Goal: Task Accomplishment & Management: Manage account settings

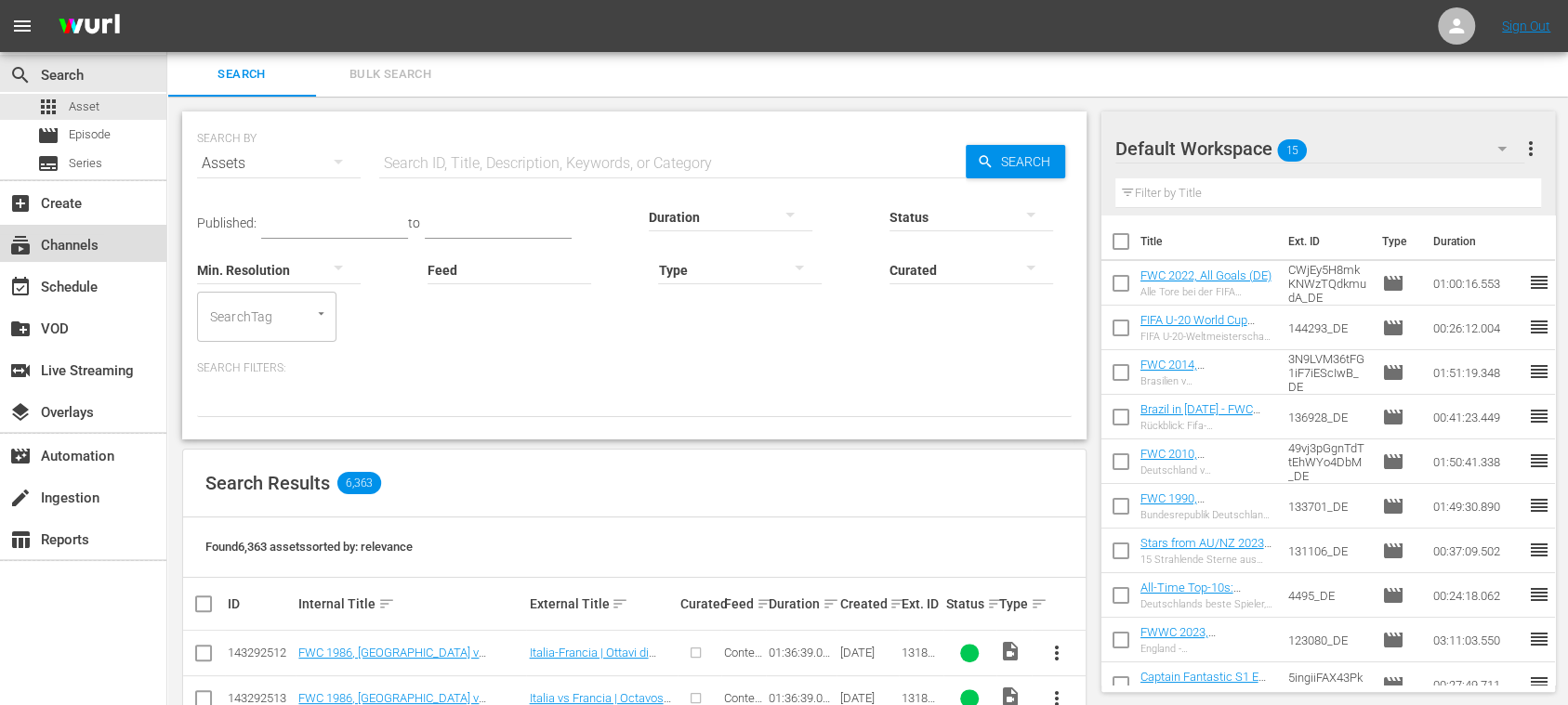
click at [83, 245] on div "subscriptions Channels" at bounding box center [52, 241] width 104 height 16
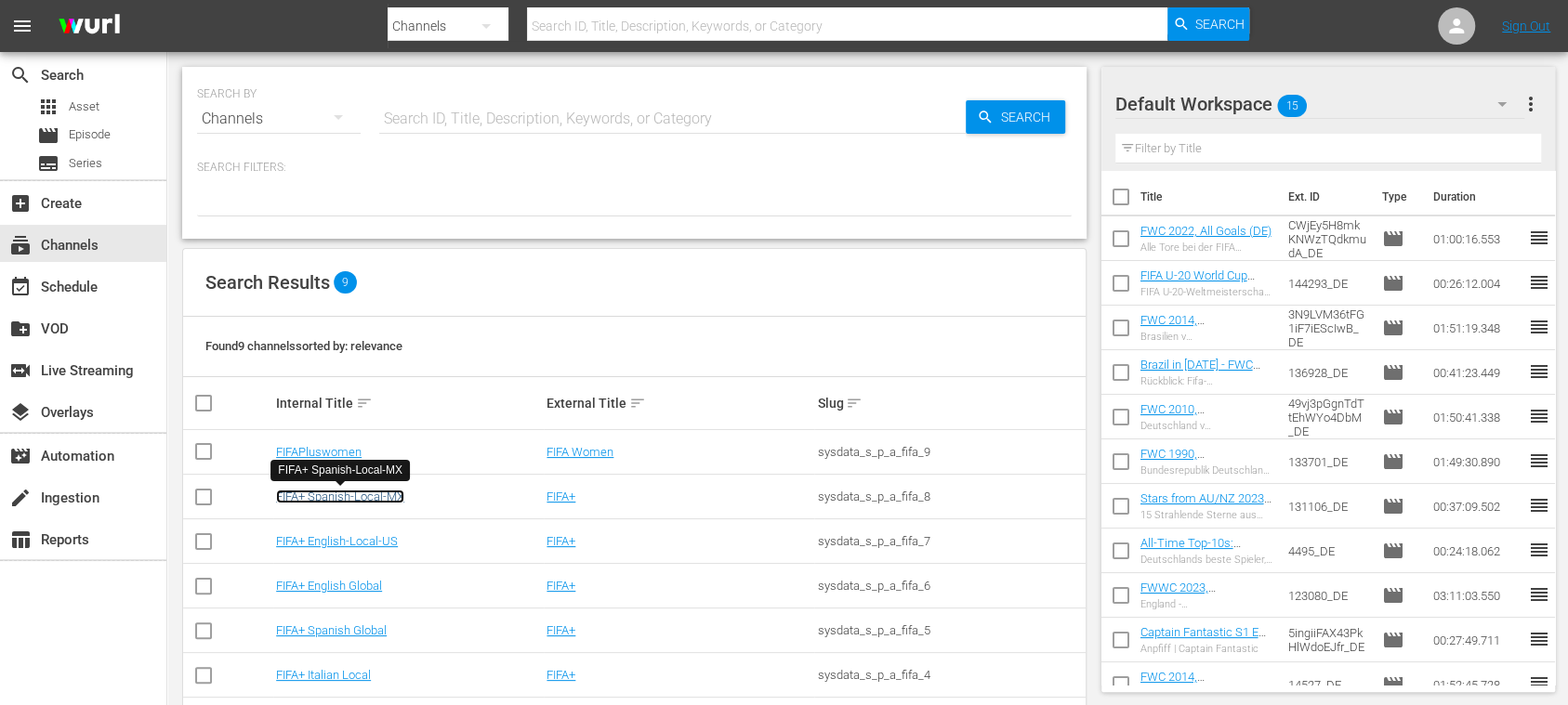
click at [367, 498] on link "FIFA+ Spanish-Local-MX" at bounding box center [340, 496] width 128 height 14
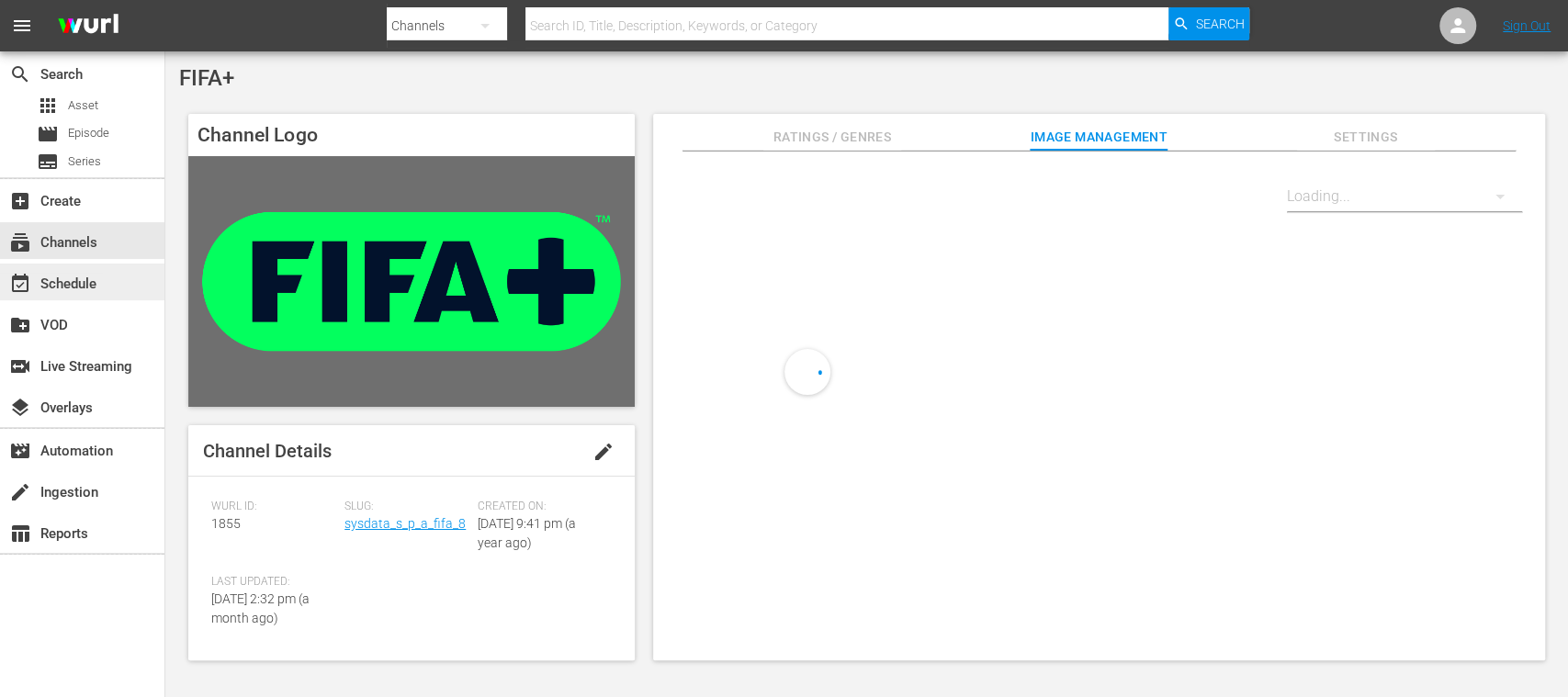
click at [87, 287] on div "event_available Schedule" at bounding box center [51, 280] width 103 height 16
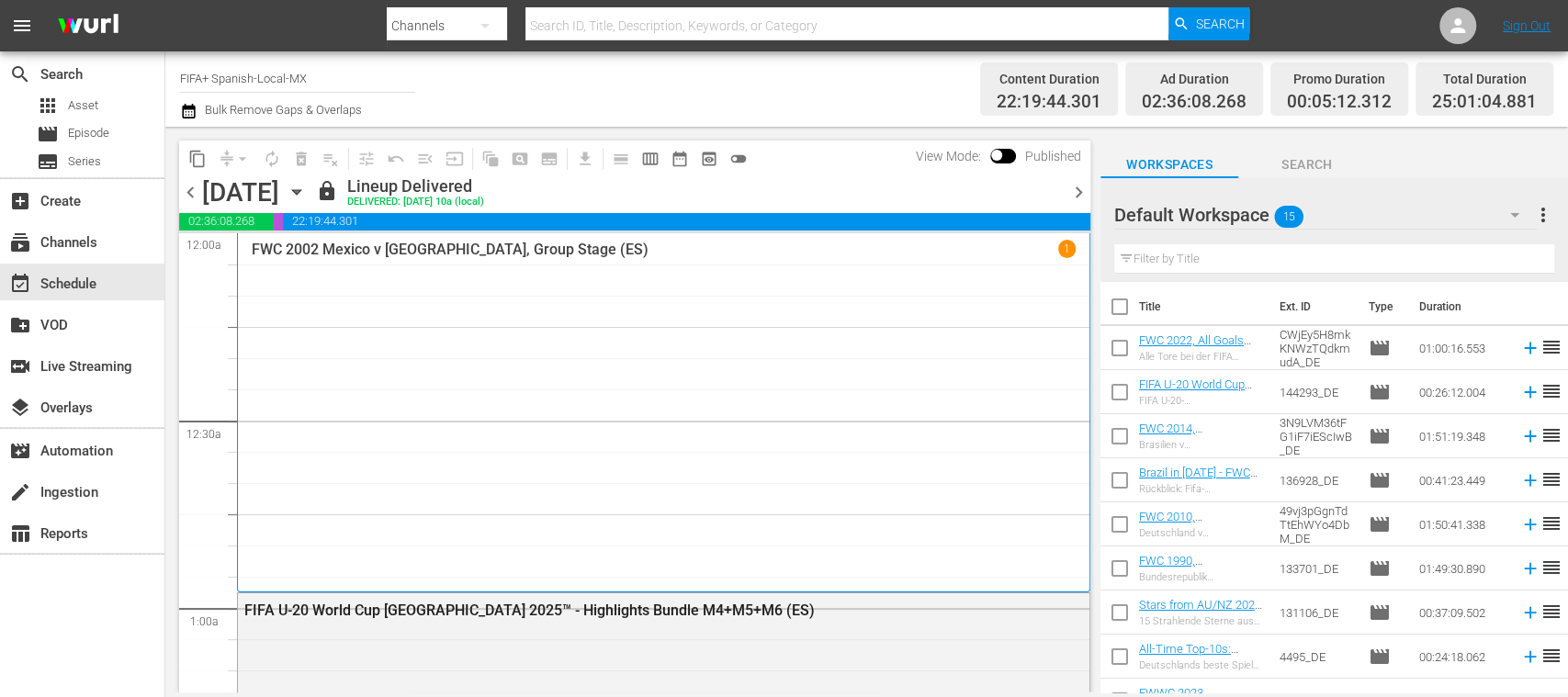
click at [1082, 187] on span "chevron_right" at bounding box center [1078, 192] width 23 height 23
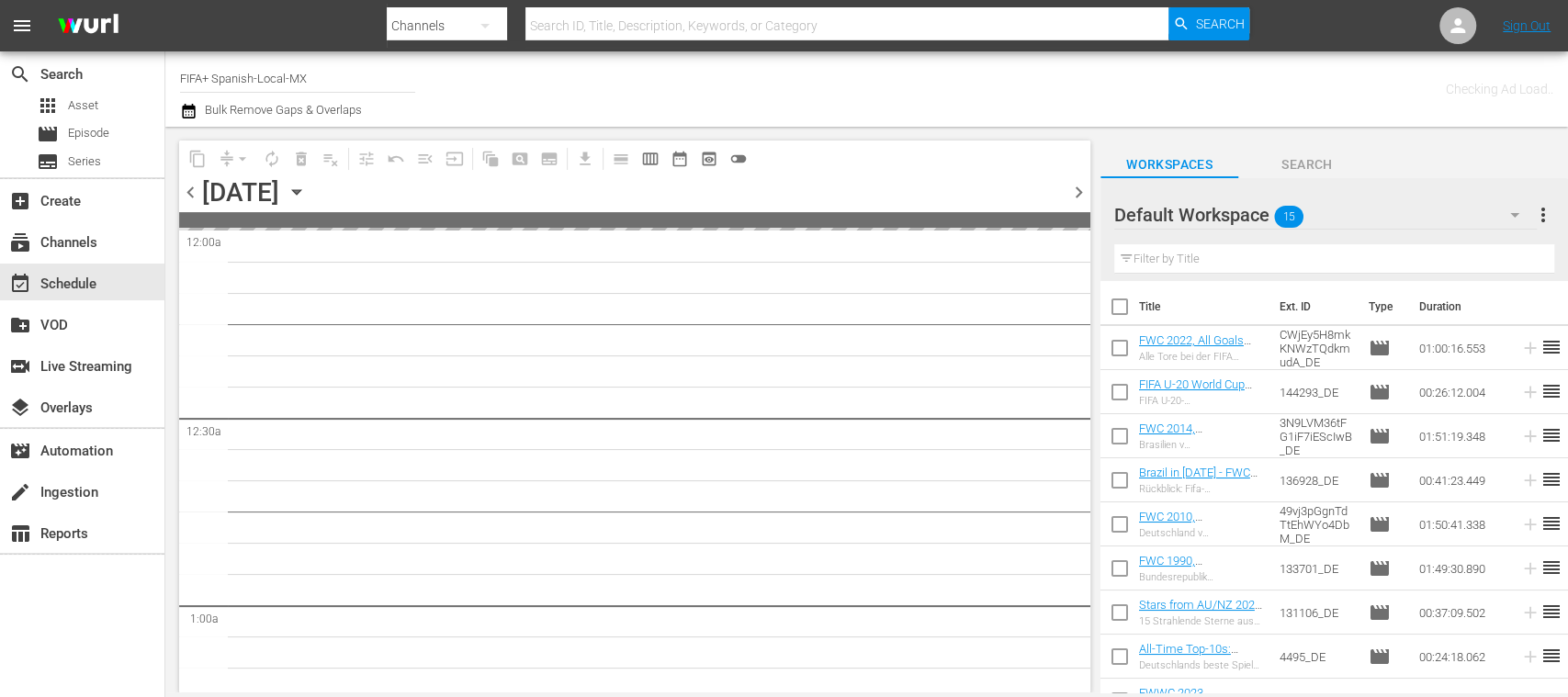
click at [1082, 187] on span "chevron_right" at bounding box center [1078, 192] width 23 height 23
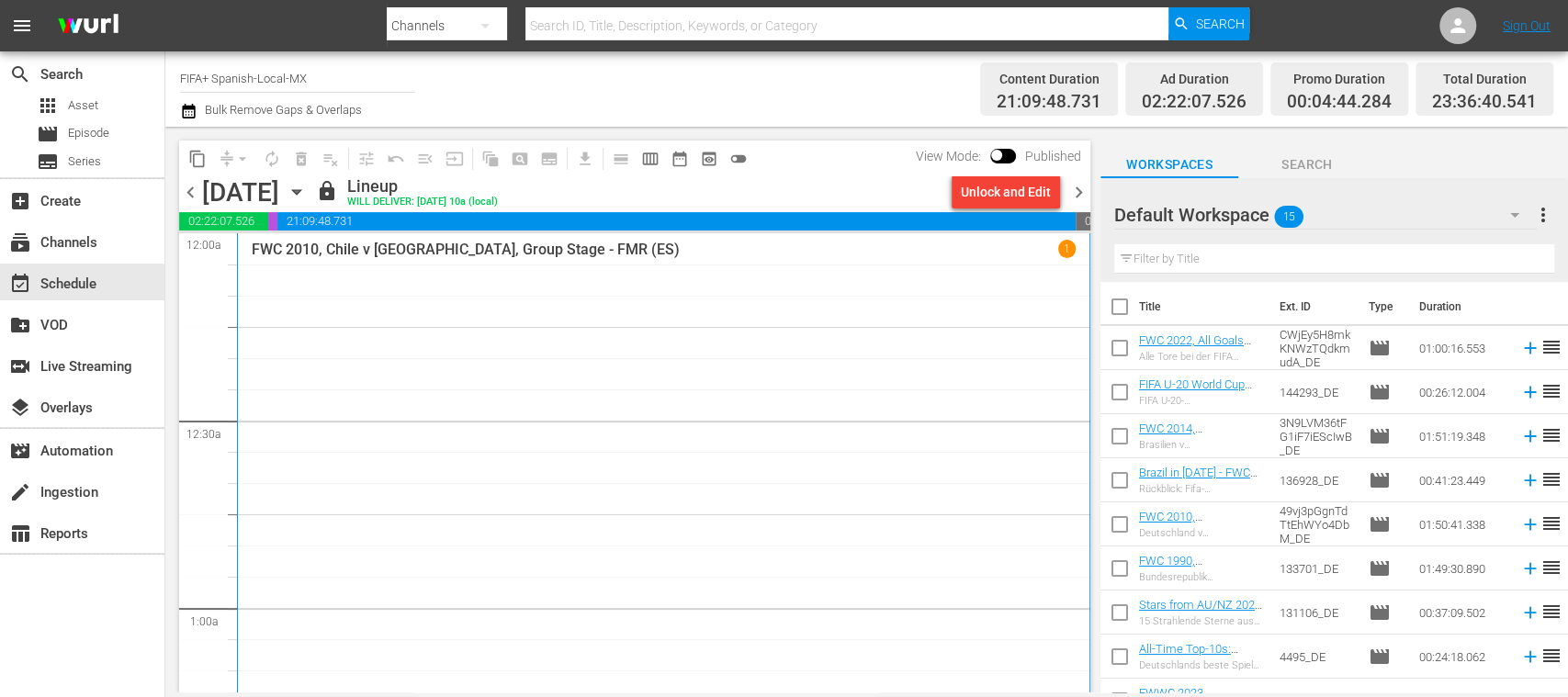
drag, startPoint x: 131, startPoint y: 2, endPoint x: 27, endPoint y: 632, distance: 638.5
click at [27, 633] on div "search Search apps Asset movie Episode subtitles Series add_box Create subscrip…" at bounding box center [82, 400] width 166 height 697
click at [81, 537] on div "table_chart Reports" at bounding box center [51, 530] width 103 height 16
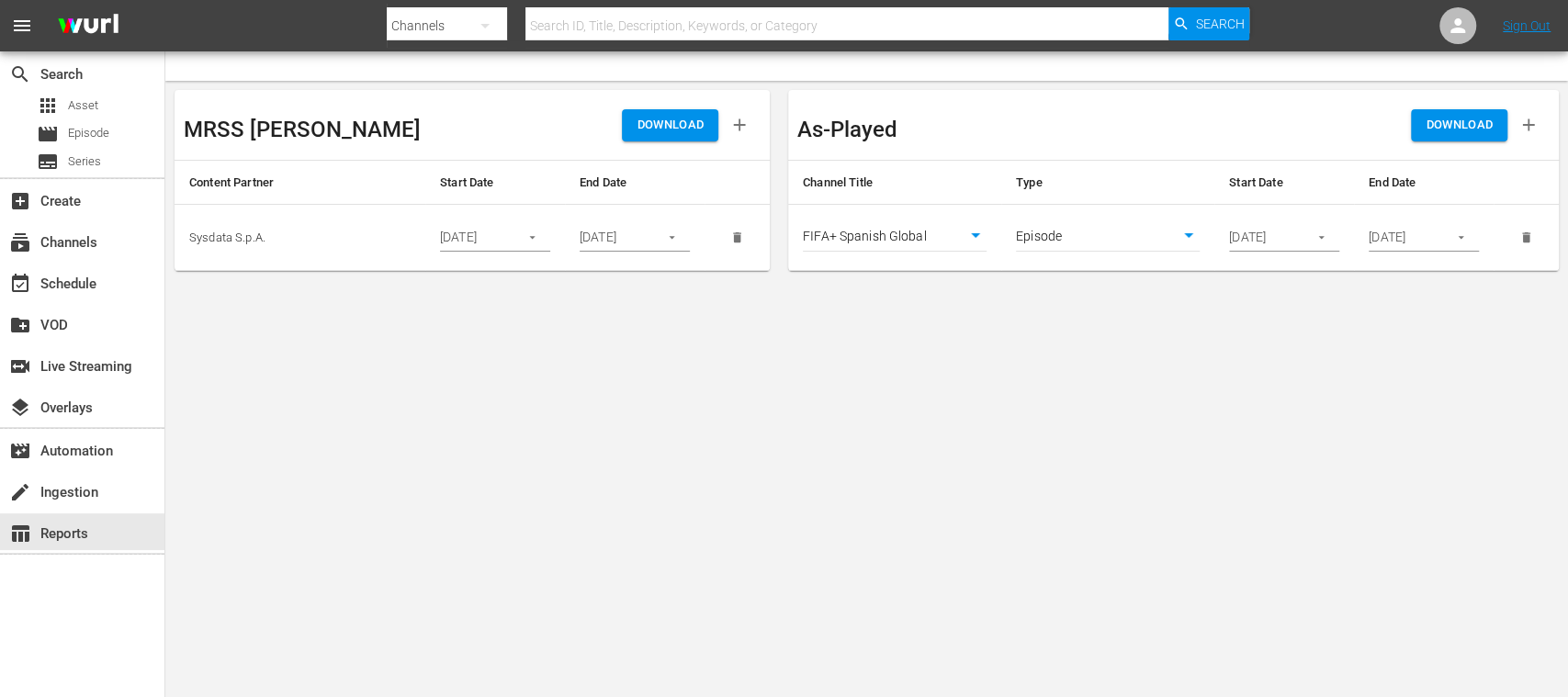
click at [971, 229] on body "menu Search By Channels Search ID, Title, Description, Keywords, or Category Se…" at bounding box center [784, 348] width 1568 height 697
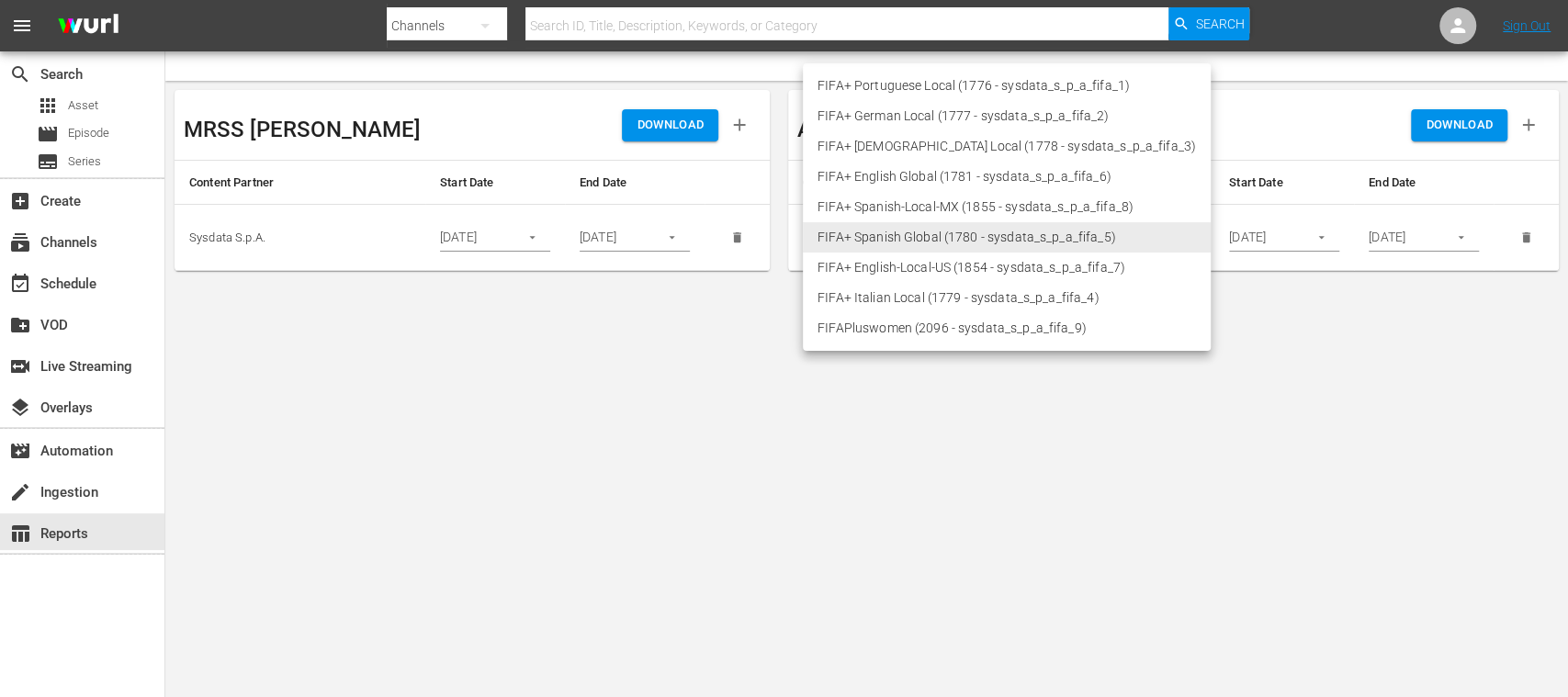
click at [918, 202] on li "FIFA+ Spanish-Local-MX (1855 - sysdata_s_p_a_fifa_8)" at bounding box center [1007, 207] width 408 height 30
type input "1855"
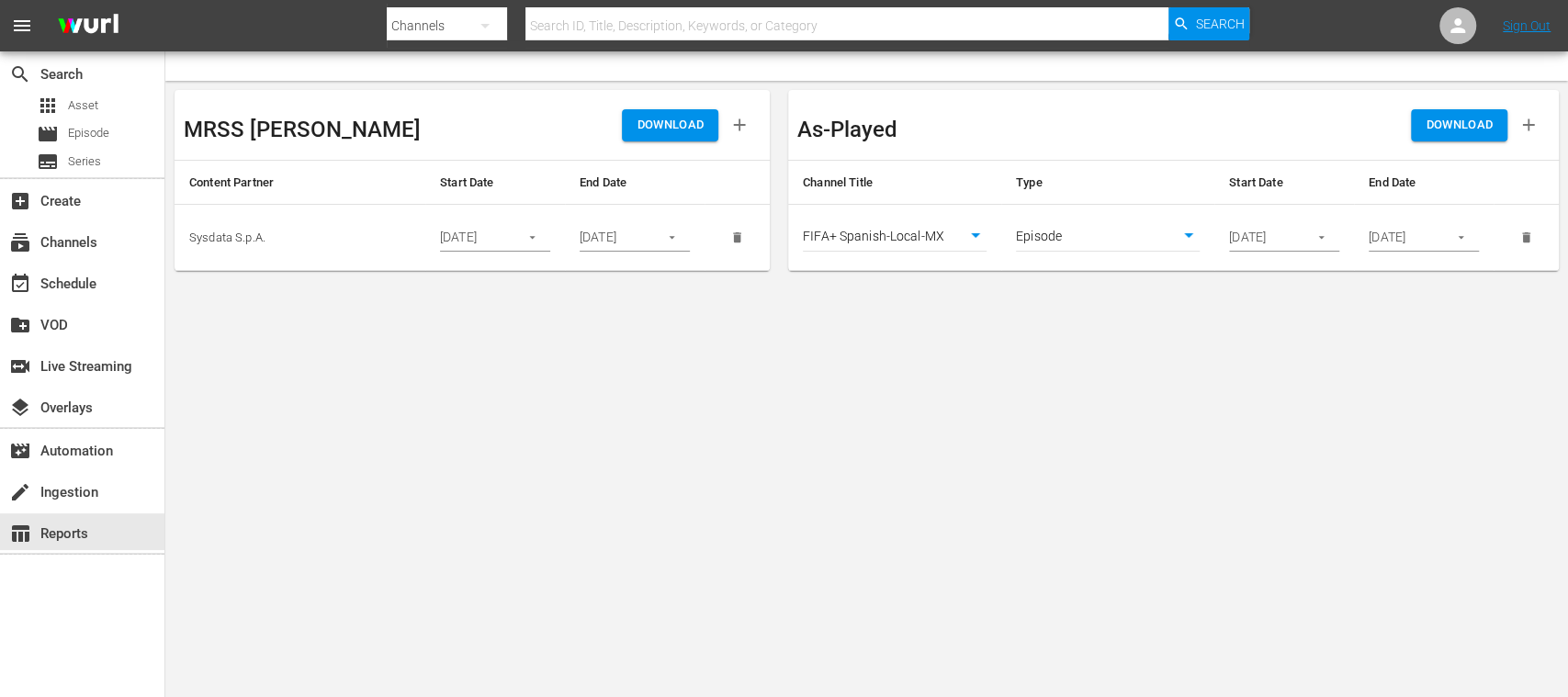
click at [1331, 239] on button "button" at bounding box center [1321, 238] width 36 height 36
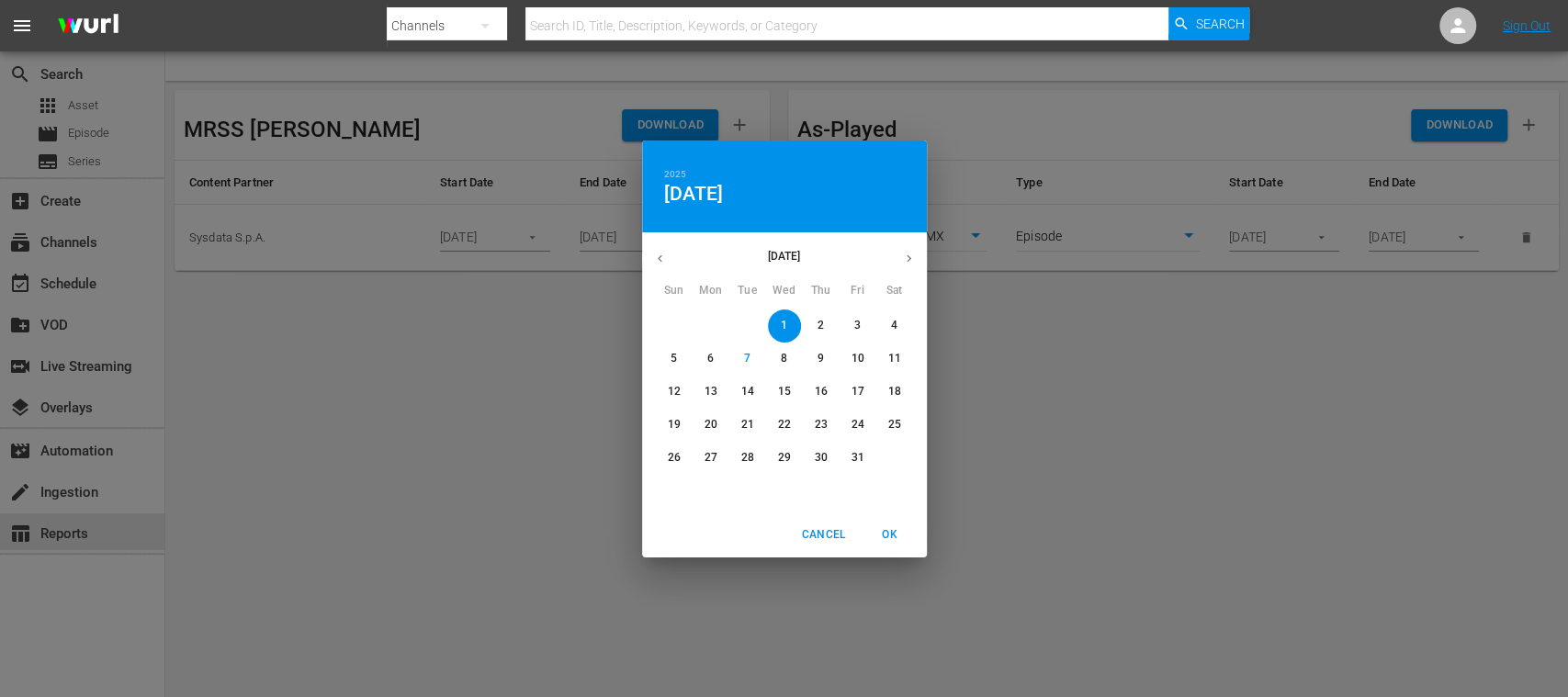
click at [709, 357] on p "6" at bounding box center [710, 359] width 7 height 15
click at [883, 531] on span "OK" at bounding box center [890, 535] width 45 height 19
type input "10/06/2025"
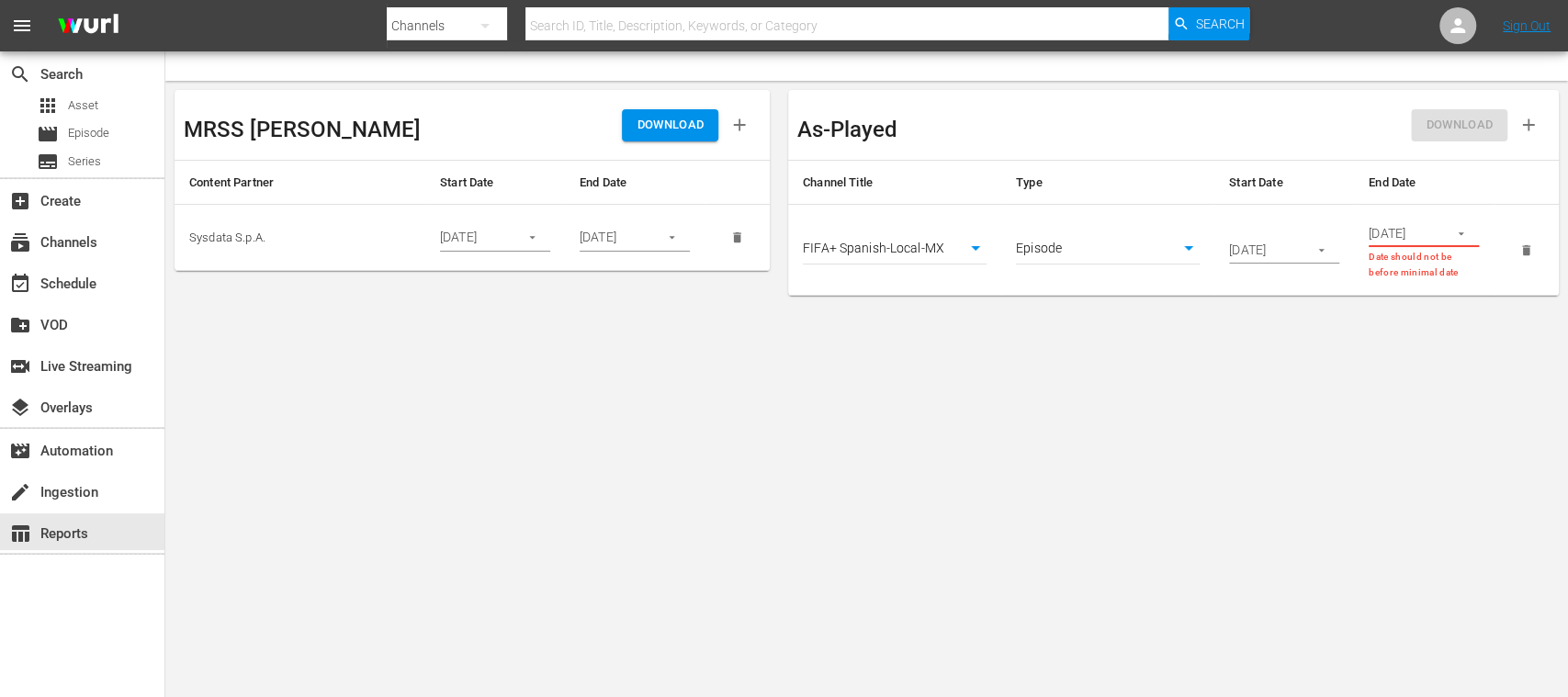
click at [1464, 233] on icon "button" at bounding box center [1460, 234] width 14 height 14
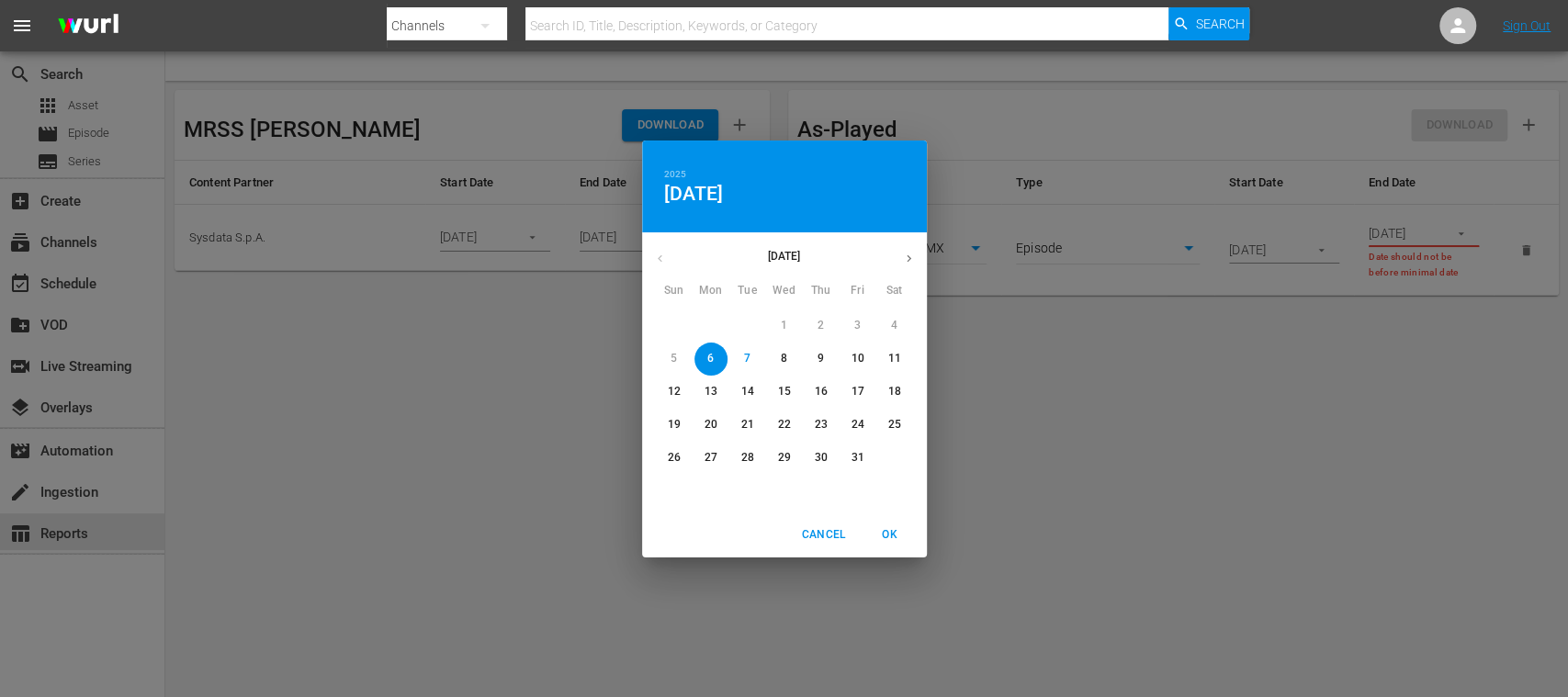
click at [664, 391] on span "12" at bounding box center [673, 391] width 33 height 15
click at [895, 529] on span "OK" at bounding box center [890, 535] width 45 height 19
type input "10/12/2025"
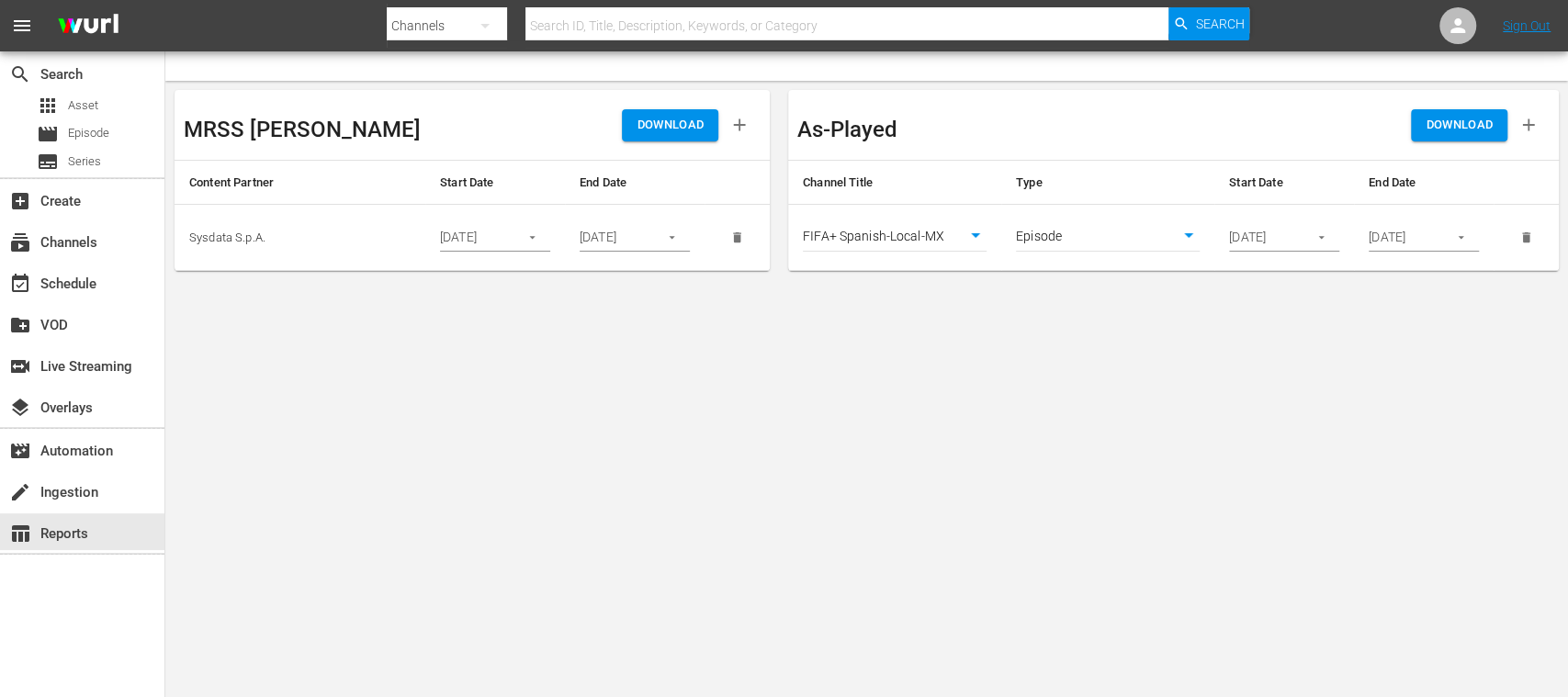
click at [1468, 128] on span "DOWNLOAD" at bounding box center [1458, 125] width 67 height 21
click at [99, 228] on div "subscriptions Channels" at bounding box center [82, 241] width 165 height 37
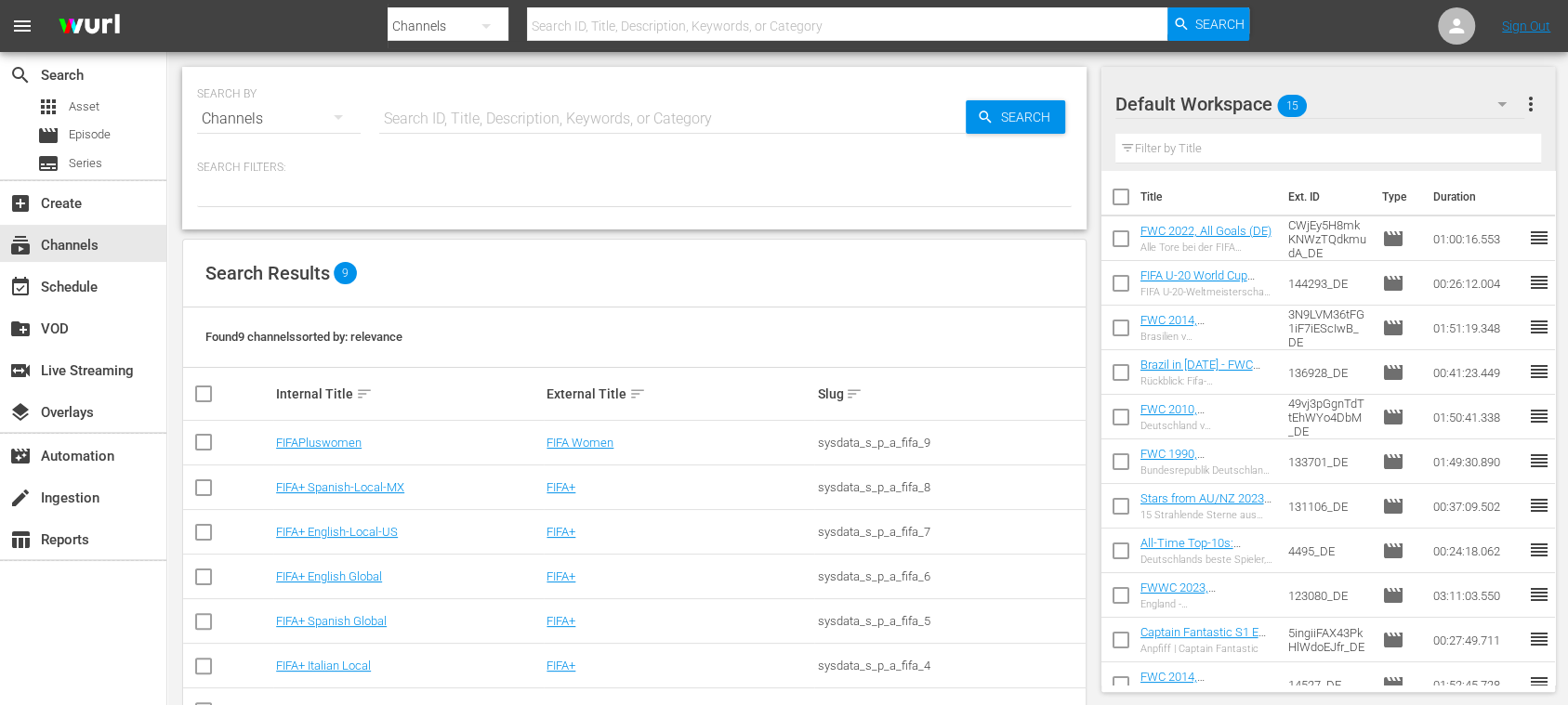
scroll to position [150, 0]
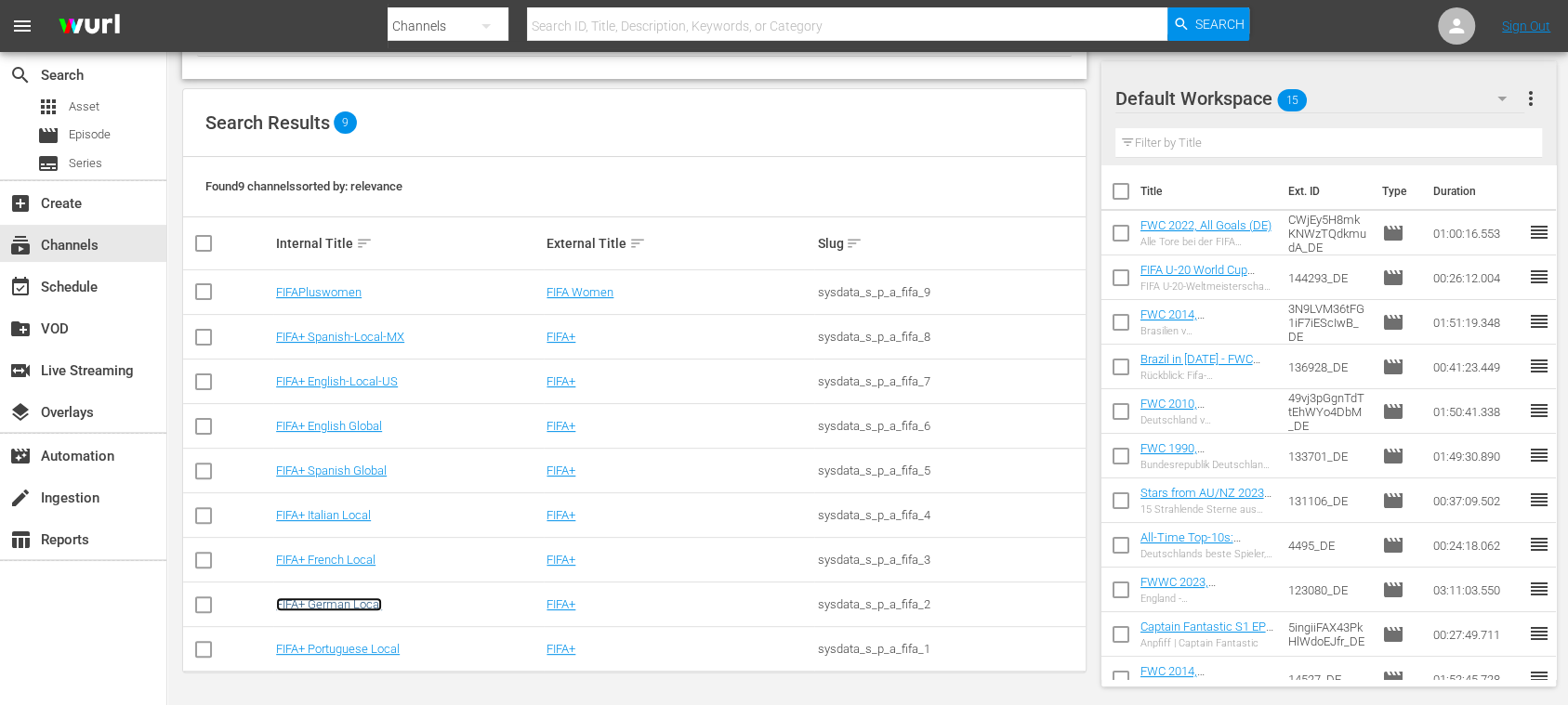
click at [358, 601] on link "FIFA+ German Local" at bounding box center [329, 604] width 106 height 14
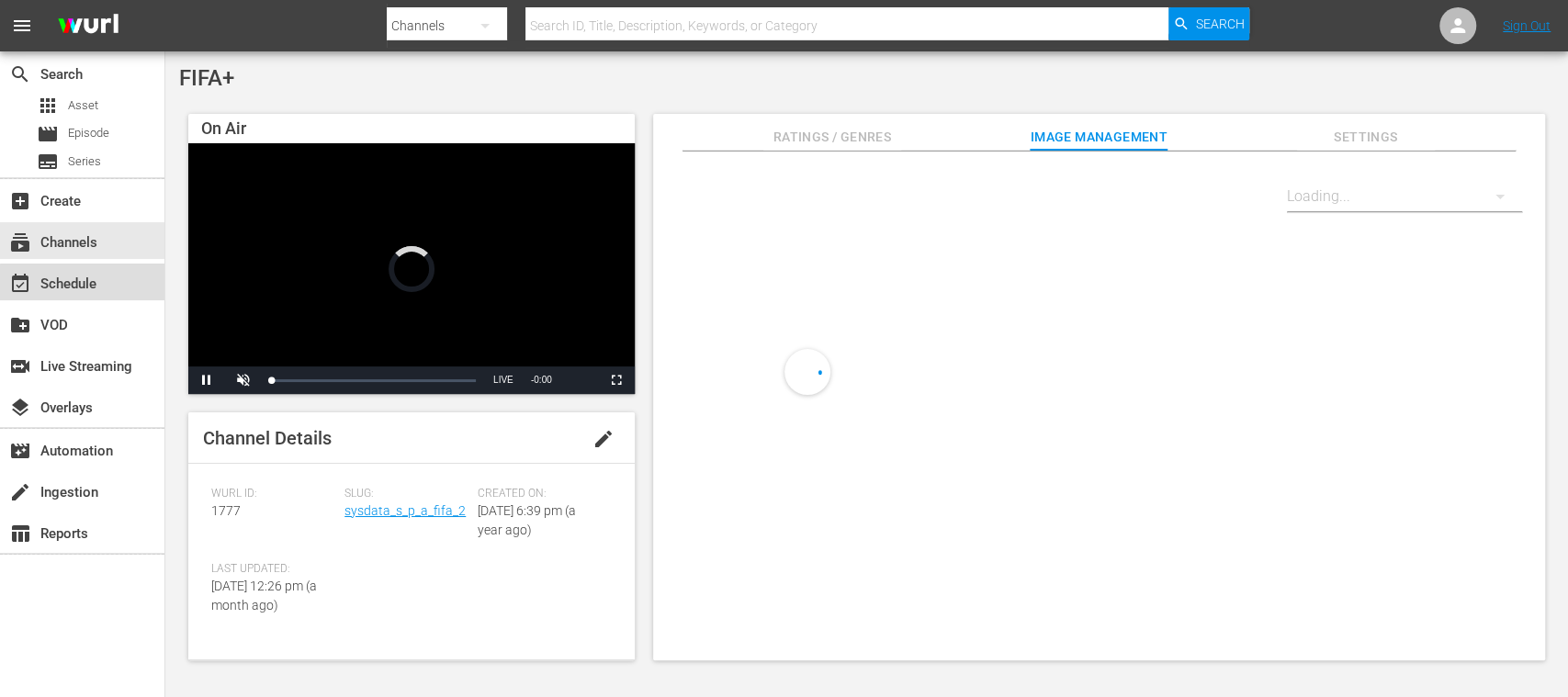
click at [98, 295] on div "event_available Schedule" at bounding box center [82, 281] width 165 height 37
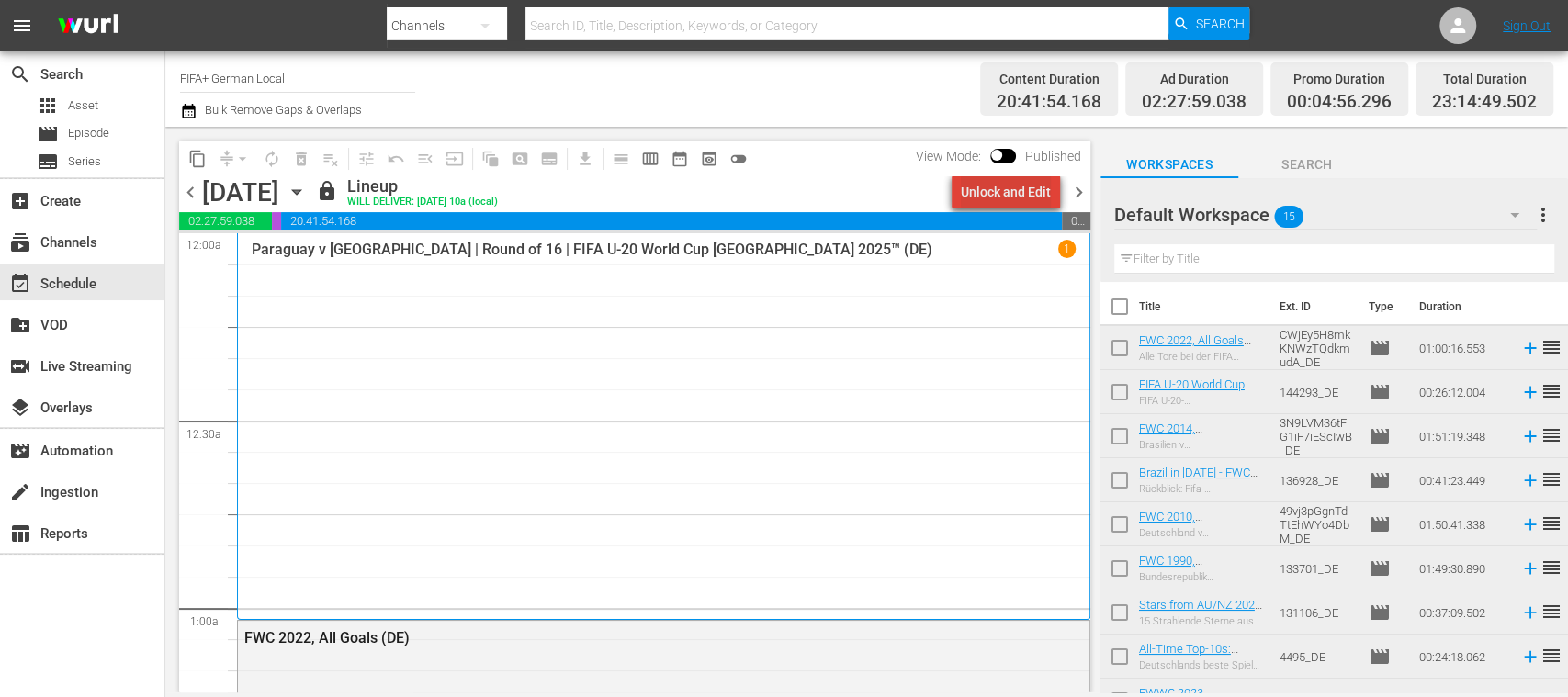
click at [1038, 191] on div "Unlock and Edit" at bounding box center [1006, 191] width 90 height 33
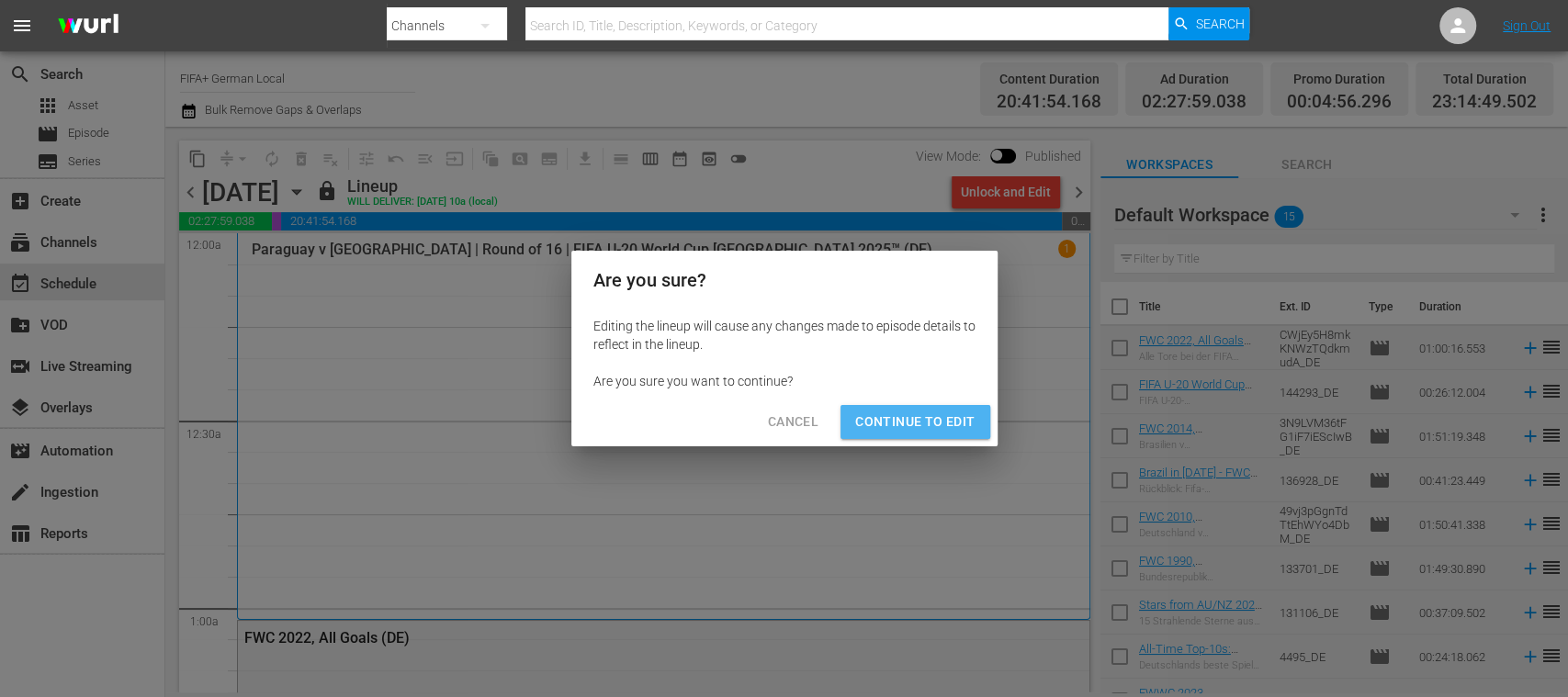
click at [926, 412] on span "Continue to Edit" at bounding box center [915, 422] width 119 height 23
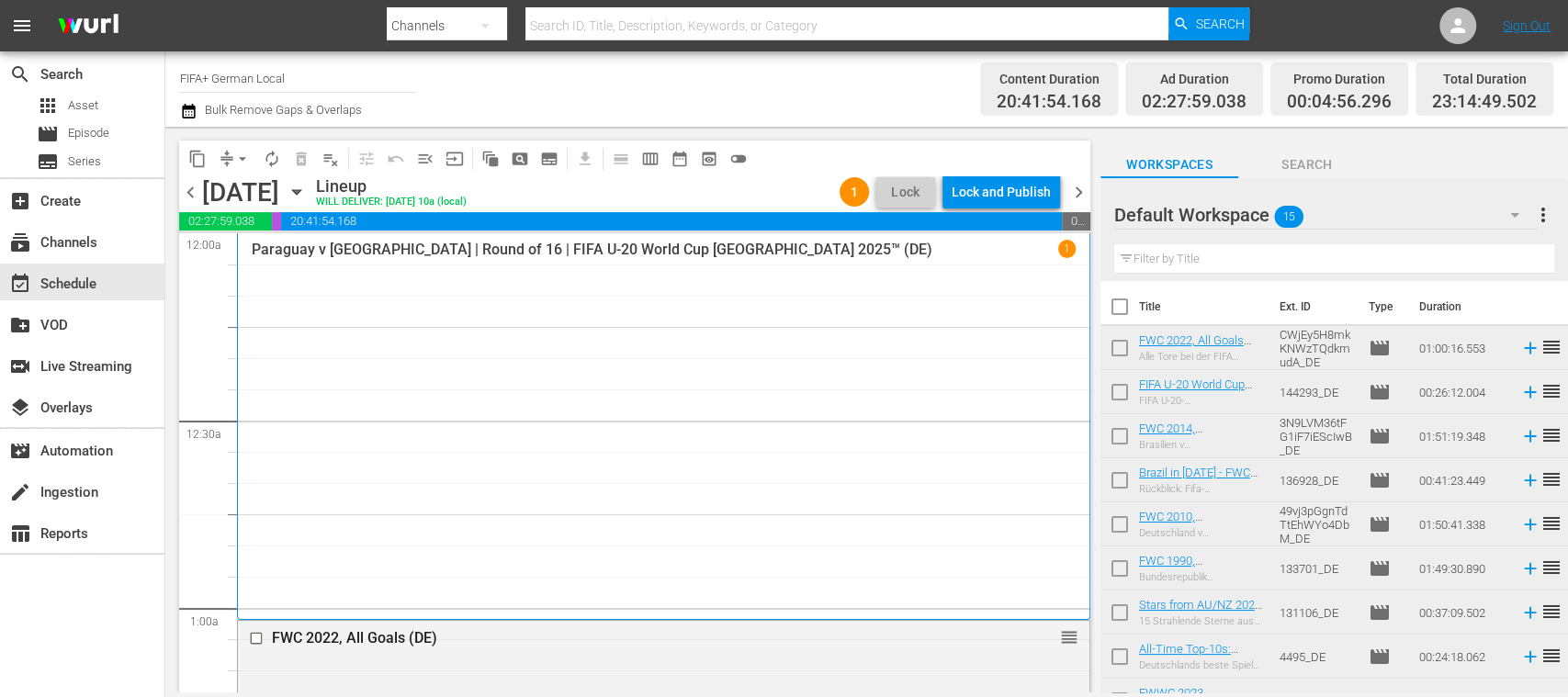
click at [1072, 190] on span "chevron_right" at bounding box center [1078, 192] width 23 height 23
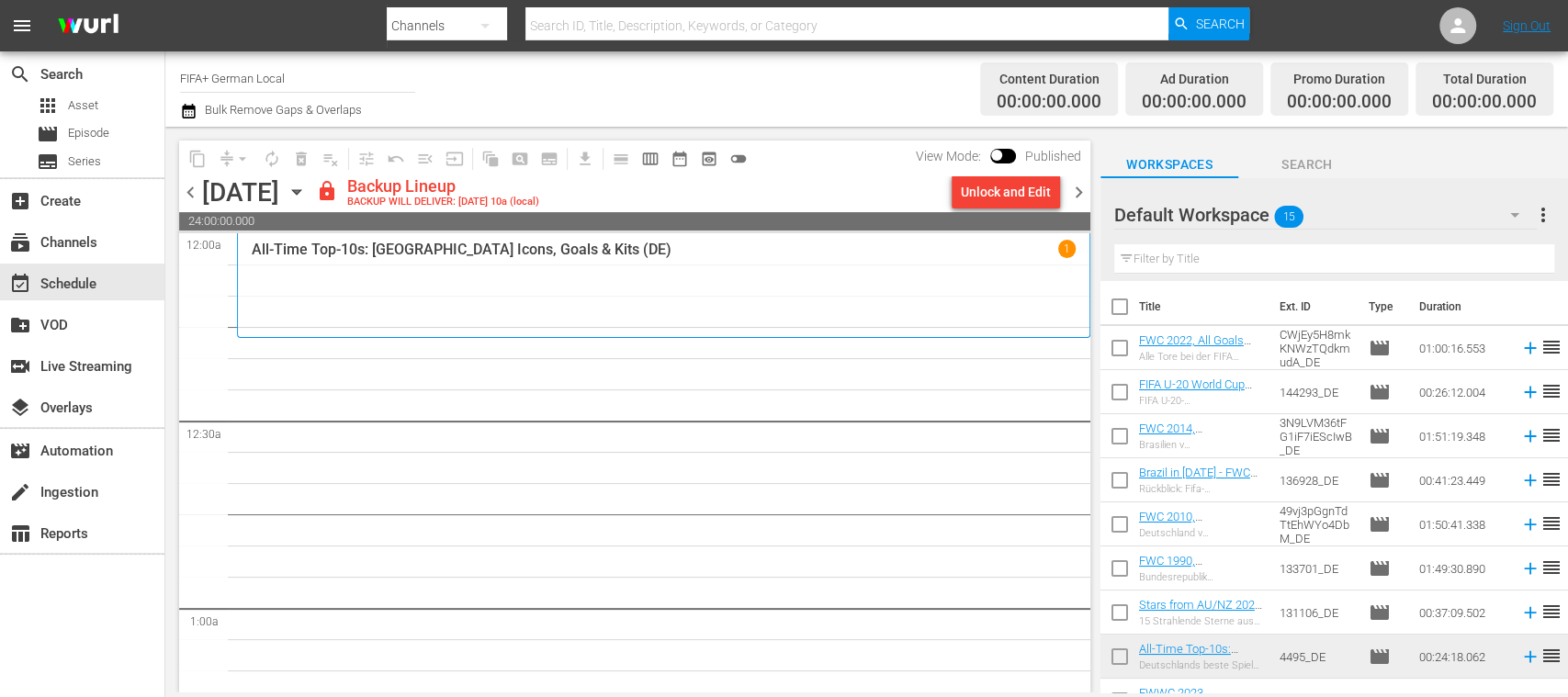
click at [191, 191] on span "chevron_left" at bounding box center [190, 192] width 23 height 23
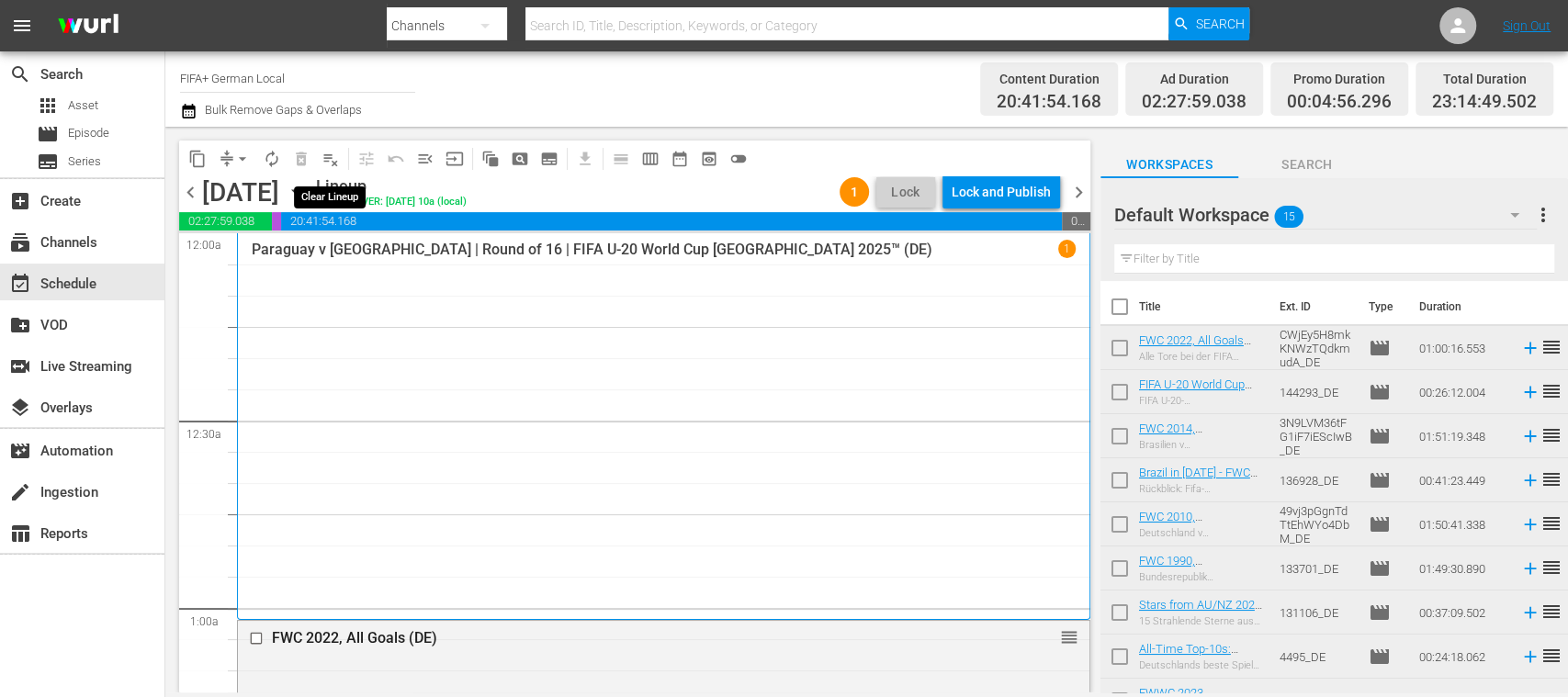
click at [334, 162] on span "playlist_remove_outlined" at bounding box center [330, 158] width 18 height 18
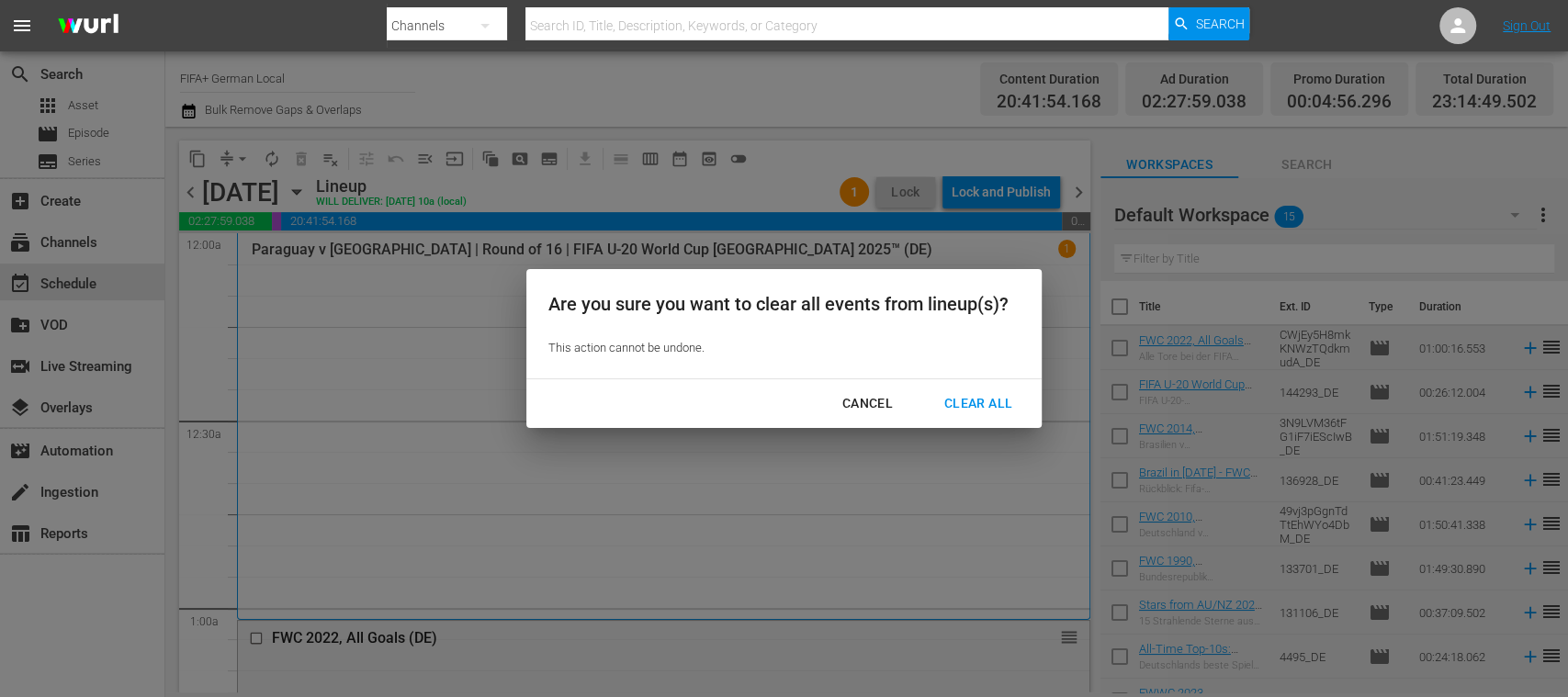
click at [973, 405] on div "Clear All" at bounding box center [978, 403] width 98 height 23
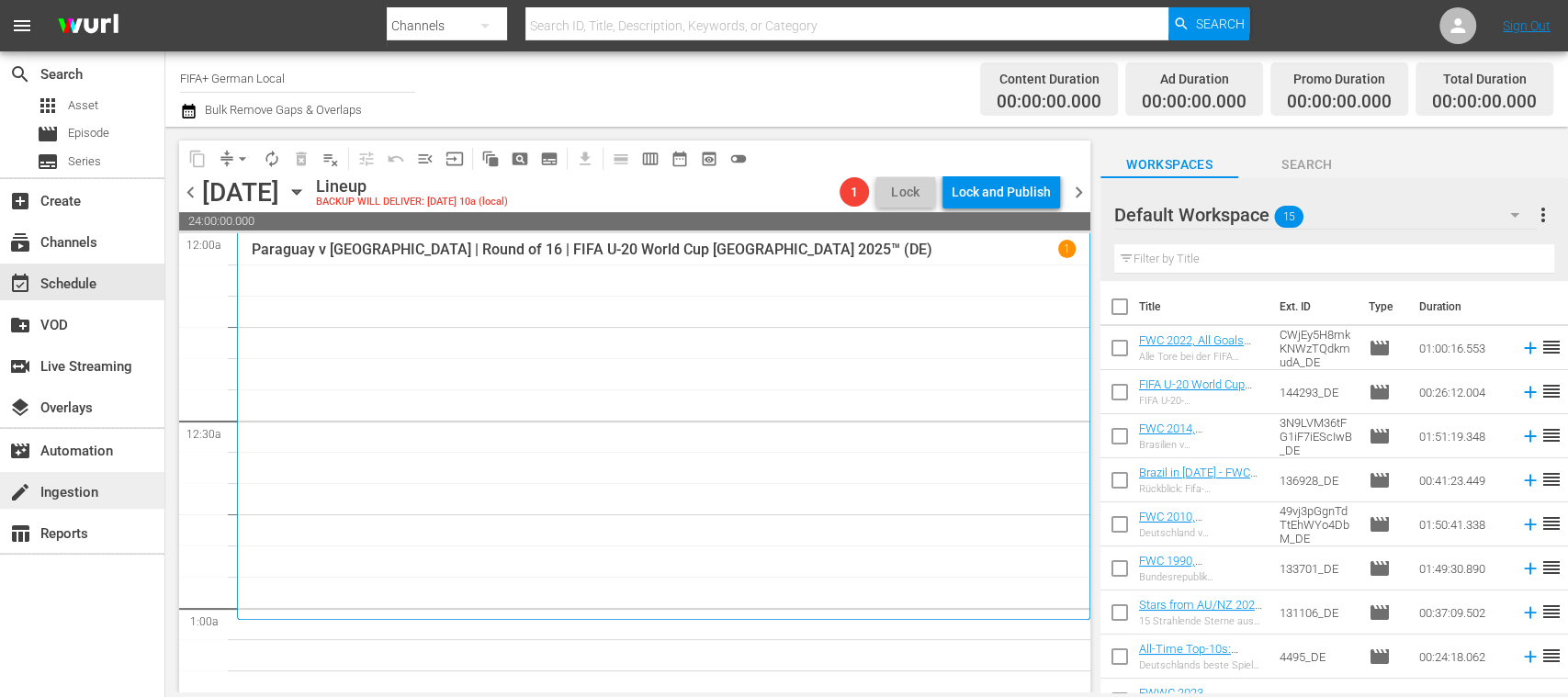
click at [93, 495] on div "create Ingestion" at bounding box center [51, 489] width 103 height 16
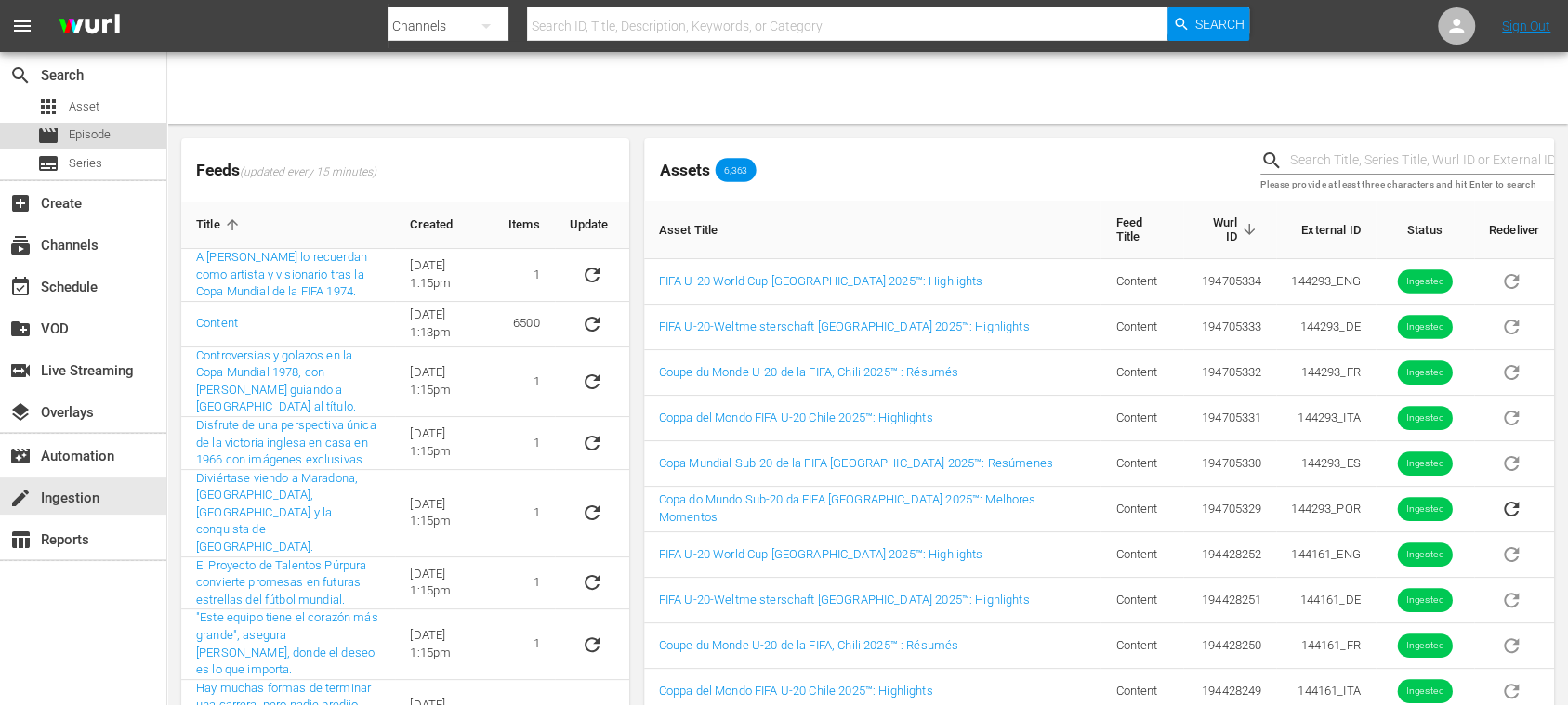
click at [99, 134] on span "Episode" at bounding box center [90, 134] width 42 height 18
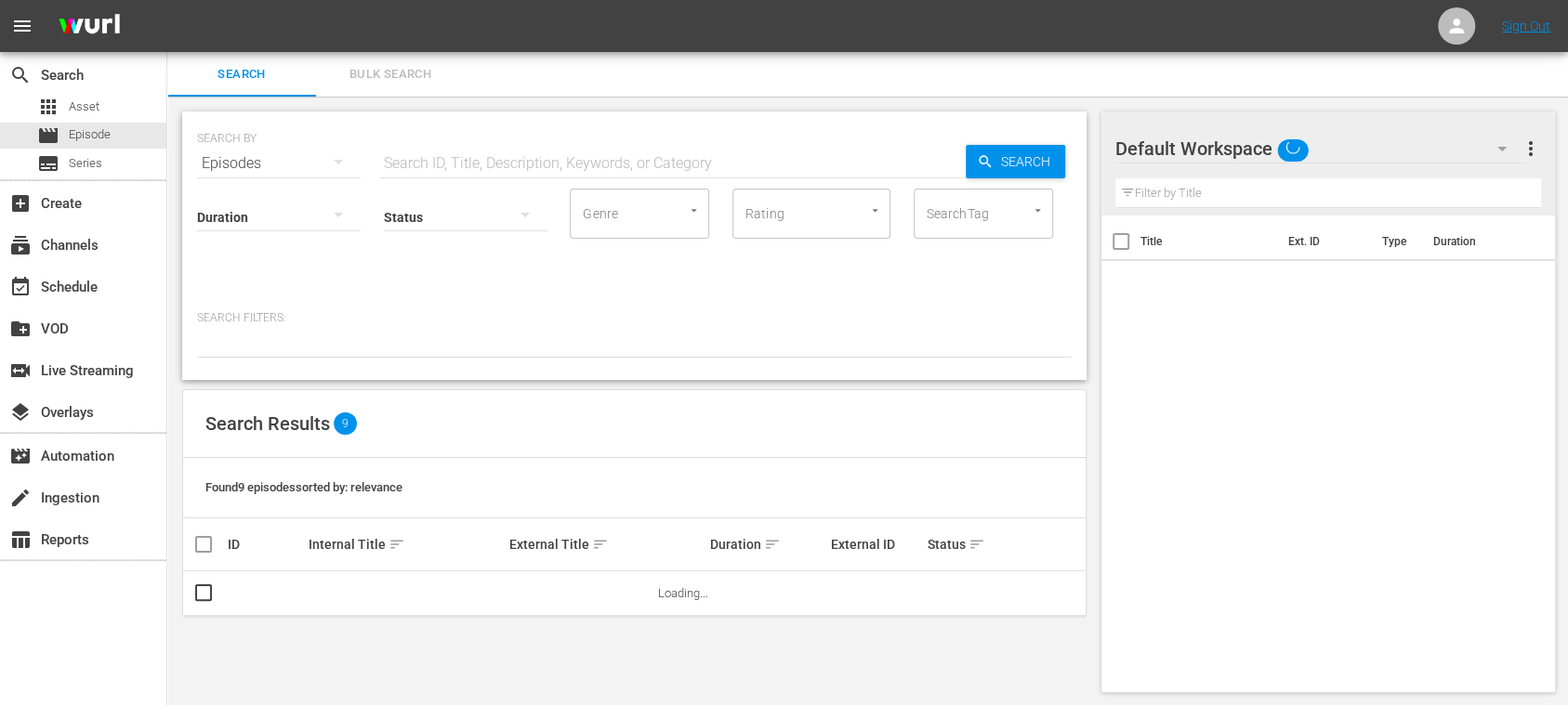
click at [520, 161] on input "text" at bounding box center [673, 163] width 587 height 45
paste input "USA vs Italy"
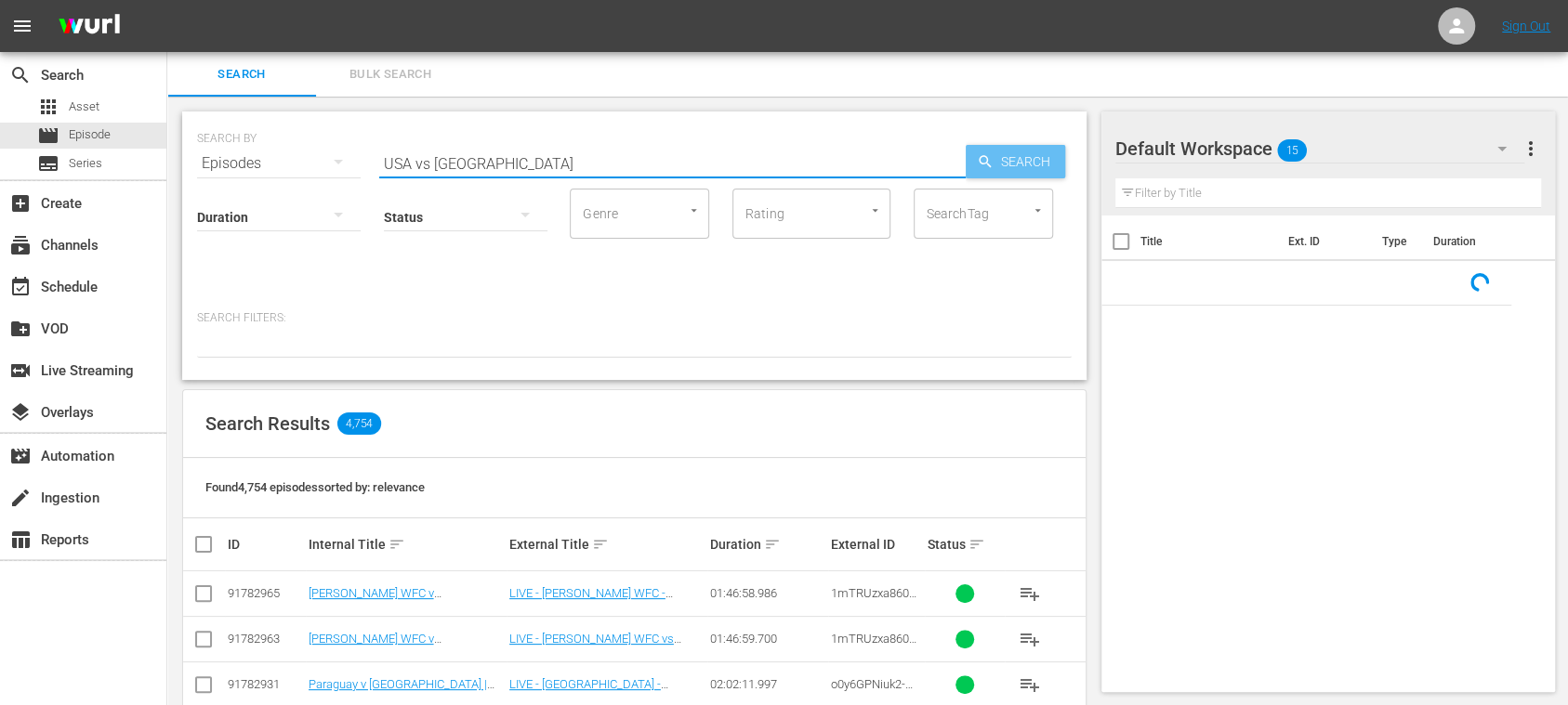
type input "USA vs Italy"
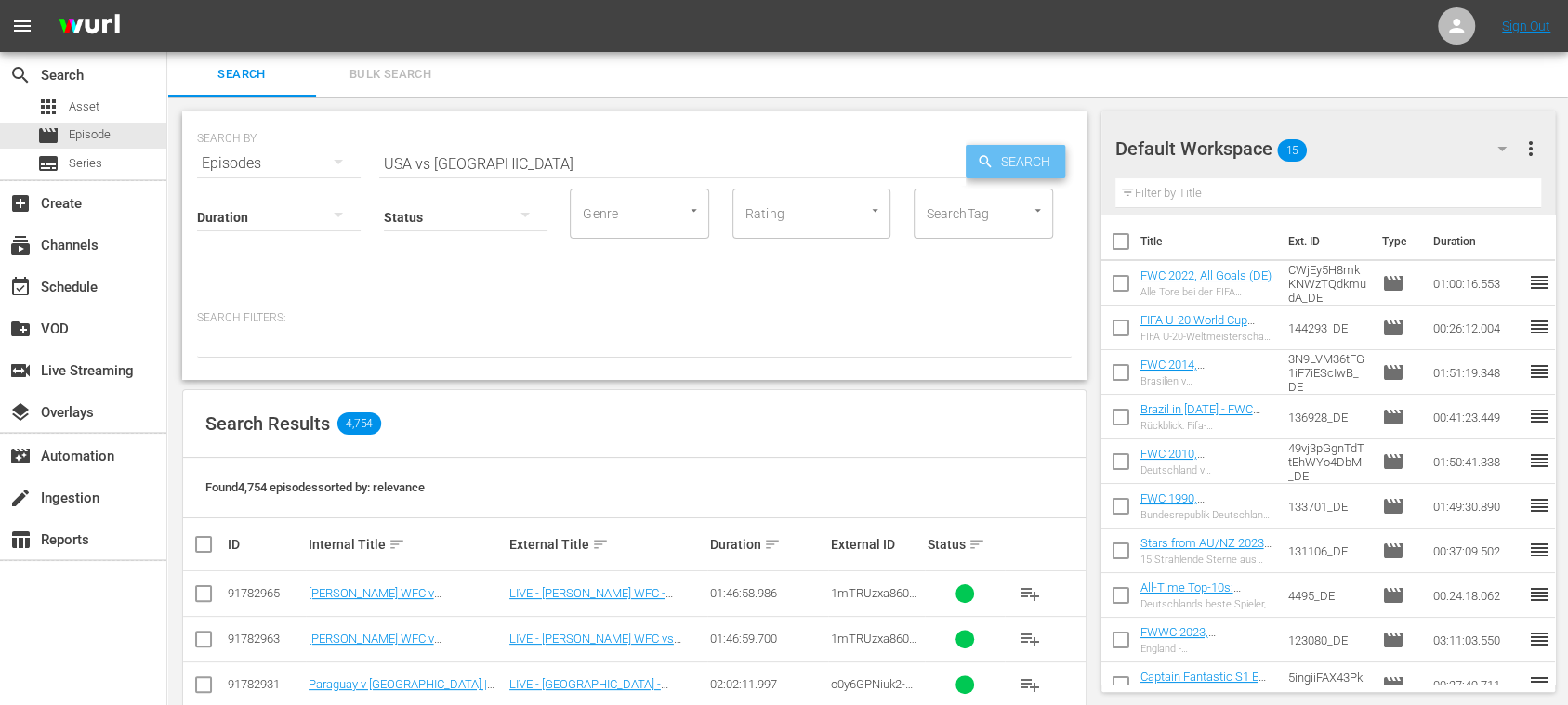
click at [1032, 168] on span "Search" at bounding box center [1029, 161] width 72 height 34
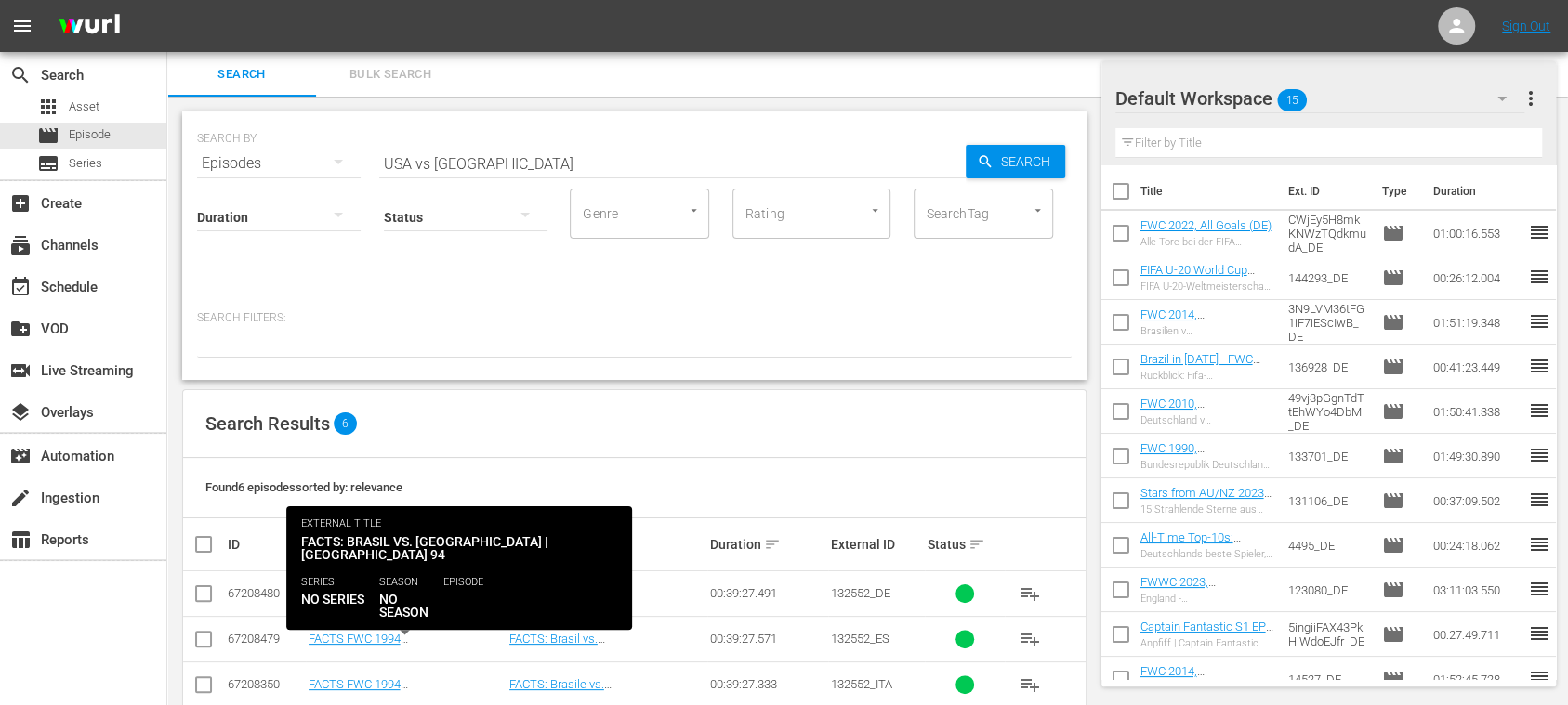
scroll to position [171, 0]
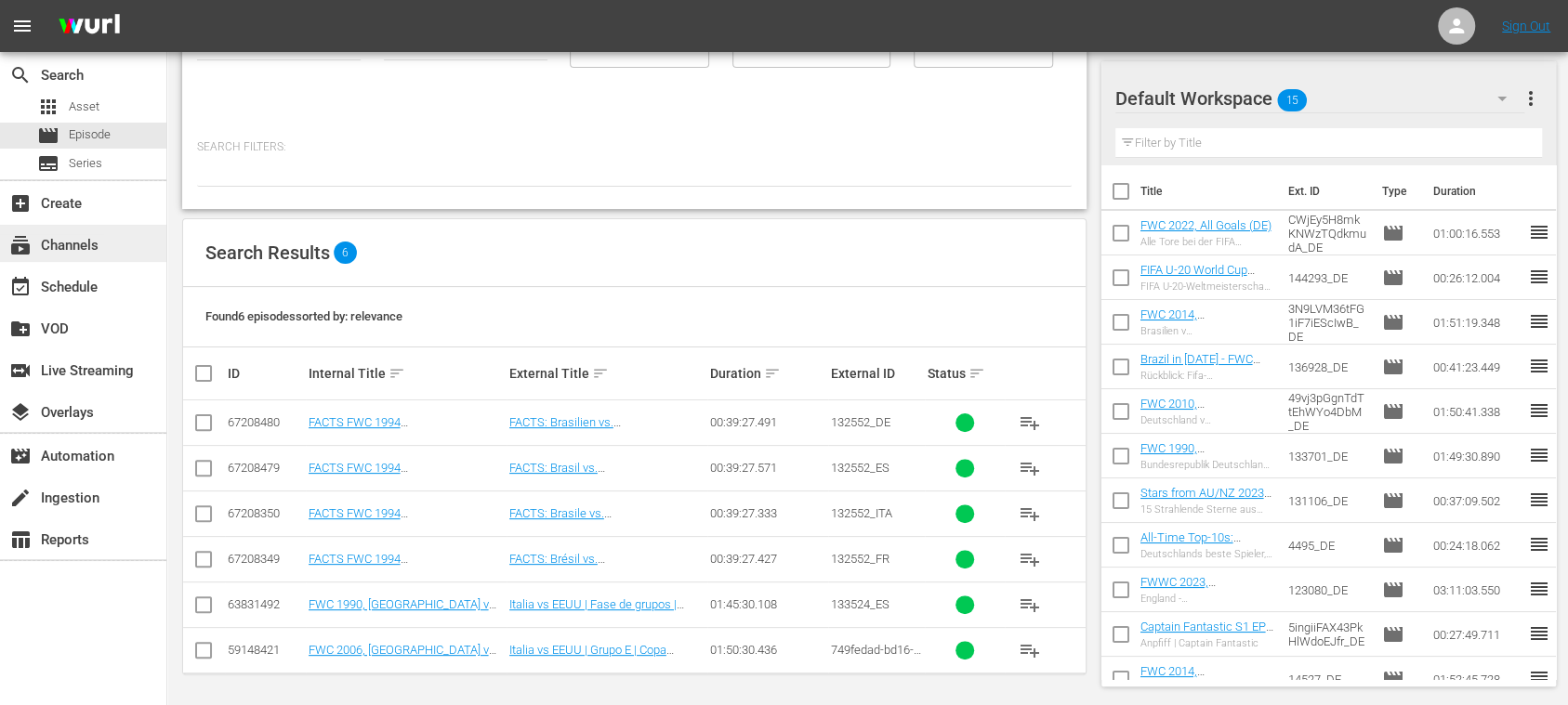
click at [91, 234] on div "subscriptions Channels" at bounding box center [52, 241] width 104 height 16
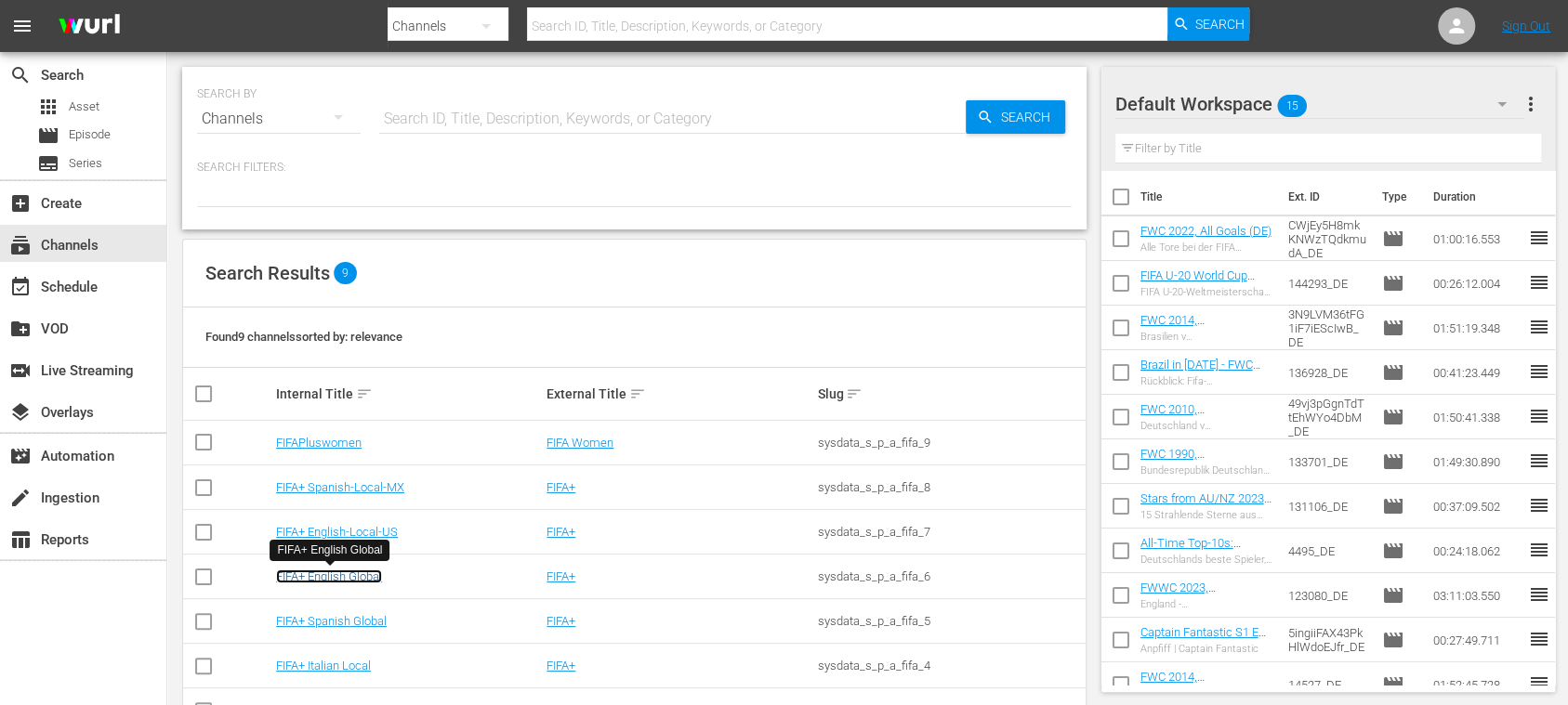
click at [369, 574] on link "FIFA+ English Global" at bounding box center [329, 577] width 106 height 14
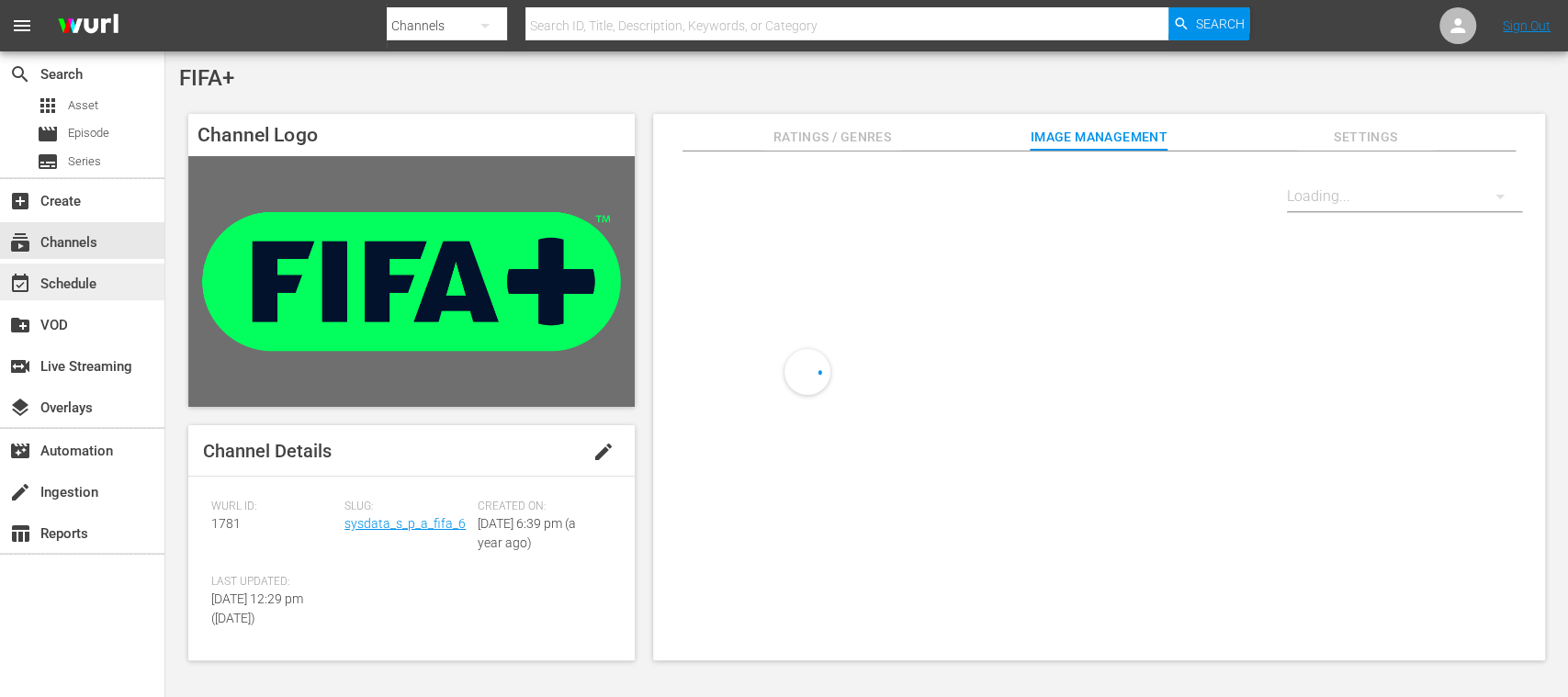
click at [96, 285] on div "event_available Schedule" at bounding box center [51, 280] width 103 height 16
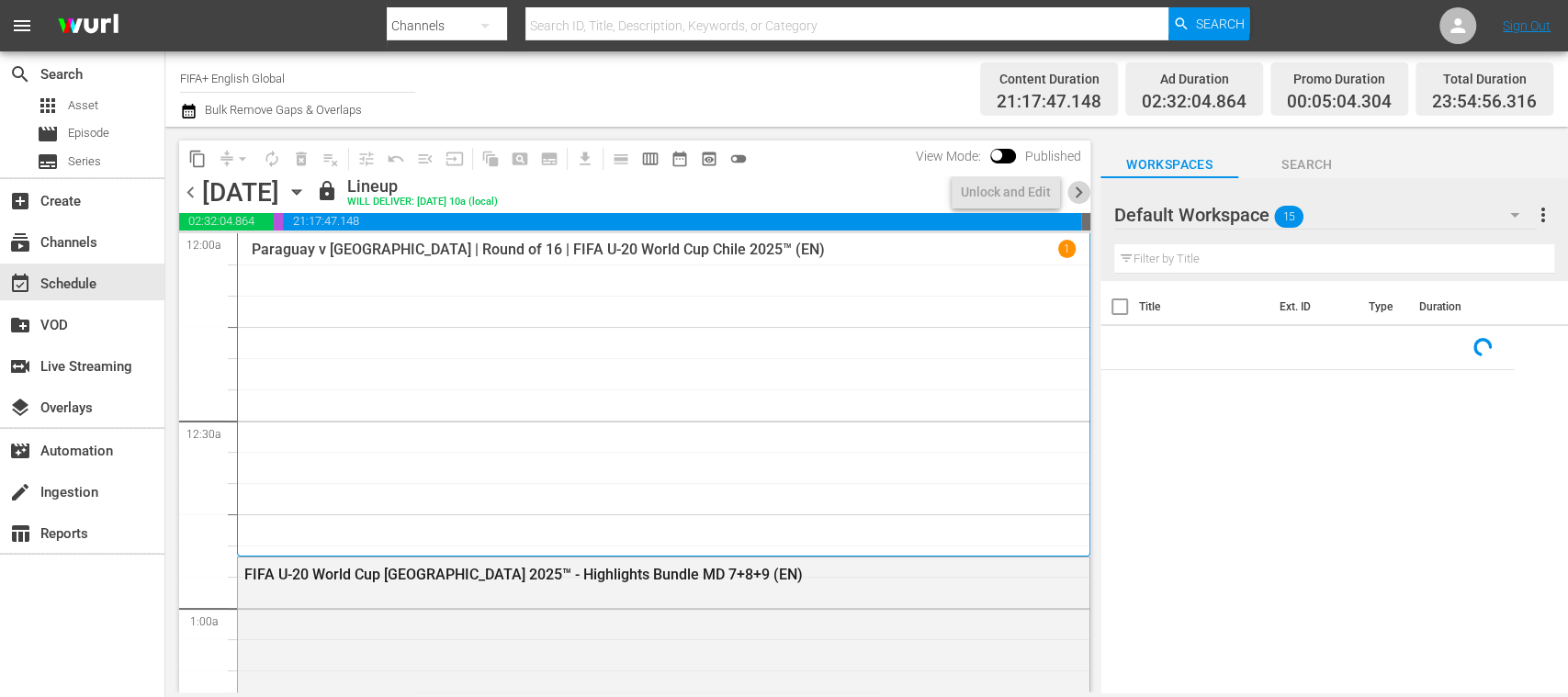
click at [1080, 188] on span "chevron_right" at bounding box center [1078, 192] width 23 height 23
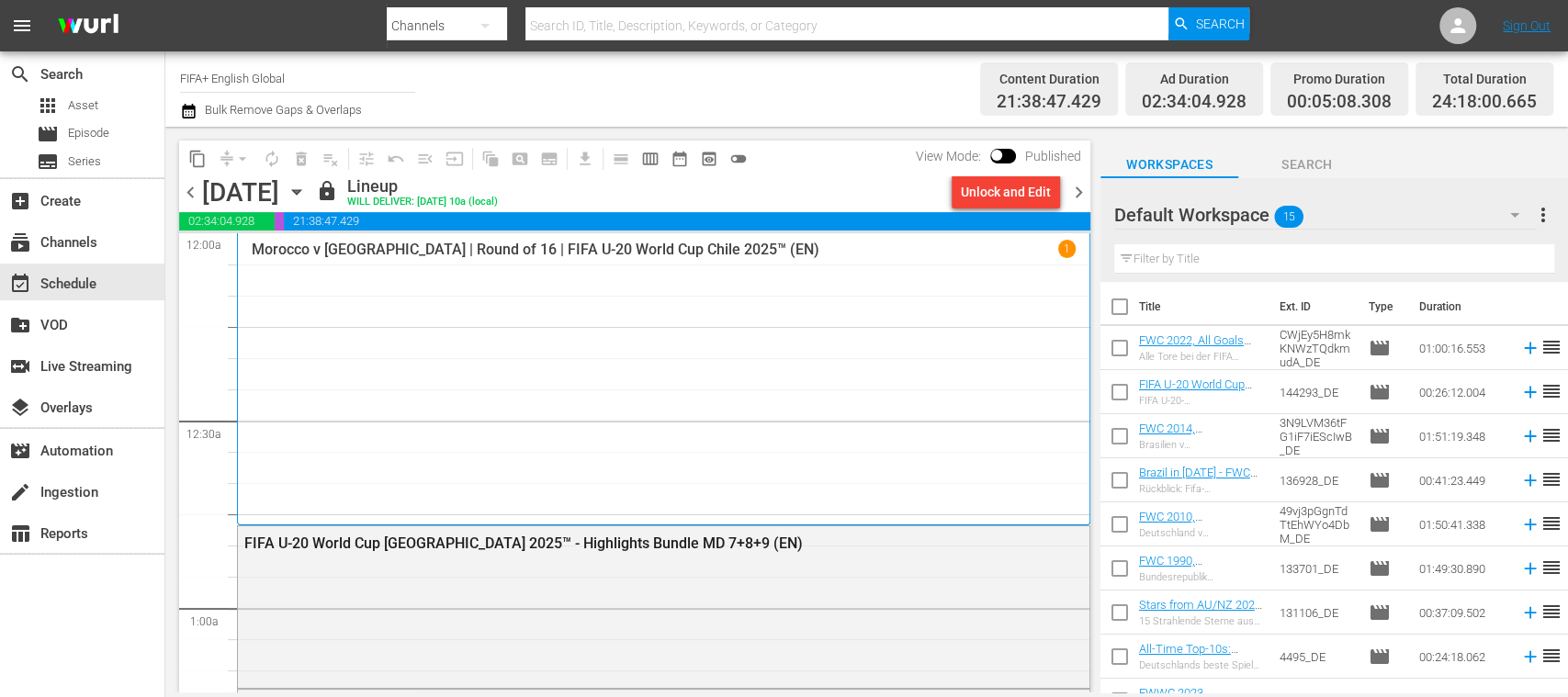
click at [191, 188] on span "chevron_left" at bounding box center [190, 192] width 23 height 23
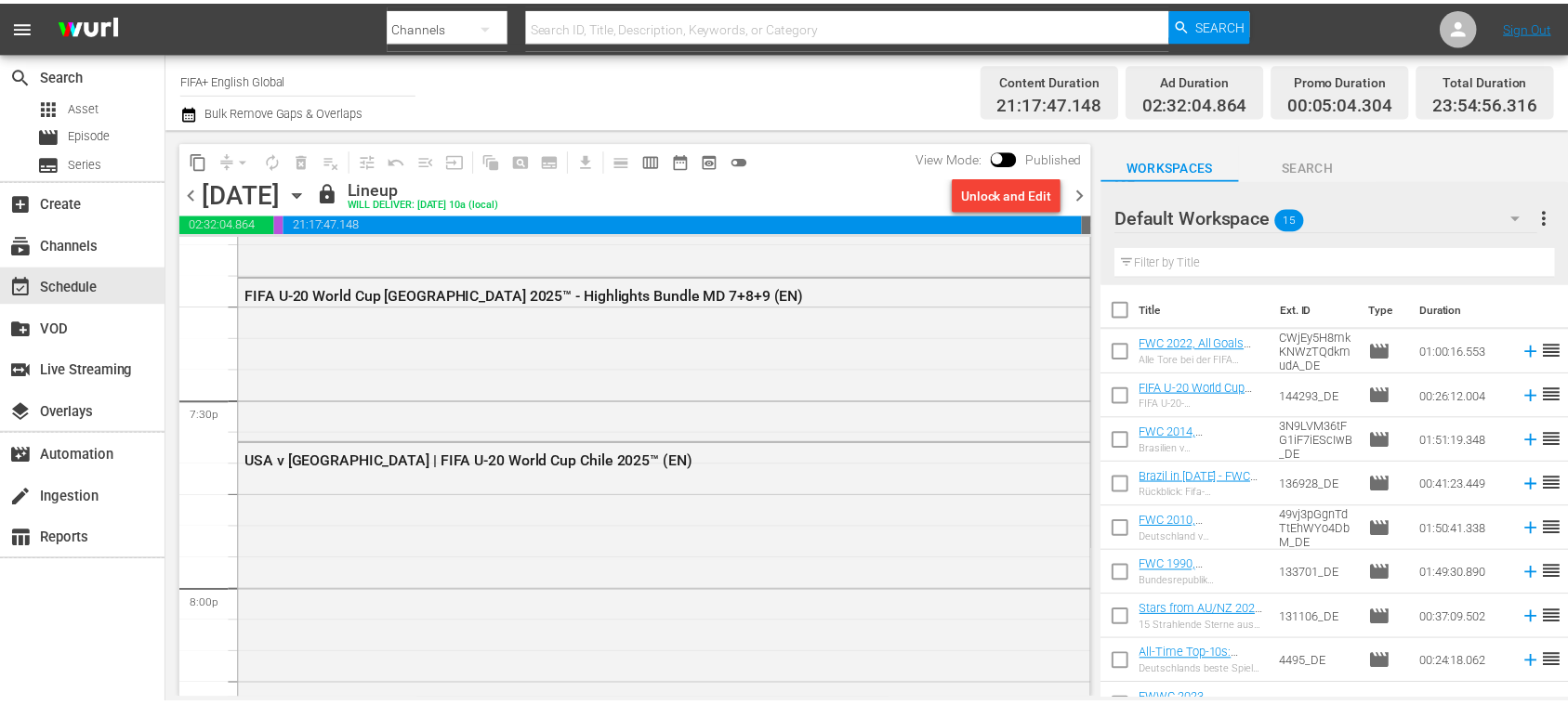
scroll to position [7198, 0]
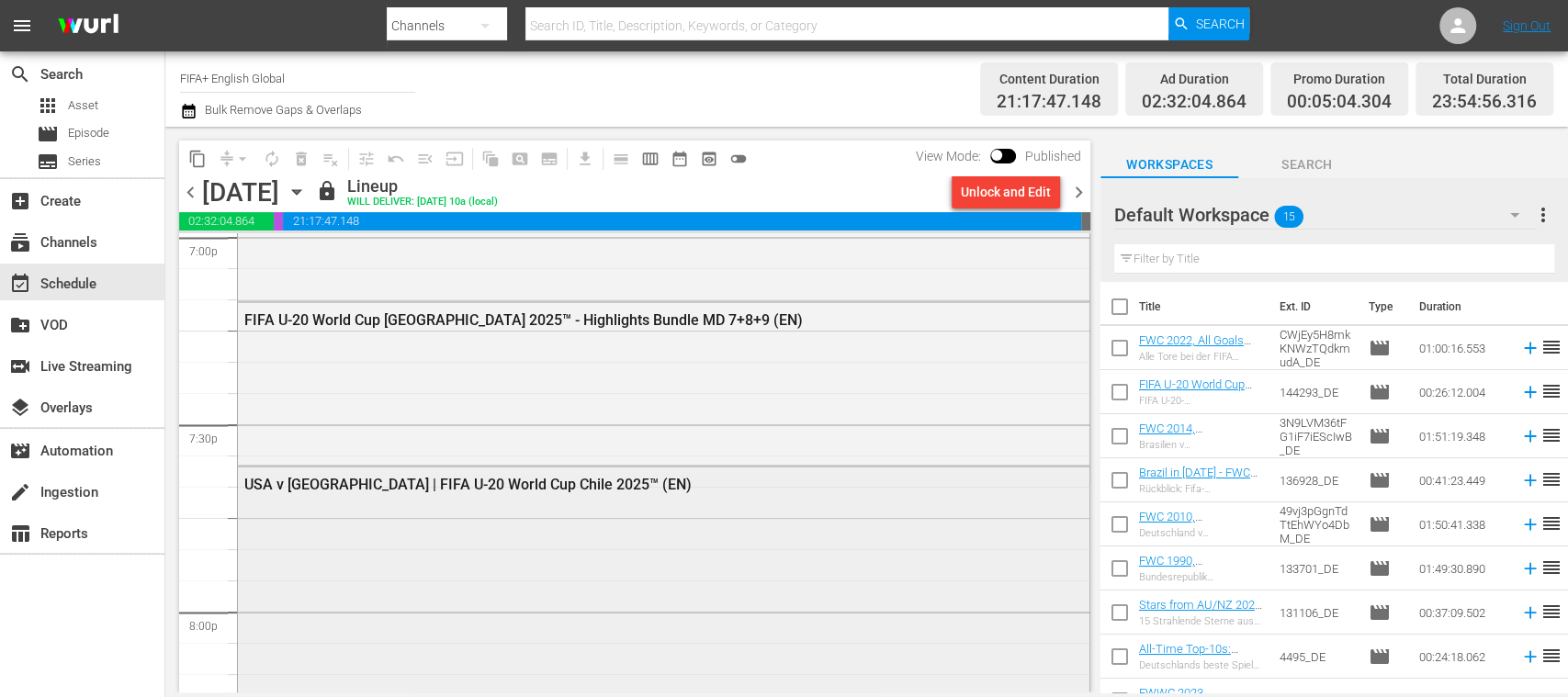
click at [606, 489] on div "USA v Italy | FIFA U-20 World Cup Chile 2025™ (EN)" at bounding box center [614, 483] width 739 height 17
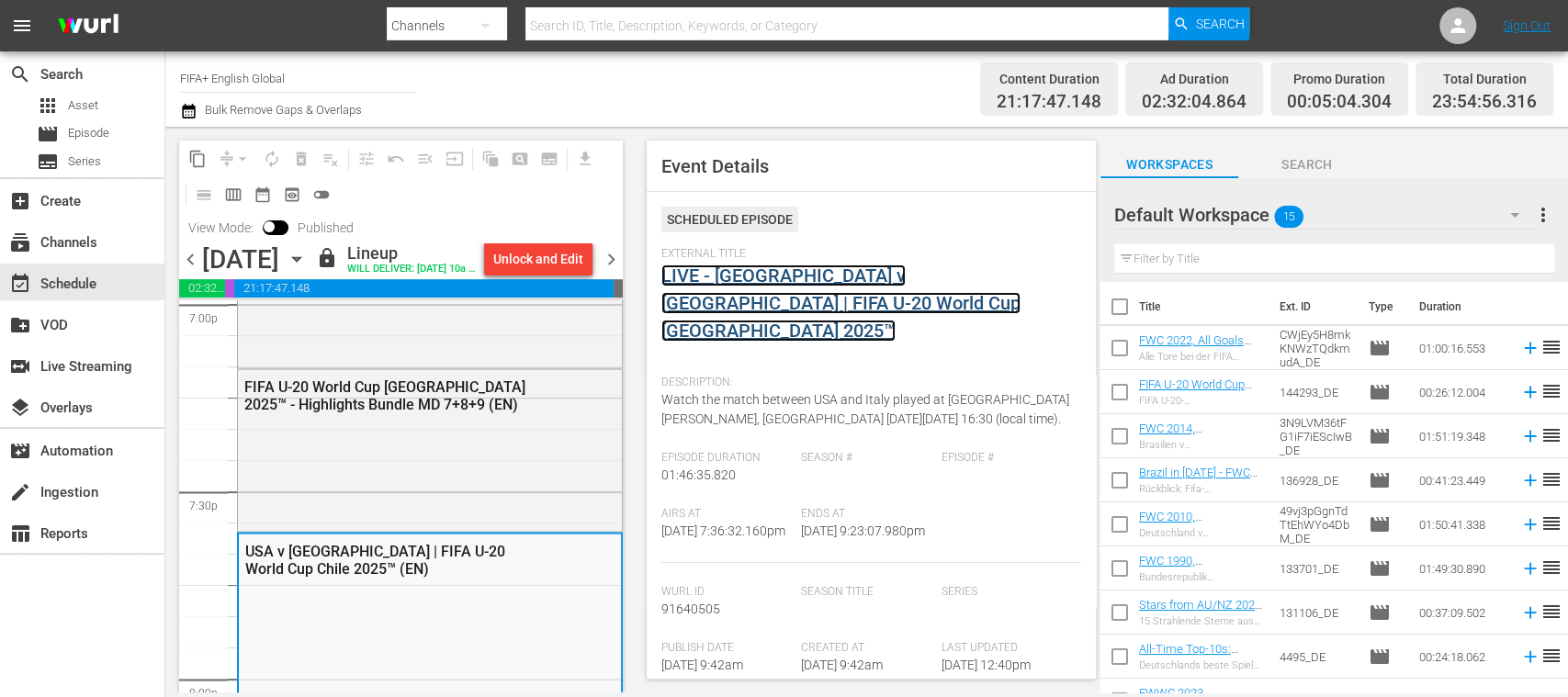
click at [811, 279] on link "LIVE - USA v Italy | FIFA U-20 World Cup Chile 2025™" at bounding box center [840, 302] width 359 height 77
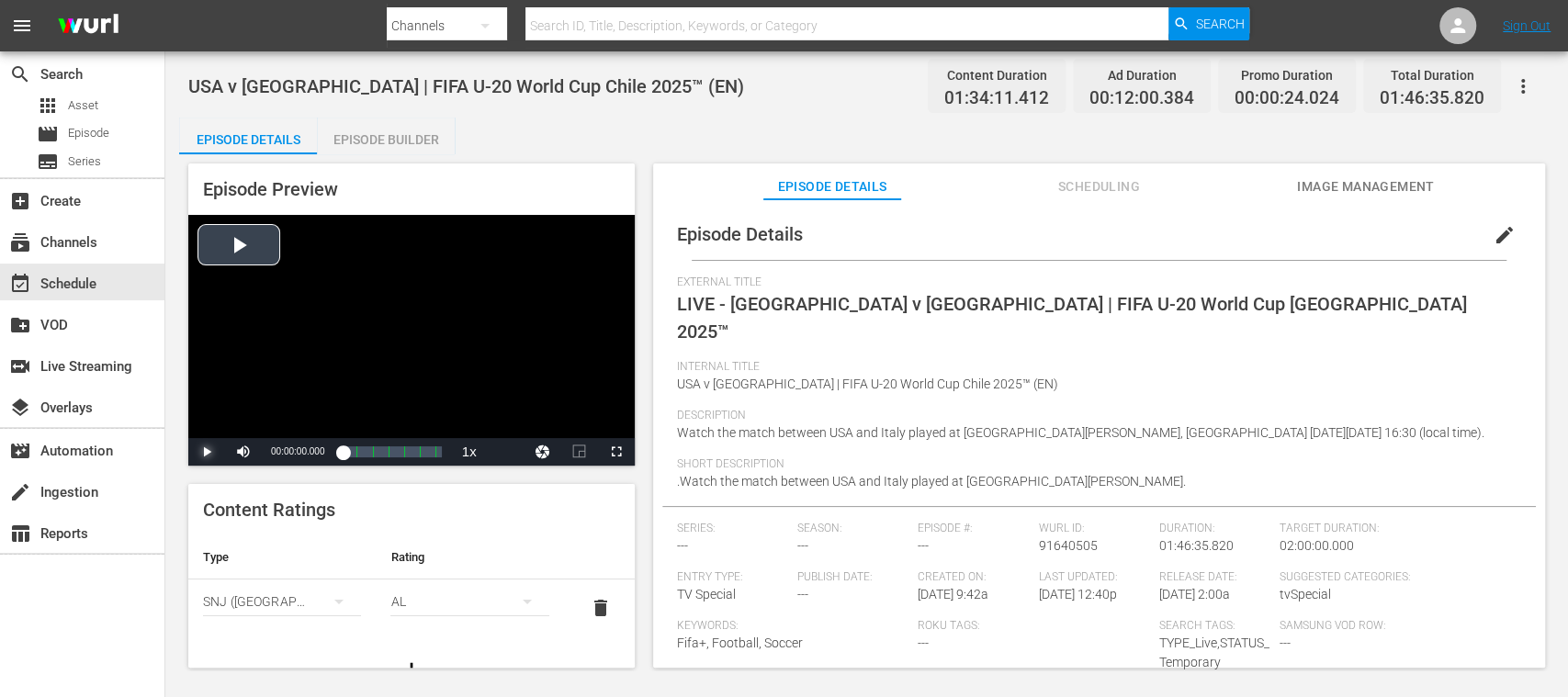
click at [206, 452] on span "Video Player" at bounding box center [206, 452] width 0 height 0
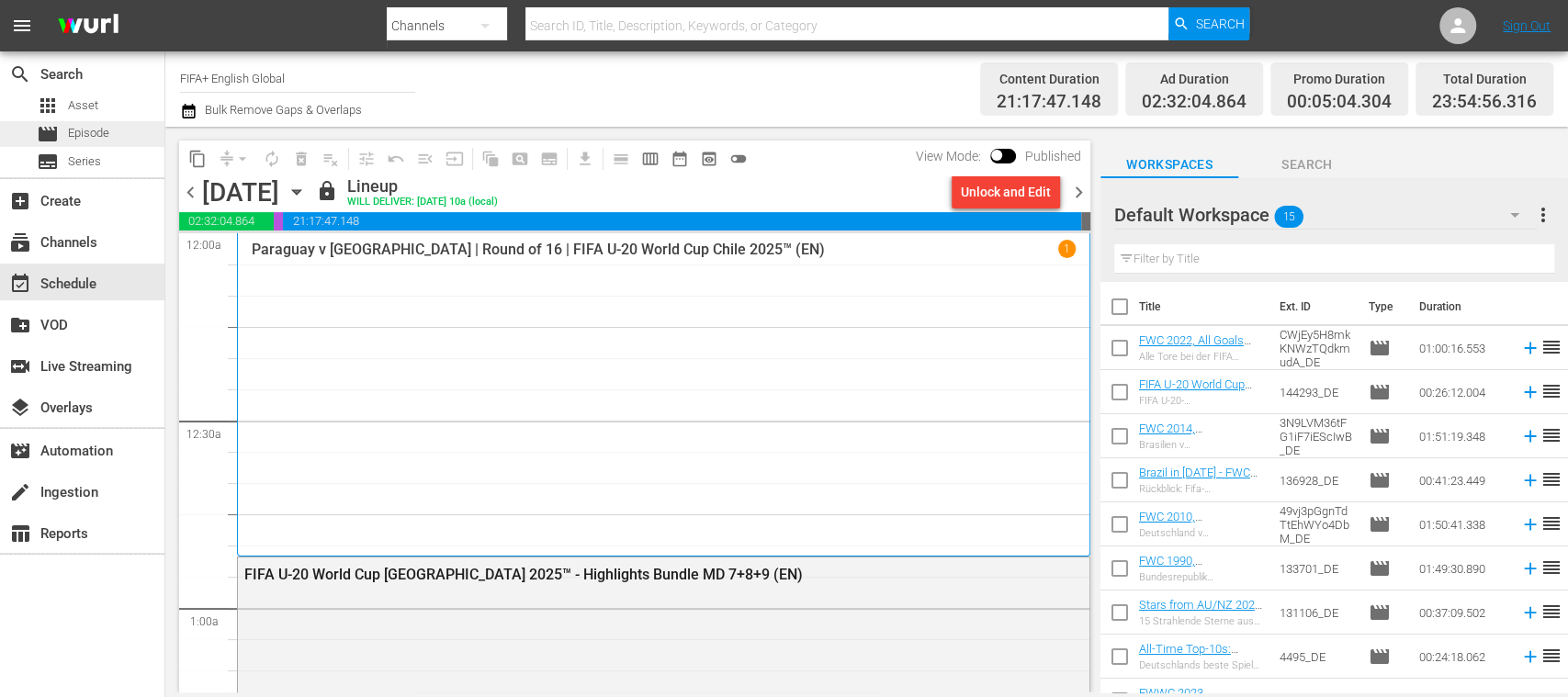
click at [112, 134] on div "movie Episode" at bounding box center [82, 134] width 165 height 26
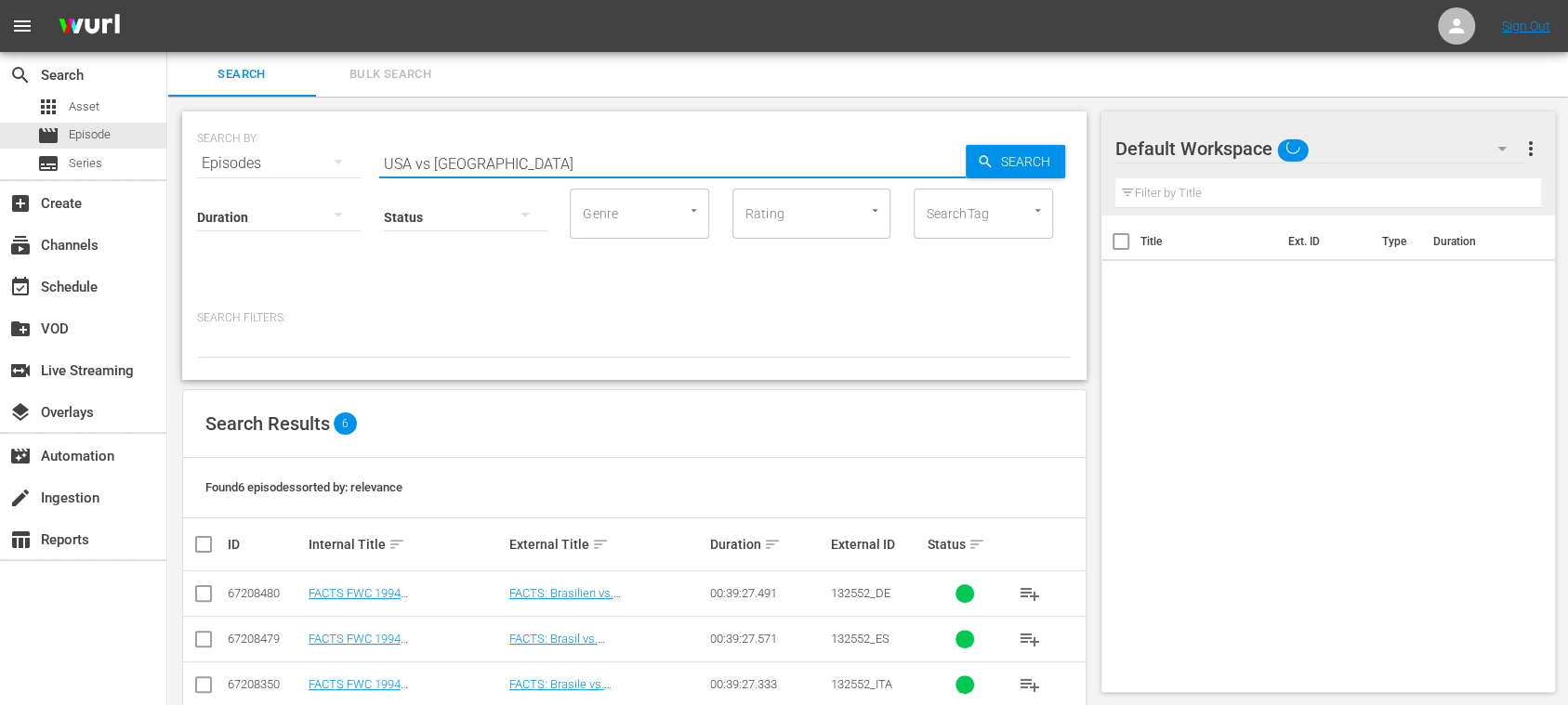
drag, startPoint x: 473, startPoint y: 156, endPoint x: 214, endPoint y: 152, distance: 259.0
click at [216, 153] on div "SEARCH BY Search By Episodes Search ID, Title, Description, Keywords, or Catego…" at bounding box center [634, 152] width 875 height 67
paste input "cadzlrDADkO1gHpNXuhMpw"
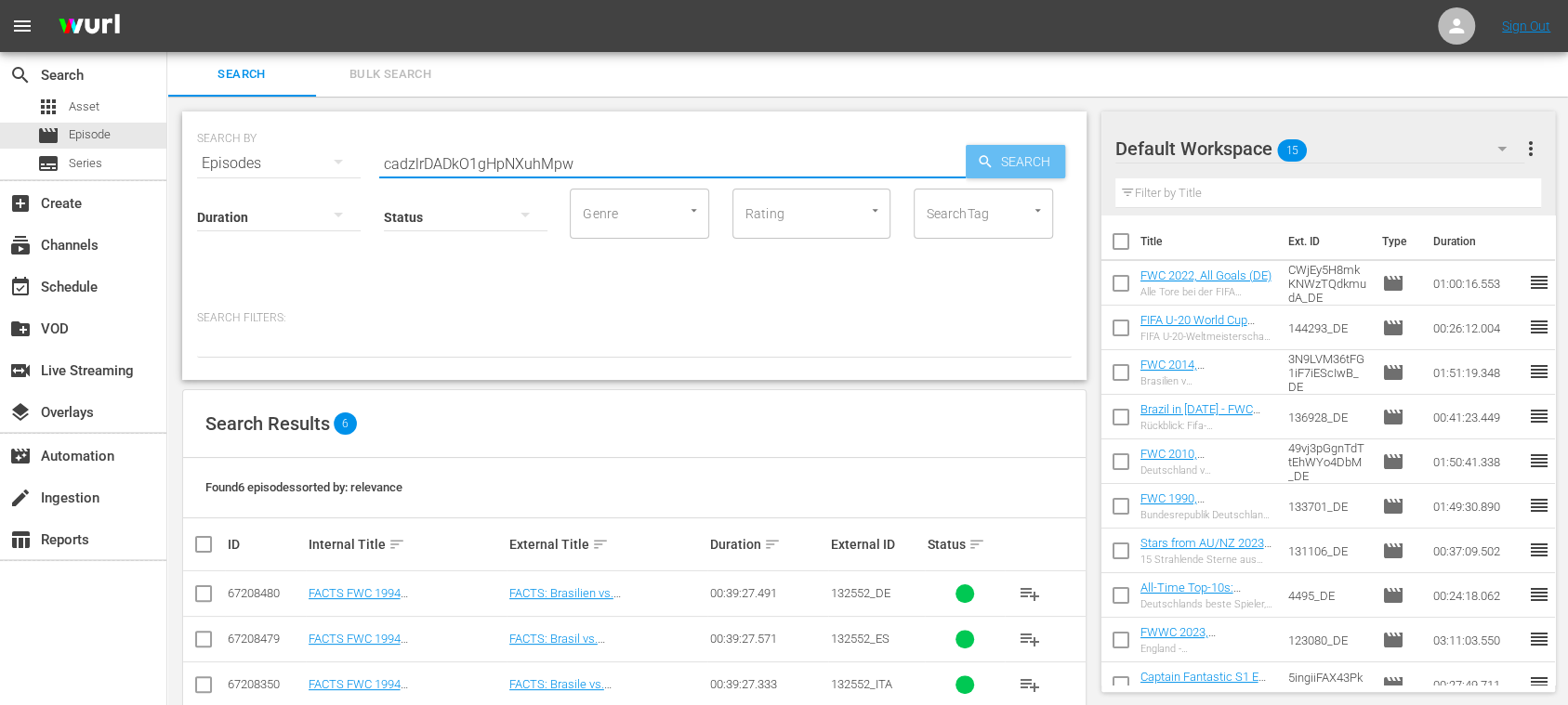
type input "cadzlrDADkO1gHpNXuhMpw"
click at [991, 161] on icon "button" at bounding box center [984, 161] width 16 height 16
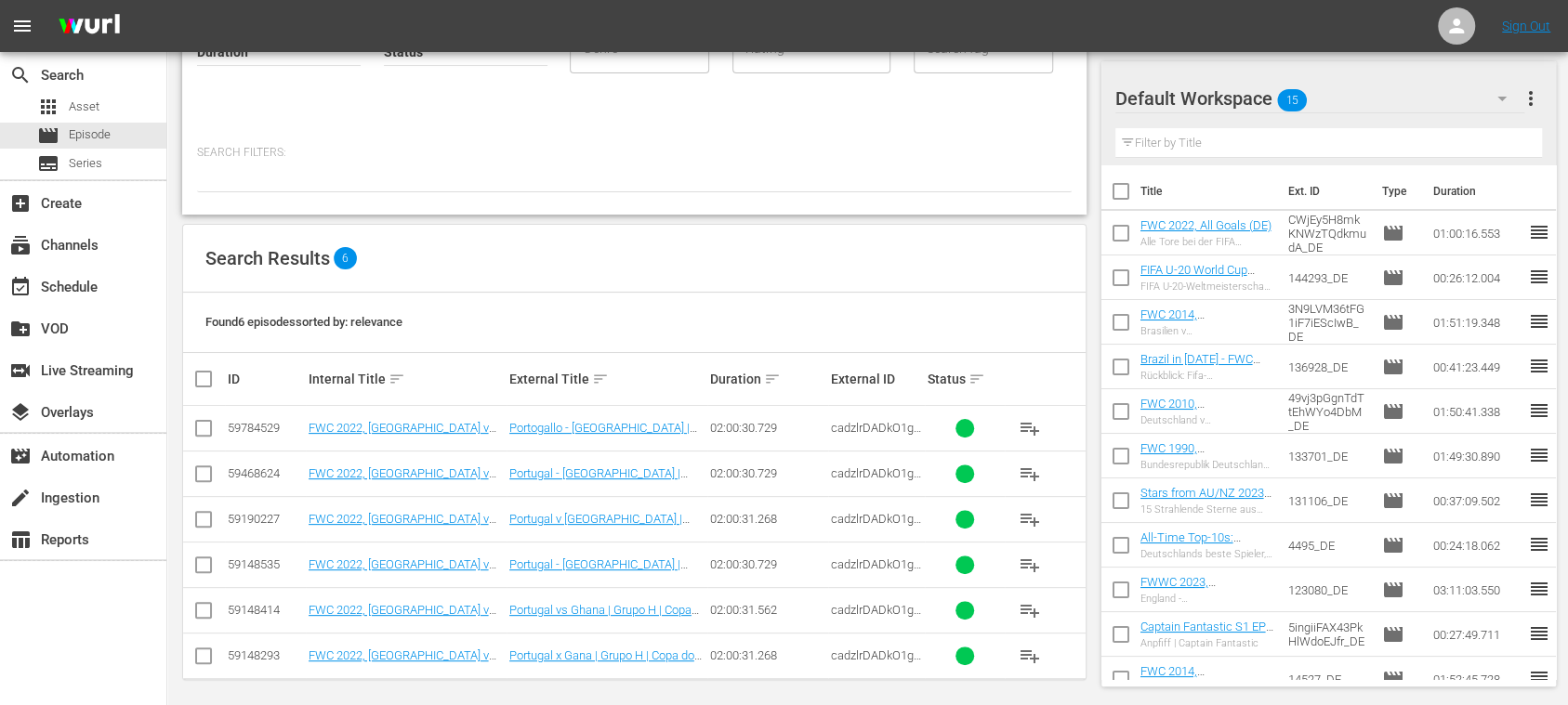
scroll to position [171, 0]
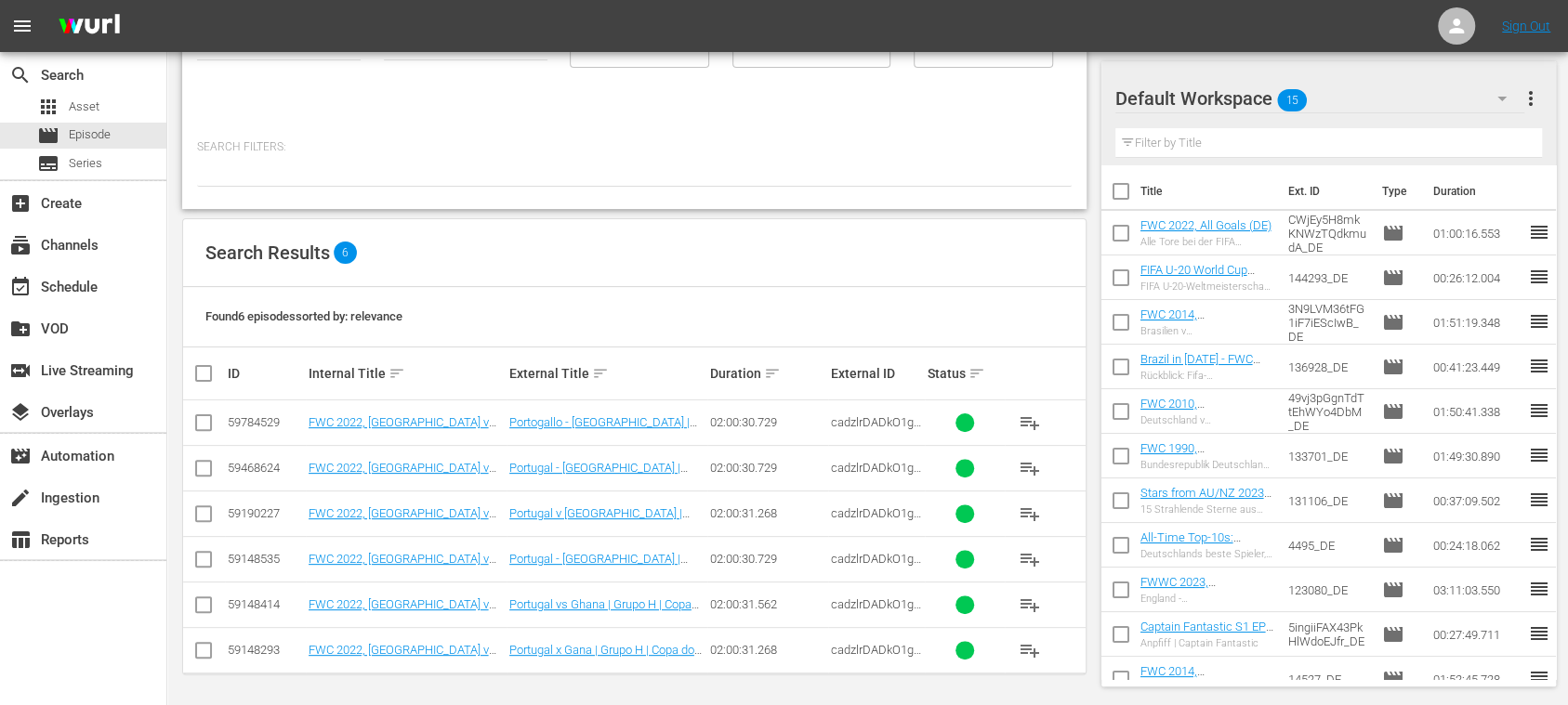
click at [205, 512] on input "checkbox" at bounding box center [203, 517] width 22 height 22
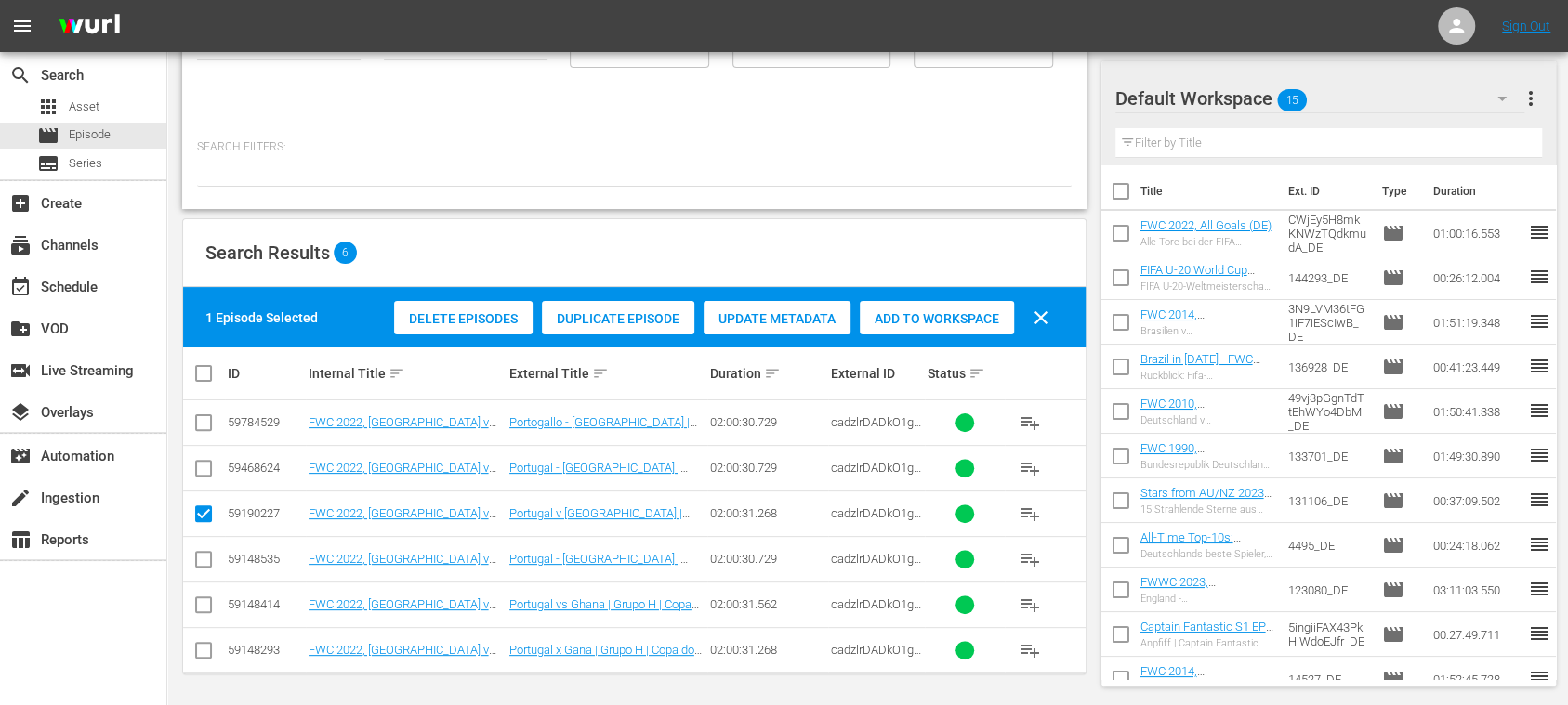
click at [635, 323] on span "Duplicate Episode" at bounding box center [617, 319] width 152 height 15
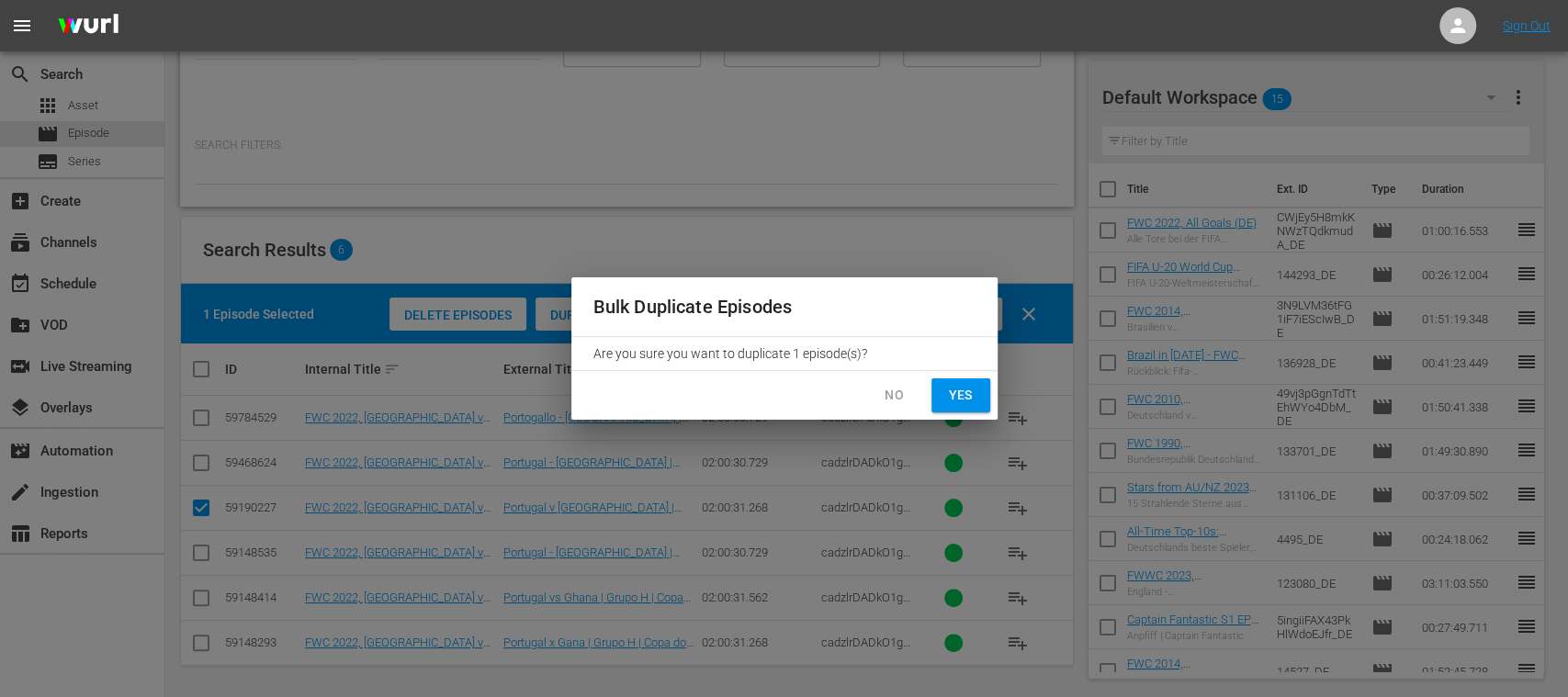
click at [961, 399] on span "Yes" at bounding box center [960, 395] width 29 height 23
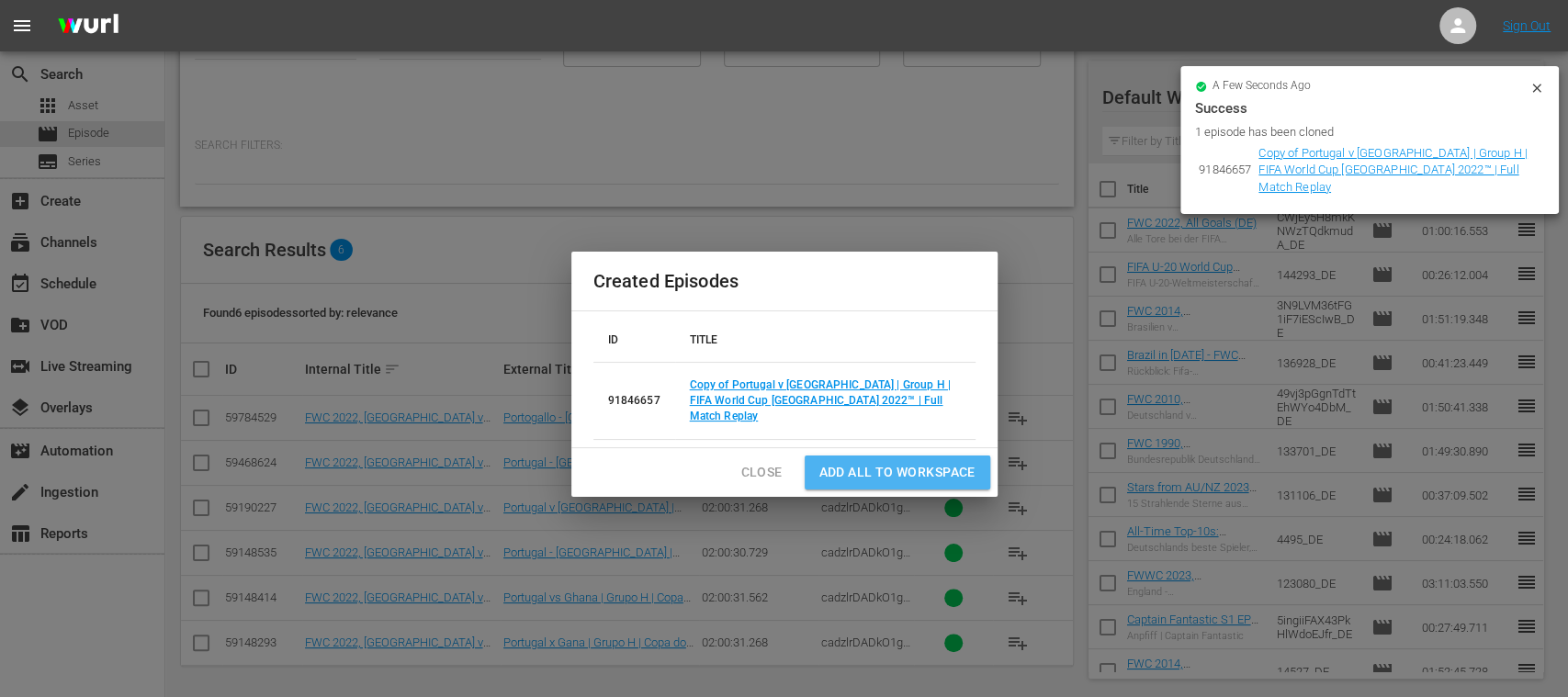
click at [877, 463] on span "Add all to Workspace" at bounding box center [897, 473] width 156 height 23
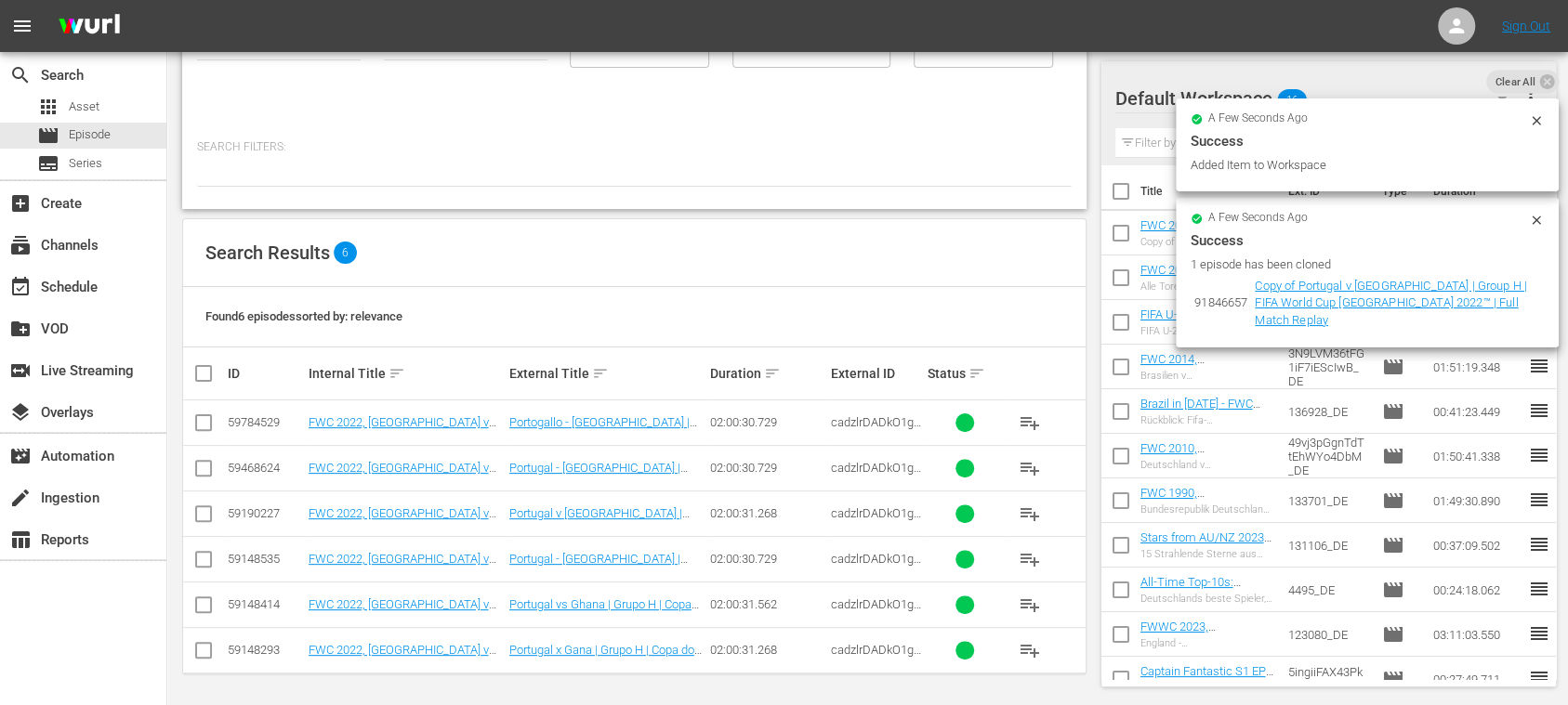
click at [206, 517] on input "checkbox" at bounding box center [203, 517] width 22 height 22
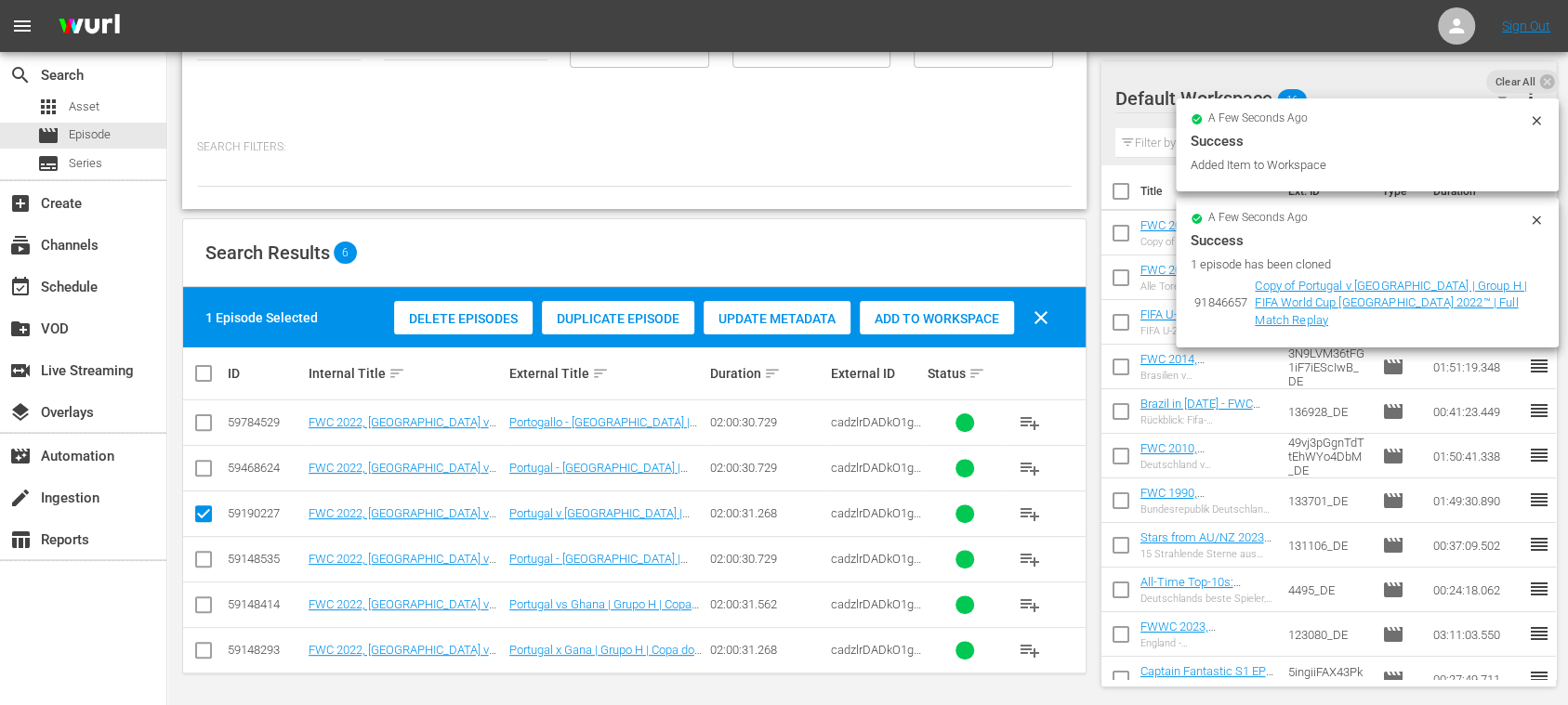
click at [637, 324] on span "Duplicate Episode" at bounding box center [617, 319] width 152 height 15
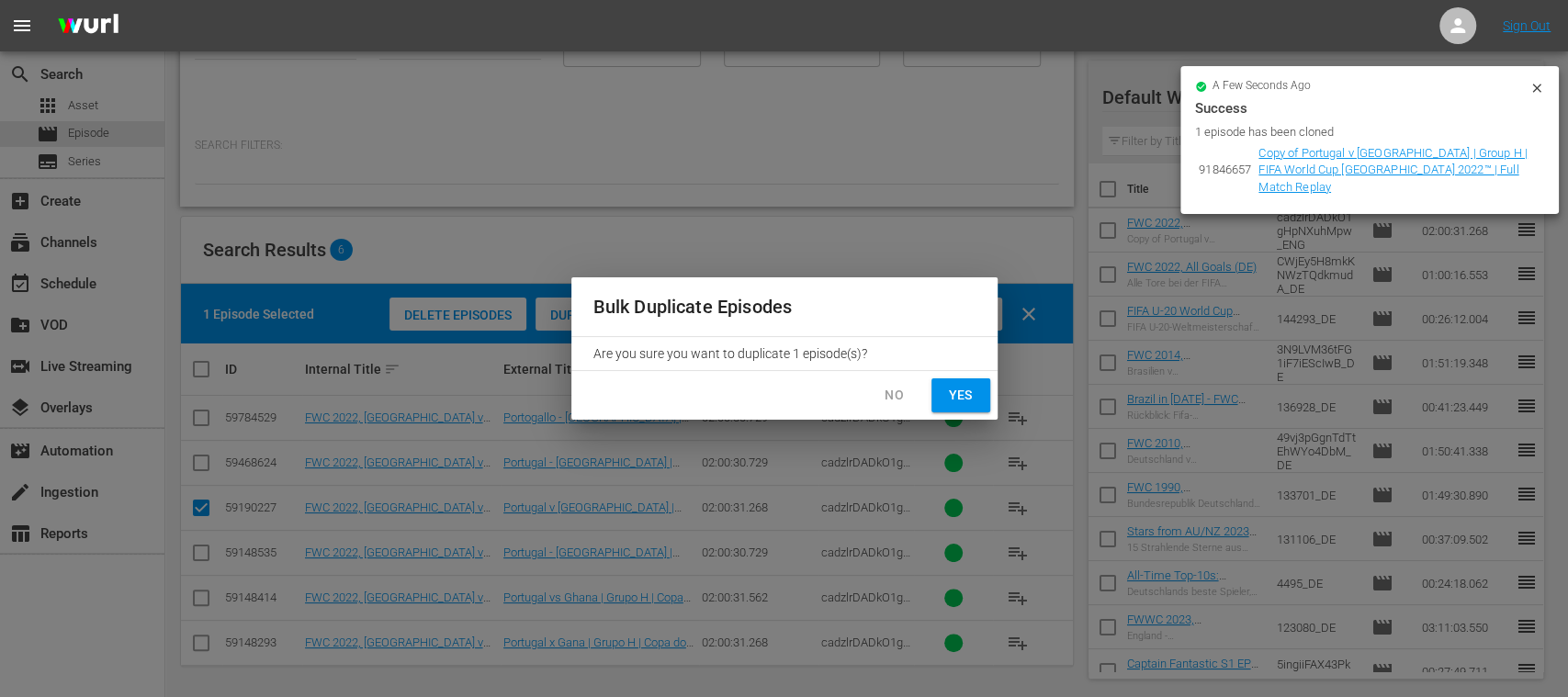
click at [957, 402] on span "Yes" at bounding box center [960, 395] width 29 height 23
checkbox input "false"
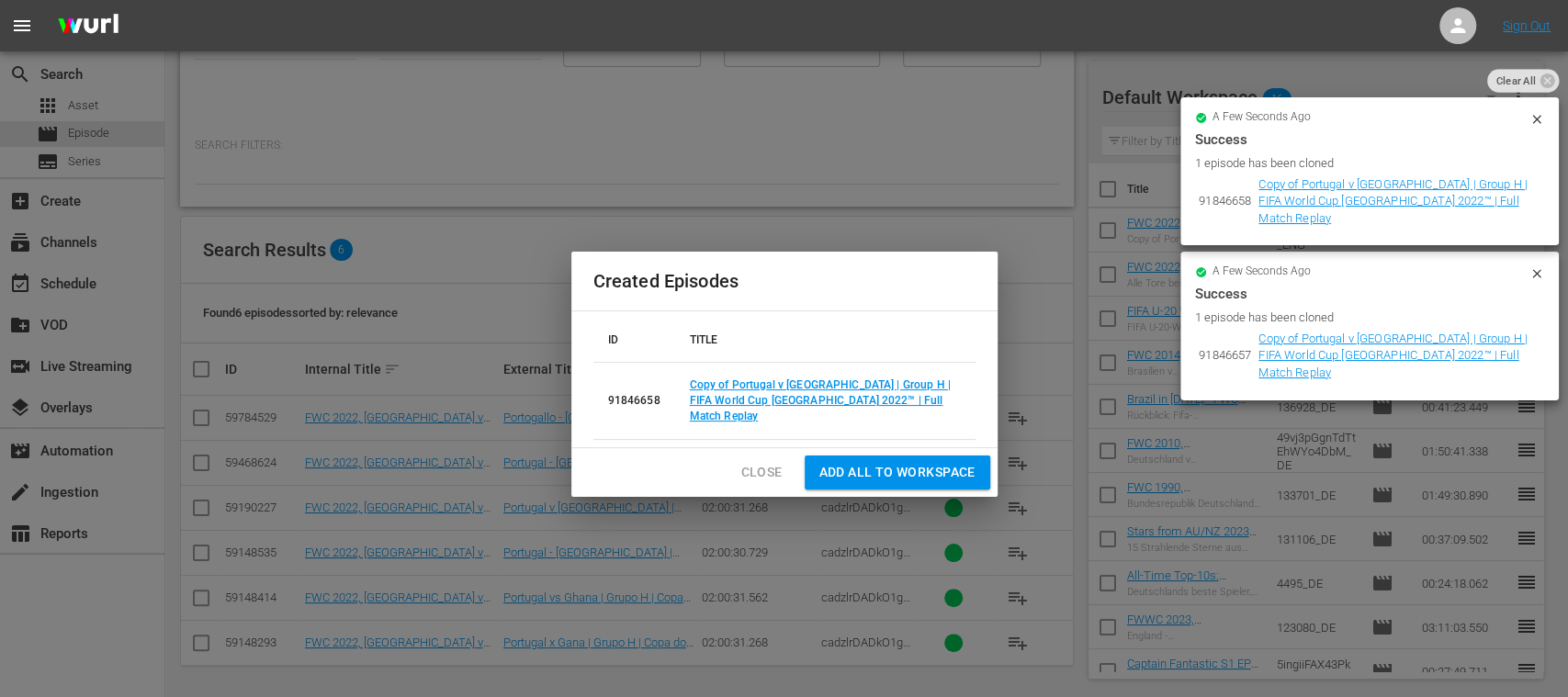
click at [860, 461] on span "Add all to Workspace" at bounding box center [897, 473] width 156 height 23
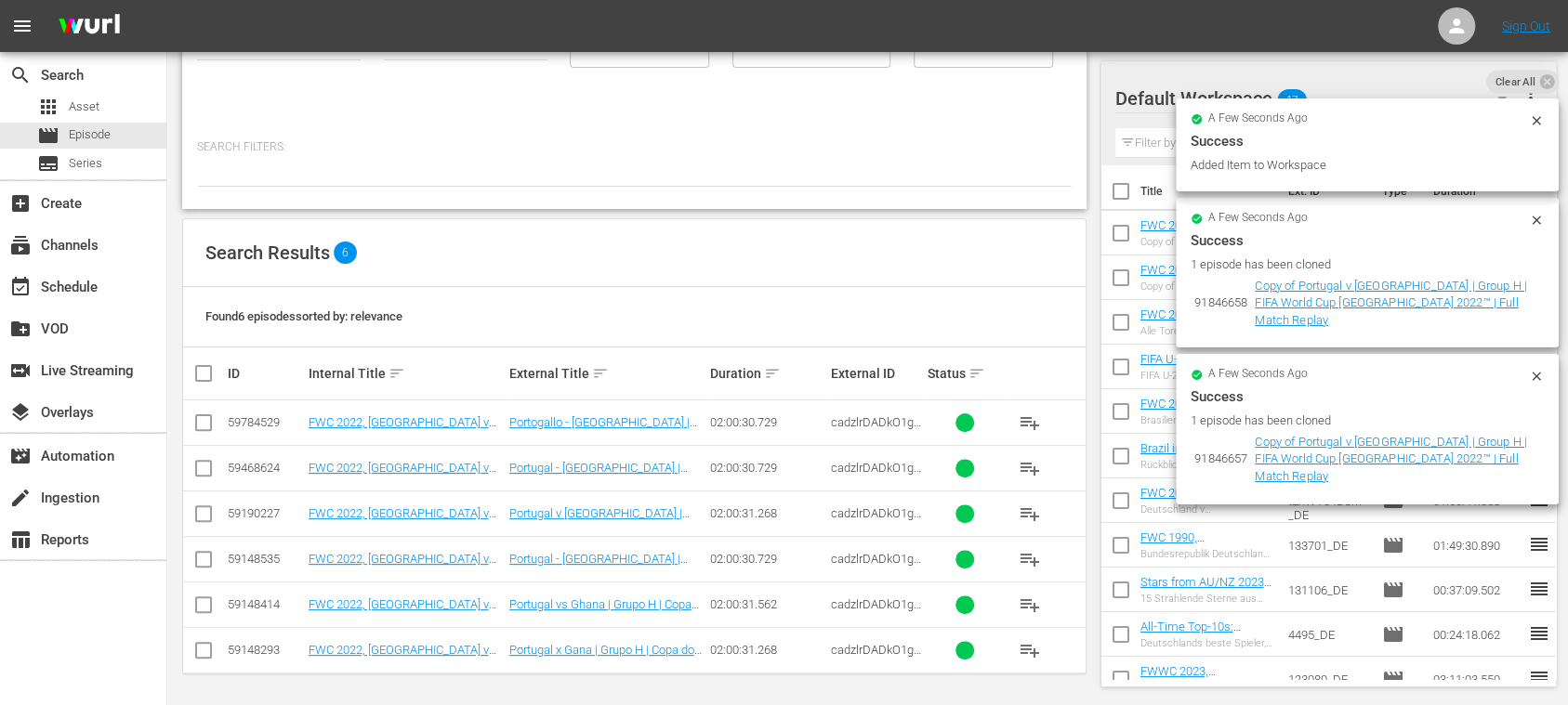
click at [851, 120] on div "Duration Status Genre Genre Rating Rating SearchTag SearchTag" at bounding box center [634, 68] width 875 height 106
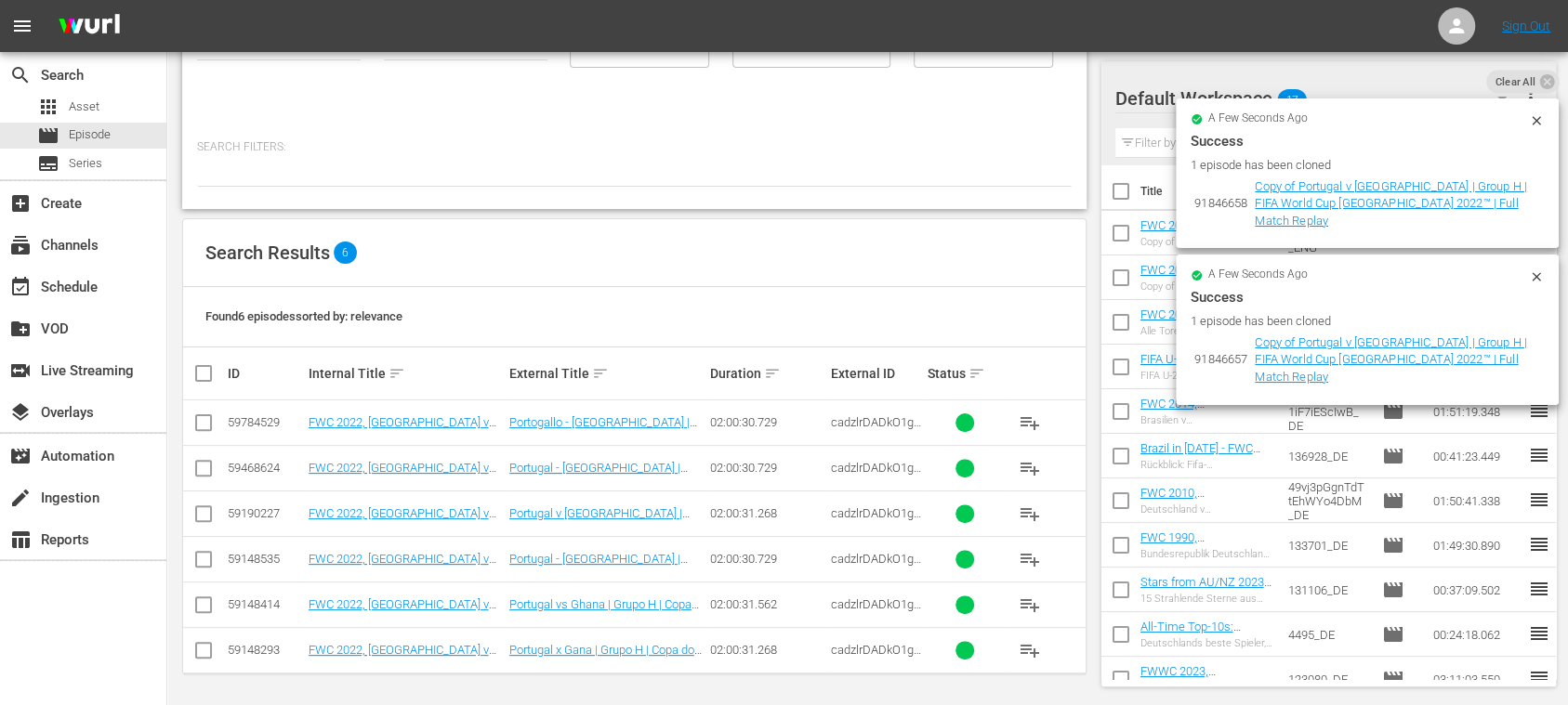
click at [1537, 119] on icon at bounding box center [1535, 120] width 9 height 9
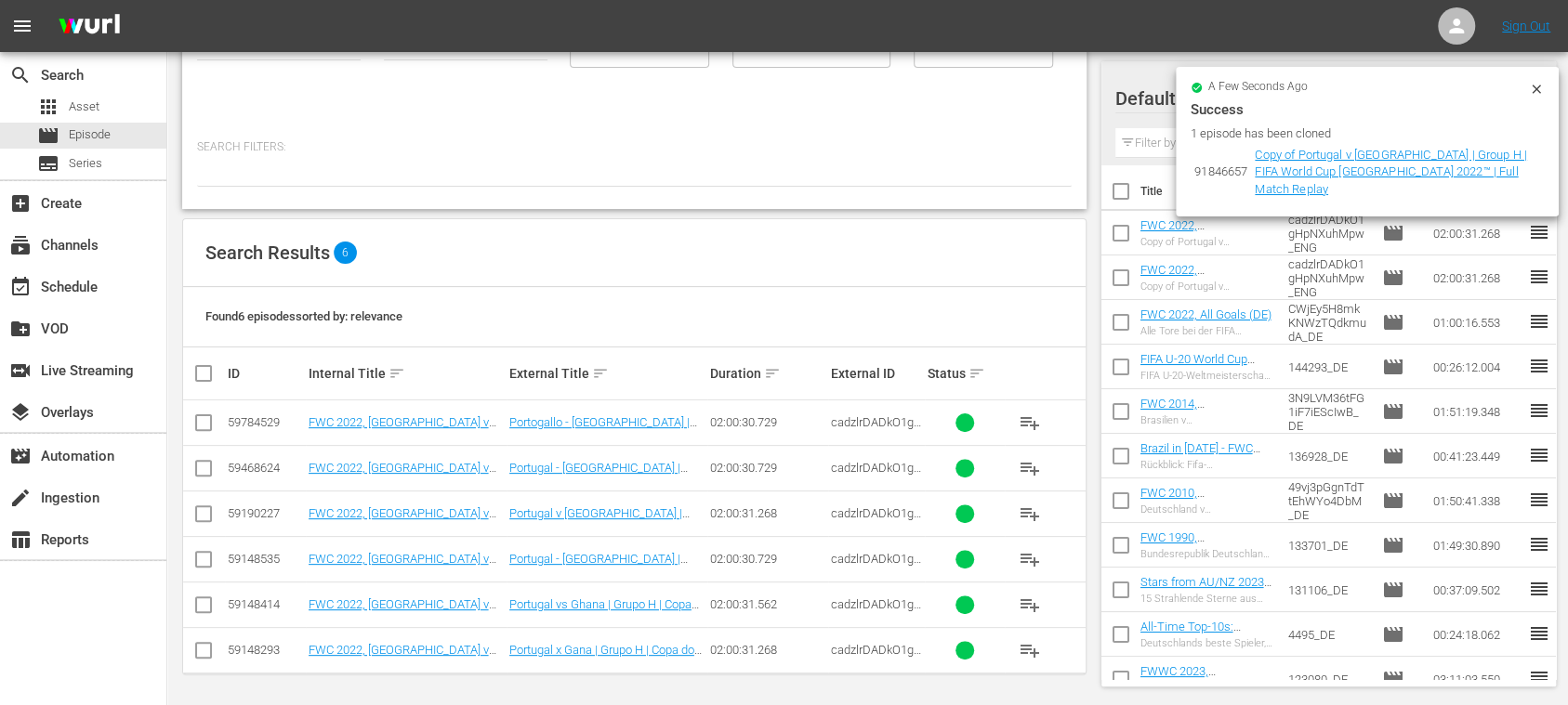
click at [1541, 95] on icon at bounding box center [1536, 89] width 15 height 15
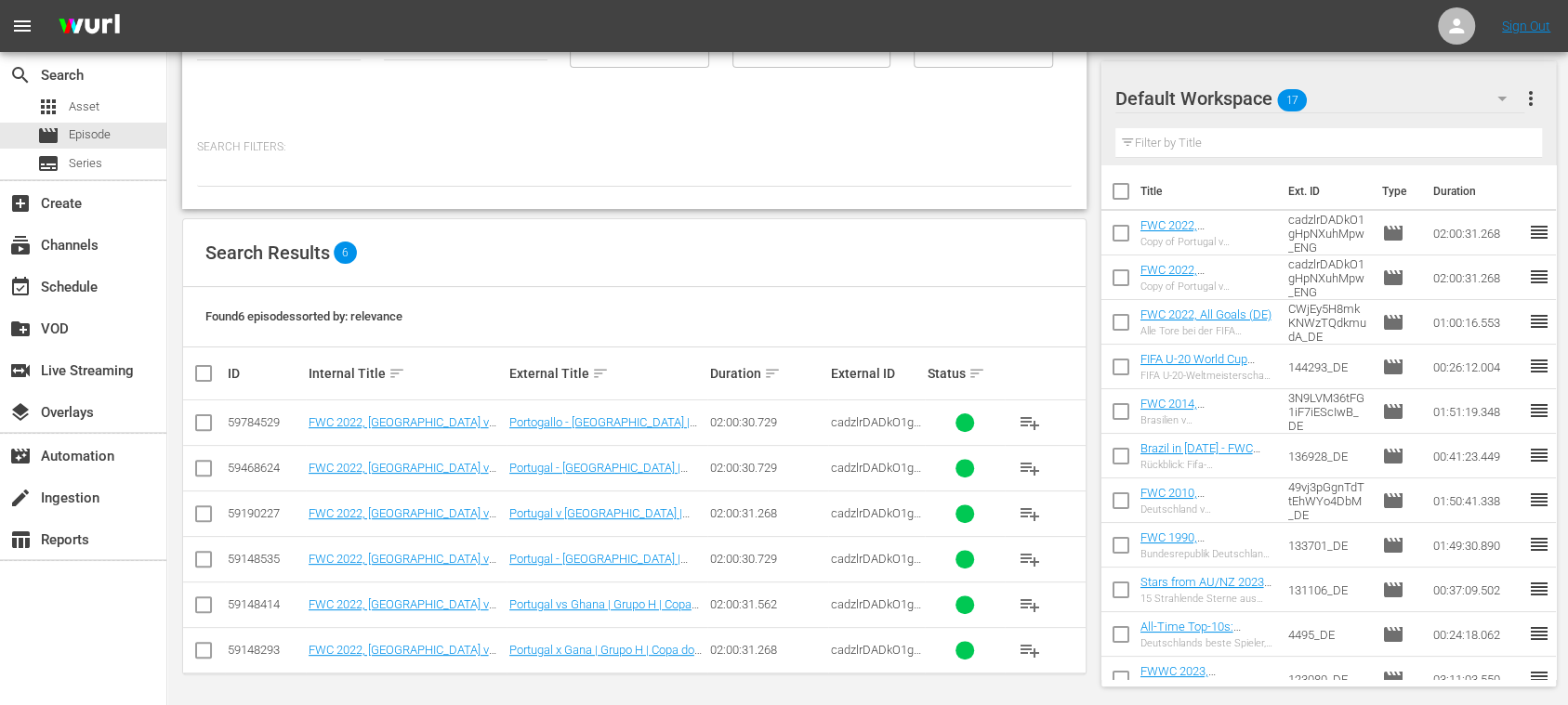
click at [1129, 192] on input "checkbox" at bounding box center [1120, 194] width 39 height 39
checkbox input "true"
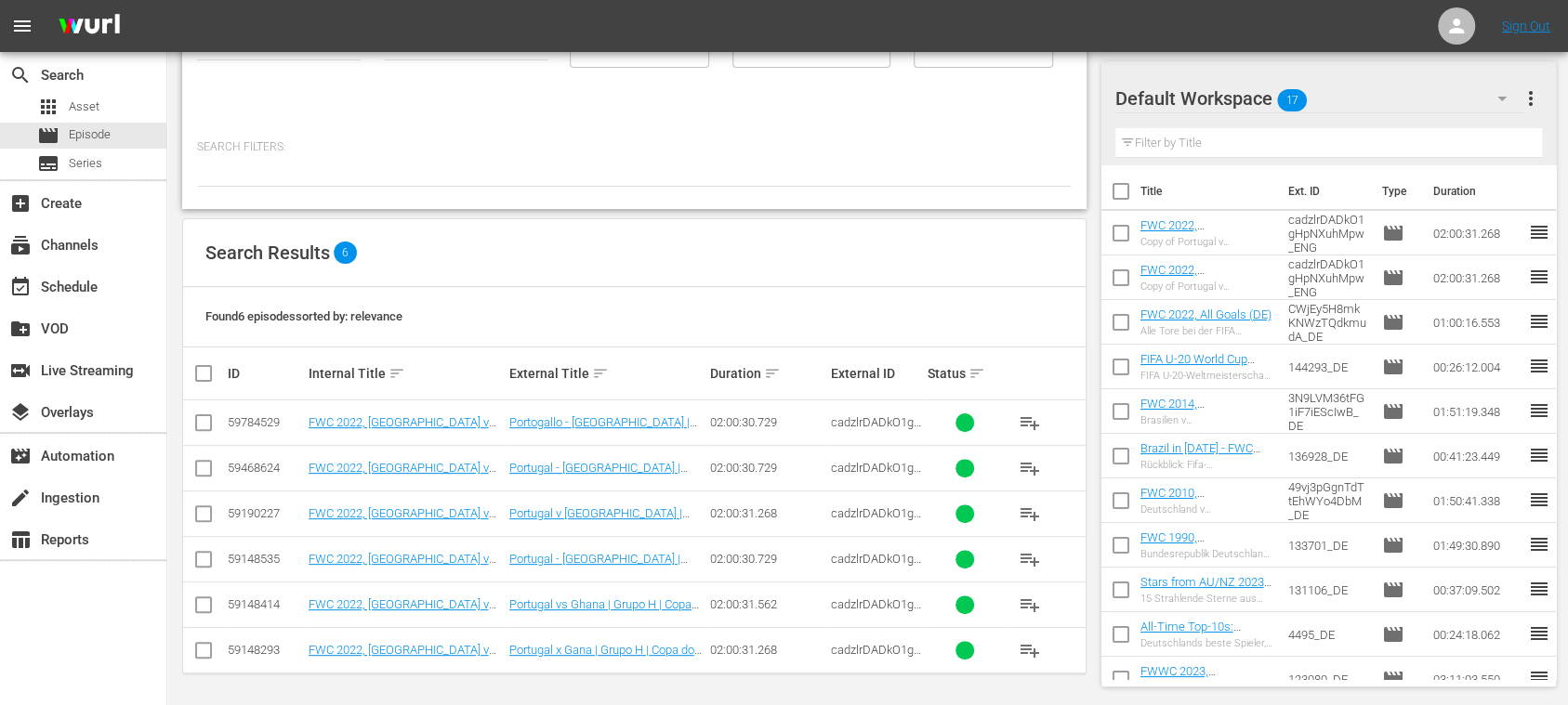
checkbox input "true"
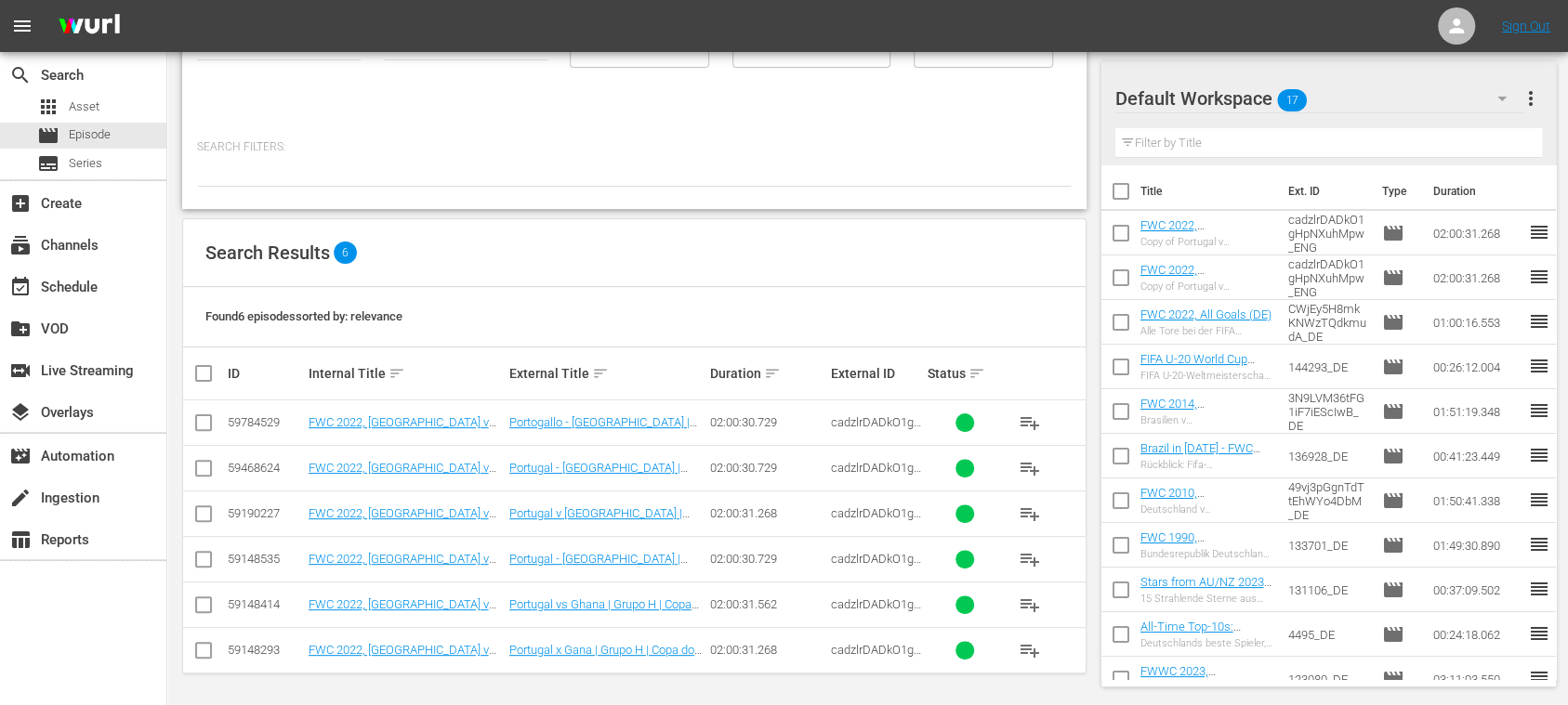
checkbox input "true"
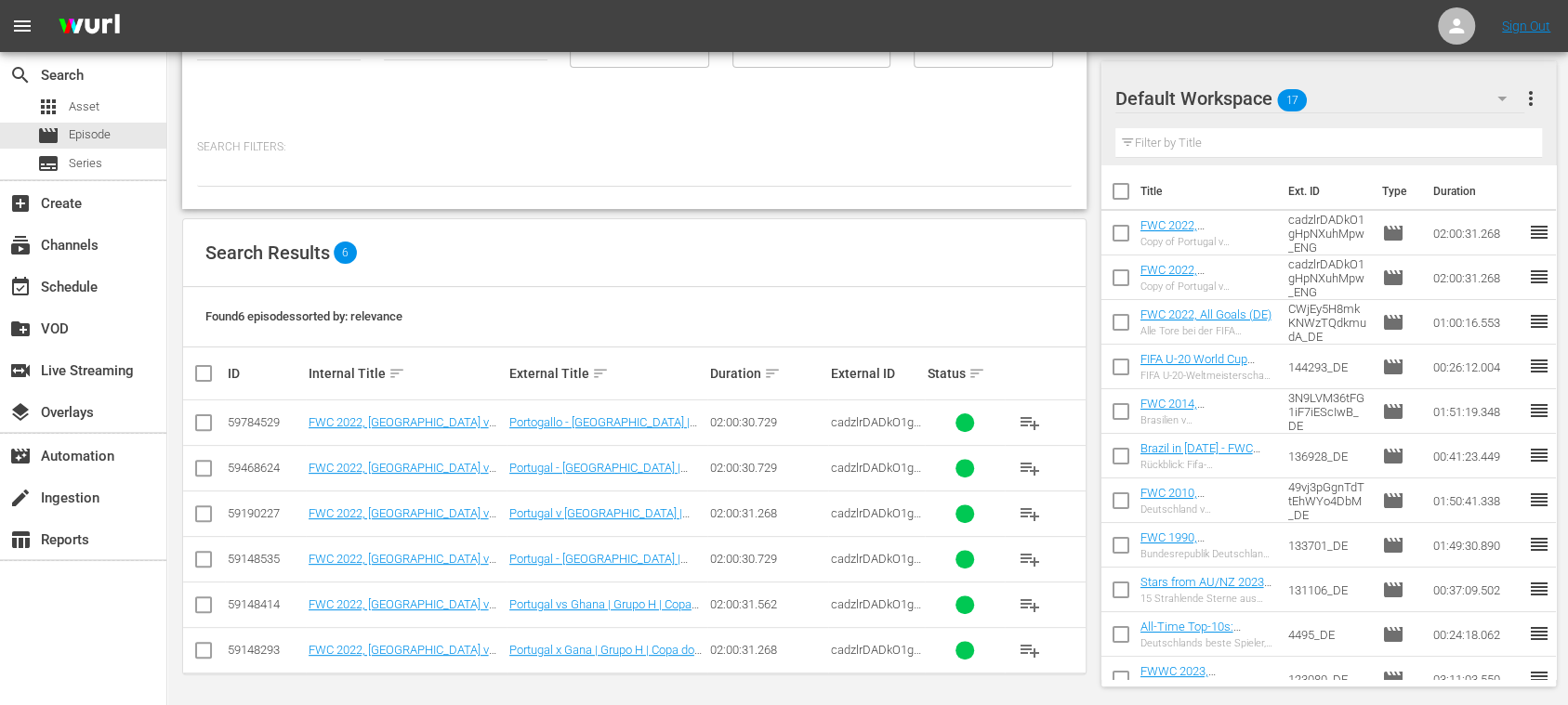
checkbox input "true"
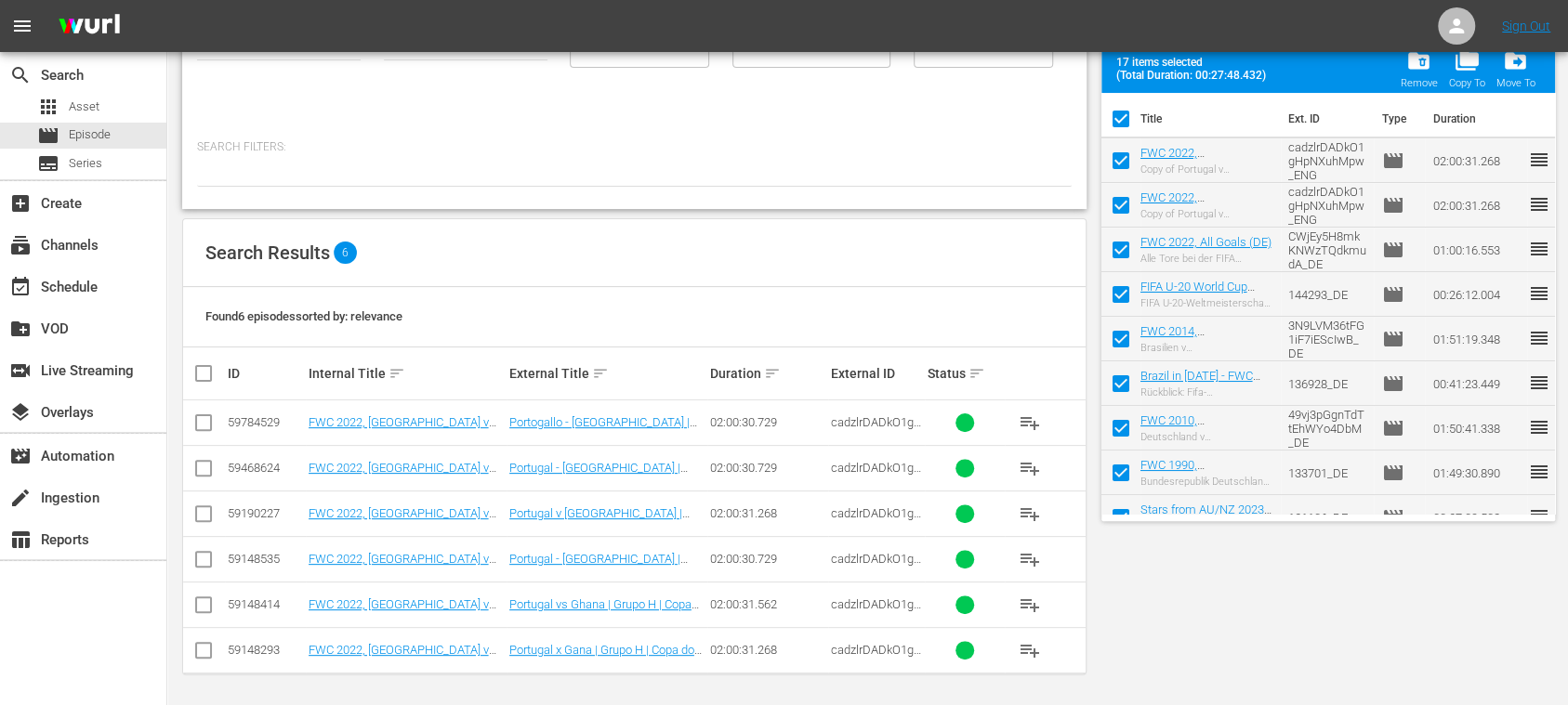
scroll to position [0, 0]
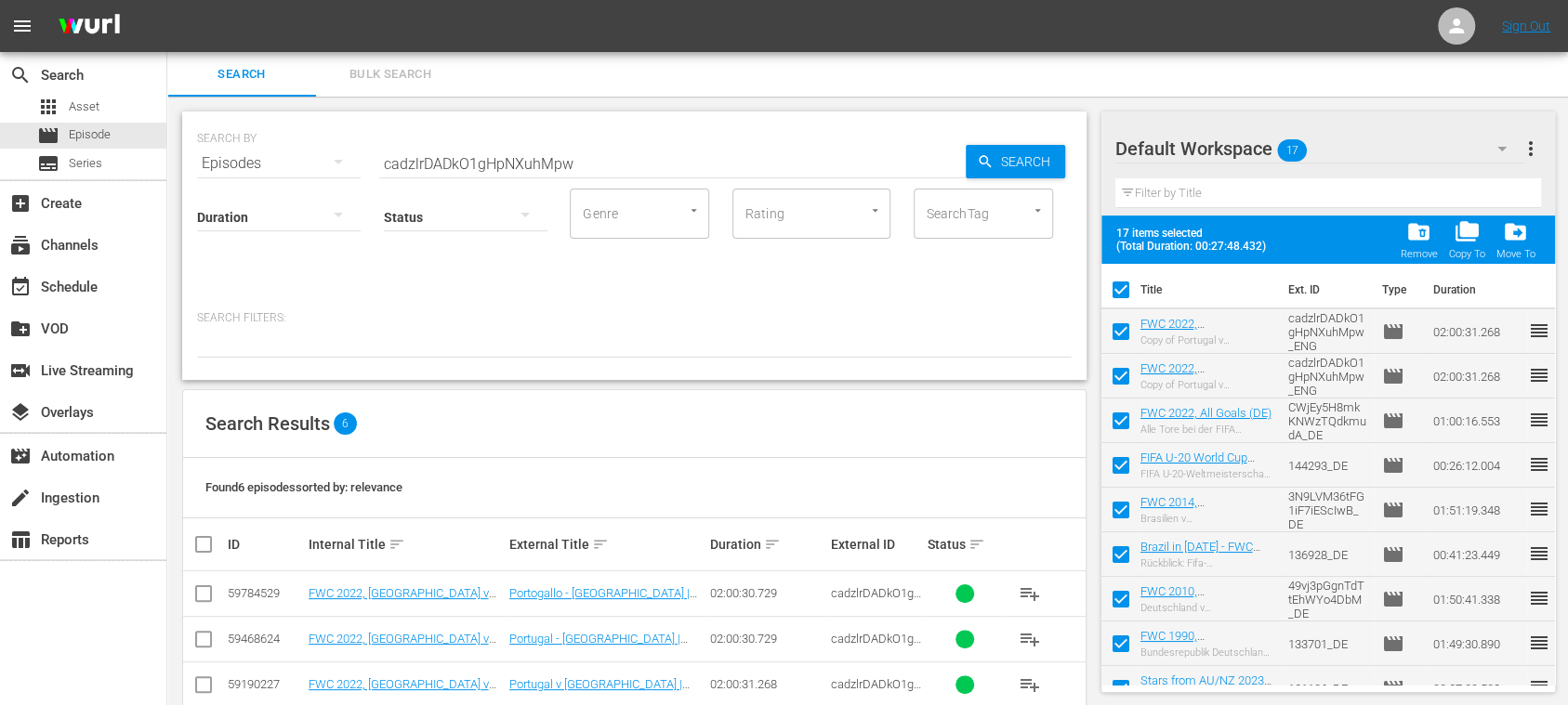
click at [1125, 335] on input "checkbox" at bounding box center [1120, 335] width 39 height 39
checkbox input "false"
click at [1118, 375] on input "checkbox" at bounding box center [1120, 379] width 39 height 39
checkbox input "false"
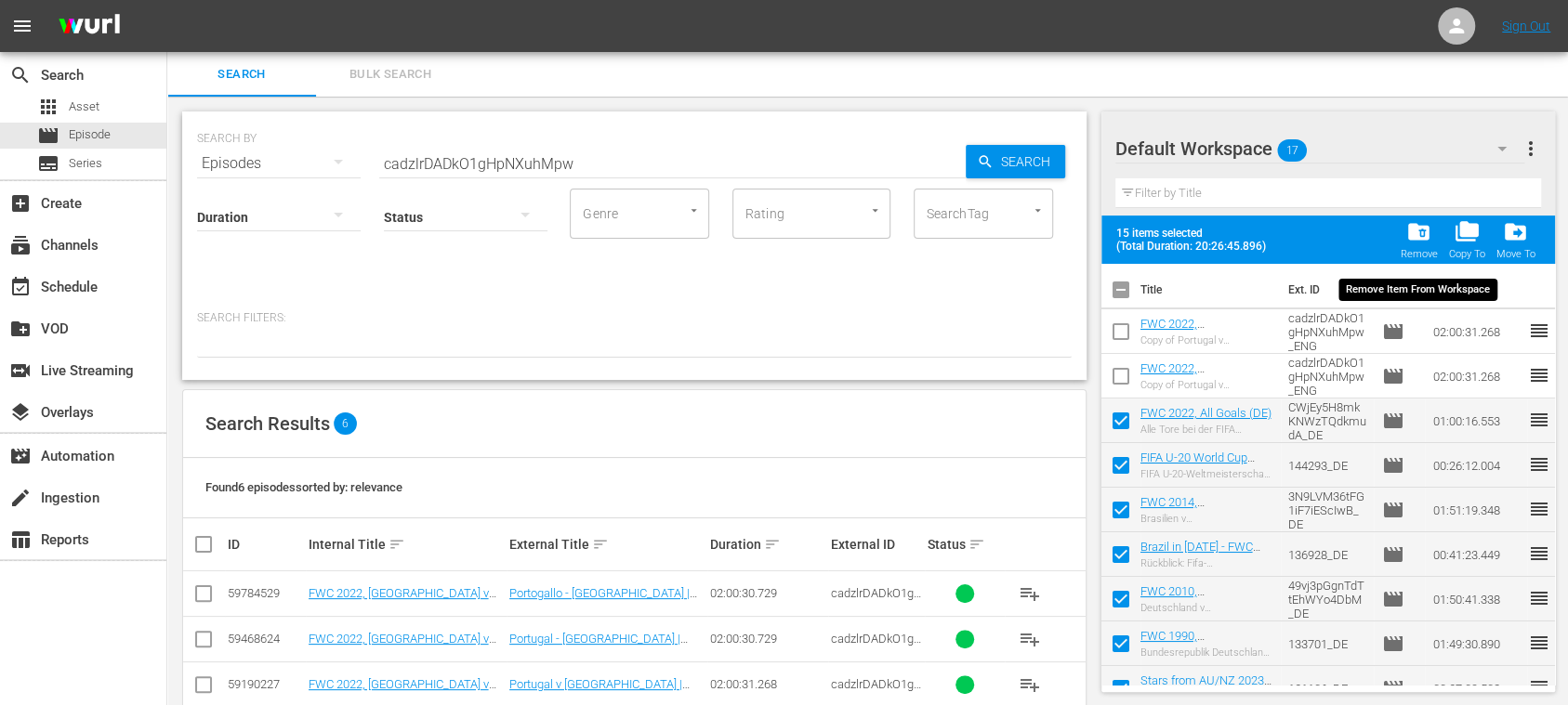
click at [1424, 239] on span "folder_delete" at bounding box center [1418, 232] width 25 height 25
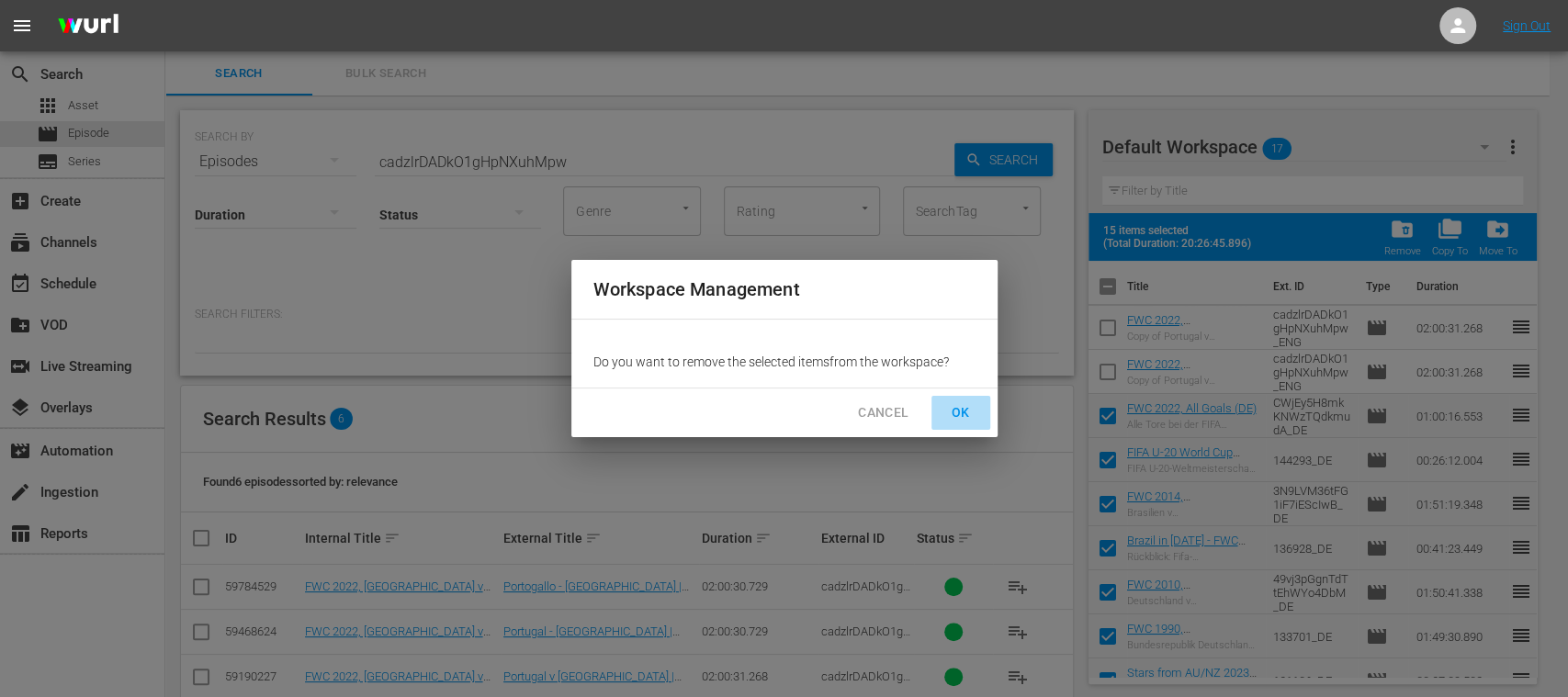
click at [973, 406] on button "OK" at bounding box center [960, 413] width 59 height 34
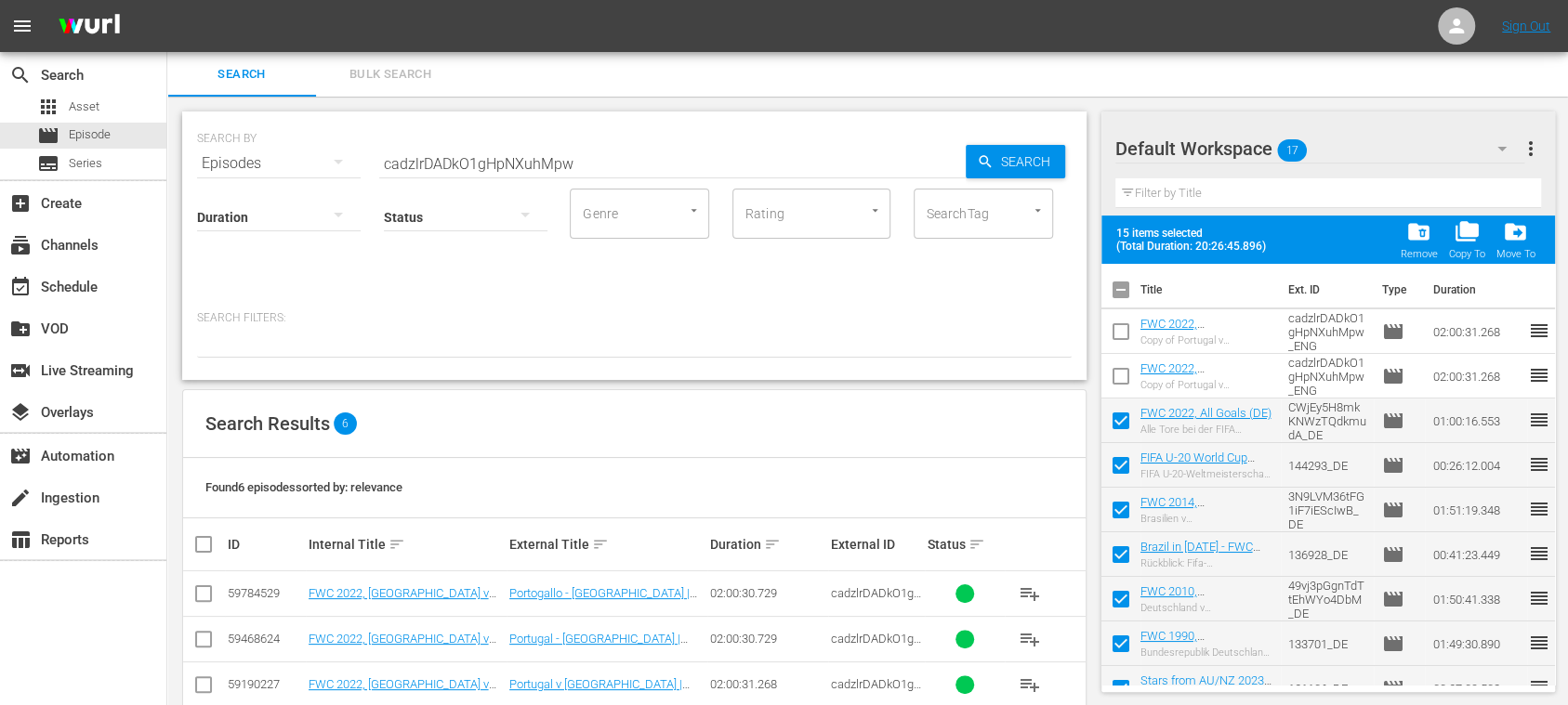
checkbox input "false"
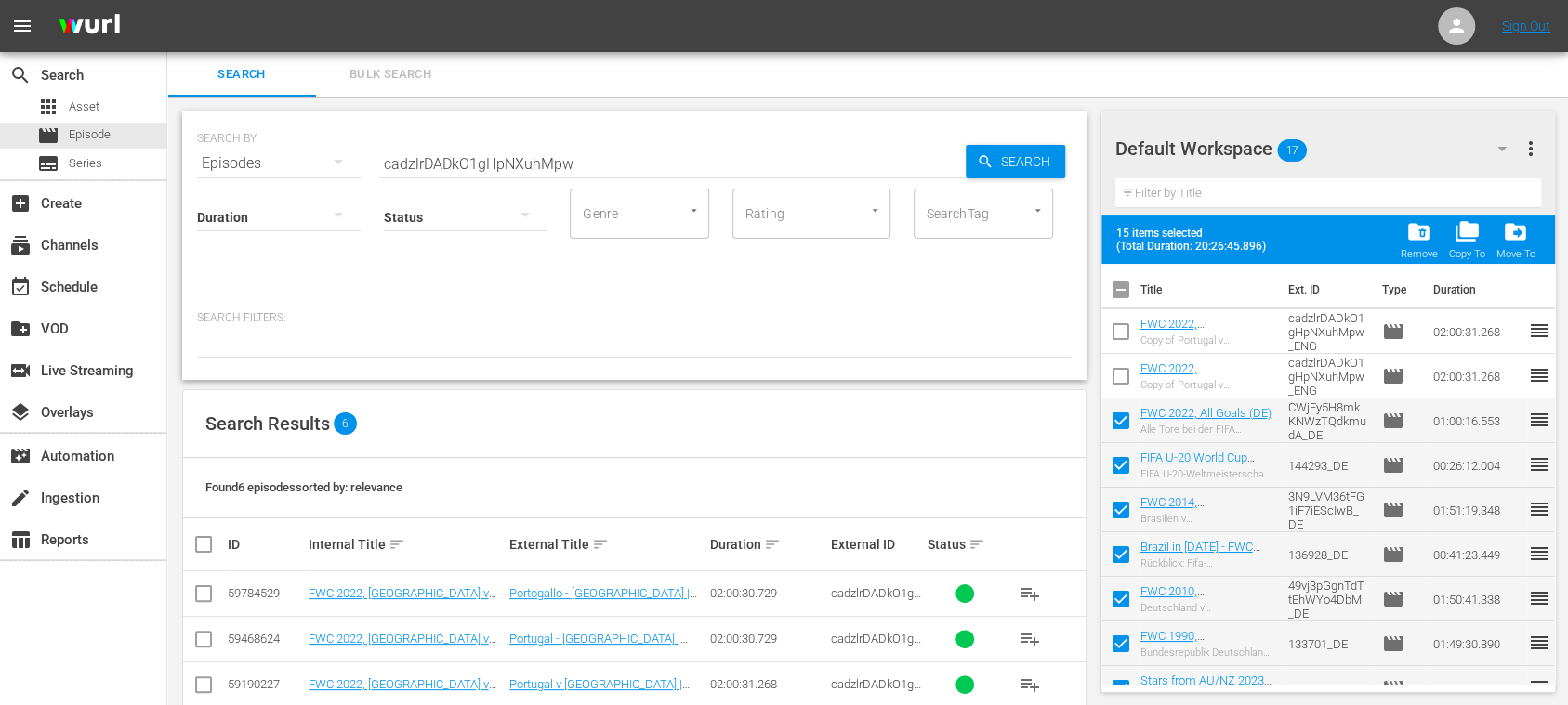
checkbox input "false"
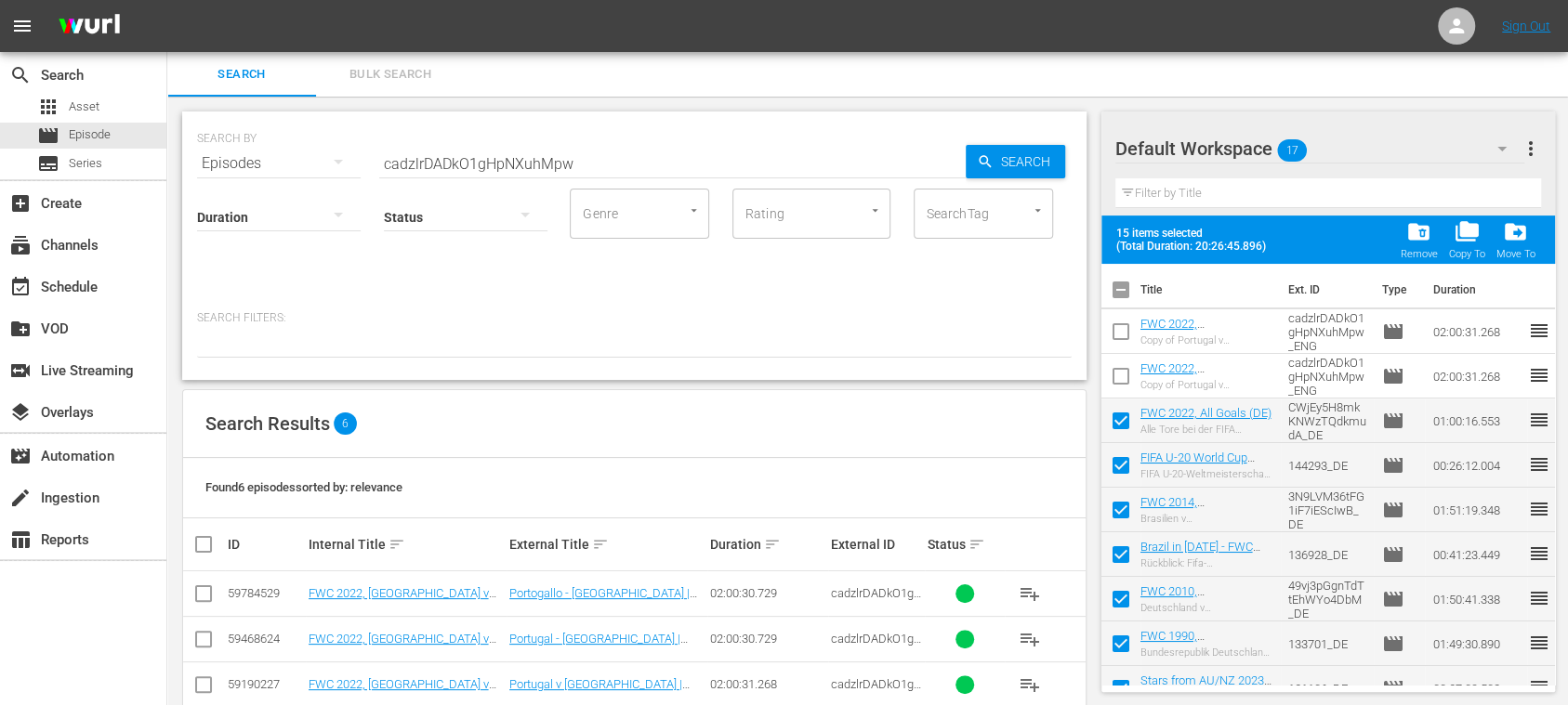
checkbox input "false"
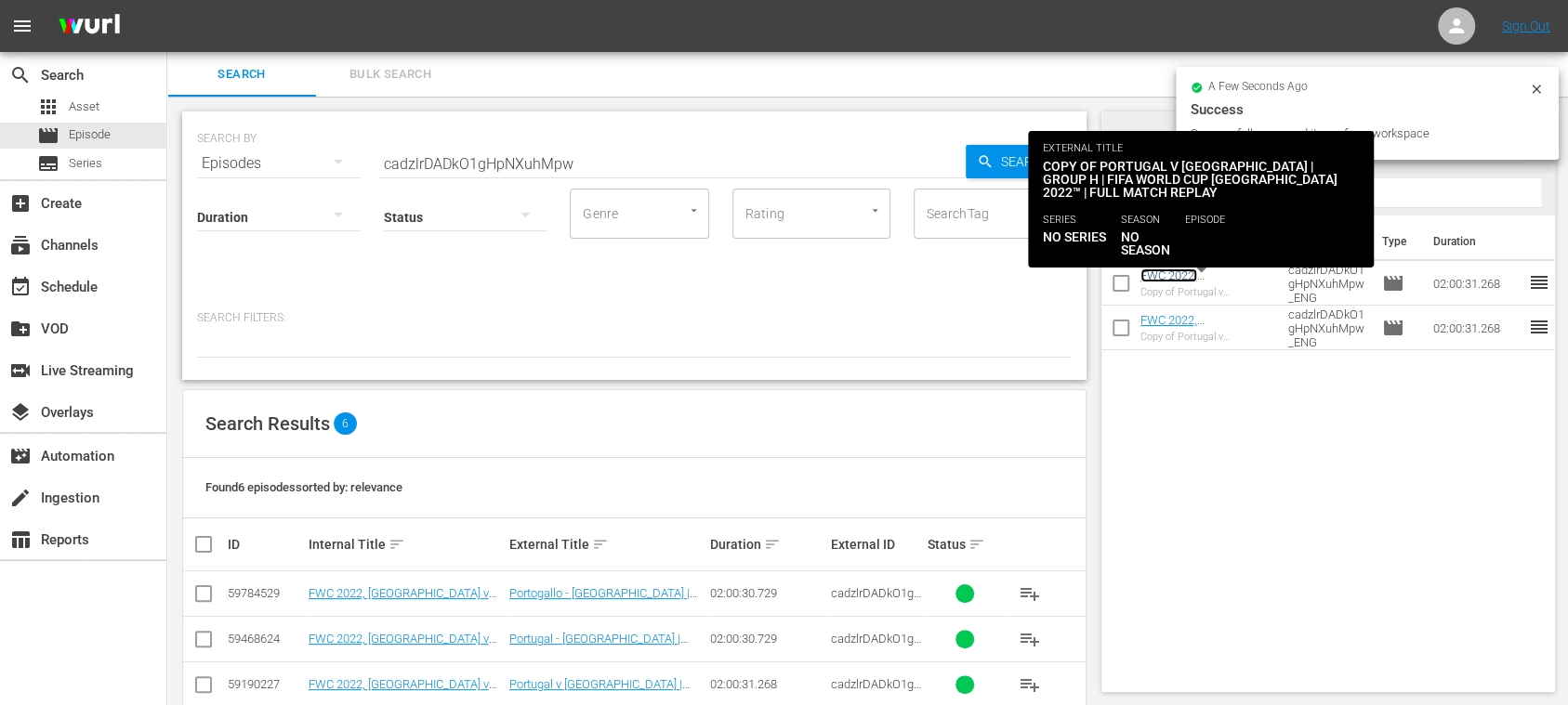
click at [1223, 281] on link "FWC 2022, Portugal v Ghana (EN)" at bounding box center [1201, 296] width 121 height 56
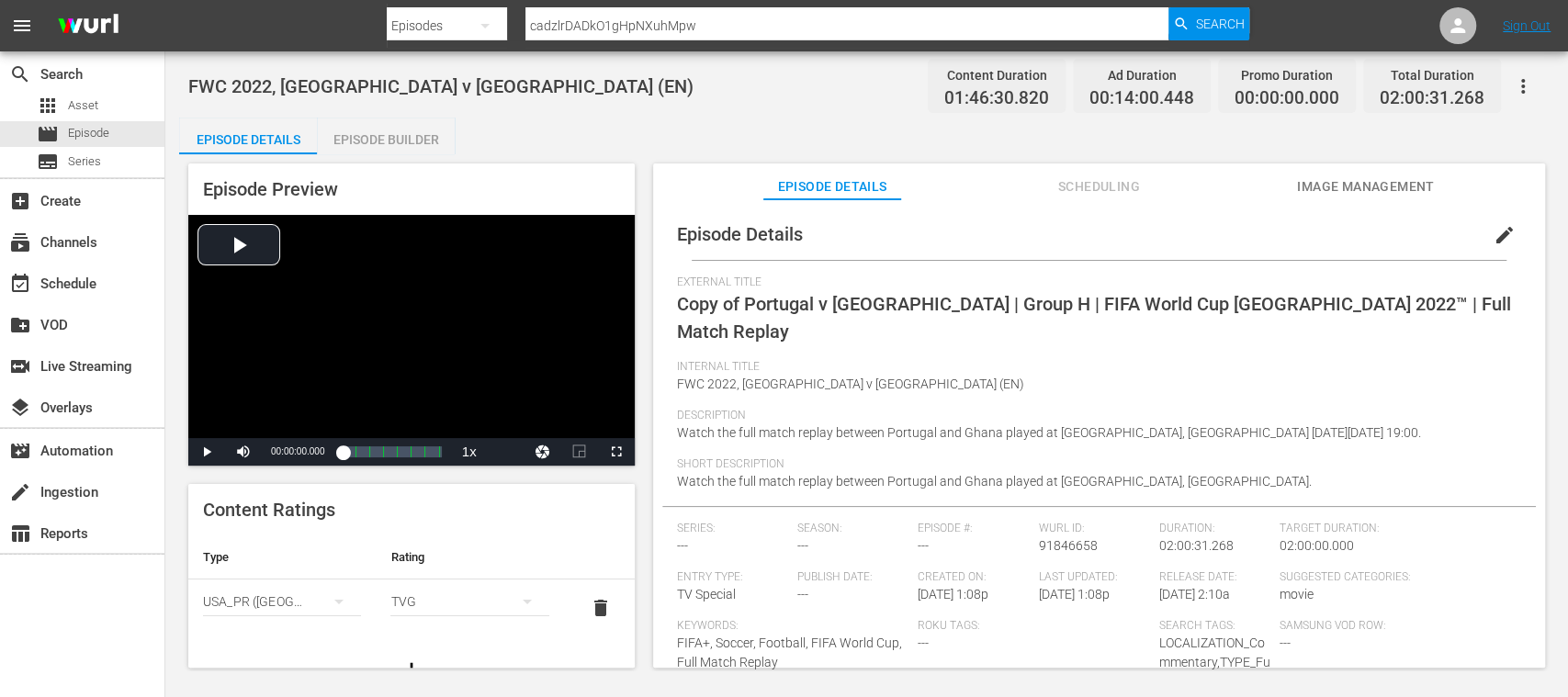
click at [1493, 242] on span "edit" at bounding box center [1504, 235] width 22 height 22
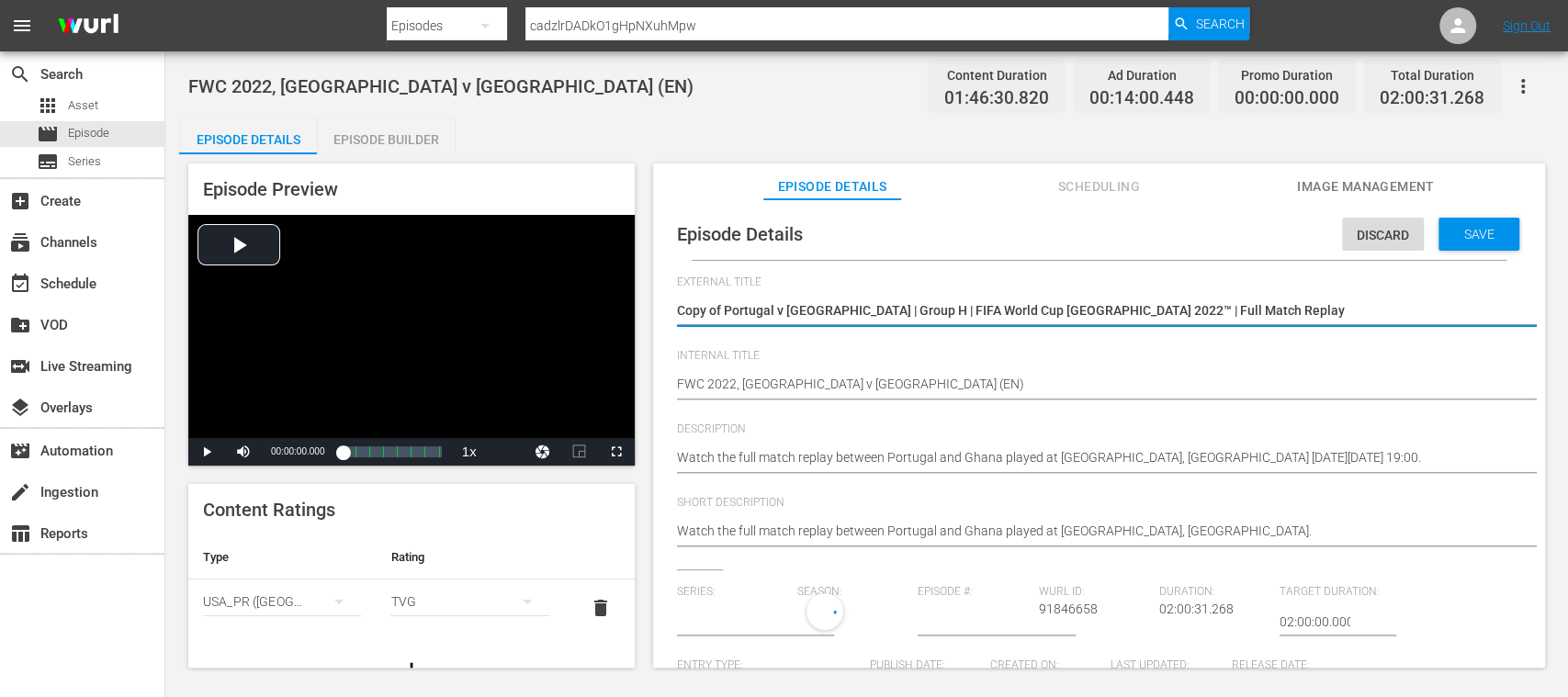
type input "No Series"
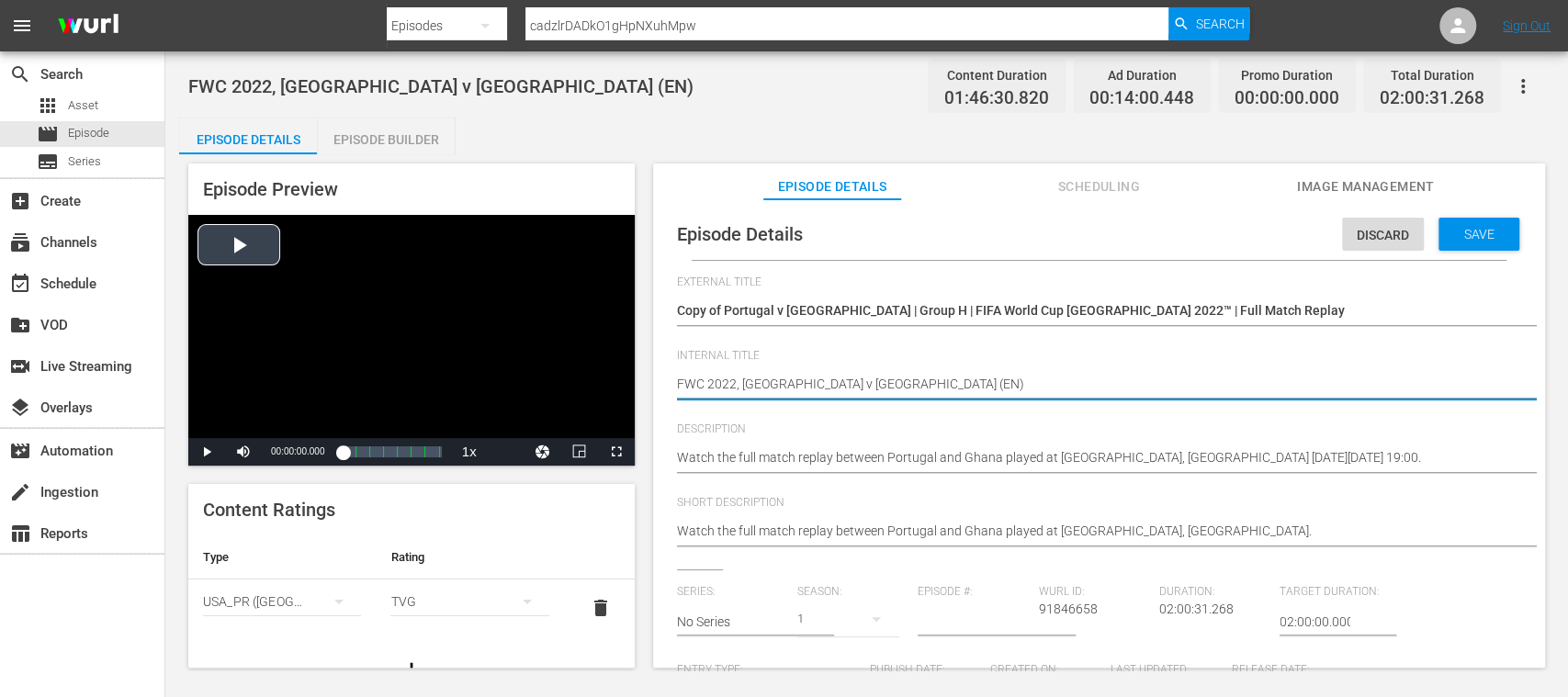
drag, startPoint x: 797, startPoint y: 383, endPoint x: 530, endPoint y: 377, distance: 267.1
paste textarea "USA v Italy | FIFA U-20 World Cup Chile 2025™"
type textarea "USA v Italy | FIFA U-20 World Cup Chile 2025™"
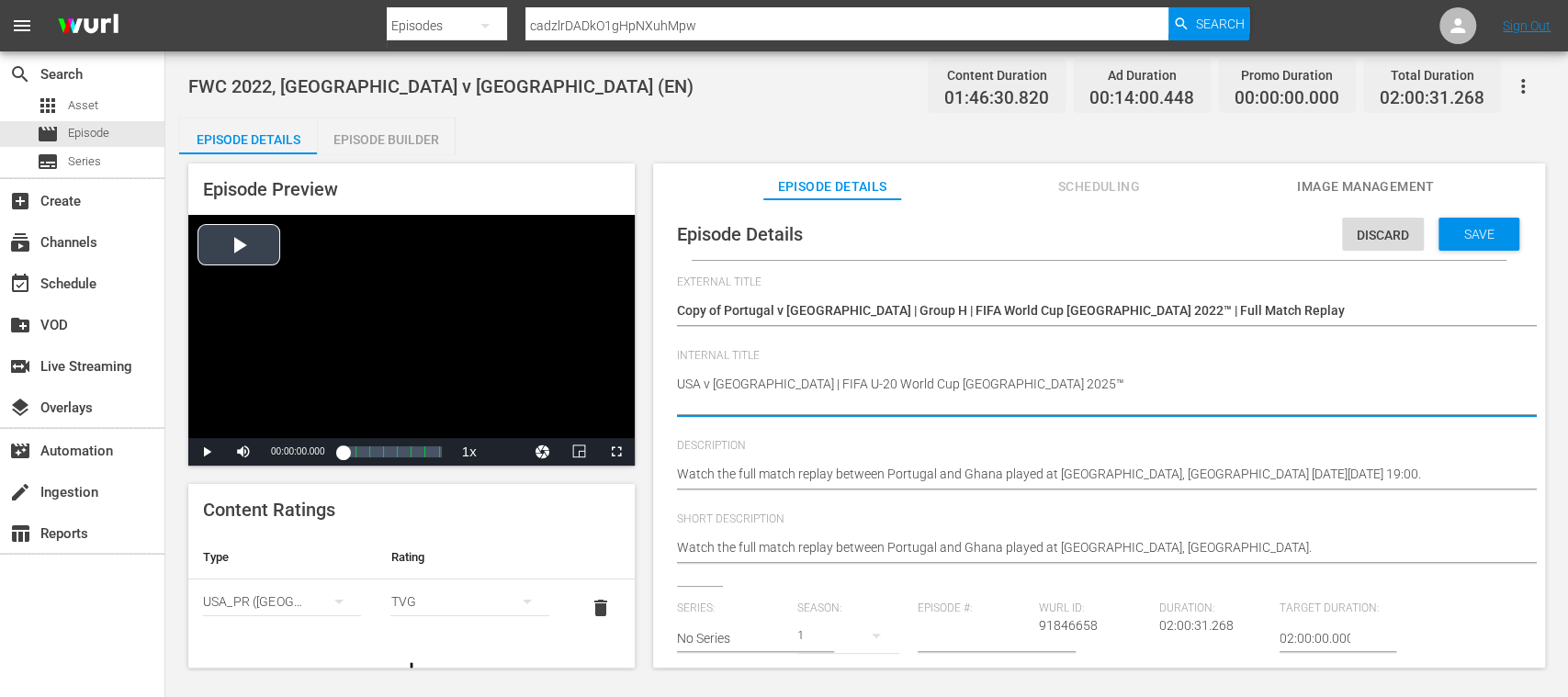
type textarea "USA v Italy | FIFA U-20 World Cup Chile 2025™"
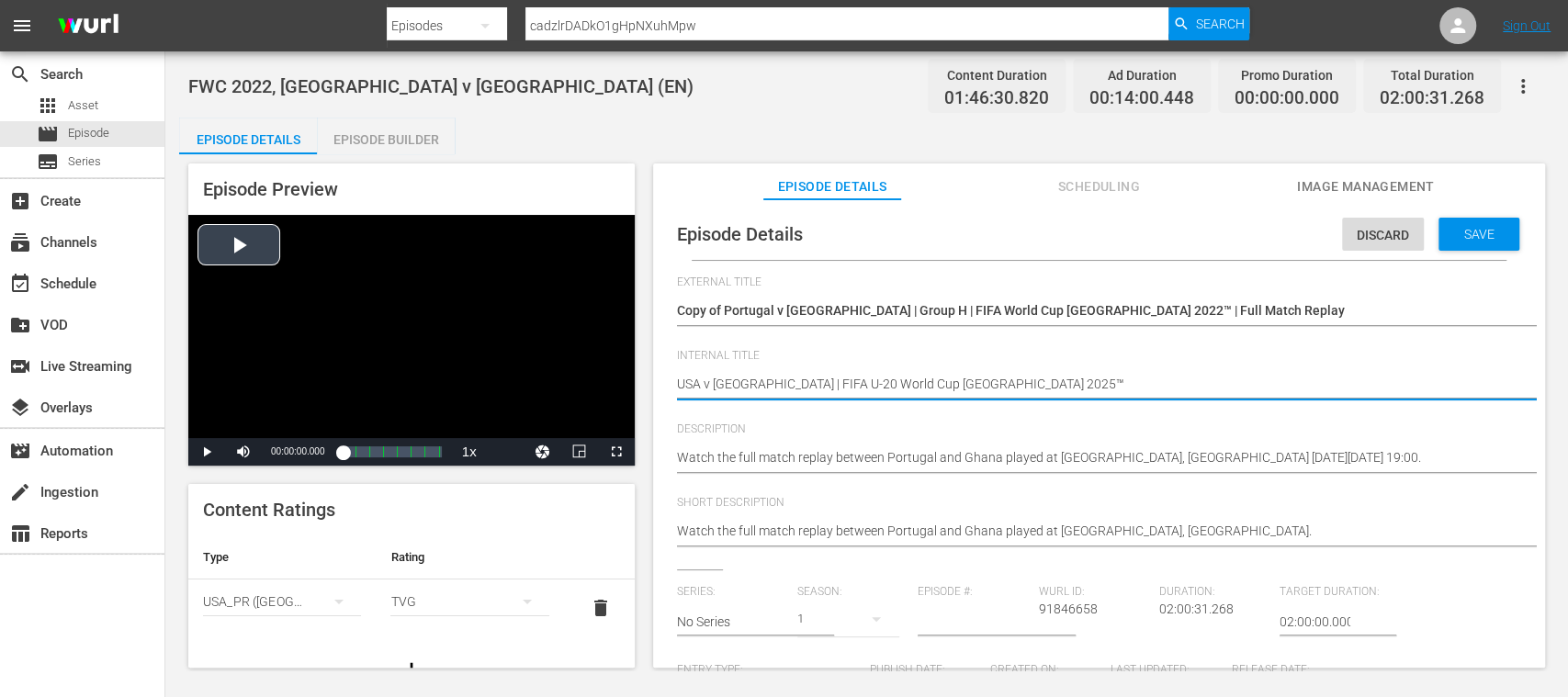
type textarea "USA v Italy | FIFA U-20 World Cup Chile 2025™"
type textarea "USA v Italy | FIFA U-20 World Cup Chile 2025™ ("
type textarea "USA v Italy | FIFA U-20 World Cup Chile 2025™ (E"
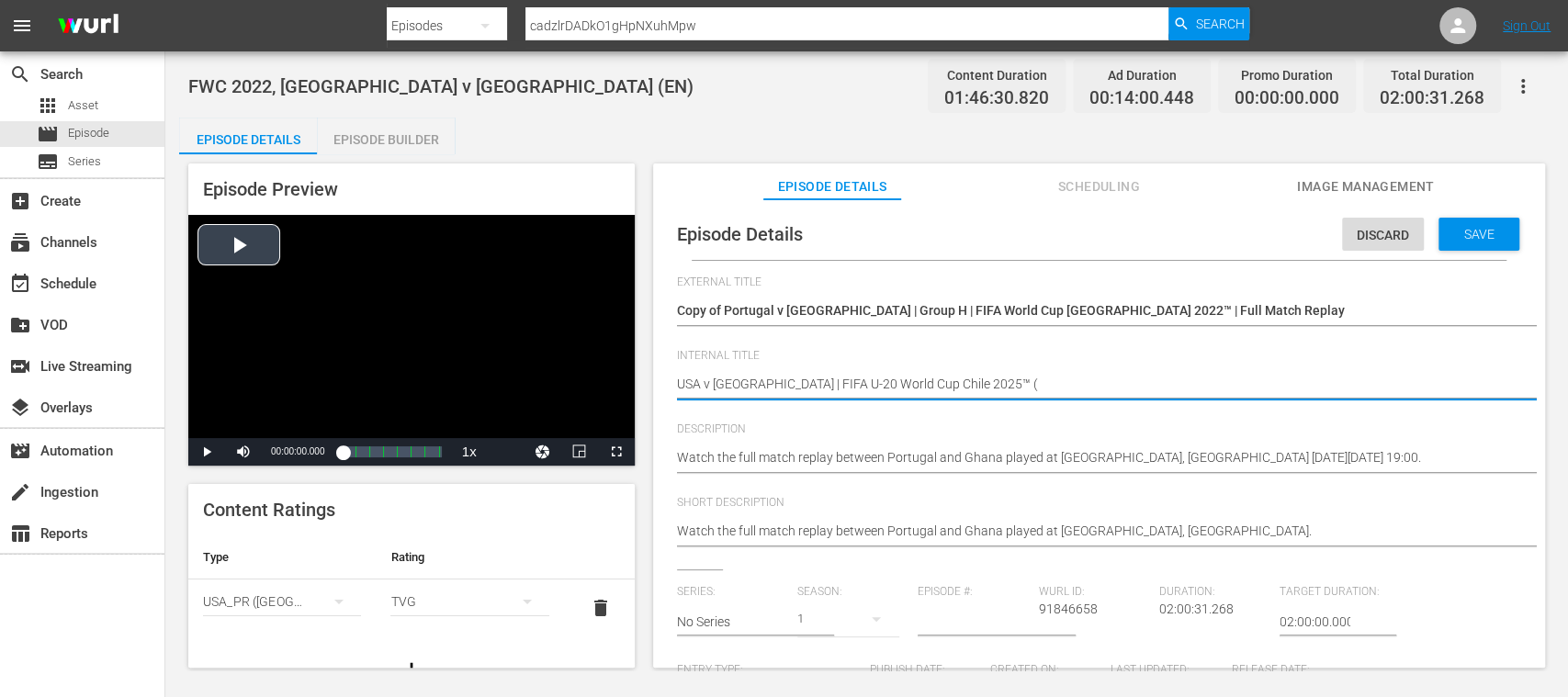
type textarea "USA v Italy | FIFA U-20 World Cup Chile 2025™ (E"
type textarea "USA v Italy | FIFA U-20 World Cup Chile 2025™ (ES"
type textarea "USA v [GEOGRAPHIC_DATA] | FIFA U-20 World Cup Chile 2025™ (ES)"
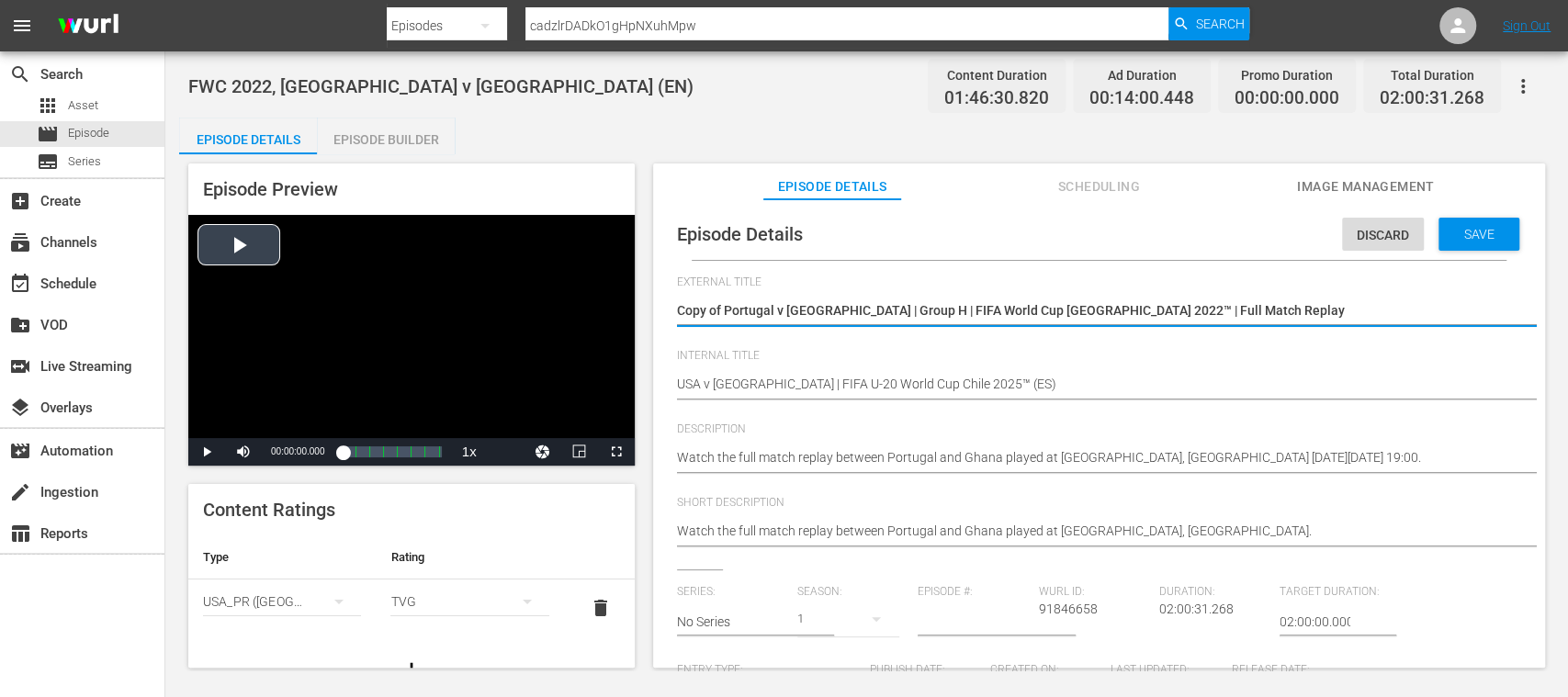
drag, startPoint x: 1177, startPoint y: 303, endPoint x: 596, endPoint y: 300, distance: 581.0
paste textarea "EE. UU. vs Italia | Copa Mundial Sub-20 de la FIFA Chile 2025™"
type textarea "EE. UU. vs Italia | Copa Mundial Sub-20 de la FIFA Chile 2025™"
click at [678, 307] on textarea "Copy of Portugal v Ghana | Group H | FIFA World Cup Qatar 2022™ | Full Match Re…" at bounding box center [1095, 312] width 835 height 22
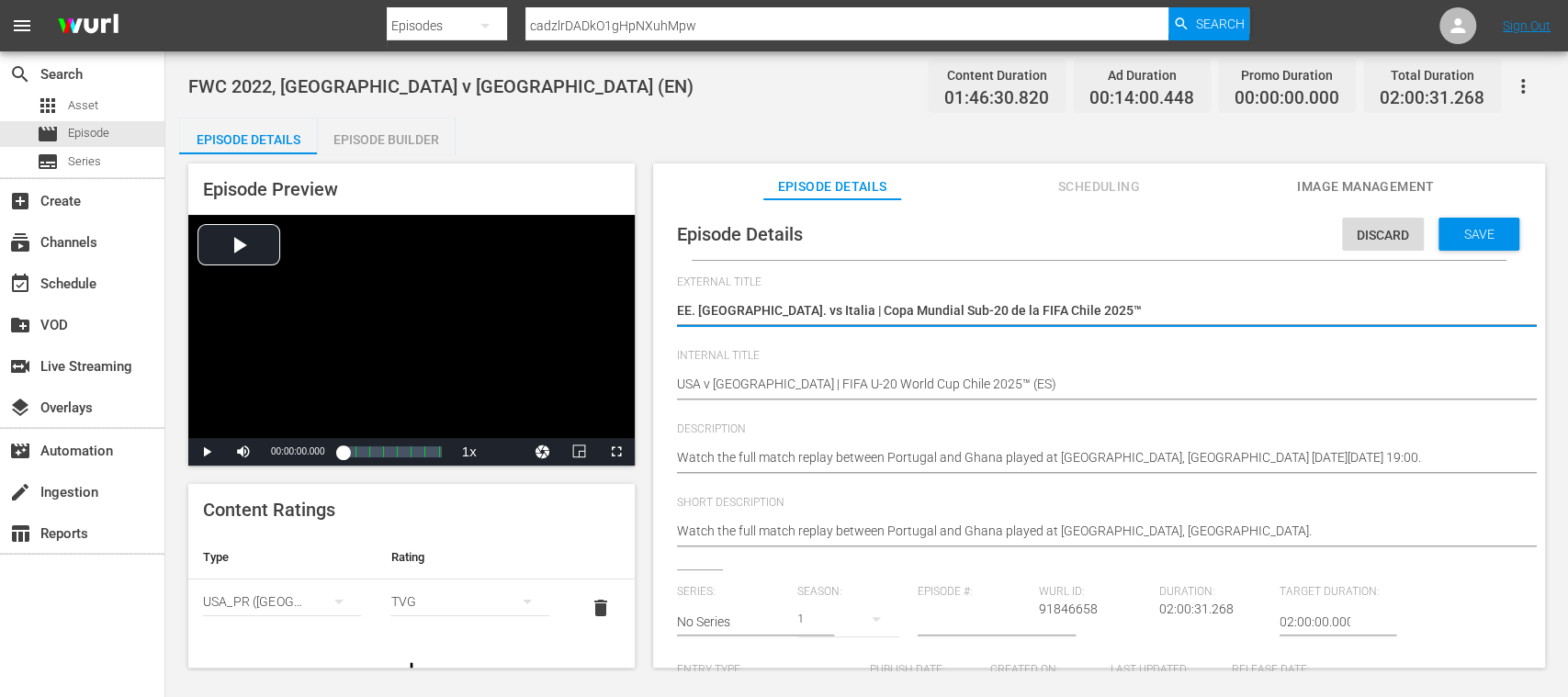
type textarea "LEE. UU. vs Italia | Copa Mundial Sub-20 de la FIFA Chile 2025™"
type textarea "LIEE. UU. vs Italia | Copa Mundial Sub-20 de la FIFA Chile 2025™"
type textarea "LIVEE. UU. vs Italia | Copa Mundial Sub-20 de la FIFA Chile 2025™"
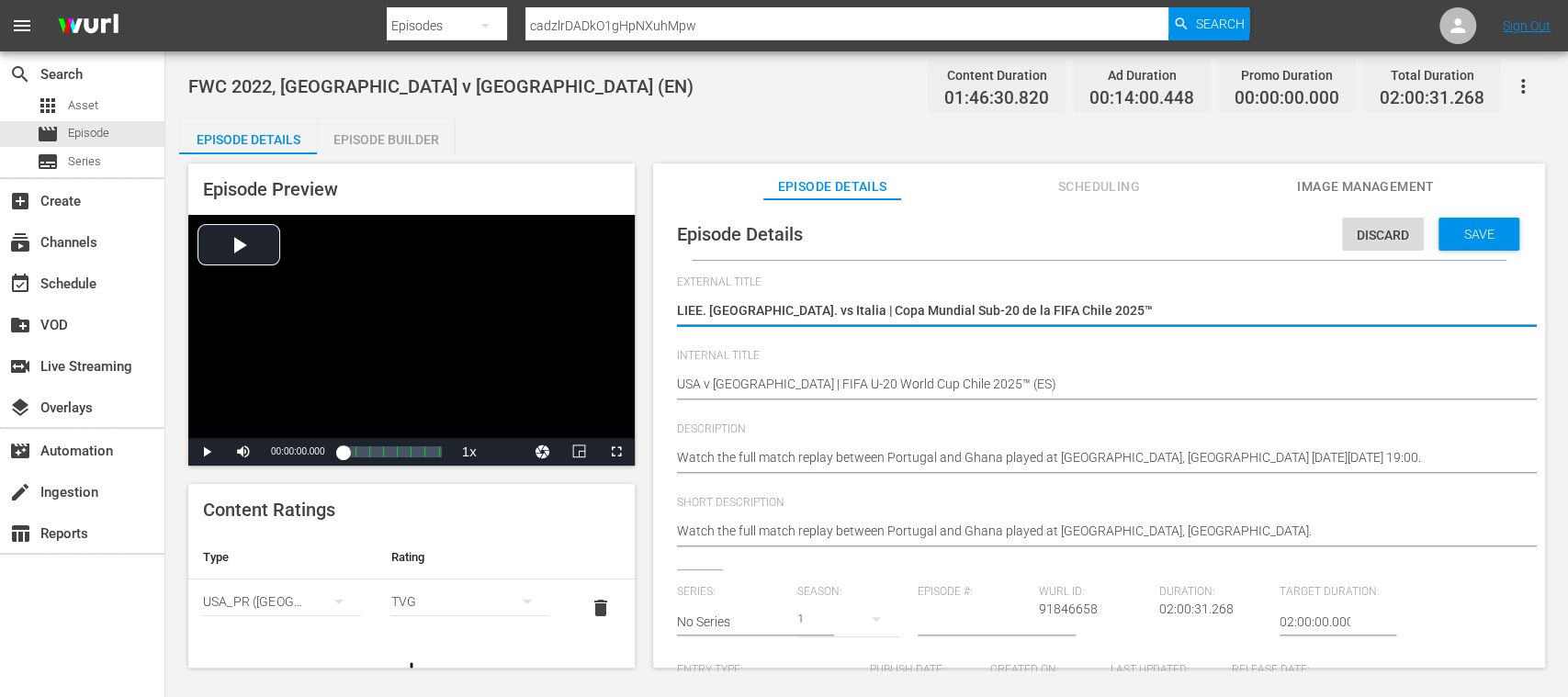
type textarea "LIVEE. UU. vs Italia | Copa Mundial Sub-20 de la FIFA Chile 2025™"
type textarea "LIVEEE. UU. vs Italia | Copa Mundial Sub-20 de la FIFA Chile 2025™"
type textarea "LIVE EE. UU. vs Italia | Copa Mundial Sub-20 de la FIFA Chile 2025™"
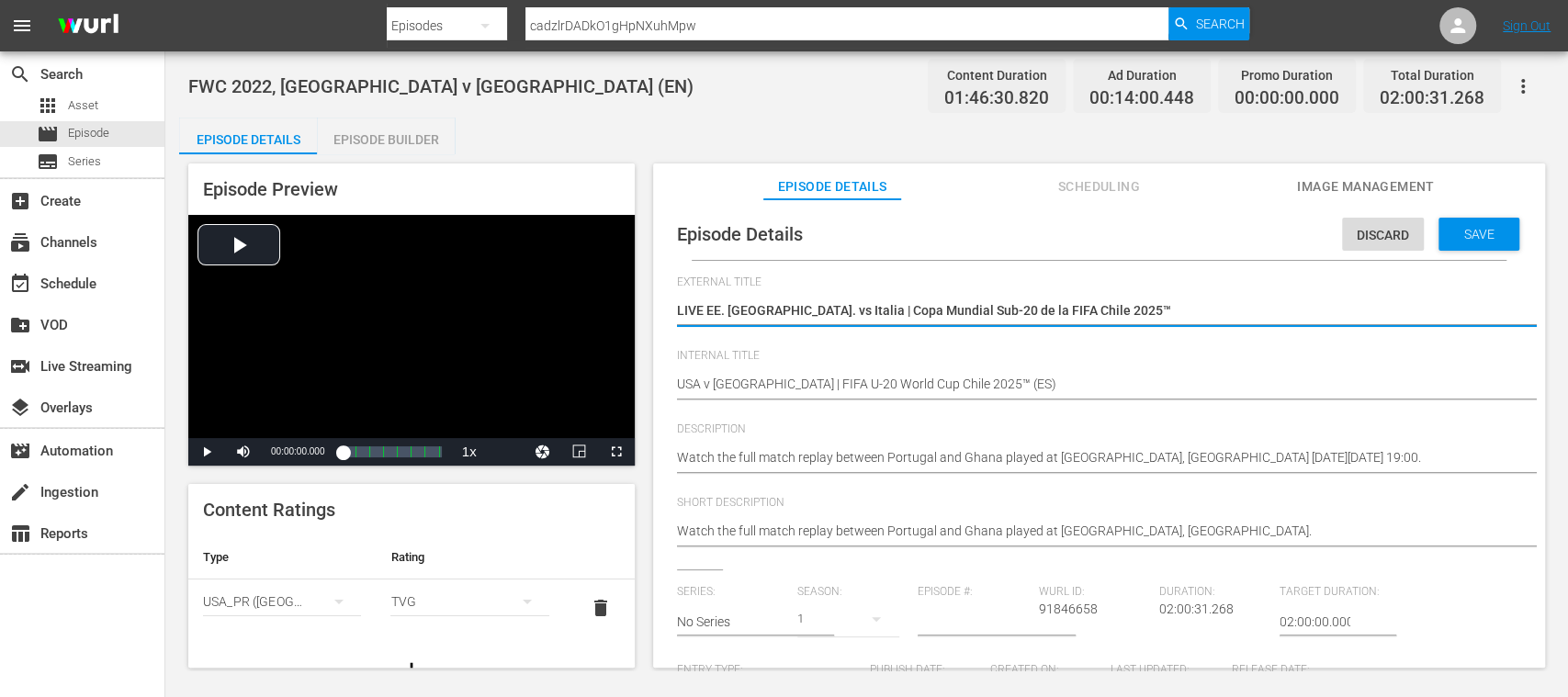
type textarea "LIVE -EE. UU. vs Italia | Copa Mundial Sub-20 de la FIFA Chile 2025™"
type textarea "LIVE - [GEOGRAPHIC_DATA] vs Italia | Copa Mundial Sub-20 de la FIFA [GEOGRAPHIC…"
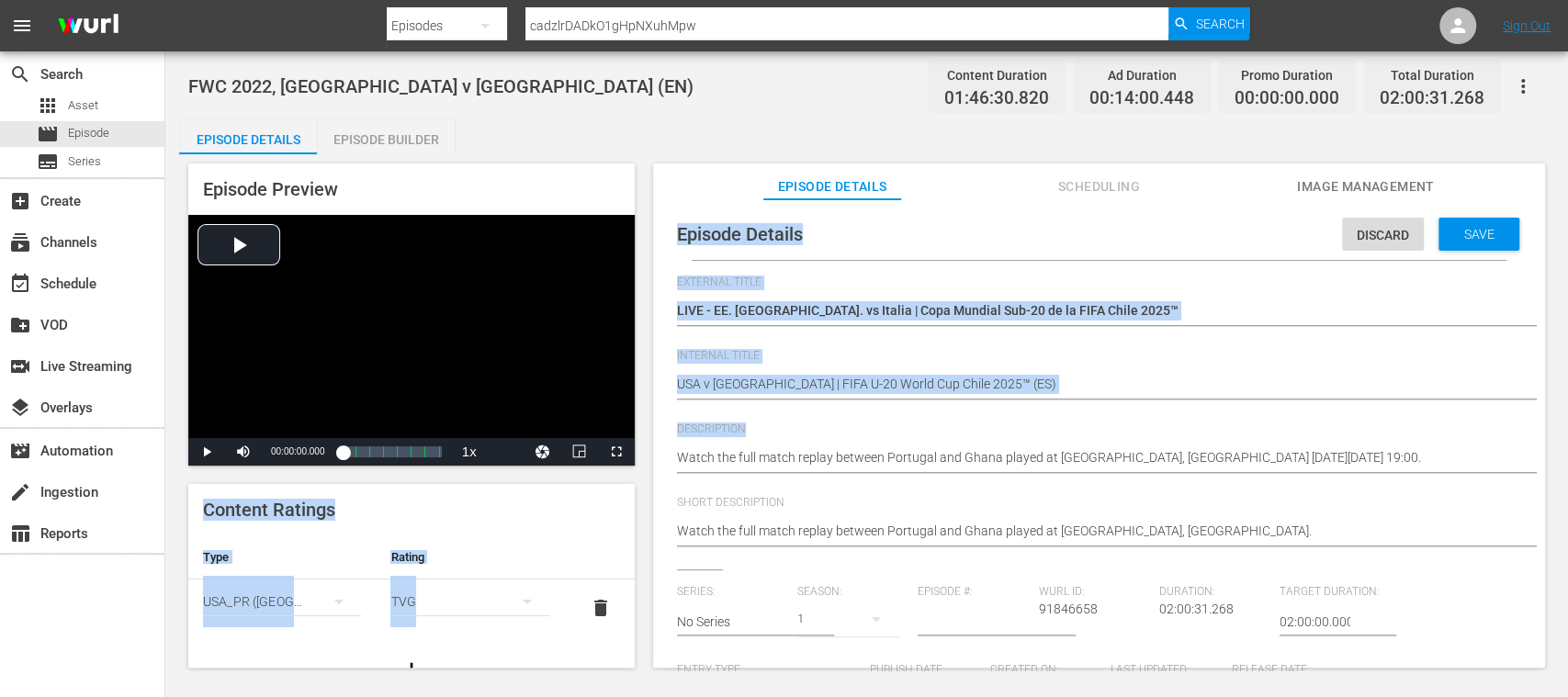
drag, startPoint x: 1422, startPoint y: 444, endPoint x: 662, endPoint y: 449, distance: 760.0
click at [608, 448] on div "Episode Preview Video Player is loading. Play Video Play Mute Current Time 00:0…" at bounding box center [866, 419] width 1375 height 528
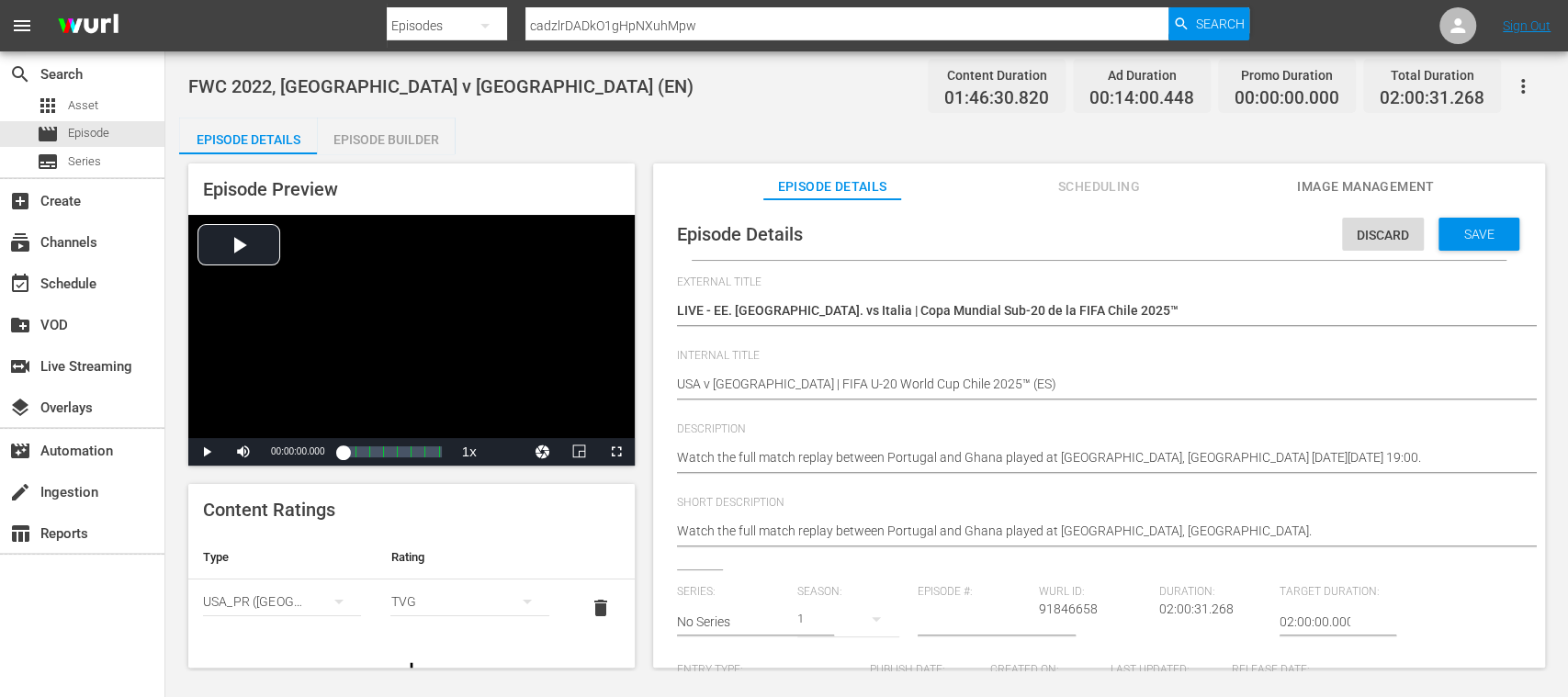
click at [1292, 475] on div "Watch the full match replay between Portugal and Ghana played at Stadium 974, D…" at bounding box center [1095, 459] width 835 height 45
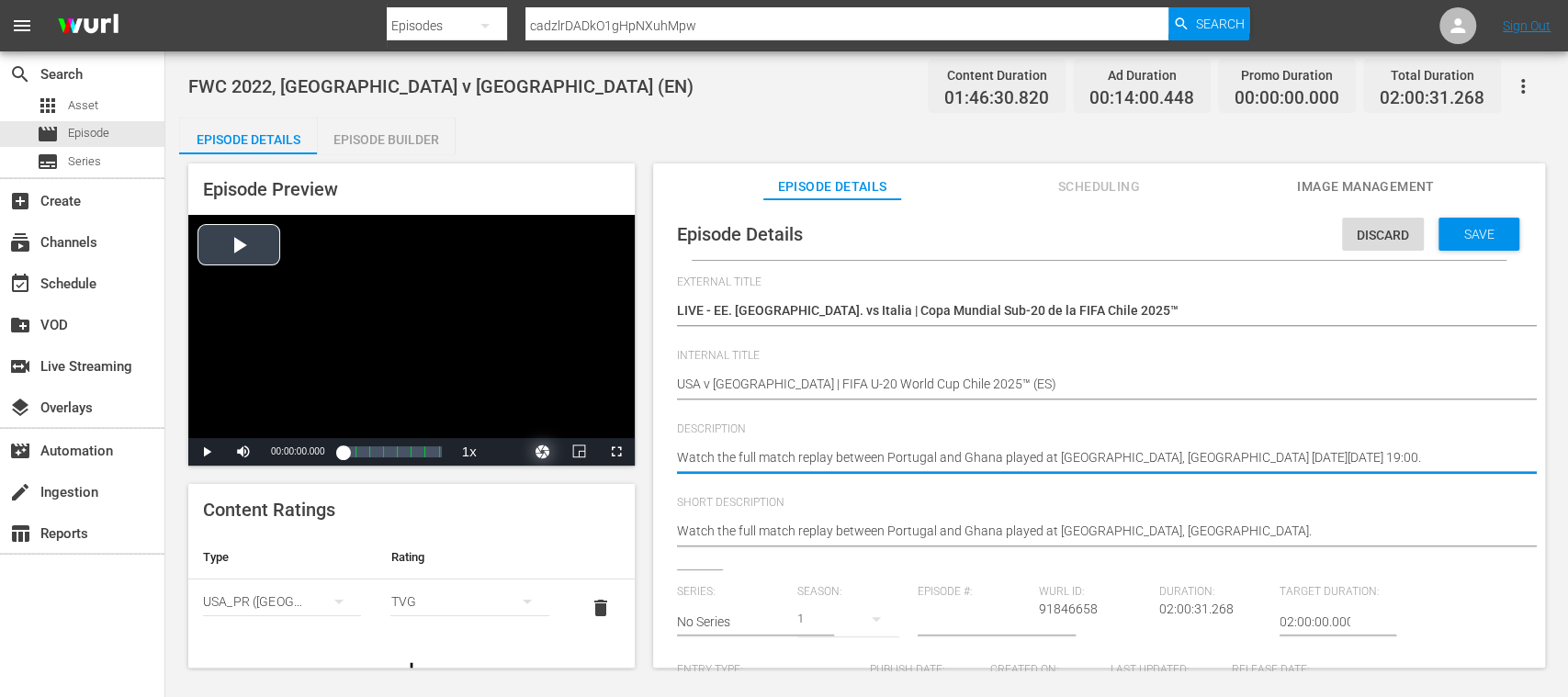
drag, startPoint x: 1407, startPoint y: 459, endPoint x: 524, endPoint y: 452, distance: 883.0
paste textarea "Vea el partido entre EE. UU. y Italia jugado en el Estadio El Teniente, Rancagu…"
type textarea "Vea el partido entre EE. UU. y Italia jugado en el Estadio El Teniente, Rancagu…"
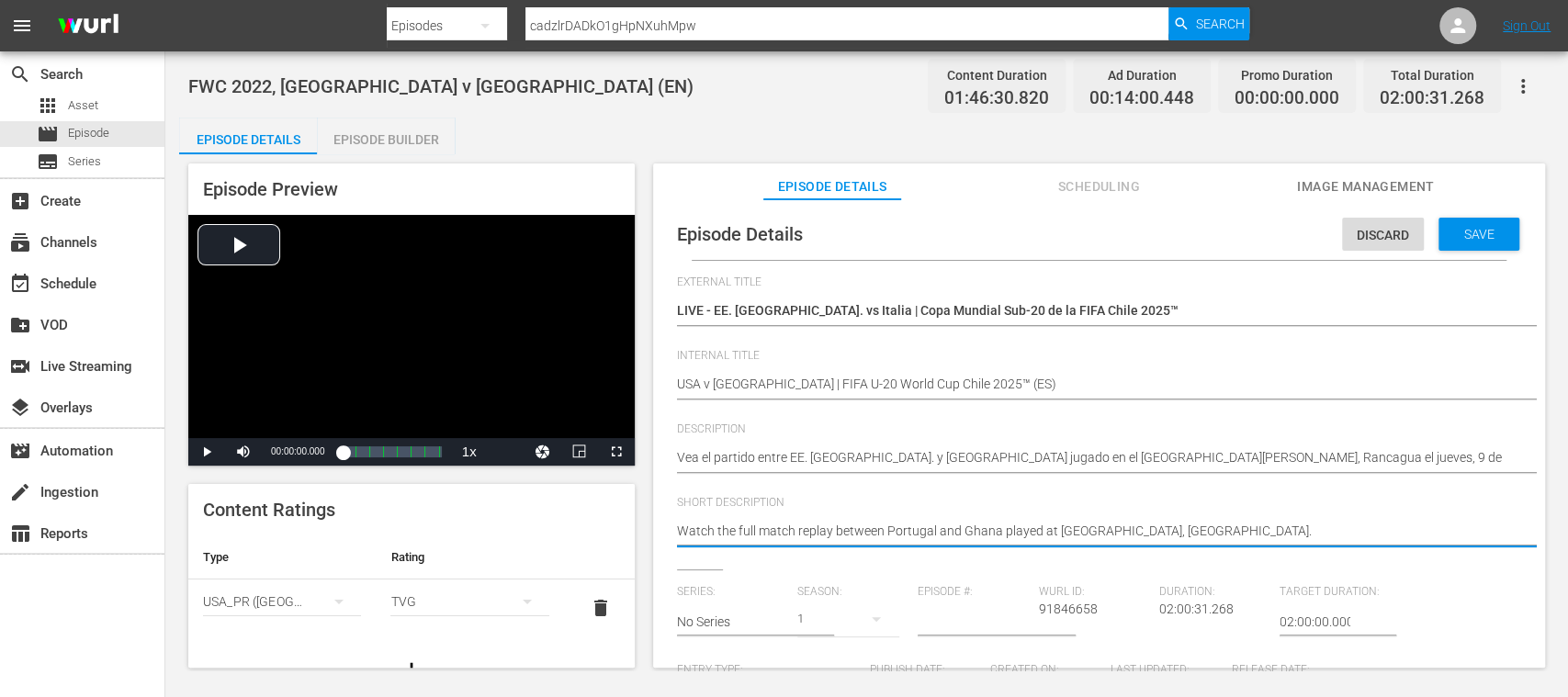
drag, startPoint x: 952, startPoint y: 528, endPoint x: 535, endPoint y: 521, distance: 417.1
paste textarea "Vea el partido entre EE. UU. y Italia jugado en el Estadio El Teniente, Rancagu…"
type textarea "Vea el partido entre EE. UU. y Italia jugado en el Estadio El Teniente, Rancagu…"
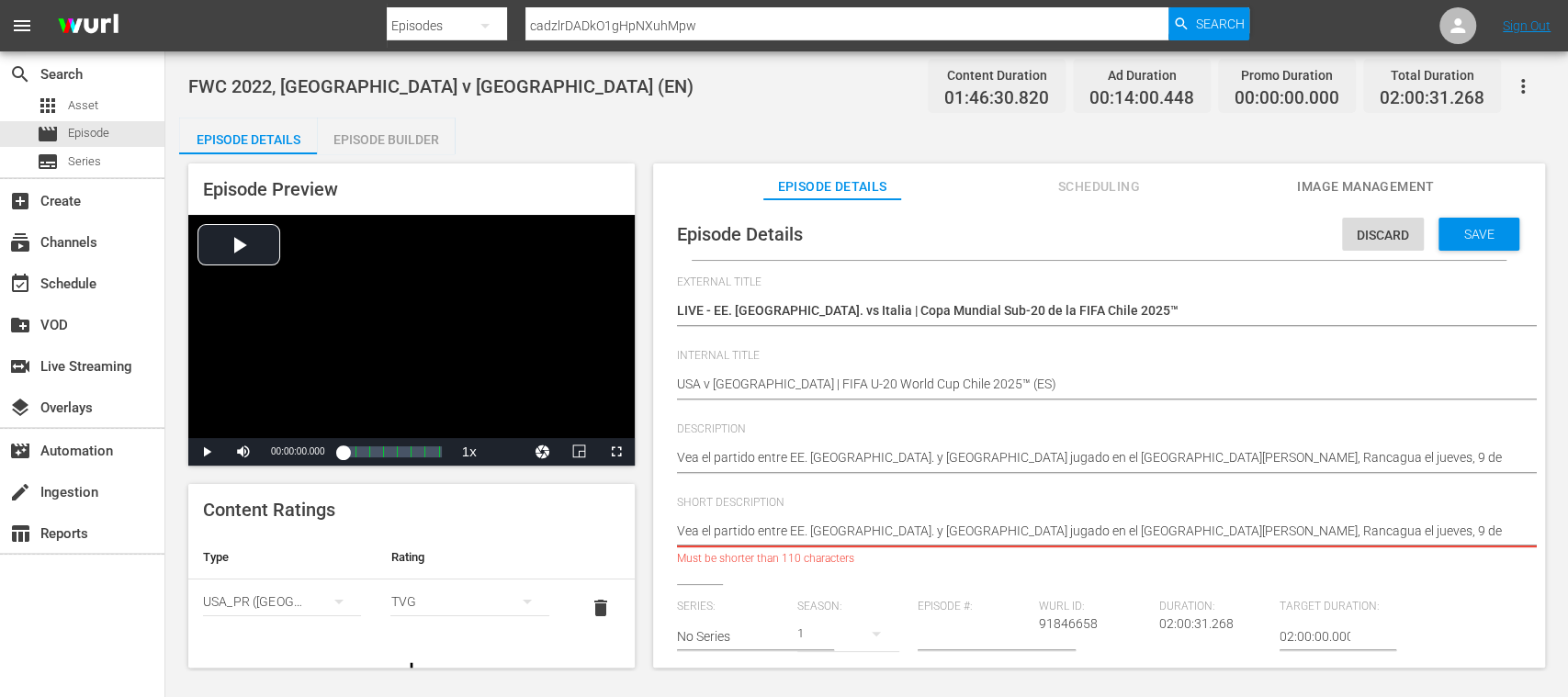
drag, startPoint x: 1110, startPoint y: 534, endPoint x: 1493, endPoint y: 546, distance: 383.2
click at [1493, 546] on div "Watch the full match replay between Portugal and Ghana played at Stadium 974, D…" at bounding box center [1095, 532] width 835 height 45
type textarea "Vea el partido entre EE. UU. y Italia jugado en el Estadio El Teniente, Rancagu…"
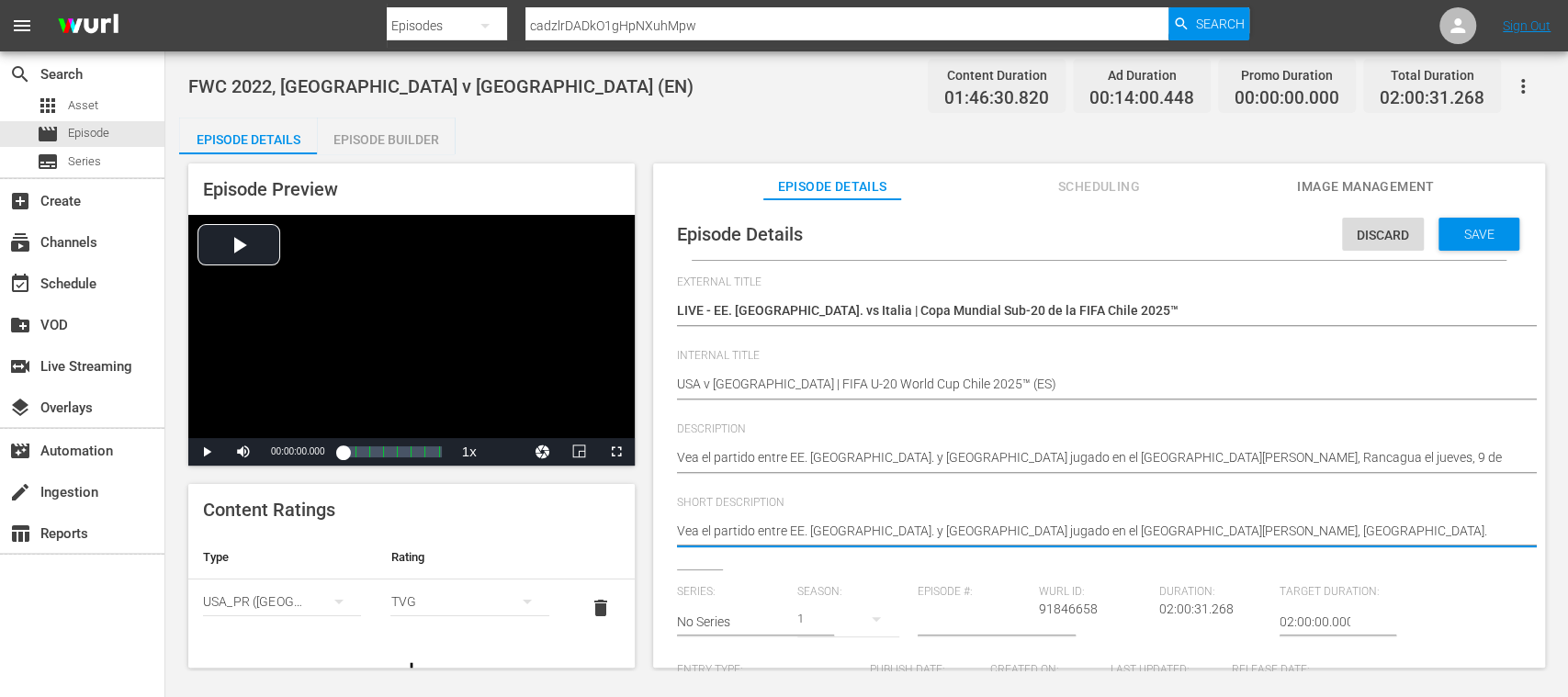
type textarea "Vea el partido entre EE. UU. y Italia jugado en el Estadio El Teniente, Rancagu…"
click at [345, 597] on button "simple table" at bounding box center [339, 601] width 45 height 45
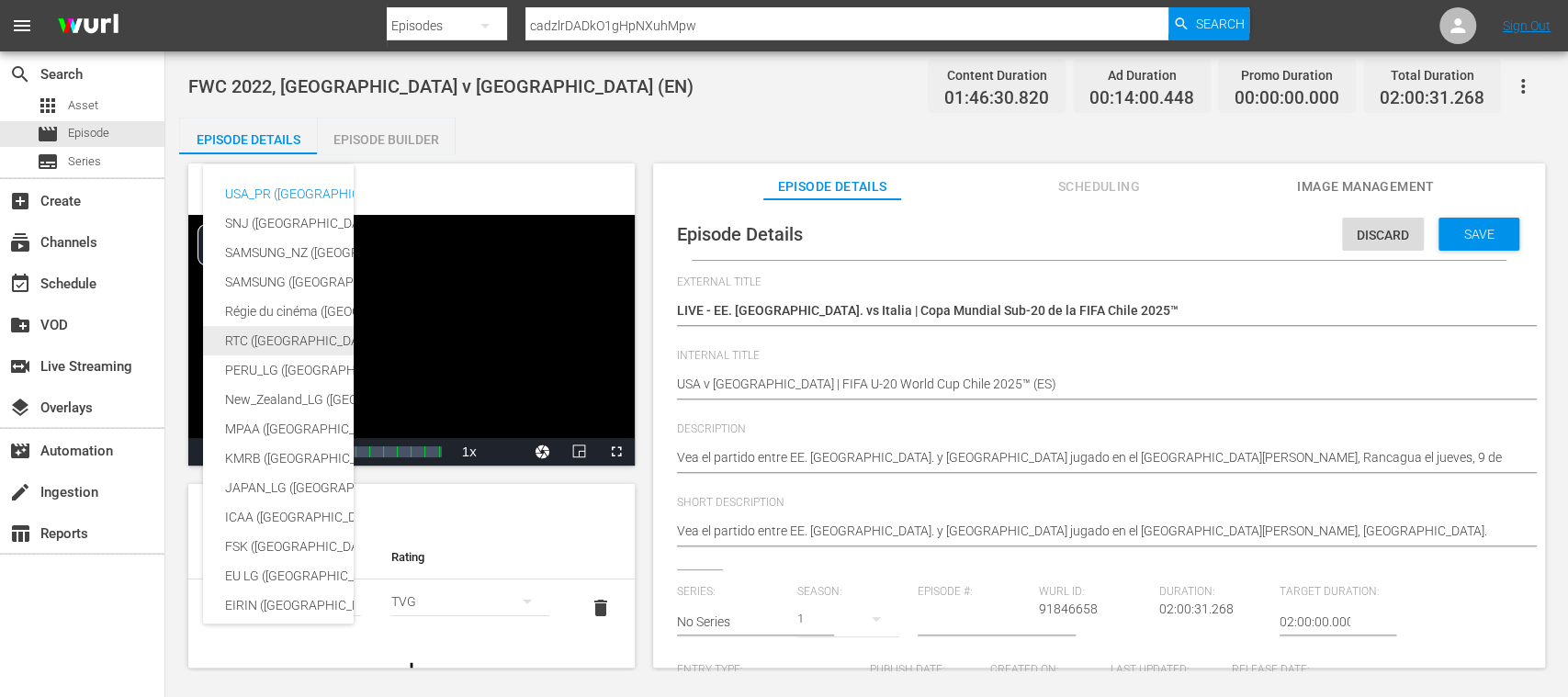
click at [268, 335] on div "RTC (Mexico)" at bounding box center [451, 340] width 451 height 29
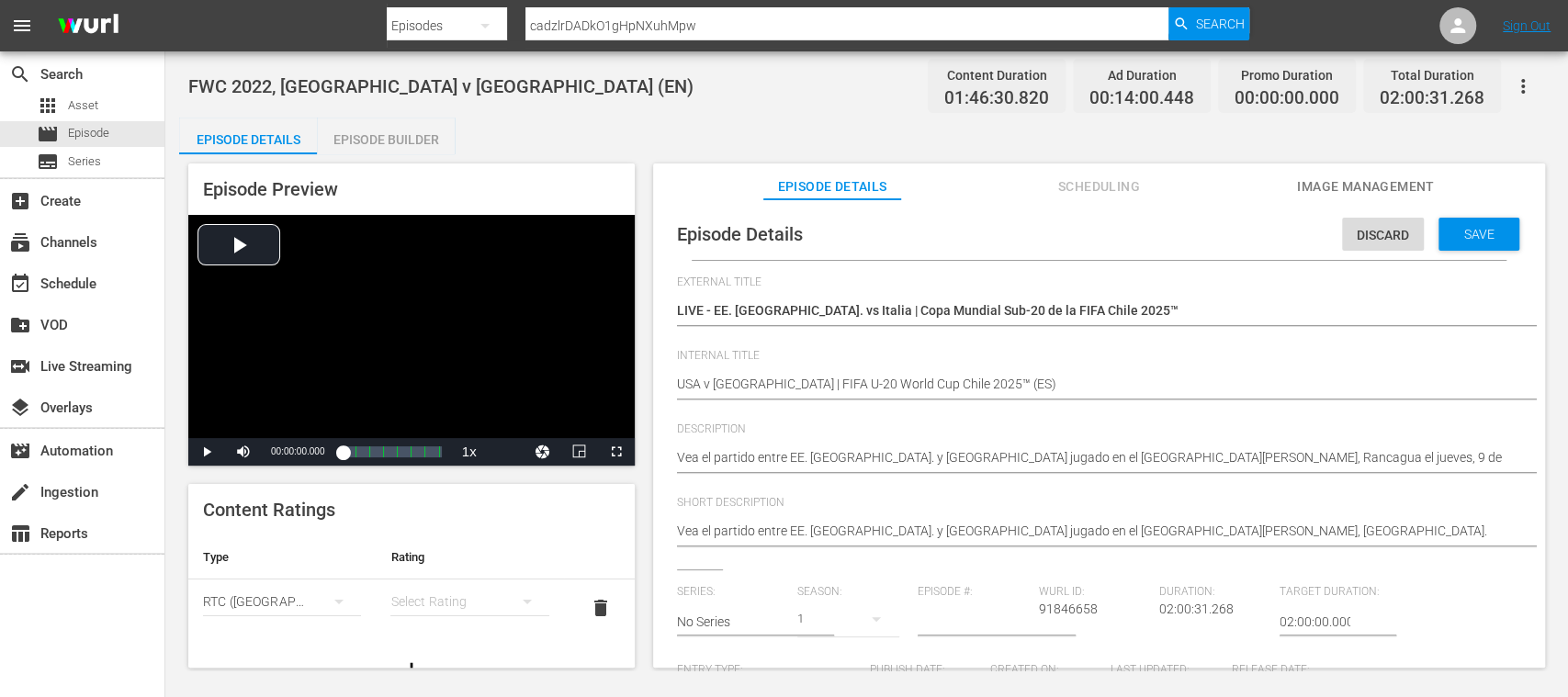
click at [420, 597] on div "simple table" at bounding box center [469, 601] width 158 height 51
click at [441, 474] on div "A" at bounding box center [458, 476] width 107 height 29
click at [1480, 236] on span "Save" at bounding box center [1479, 235] width 60 height 15
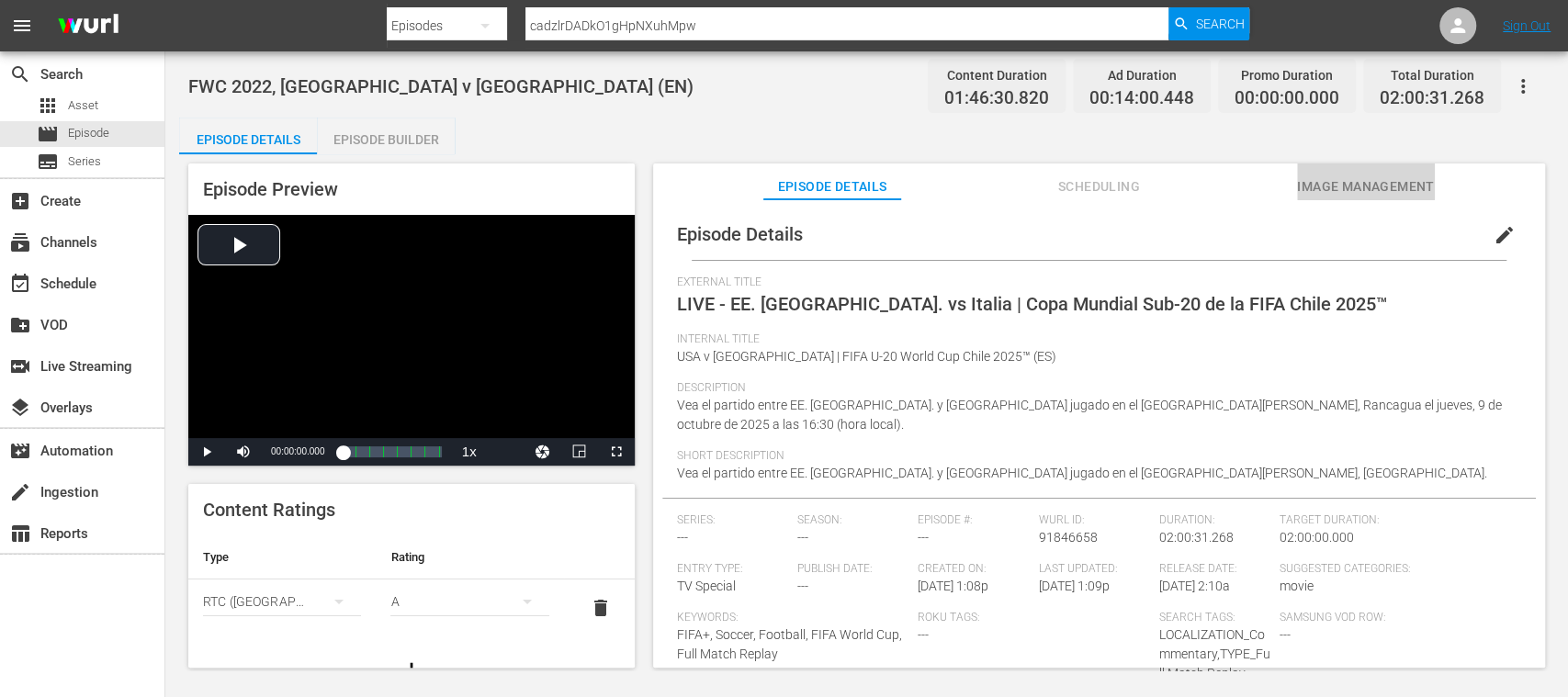
click at [1354, 194] on span "Image Management" at bounding box center [1365, 187] width 137 height 23
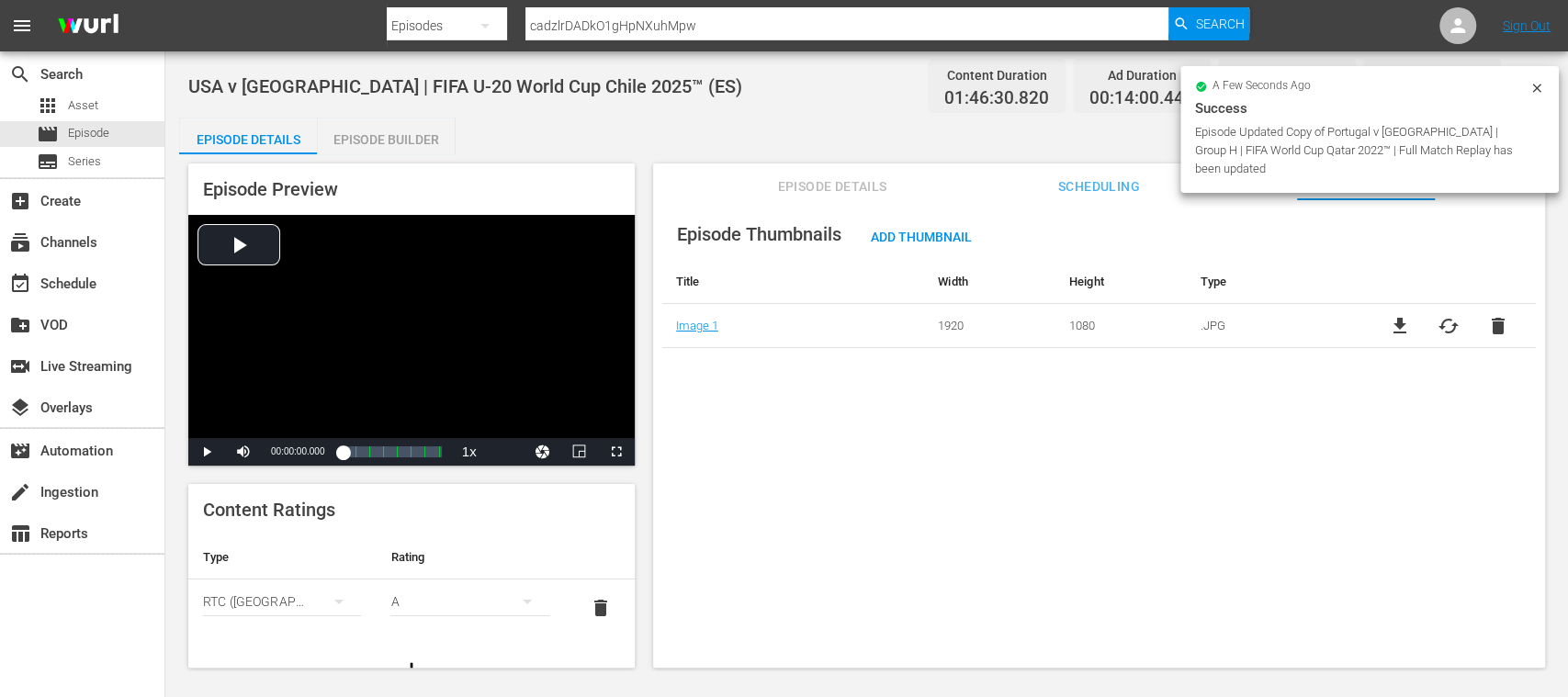
click at [1444, 321] on span "cached" at bounding box center [1448, 326] width 22 height 22
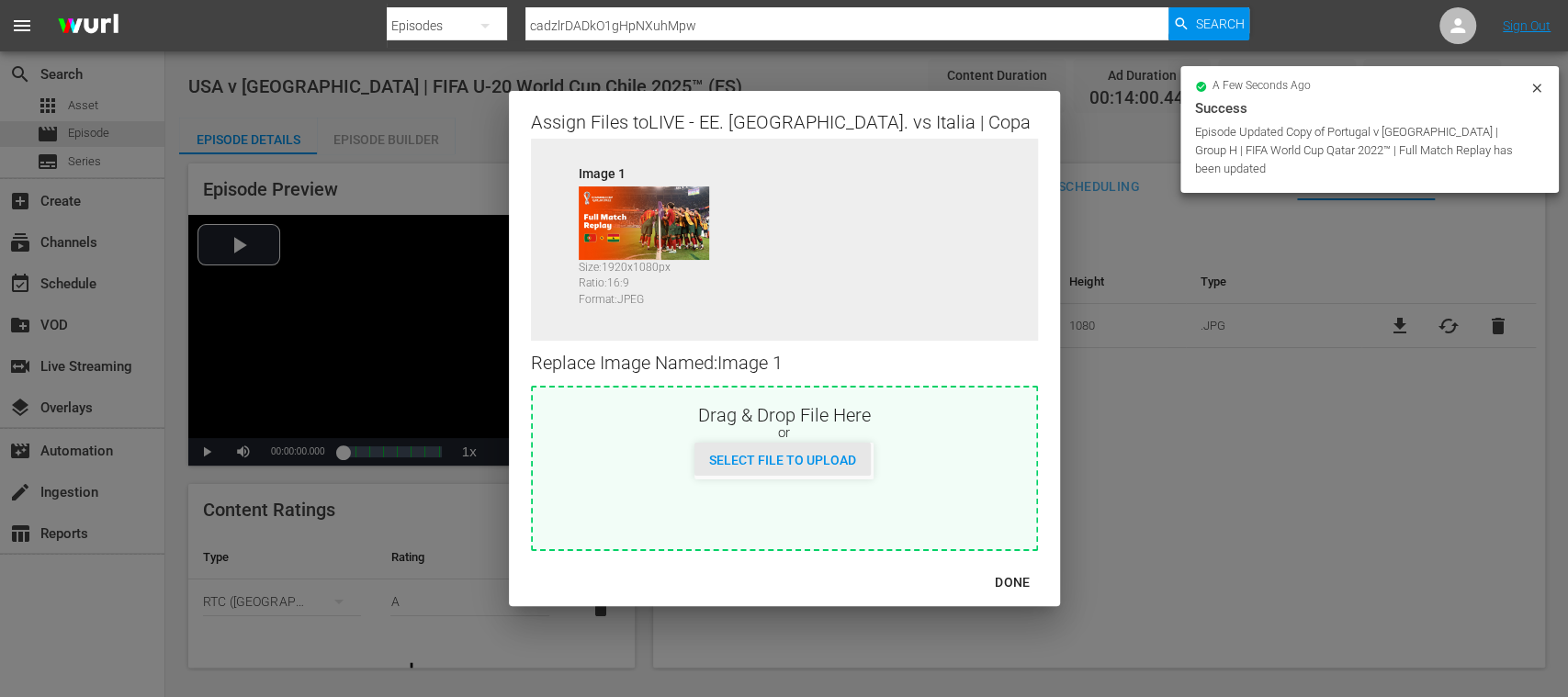
click at [845, 456] on span "Select File to Upload" at bounding box center [782, 460] width 176 height 15
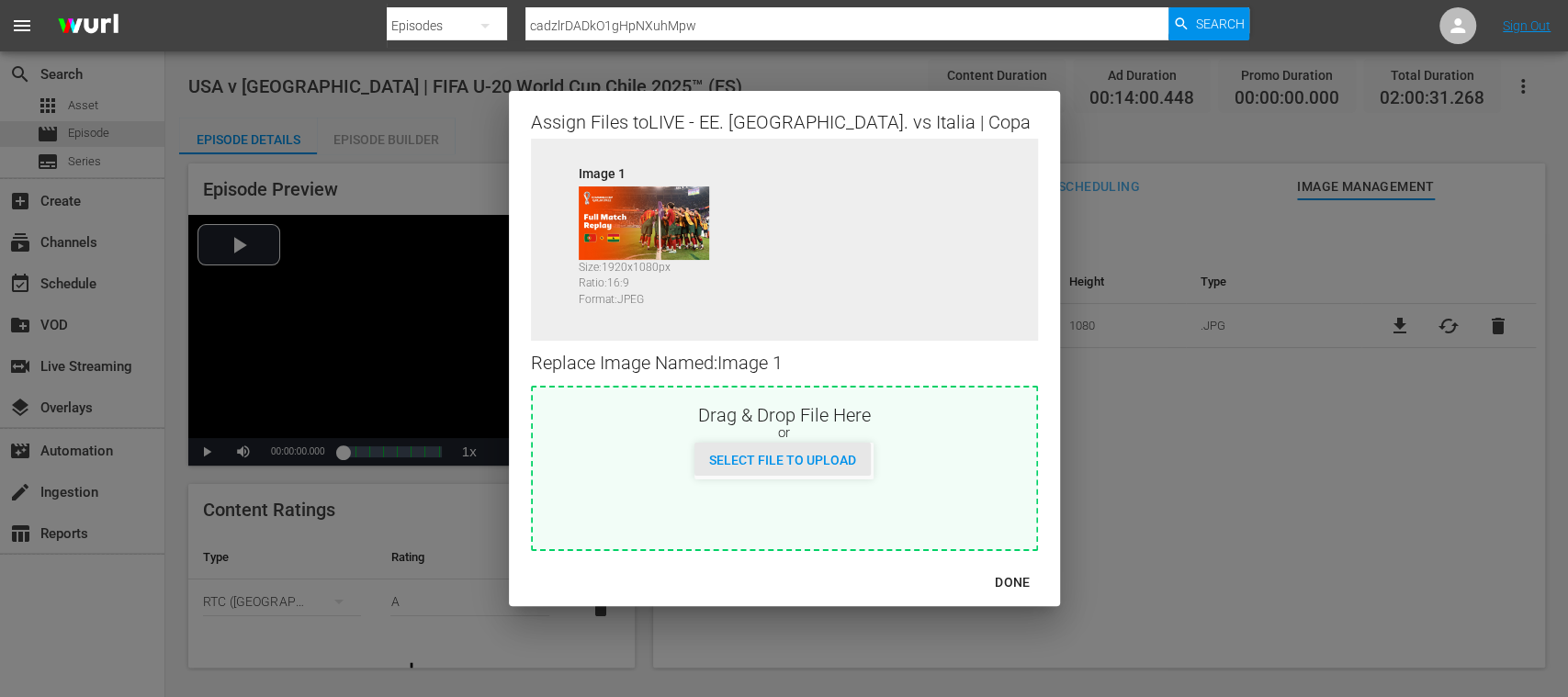
type input "C:\fakepath\USA v Italy.jpg"
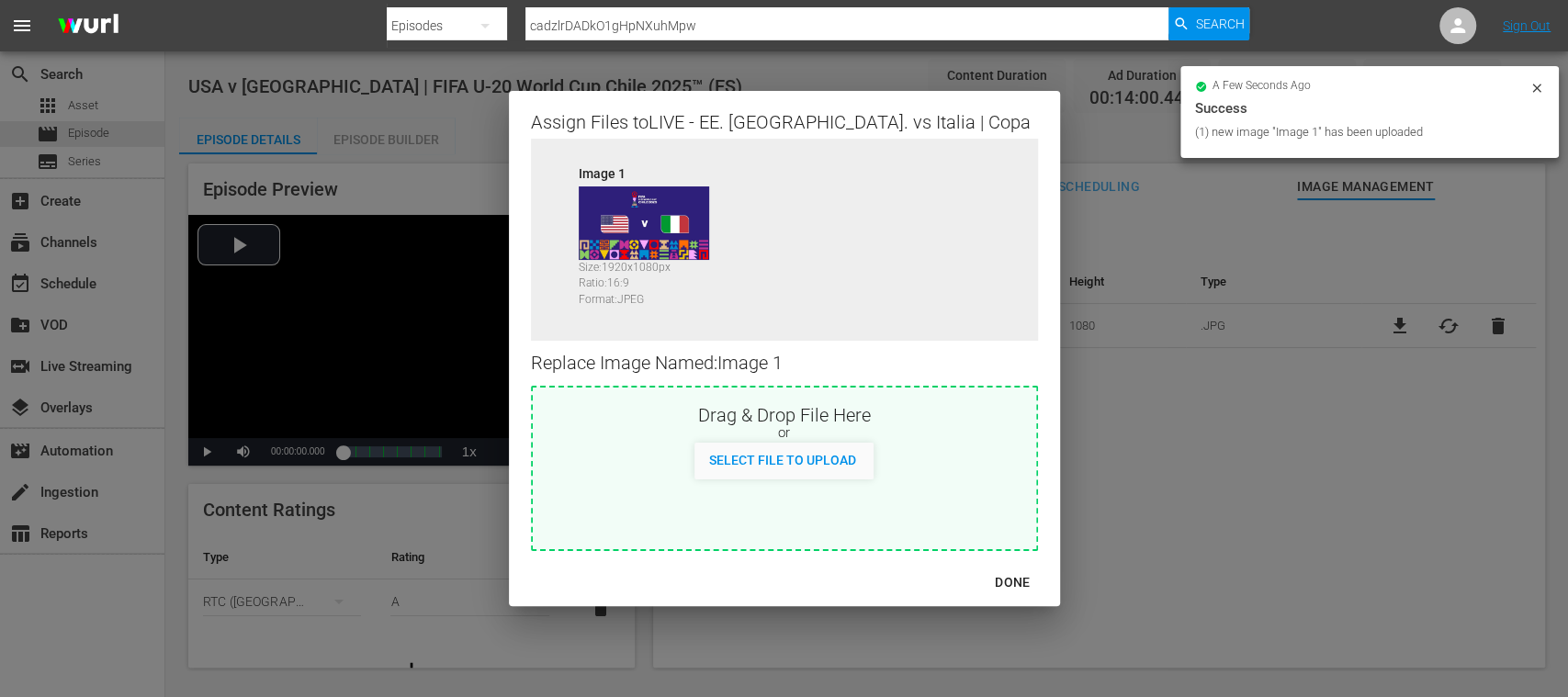
click at [1016, 577] on div "DONE" at bounding box center [1012, 582] width 64 height 23
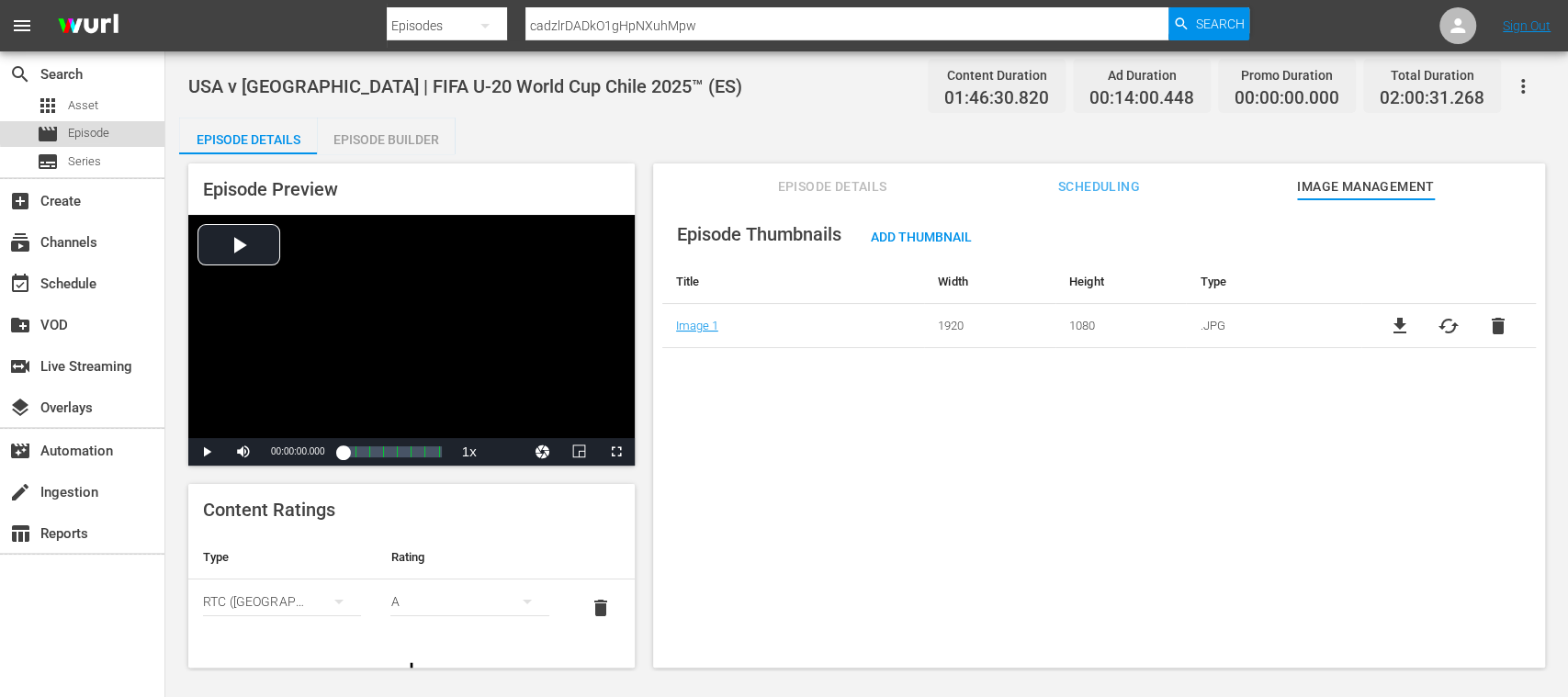
click at [86, 132] on span "Episode" at bounding box center [89, 133] width 42 height 18
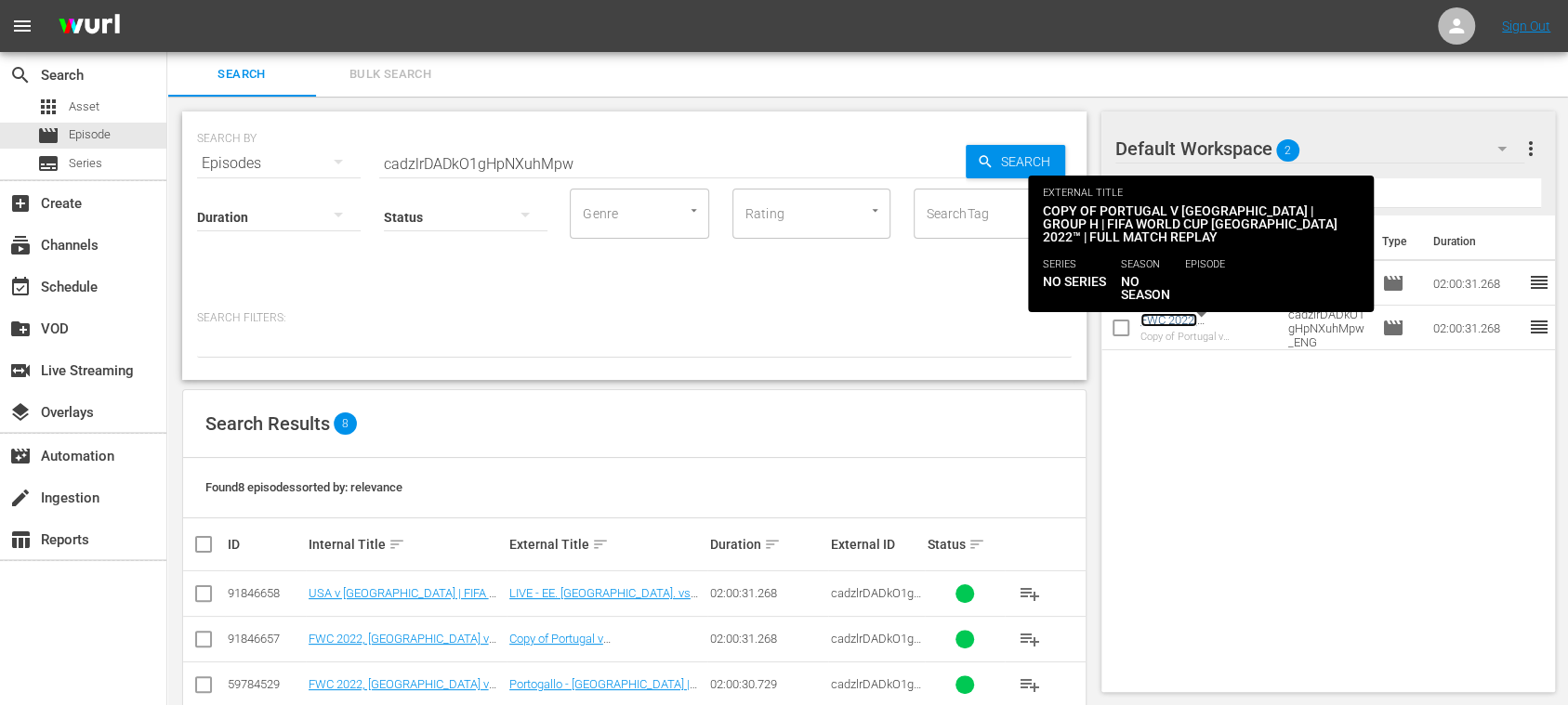
click at [1216, 322] on link "FWC 2022, Portugal v Ghana (EN)" at bounding box center [1201, 341] width 121 height 56
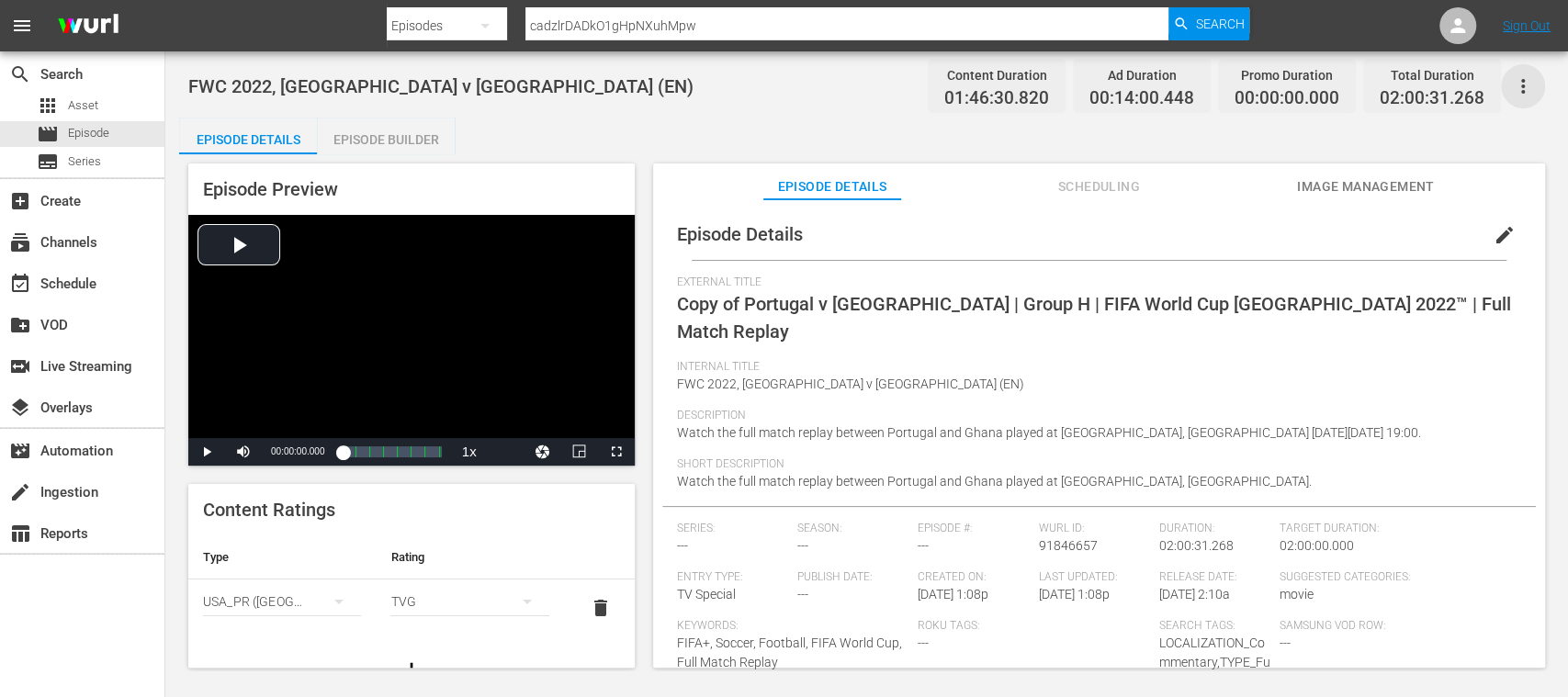
click at [1526, 90] on icon "button" at bounding box center [1522, 86] width 22 height 22
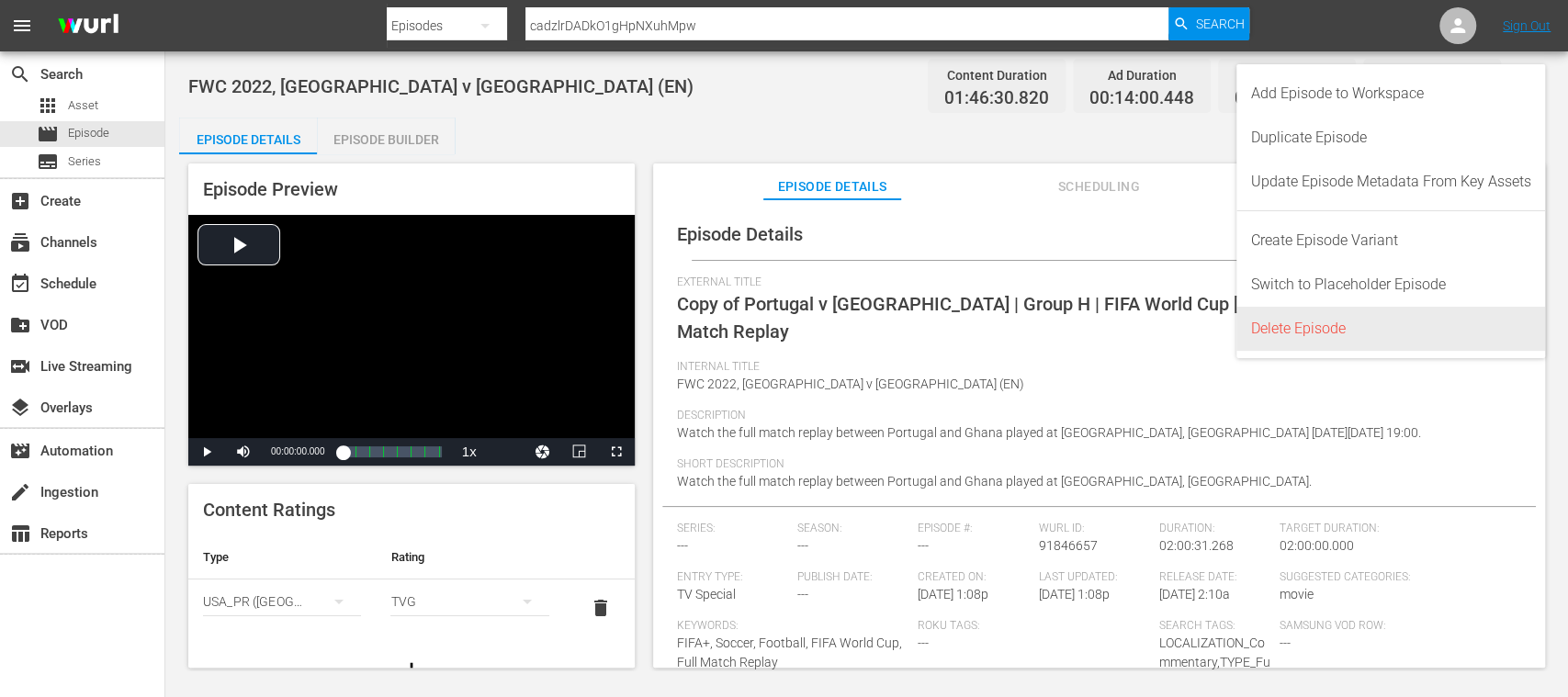
click at [1323, 320] on div "Delete Episode" at bounding box center [1391, 329] width 280 height 45
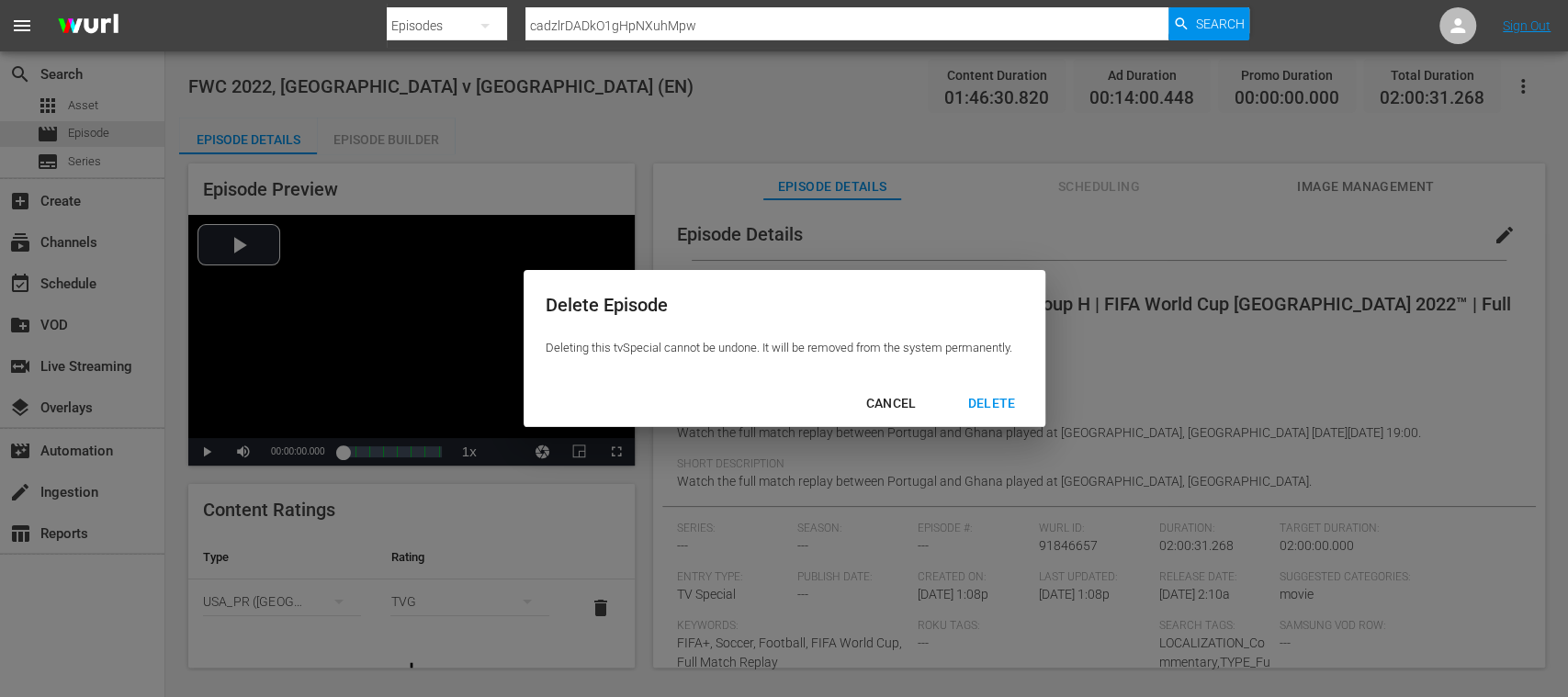
click at [999, 402] on div "DELETE" at bounding box center [990, 403] width 77 height 23
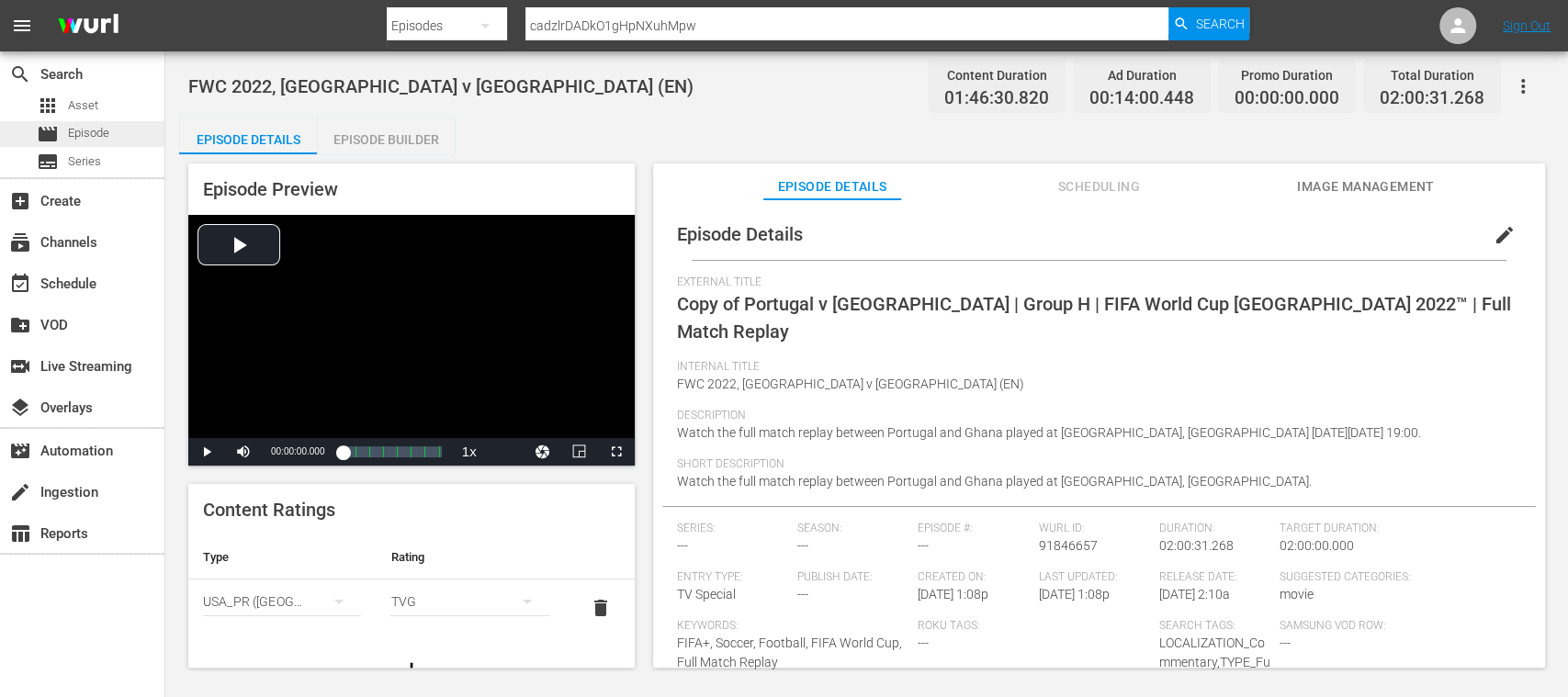
click at [84, 133] on span "Episode" at bounding box center [89, 133] width 42 height 18
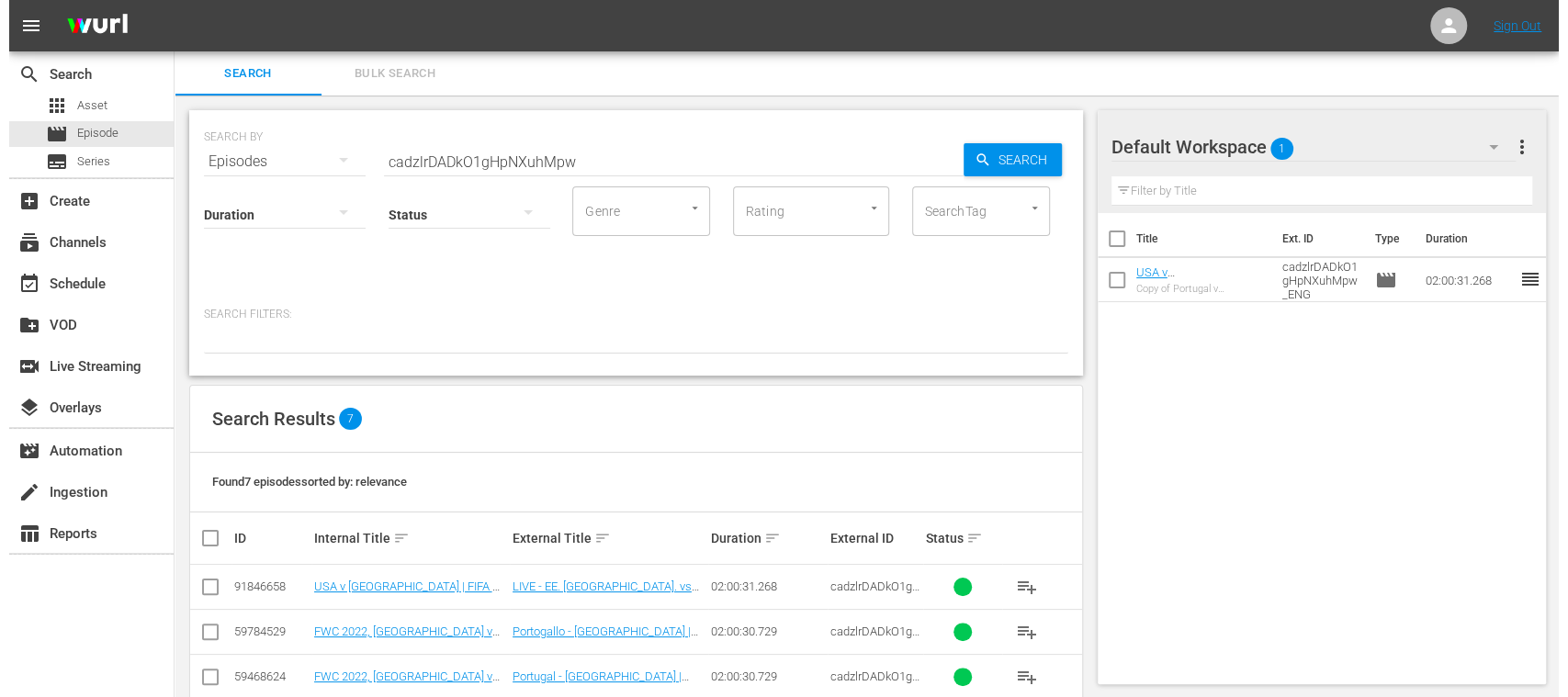
scroll to position [213, 0]
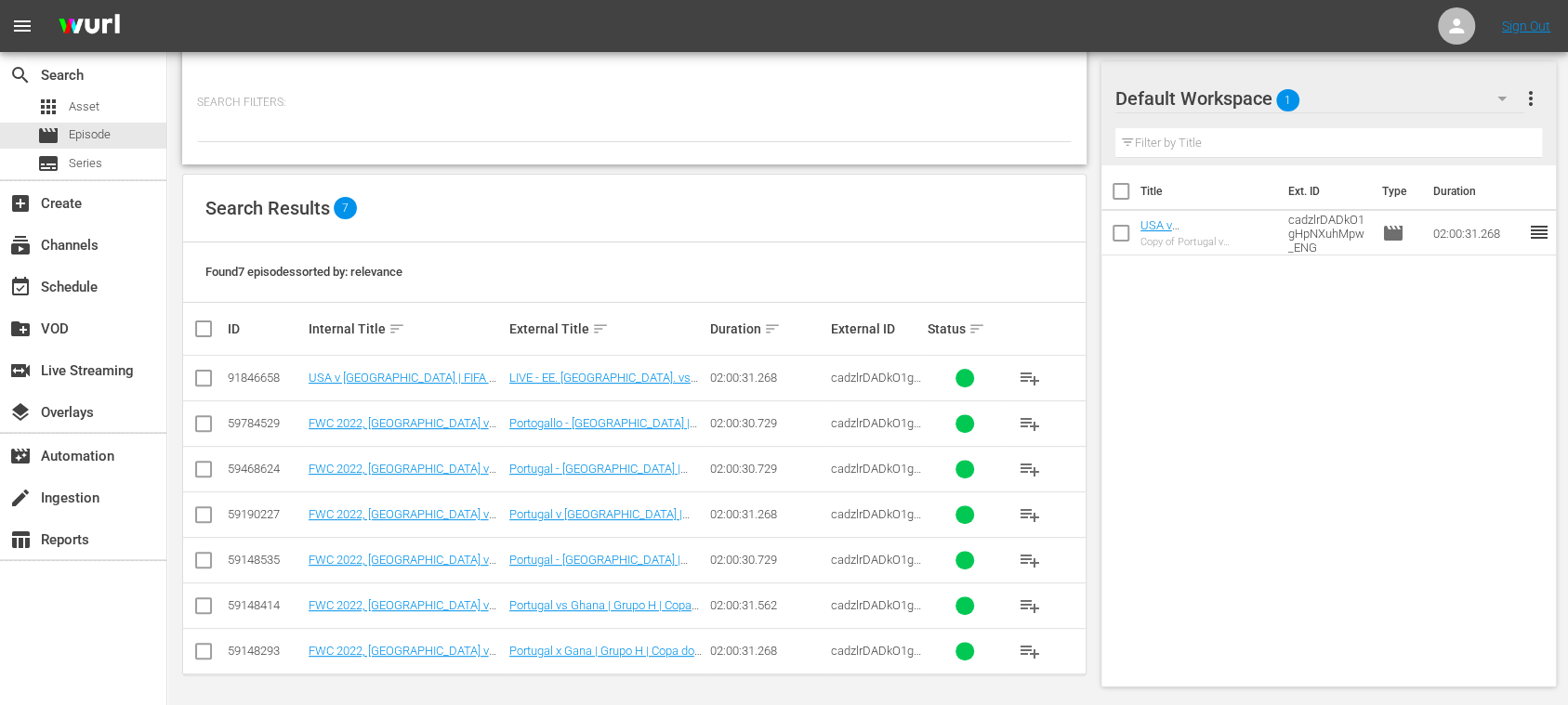
click at [199, 379] on input "checkbox" at bounding box center [203, 381] width 22 height 22
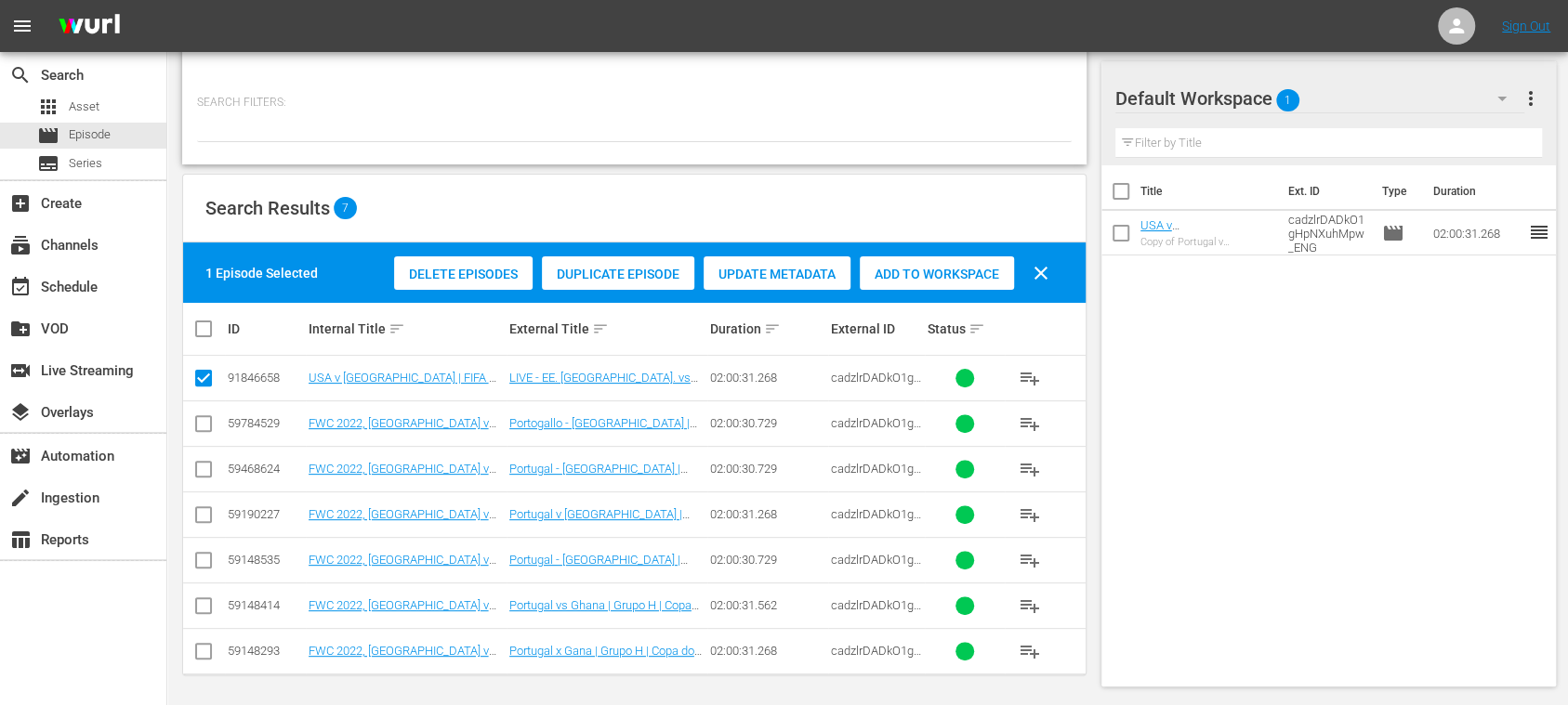
click at [647, 279] on span "Duplicate Episode" at bounding box center [617, 274] width 152 height 15
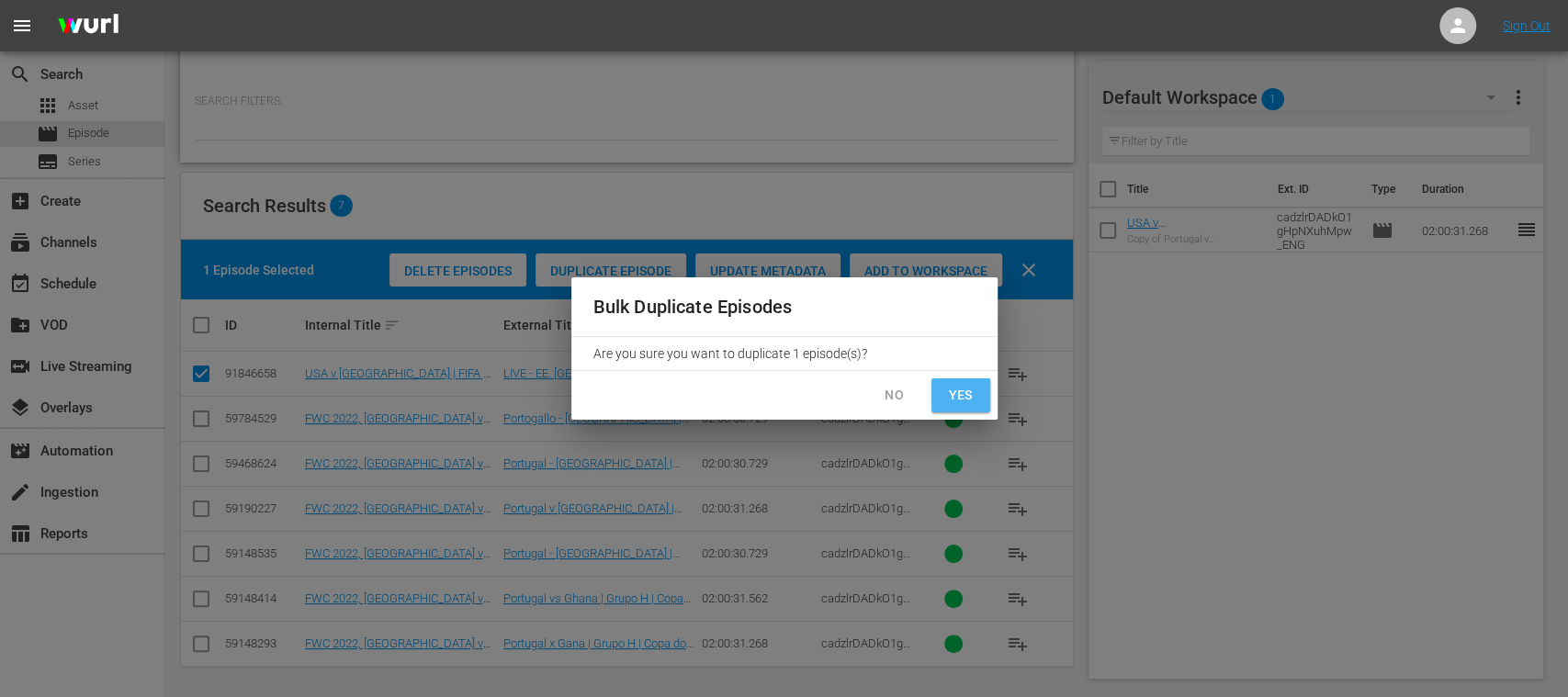
click at [973, 400] on span "Yes" at bounding box center [960, 395] width 29 height 23
checkbox input "false"
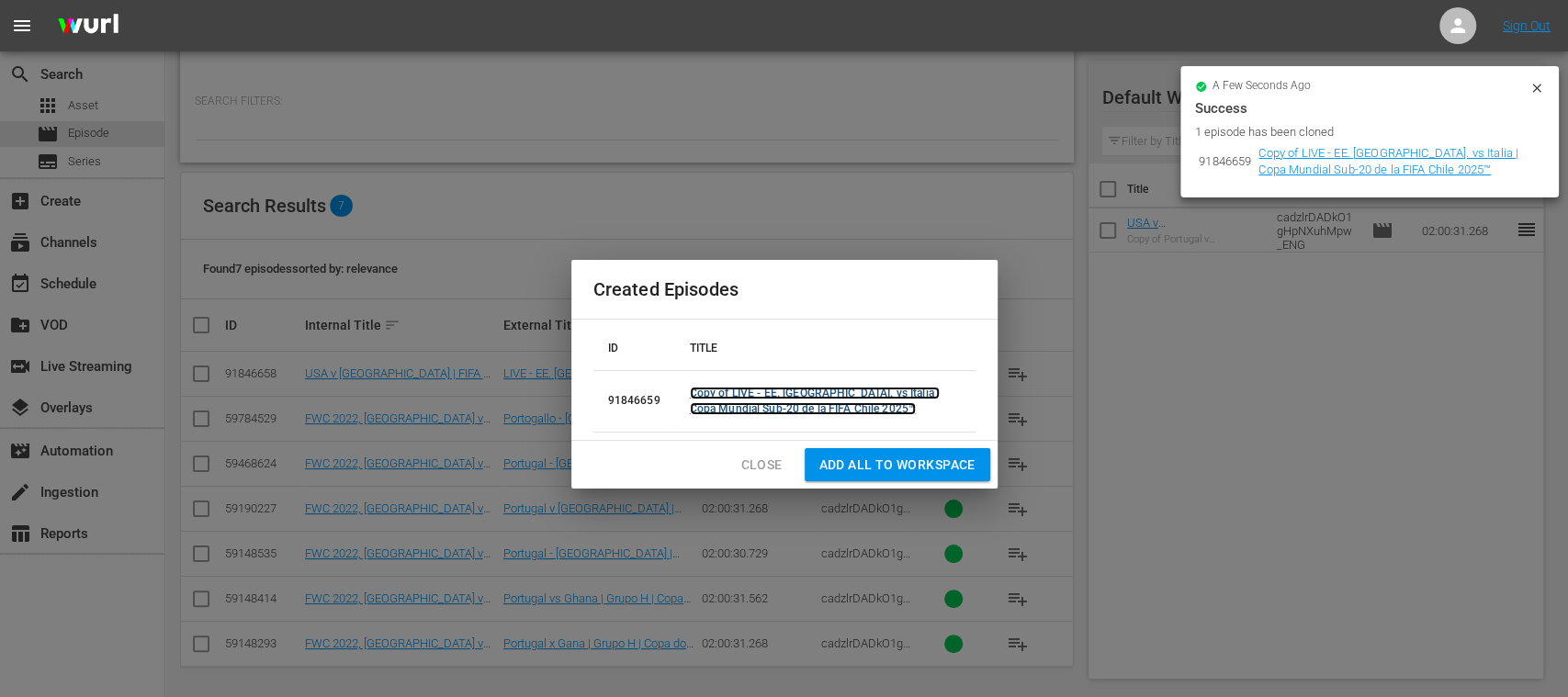
click at [806, 389] on link "Copy of LIVE - EE. UU. vs Italia | Copa Mundial Sub-20 de la FIFA Chile 2025™" at bounding box center [814, 401] width 250 height 28
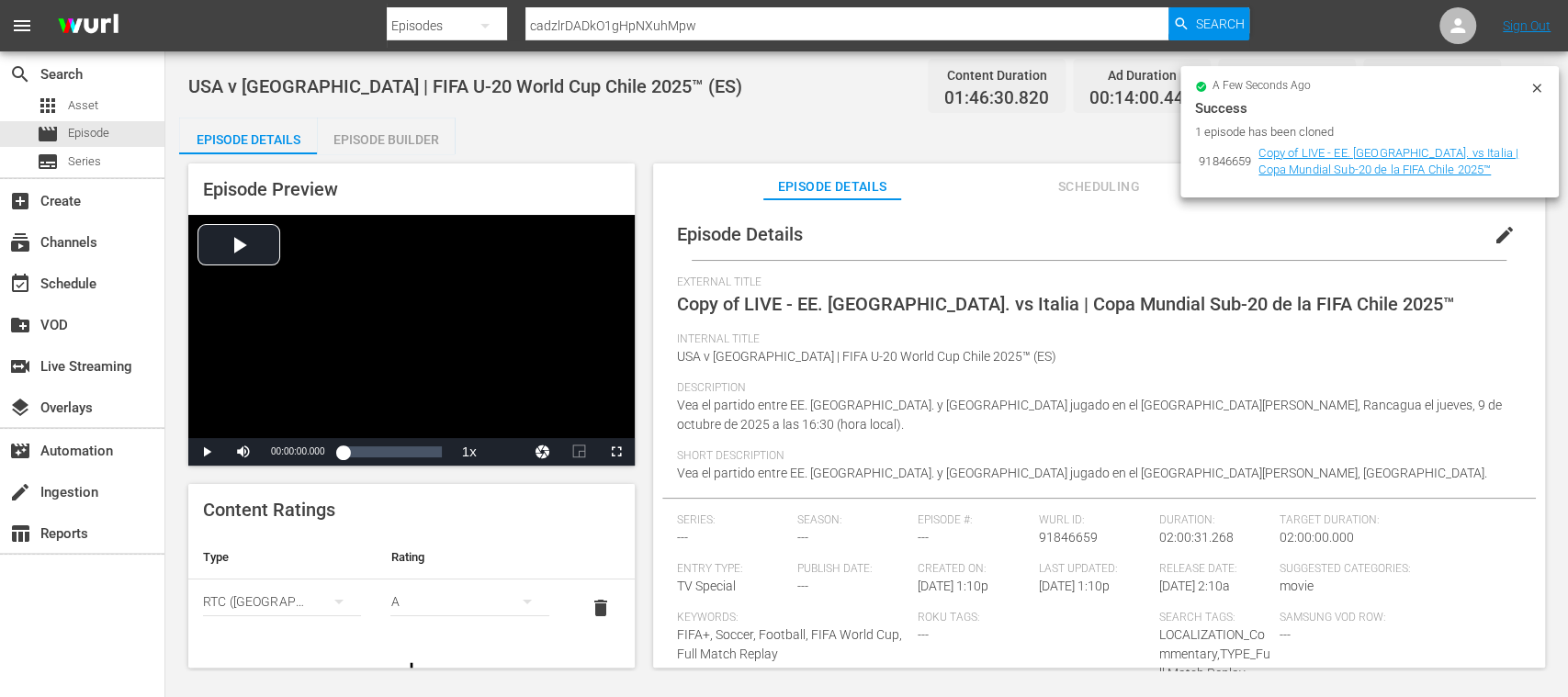
click at [1531, 84] on icon at bounding box center [1537, 88] width 15 height 15
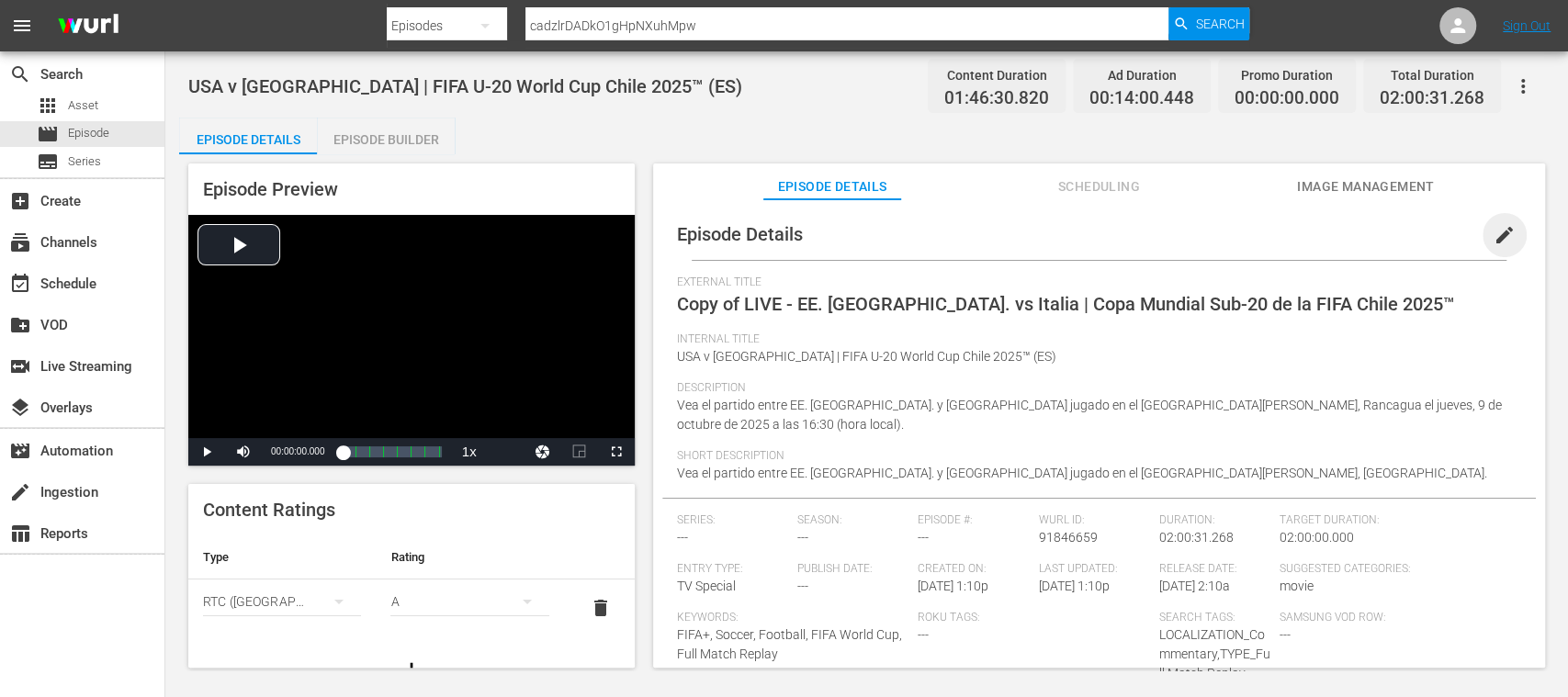
click at [1494, 233] on span "edit" at bounding box center [1504, 235] width 22 height 22
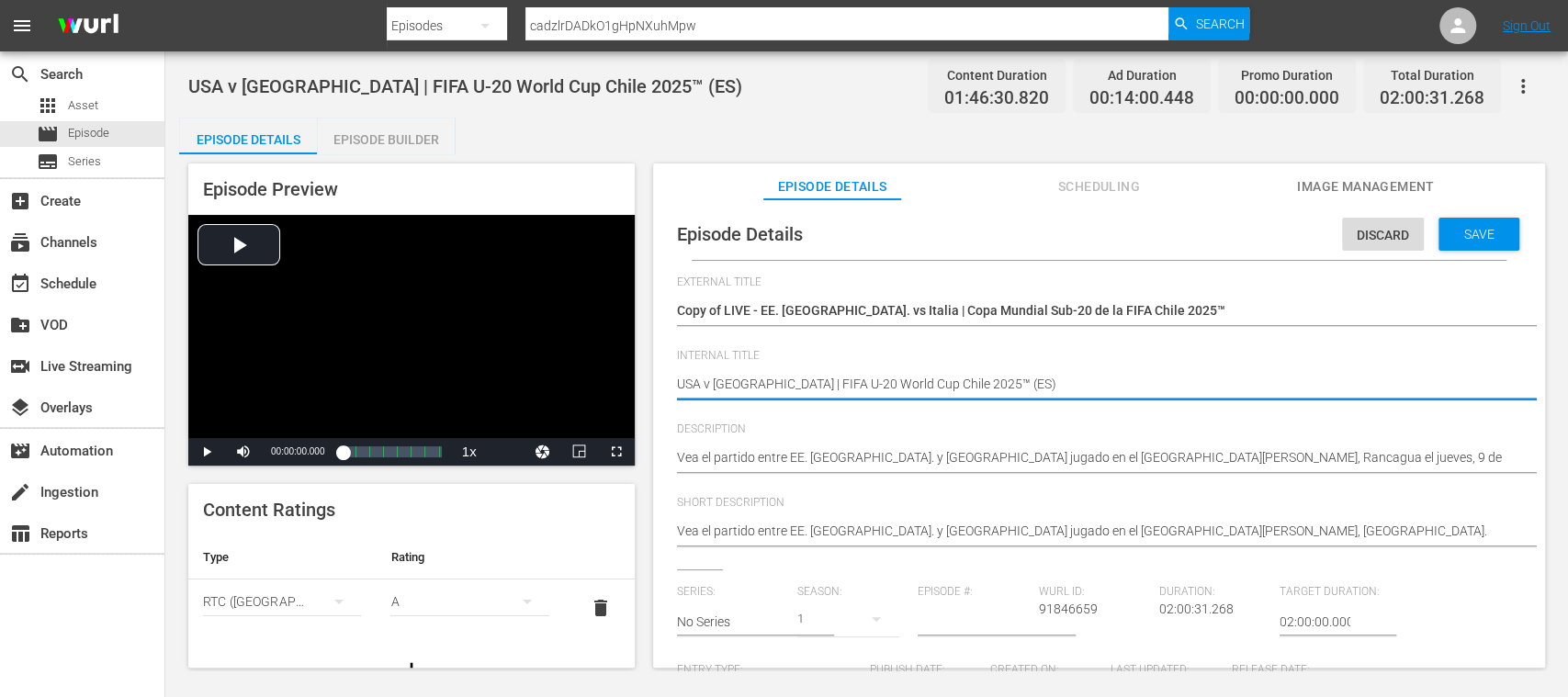
type textarea "USA v Italy | FIFA U-20 World Cup Chile 2025™ (E)"
type textarea "USA v Italy | FIFA U-20 World Cup Chile 2025™ ()"
type textarea "USA v Italy | FIFA U-20 World Cup Chile 2025™ (D)"
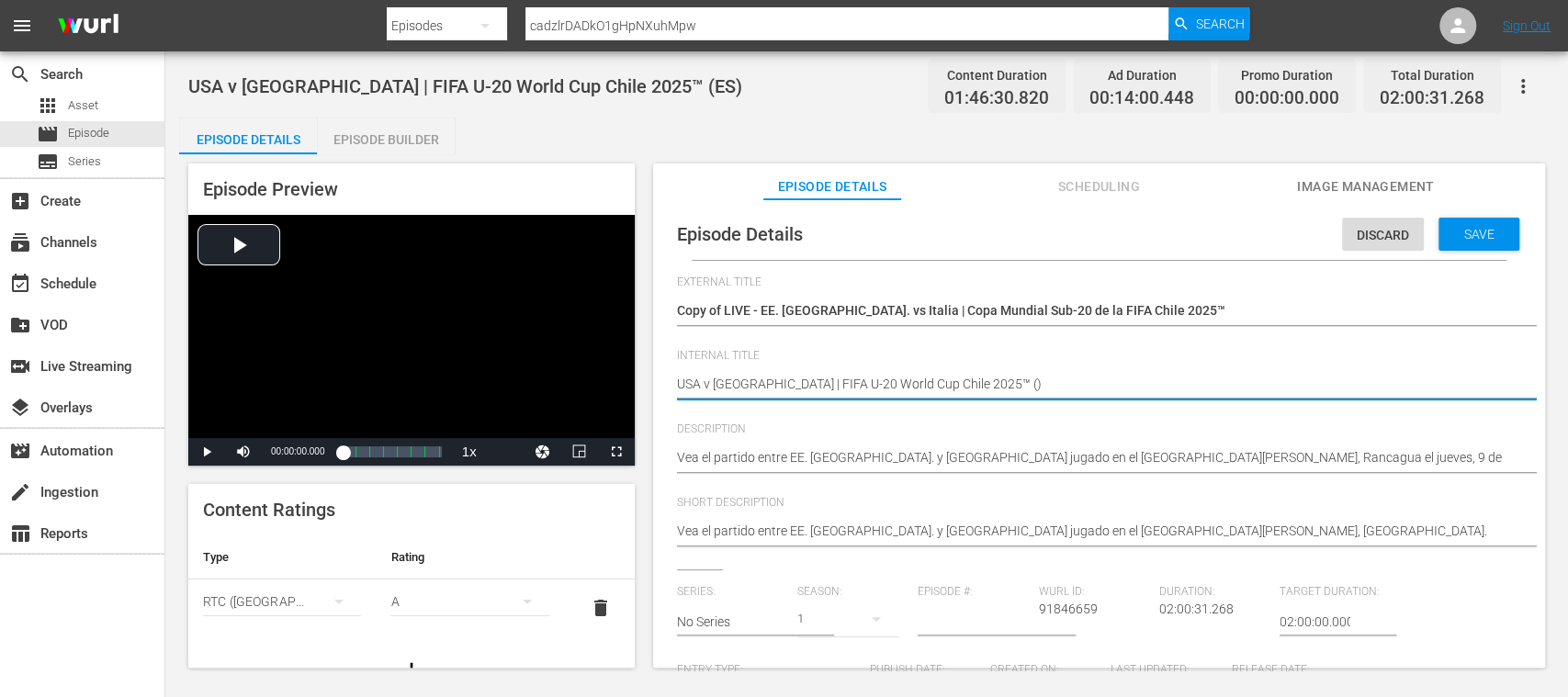
type textarea "USA v Italy | FIFA U-20 World Cup Chile 2025™ (D)"
type textarea "USA v [GEOGRAPHIC_DATA] | FIFA U-20 World Cup Chile 2025™ (DE)"
click at [590, 610] on span "delete" at bounding box center [600, 607] width 22 height 22
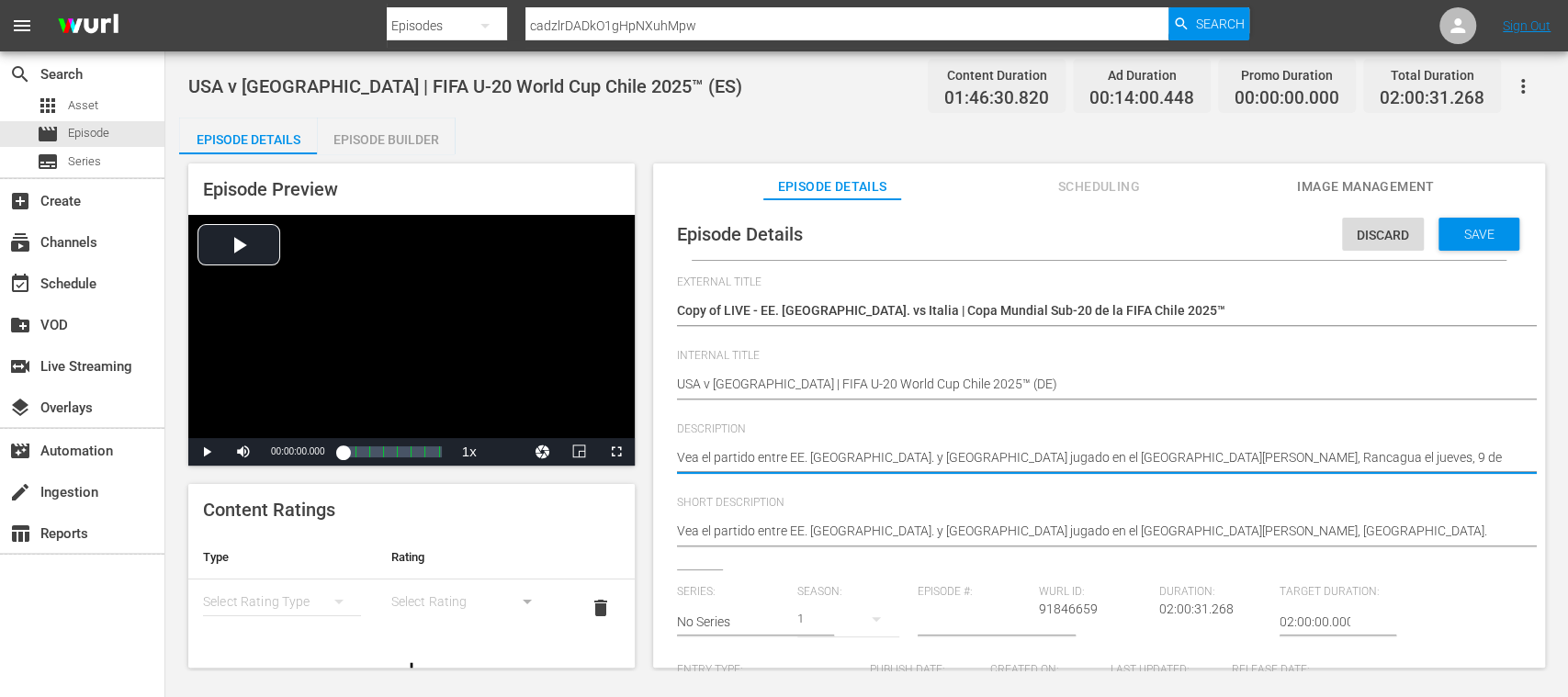
drag, startPoint x: 1433, startPoint y: 459, endPoint x: 767, endPoint y: 481, distance: 666.4
paste textarea "Seht Euch das Spiel zwischen USA und Italien an. Estadio El Teniente, Rancagua,…"
type textarea "Seht Euch das Spiel zwischen USA und Italien an. Estadio El Teniente, Rancagua,…"
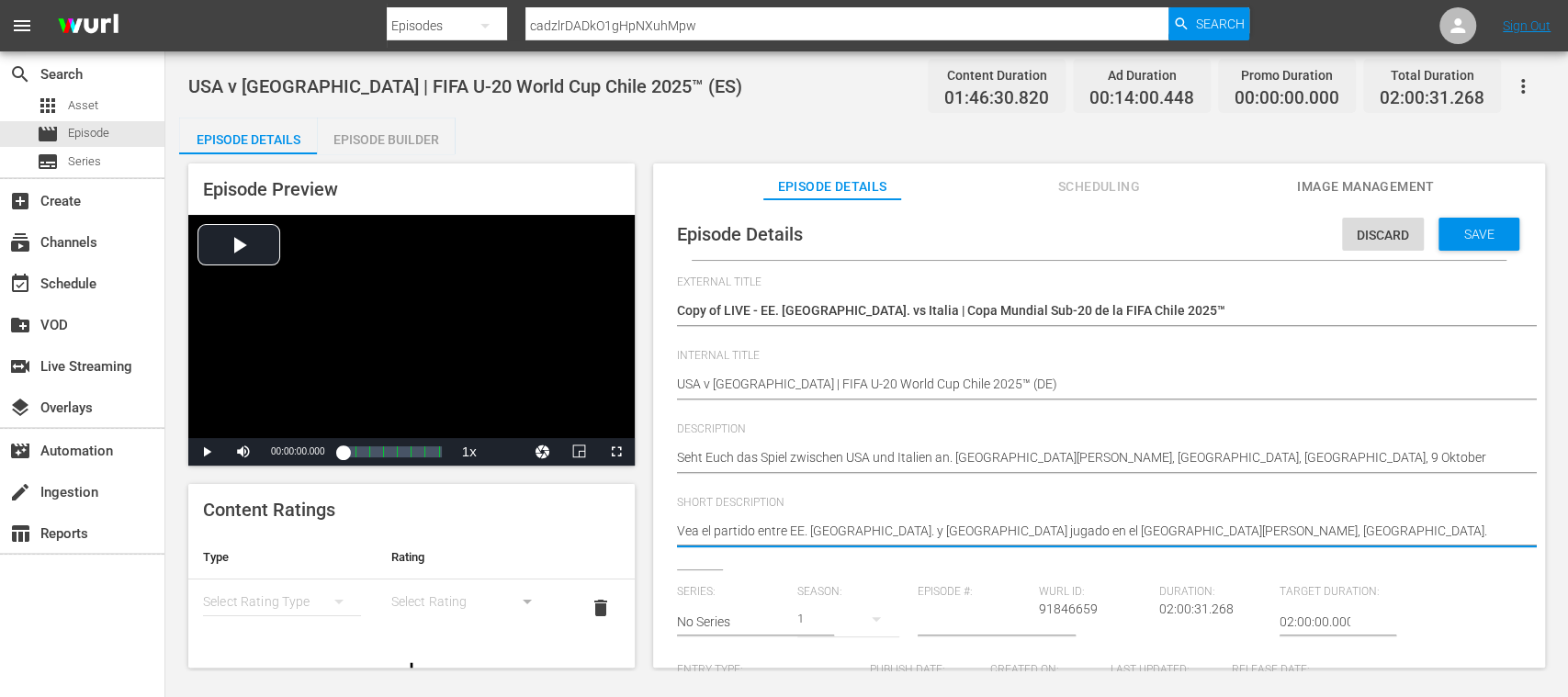
drag, startPoint x: 962, startPoint y: 527, endPoint x: 631, endPoint y: 533, distance: 331.1
paste textarea "Seht Euch das Spiel zwischen USA und Italien an. Estadio El Teniente, Rancagua,…"
type textarea "Seht Euch das Spiel zwischen USA und Italien an. Estadio El Teniente, Rancagua,…"
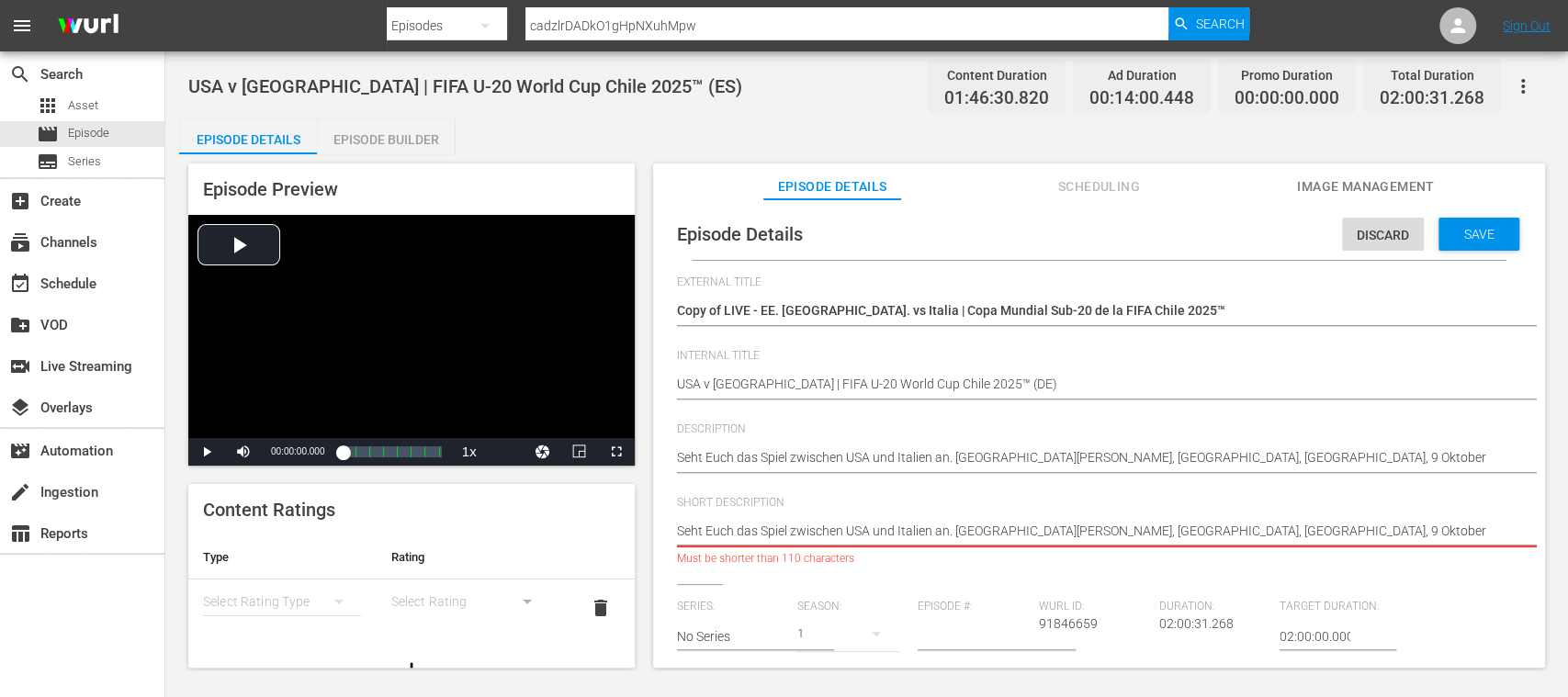
drag, startPoint x: 1124, startPoint y: 533, endPoint x: 1492, endPoint y: 540, distance: 368.1
click at [1492, 540] on textarea "Vea el partido entre EE. UU. y Italia jugado en el Estadio El Teniente, Rancagu…" at bounding box center [1095, 532] width 835 height 22
type textarea "Seht Euch das Spiel zwischen USA und Italien an. Estadio El Teniente, Rancagua."
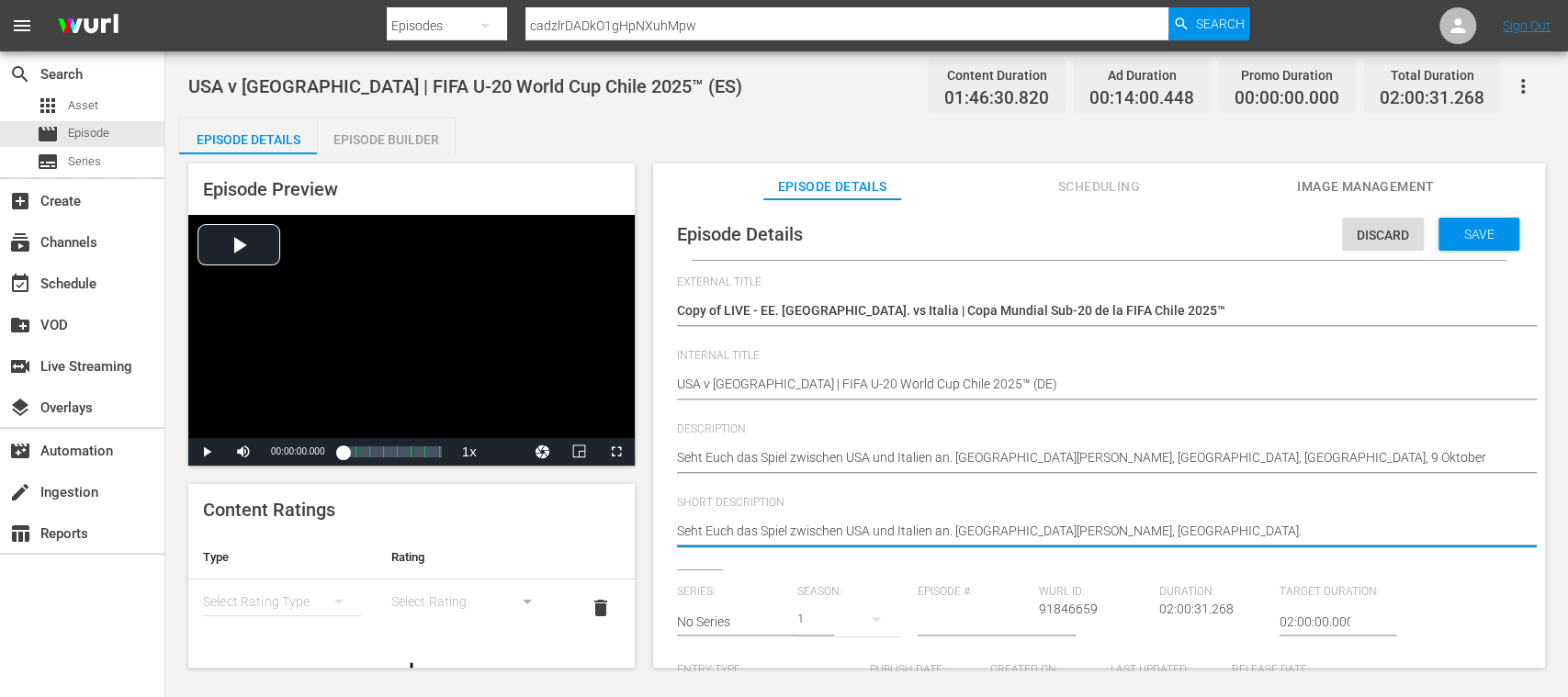
type textarea "Seht Euch das Spiel zwischen USA und Italien an. Estadio El Teniente, Rancagua."
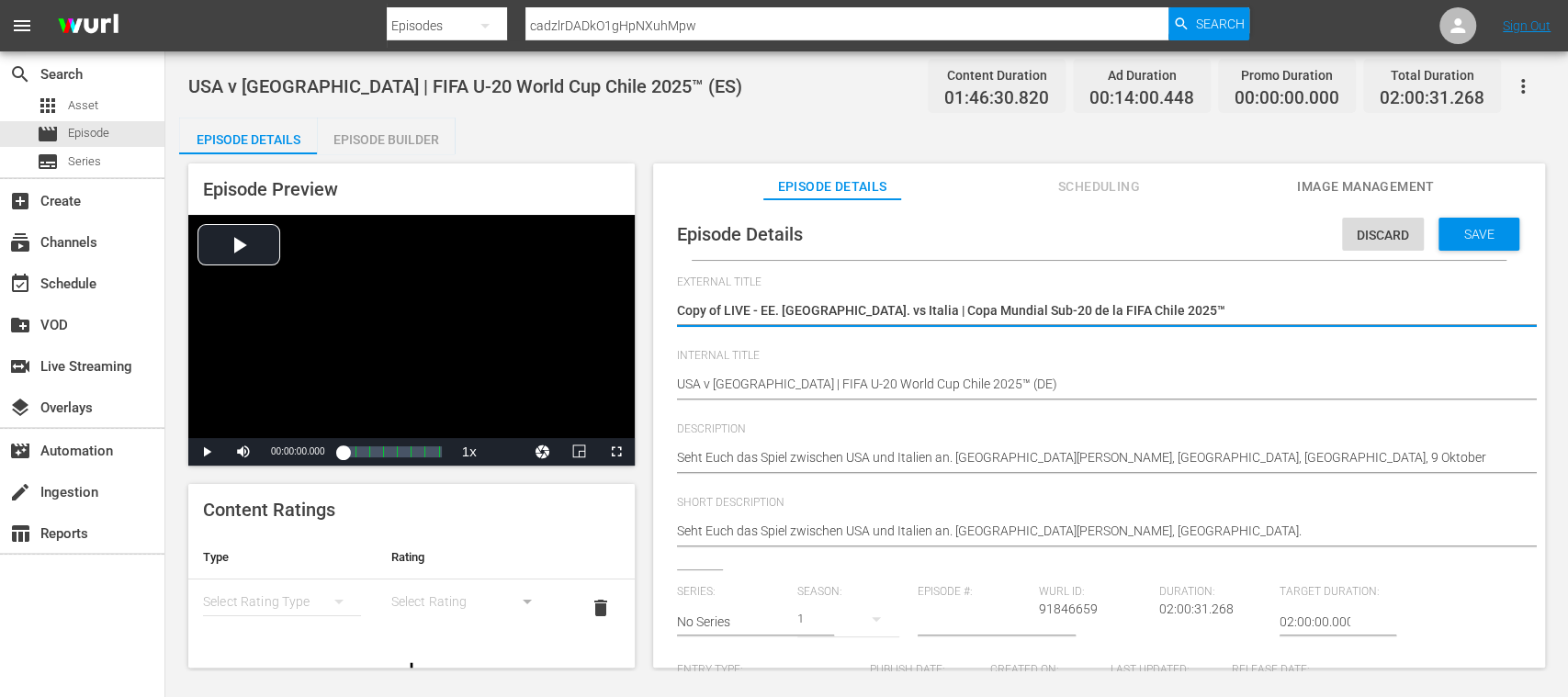
drag, startPoint x: 762, startPoint y: 309, endPoint x: 1237, endPoint y: 326, distance: 475.3
paste textarea "USA - Italien | FIFA U-20-Weltmeisterschaft"
type textarea "Copy of LIVE - USA - Italien | FIFA U-20-Weltmeisterschaft Chile 2025™"
click at [725, 311] on textarea "Copy of LIVE - EE. UU. vs Italia | Copa Mundial Sub-20 de la FIFA Chile 2025™" at bounding box center [1095, 312] width 835 height 22
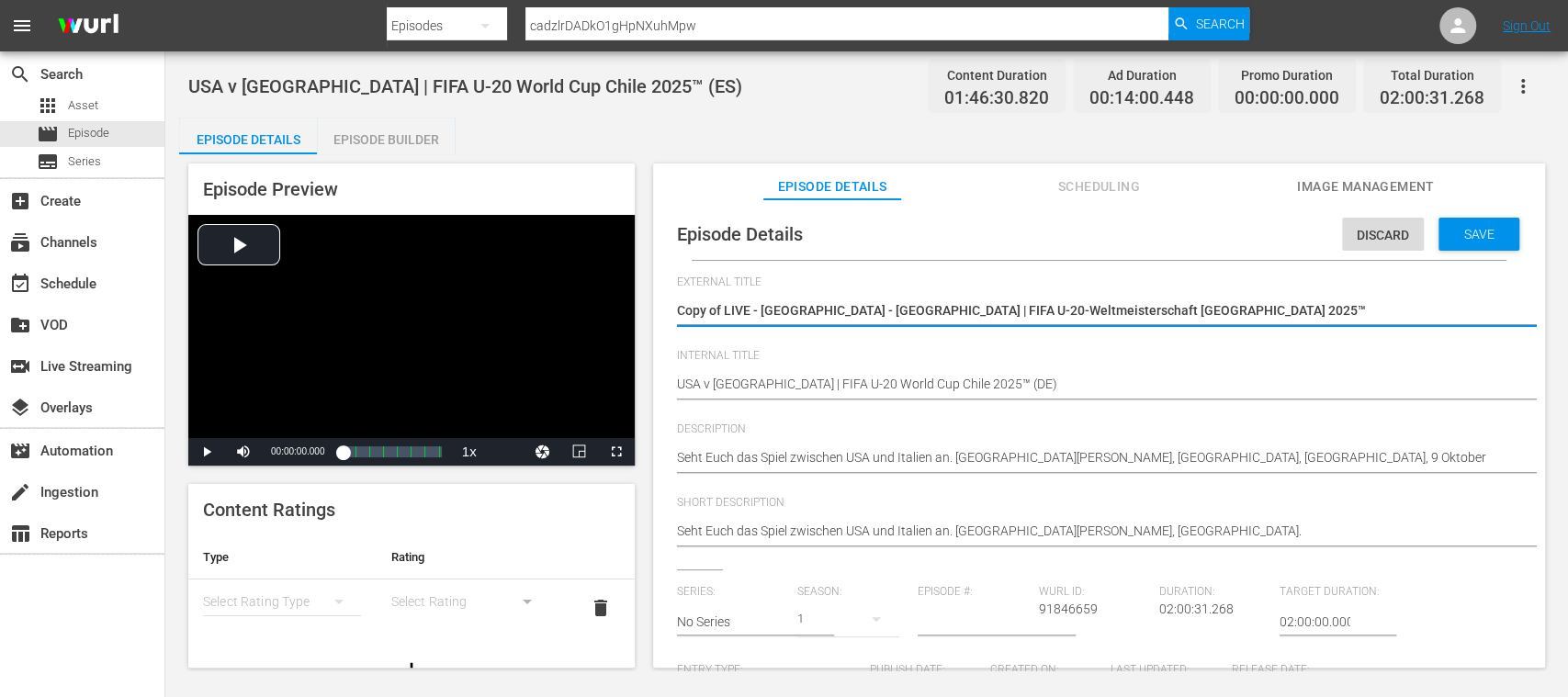
type textarea "Copy ofLIVE - USA - Italien | FIFA U-20-Weltmeisterschaft Chile 2025™"
type textarea "Copy oLIVE - USA - Italien | FIFA U-20-Weltmeisterschaft Chile 2025™"
type textarea "Copy LIVE - USA - Italien | FIFA U-20-Weltmeisterschaft Chile 2025™"
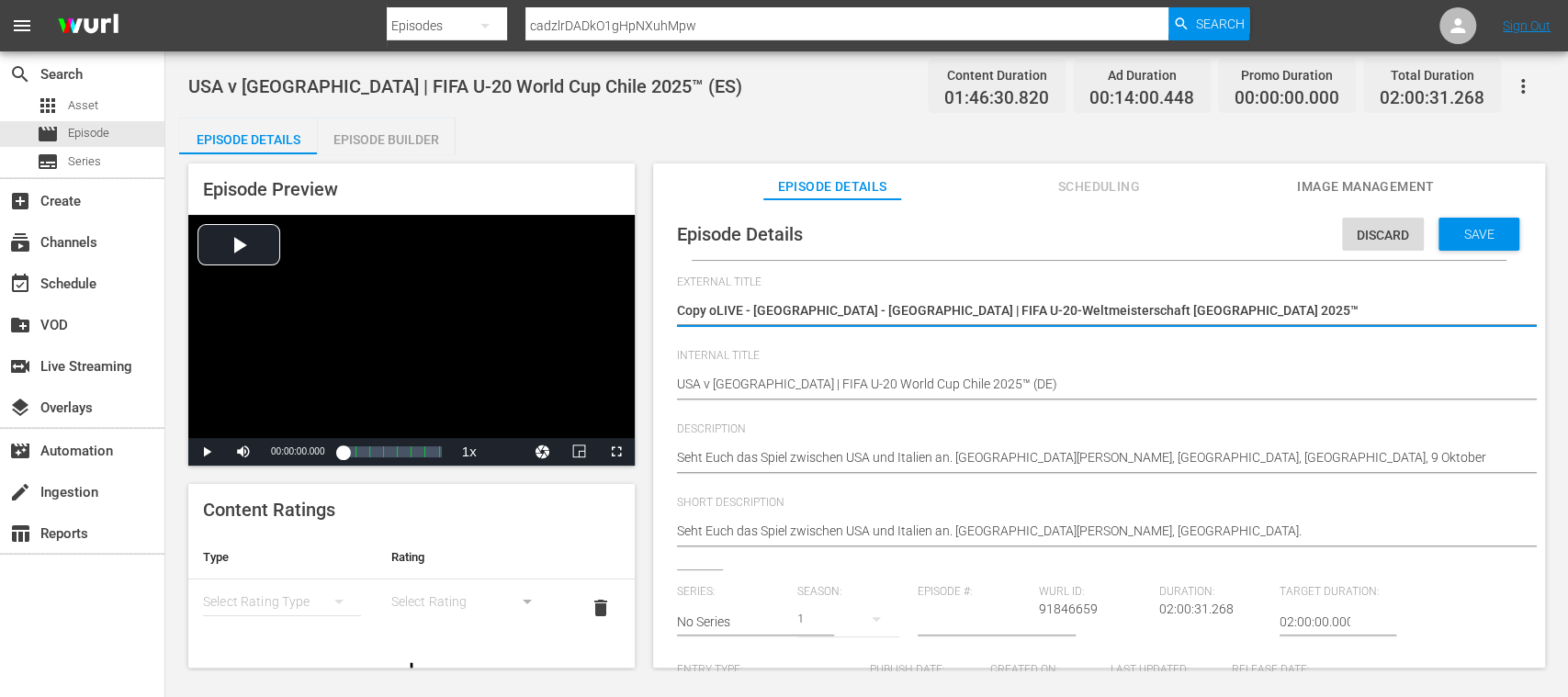
type textarea "Copy LIVE - USA - Italien | FIFA U-20-Weltmeisterschaft Chile 2025™"
type textarea "CopyLIVE - USA - Italien | FIFA U-20-Weltmeisterschaft Chile 2025™"
type textarea "CopLIVE - USA - Italien | FIFA U-20-Weltmeisterschaft Chile 2025™"
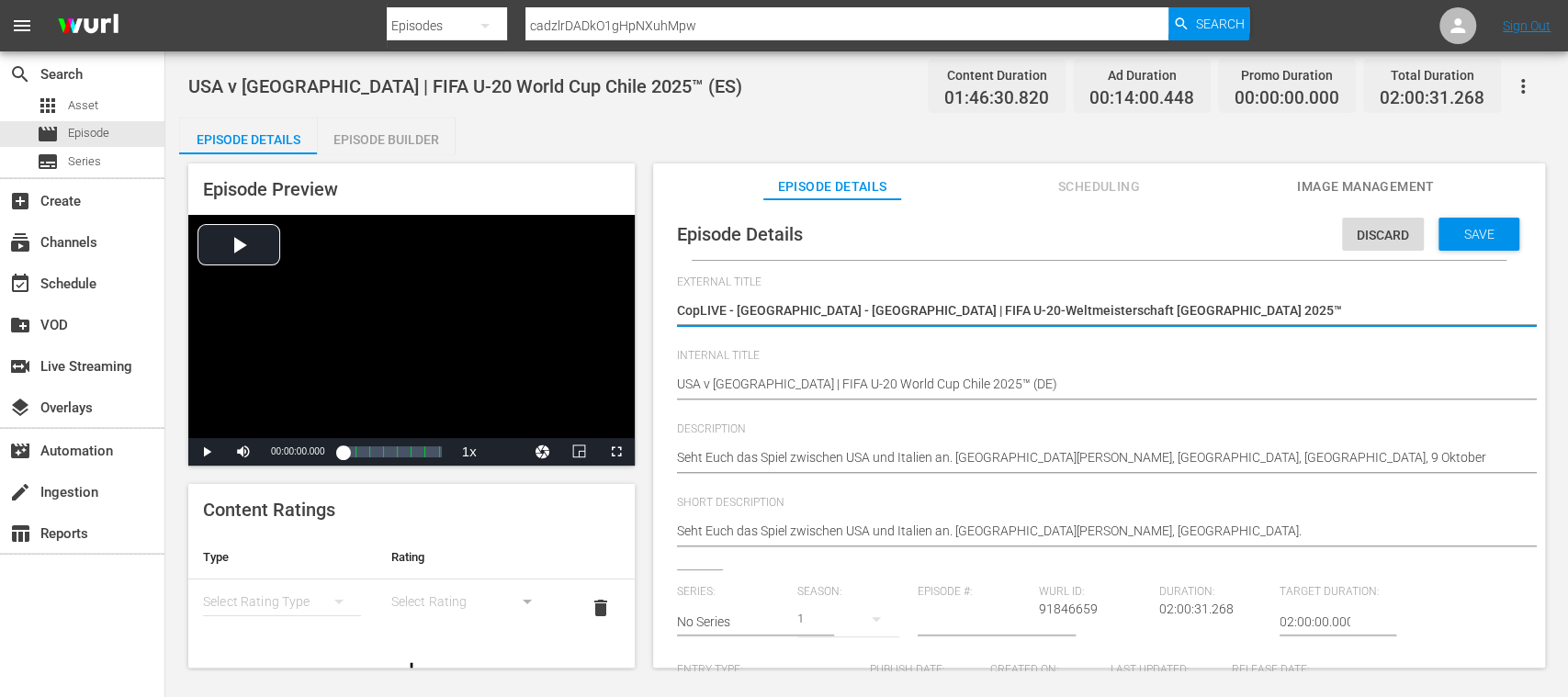
type textarea "CoLIVE - USA - Italien | FIFA U-20-Weltmeisterschaft Chile 2025™"
type textarea "CLIVE - USA - Italien | FIFA U-20-Weltmeisterschaft Chile 2025™"
type textarea "LIVE - [GEOGRAPHIC_DATA] - [GEOGRAPHIC_DATA] | FIFA U-20-Weltmeisterschaft [GEO…"
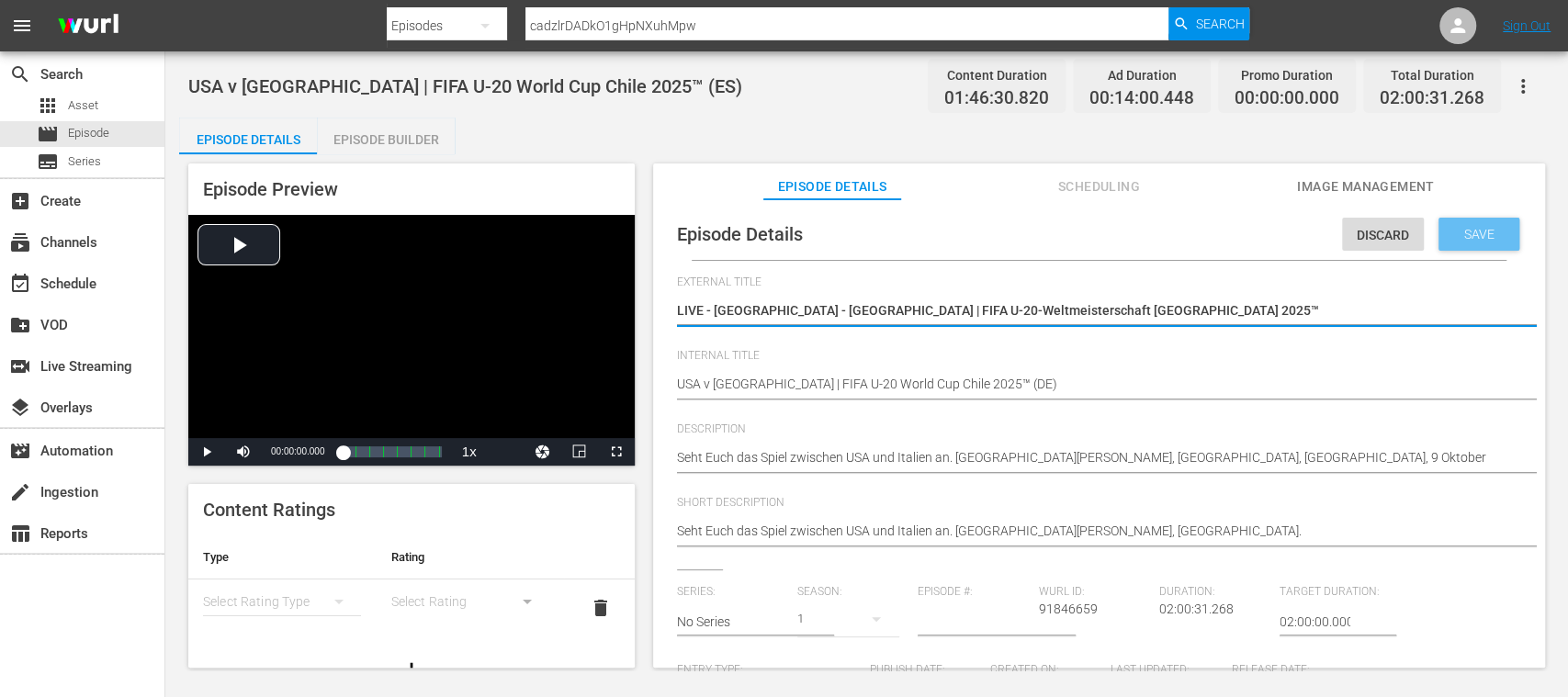
type textarea "LIVE - [GEOGRAPHIC_DATA] - [GEOGRAPHIC_DATA] | FIFA U-20-Weltmeisterschaft [GEO…"
click at [1490, 239] on span "Save" at bounding box center [1479, 235] width 60 height 15
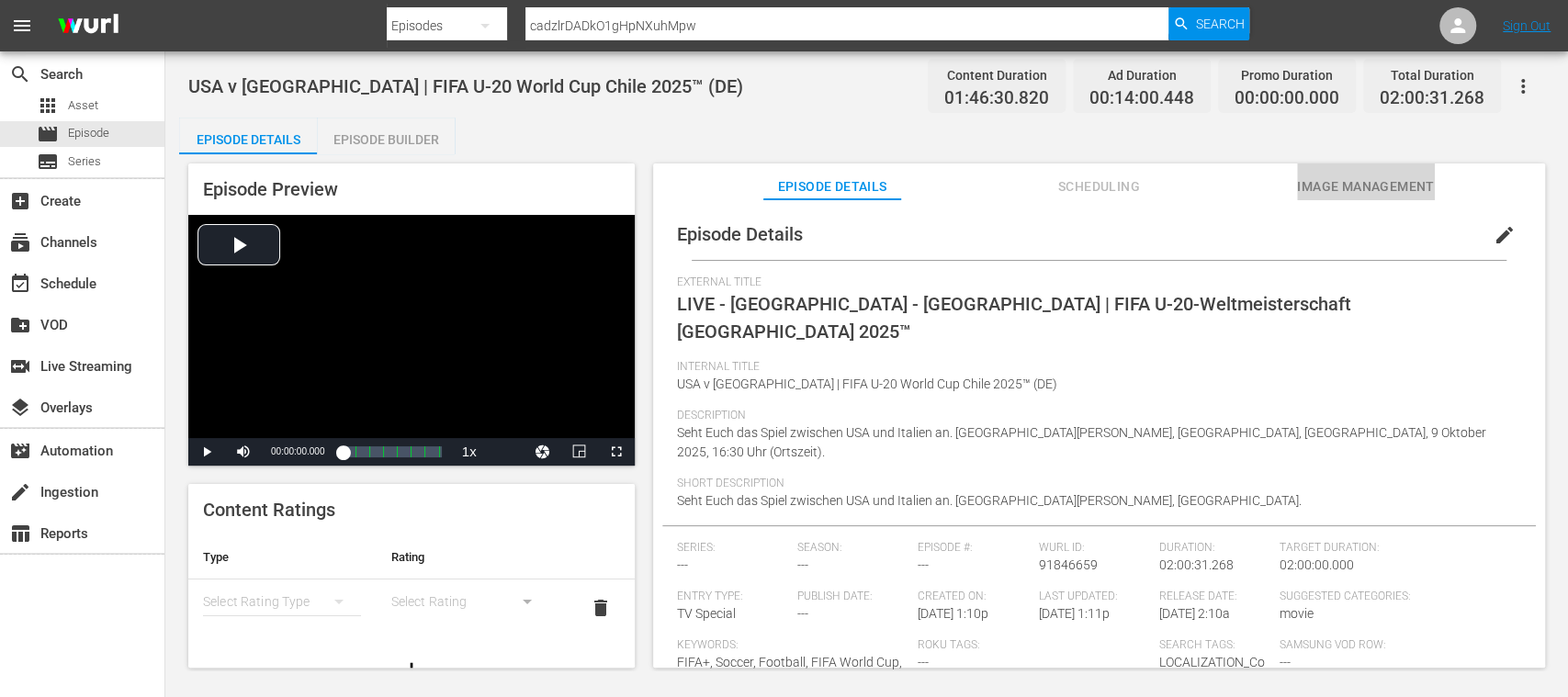
click at [1315, 188] on span "Image Management" at bounding box center [1365, 187] width 137 height 23
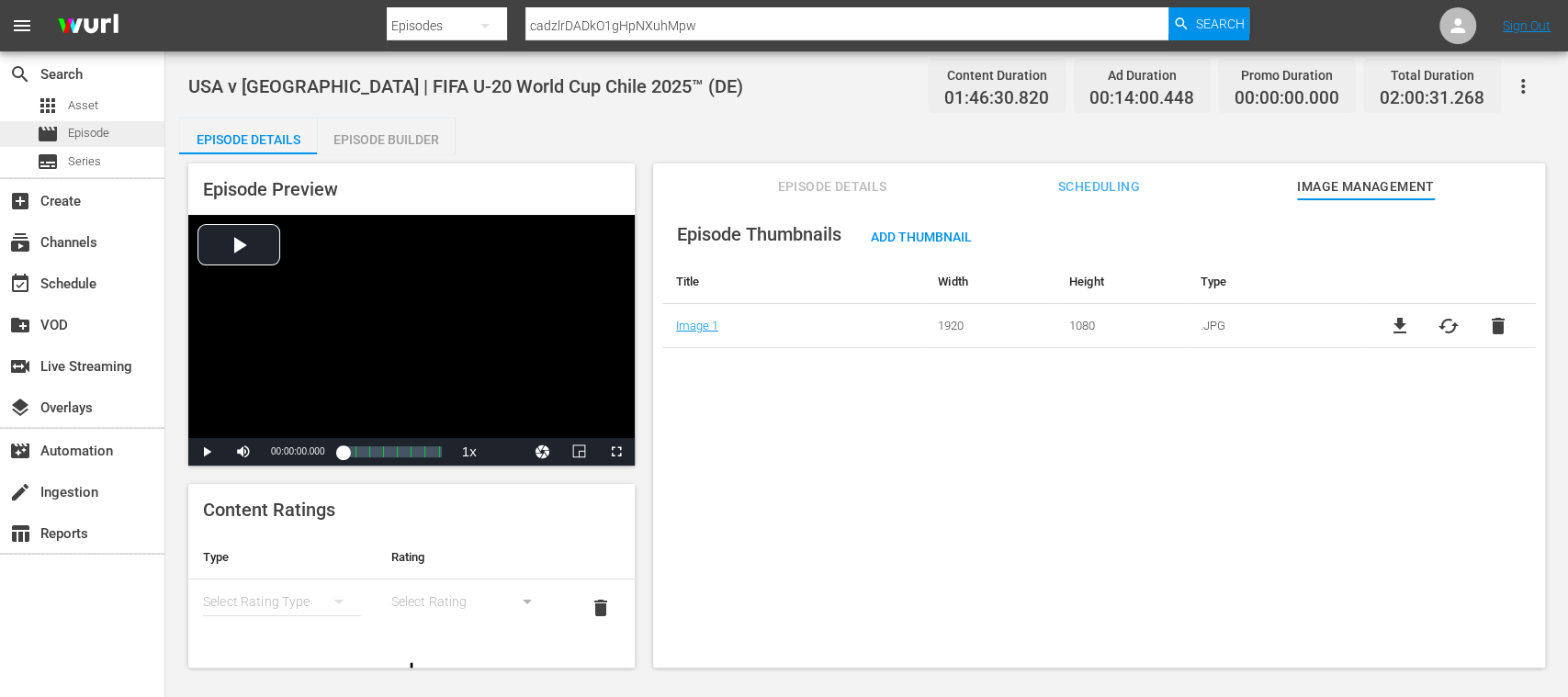
click at [82, 129] on span "Episode" at bounding box center [89, 133] width 42 height 18
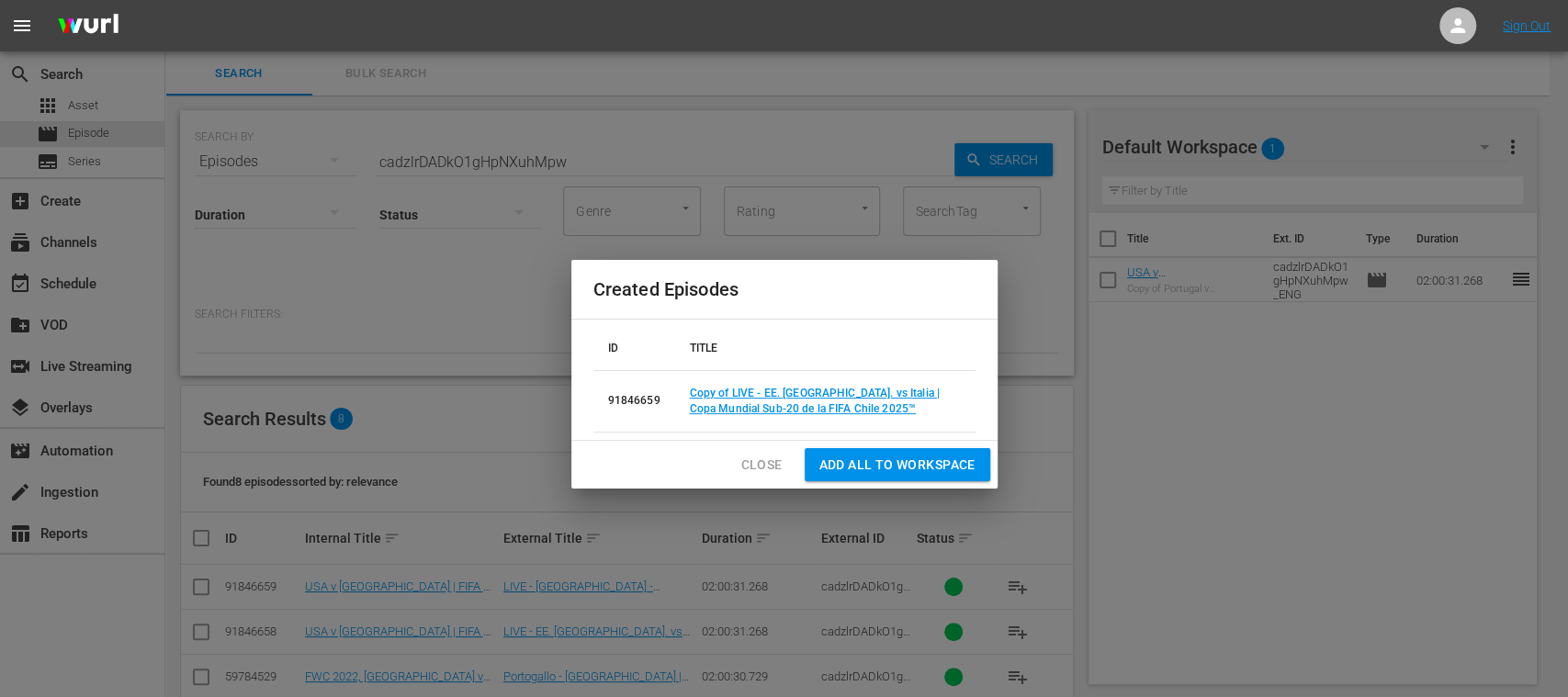
click at [763, 459] on span "Close" at bounding box center [762, 465] width 42 height 23
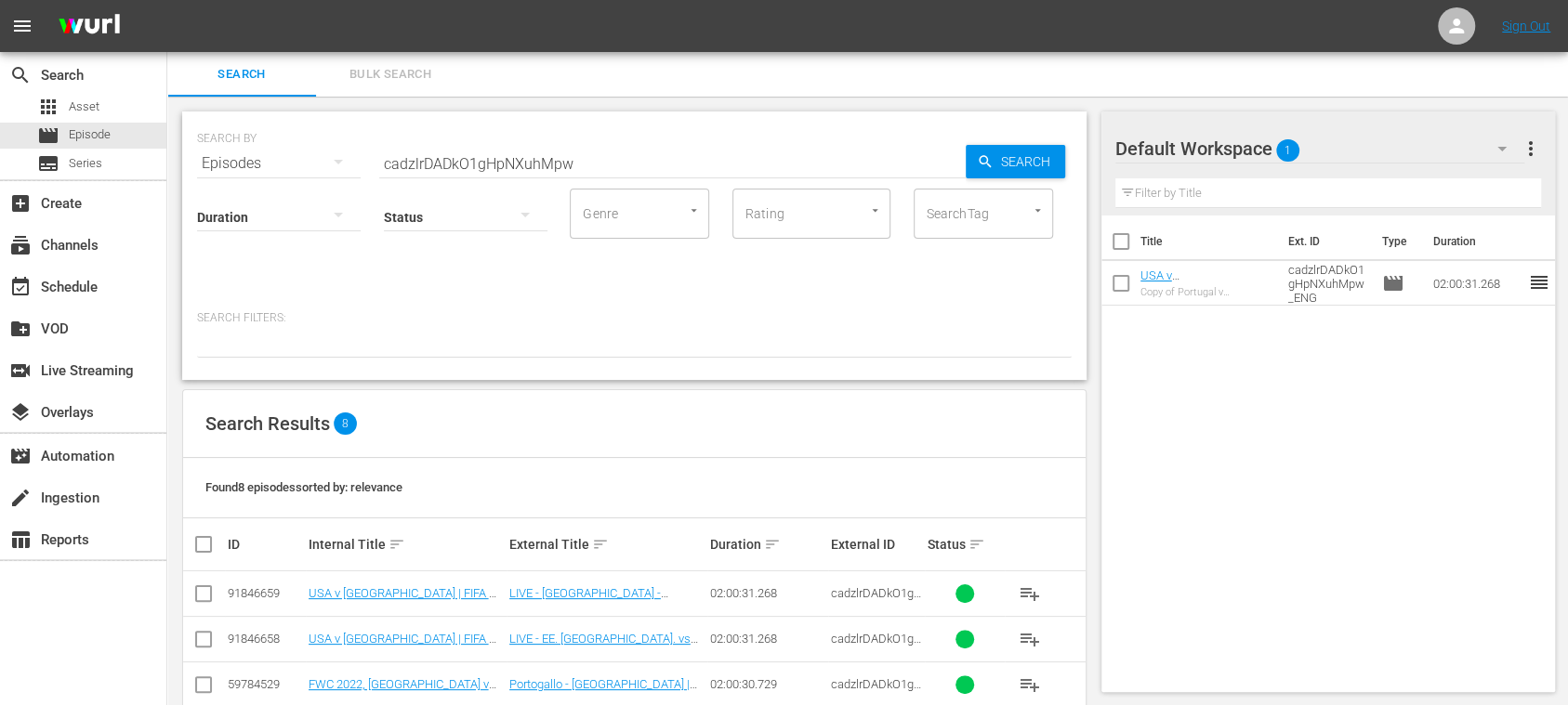
click at [1363, 444] on div "Title Ext. ID Type Duration USA v Italy | FIFA U-20 World Cup Chile 2025™ (ES) …" at bounding box center [1328, 450] width 454 height 469
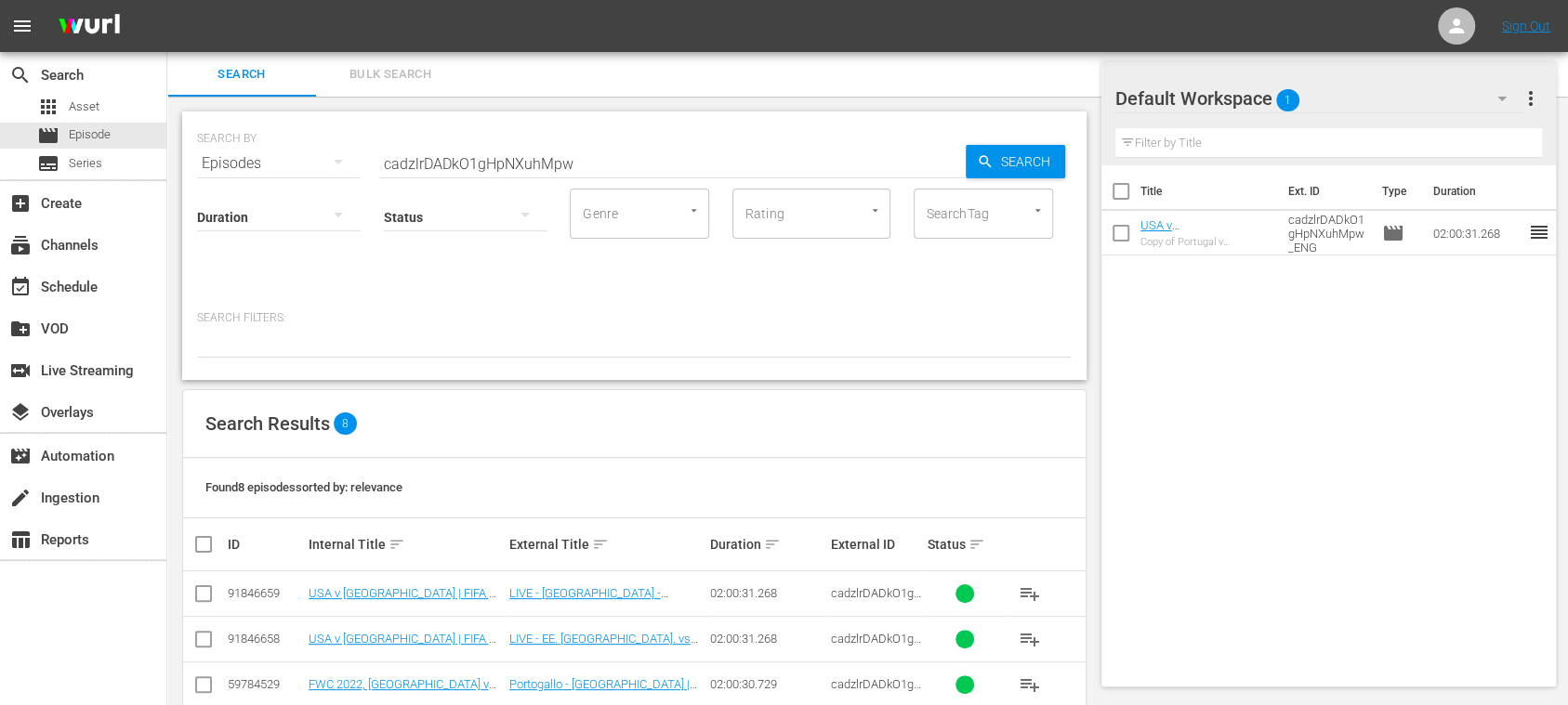
scroll to position [262, 0]
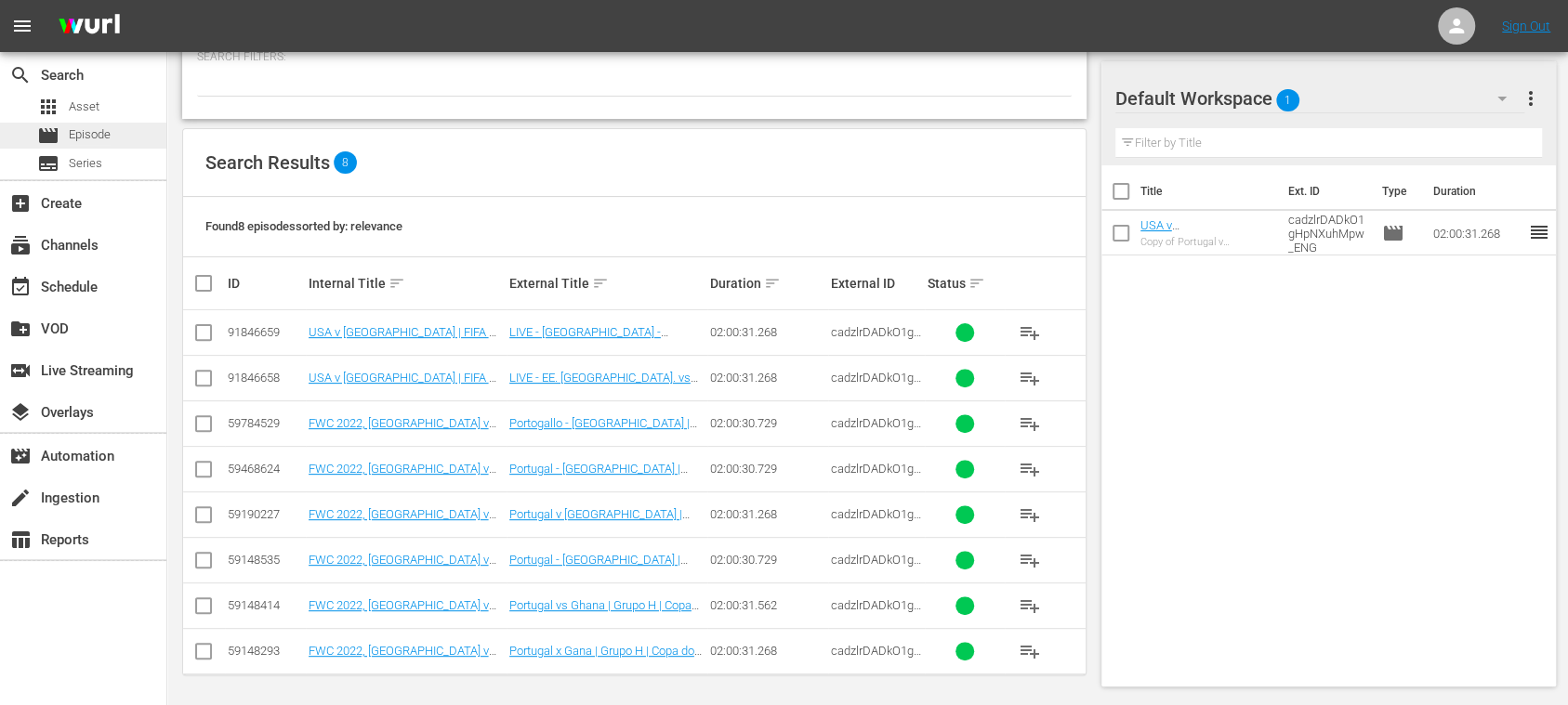
click at [91, 141] on span "Episode" at bounding box center [90, 134] width 42 height 18
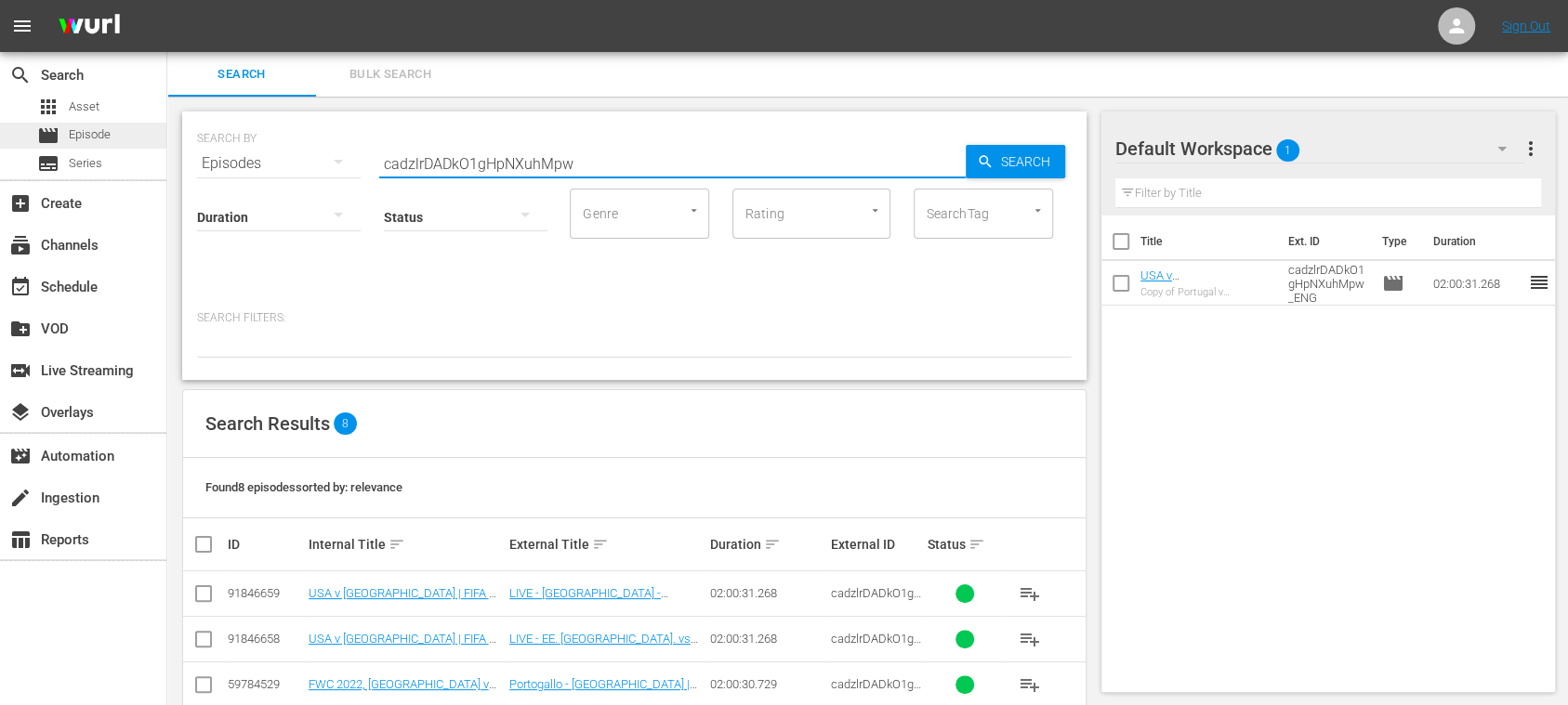
drag, startPoint x: 453, startPoint y: 168, endPoint x: 35, endPoint y: 142, distance: 418.8
click at [168, 0] on div "search Search apps Asset movie Episode subtitles Series add_box Create subscrip…" at bounding box center [868, 0] width 1401 height 0
paste input "o0y6GPNiuk2-CoS772XpT"
type input "o0y6GPNiuk2-CoS772XpTw"
click at [1019, 170] on span "Search" at bounding box center [1029, 161] width 72 height 34
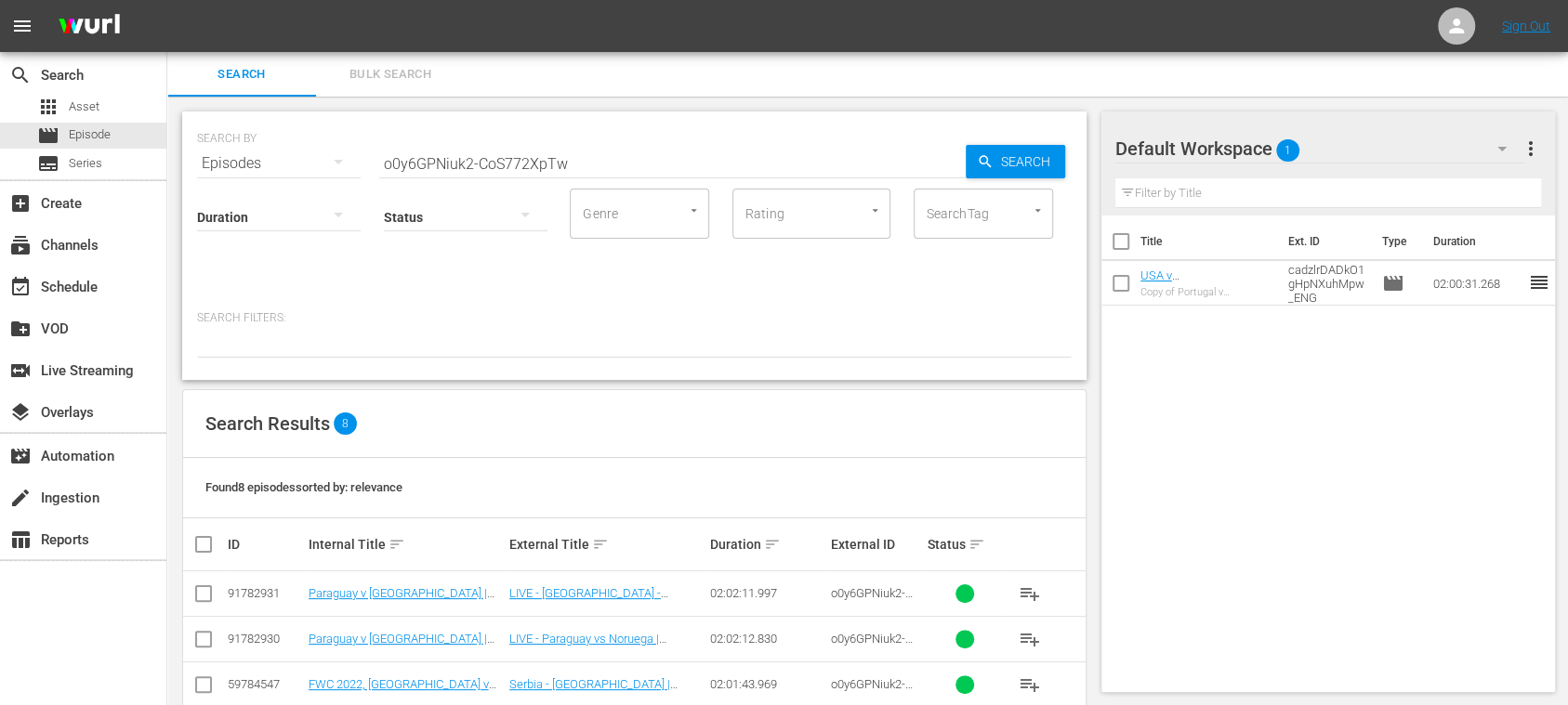
click at [966, 145] on button "Search" at bounding box center [1016, 161] width 100 height 34
click at [83, 491] on div "create Ingestion" at bounding box center [52, 494] width 104 height 16
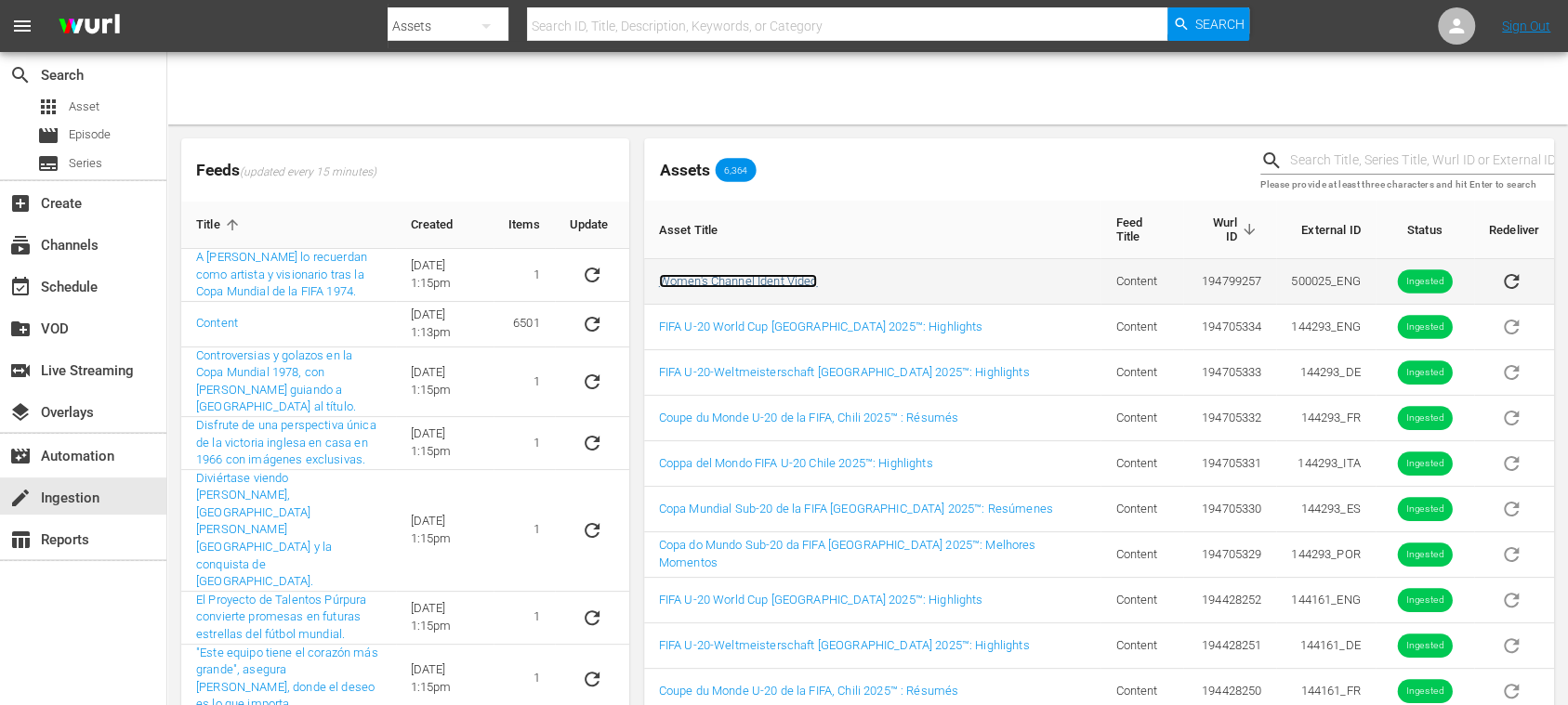
click at [750, 274] on link "Women's Channel Ident Video" at bounding box center [739, 281] width 159 height 14
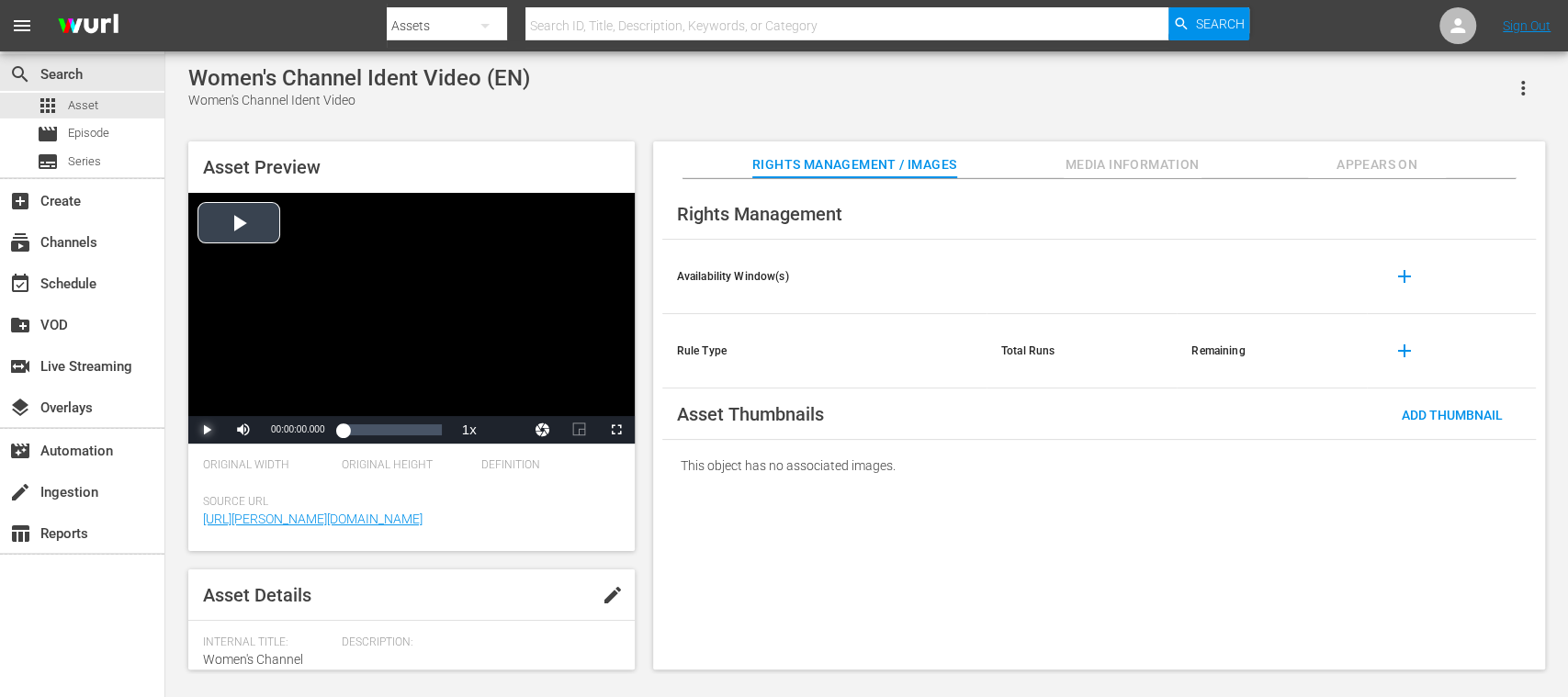
click at [206, 430] on span "Video Player" at bounding box center [206, 430] width 0 height 0
click at [89, 137] on span "Episode" at bounding box center [89, 133] width 42 height 18
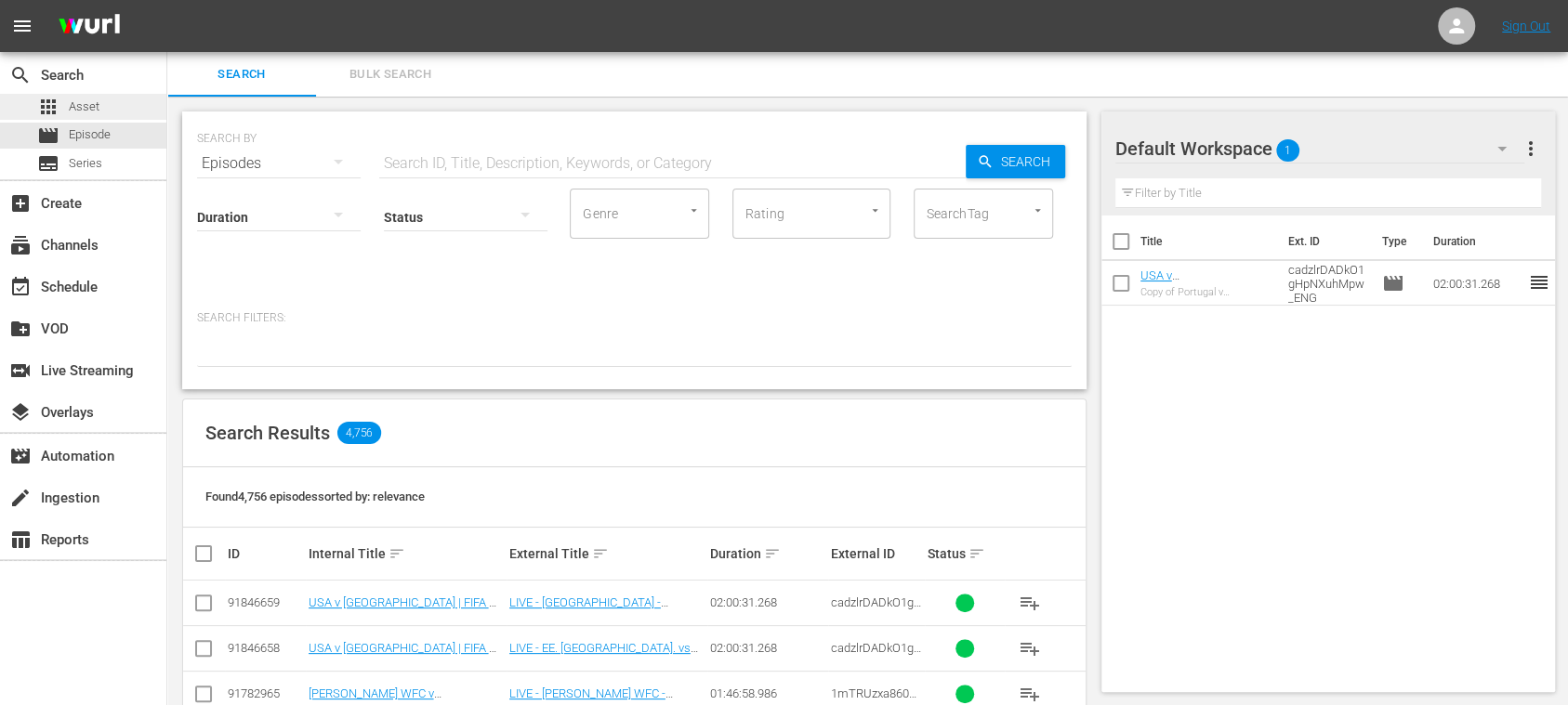
click at [97, 108] on span "Asset" at bounding box center [84, 106] width 31 height 18
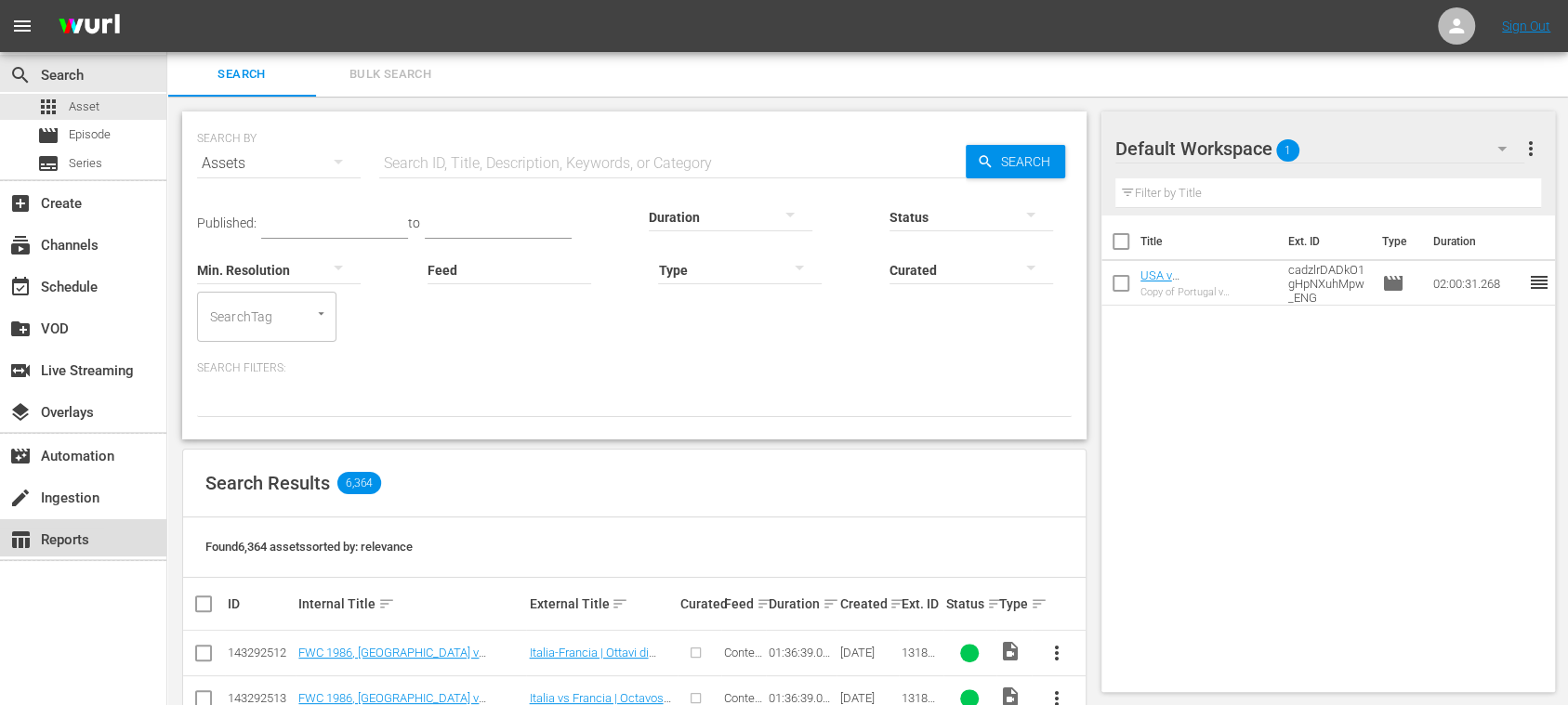
click at [82, 534] on div "table_chart Reports" at bounding box center [52, 536] width 104 height 16
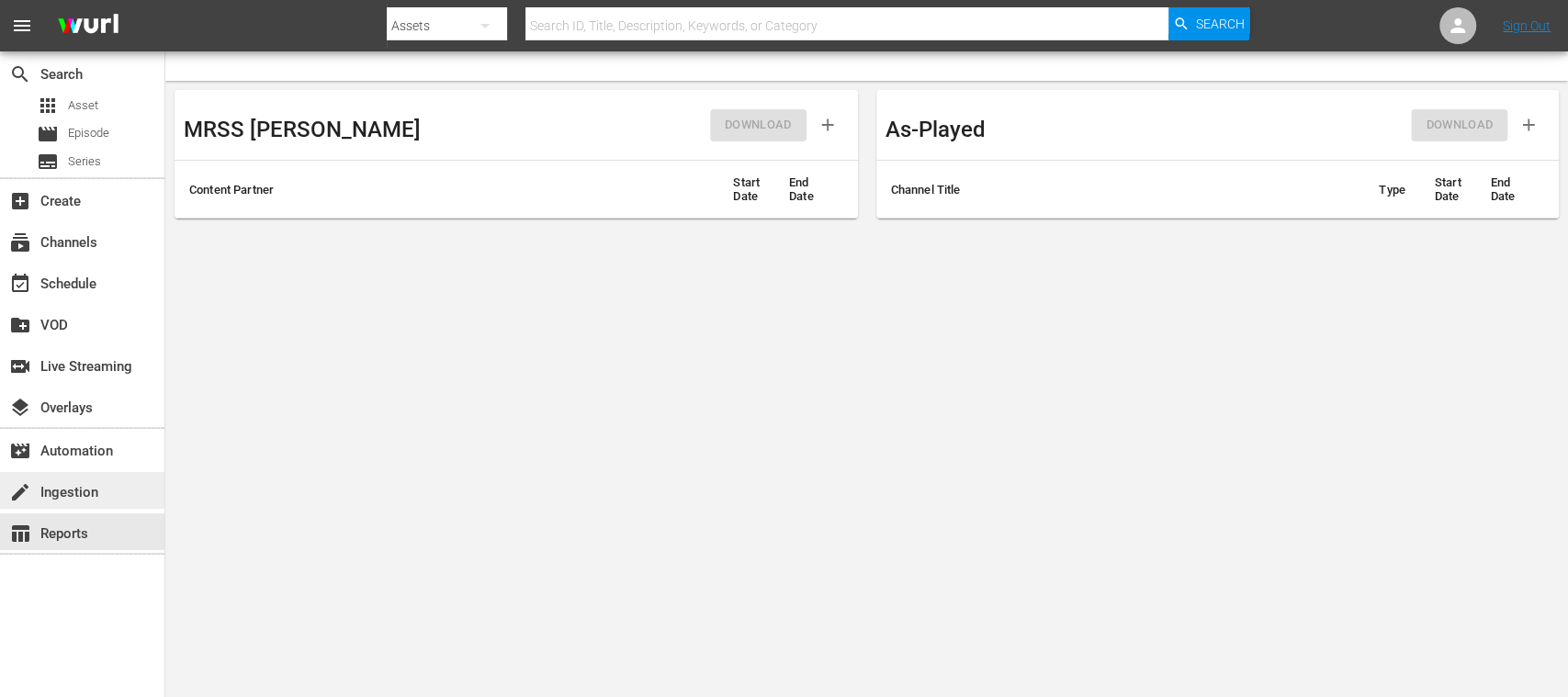
click at [86, 493] on div "create Ingestion" at bounding box center [51, 489] width 103 height 16
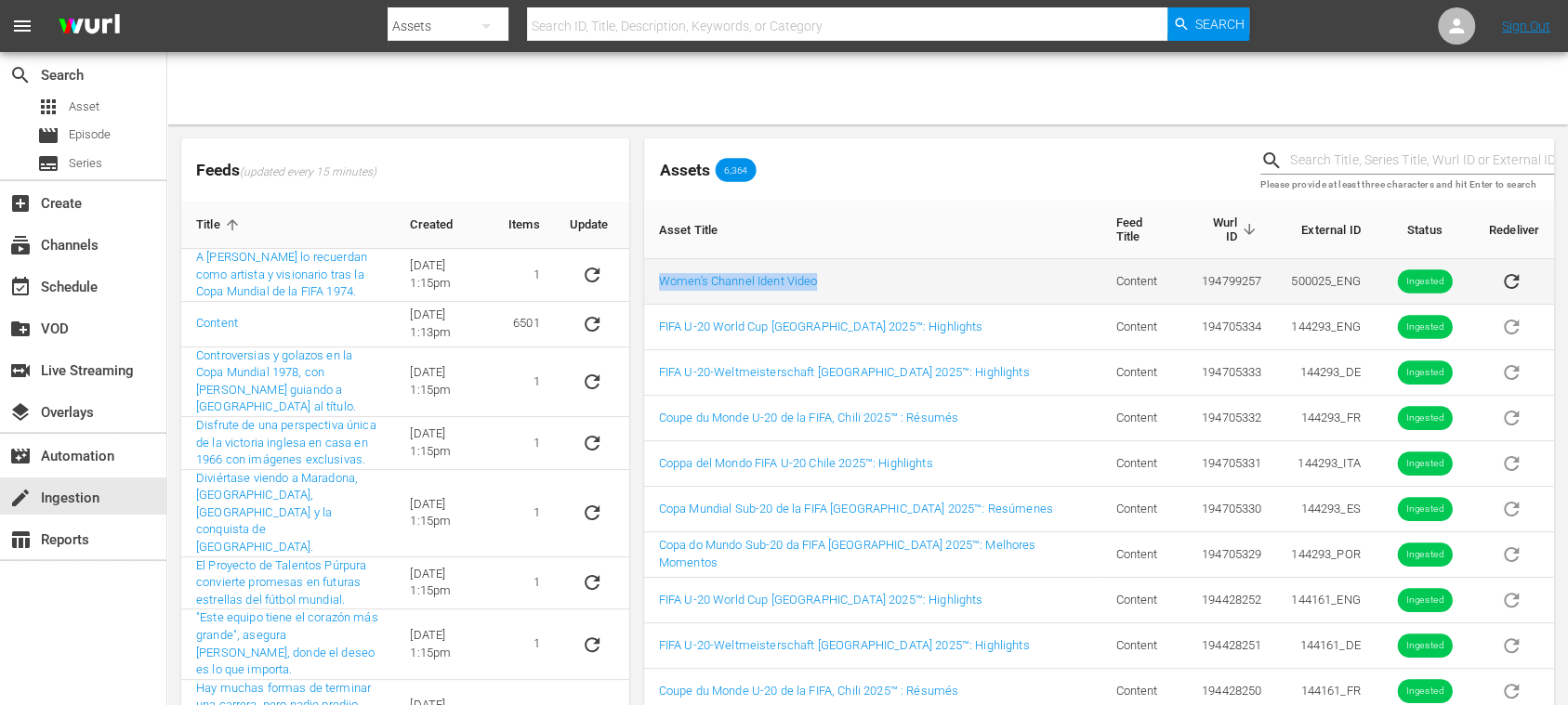
drag, startPoint x: 833, startPoint y: 271, endPoint x: 660, endPoint y: 279, distance: 173.2
click at [660, 279] on td "Women's Channel Ident Video" at bounding box center [872, 283] width 457 height 46
copy link "Women's Channel Ident Video"
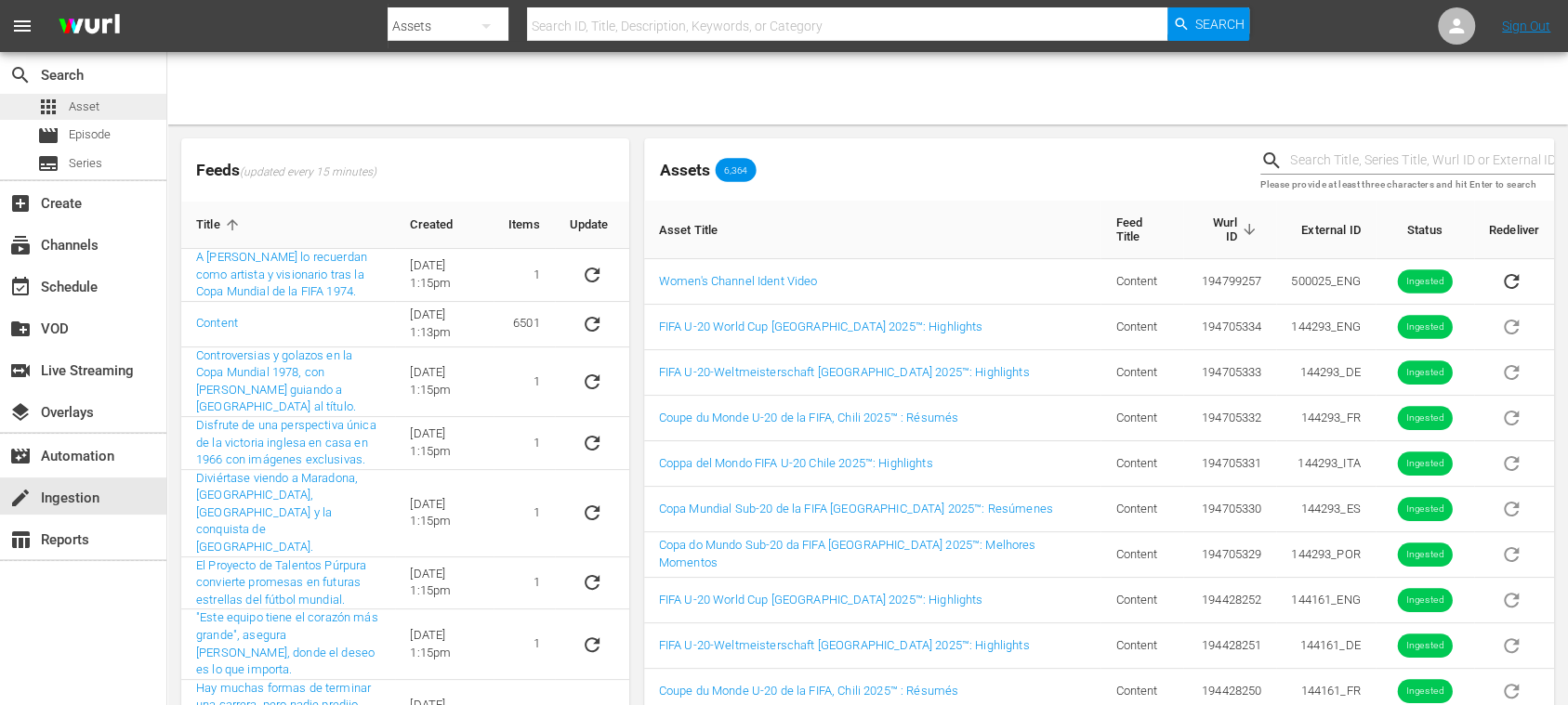
click at [89, 101] on span "Asset" at bounding box center [84, 106] width 31 height 18
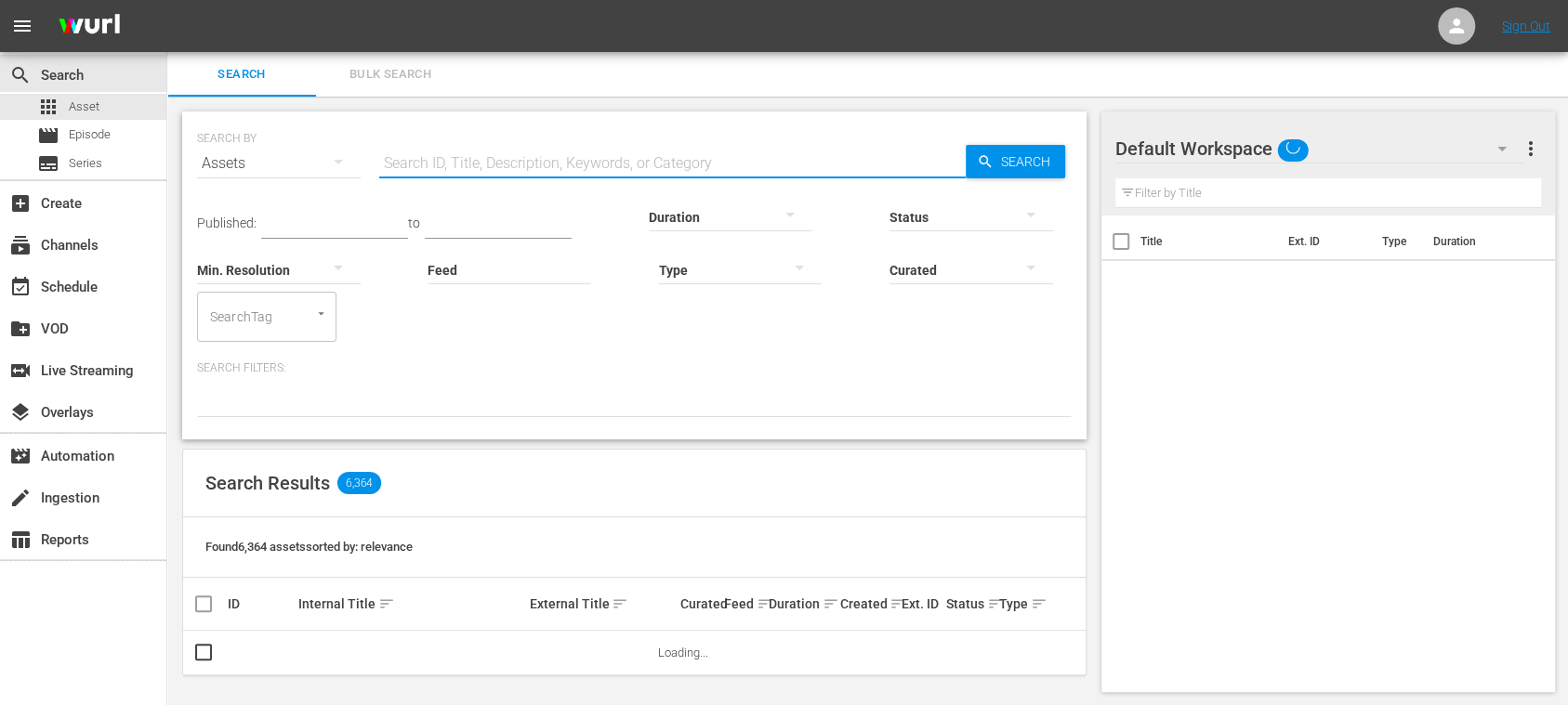
click at [540, 162] on input "text" at bounding box center [673, 163] width 587 height 45
paste input "500025"
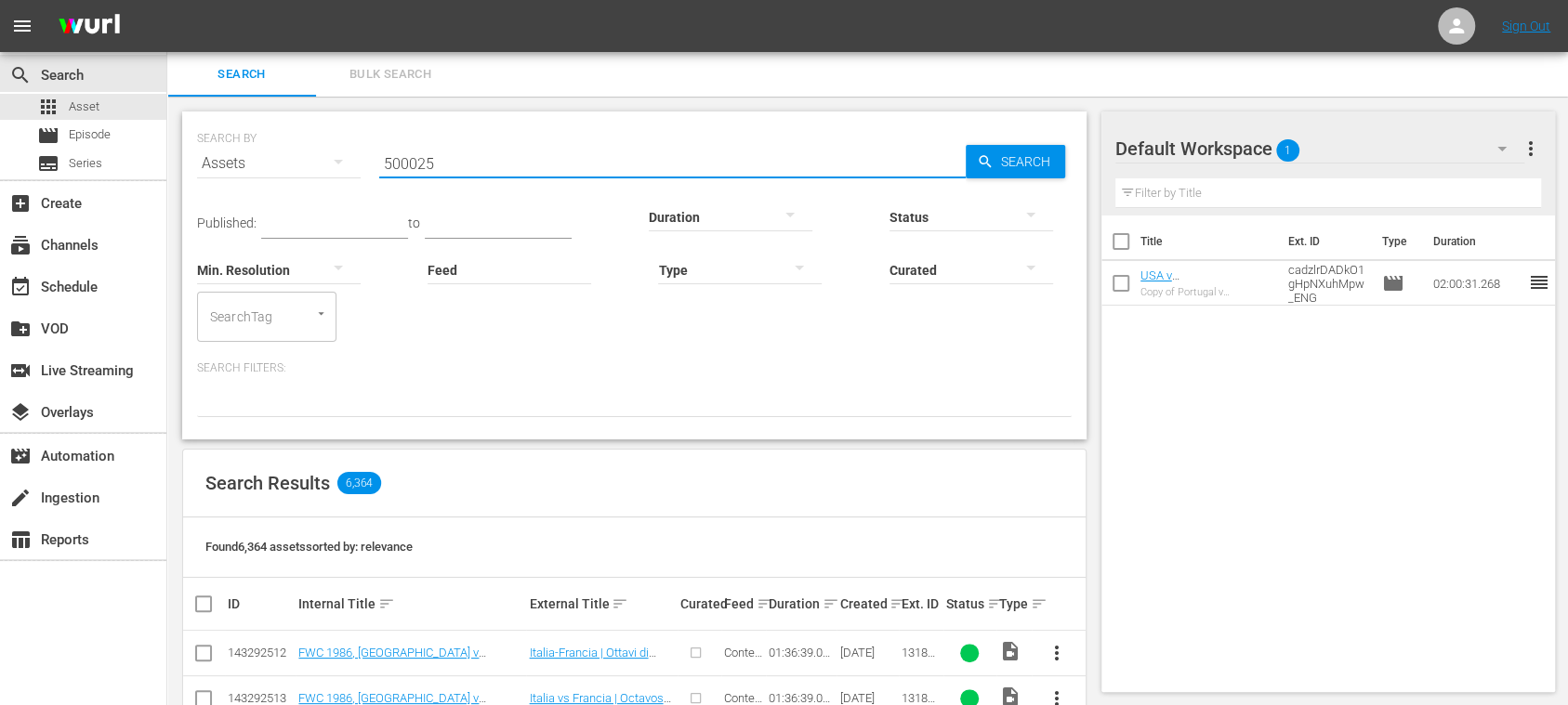
drag, startPoint x: 995, startPoint y: 168, endPoint x: 807, endPoint y: 374, distance: 278.9
click at [995, 168] on span "Search" at bounding box center [1029, 161] width 72 height 34
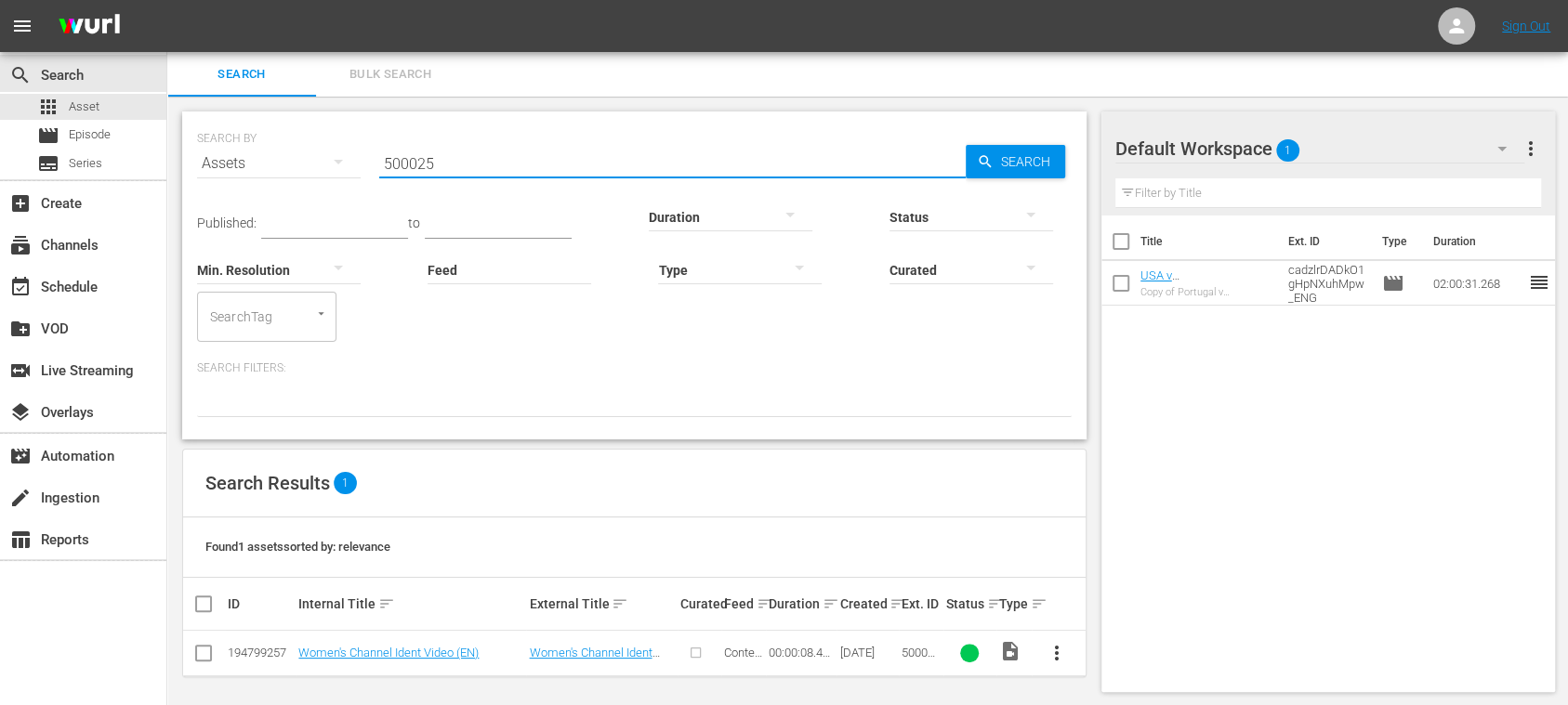
drag, startPoint x: 405, startPoint y: 156, endPoint x: 357, endPoint y: 152, distance: 48.2
click at [176, 145] on div "SEARCH BY Search By Assets Search ID, Title, Description, Keywords, or Category…" at bounding box center [634, 403] width 934 height 614
paste input "6_pbfoHCgkKDwOONgL5s2g"
type input "6_pbfoHCgkKDwOONgL5s2g"
click at [1013, 160] on span "Search" at bounding box center [1029, 161] width 72 height 34
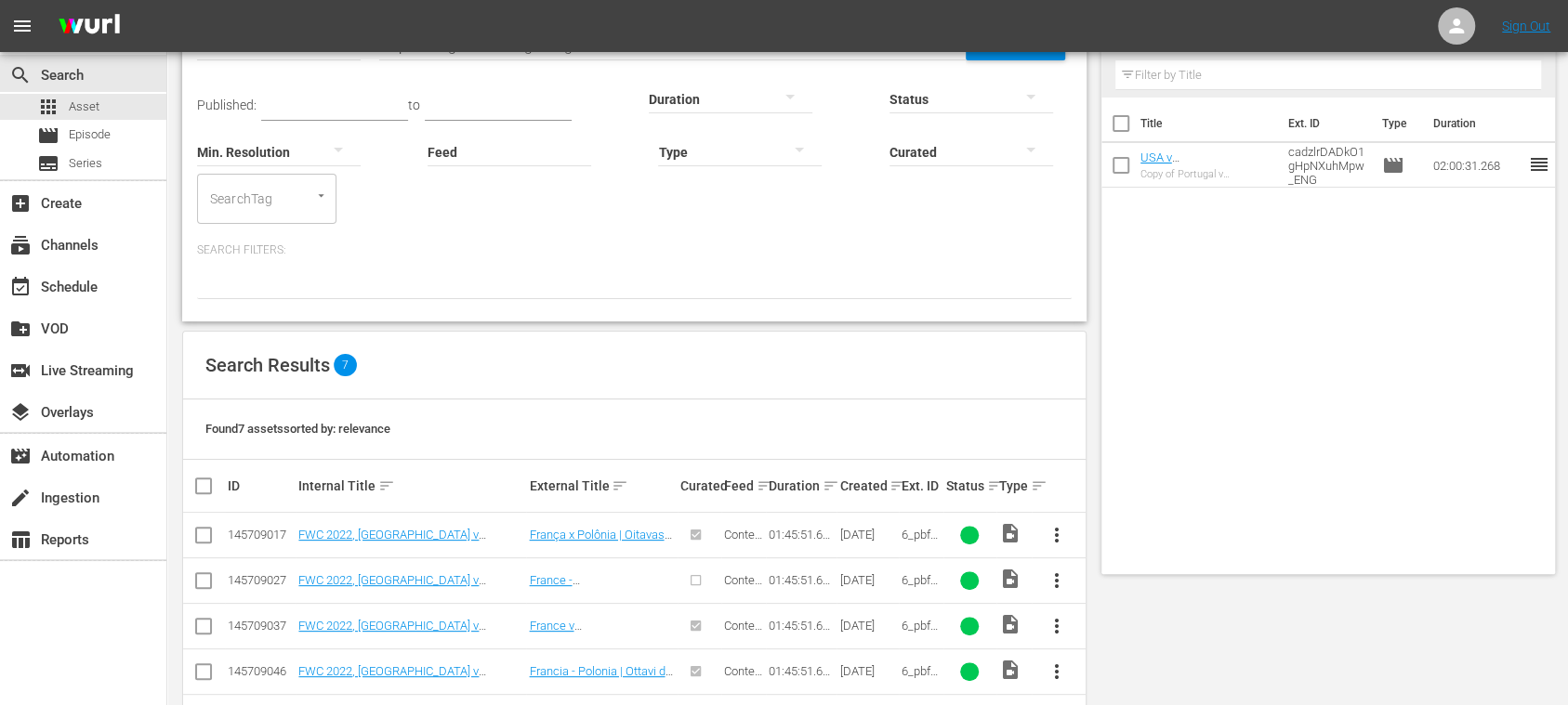
scroll to position [275, 0]
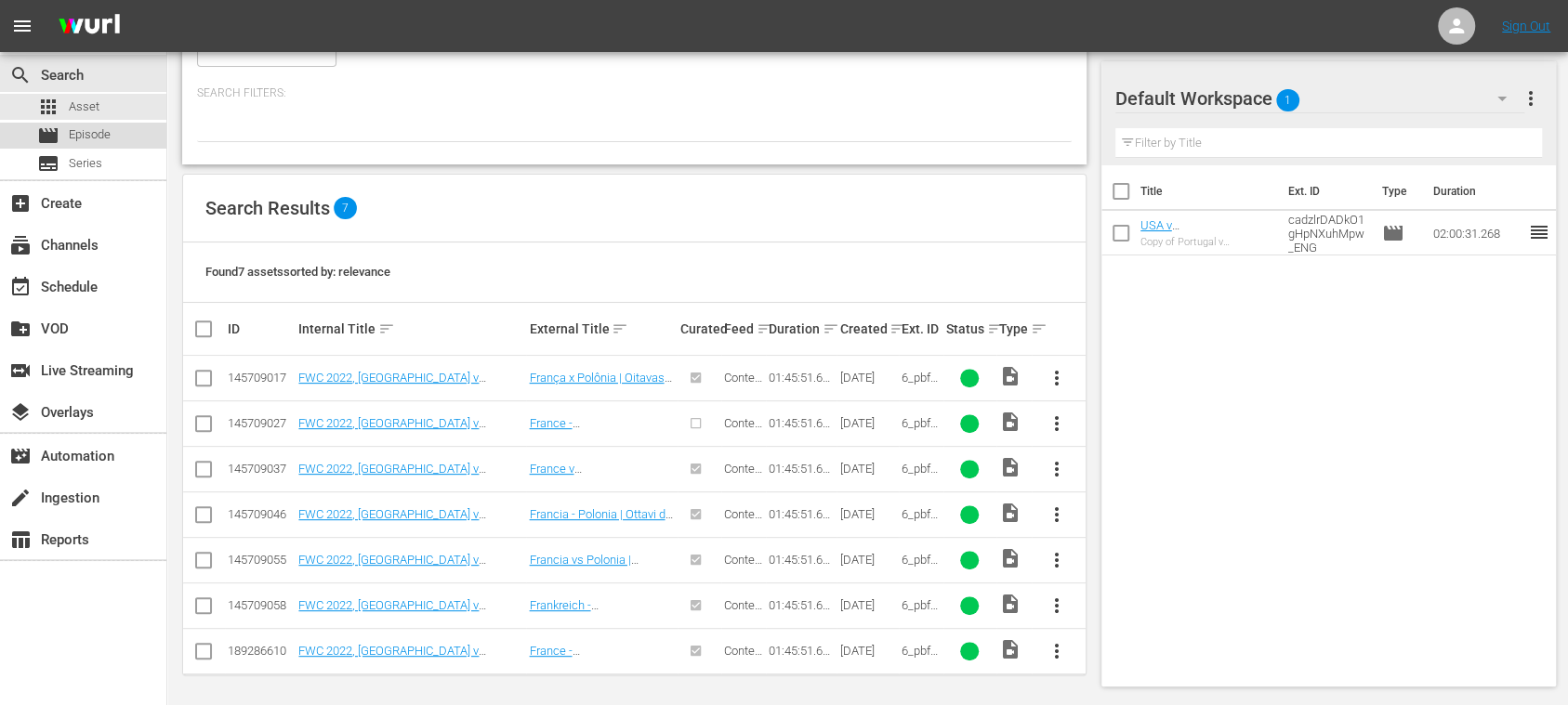
click at [104, 134] on span "Episode" at bounding box center [90, 134] width 42 height 18
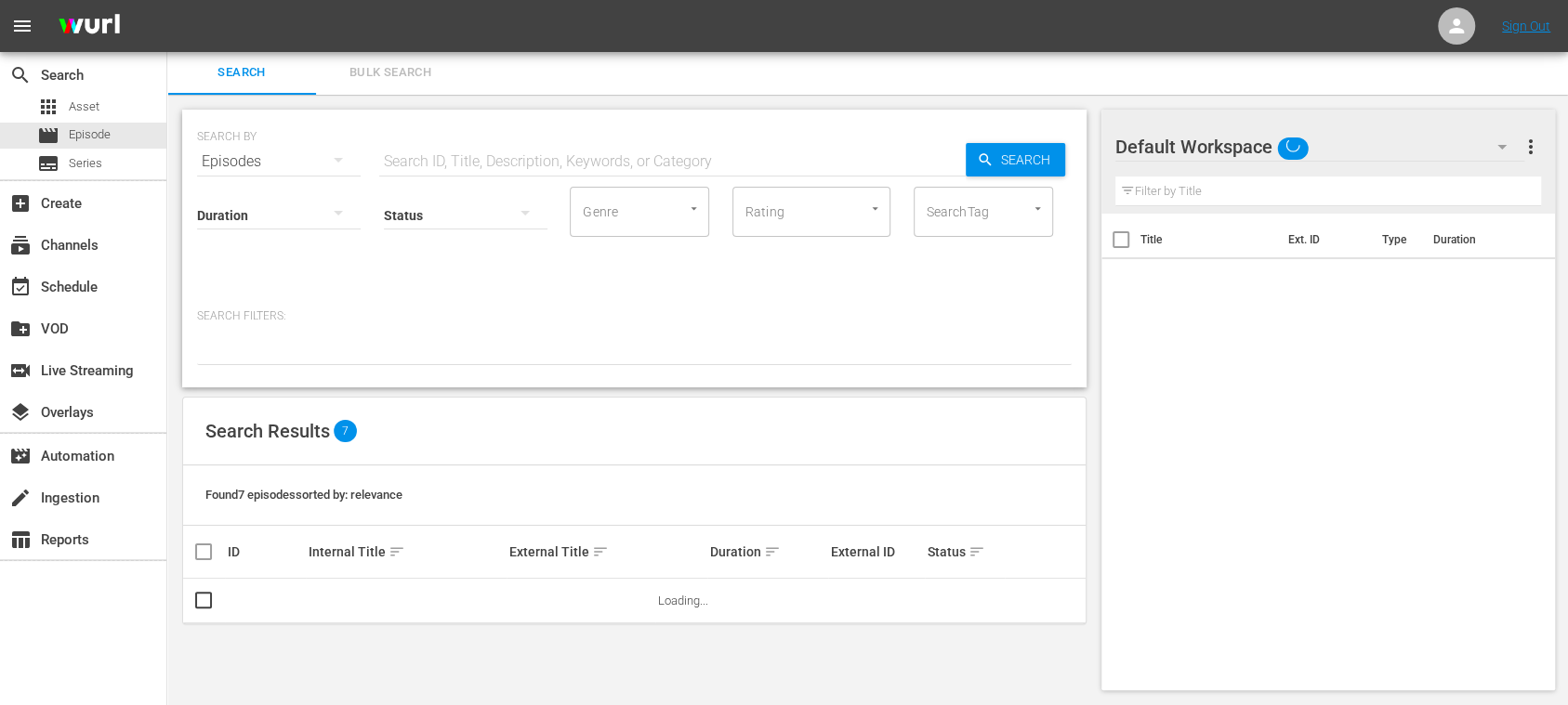
scroll to position [2, 0]
drag, startPoint x: 518, startPoint y: 160, endPoint x: 830, endPoint y: 154, distance: 312.1
click at [519, 160] on input "text" at bounding box center [673, 161] width 587 height 45
paste input "6_pbfoHCgkKDwOONgL5s2g"
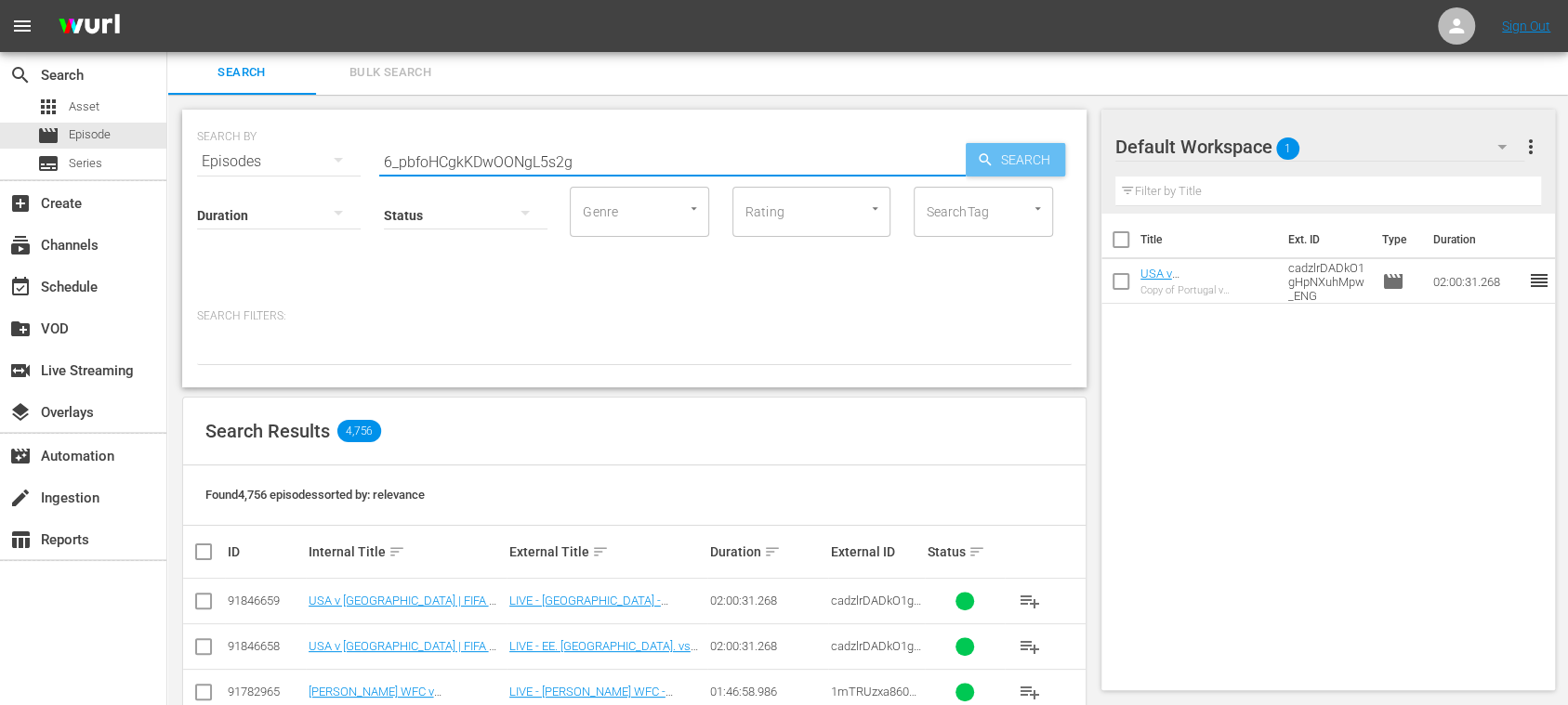
type input "6_pbfoHCgkKDwOONgL5s2g"
click at [1007, 159] on span "Search" at bounding box center [1029, 159] width 72 height 34
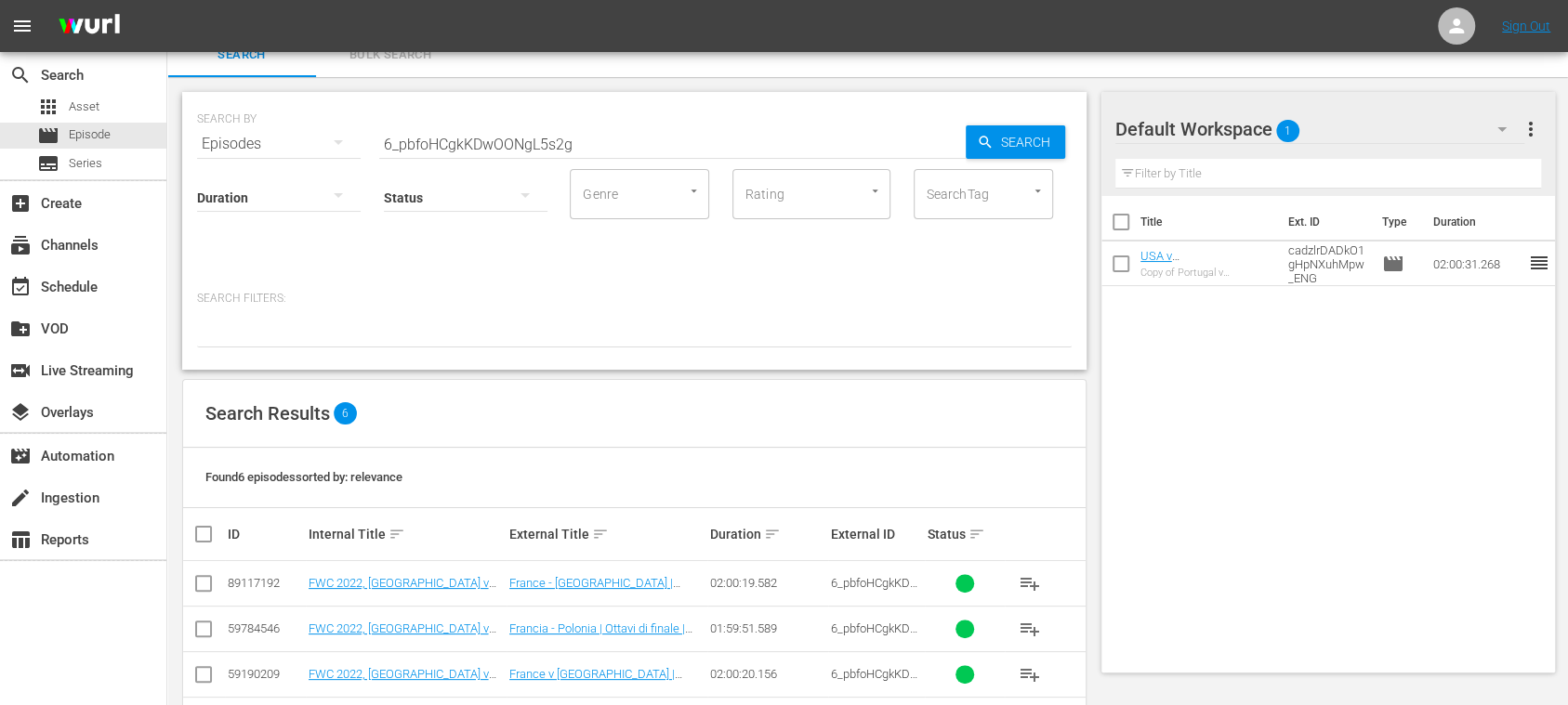
scroll to position [180, 0]
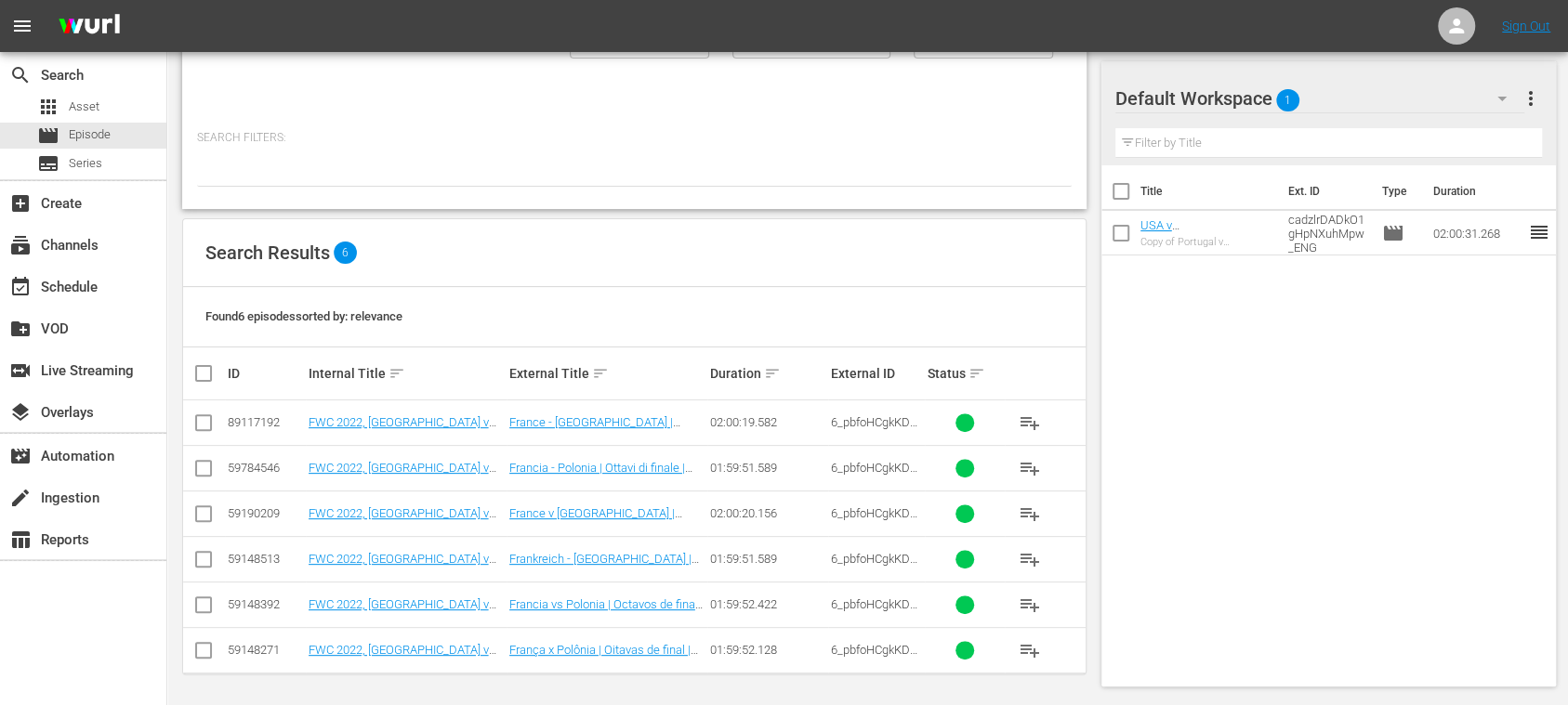
click at [201, 516] on input "checkbox" at bounding box center [203, 517] width 22 height 22
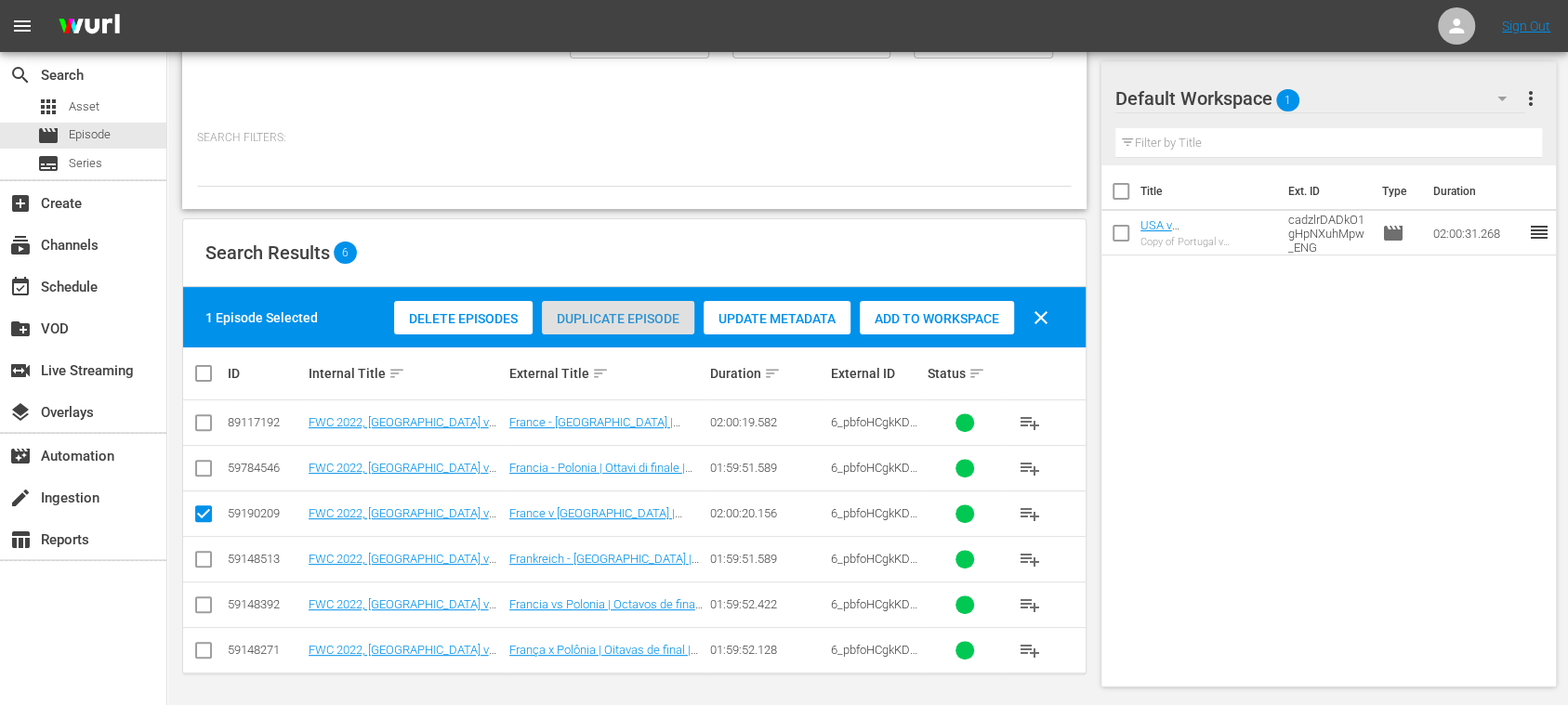
click at [591, 314] on span "Duplicate Episode" at bounding box center [617, 319] width 152 height 15
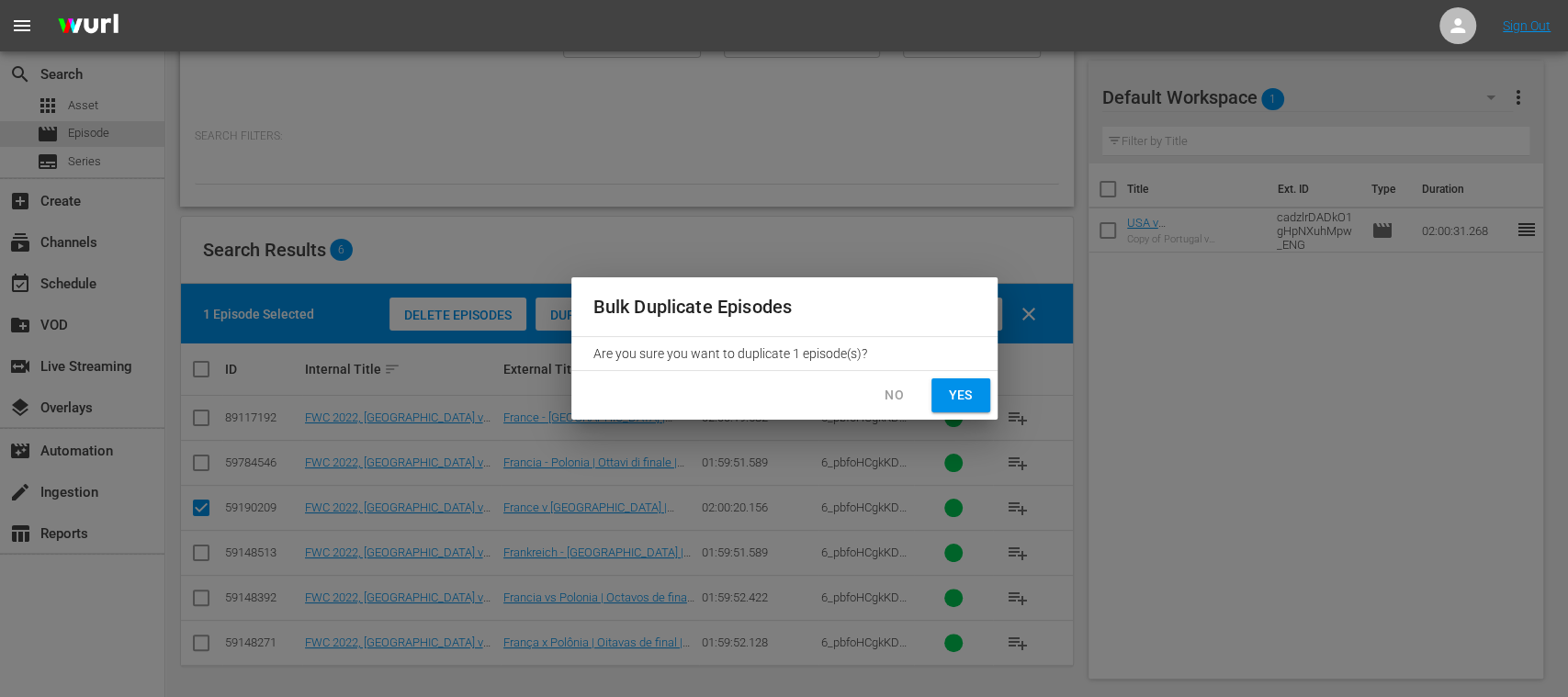
click at [968, 396] on span "Yes" at bounding box center [960, 395] width 29 height 23
checkbox input "false"
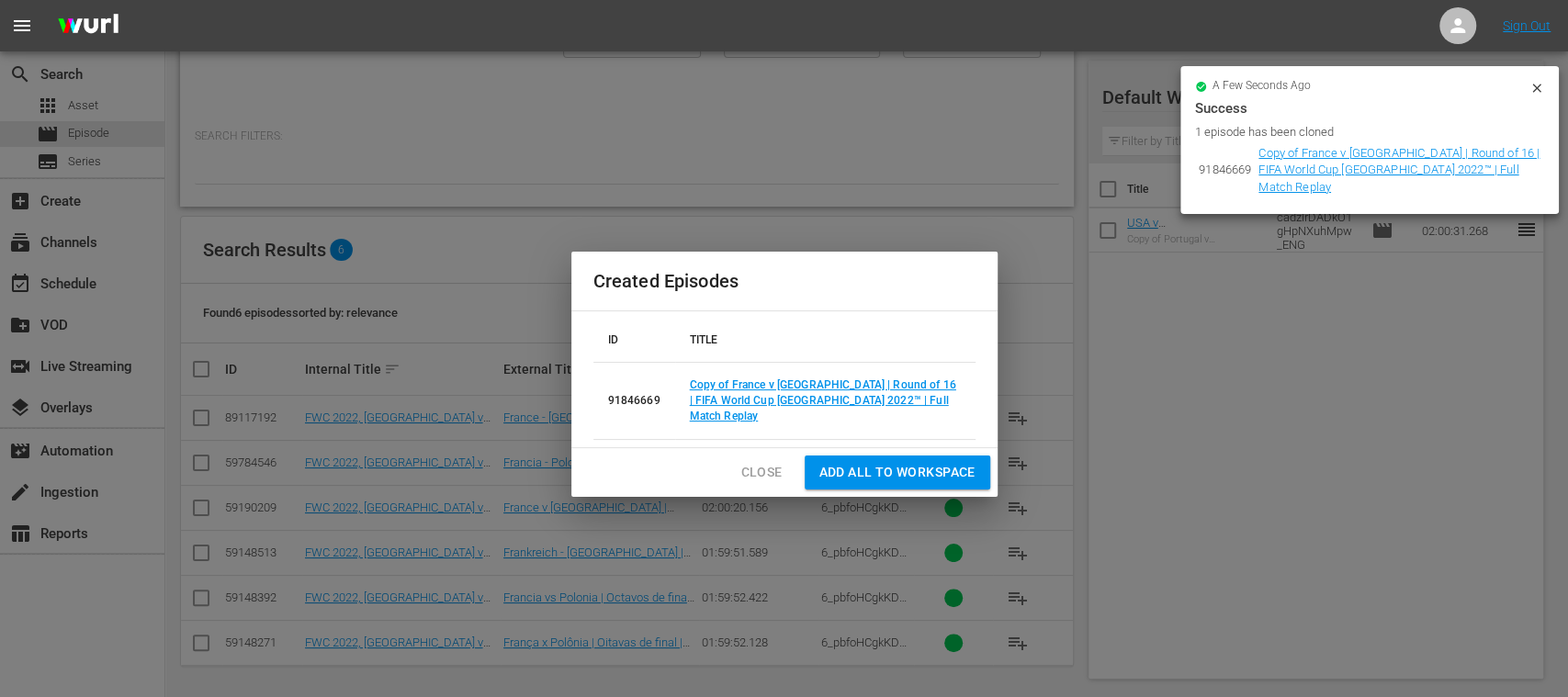
click at [1535, 92] on icon at bounding box center [1537, 88] width 15 height 15
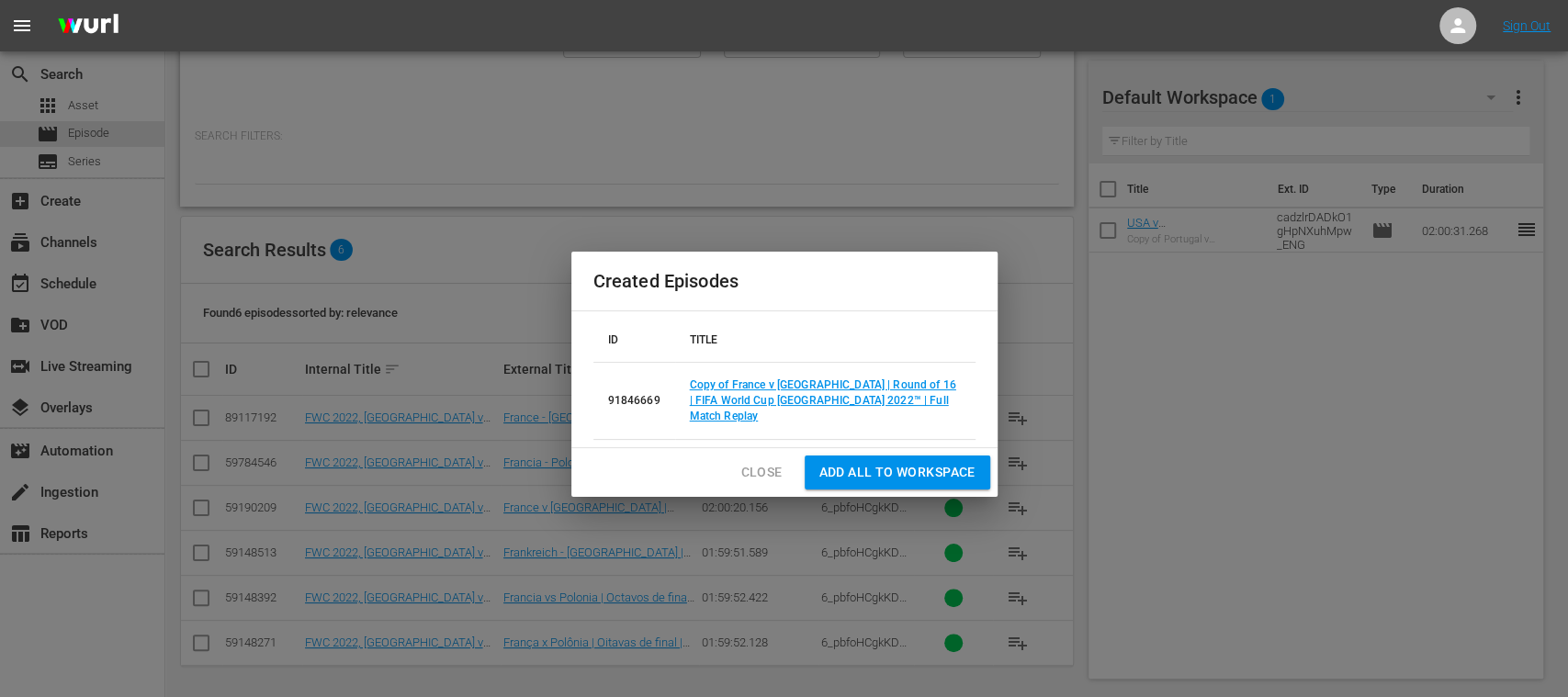
click at [860, 461] on span "Add all to Workspace" at bounding box center [897, 473] width 156 height 23
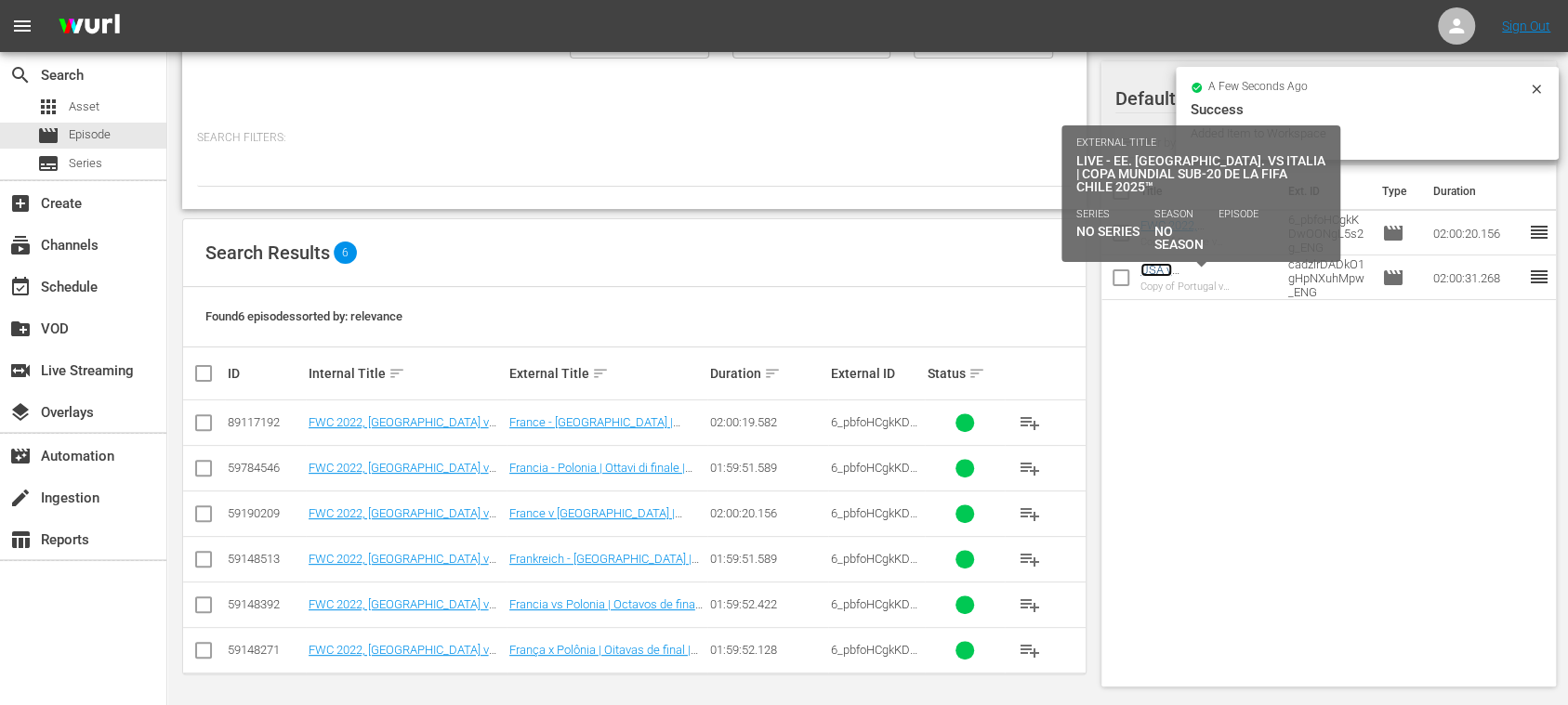
click at [1219, 269] on link "USA v [GEOGRAPHIC_DATA] | FIFA U-20 World Cup Chile 2025™ (ES)" at bounding box center [1199, 290] width 118 height 56
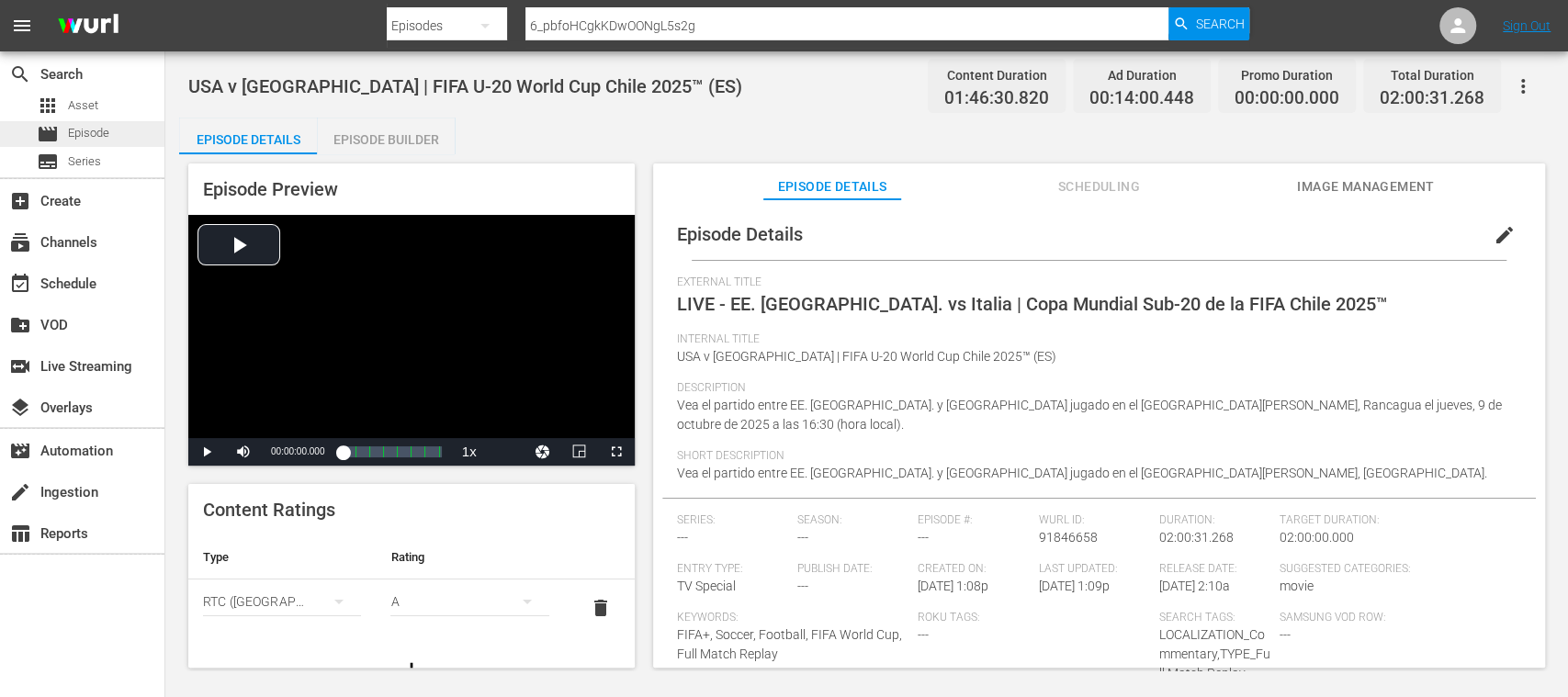
click at [111, 129] on div "movie Episode" at bounding box center [82, 134] width 165 height 26
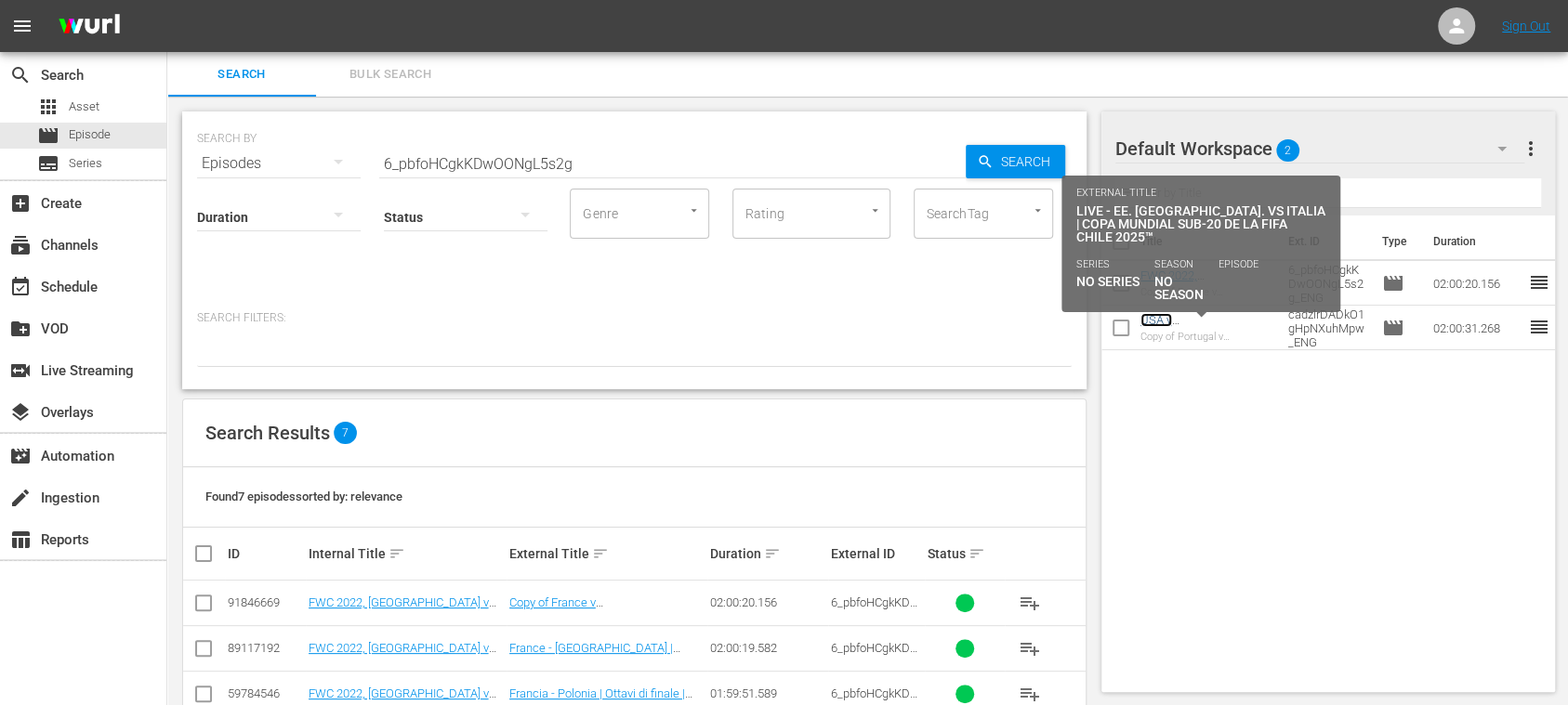
click at [1208, 320] on link "USA v [GEOGRAPHIC_DATA] | FIFA U-20 World Cup Chile 2025™ (ES)" at bounding box center [1199, 341] width 118 height 56
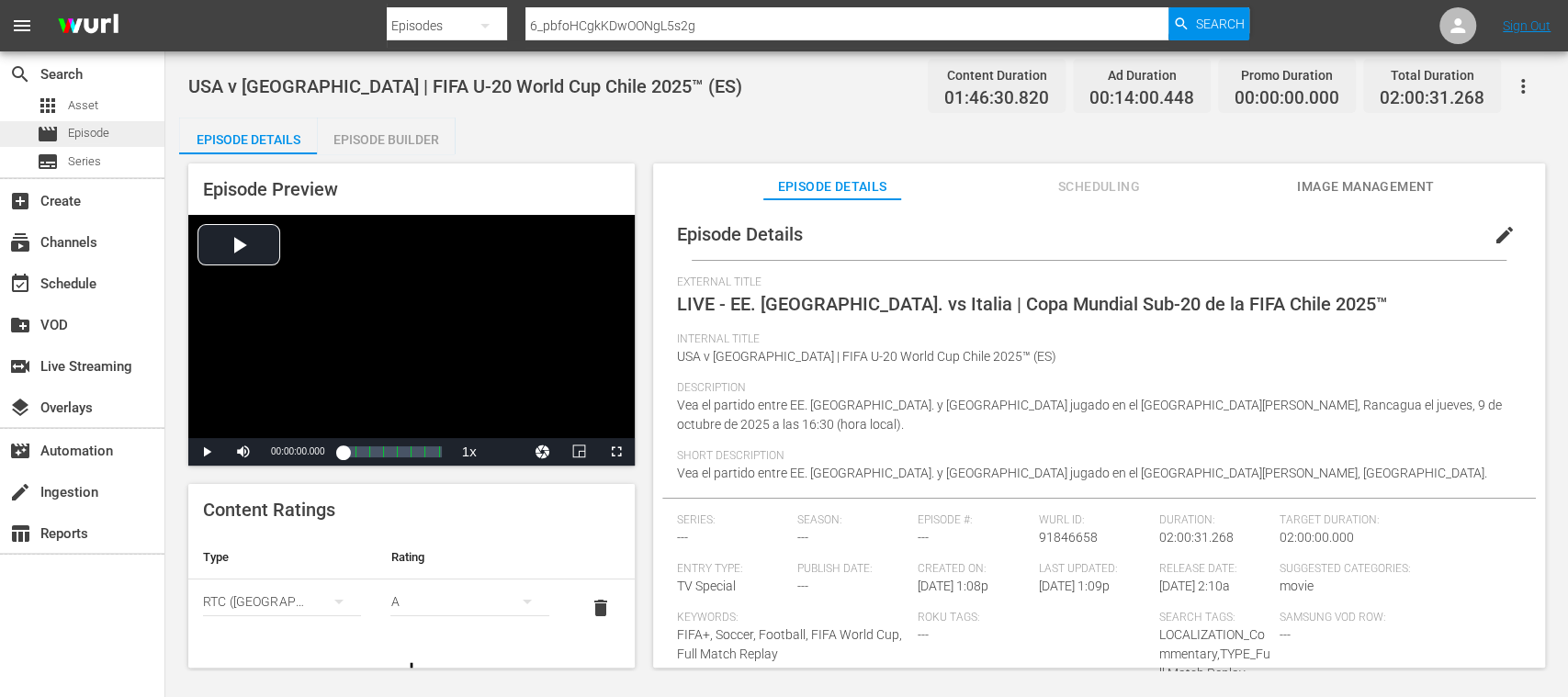
click at [86, 134] on span "Episode" at bounding box center [89, 133] width 42 height 18
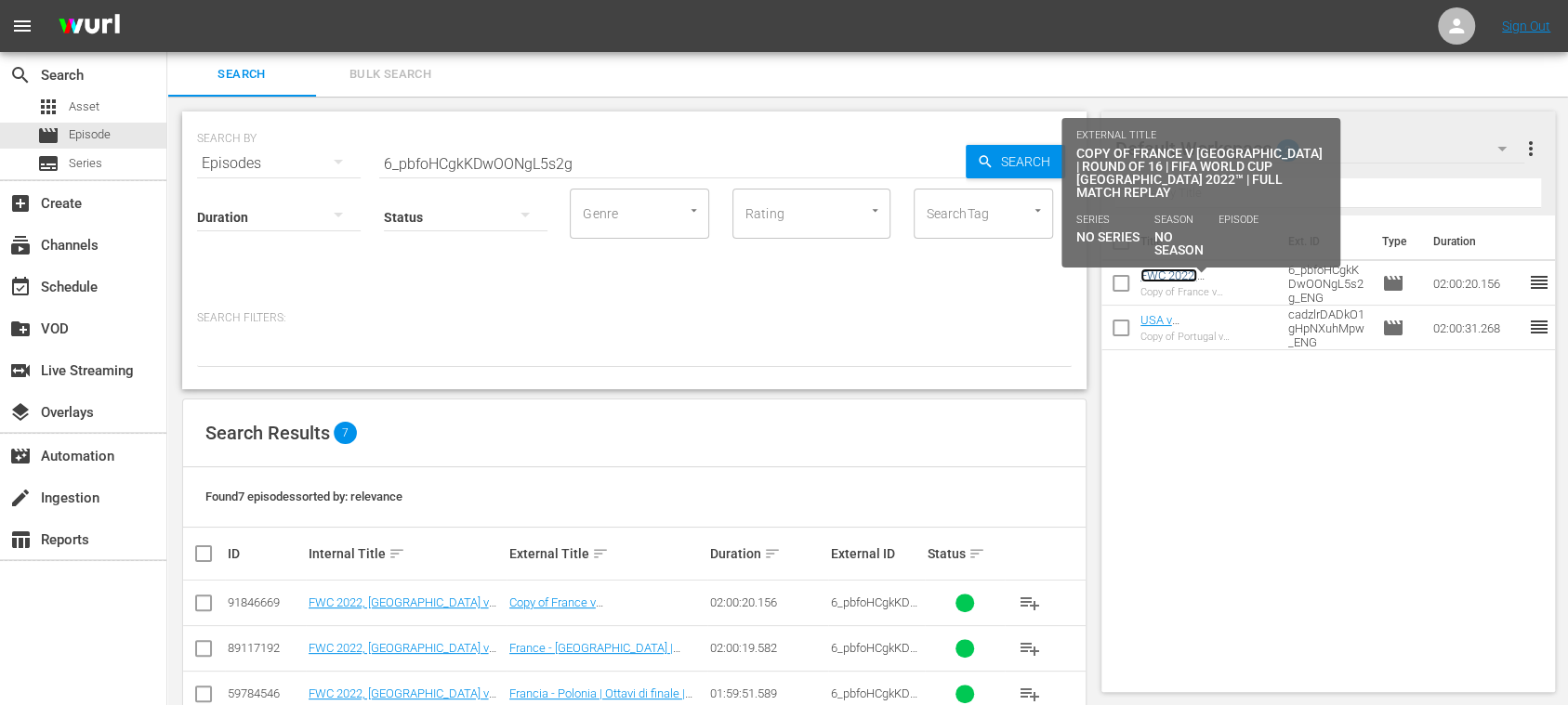
click at [1197, 279] on link "FWC 2022, France v Poland (EN)" at bounding box center [1201, 296] width 121 height 56
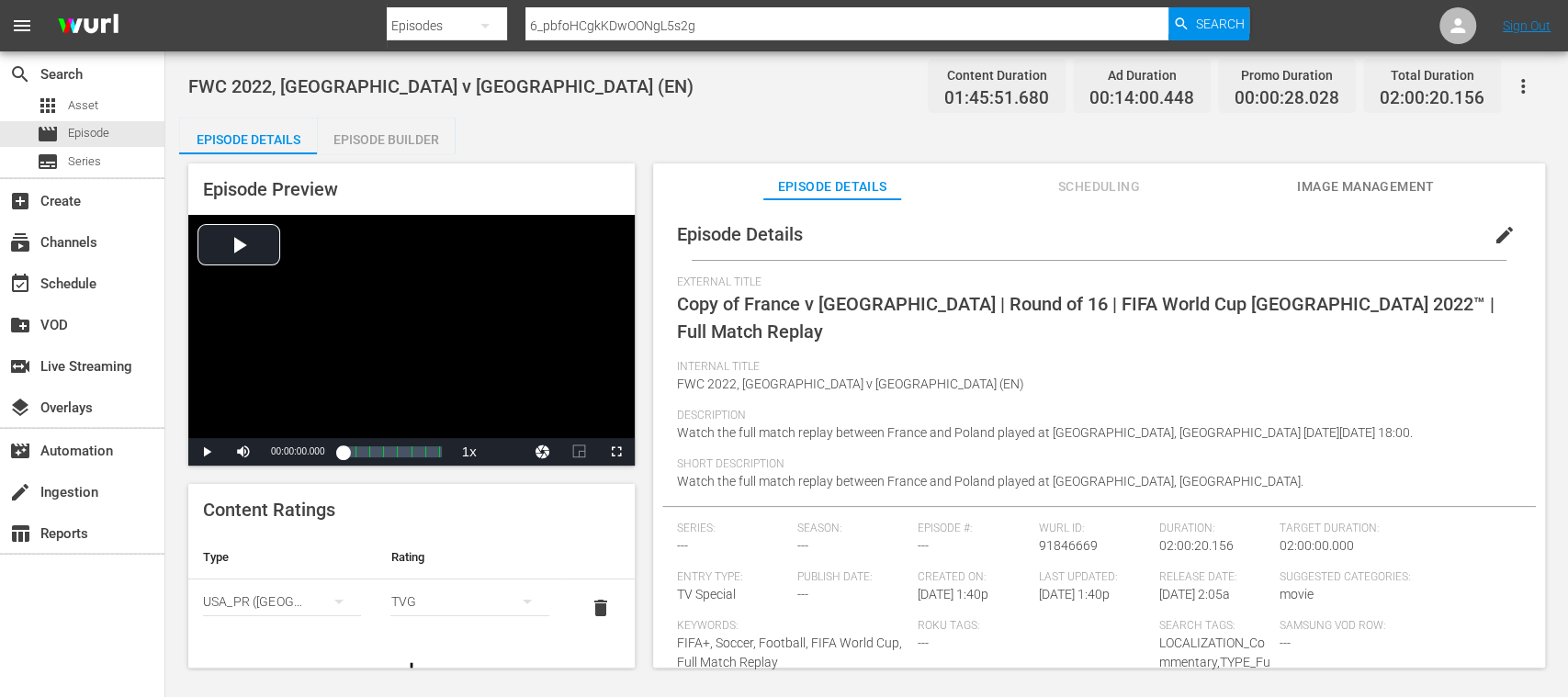
click at [1501, 231] on span "edit" at bounding box center [1504, 235] width 22 height 22
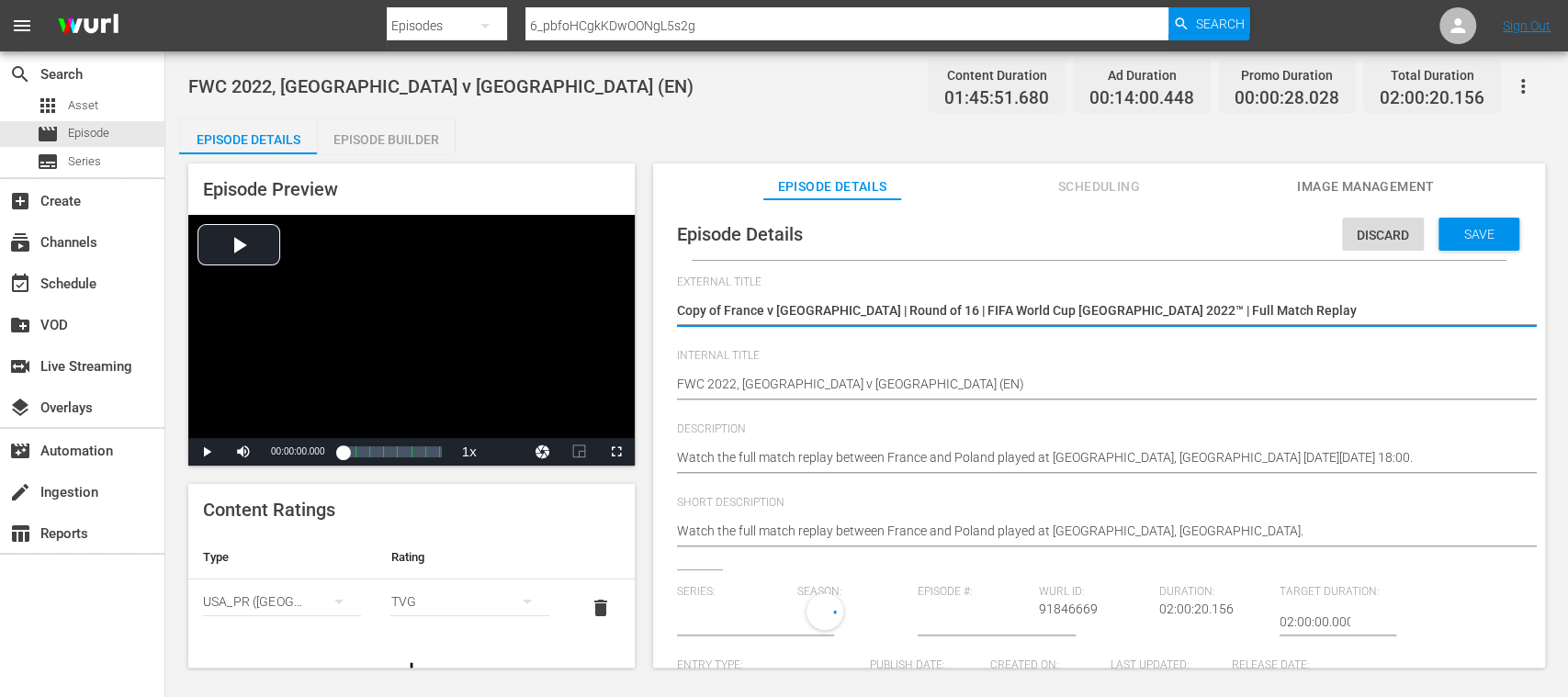
type input "No Series"
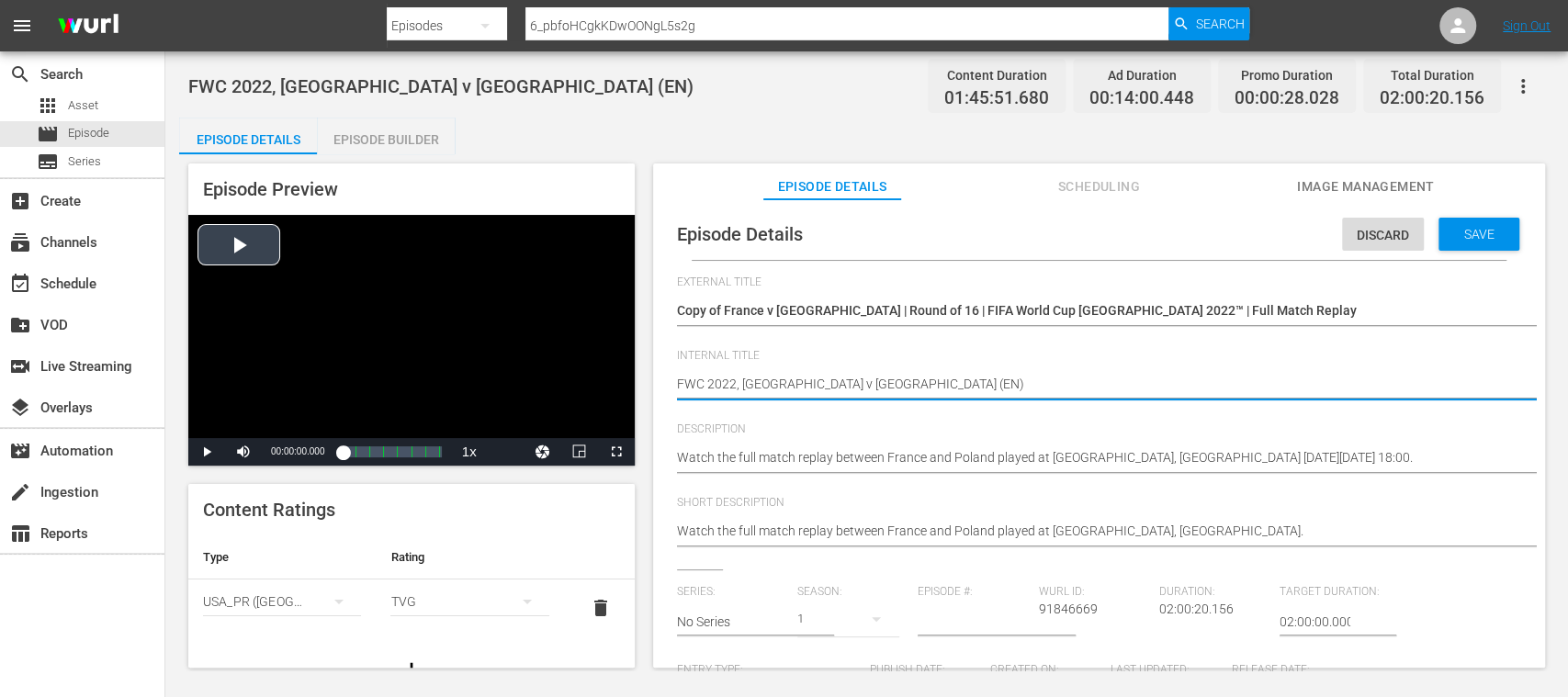
drag, startPoint x: 892, startPoint y: 380, endPoint x: 609, endPoint y: 377, distance: 283.0
paste textarea "Morocco v Korea Republic | Round of 16 | FIFA U-20 World Cup Chile 2025™"
type textarea "Morocco v Korea Republic | Round of 16 | FIFA U-20 World Cup Chile 2025™"
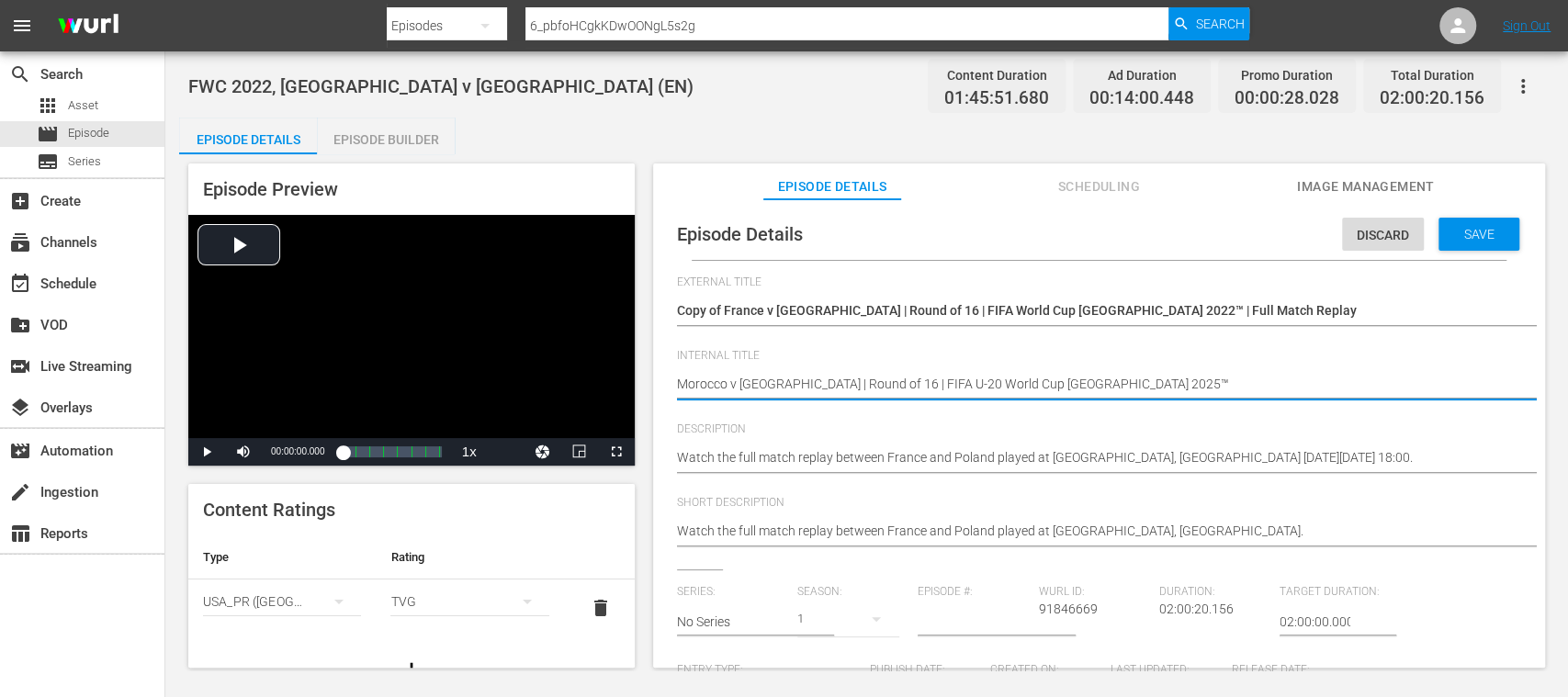
type textarea "Morocco v Korea Republic | Round of 16 | FIFA U-20 World Cup Chile 2025™"
type textarea "Morocco v Korea Republic | Round of 16 | FIFA U-20 World Cup Chile 2025™ ("
type textarea "Morocco v Korea Republic | Round of 16 | FIFA U-20 World Cup Chile 2025™ (E"
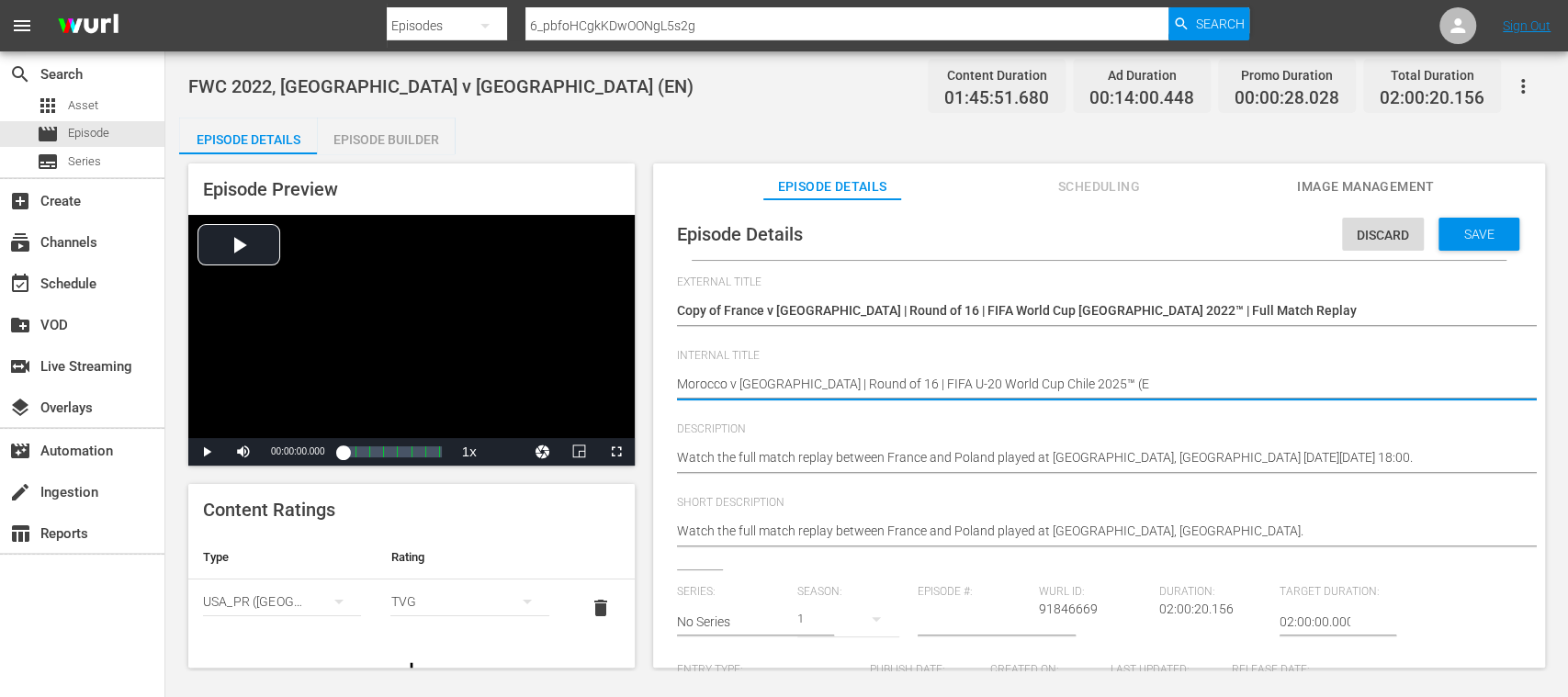
type textarea "Morocco v Korea Republic | Round of 16 | FIFA U-20 World Cup Chile 2025™ (ES"
type textarea "Morocco v [GEOGRAPHIC_DATA] | Round of 16 | FIFA U-20 World Cup Chile 2025™ (ES)"
click at [328, 599] on icon "simple table" at bounding box center [338, 601] width 22 height 22
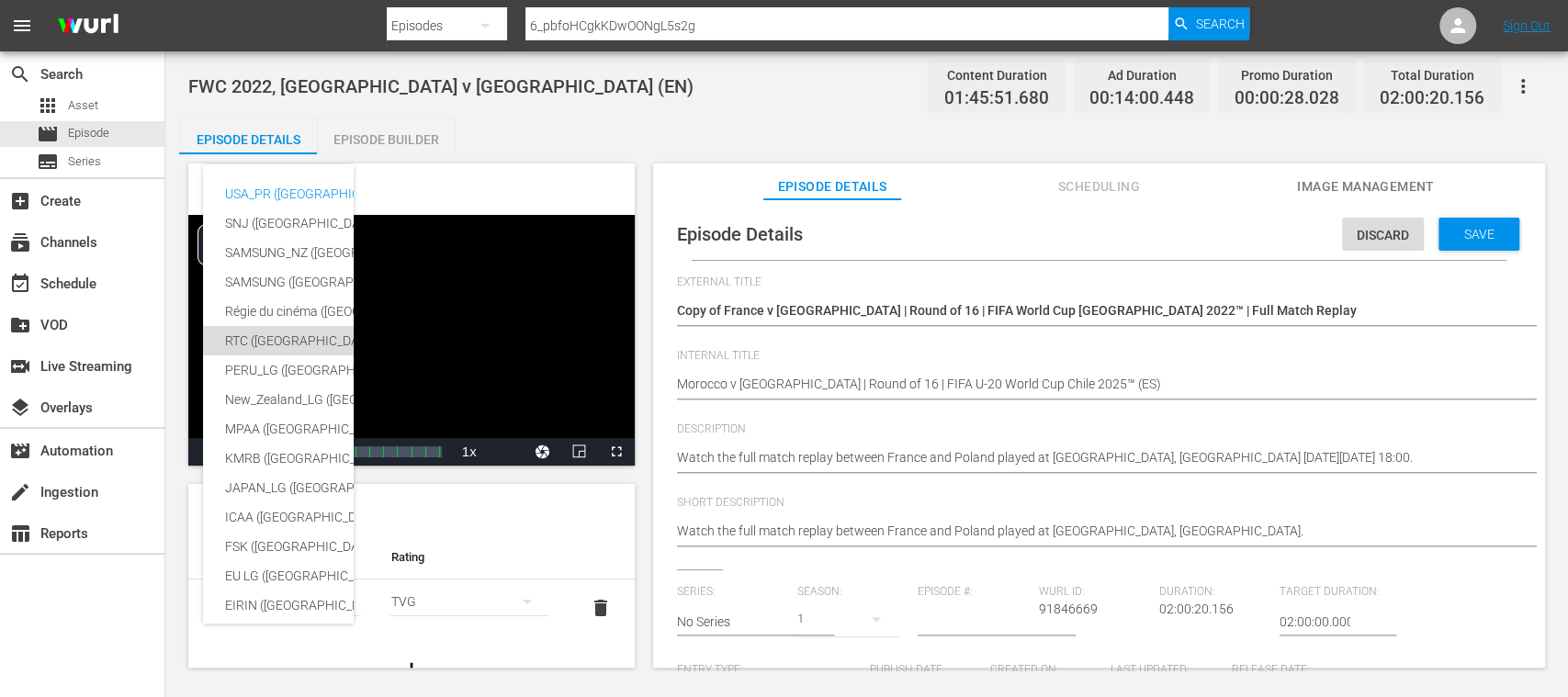
click at [257, 329] on div "RTC (Mexico)" at bounding box center [451, 340] width 451 height 29
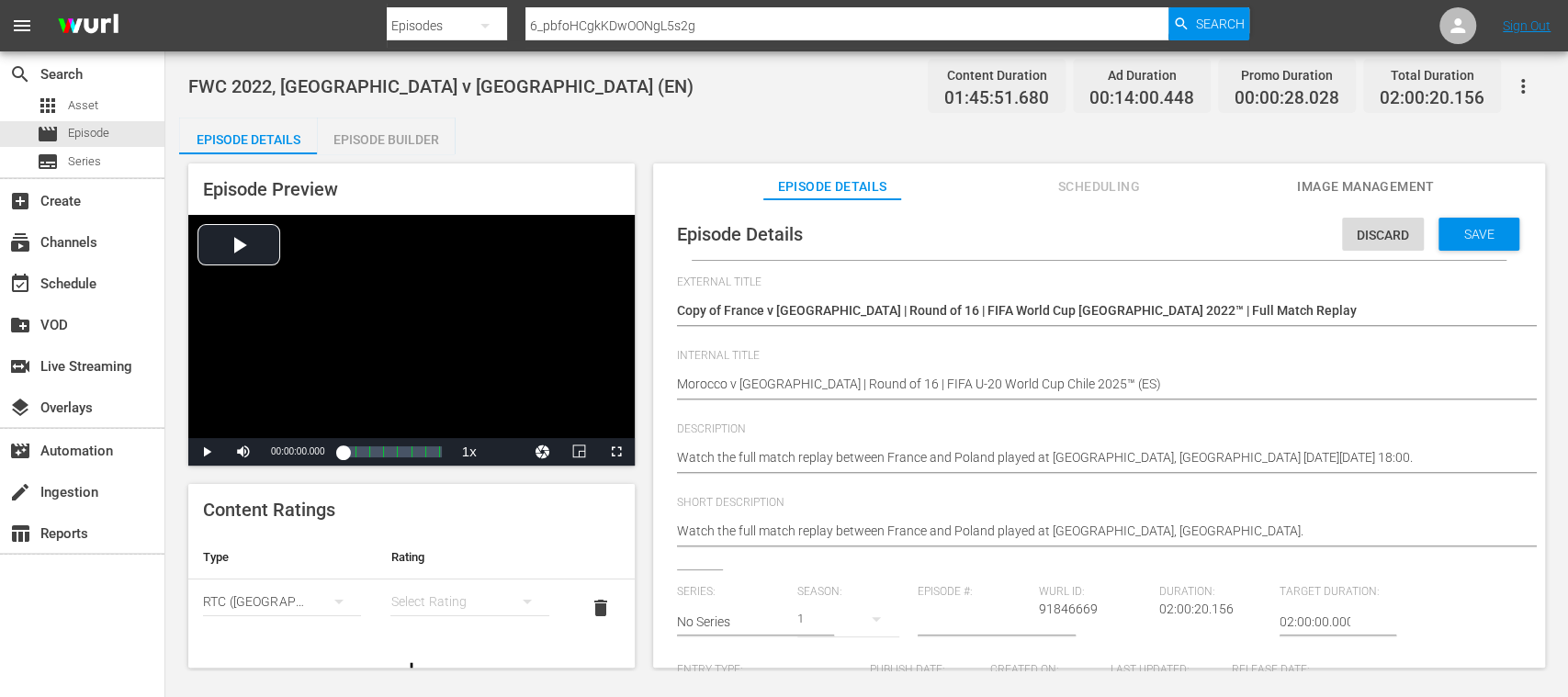
click at [420, 610] on div "simple table" at bounding box center [469, 601] width 158 height 51
click at [430, 477] on div "A" at bounding box center [458, 476] width 107 height 29
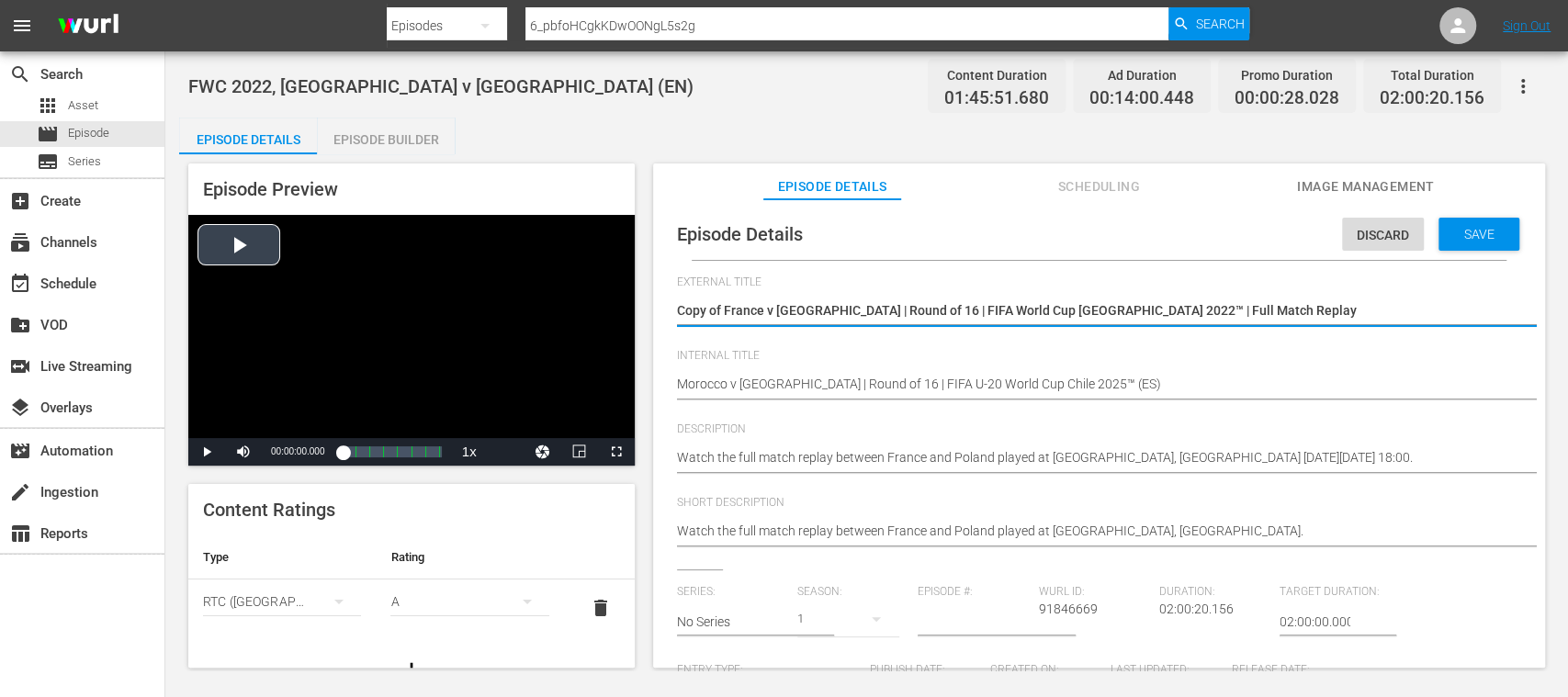
drag, startPoint x: 1155, startPoint y: 316, endPoint x: 526, endPoint y: 295, distance: 629.4
paste textarea "Marruecos vs República de Corea | Octavos de final | Copa Mundial Sub-20 de la …"
type textarea "Marruecos vs República de Corea | Octavos de final | Copa Mundial Sub-20 de la …"
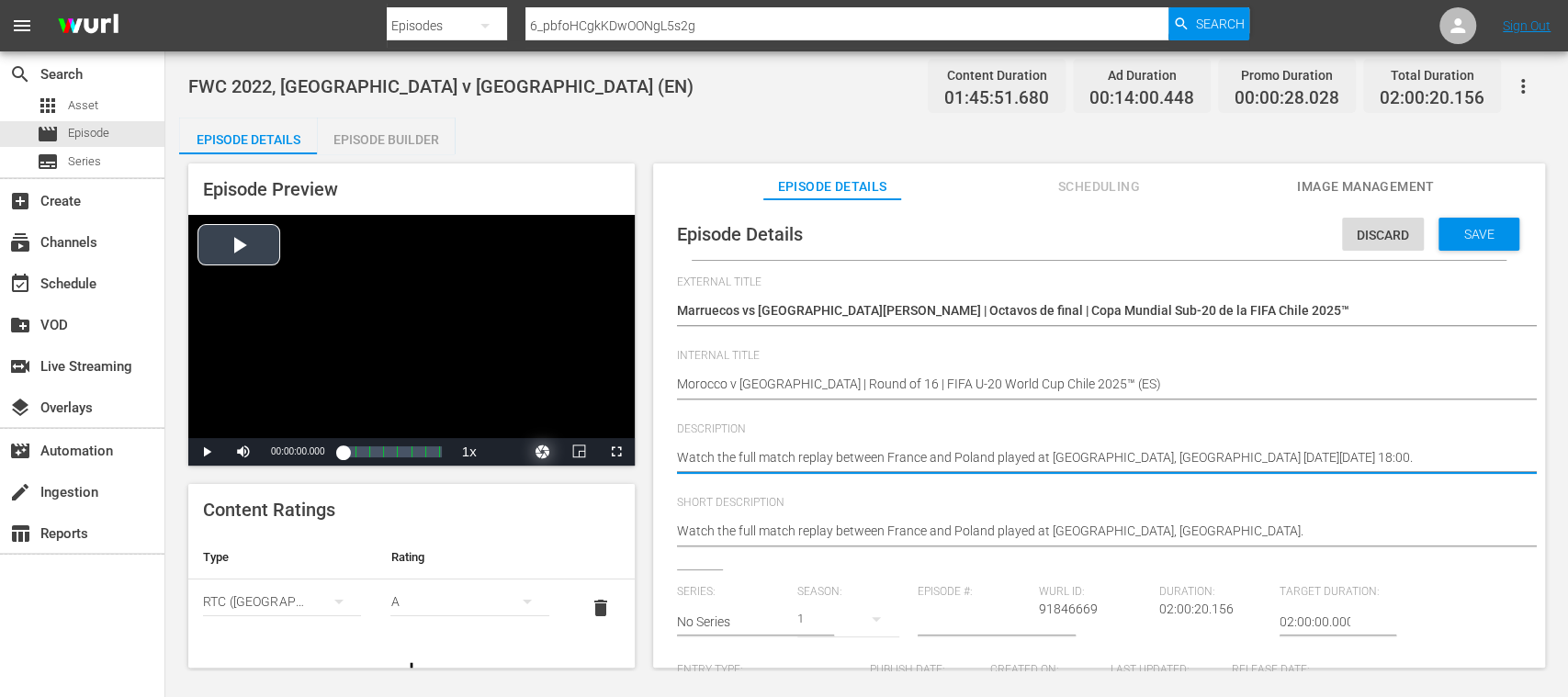
drag, startPoint x: 1440, startPoint y: 462, endPoint x: 530, endPoint y: 459, distance: 910.0
paste textarea "Vea el partido entre Marruecos y República de Corea jugado en el Estadio El Ten…"
type textarea "Vea el partido entre Marruecos y República de Corea jugado en el Estadio El Ten…"
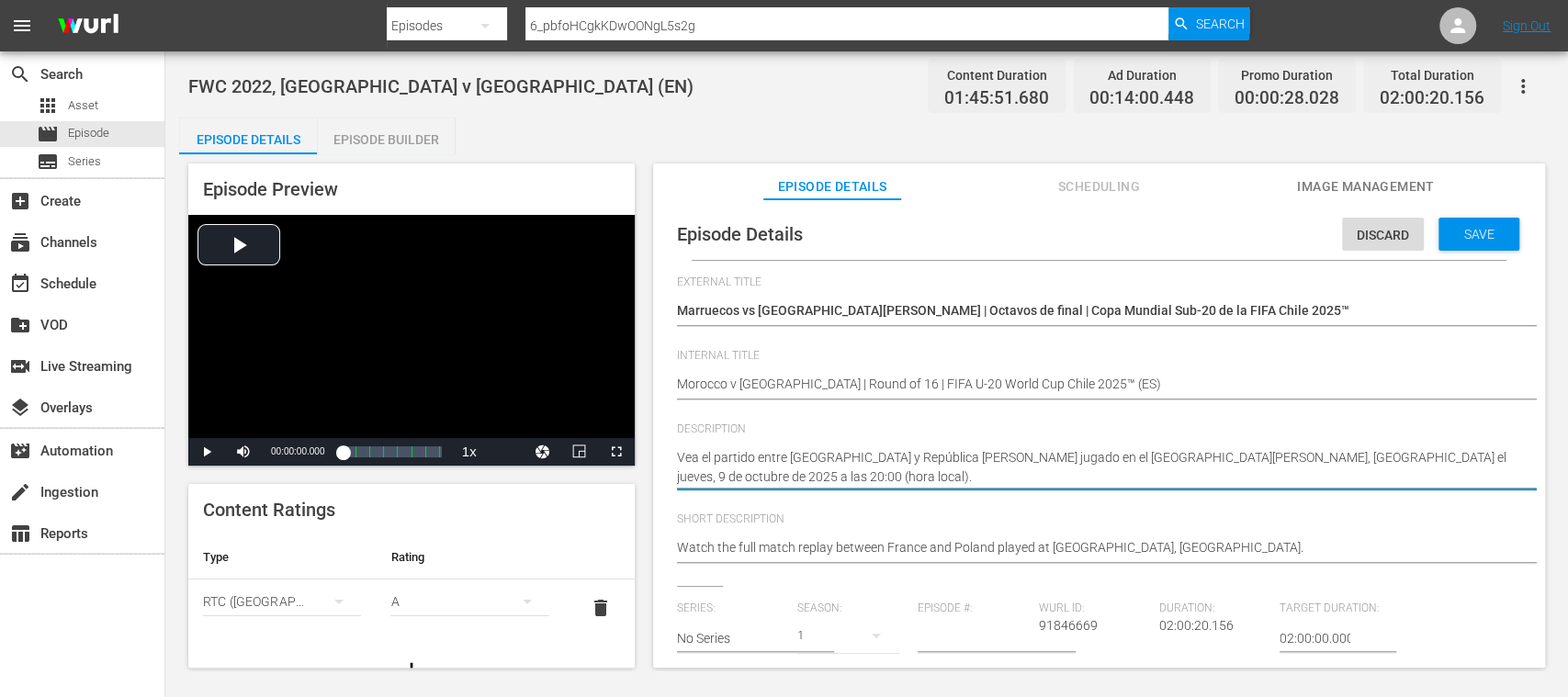
type textarea "Vea el partido entre Marruecos y República de Corea jugado en el Estadio El Ten…"
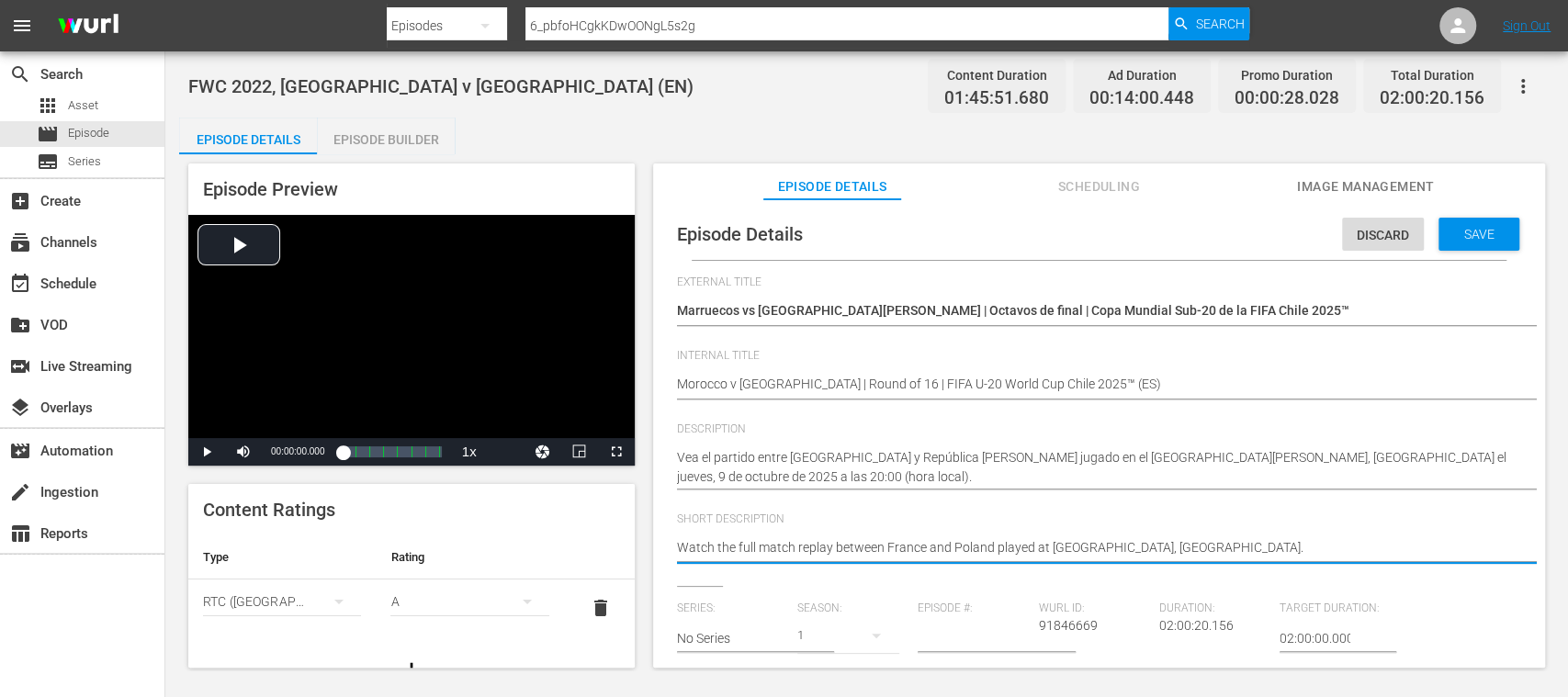
drag, startPoint x: 1082, startPoint y: 547, endPoint x: 524, endPoint y: 545, distance: 558.0
paste textarea "Vea el partido entre Marruecos y República de Corea jugado en el Estadio El Ten…"
type textarea "Vea el partido entre Marruecos y República de Corea jugado en el Estadio El Ten…"
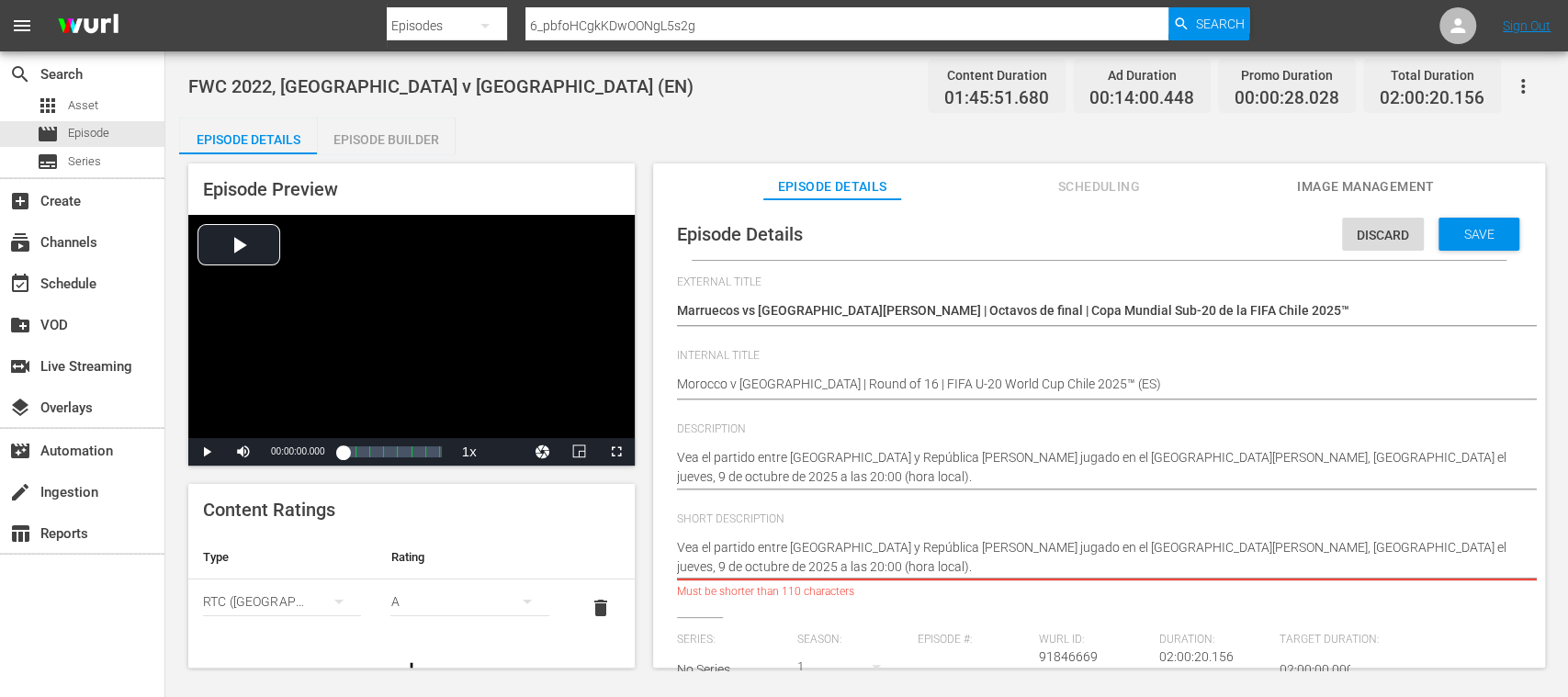
drag, startPoint x: 1212, startPoint y: 549, endPoint x: 1219, endPoint y: 573, distance: 25.0
click at [1219, 573] on textarea "Watch the full match replay between France and Poland played at Al Thumama Stad…" at bounding box center [1095, 557] width 835 height 39
type textarea "Vea el partido entre Marruecos y República de Corea jugado en el Estadio El Ten…"
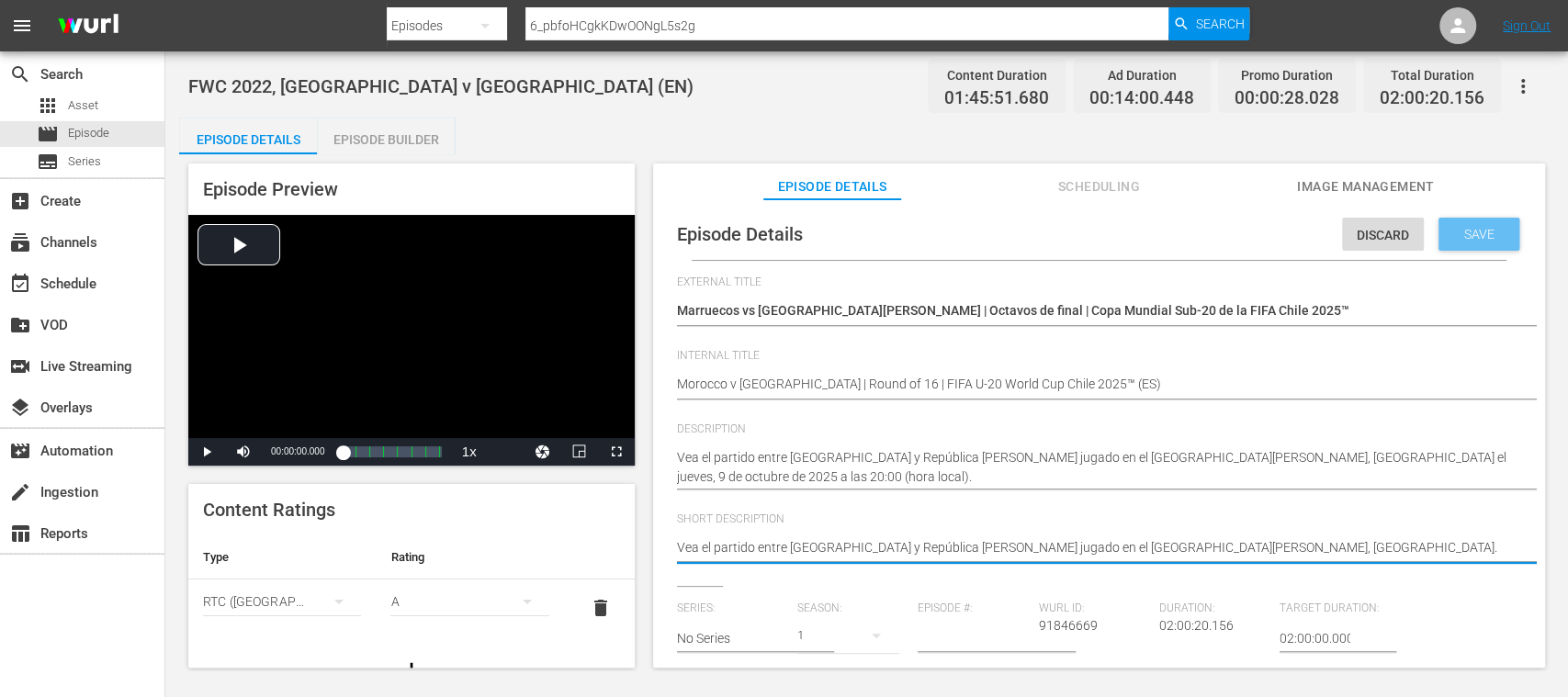
click at [1465, 229] on span "Save" at bounding box center [1479, 235] width 60 height 15
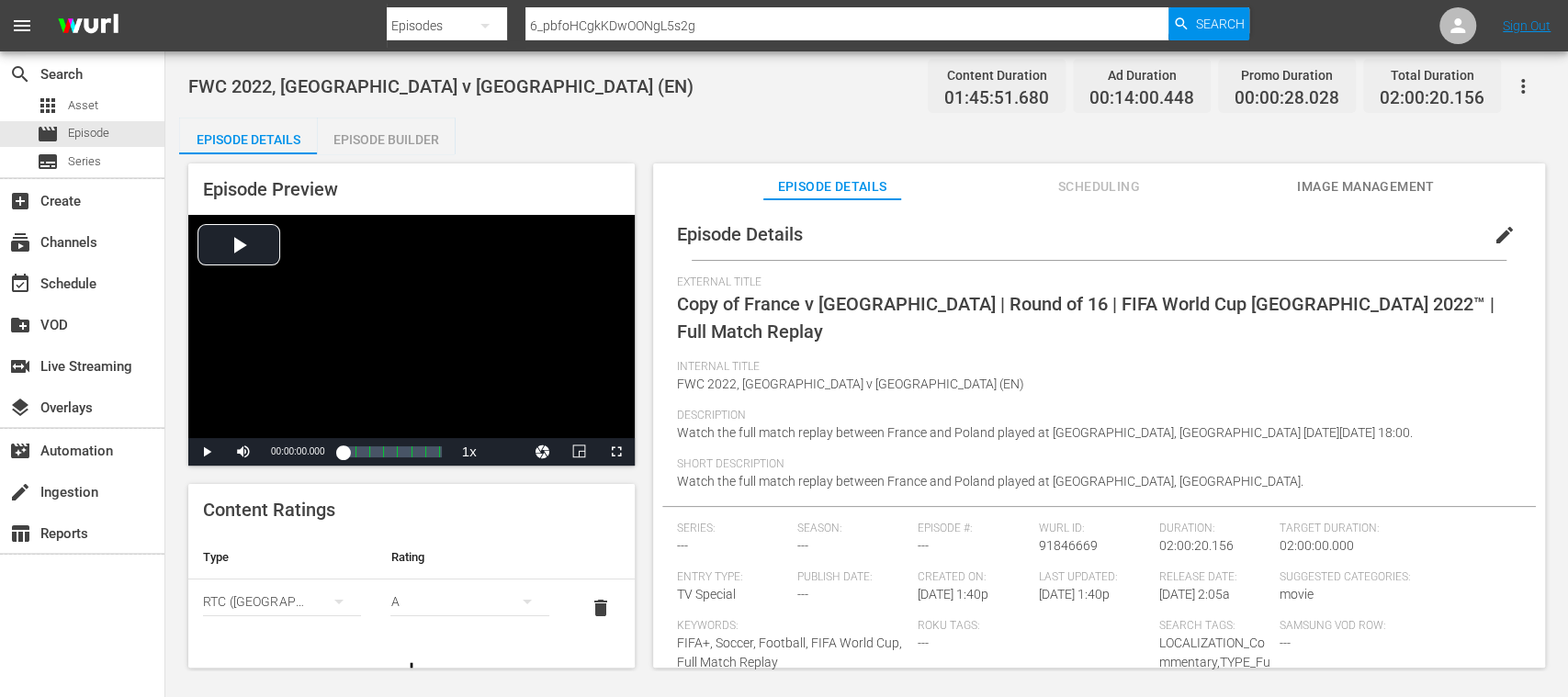
click at [1399, 191] on span "Image Management" at bounding box center [1365, 187] width 137 height 23
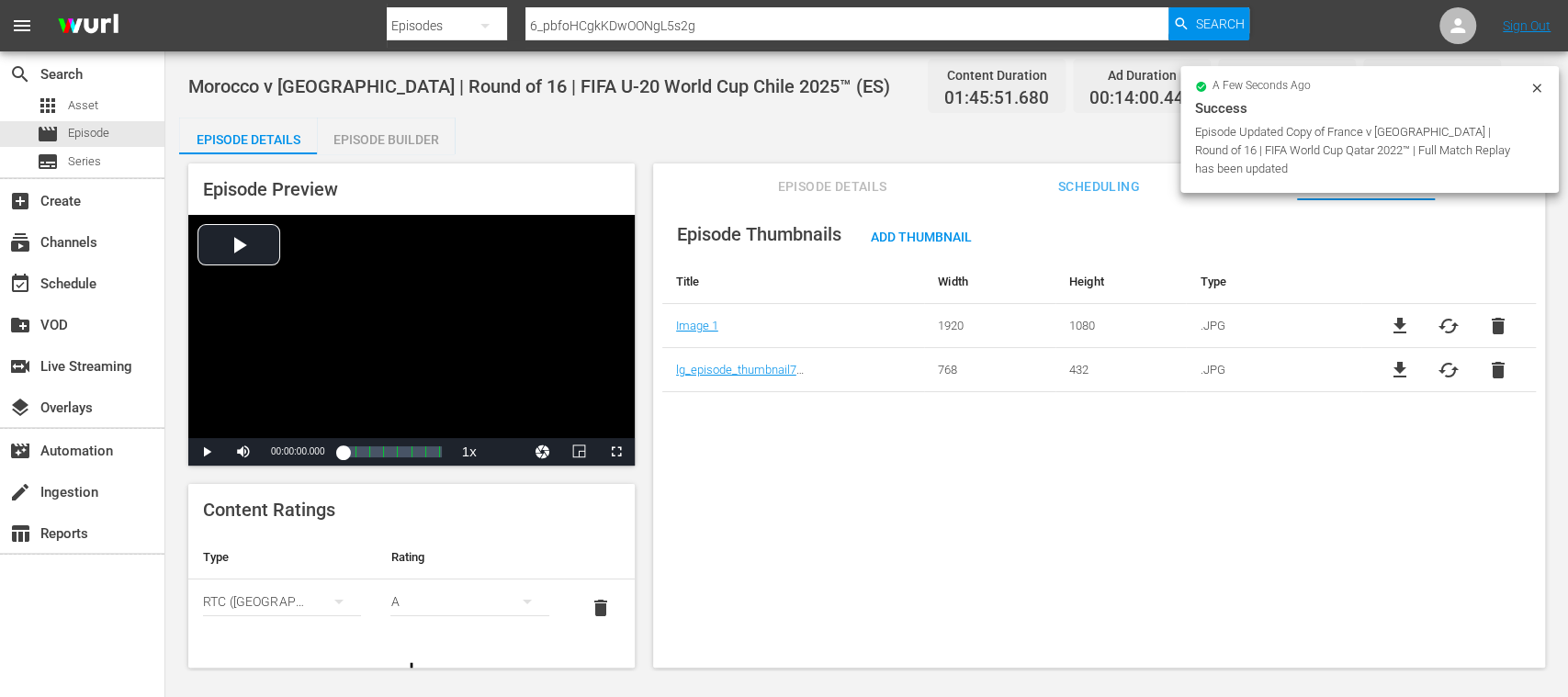
click at [1497, 367] on span "delete" at bounding box center [1496, 369] width 22 height 22
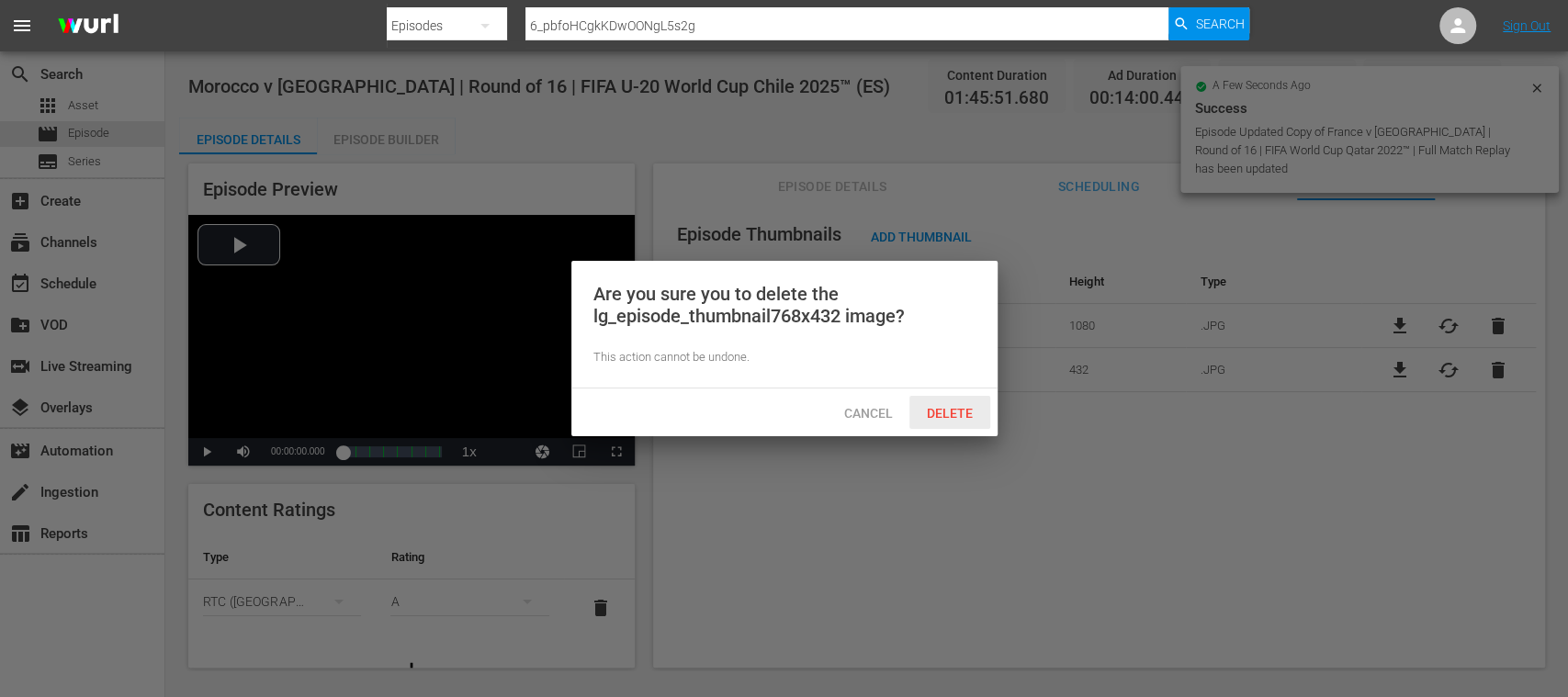
click at [936, 412] on span "Delete" at bounding box center [950, 414] width 76 height 15
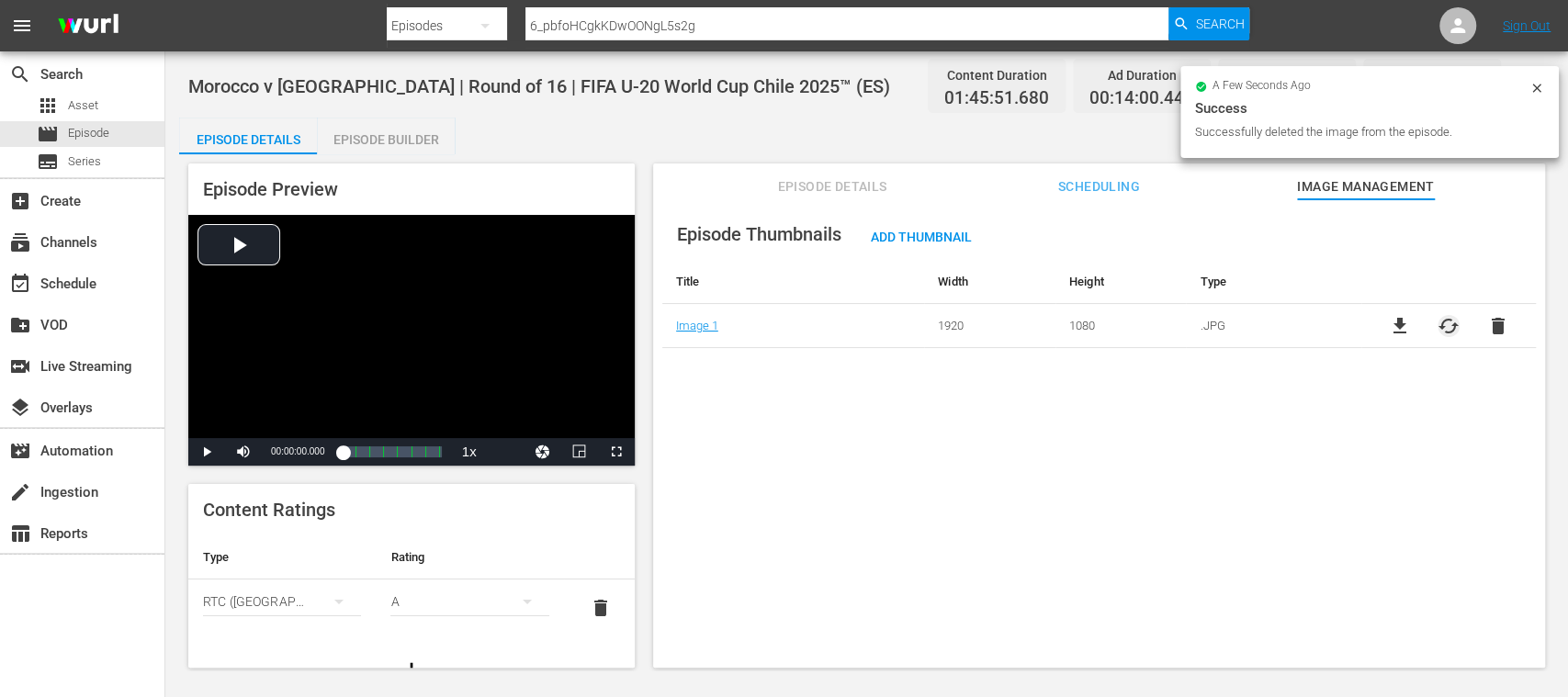
click at [1445, 325] on span "cached" at bounding box center [1448, 326] width 22 height 22
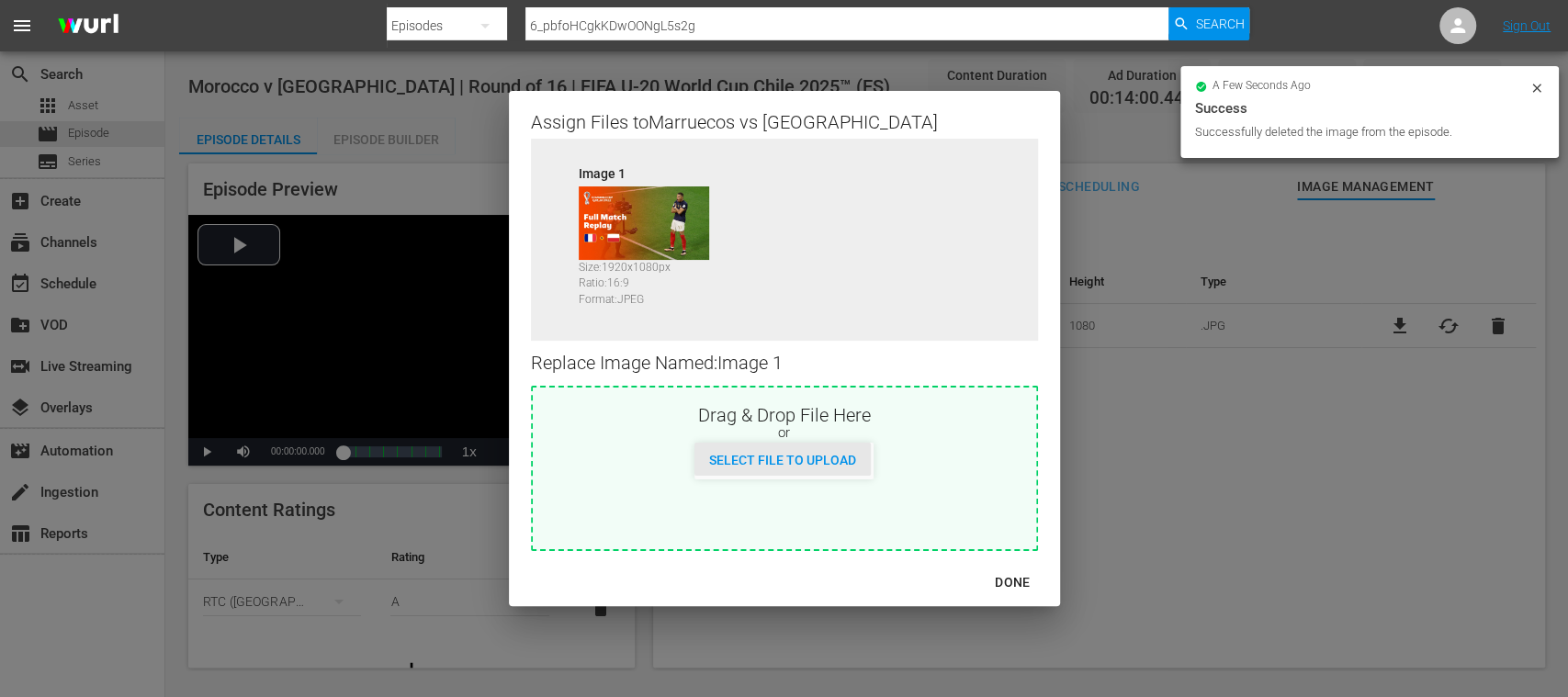
click at [848, 449] on div "Select File to Upload" at bounding box center [782, 459] width 176 height 34
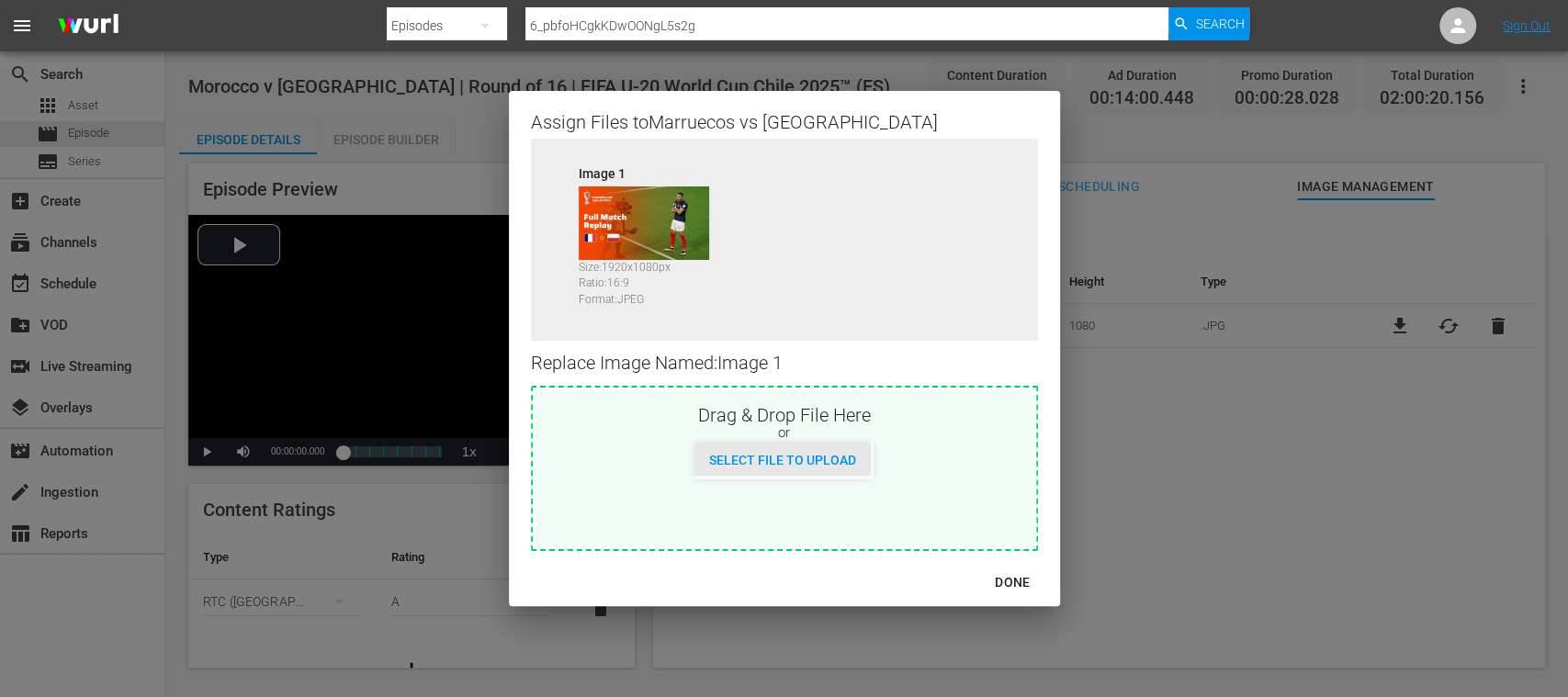
type input "C:\fakepath\Morocco v Korea Republic.jpg"
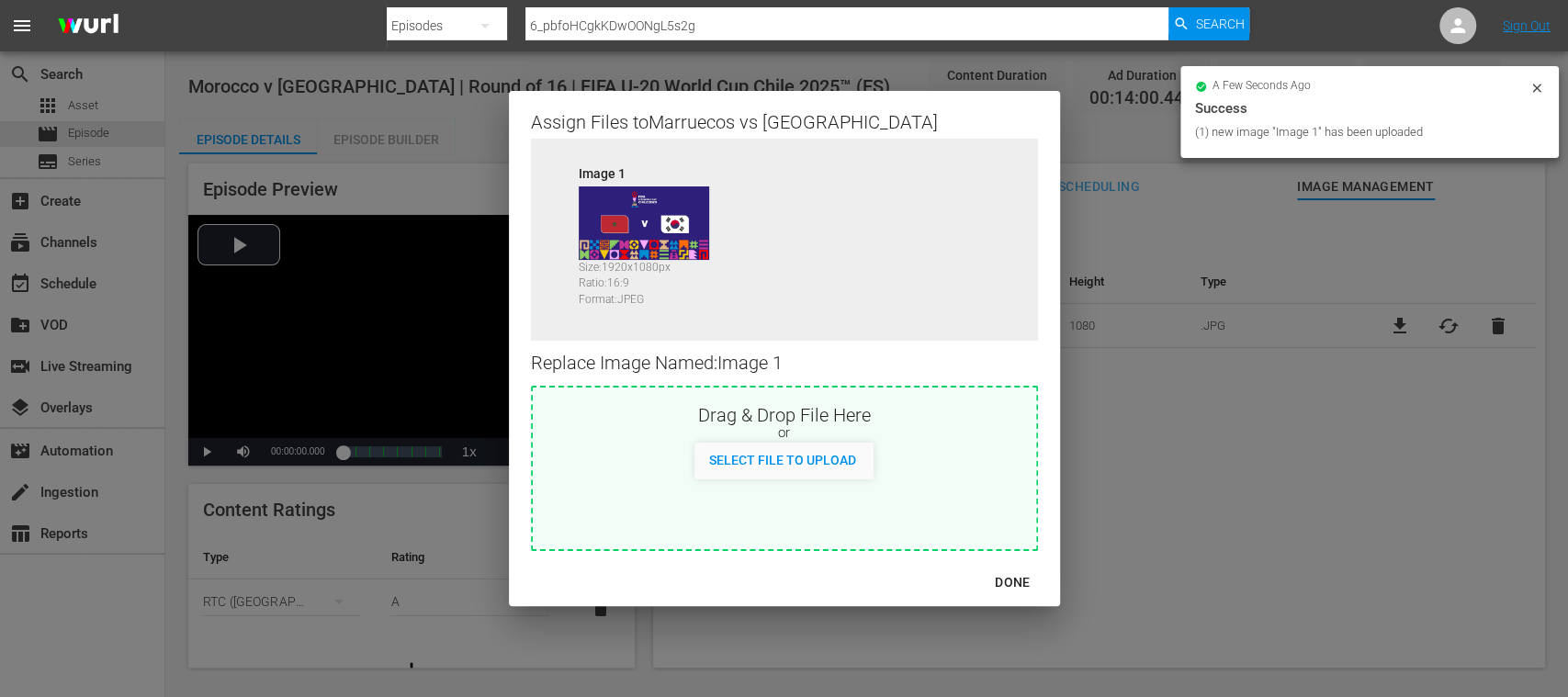
click at [1015, 575] on div "DONE" at bounding box center [1012, 582] width 64 height 23
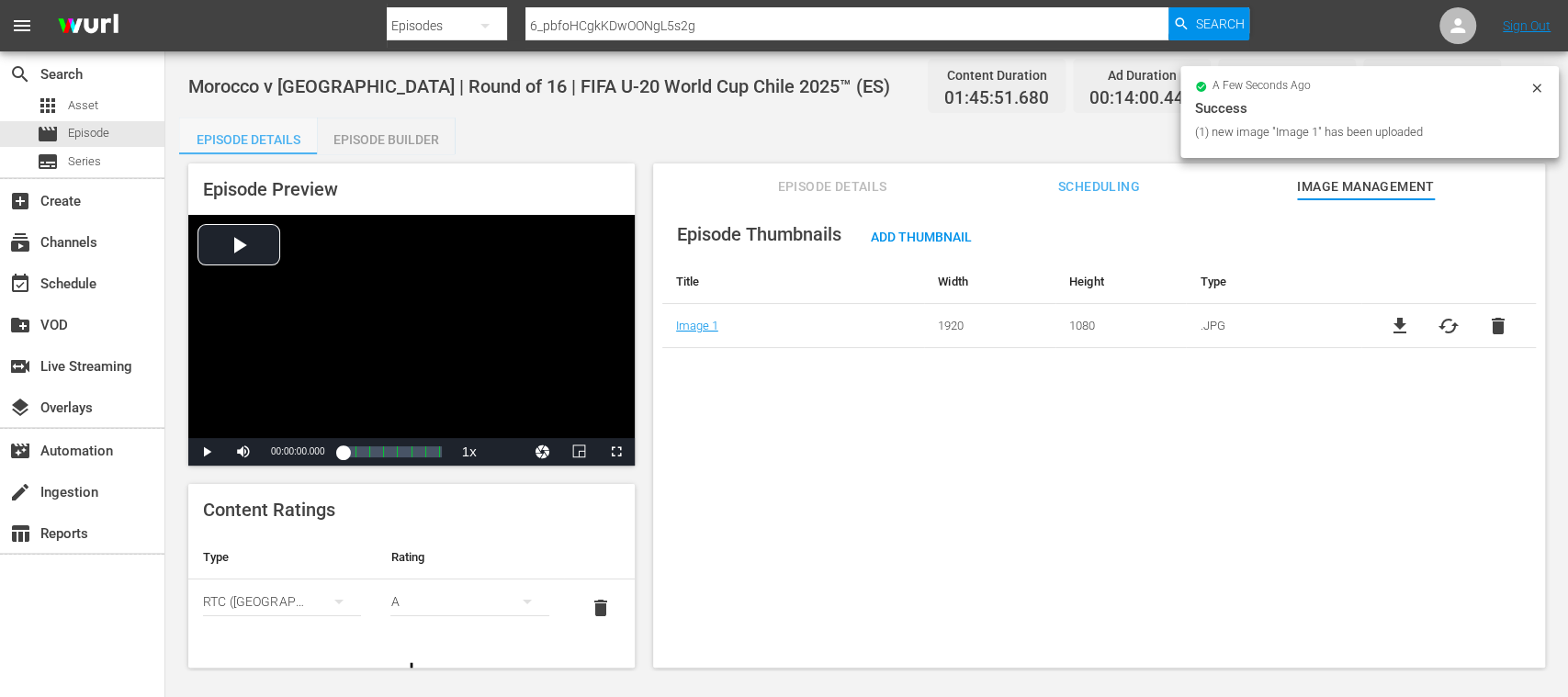
click at [277, 144] on div "Episode Details" at bounding box center [247, 139] width 137 height 45
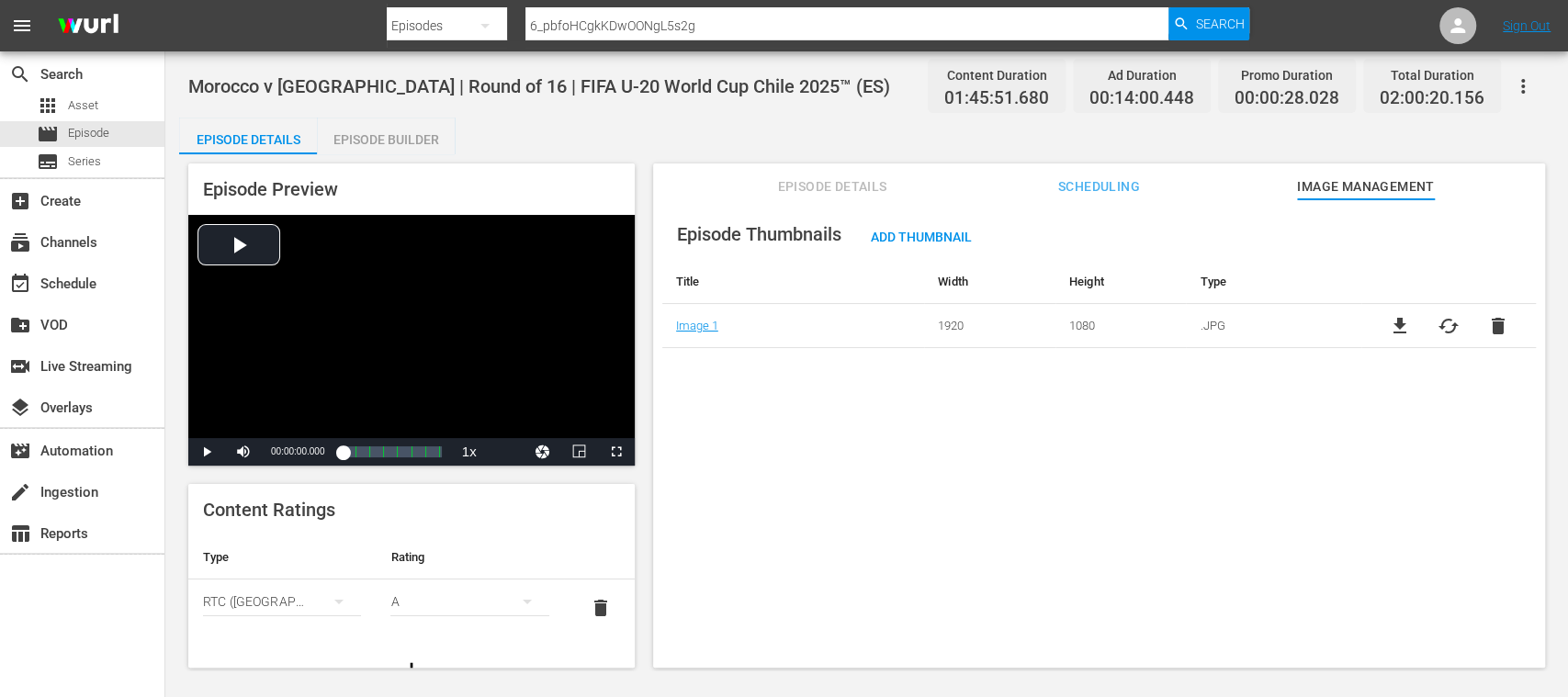
click at [831, 198] on button "Episode Details" at bounding box center [831, 182] width 137 height 37
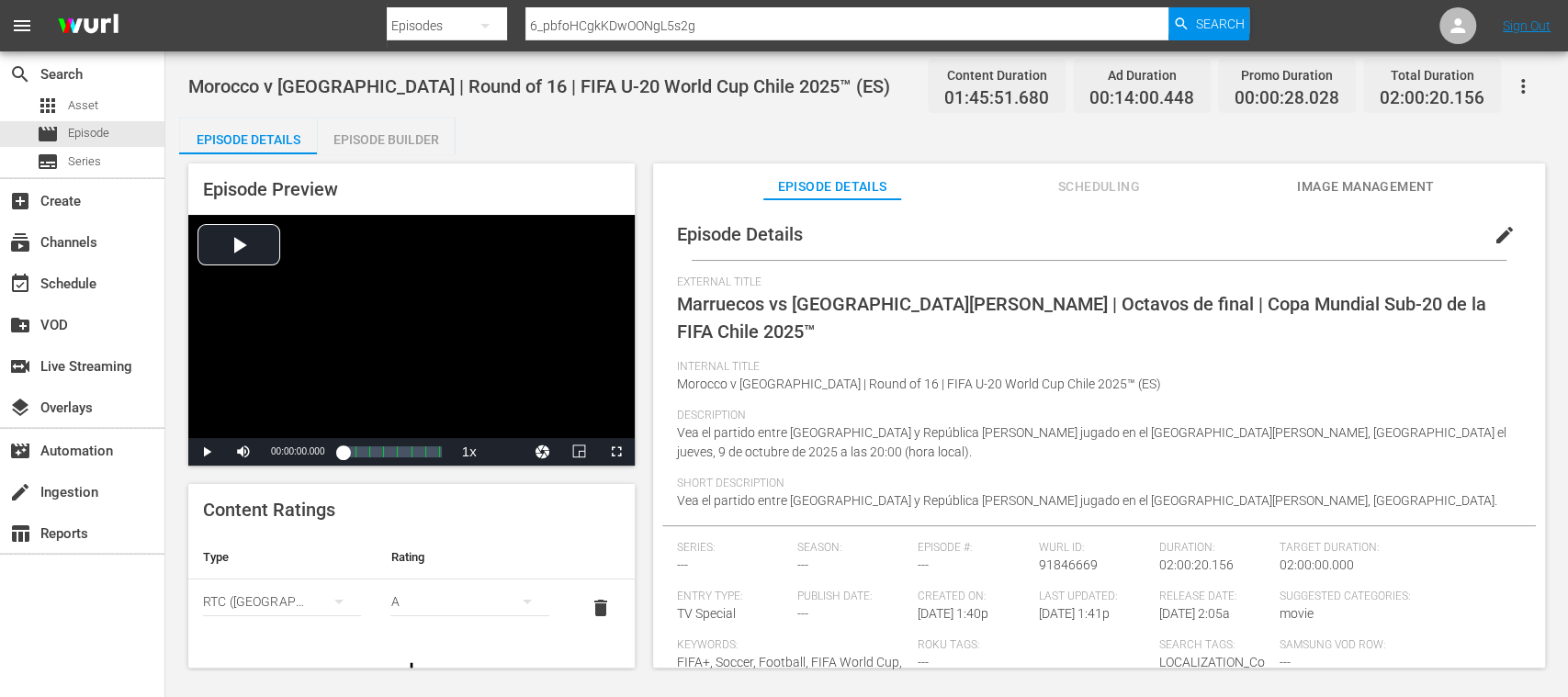
click at [1493, 236] on span "edit" at bounding box center [1504, 235] width 22 height 22
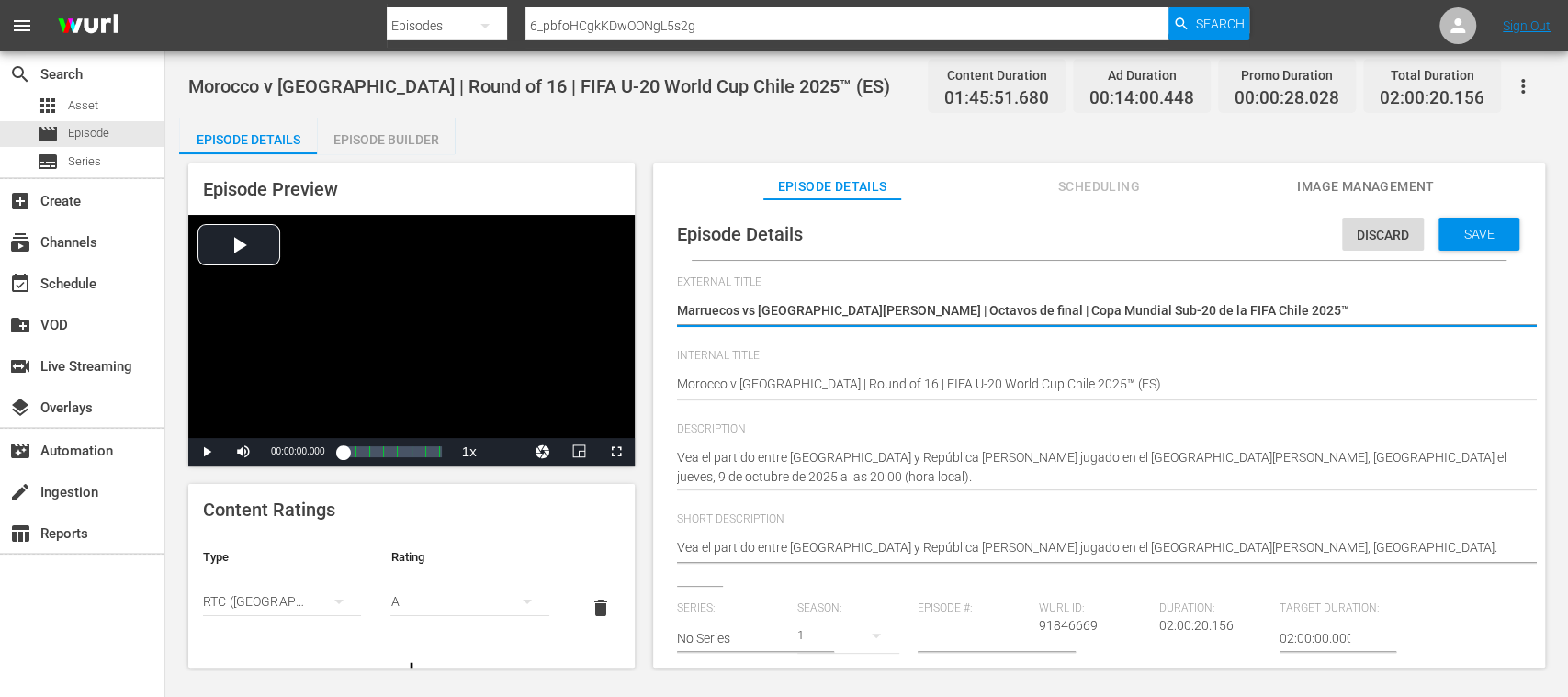
click at [678, 314] on textarea "Marruecos vs República de Corea | Octavos de final | Copa Mundial Sub-20 de la …" at bounding box center [1095, 312] width 835 height 22
type textarea "LMarruecos vs República de Corea | Octavos de final | Copa Mundial Sub-20 de la…"
type textarea "LIMarruecos vs República de Corea | Octavos de final | Copa Mundial Sub-20 de l…"
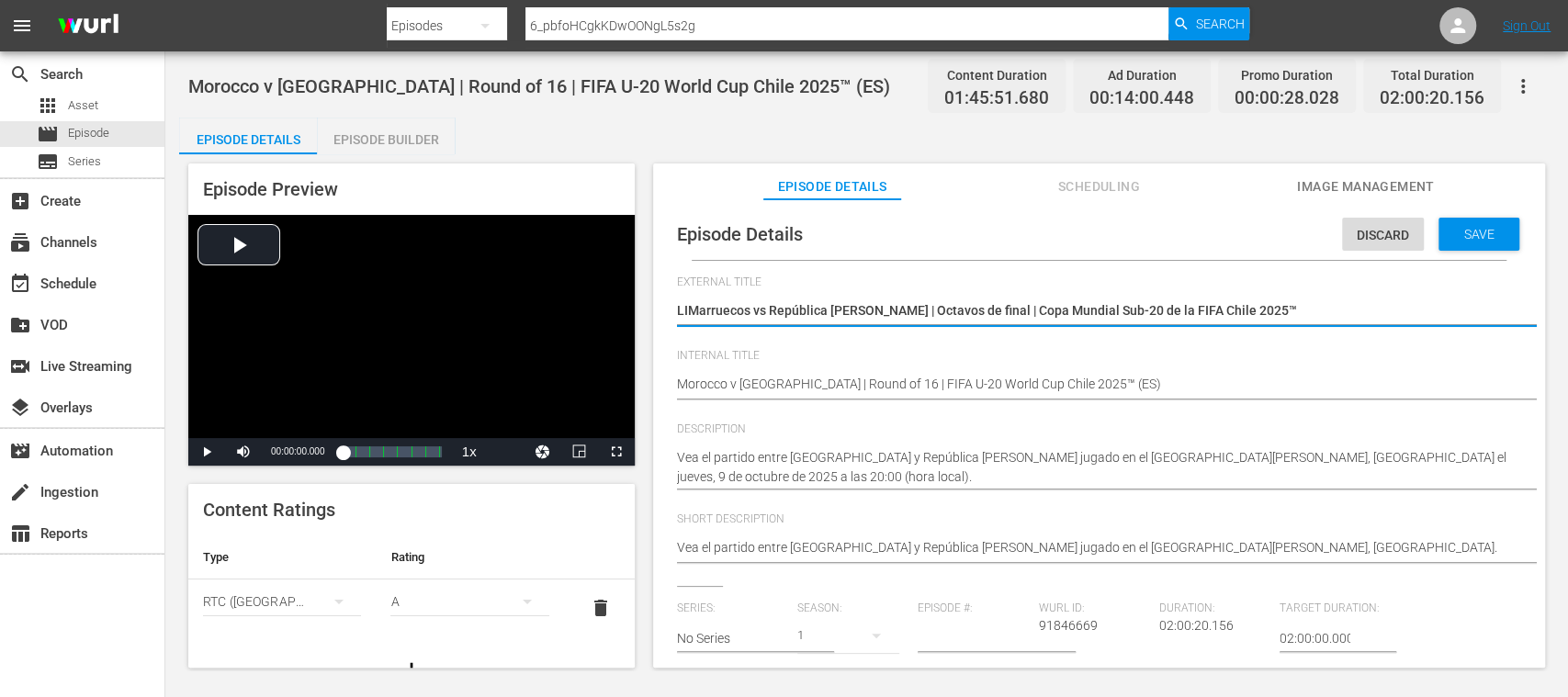
type textarea "LIVMarruecos vs República de Corea | Octavos de final | Copa Mundial Sub-20 de …"
type textarea "LIVEMarruecos vs República de Corea | Octavos de final | Copa Mundial Sub-20 de…"
type textarea "LIVE Marruecos vs República de Corea | Octavos de final | Copa Mundial Sub-20 d…"
type textarea "LIVE -Marruecos vs República de Corea | Octavos de final | Copa Mundial Sub-20 …"
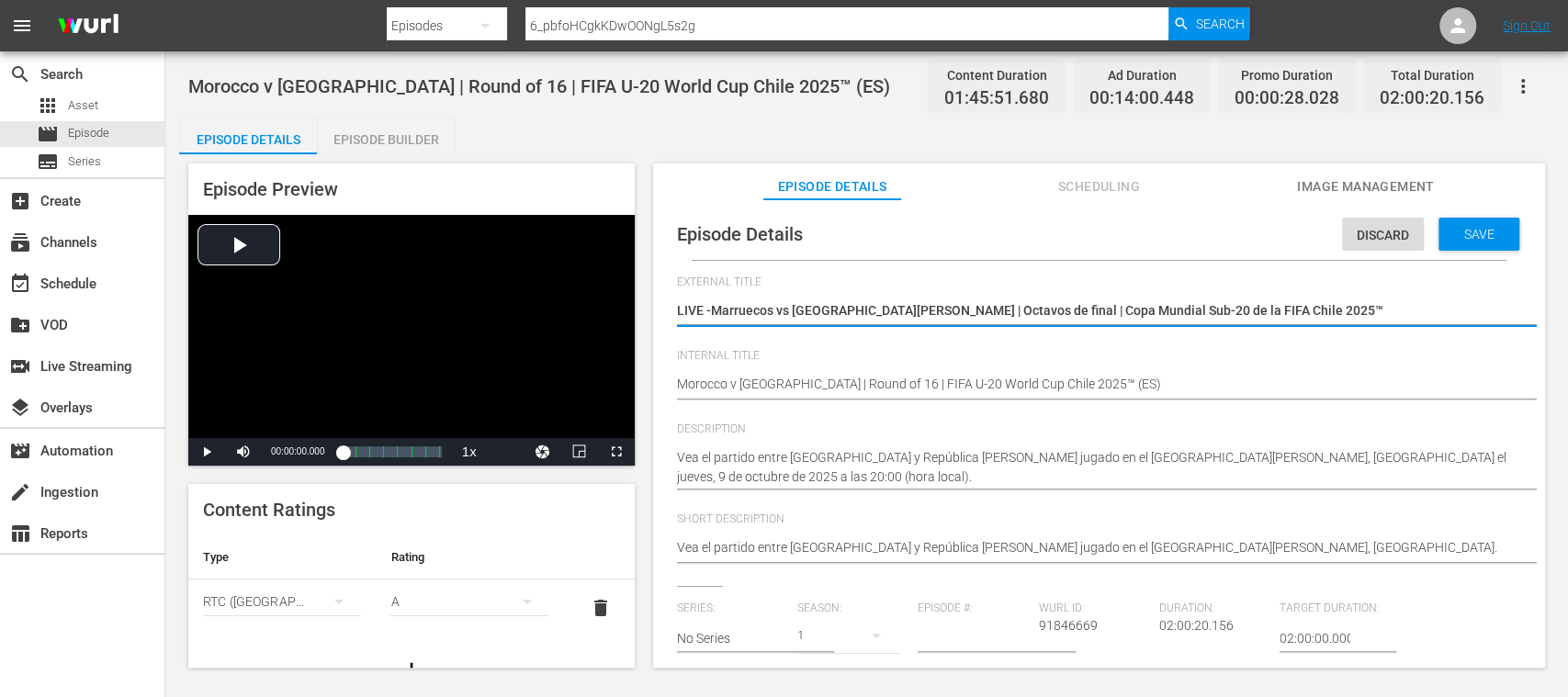
type textarea "LIVE - Marruecos vs [GEOGRAPHIC_DATA][PERSON_NAME] | Octavos de final | Copa Mu…"
click at [1450, 227] on span "Save" at bounding box center [1479, 235] width 60 height 15
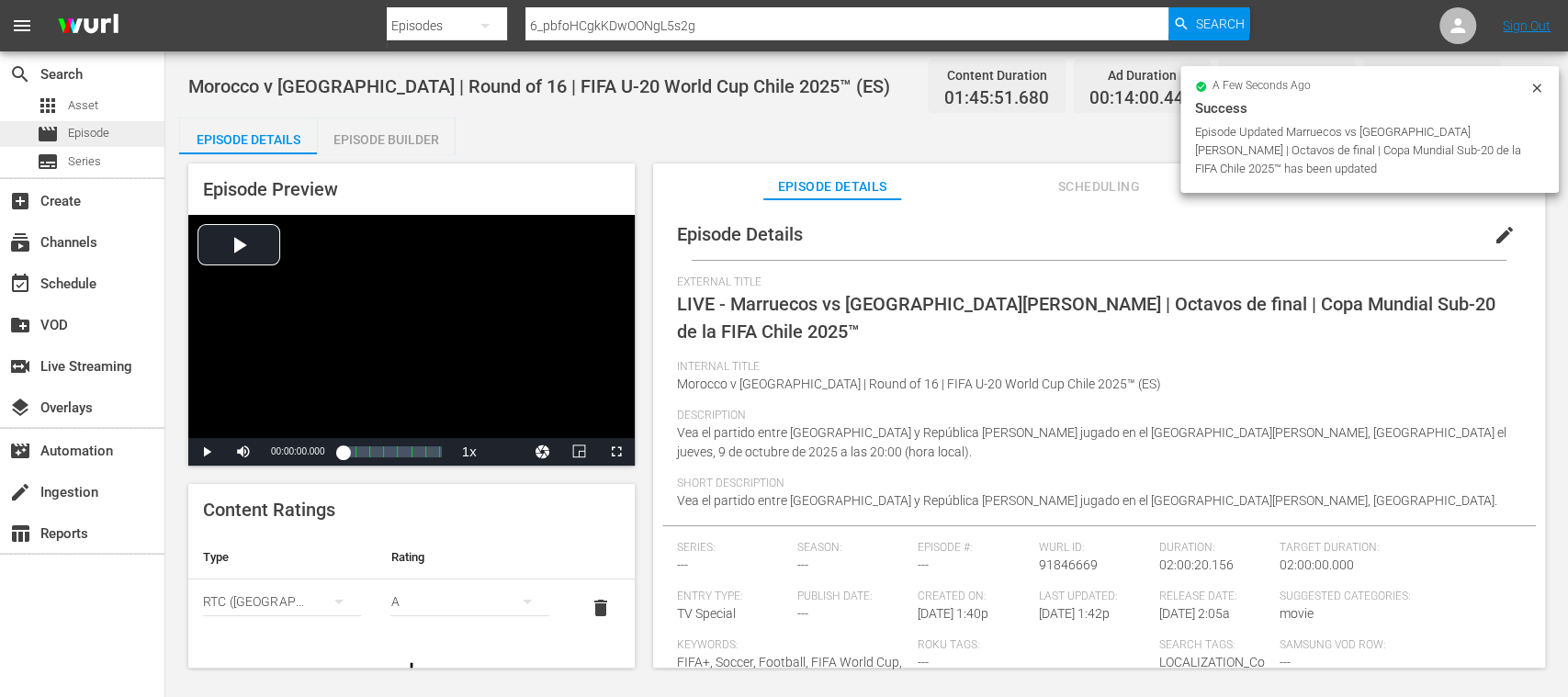
click at [114, 134] on div "movie Episode" at bounding box center [82, 134] width 165 height 26
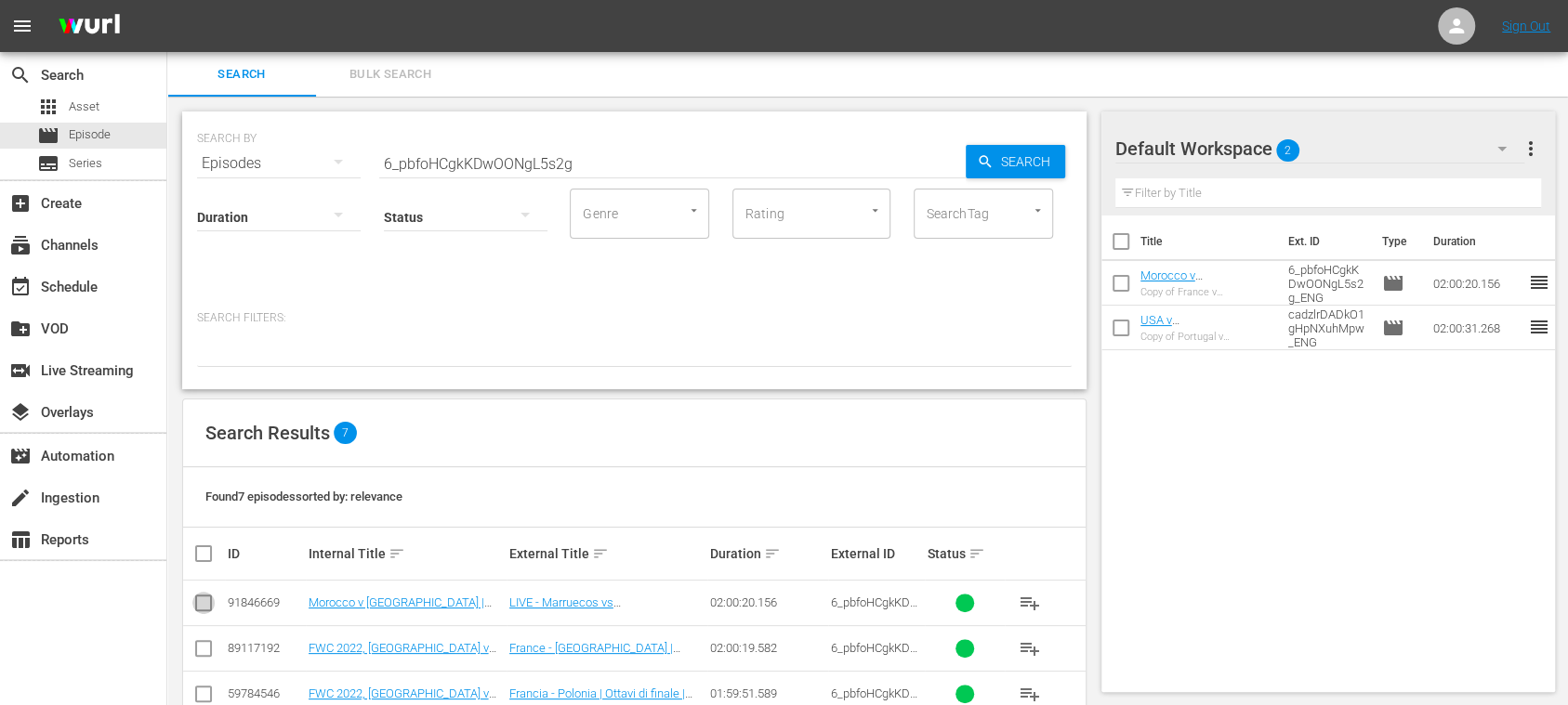
click at [210, 597] on input "checkbox" at bounding box center [203, 606] width 22 height 22
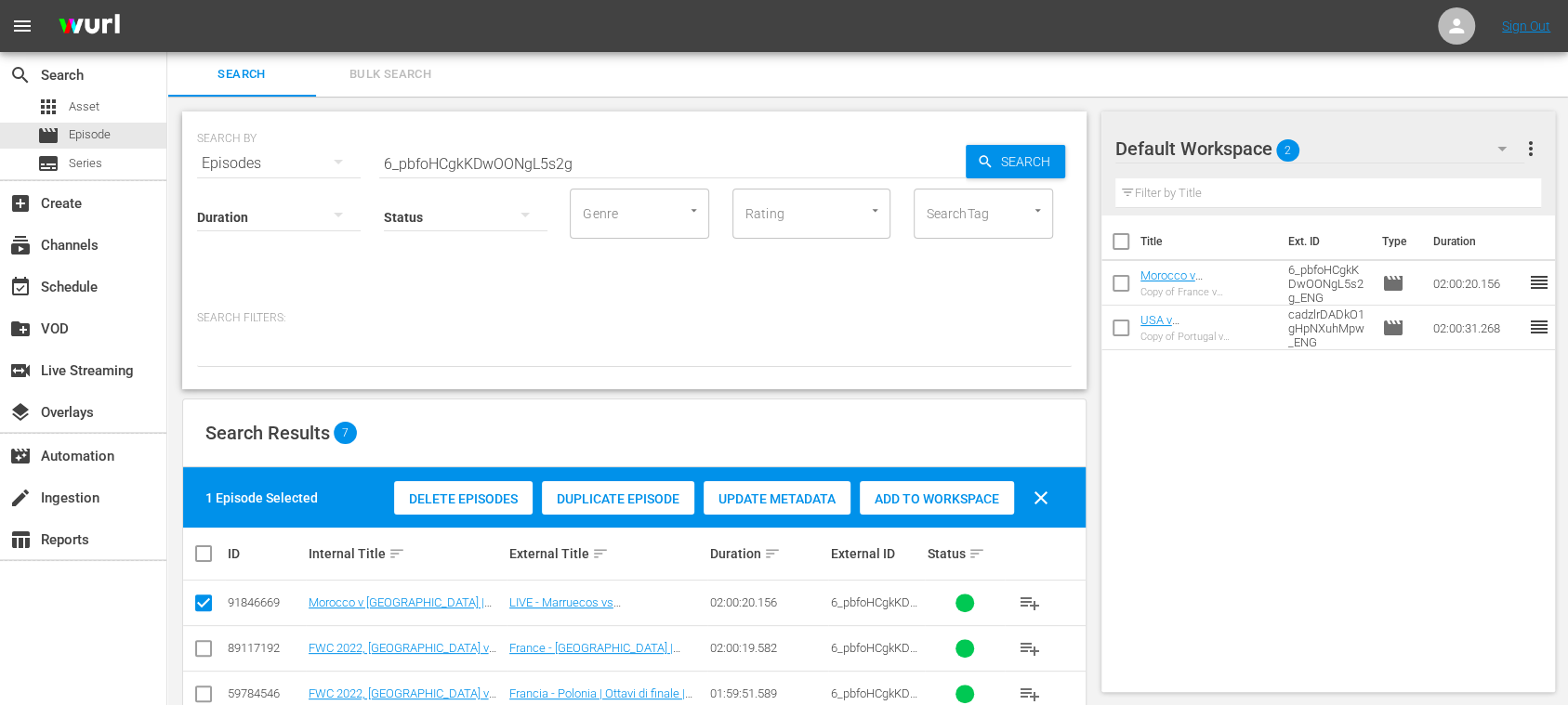
click at [577, 502] on span "Duplicate Episode" at bounding box center [617, 499] width 152 height 15
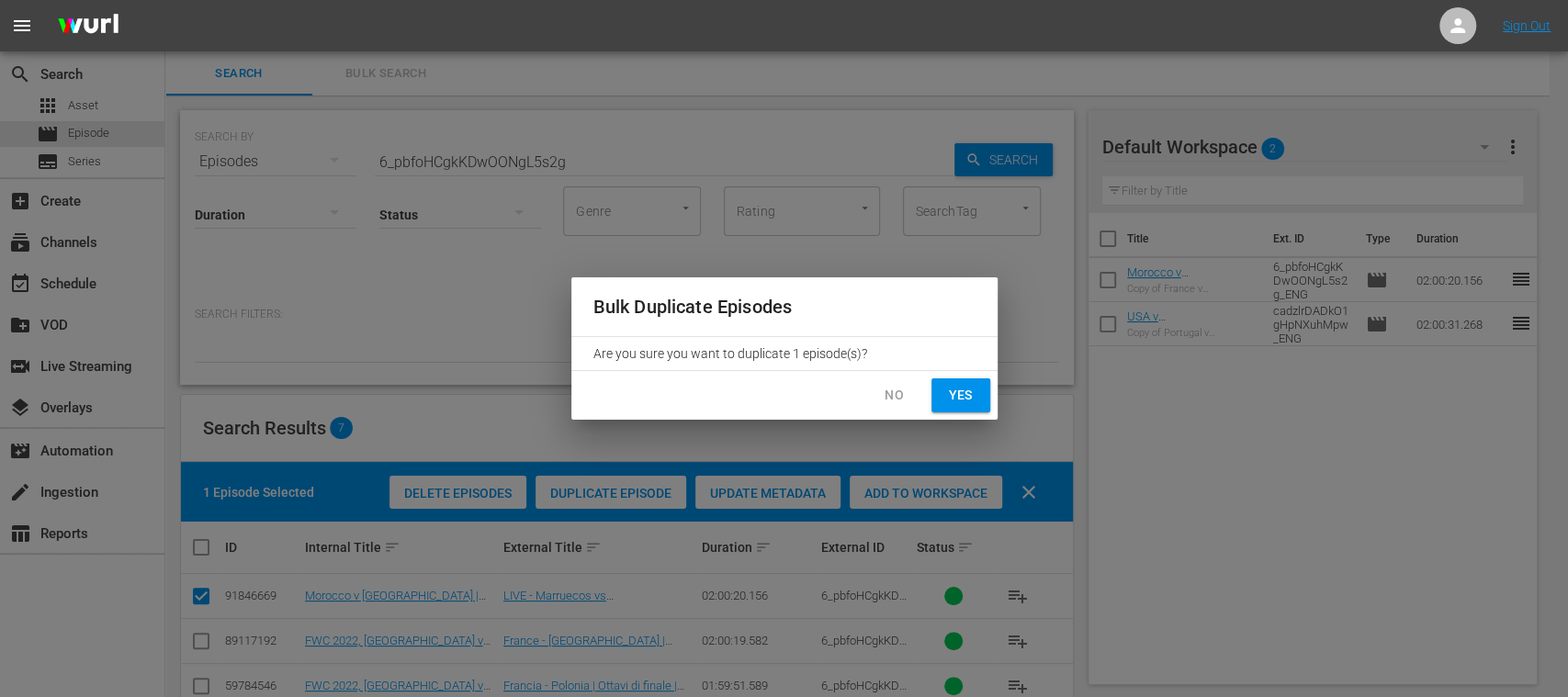
click at [961, 394] on span "Yes" at bounding box center [960, 395] width 29 height 23
checkbox input "false"
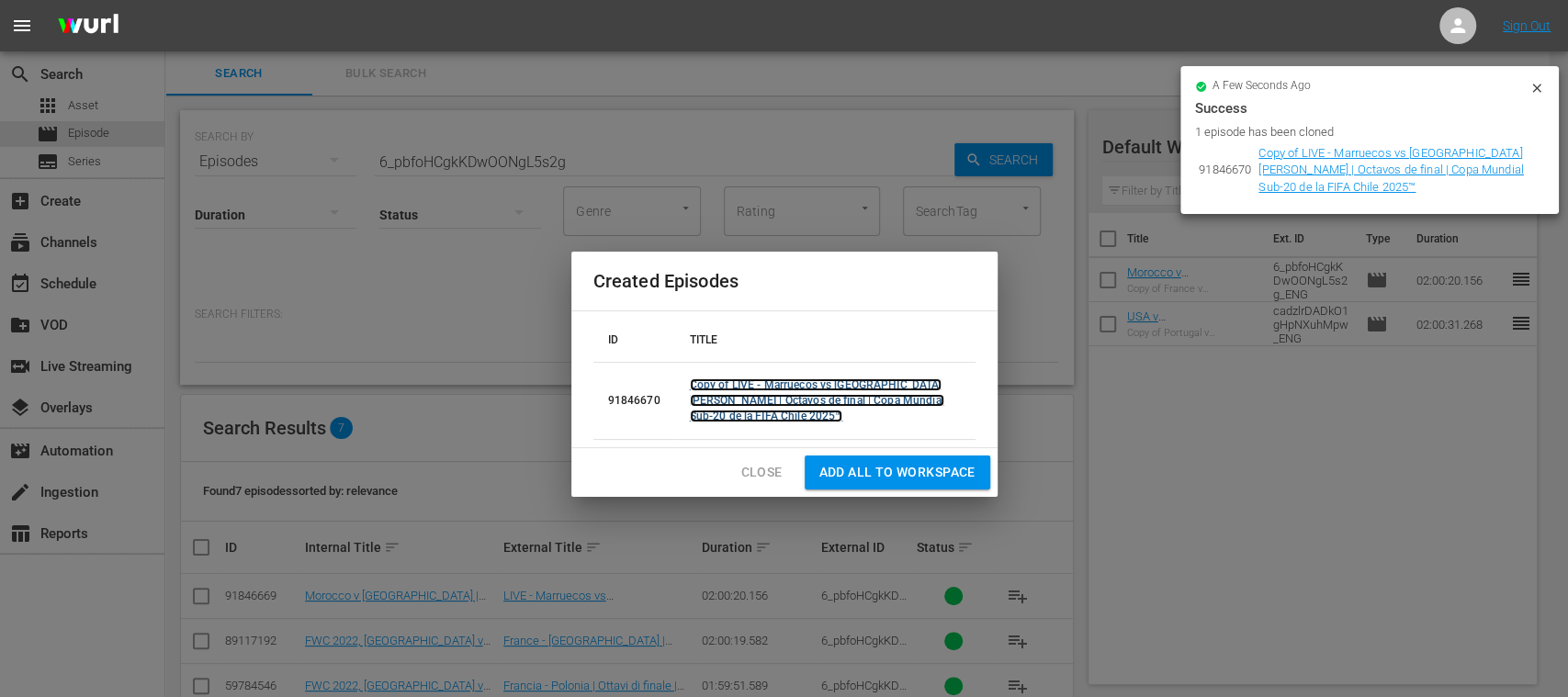
click at [826, 393] on link "Copy of LIVE - Marruecos vs República de Corea | Octavos de final | Copa Mundia…" at bounding box center [816, 401] width 255 height 45
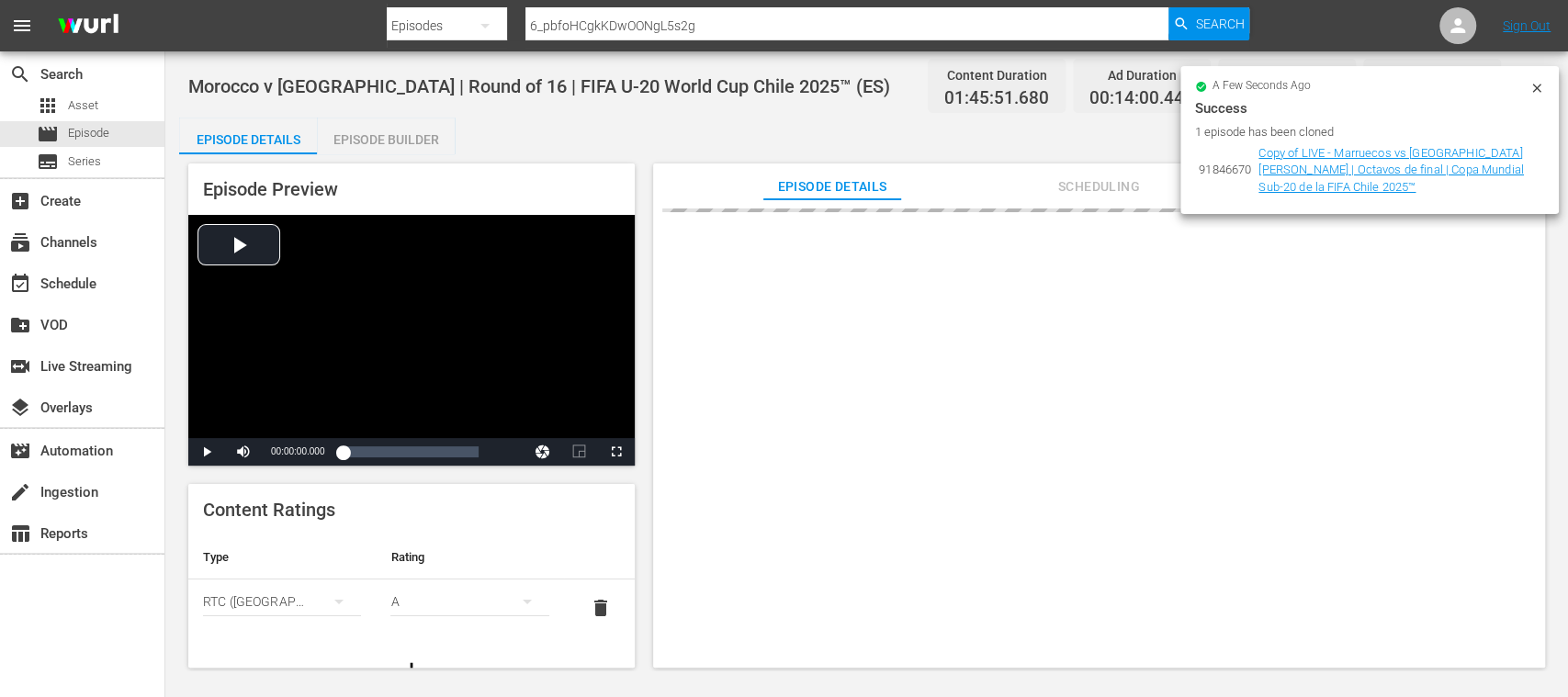
click at [1535, 84] on icon at bounding box center [1537, 88] width 15 height 15
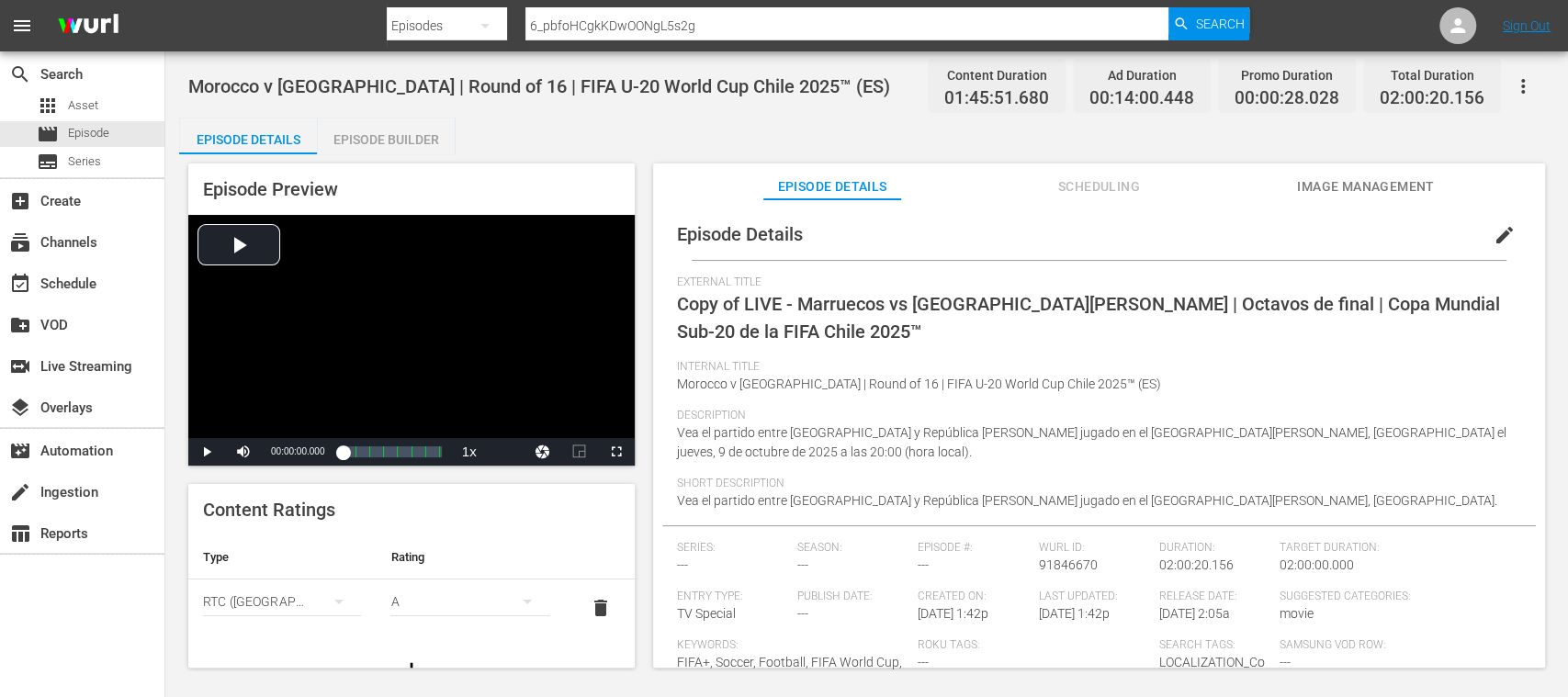
click at [1493, 229] on span "edit" at bounding box center [1504, 235] width 22 height 22
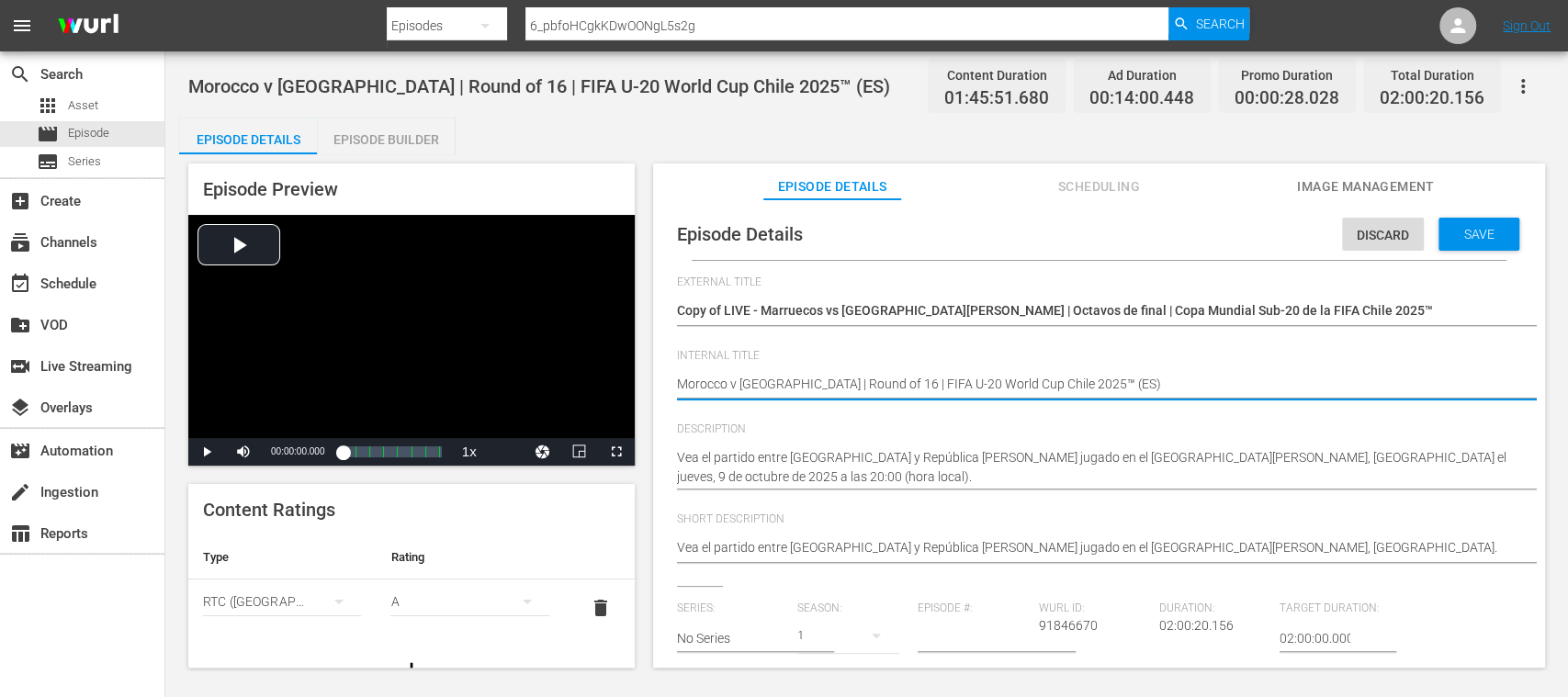
type textarea "Morocco v Korea Republic | Round of 16 | FIFA U-20 World Cup Chile 2025™ (E)"
type textarea "Morocco v Korea Republic | Round of 16 | FIFA U-20 World Cup Chile 2025™ ()"
type textarea "Morocco v Korea Republic | Round of 16 | FIFA U-20 World Cup Chile 2025™ (D)"
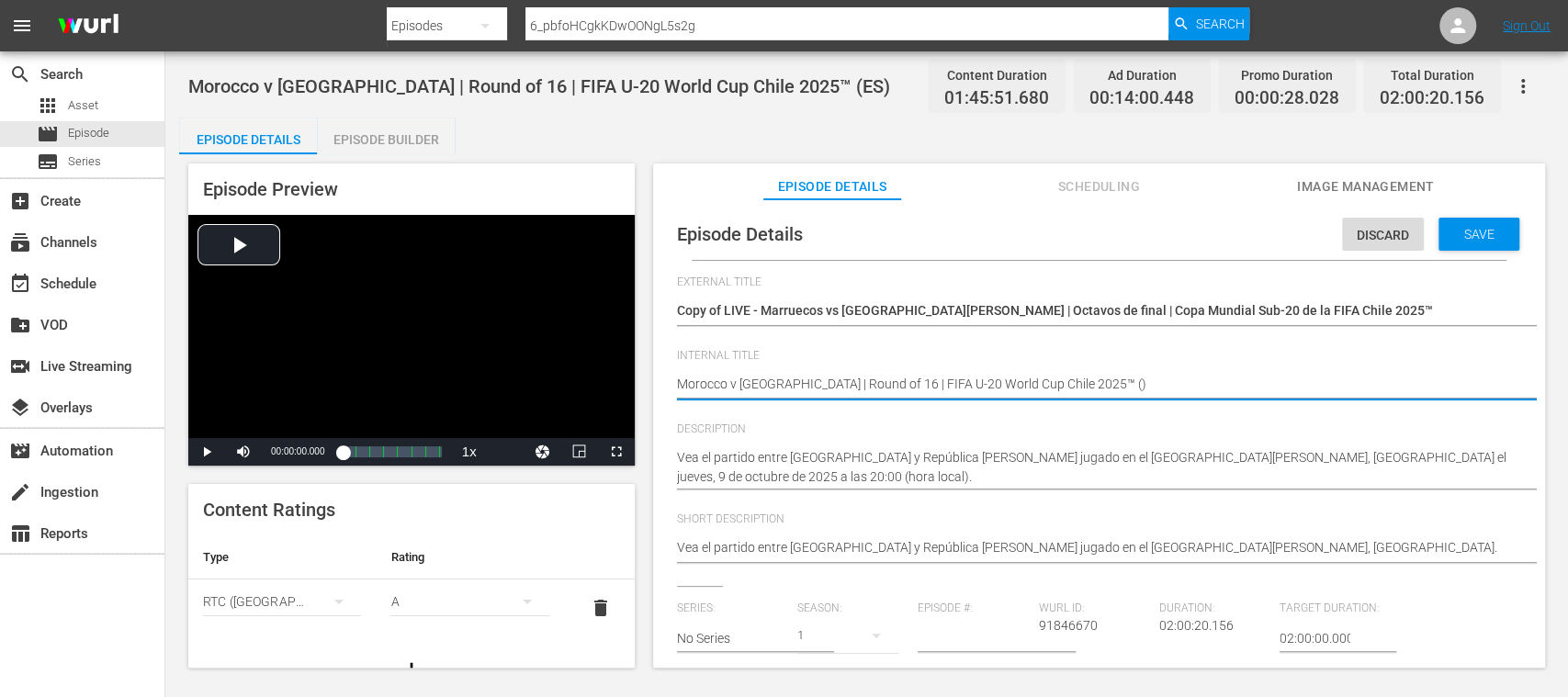
type textarea "Morocco v Korea Republic | Round of 16 | FIFA U-20 World Cup Chile 2025™ (D)"
type textarea "Morocco v [GEOGRAPHIC_DATA] | Round of 16 | FIFA U-20 World Cup Chile 2025™ (DE)"
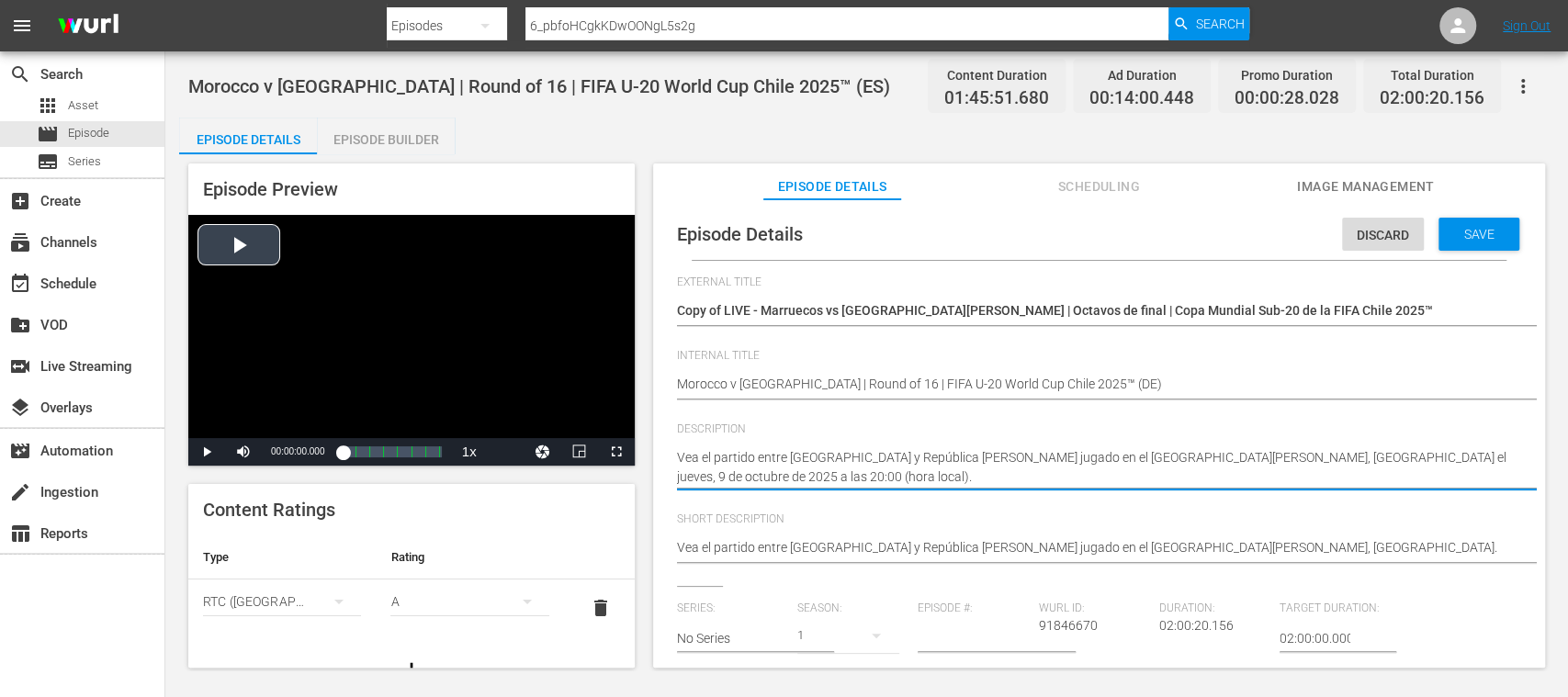
drag, startPoint x: 782, startPoint y: 473, endPoint x: 573, endPoint y: 409, distance: 218.6
paste textarea "Seht Euch das Spiel zwischen Marokko und Republik Korea an. Estadio El Teniente…"
type textarea "Seht Euch das Spiel zwischen Marokko und Republik Korea an. Estadio El Teniente…"
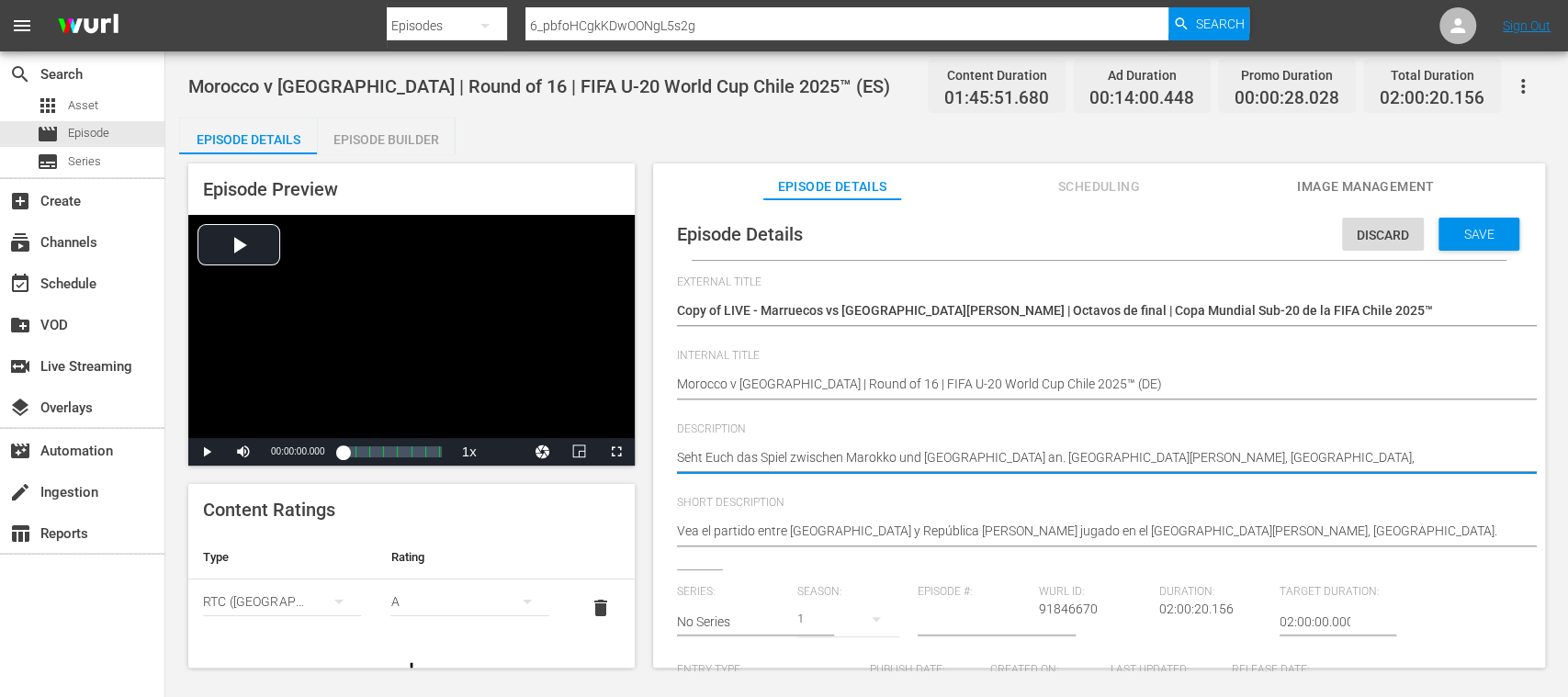
type textarea "Seht Euch das Spiel zwischen Marokko und Republik Korea an. Estadio El Teniente…"
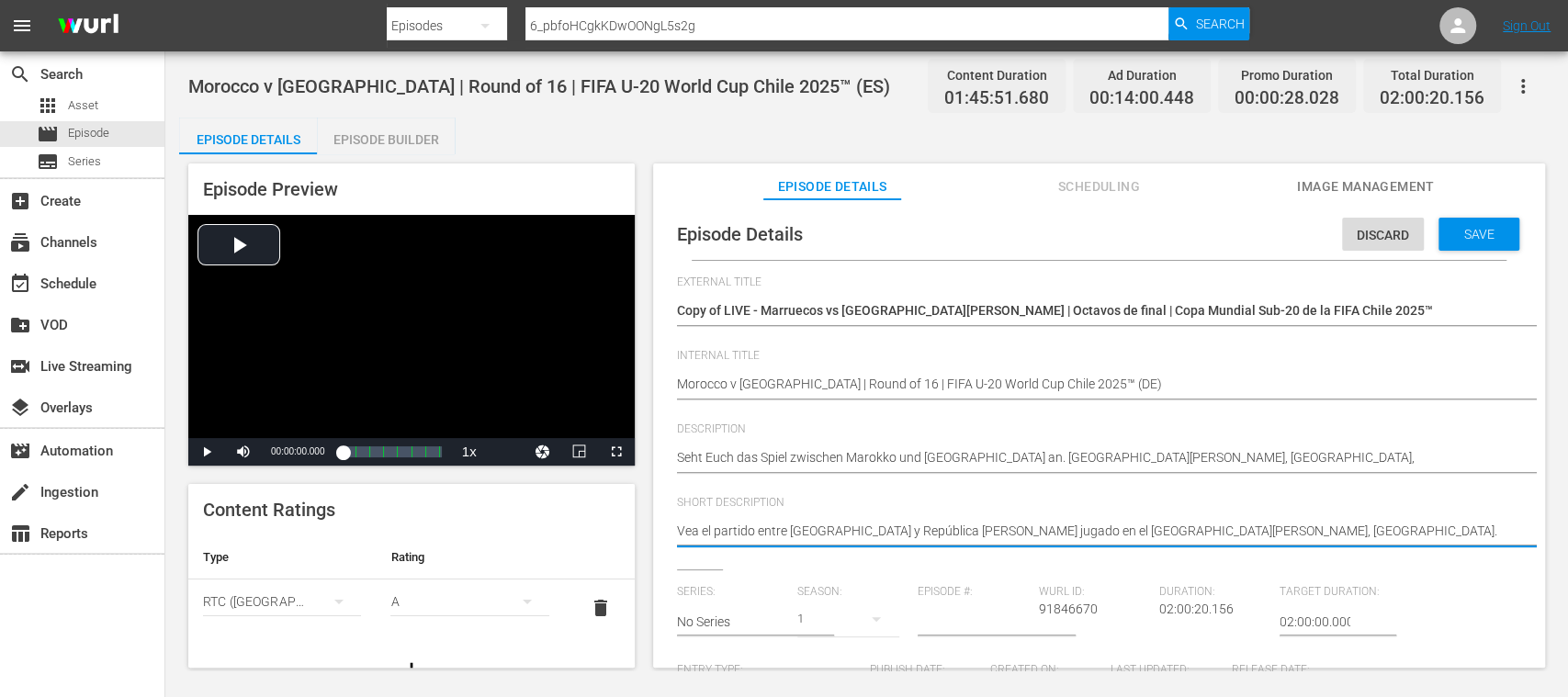
drag, startPoint x: 903, startPoint y: 531, endPoint x: 593, endPoint y: 531, distance: 310.0
type textarea "V"
drag, startPoint x: 684, startPoint y: 525, endPoint x: 527, endPoint y: 513, distance: 157.5
click at [527, 513] on div "Episode Preview Video Player is loading. Play Video Play Mute Current Time 00:0…" at bounding box center [866, 419] width 1375 height 528
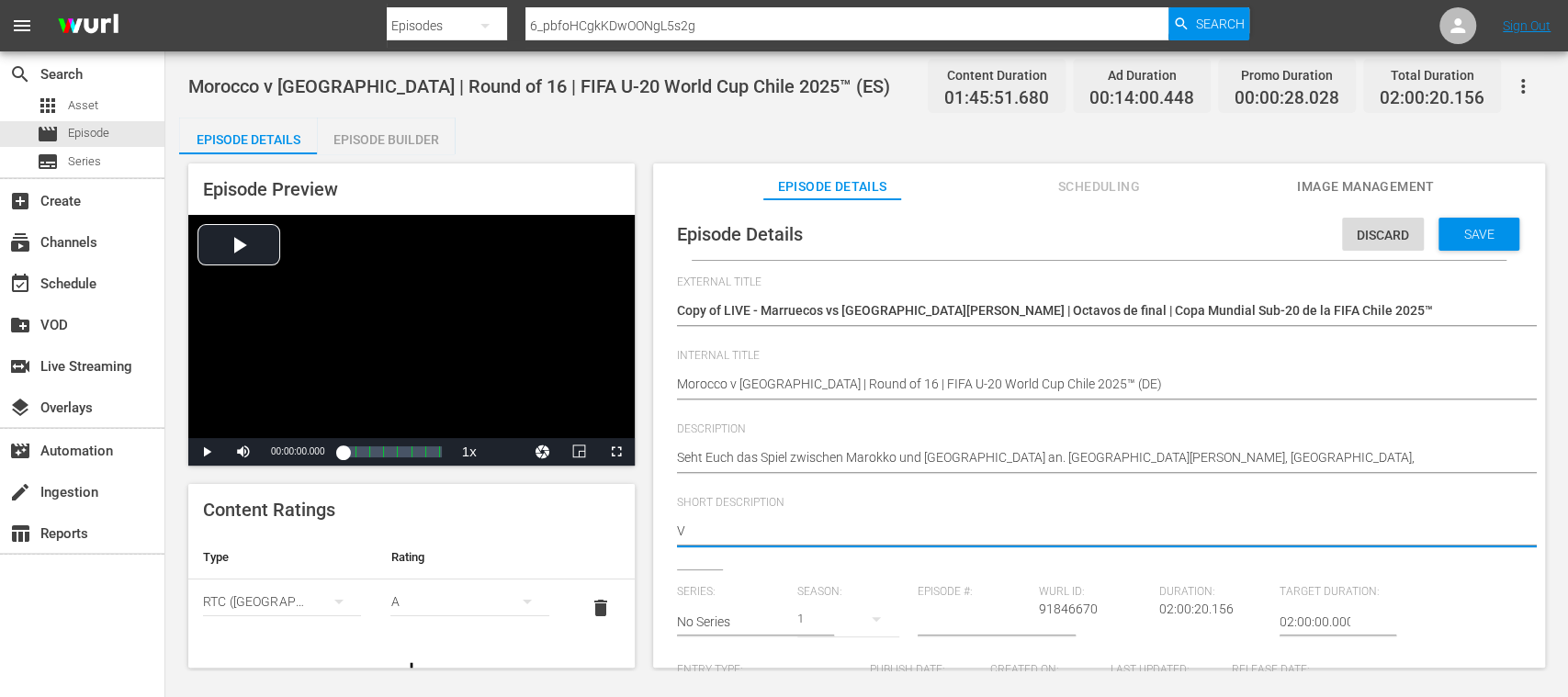
paste textarea "Seht Euch das Spiel zwischen Marokko und Republik Korea an. Estadio El Teniente…"
type textarea "Seht Euch das Spiel zwischen Marokko und Republik Korea an. Estadio El Teniente…"
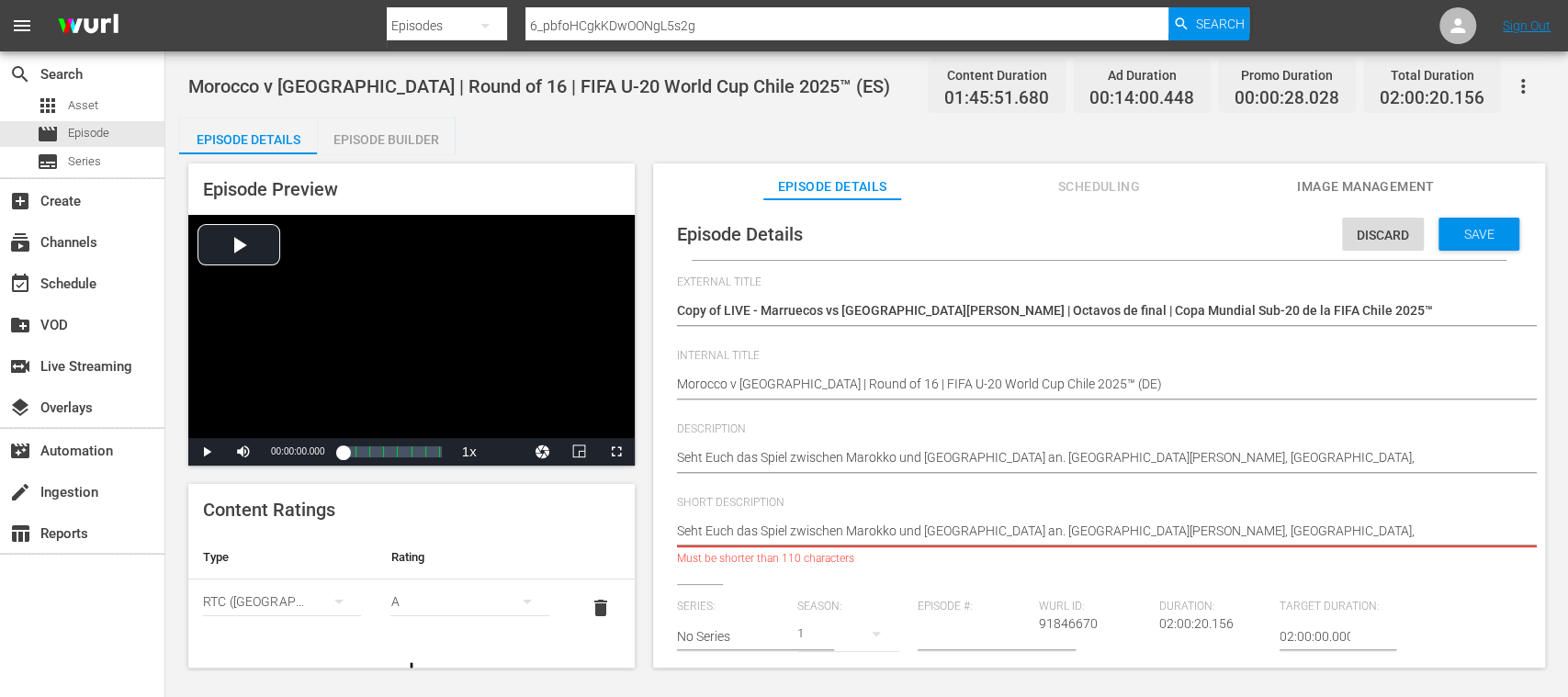
scroll to position [0, 22]
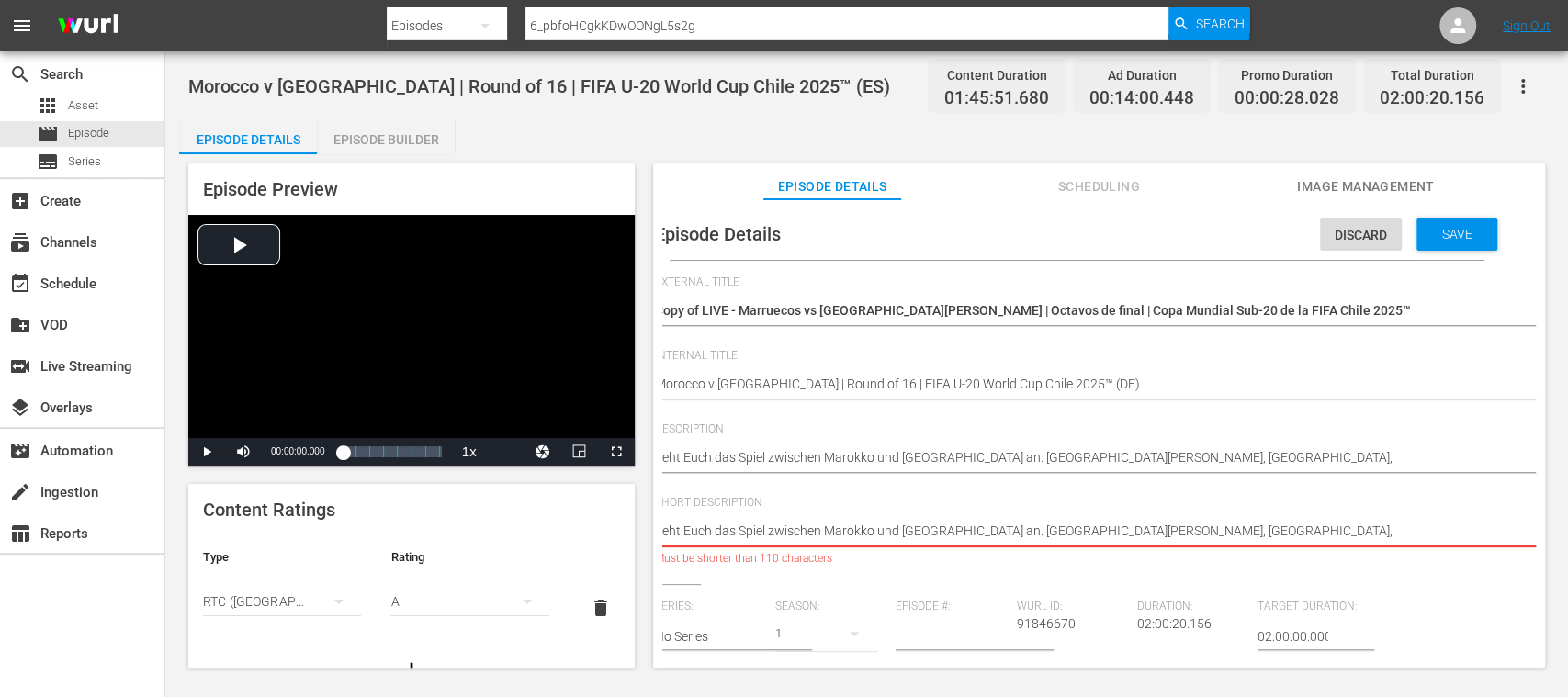
drag, startPoint x: 1198, startPoint y: 536, endPoint x: 1526, endPoint y: 584, distance: 331.5
click at [1526, 584] on div "Episode Details Discard Save External Title Copy of LIVE - Marruecos vs Repúbli…" at bounding box center [1098, 650] width 873 height 884
type textarea "Seht Euch das Spiel zwischen Marokko und Republik Korea an. Estadio El Teniente…"
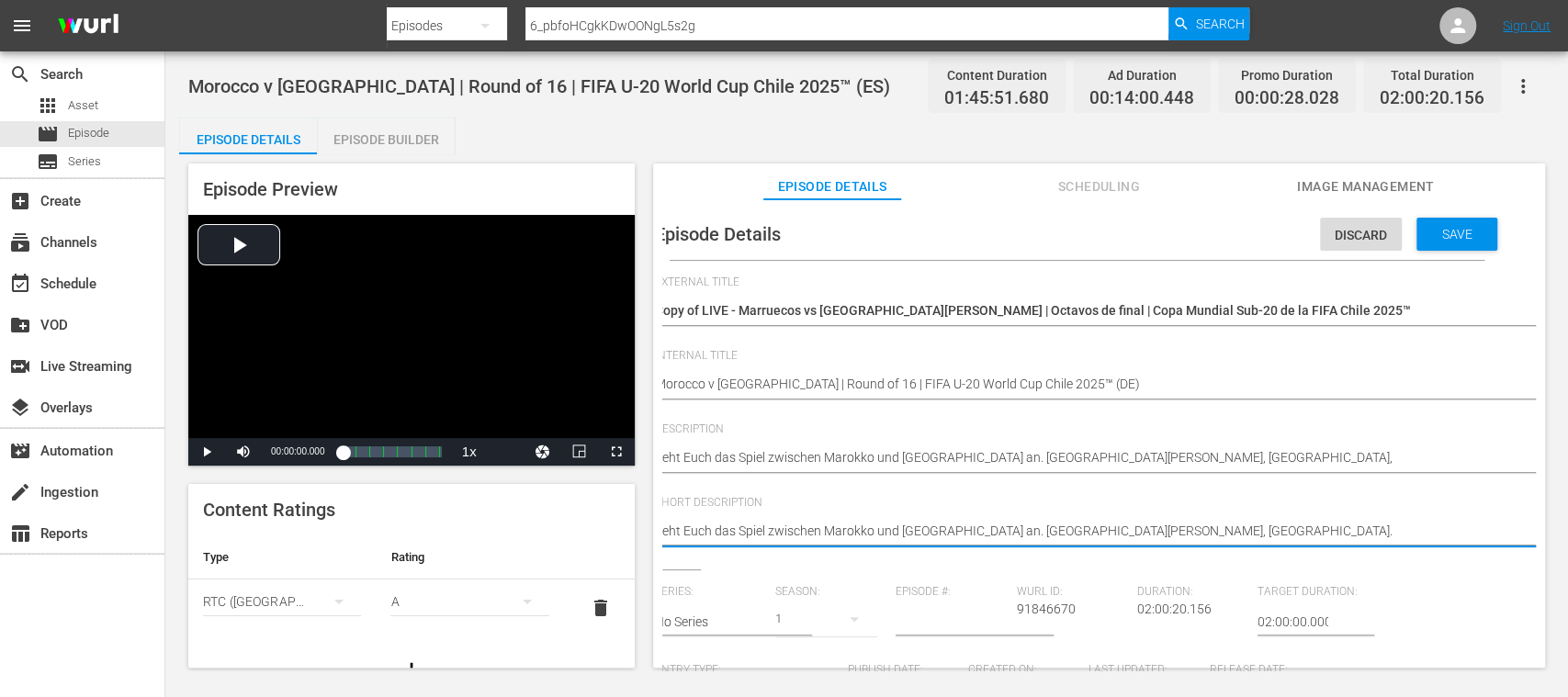
type textarea "Seht Euch das Spiel zwischen Marokko und Republik Korea an. Estadio El Teniente…"
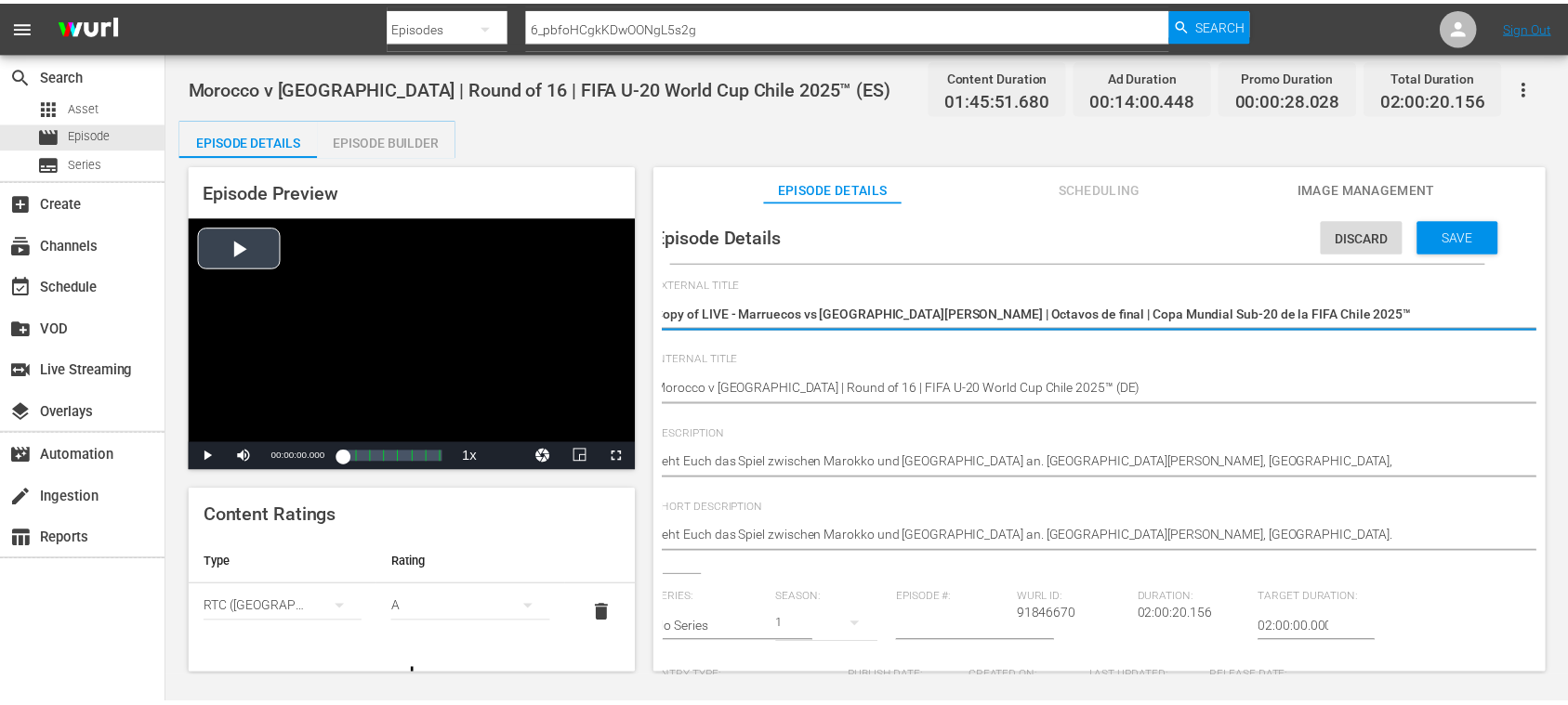
scroll to position [0, 0]
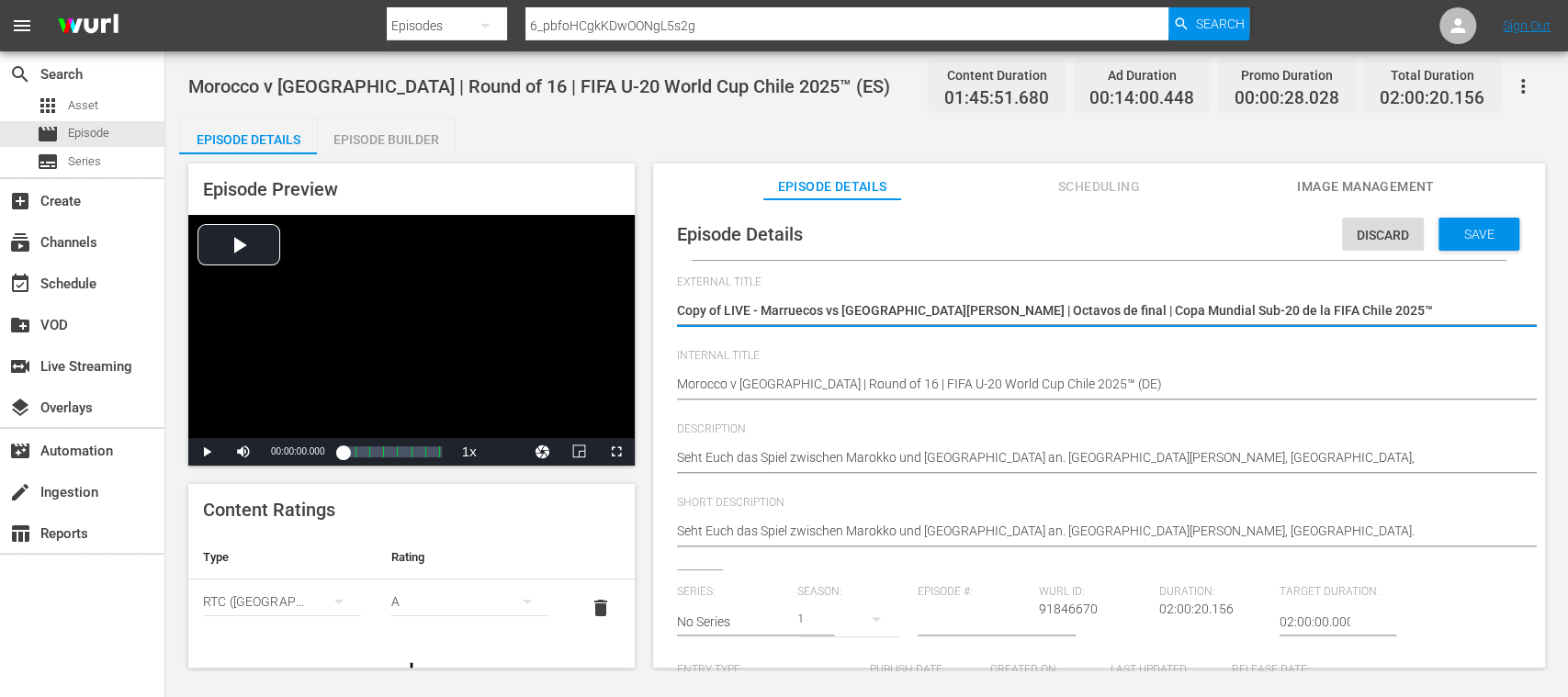
drag, startPoint x: 1323, startPoint y: 305, endPoint x: 761, endPoint y: 296, distance: 562.1
paste textarea "okko - Republik Korea | Achtelfinale | FIFA U-20-Weltmeisterschaft"
type textarea "Copy of LIVE - Marokko - Republik Korea | Achtelfinale | FIFA U-20-Weltmeisters…"
click at [726, 305] on textarea "Copy of LIVE - Marruecos vs República de Corea | Octavos de final | Copa Mundia…" at bounding box center [1095, 312] width 835 height 22
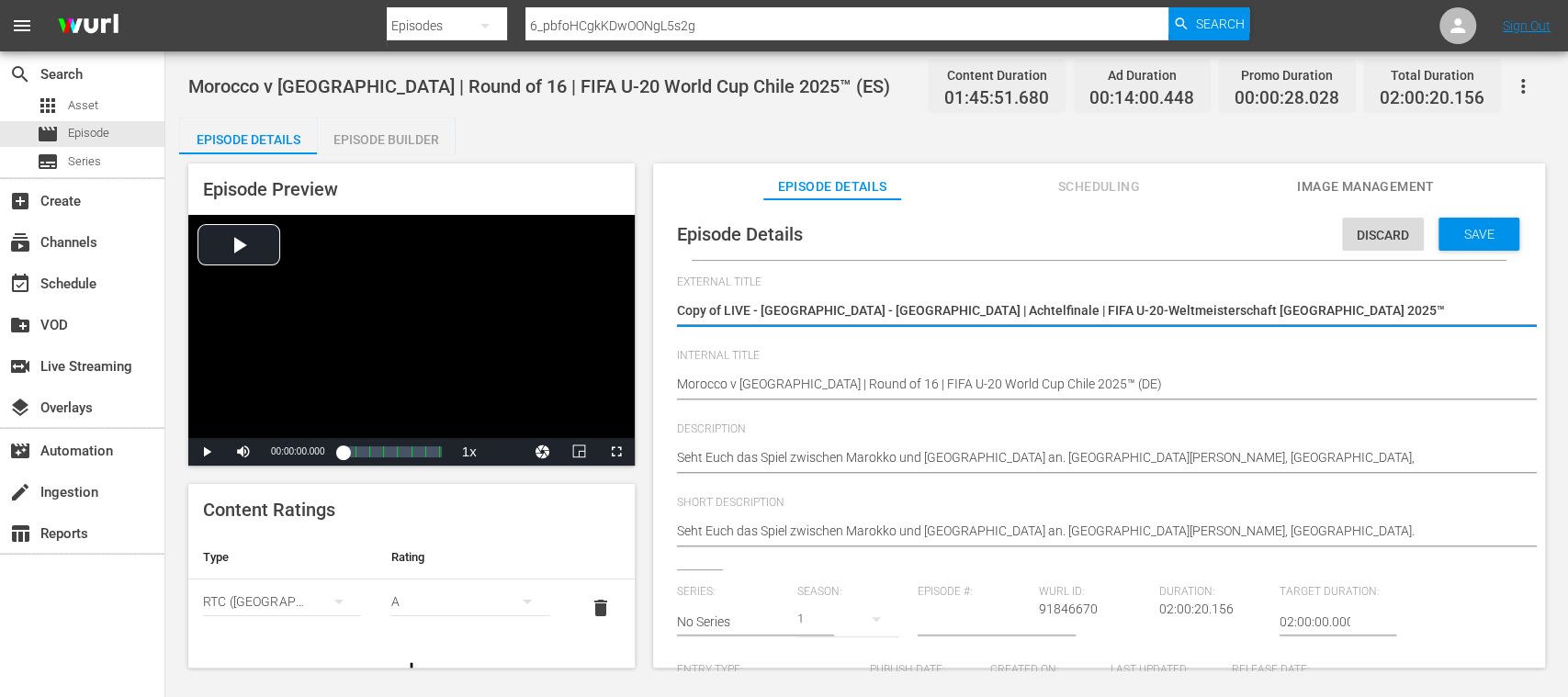
type textarea "Copy ofLIVE - Marokko - Republik Korea | Achtelfinale | FIFA U-20-Weltmeistersc…"
type textarea "Copy oLIVE - Marokko - Republik Korea | Achtelfinale | FIFA U-20-Weltmeistersch…"
type textarea "Copy LIVE - Marokko - Republik Korea | Achtelfinale | FIFA U-20-Weltmeisterscha…"
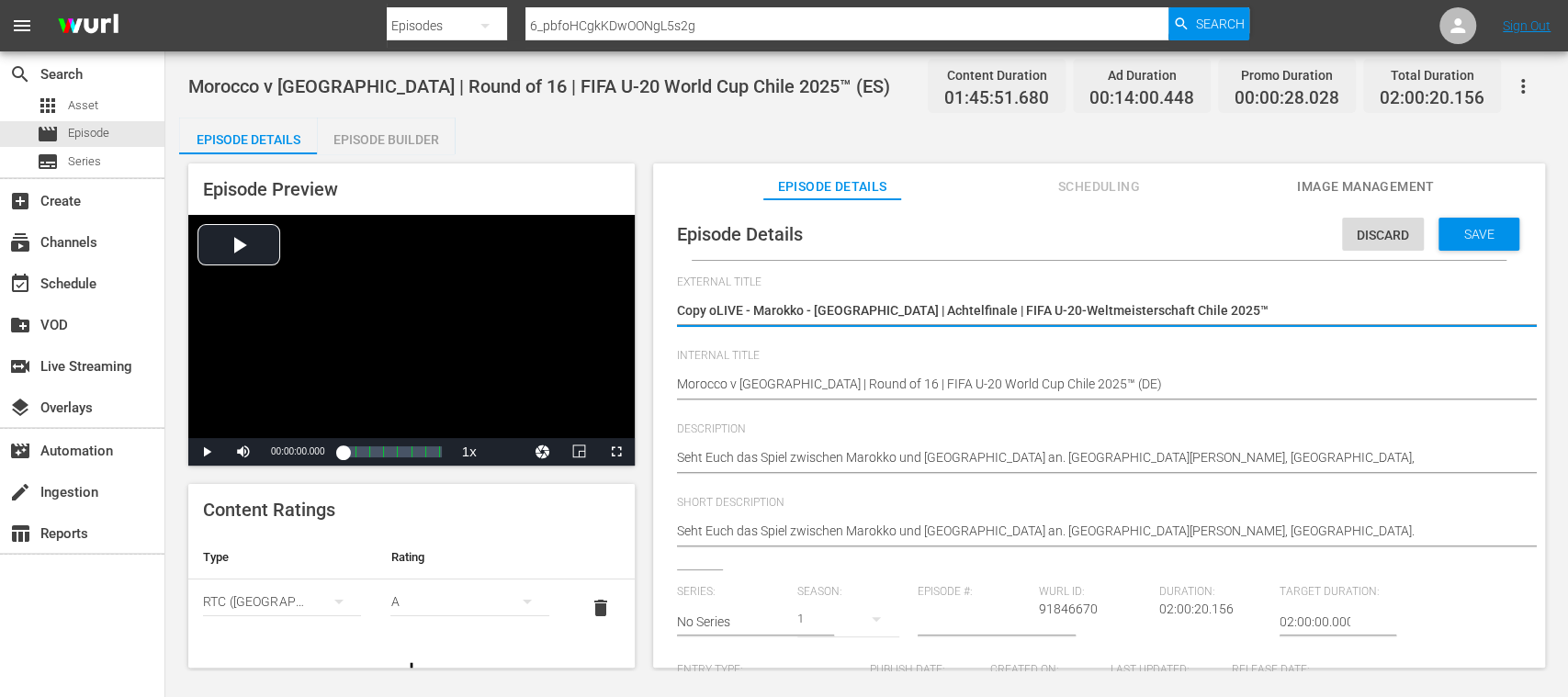
type textarea "Copy LIVE - Marokko - Republik Korea | Achtelfinale | FIFA U-20-Weltmeisterscha…"
type textarea "CopyLIVE - Marokko - Republik Korea | Achtelfinale | FIFA U-20-Weltmeisterschaf…"
type textarea "CopLIVE - Marokko - Republik Korea | Achtelfinale | FIFA U-20-Weltmeisterschaft…"
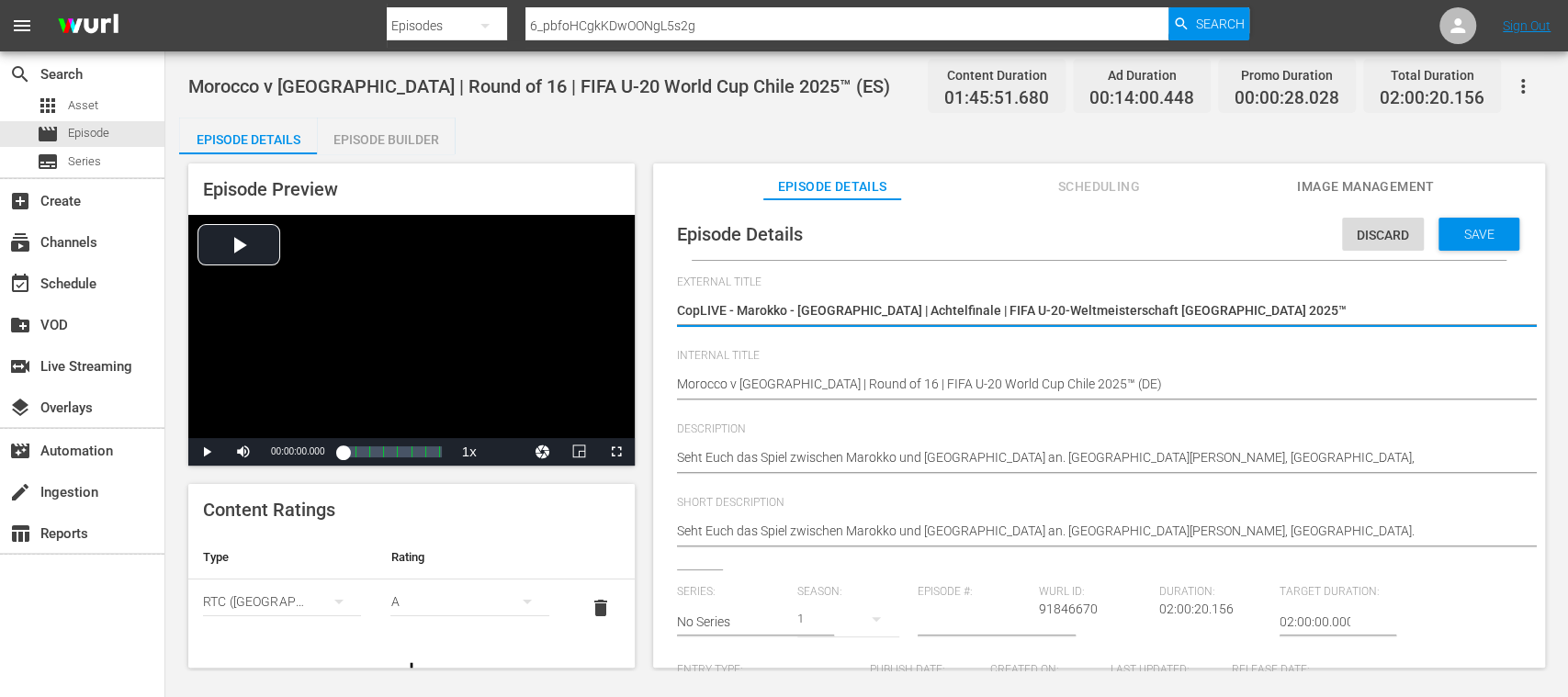
type textarea "CoLIVE - Marokko - Republik Korea | Achtelfinale | FIFA U-20-Weltmeisterschaft …"
type textarea "CLIVE - Marokko - Republik Korea | Achtelfinale | FIFA U-20-Weltmeisterschaft C…"
type textarea "LIVE - [GEOGRAPHIC_DATA] - [GEOGRAPHIC_DATA] | Achtelfinale | FIFA U-20-Weltmei…"
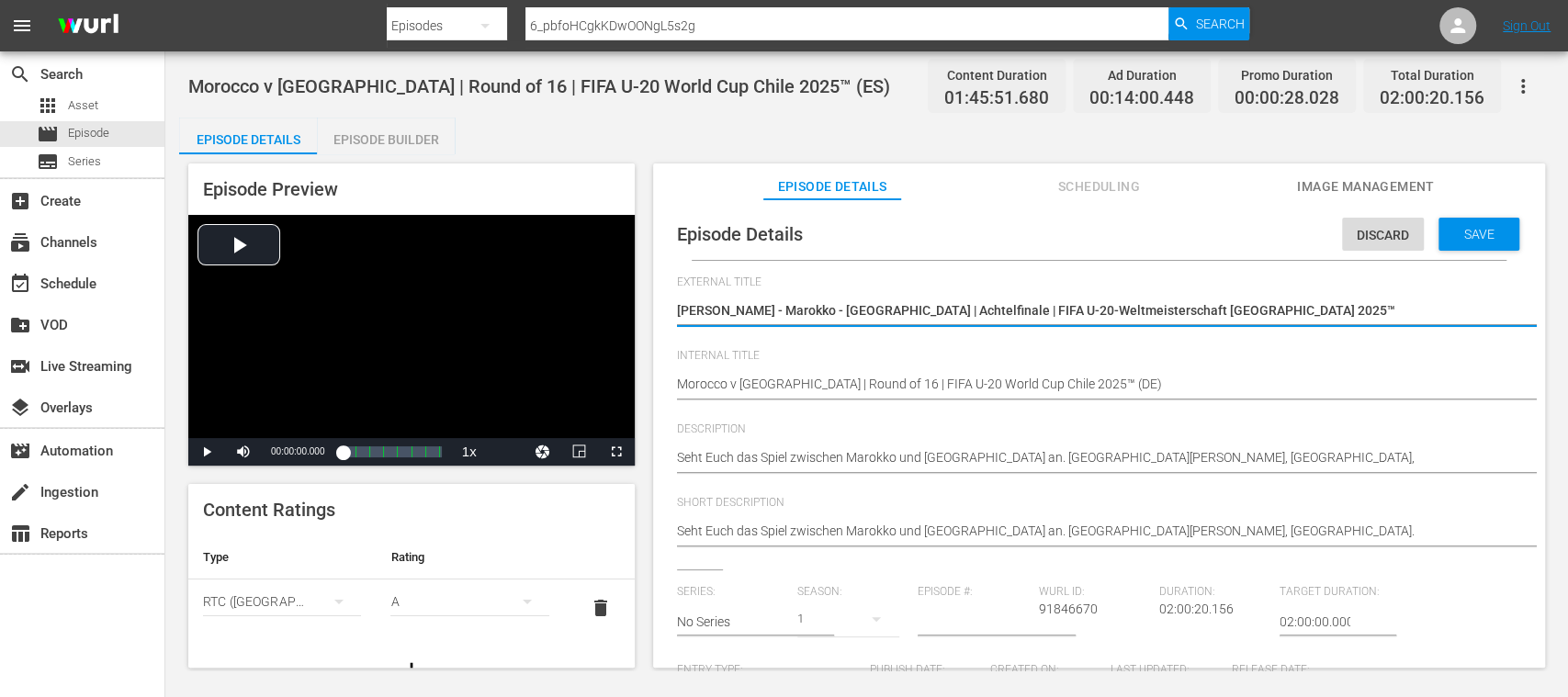
type textarea "LIVE - [GEOGRAPHIC_DATA] - [GEOGRAPHIC_DATA] | Achtelfinale | FIFA U-20-Weltmei…"
click at [1491, 235] on span "Save" at bounding box center [1479, 235] width 60 height 15
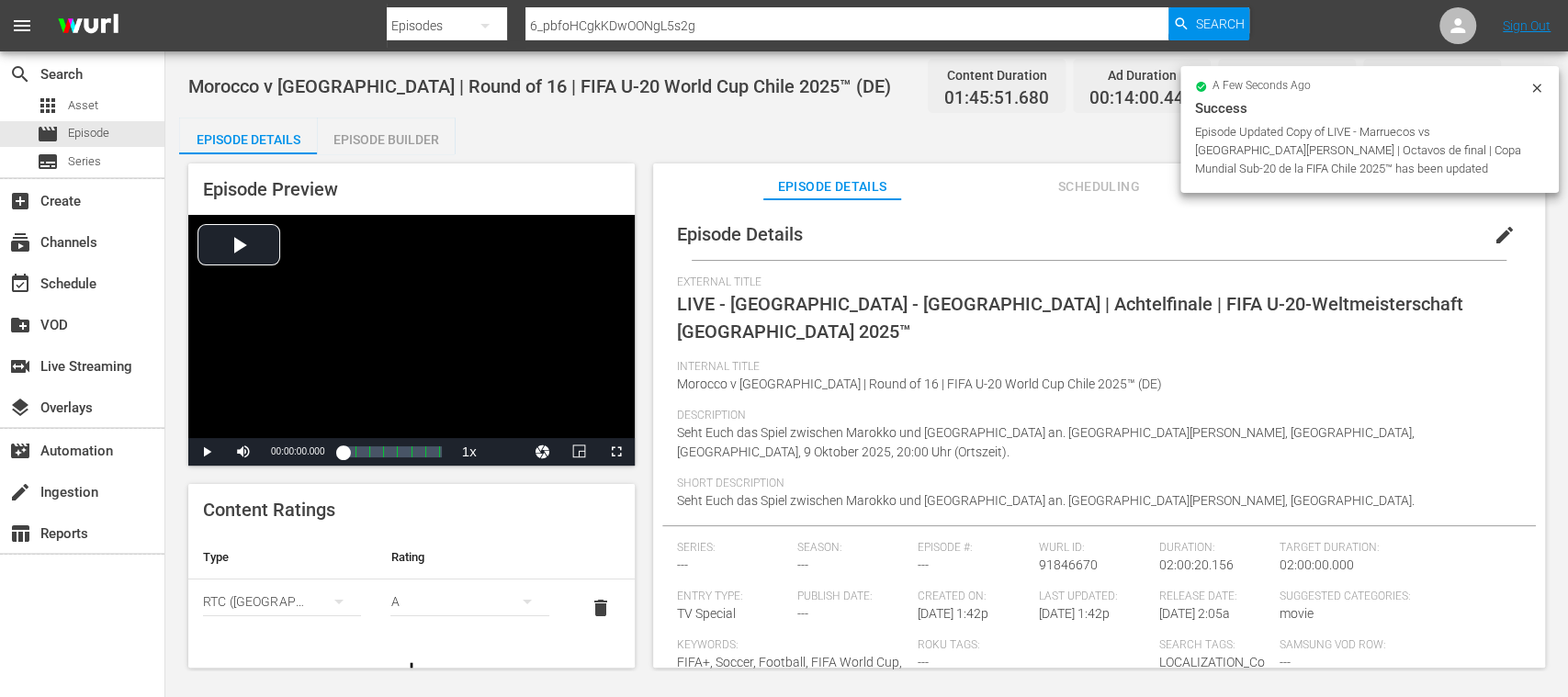
click at [590, 602] on span "delete" at bounding box center [600, 607] width 22 height 22
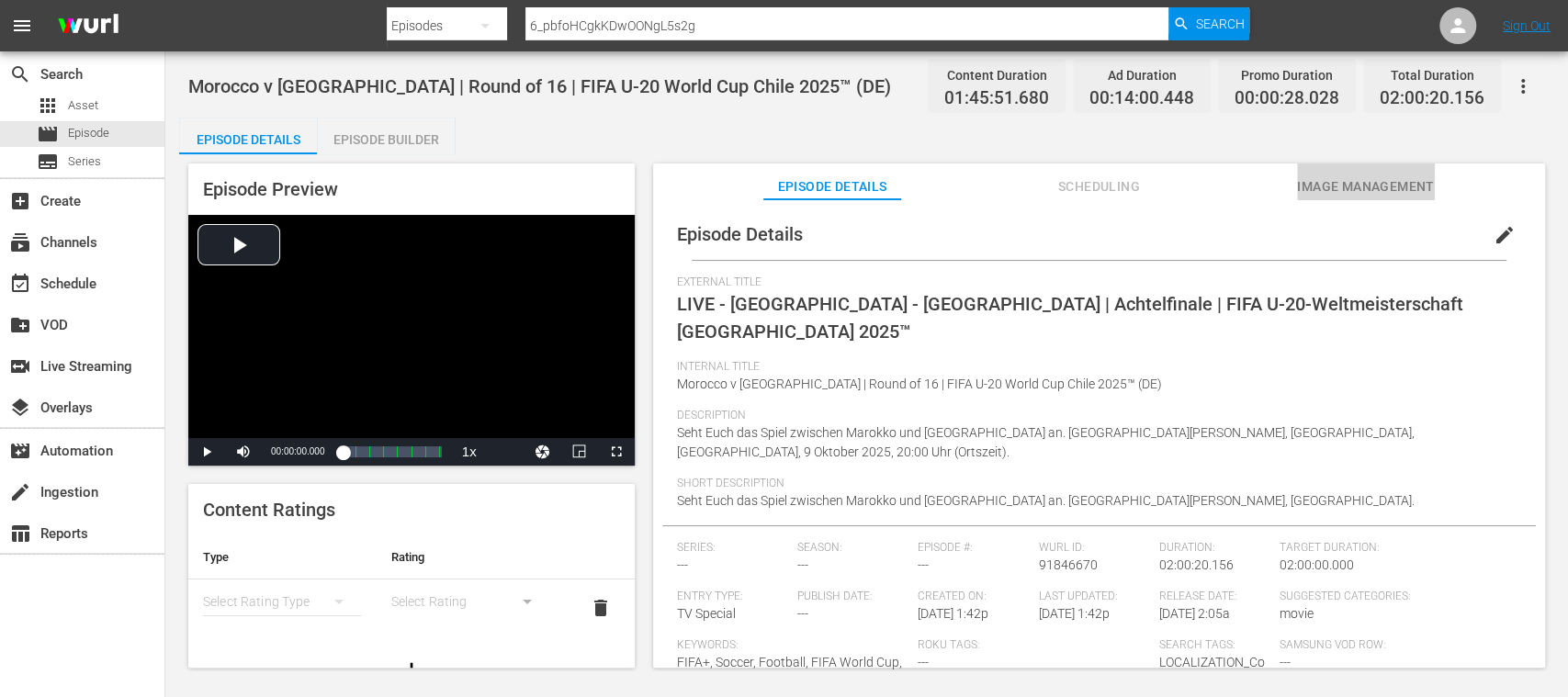
click at [1337, 176] on span "Image Management" at bounding box center [1365, 187] width 137 height 23
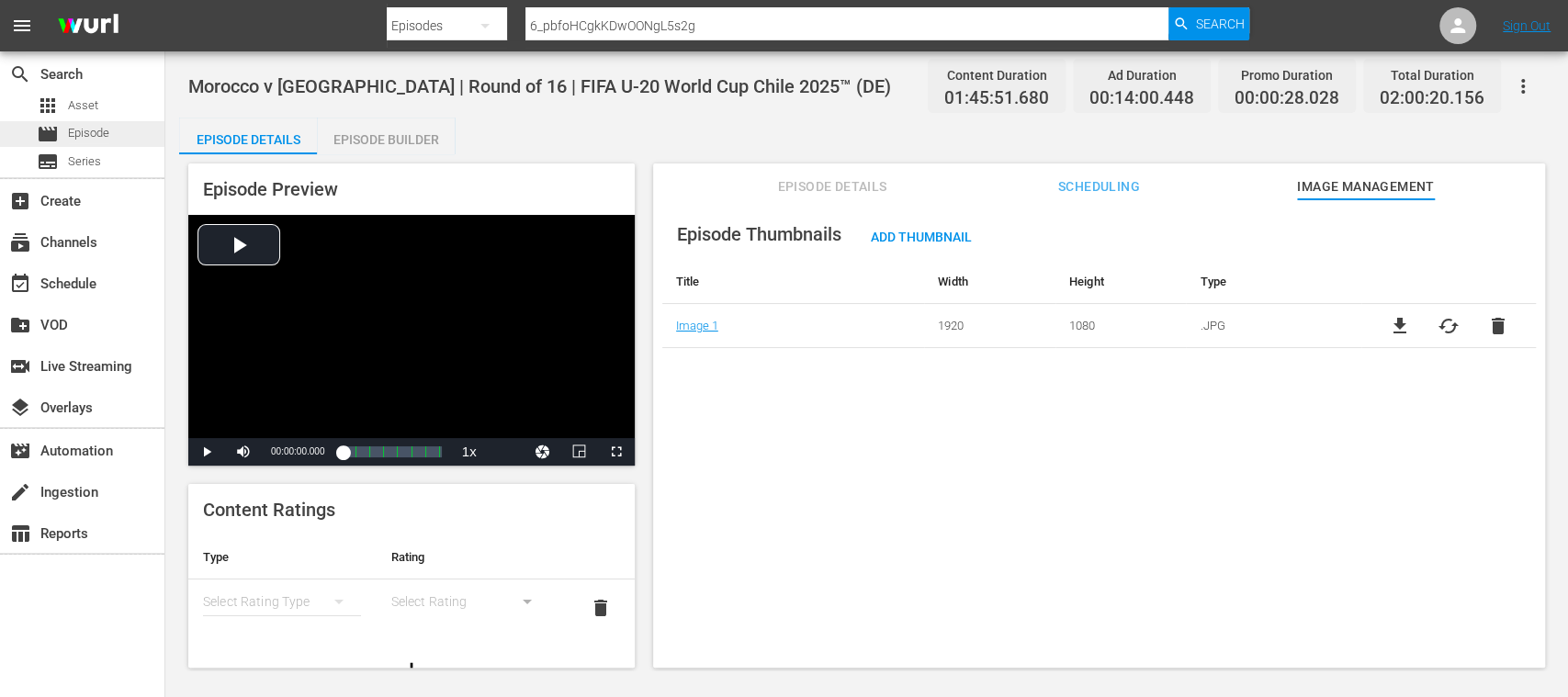
click at [86, 131] on span "Episode" at bounding box center [89, 133] width 42 height 18
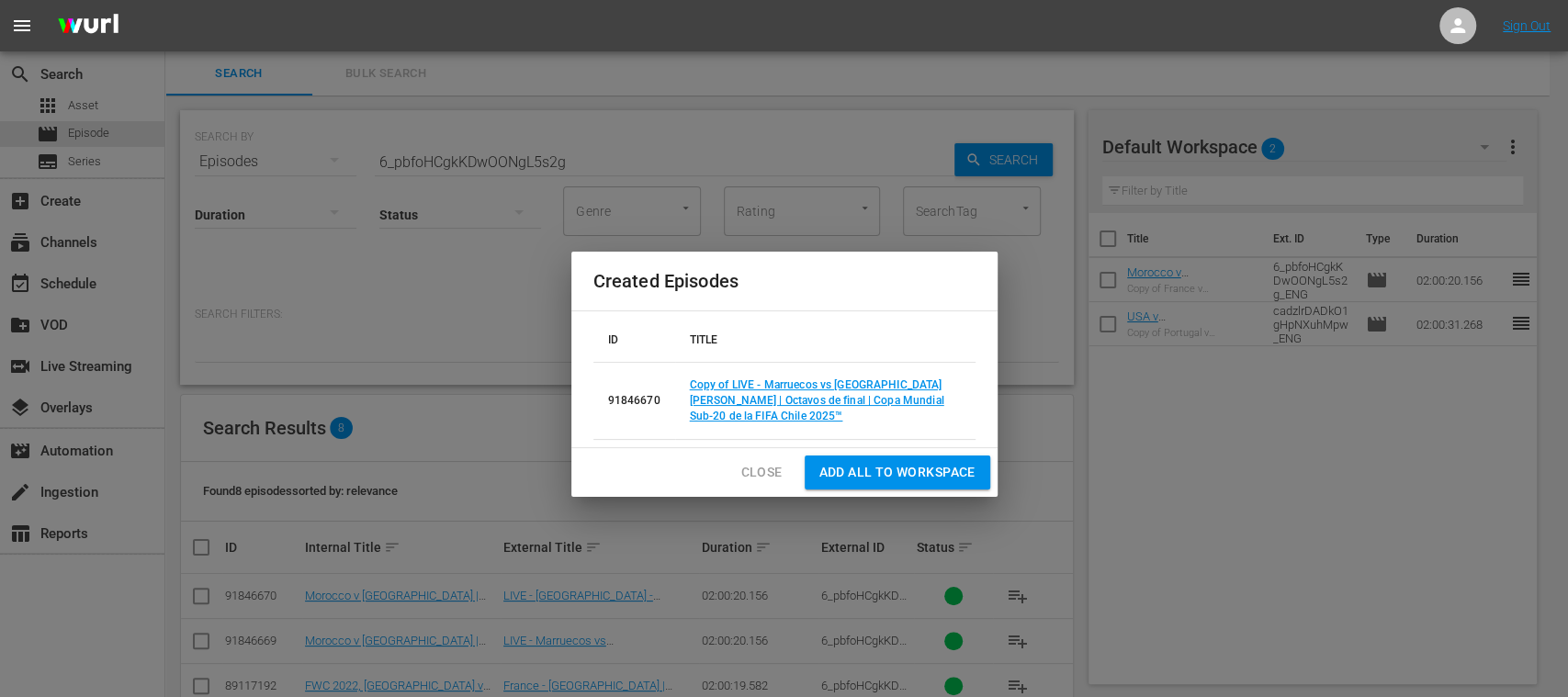
click at [758, 479] on span "Close" at bounding box center [762, 473] width 42 height 23
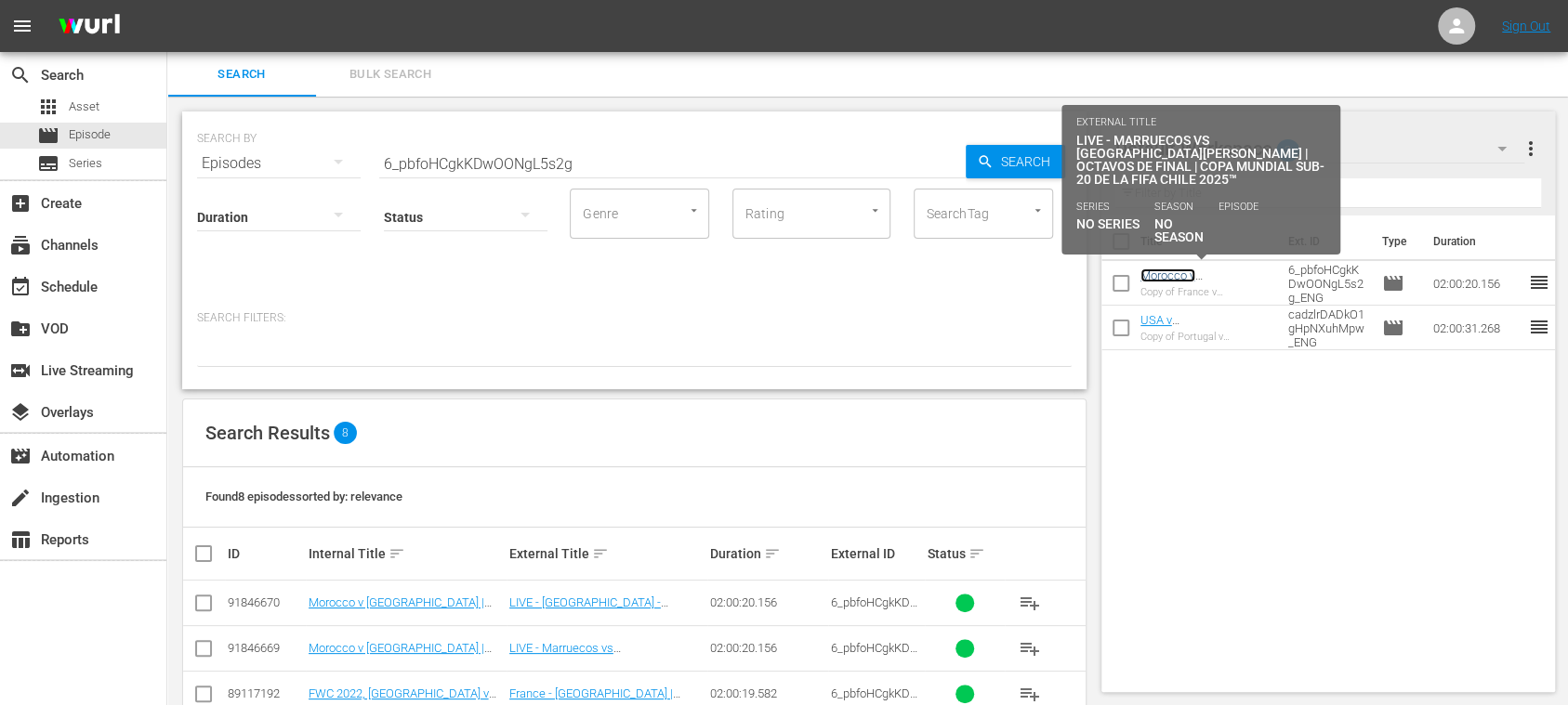
click at [1185, 277] on link "Morocco v Korea Republic | Round of 16 | FIFA U-20 World Cup Chile 2025™ (ES)" at bounding box center [1201, 303] width 121 height 70
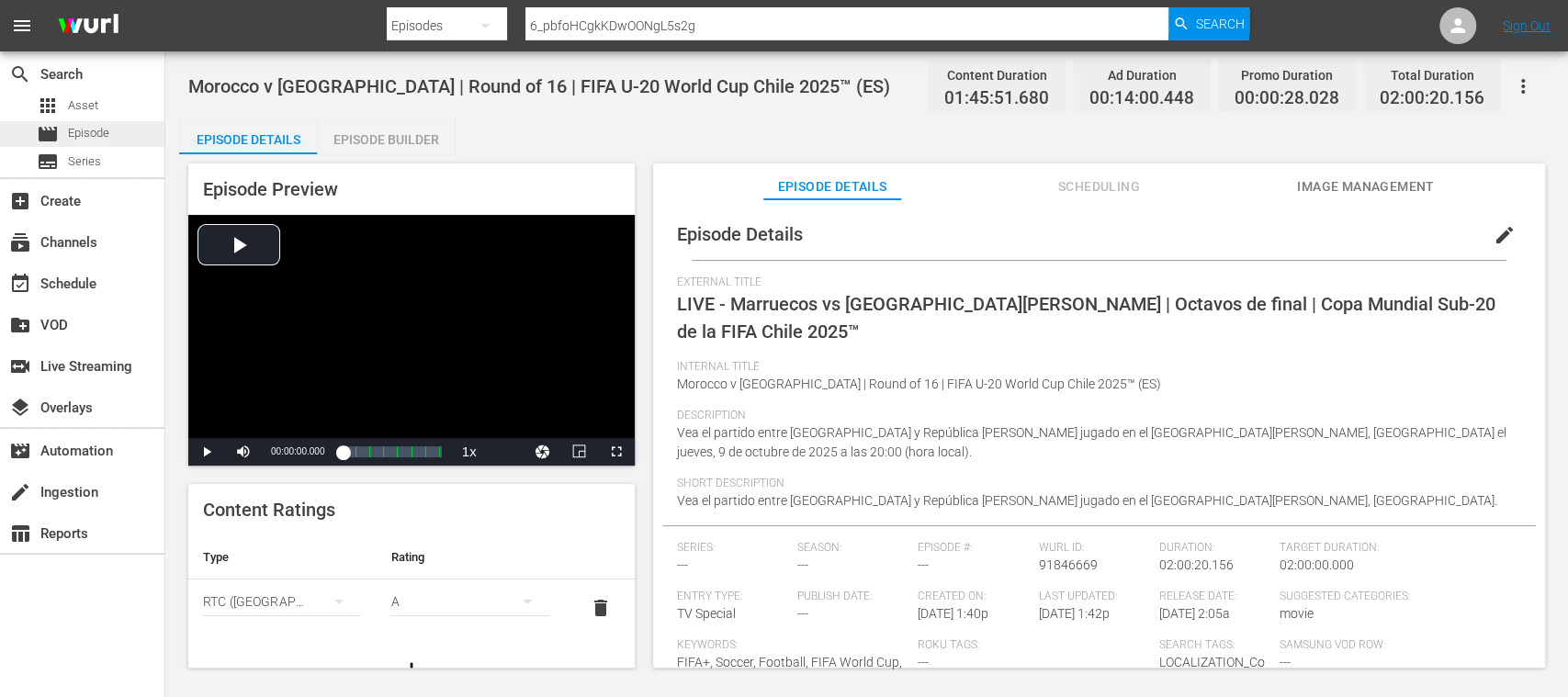
click at [103, 131] on span "Episode" at bounding box center [89, 133] width 42 height 18
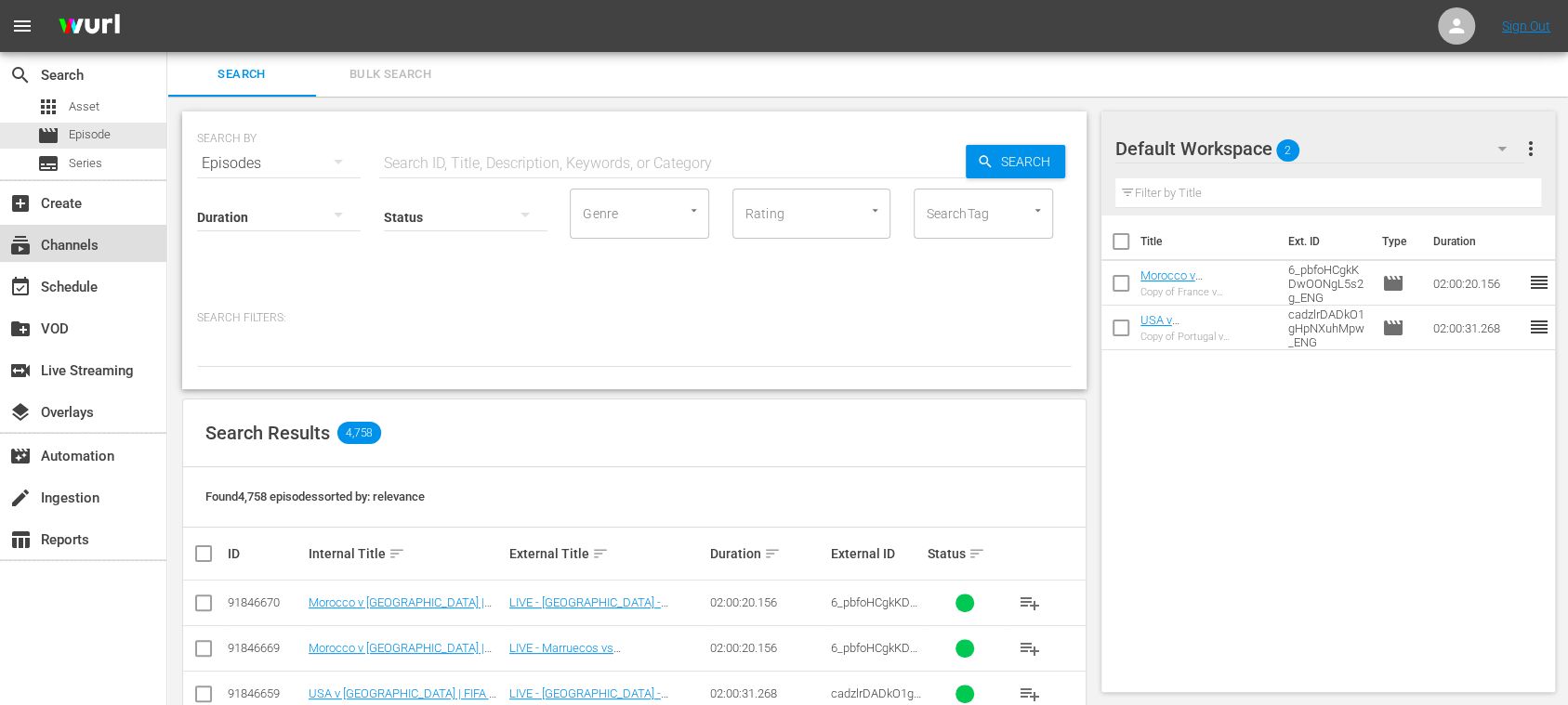
click at [93, 234] on div "subscriptions Channels" at bounding box center [52, 241] width 104 height 16
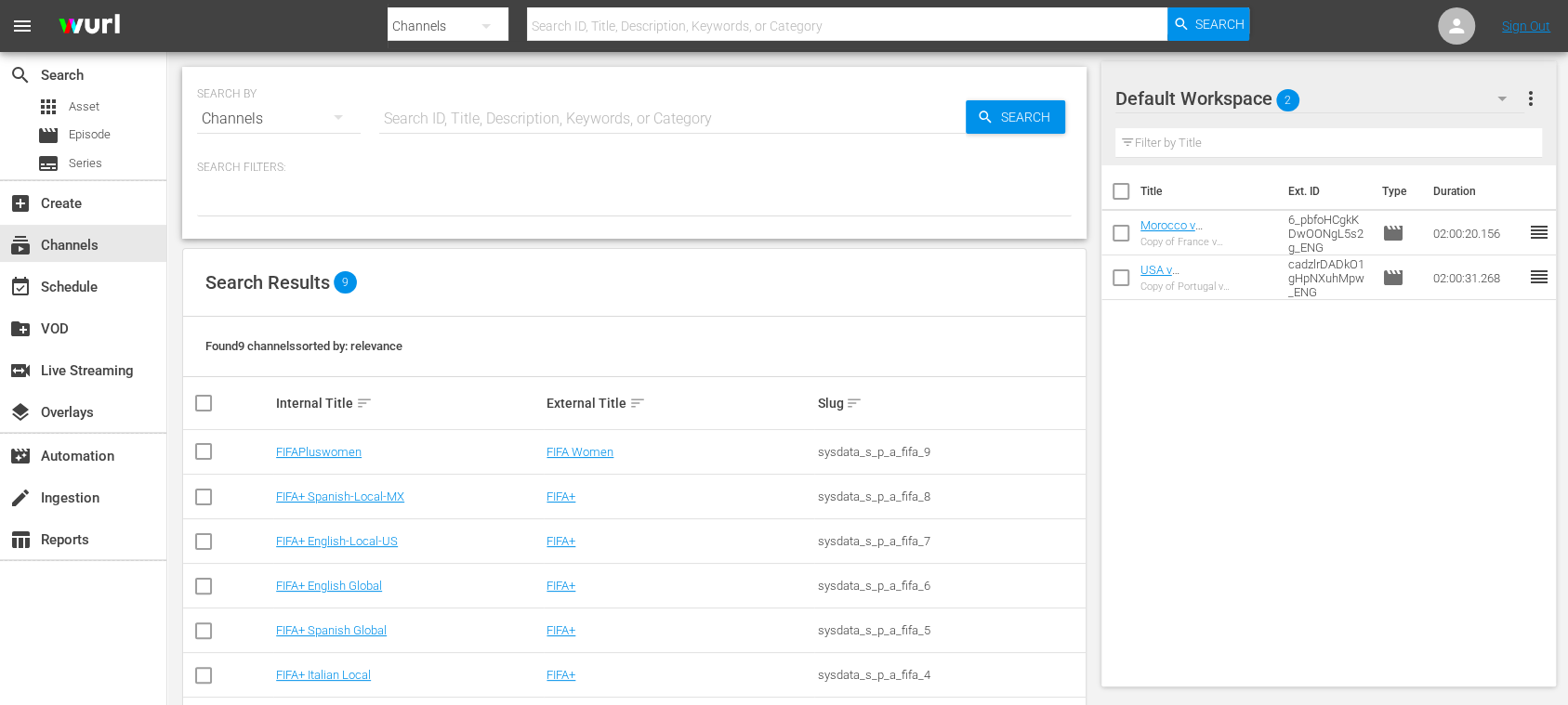
scroll to position [160, 0]
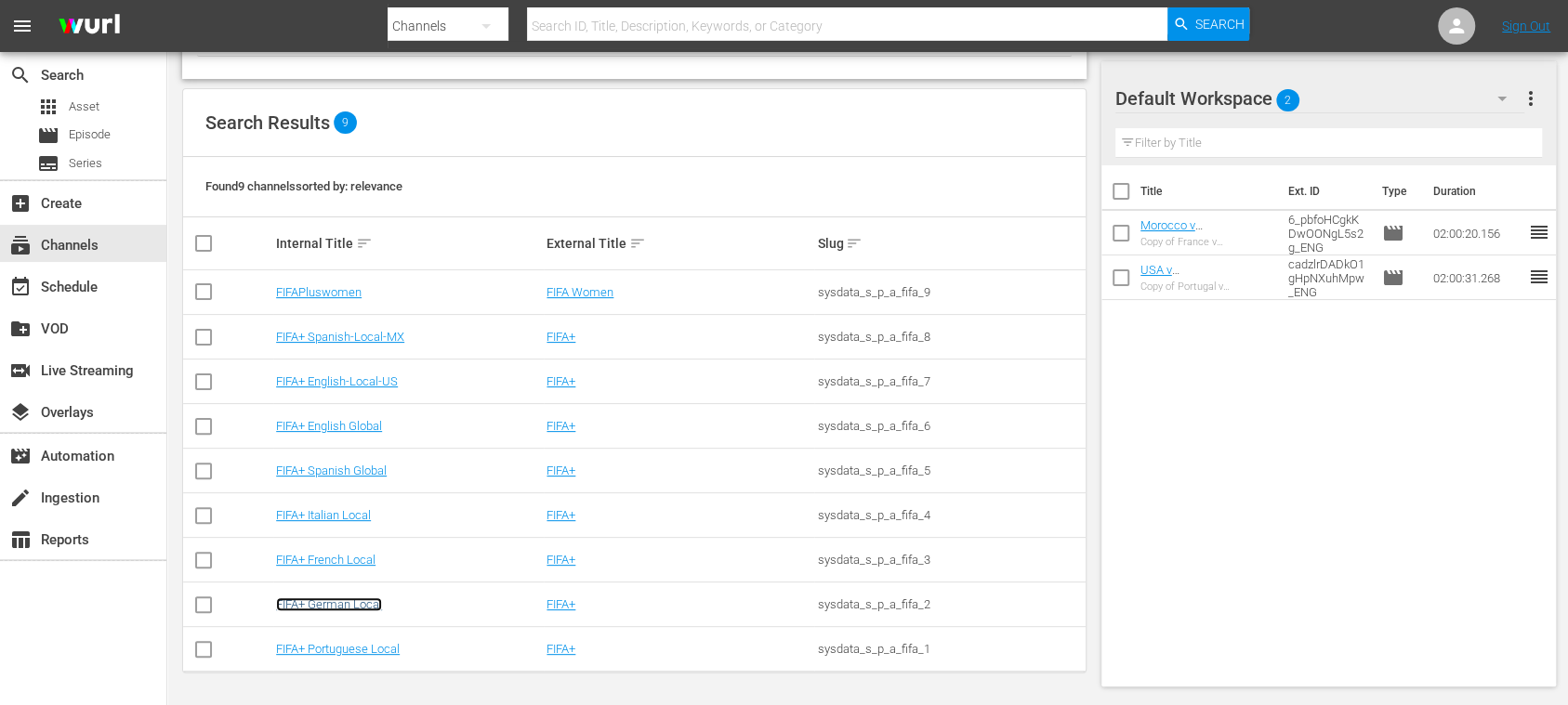
click at [365, 601] on link "FIFA+ German Local" at bounding box center [329, 604] width 106 height 14
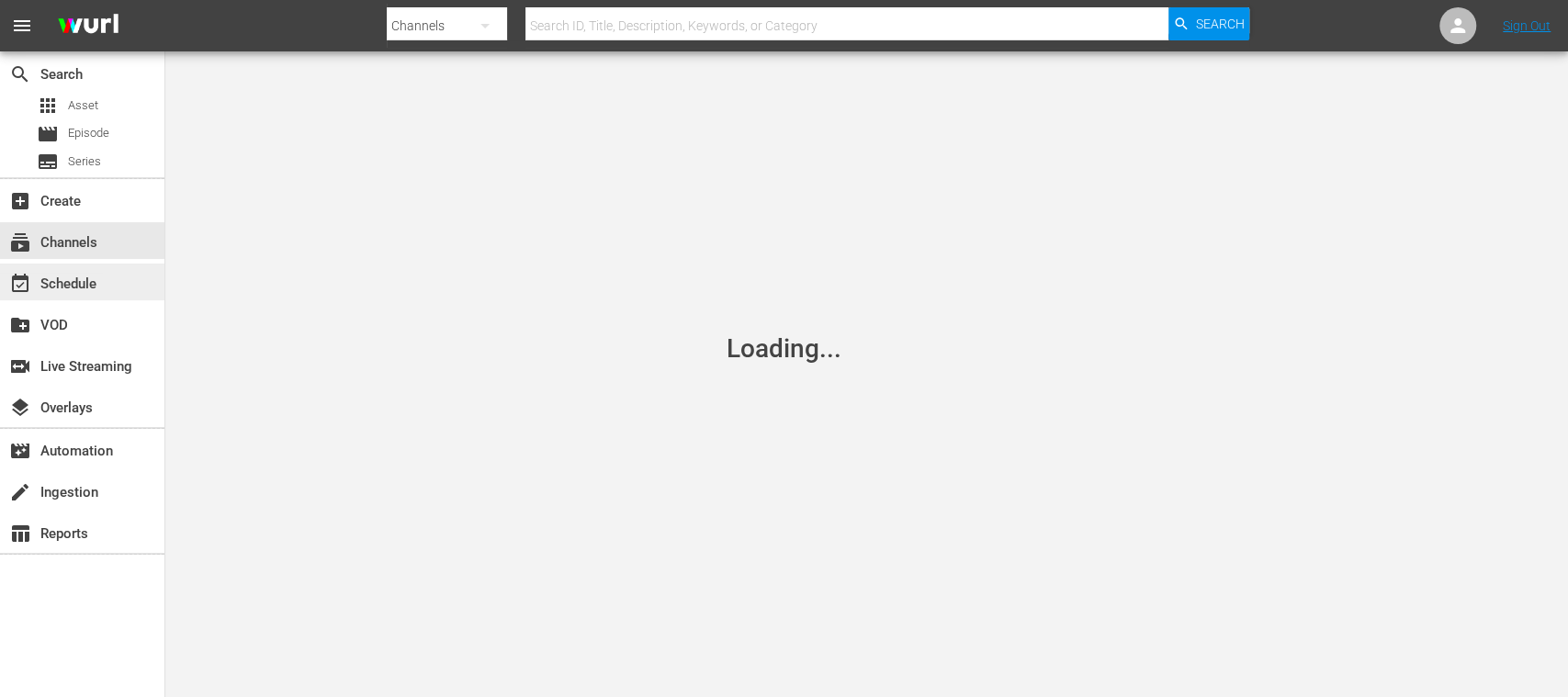
click at [78, 280] on div "event_available Schedule" at bounding box center [51, 280] width 103 height 16
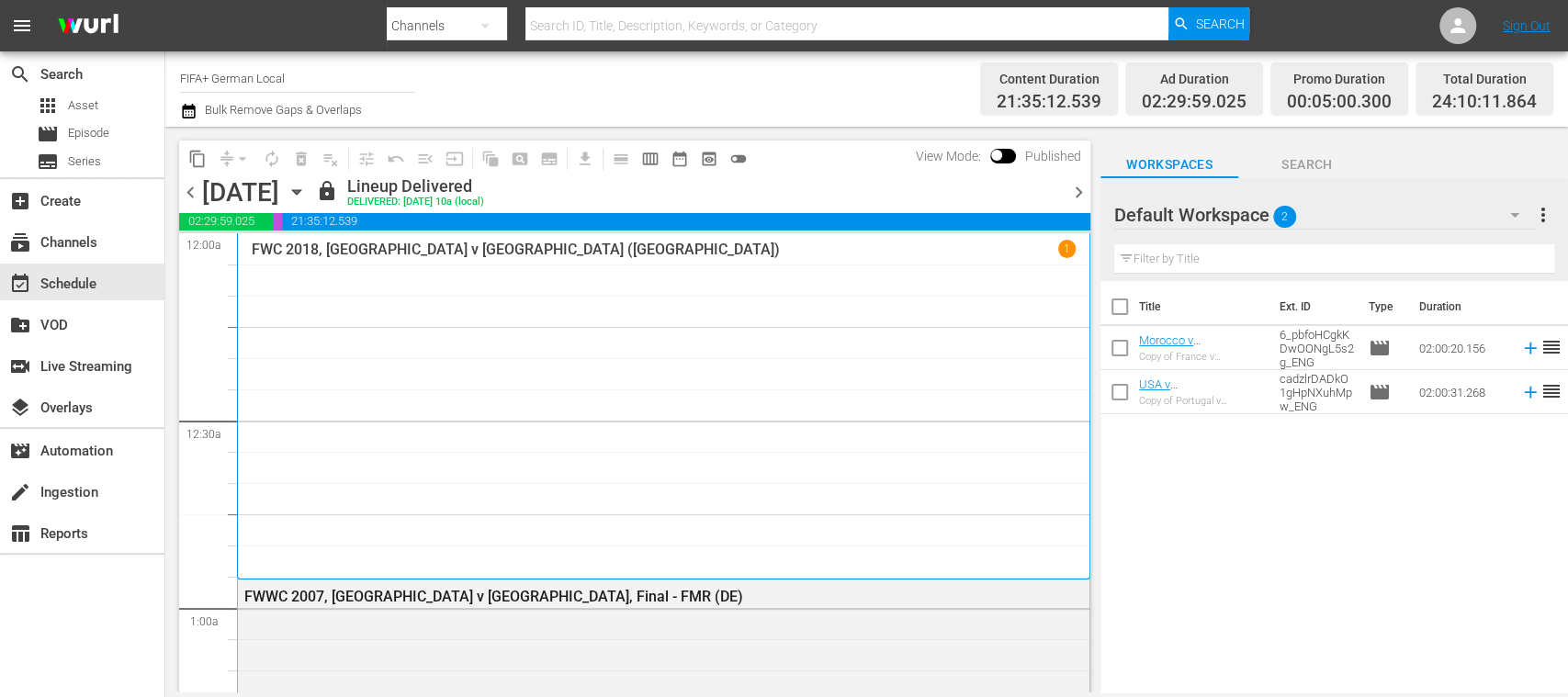
click at [1078, 188] on span "chevron_right" at bounding box center [1078, 192] width 23 height 23
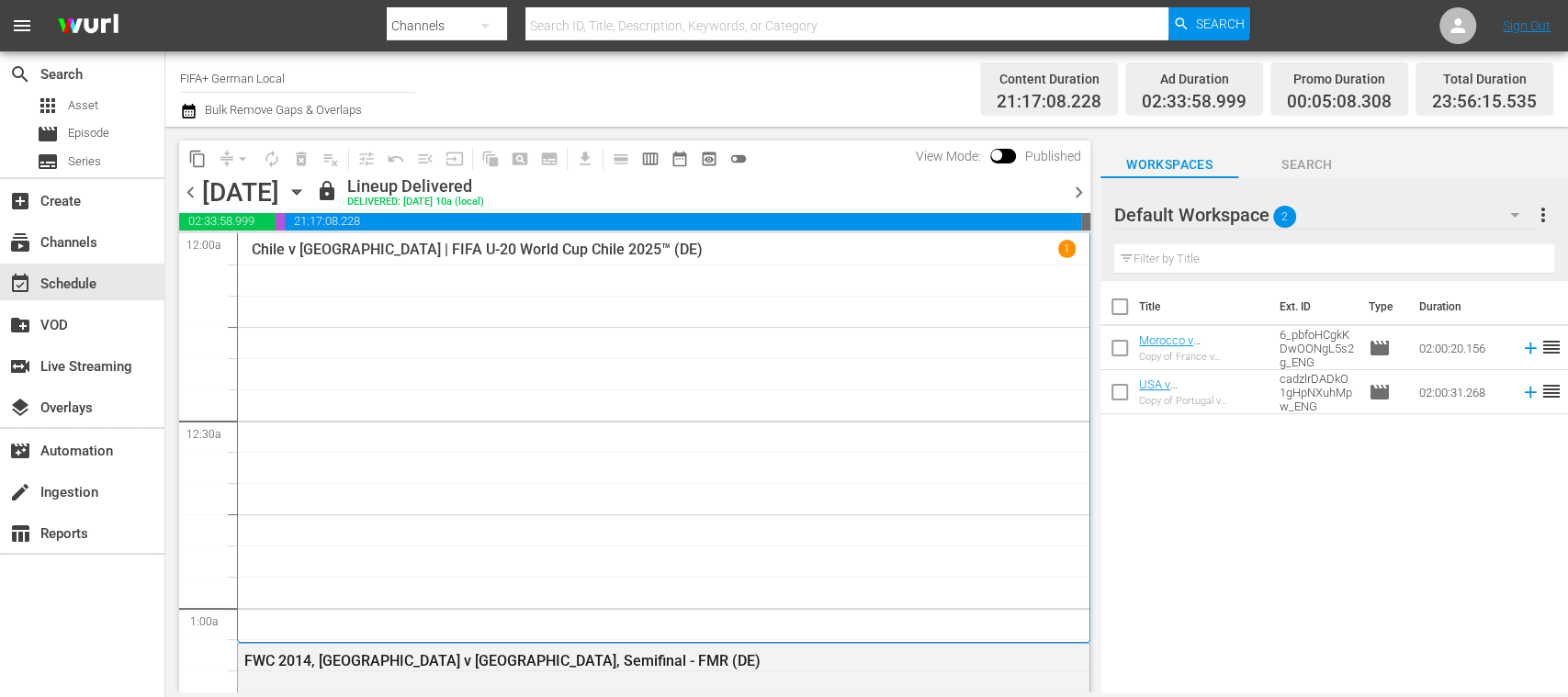
click at [1075, 191] on span "chevron_right" at bounding box center [1078, 192] width 23 height 23
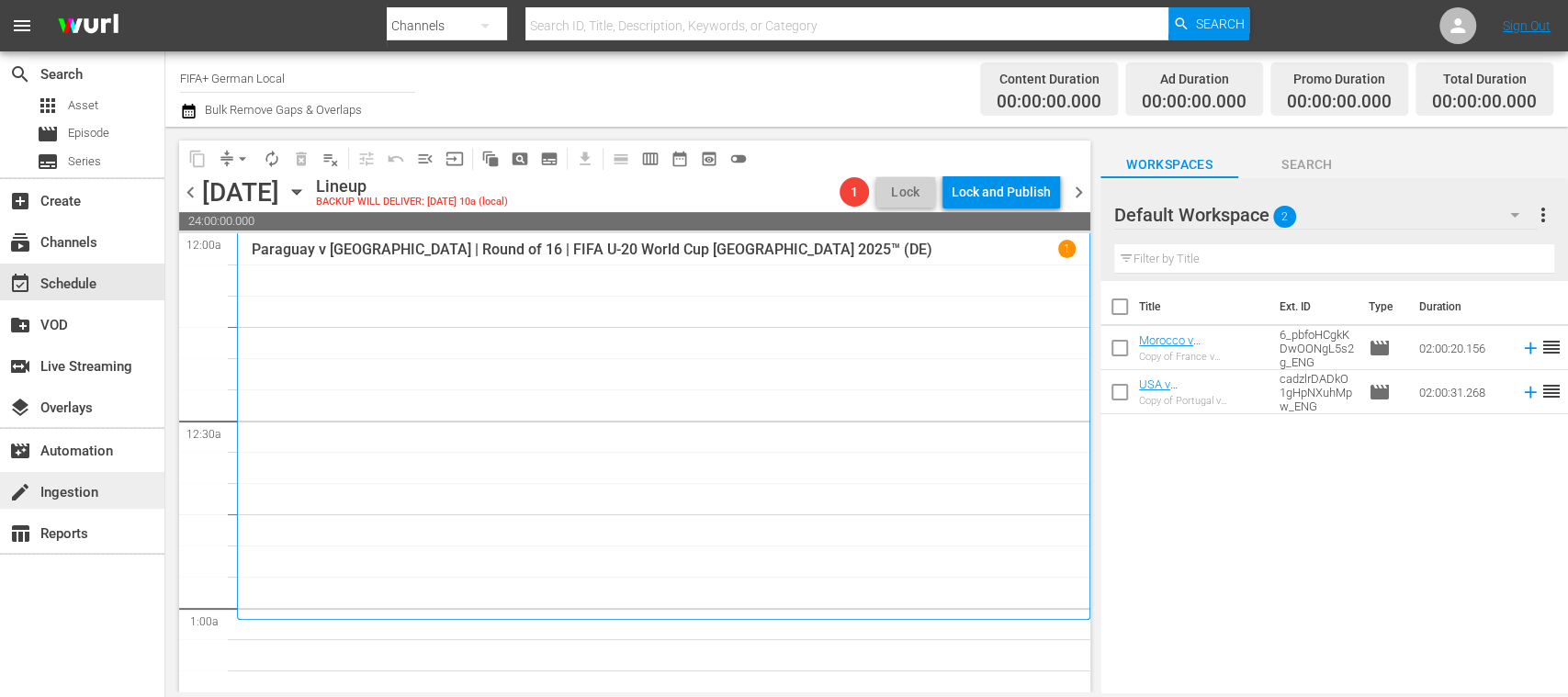
click at [84, 492] on div "create Ingestion" at bounding box center [51, 489] width 103 height 16
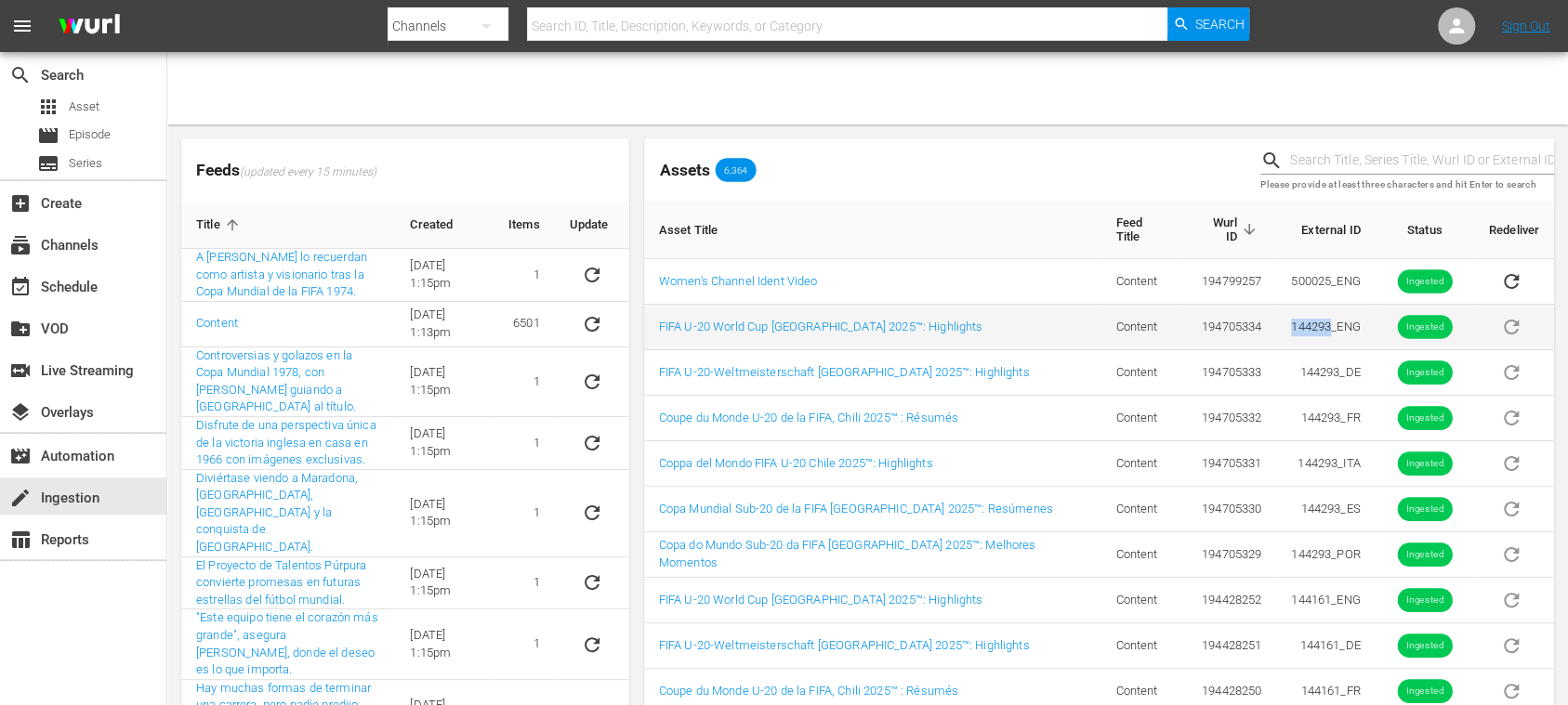
drag, startPoint x: 1260, startPoint y: 320, endPoint x: 1316, endPoint y: 324, distance: 56.1
click at [1316, 324] on tr "FIFA U-20 World Cup Chile 2025™: Highlights Content 194705334 144293_ENG Ingest…" at bounding box center [1099, 328] width 911 height 46
copy tr "144293"
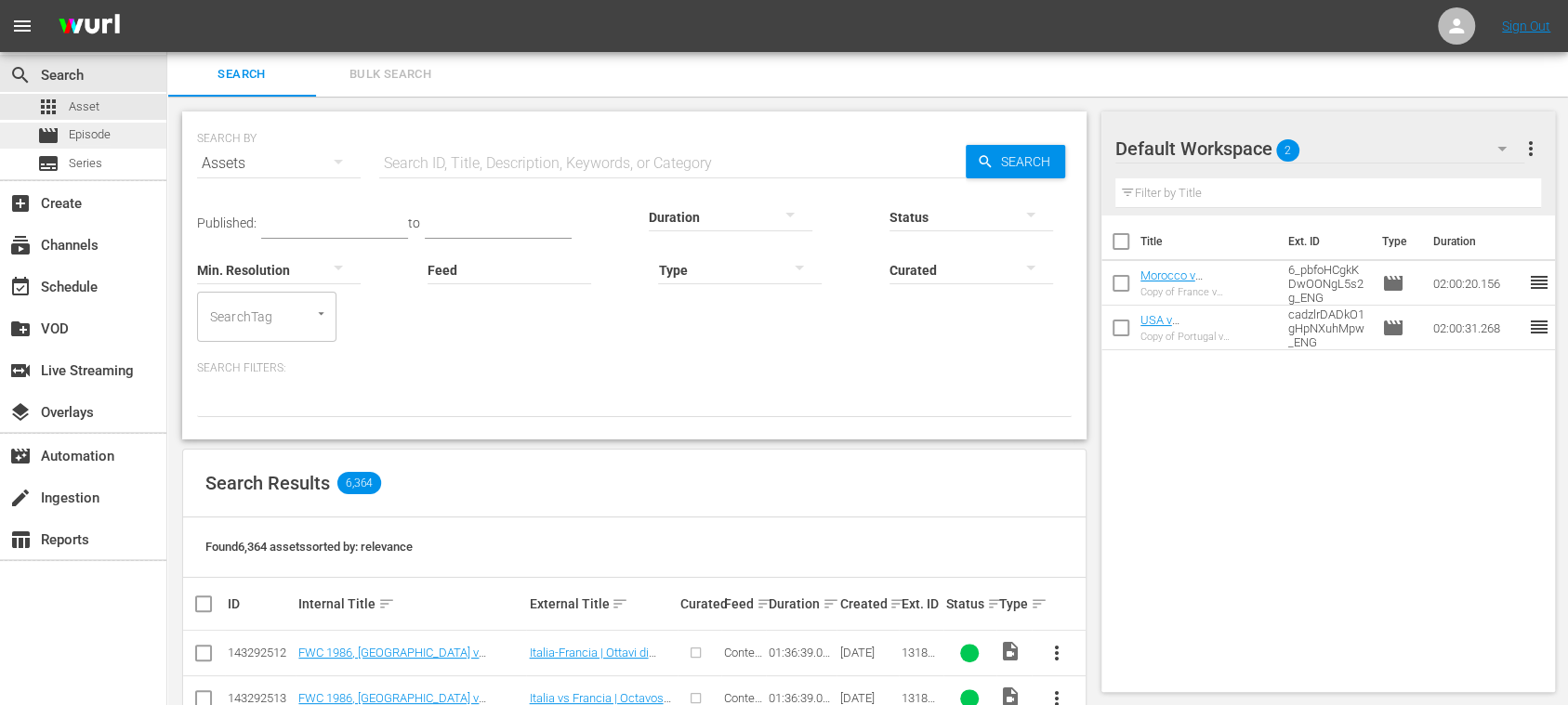
click at [97, 130] on span "Episode" at bounding box center [90, 134] width 42 height 18
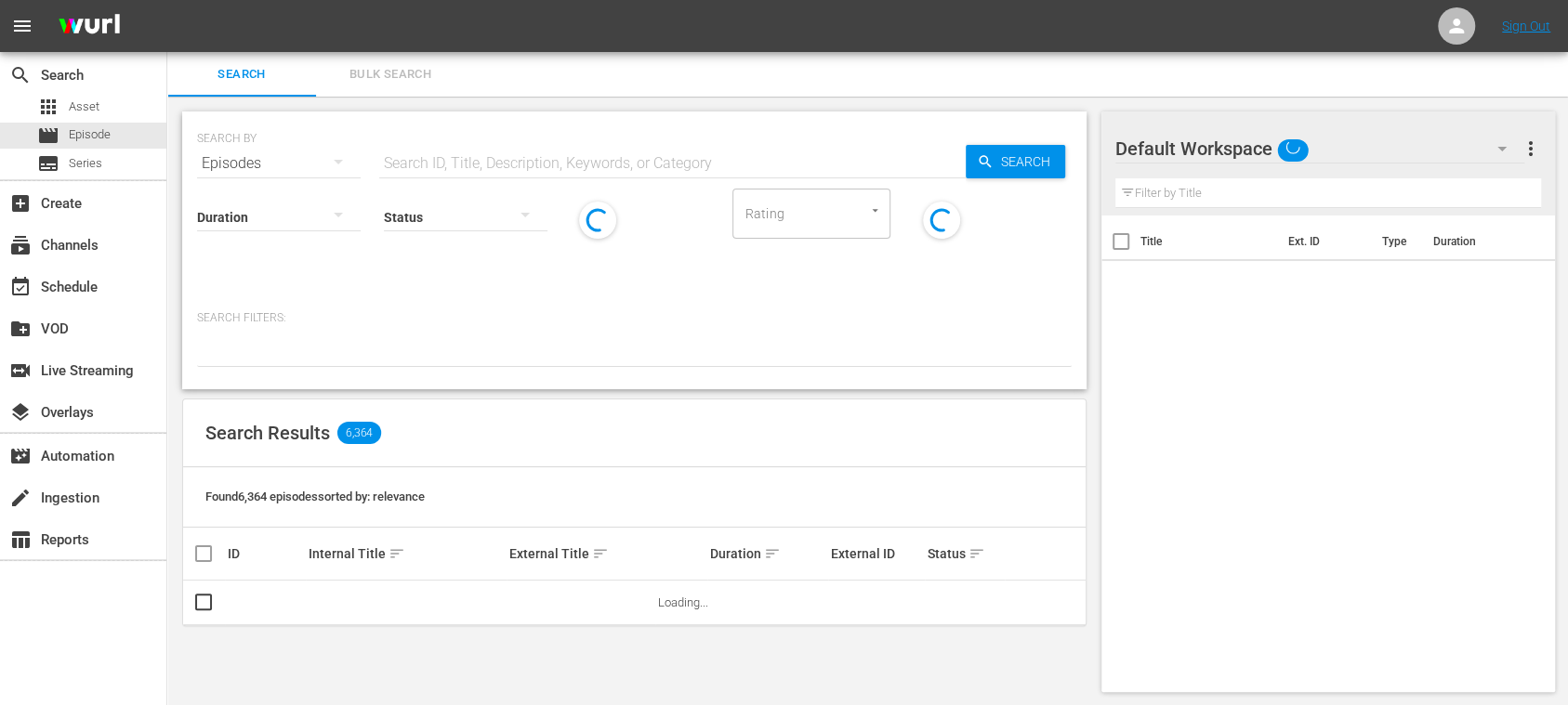
click at [407, 68] on span "Bulk Search" at bounding box center [390, 75] width 127 height 21
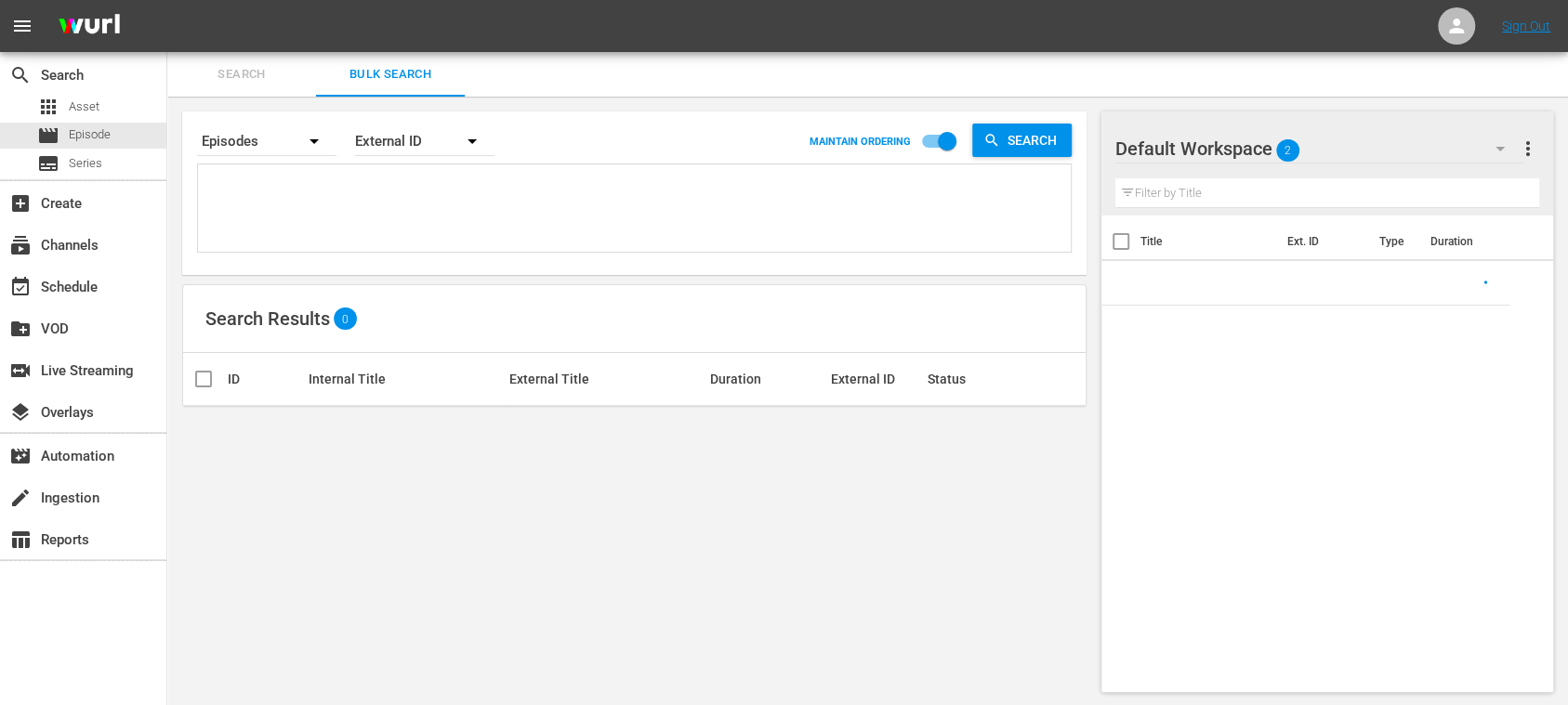
click at [325, 201] on textarea at bounding box center [636, 212] width 868 height 84
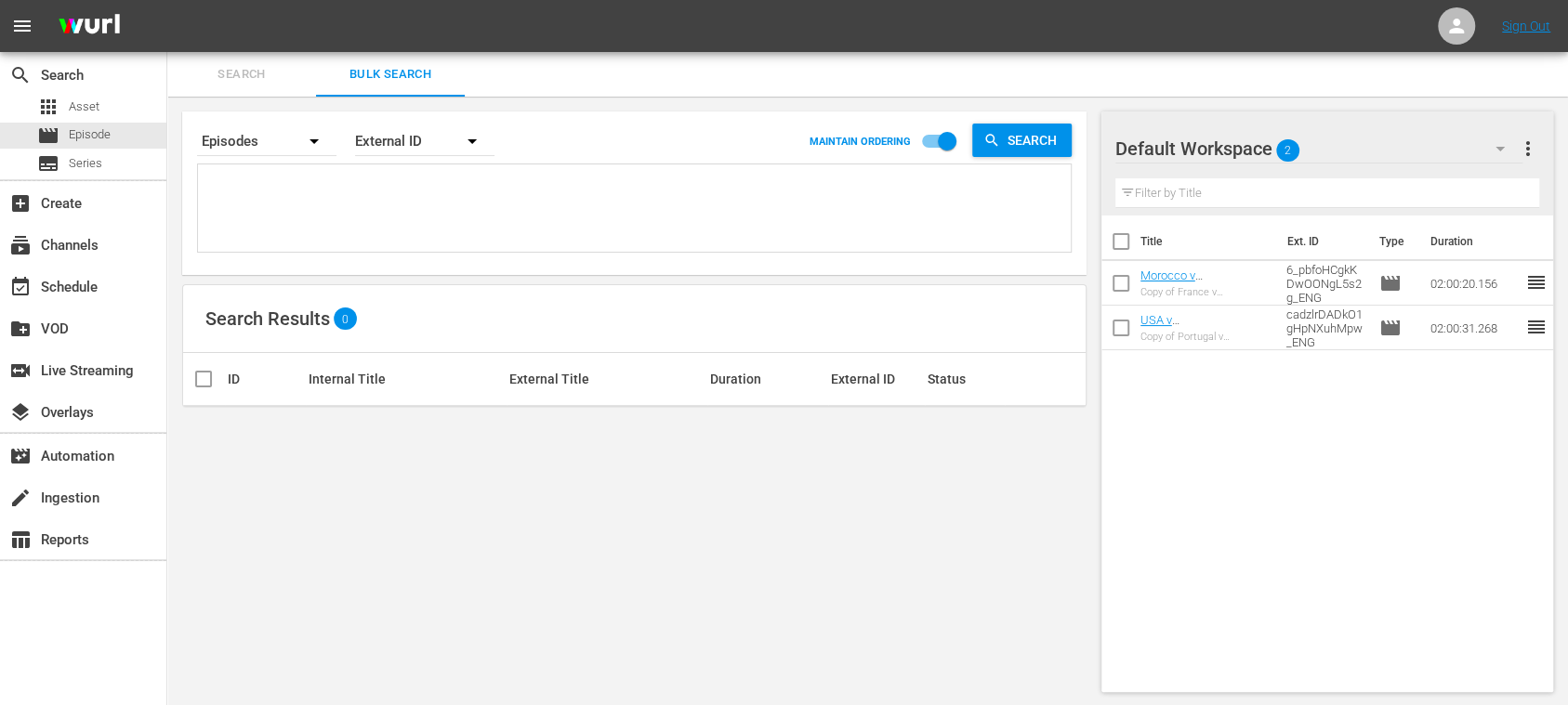
paste textarea "6qWXTJQwHEBfXnEUcNfI0f_DE #N/D #N/D 139915_DE 13905_DE 8ZvjzOYODw13FFUp0D4Gv_DE…"
type textarea "6qWXTJQwHEBfXnEUcNfI0f_DE #N/D #N/D 139915_DE 13905_DE 8ZvjzOYODw13FFUp0D4Gv_DE…"
click at [1531, 152] on span "more_vert" at bounding box center [1528, 148] width 22 height 22
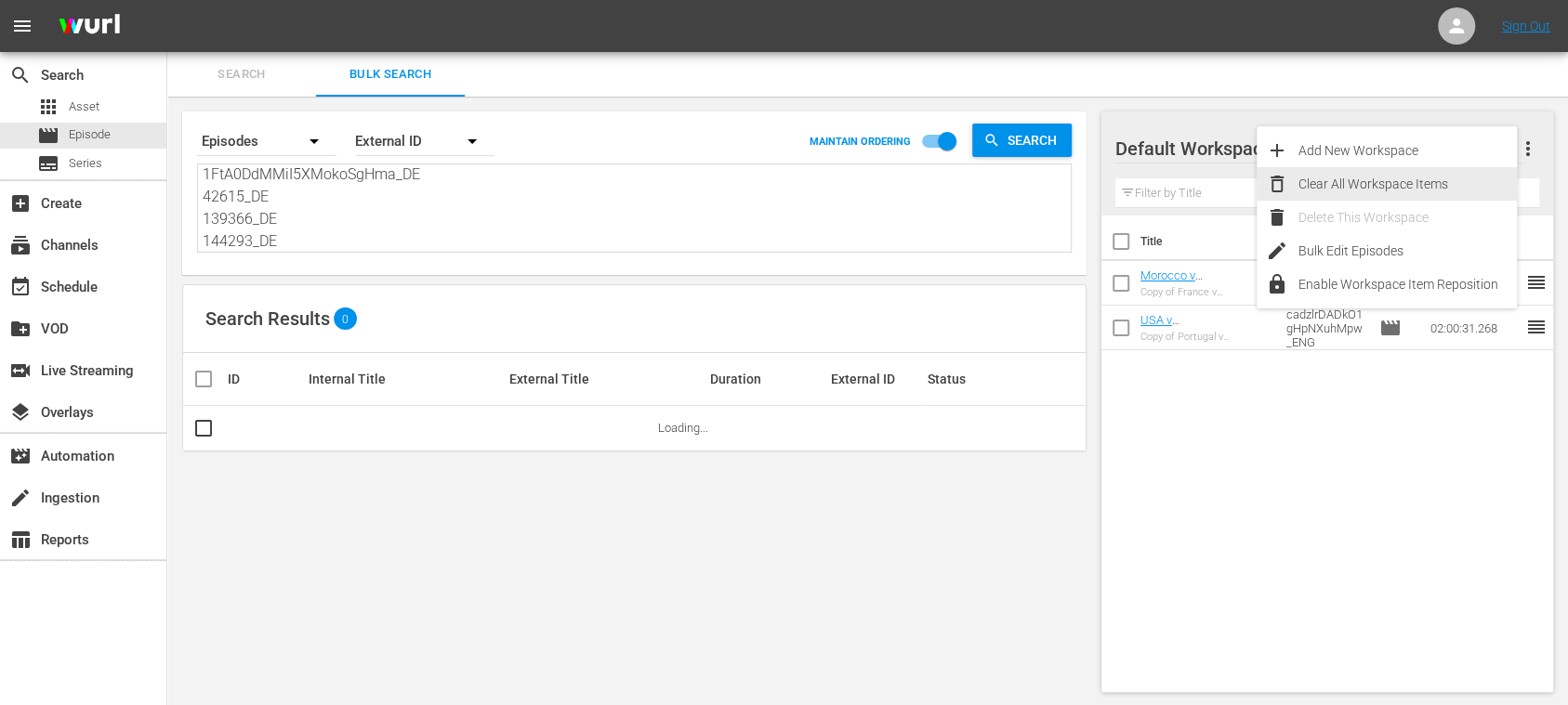
click at [1418, 186] on div "Clear All Workspace Items" at bounding box center [1408, 184] width 219 height 34
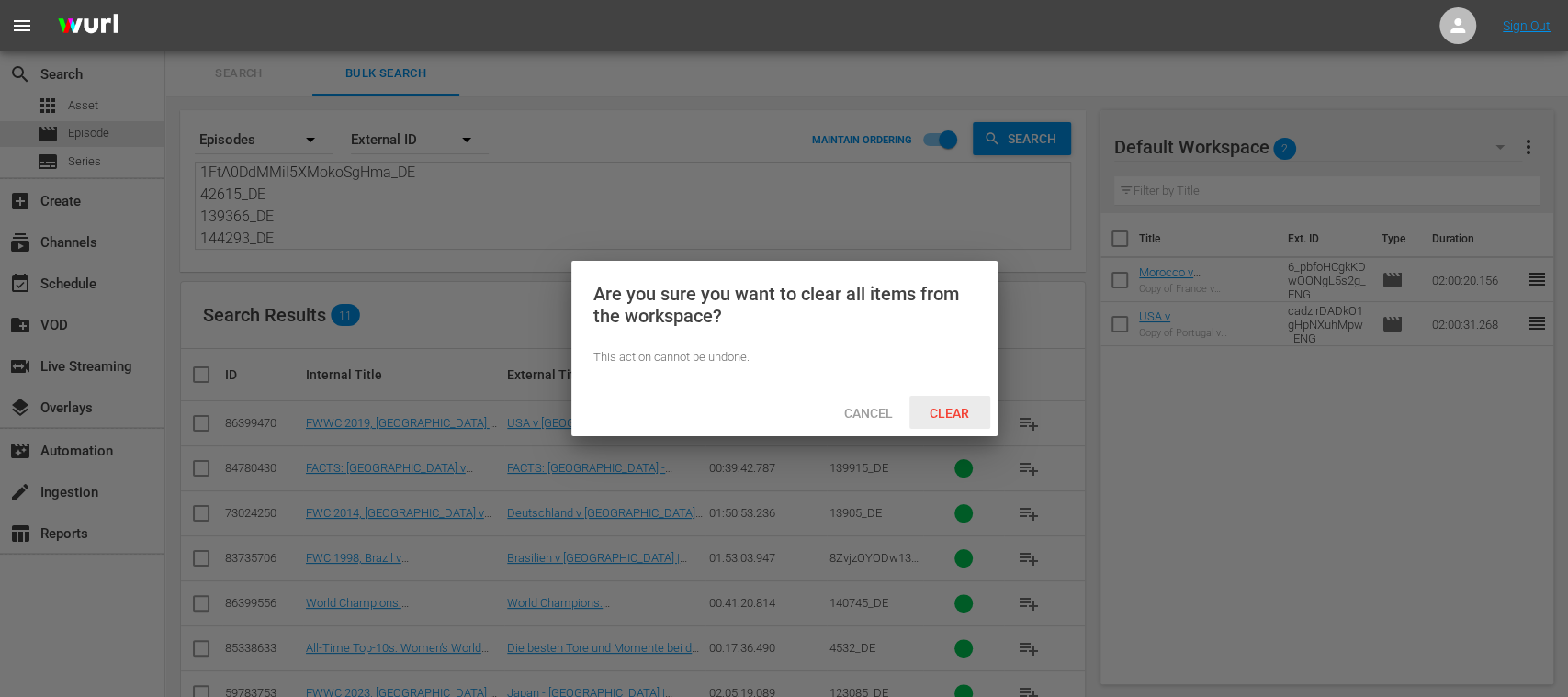
click at [941, 412] on span "Clear" at bounding box center [949, 414] width 69 height 15
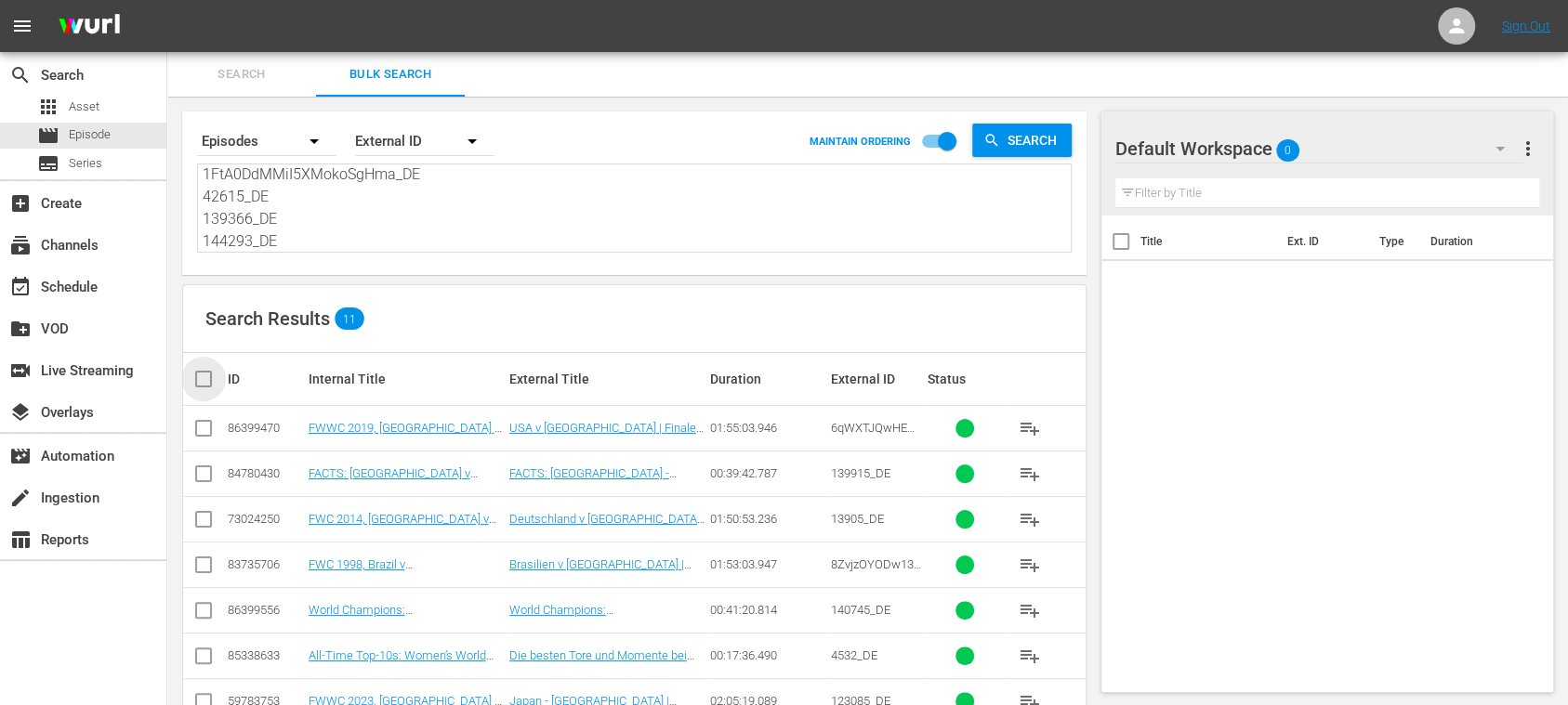
click at [202, 374] on input "checkbox" at bounding box center [211, 378] width 37 height 22
checkbox input "true"
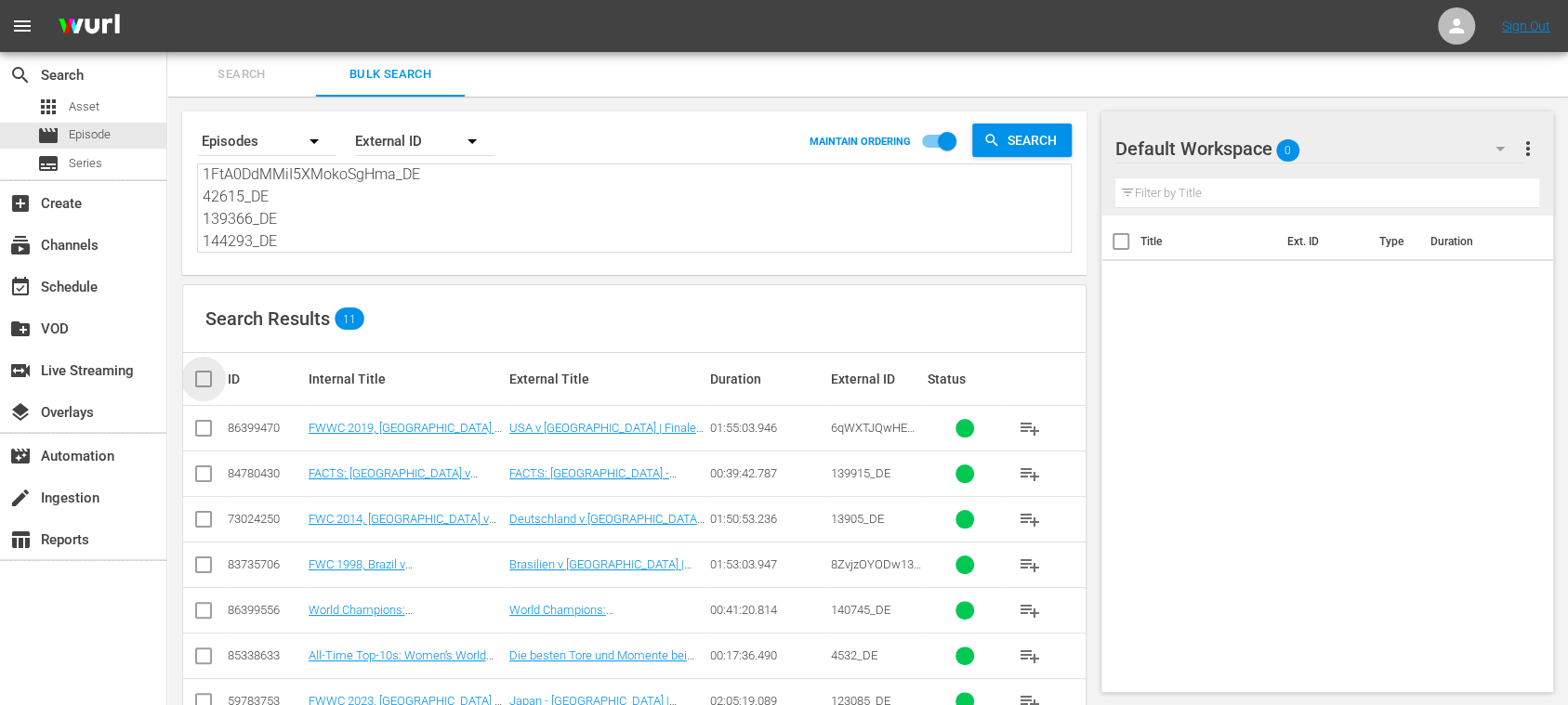
checkbox input "true"
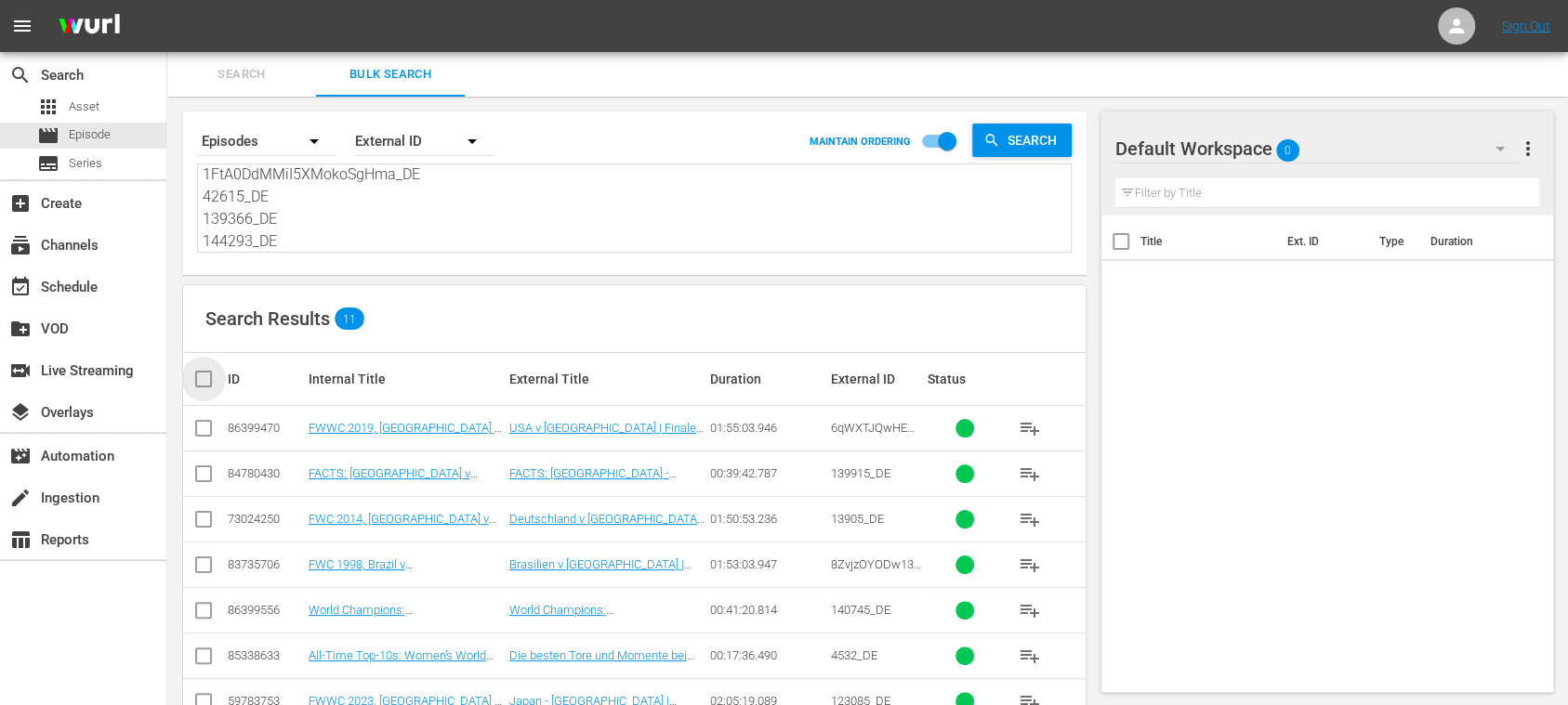
checkbox input "true"
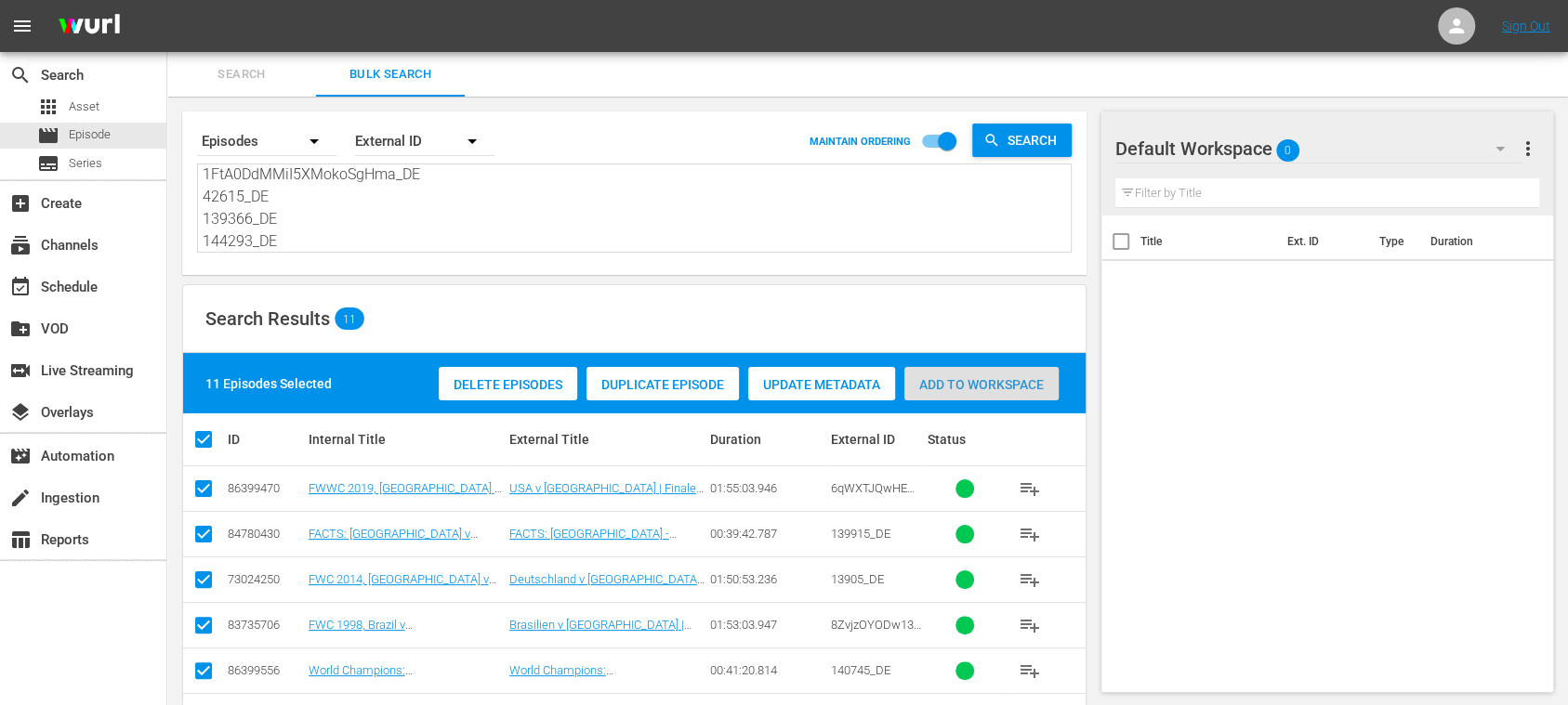
click at [1021, 388] on span "Add to Workspace" at bounding box center [981, 385] width 154 height 15
click at [242, 80] on span "Search" at bounding box center [242, 75] width 127 height 21
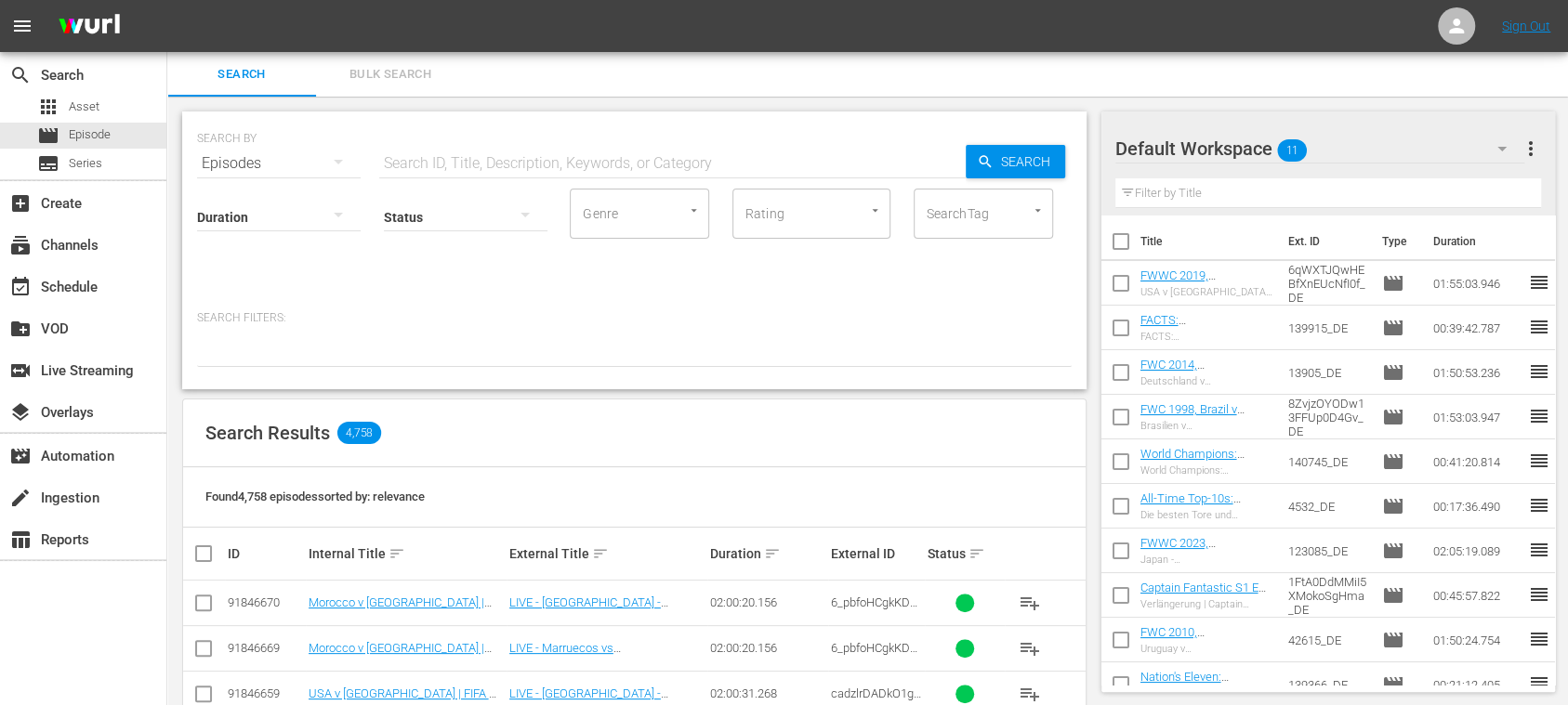
click at [488, 155] on input "text" at bounding box center [673, 163] width 587 height 45
paste input "USA vs Italy"
click at [424, 164] on input "USA vs Italy" at bounding box center [673, 163] width 587 height 45
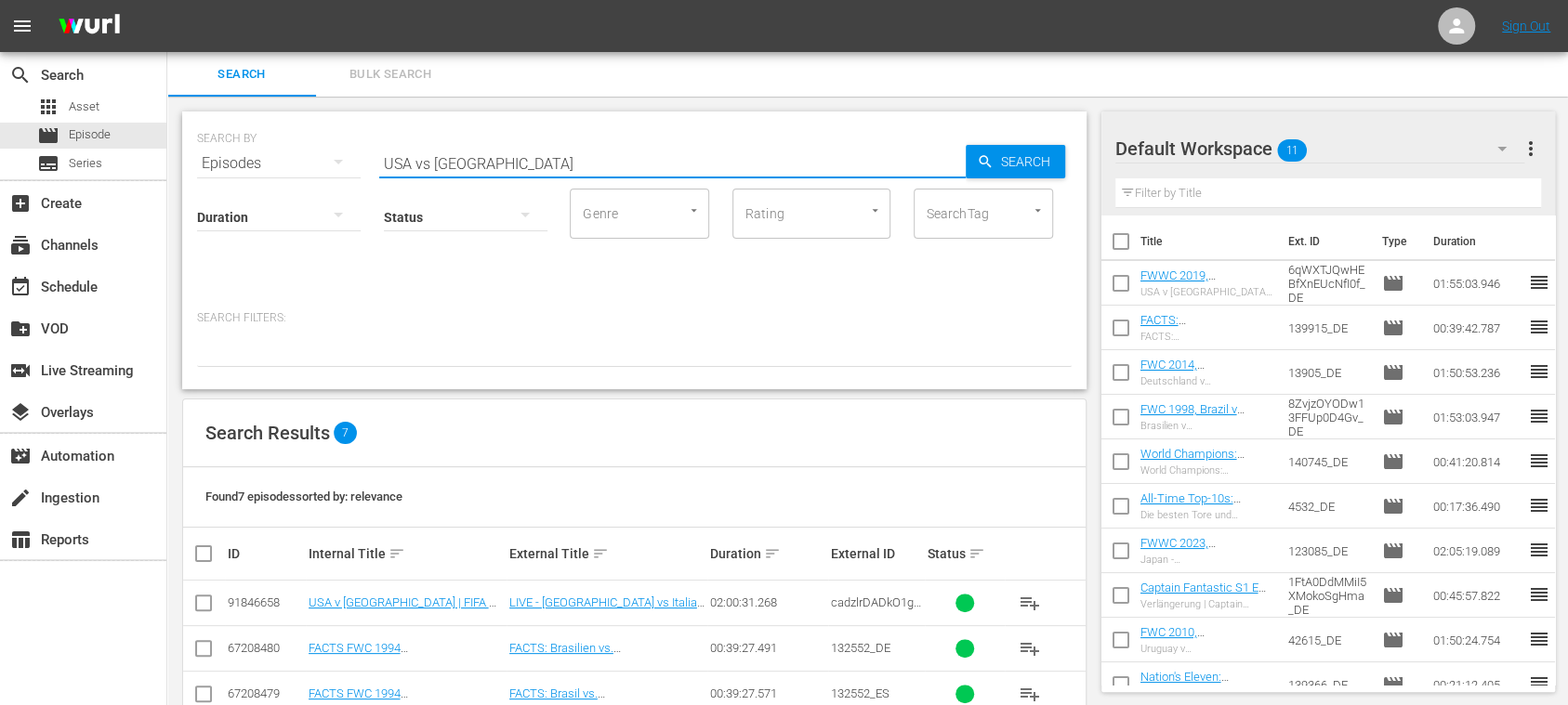
click at [430, 166] on input "USA vs Italy" at bounding box center [673, 163] width 587 height 45
click at [1028, 602] on span "playlist_add" at bounding box center [1029, 603] width 22 height 22
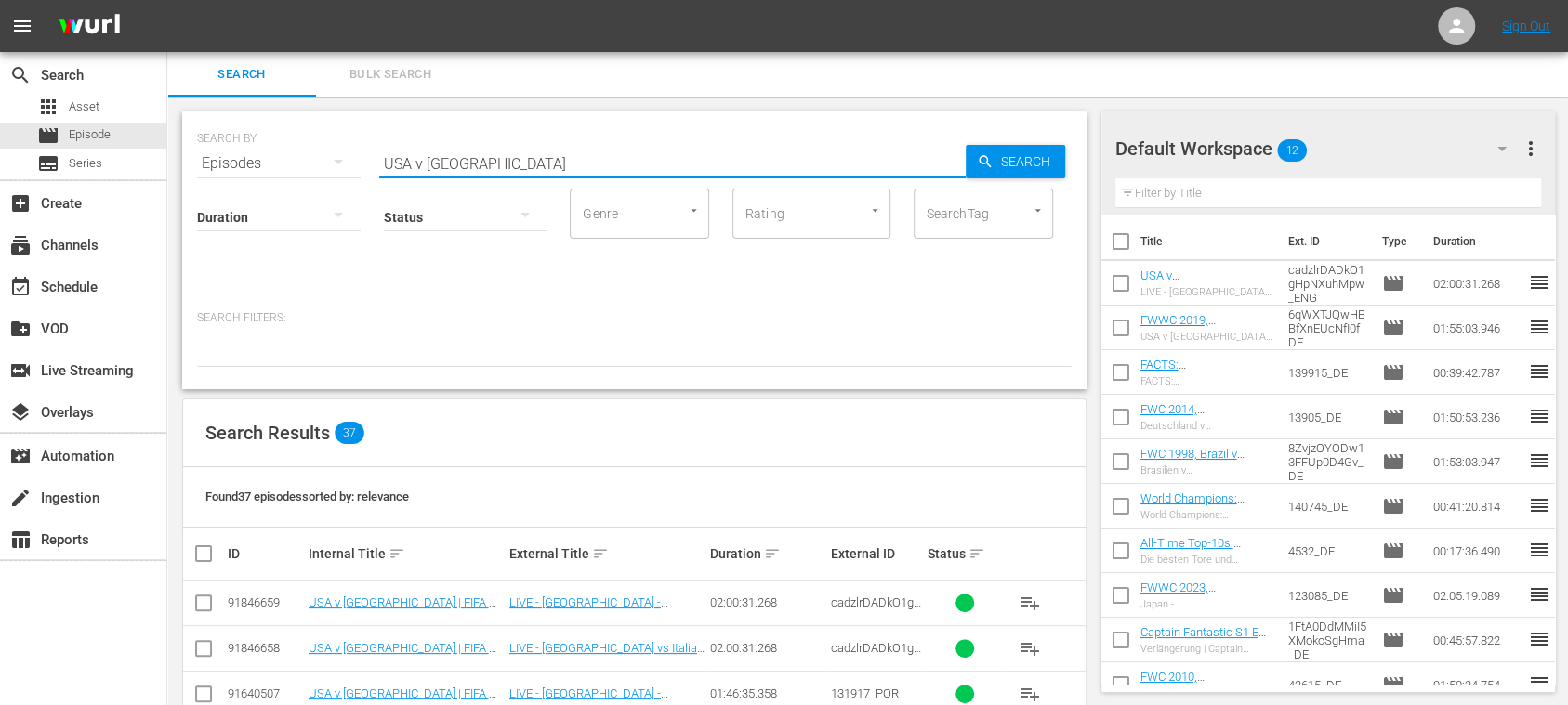
drag, startPoint x: 475, startPoint y: 170, endPoint x: 398, endPoint y: 165, distance: 77.2
click at [325, 159] on div "SEARCH BY Search By Episodes Search ID, Title, Description, Keywords, or Catego…" at bounding box center [634, 152] width 875 height 67
paste input "Morocco vs Korea Republic"
drag, startPoint x: 429, startPoint y: 166, endPoint x: 450, endPoint y: 164, distance: 21.1
click at [446, 167] on input "Morocco vs Korea Republic" at bounding box center [673, 163] width 587 height 45
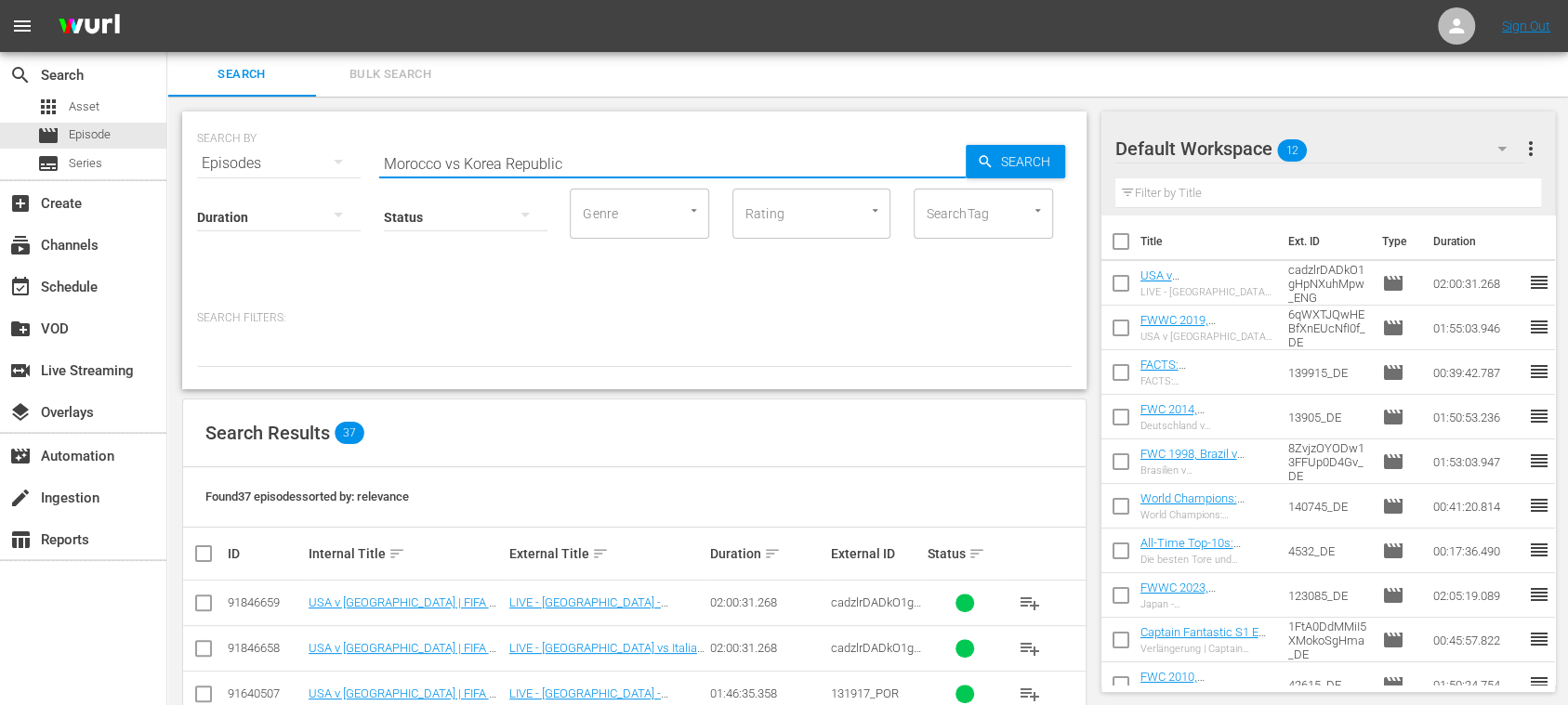
click at [459, 162] on input "Morocco vs Korea Republic" at bounding box center [673, 163] width 587 height 45
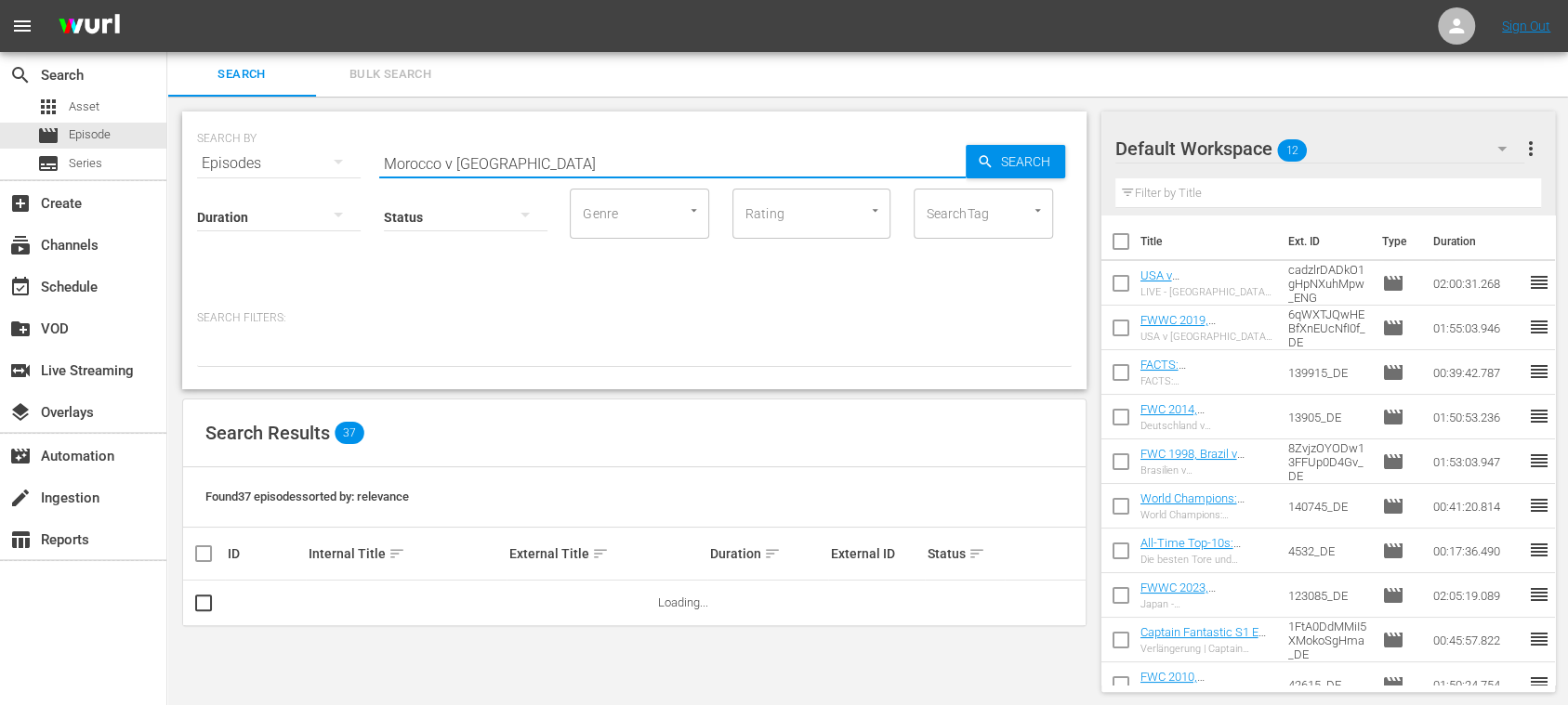
type input "Morocco v Korea Republic"
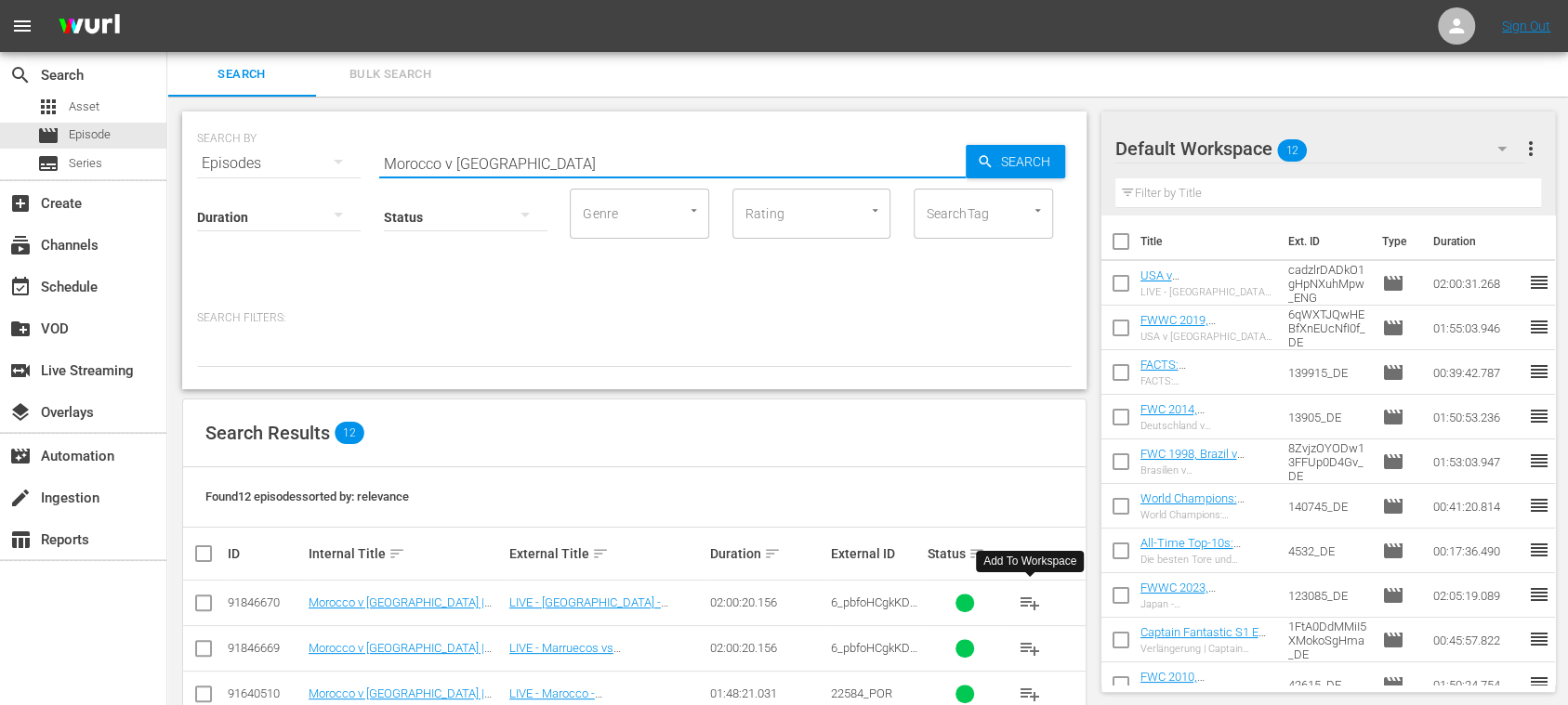
click at [1030, 598] on span "playlist_add" at bounding box center [1029, 603] width 22 height 22
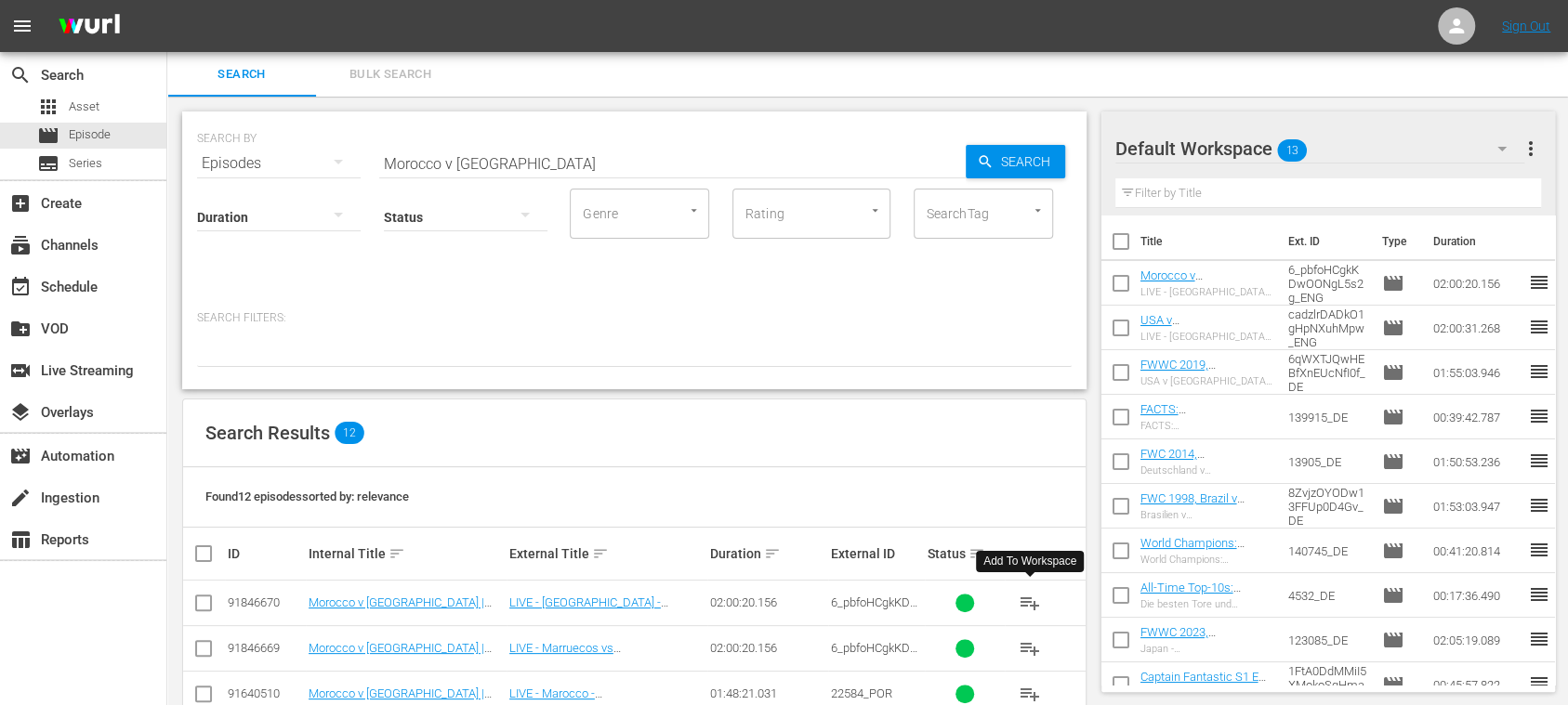
click at [404, 71] on span "Bulk Search" at bounding box center [390, 75] width 127 height 21
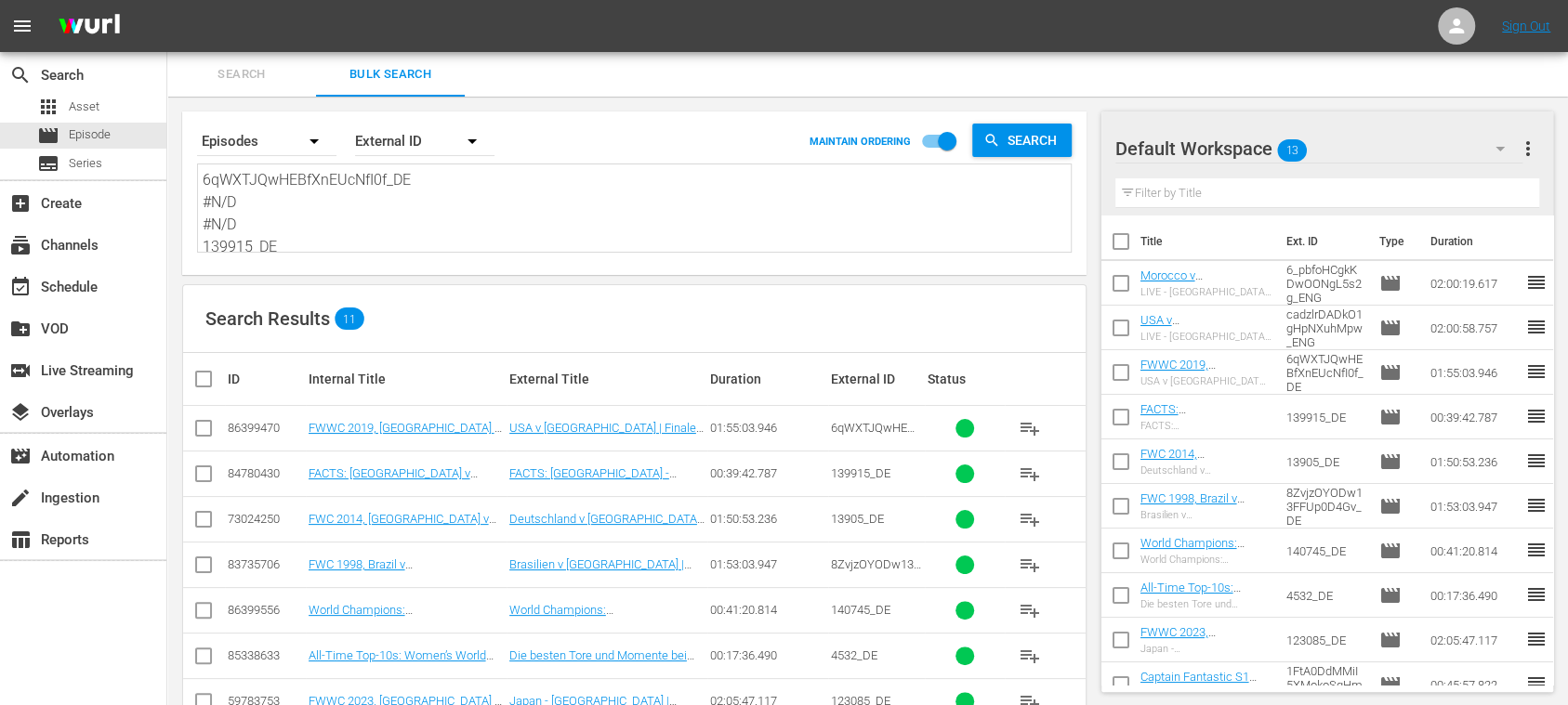
scroll to position [227, 0]
drag, startPoint x: 209, startPoint y: 185, endPoint x: 704, endPoint y: 322, distance: 513.6
click at [629, 375] on div "Search By Episodes Order By External ID MAINTAIN ORDERING Search 6qWXTJQwHEBfXn…" at bounding box center [634, 519] width 934 height 845
type textarea "6"
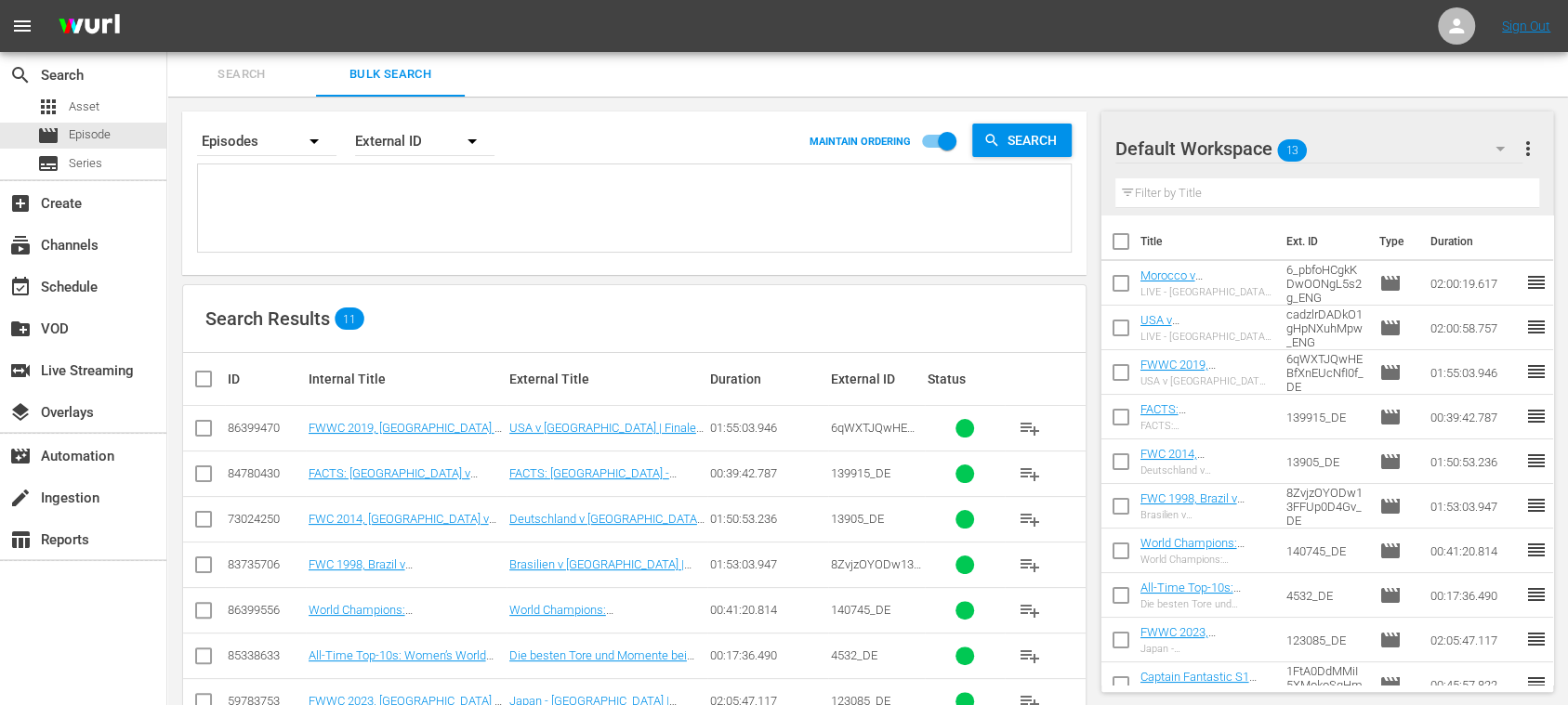
scroll to position [0, 0]
paste textarea "ktLWtLQTqnIfzU2unVBsx_ES 7aW8wUJjM8InsgQgFuDjE5_ES 45QmW4tnKLVSc73MjlMSsc_ES 14…"
type textarea "ktLWtLQTqnIfzU2unVBsx_ES 7aW8wUJjM8InsgQgFuDjE5_ES 45QmW4tnKLVSc73MjlMSsc_ES 14…"
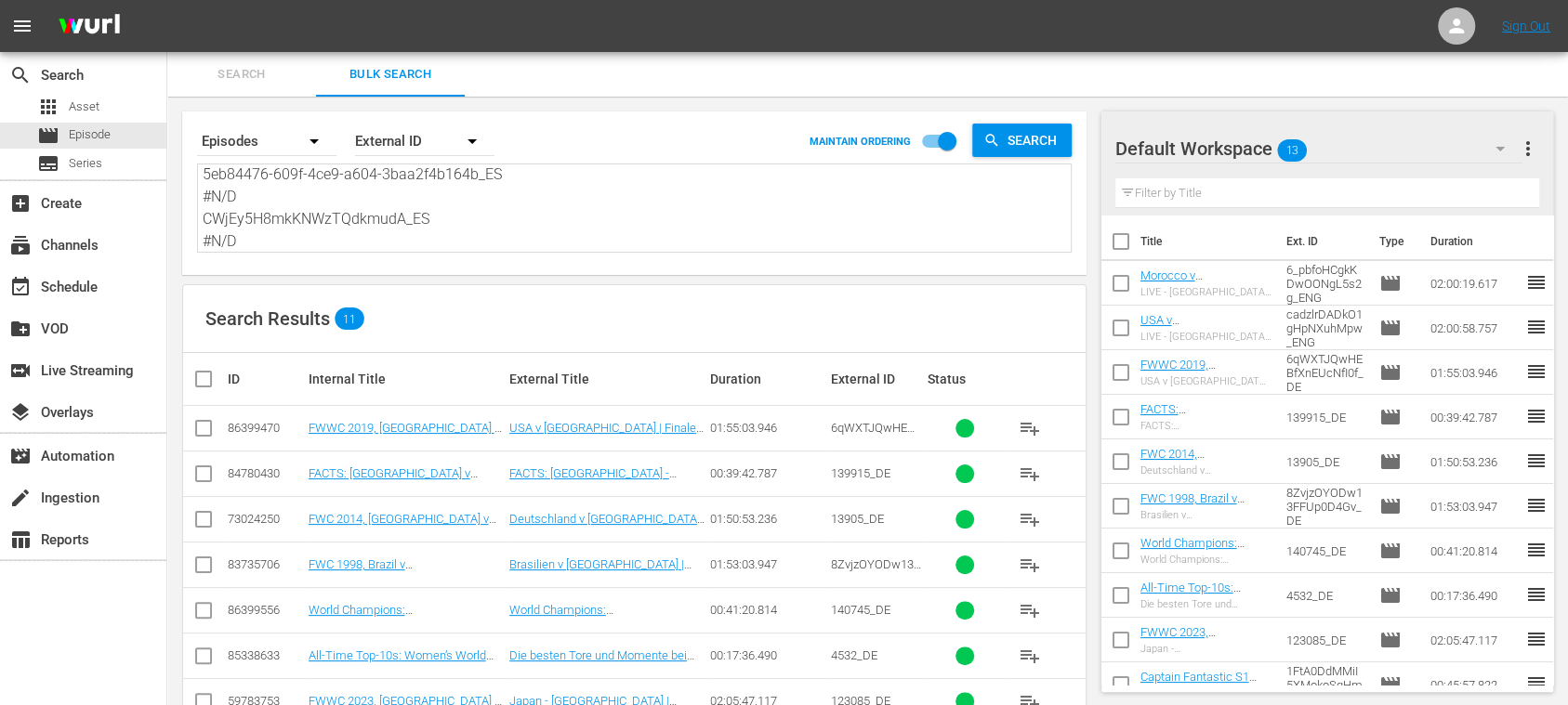
type textarea "ktLWtLQTqnIfzU2unVBsx_ES 7aW8wUJjM8InsgQgFuDjE5_ES 45QmW4tnKLVSc73MjlMSsc_ES 14…"
click at [1527, 156] on span "more_vert" at bounding box center [1528, 148] width 22 height 22
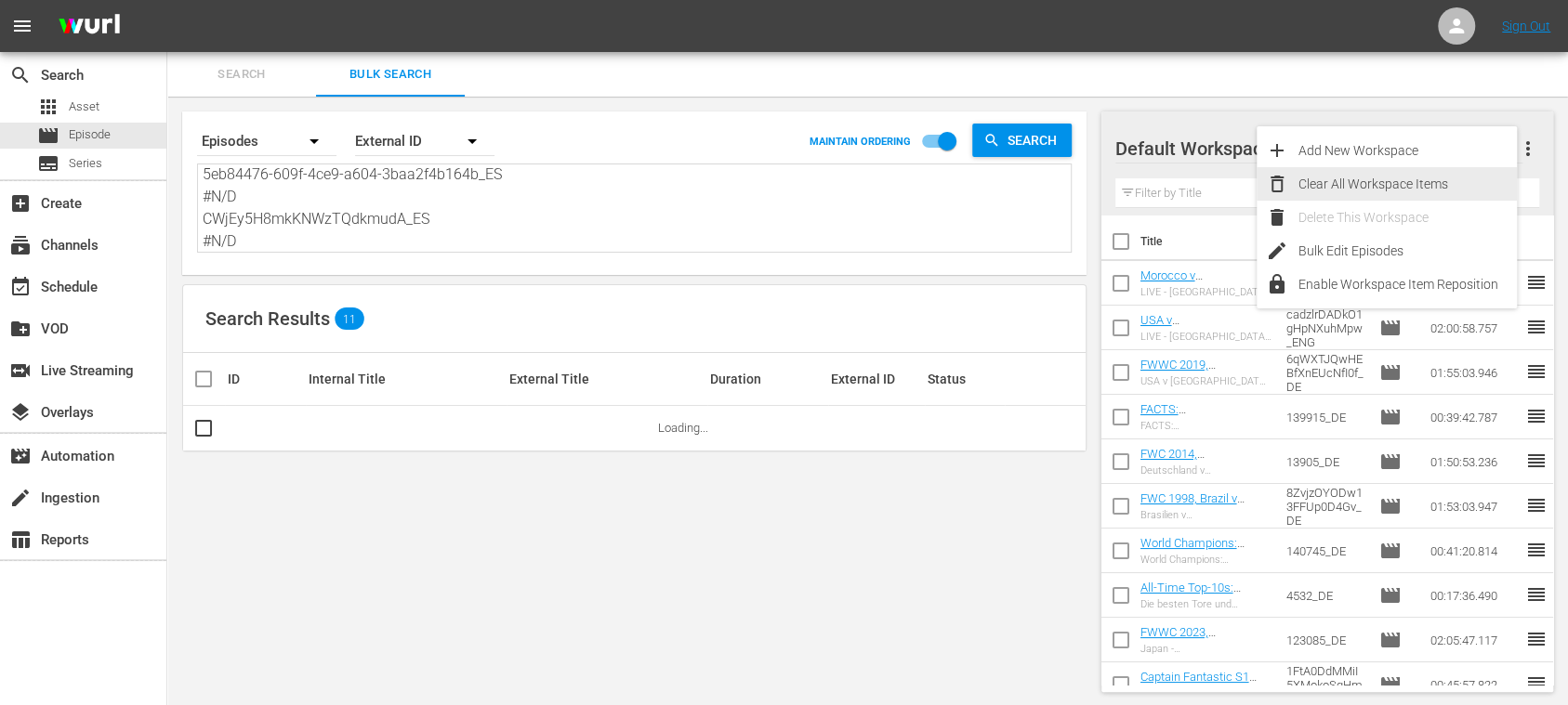
click at [1432, 184] on div "Clear All Workspace Items" at bounding box center [1408, 184] width 219 height 34
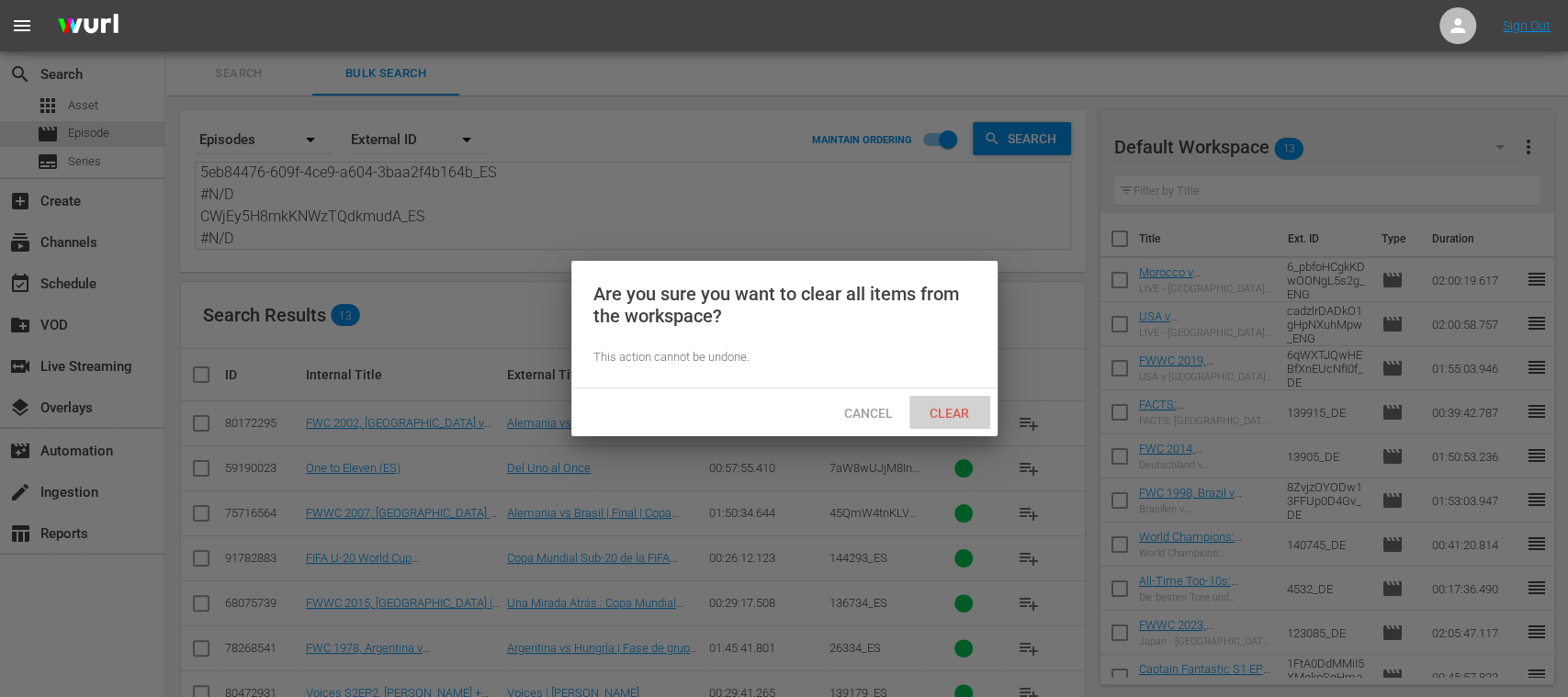
click at [963, 407] on span "Clear" at bounding box center [949, 414] width 69 height 15
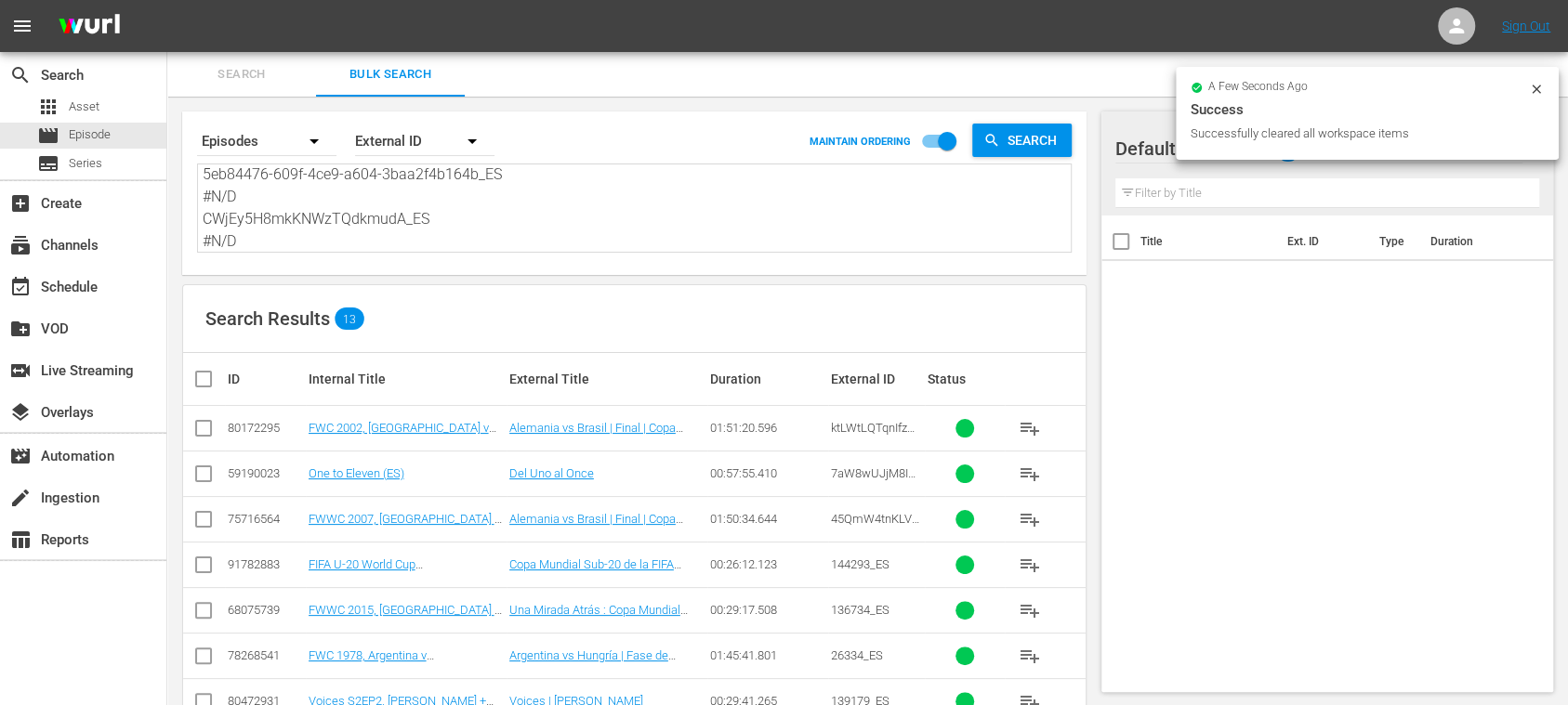
click at [201, 381] on input "checkbox" at bounding box center [211, 378] width 37 height 22
checkbox input "true"
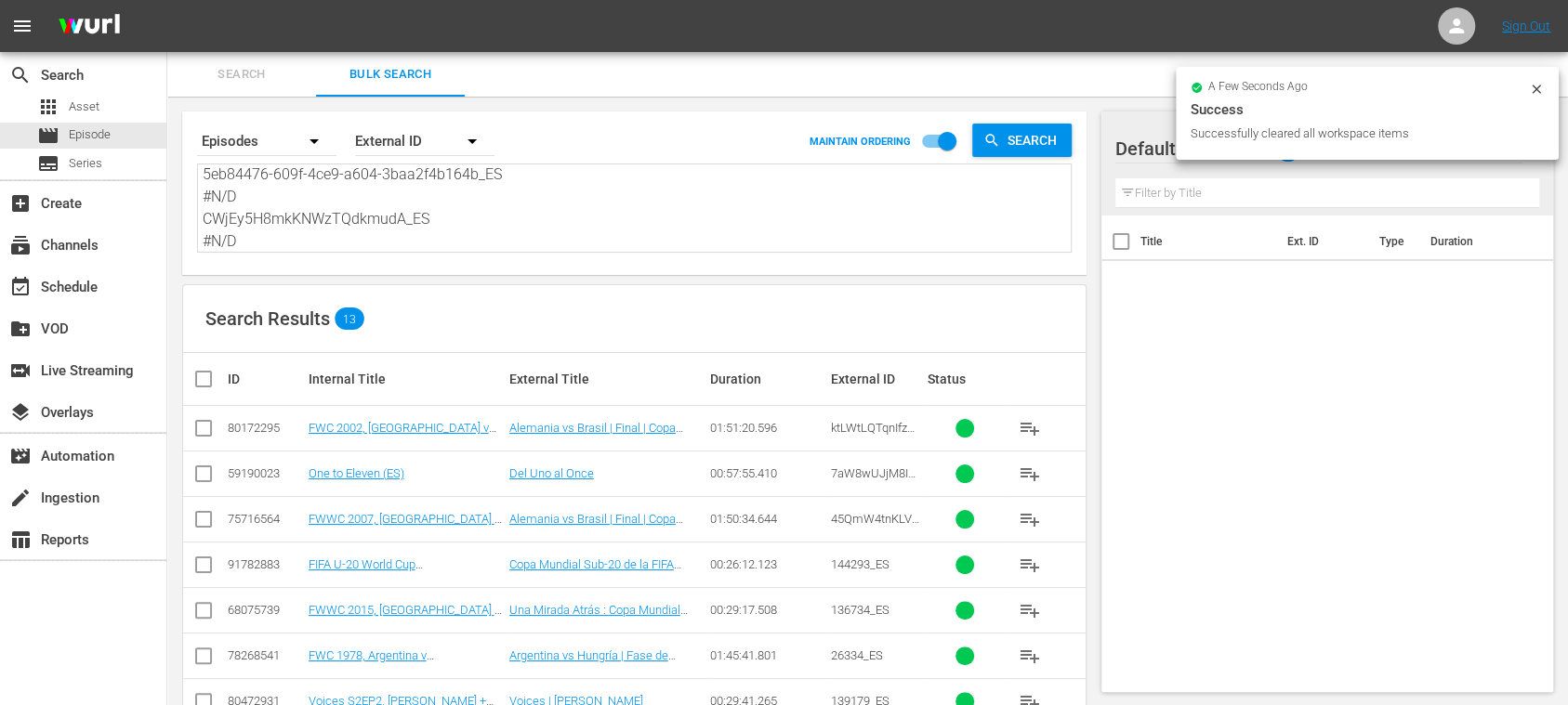
checkbox input "true"
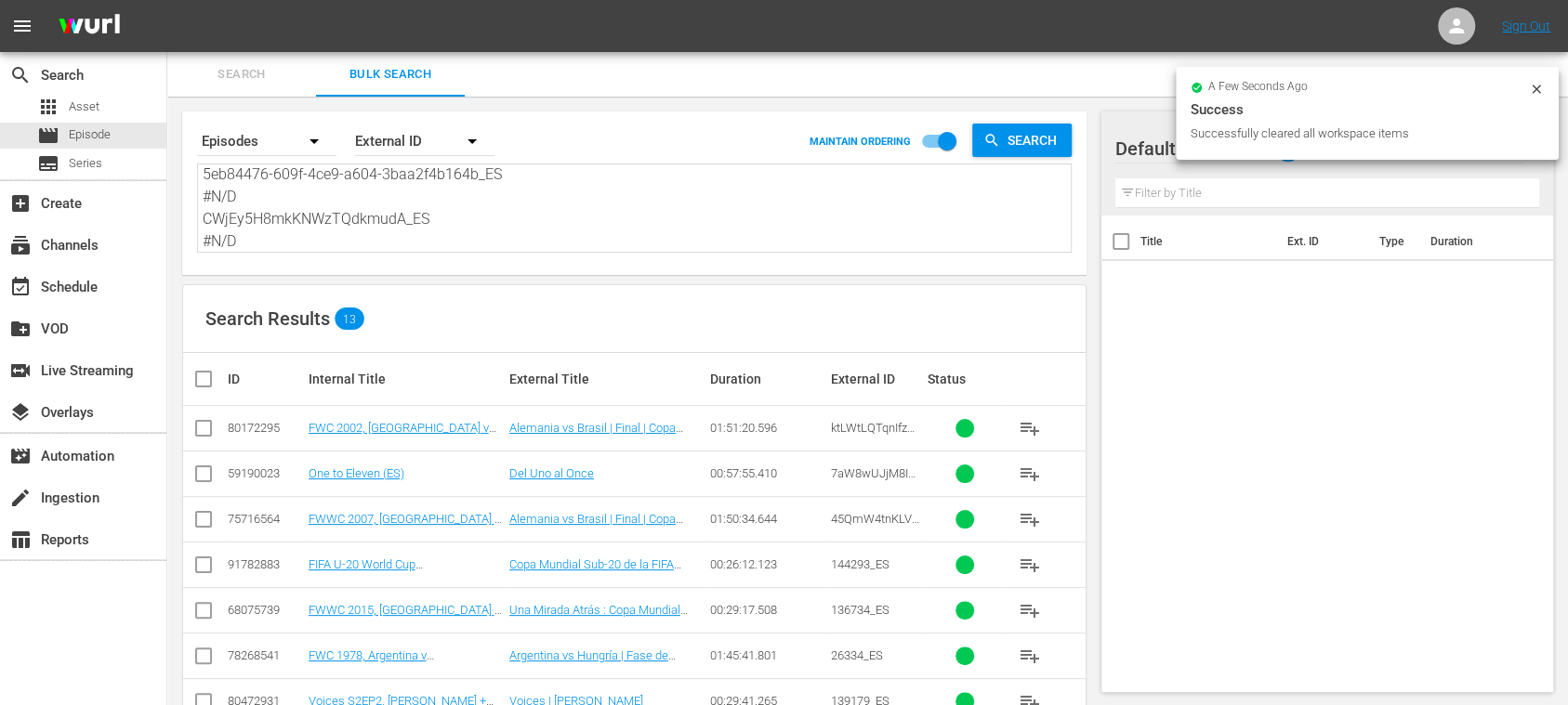
checkbox input "true"
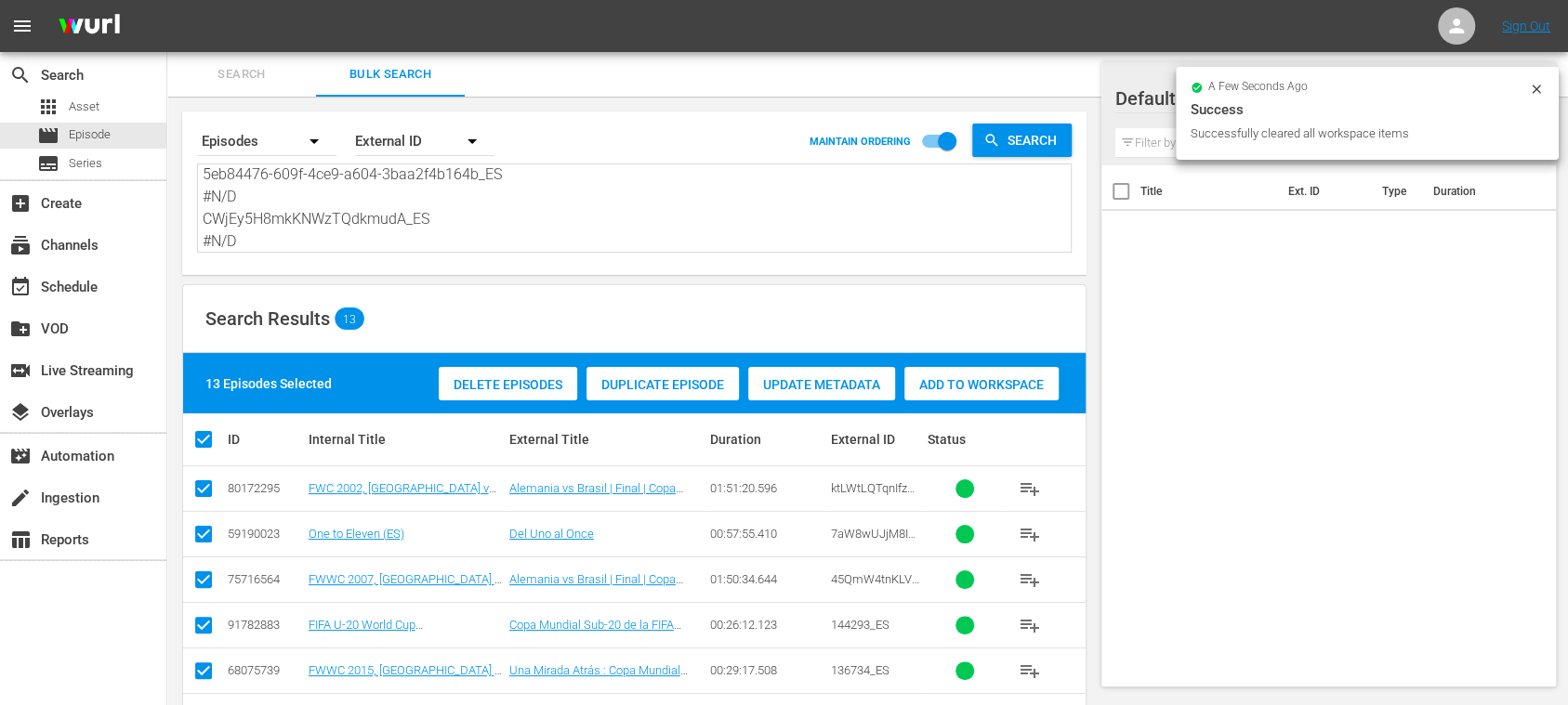
scroll to position [382, 0]
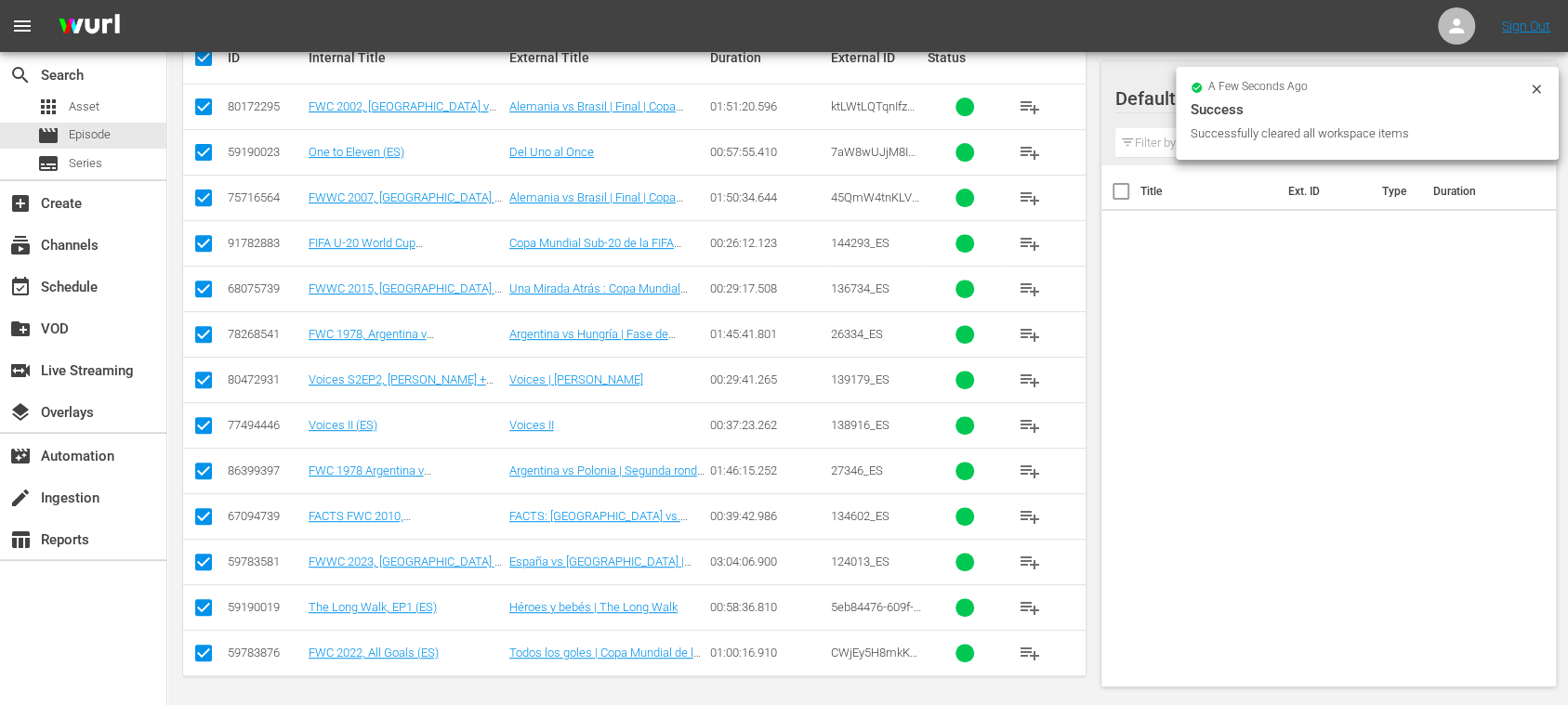
click at [205, 423] on input "checkbox" at bounding box center [203, 428] width 22 height 22
checkbox input "false"
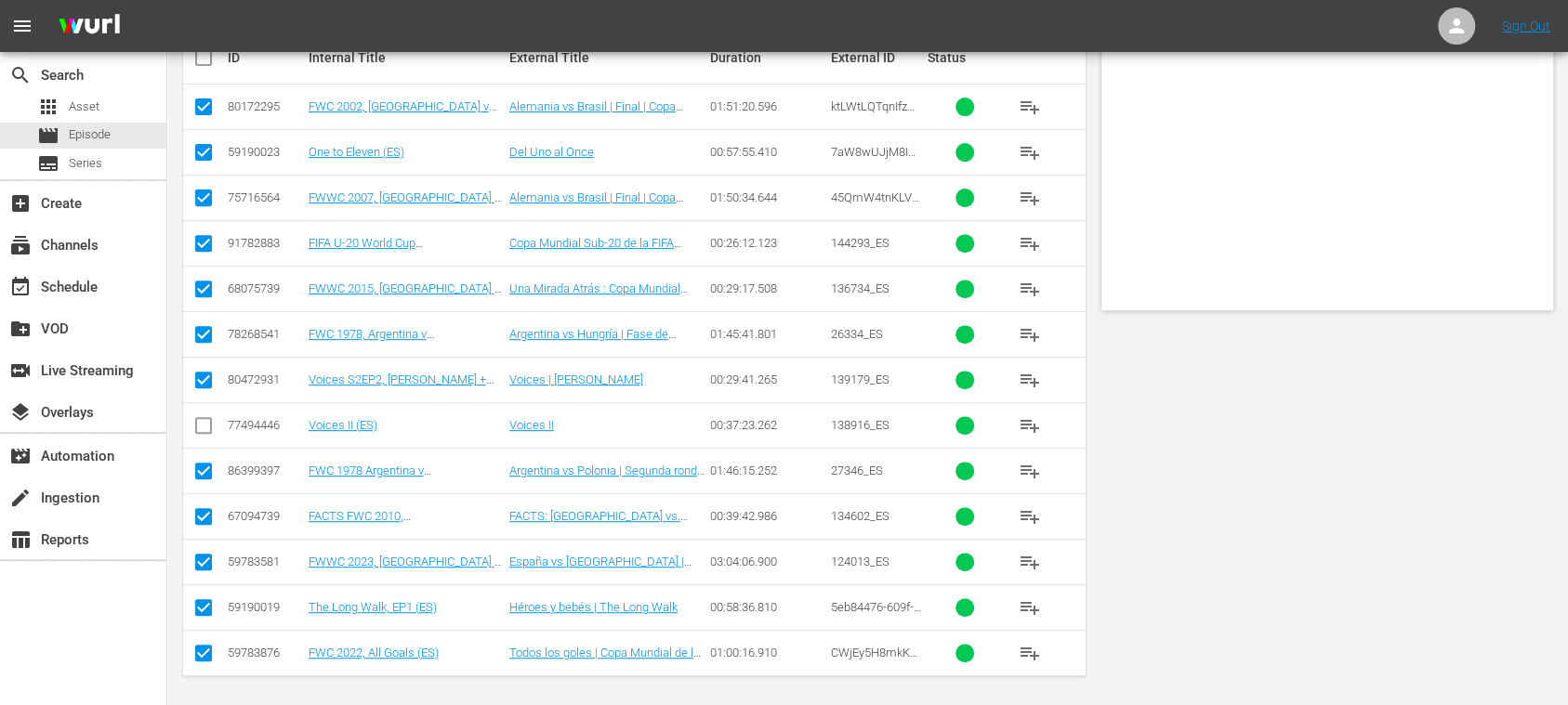
scroll to position [0, 0]
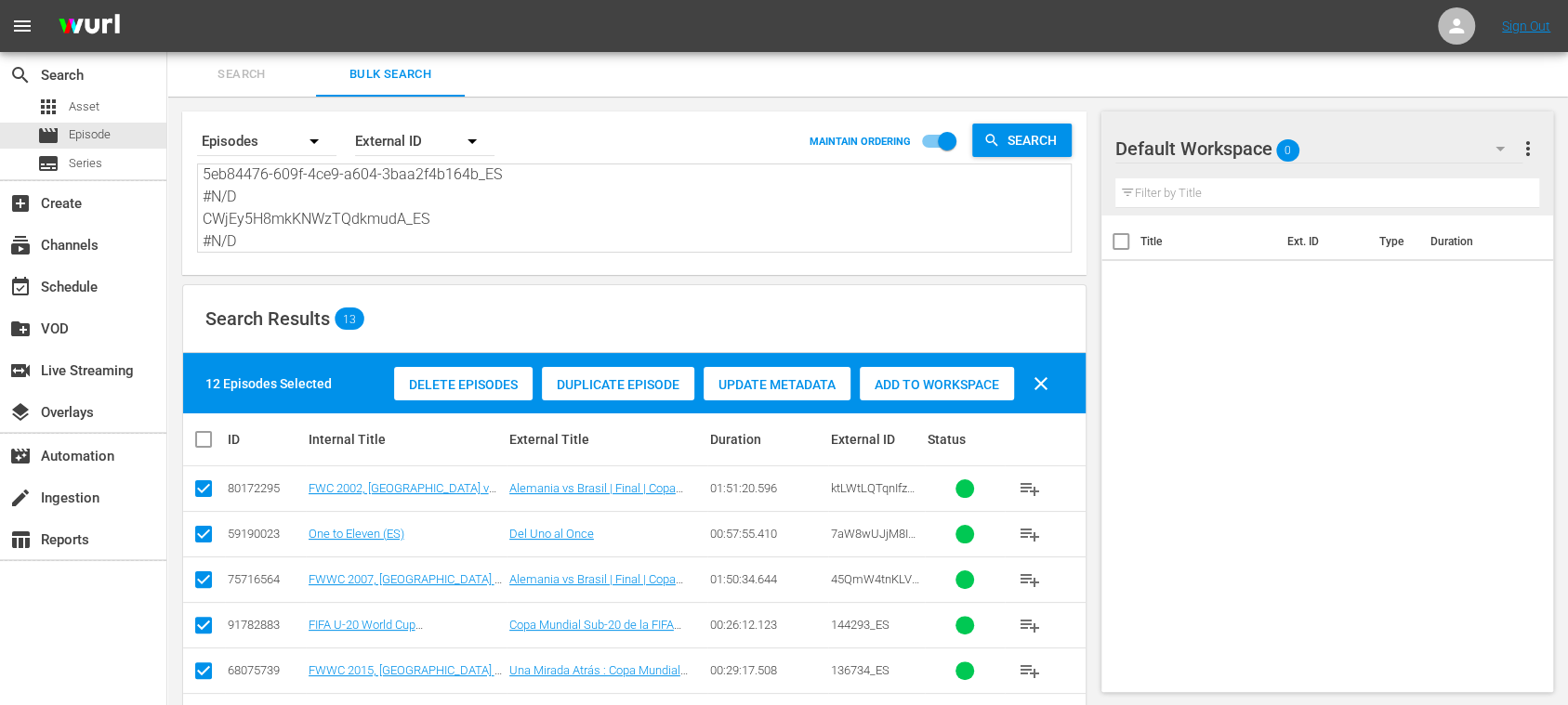
click at [953, 383] on span "Add to Workspace" at bounding box center [936, 385] width 154 height 15
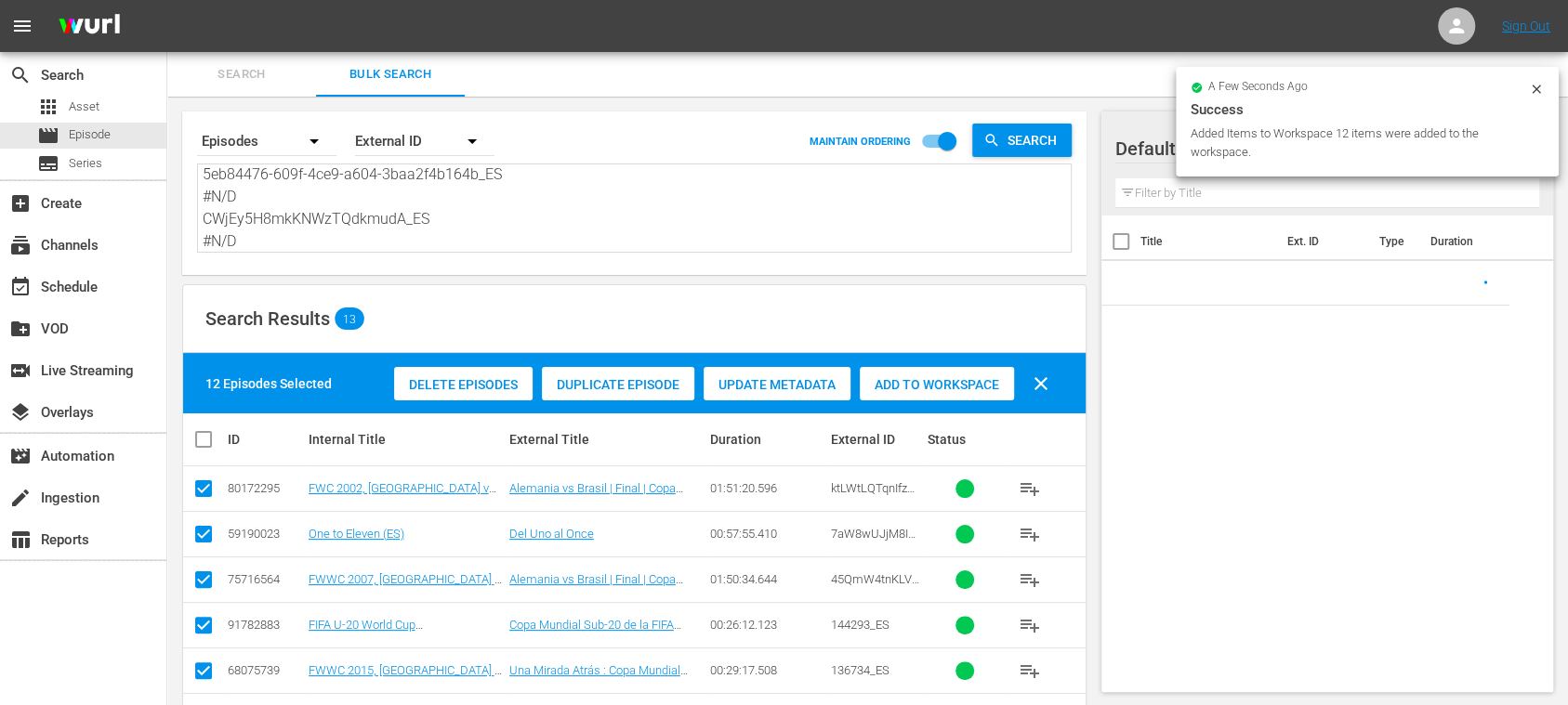
click at [253, 71] on span "Search" at bounding box center [242, 75] width 127 height 21
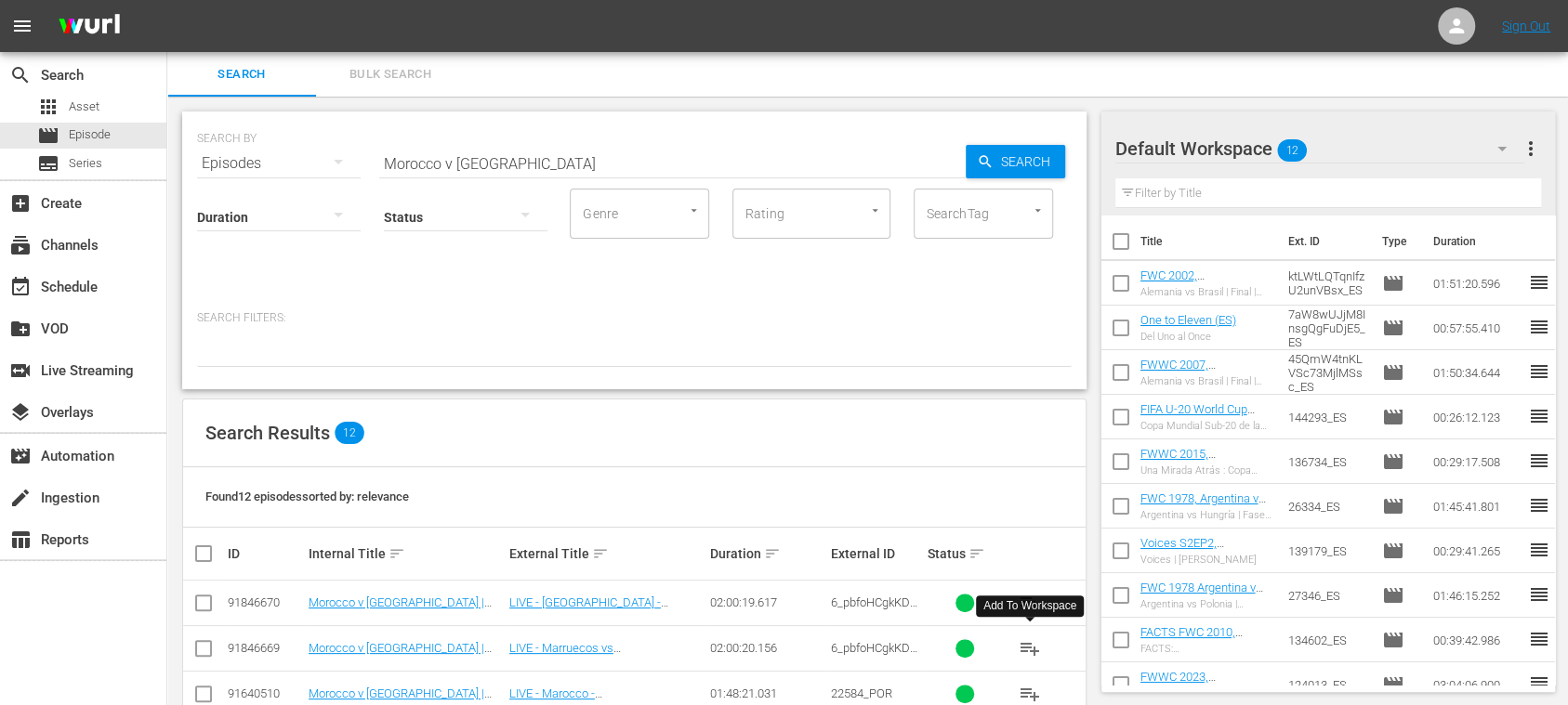
click at [1035, 648] on span "playlist_add" at bounding box center [1029, 648] width 22 height 22
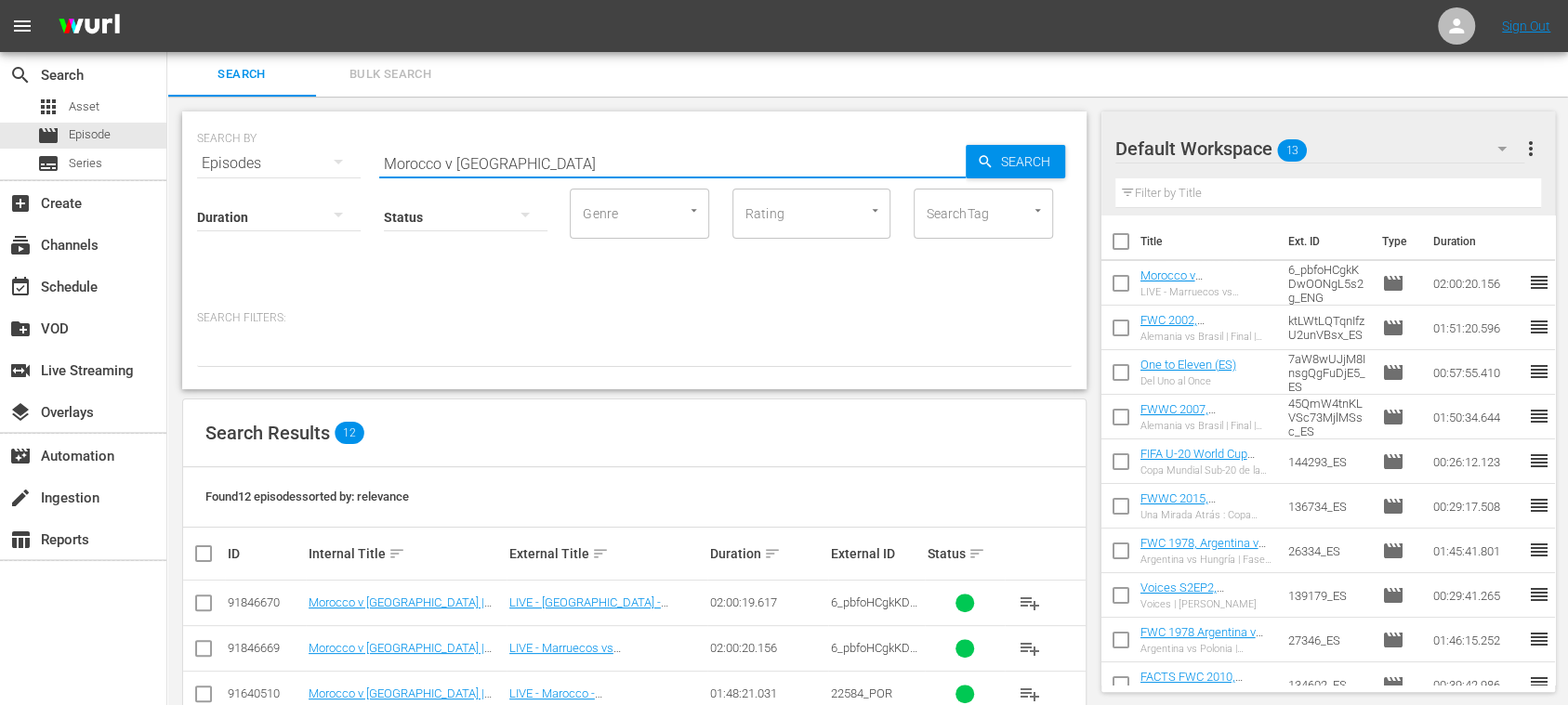
drag, startPoint x: 566, startPoint y: 170, endPoint x: 243, endPoint y: 146, distance: 323.9
click at [245, 146] on div "SEARCH BY Search By Episodes Search ID, Title, Description, Keywords, or Catego…" at bounding box center [634, 152] width 875 height 67
paste input "USA v Italy"
click at [1035, 161] on span "Search" at bounding box center [1029, 161] width 72 height 34
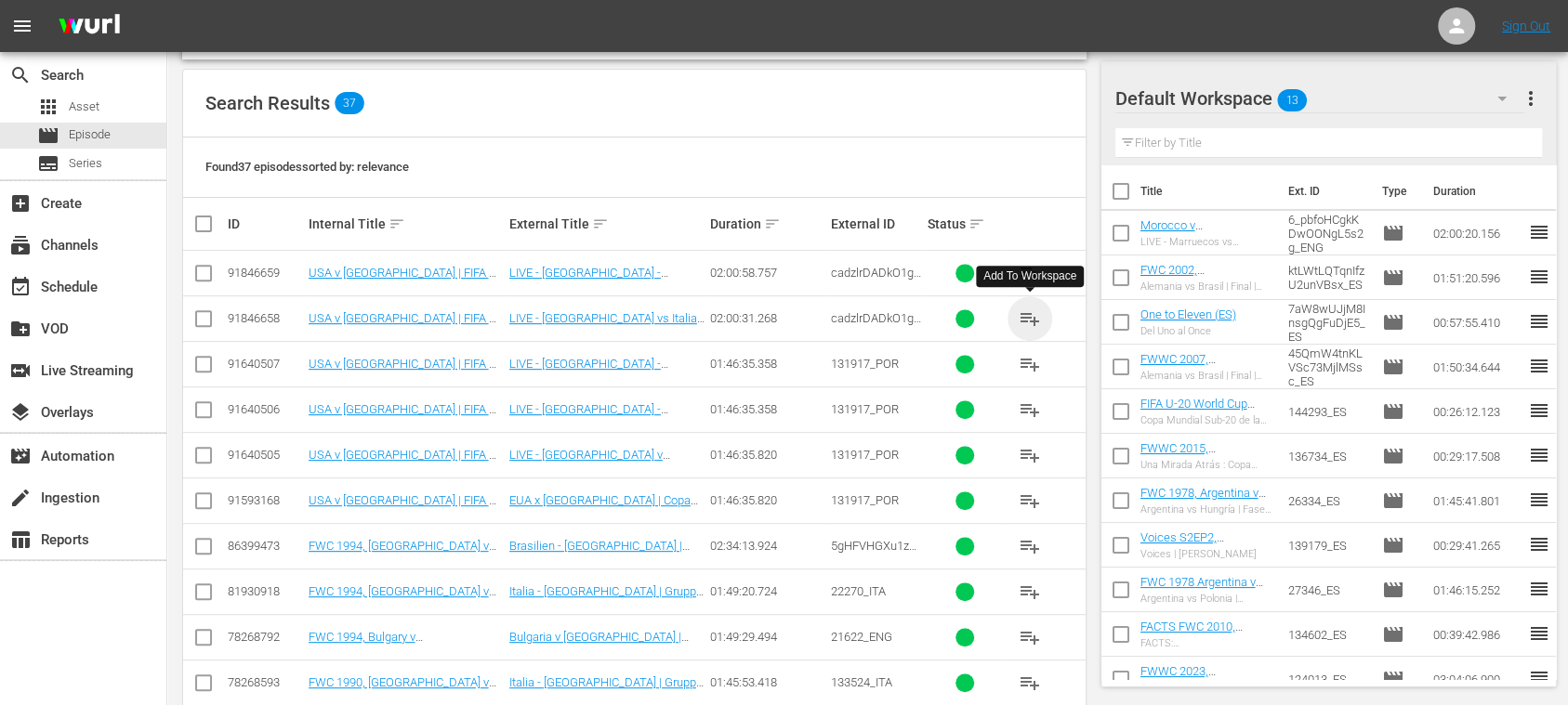
click at [1030, 317] on span "playlist_add" at bounding box center [1029, 318] width 22 height 22
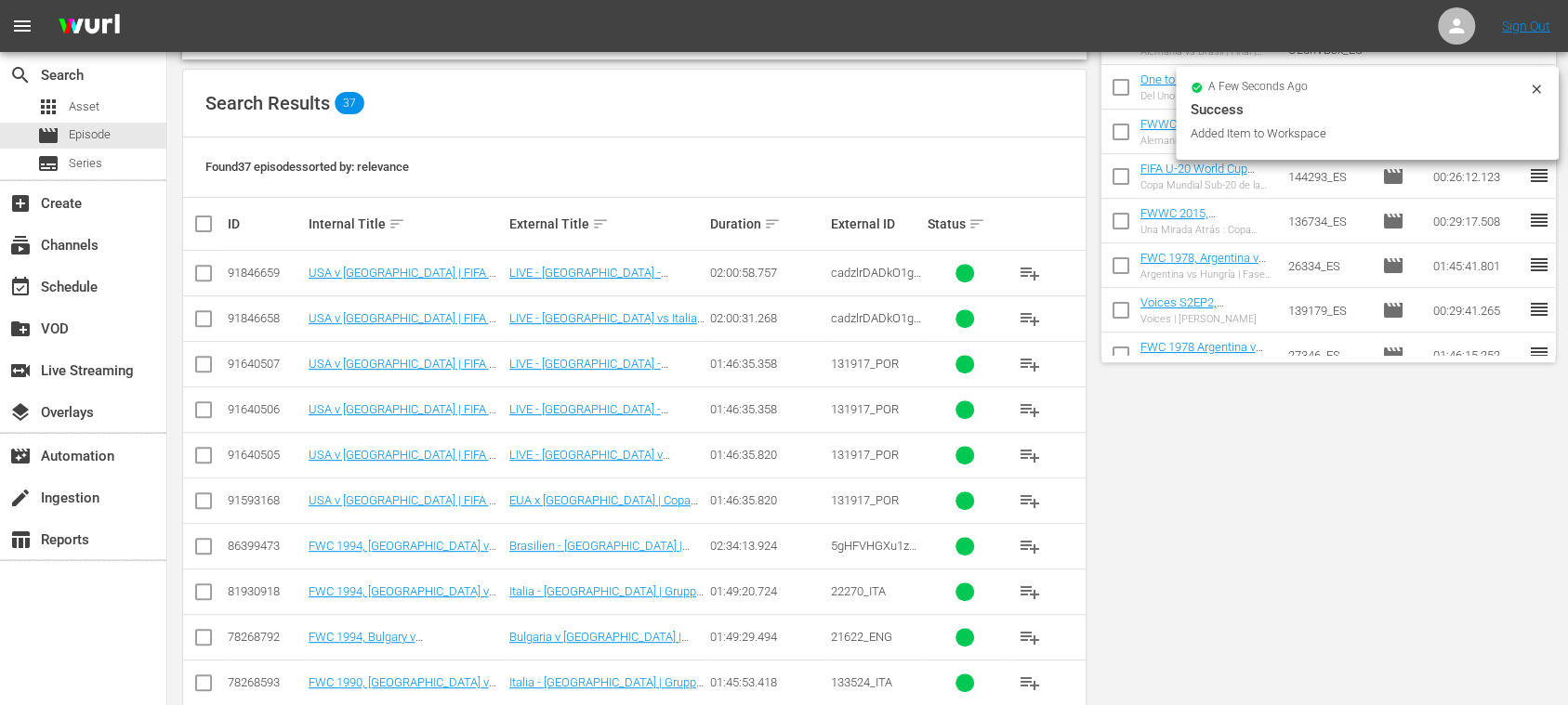
scroll to position [0, 0]
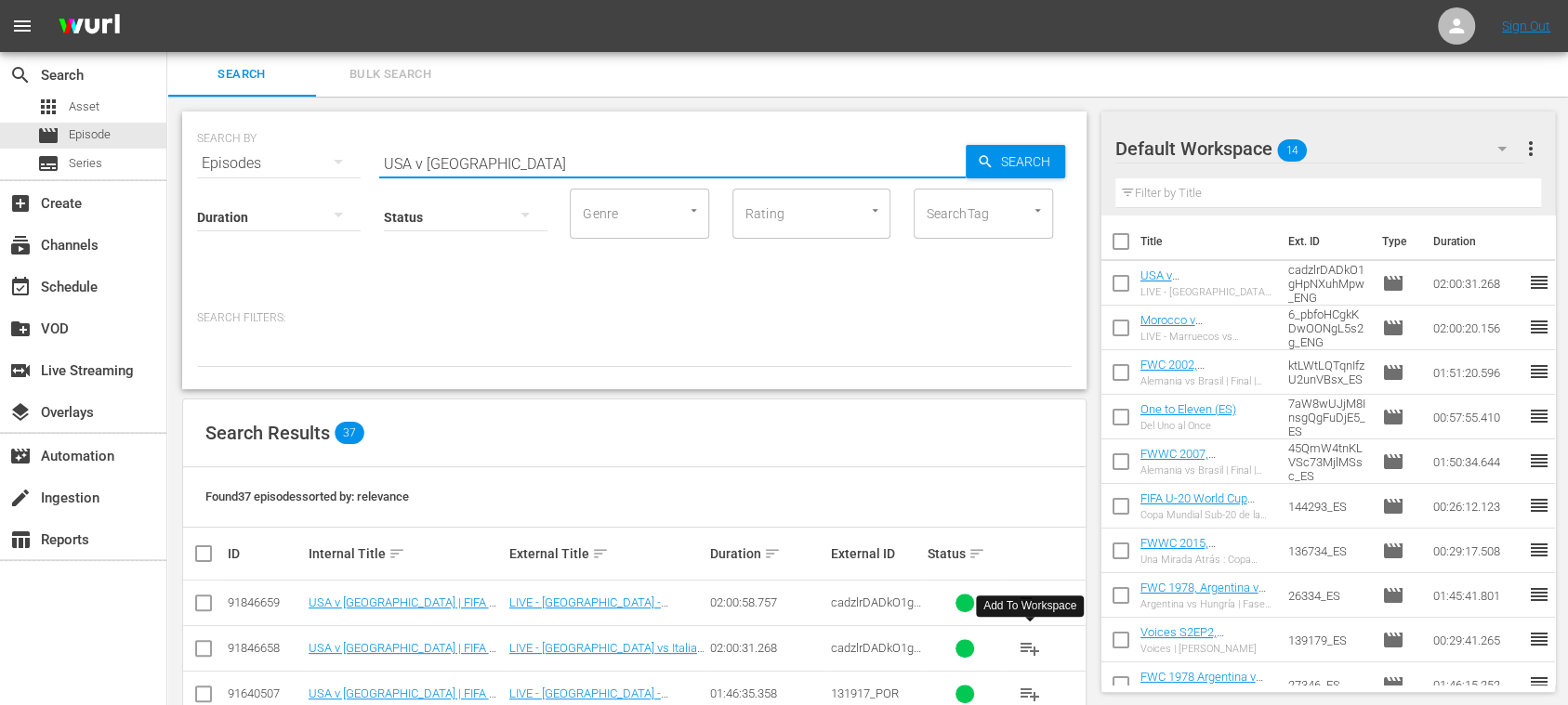
drag, startPoint x: 459, startPoint y: 162, endPoint x: 231, endPoint y: 149, distance: 228.4
click at [229, 149] on div "SEARCH BY Search By Episodes Search ID, Title, Description, Keywords, or Catego…" at bounding box center [634, 152] width 875 height 67
paste input "144161"
type input "144161_ES"
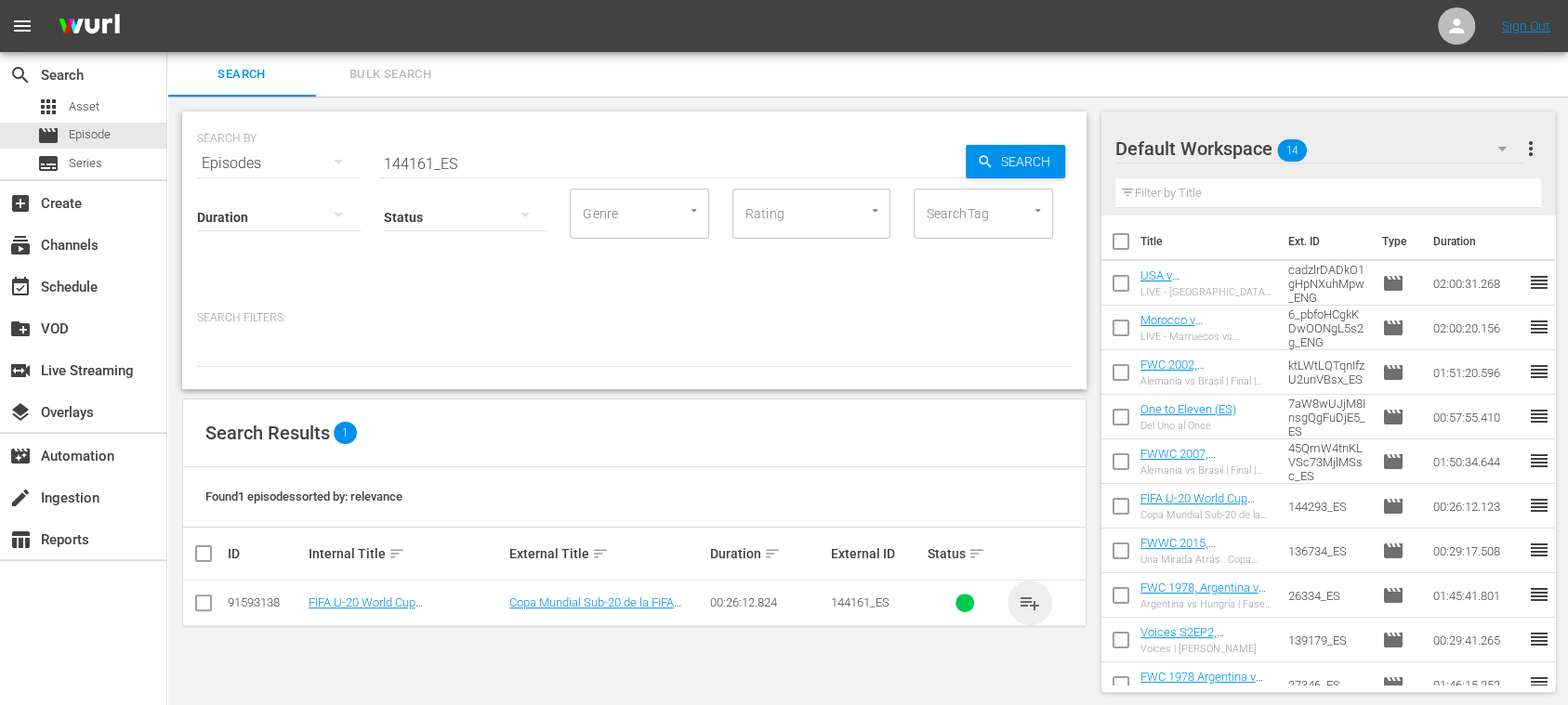
click at [1037, 603] on span "playlist_add" at bounding box center [1029, 603] width 22 height 22
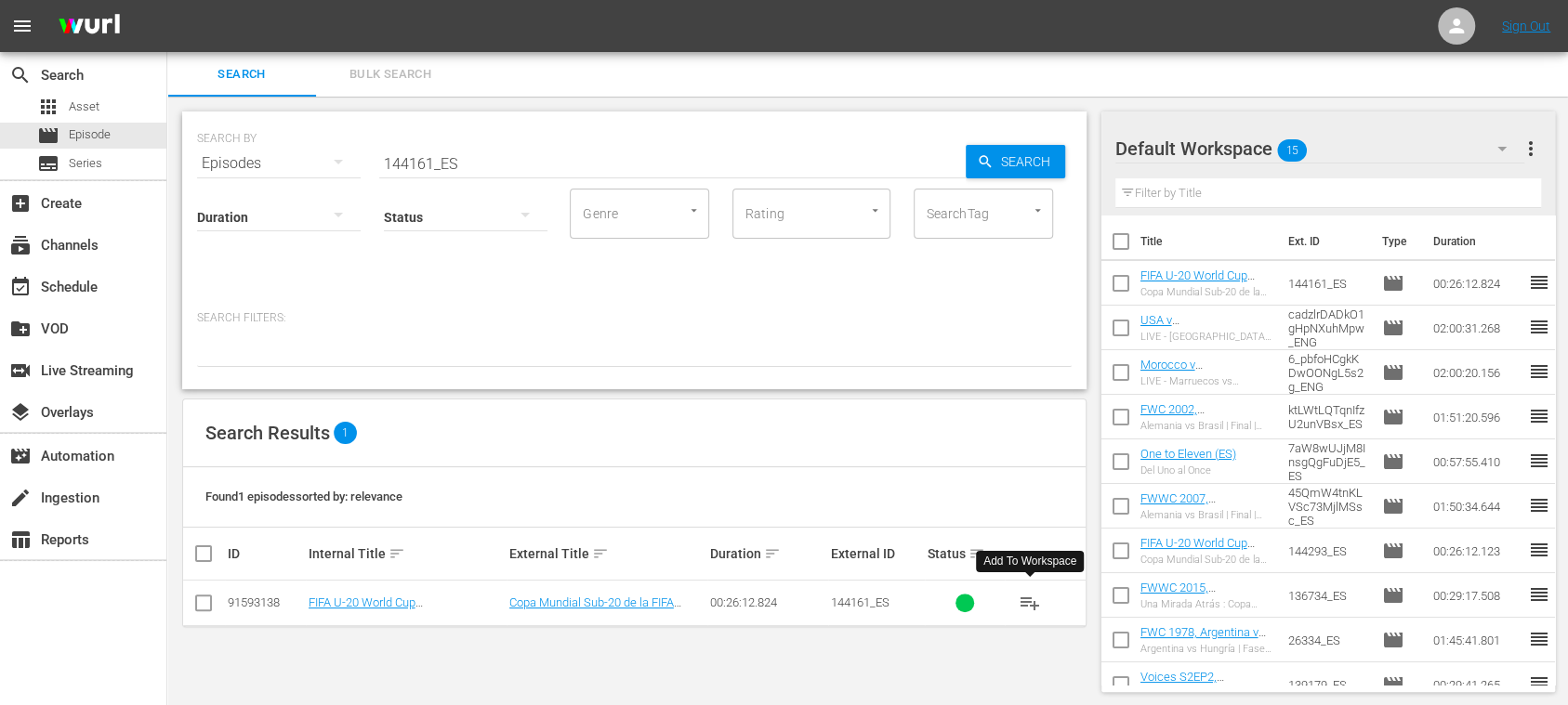
click at [421, 78] on span "Bulk Search" at bounding box center [390, 75] width 127 height 21
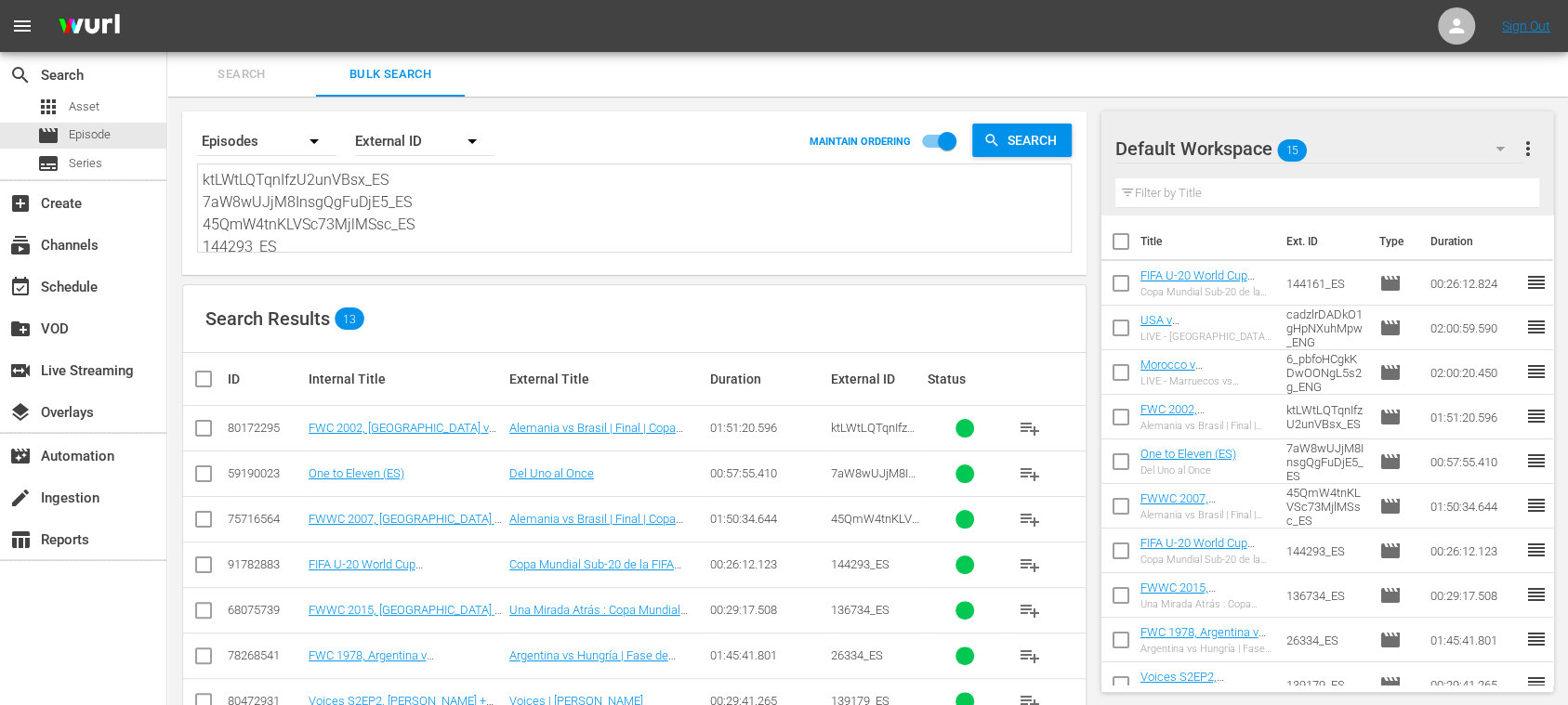
scroll to position [249, 0]
drag, startPoint x: 204, startPoint y: 177, endPoint x: 1259, endPoint y: 310, distance: 1063.4
click at [1055, 331] on div "Search By Episodes Order By External ID MAINTAIN ORDERING Search ktLWtLQTqnIfzU…" at bounding box center [634, 564] width 934 height 936
paste textarea "25827_ES 73451_ES 7yMNx6BJzQ5wPCdhvOXtUd_ES 136480_ES 123062_ES 144293_ES veV81…"
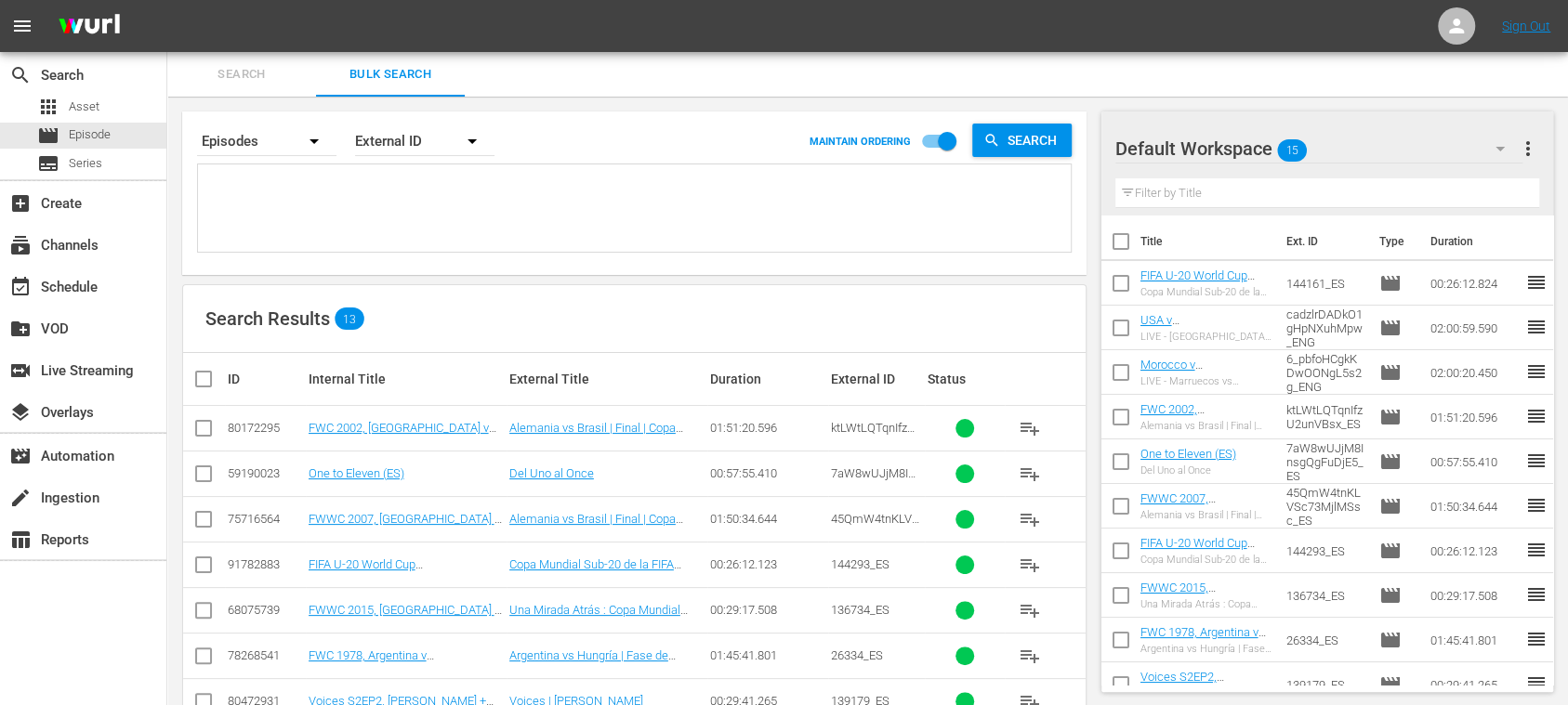
type textarea "25827_ES 73451_ES 7yMNx6BJzQ5wPCdhvOXtUd_ES 136480_ES 123062_ES 144293_ES veV81…"
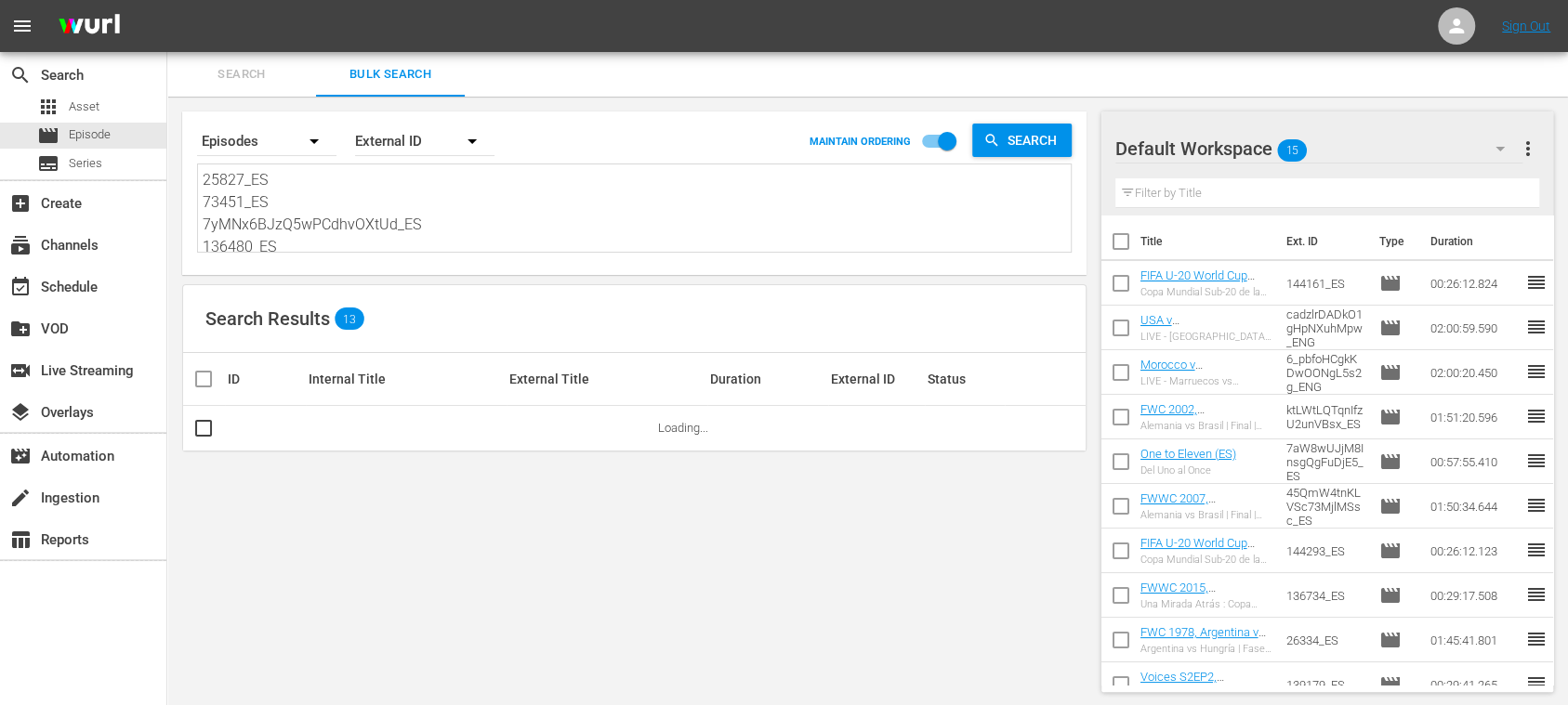
type textarea "25827_ES 73451_ES 7yMNx6BJzQ5wPCdhvOXtUd_ES 136480_ES 123062_ES 144293_ES veV81…"
click at [1535, 139] on span "more_vert" at bounding box center [1528, 148] width 22 height 22
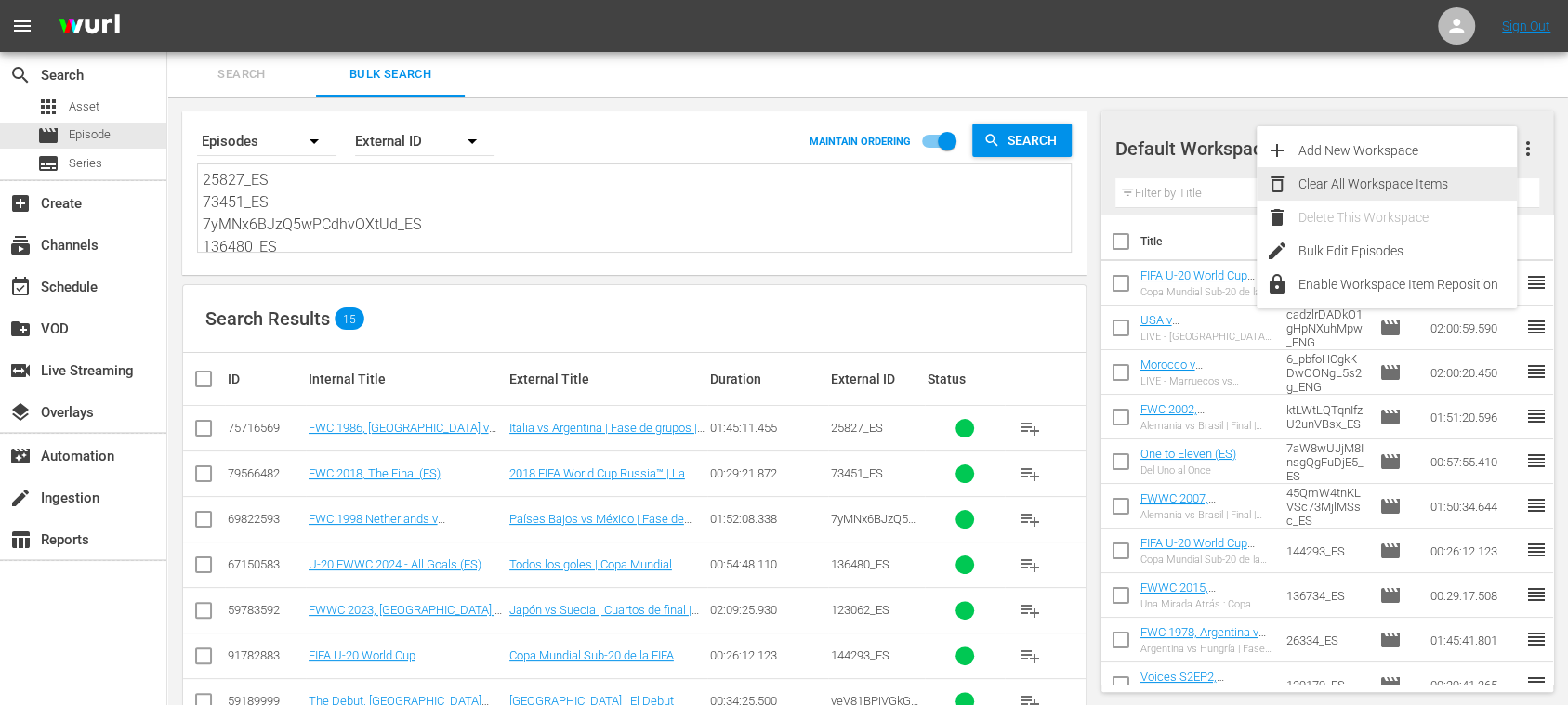
click at [1407, 172] on div "Clear All Workspace Items" at bounding box center [1408, 184] width 219 height 34
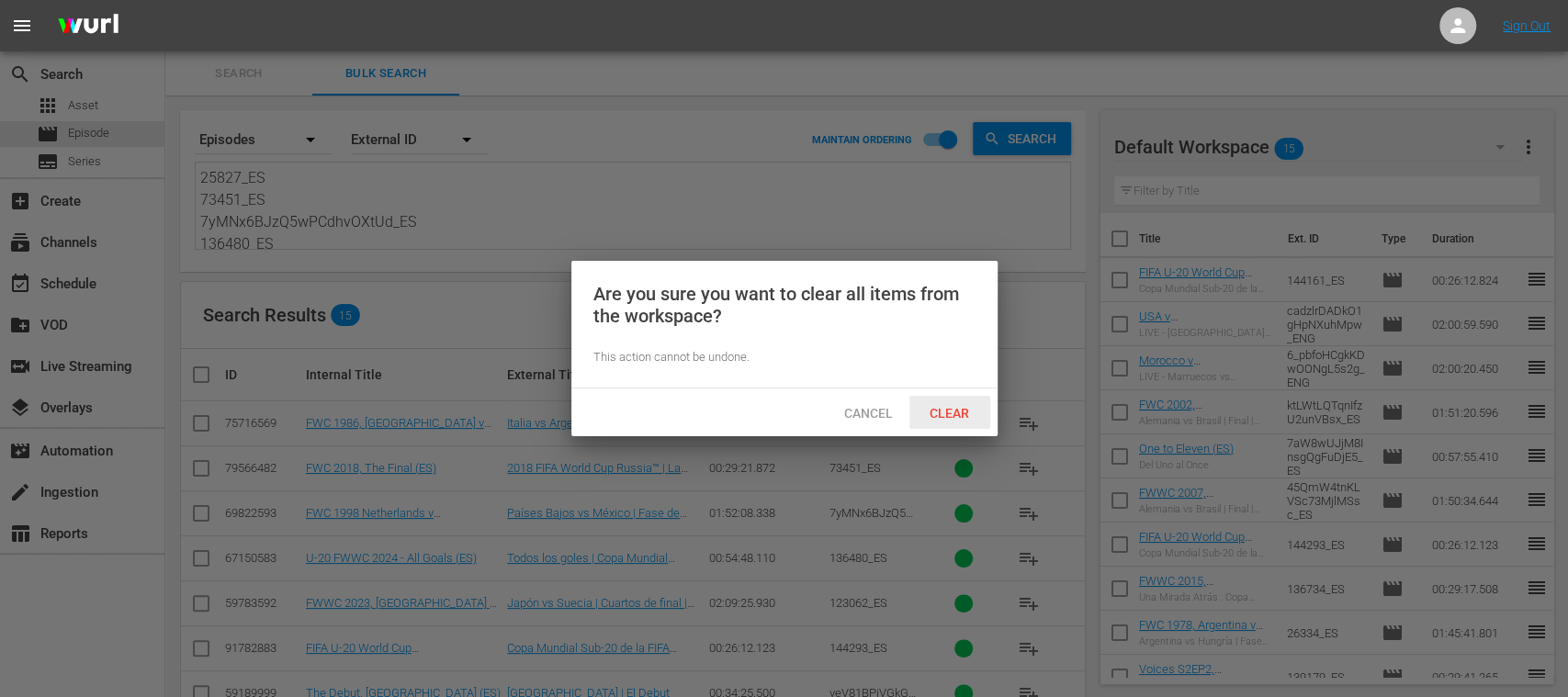
click at [970, 402] on div "Clear" at bounding box center [949, 413] width 80 height 34
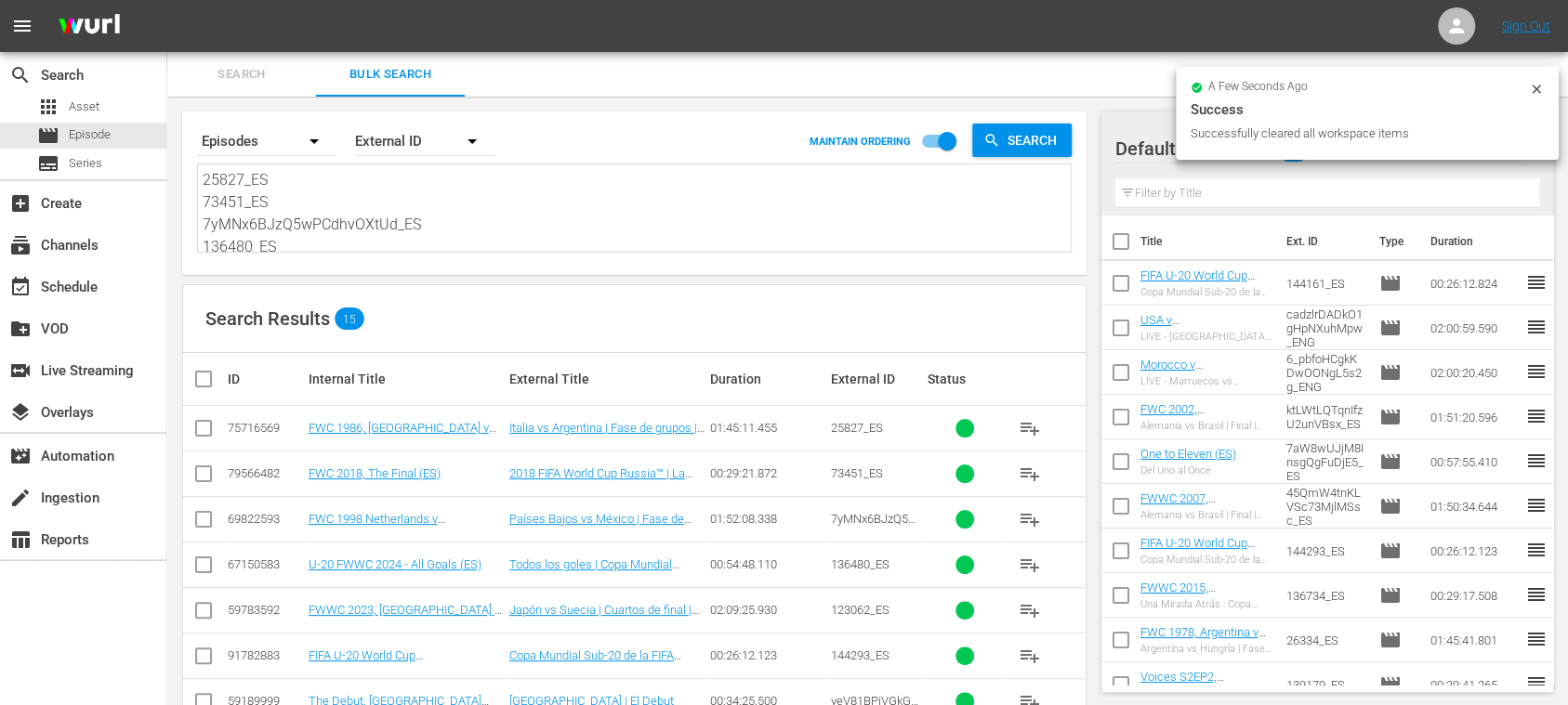
click at [206, 373] on input "checkbox" at bounding box center [211, 378] width 37 height 22
checkbox input "true"
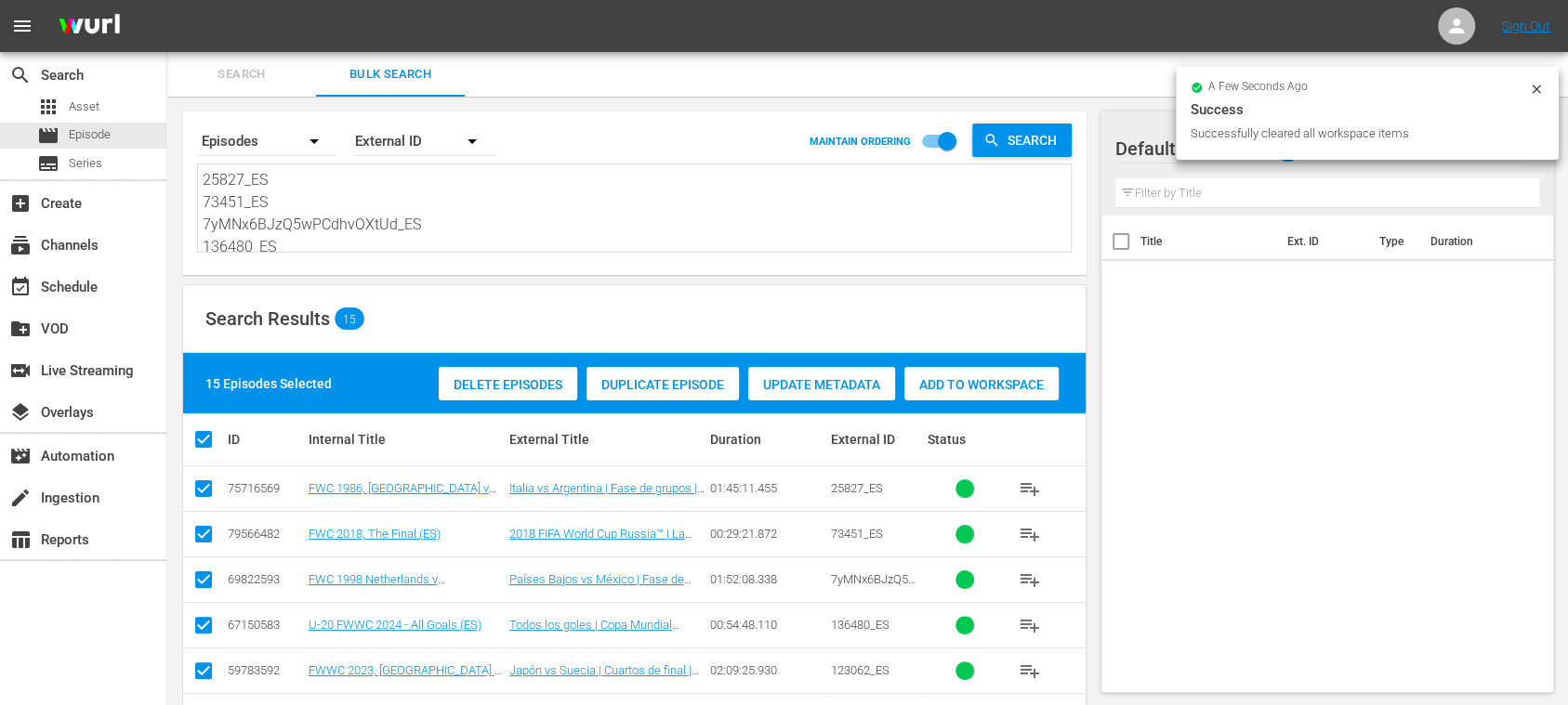
checkbox input "true"
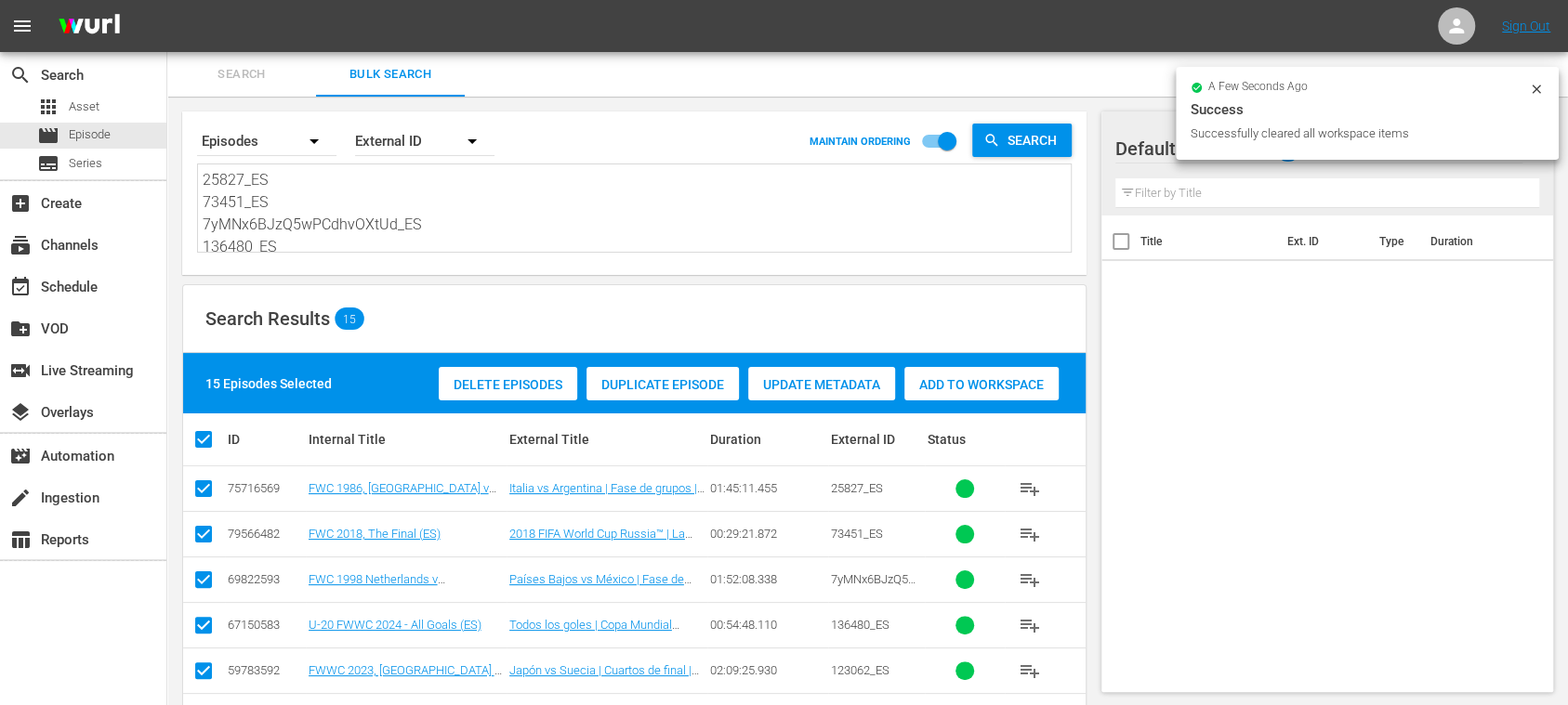
checkbox input "true"
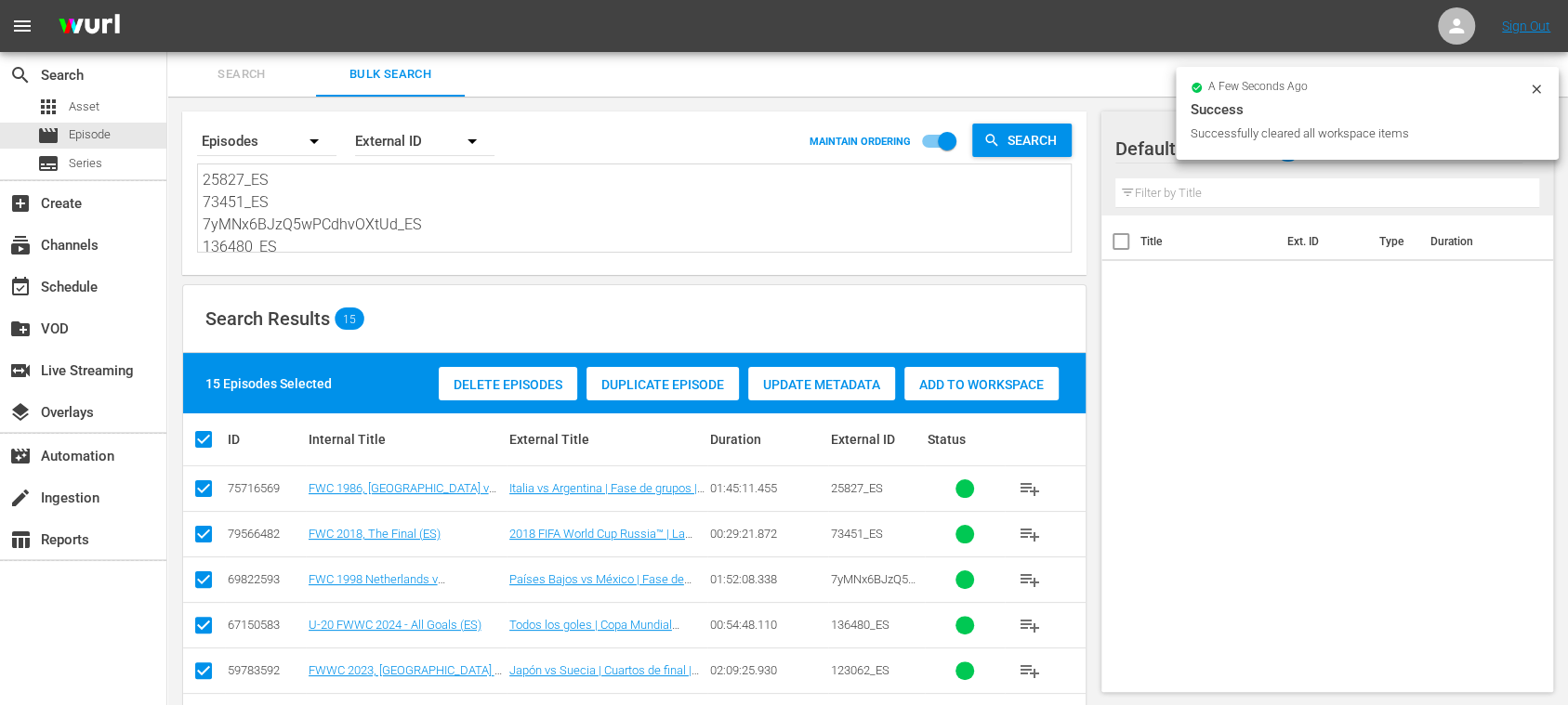
checkbox input "true"
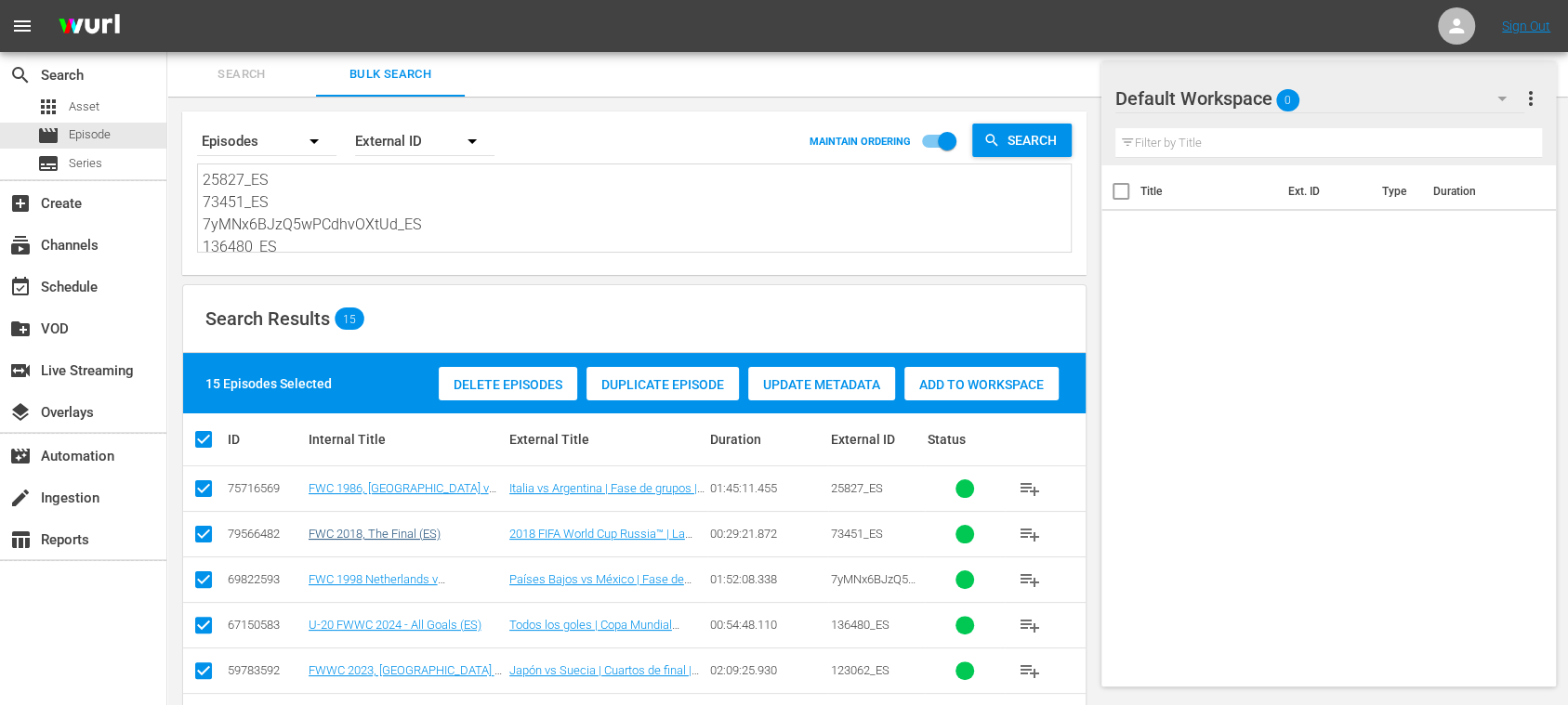
scroll to position [330, 0]
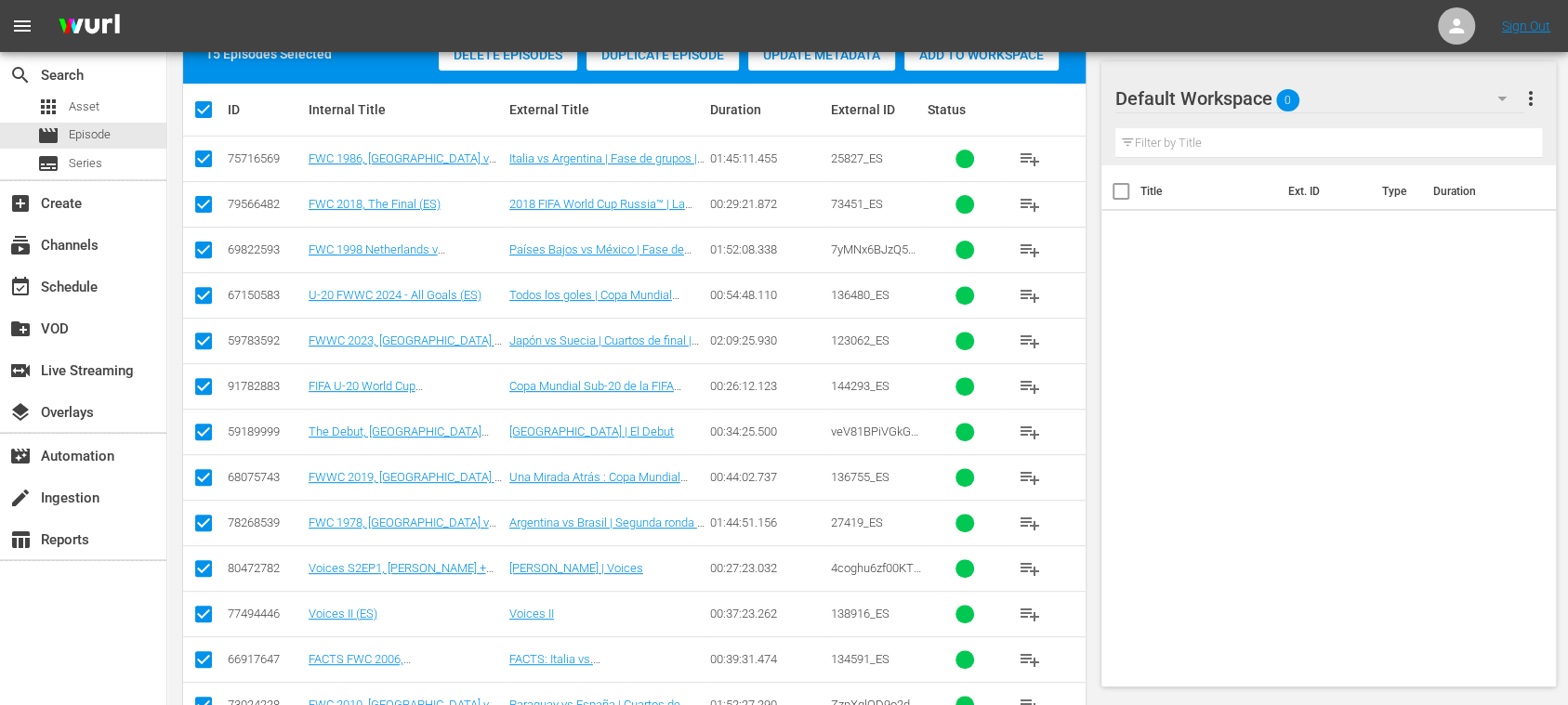
click at [210, 607] on input "checkbox" at bounding box center [203, 617] width 22 height 22
checkbox input "false"
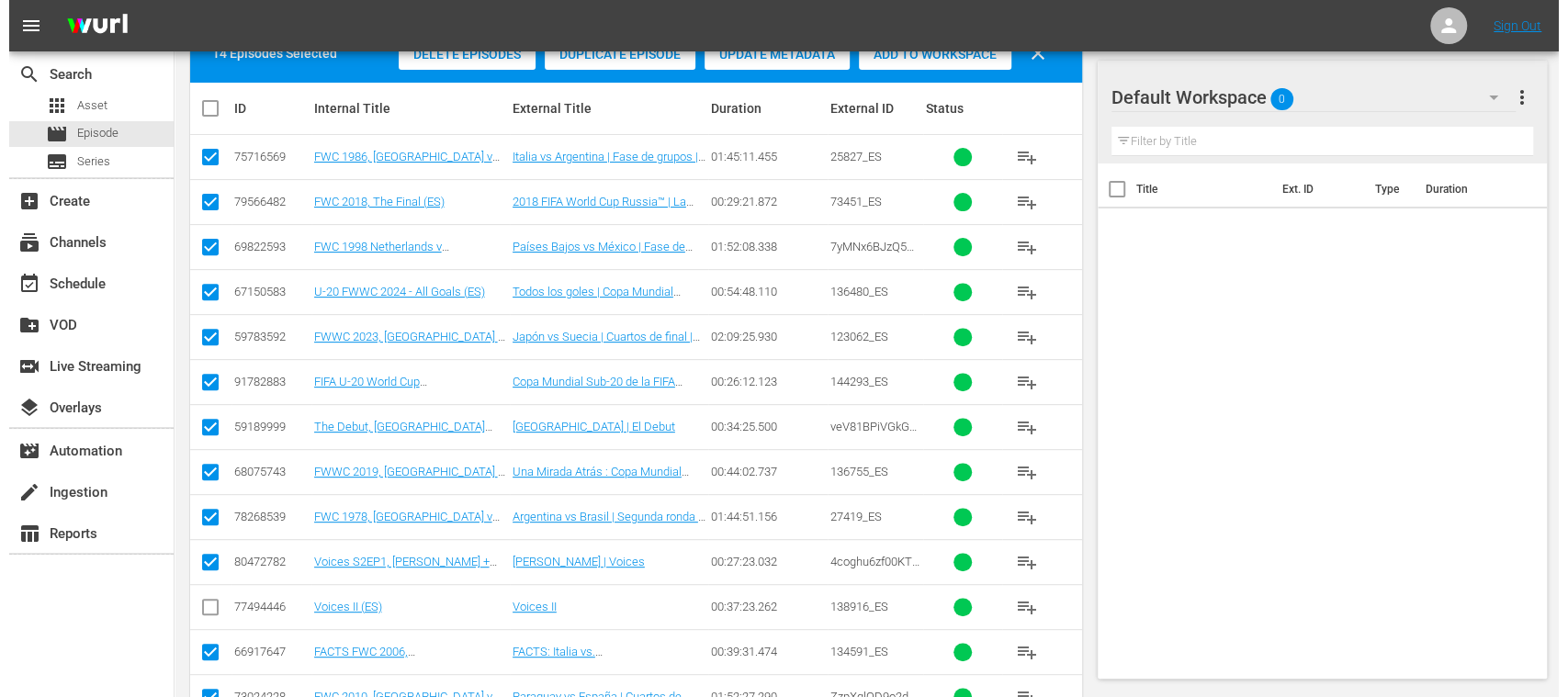
scroll to position [0, 0]
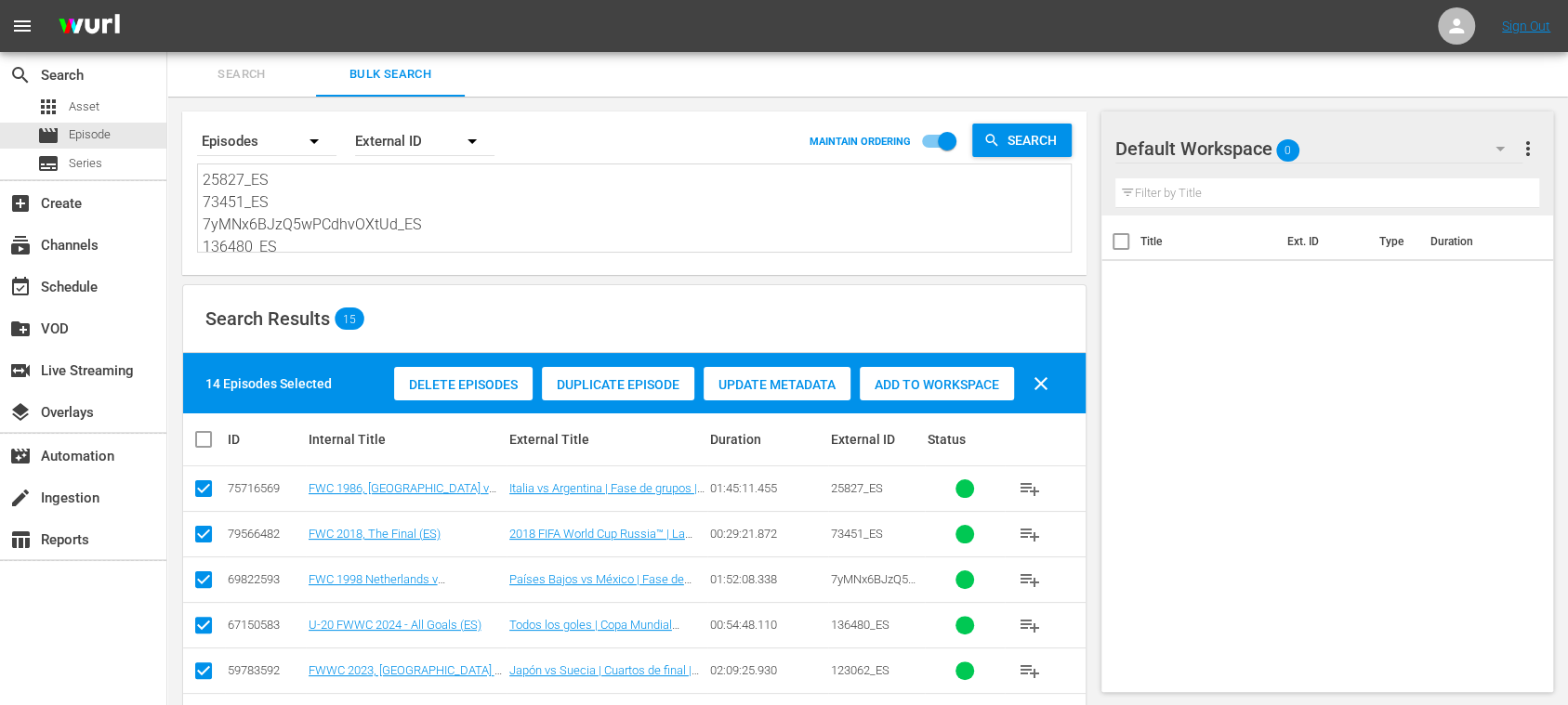
click at [956, 386] on span "Add to Workspace" at bounding box center [936, 385] width 154 height 15
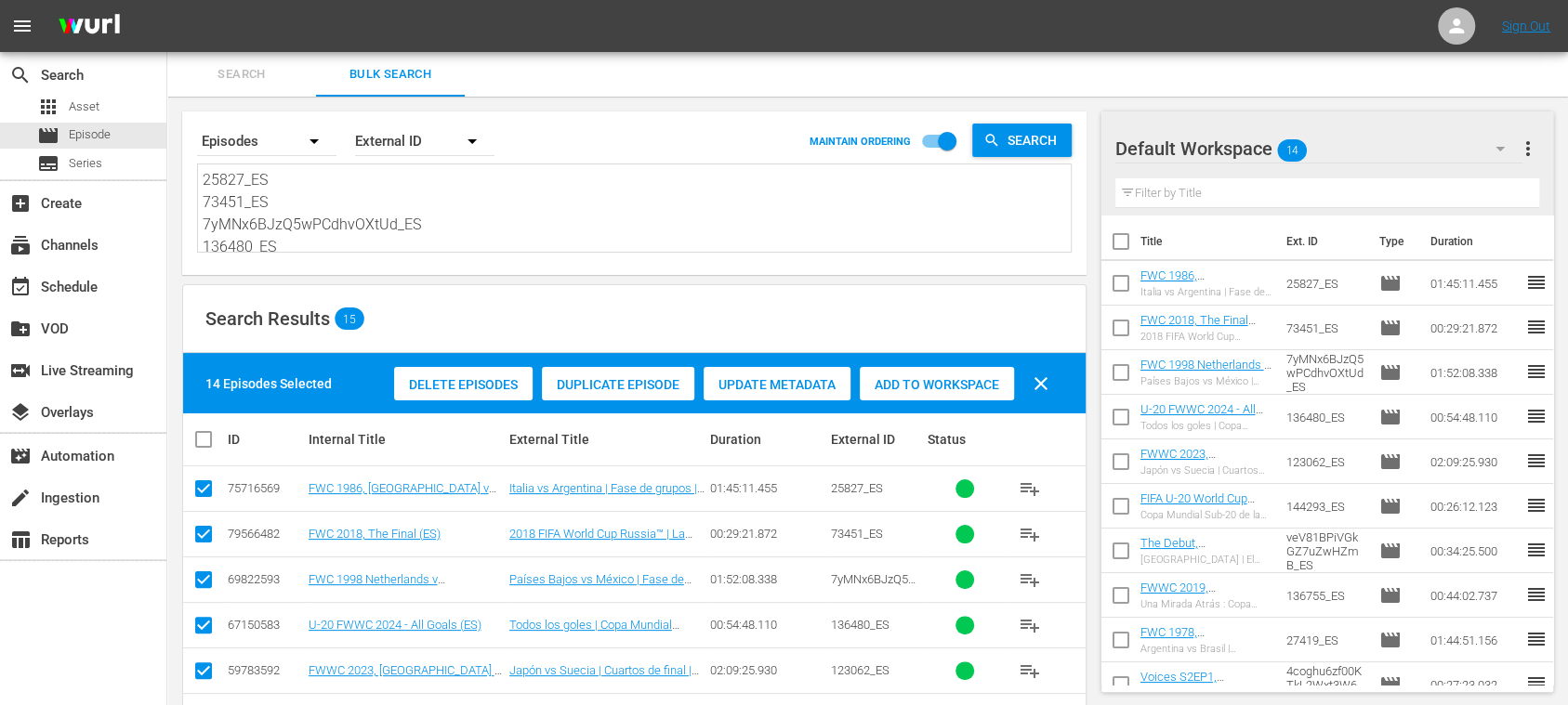
click at [256, 67] on span "Search" at bounding box center [242, 75] width 127 height 21
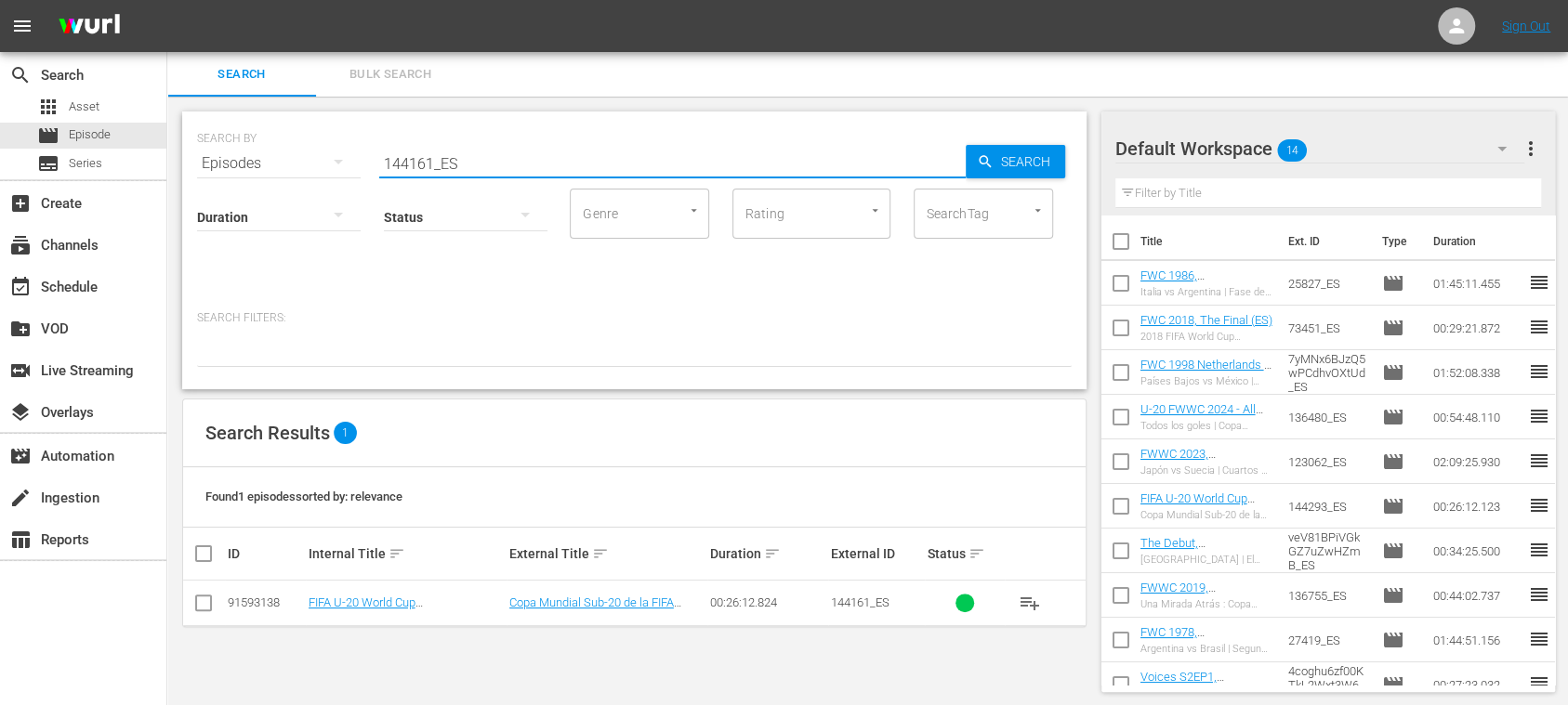
drag, startPoint x: 382, startPoint y: 160, endPoint x: 314, endPoint y: 157, distance: 68.1
click at [242, 160] on div "SEARCH BY Search By Episodes Search ID, Title, Description, Keywords, or Catego…" at bounding box center [634, 152] width 875 height 67
paste input "USA v Italy"
type input "USA v Italy"
drag, startPoint x: 1034, startPoint y: 171, endPoint x: 1232, endPoint y: 185, distance: 198.5
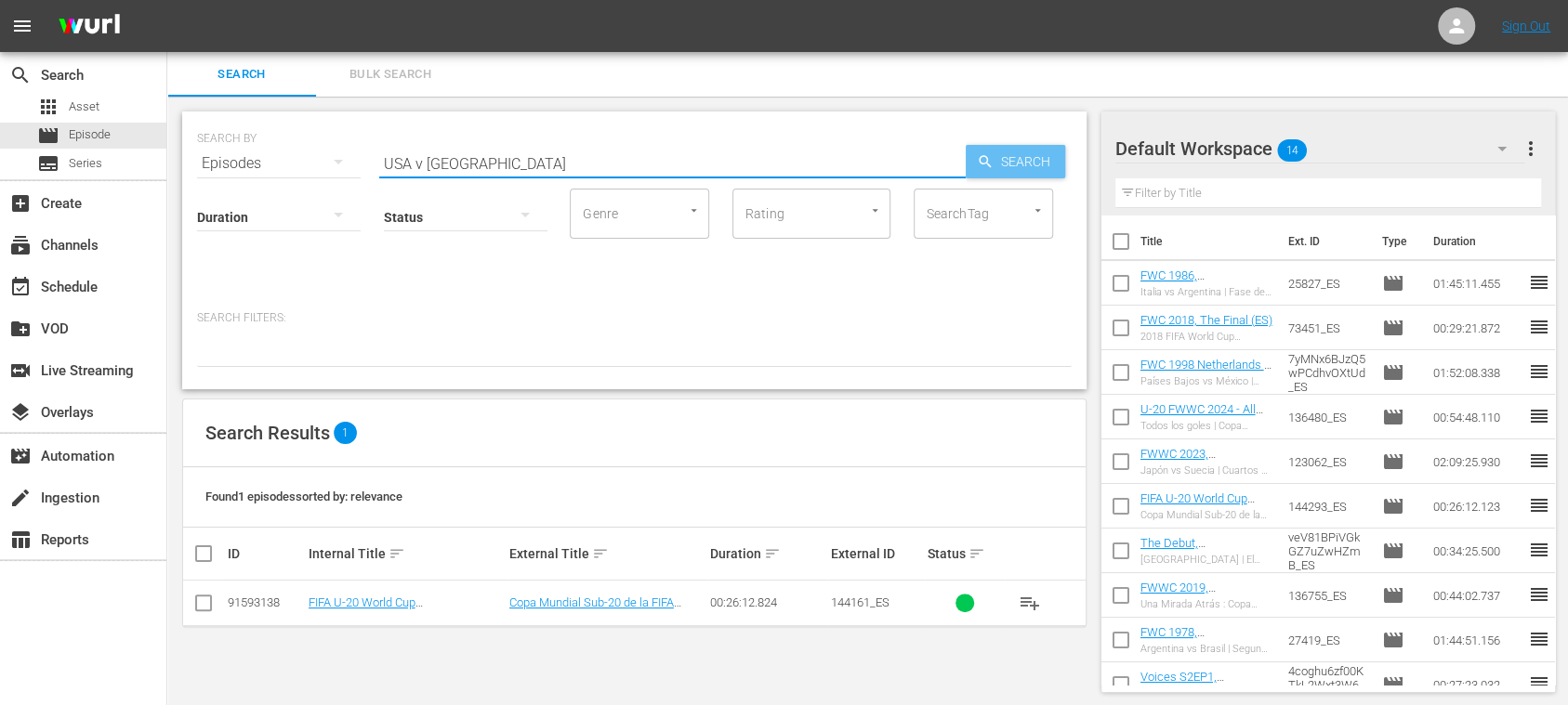
click at [1034, 171] on span "Search" at bounding box center [1029, 161] width 72 height 34
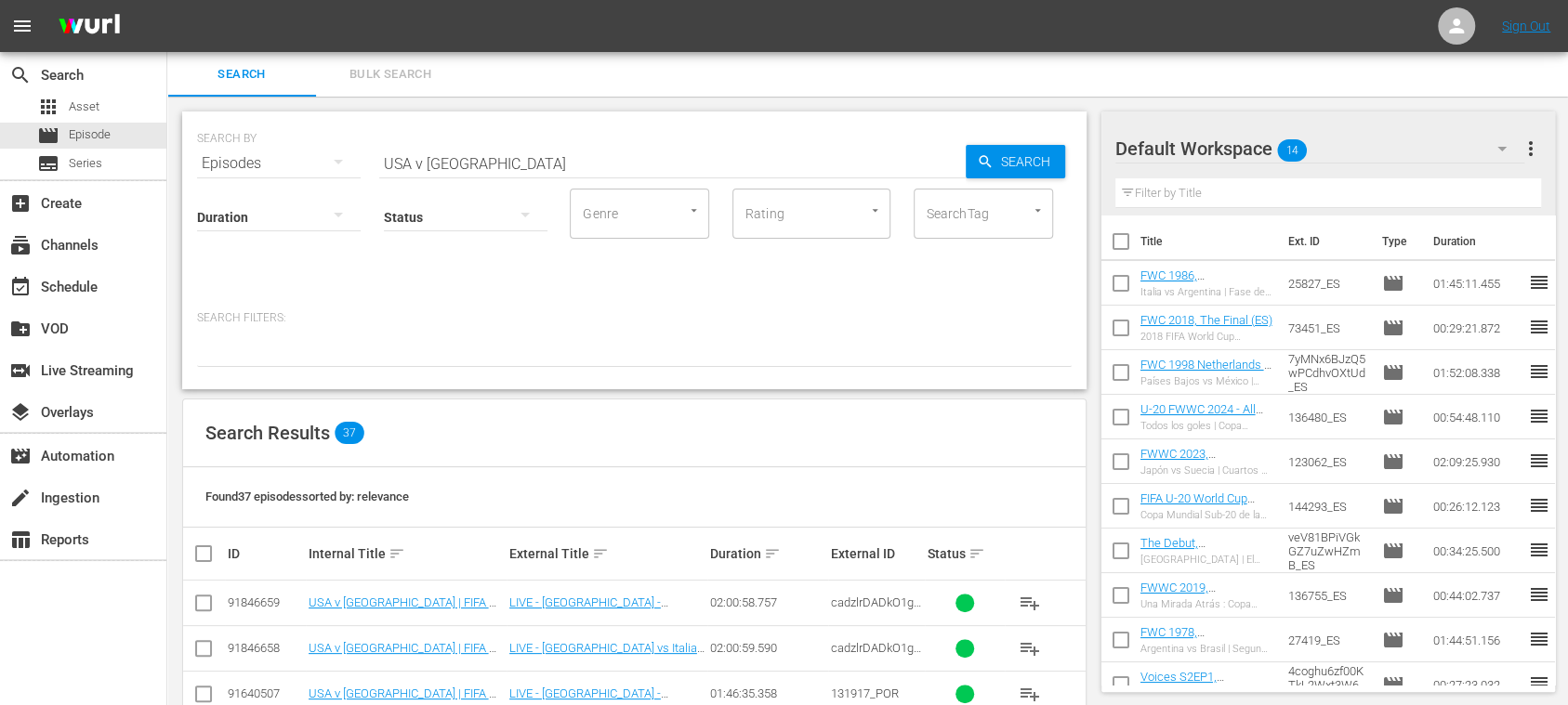
click at [1536, 148] on span "more_vert" at bounding box center [1530, 148] width 22 height 22
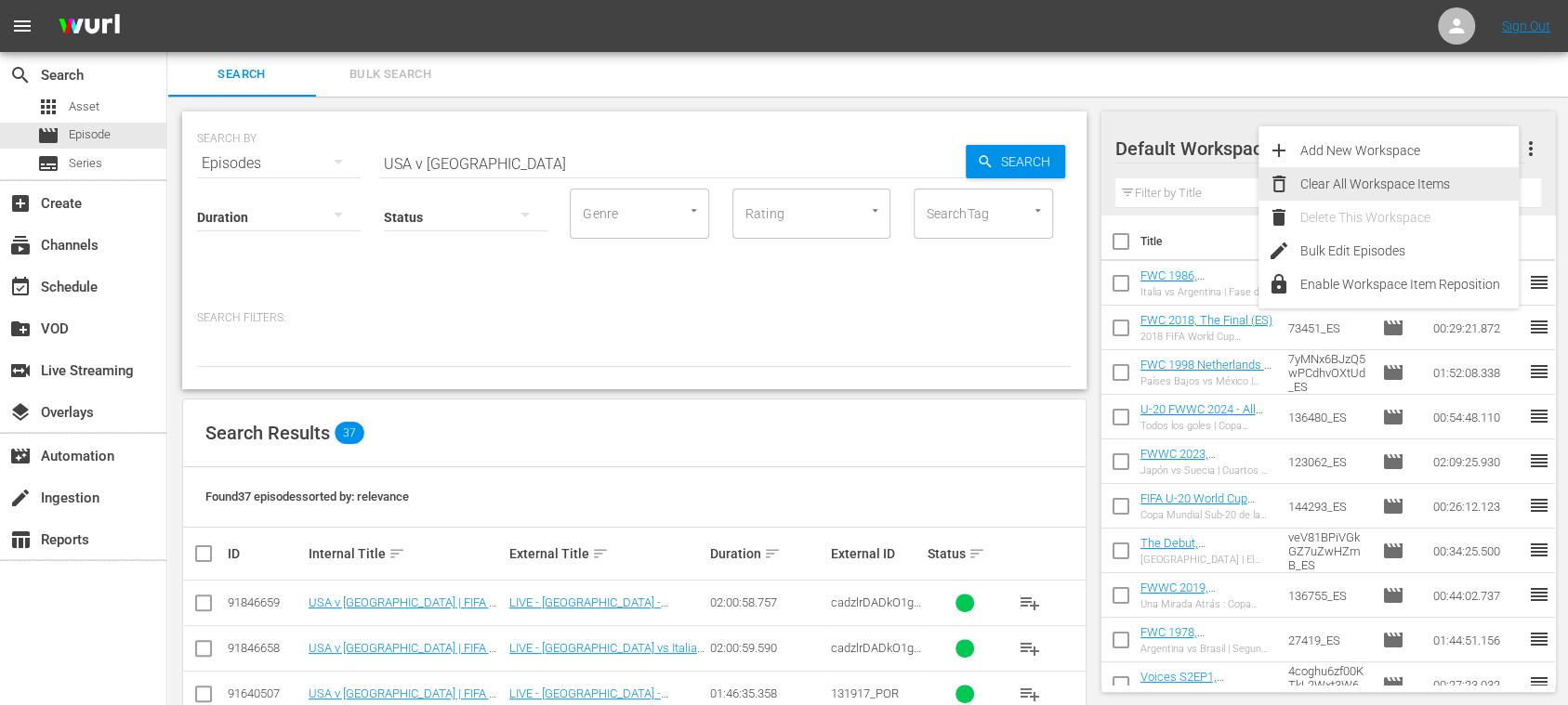
click at [1441, 174] on div "Clear All Workspace Items" at bounding box center [1410, 184] width 219 height 34
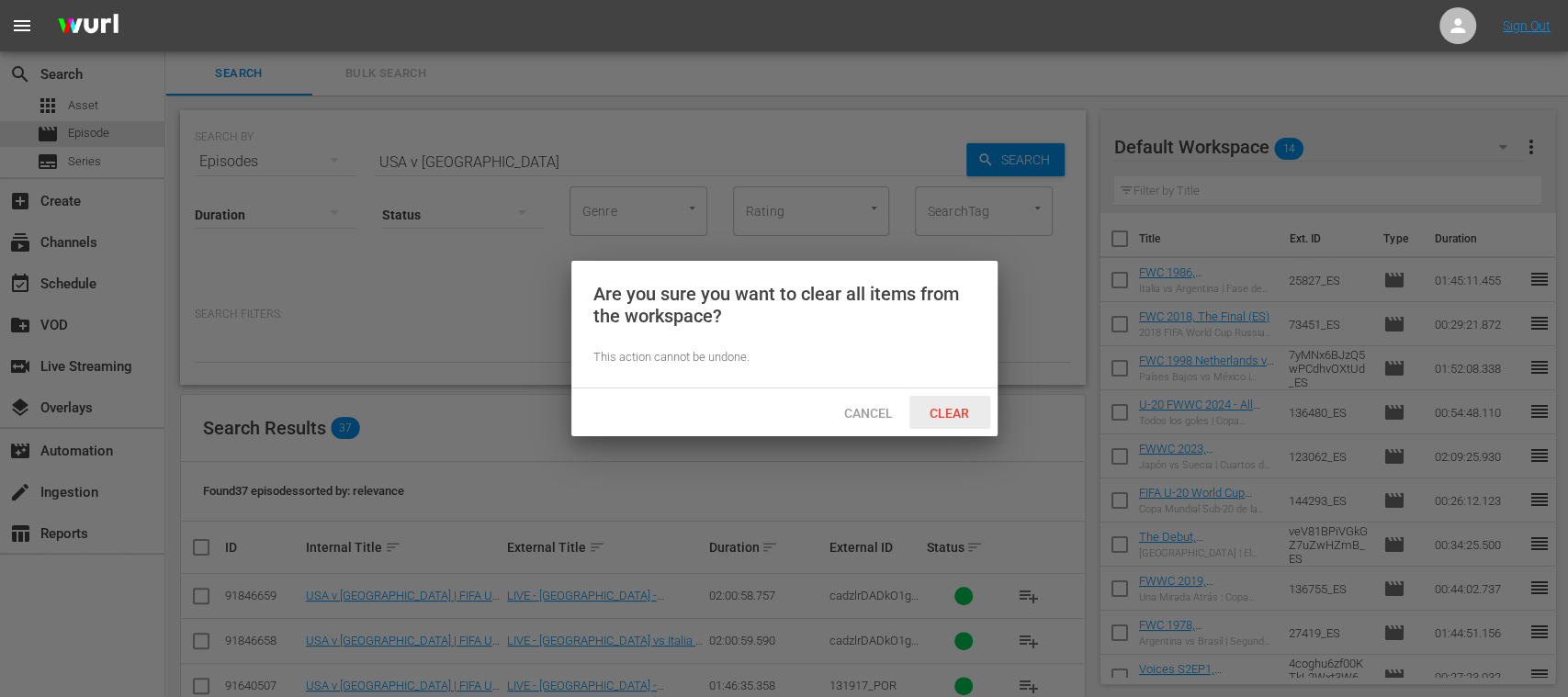
click at [951, 419] on span "Clear" at bounding box center [949, 414] width 69 height 15
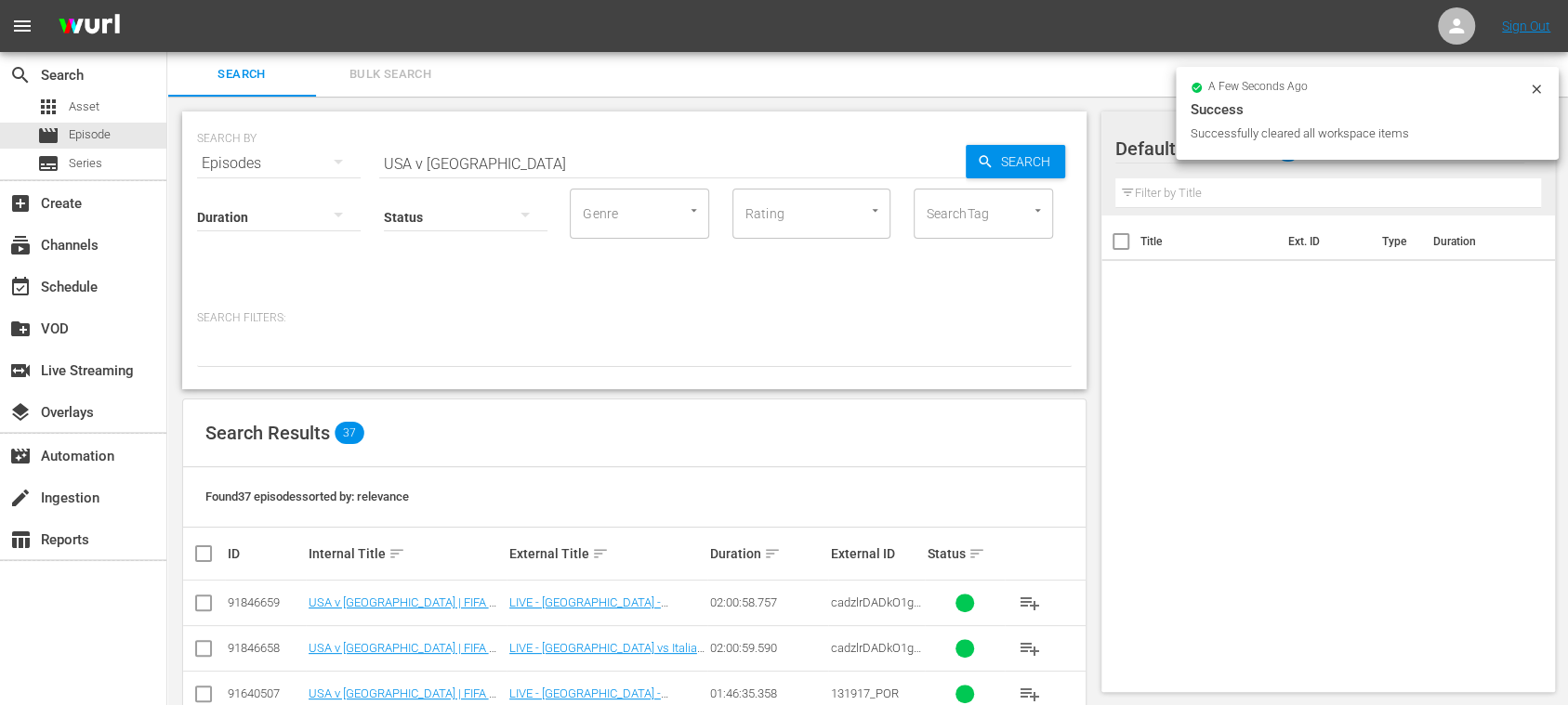
click at [204, 603] on input "checkbox" at bounding box center [203, 606] width 22 height 22
checkbox input "true"
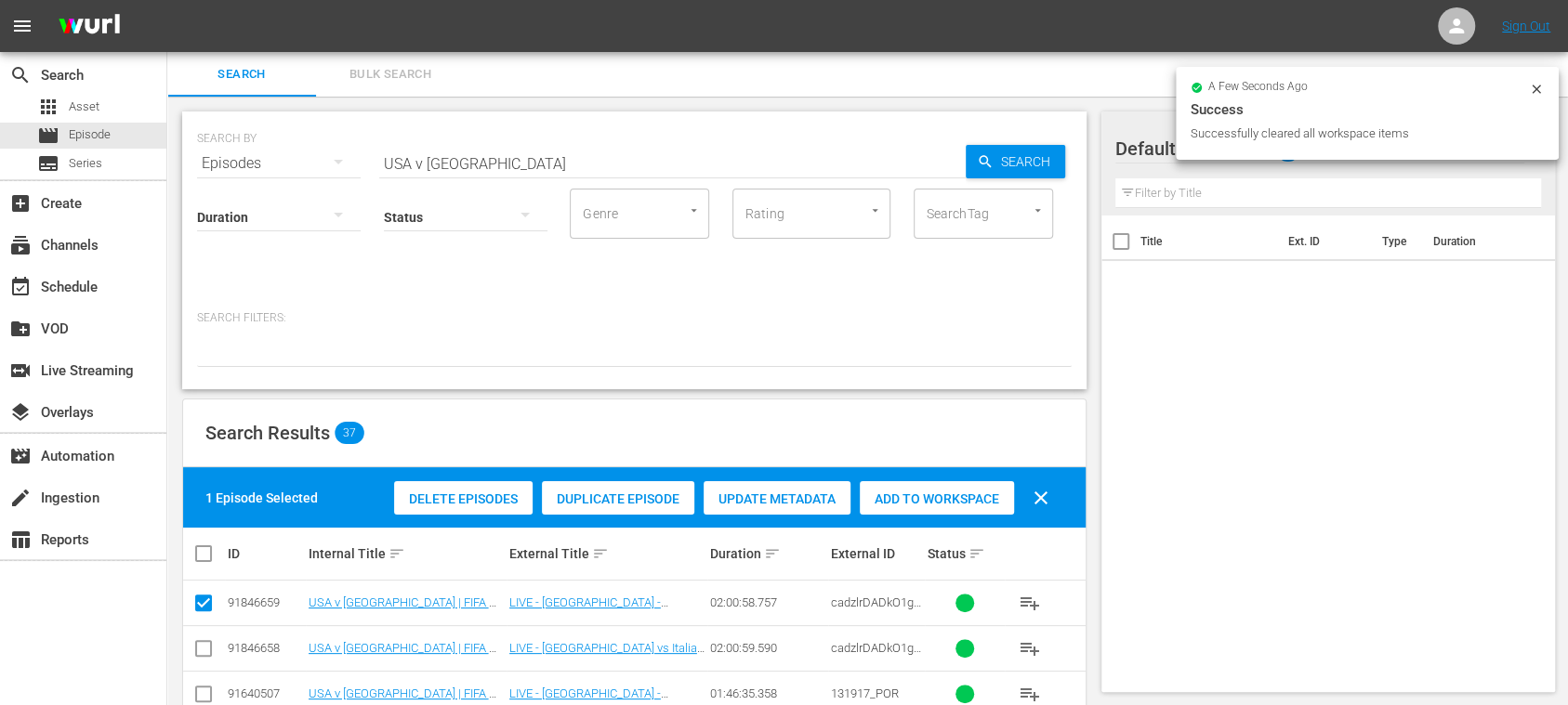
click at [202, 652] on input "checkbox" at bounding box center [203, 651] width 22 height 22
checkbox input "true"
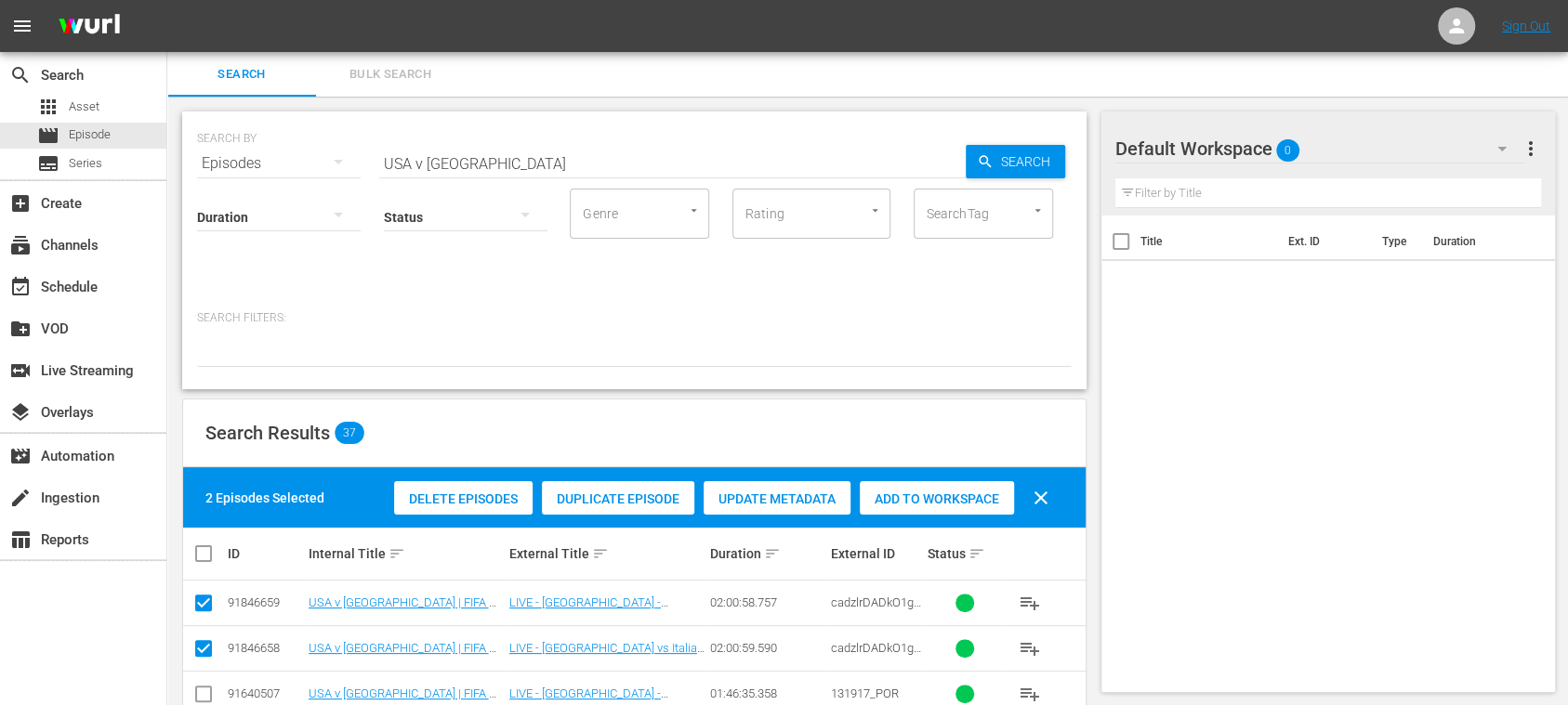
click at [966, 495] on span "Add to Workspace" at bounding box center [936, 499] width 154 height 15
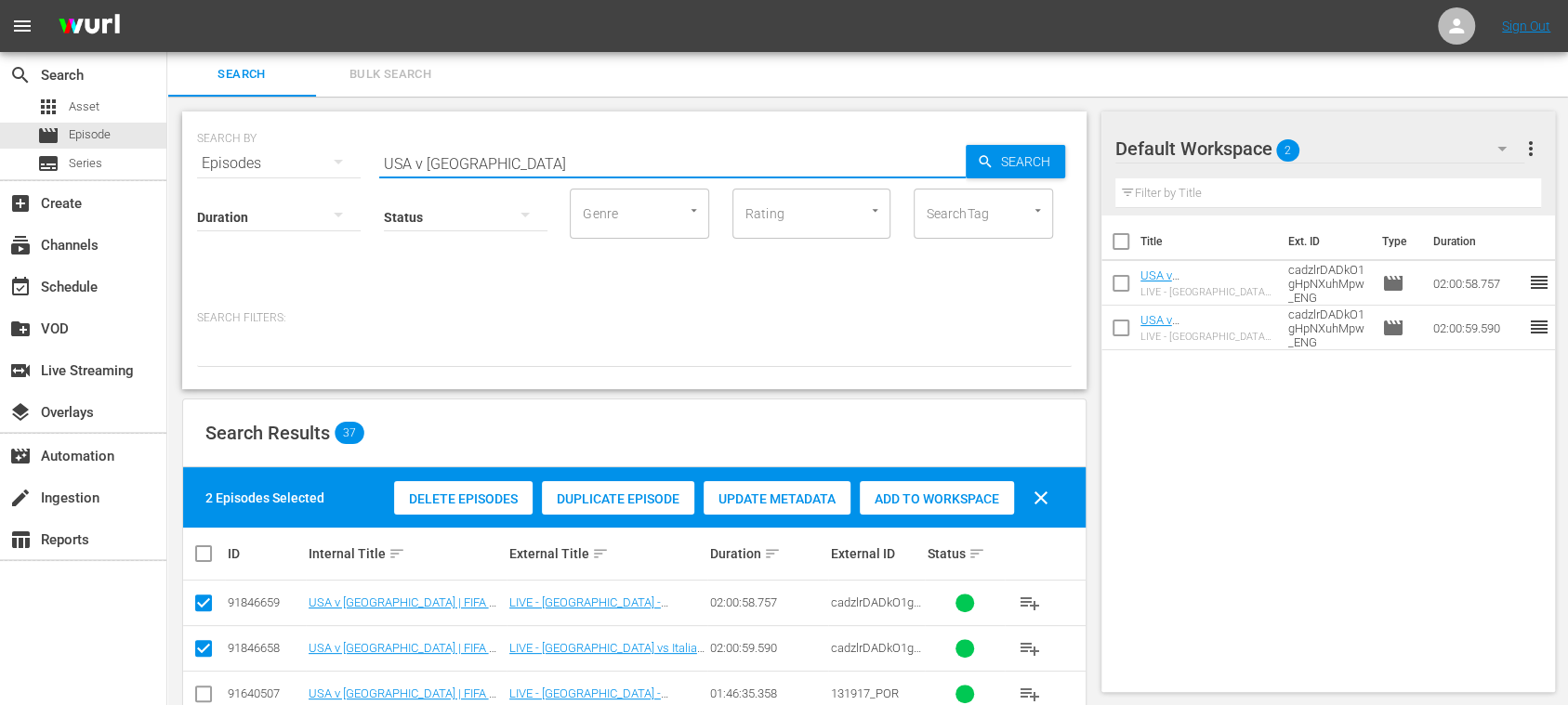
drag, startPoint x: 431, startPoint y: 157, endPoint x: 285, endPoint y: 157, distance: 146.0
click at [255, 157] on div "SEARCH BY Search By Episodes Search ID, Title, Description, Keywords, or Catego…" at bounding box center [634, 152] width 875 height 67
paste input "Morocco v Korea Republic"
type input "Morocco v Korea Republic"
click at [1047, 162] on span "Search" at bounding box center [1029, 161] width 72 height 34
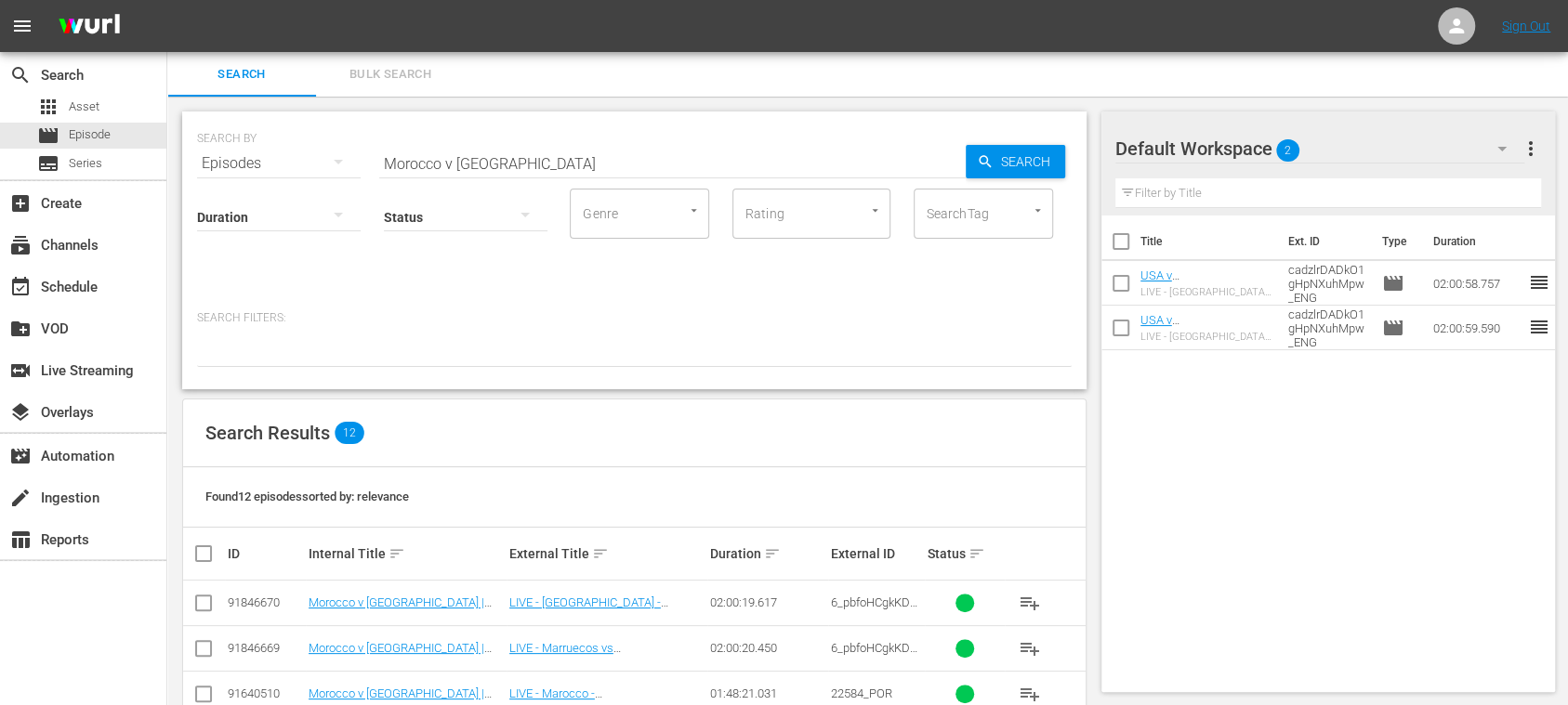
click at [207, 603] on input "checkbox" at bounding box center [203, 606] width 22 height 22
checkbox input "true"
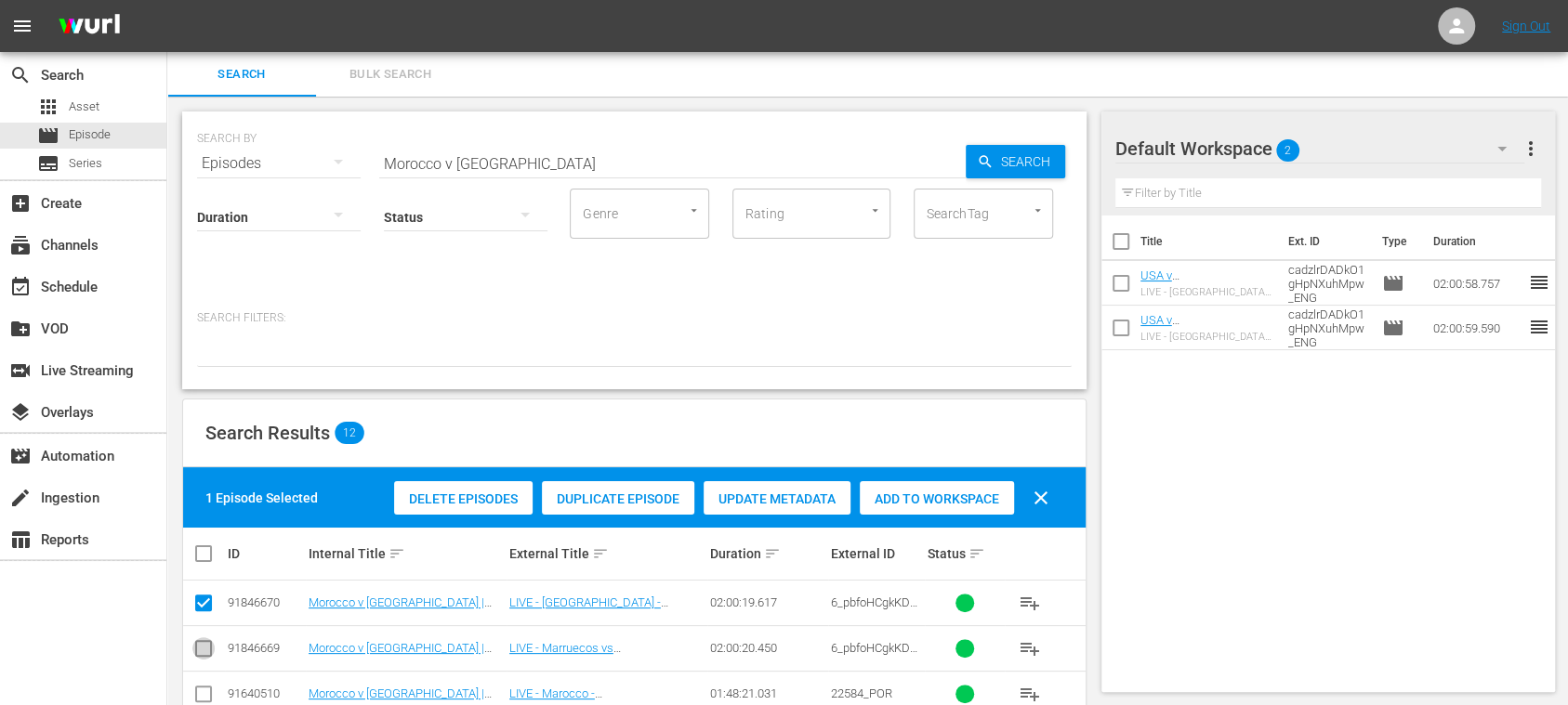
click at [205, 650] on input "checkbox" at bounding box center [203, 651] width 22 height 22
checkbox input "true"
click at [966, 502] on span "Add to Workspace" at bounding box center [936, 499] width 154 height 15
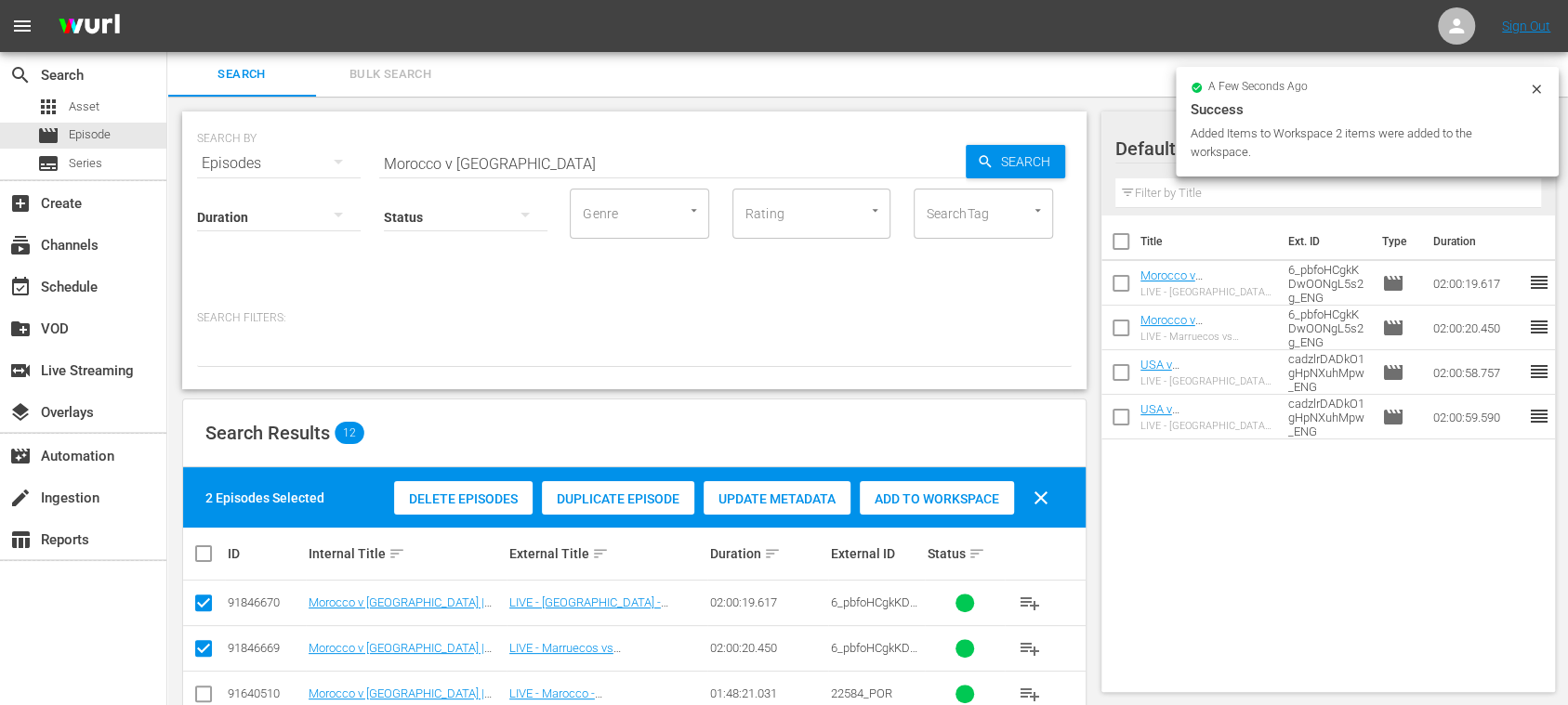
click at [1122, 236] on input "checkbox" at bounding box center [1120, 245] width 39 height 39
checkbox input "true"
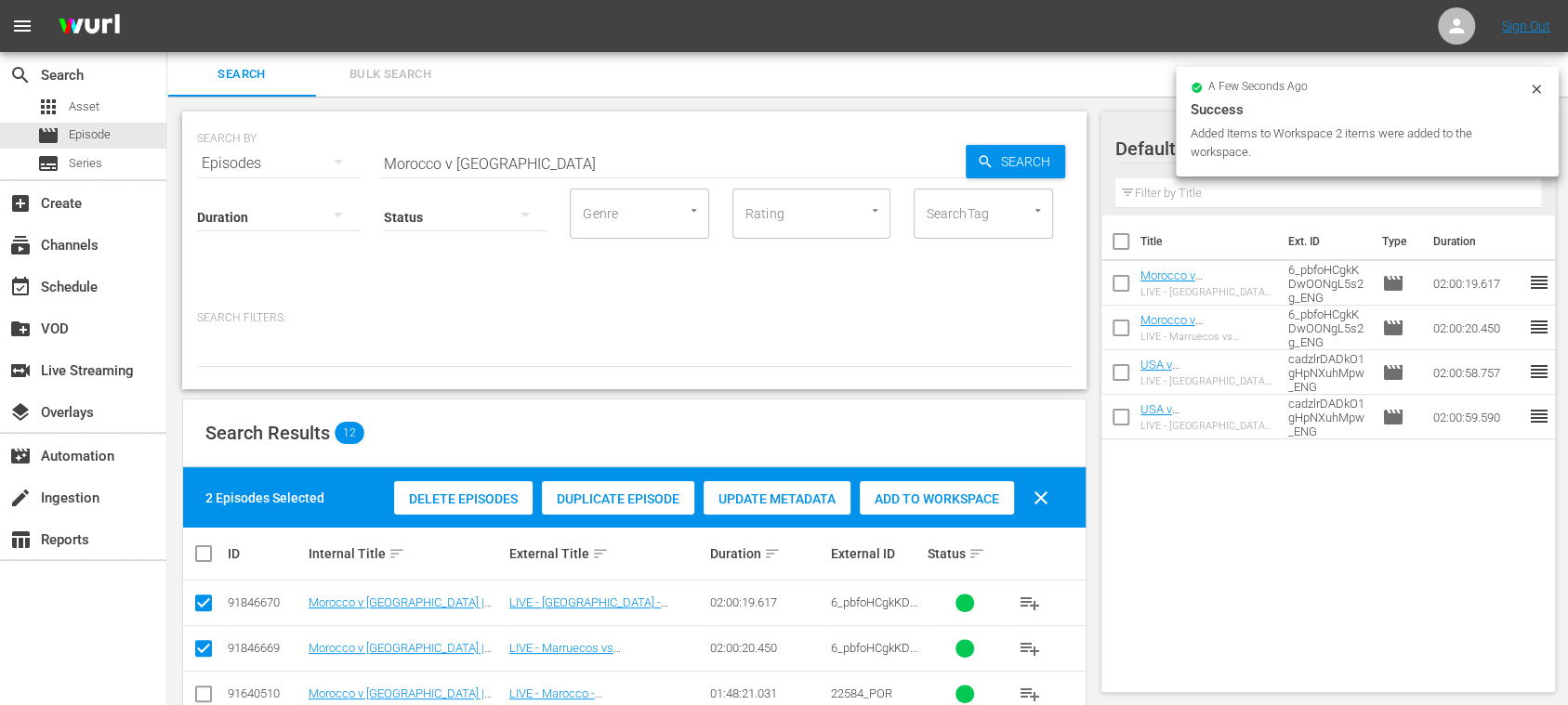
checkbox input "true"
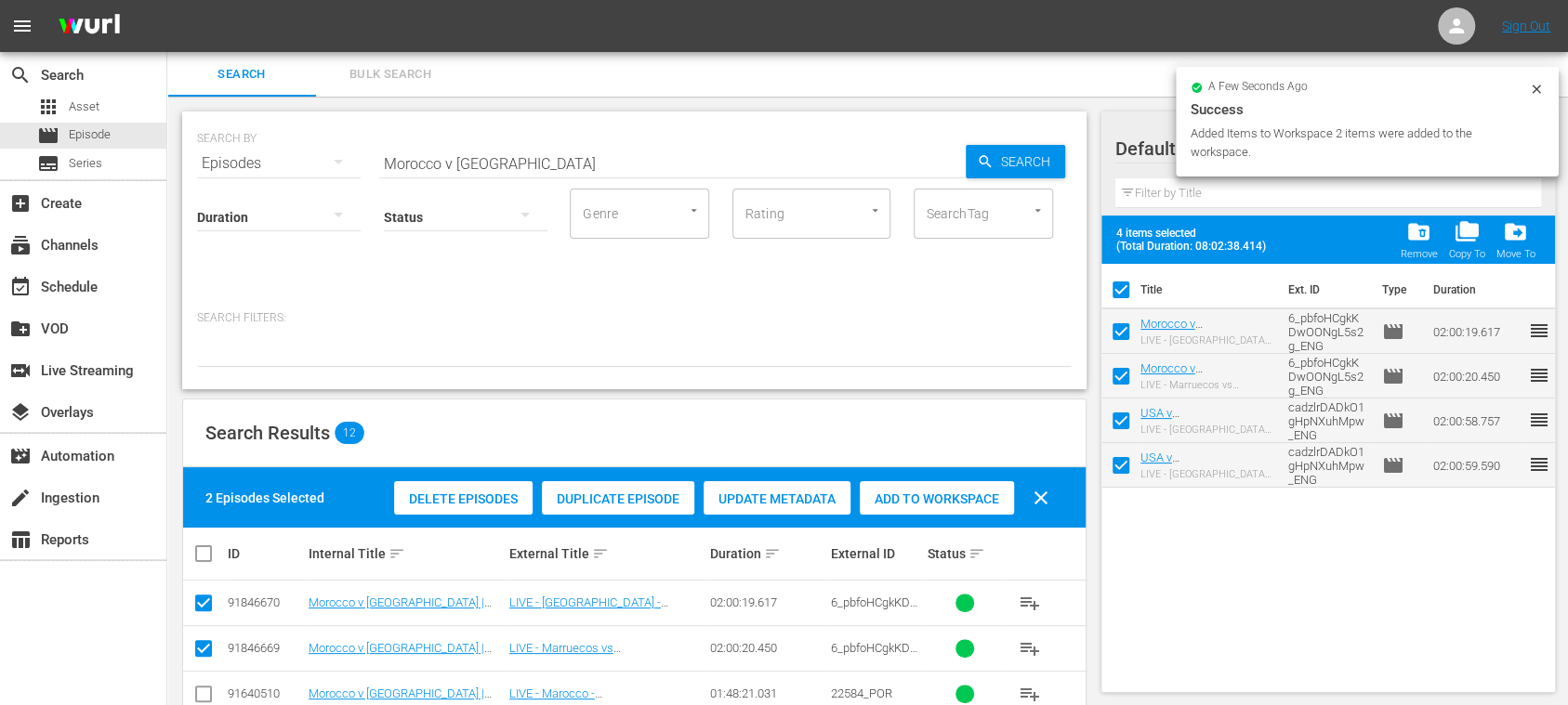
click at [1537, 82] on icon at bounding box center [1536, 89] width 15 height 15
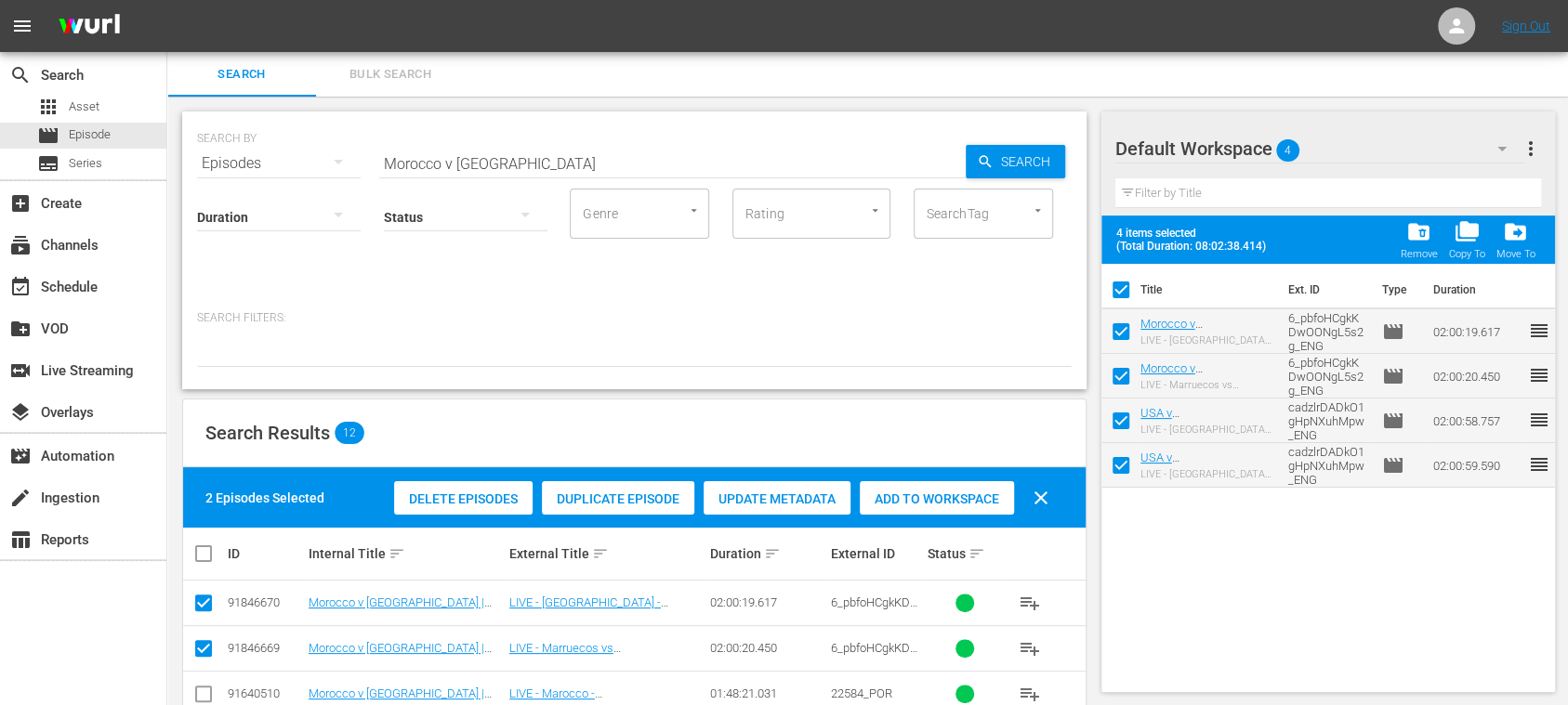
click at [1527, 142] on span "more_vert" at bounding box center [1530, 148] width 22 height 22
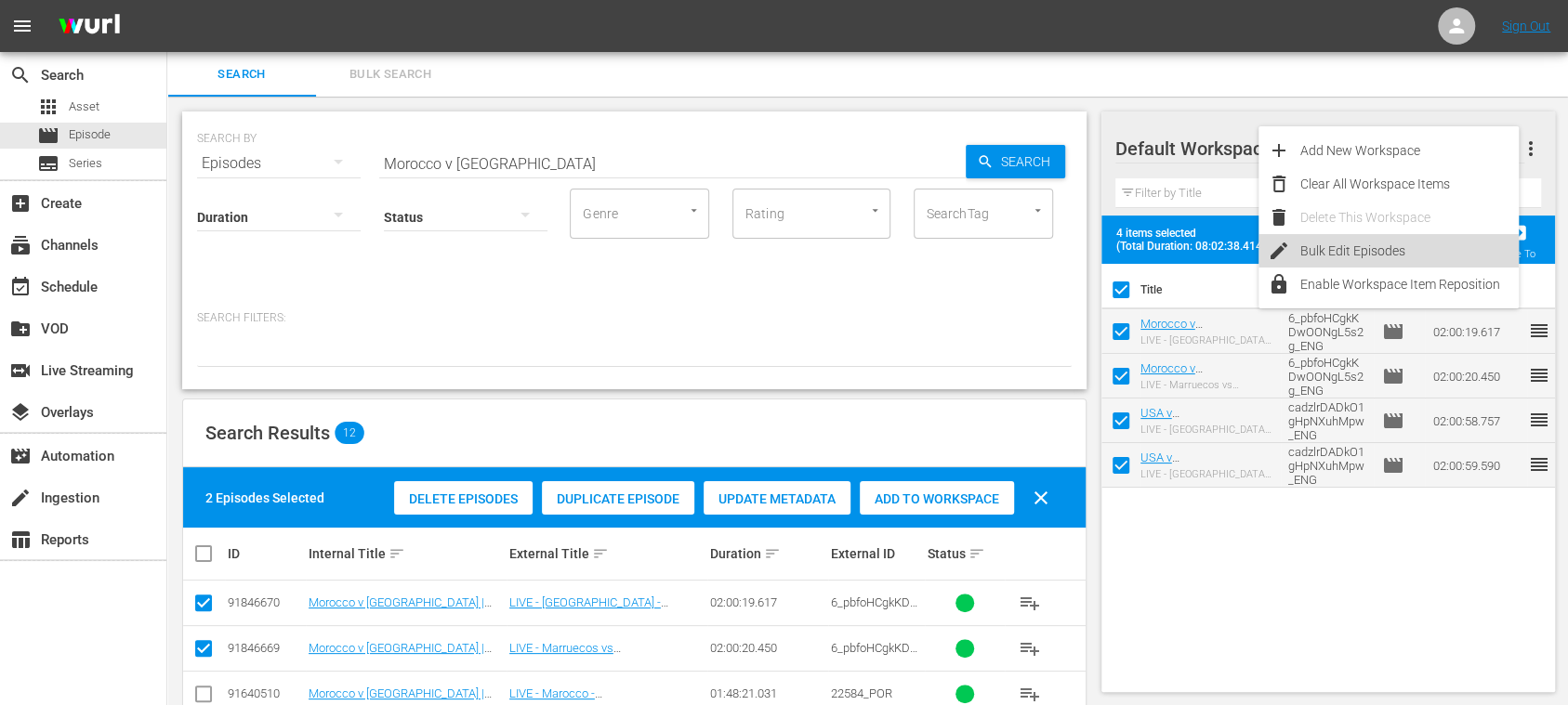
click at [1409, 251] on div "Bulk Edit Episodes" at bounding box center [1410, 250] width 219 height 34
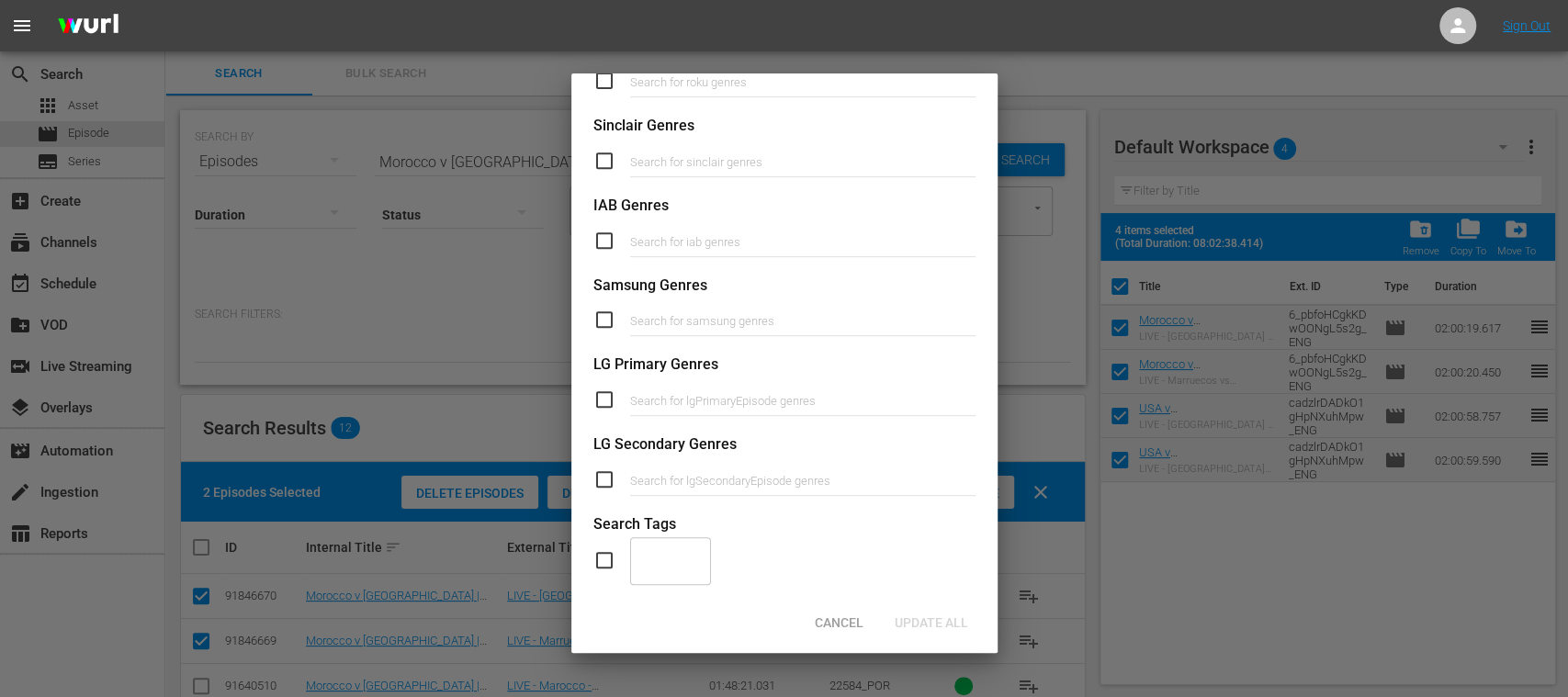
scroll to position [653, 0]
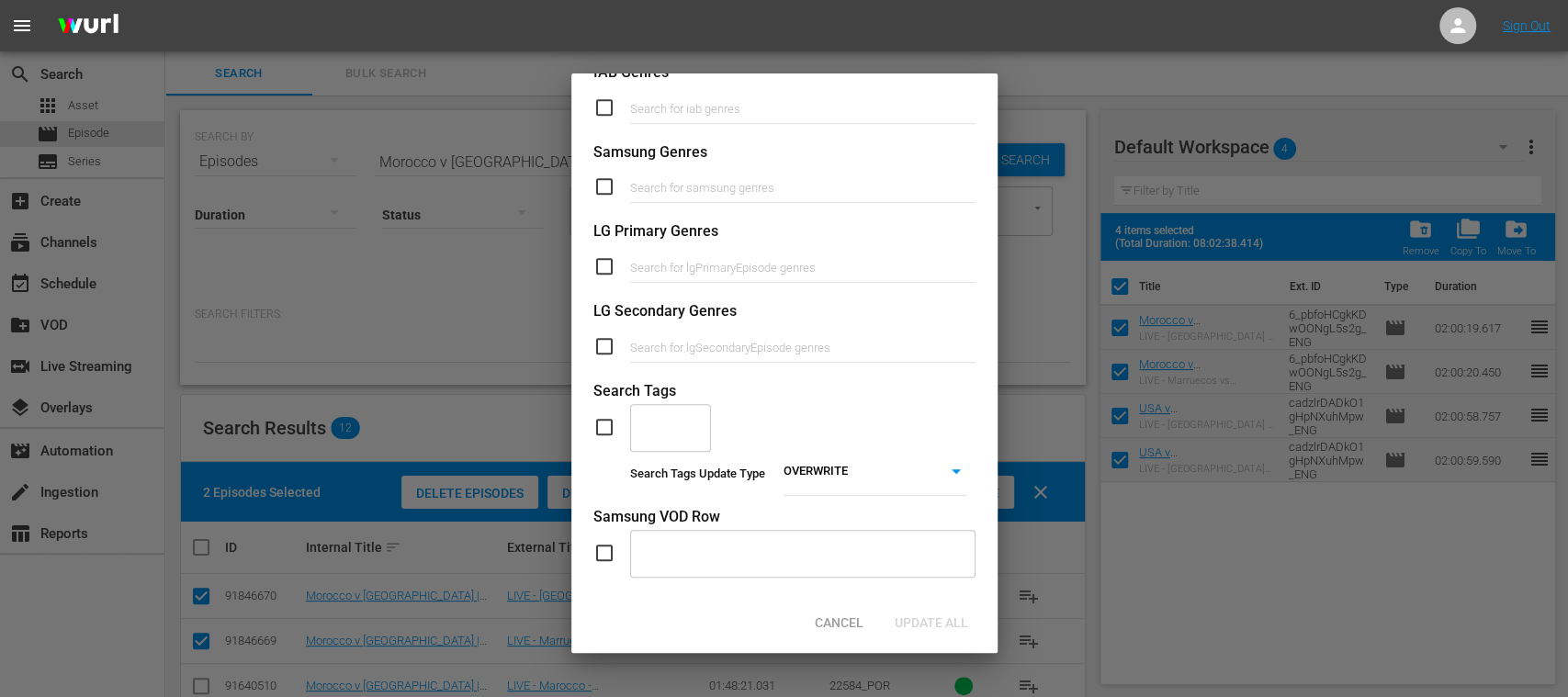
click at [607, 427] on input "checkbox" at bounding box center [612, 426] width 37 height 22
checkbox input "true"
click at [675, 420] on div "​" at bounding box center [669, 427] width 80 height 49
type input "LIVE"
click at [672, 474] on span "TYPE_Live" at bounding box center [673, 477] width 59 height 19
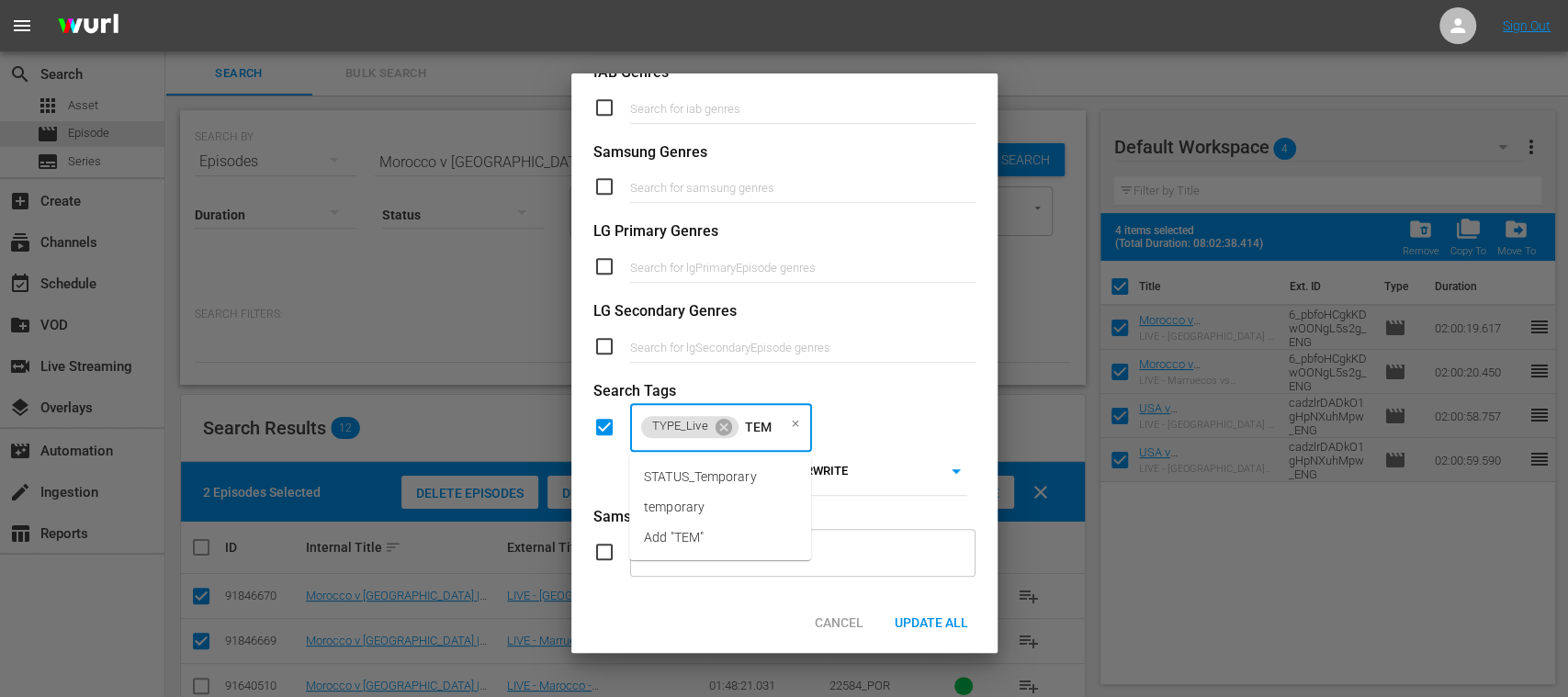
type input "TEMP"
click at [670, 475] on span "STATUS_Temporary" at bounding box center [700, 477] width 113 height 19
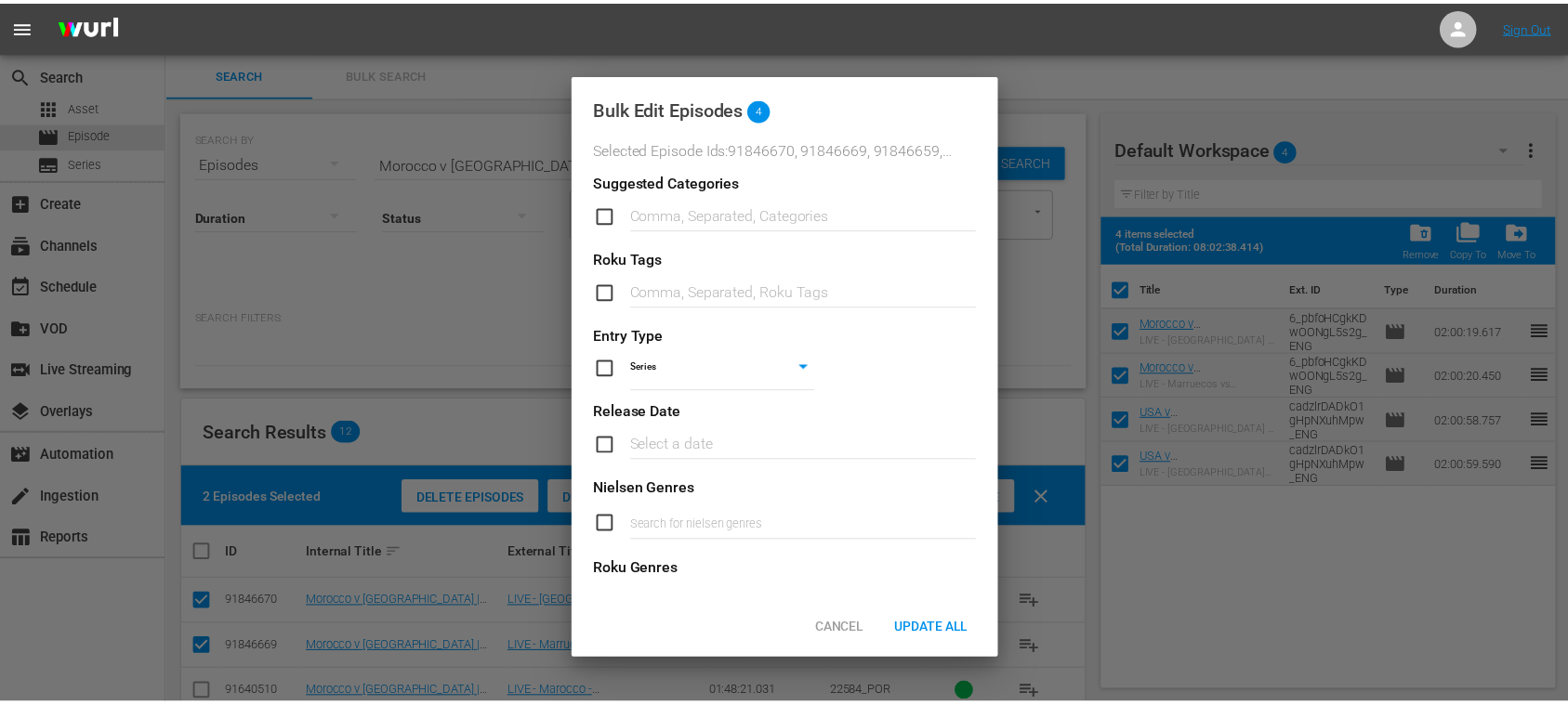
scroll to position [0, 0]
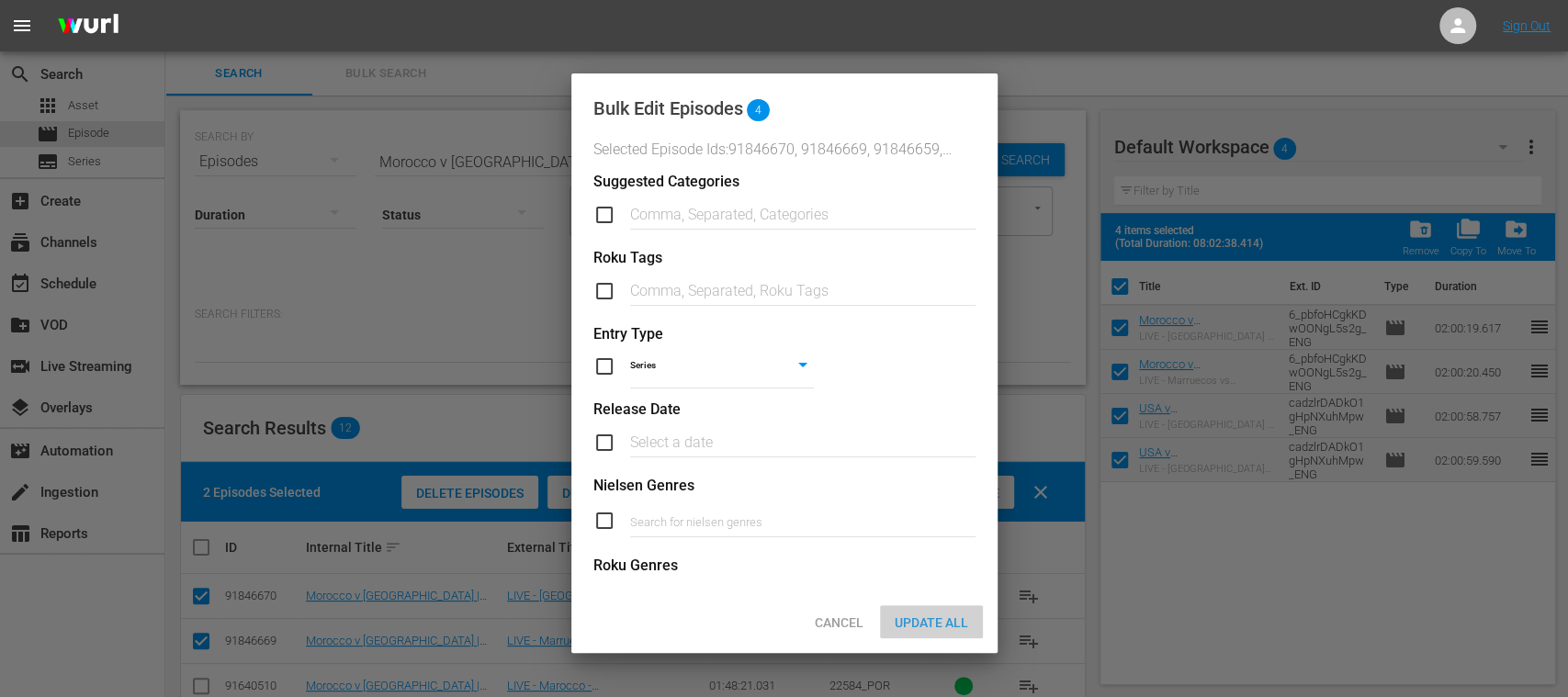
click at [949, 618] on span "Update All" at bounding box center [931, 623] width 103 height 15
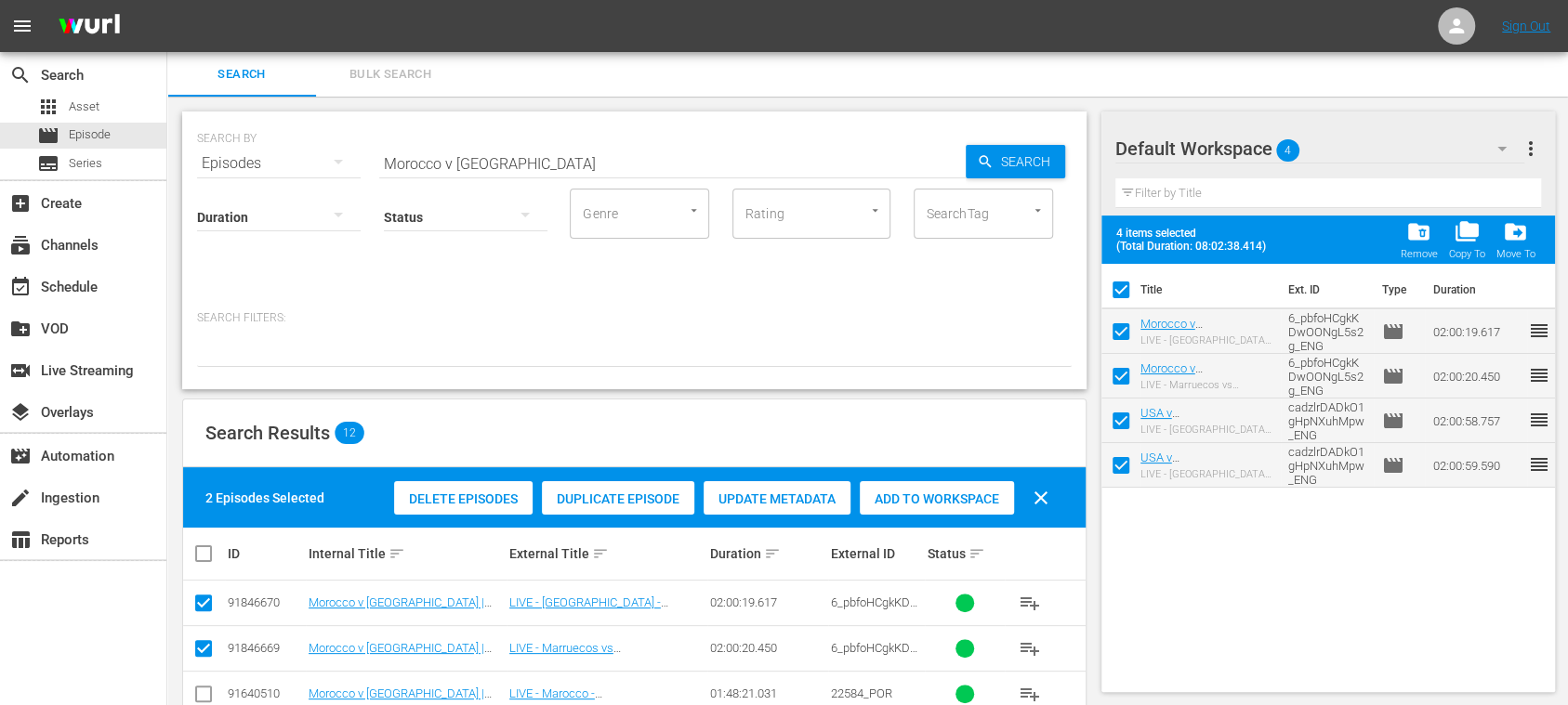
click at [386, 76] on span "Bulk Search" at bounding box center [390, 75] width 127 height 21
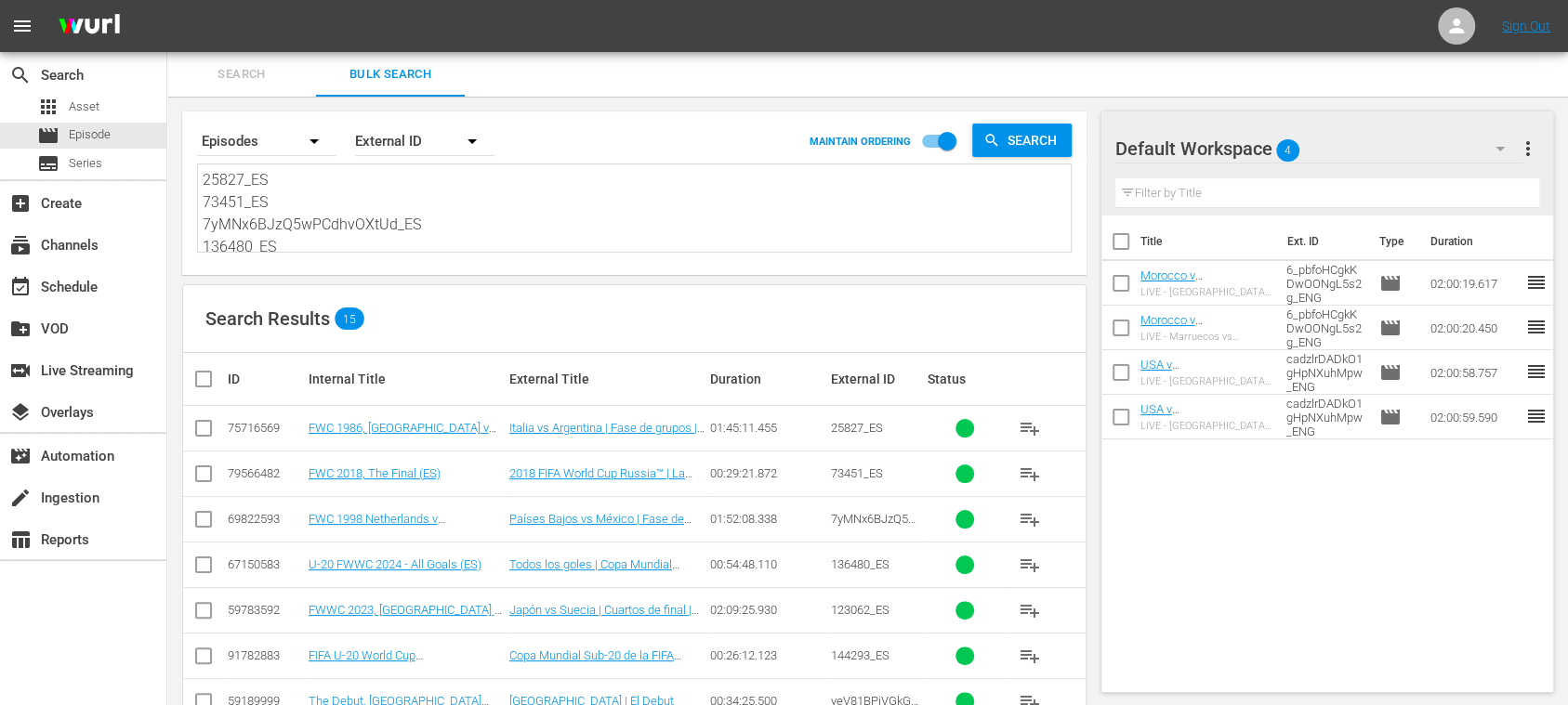
scroll to position [249, 0]
drag, startPoint x: 206, startPoint y: 177, endPoint x: 967, endPoint y: 370, distance: 785.1
click at [914, 371] on div "Search By Episodes Order By External ID MAINTAIN ORDERING Search 25827_ES 73451…" at bounding box center [634, 610] width 934 height 1027
paste textarea "134760_DE 4244_DE 3BQrtPUrkXSPDs5n6jgbUG_DE 144293_DE 82878_DE 45QmW4tnKLVSc73M…"
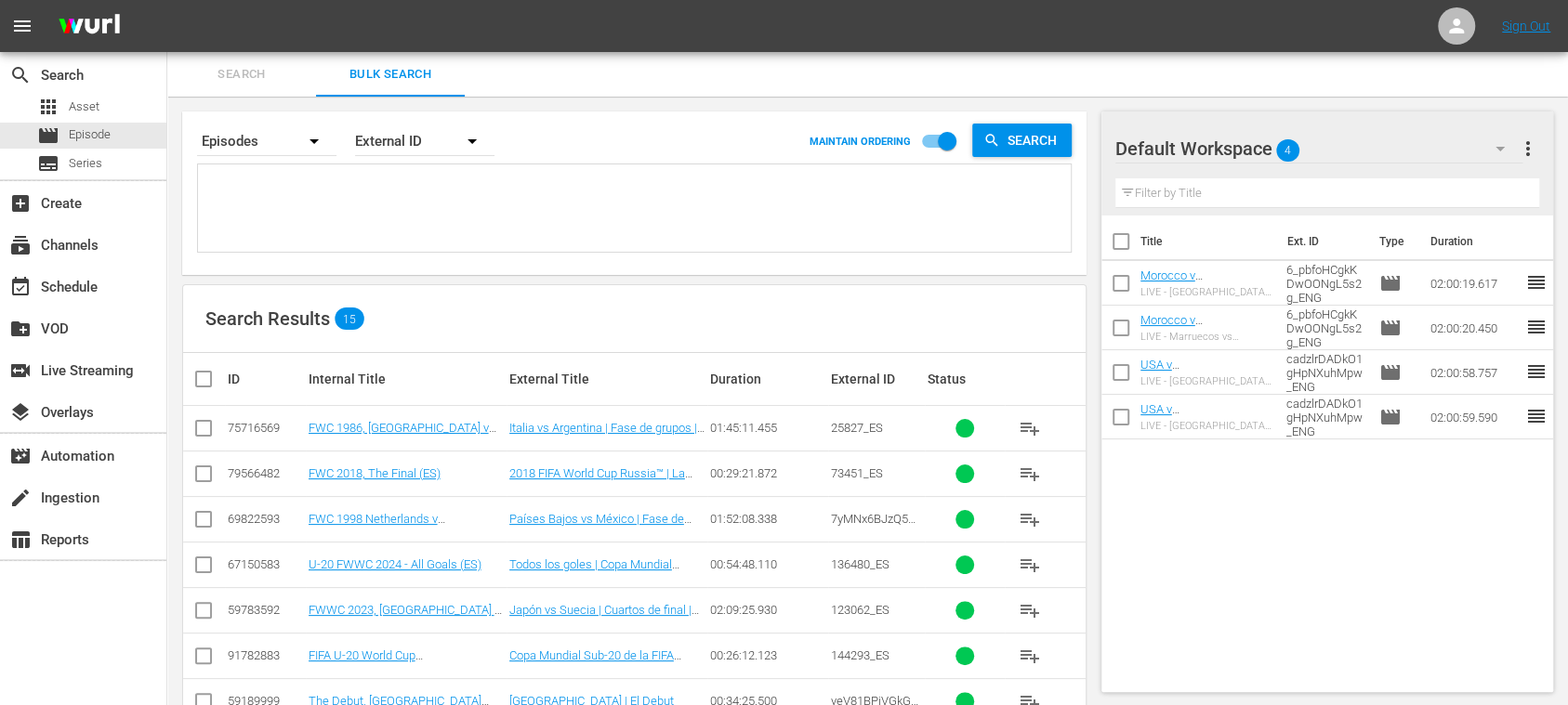
type textarea "134760_DE 4244_DE 3BQrtPUrkXSPDs5n6jgbUG_DE 144293_DE 82878_DE 45QmW4tnKLVSc73M…"
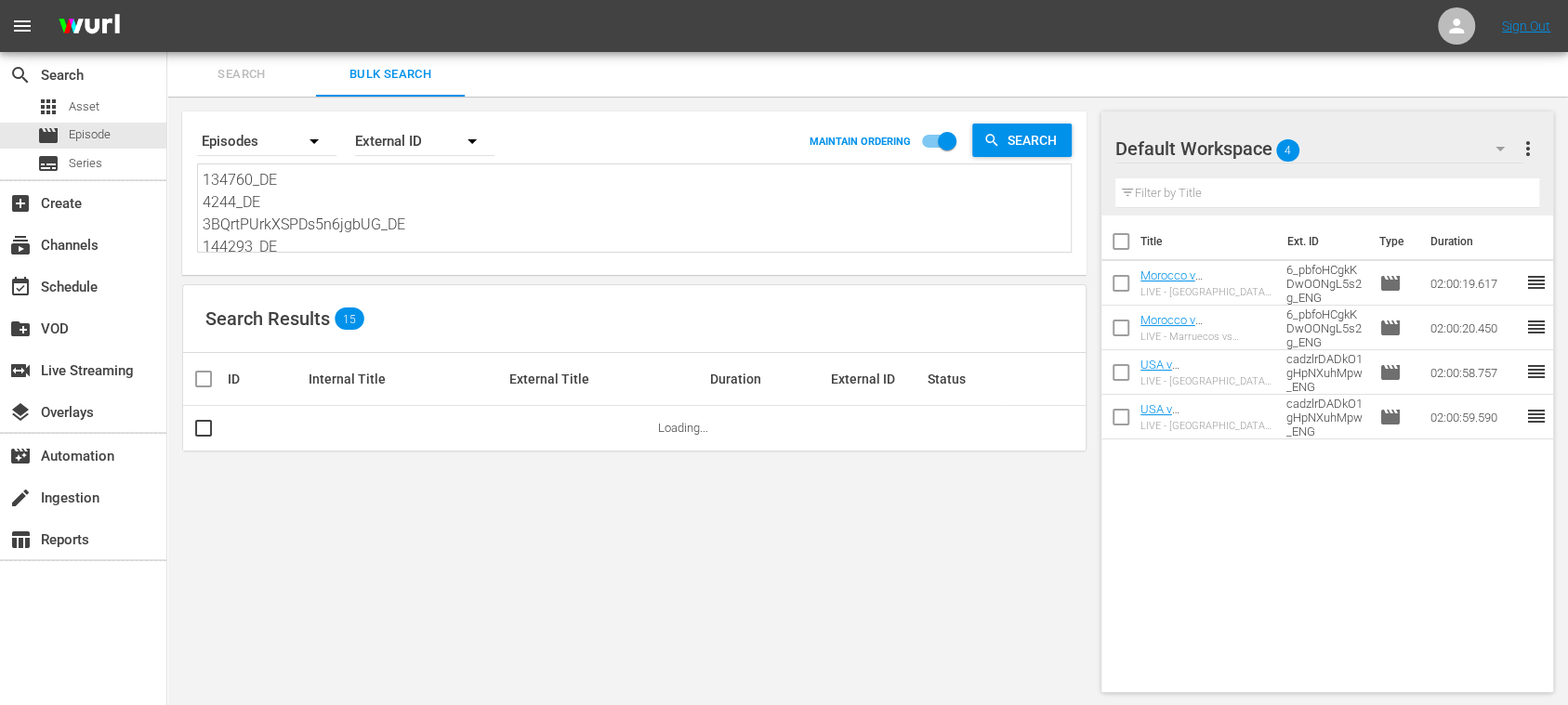
type textarea "134760_DE 4244_DE 3BQrtPUrkXSPDs5n6jgbUG_DE 144293_DE 82878_DE 45QmW4tnKLVSc73M…"
click at [1533, 148] on span "more_vert" at bounding box center [1528, 148] width 22 height 22
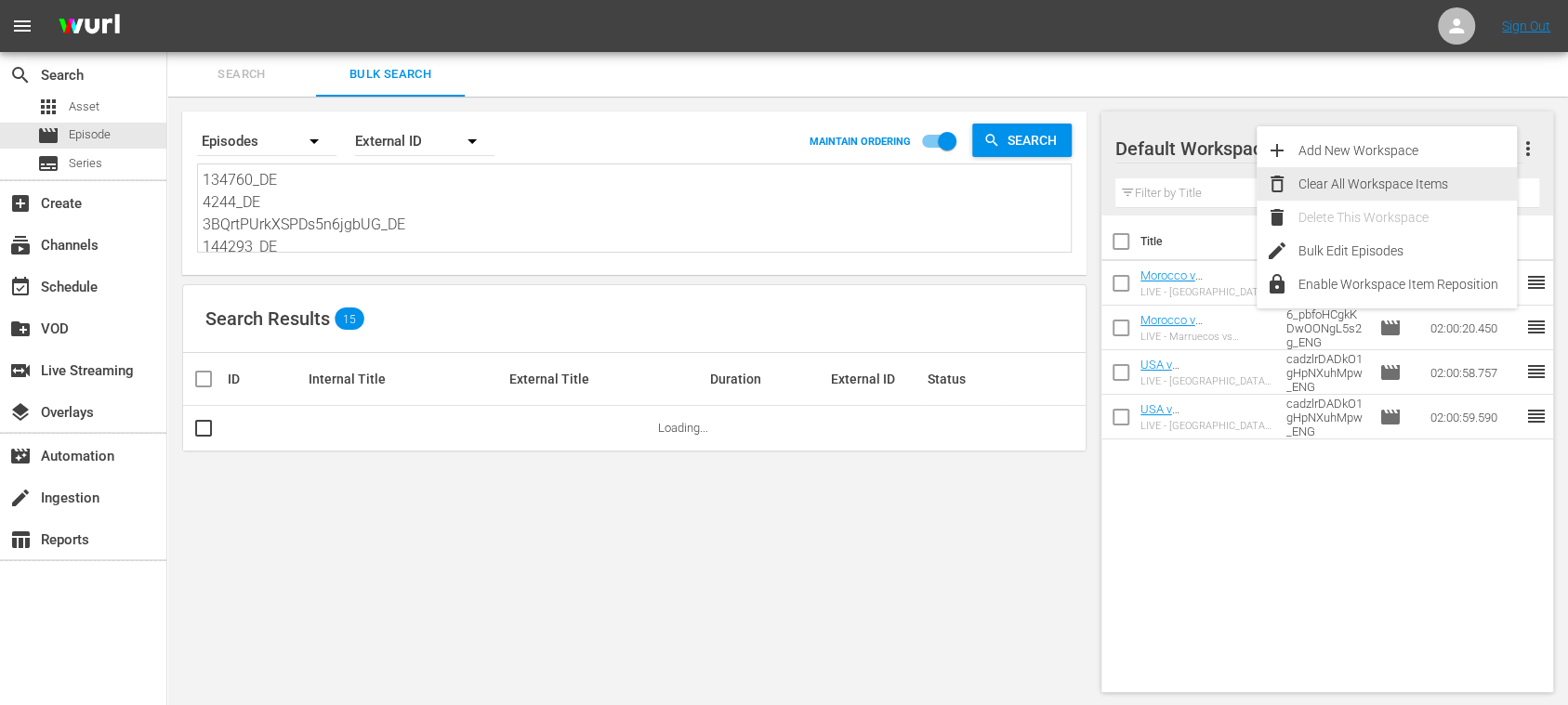
click at [1450, 177] on div "Clear All Workspace Items" at bounding box center [1408, 184] width 219 height 34
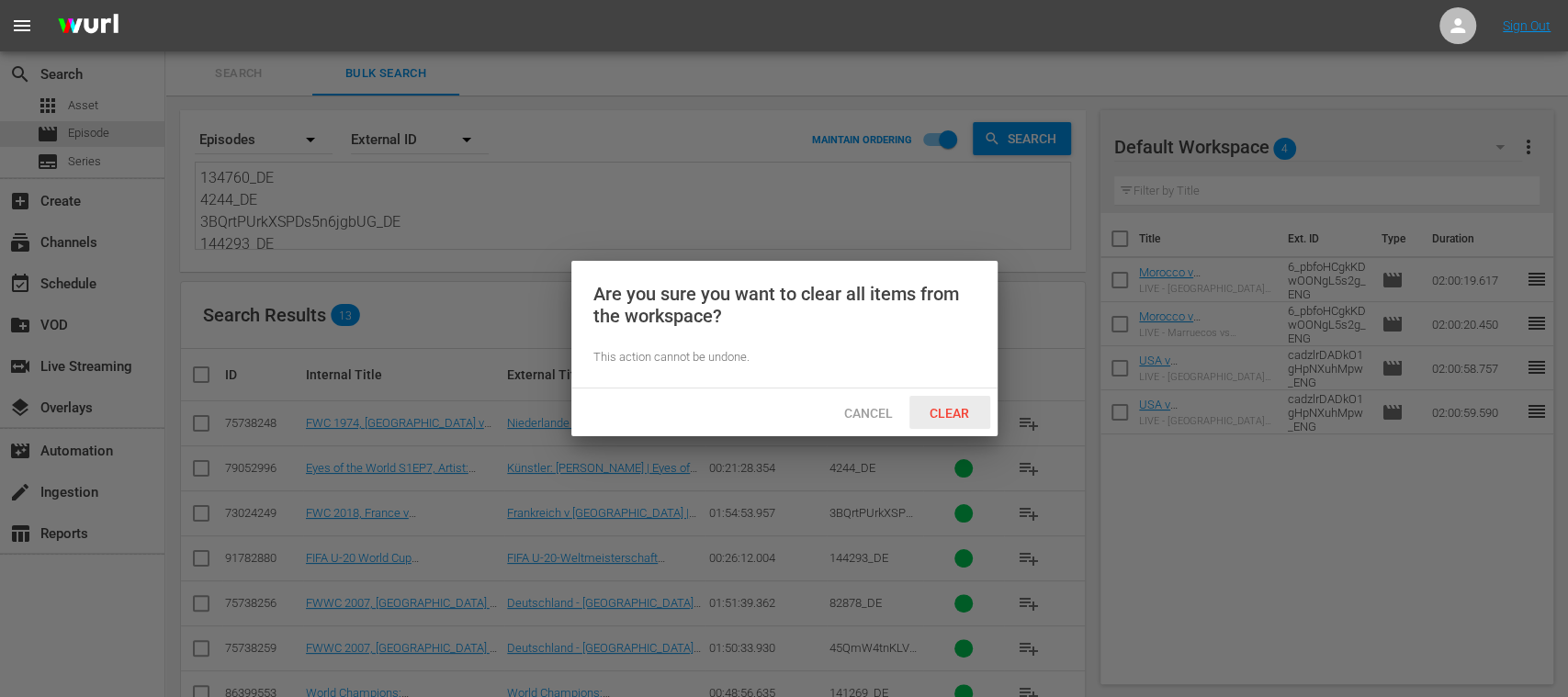
click at [946, 419] on span "Clear" at bounding box center [949, 414] width 69 height 15
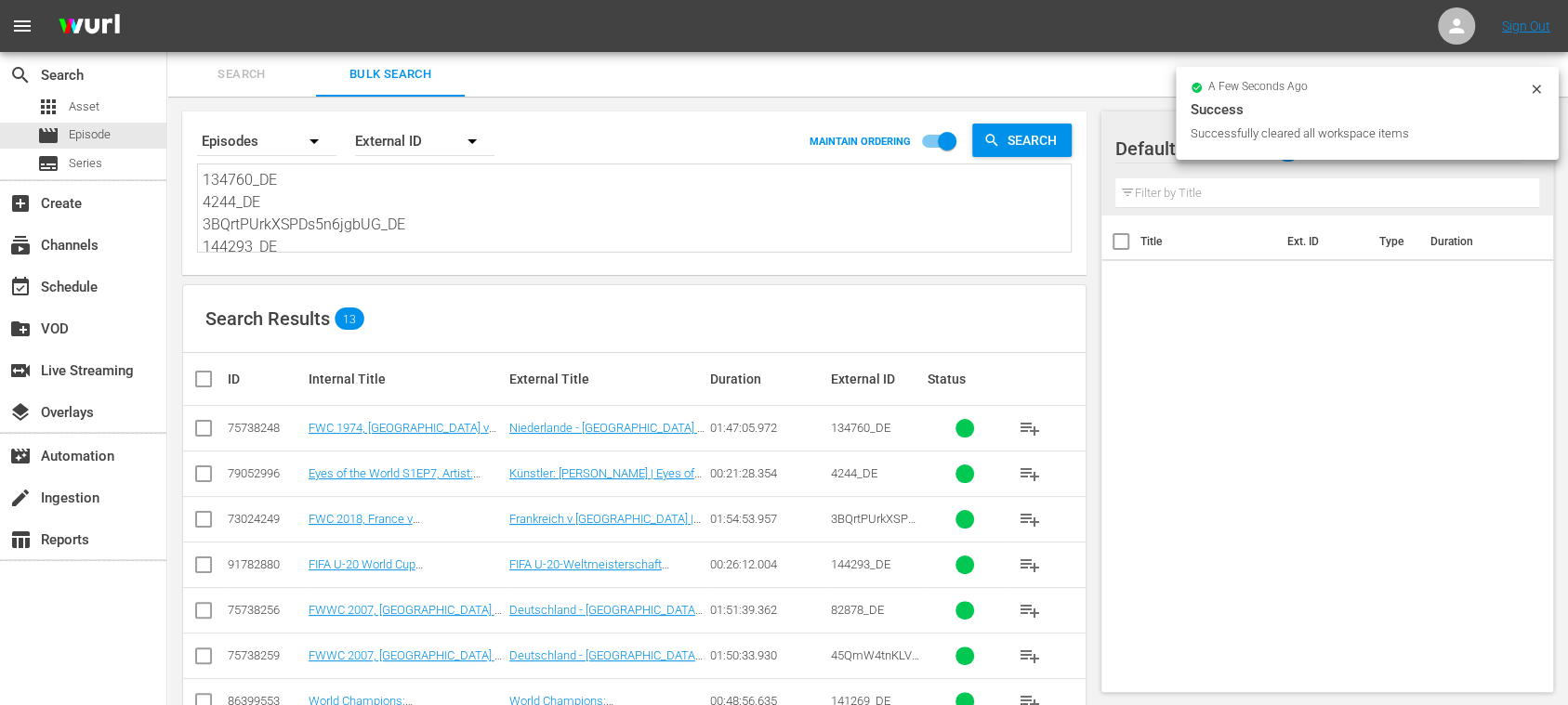
click at [196, 382] on input "checkbox" at bounding box center [211, 378] width 37 height 22
checkbox input "true"
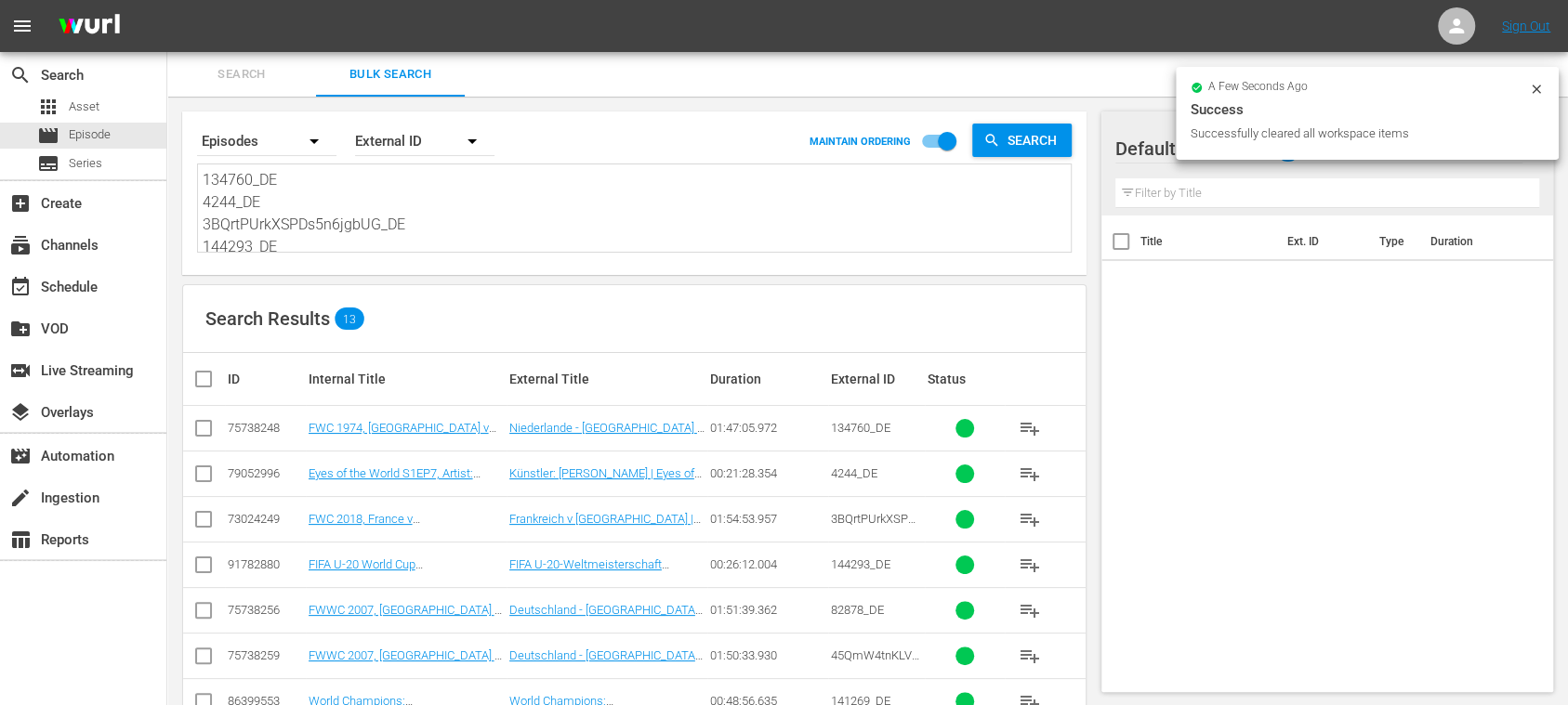
checkbox input "true"
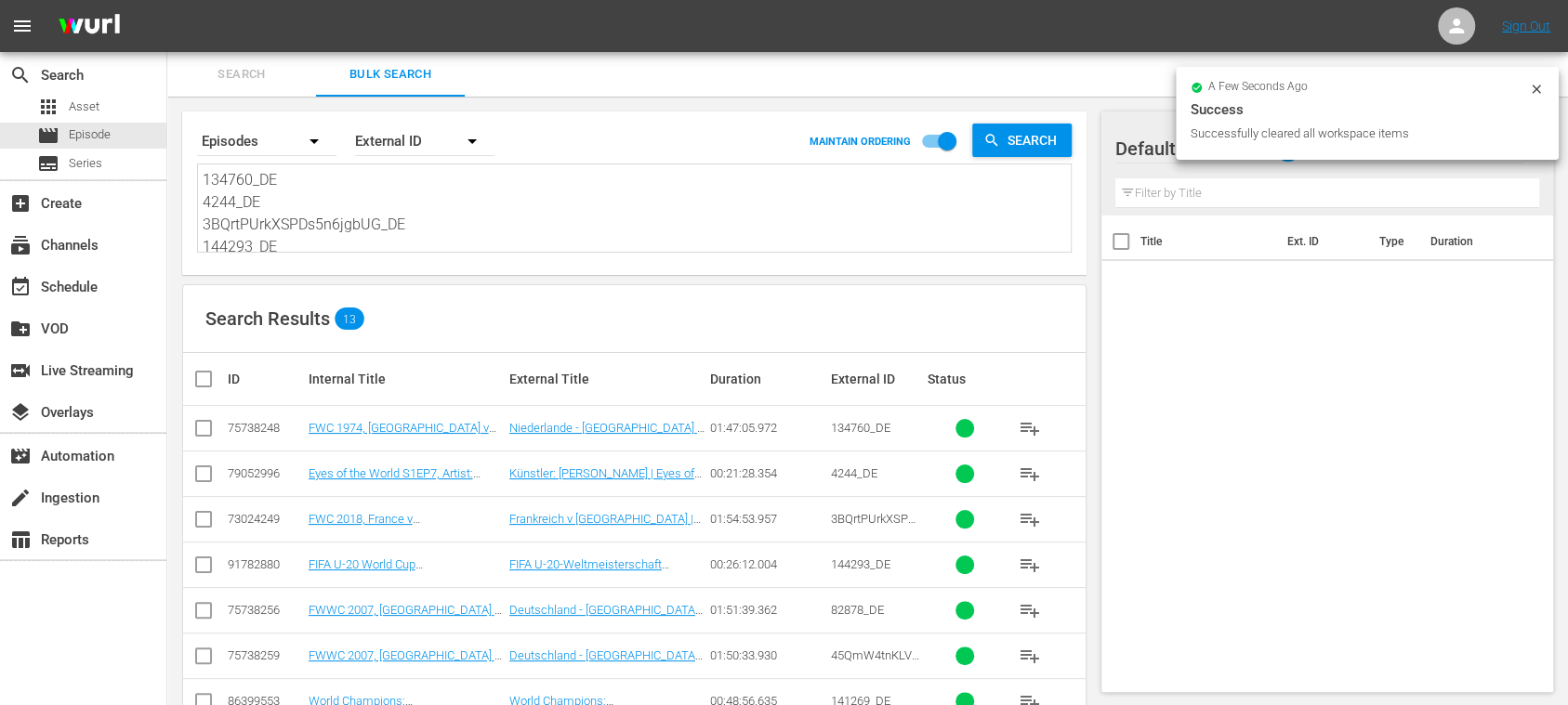
checkbox input "true"
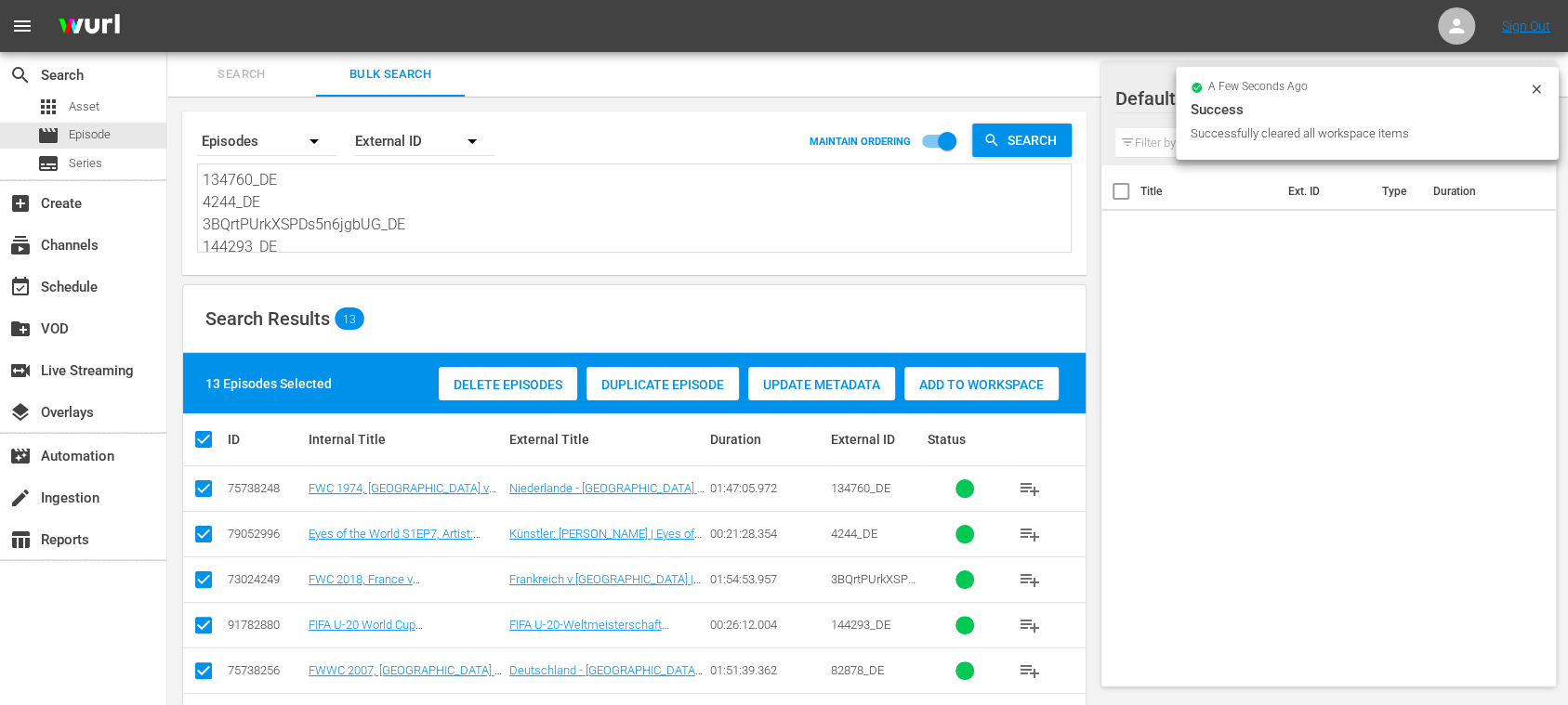
scroll to position [382, 0]
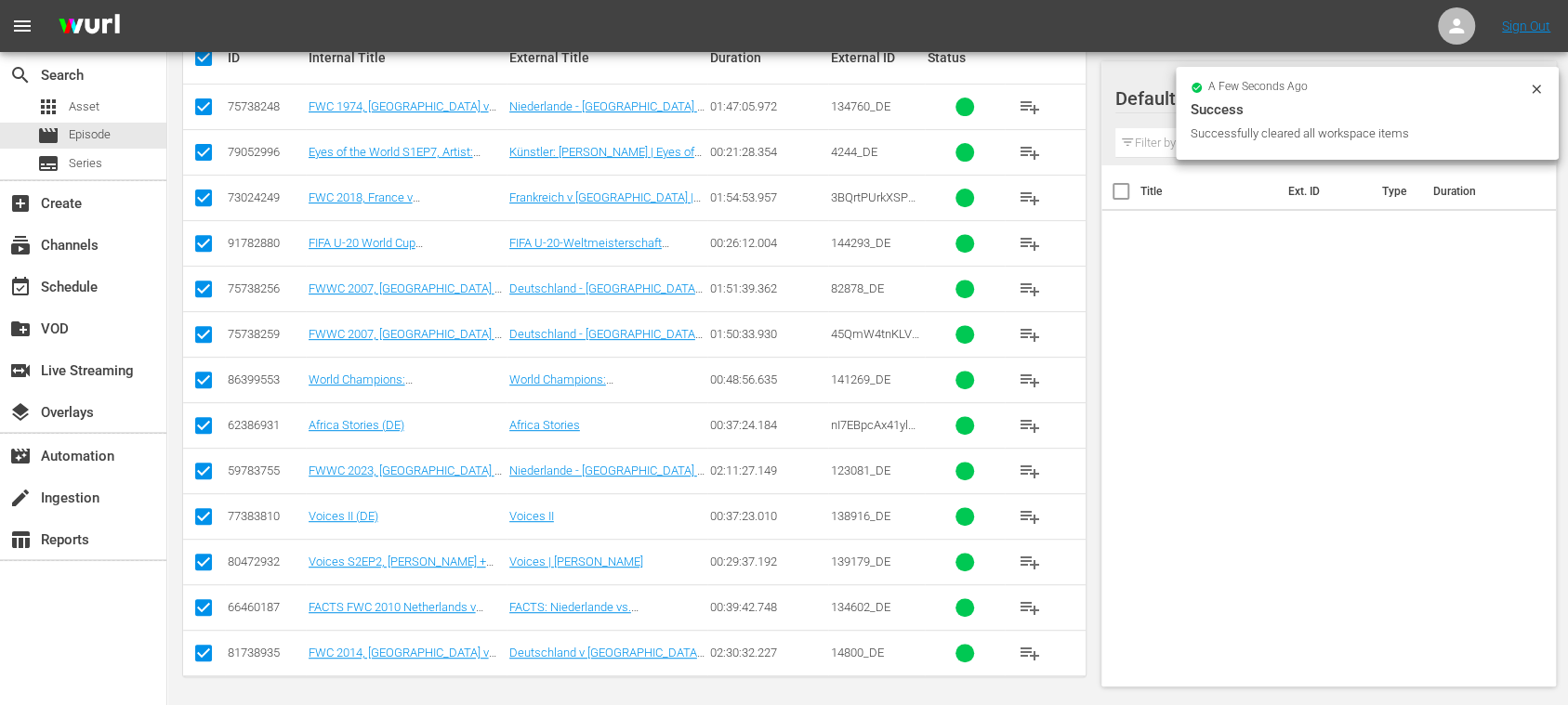
click at [212, 512] on input "checkbox" at bounding box center [203, 520] width 22 height 22
checkbox input "false"
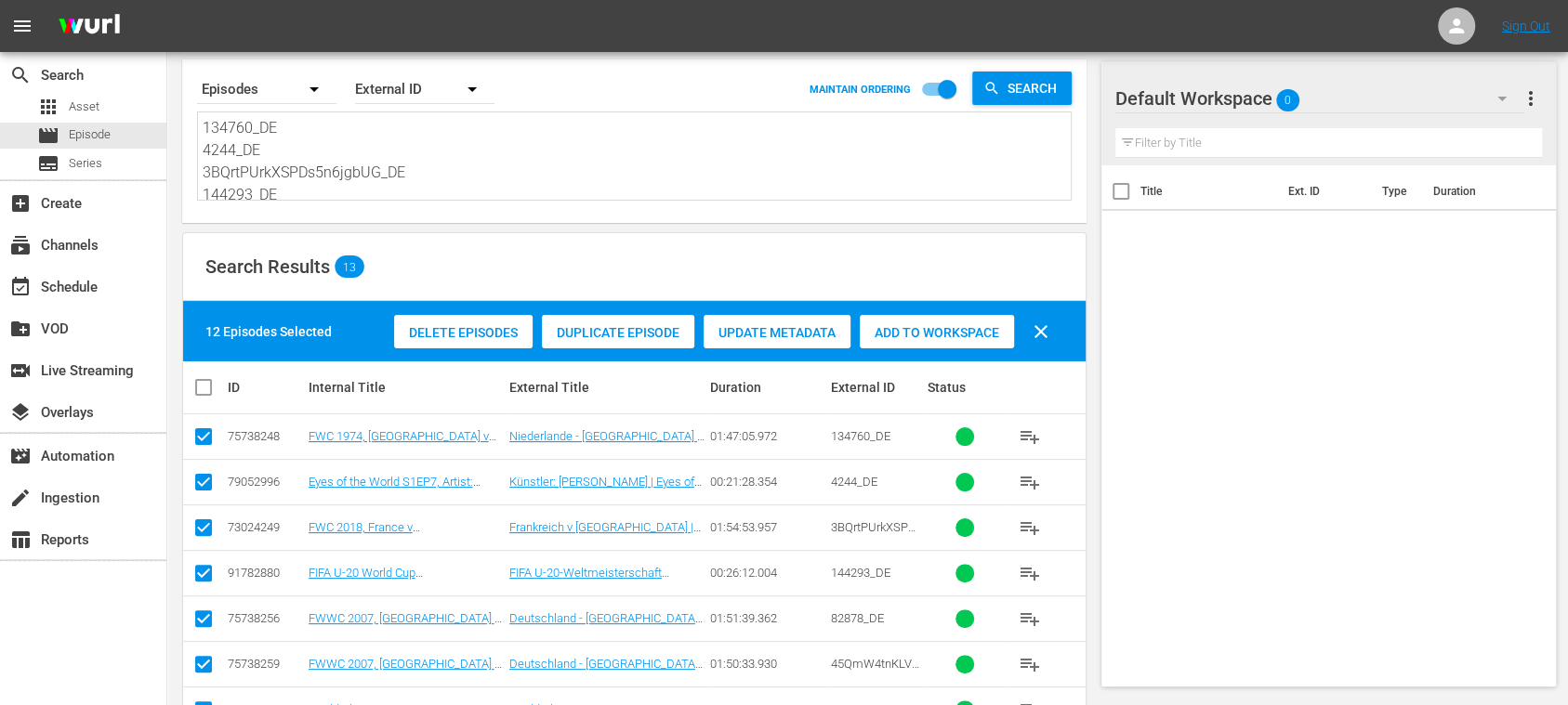
click at [965, 336] on span "Add to Workspace" at bounding box center [936, 332] width 154 height 15
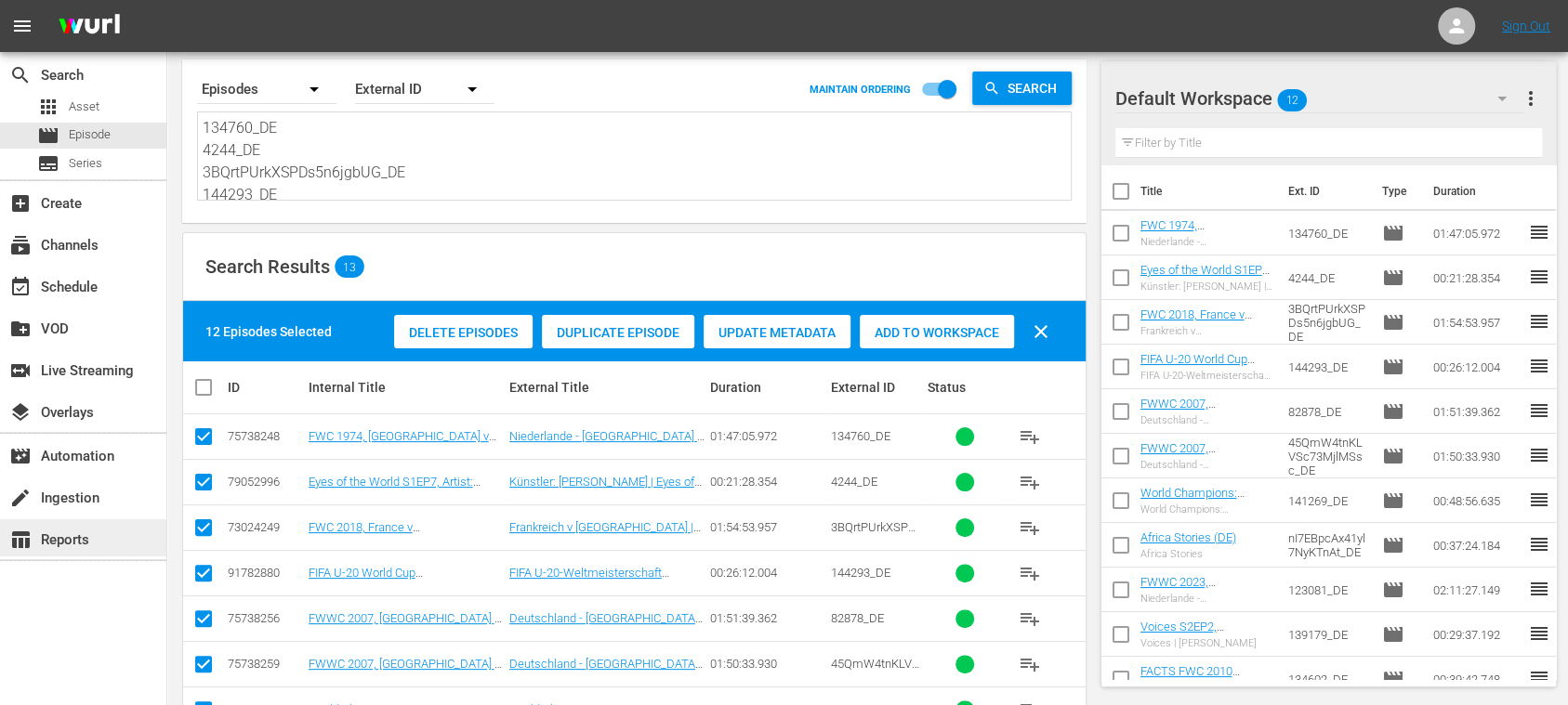
click at [109, 532] on div "table_chart Reports" at bounding box center [83, 537] width 167 height 37
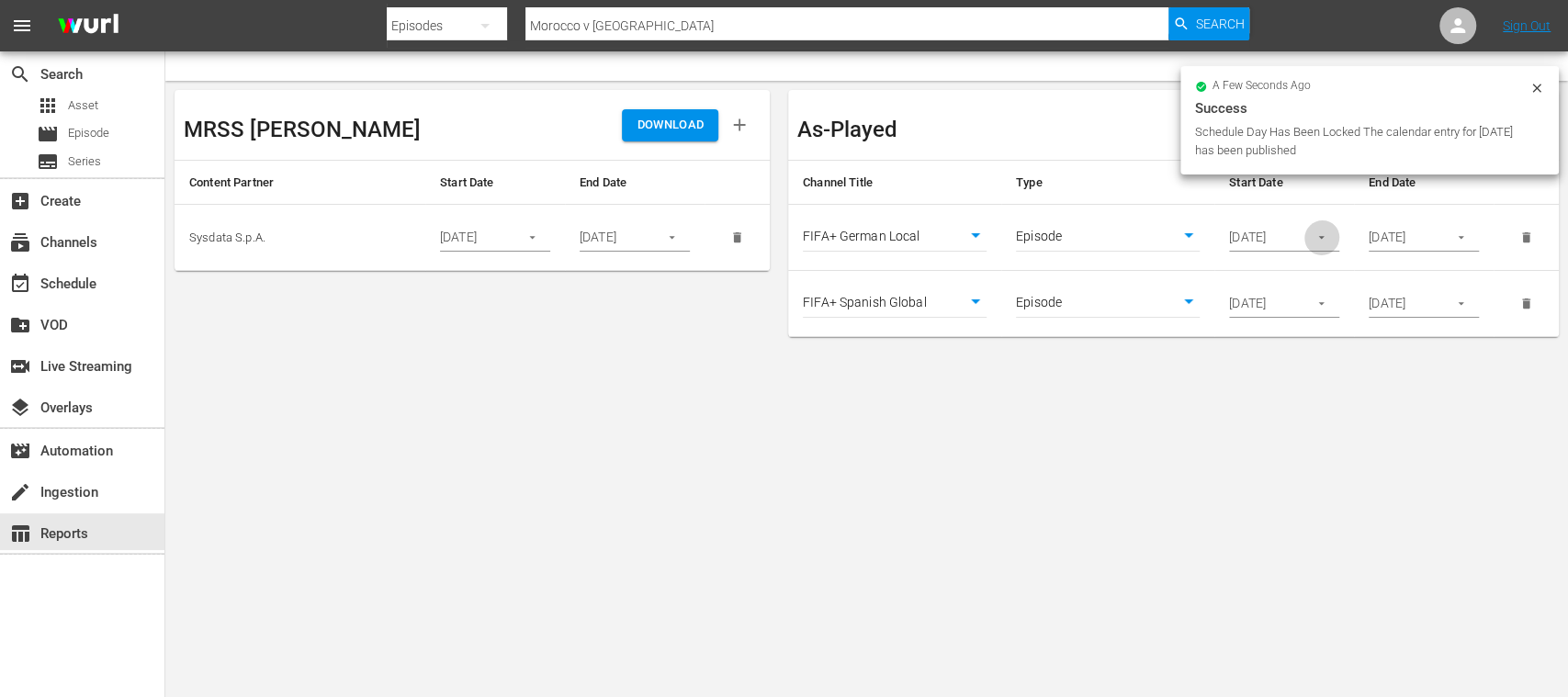
click at [1319, 237] on icon "button" at bounding box center [1321, 237] width 14 height 14
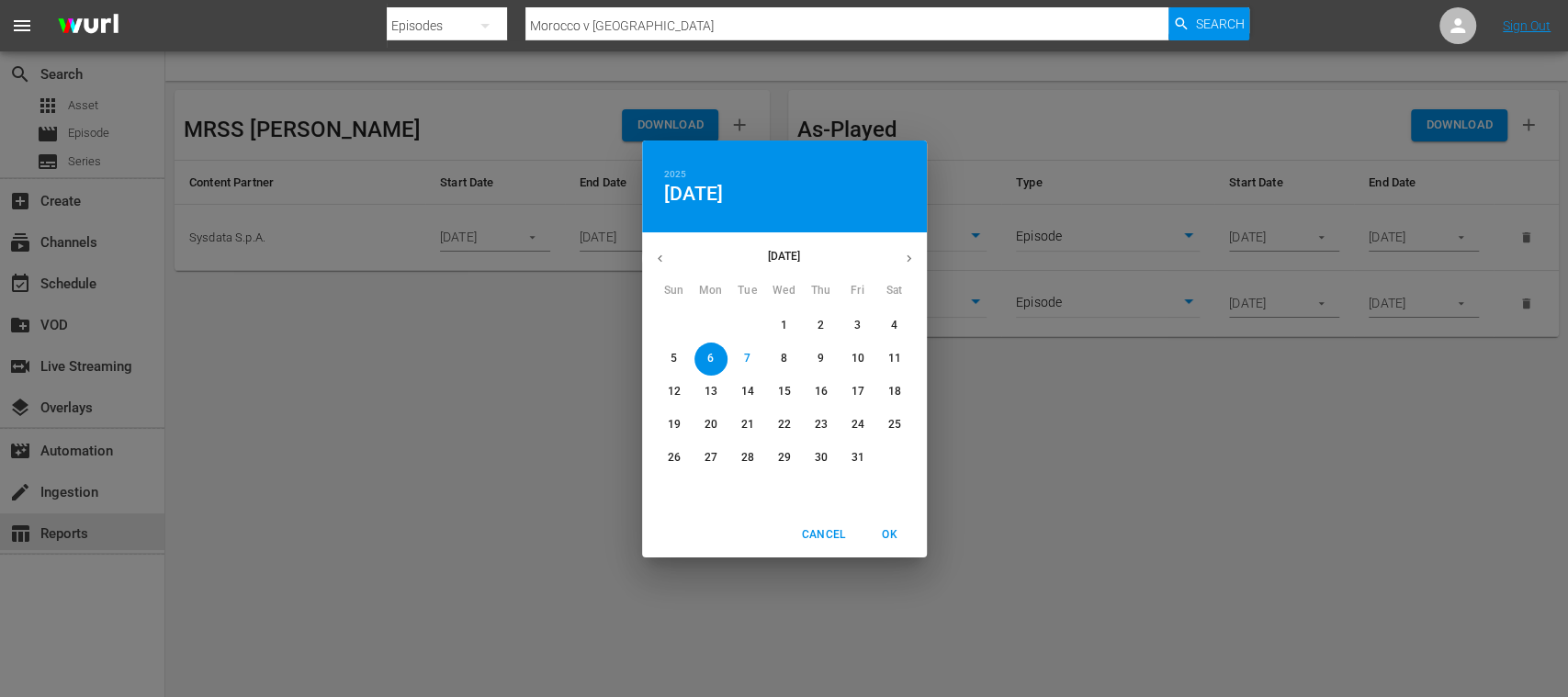
click at [821, 356] on p "9" at bounding box center [820, 359] width 7 height 15
click at [887, 533] on span "OK" at bounding box center [890, 535] width 45 height 19
type input "10/09/2025"
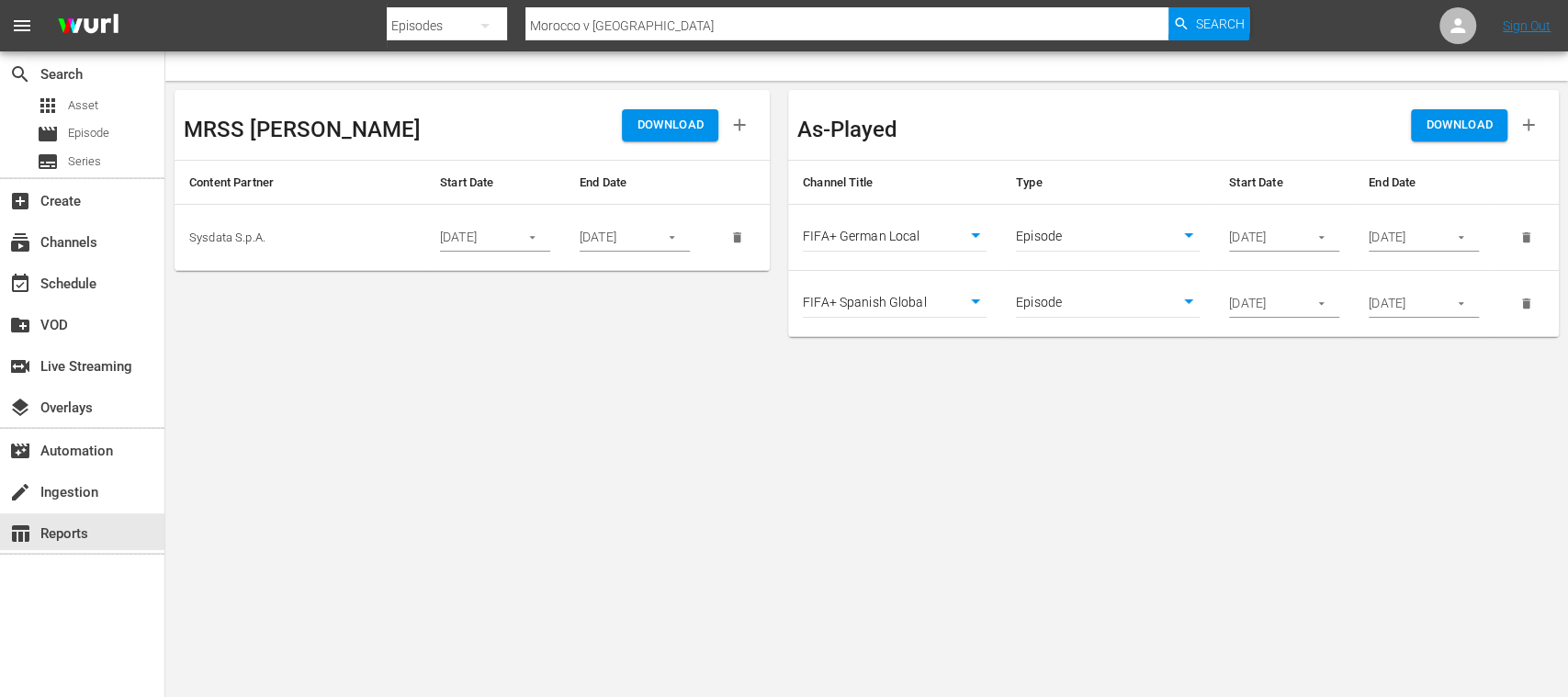
click at [1322, 303] on icon "button" at bounding box center [1321, 303] width 14 height 14
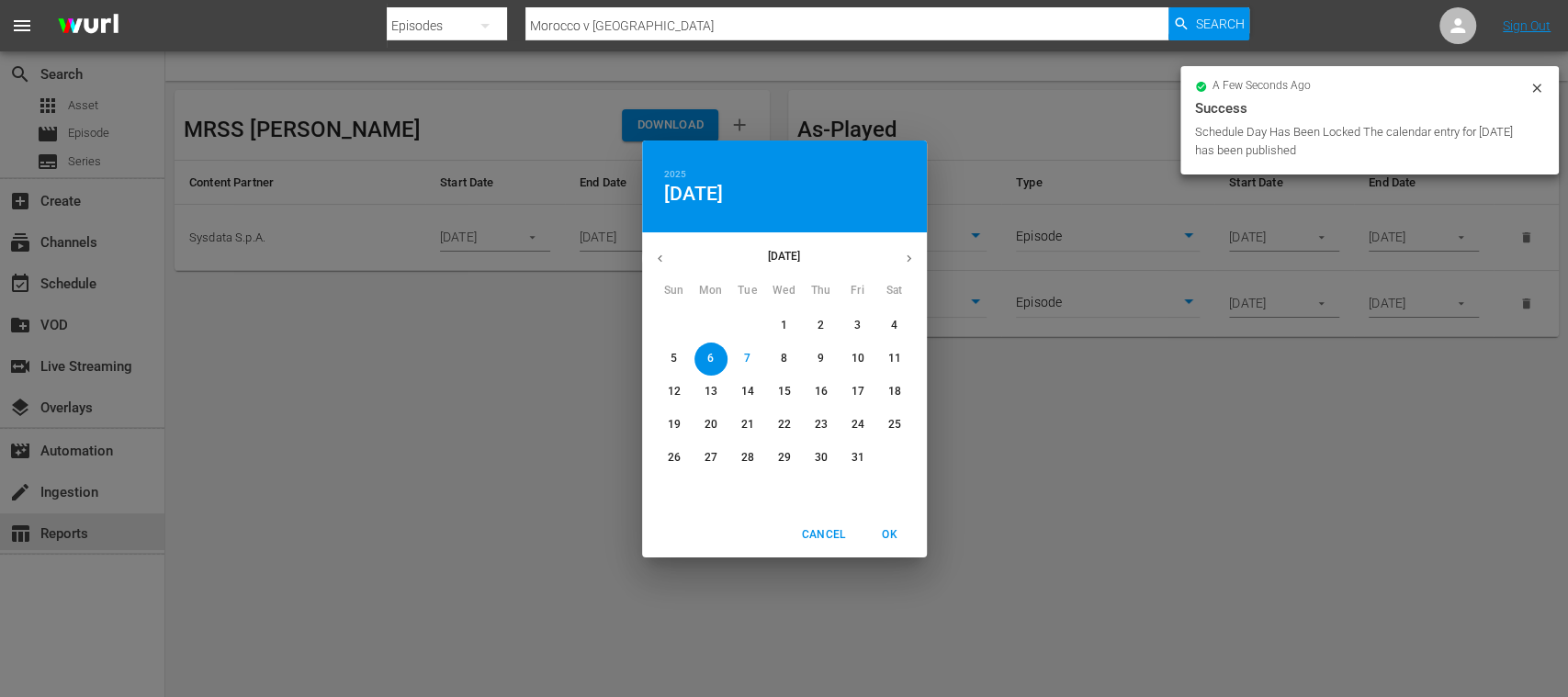
click at [817, 354] on p "9" at bounding box center [820, 359] width 7 height 15
click at [882, 526] on span "OK" at bounding box center [890, 535] width 45 height 19
type input "10/09/2025"
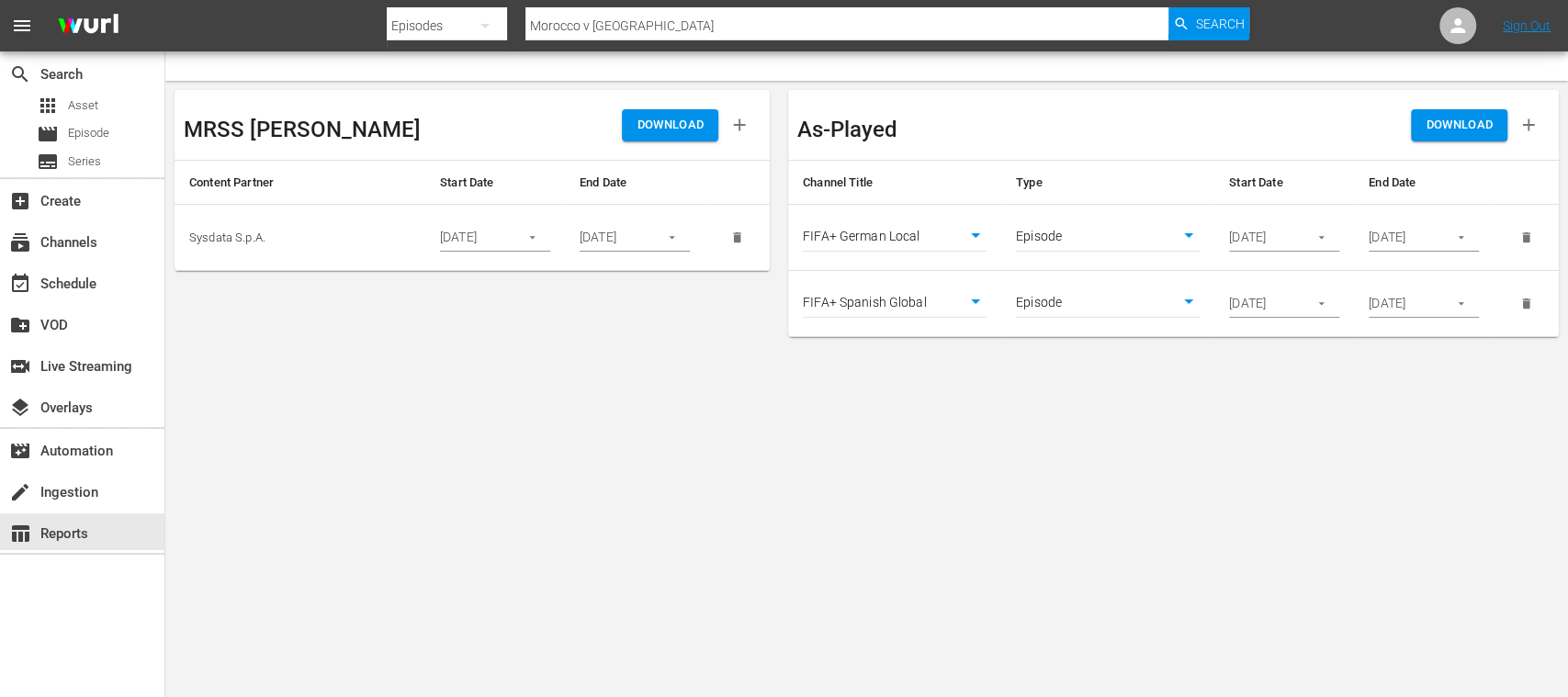
click at [1481, 131] on span "DOWNLOAD" at bounding box center [1458, 125] width 67 height 21
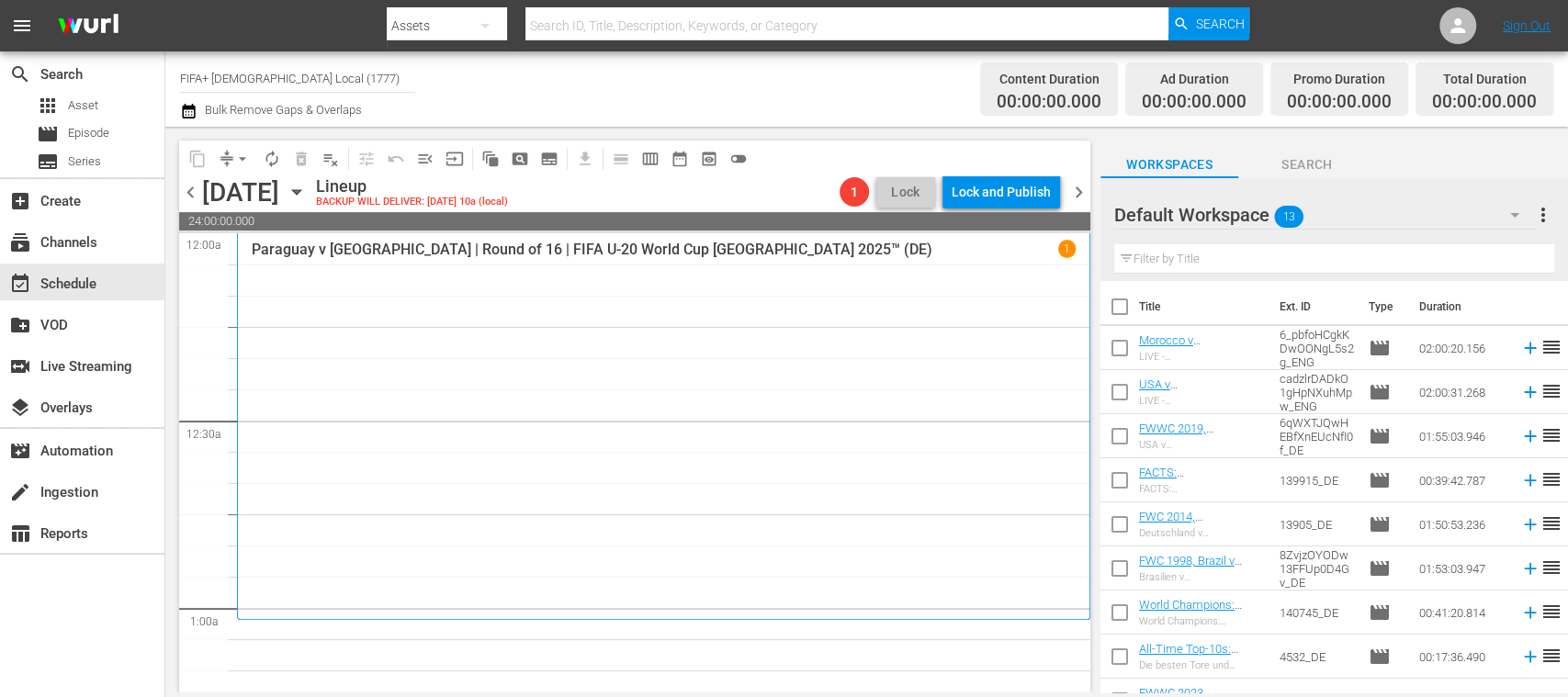
click at [1124, 309] on input "checkbox" at bounding box center [1119, 310] width 39 height 39
checkbox input "true"
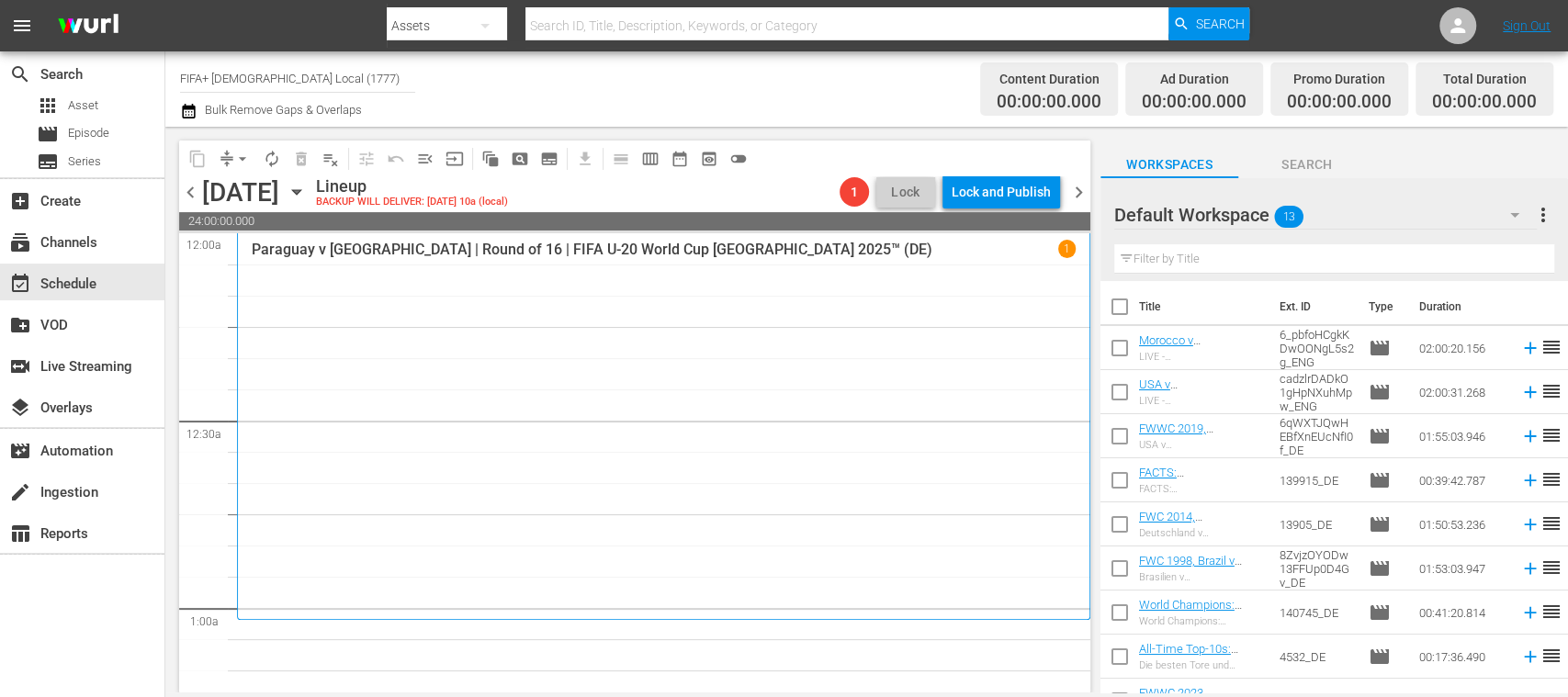
checkbox input "true"
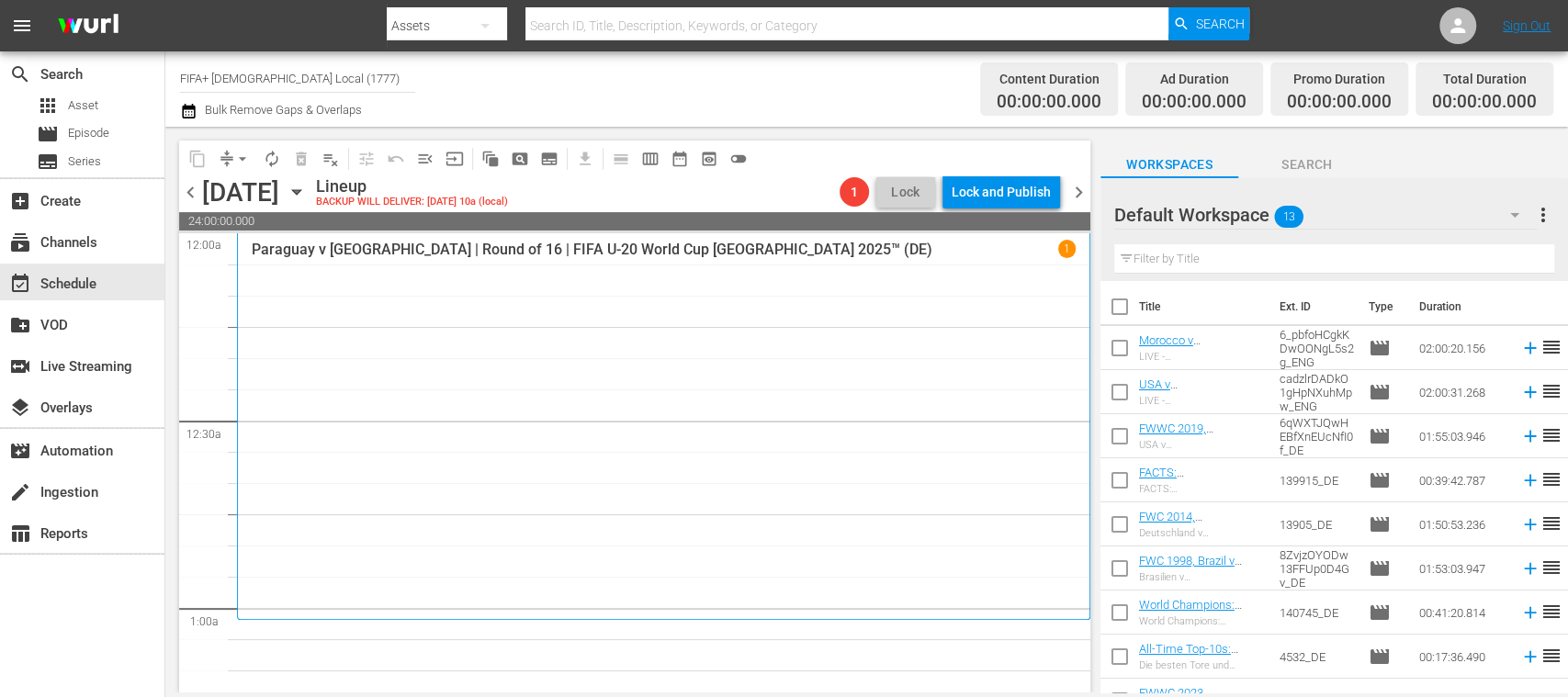
checkbox input "true"
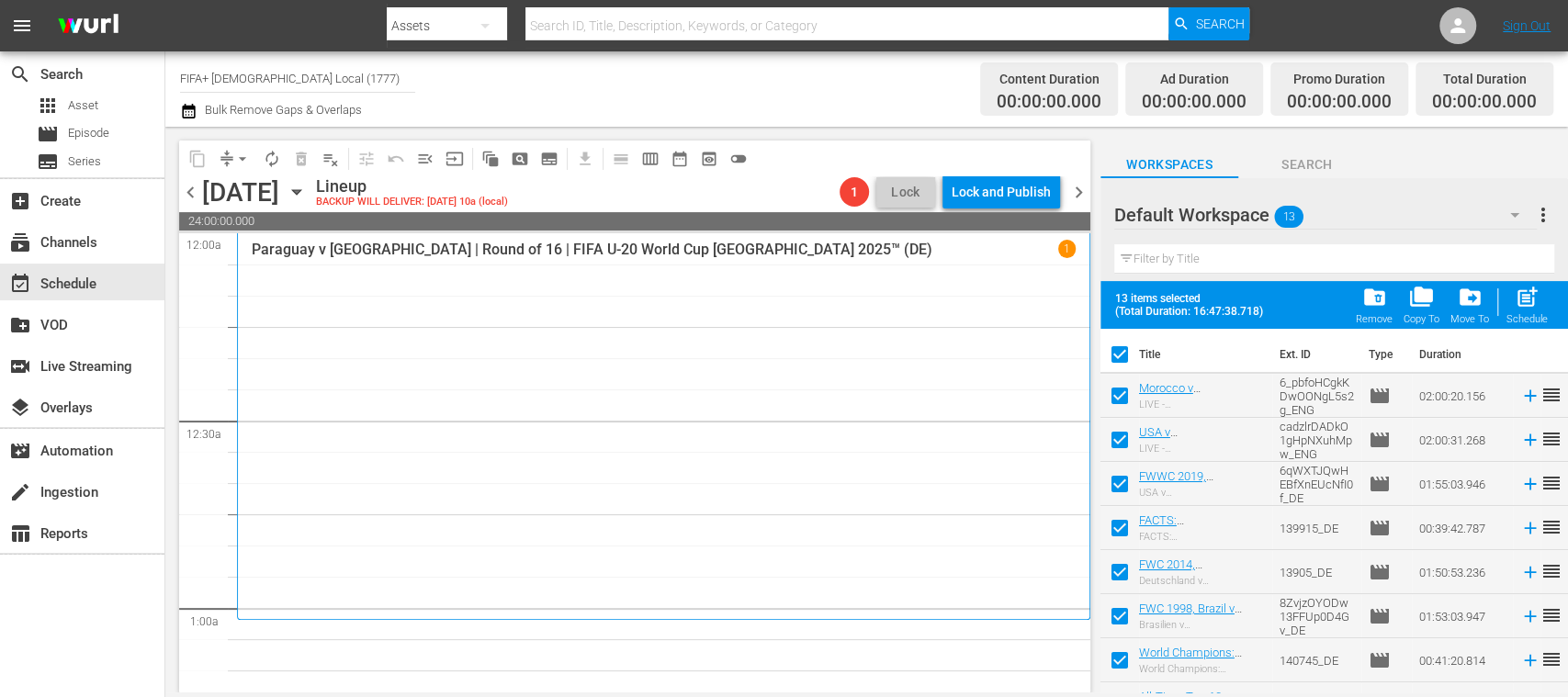
click at [1122, 397] on input "checkbox" at bounding box center [1119, 400] width 39 height 39
checkbox input "false"
click at [1115, 438] on input "checkbox" at bounding box center [1119, 443] width 39 height 39
checkbox input "false"
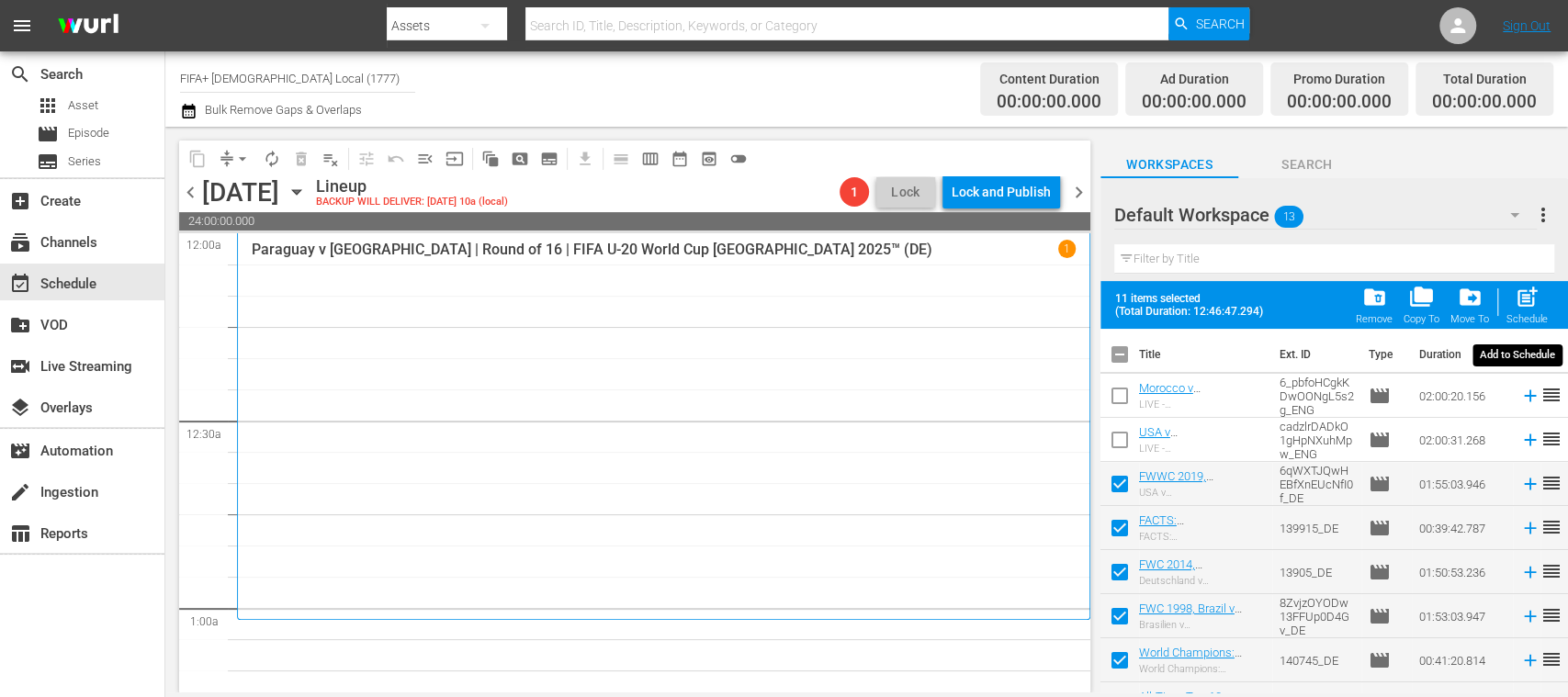
click at [1529, 308] on span "post_add" at bounding box center [1526, 297] width 25 height 25
checkbox input "false"
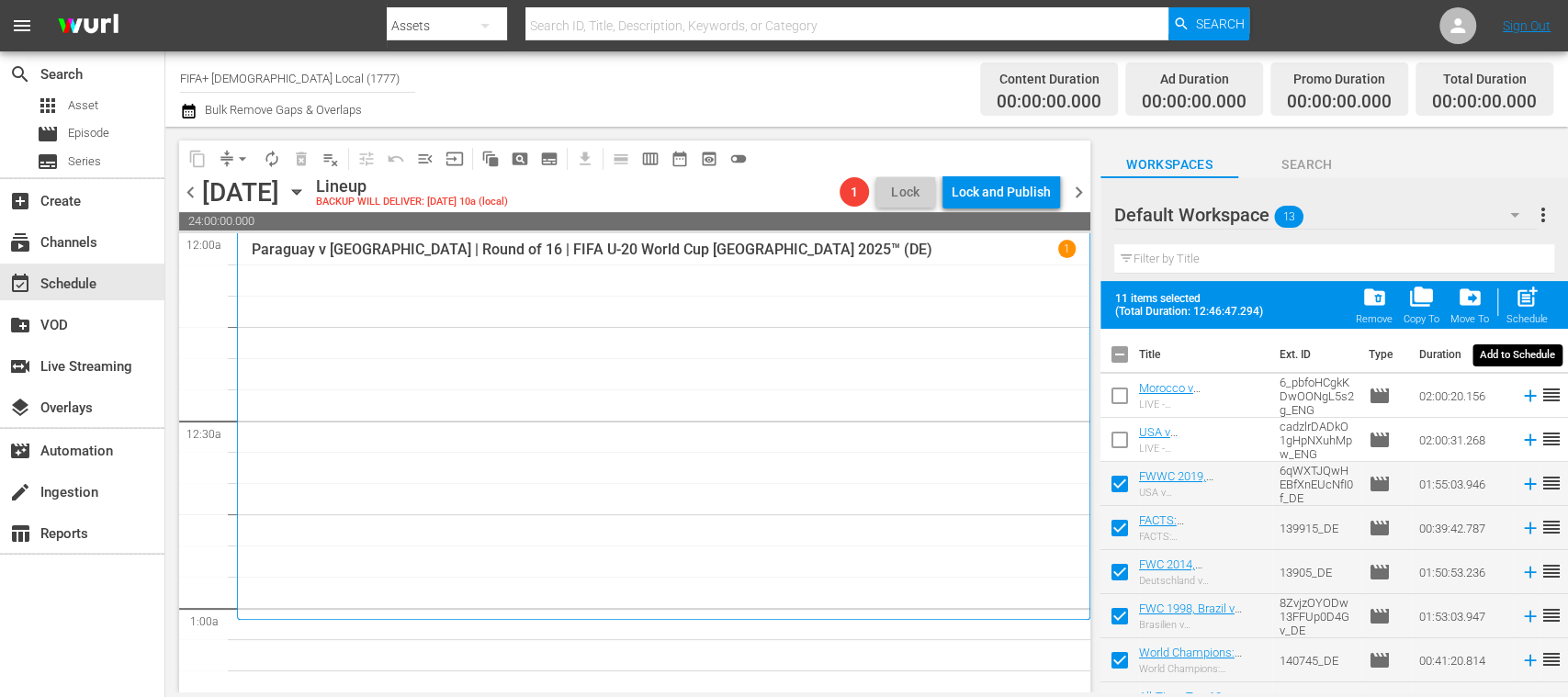
checkbox input "false"
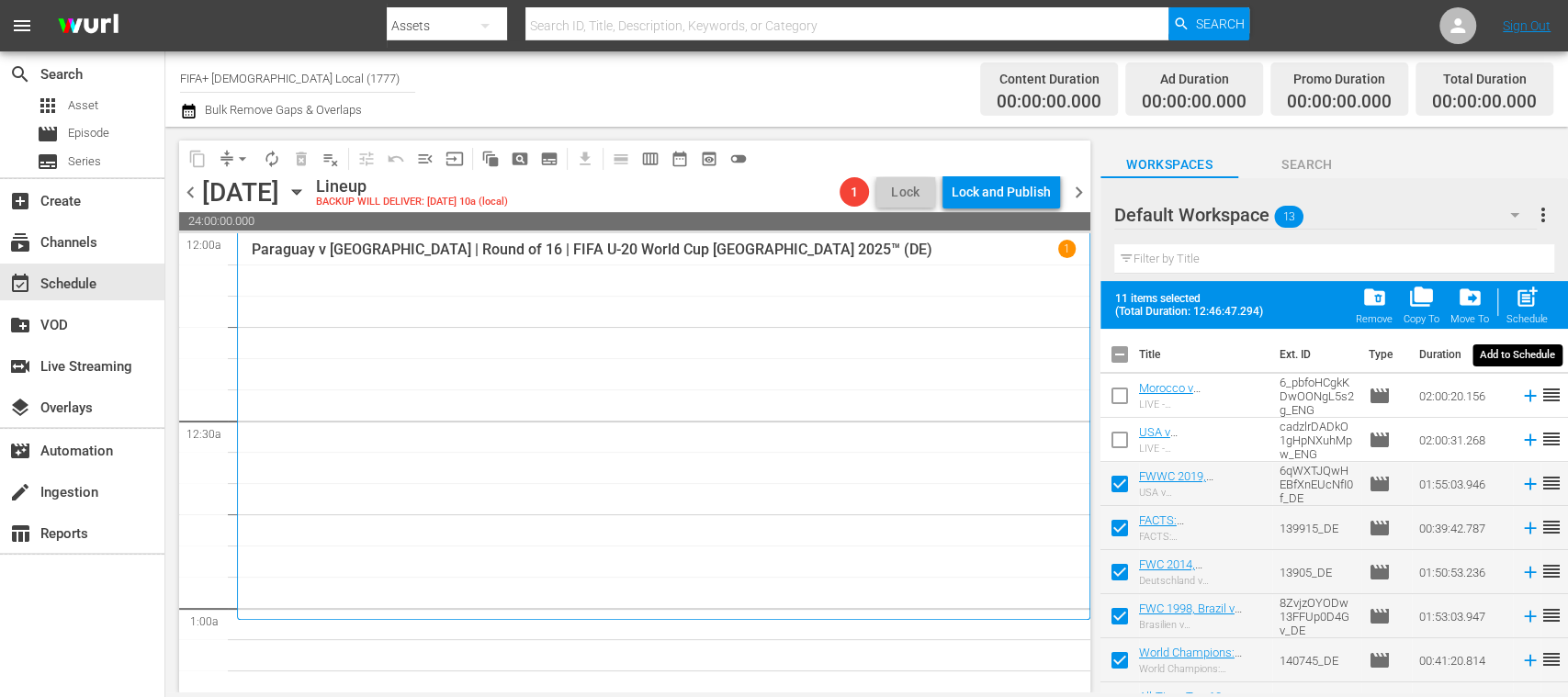
checkbox input "false"
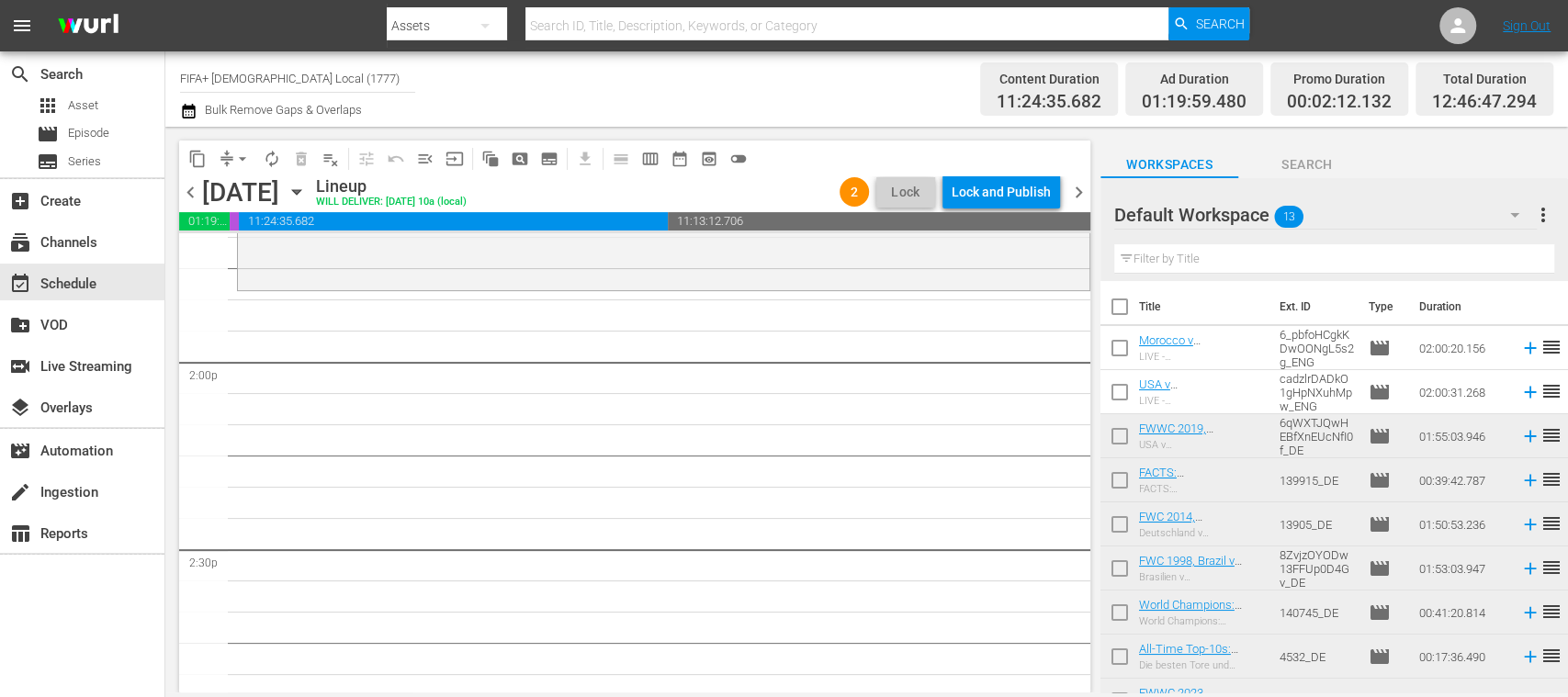
scroll to position [4919, 0]
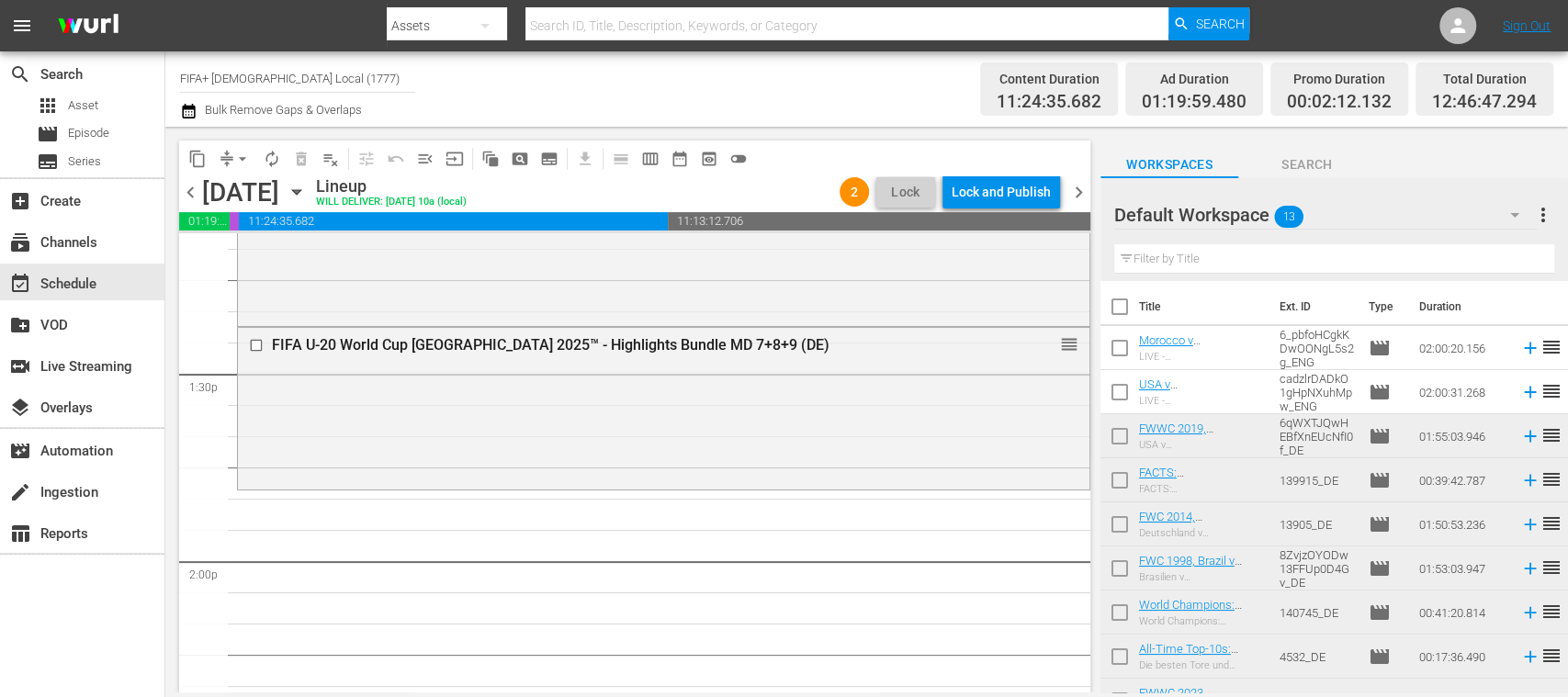
click at [1117, 481] on input "checkbox" at bounding box center [1119, 484] width 39 height 39
checkbox input "true"
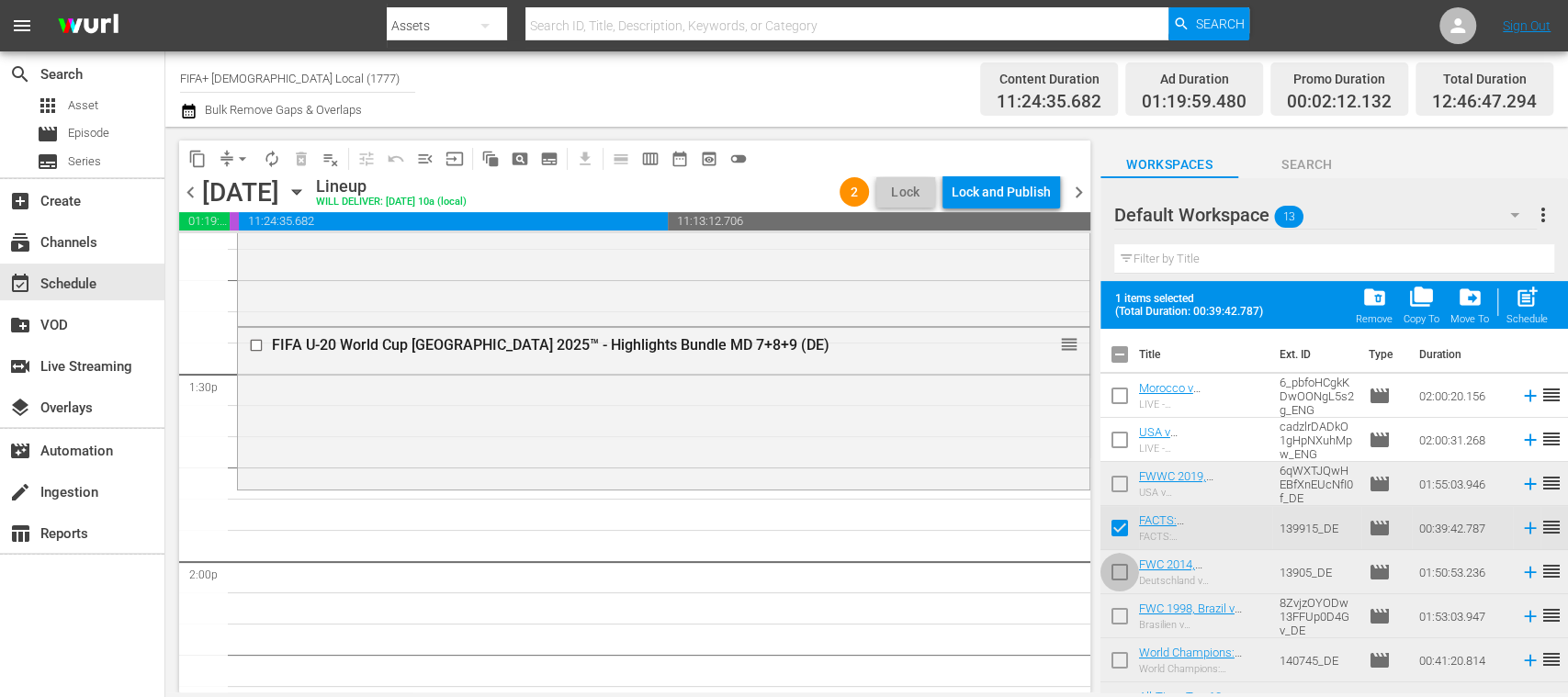
click at [1116, 569] on input "checkbox" at bounding box center [1119, 576] width 39 height 39
checkbox input "true"
click at [1118, 616] on input "checkbox" at bounding box center [1119, 619] width 39 height 39
checkbox input "true"
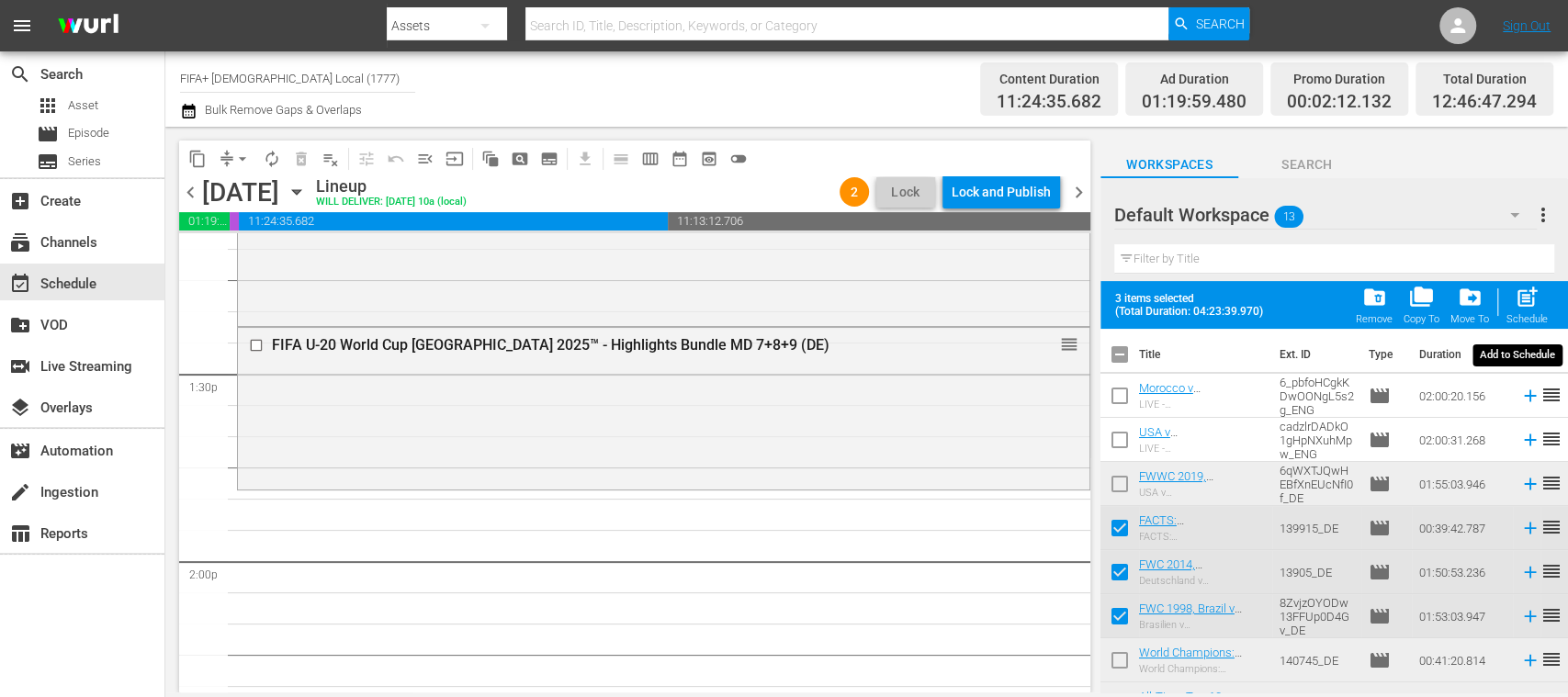
click at [1531, 303] on span "post_add" at bounding box center [1526, 297] width 25 height 25
checkbox input "false"
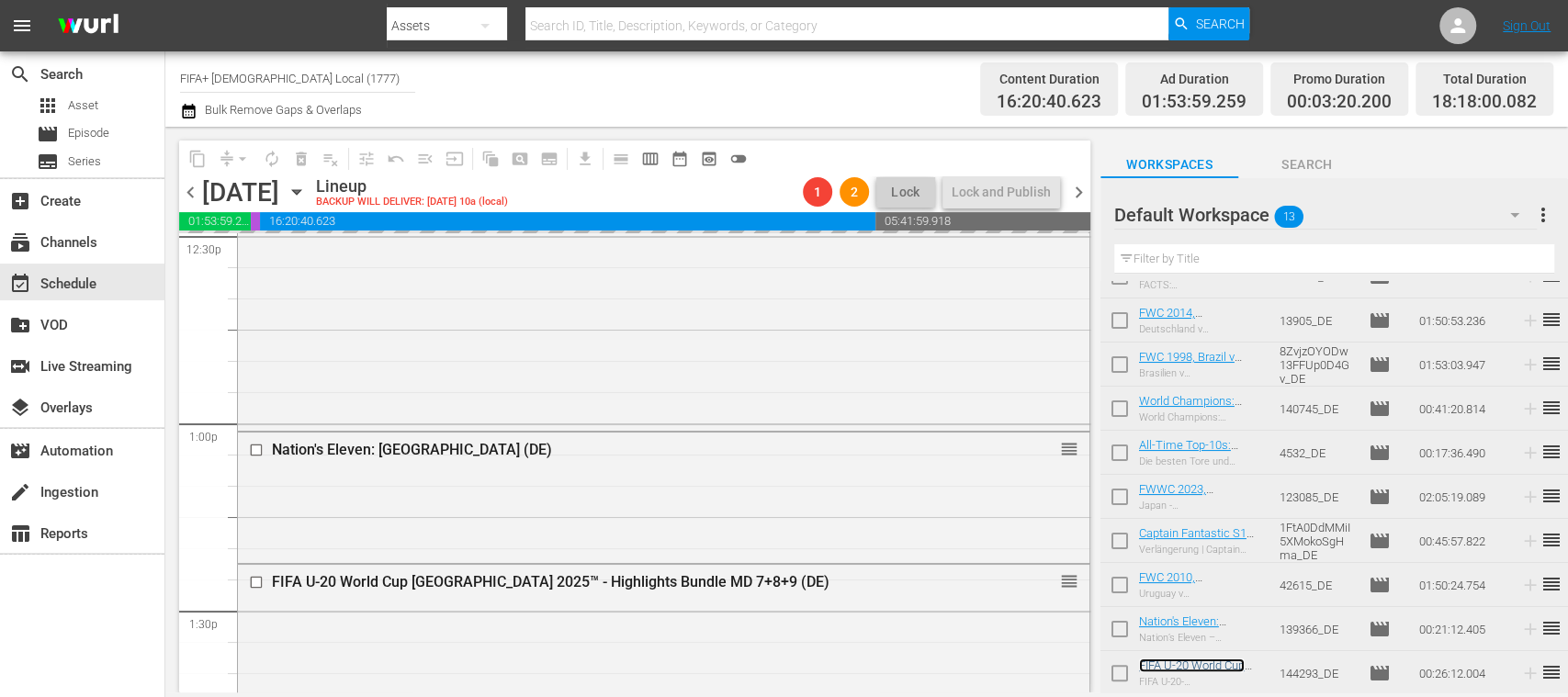
scroll to position [4415, 0]
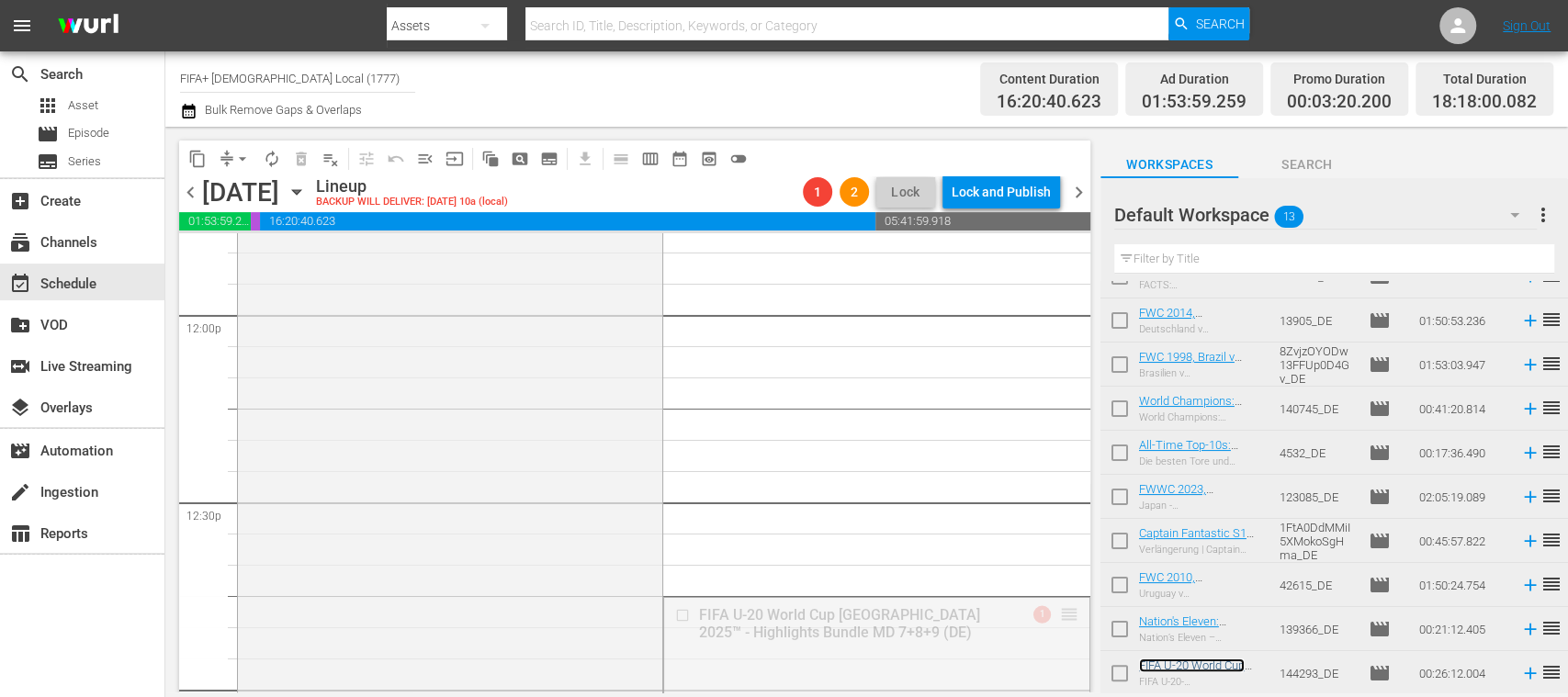
drag, startPoint x: 1046, startPoint y: 604, endPoint x: 1082, endPoint y: 467, distance: 141.7
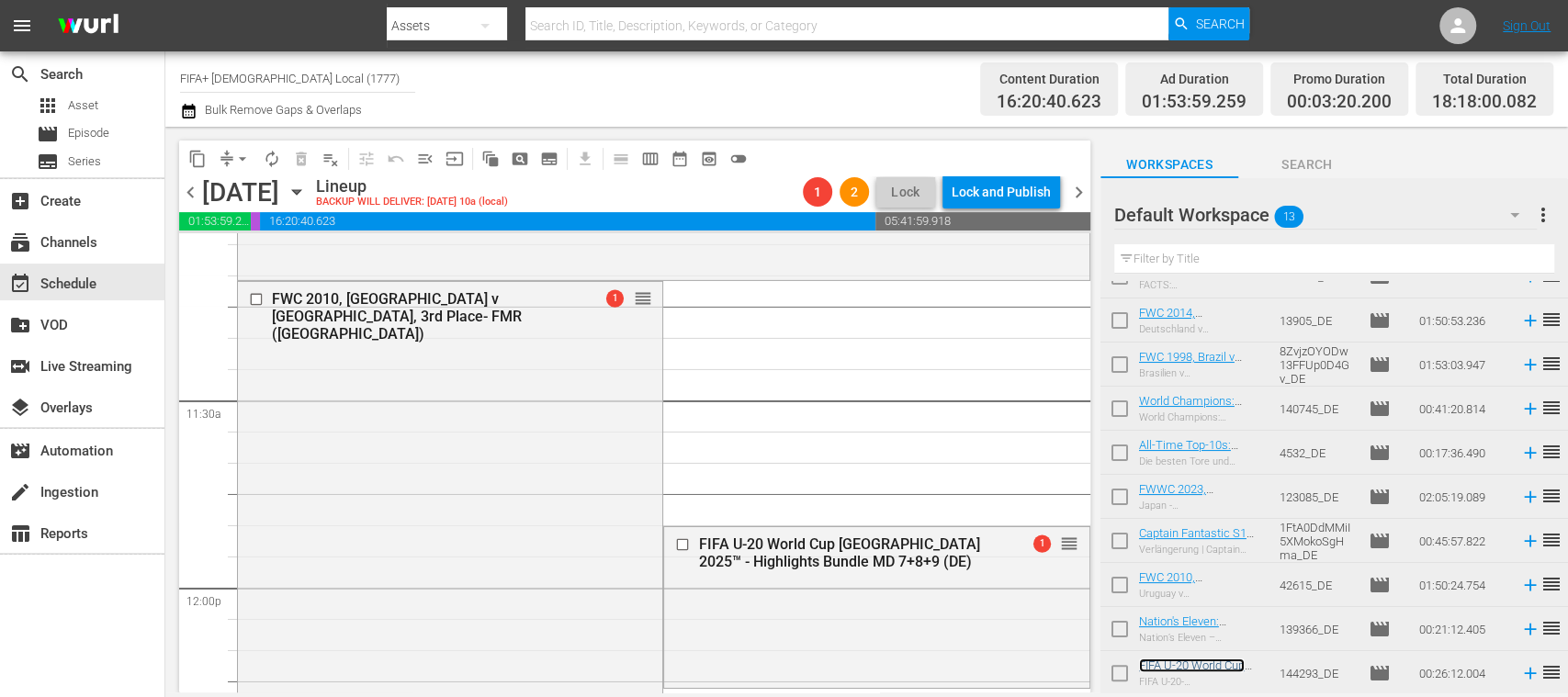
scroll to position [4075, 0]
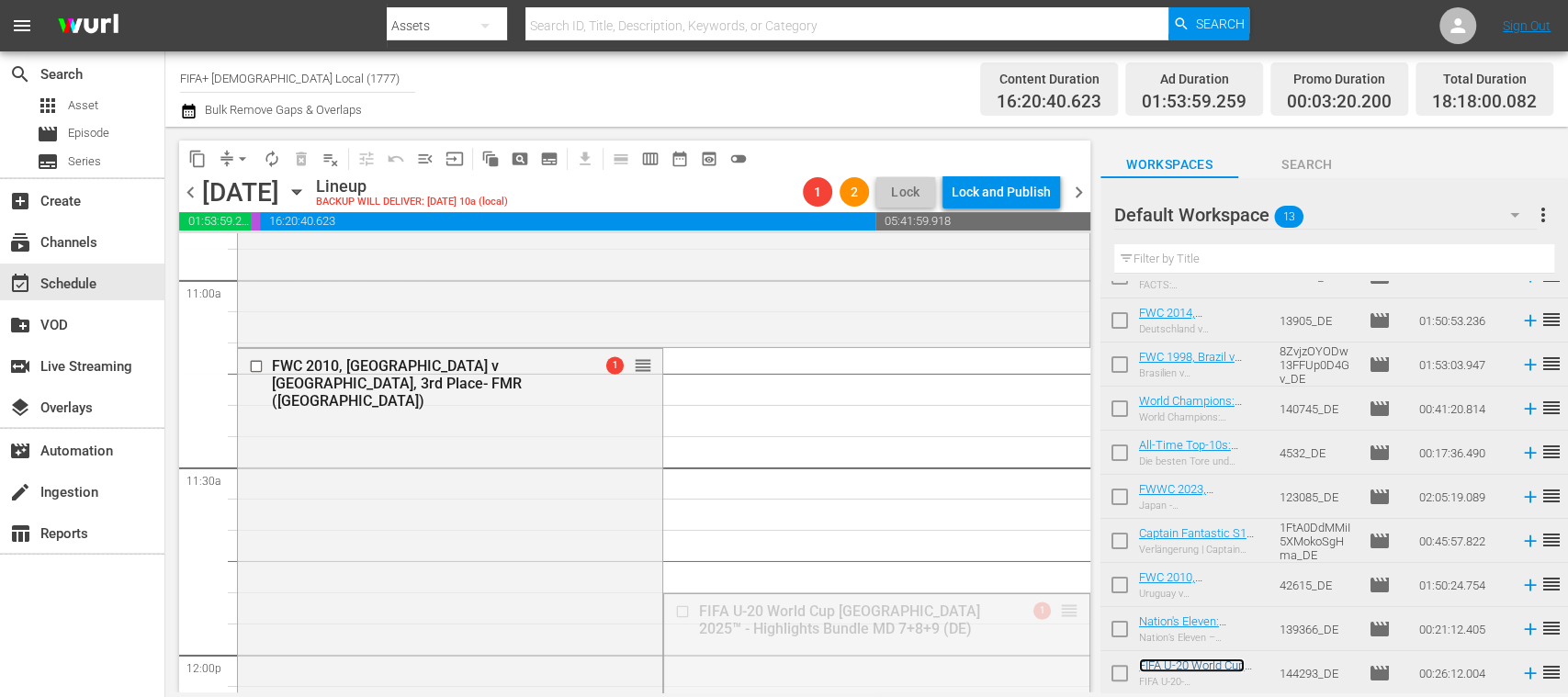
drag, startPoint x: 1049, startPoint y: 606, endPoint x: 941, endPoint y: 269, distance: 353.9
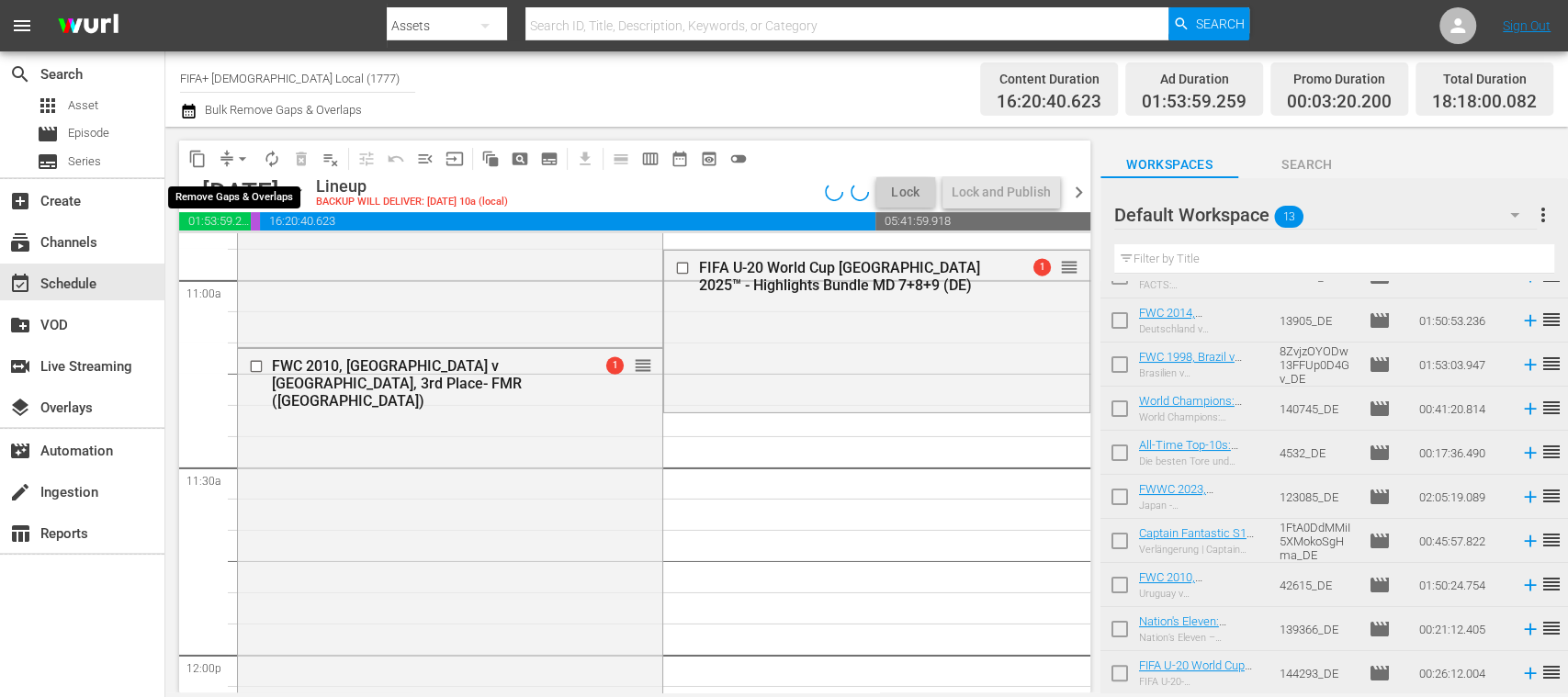
click at [244, 158] on span "arrow_drop_down" at bounding box center [241, 158] width 18 height 18
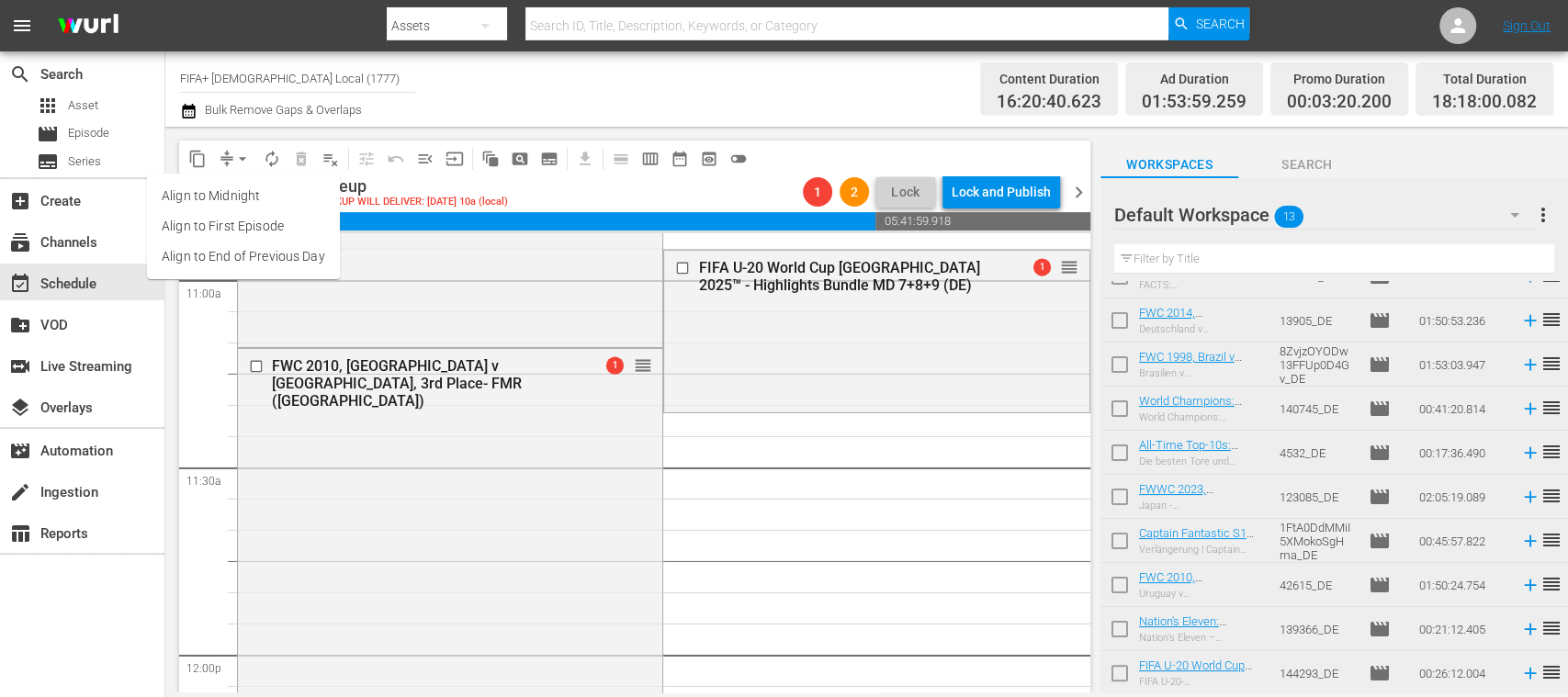
click at [269, 259] on li "Align to End of Previous Day" at bounding box center [243, 257] width 193 height 30
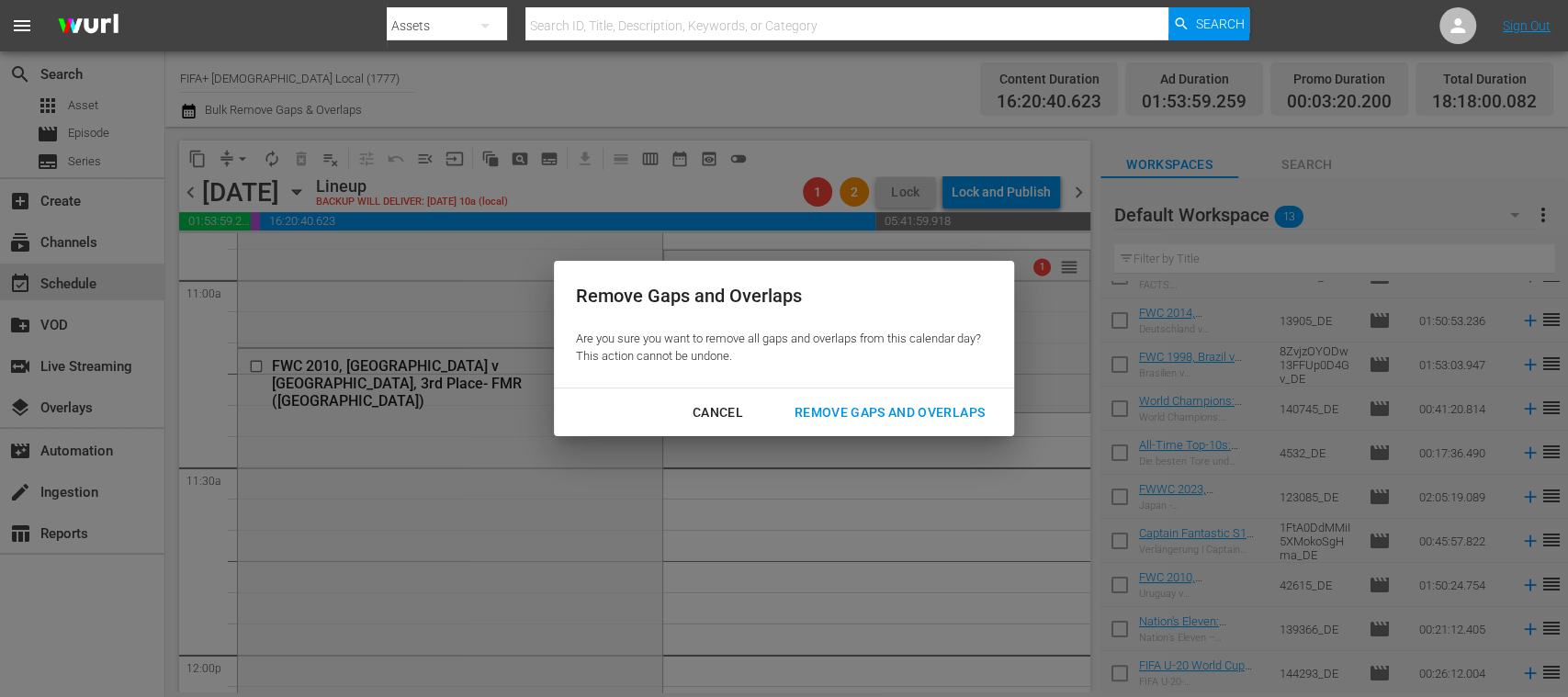
click at [979, 415] on div "Remove Gaps and Overlaps" at bounding box center [889, 413] width 220 height 23
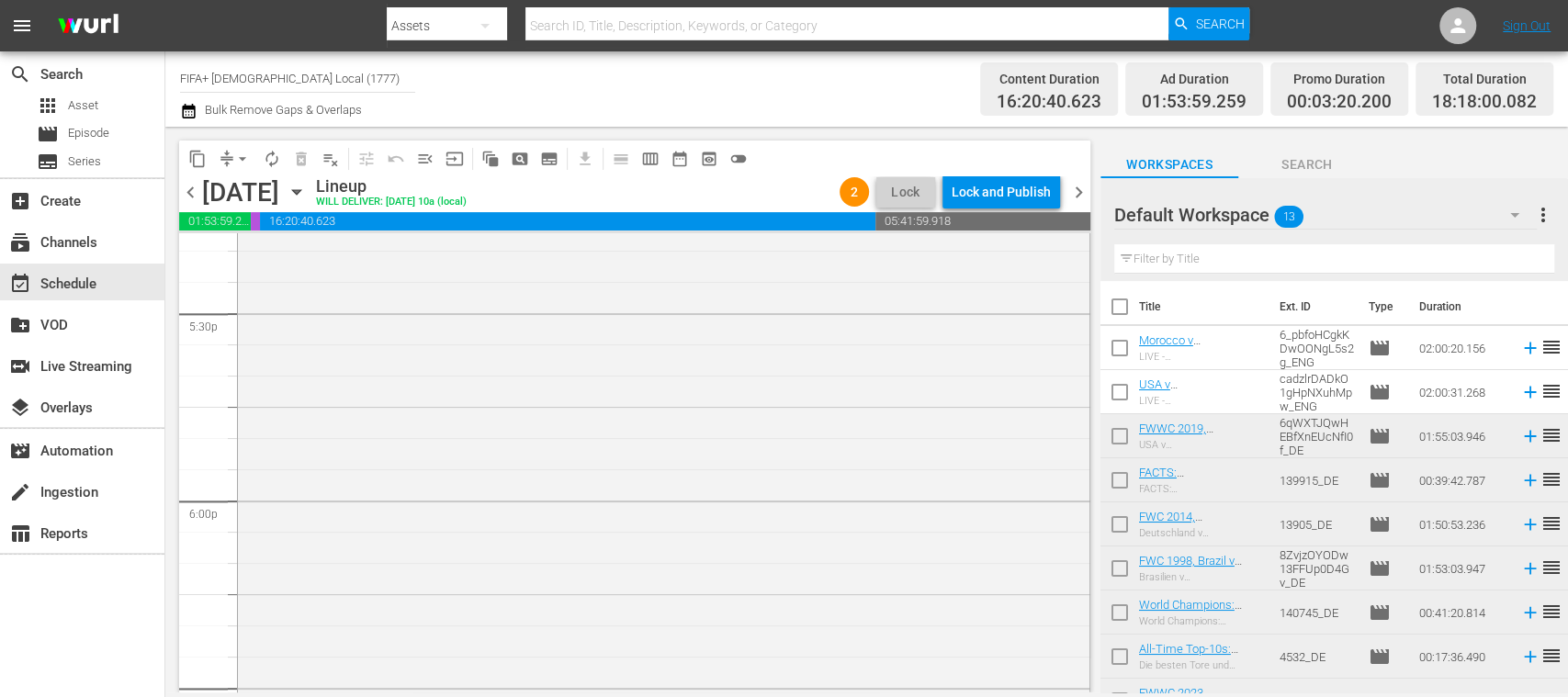
scroll to position [6611, 0]
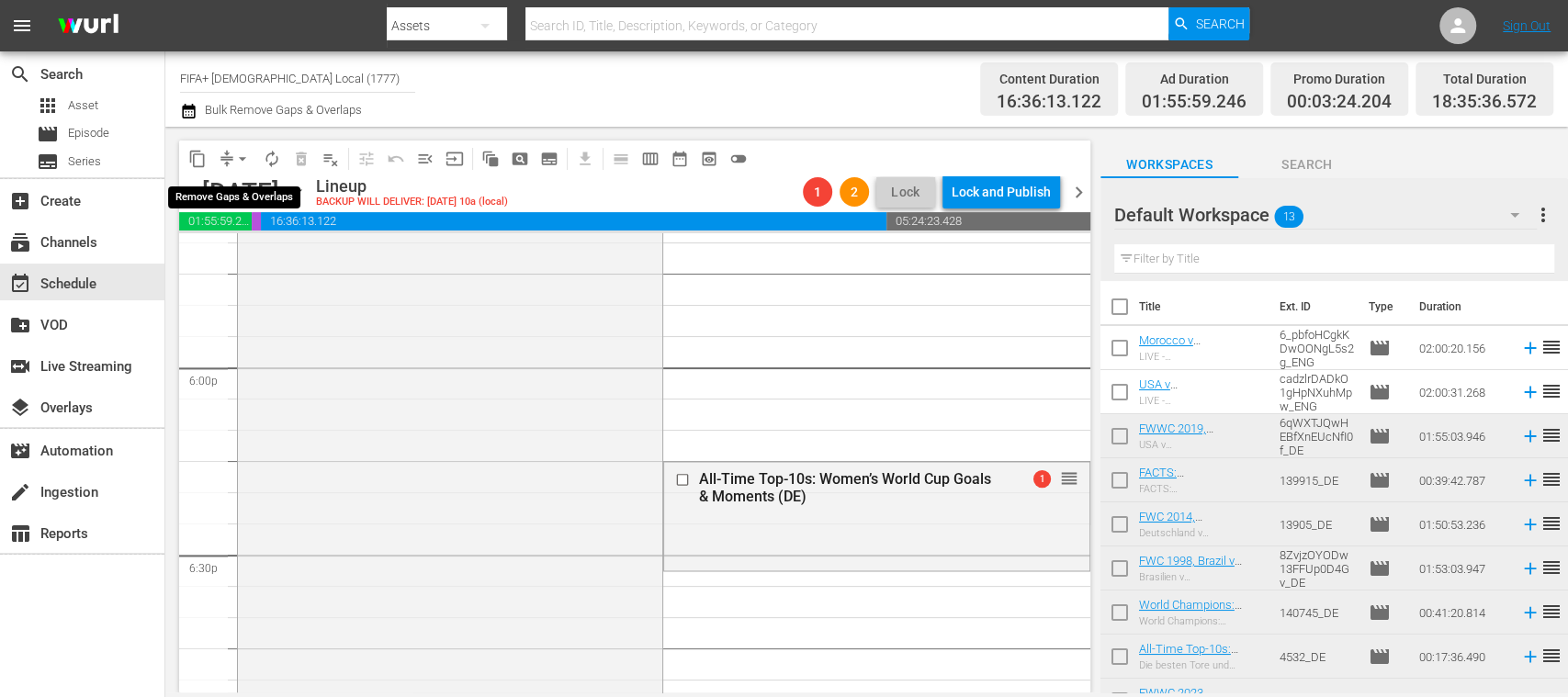
click at [242, 157] on span "arrow_drop_down" at bounding box center [241, 158] width 18 height 18
click at [290, 256] on li "Align to End of Previous Day" at bounding box center [243, 257] width 193 height 30
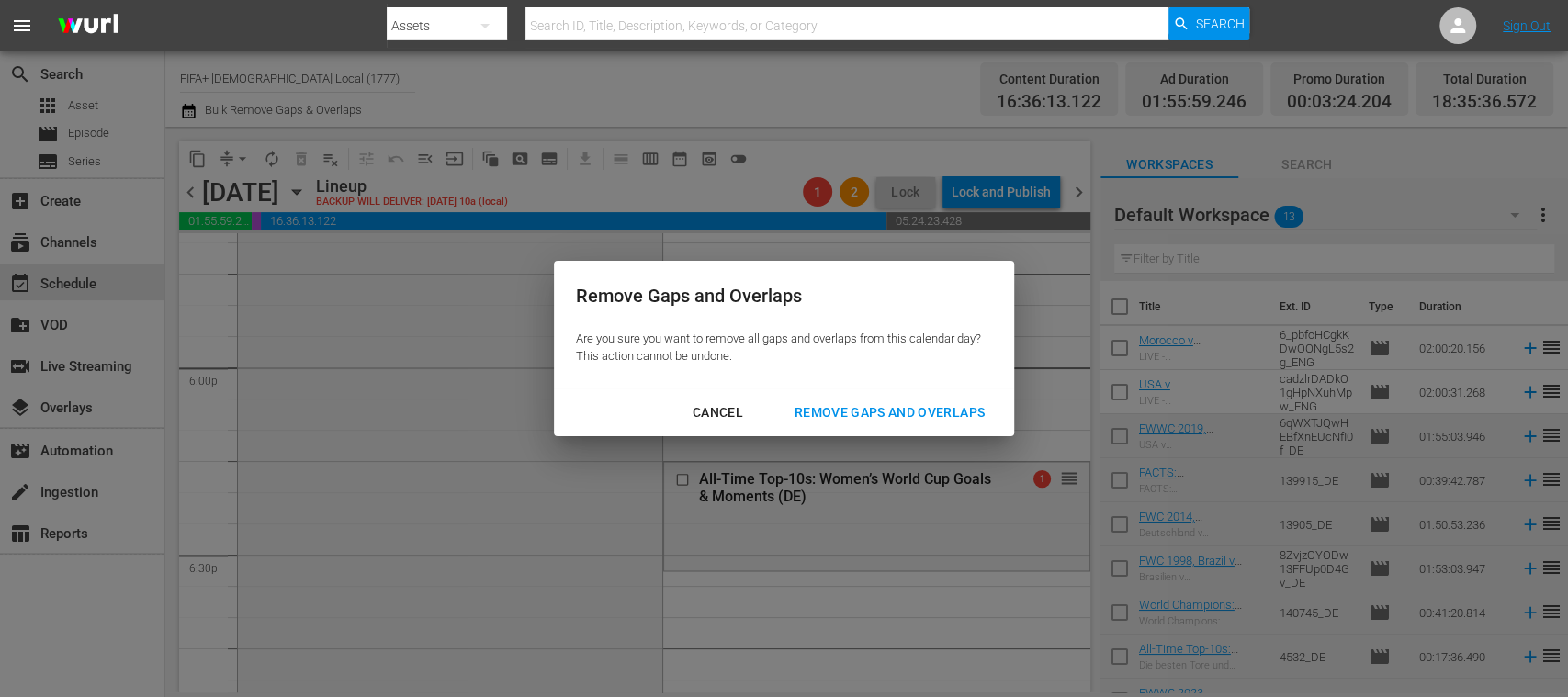
click at [940, 412] on div "Remove Gaps and Overlaps" at bounding box center [889, 413] width 220 height 23
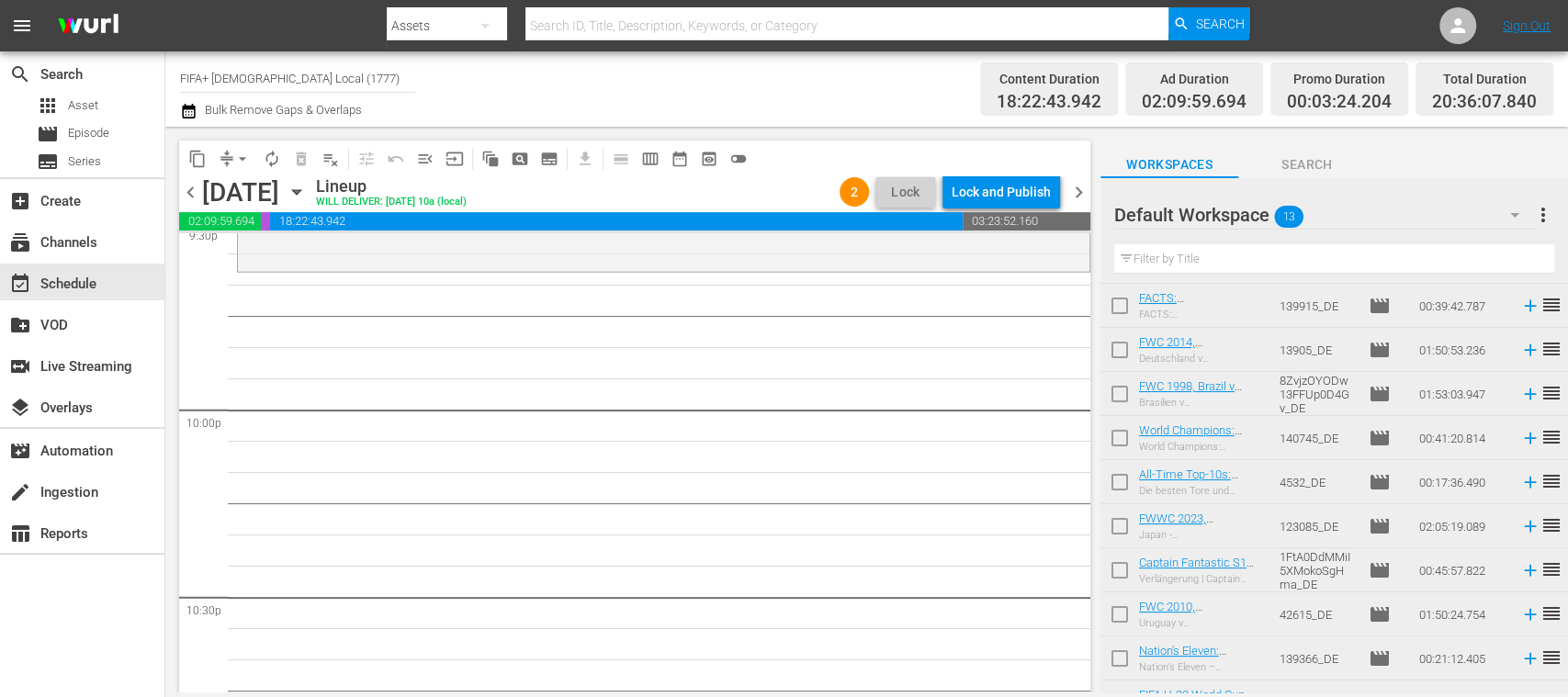
scroll to position [204, 0]
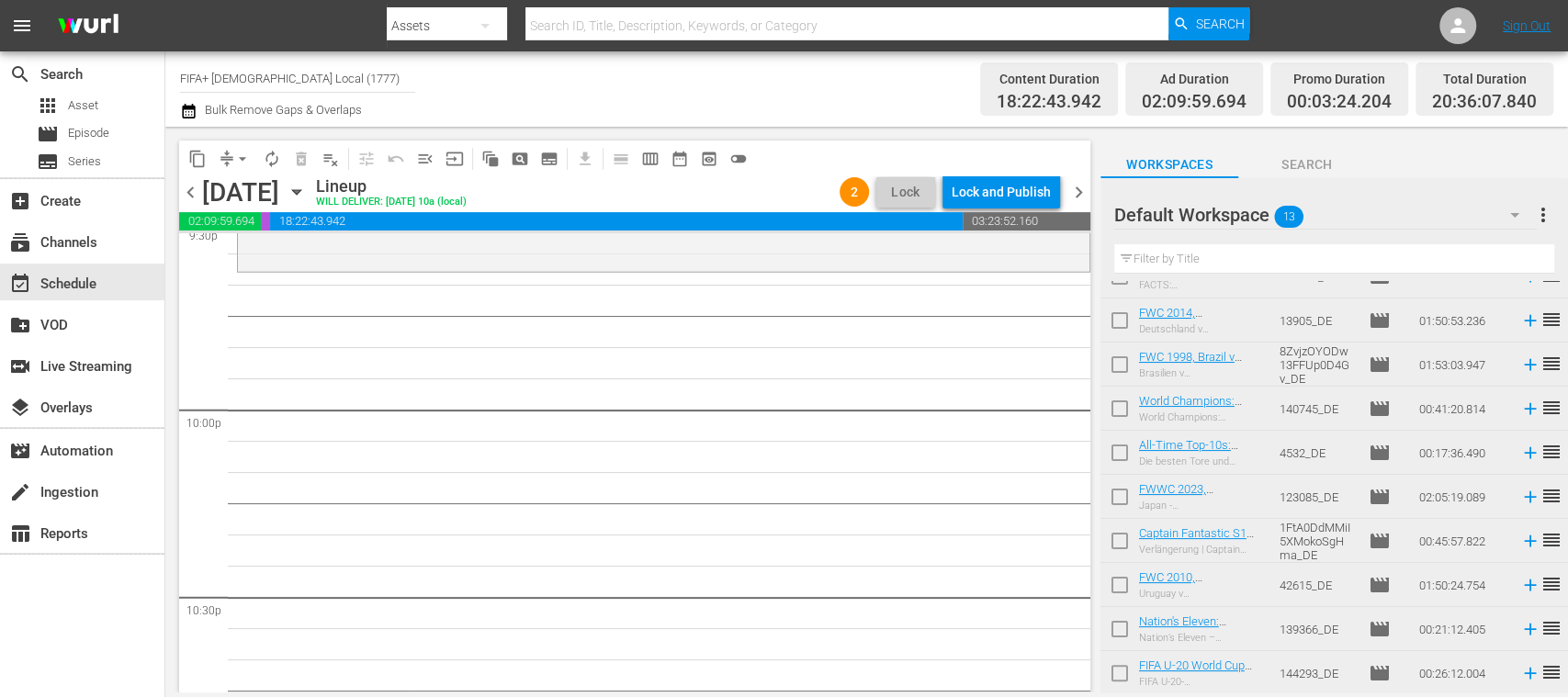
click at [1115, 540] on input "checkbox" at bounding box center [1119, 545] width 39 height 39
checkbox input "true"
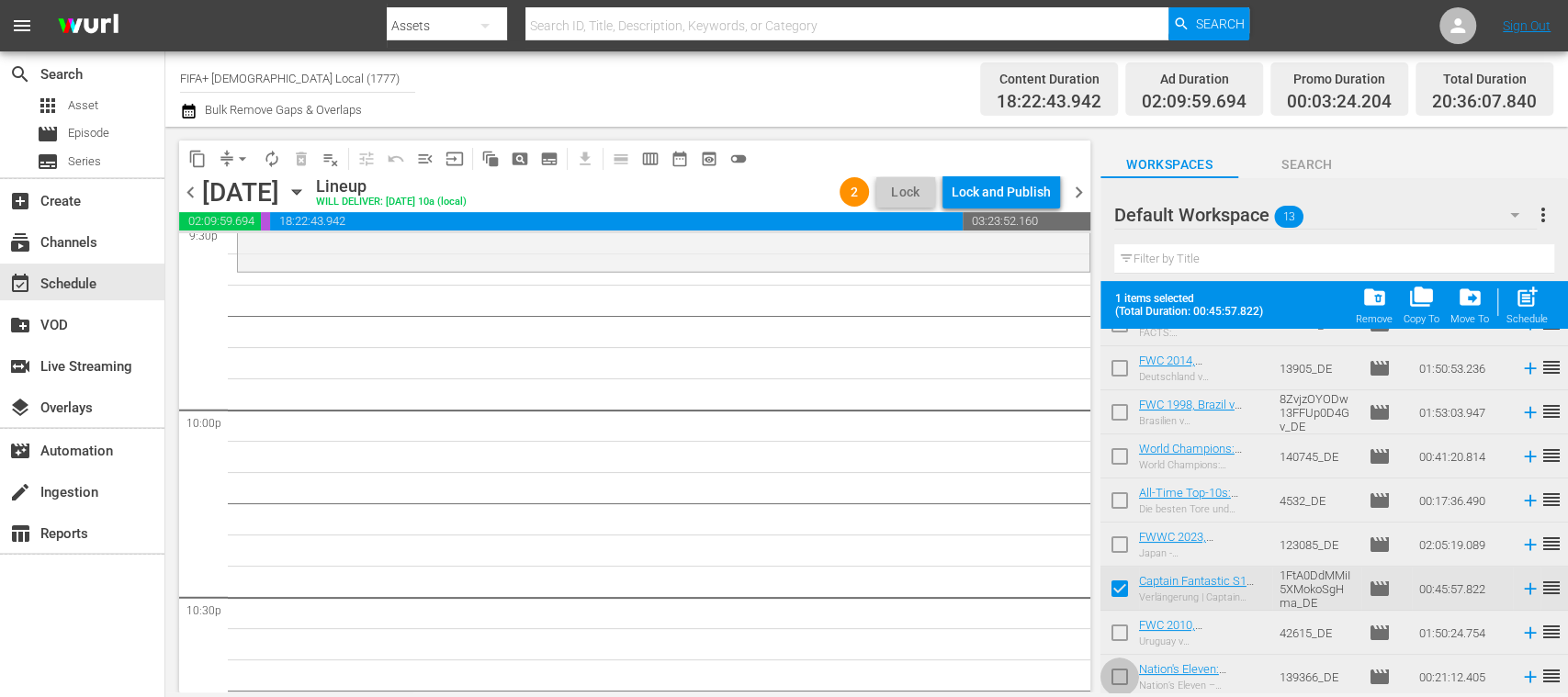
click at [1118, 675] on input "checkbox" at bounding box center [1119, 680] width 39 height 39
checkbox input "true"
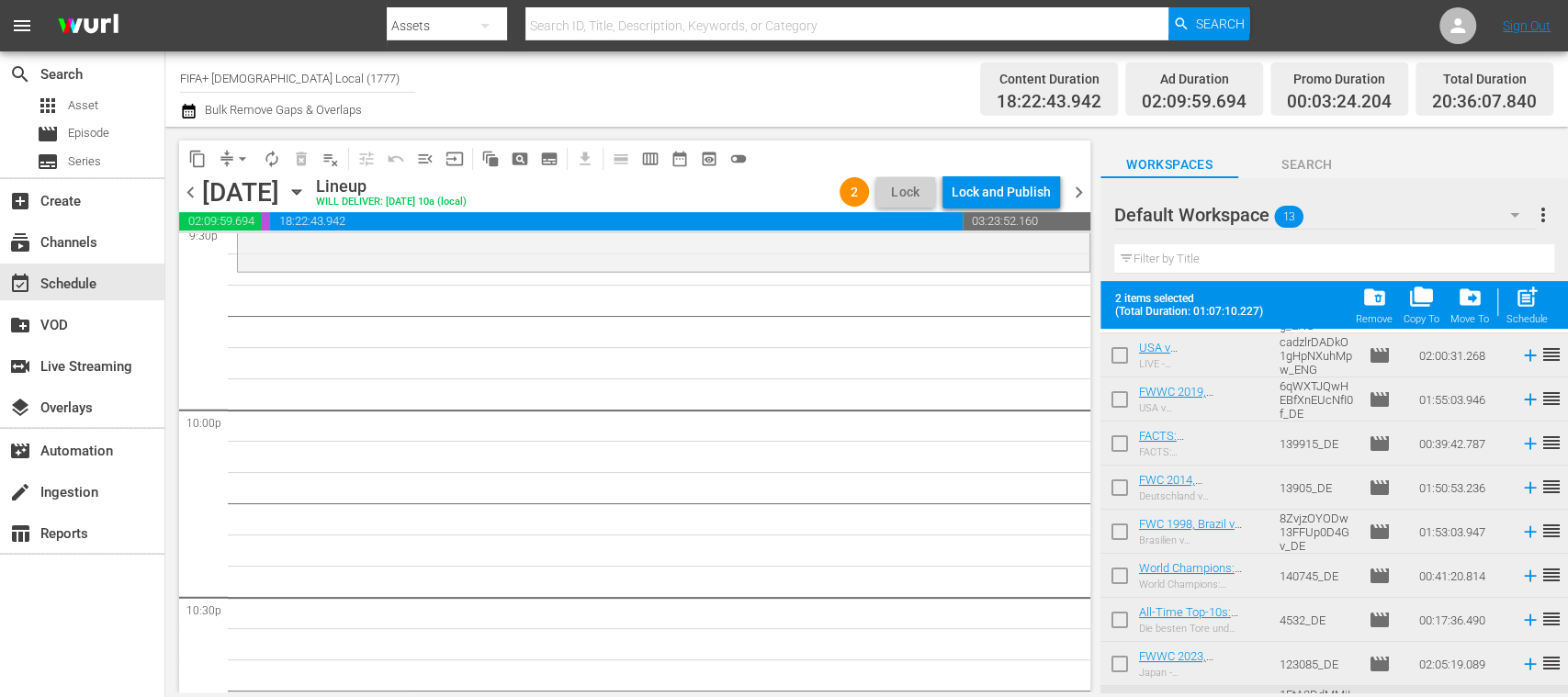
scroll to position [252, 0]
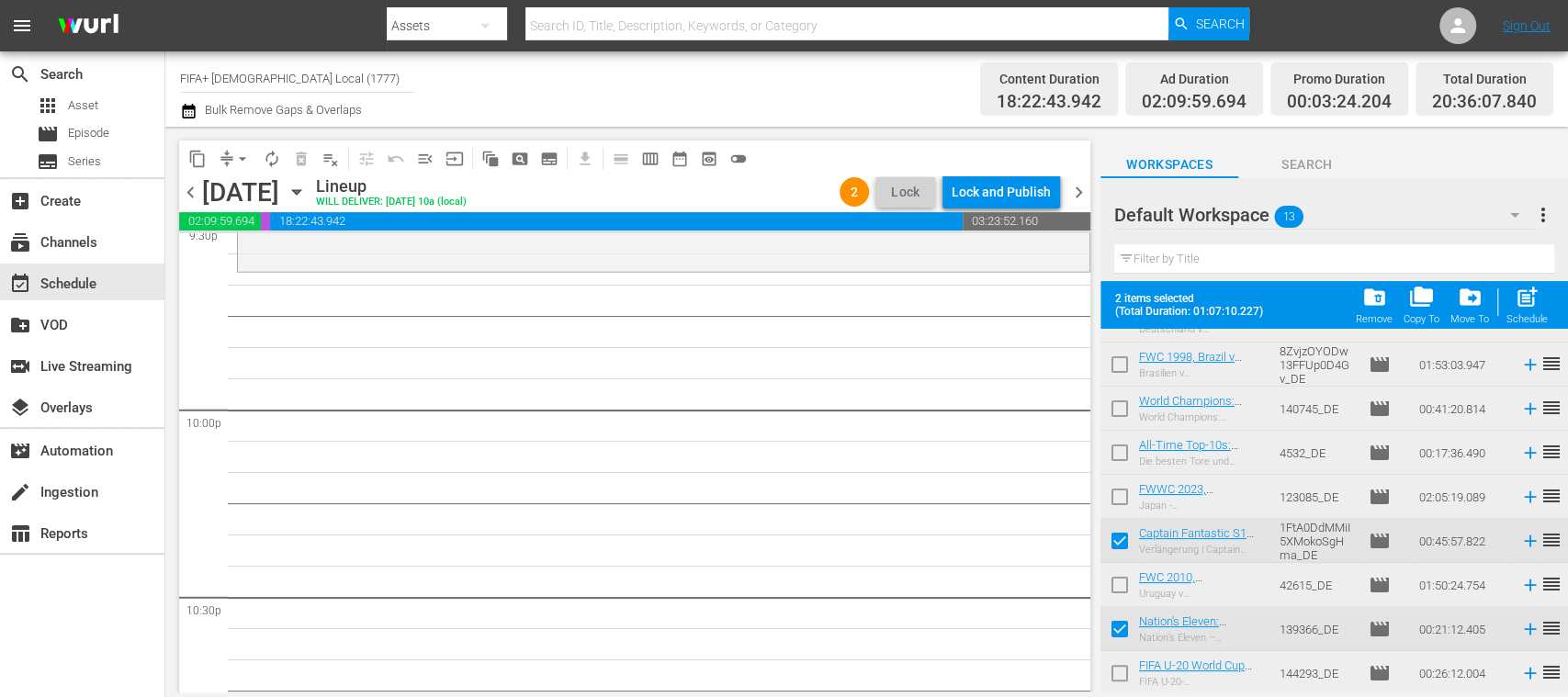
click at [1121, 670] on input "checkbox" at bounding box center [1119, 676] width 39 height 39
checkbox input "true"
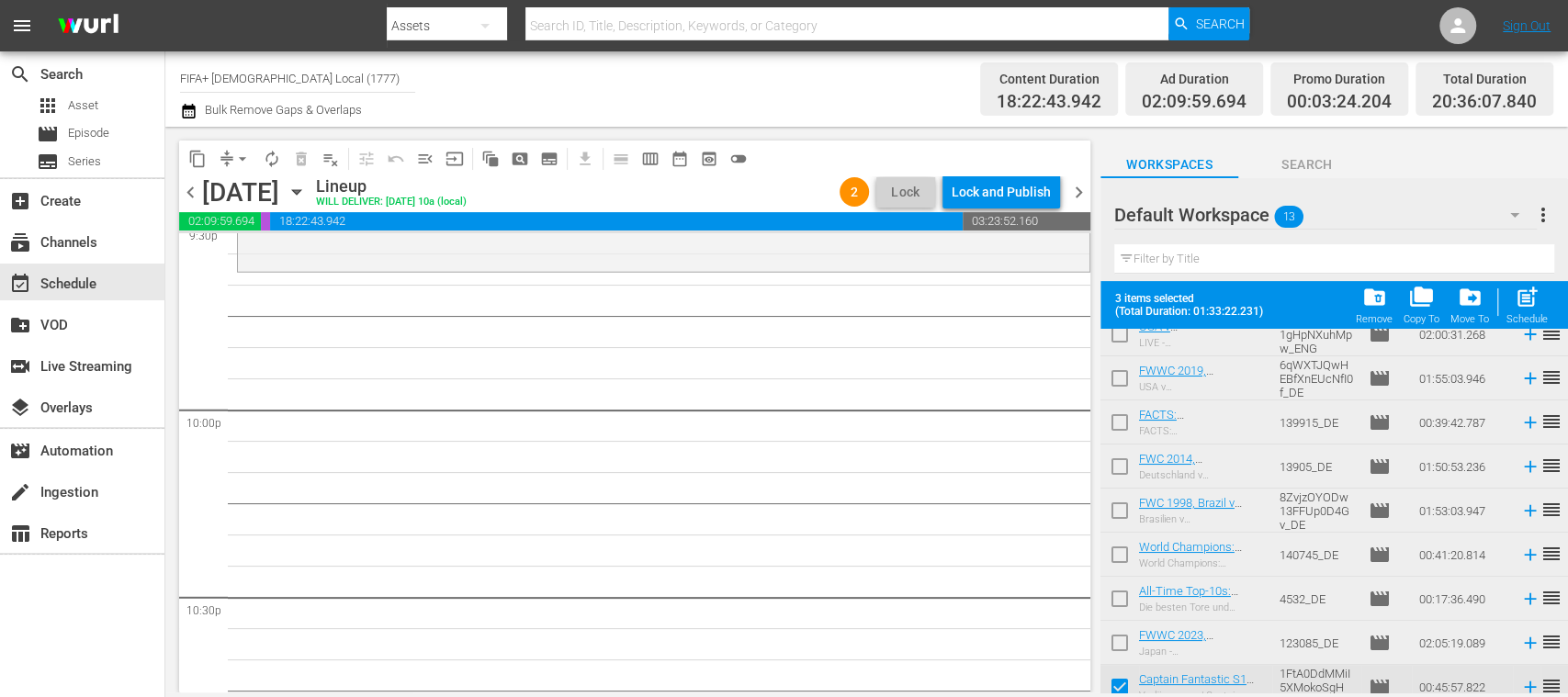
scroll to position [33, 0]
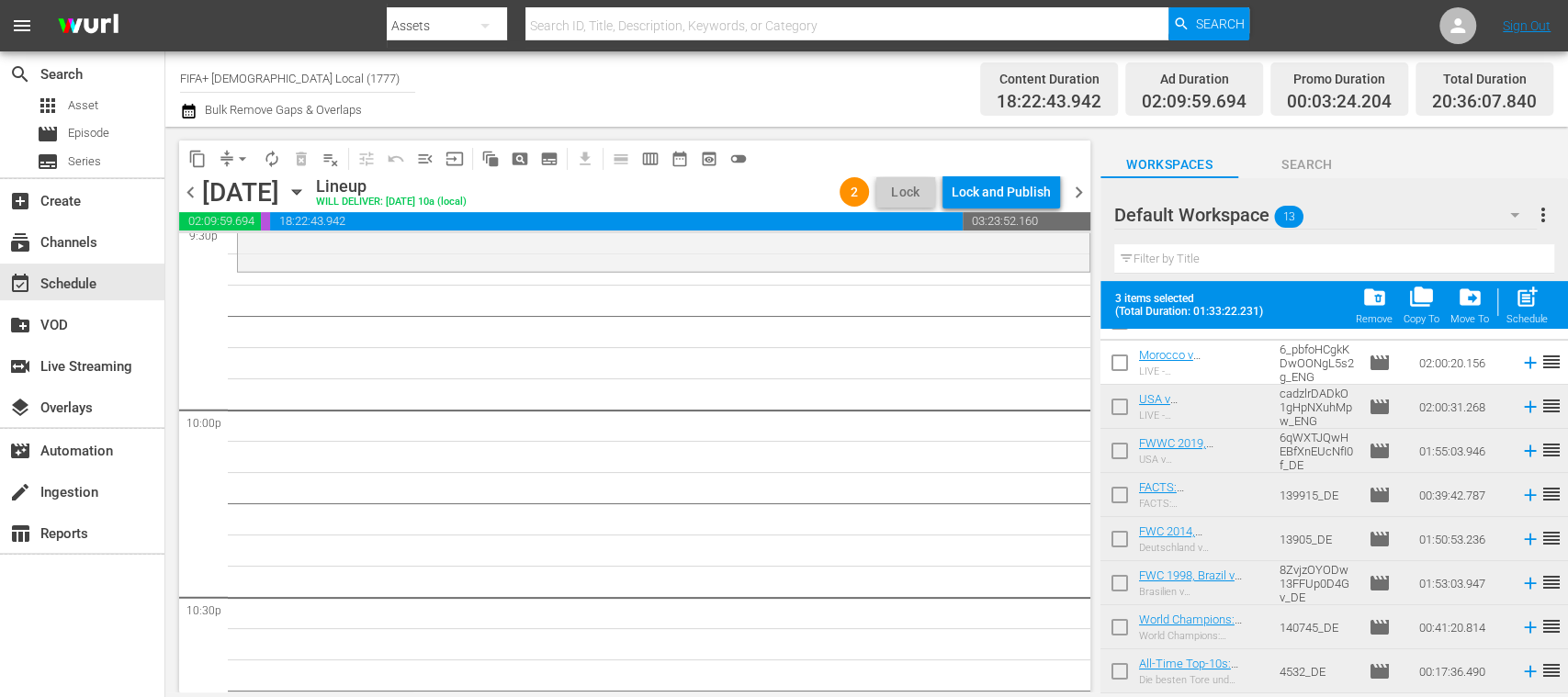
click at [1120, 493] on input "checkbox" at bounding box center [1119, 498] width 39 height 39
checkbox input "true"
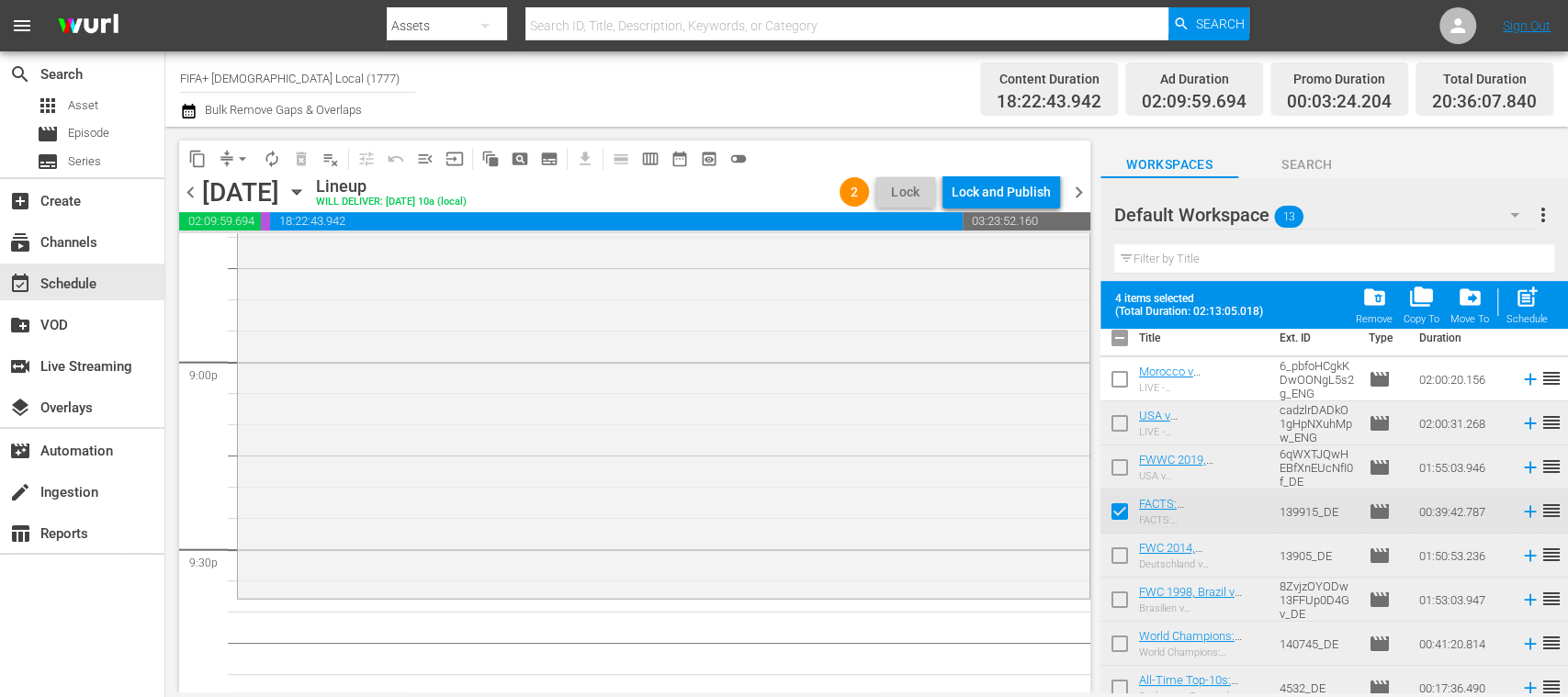
scroll to position [252, 0]
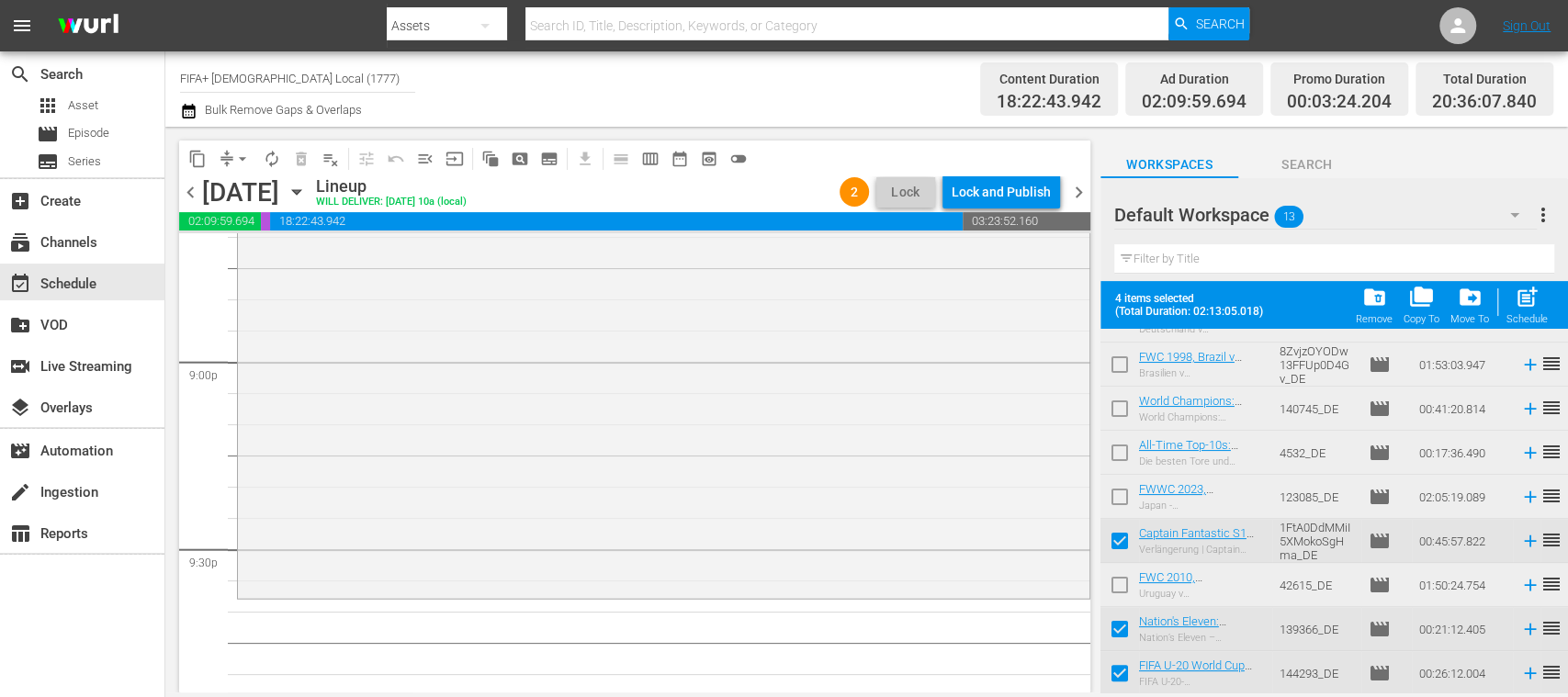
click at [1123, 628] on input "checkbox" at bounding box center [1119, 633] width 39 height 39
click at [1117, 629] on input "checkbox" at bounding box center [1119, 633] width 39 height 39
checkbox input "true"
click at [1123, 542] on input "checkbox" at bounding box center [1119, 545] width 39 height 39
click at [1120, 543] on input "checkbox" at bounding box center [1119, 545] width 39 height 39
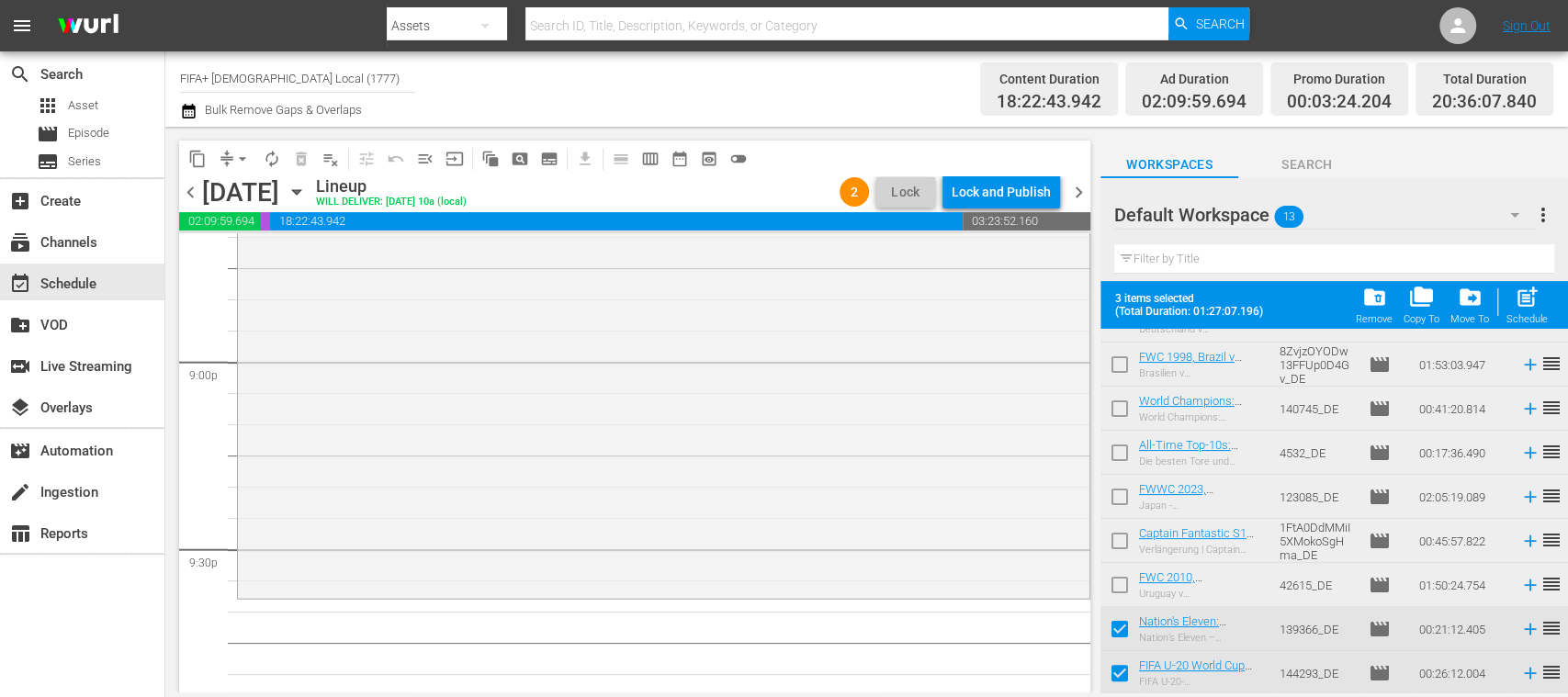
checkbox input "true"
click at [1116, 624] on input "checkbox" at bounding box center [1119, 633] width 39 height 39
checkbox input "false"
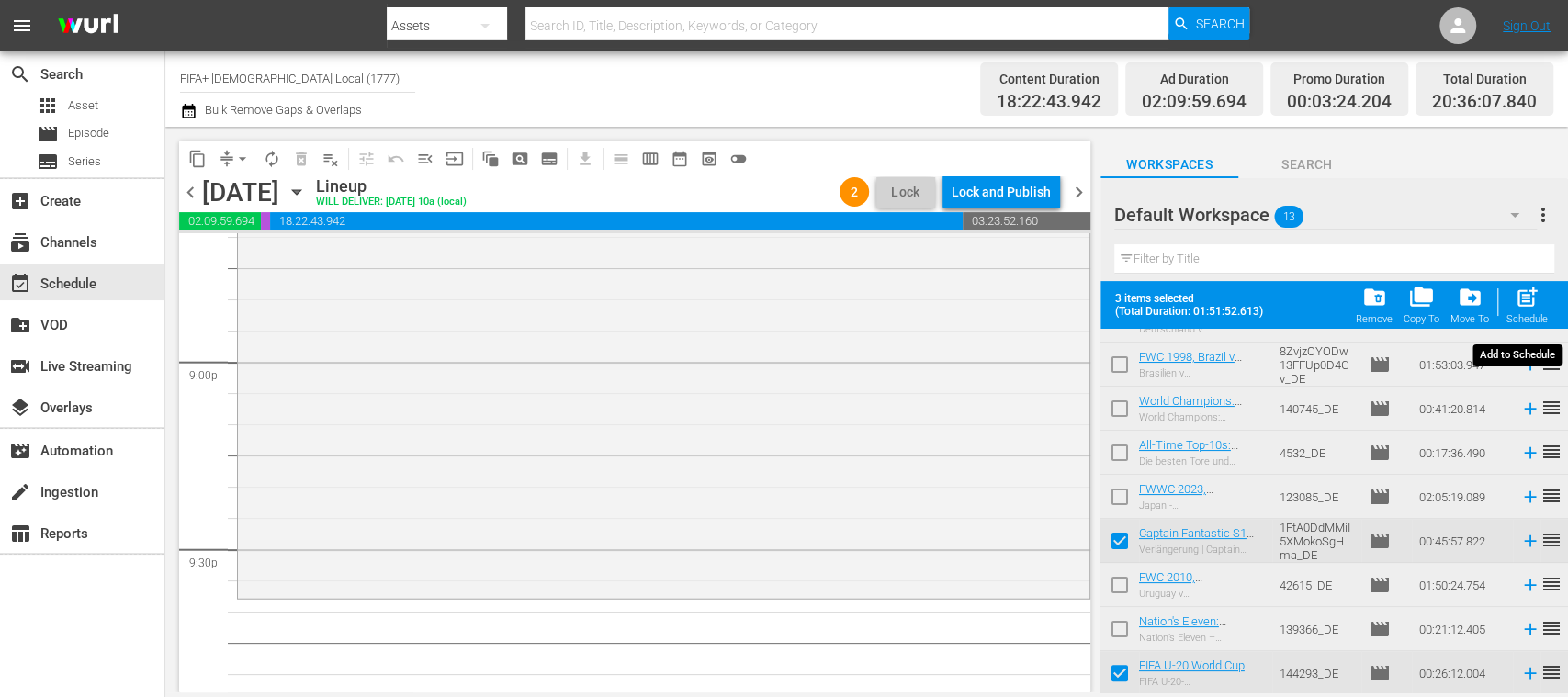
click at [1531, 302] on span "post_add" at bounding box center [1526, 297] width 25 height 25
checkbox input "false"
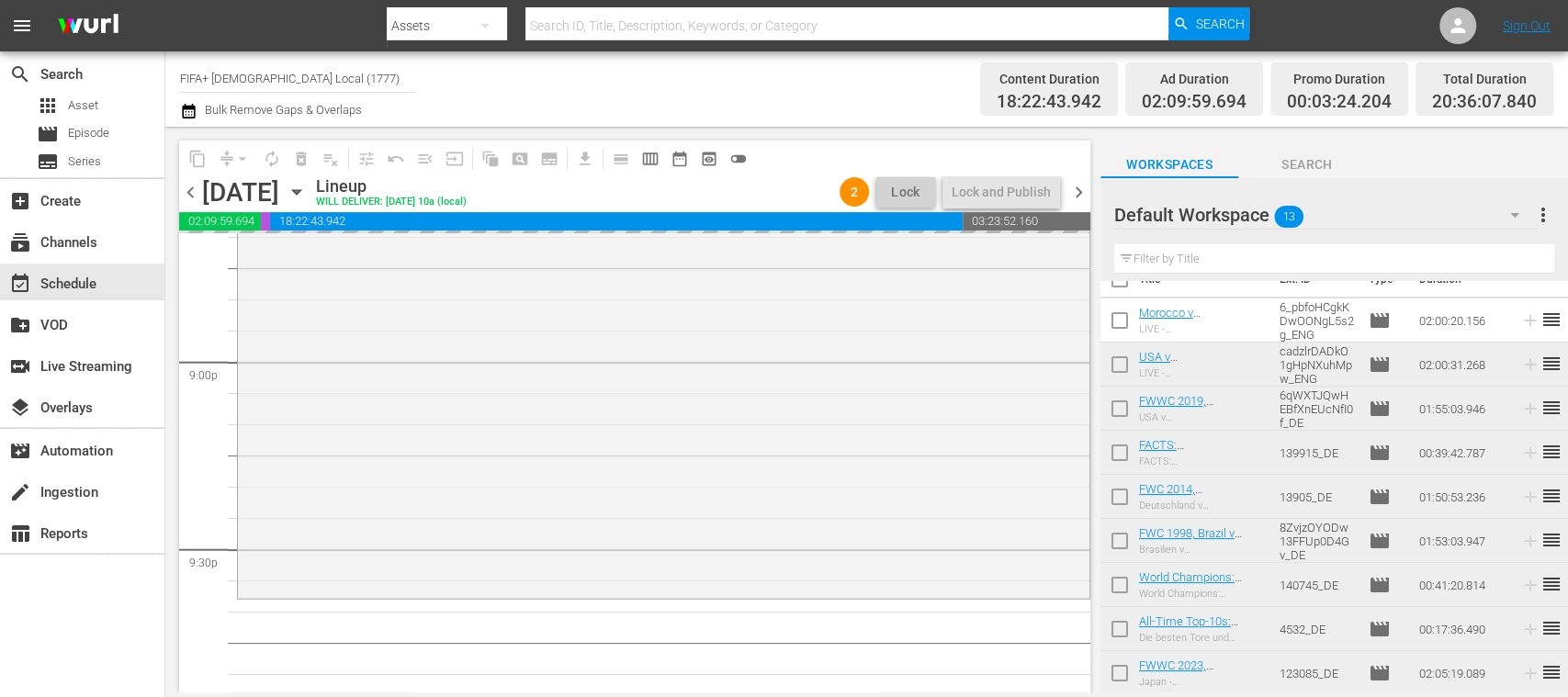
scroll to position [0, 0]
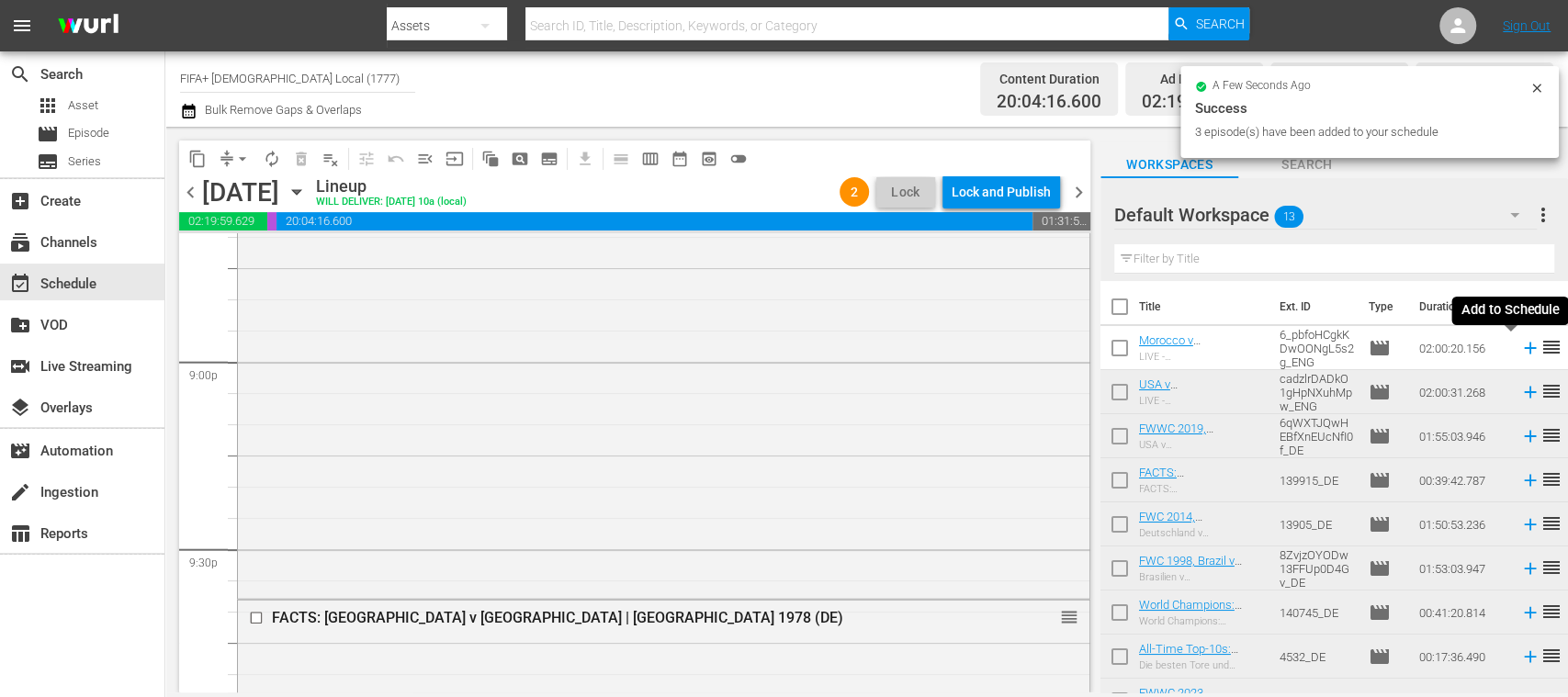
click at [1523, 351] on icon at bounding box center [1529, 348] width 12 height 12
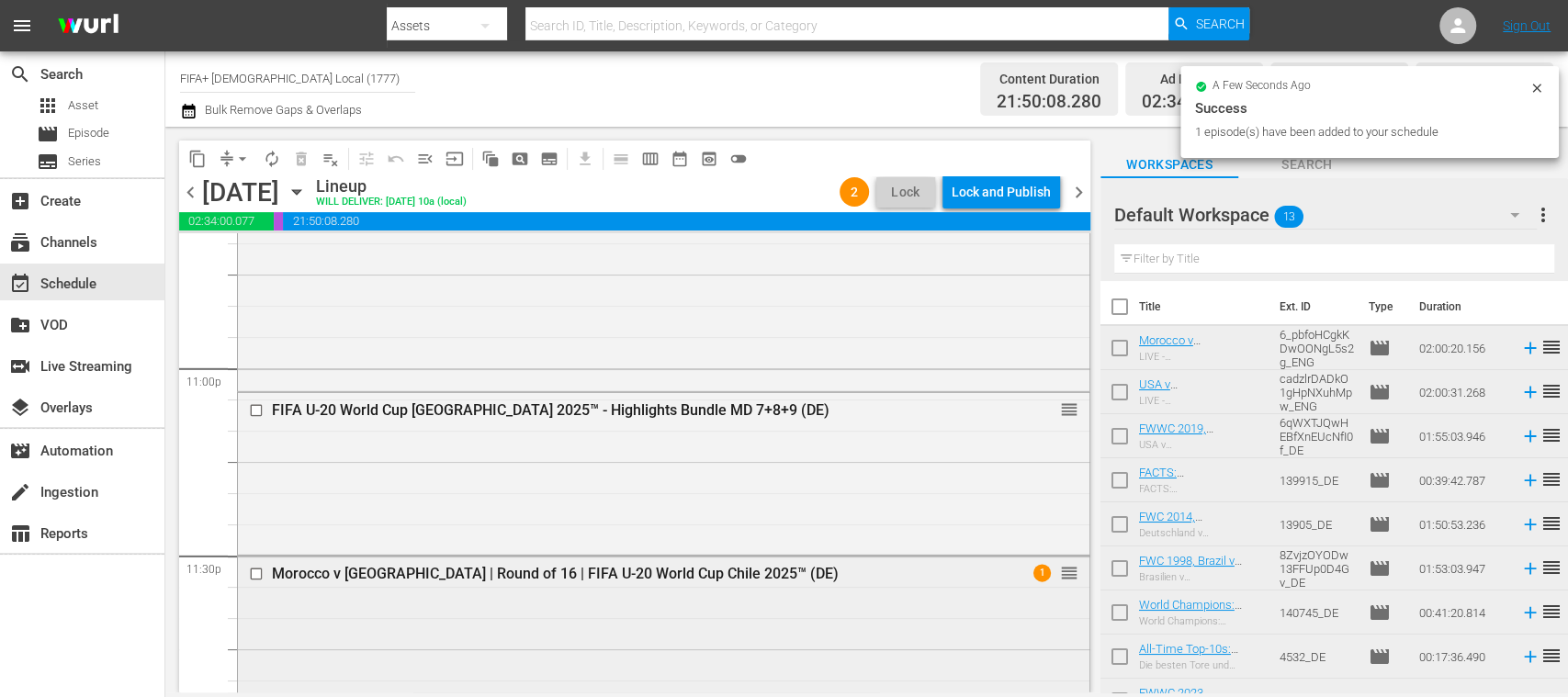
scroll to position [8810, 0]
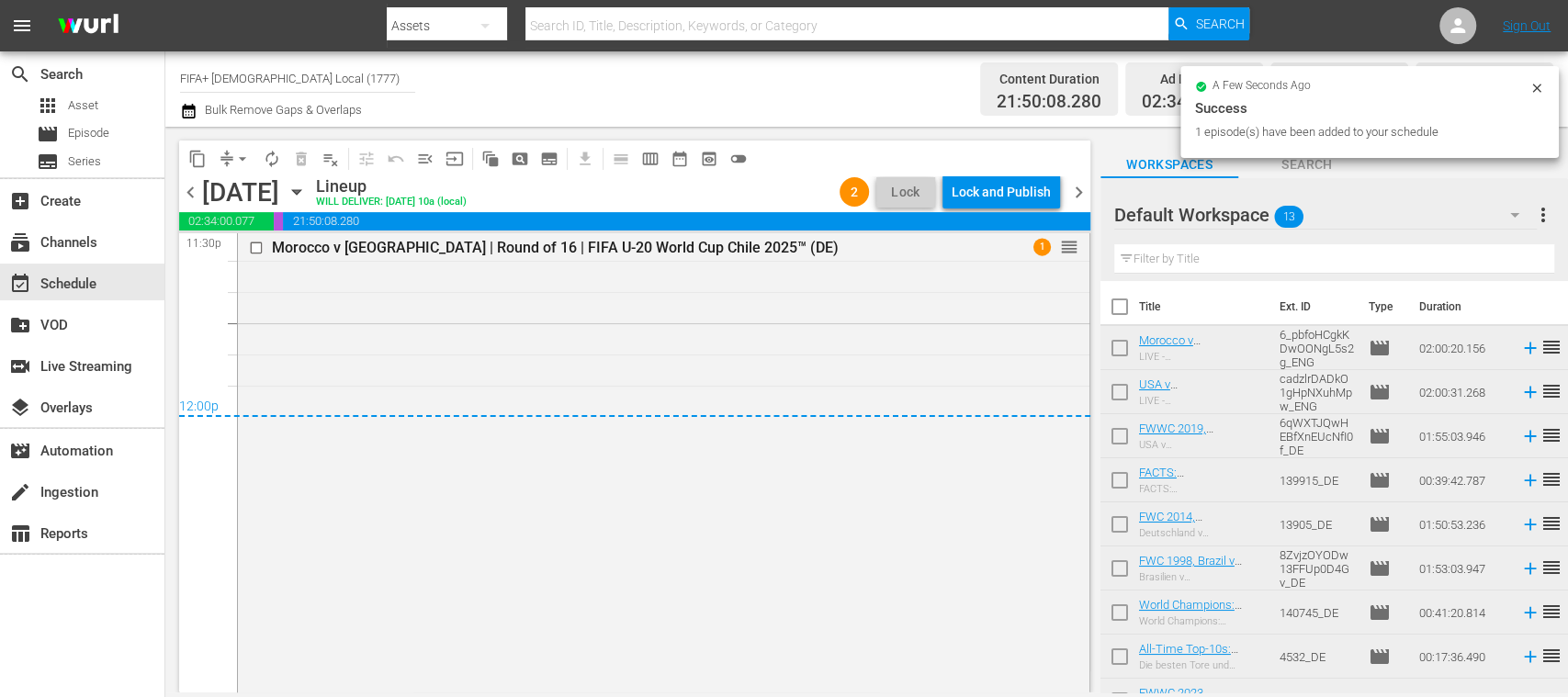
click at [421, 152] on span "menu_open" at bounding box center [424, 158] width 18 height 18
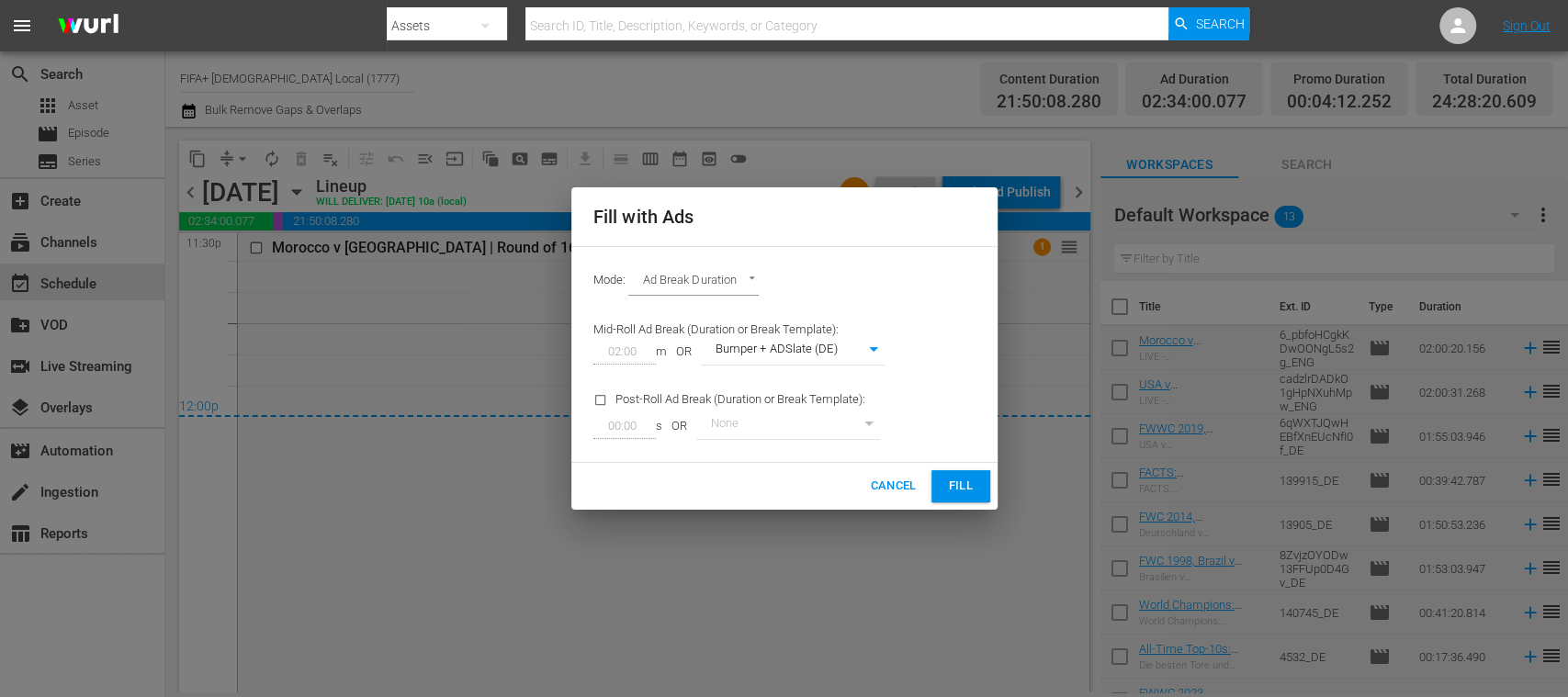
click at [959, 484] on span "Fill" at bounding box center [960, 486] width 29 height 21
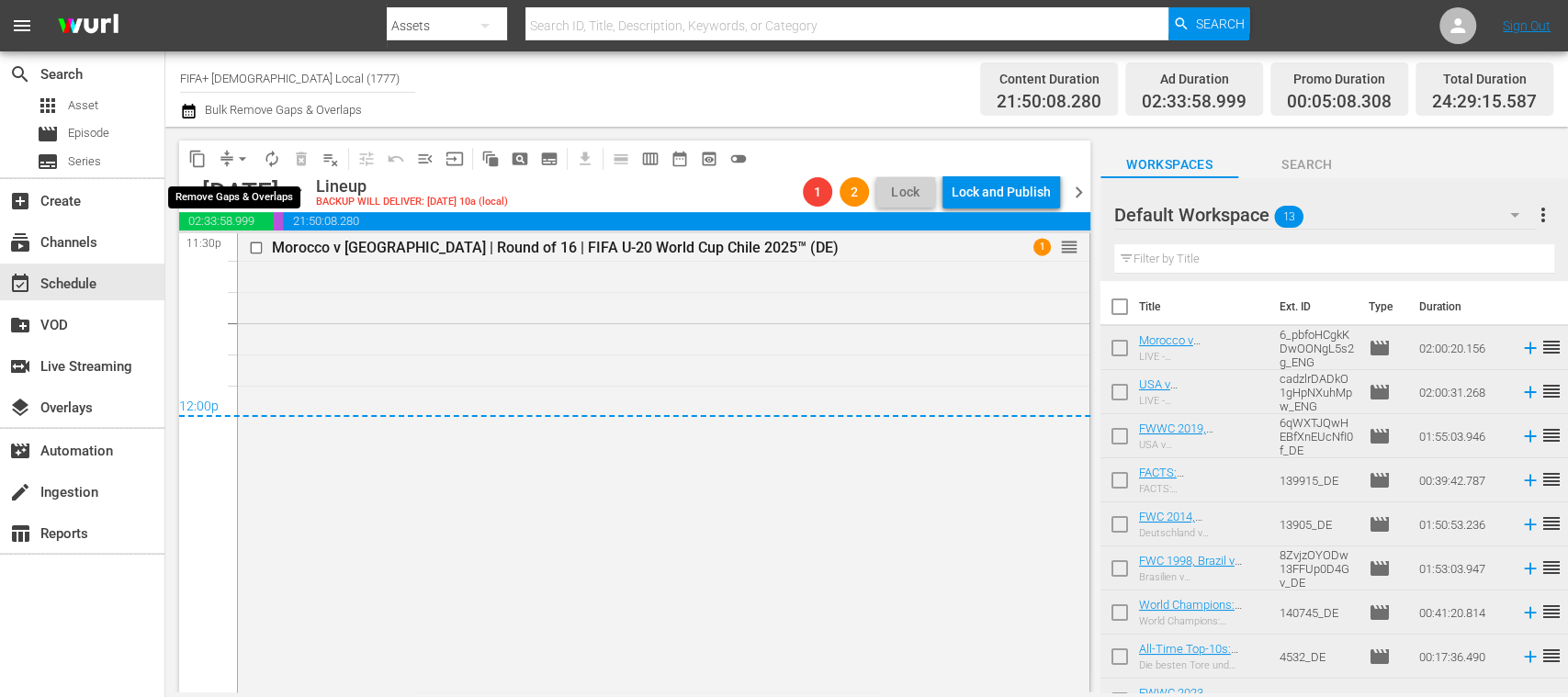
click at [242, 158] on span "arrow_drop_down" at bounding box center [241, 158] width 18 height 18
click at [265, 260] on li "Align to End of Previous Day" at bounding box center [243, 257] width 193 height 30
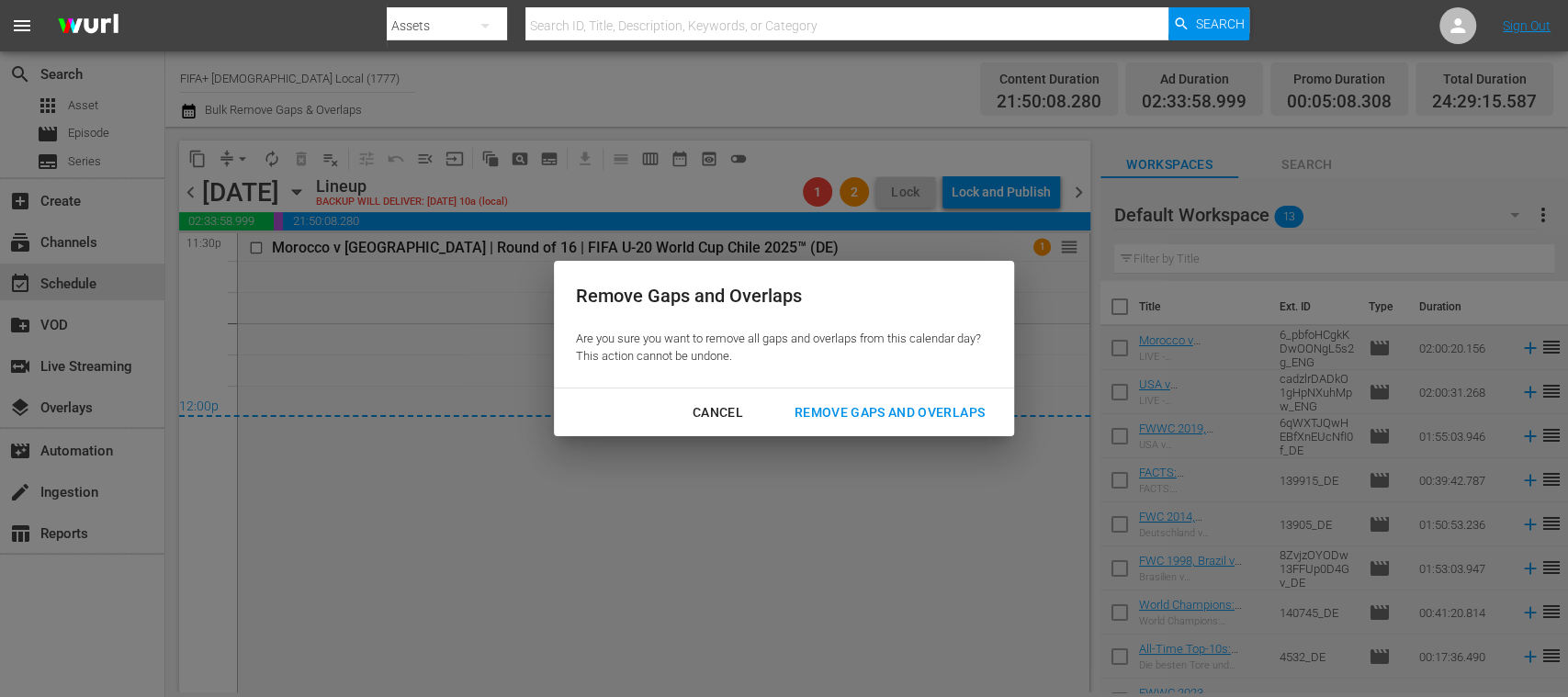
click at [879, 412] on div "Remove Gaps and Overlaps" at bounding box center [889, 413] width 220 height 23
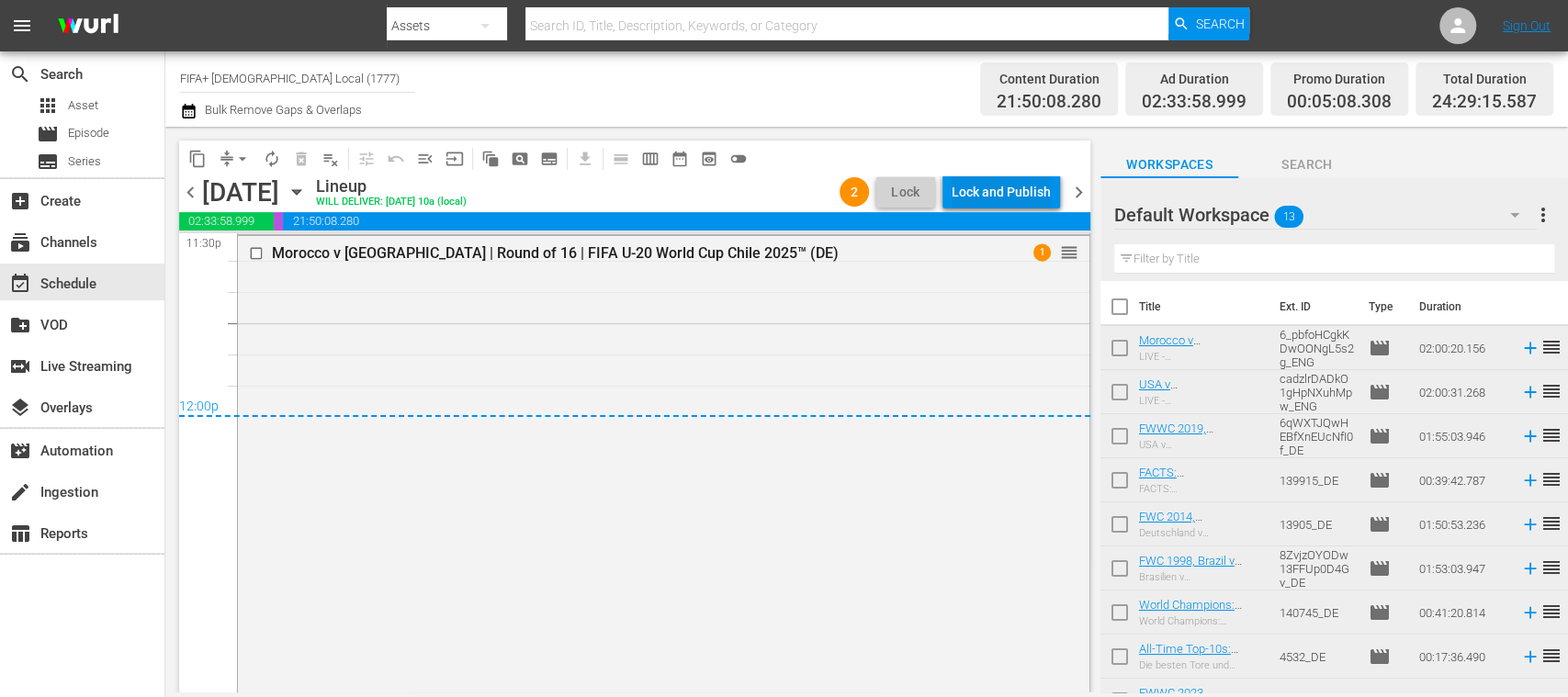
click at [1012, 199] on div "Lock and Publish" at bounding box center [1001, 191] width 99 height 33
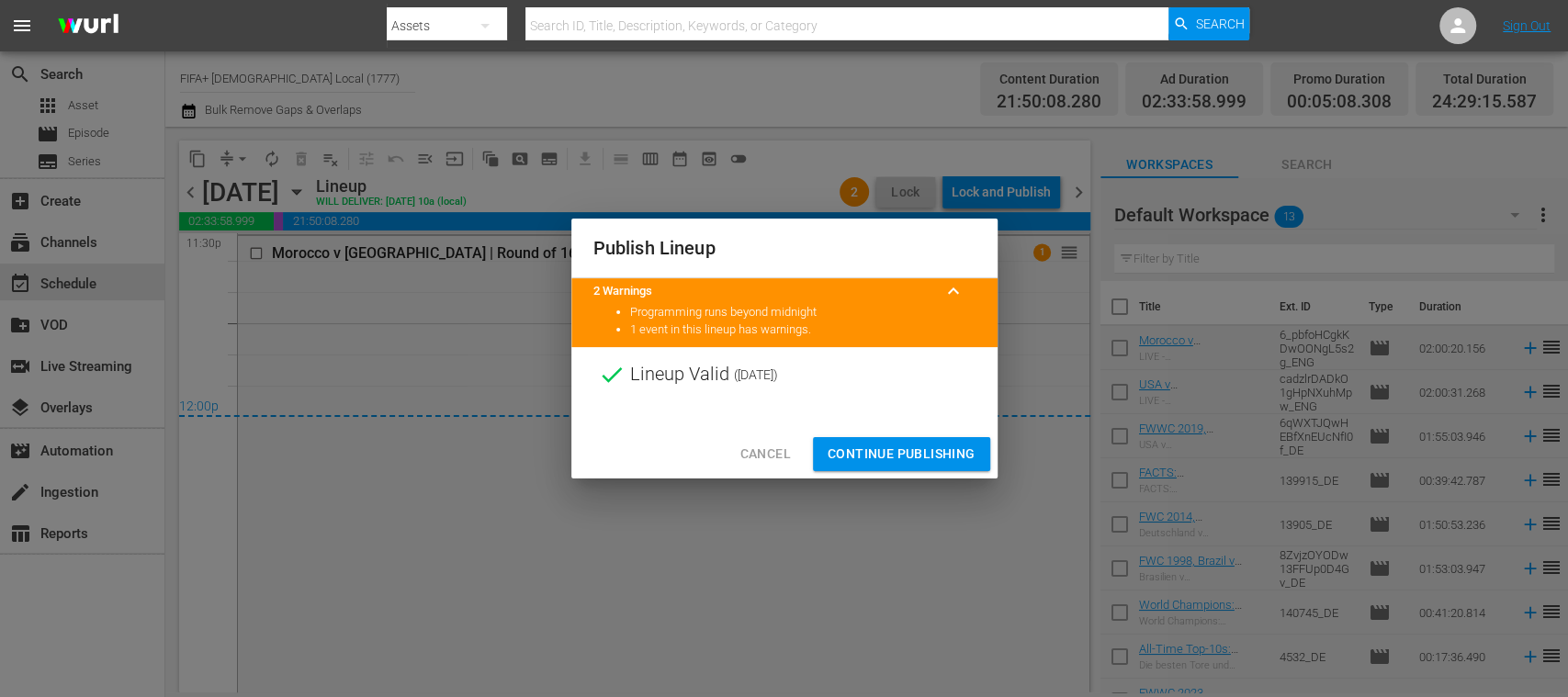
click at [955, 454] on span "Continue Publishing" at bounding box center [901, 454] width 148 height 23
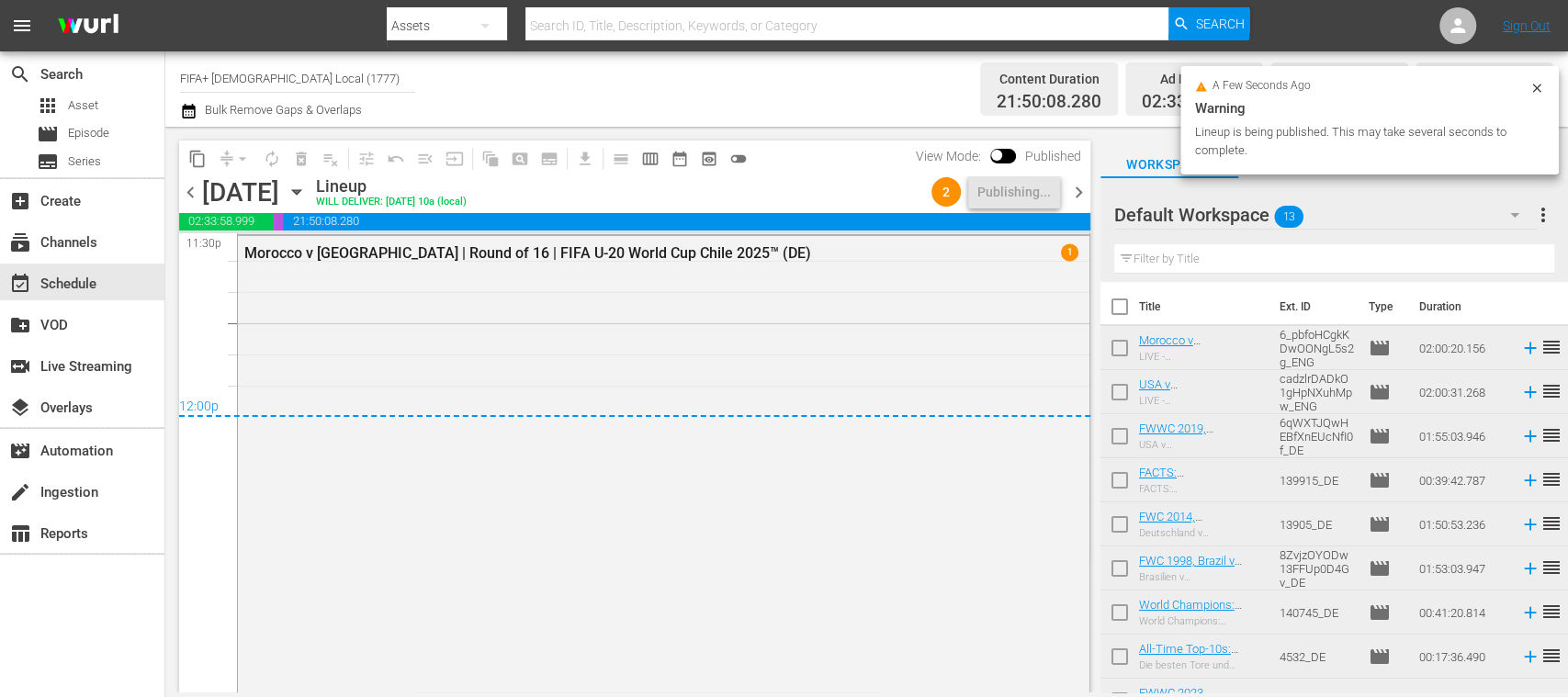
drag, startPoint x: 213, startPoint y: 80, endPoint x: 412, endPoint y: 85, distance: 199.1
click at [412, 85] on input "FIFA+ [DEMOGRAPHIC_DATA] Local (1777)" at bounding box center [297, 78] width 235 height 45
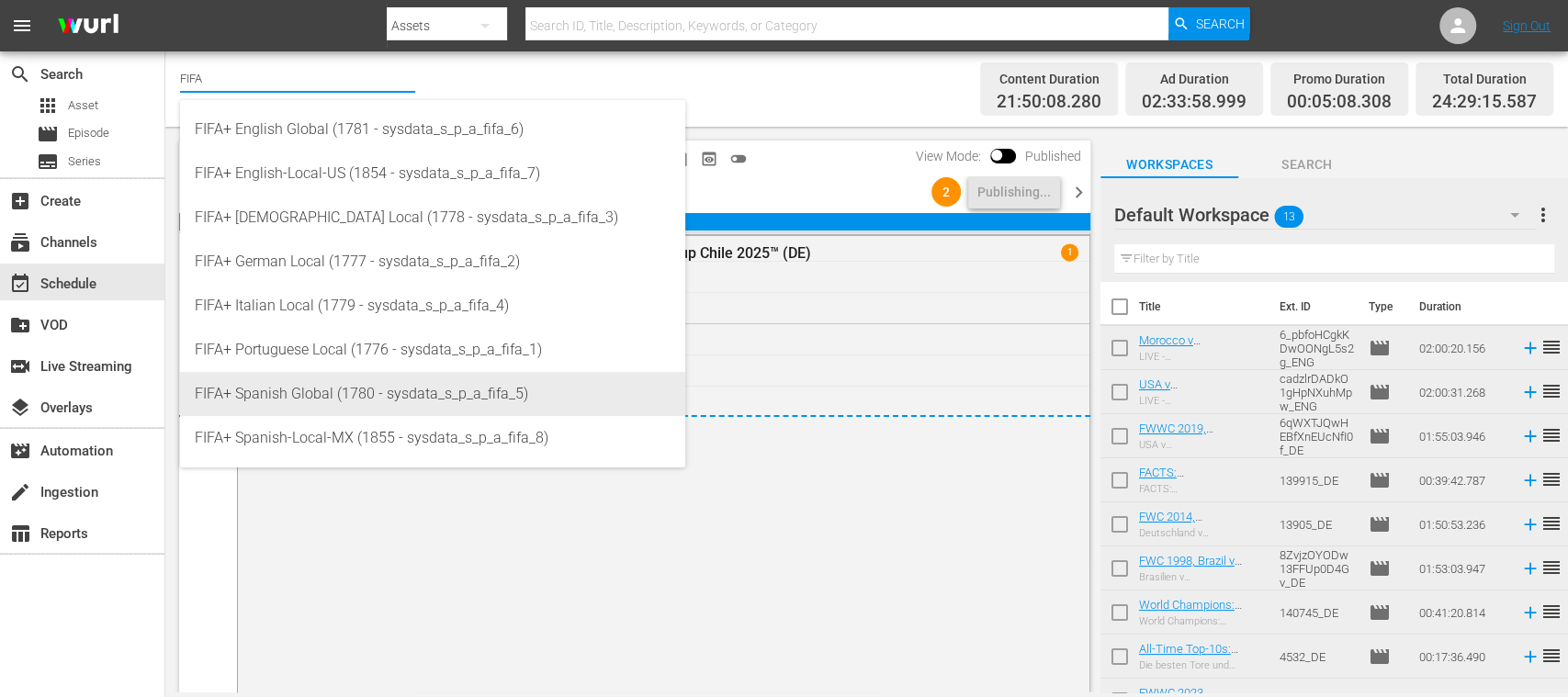
click at [379, 397] on div "FIFA+ Spanish Global (1780 - sysdata_s_p_a_fifa_5)" at bounding box center [433, 394] width 475 height 45
type input "FIFA+ Spanish Global (1780 - sysdata_s_p_a_fifa_5)"
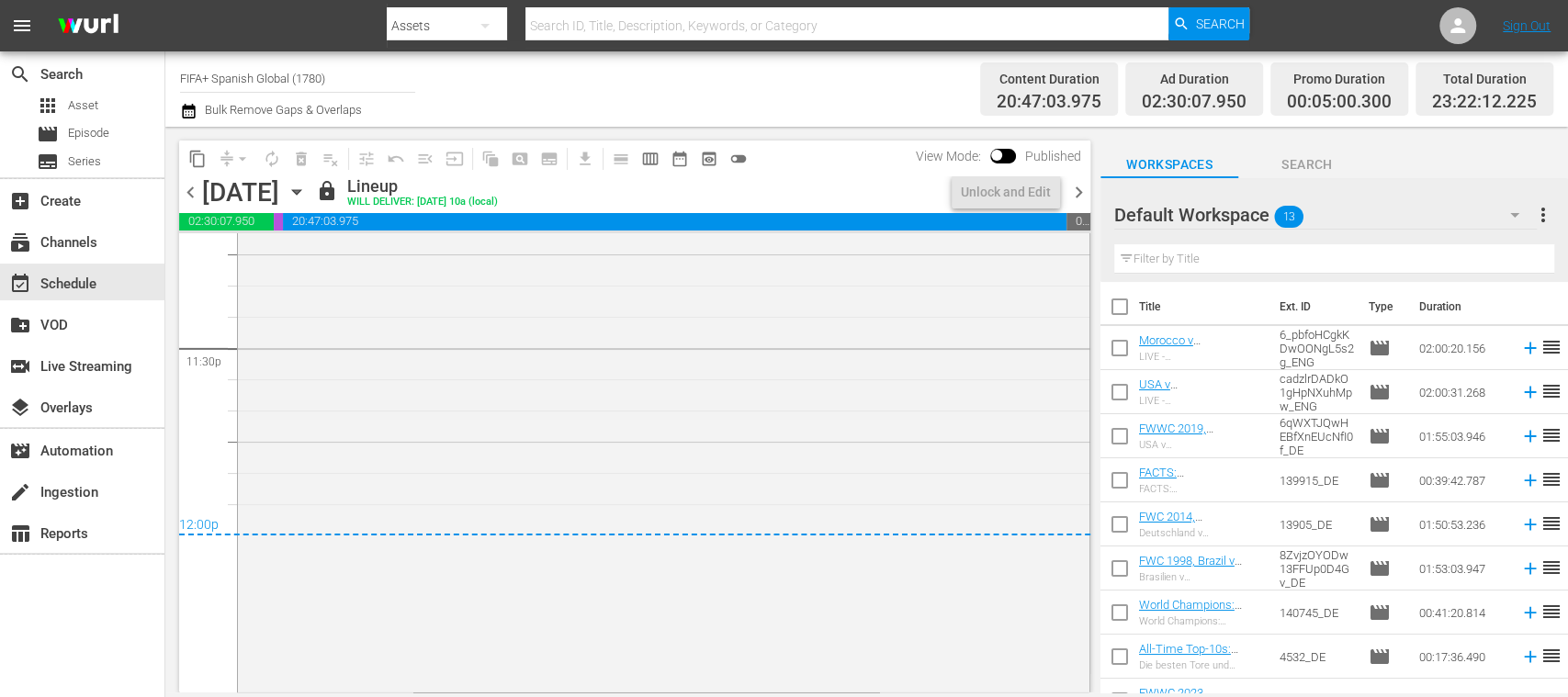
scroll to position [8693, 0]
click at [1015, 197] on div "Unlock and Edit" at bounding box center [1006, 191] width 90 height 33
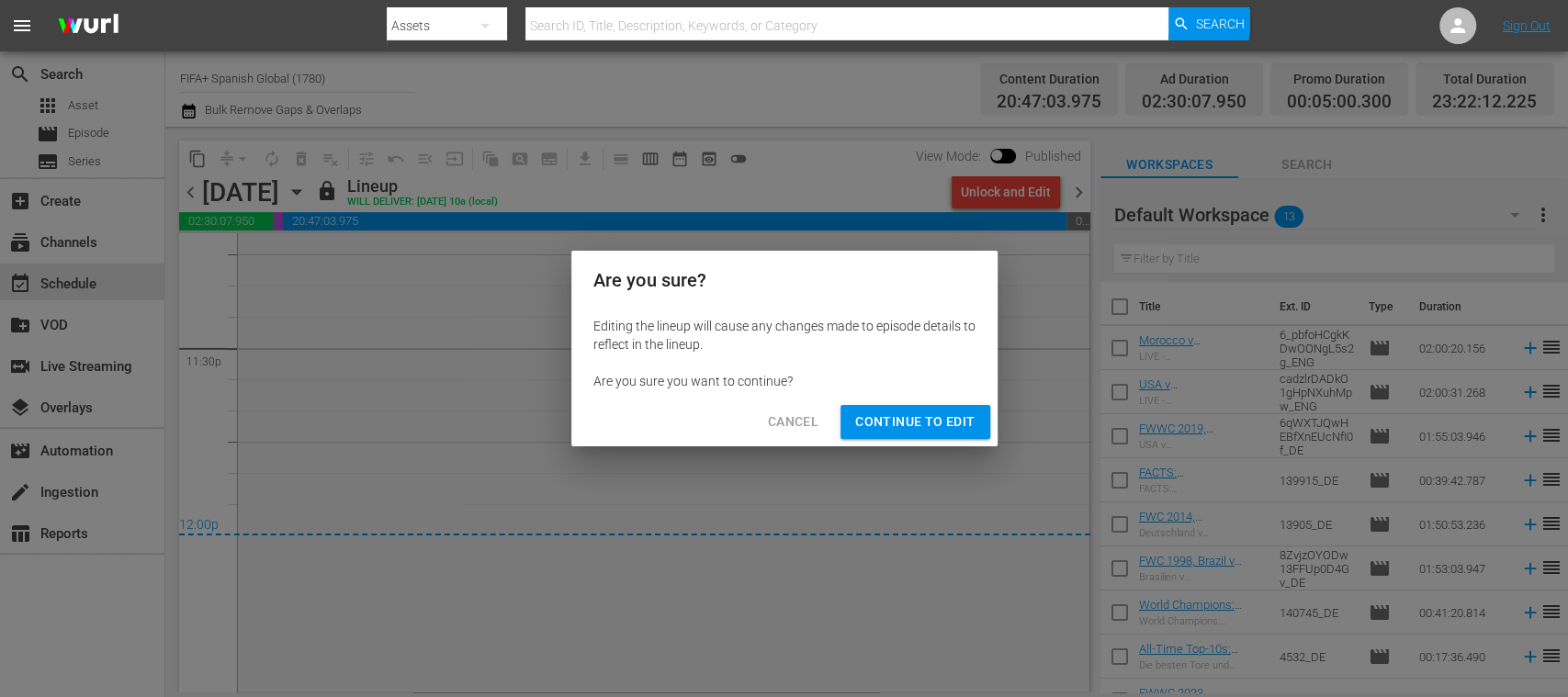
click at [952, 417] on span "Continue to Edit" at bounding box center [915, 422] width 119 height 23
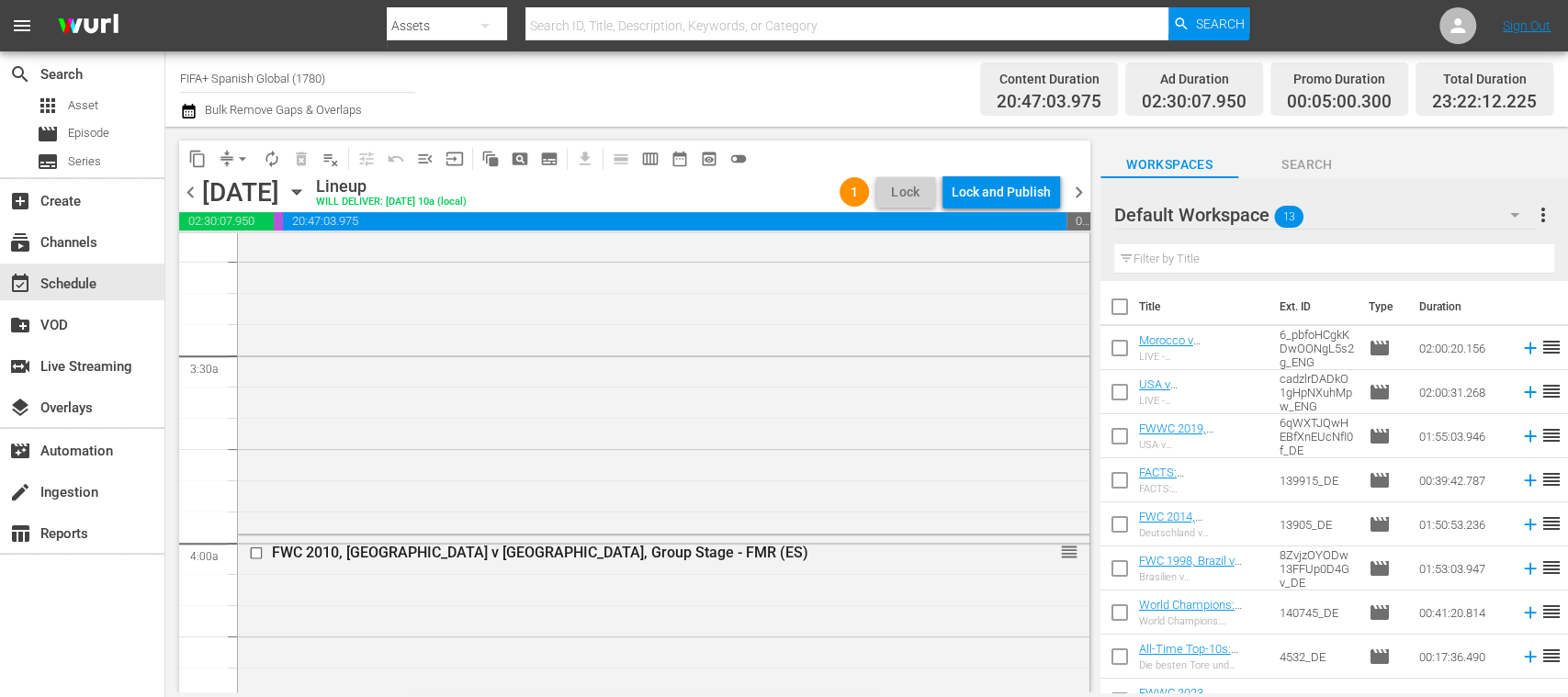
scroll to position [0, 0]
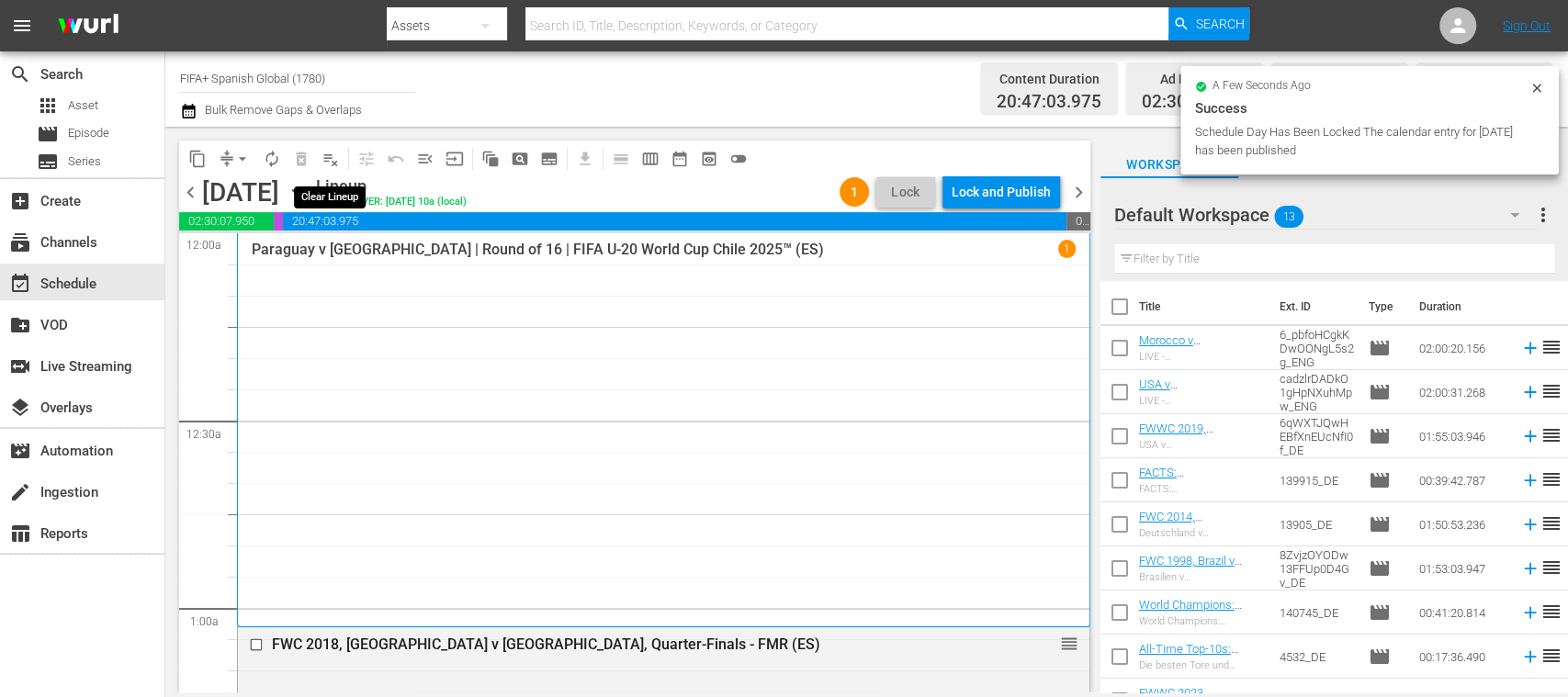
click at [331, 160] on span "playlist_remove_outlined" at bounding box center [330, 158] width 18 height 18
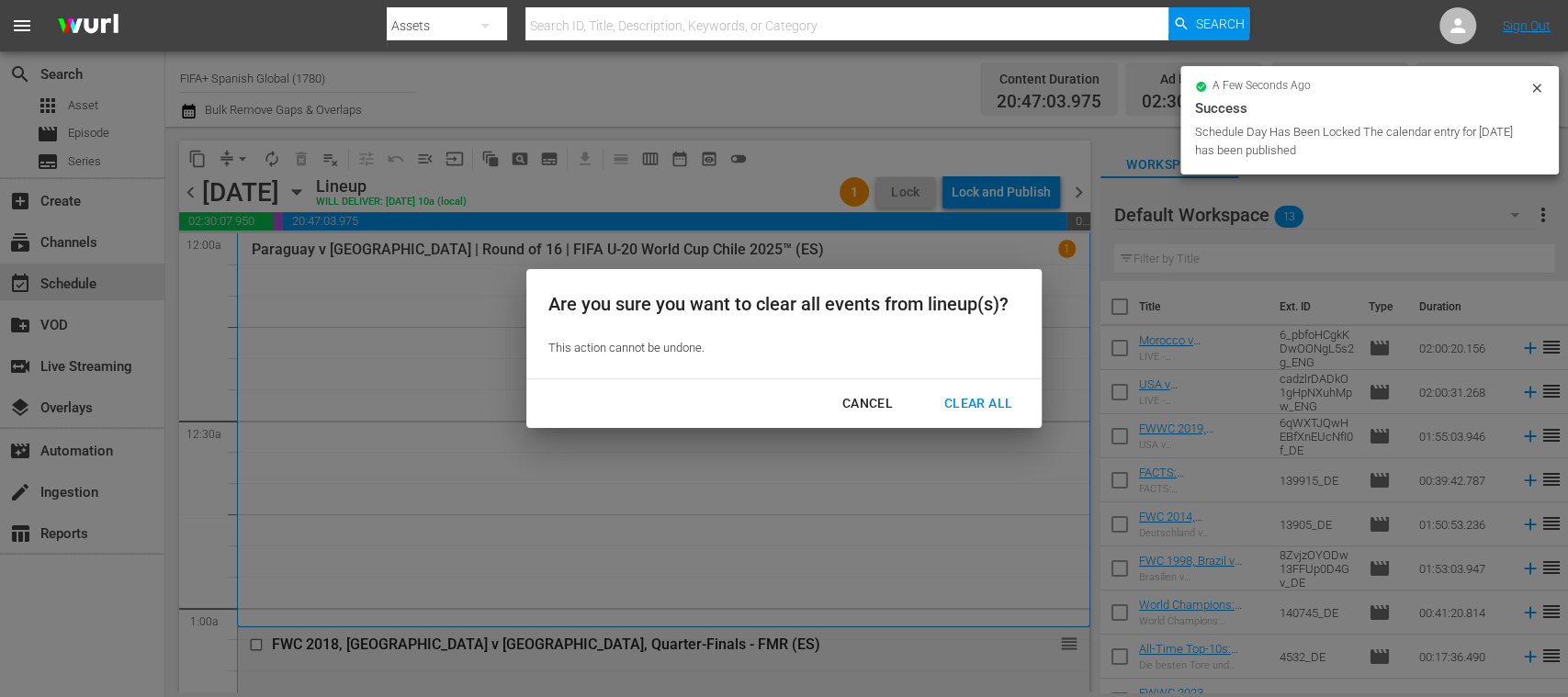
click at [996, 402] on div "Clear All" at bounding box center [978, 403] width 98 height 23
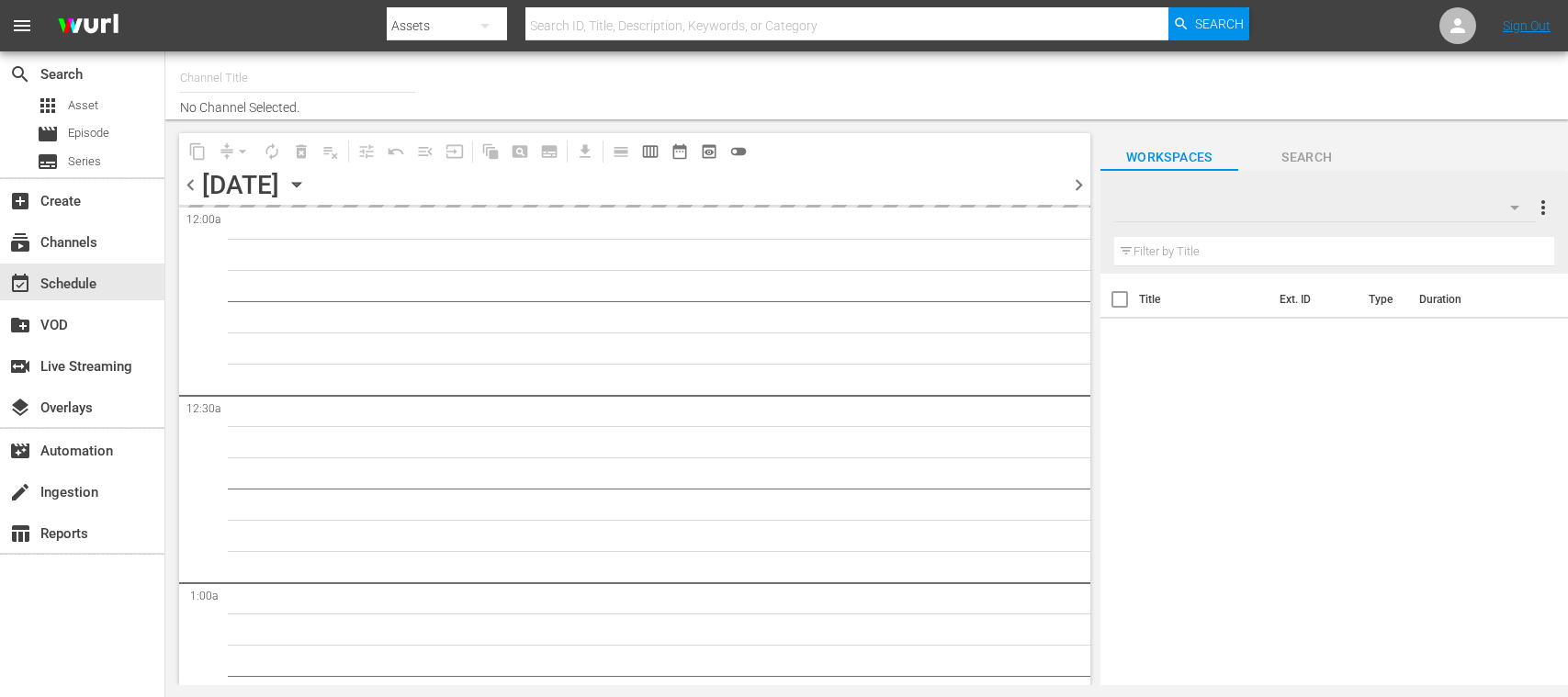
type input "FIFA+ Spanish Global (1780)"
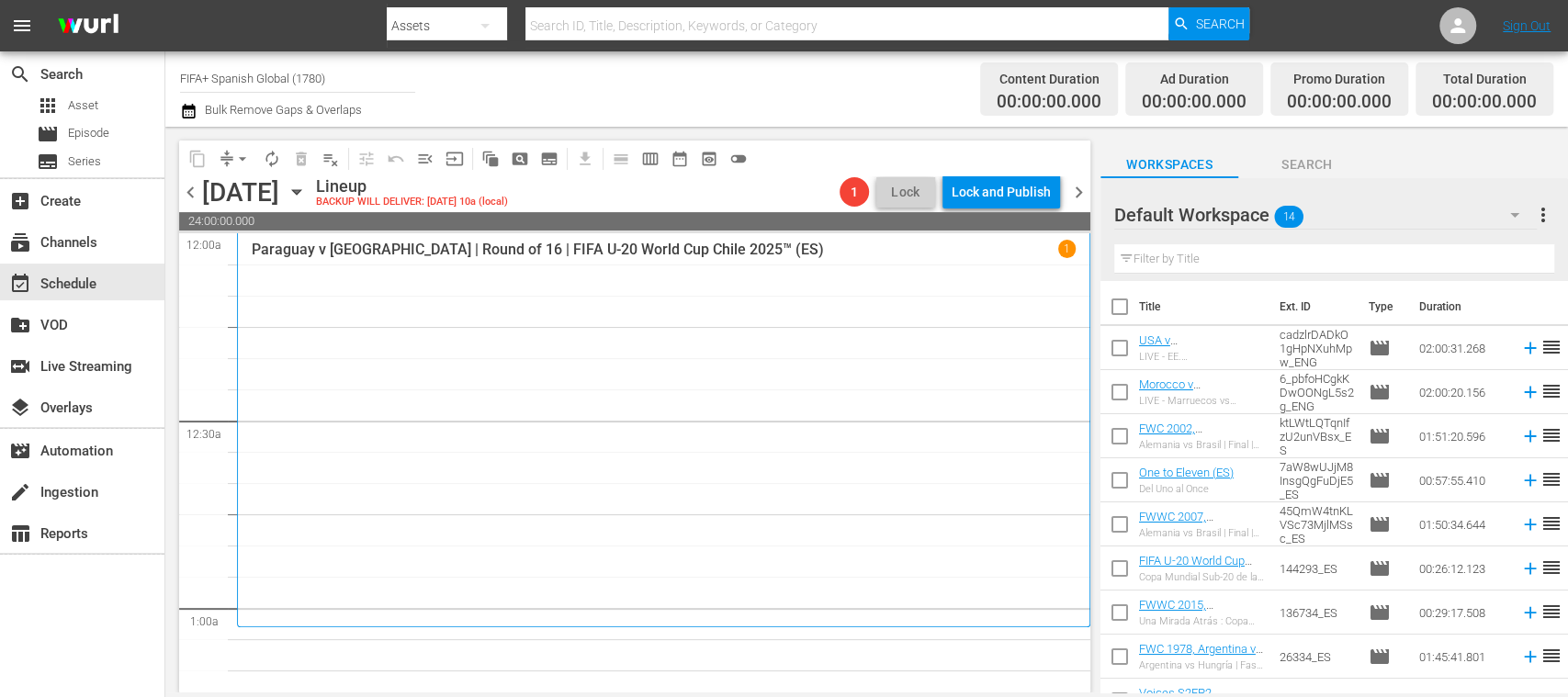
click at [1121, 313] on input "checkbox" at bounding box center [1119, 310] width 39 height 39
checkbox input "true"
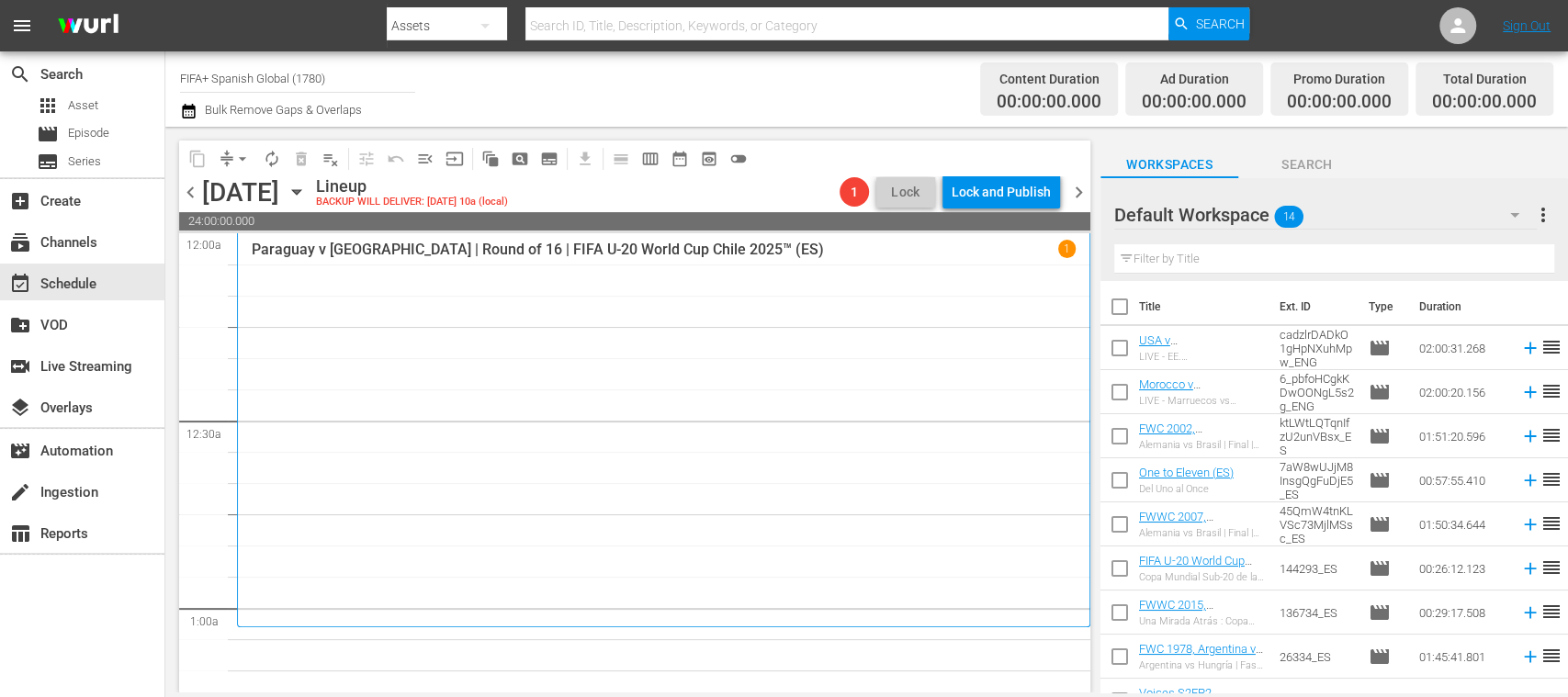
checkbox input "true"
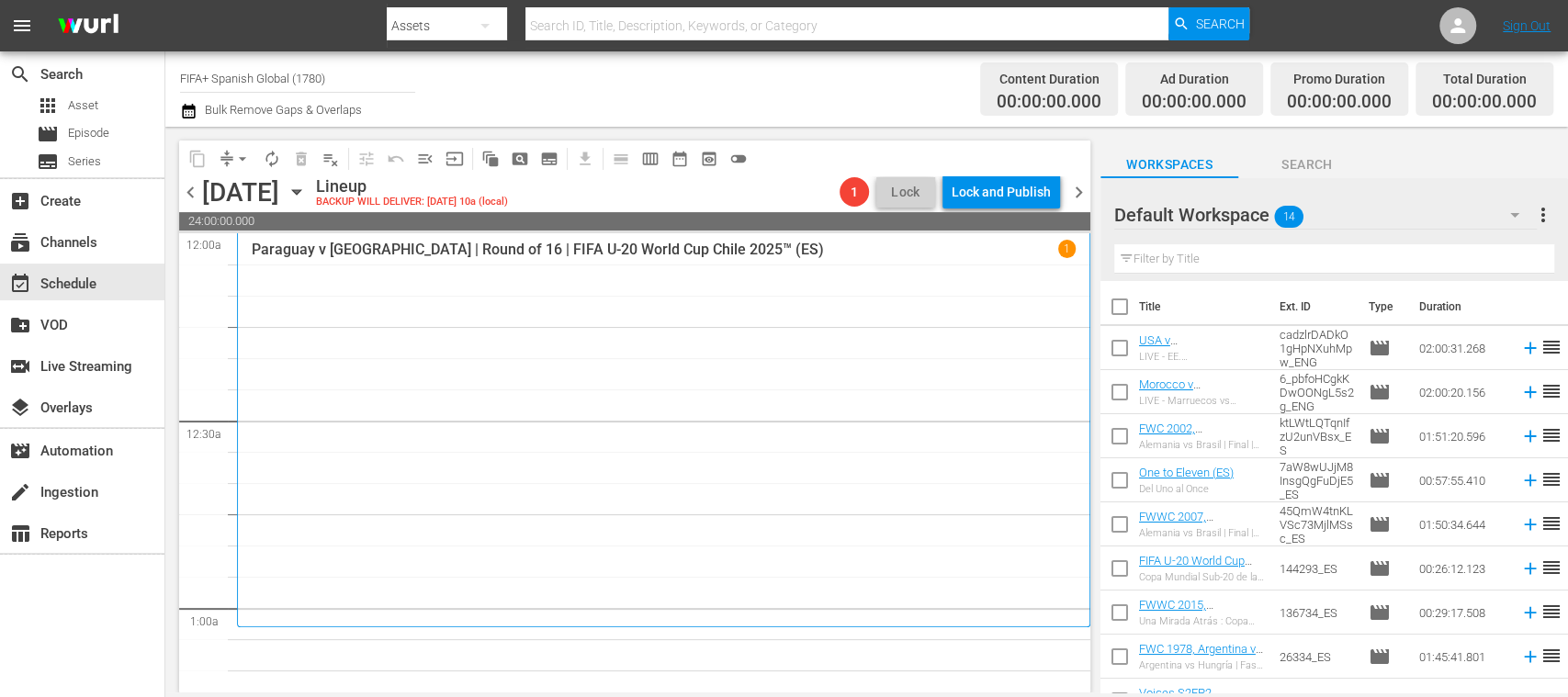
checkbox input "true"
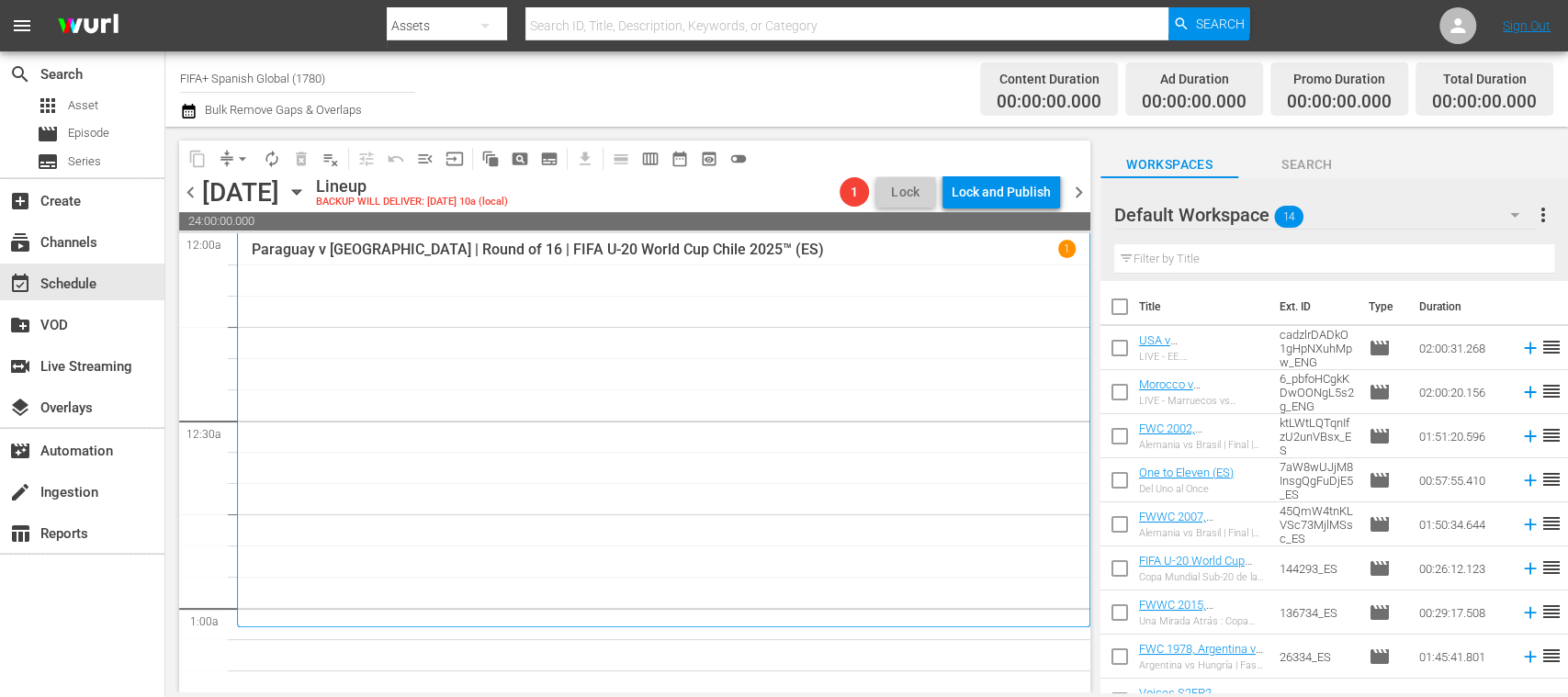
checkbox input "true"
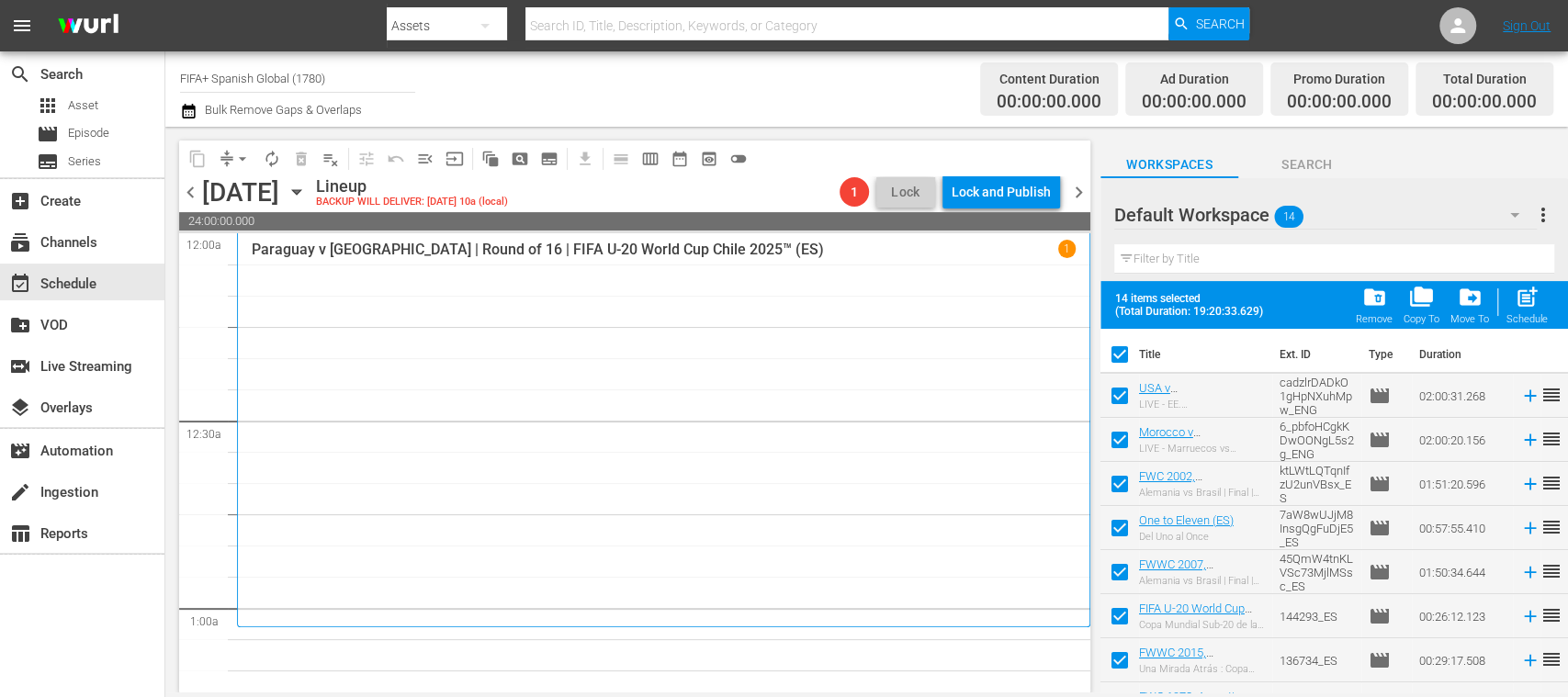
click at [1121, 390] on input "checkbox" at bounding box center [1119, 400] width 39 height 39
checkbox input "false"
click at [1119, 438] on input "checkbox" at bounding box center [1119, 443] width 39 height 39
checkbox input "false"
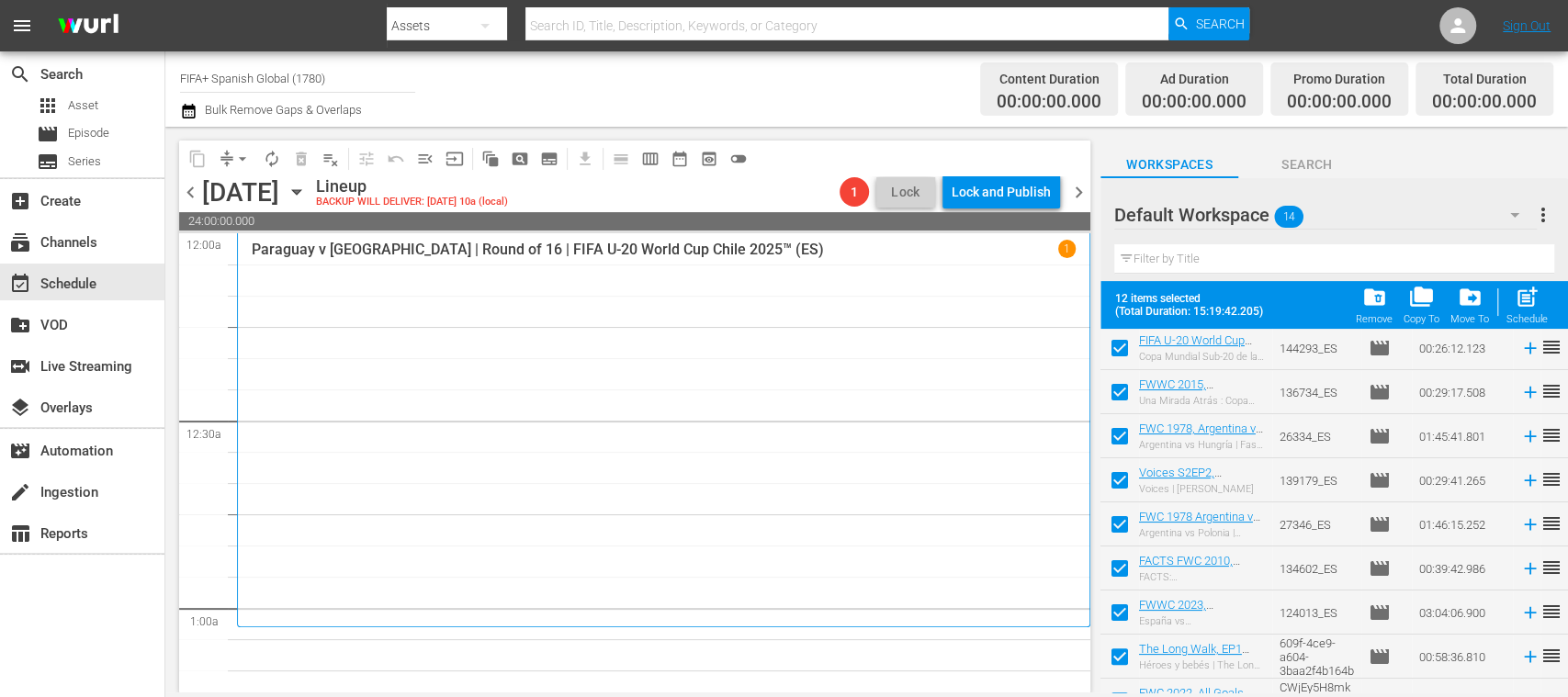
scroll to position [270, 0]
click at [1538, 305] on span "post_add" at bounding box center [1526, 297] width 25 height 25
checkbox input "false"
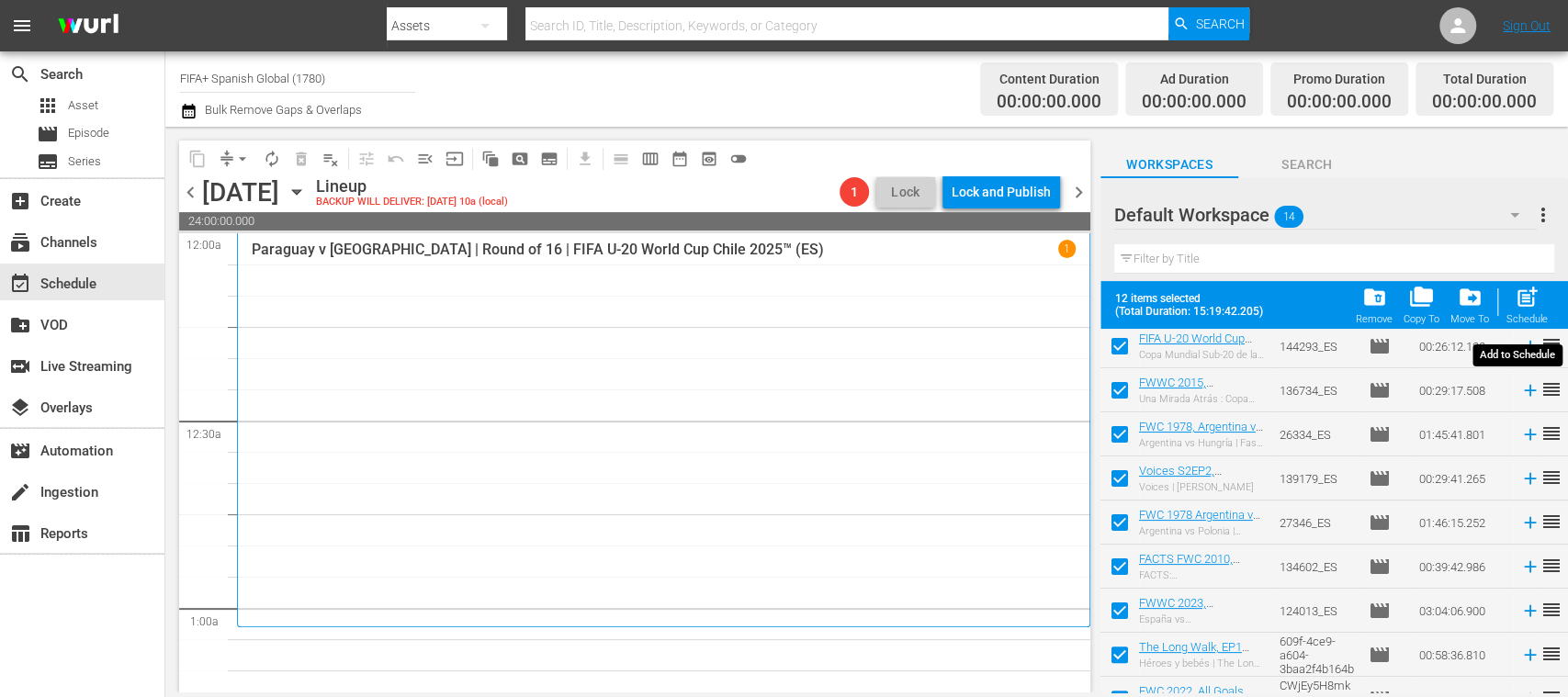
checkbox input "false"
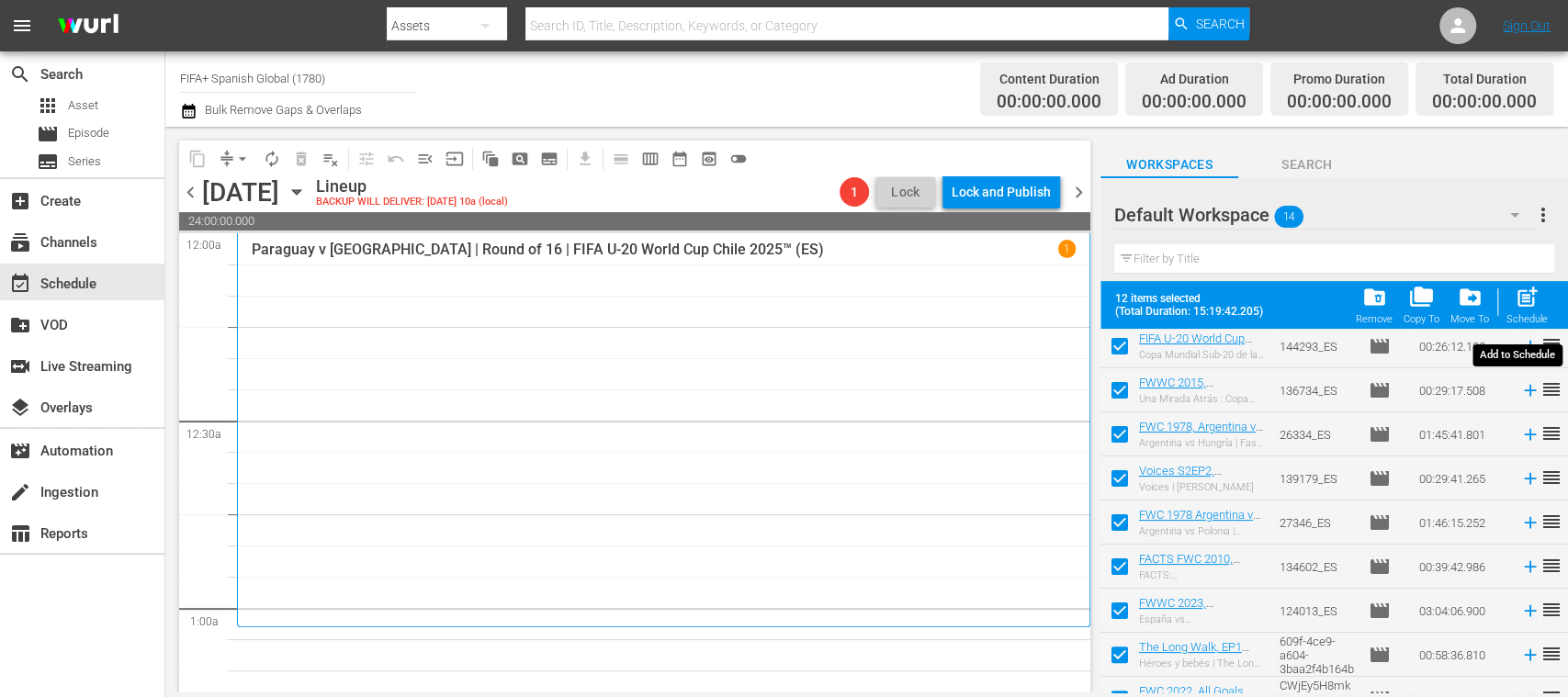
checkbox input "false"
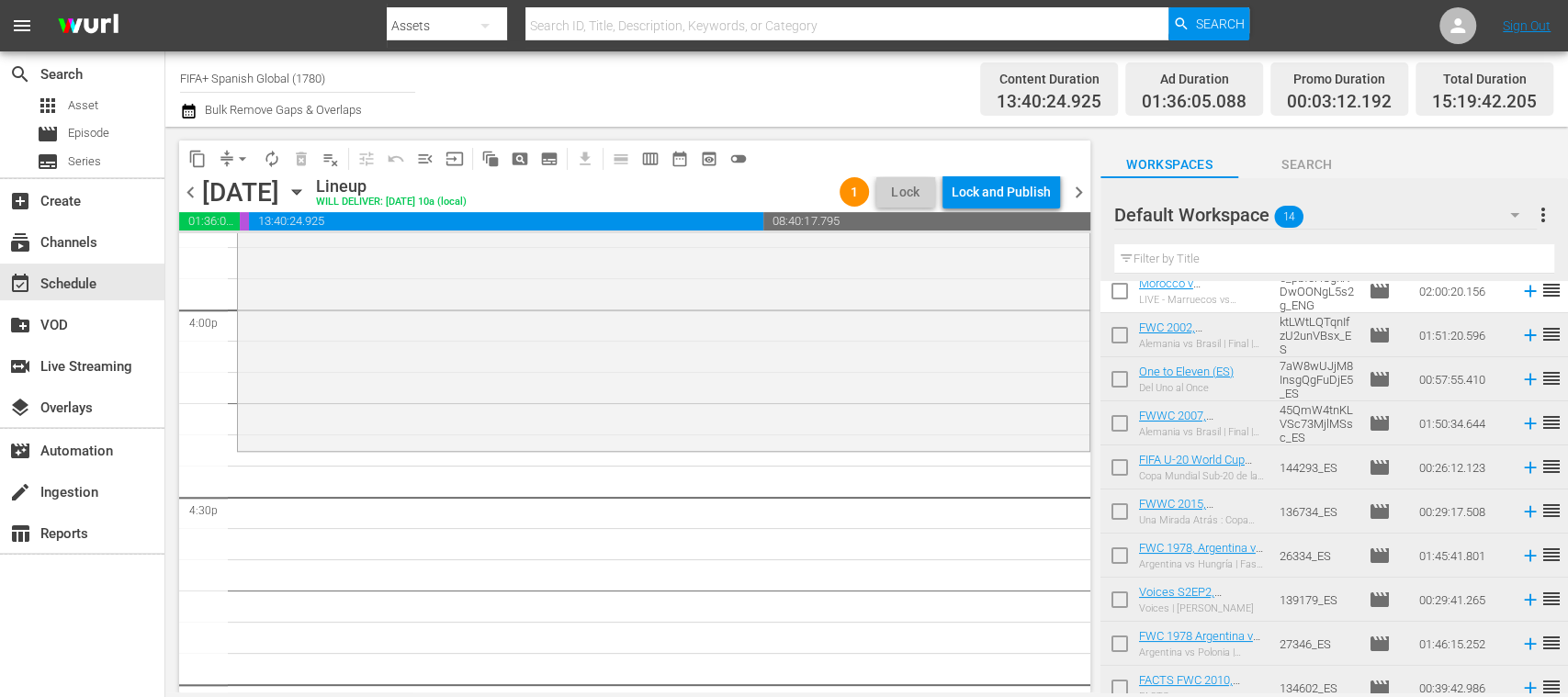
scroll to position [98, 0]
click at [1122, 342] on input "checkbox" at bounding box center [1119, 342] width 39 height 39
checkbox input "true"
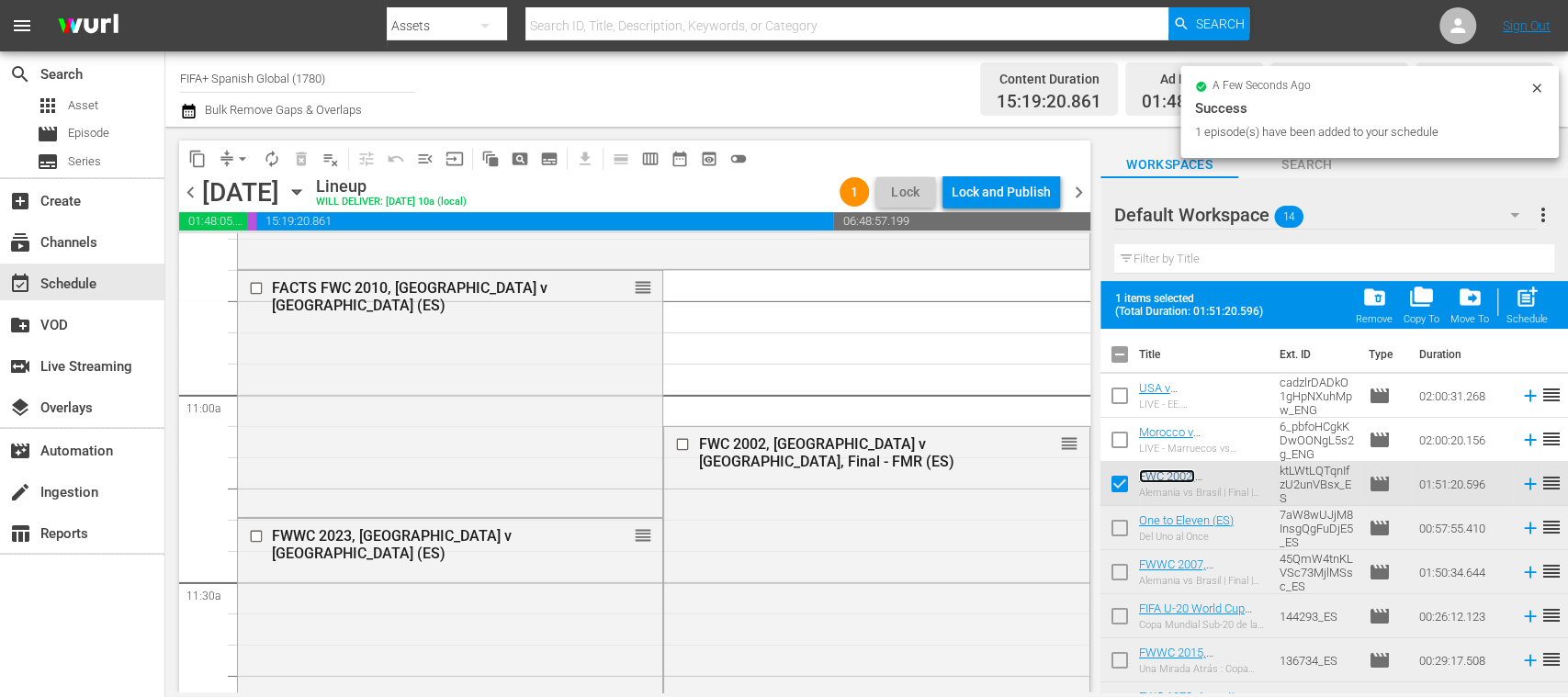
scroll to position [5803, 0]
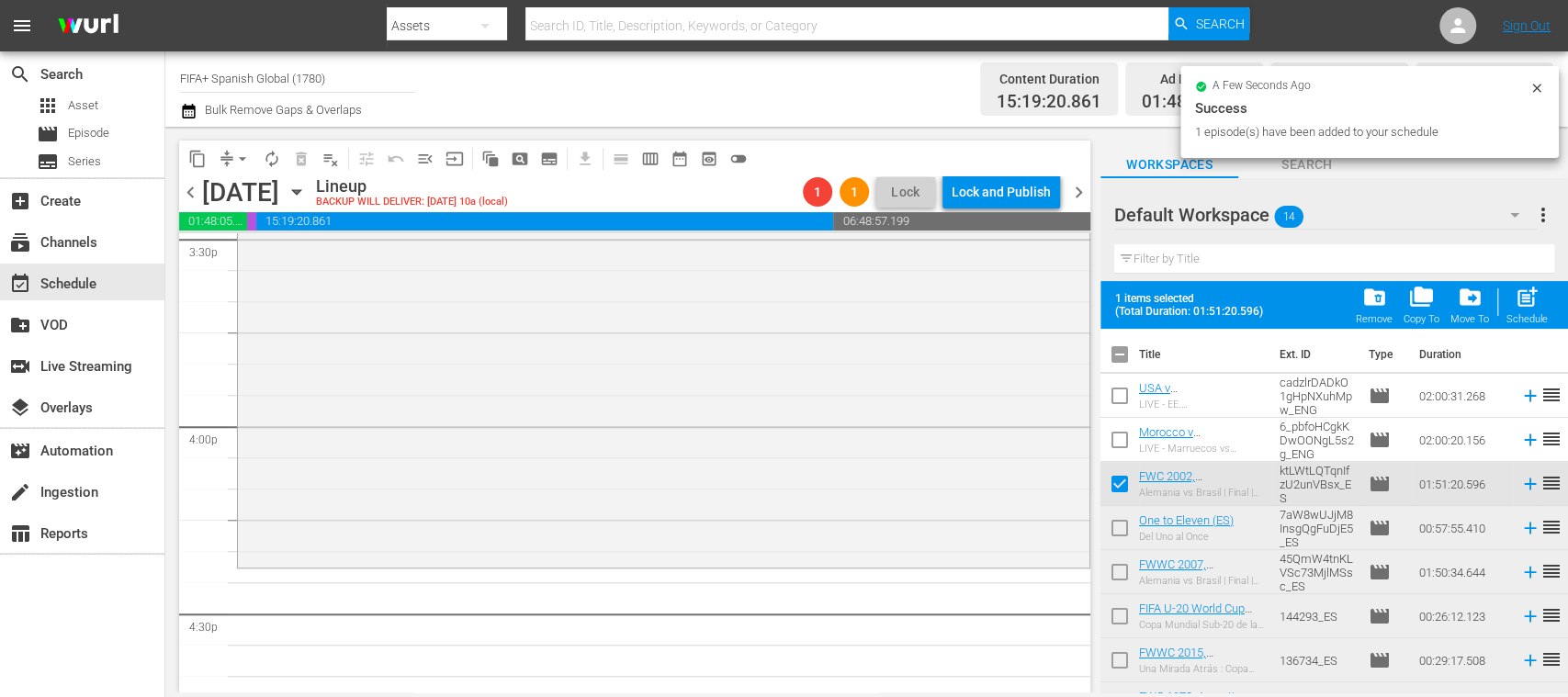
click at [245, 160] on span "arrow_drop_down" at bounding box center [241, 158] width 18 height 18
click at [296, 250] on li "Align to End of Previous Day" at bounding box center [243, 257] width 193 height 30
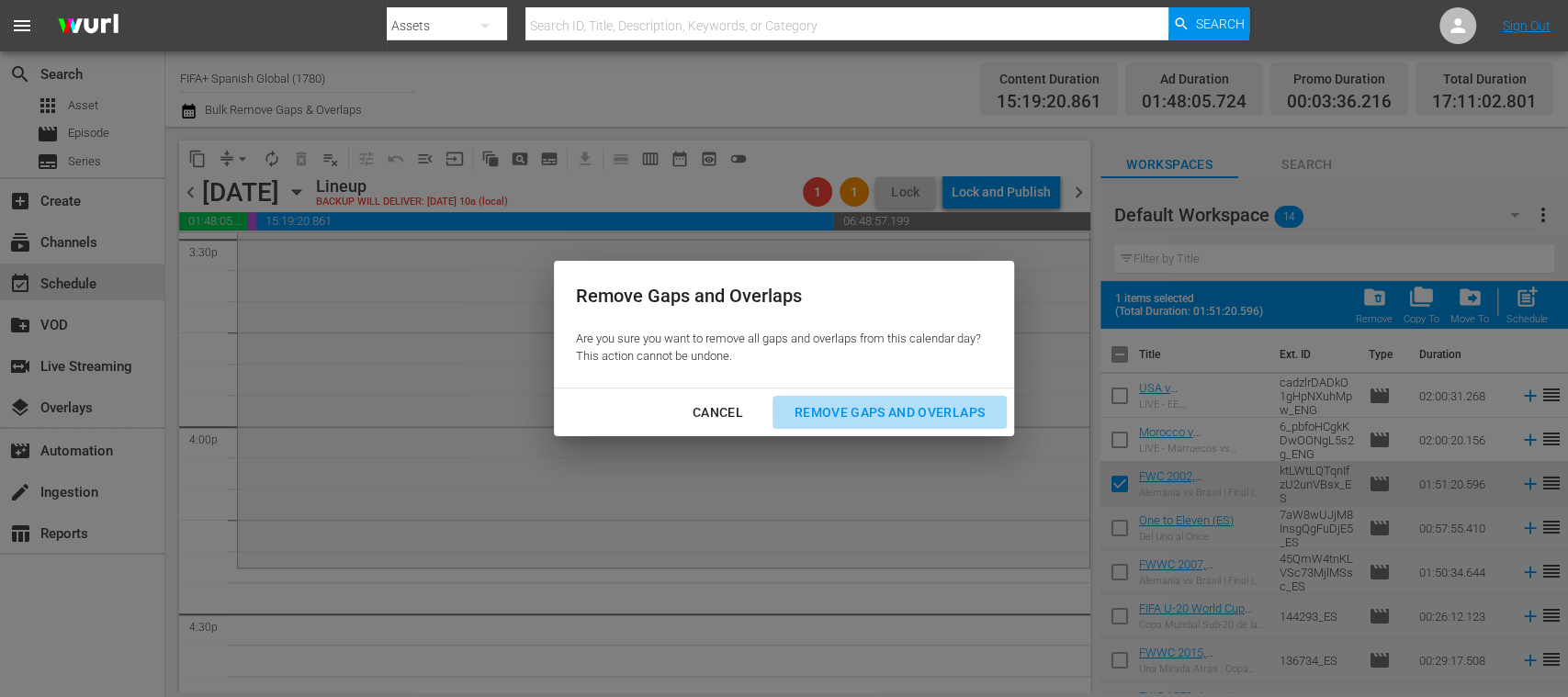
click at [843, 406] on div "Remove Gaps and Overlaps" at bounding box center [889, 413] width 220 height 23
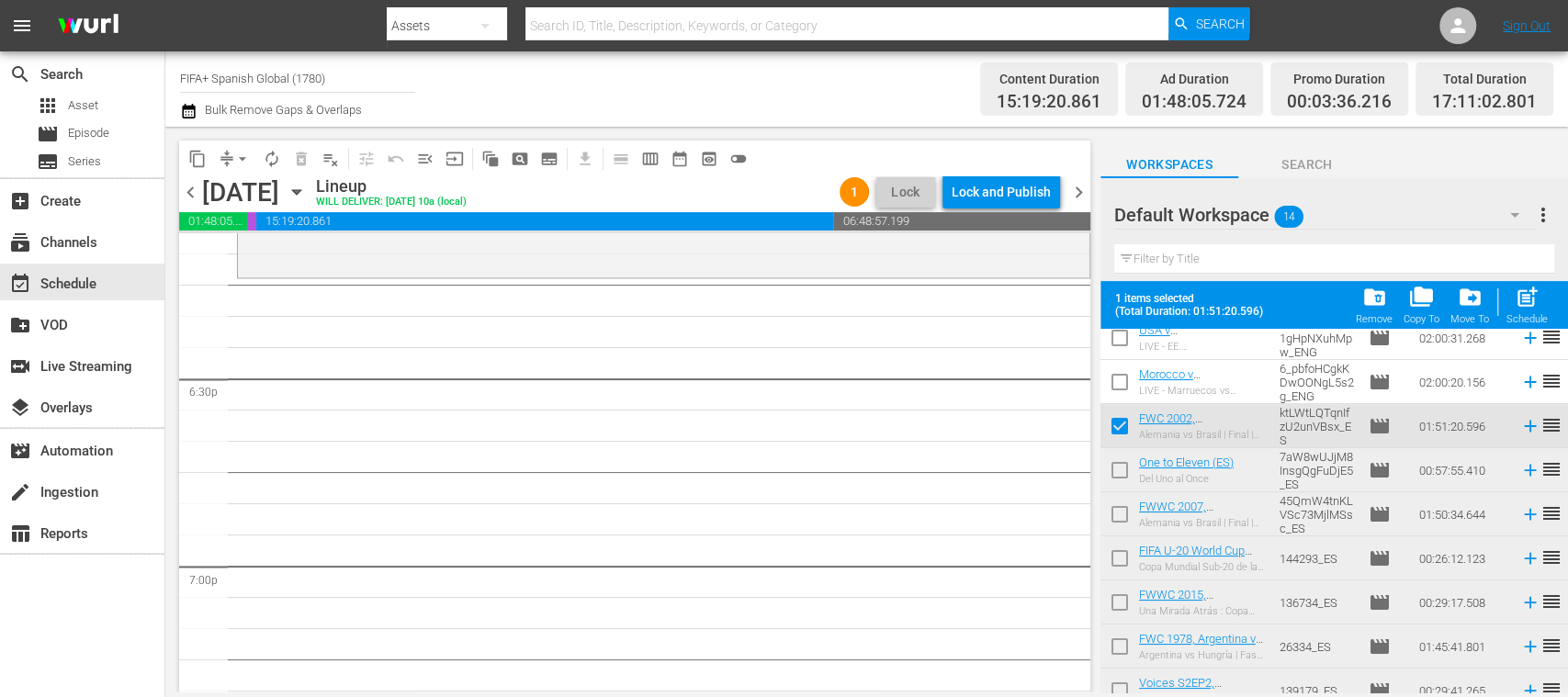
scroll to position [100, 0]
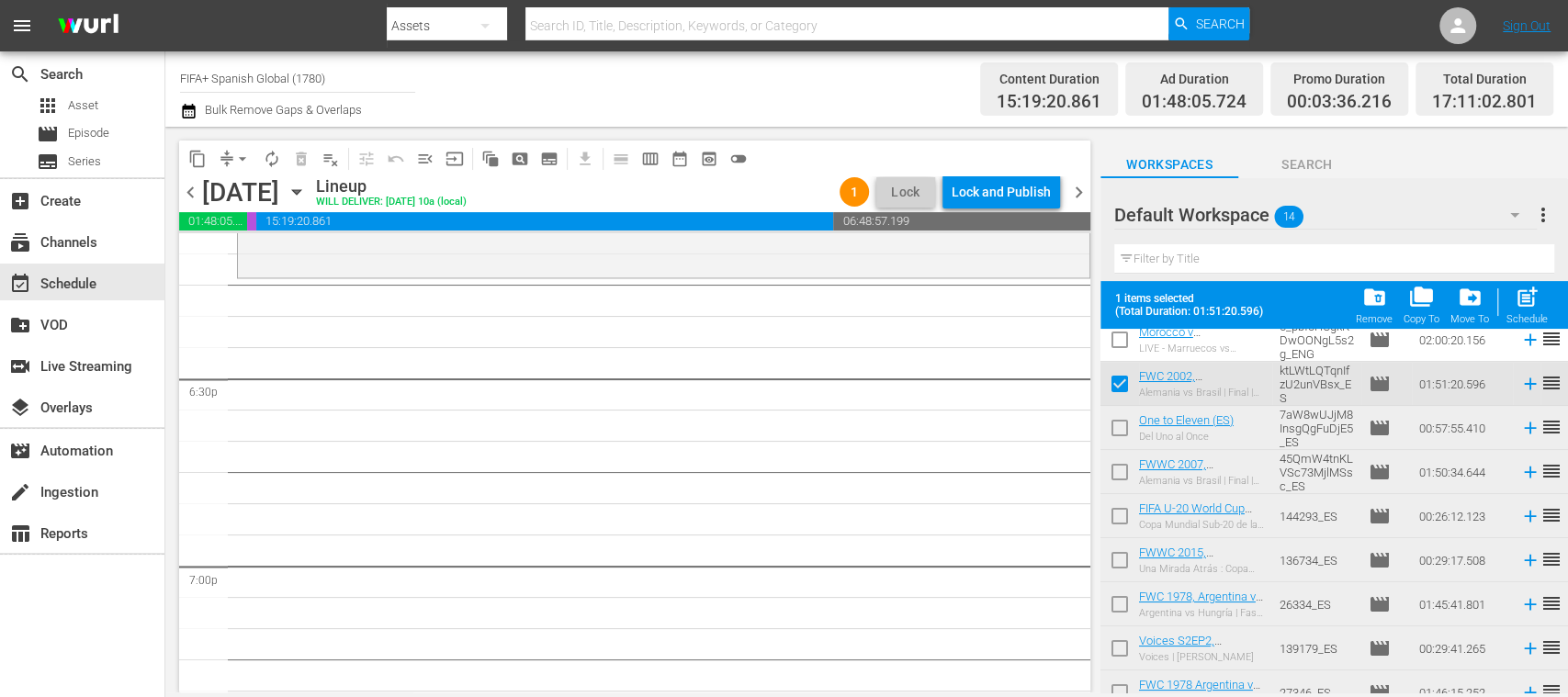
click at [1120, 558] on input "checkbox" at bounding box center [1119, 563] width 39 height 39
checkbox input "true"
click at [1122, 516] on input "checkbox" at bounding box center [1119, 520] width 39 height 39
checkbox input "true"
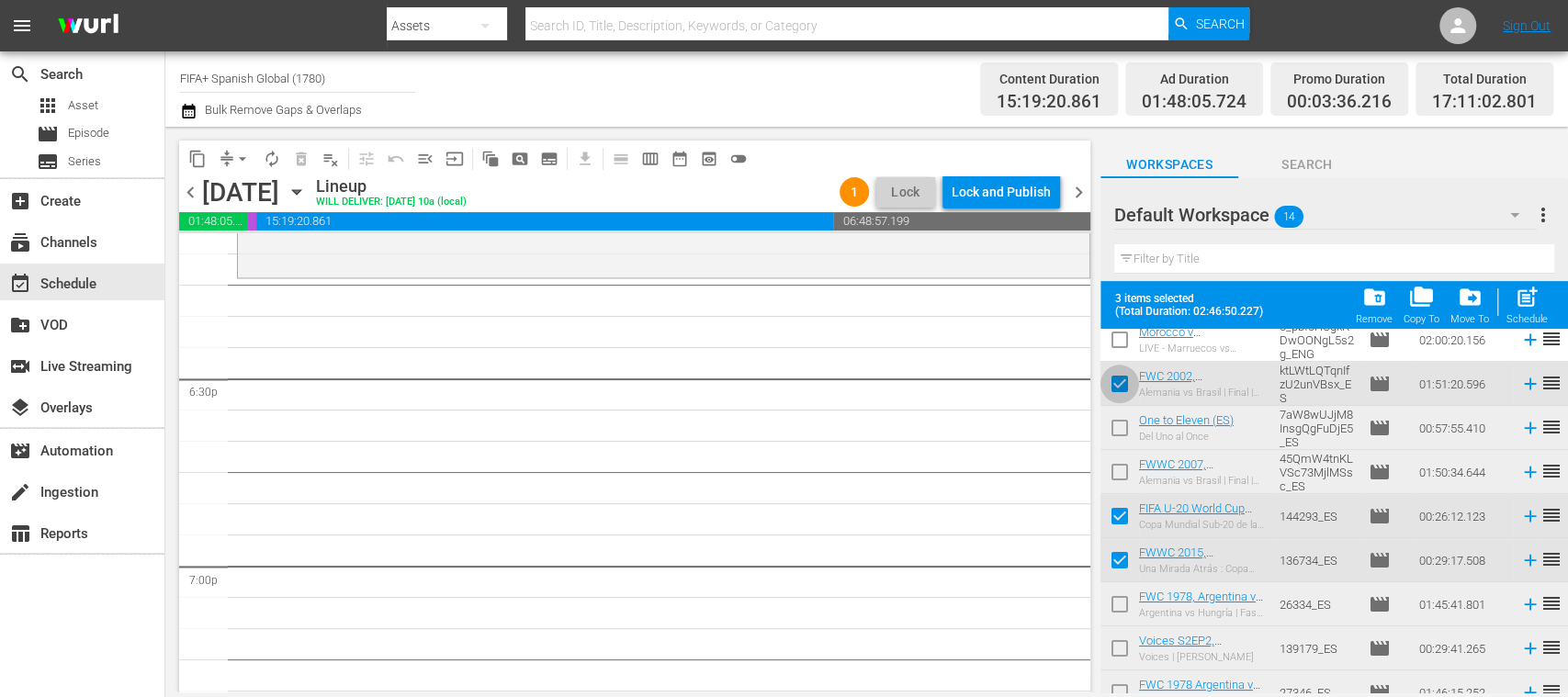
click at [1123, 379] on input "checkbox" at bounding box center [1119, 387] width 39 height 39
checkbox input "false"
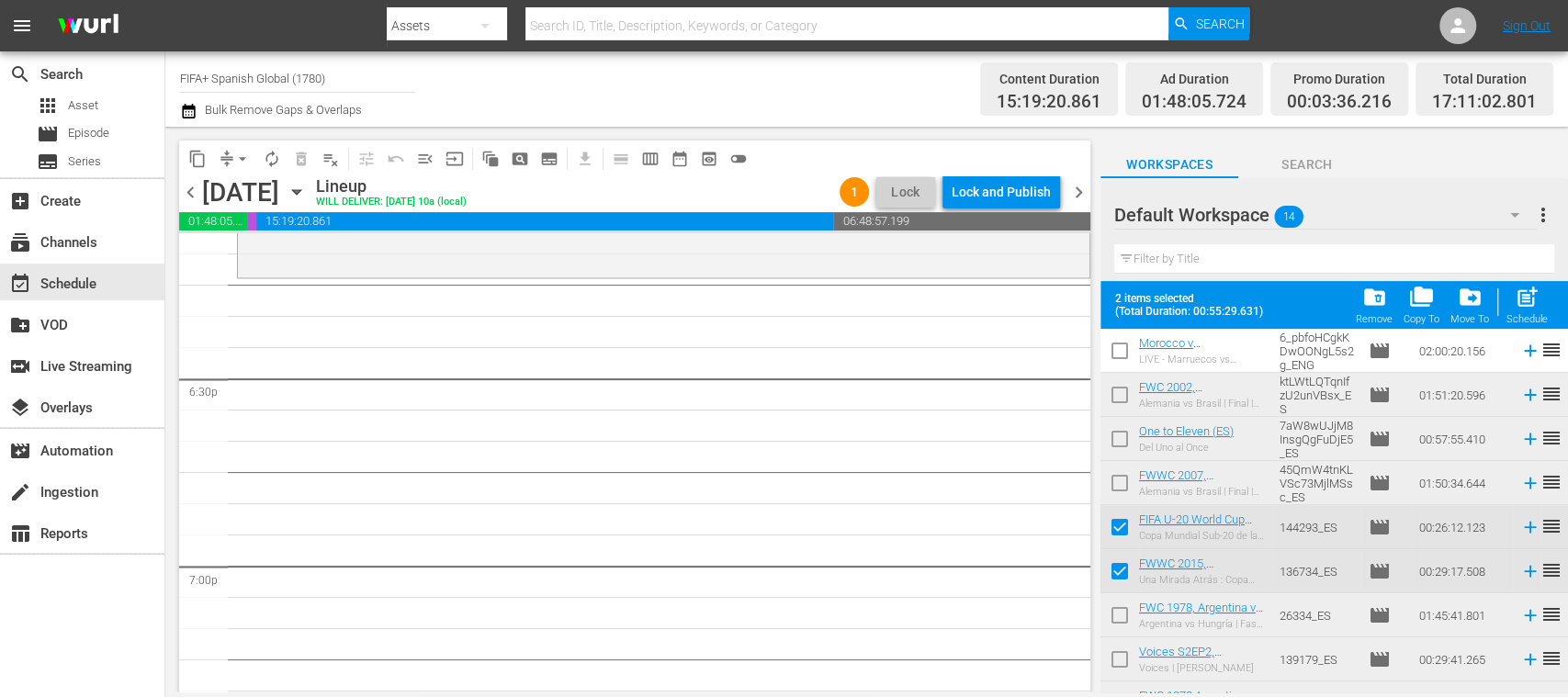
scroll to position [64, 0]
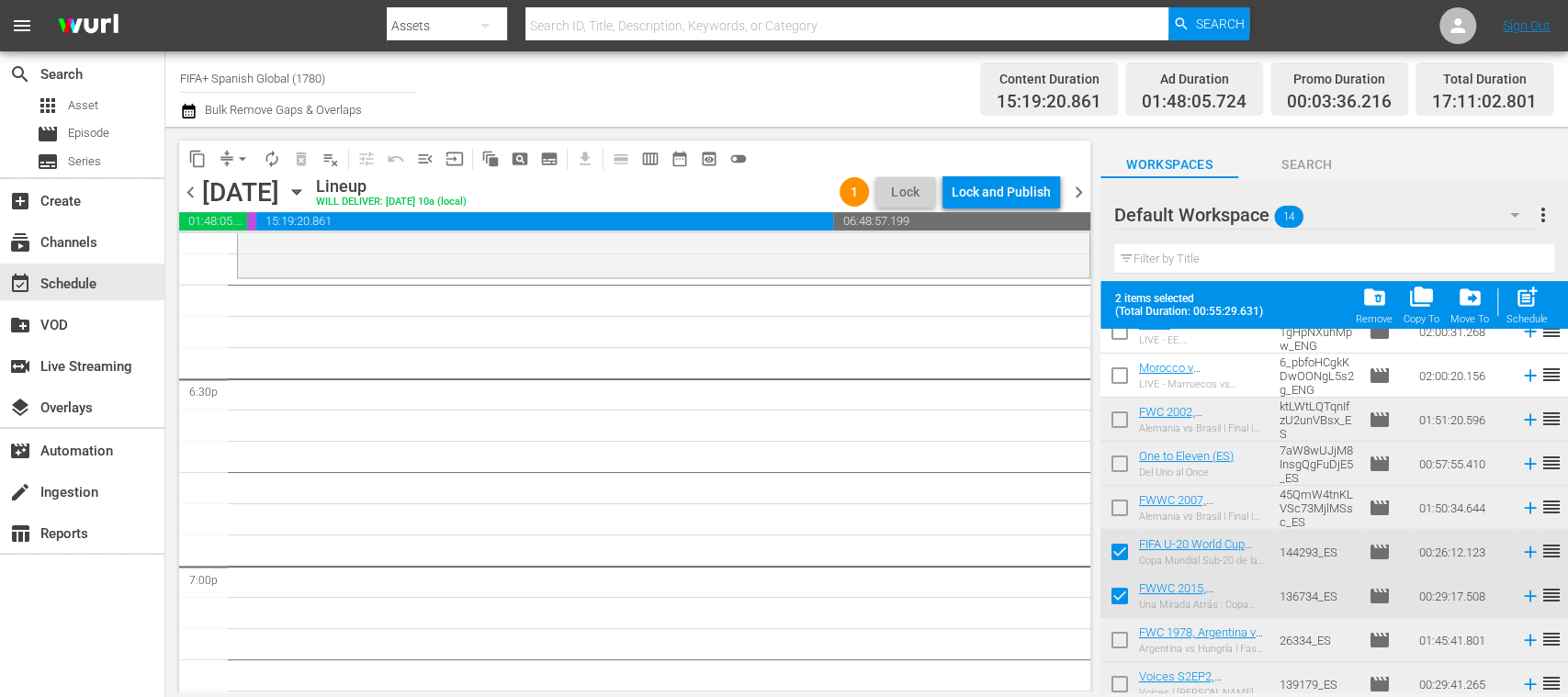
click at [1116, 465] on input "checkbox" at bounding box center [1119, 467] width 39 height 39
checkbox input "true"
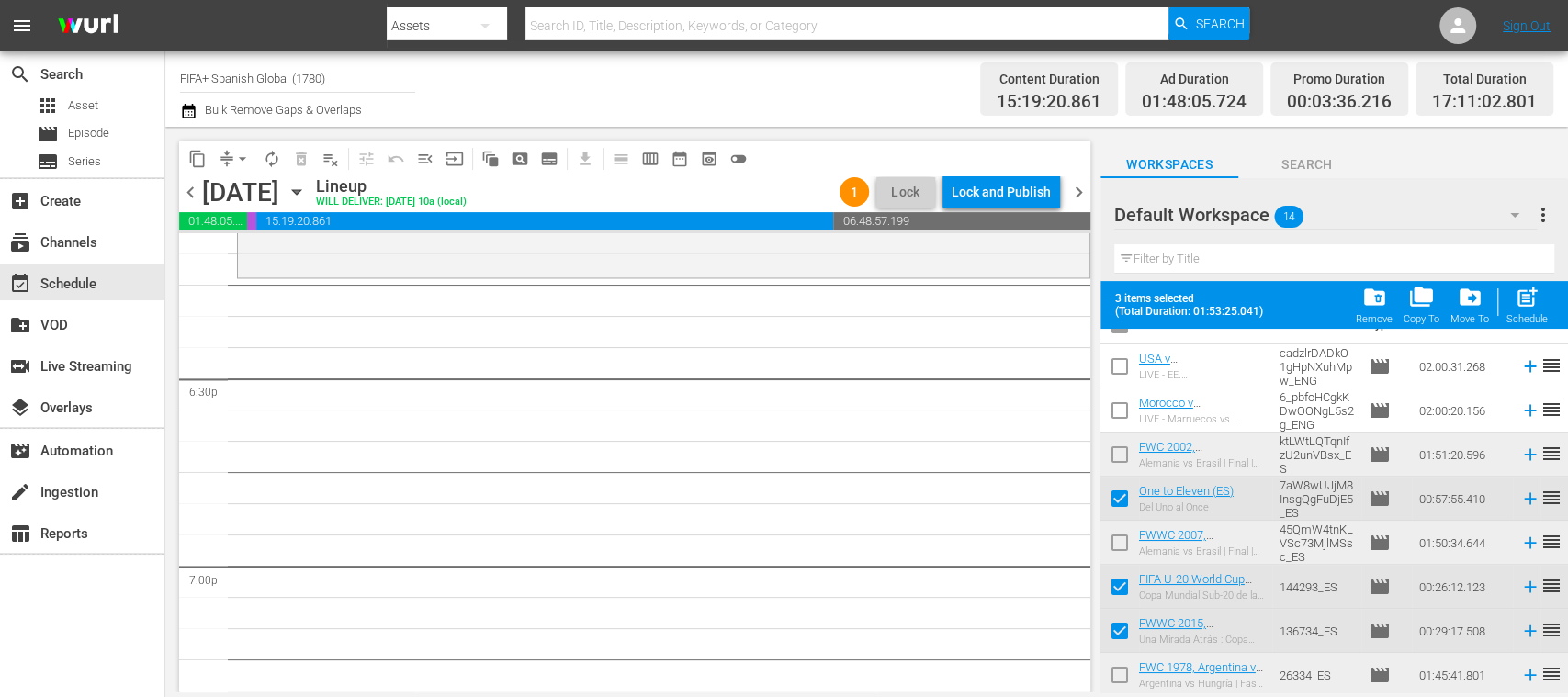
scroll to position [0, 0]
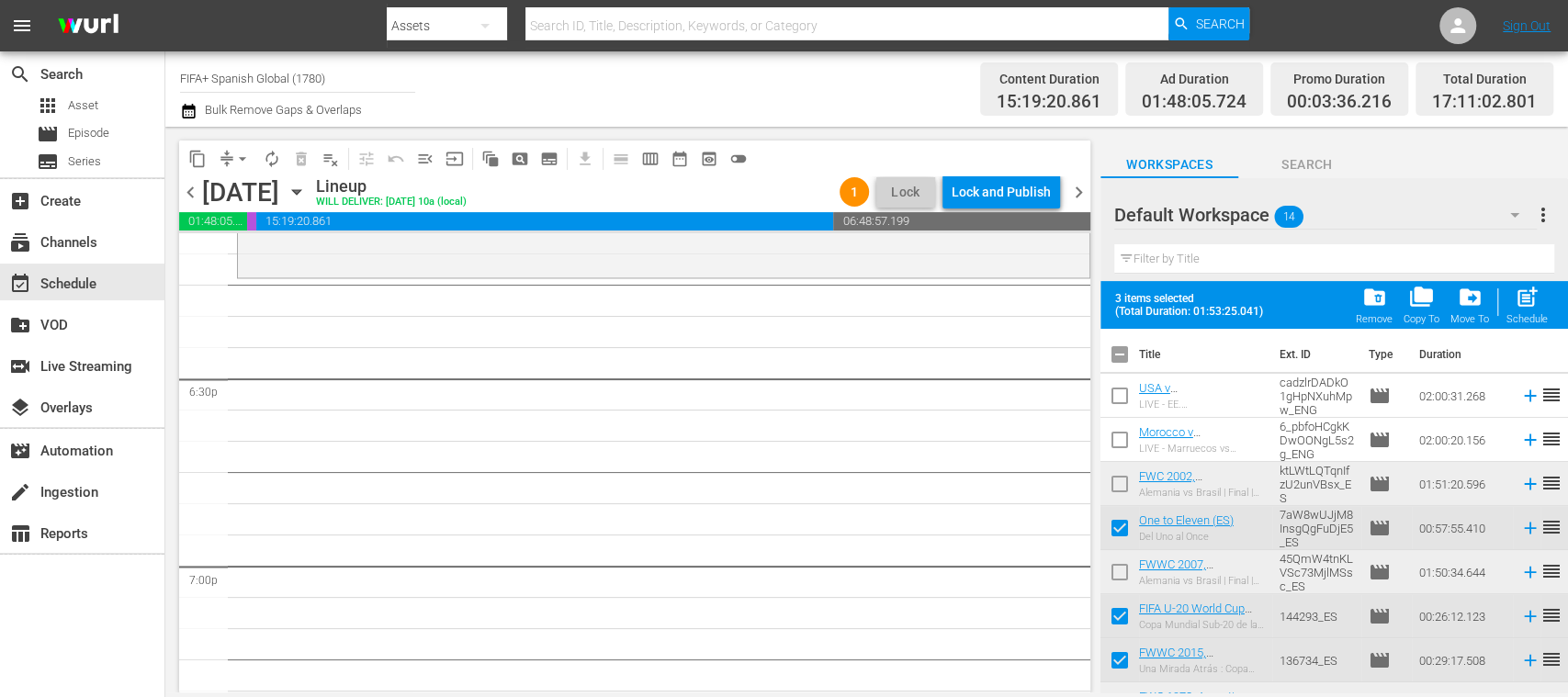
click at [1123, 617] on input "checkbox" at bounding box center [1119, 619] width 39 height 39
checkbox input "false"
click at [1126, 660] on input "checkbox" at bounding box center [1119, 664] width 39 height 39
checkbox input "false"
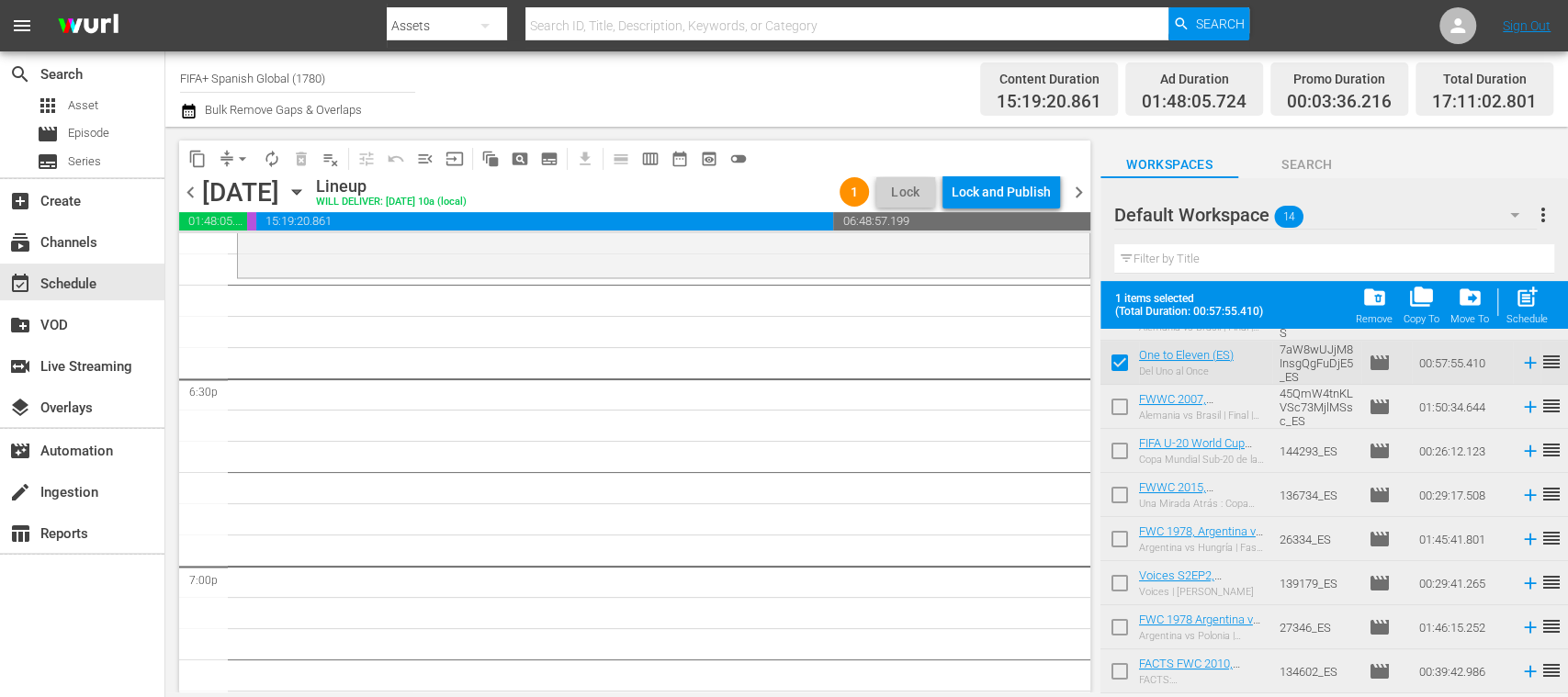
scroll to position [152, 0]
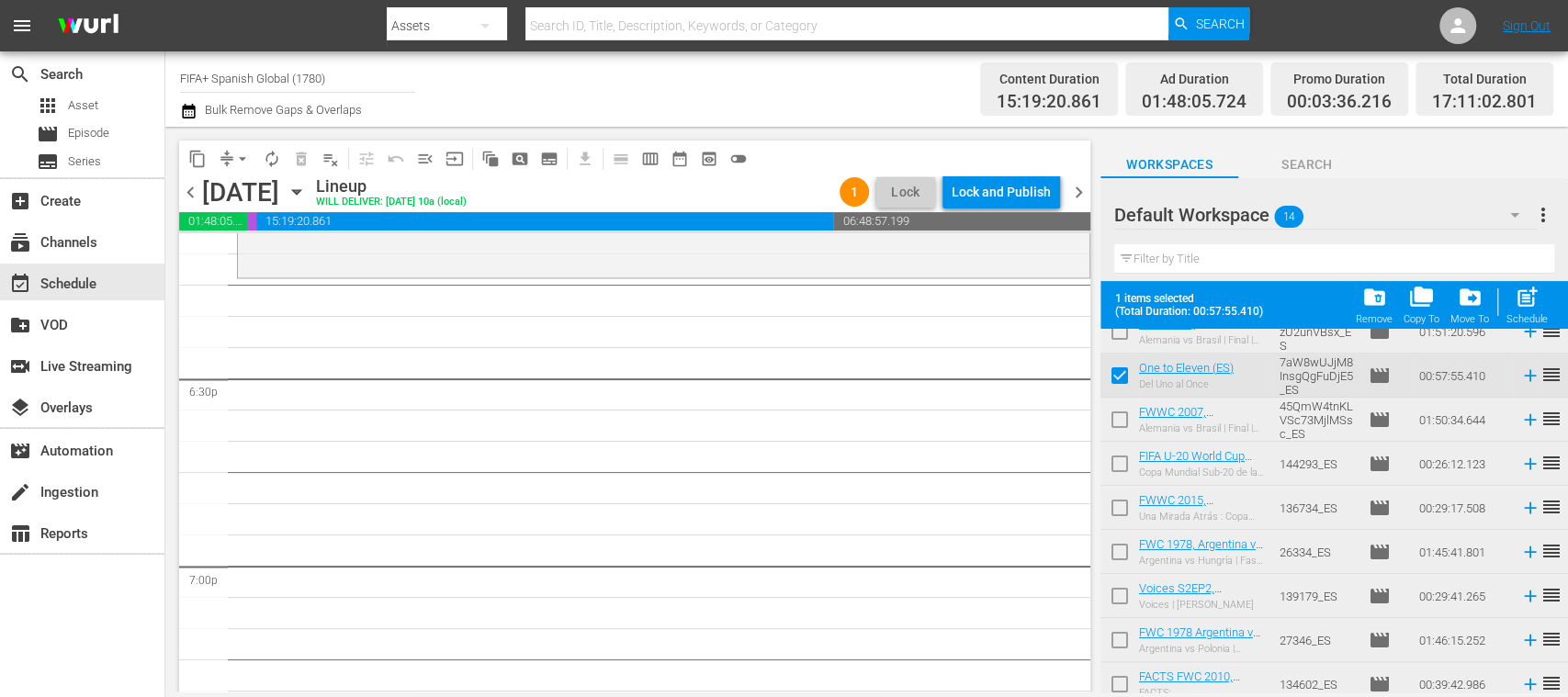
click at [1123, 465] on input "checkbox" at bounding box center [1119, 467] width 39 height 39
checkbox input "true"
click at [1526, 310] on span "post_add" at bounding box center [1526, 297] width 25 height 25
checkbox input "false"
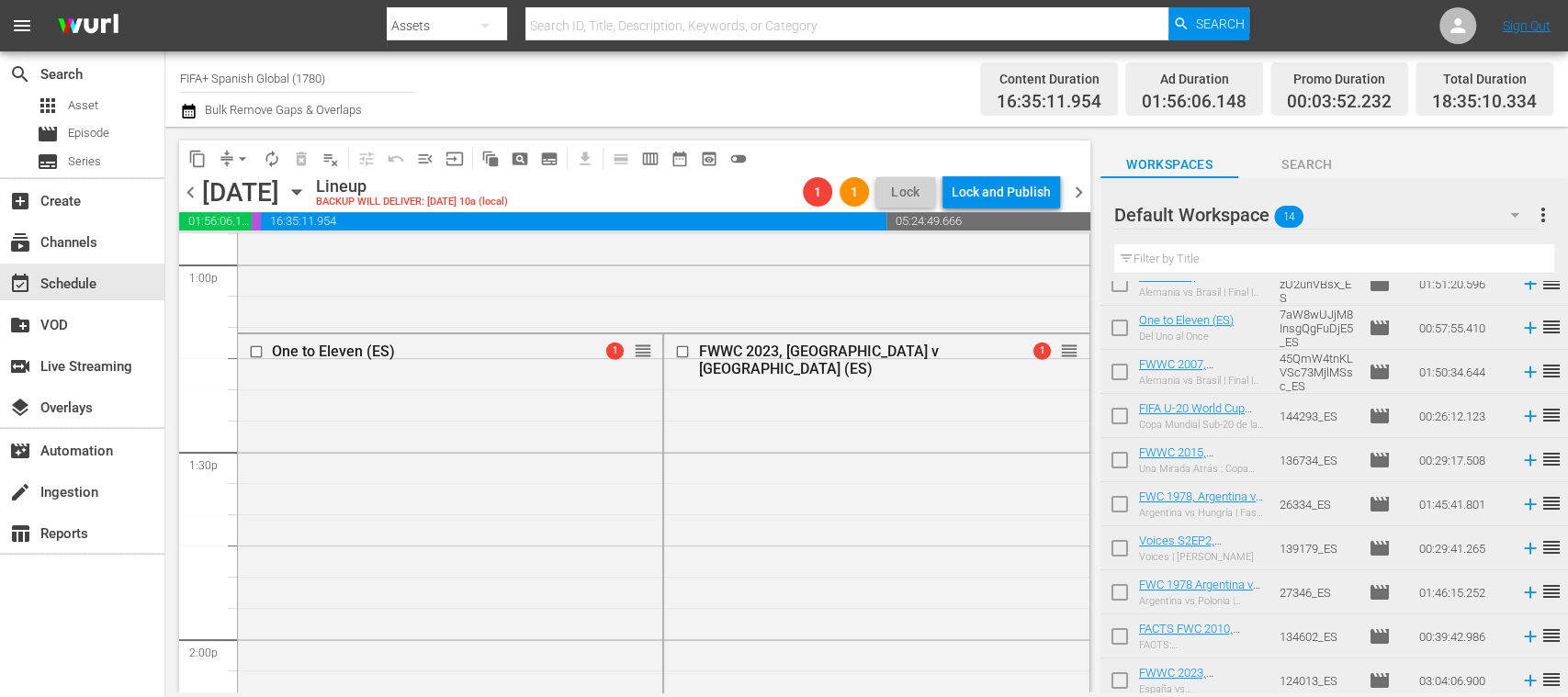
scroll to position [4747, 0]
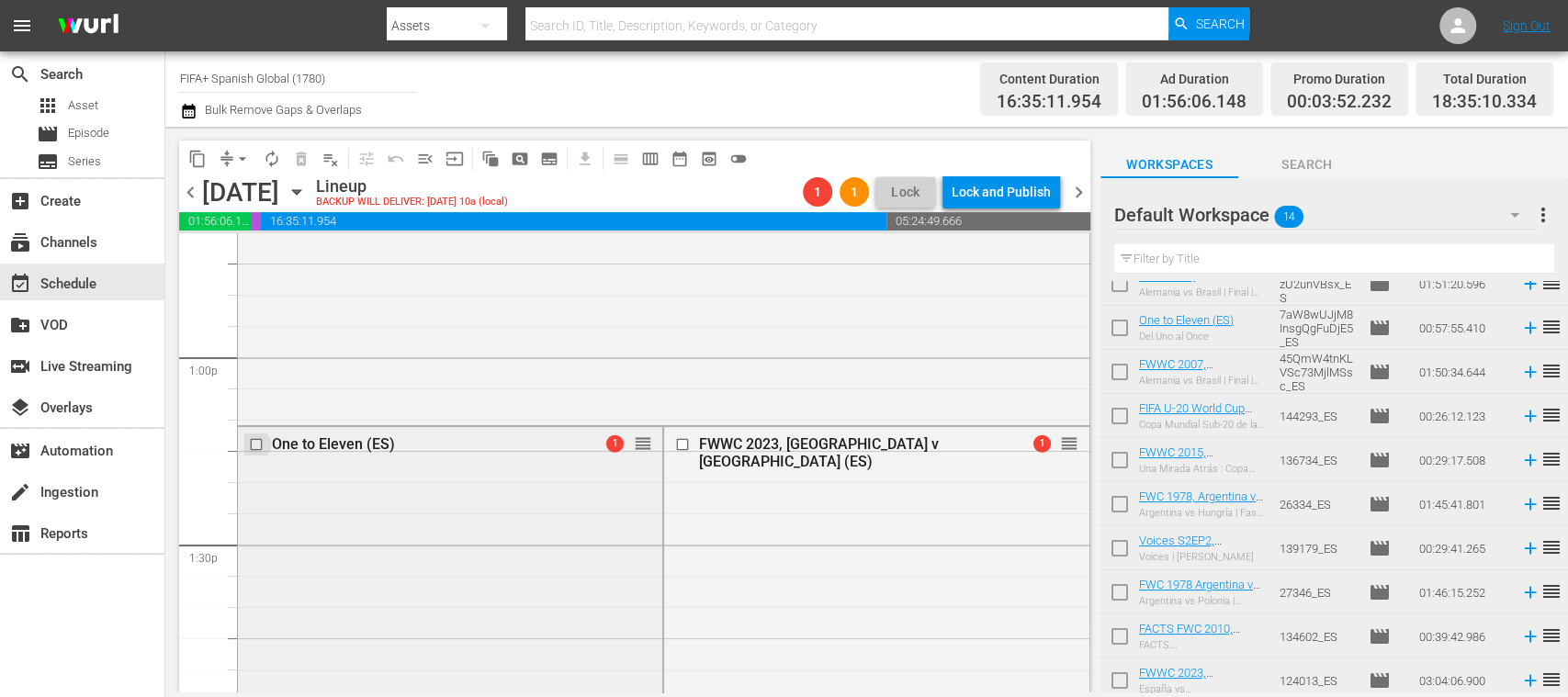
click at [259, 444] on input "checkbox" at bounding box center [258, 445] width 19 height 15
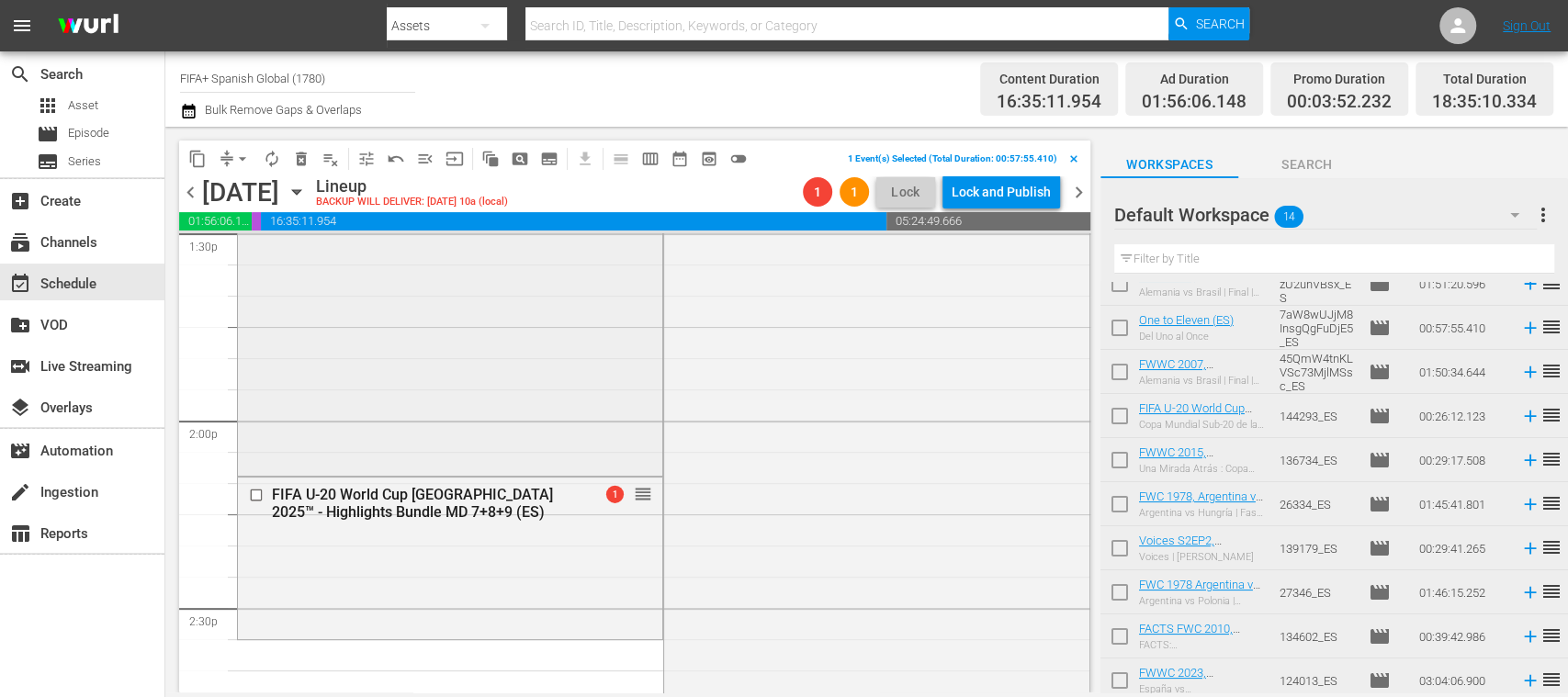
scroll to position [5075, 0]
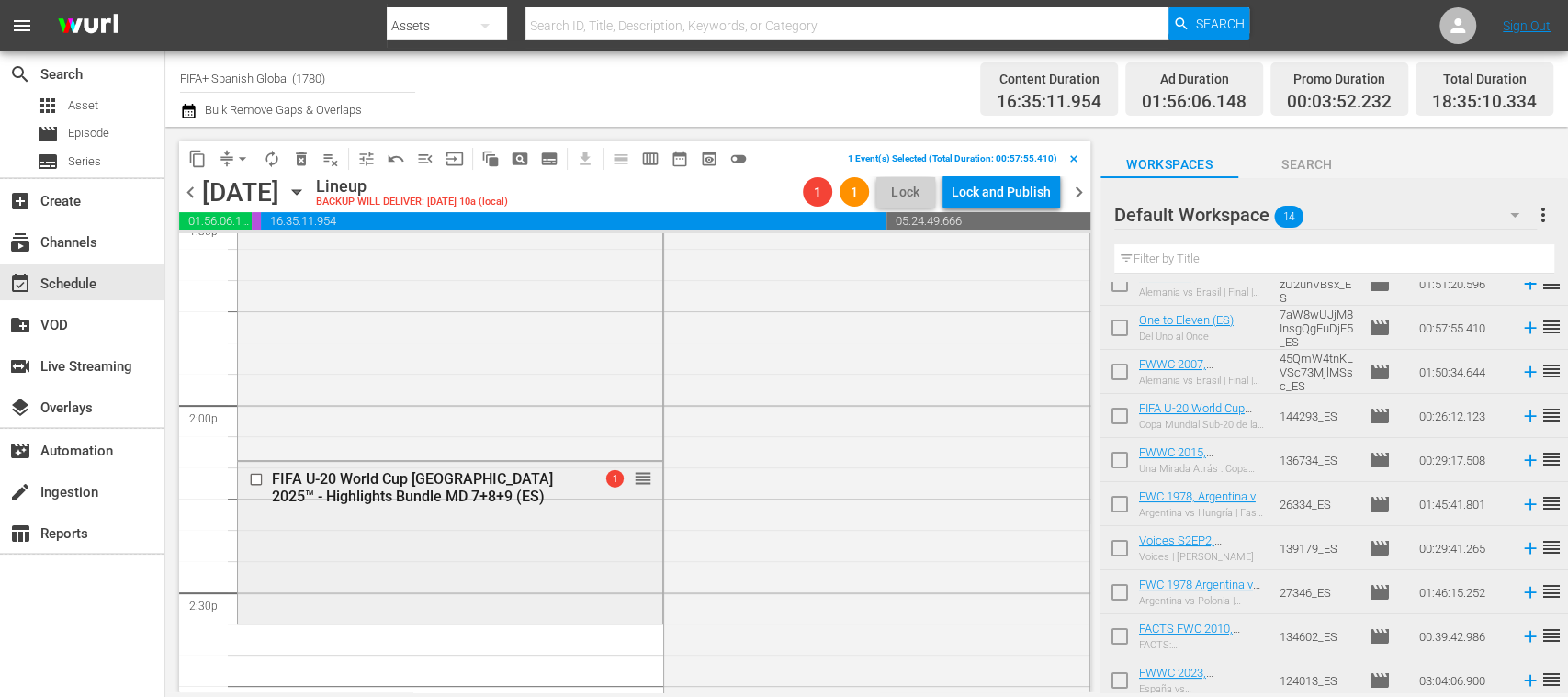
click at [256, 470] on div at bounding box center [258, 479] width 27 height 22
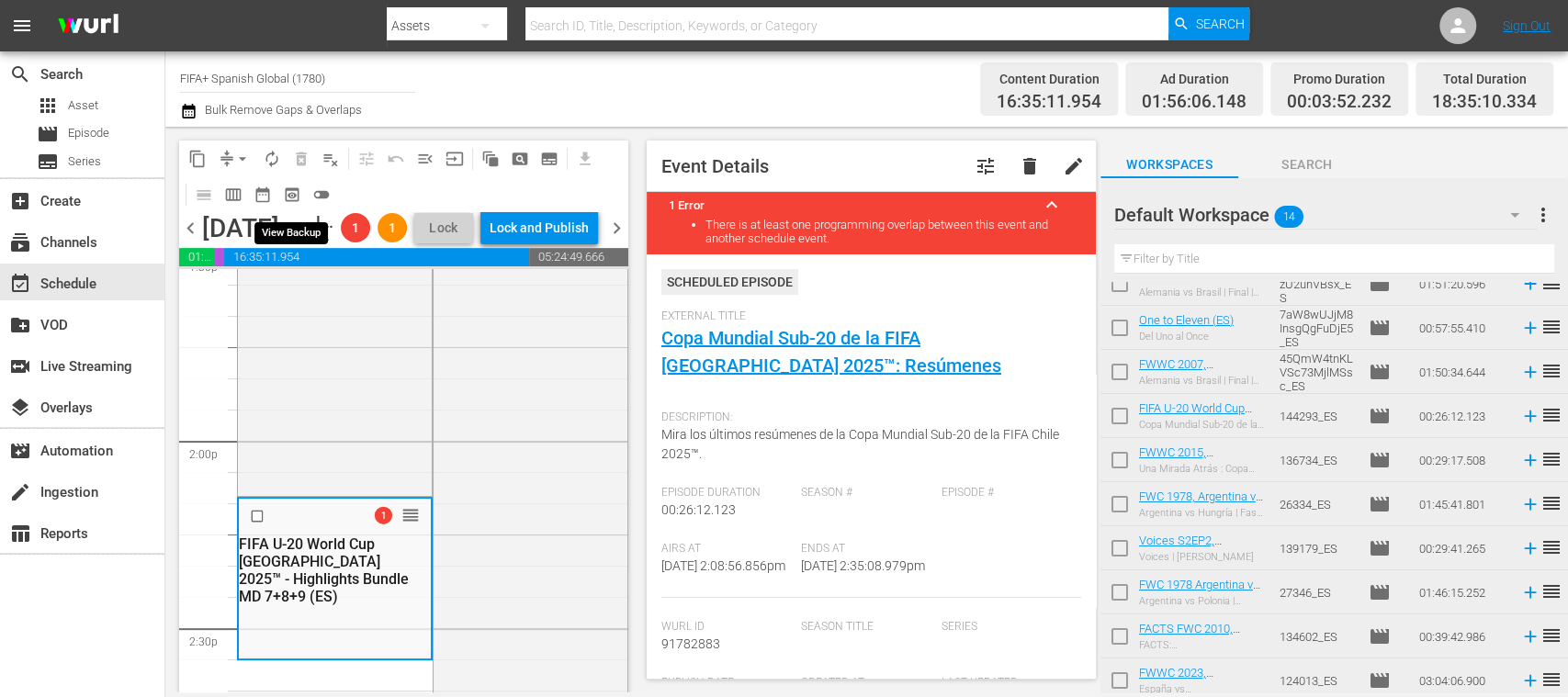
click at [300, 154] on span "delete_forever_outlined" at bounding box center [301, 158] width 29 height 29
click at [255, 524] on input "checkbox" at bounding box center [259, 515] width 19 height 15
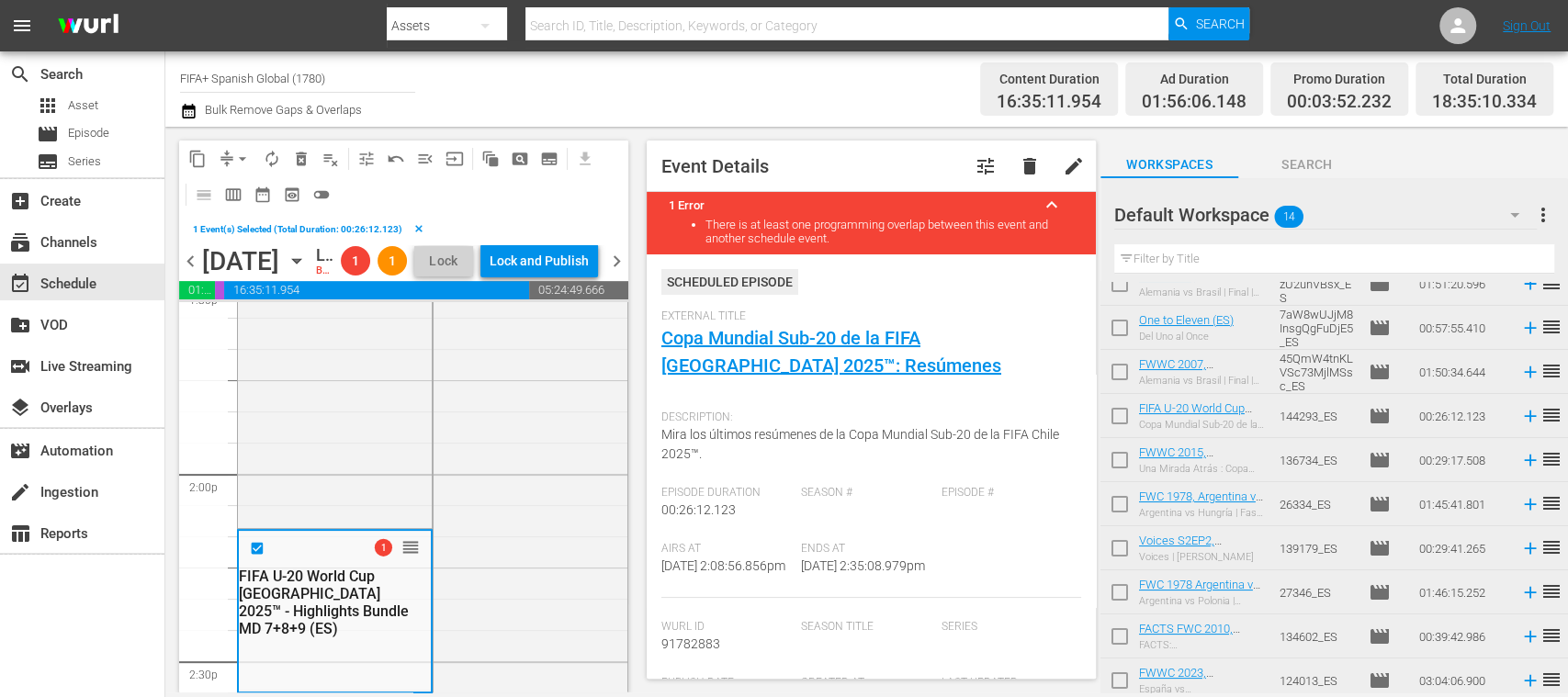
scroll to position [4747, 0]
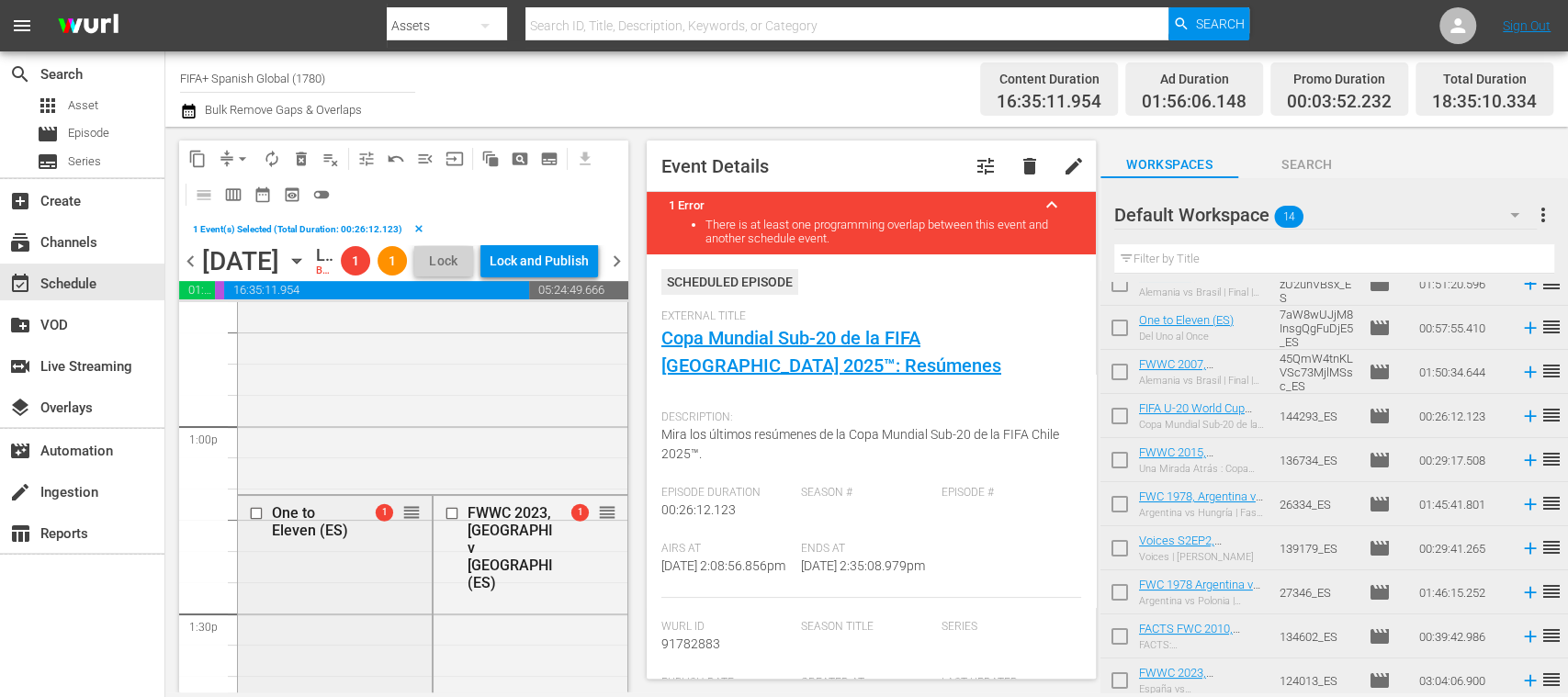
click at [258, 521] on input "checkbox" at bounding box center [258, 512] width 19 height 15
click at [302, 158] on span "delete_forever_outlined" at bounding box center [300, 158] width 18 height 18
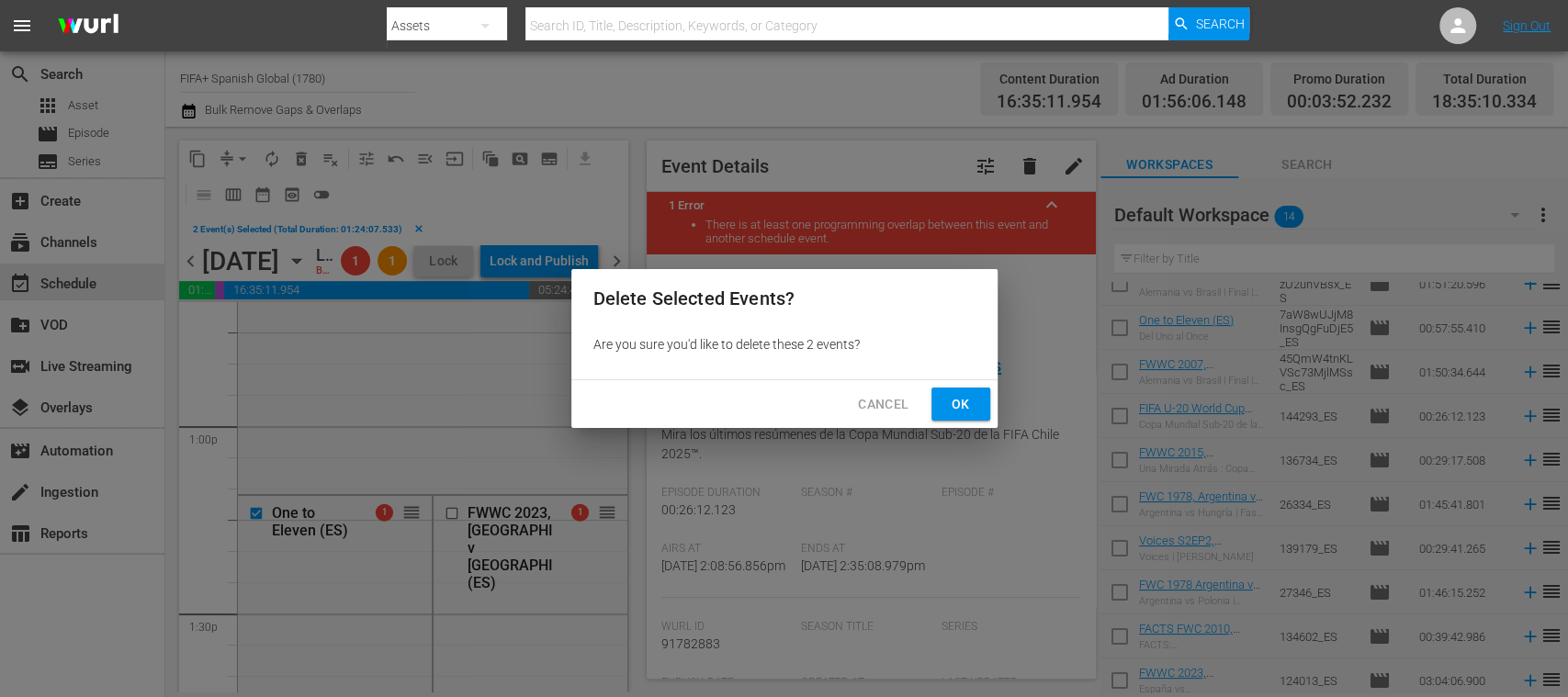
click at [953, 406] on span "Ok" at bounding box center [960, 404] width 29 height 23
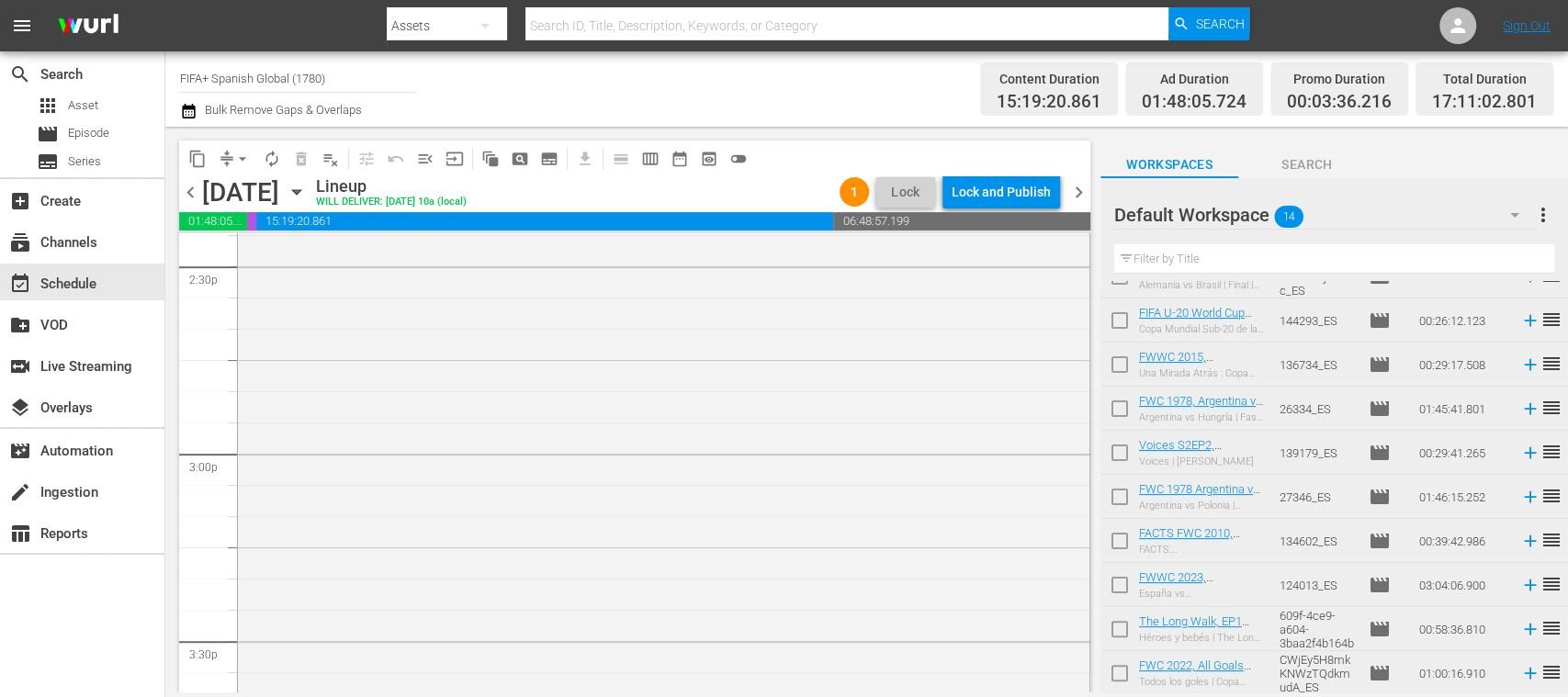
scroll to position [0, 0]
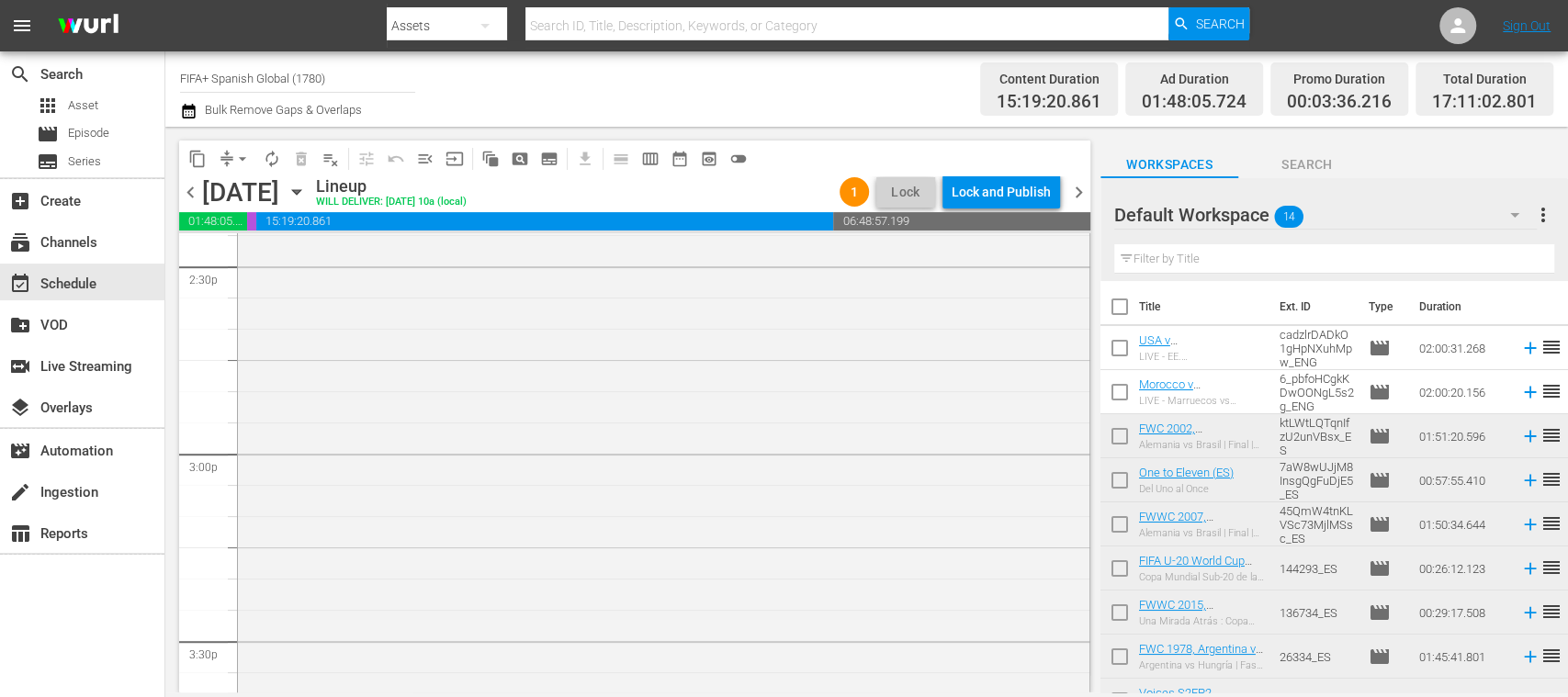
click at [1122, 485] on input "checkbox" at bounding box center [1119, 484] width 39 height 39
checkbox input "true"
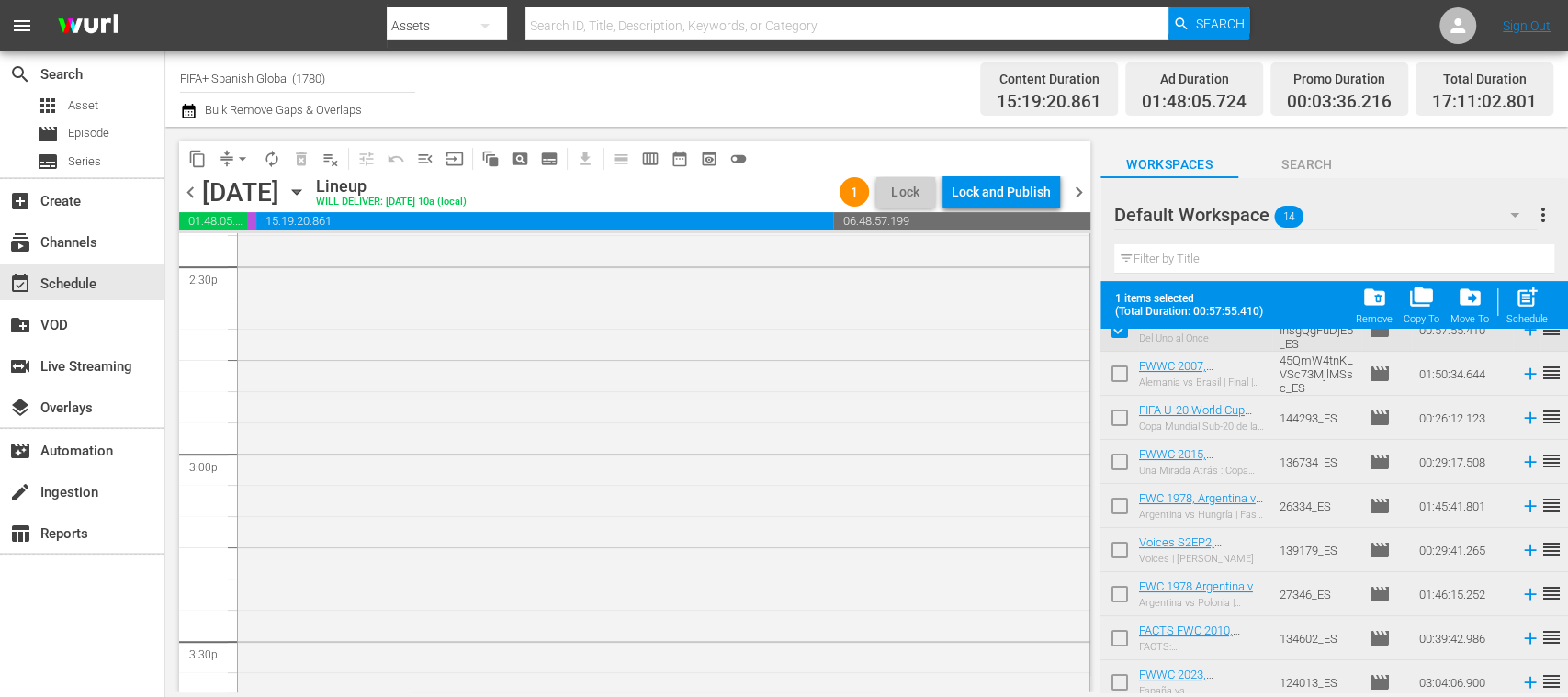
scroll to position [184, 0]
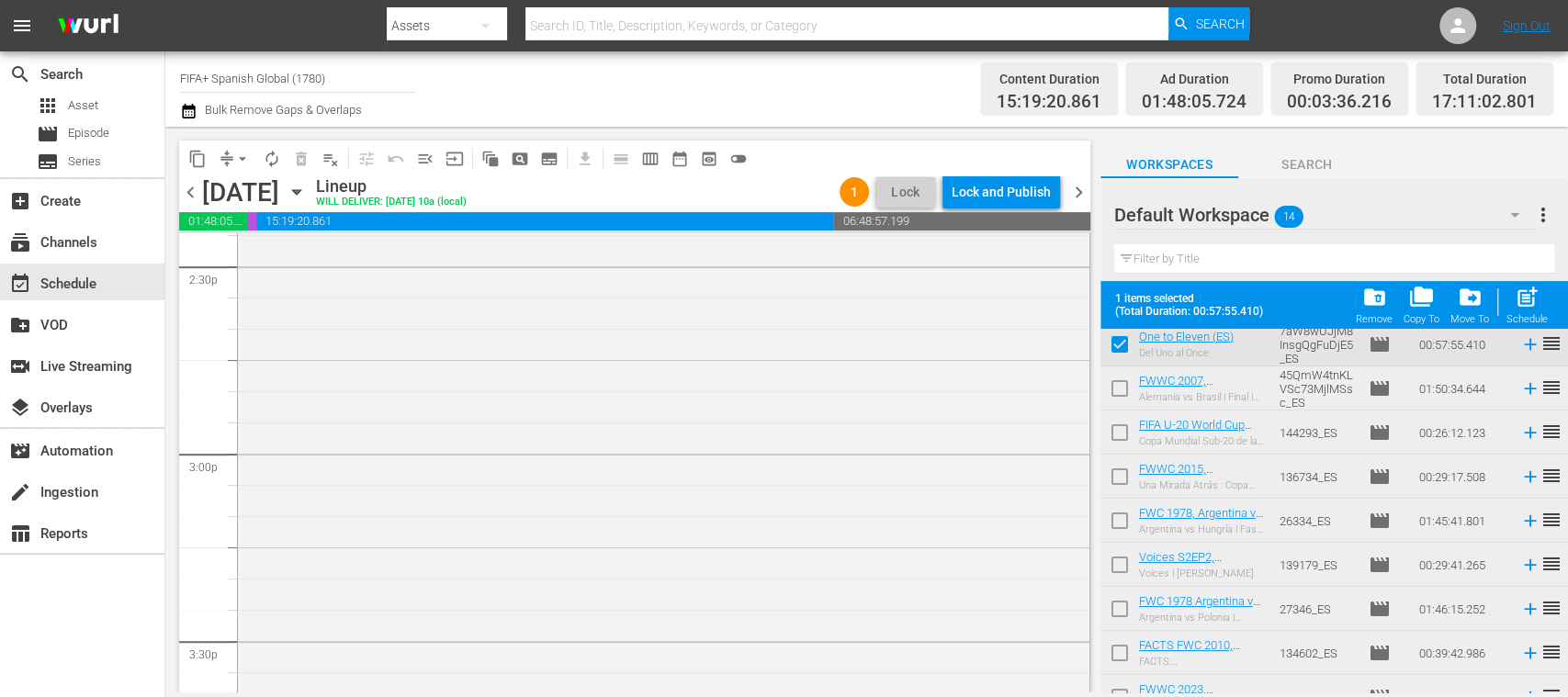
click at [1122, 436] on input "checkbox" at bounding box center [1119, 436] width 39 height 39
checkbox input "true"
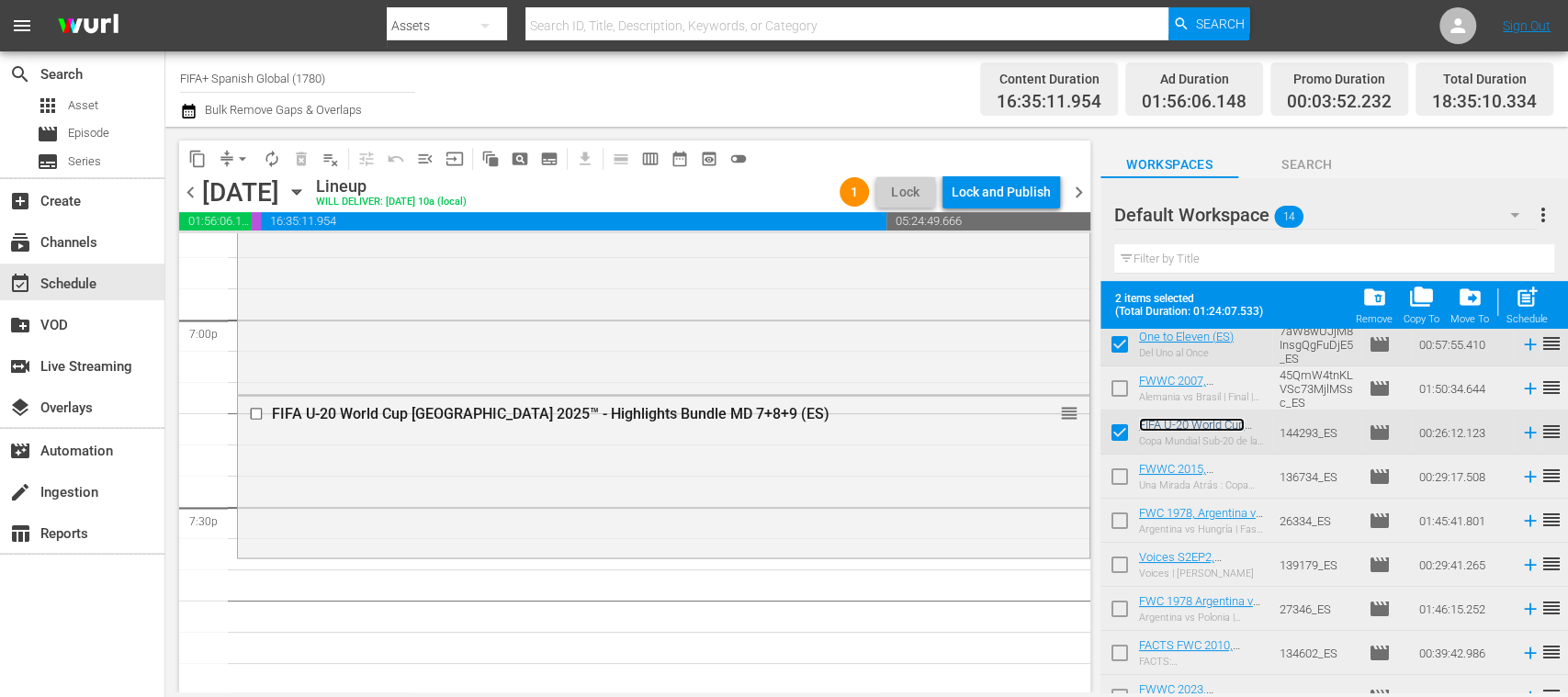
scroll to position [0, 0]
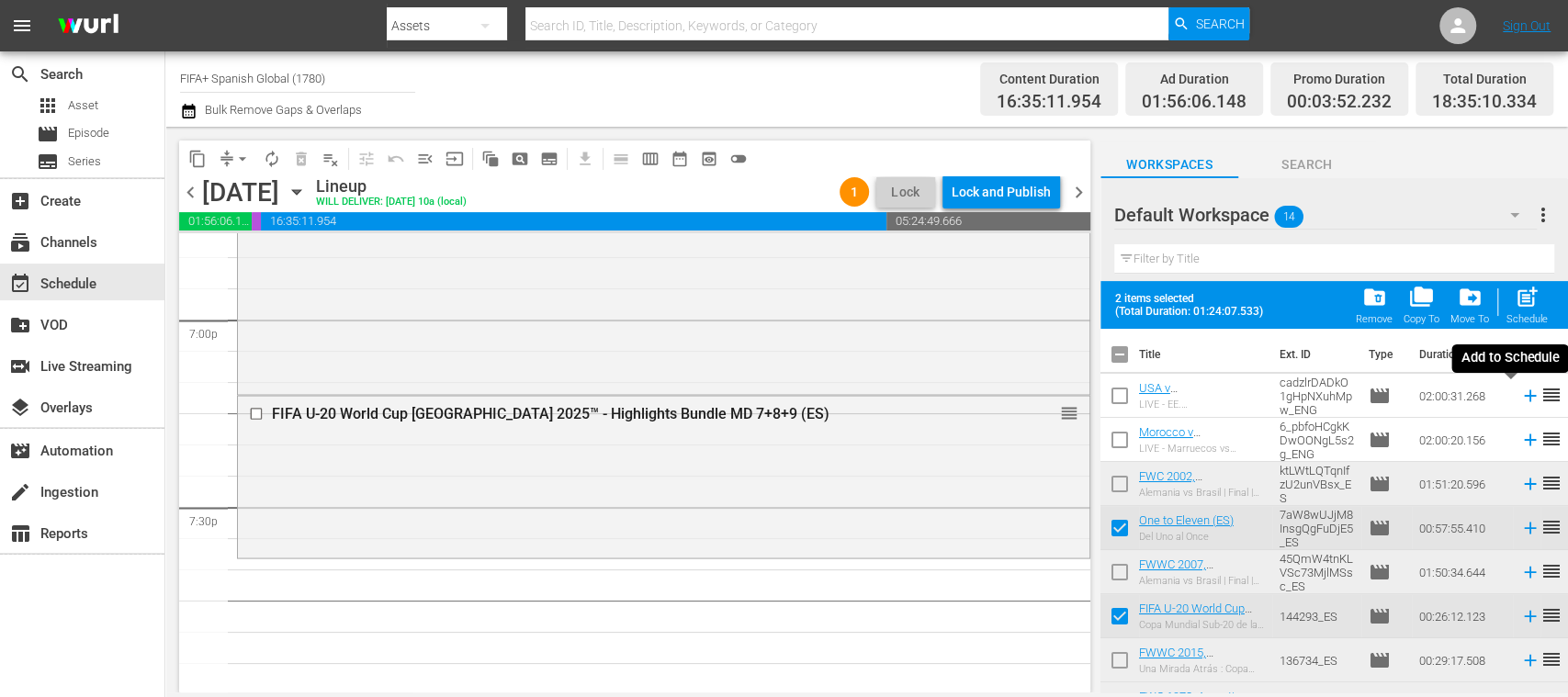
click at [1523, 399] on icon at bounding box center [1529, 396] width 12 height 12
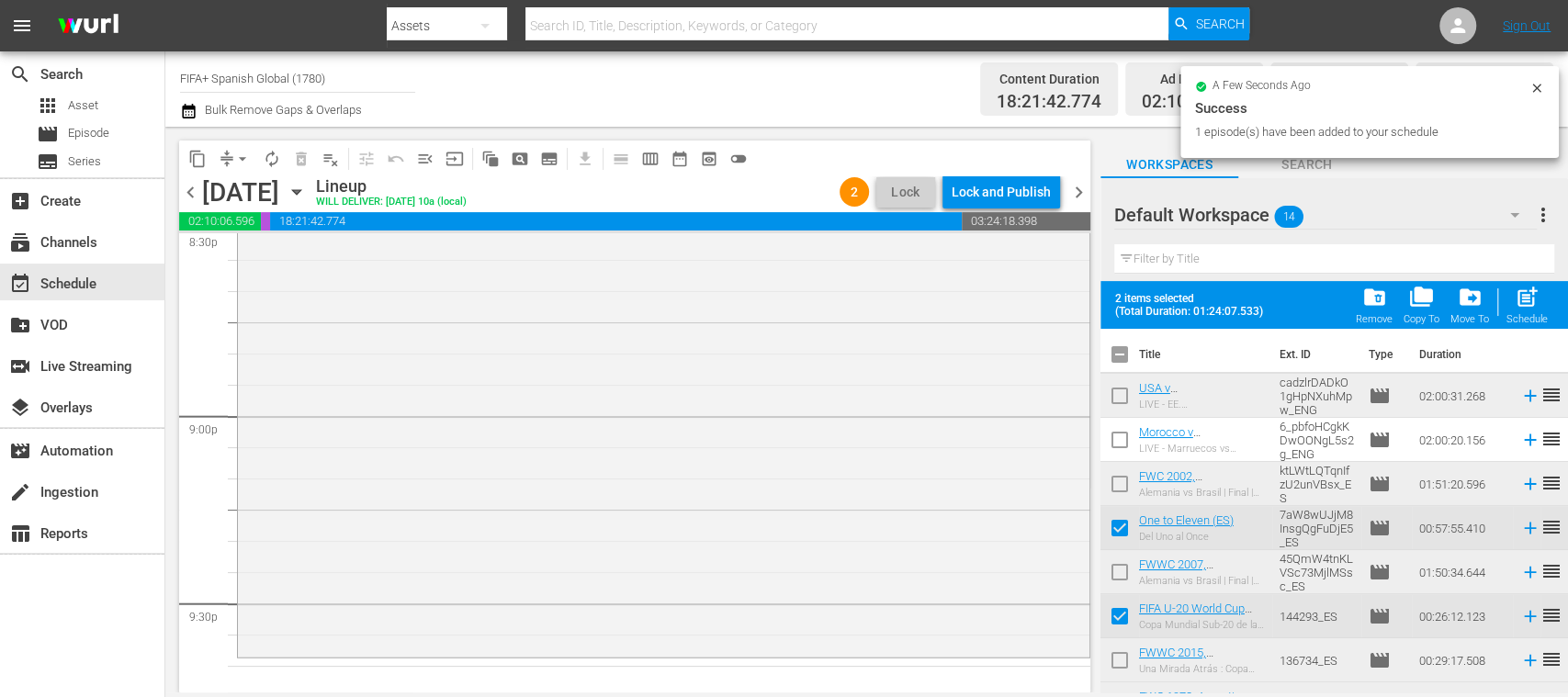
scroll to position [8014, 0]
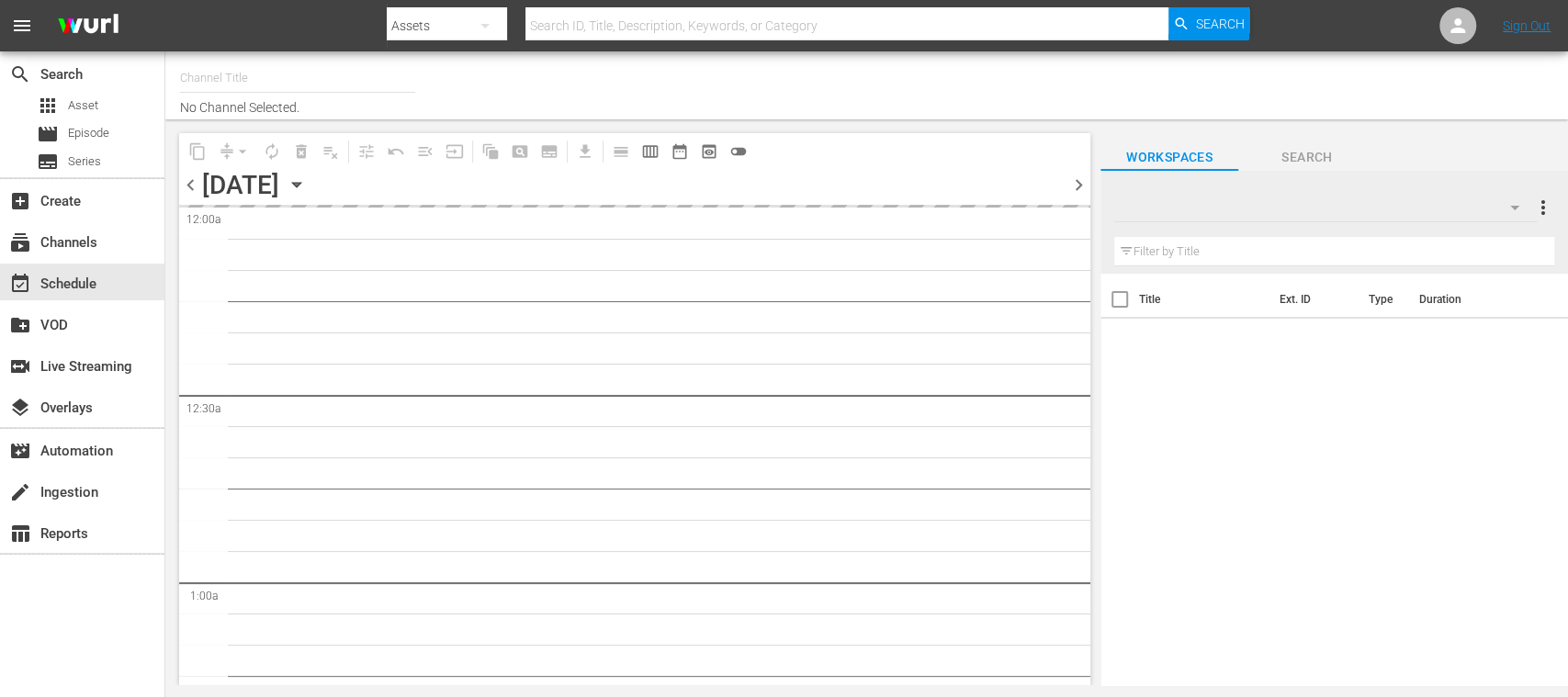
type input "FIFA+ Spanish Global (1780)"
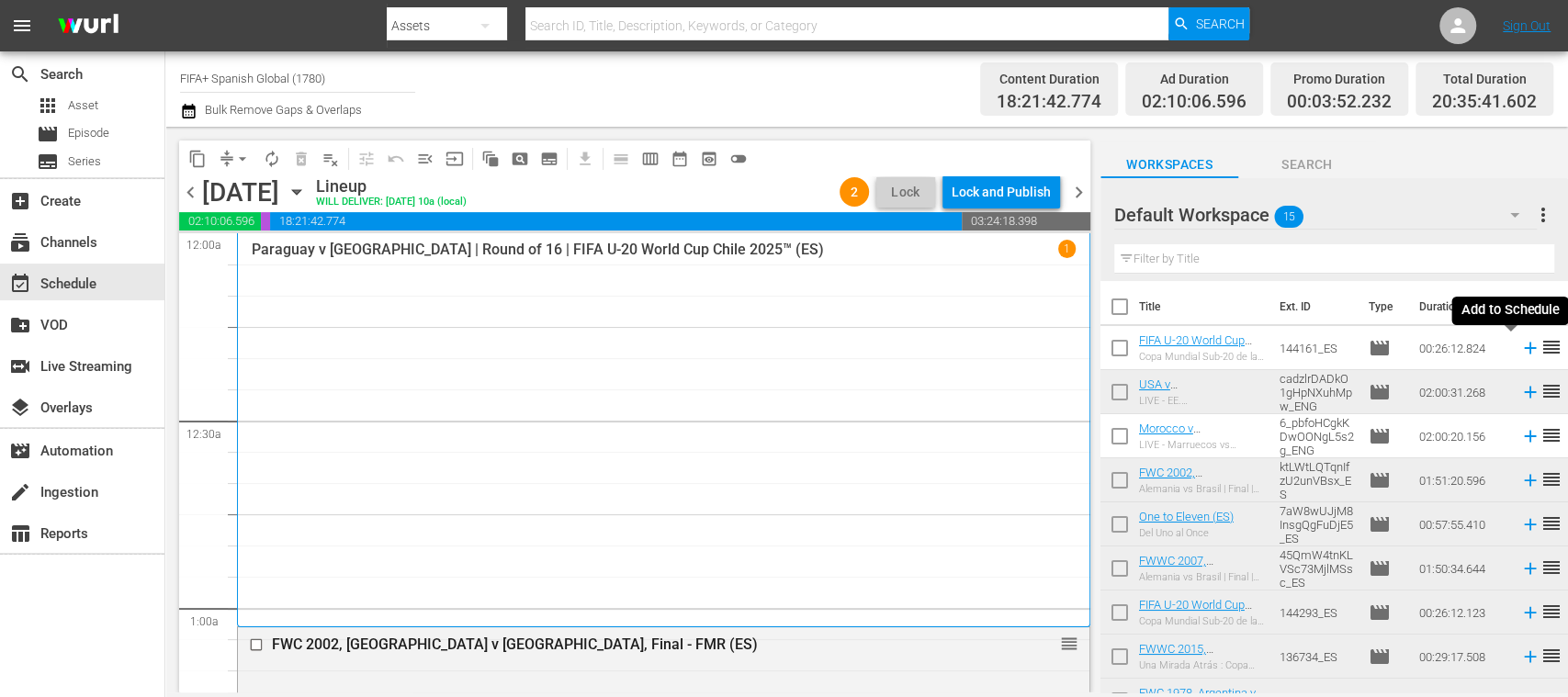
click at [1523, 351] on icon at bounding box center [1529, 348] width 12 height 12
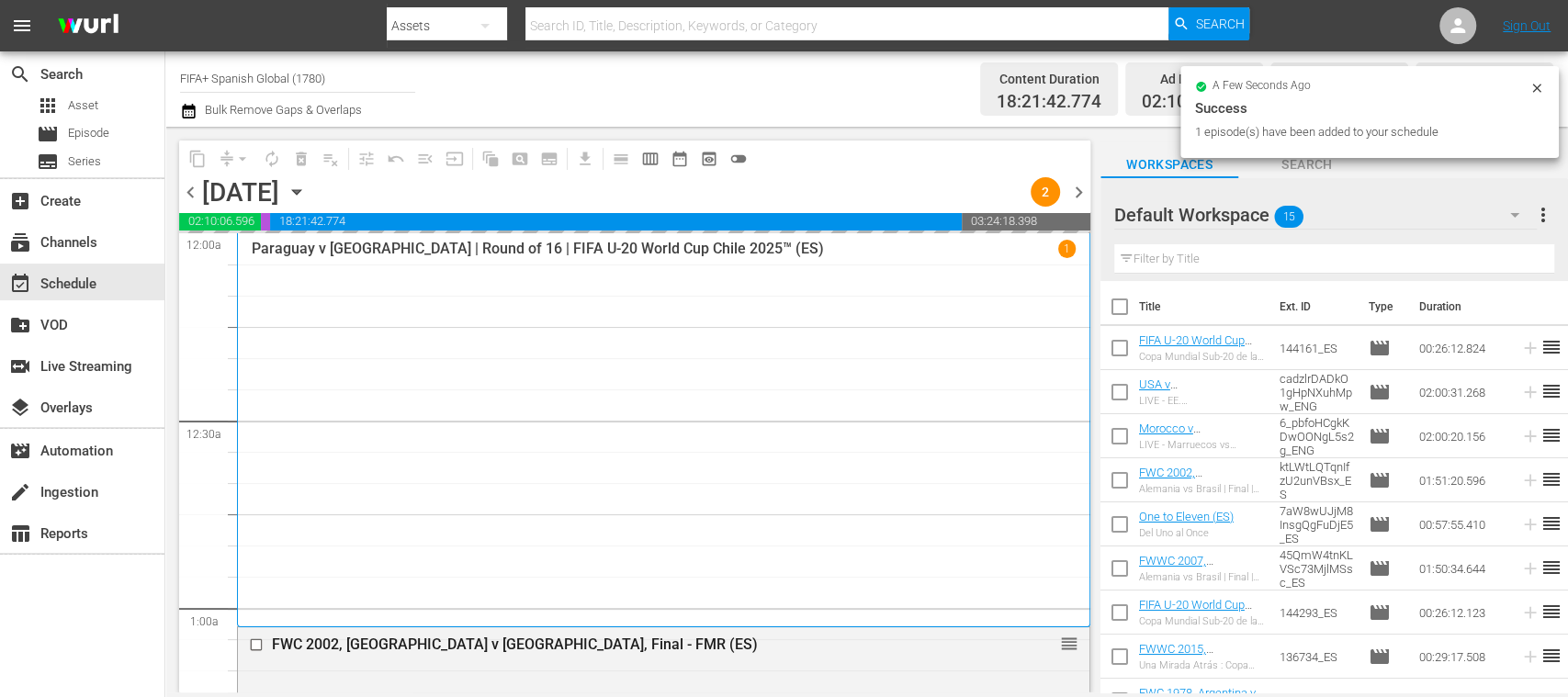
scroll to position [292, 0]
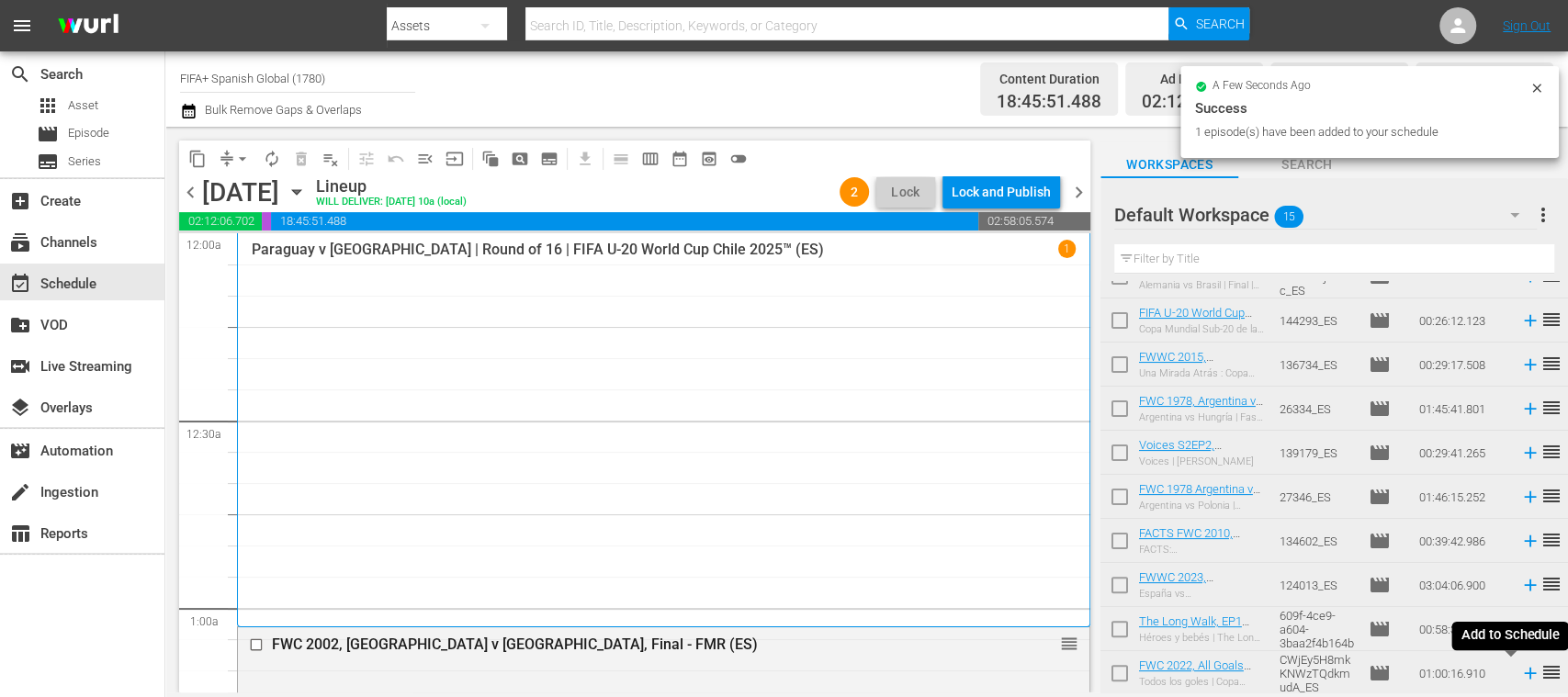
click at [1523, 676] on icon at bounding box center [1529, 673] width 12 height 12
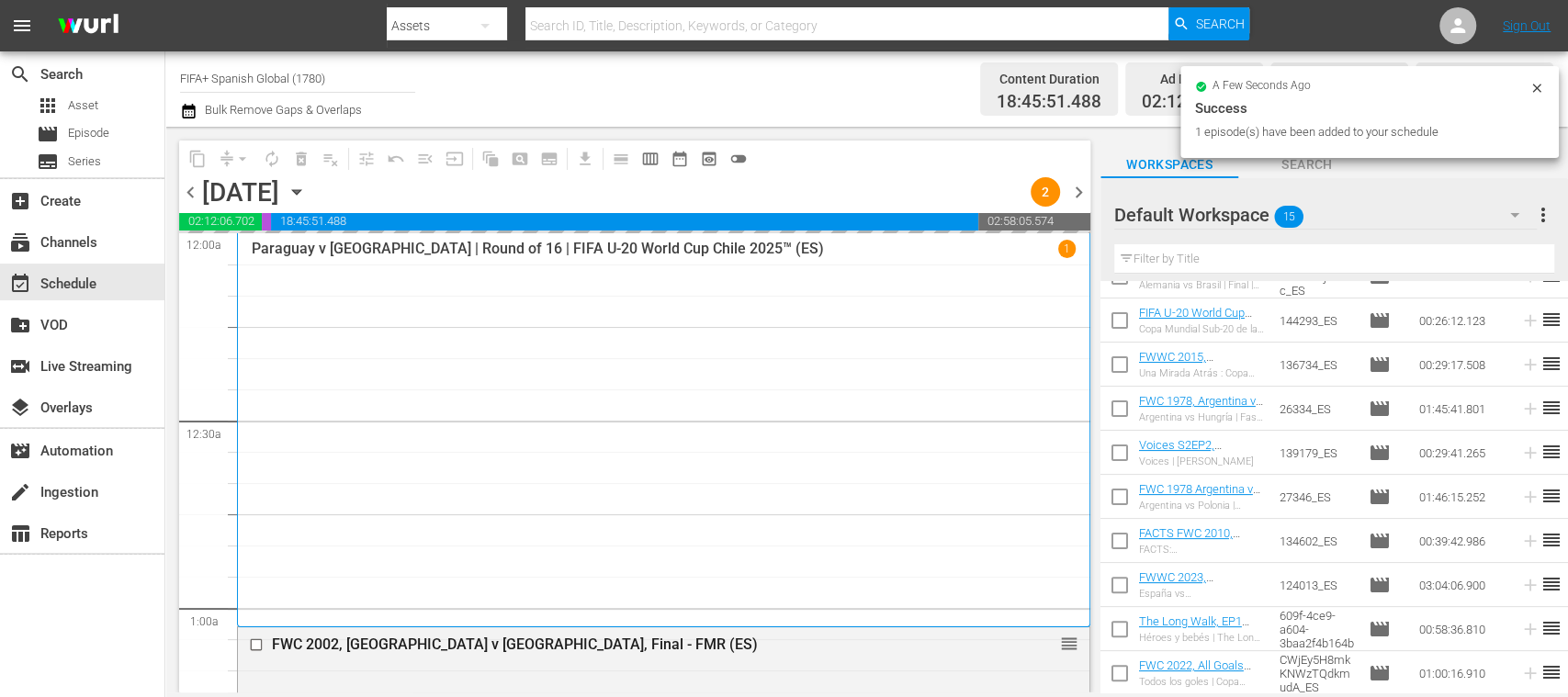
scroll to position [0, 0]
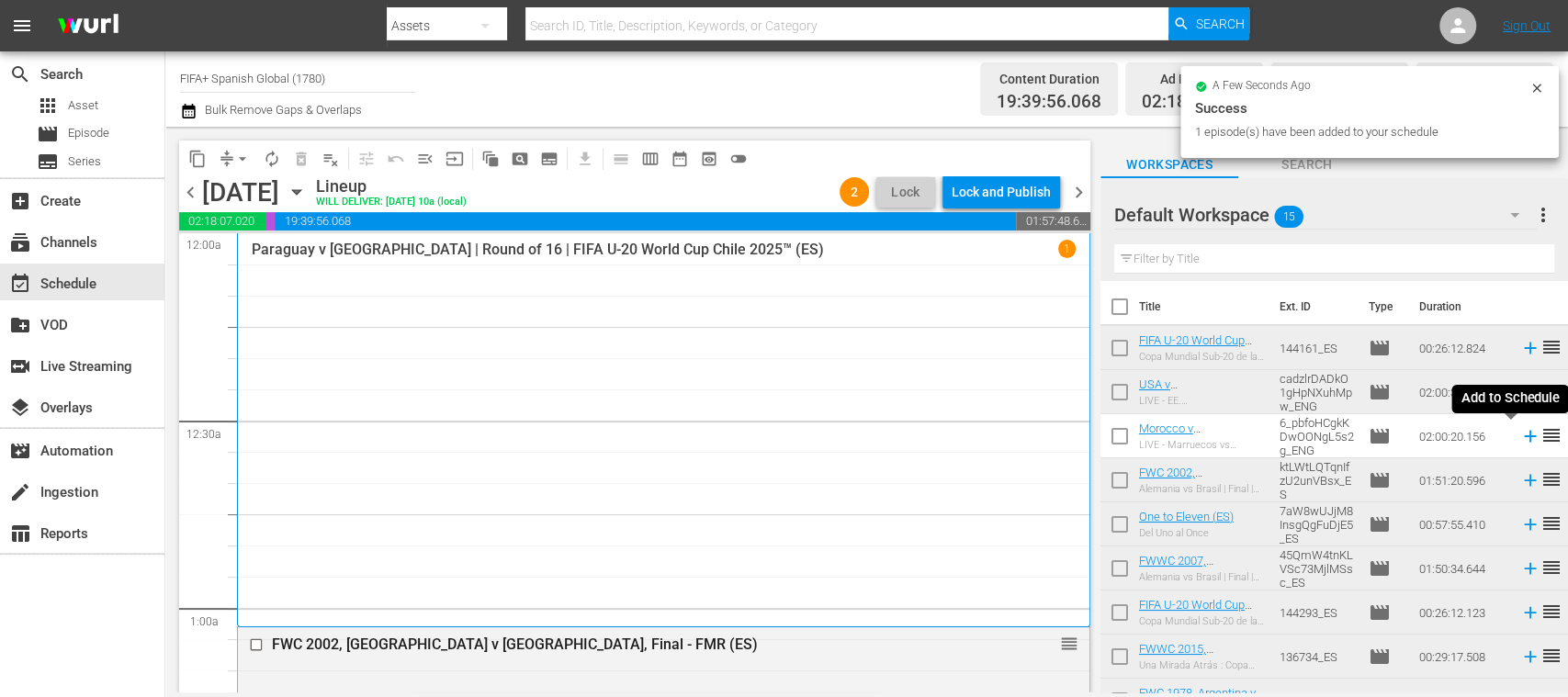
click at [1523, 437] on icon at bounding box center [1529, 437] width 12 height 12
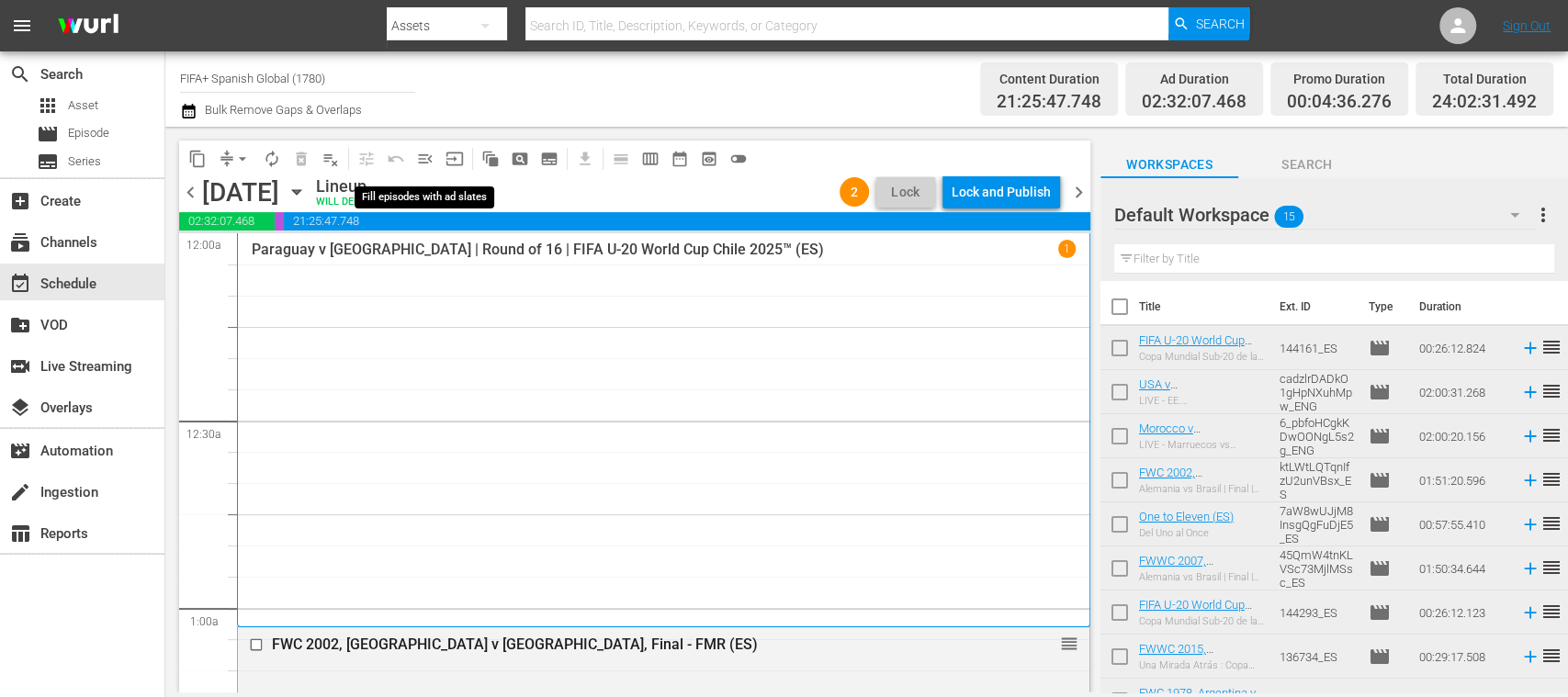
click at [425, 161] on span "menu_open" at bounding box center [424, 158] width 18 height 18
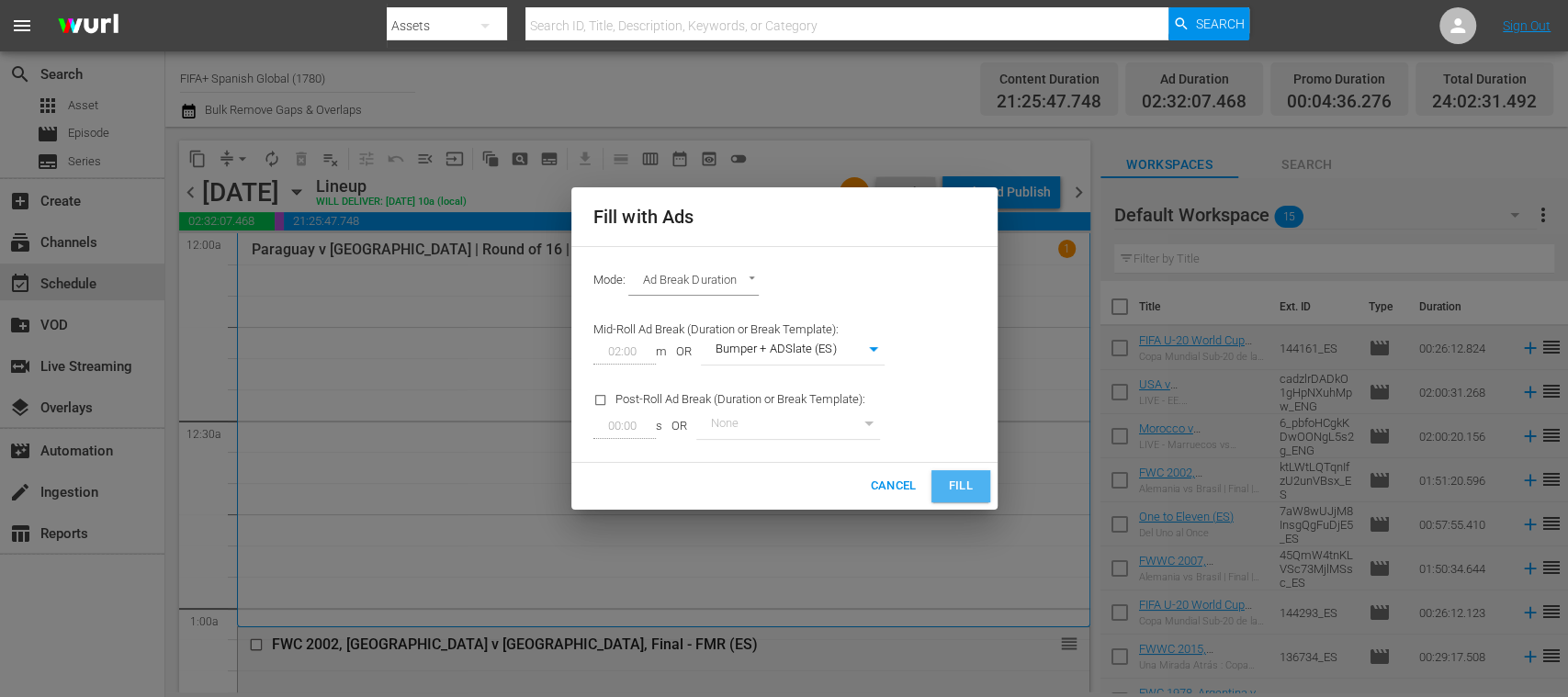
click at [972, 491] on span "Fill" at bounding box center [960, 486] width 29 height 21
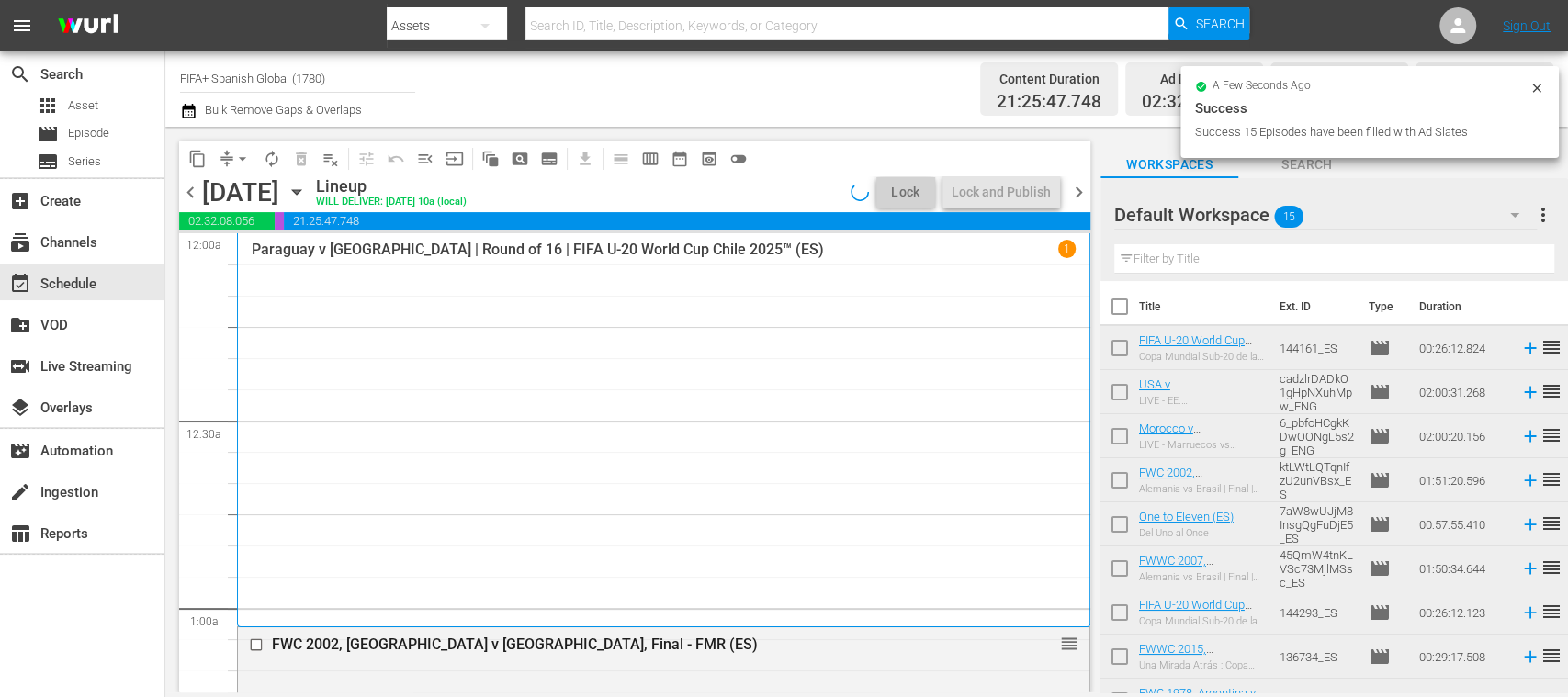
click at [241, 158] on span "arrow_drop_down" at bounding box center [241, 158] width 18 height 18
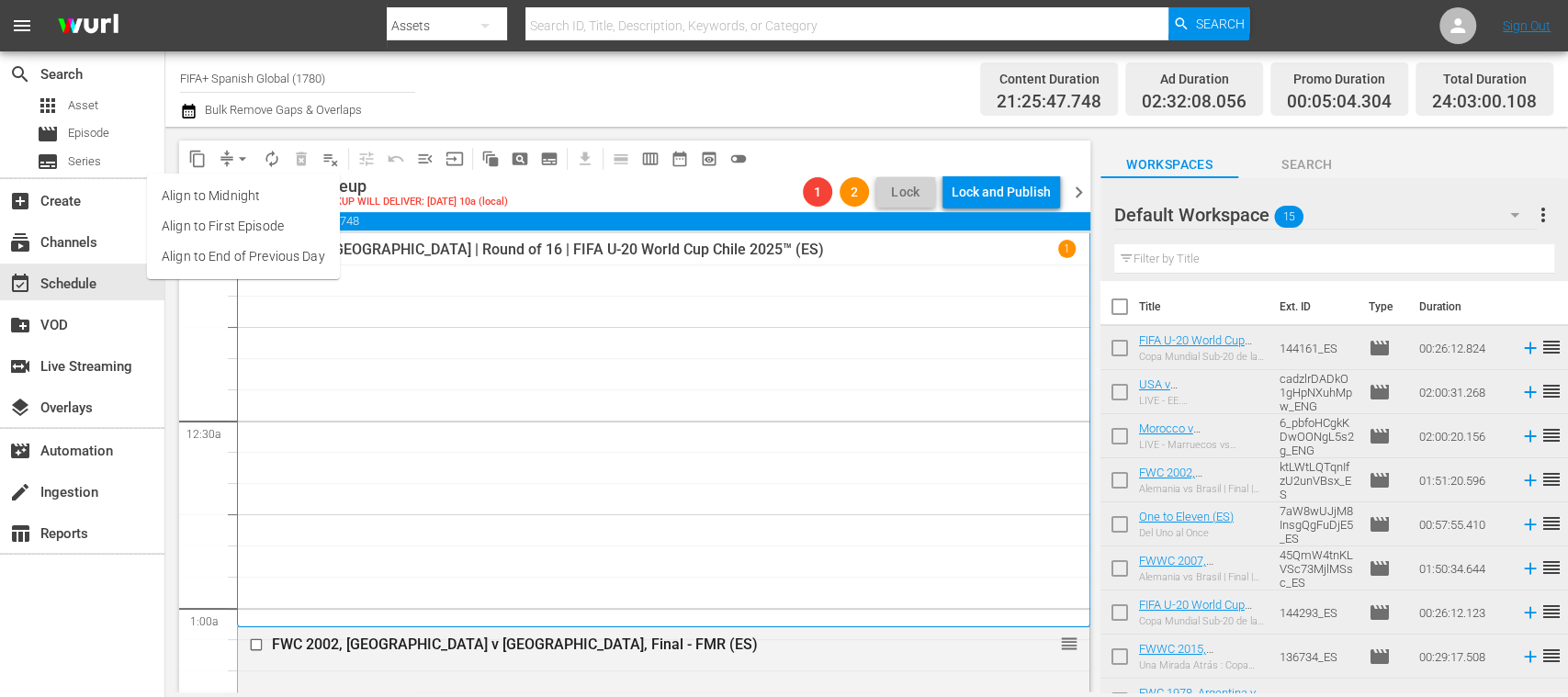
click at [288, 259] on li "Align to End of Previous Day" at bounding box center [243, 257] width 193 height 30
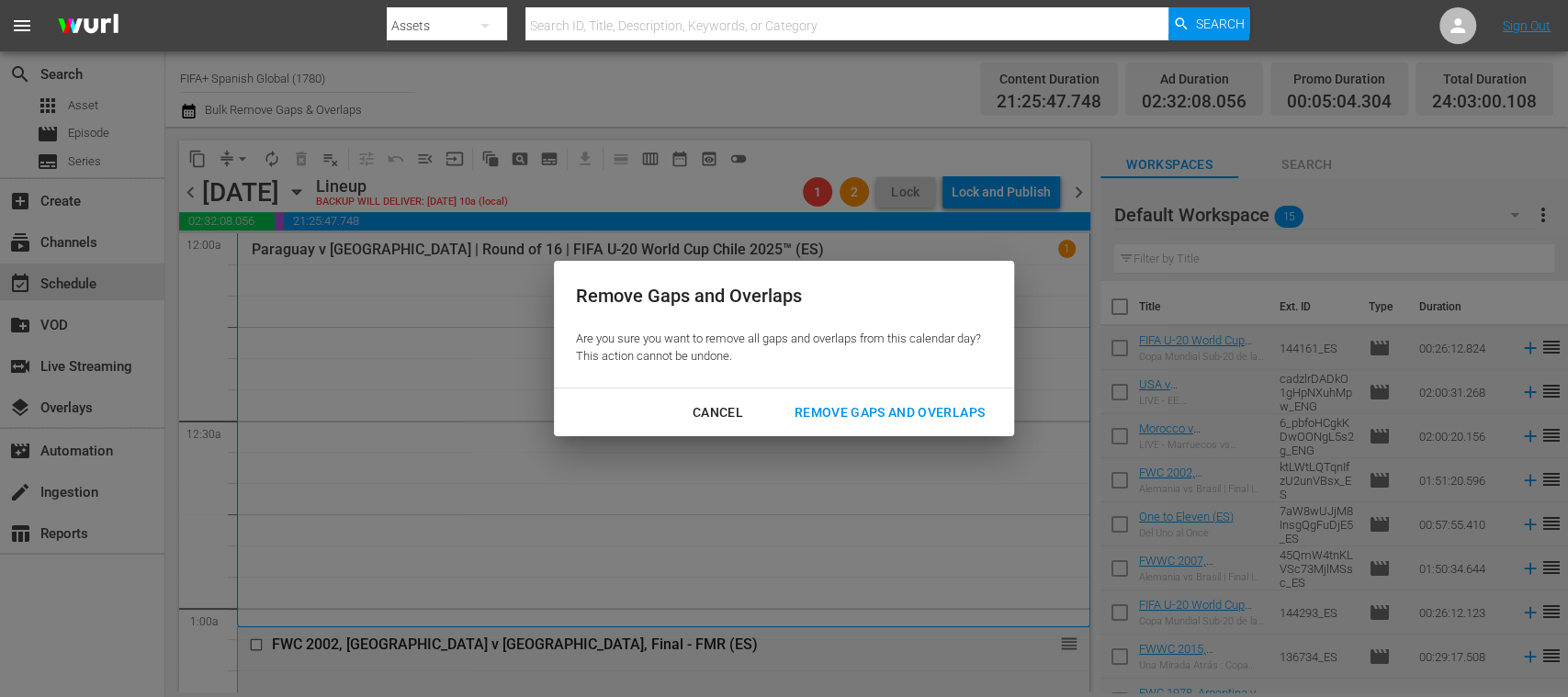
click at [927, 415] on div "Remove Gaps and Overlaps" at bounding box center [889, 413] width 220 height 23
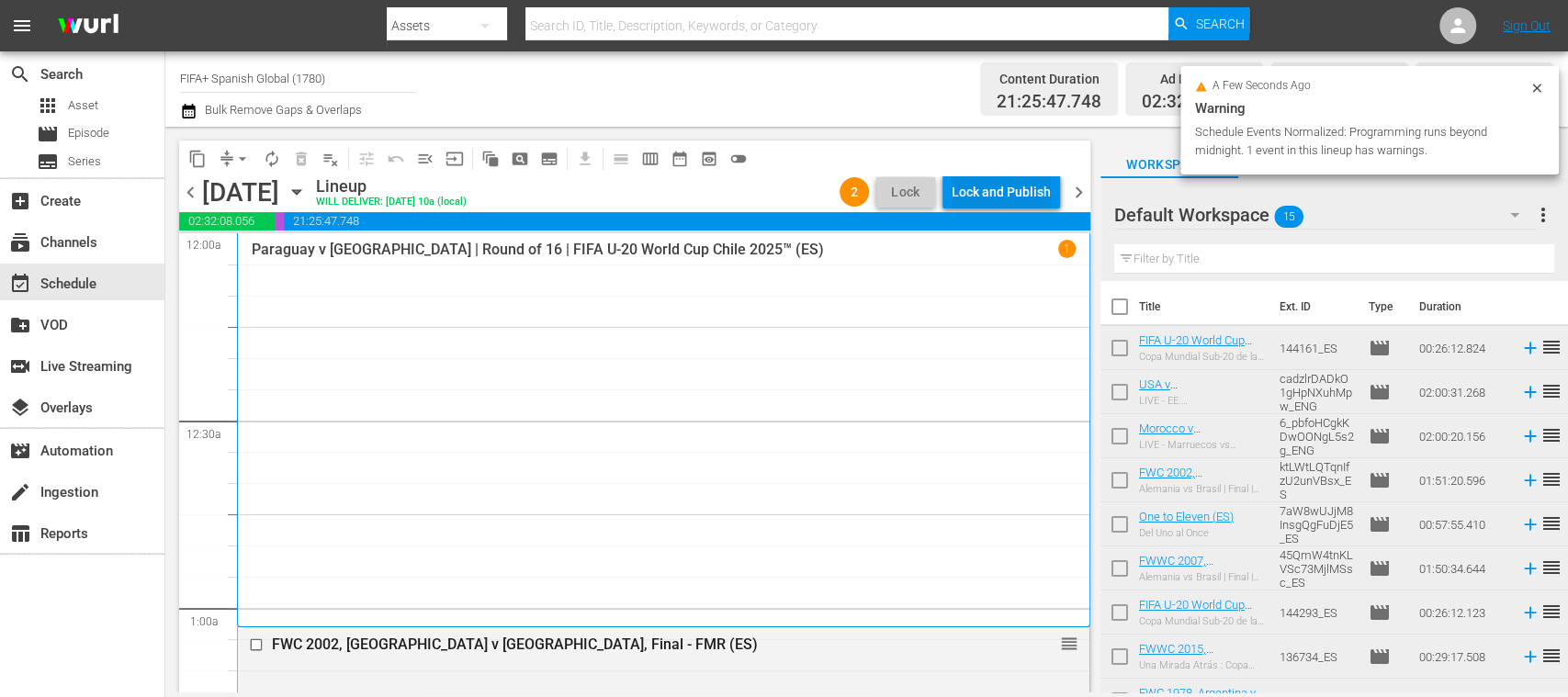
click at [1023, 195] on div "Lock and Publish" at bounding box center [1001, 191] width 99 height 33
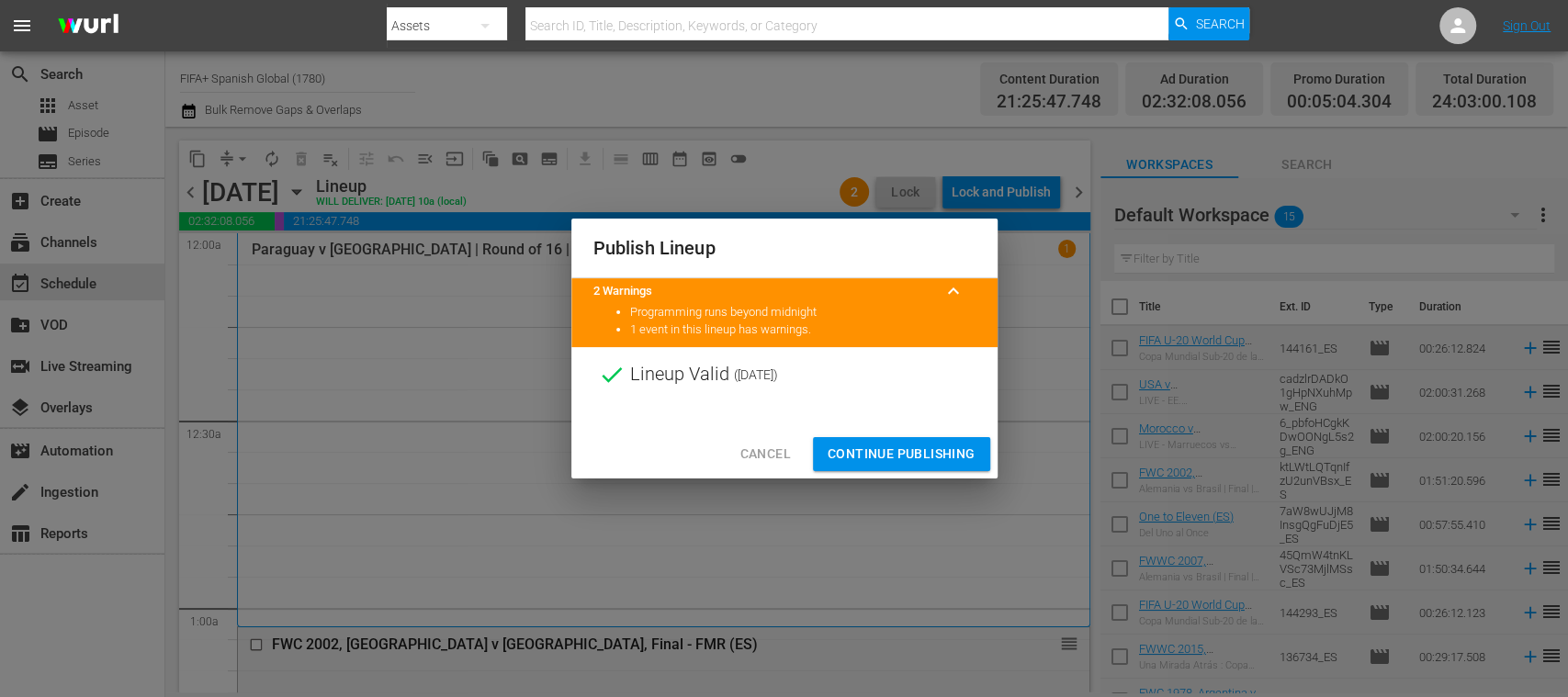
click at [946, 448] on span "Continue Publishing" at bounding box center [901, 454] width 148 height 23
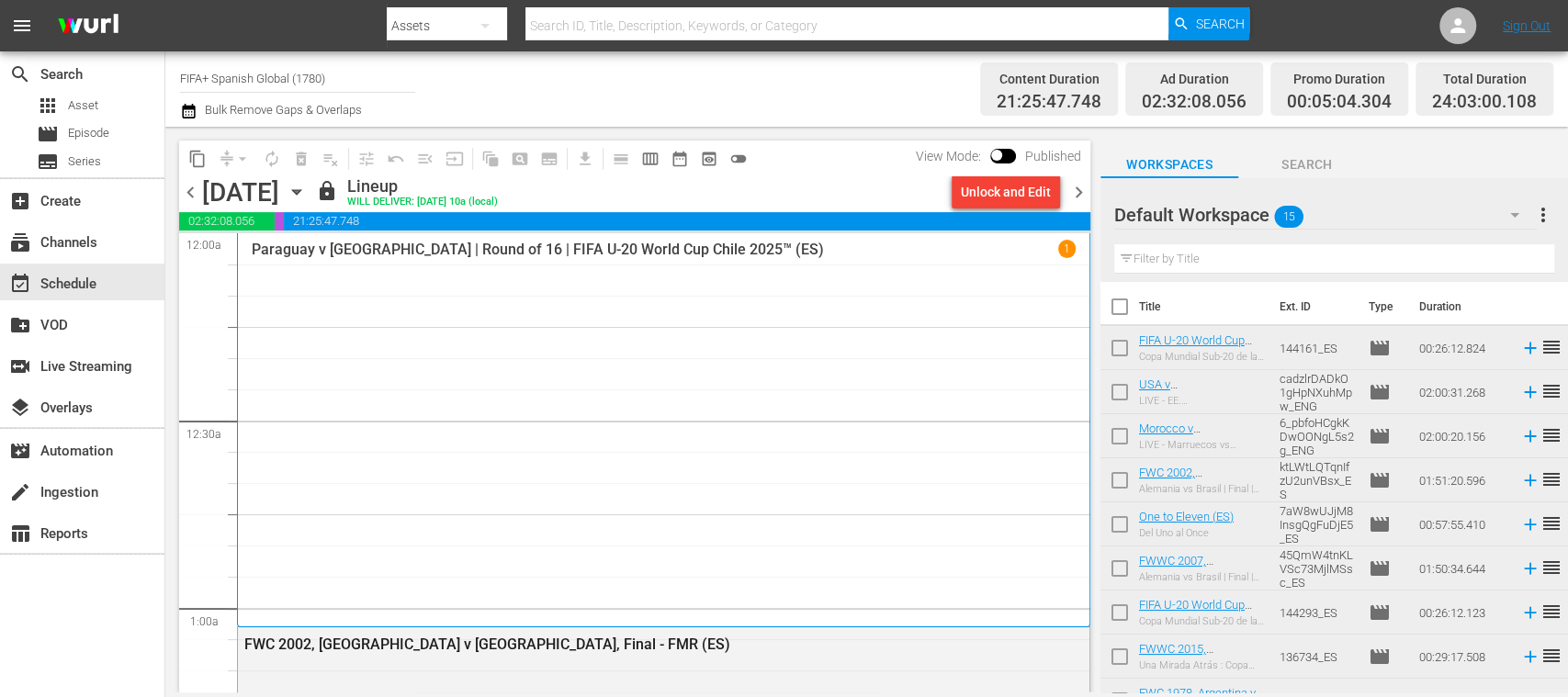
click at [1082, 191] on span "chevron_right" at bounding box center [1078, 192] width 23 height 23
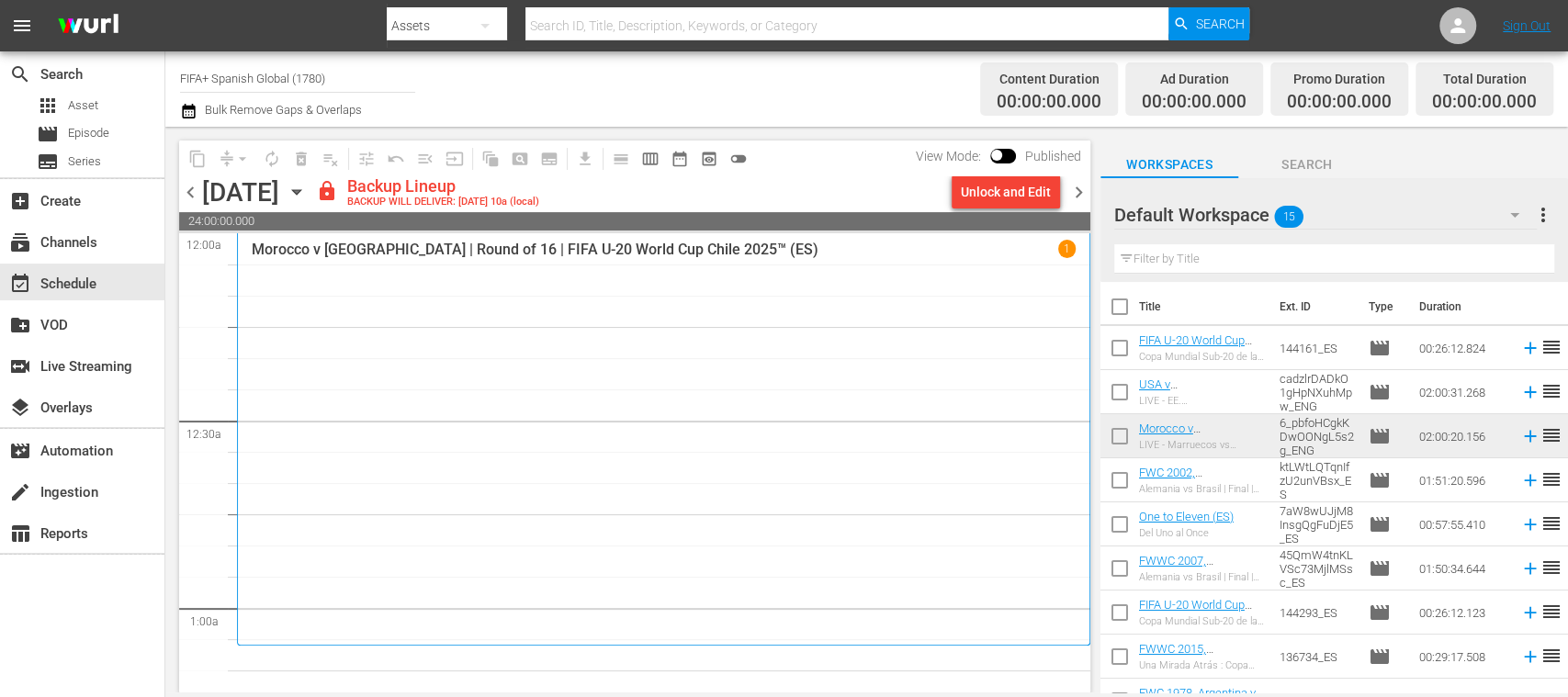
click at [1025, 196] on div "Unlock and Edit" at bounding box center [1006, 191] width 90 height 33
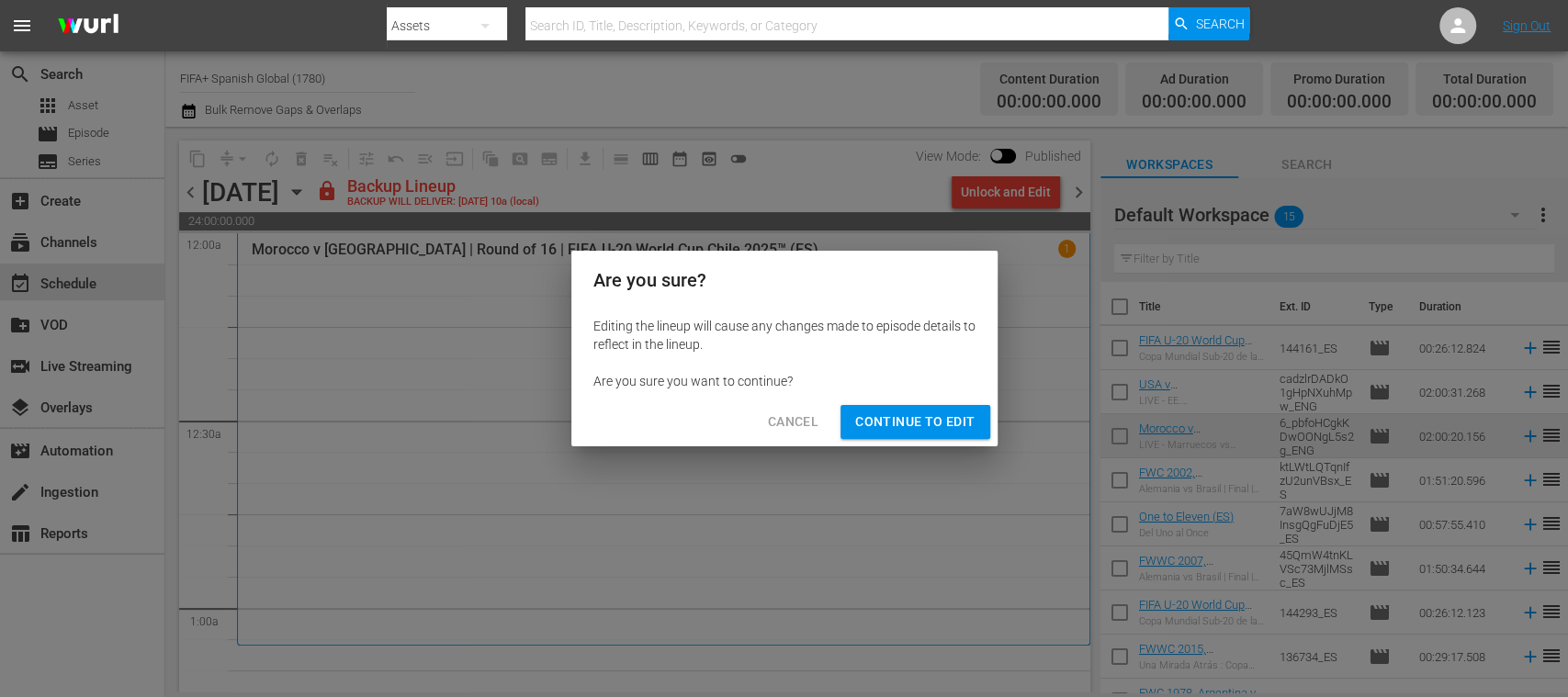
click at [925, 407] on button "Continue to Edit" at bounding box center [914, 422] width 149 height 34
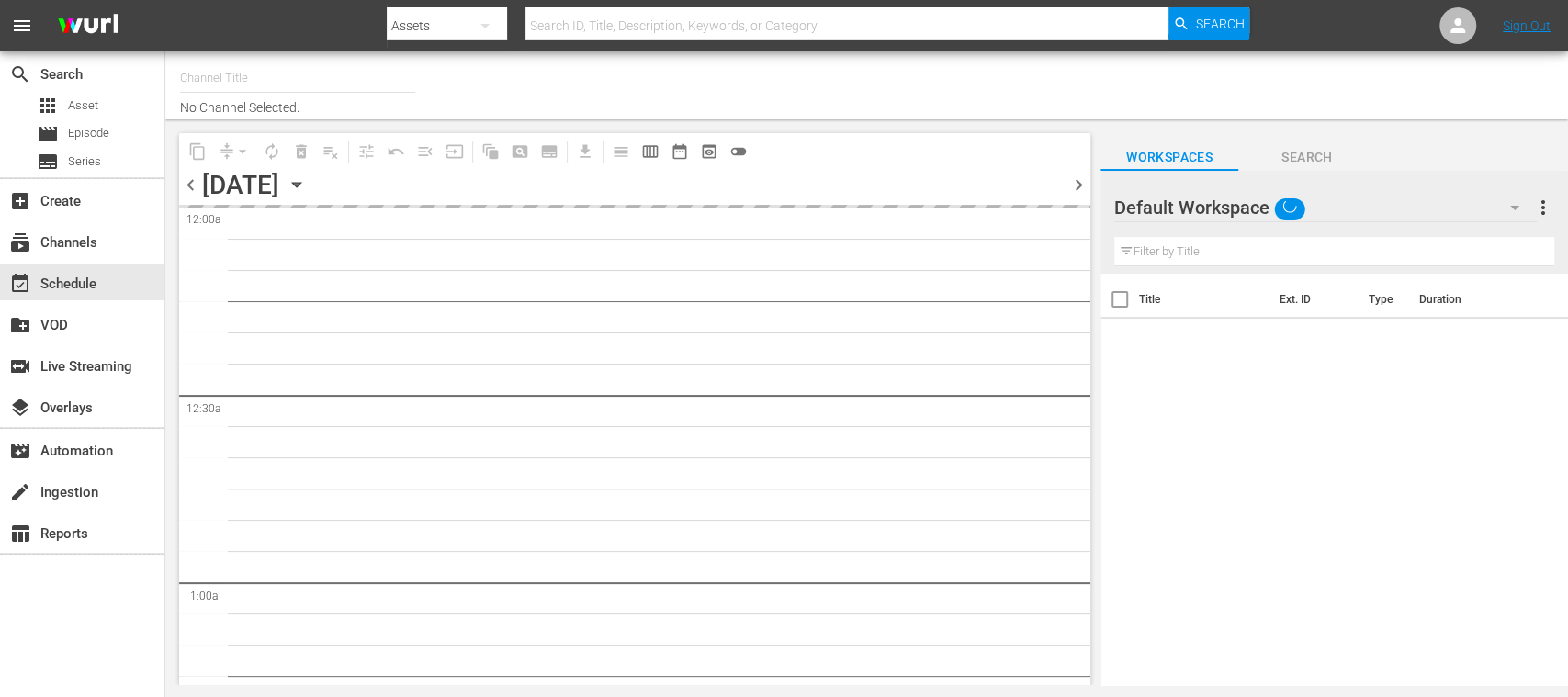
type input "FIFA+ Spanish Global (1780)"
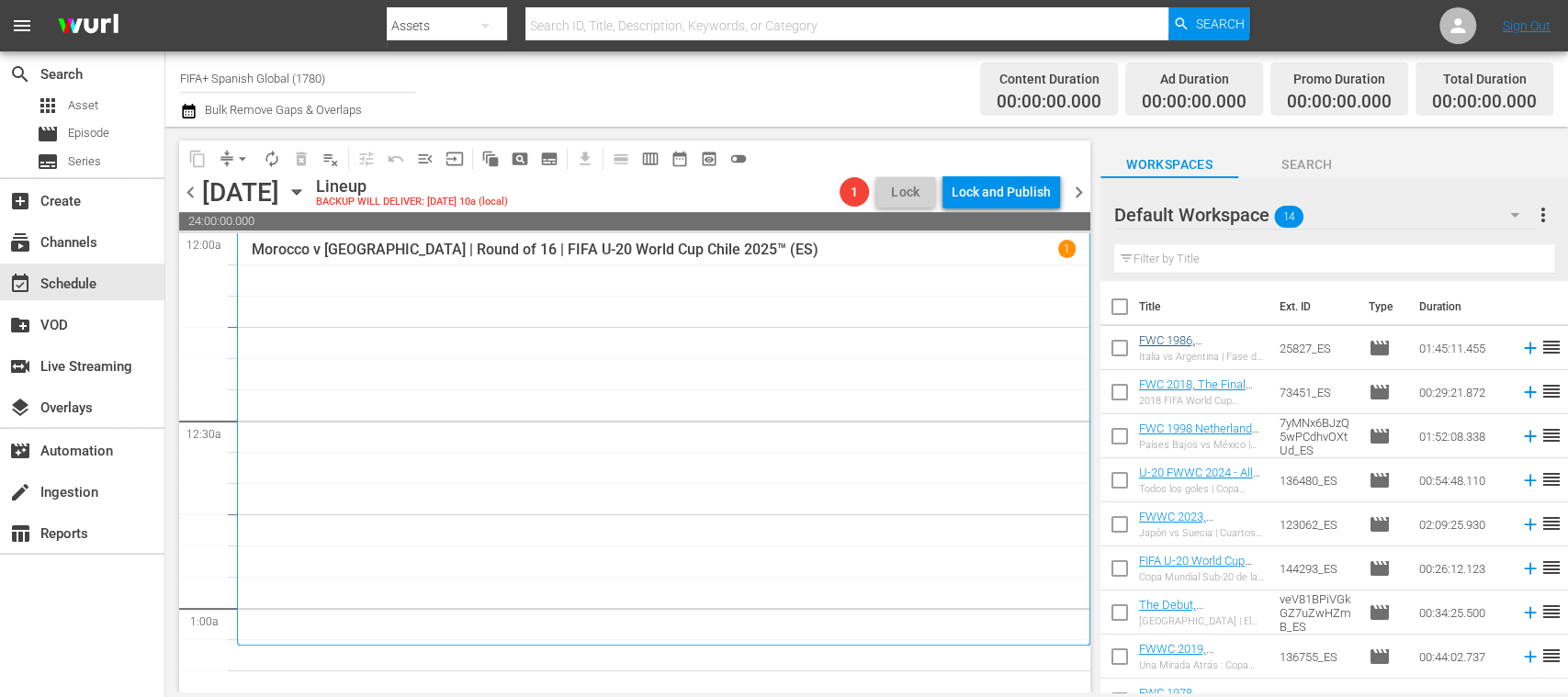
drag, startPoint x: 1120, startPoint y: 347, endPoint x: 1168, endPoint y: 385, distance: 61.2
click at [1120, 346] on input "checkbox" at bounding box center [1119, 351] width 39 height 39
checkbox input "true"
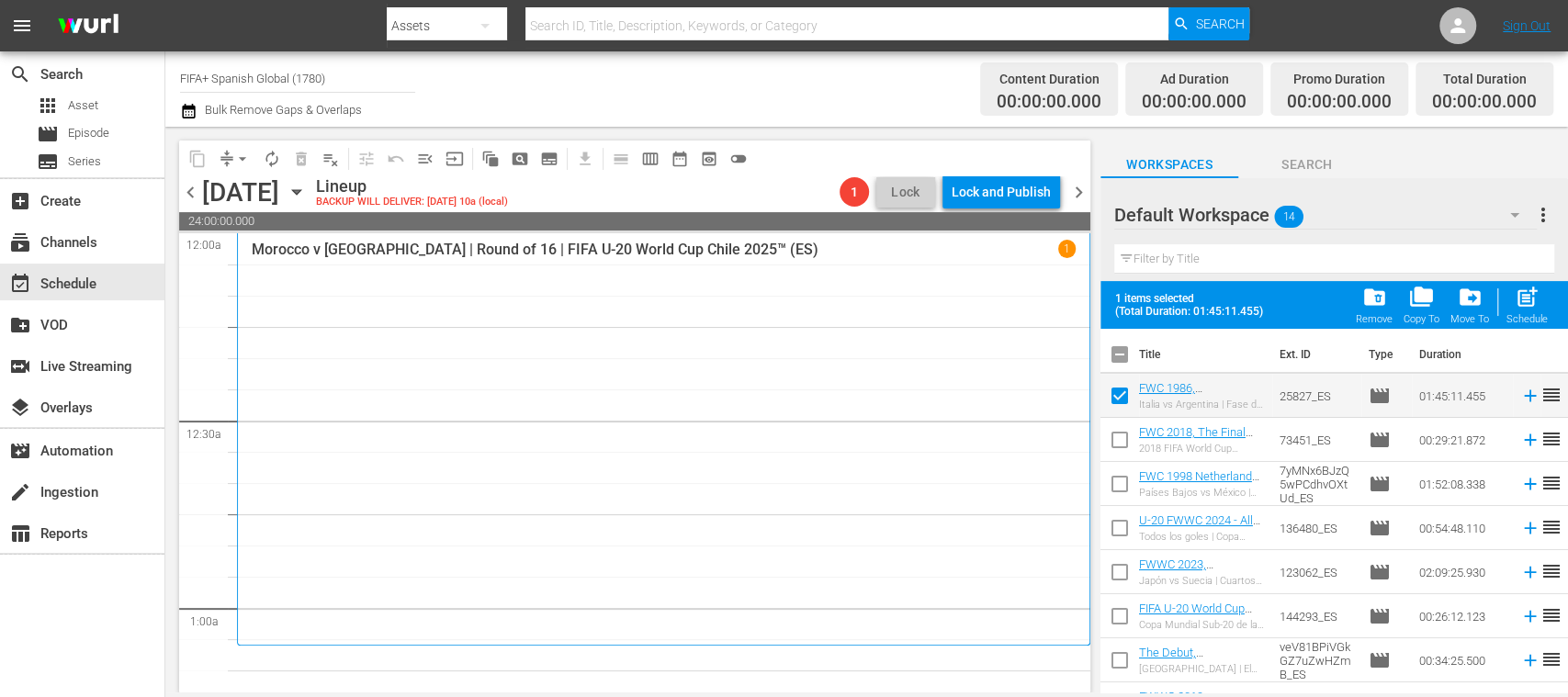
click at [1125, 347] on input "checkbox" at bounding box center [1119, 358] width 39 height 39
checkbox input "true"
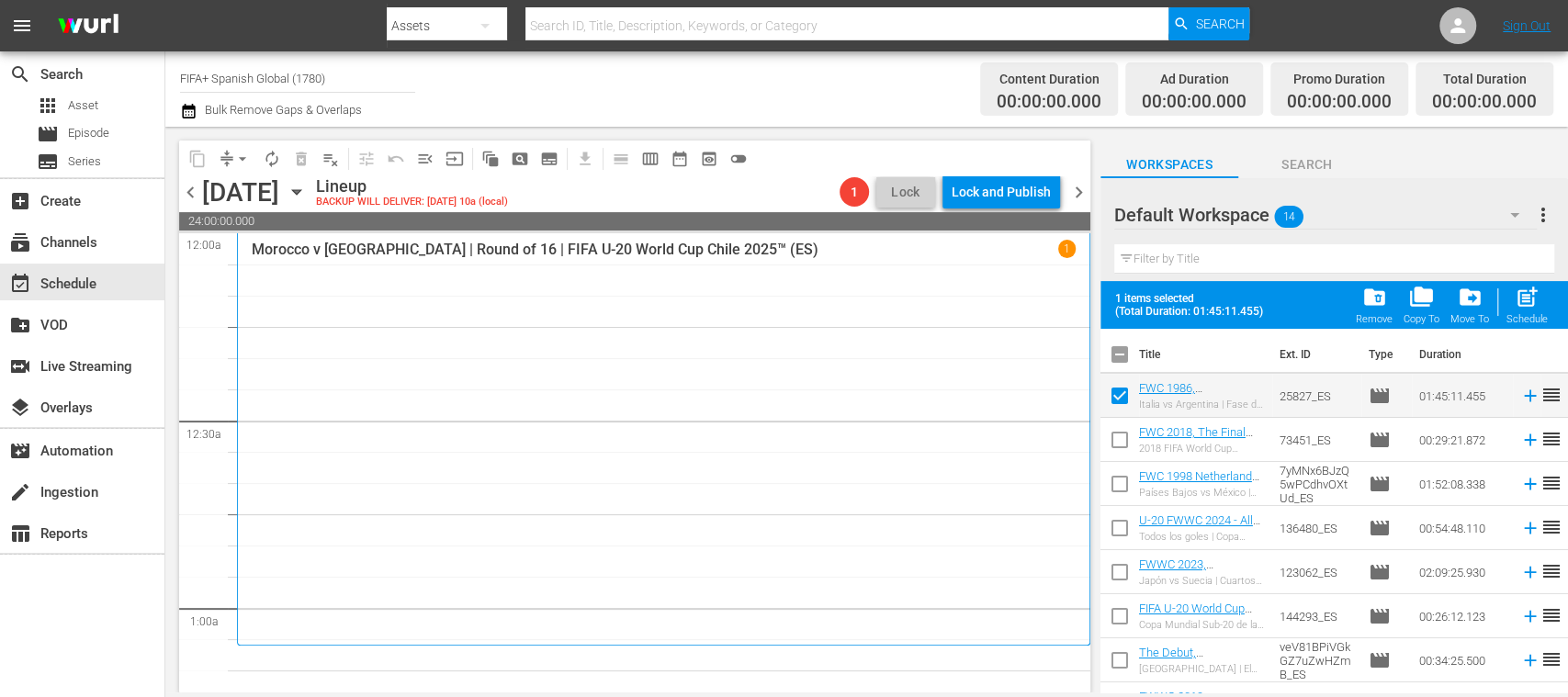
checkbox input "true"
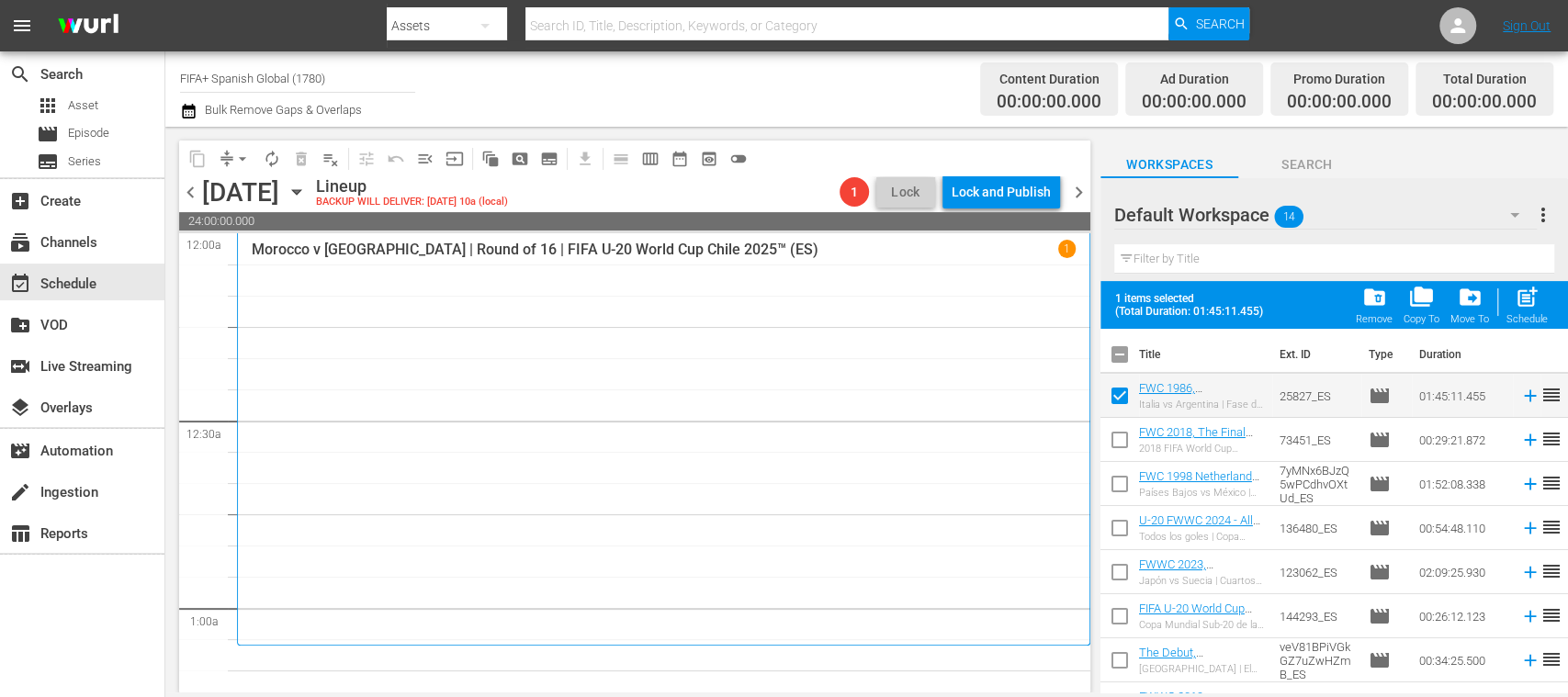
checkbox input "true"
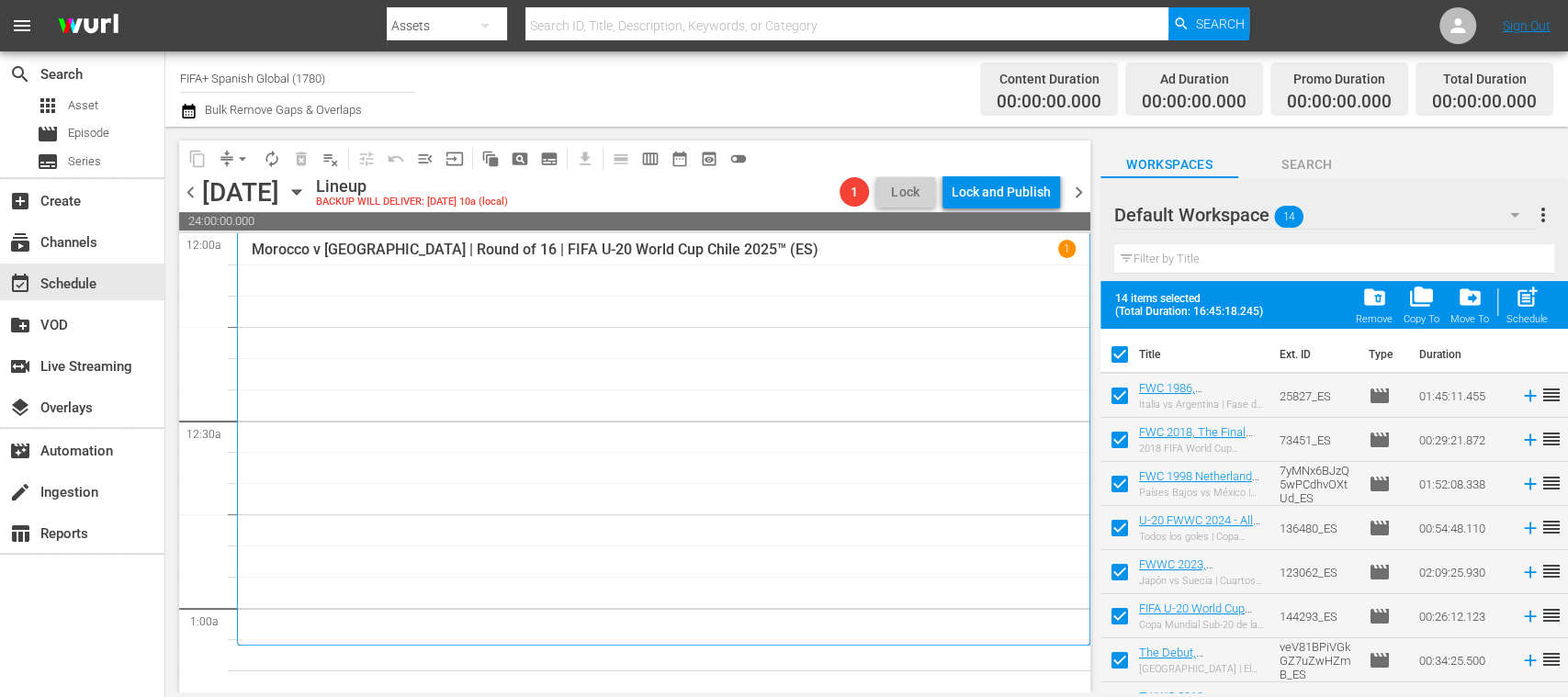
scroll to position [295, 0]
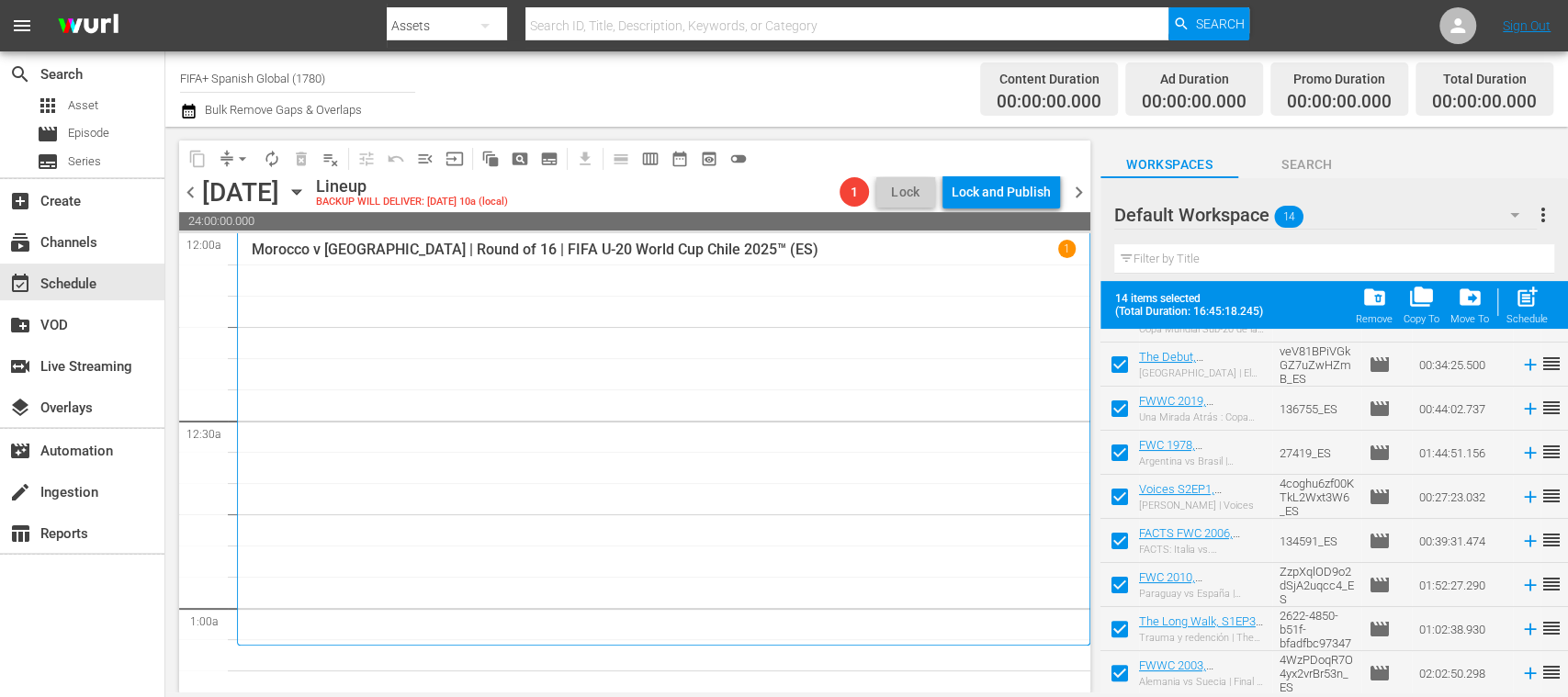
click at [1118, 667] on input "checkbox" at bounding box center [1119, 676] width 39 height 39
checkbox input "false"
click at [1125, 627] on input "checkbox" at bounding box center [1119, 633] width 39 height 39
checkbox input "false"
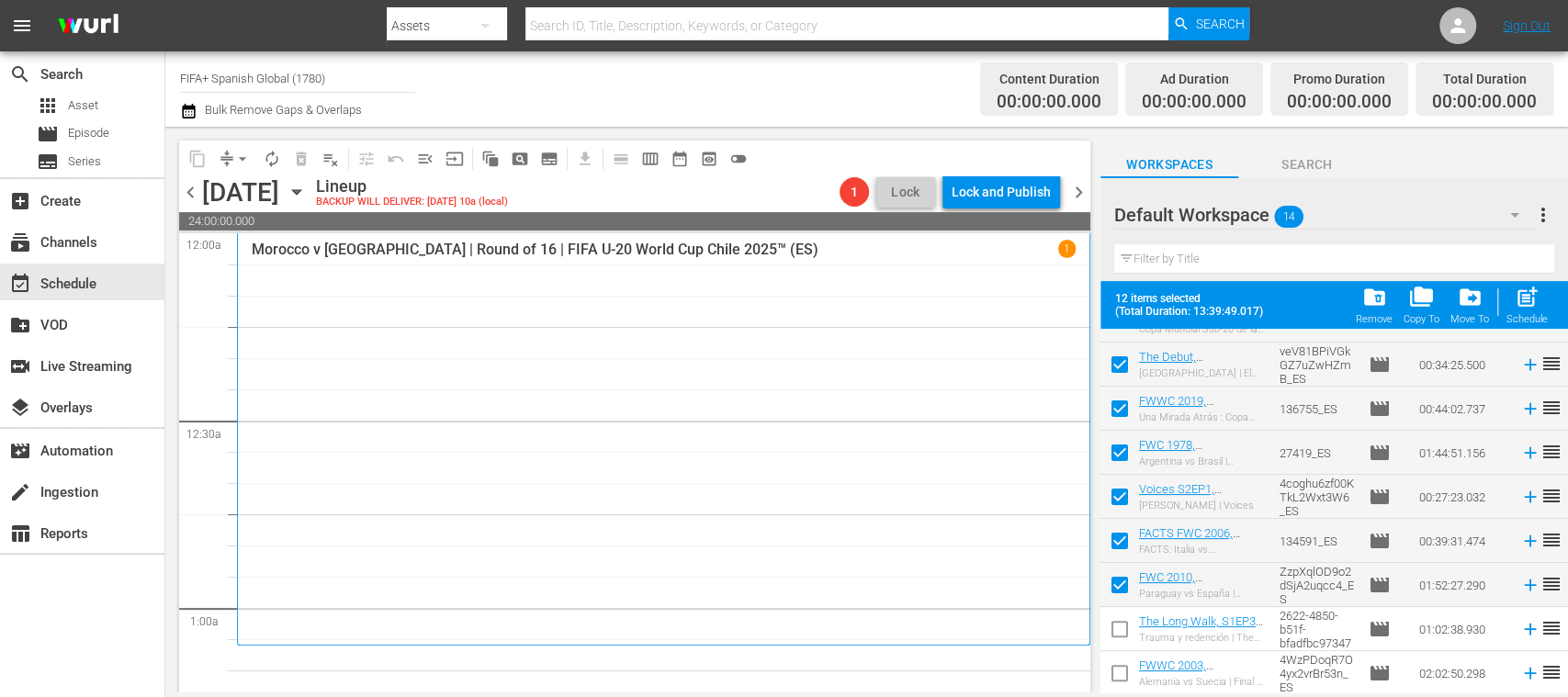
click at [1118, 575] on input "checkbox" at bounding box center [1119, 588] width 39 height 39
checkbox input "false"
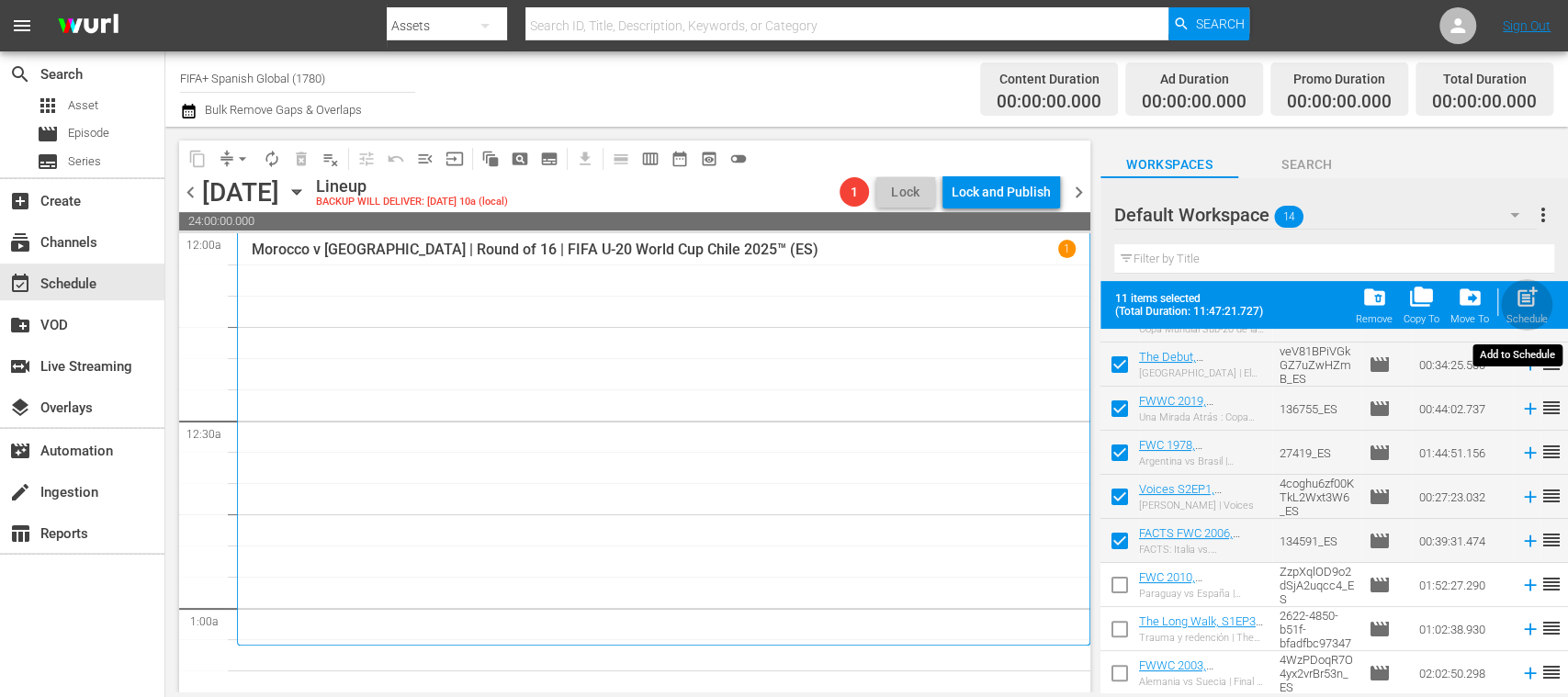
click at [1541, 313] on div "Schedule" at bounding box center [1527, 319] width 42 height 12
checkbox input "false"
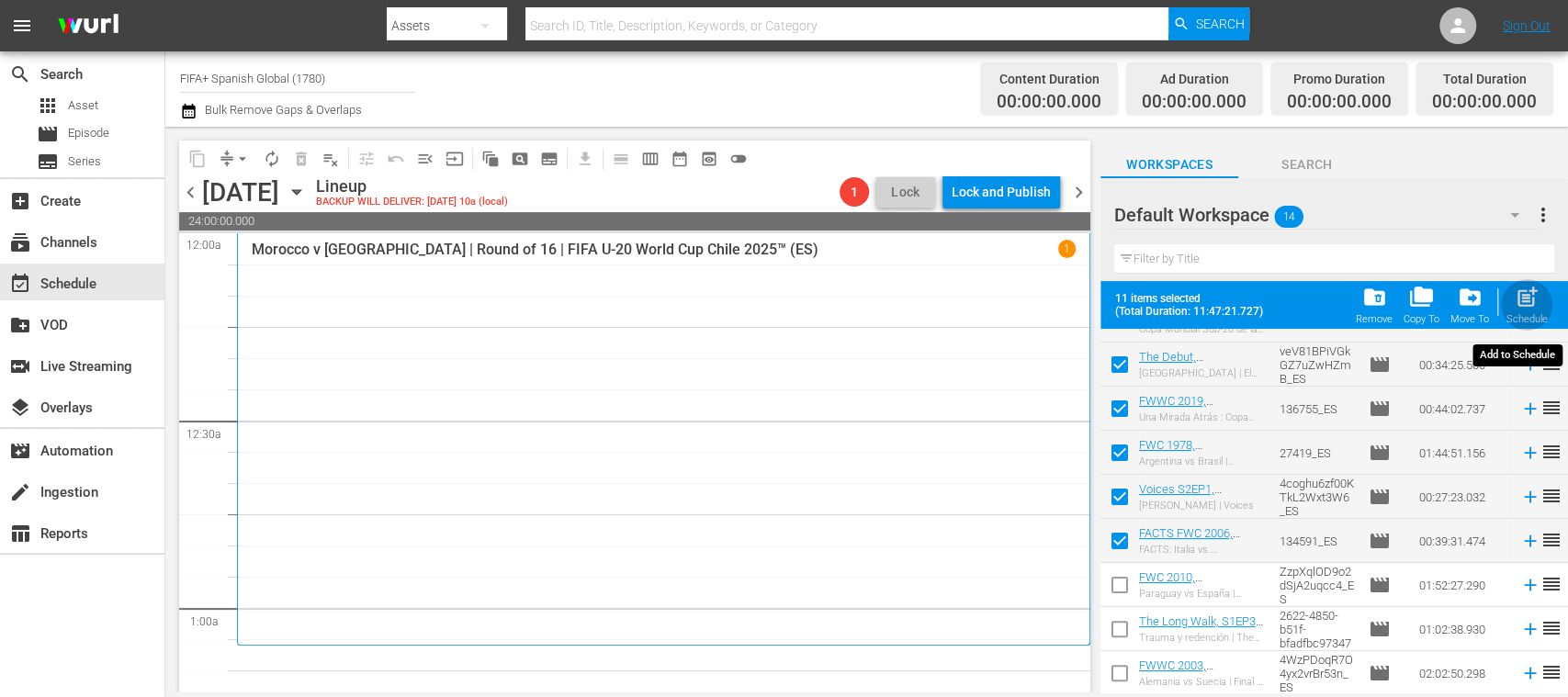
checkbox input "false"
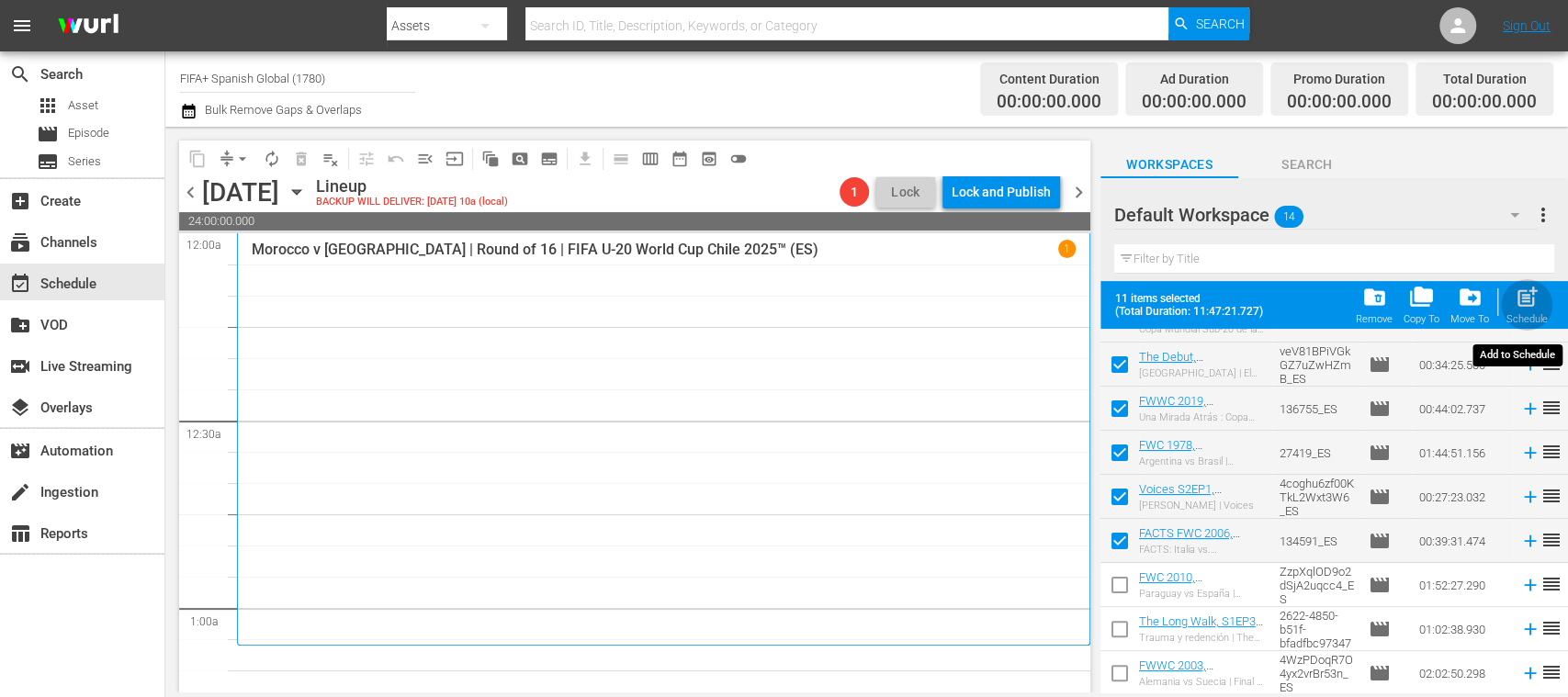
checkbox input "false"
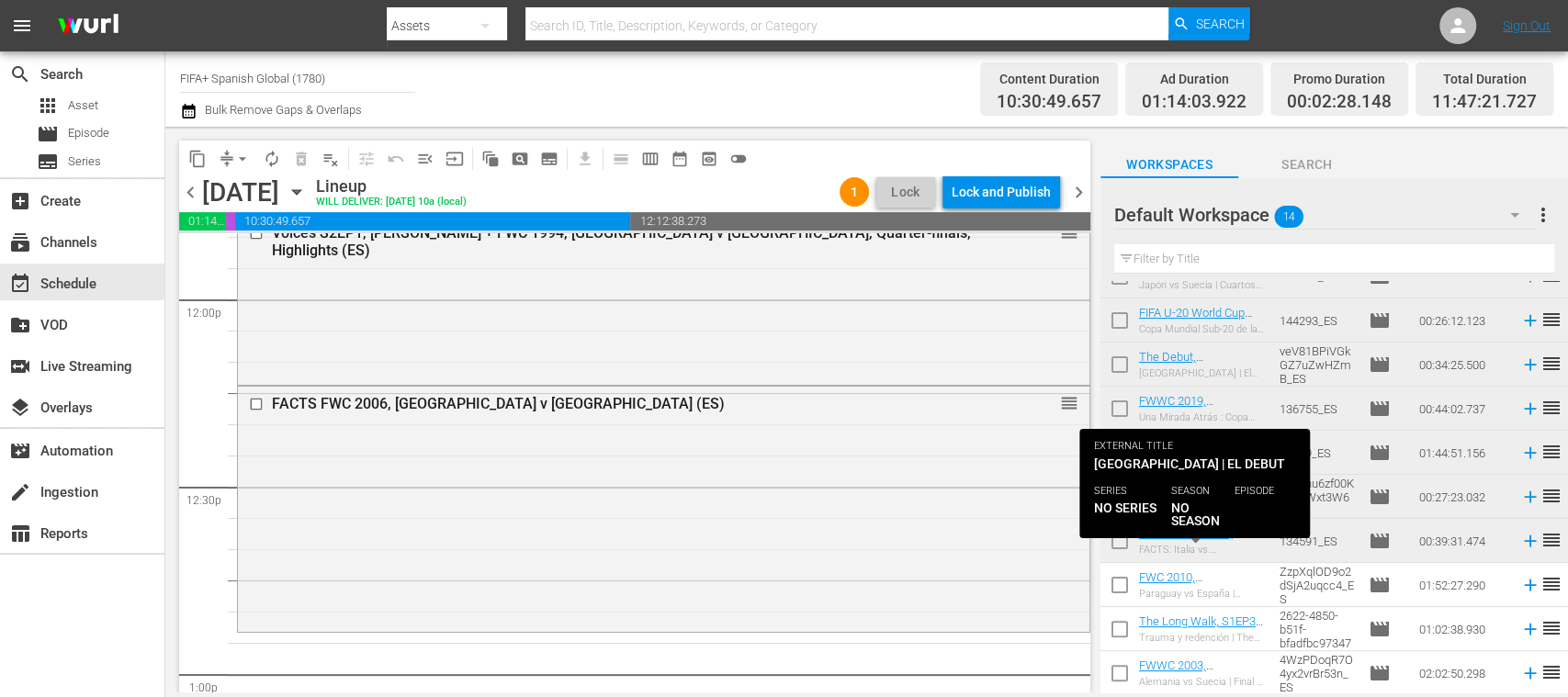
scroll to position [0, 0]
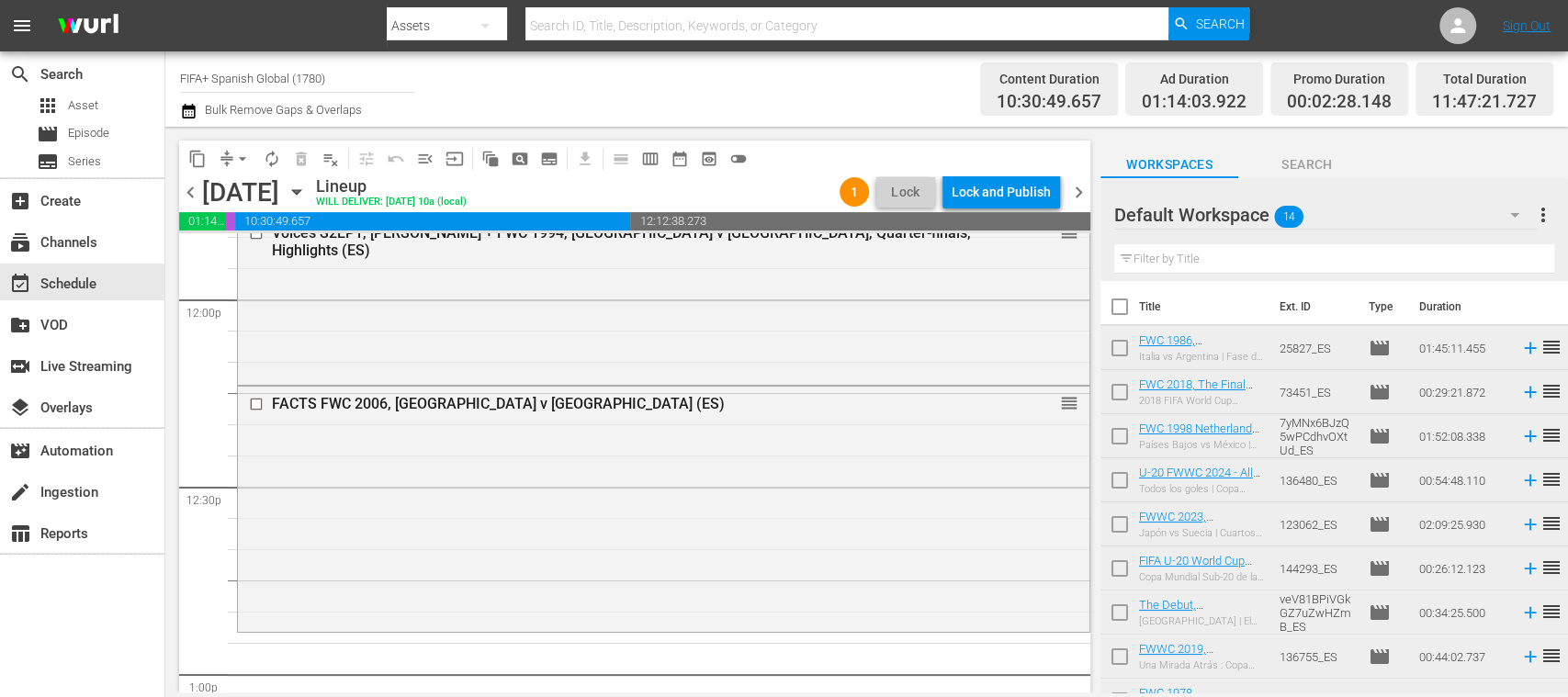
drag, startPoint x: 1124, startPoint y: 352, endPoint x: 1118, endPoint y: 420, distance: 68.3
click at [1123, 352] on input "checkbox" at bounding box center [1119, 351] width 39 height 39
checkbox input "true"
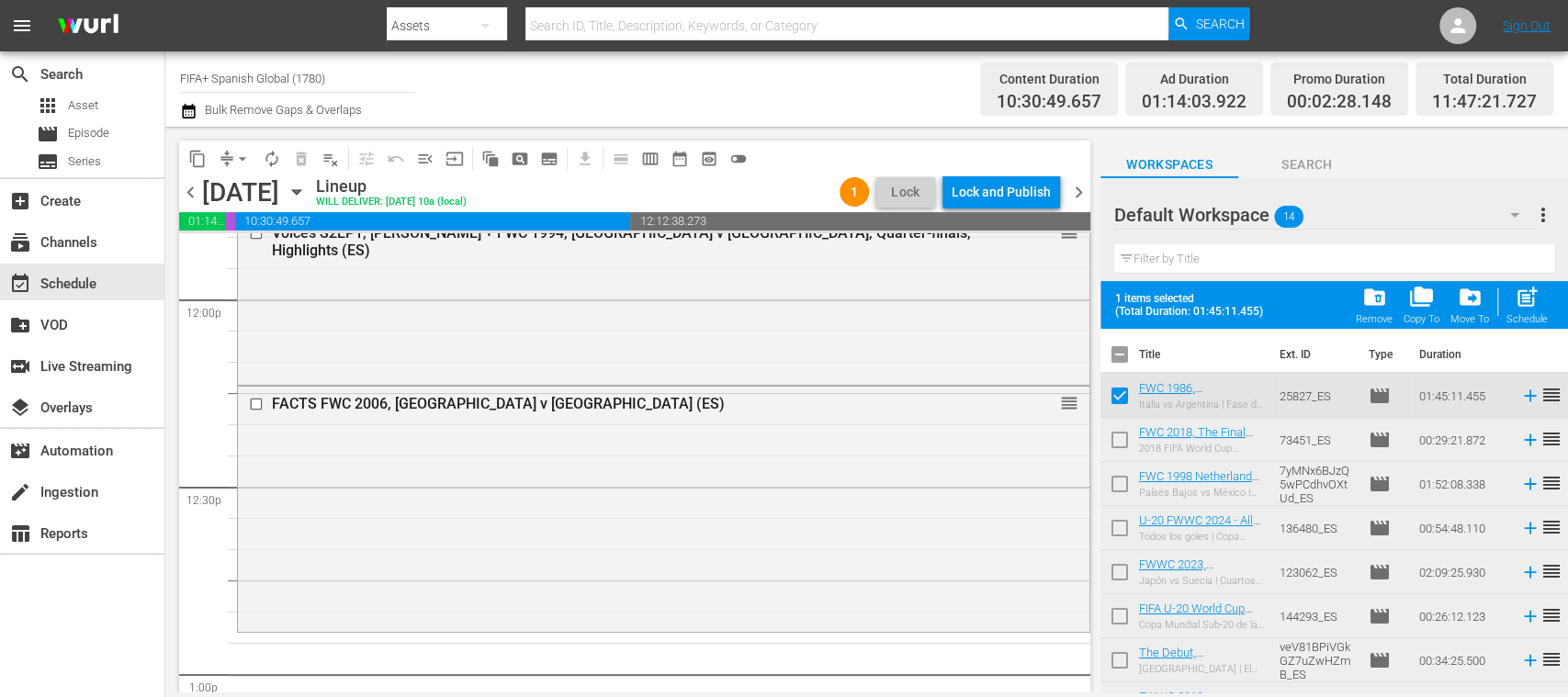
click at [1117, 436] on input "checkbox" at bounding box center [1119, 443] width 39 height 39
checkbox input "true"
click at [1120, 473] on input "checkbox" at bounding box center [1119, 488] width 39 height 39
checkbox input "true"
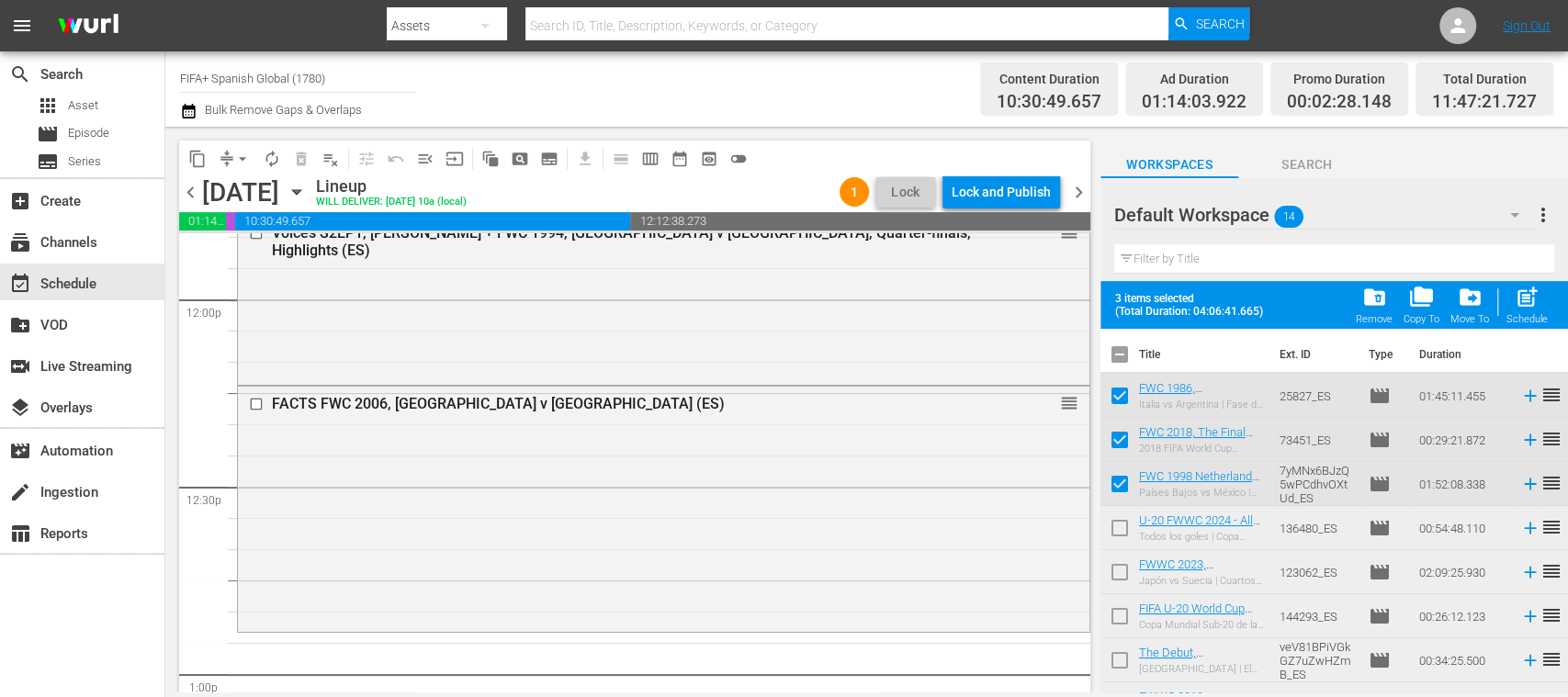
click at [1120, 525] on input "checkbox" at bounding box center [1119, 531] width 39 height 39
checkbox input "true"
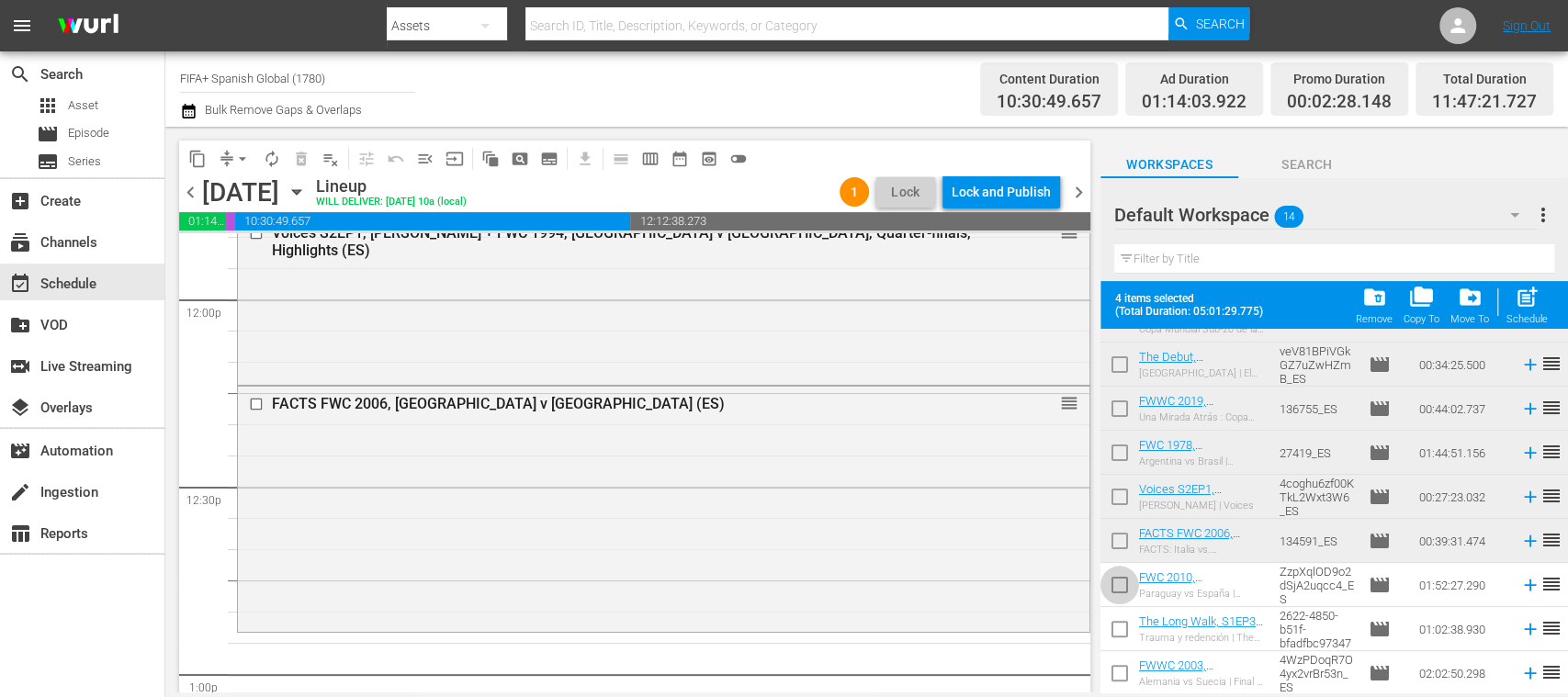
click at [1121, 588] on input "checkbox" at bounding box center [1119, 588] width 39 height 39
checkbox input "true"
click at [1115, 624] on input "checkbox" at bounding box center [1119, 633] width 39 height 39
checkbox input "true"
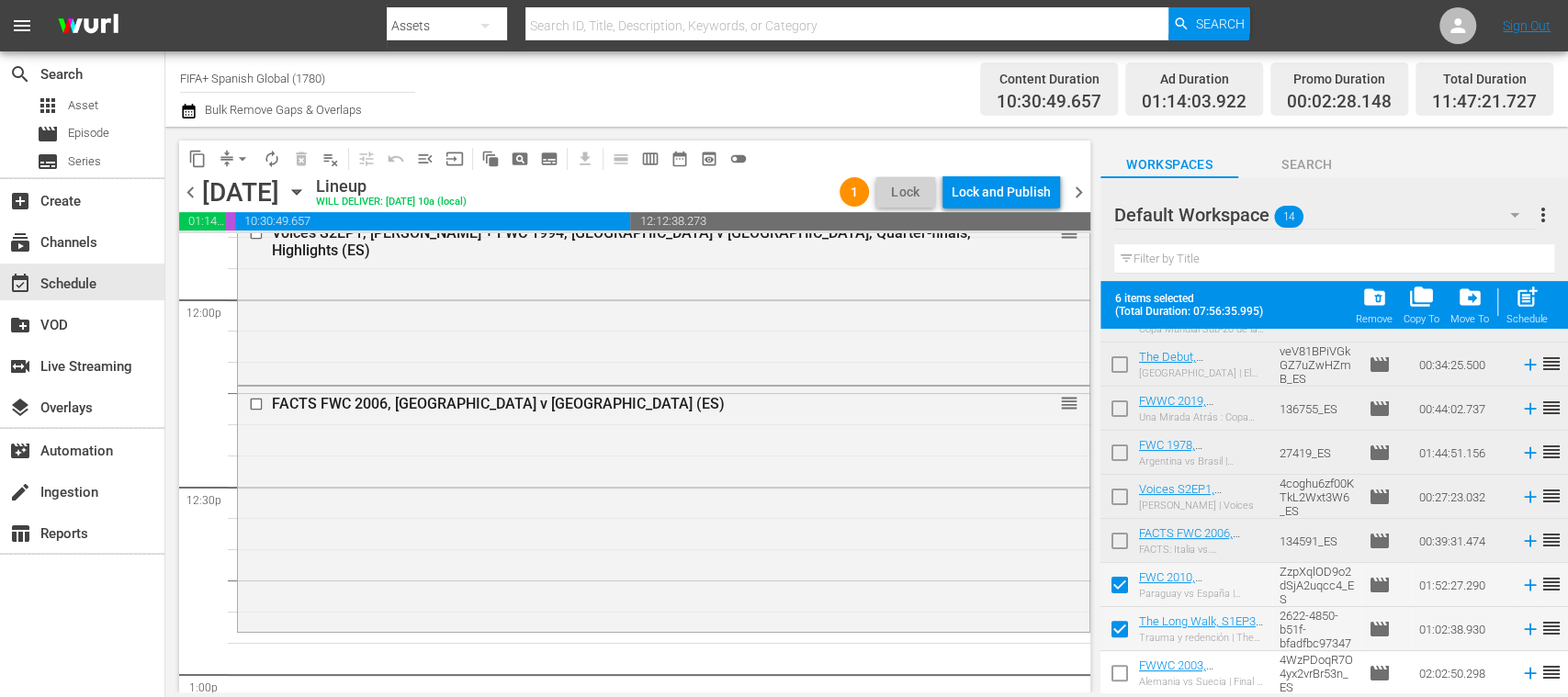
click at [1120, 670] on input "checkbox" at bounding box center [1119, 676] width 39 height 39
checkbox input "true"
click at [1527, 301] on span "post_add" at bounding box center [1526, 297] width 25 height 25
checkbox input "false"
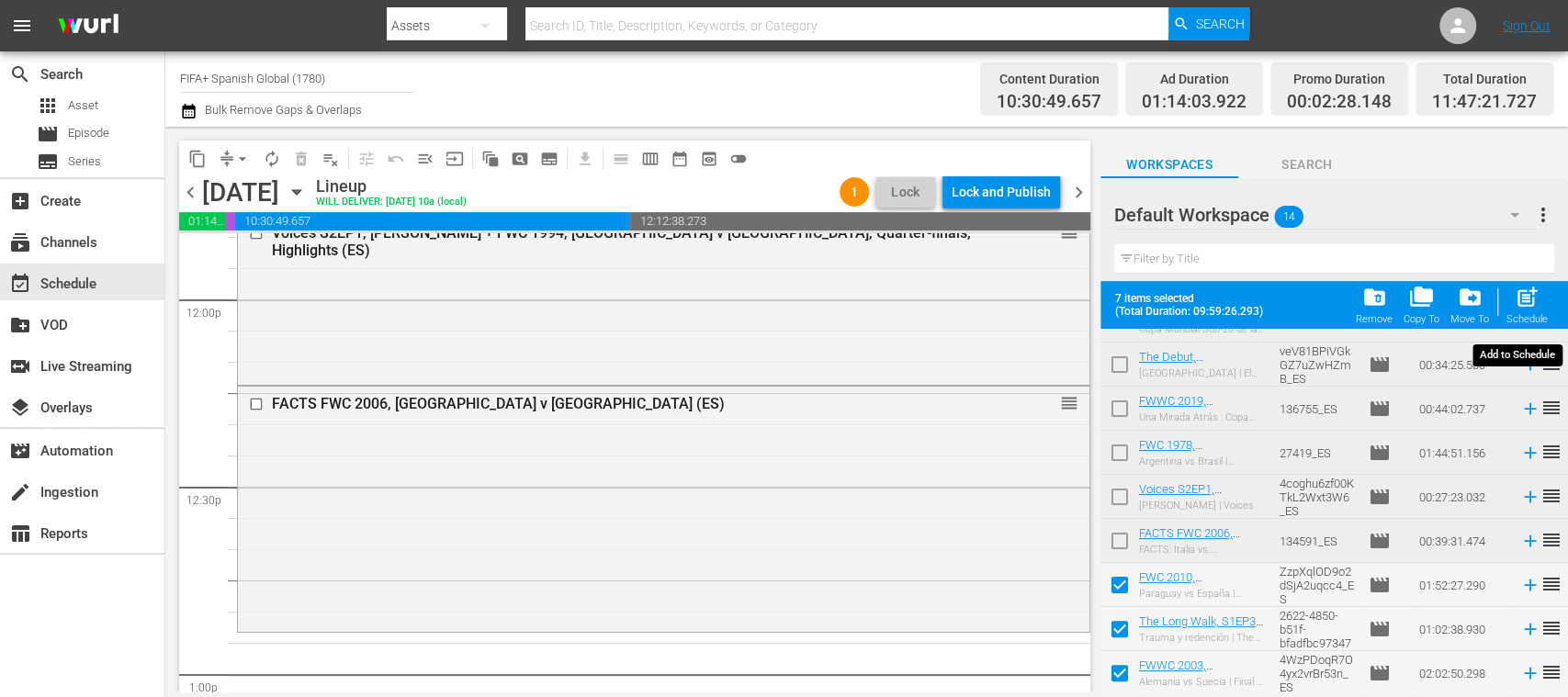
checkbox input "false"
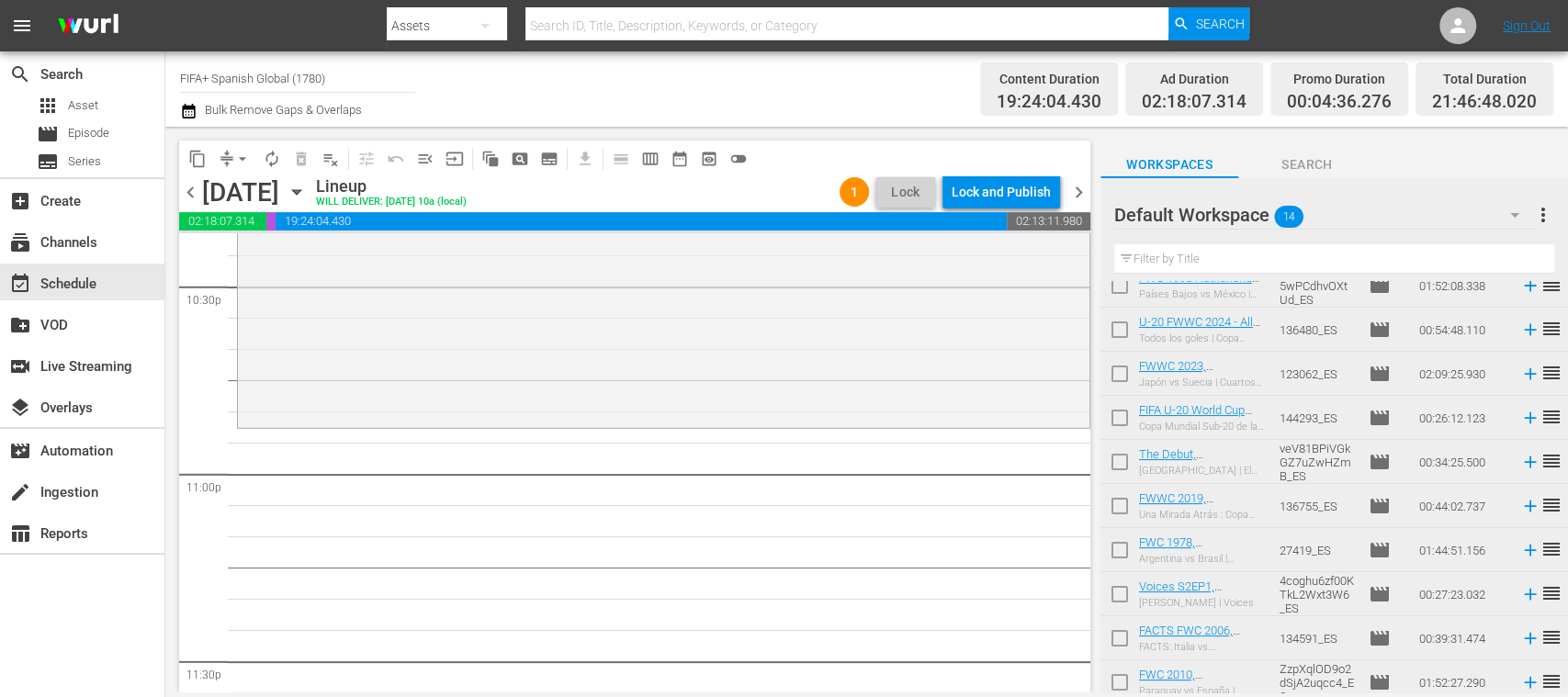
scroll to position [141, 0]
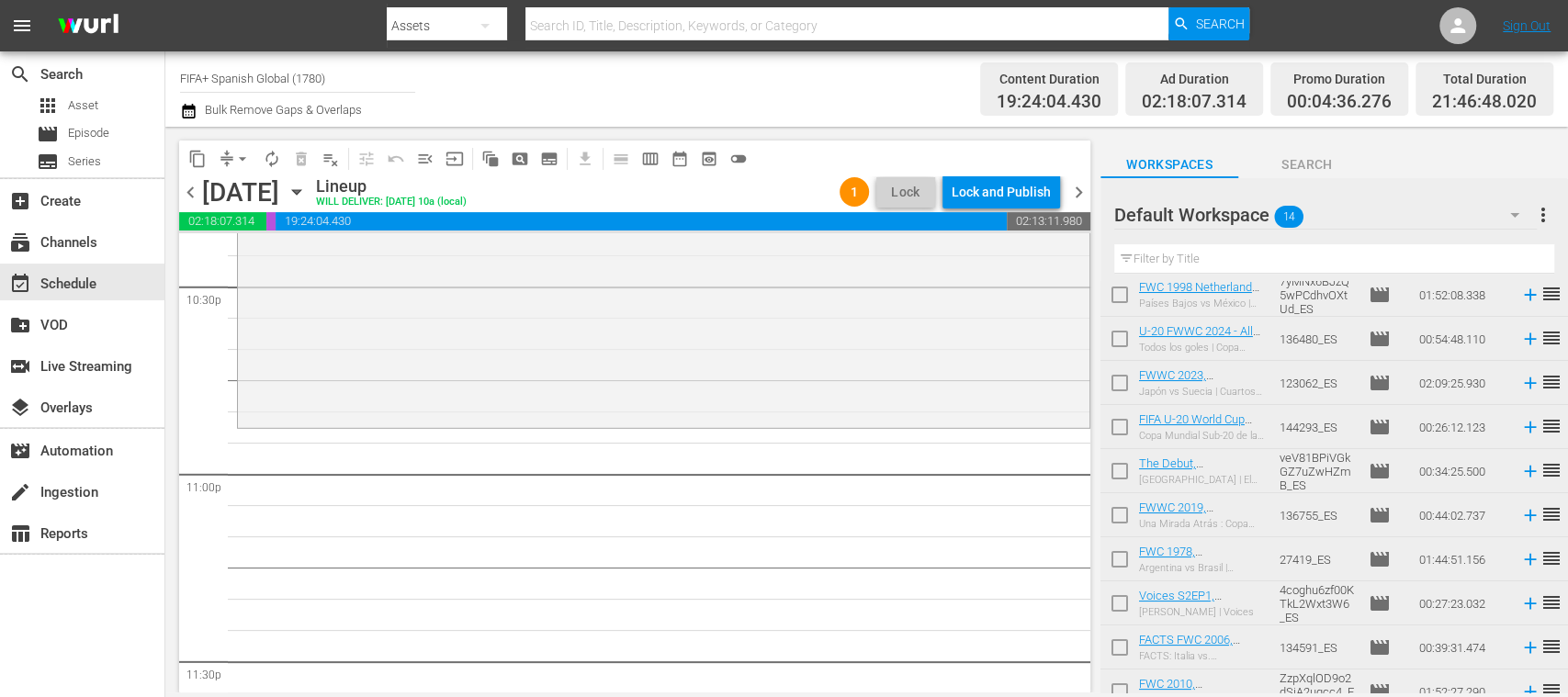
click at [1121, 474] on input "checkbox" at bounding box center [1119, 474] width 39 height 39
checkbox input "true"
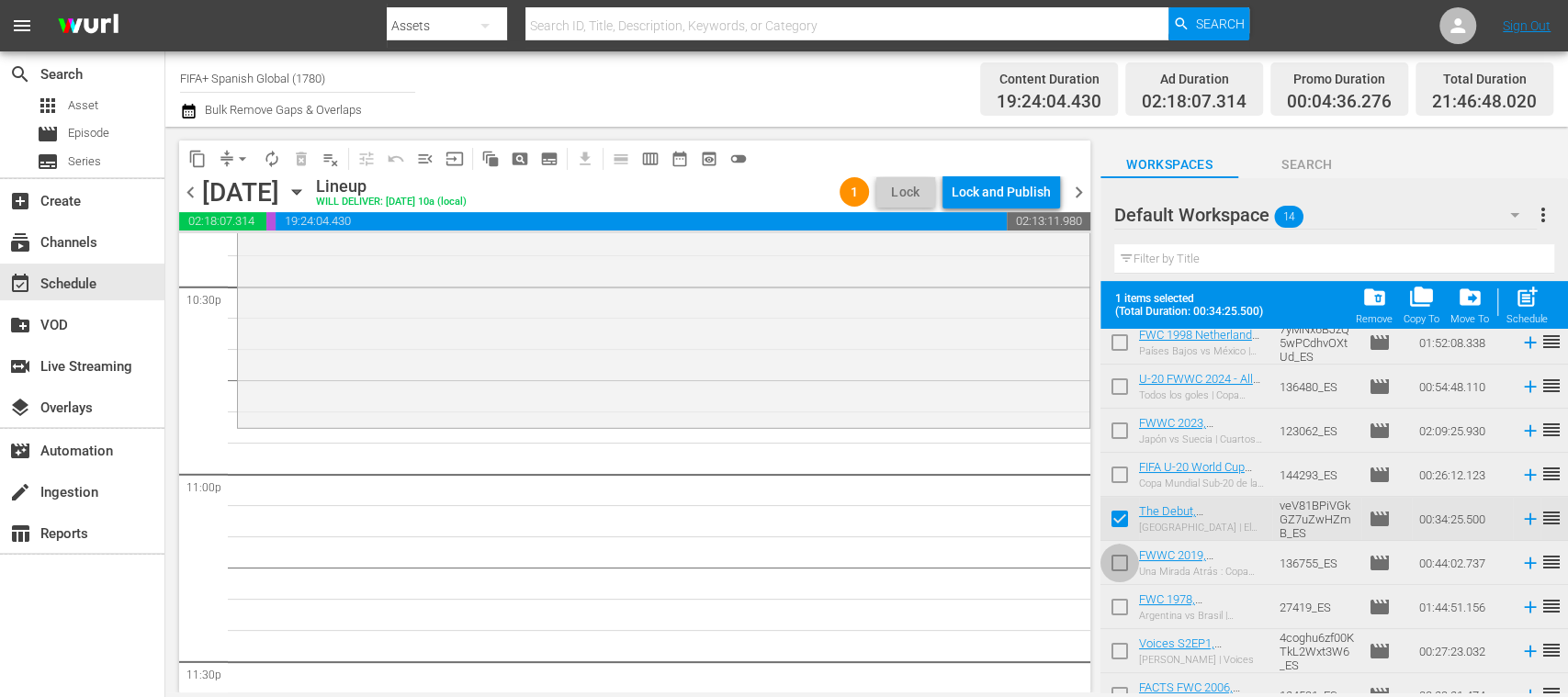
click at [1116, 560] on input "checkbox" at bounding box center [1119, 566] width 39 height 39
checkbox input "true"
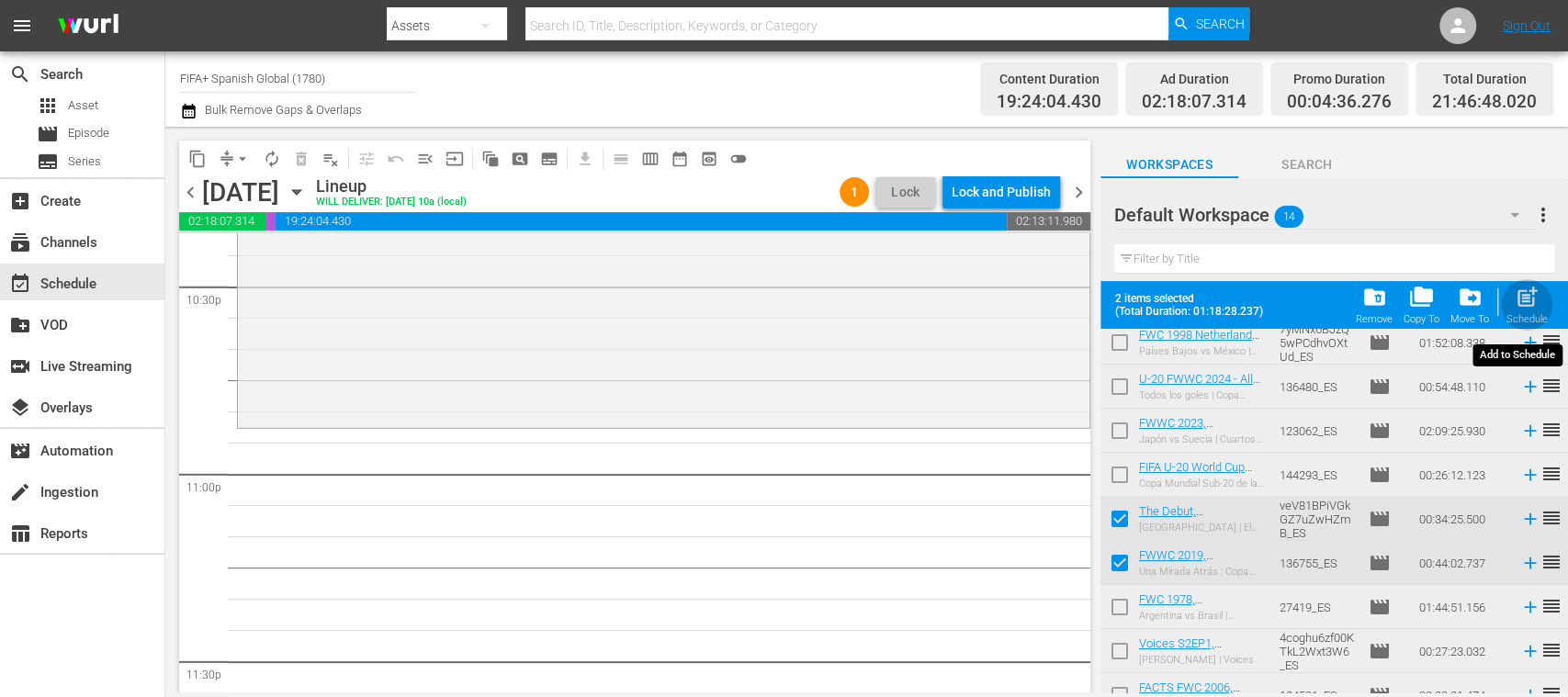
click at [1536, 306] on span "post_add" at bounding box center [1526, 297] width 25 height 25
checkbox input "false"
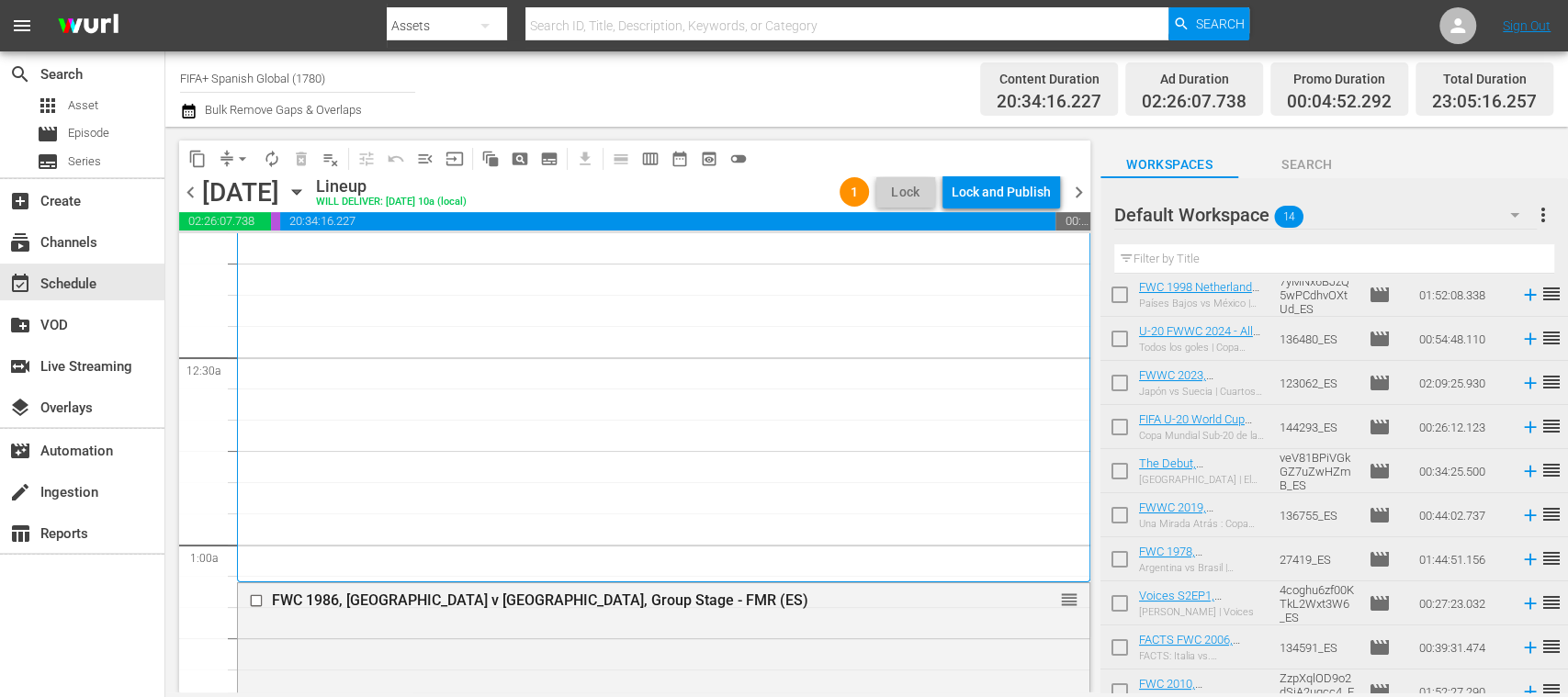
scroll to position [0, 0]
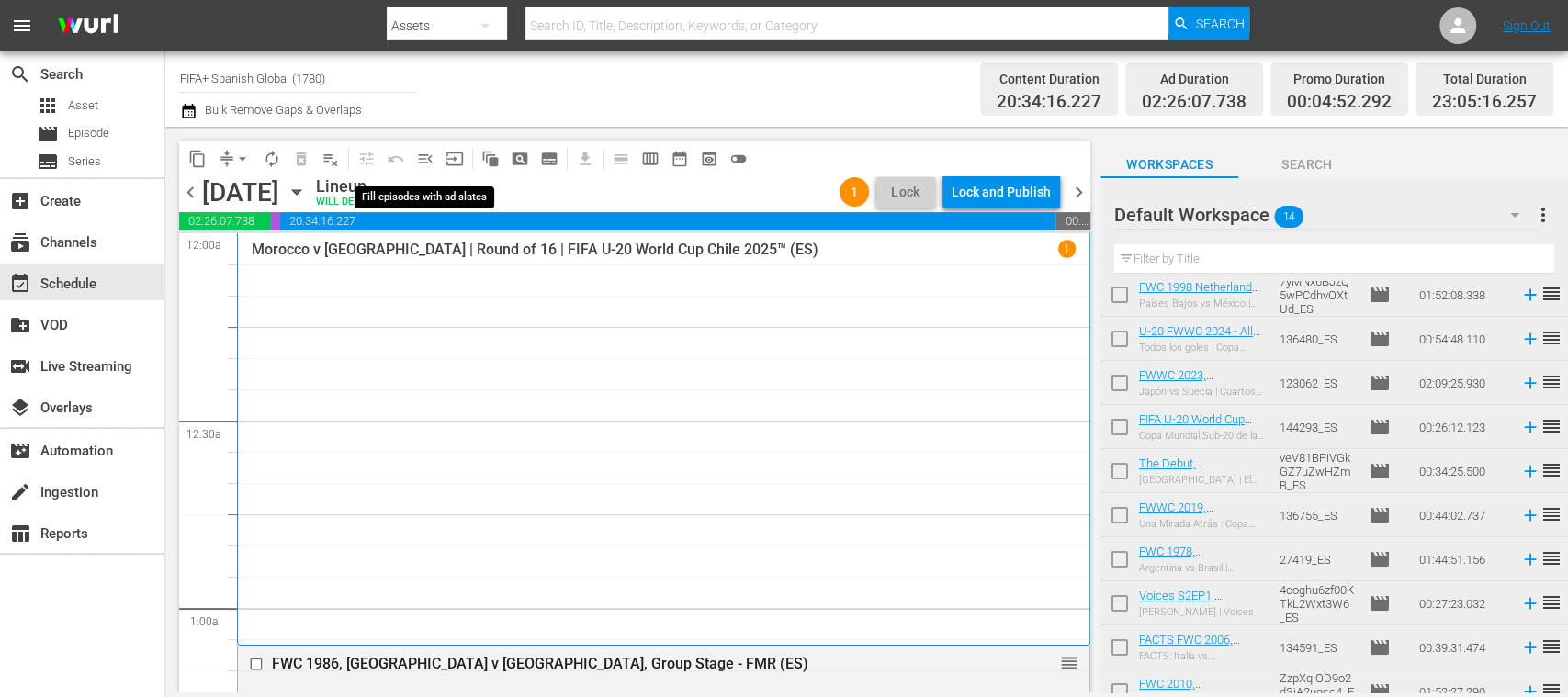
click at [430, 158] on span "menu_open" at bounding box center [424, 158] width 18 height 18
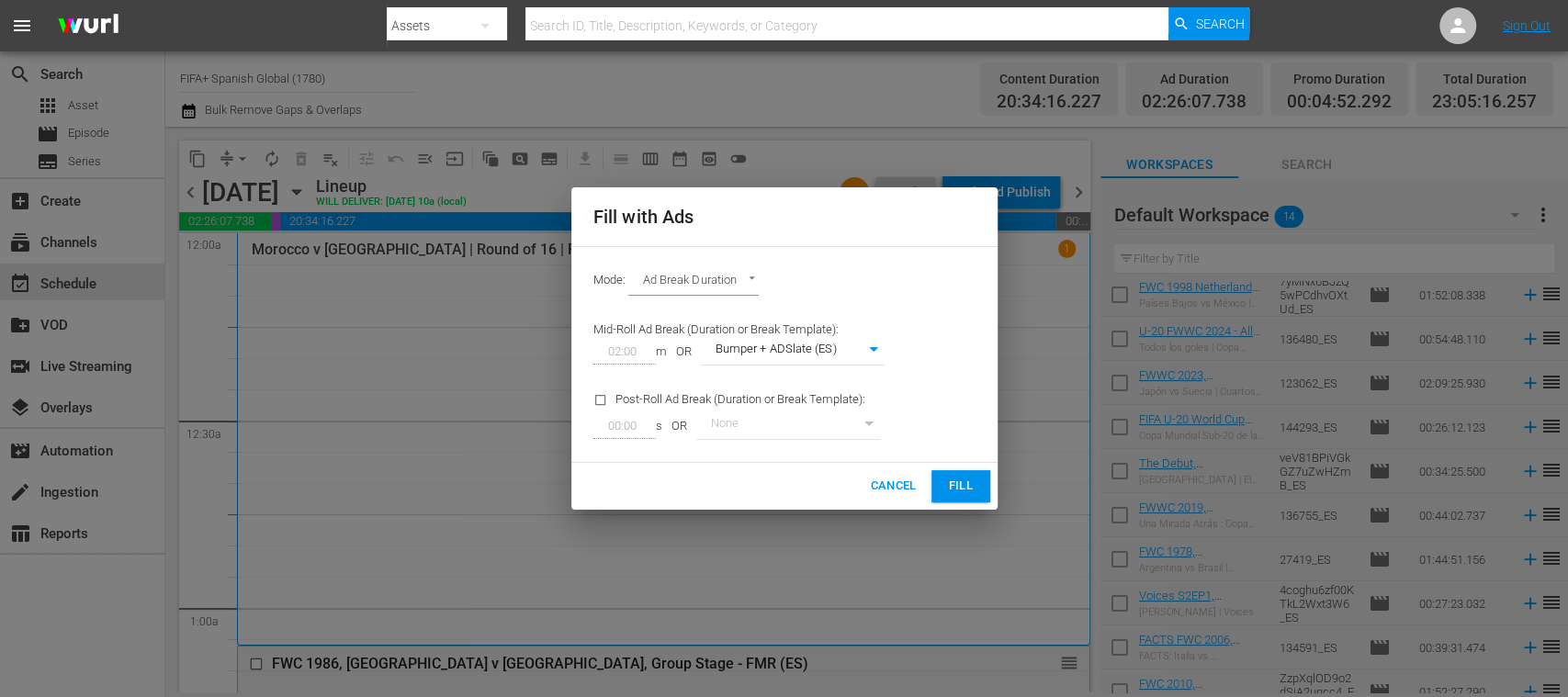
click at [941, 478] on button "Fill" at bounding box center [960, 487] width 59 height 32
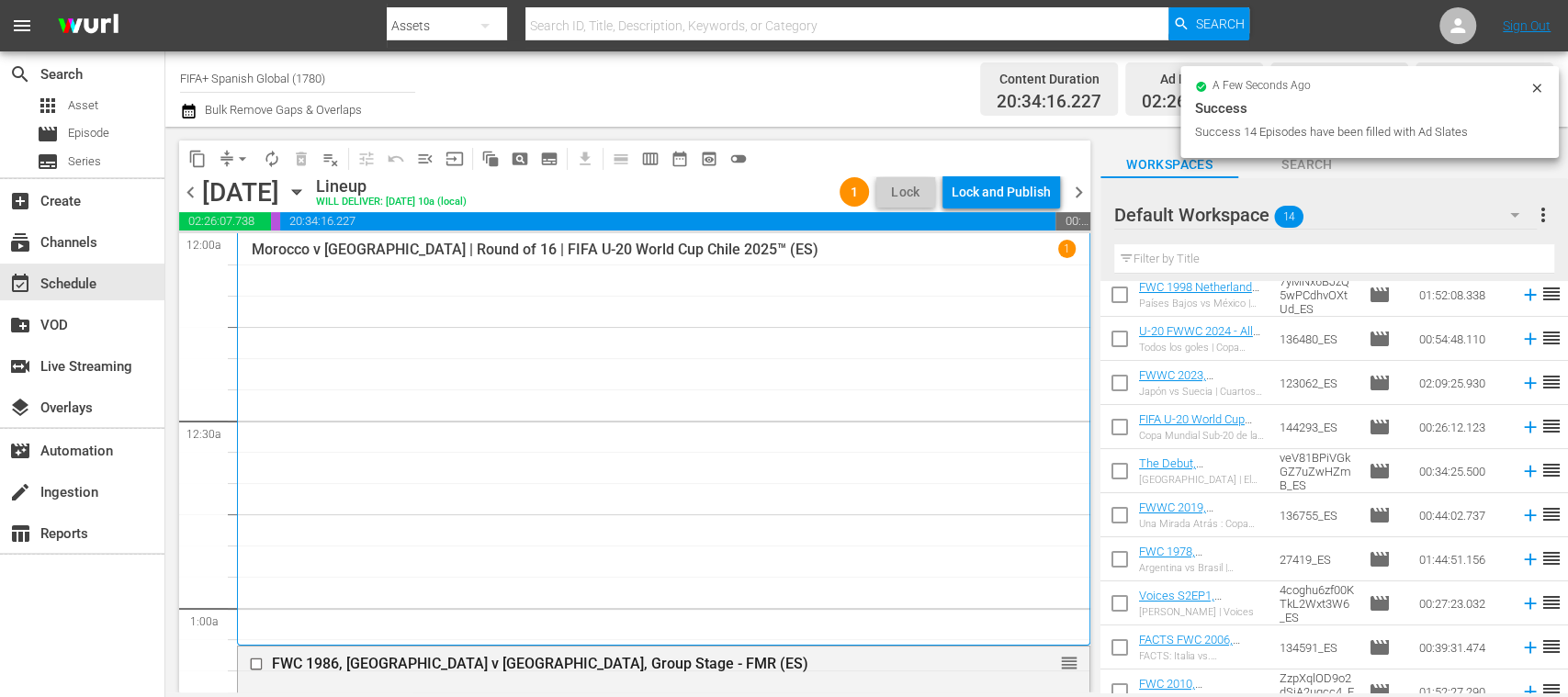
click at [242, 160] on span "arrow_drop_down" at bounding box center [241, 158] width 18 height 18
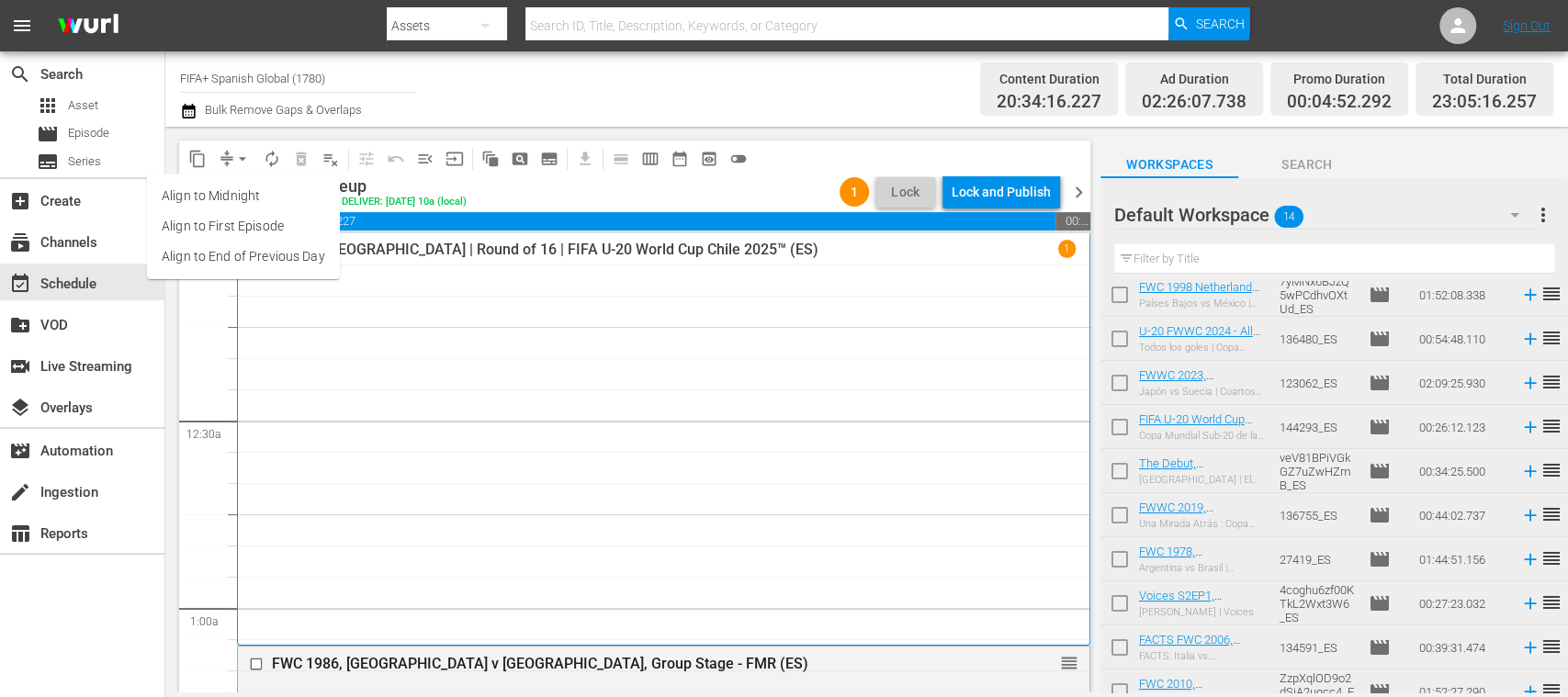
click at [249, 254] on li "Align to End of Previous Day" at bounding box center [243, 257] width 193 height 30
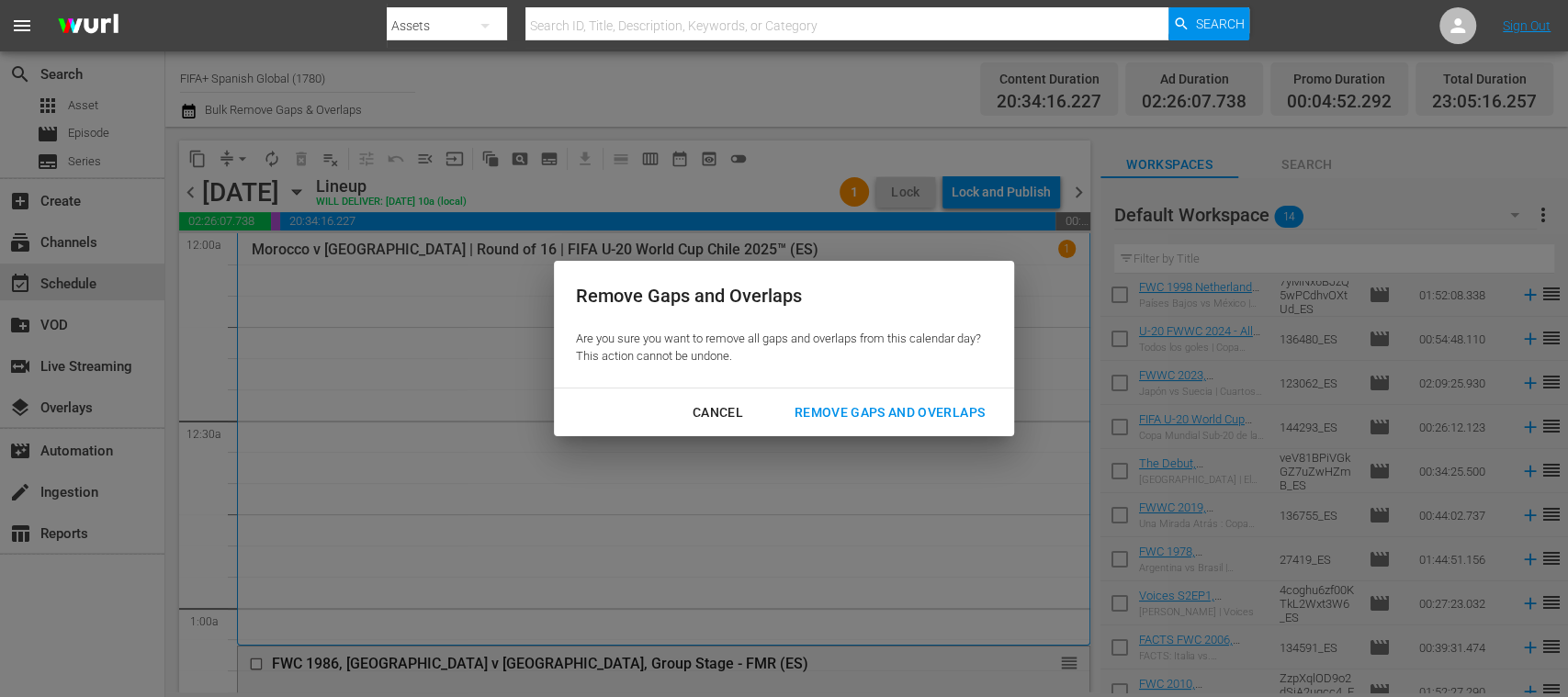
click at [889, 416] on div "Remove Gaps and Overlaps" at bounding box center [889, 413] width 220 height 23
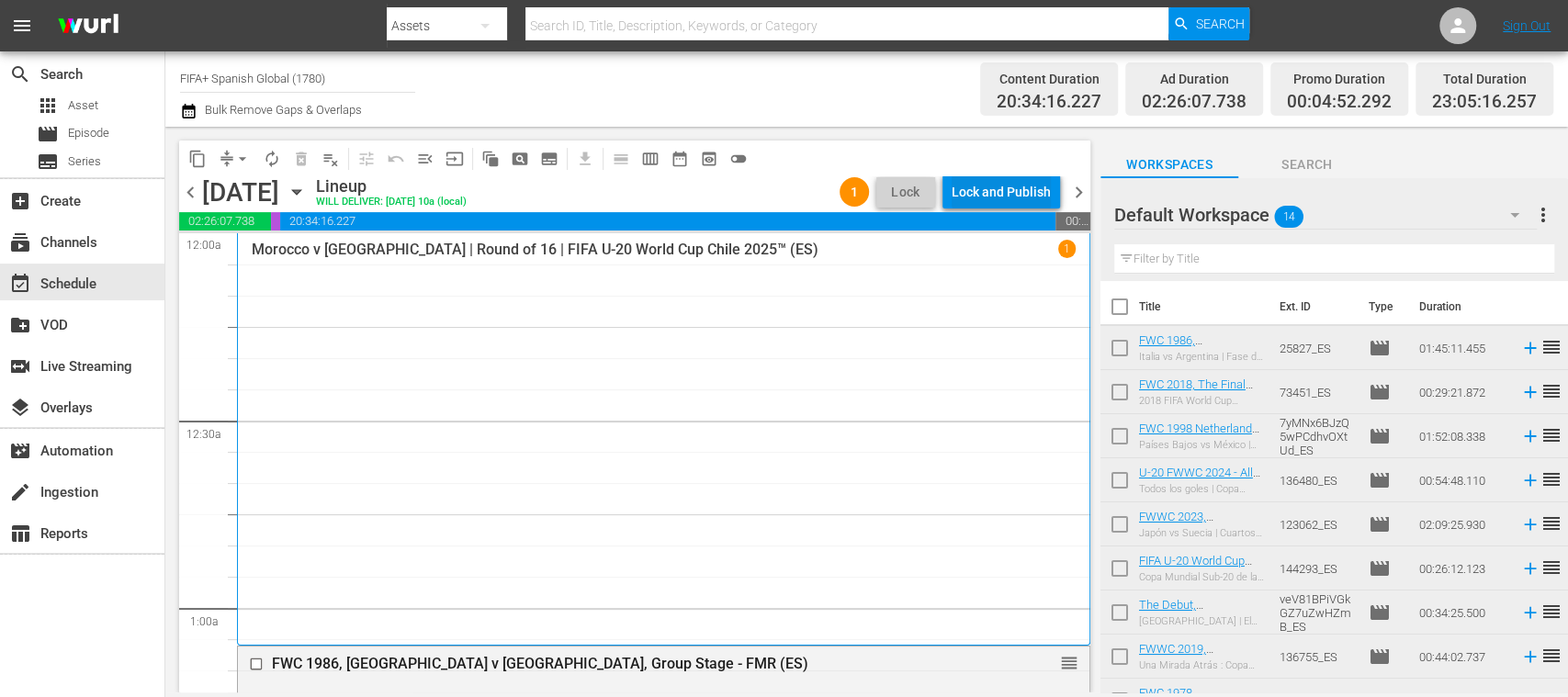
click at [1007, 199] on div "Lock and Publish" at bounding box center [1001, 191] width 99 height 33
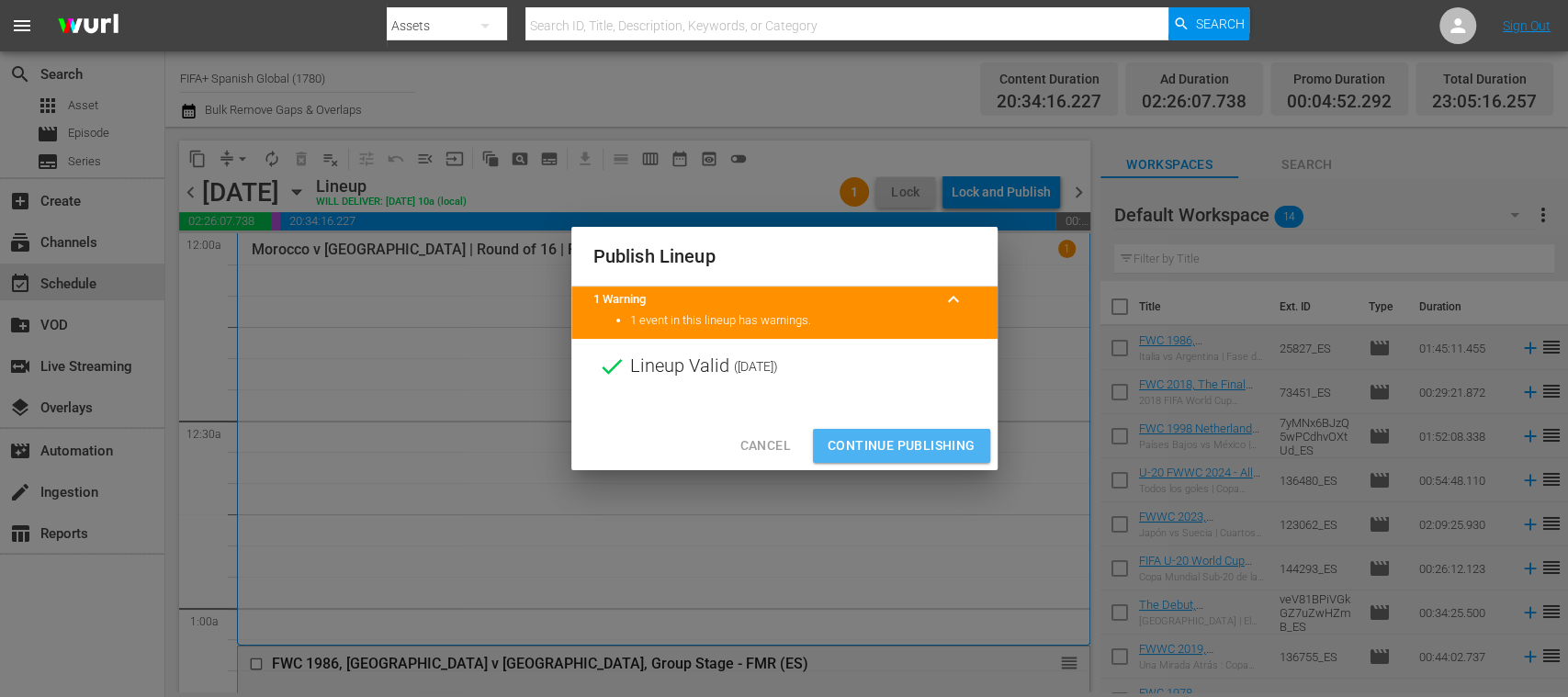
click at [931, 442] on span "Continue Publishing" at bounding box center [901, 446] width 148 height 23
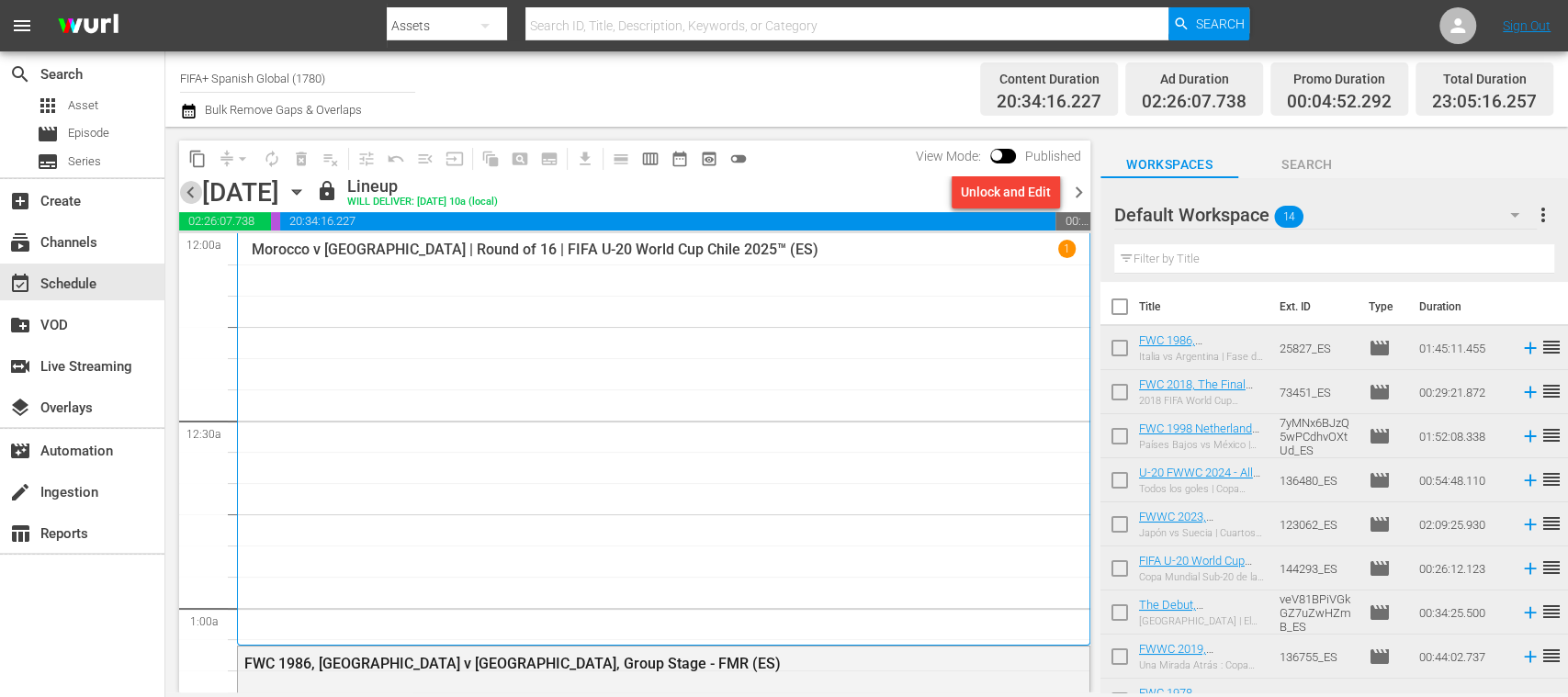
click at [190, 193] on span "chevron_left" at bounding box center [190, 192] width 23 height 23
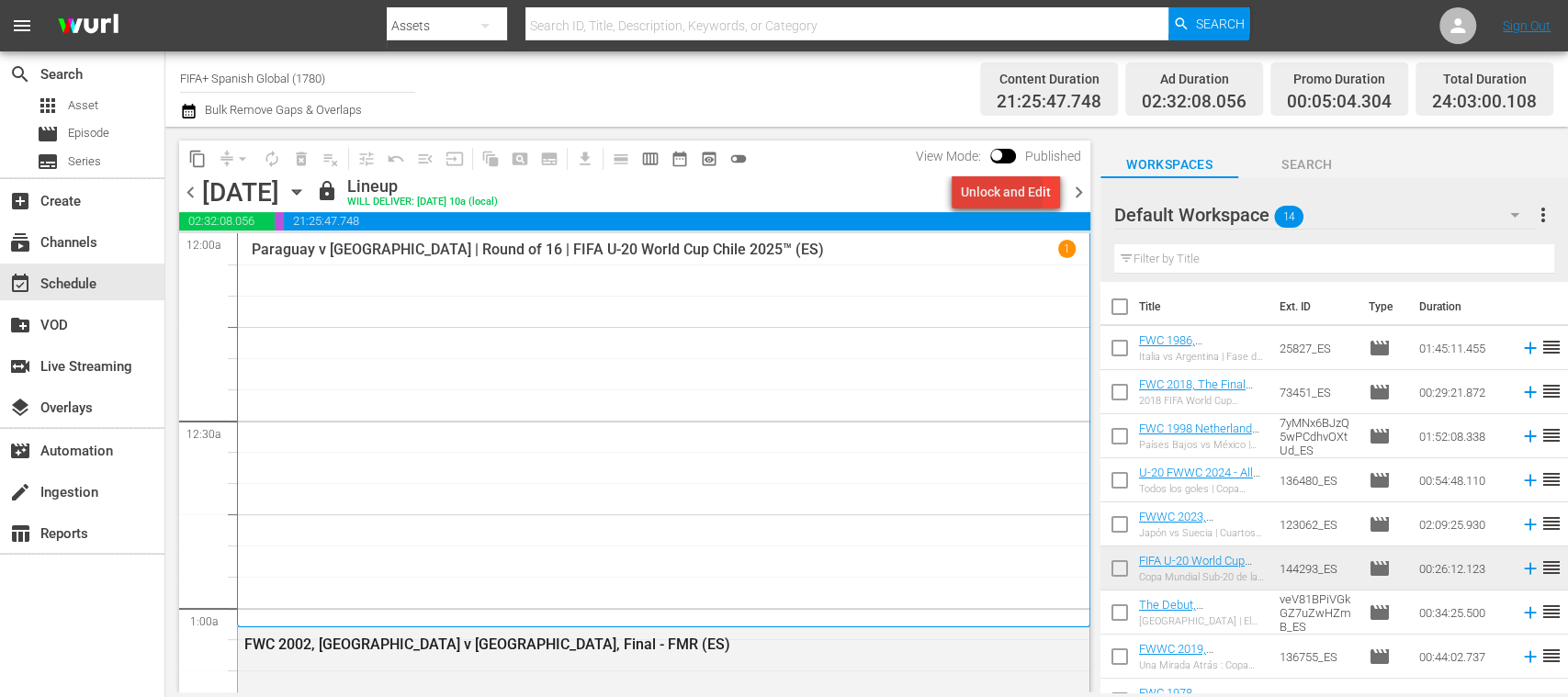
click at [999, 193] on div "Unlock and Edit" at bounding box center [1006, 191] width 90 height 33
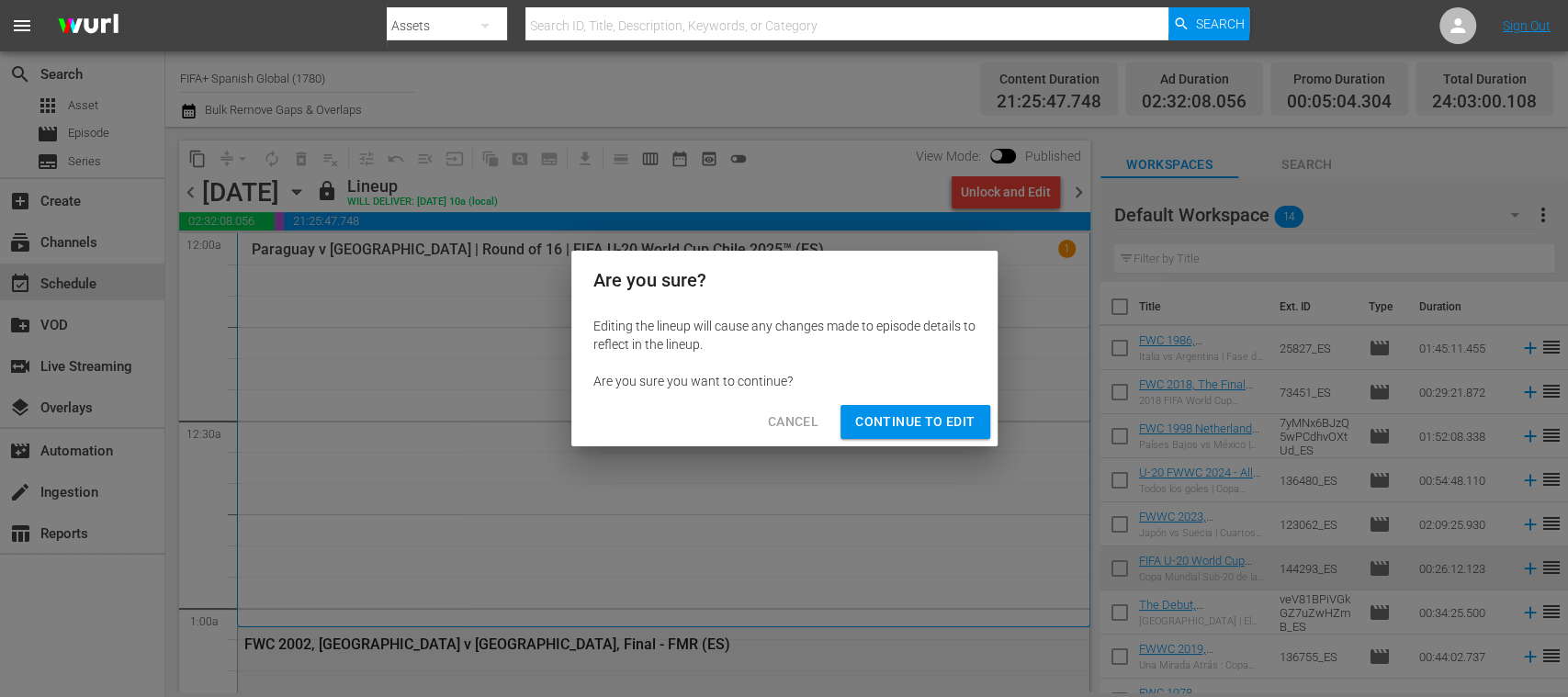
click at [944, 415] on span "Continue to Edit" at bounding box center [915, 422] width 119 height 23
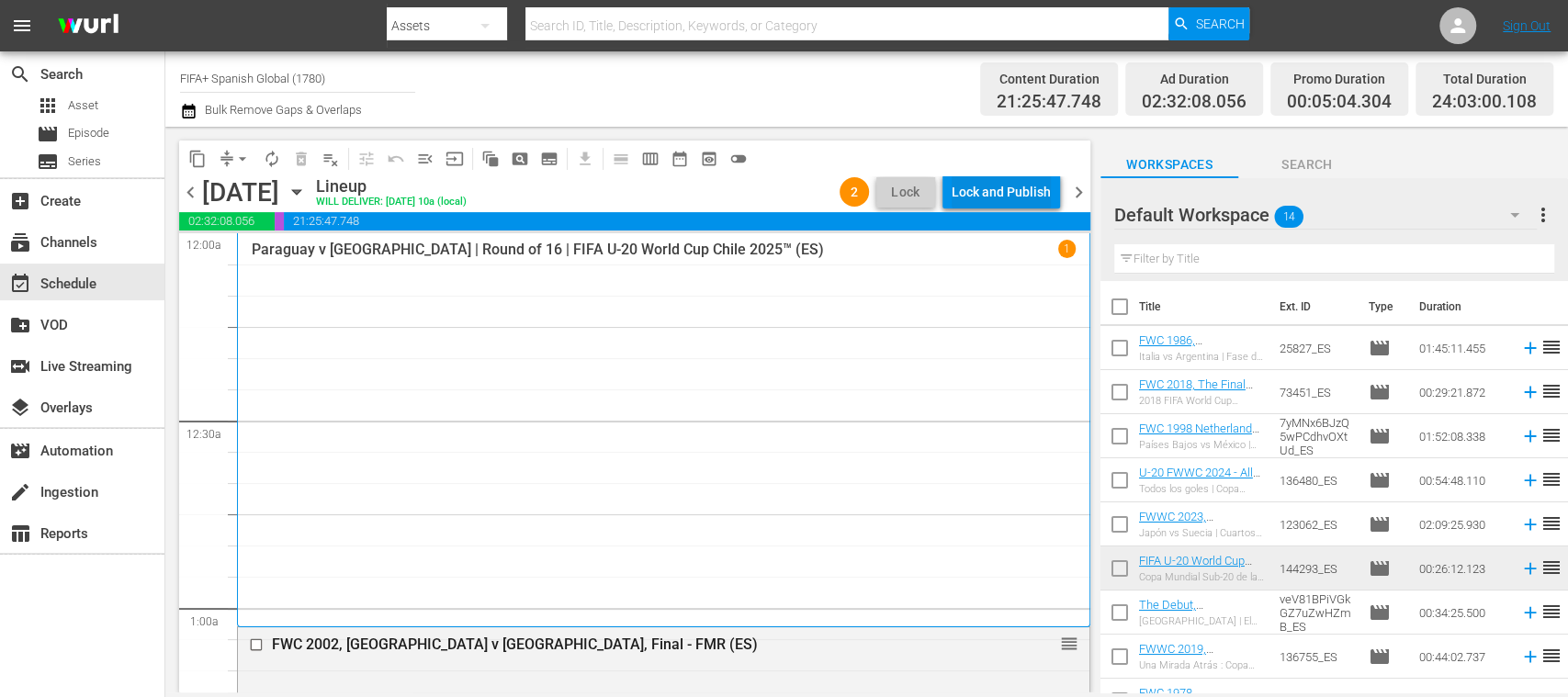
click at [1007, 194] on div "Lock and Publish" at bounding box center [1001, 191] width 99 height 33
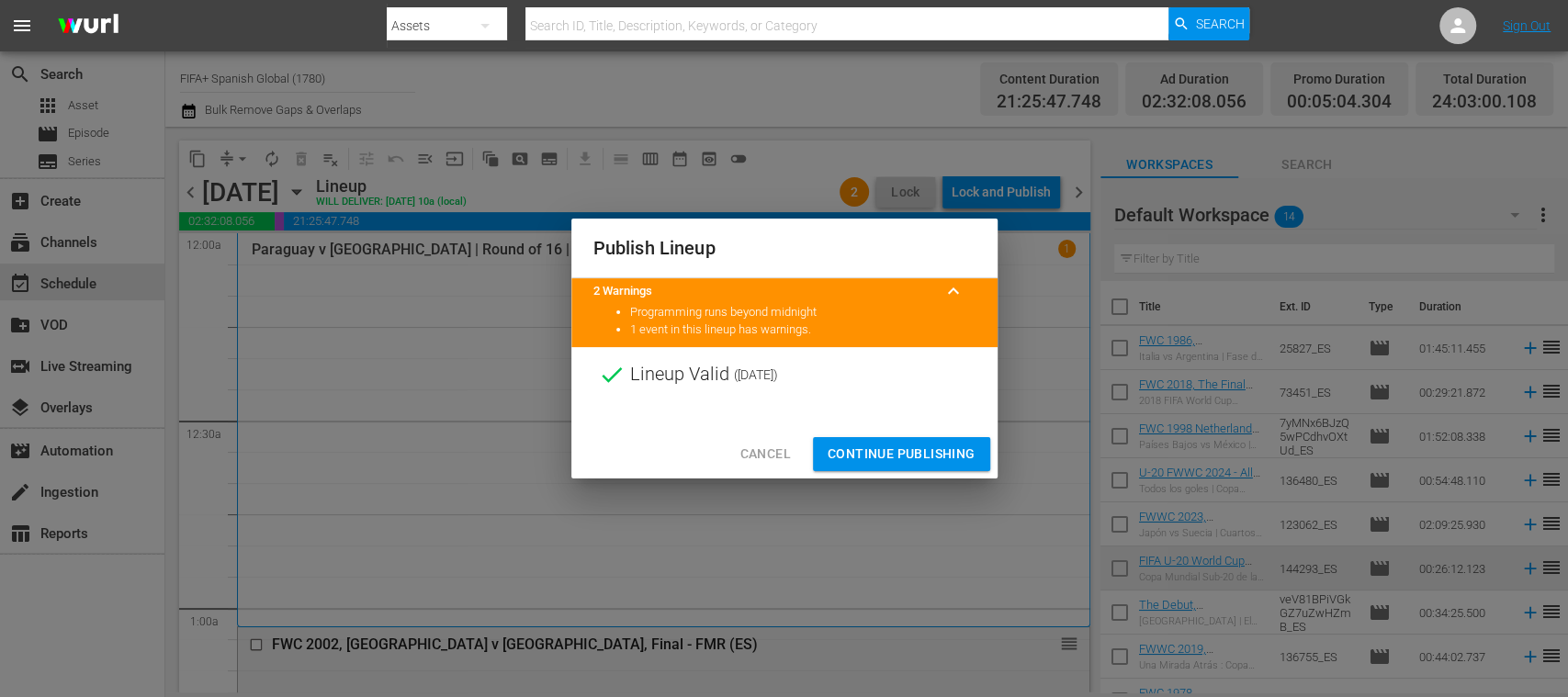
click at [939, 442] on span "Continue Publishing" at bounding box center [901, 454] width 148 height 23
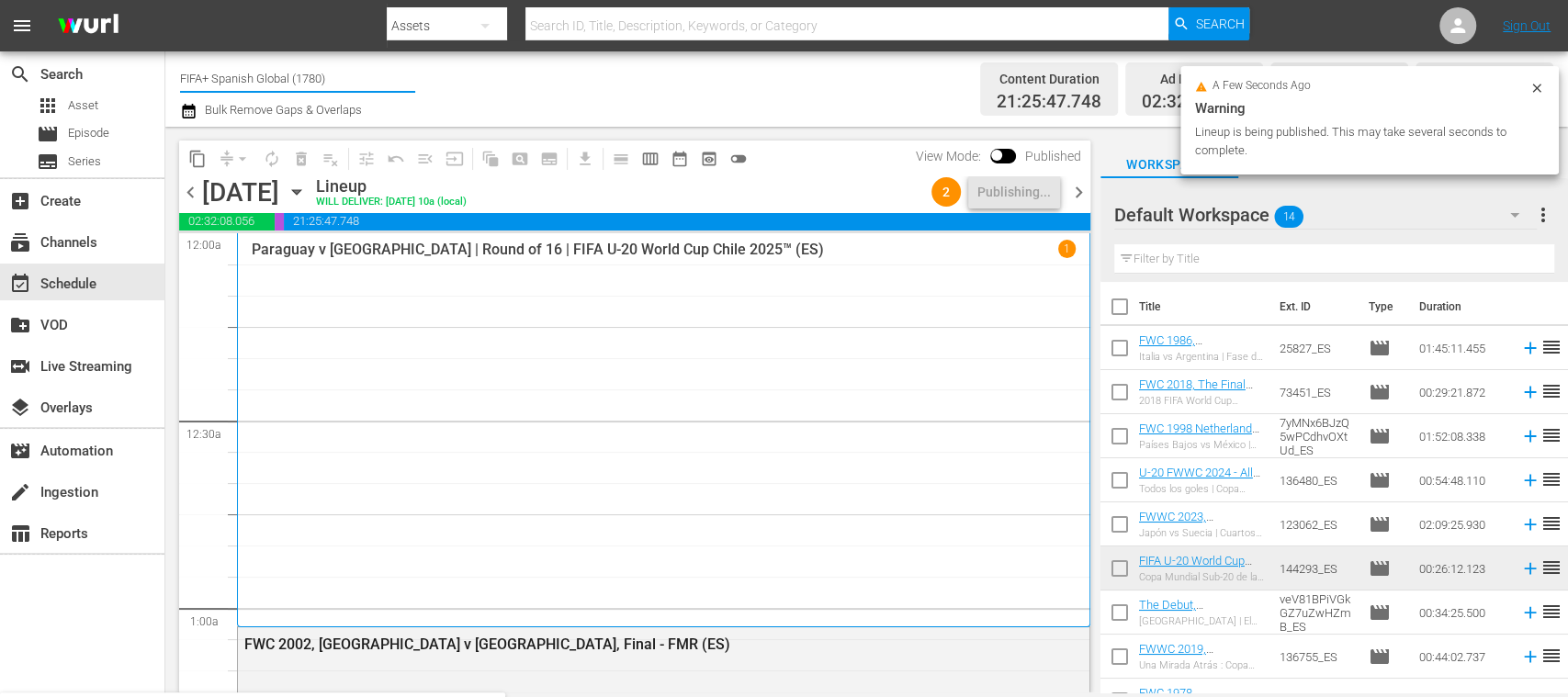
click at [345, 76] on input "FIFA+ Spanish Global (1780)" at bounding box center [297, 78] width 235 height 45
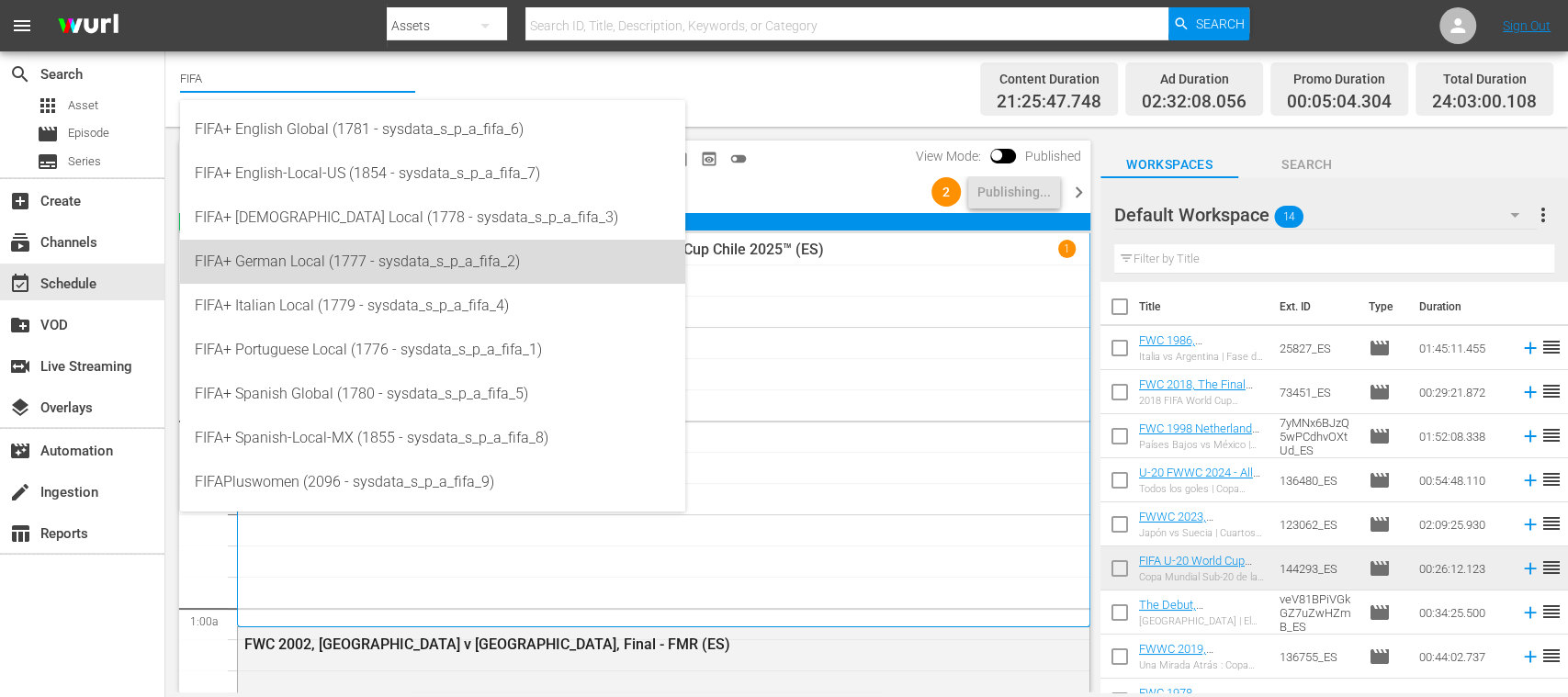
click at [309, 258] on div "FIFA+ German Local (1777 - sysdata_s_p_a_fifa_2)" at bounding box center [433, 261] width 475 height 45
type input "FIFA+ German Local (1777 - sysdata_s_p_a_fifa_2)"
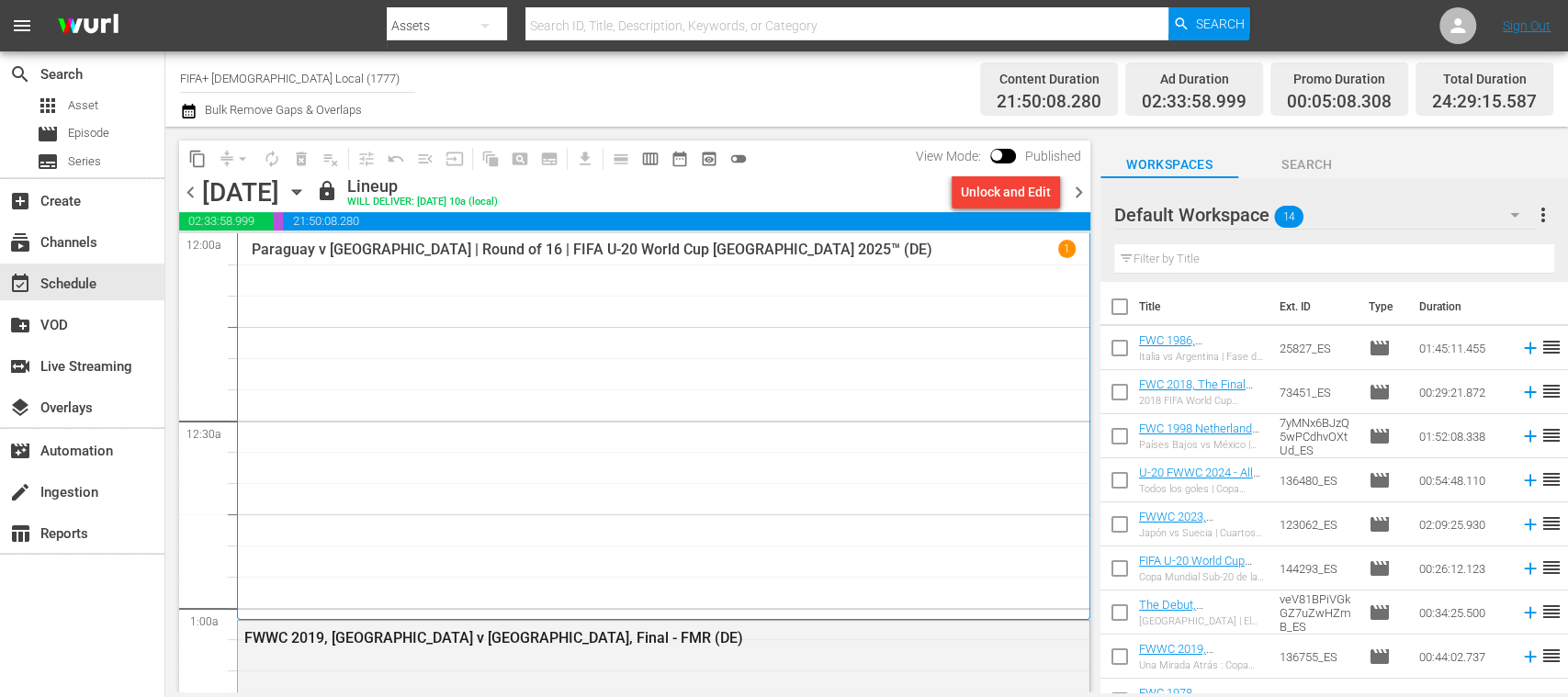
click at [1009, 195] on div "Unlock and Edit" at bounding box center [1006, 191] width 90 height 33
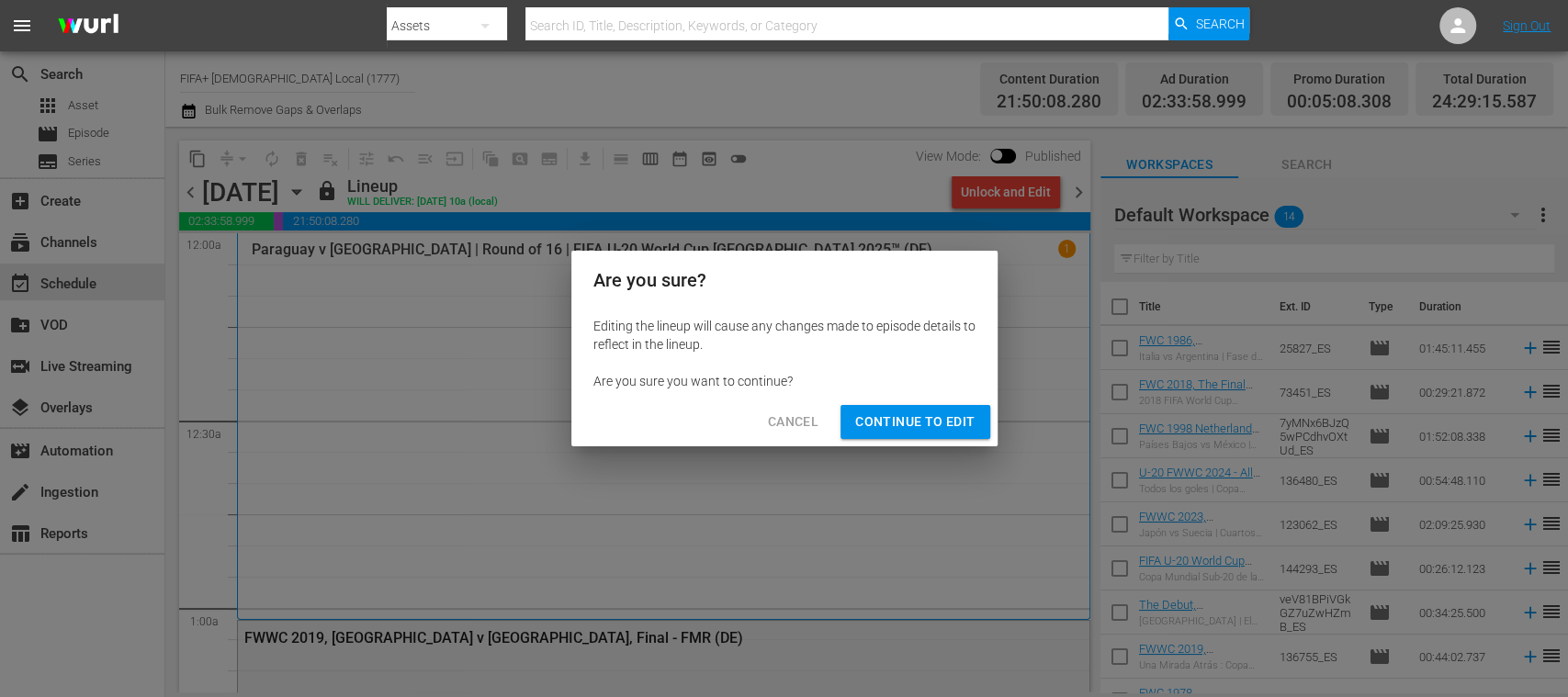
click at [956, 420] on span "Continue to Edit" at bounding box center [915, 422] width 119 height 23
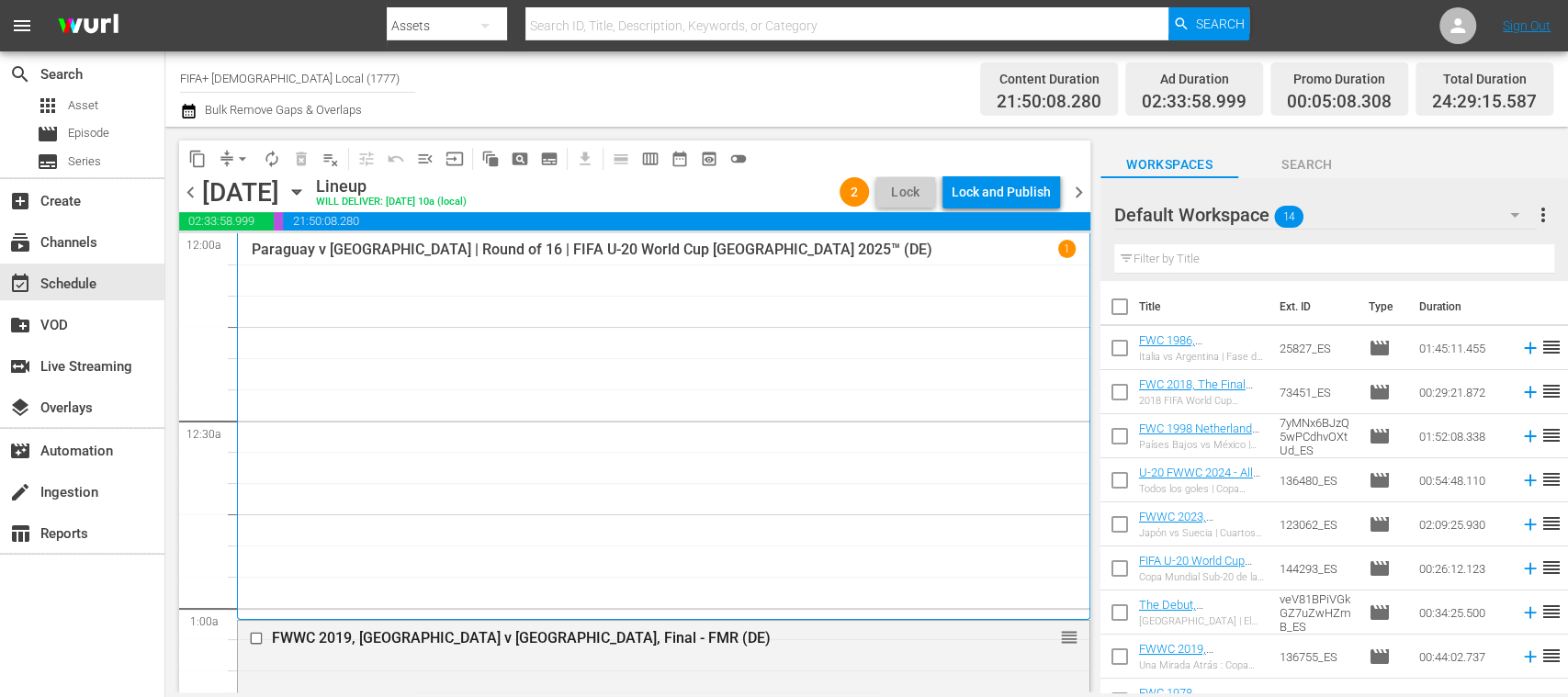
click at [1014, 200] on div "Lock and Publish" at bounding box center [1001, 191] width 99 height 33
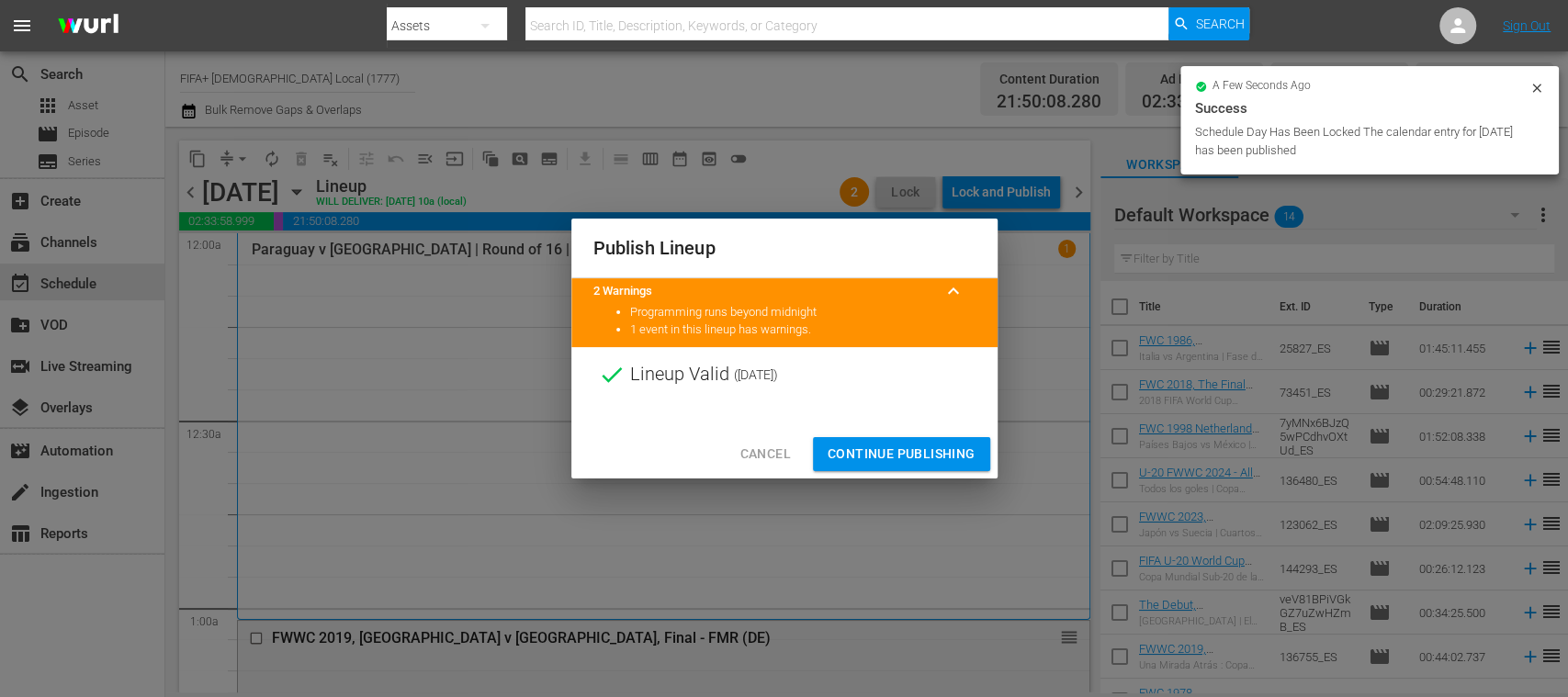
click at [946, 449] on span "Continue Publishing" at bounding box center [901, 454] width 148 height 23
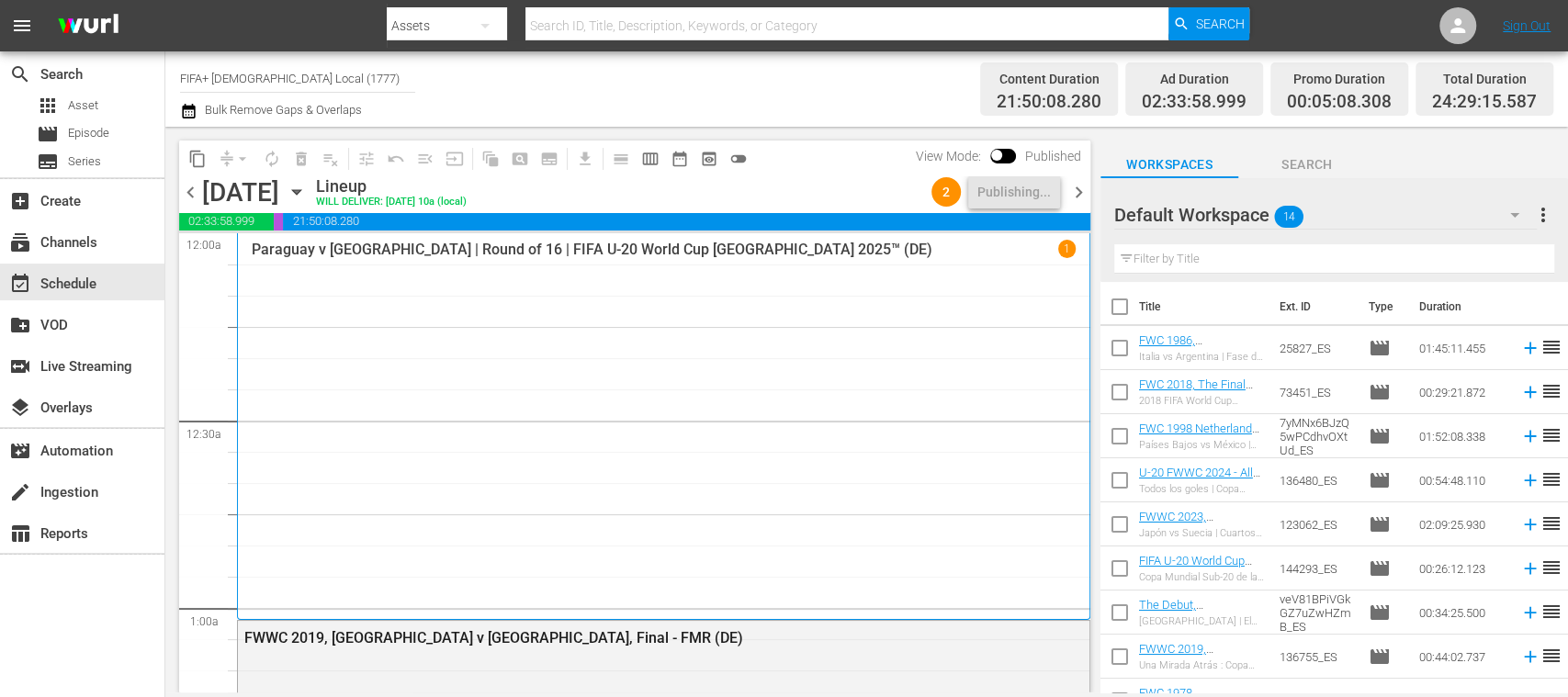
click at [1079, 190] on span "chevron_right" at bounding box center [1078, 192] width 23 height 23
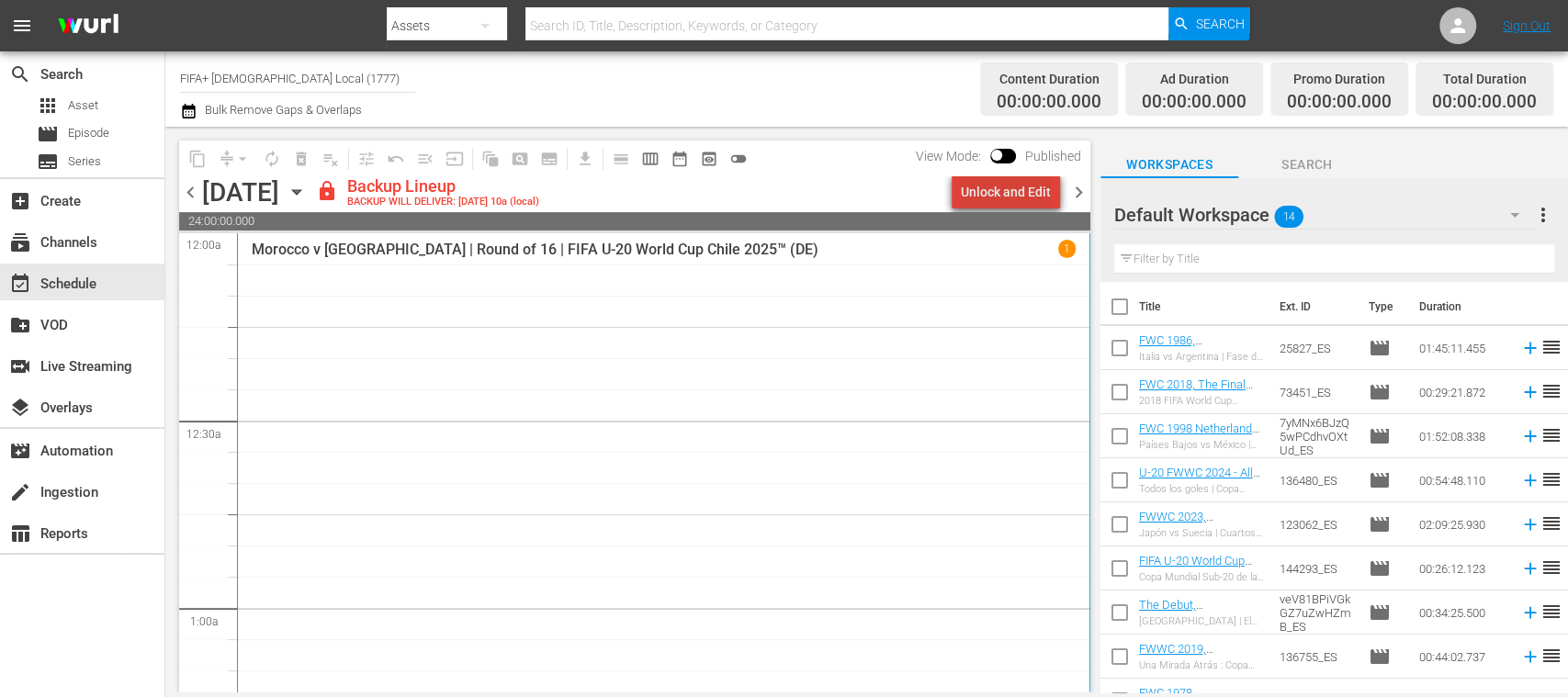
click at [1028, 195] on div "Unlock and Edit" at bounding box center [1006, 191] width 90 height 33
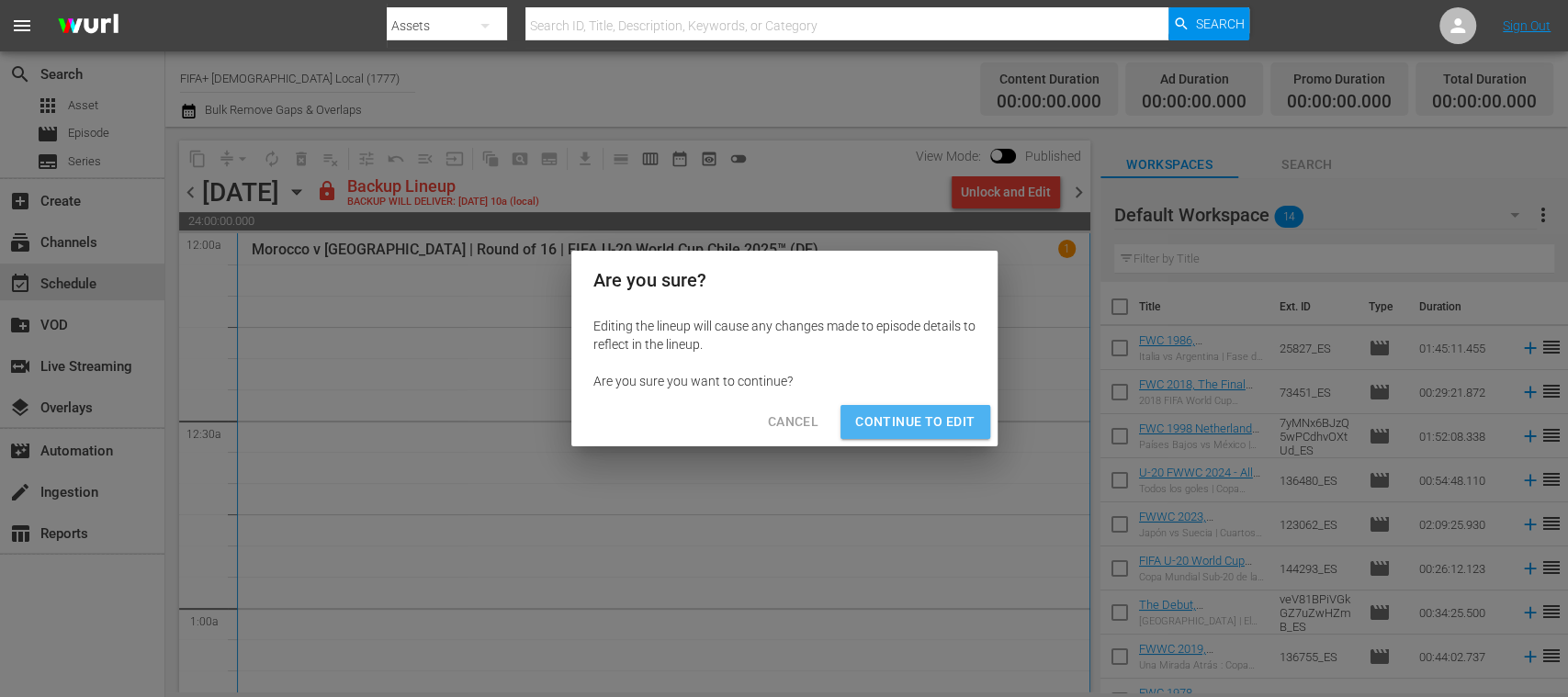
click at [937, 421] on span "Continue to Edit" at bounding box center [915, 422] width 119 height 23
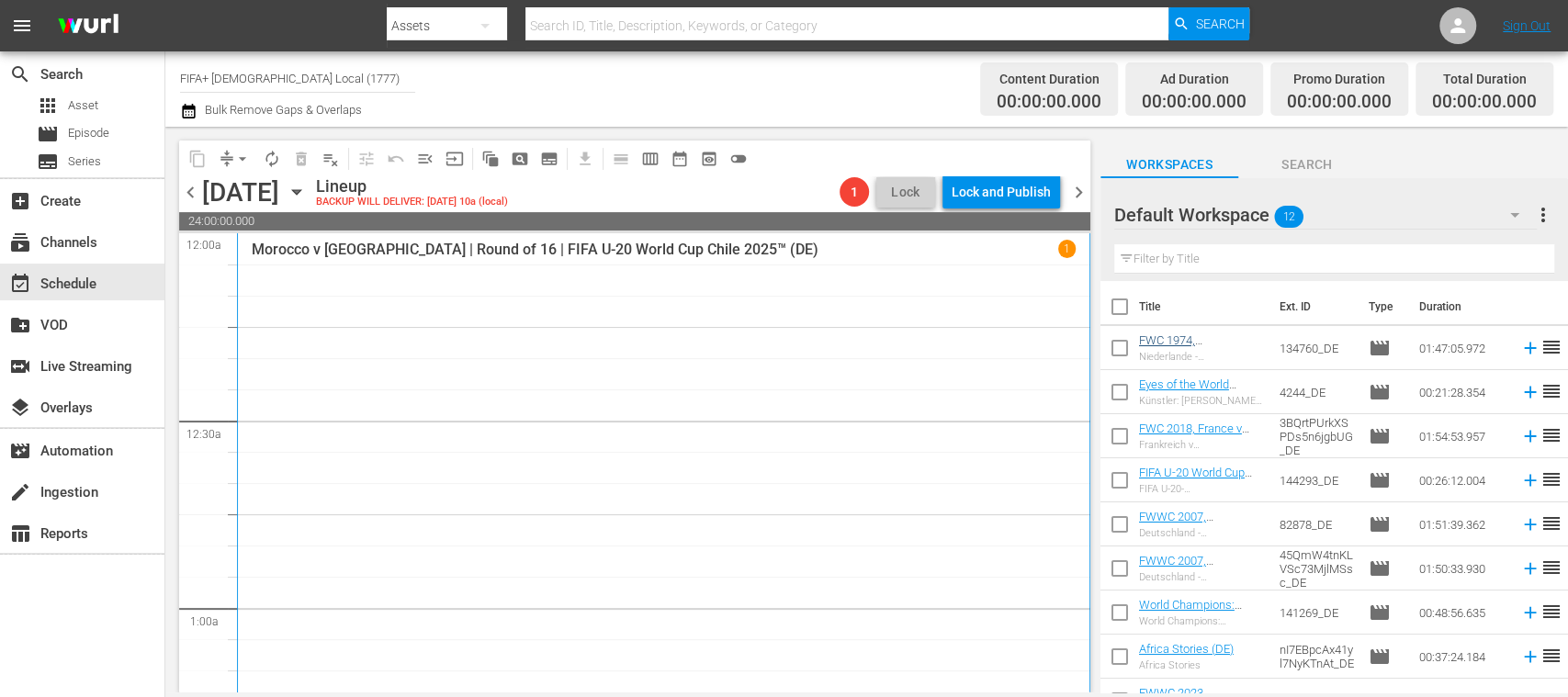
drag, startPoint x: 1120, startPoint y: 299, endPoint x: 1167, endPoint y: 387, distance: 99.8
click at [1118, 299] on input "checkbox" at bounding box center [1119, 310] width 39 height 39
checkbox input "true"
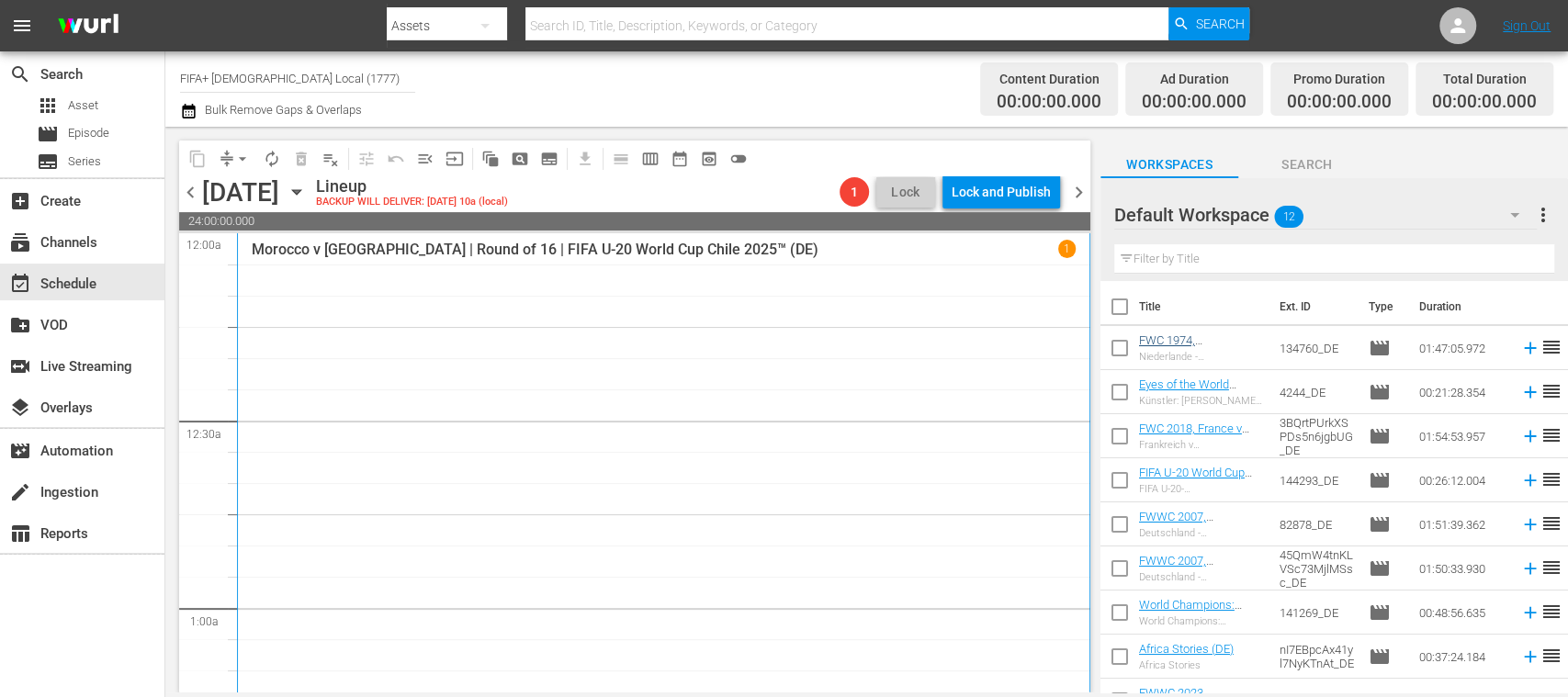
checkbox input "true"
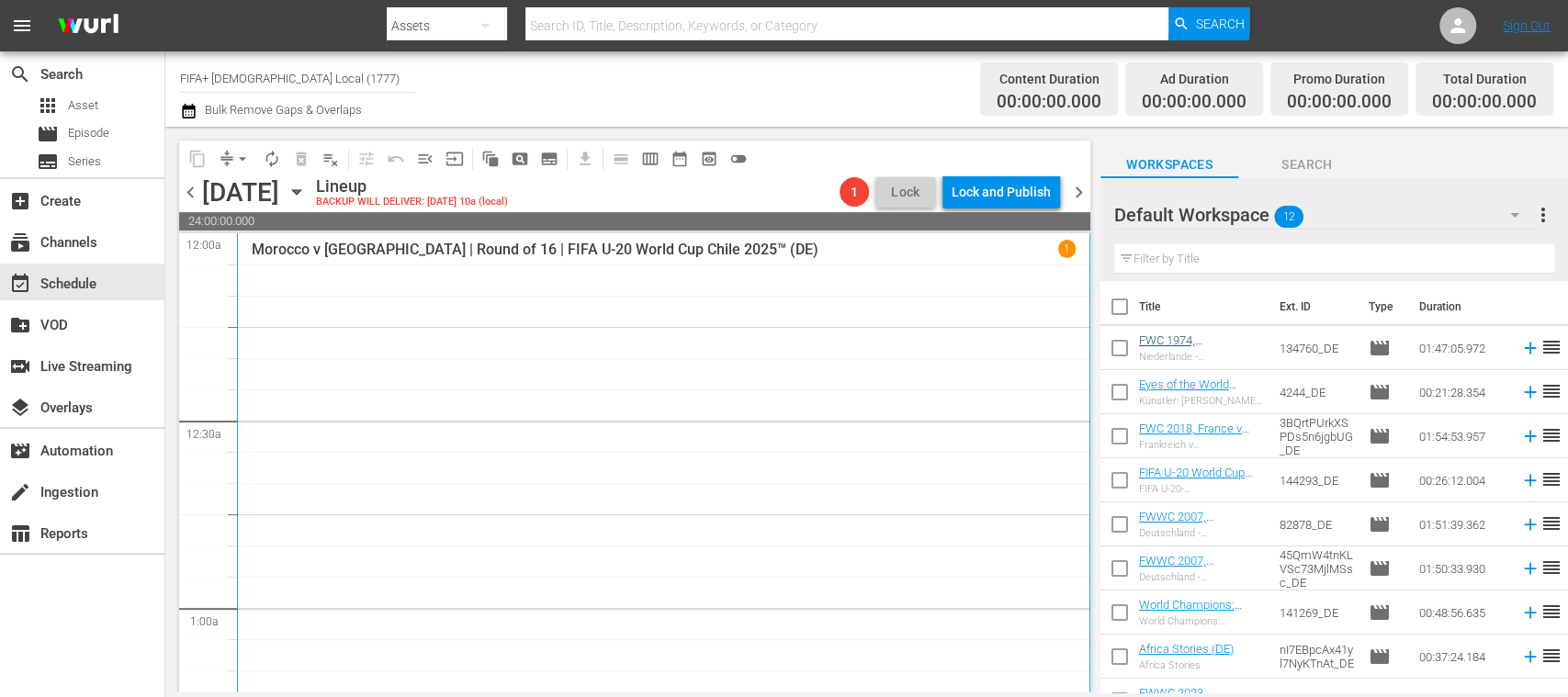
checkbox input "true"
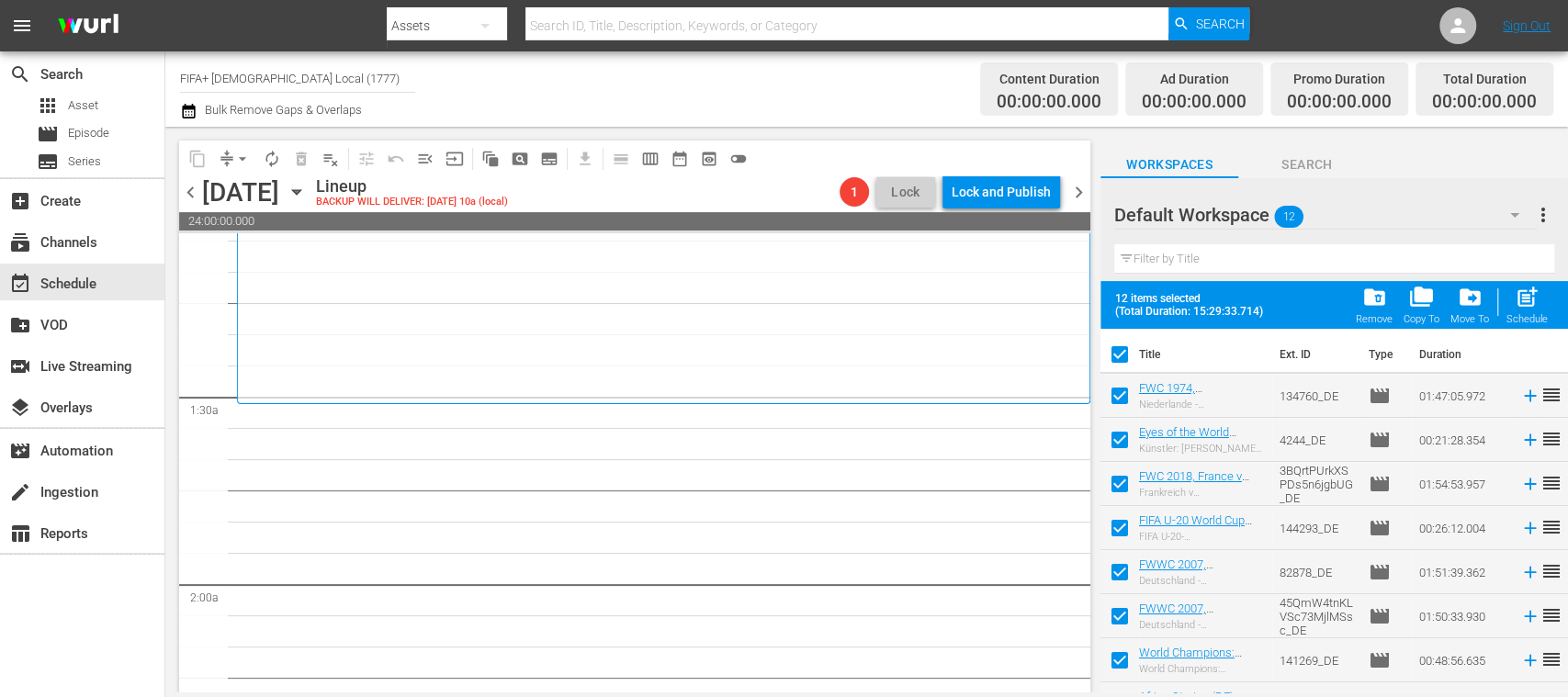
scroll to position [358, 0]
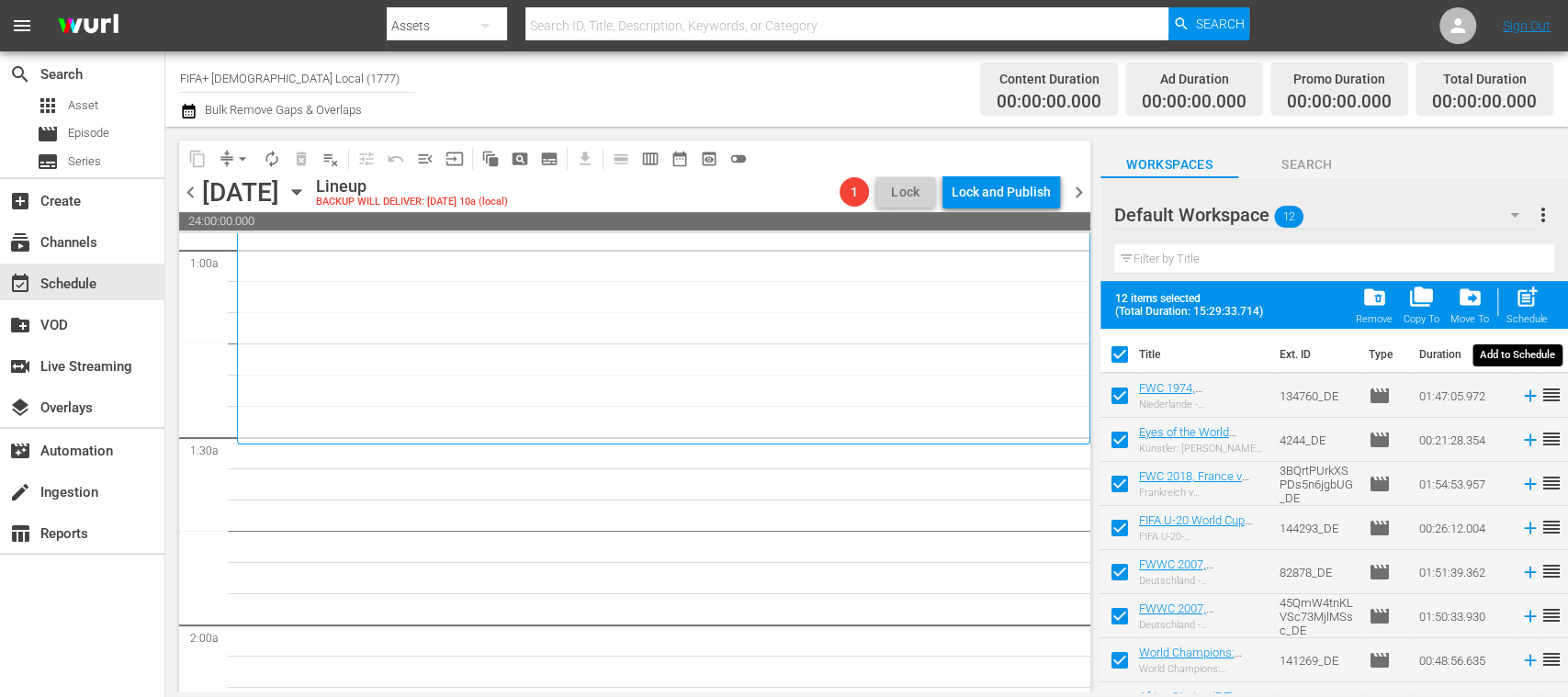
click at [1537, 299] on span "post_add" at bounding box center [1526, 297] width 25 height 25
checkbox input "false"
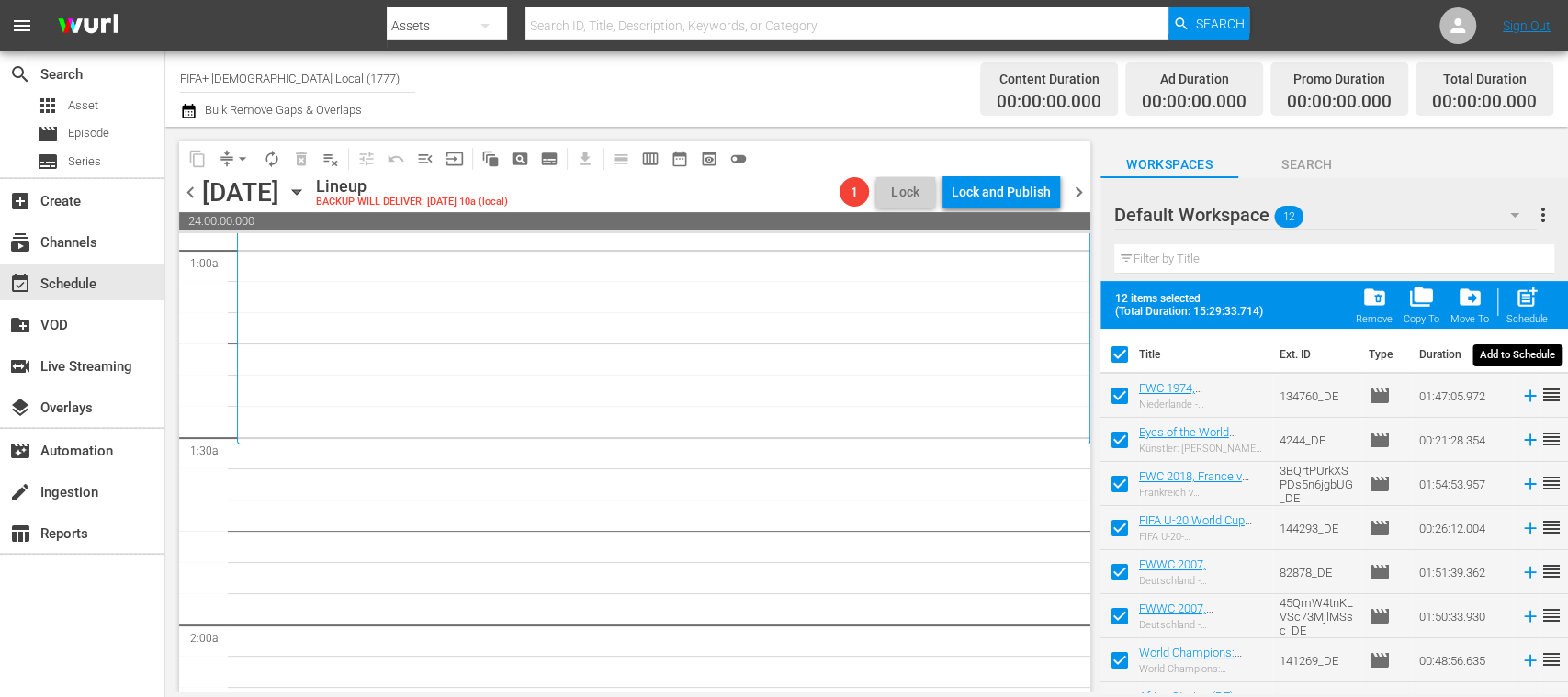
checkbox input "false"
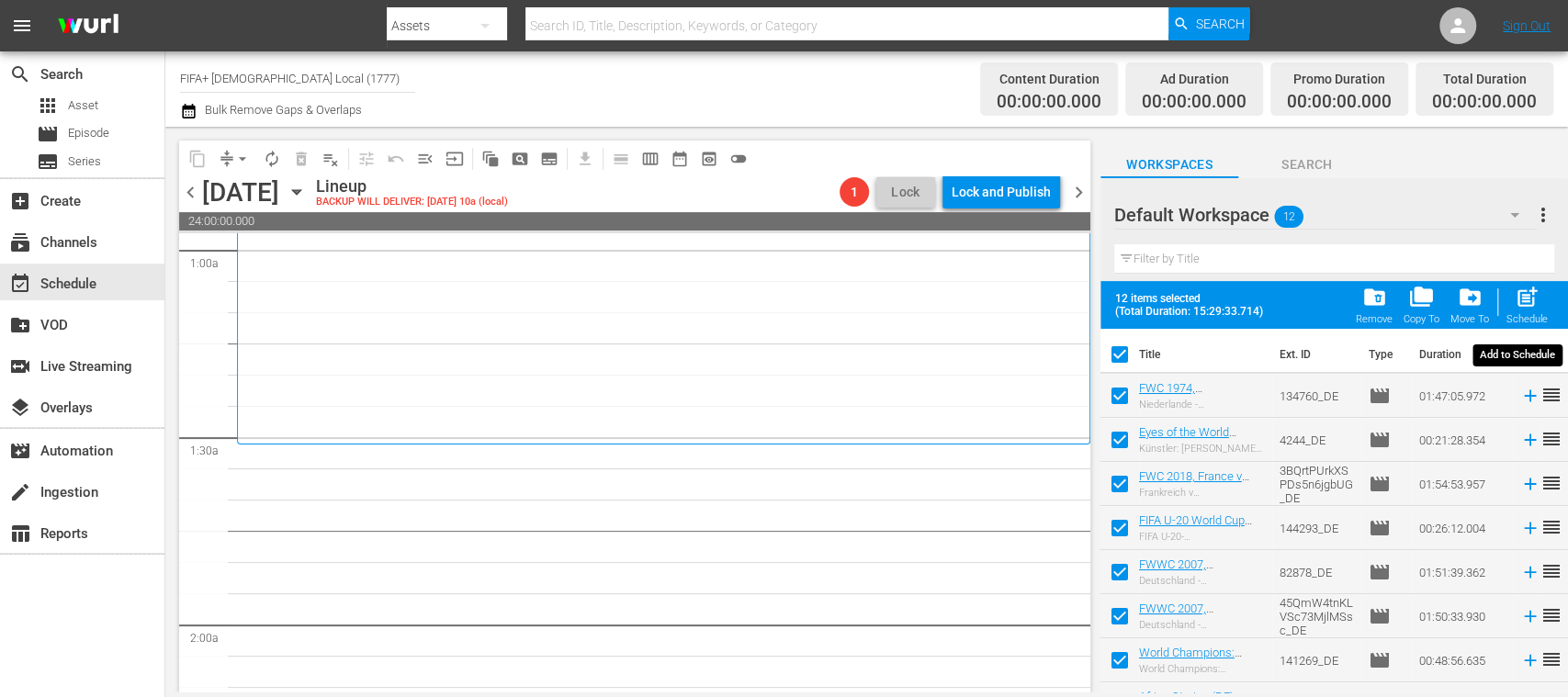
checkbox input "false"
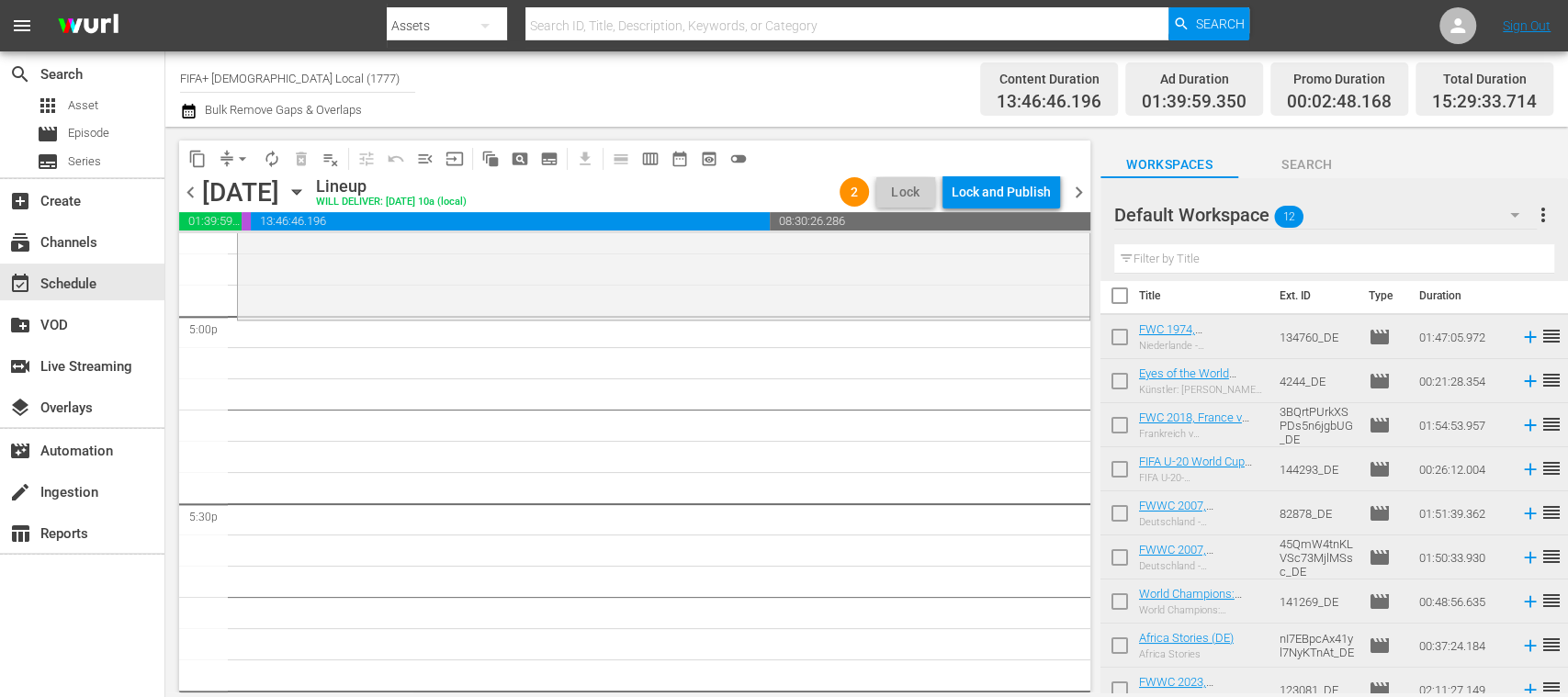
scroll to position [0, 0]
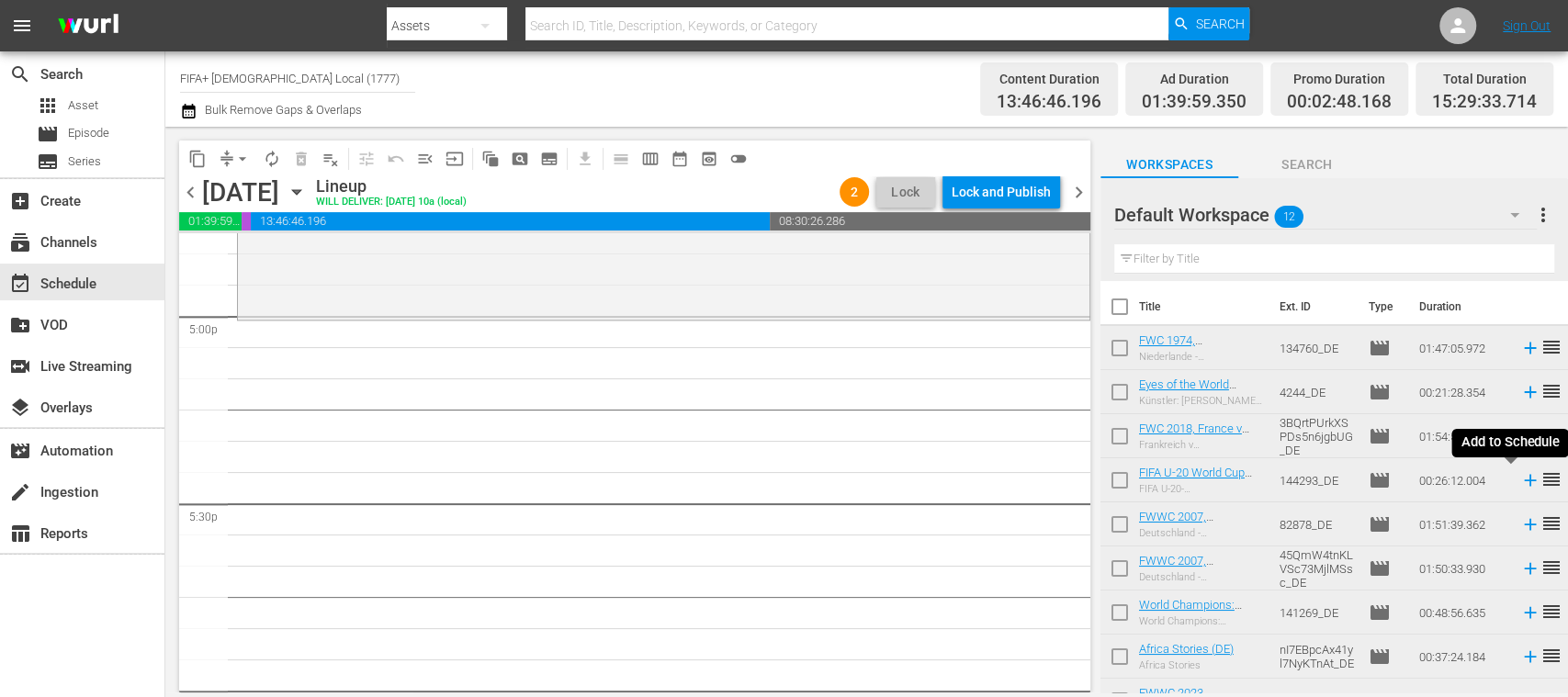
click at [1523, 483] on icon at bounding box center [1529, 480] width 12 height 12
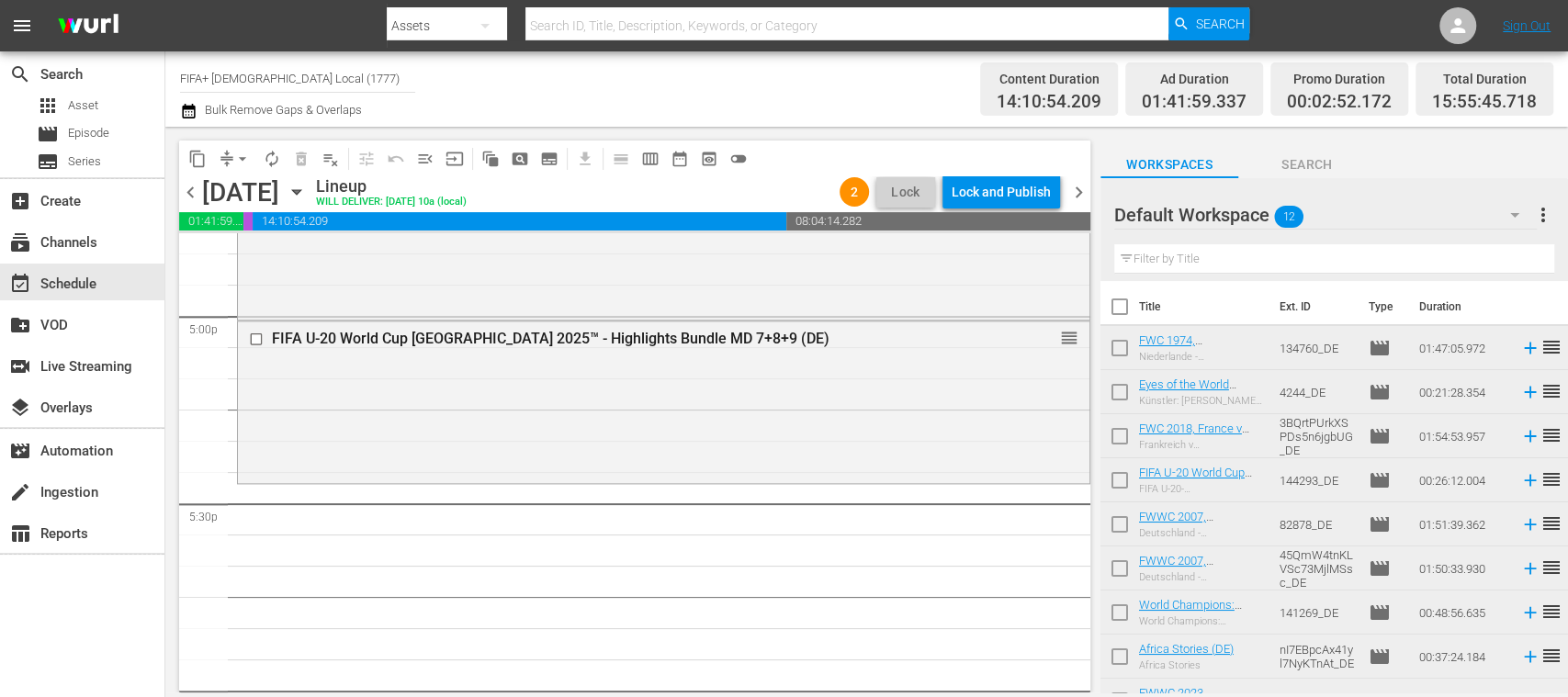
click at [1122, 348] on input "checkbox" at bounding box center [1119, 351] width 39 height 39
checkbox input "true"
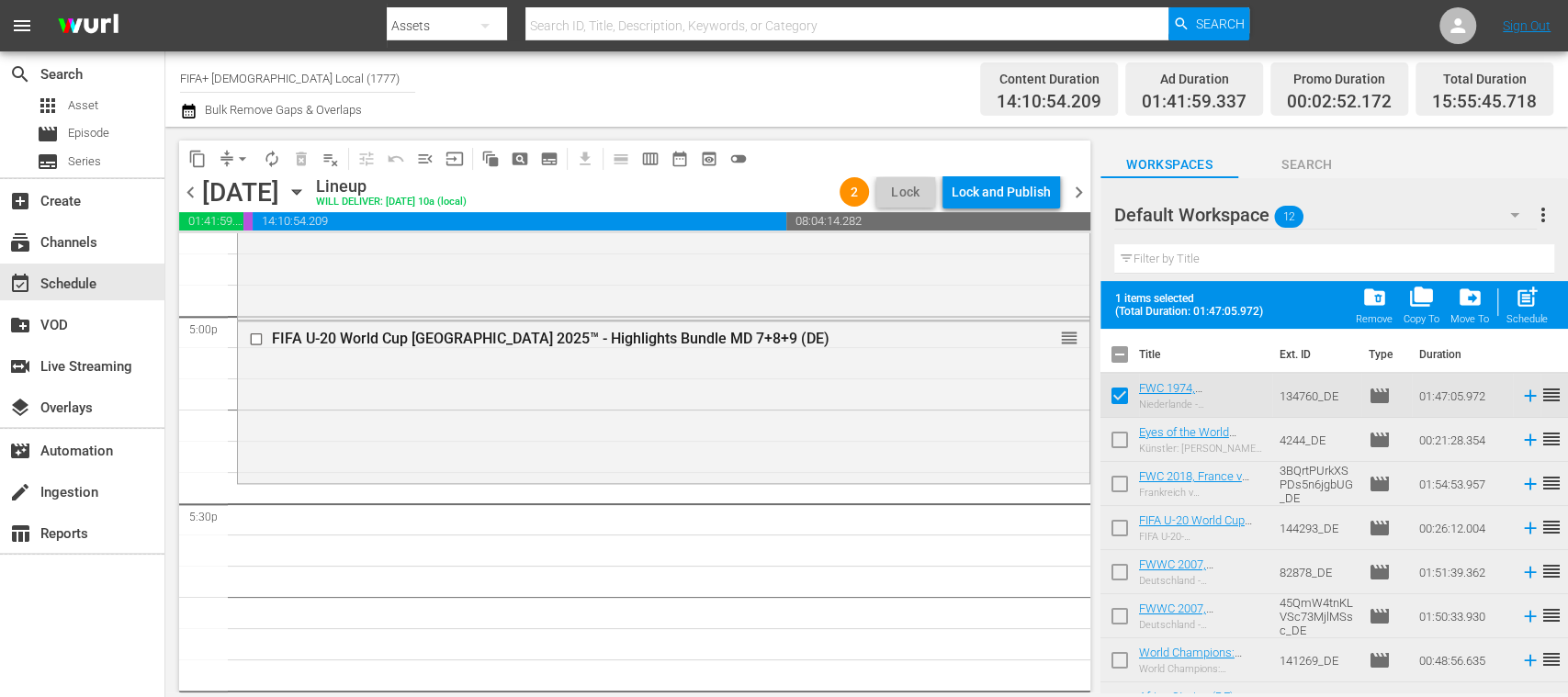
click at [1120, 427] on input "checkbox" at bounding box center [1119, 443] width 39 height 39
checkbox input "true"
click at [1122, 480] on input "checkbox" at bounding box center [1119, 488] width 39 height 39
checkbox input "true"
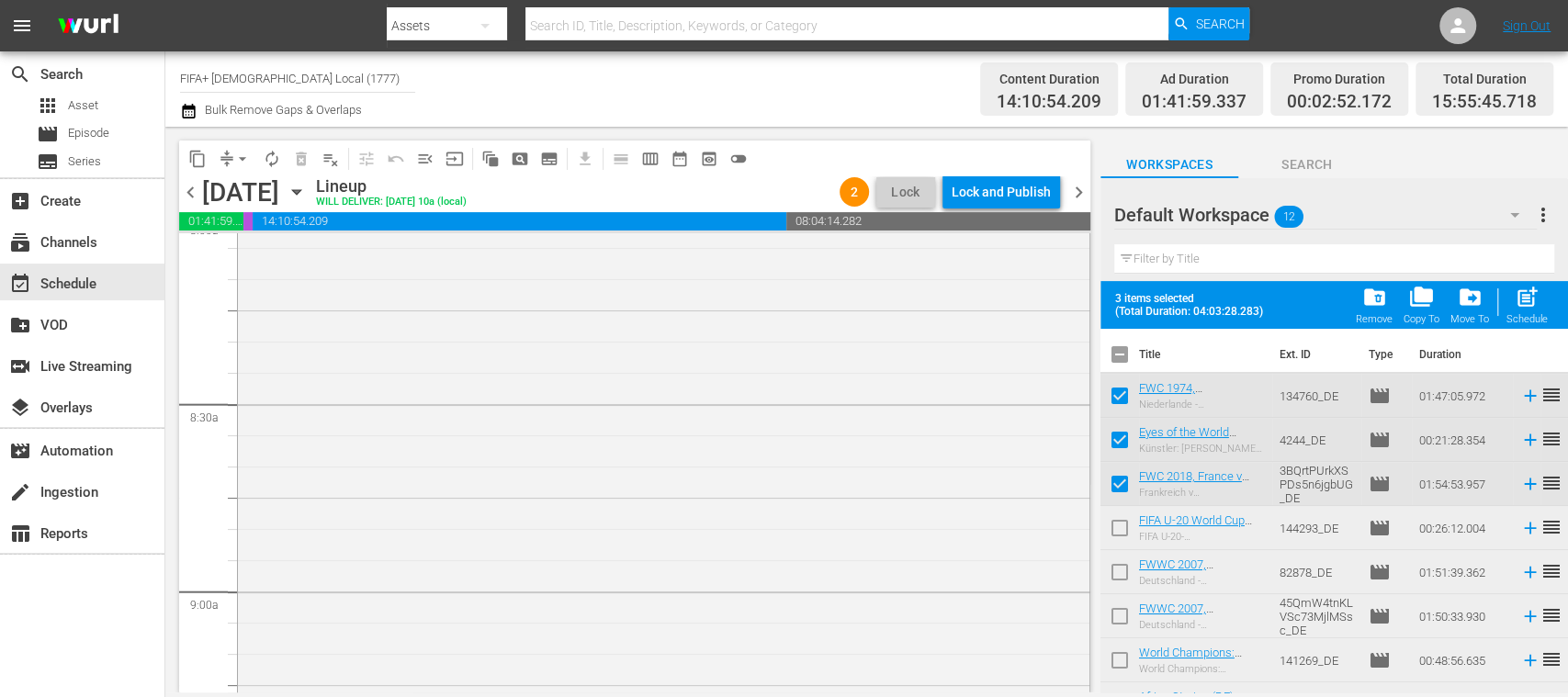
scroll to position [3931, 0]
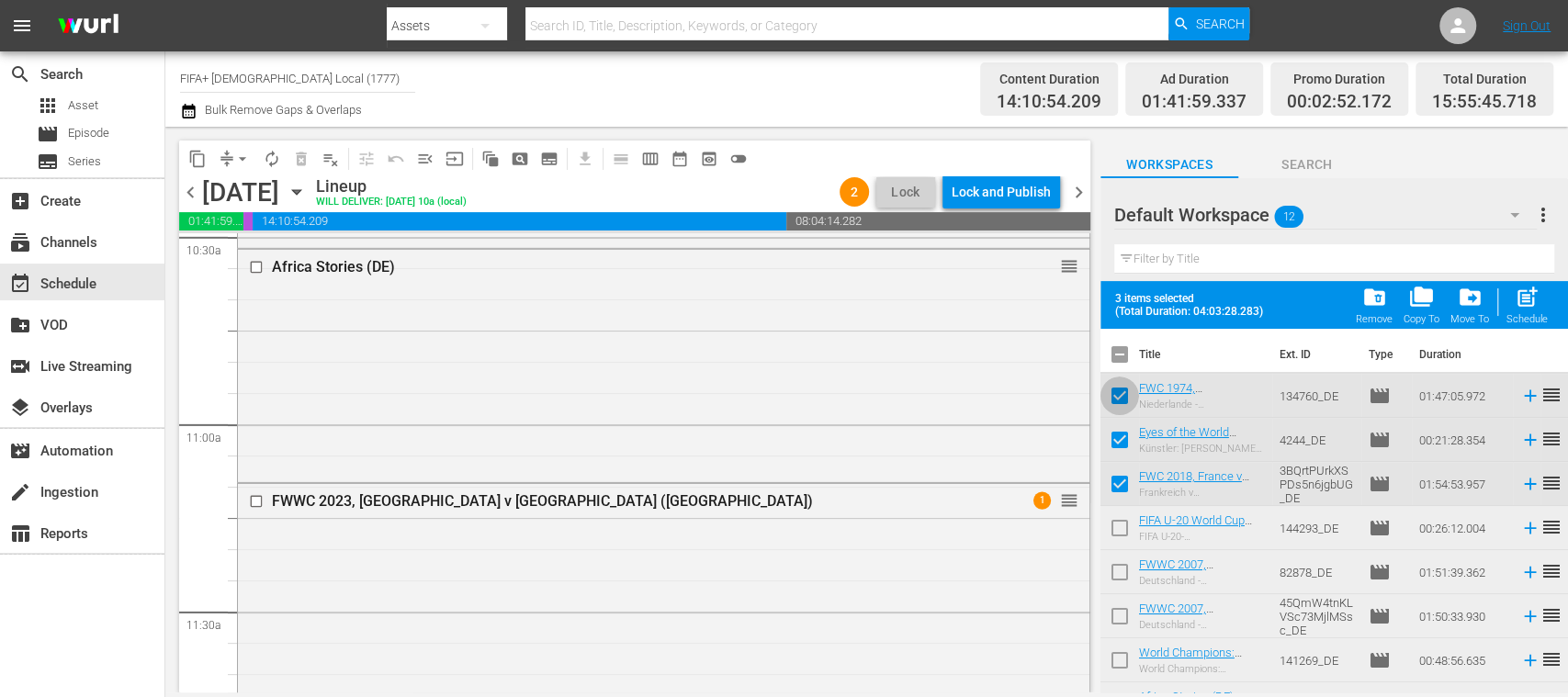
drag, startPoint x: 1123, startPoint y: 385, endPoint x: 1116, endPoint y: 428, distance: 43.6
click at [1122, 385] on input "checkbox" at bounding box center [1119, 400] width 39 height 39
checkbox input "false"
click at [1115, 434] on input "checkbox" at bounding box center [1119, 443] width 39 height 39
checkbox input "false"
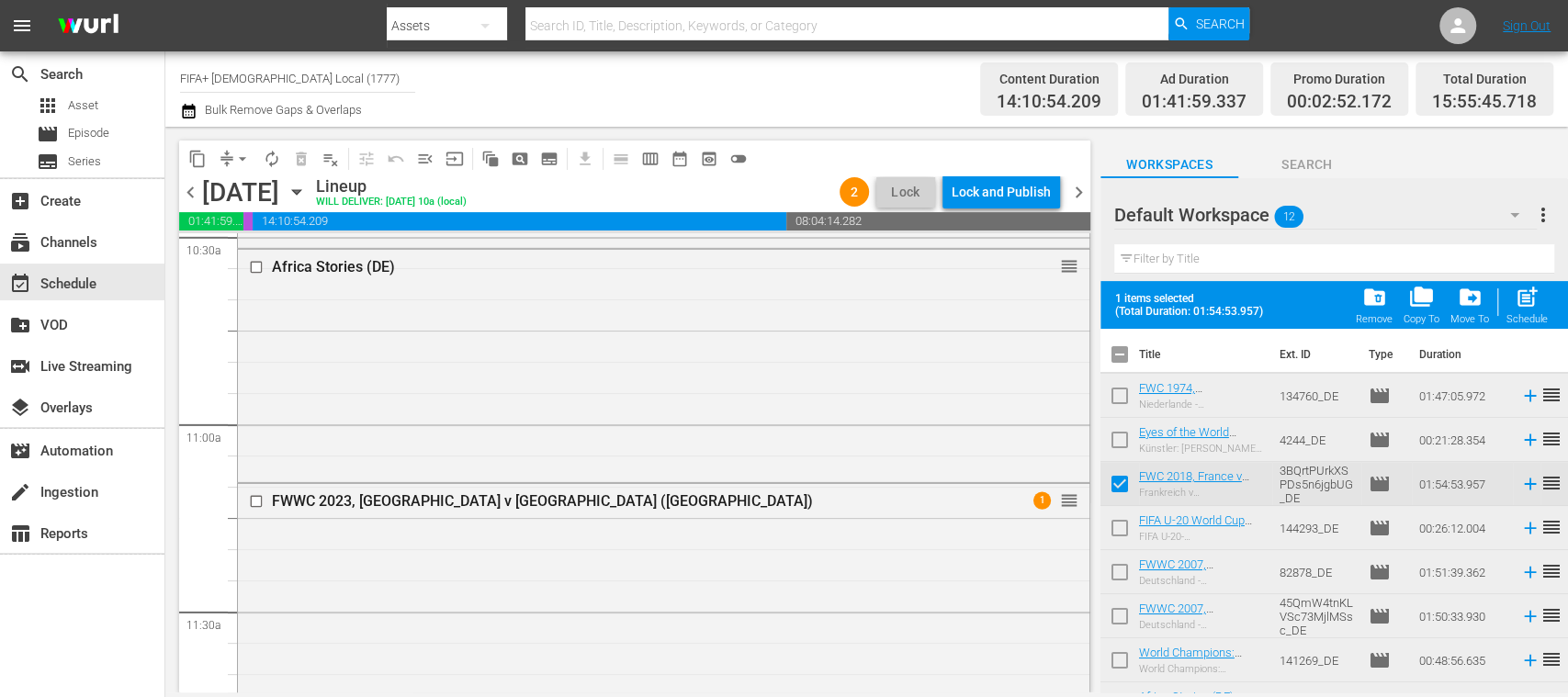
click at [1121, 477] on input "checkbox" at bounding box center [1119, 488] width 39 height 39
checkbox input "false"
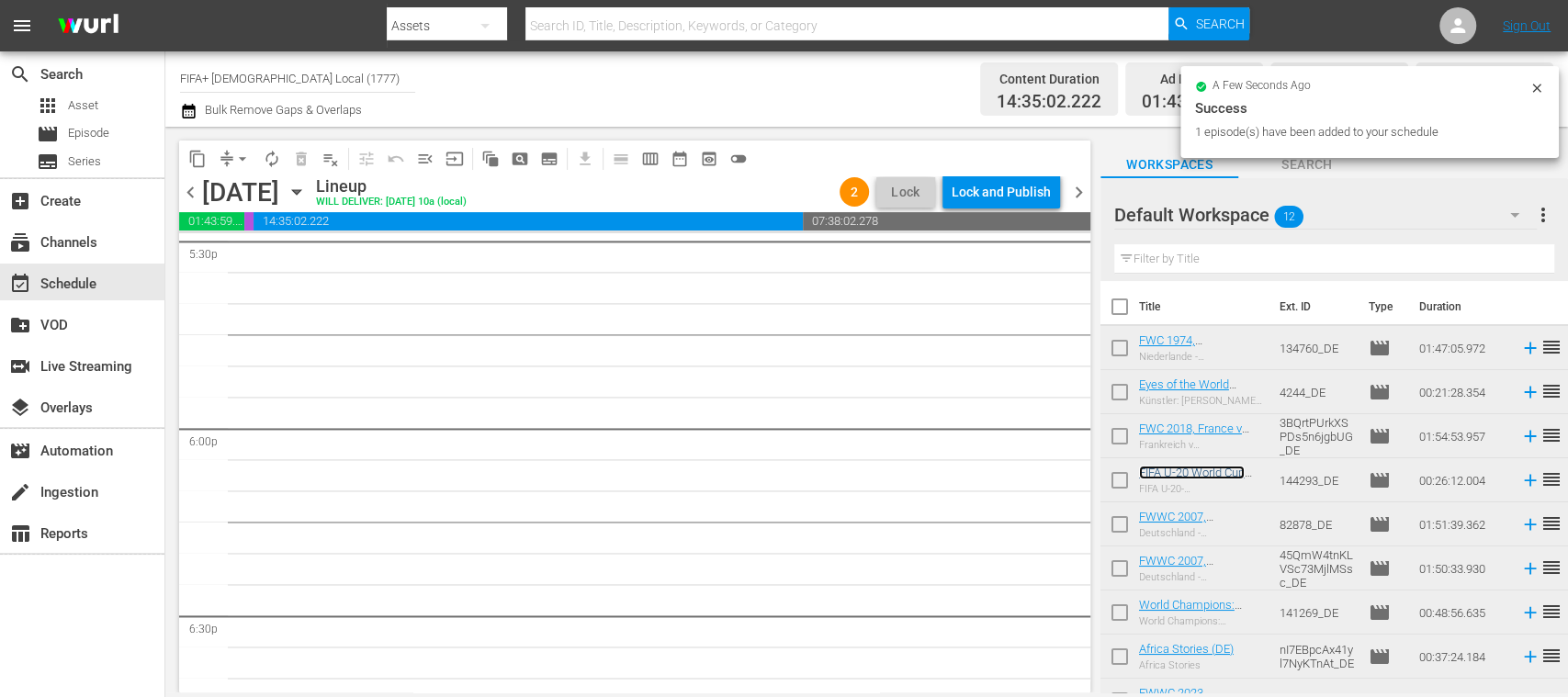
scroll to position [6457, 0]
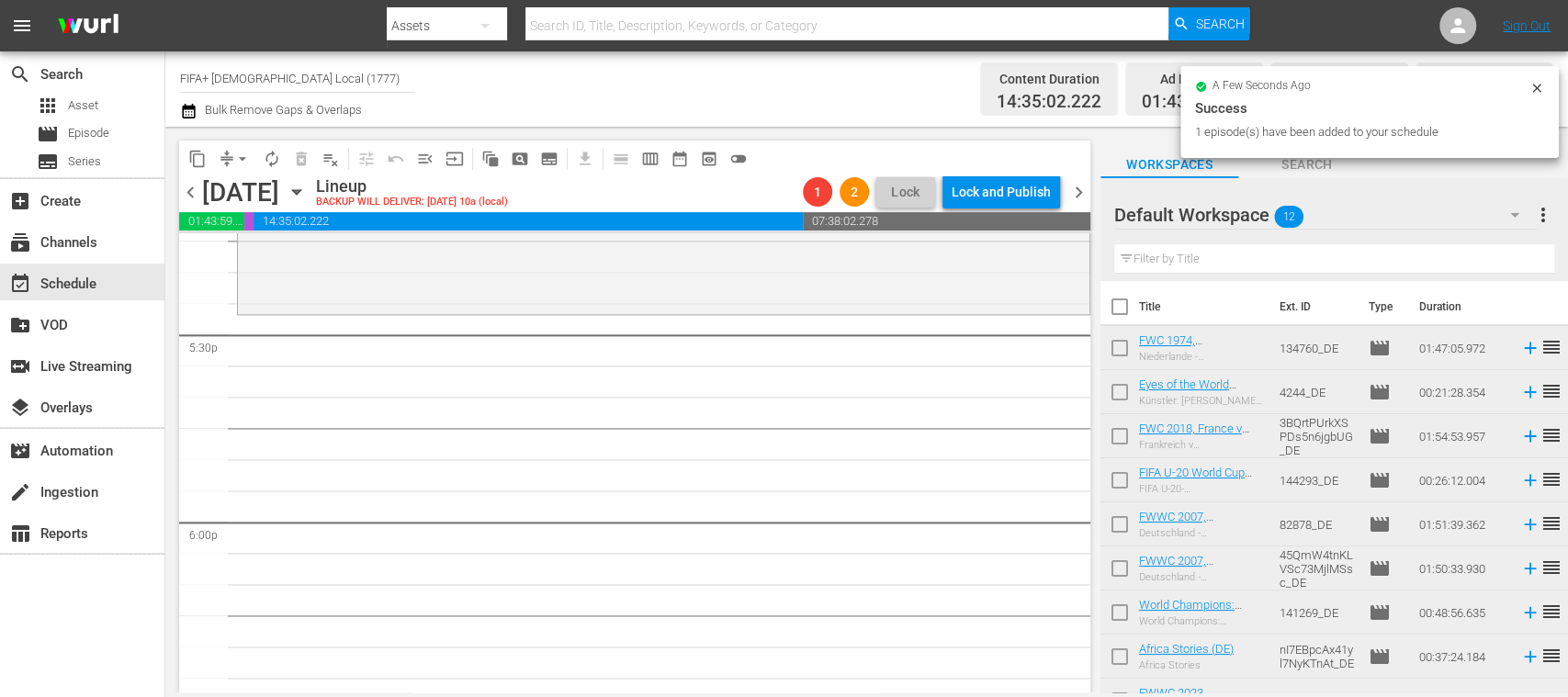
click at [1116, 351] on input "checkbox" at bounding box center [1119, 351] width 39 height 39
checkbox input "true"
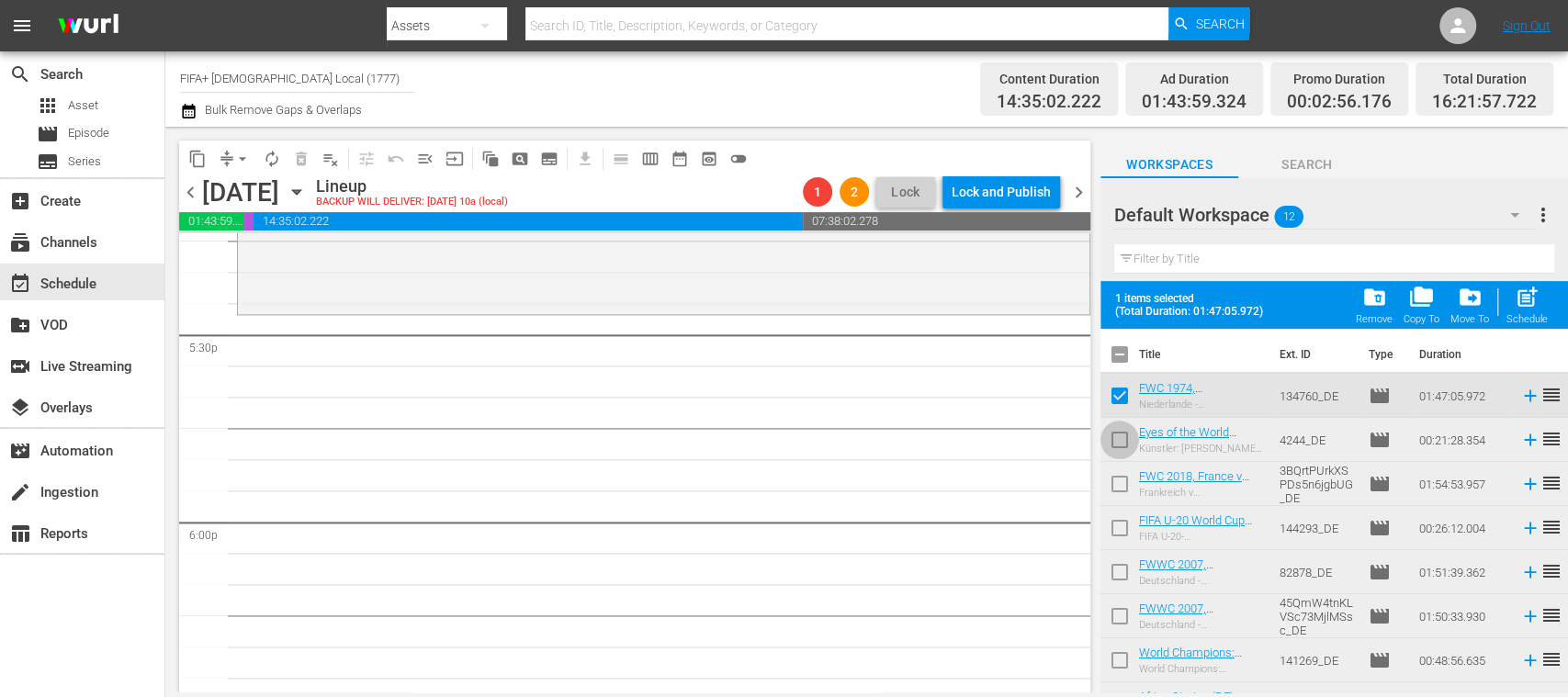
click at [1123, 435] on input "checkbox" at bounding box center [1119, 443] width 39 height 39
checkbox input "true"
click at [1116, 475] on input "checkbox" at bounding box center [1119, 488] width 39 height 39
checkbox input "true"
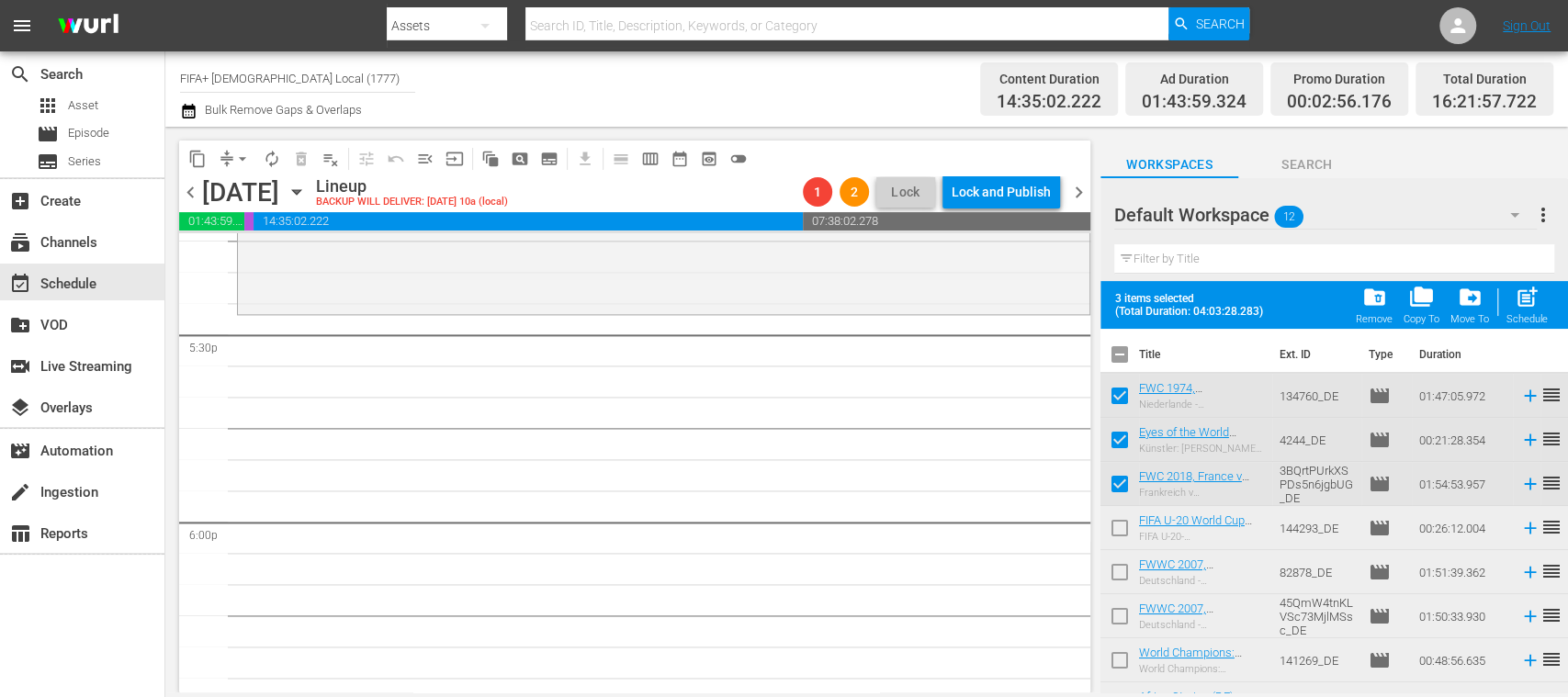
click at [1120, 617] on input "checkbox" at bounding box center [1119, 619] width 39 height 39
checkbox input "true"
click at [1116, 653] on input "checkbox" at bounding box center [1119, 664] width 39 height 39
checkbox input "true"
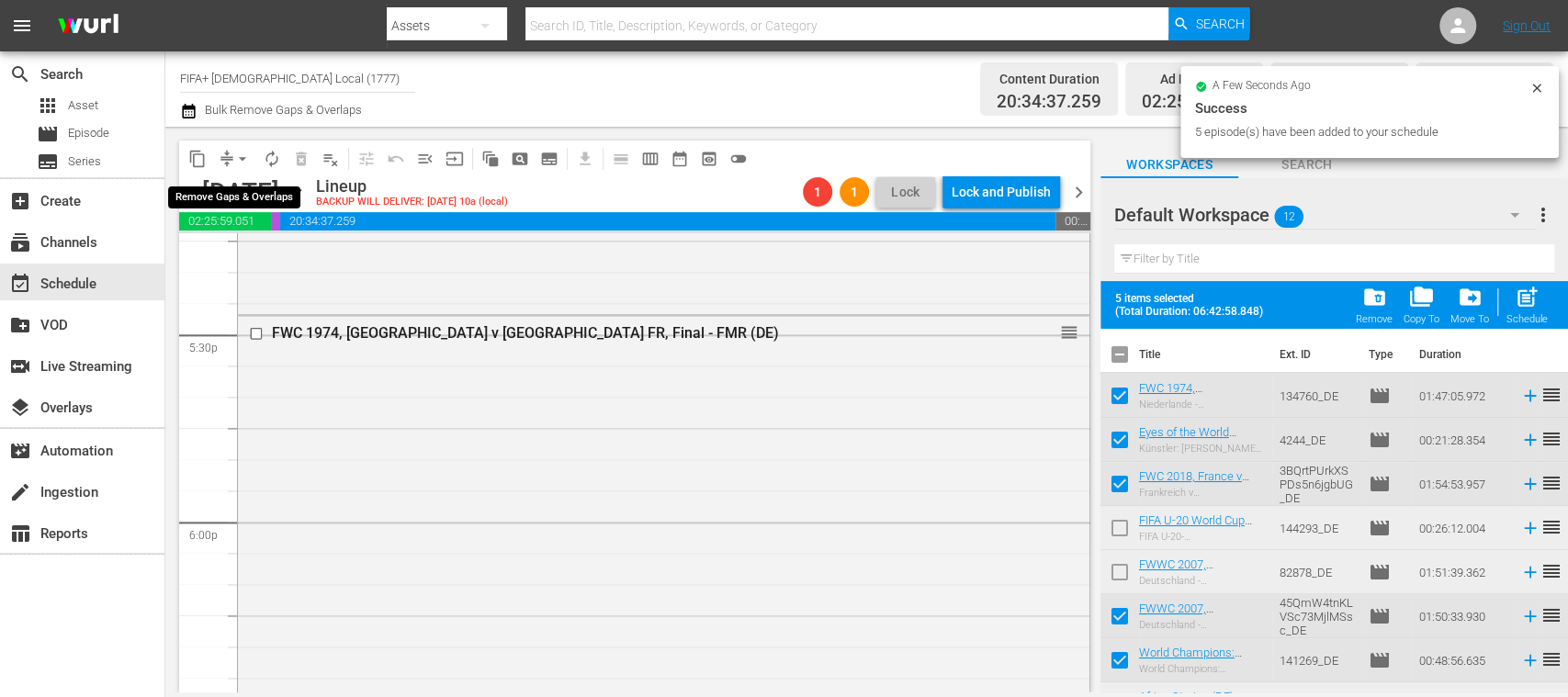
click at [241, 159] on span "arrow_drop_down" at bounding box center [241, 158] width 18 height 18
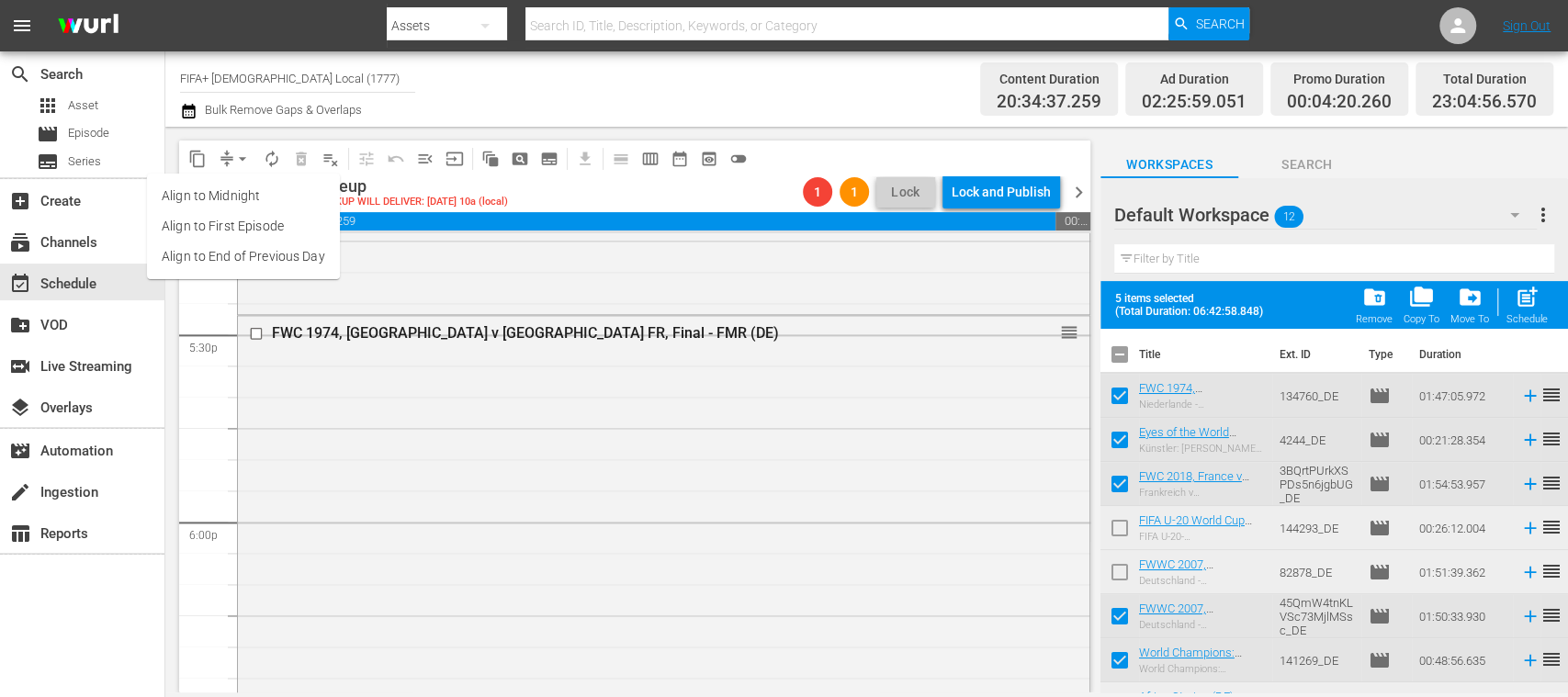
click at [412, 108] on div "Channel Title FIFA+ German Local (1777) Bulk Remove Gaps & Overlaps" at bounding box center [554, 89] width 748 height 66
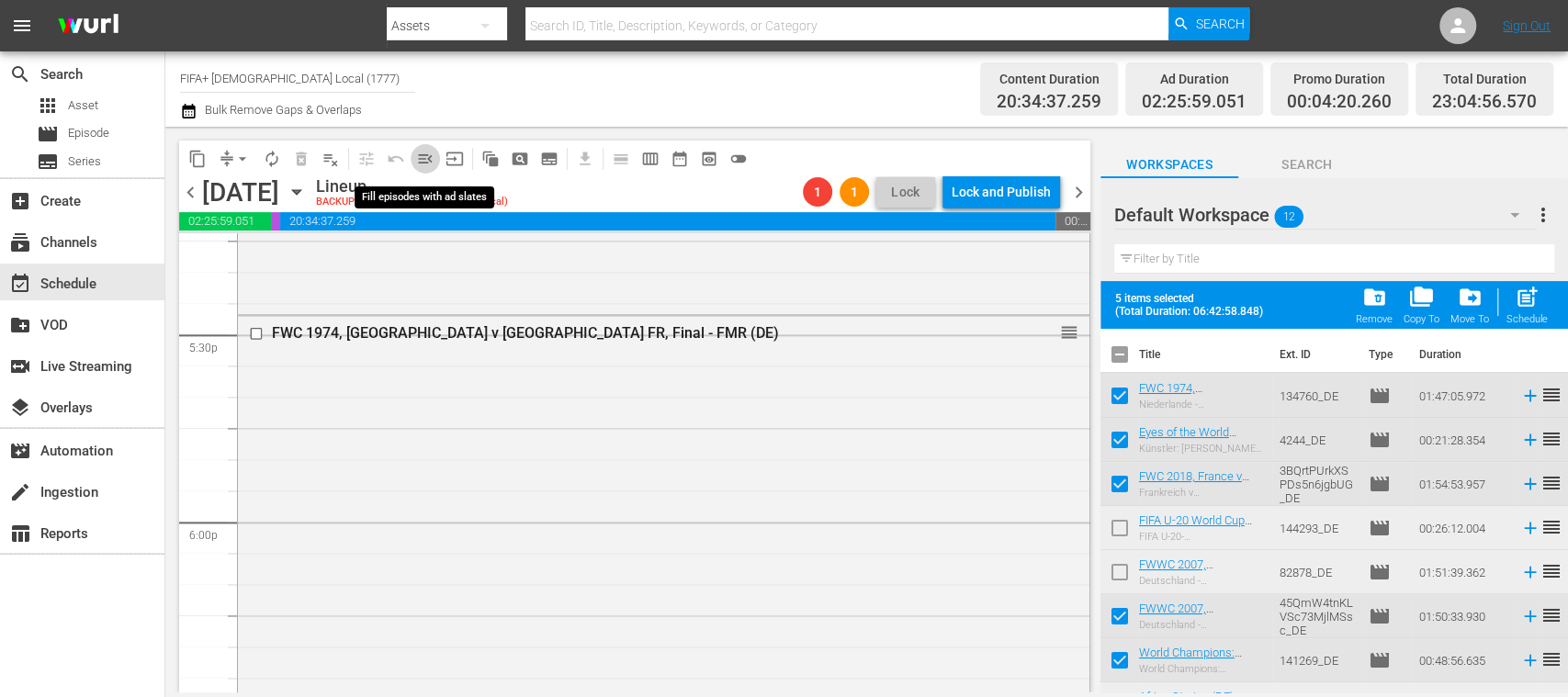
click at [419, 158] on span "menu_open" at bounding box center [424, 158] width 18 height 18
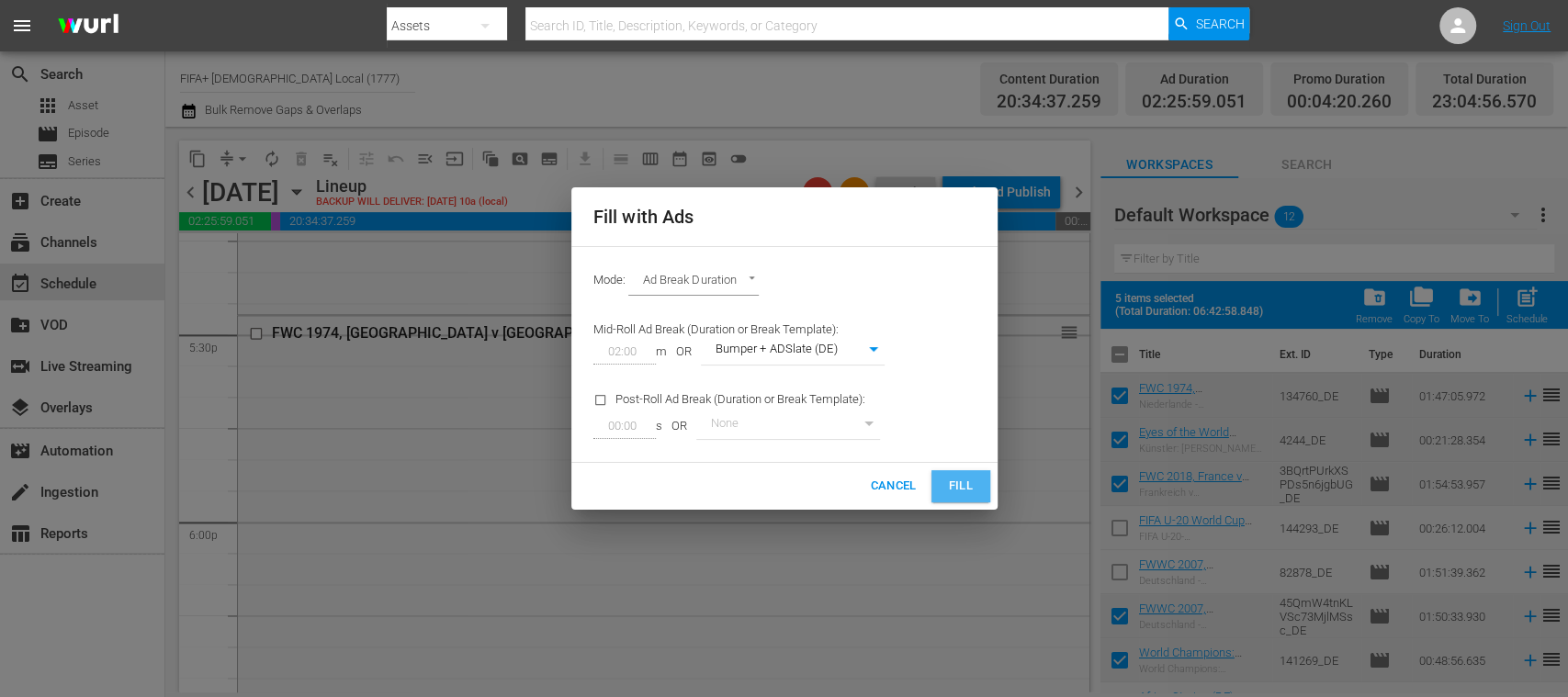
drag, startPoint x: 956, startPoint y: 485, endPoint x: 886, endPoint y: 477, distance: 70.5
click at [955, 485] on span "Fill" at bounding box center [960, 486] width 29 height 21
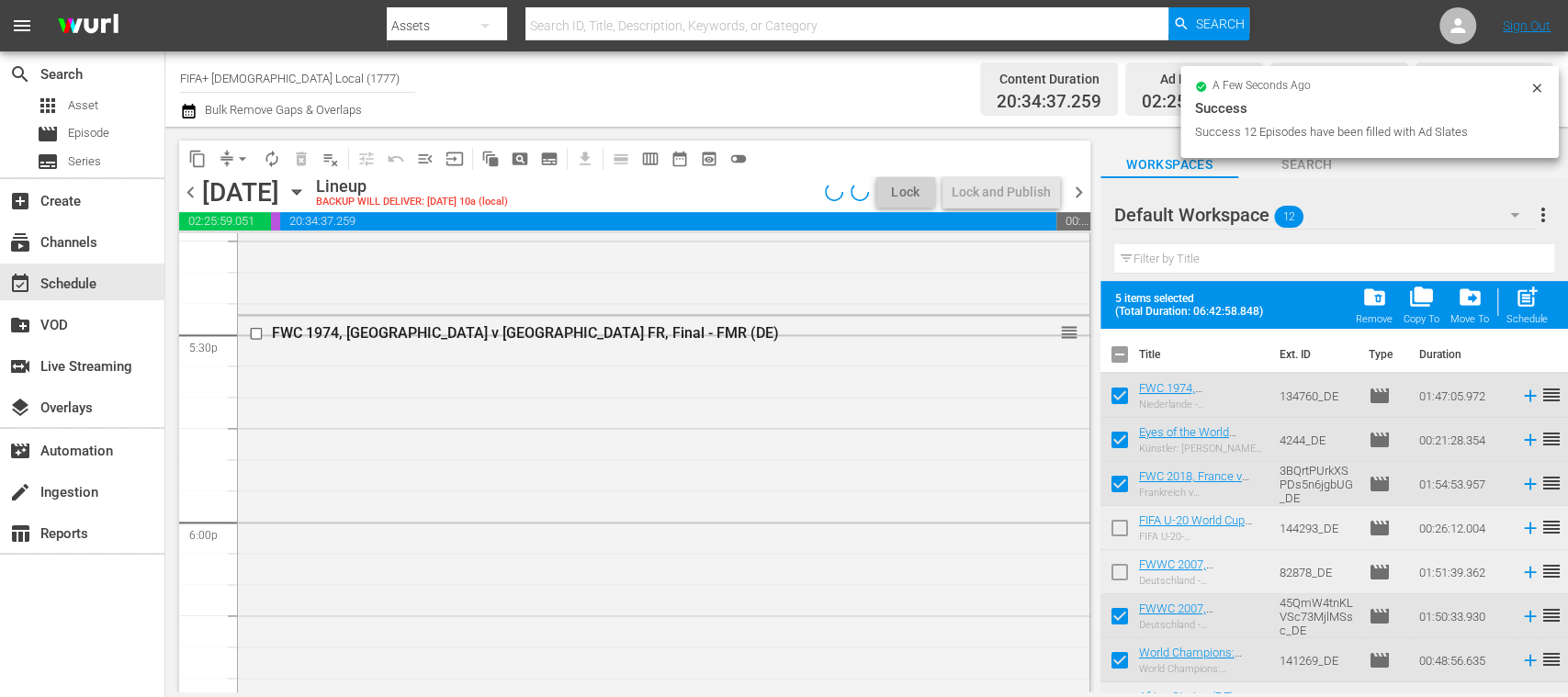
scroll to position [6425, 0]
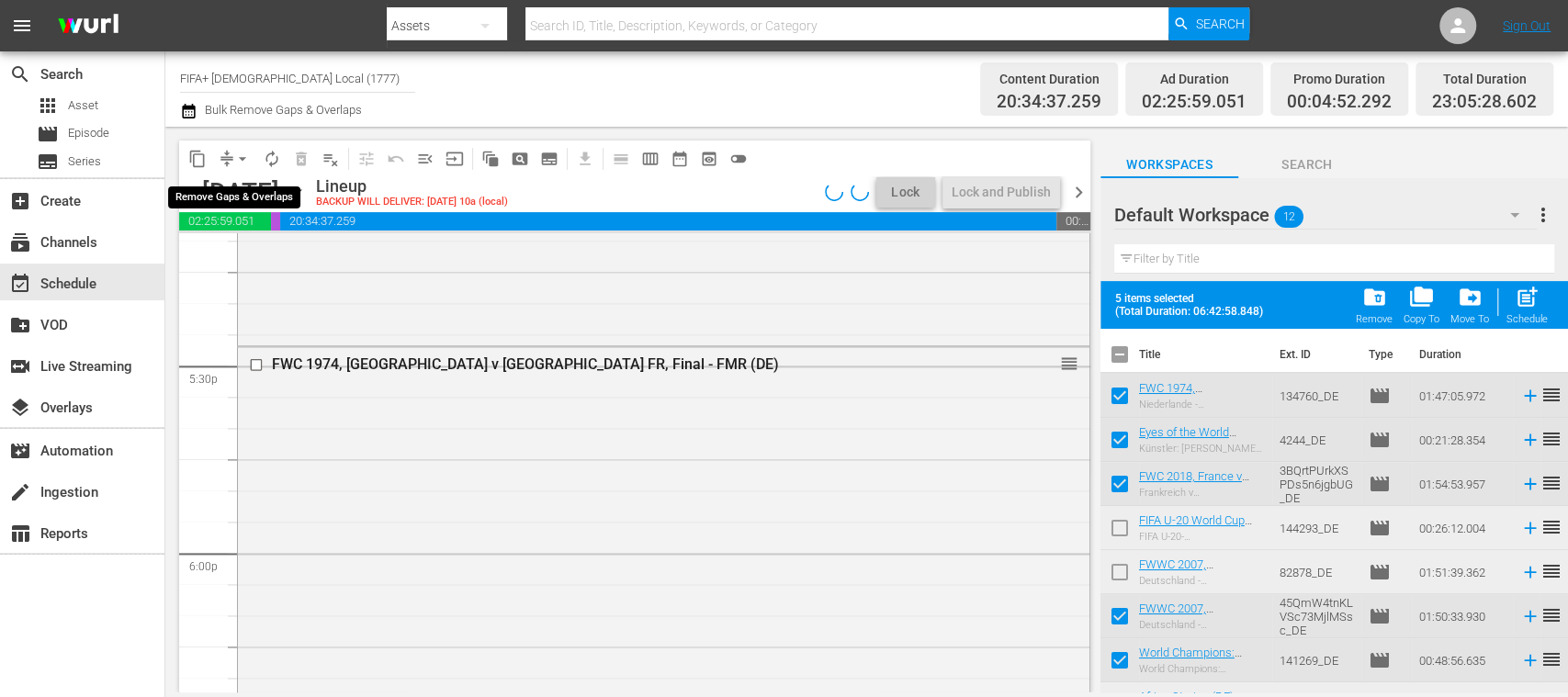
click at [243, 157] on span "arrow_drop_down" at bounding box center [241, 158] width 18 height 18
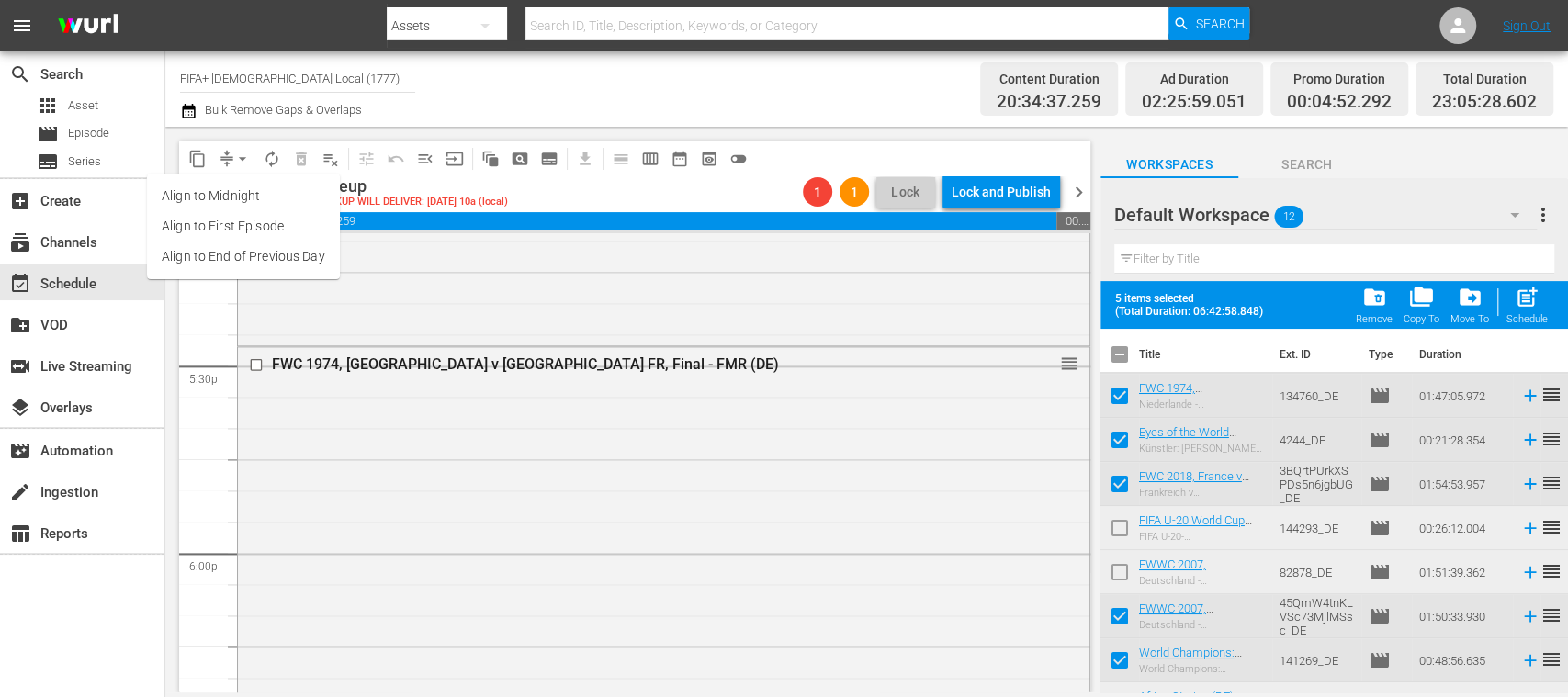
click at [292, 255] on li "Align to End of Previous Day" at bounding box center [243, 257] width 193 height 30
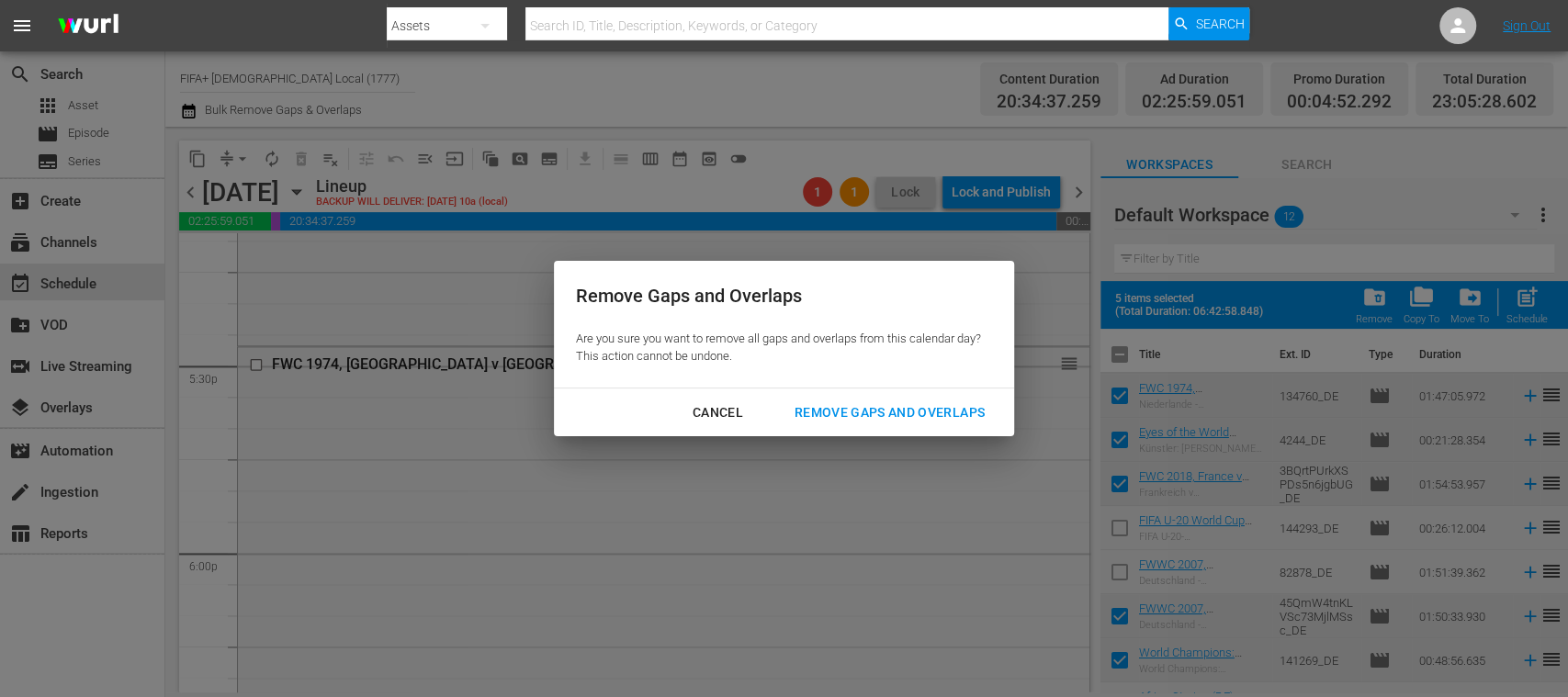
click at [930, 412] on div "Remove Gaps and Overlaps" at bounding box center [889, 413] width 220 height 23
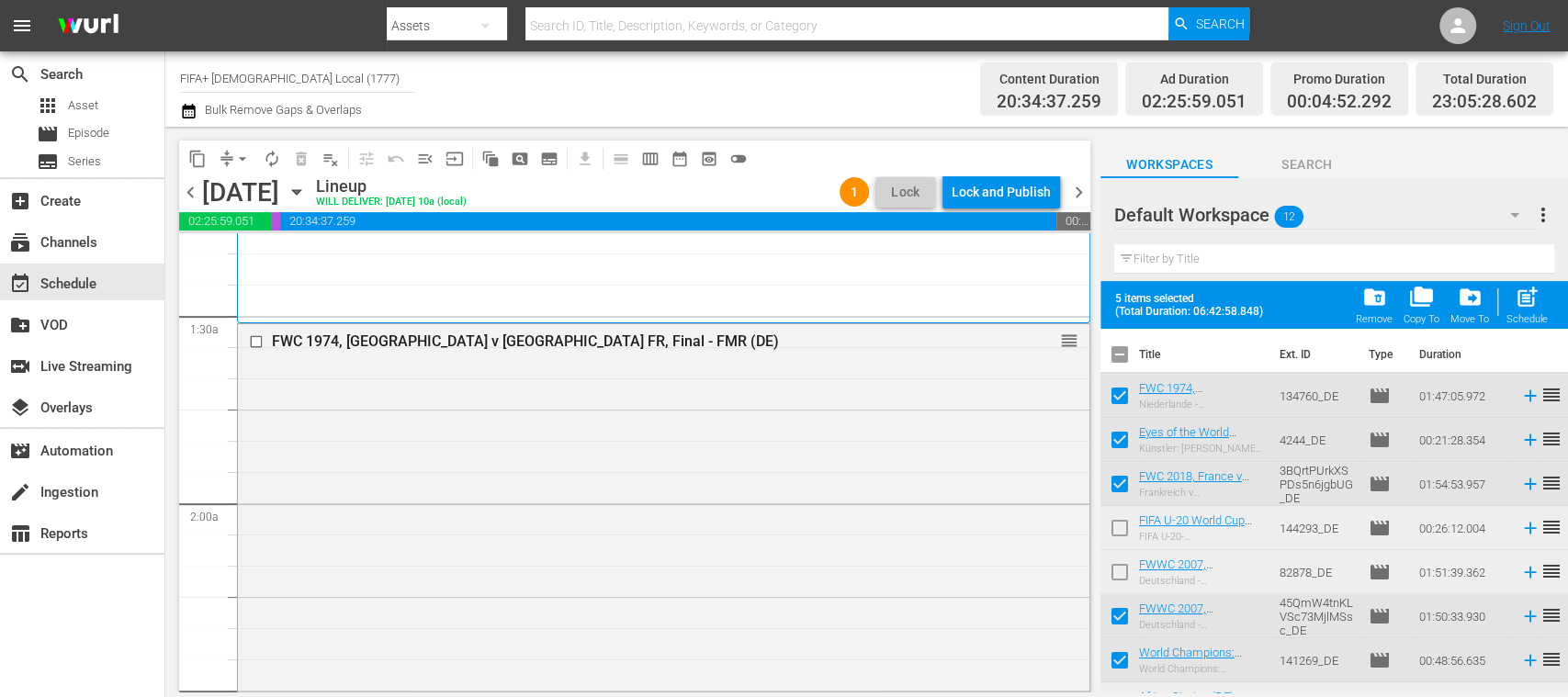
scroll to position [0, 0]
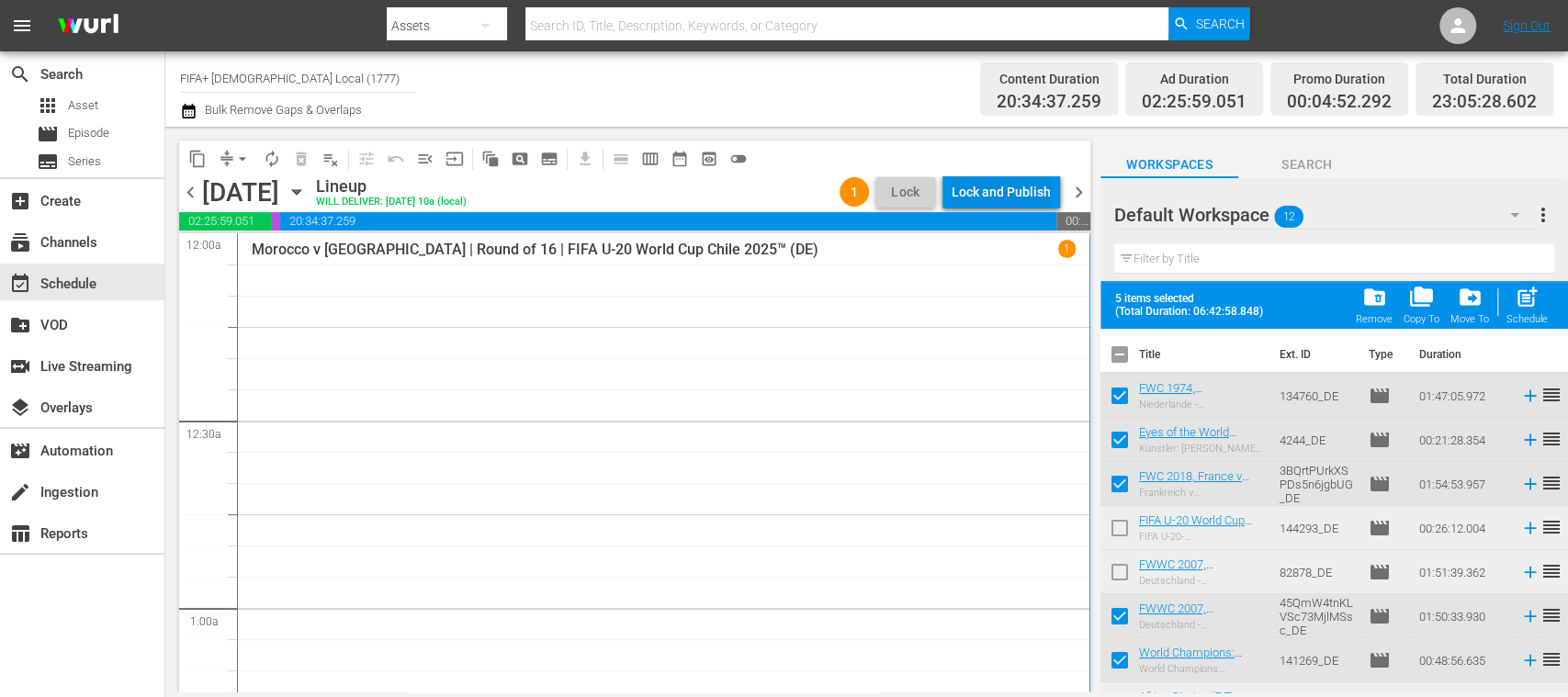
click at [1028, 196] on div "Lock and Publish" at bounding box center [1001, 191] width 99 height 33
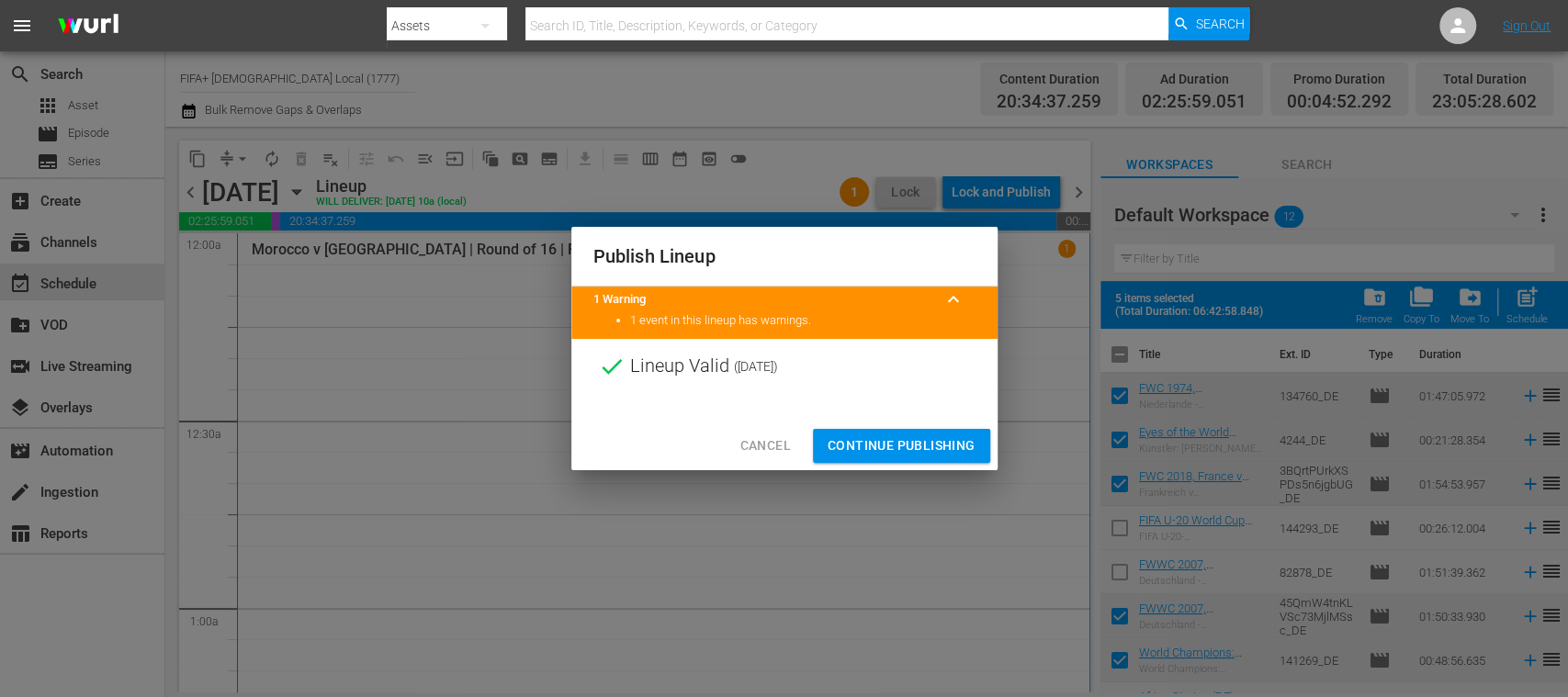
click at [931, 442] on span "Continue Publishing" at bounding box center [901, 446] width 148 height 23
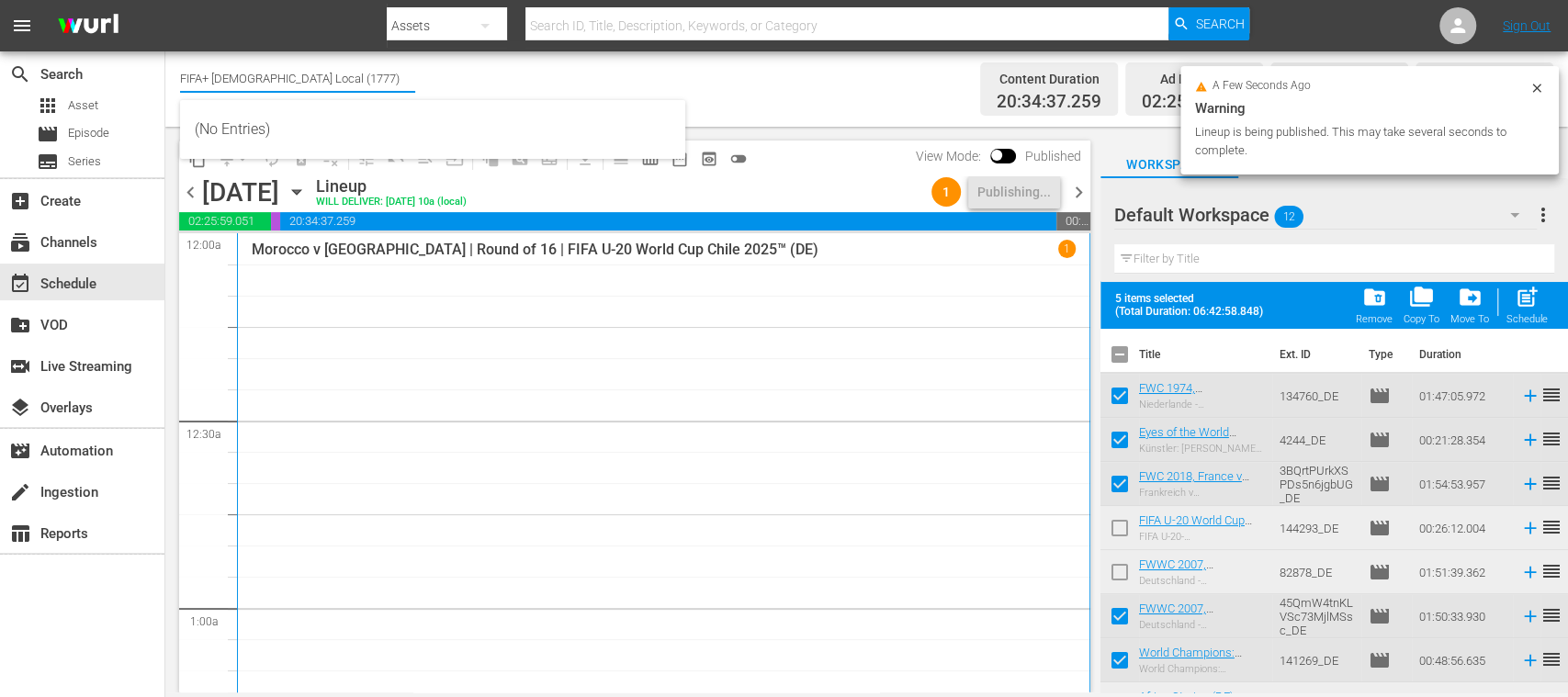
drag, startPoint x: 217, startPoint y: 82, endPoint x: 343, endPoint y: 79, distance: 126.0
click at [343, 79] on input "FIFA+ [DEMOGRAPHIC_DATA] Local (1777)" at bounding box center [297, 78] width 235 height 45
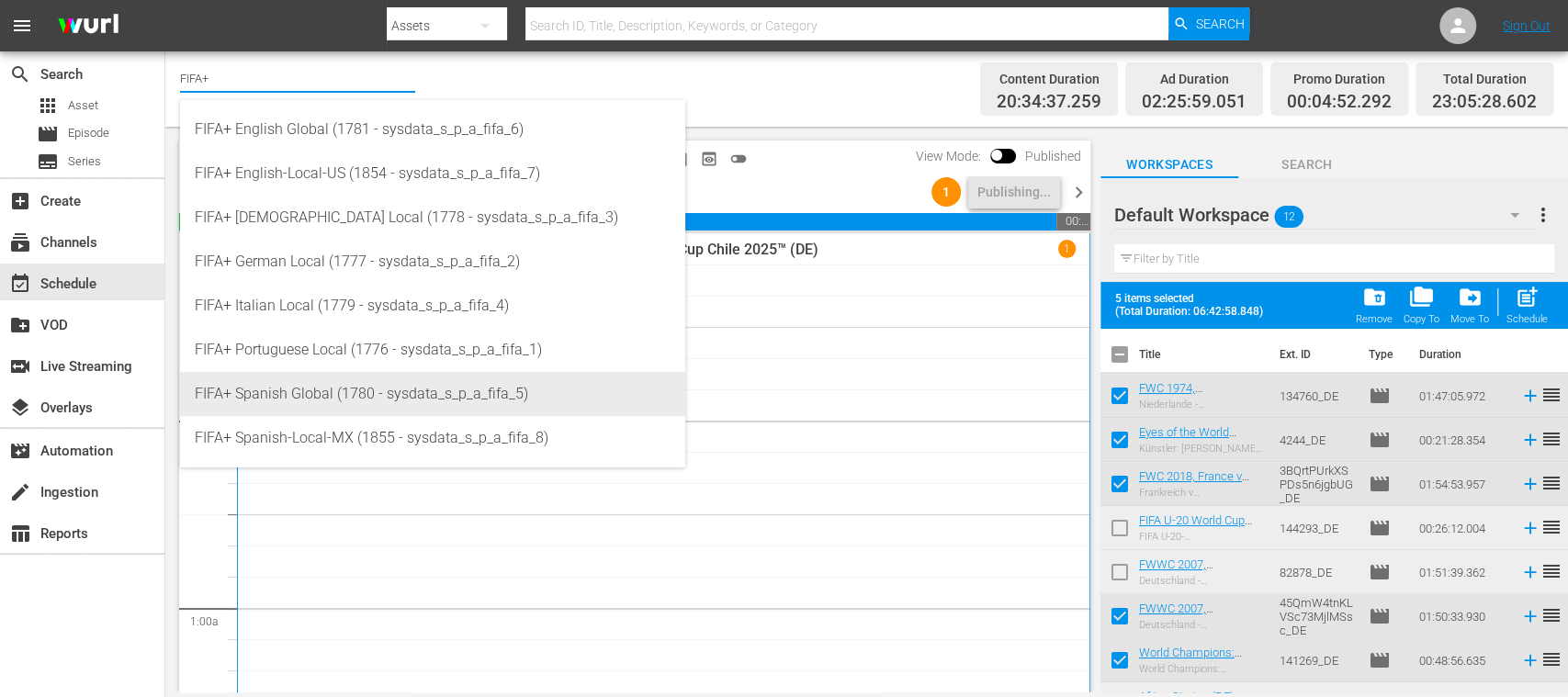
click at [368, 392] on div "FIFA+ Spanish Global (1780 - sysdata_s_p_a_fifa_5)" at bounding box center [433, 394] width 475 height 45
type input "FIFA+ Spanish Global (1780 - sysdata_s_p_a_fifa_5)"
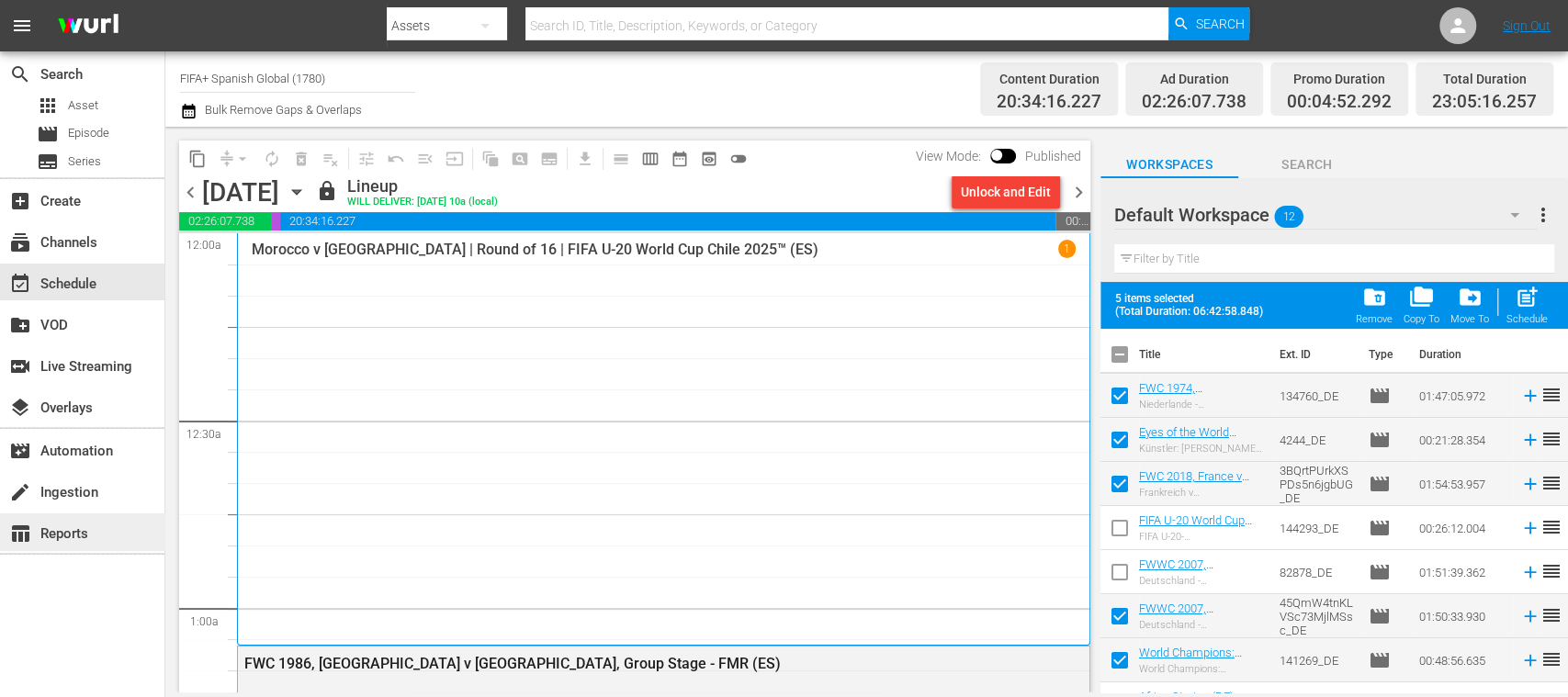
click at [66, 523] on div "table_chart Reports" at bounding box center [51, 530] width 103 height 16
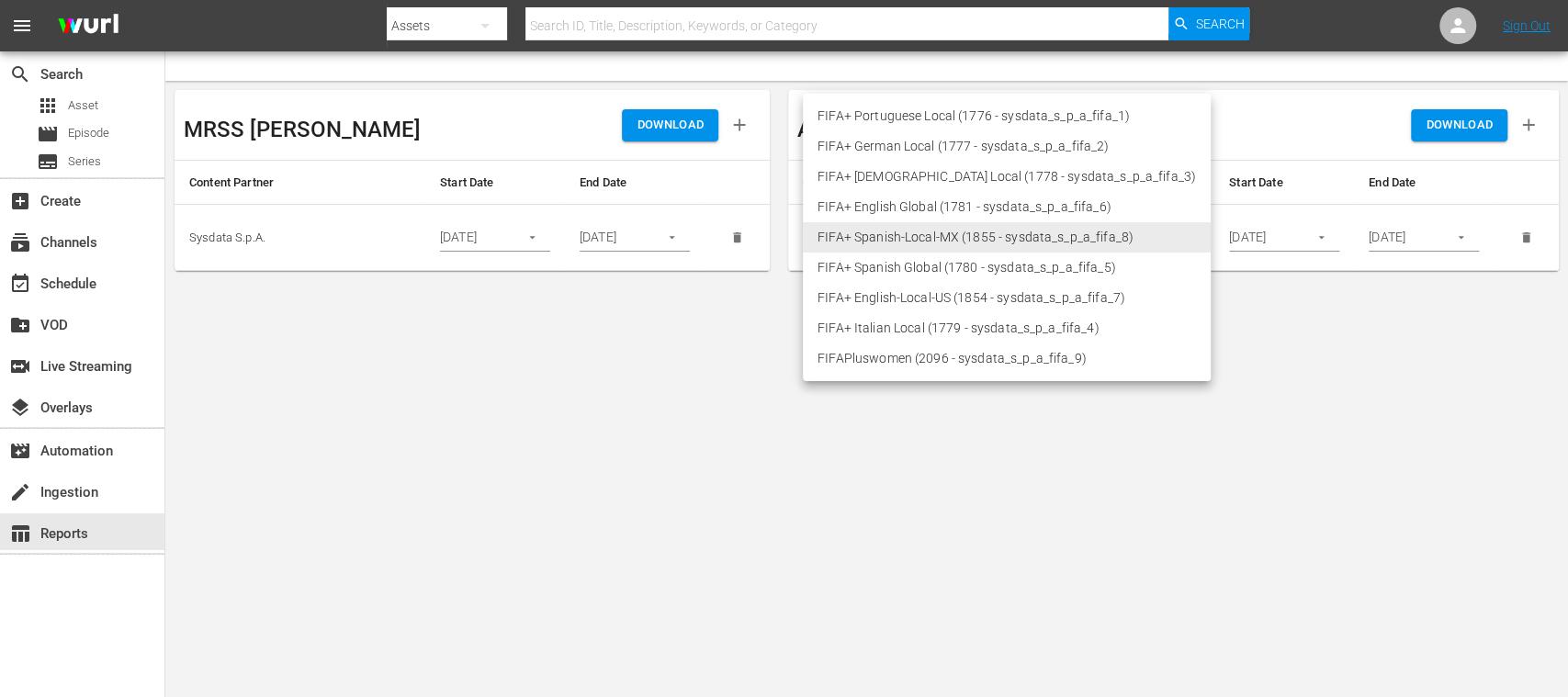
click at [970, 233] on body "menu Search By Assets Search ID, Title, Description, Keywords, or Category Sear…" at bounding box center [784, 348] width 1568 height 697
click at [926, 205] on li "FIFA+ English Global (1781 - sysdata_s_p_a_fifa_6)" at bounding box center [1007, 207] width 408 height 30
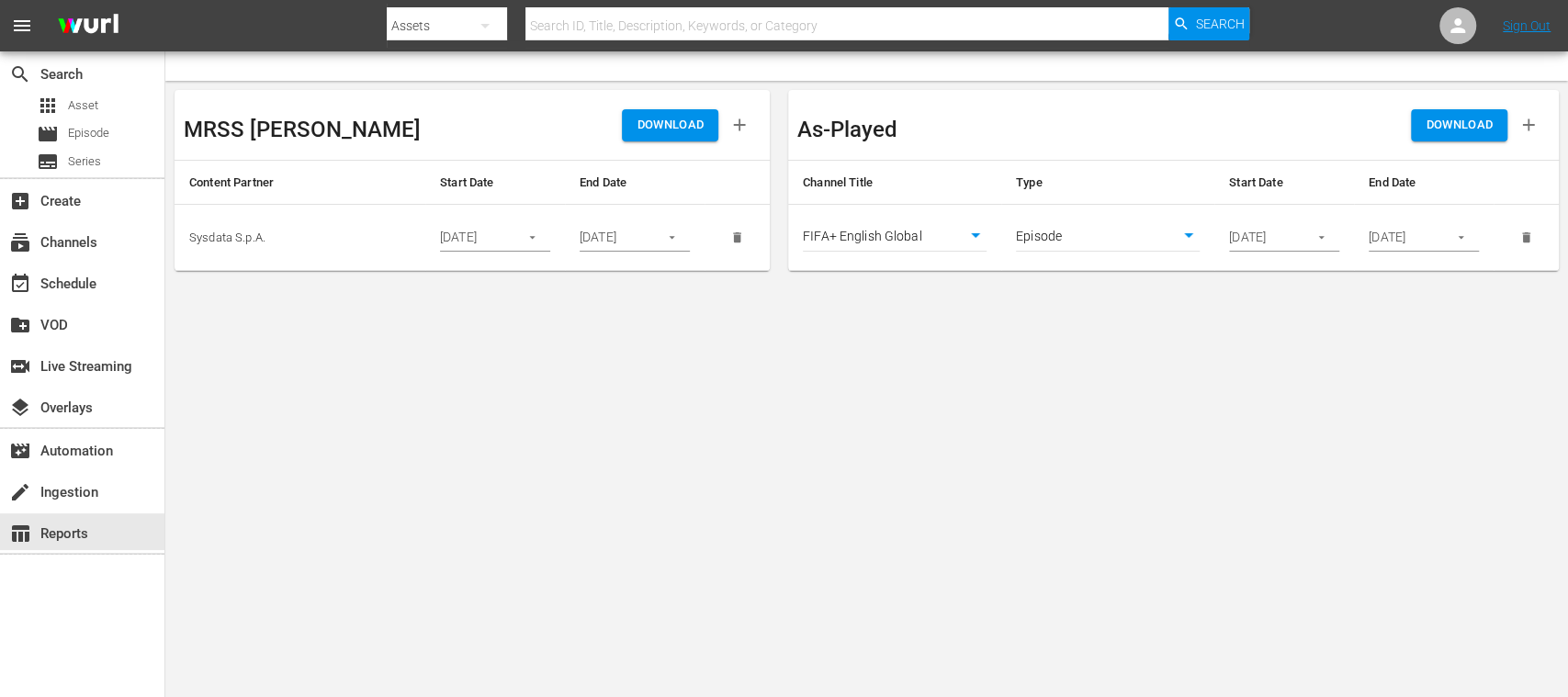
click at [952, 231] on body "menu Search By Assets Search ID, Title, Description, Keywords, or Category Sear…" at bounding box center [784, 348] width 1568 height 697
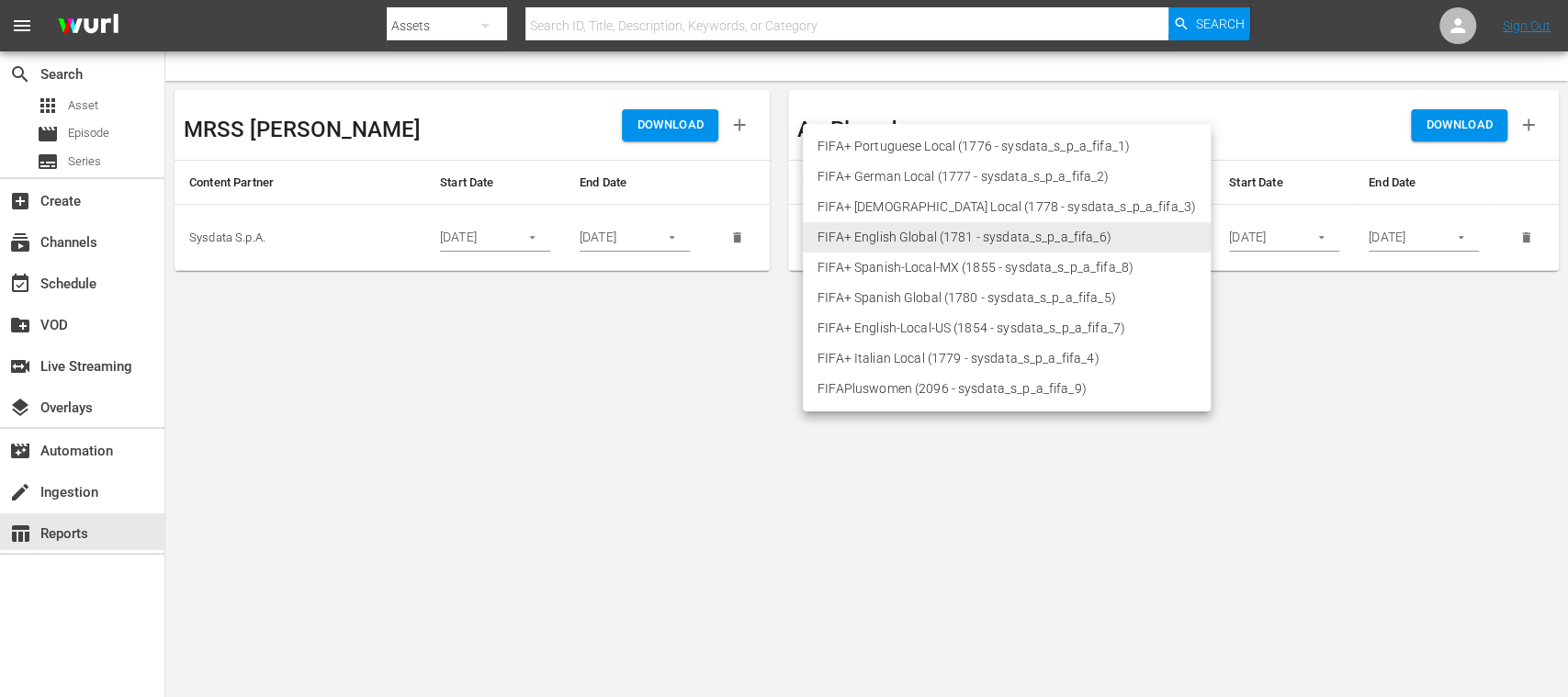
click at [950, 296] on li "FIFA+ Spanish Global (1780 - sysdata_s_p_a_fifa_5)" at bounding box center [1007, 298] width 408 height 30
type input "1780"
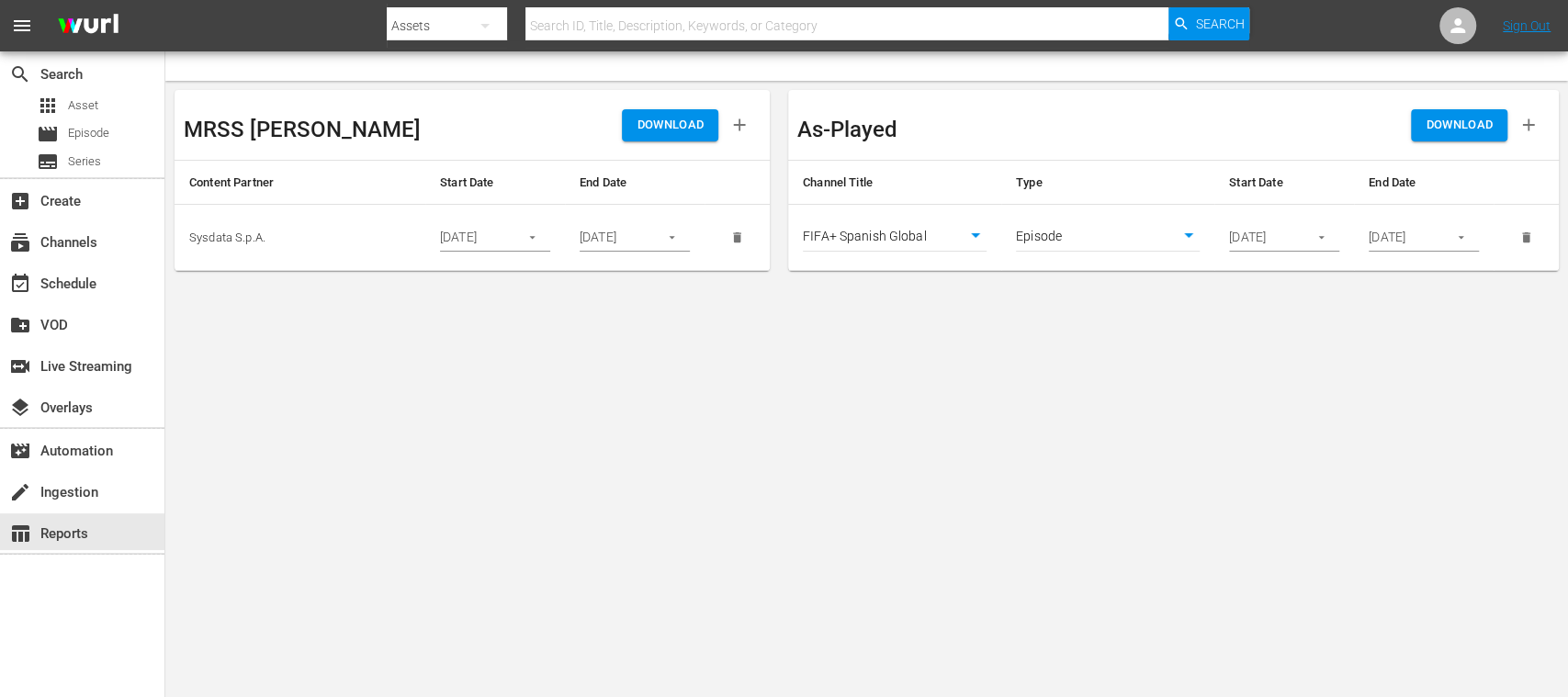
click at [1533, 131] on icon "button" at bounding box center [1527, 124] width 20 height 20
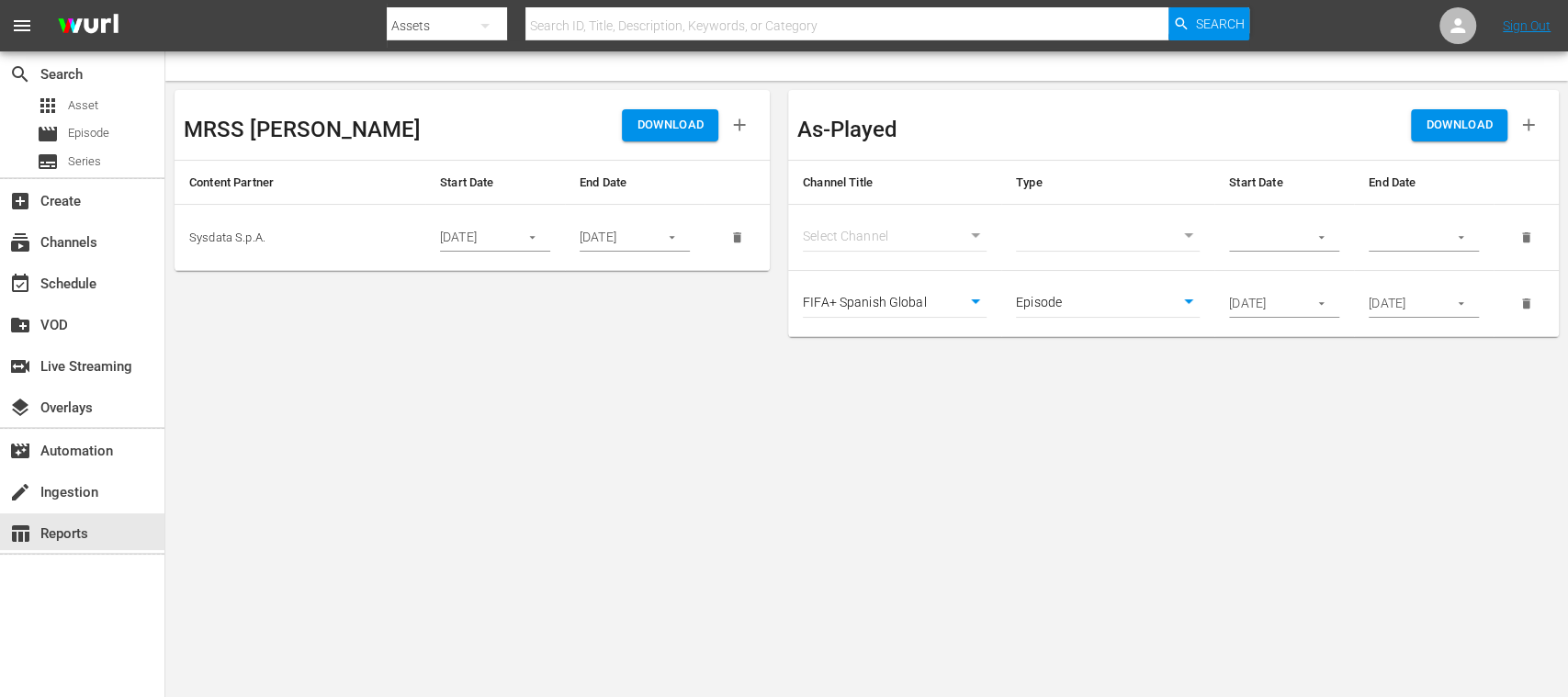
click at [970, 228] on body "menu Search By Assets Search ID, Title, Description, Keywords, or Category Sear…" at bounding box center [784, 348] width 1568 height 697
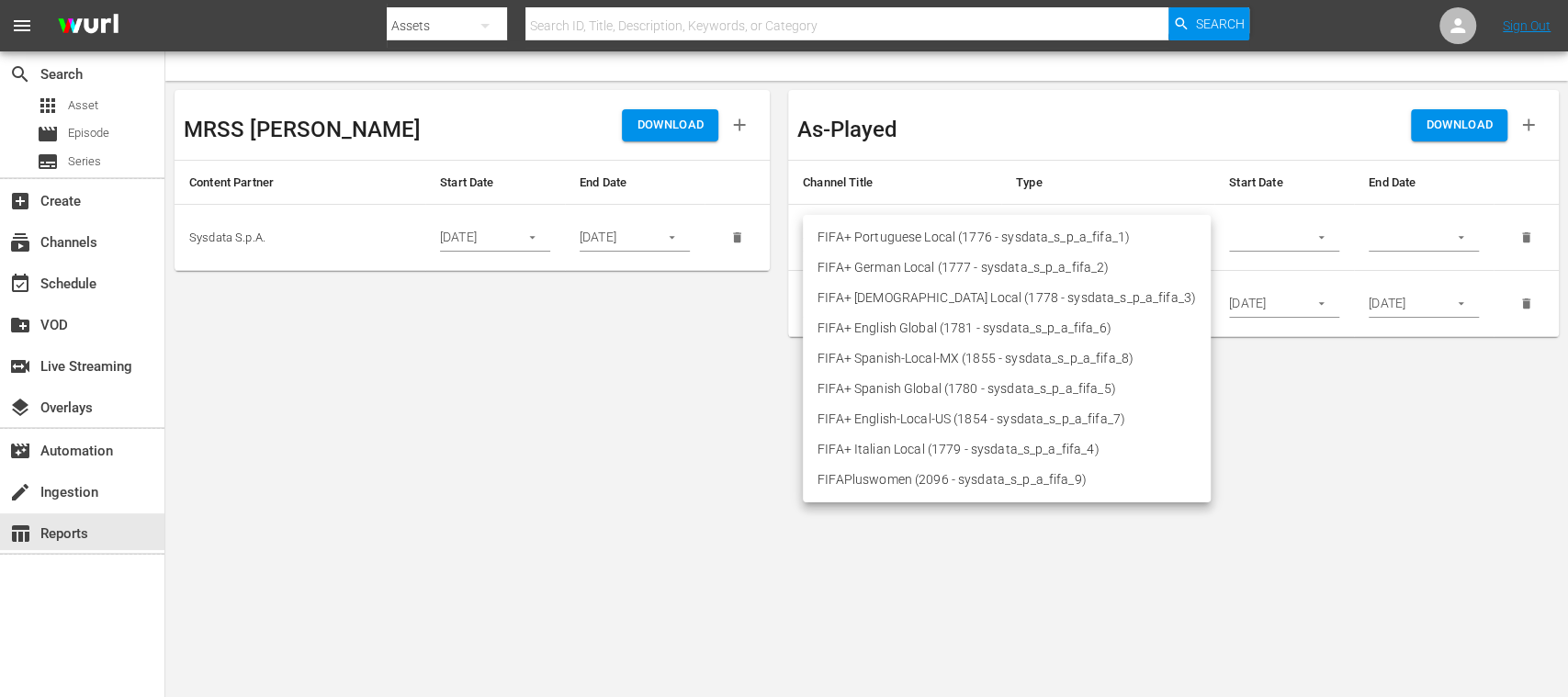
click at [916, 270] on li "FIFA+ German Local (1777 - sysdata_s_p_a_fifa_2)" at bounding box center [1007, 268] width 408 height 30
type input "1777"
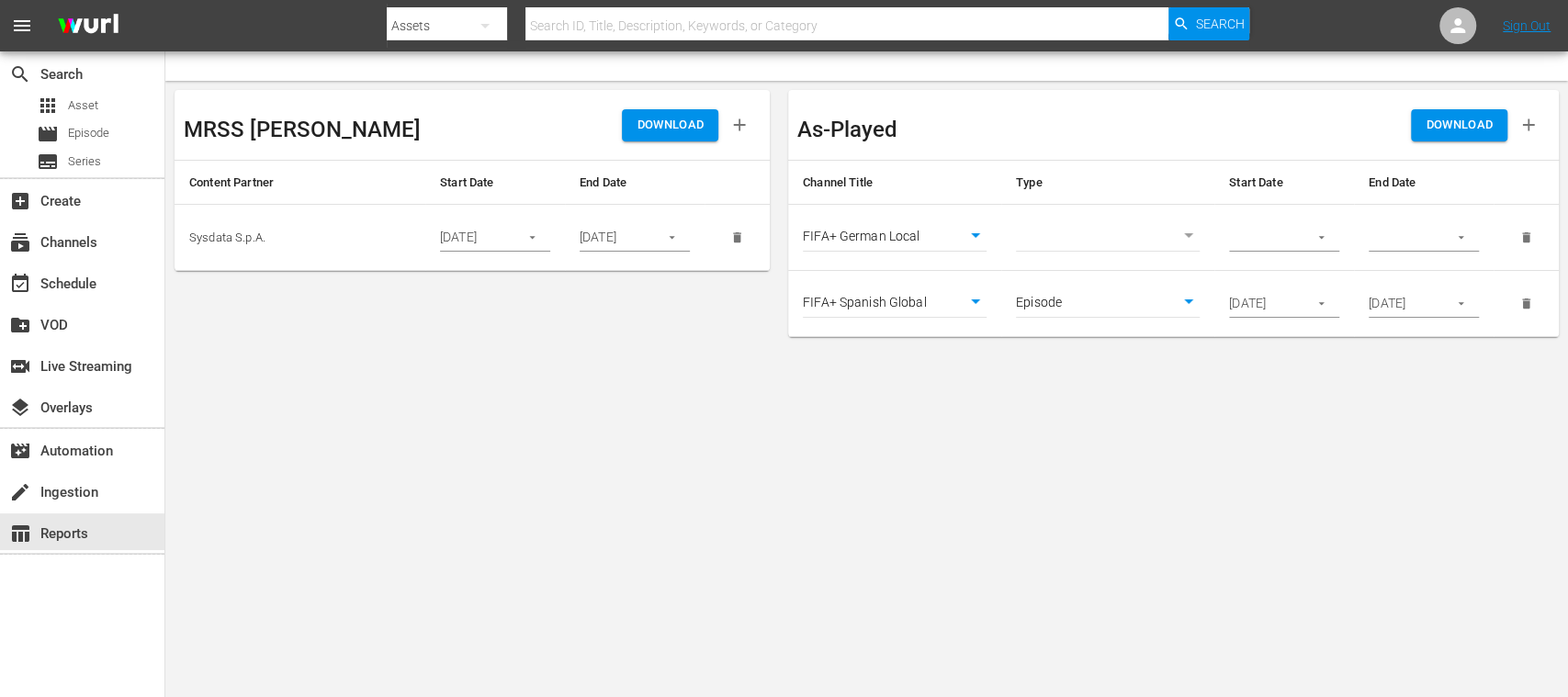
click at [1188, 241] on body "menu Search By Assets Search ID, Title, Description, Keywords, or Category Sear…" at bounding box center [784, 348] width 1568 height 697
click at [1109, 272] on li "Episode" at bounding box center [1108, 268] width 184 height 30
type input "episode"
click at [1319, 241] on icon "button" at bounding box center [1321, 237] width 14 height 14
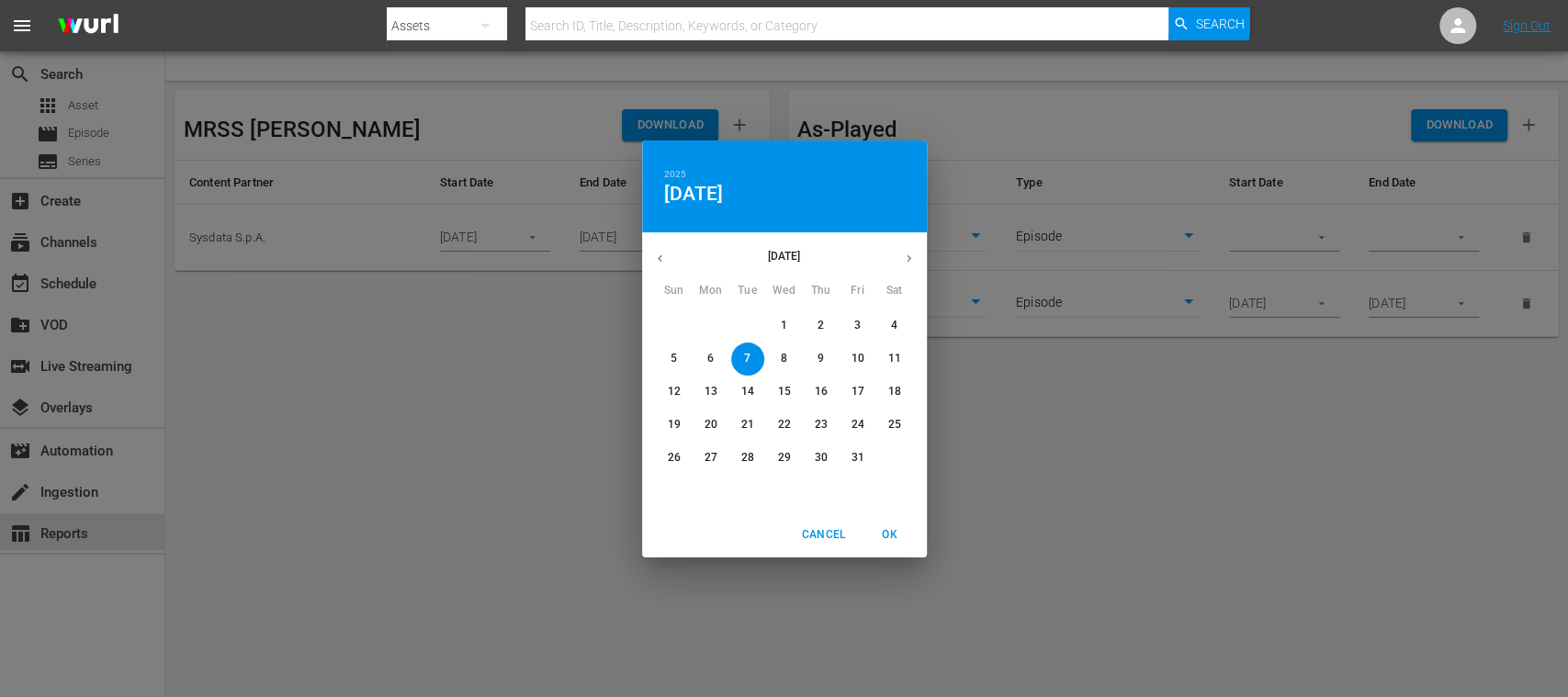
click at [707, 352] on p "6" at bounding box center [710, 359] width 7 height 15
click at [885, 526] on span "OK" at bounding box center [890, 535] width 45 height 19
type input "[DATE]"
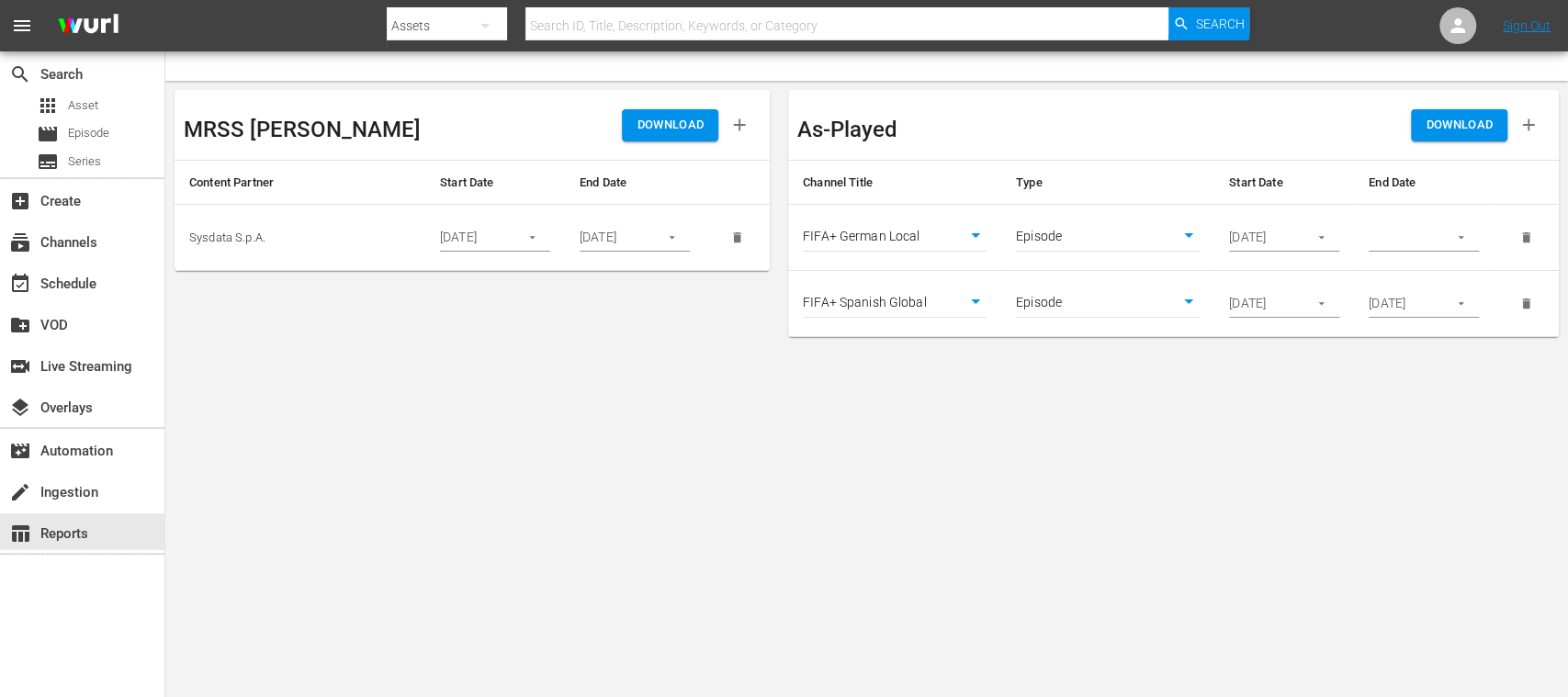
click at [1466, 233] on icon "button" at bounding box center [1460, 237] width 14 height 14
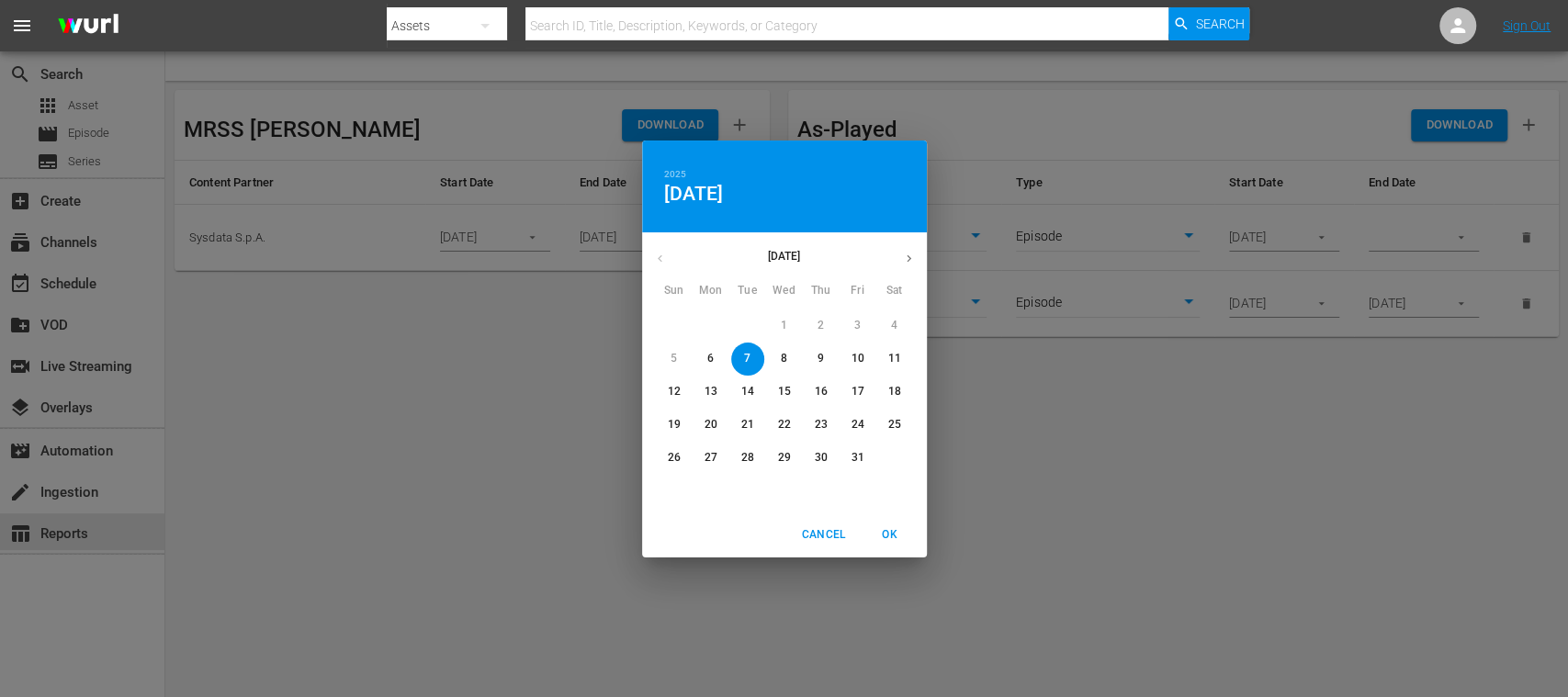
click at [858, 354] on p "10" at bounding box center [857, 359] width 13 height 15
click at [887, 528] on span "OK" at bounding box center [890, 535] width 45 height 19
type input "[DATE]"
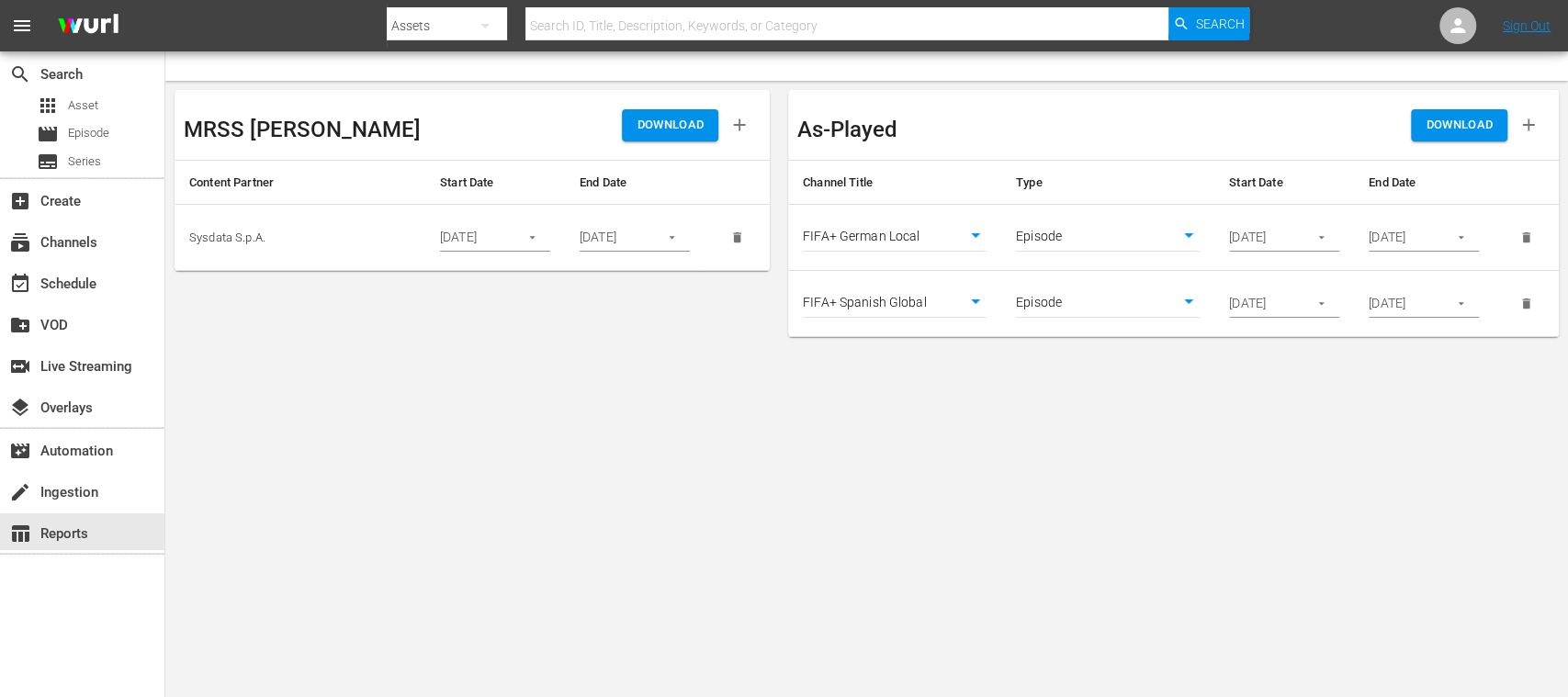
click at [1459, 306] on icon "button" at bounding box center [1460, 303] width 14 height 14
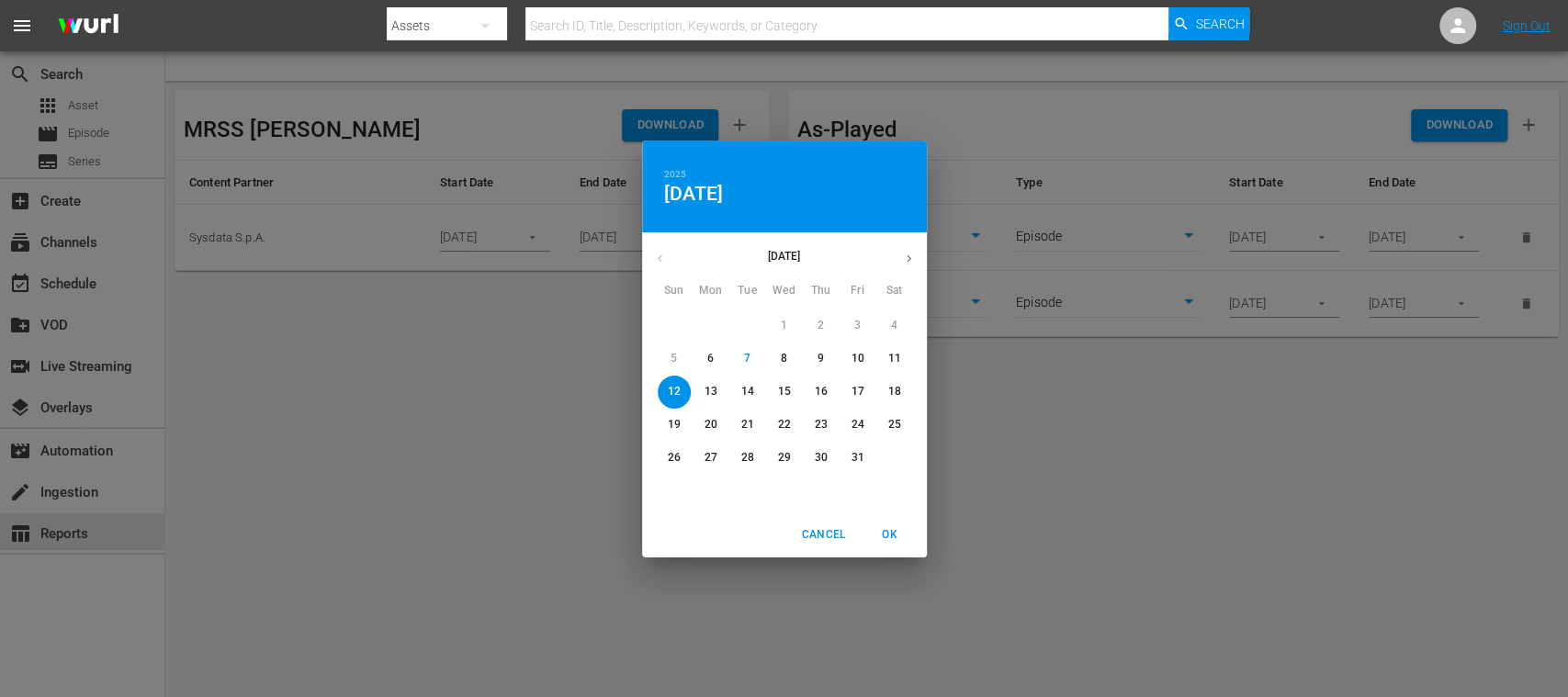
click at [861, 354] on p "10" at bounding box center [857, 359] width 13 height 15
click at [895, 534] on span "OK" at bounding box center [890, 535] width 45 height 19
type input "[DATE]"
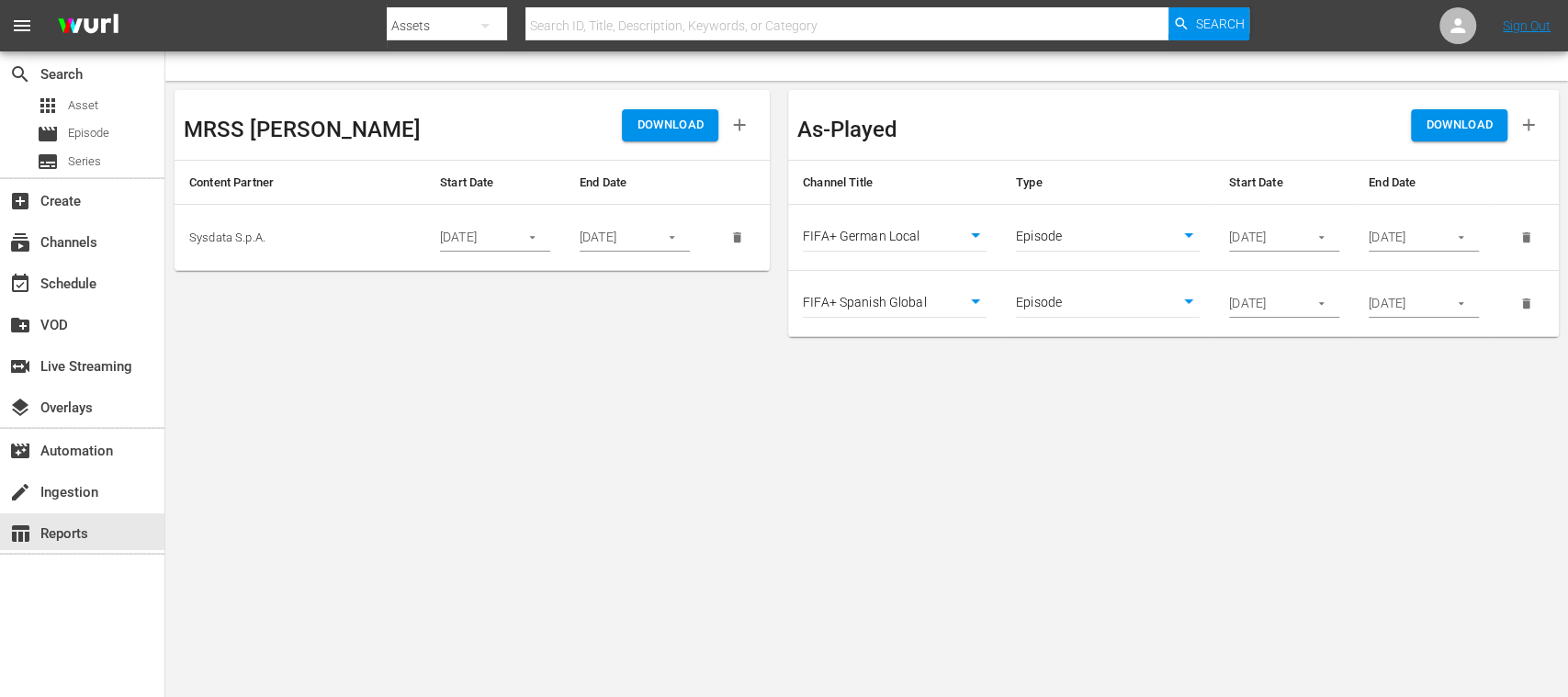
click at [1475, 117] on span "DOWNLOAD" at bounding box center [1458, 125] width 67 height 21
click at [94, 246] on div "subscriptions Channels" at bounding box center [51, 239] width 103 height 16
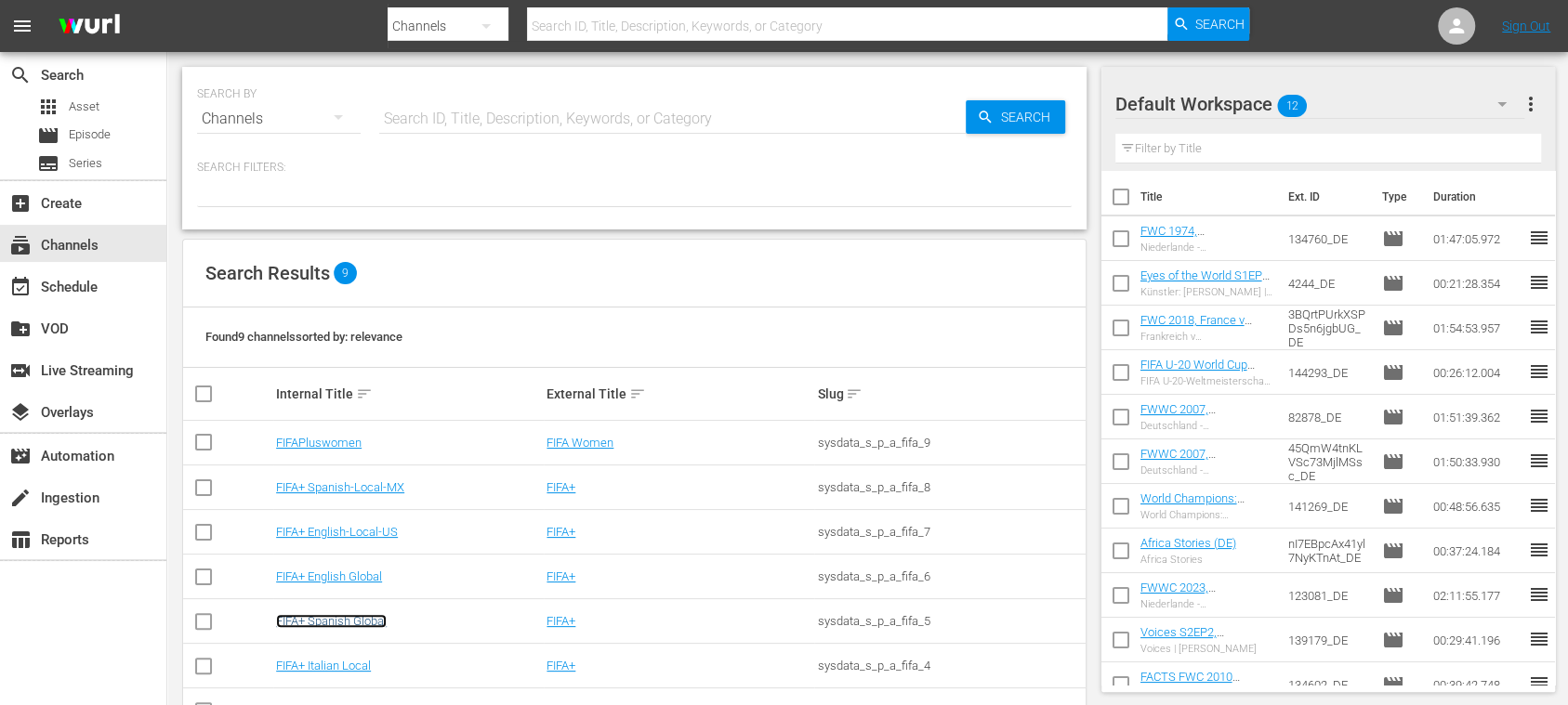
click at [383, 617] on link "FIFA+ Spanish Global" at bounding box center [331, 621] width 110 height 14
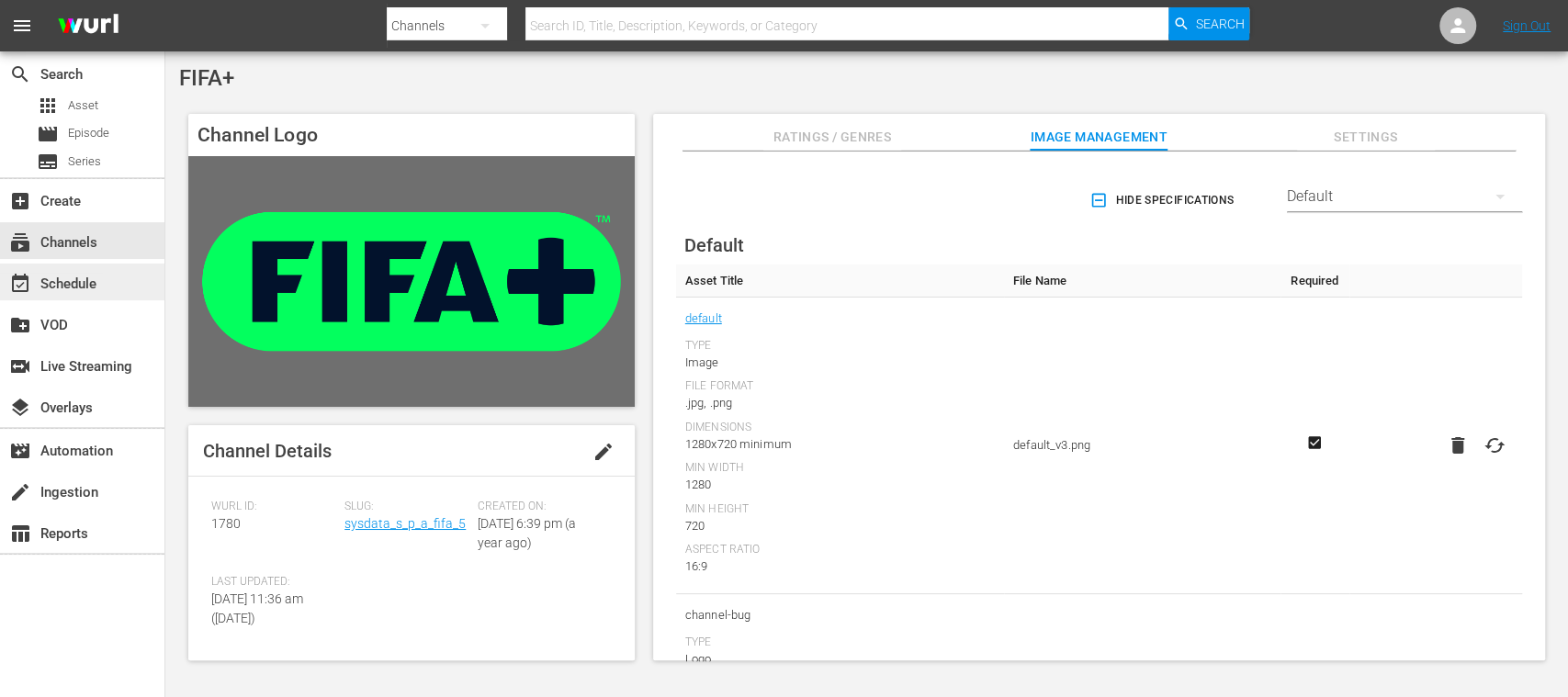
click at [57, 281] on div "event_available Schedule" at bounding box center [51, 280] width 103 height 16
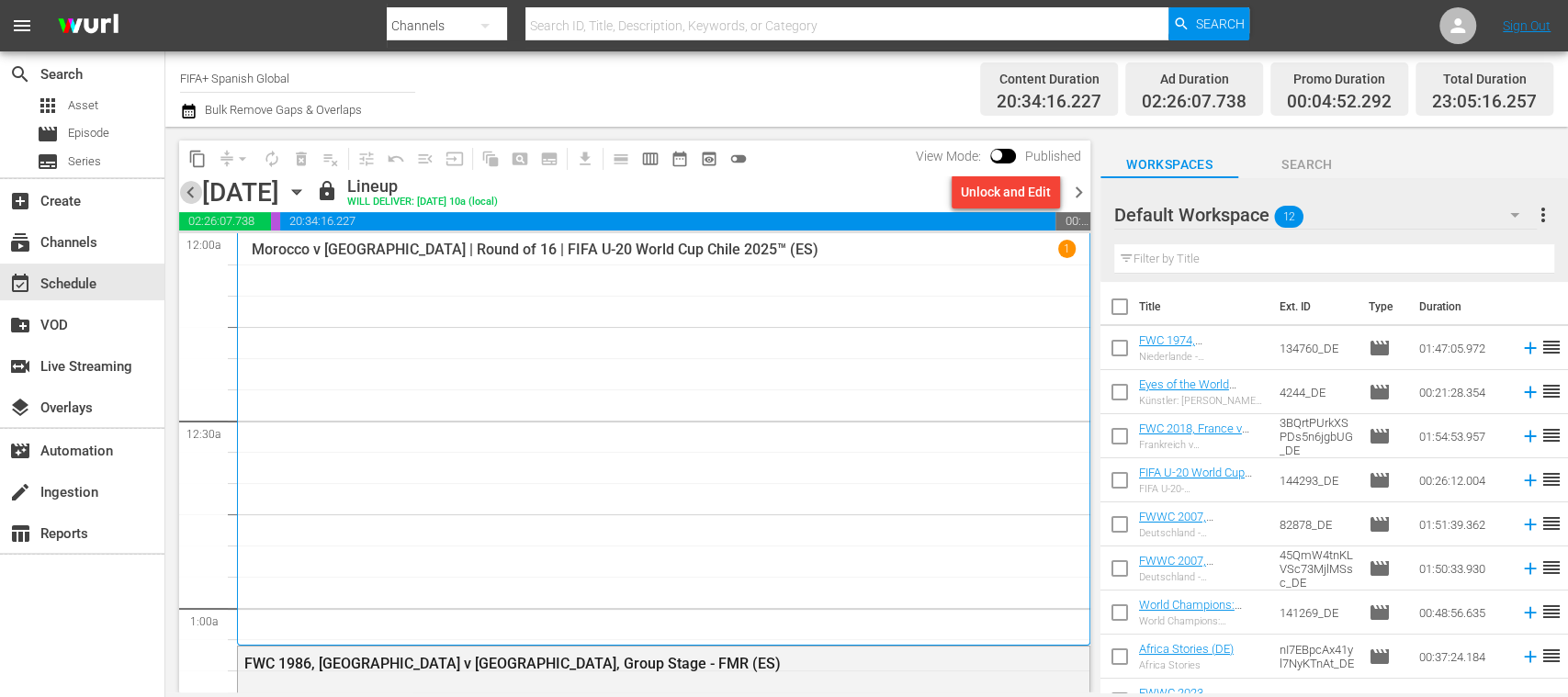
click at [195, 195] on span "chevron_left" at bounding box center [190, 192] width 23 height 23
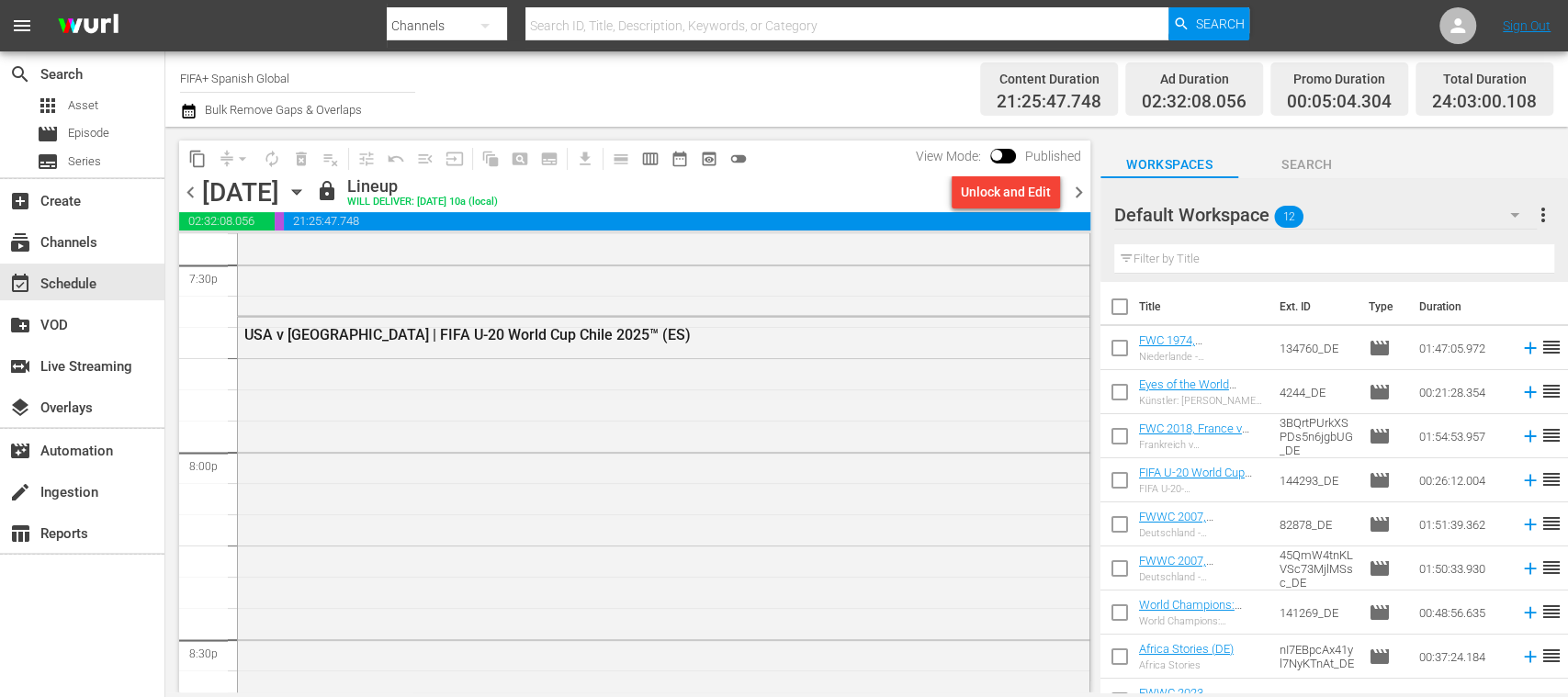
scroll to position [7263, 0]
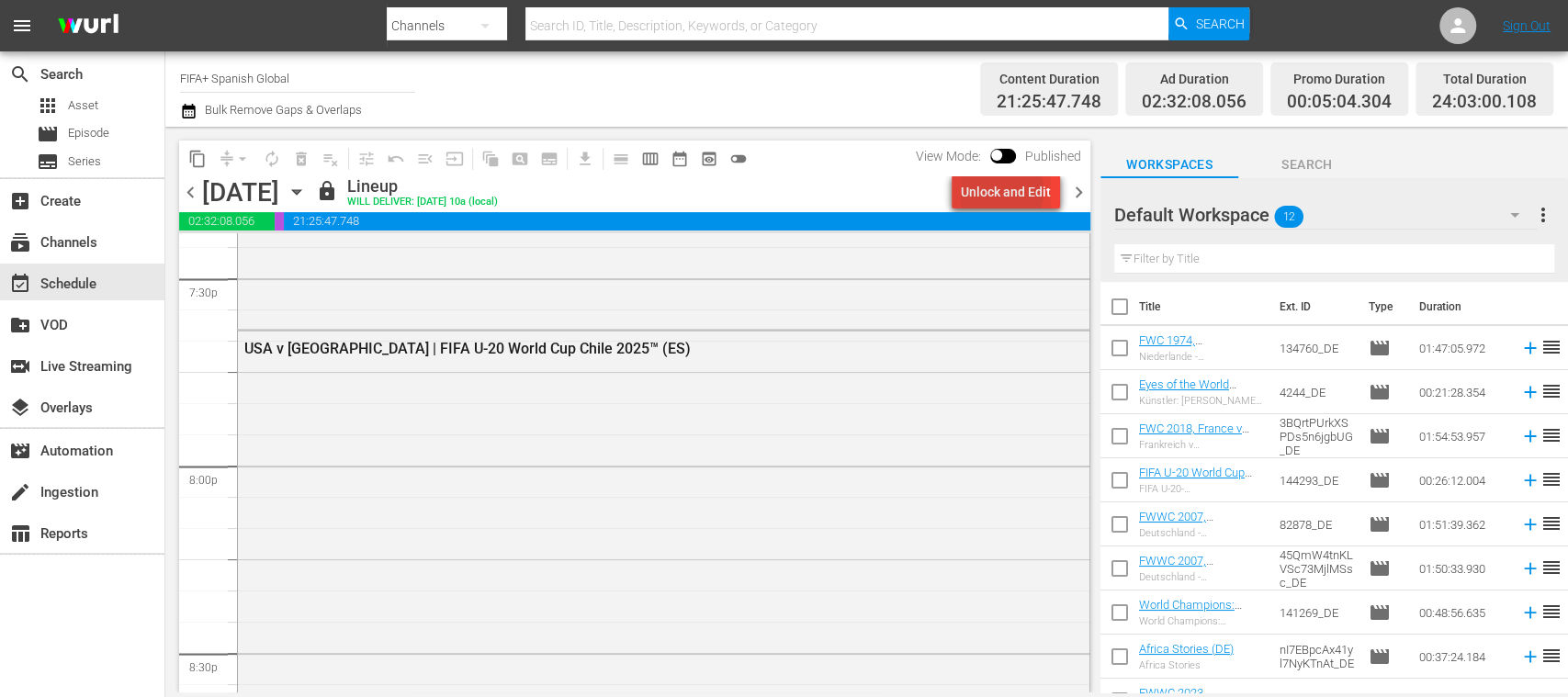
click at [993, 191] on div "Unlock and Edit" at bounding box center [1006, 191] width 90 height 33
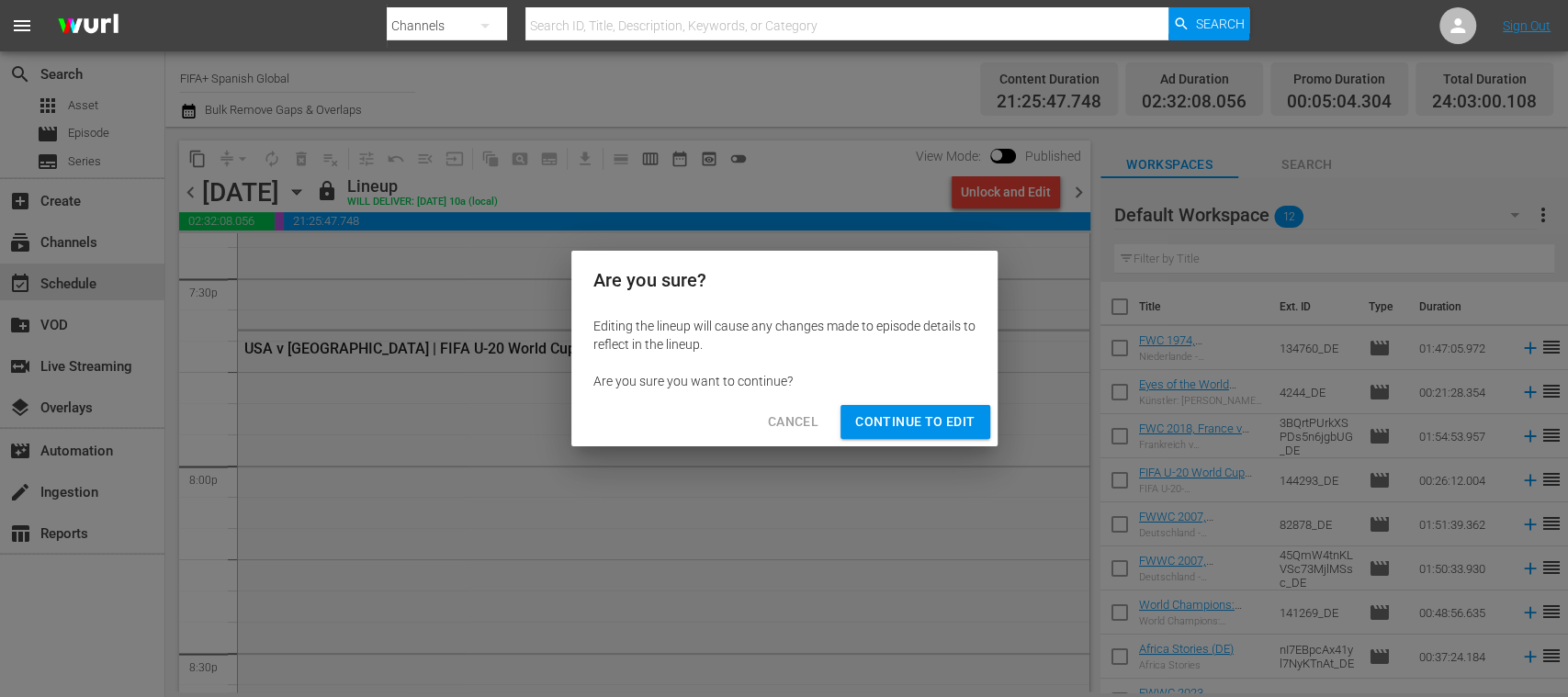
click at [961, 418] on span "Continue to Edit" at bounding box center [915, 422] width 119 height 23
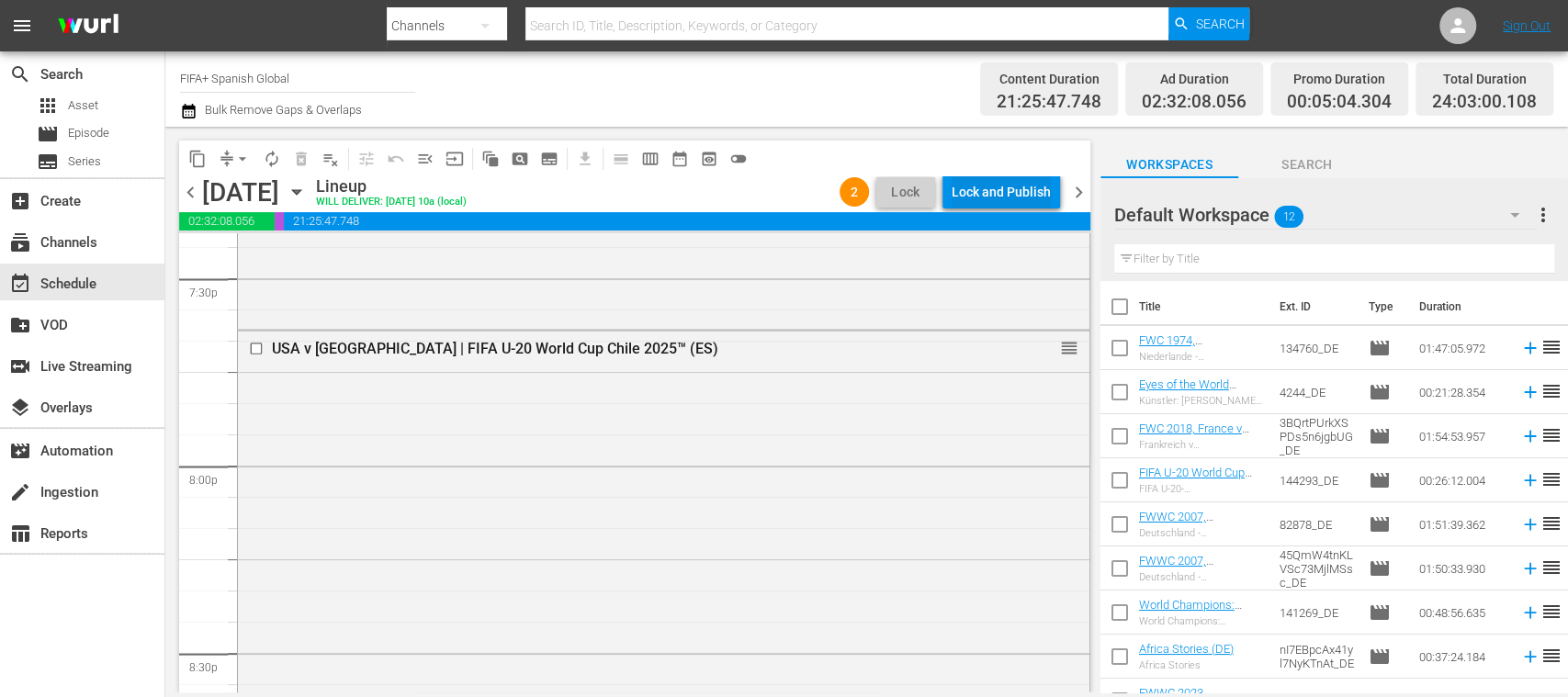
click at [1016, 195] on div "Lock and Publish" at bounding box center [1001, 191] width 99 height 33
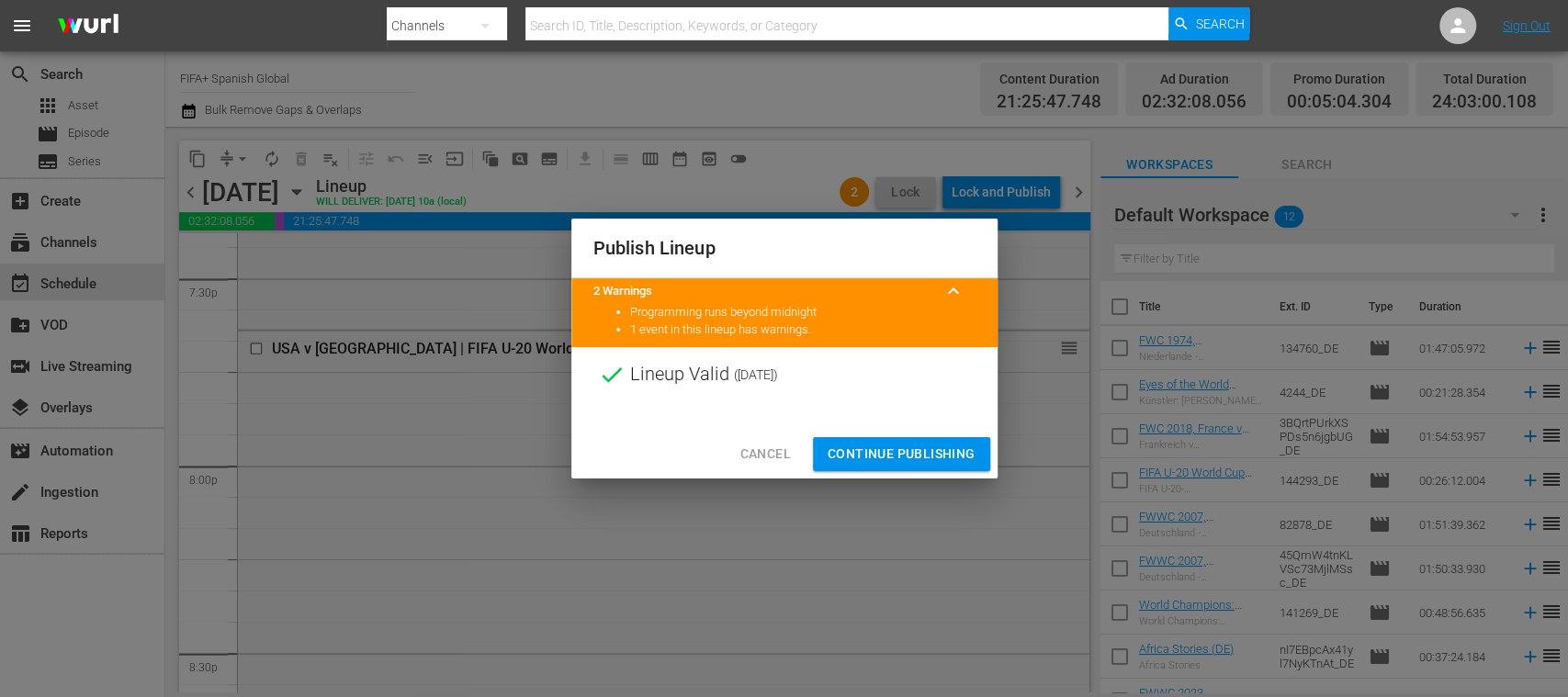
click at [889, 449] on span "Continue Publishing" at bounding box center [901, 454] width 148 height 23
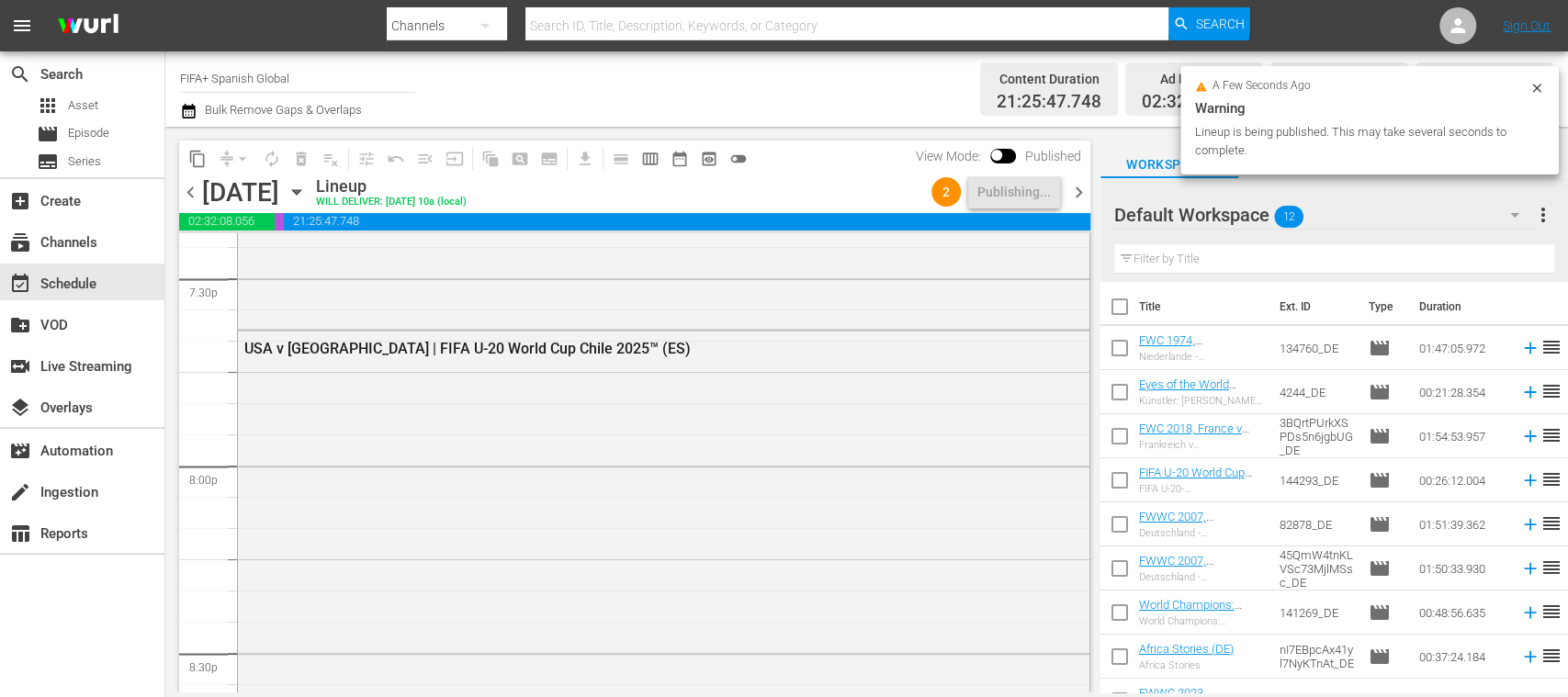
click at [1537, 86] on icon at bounding box center [1536, 87] width 9 height 9
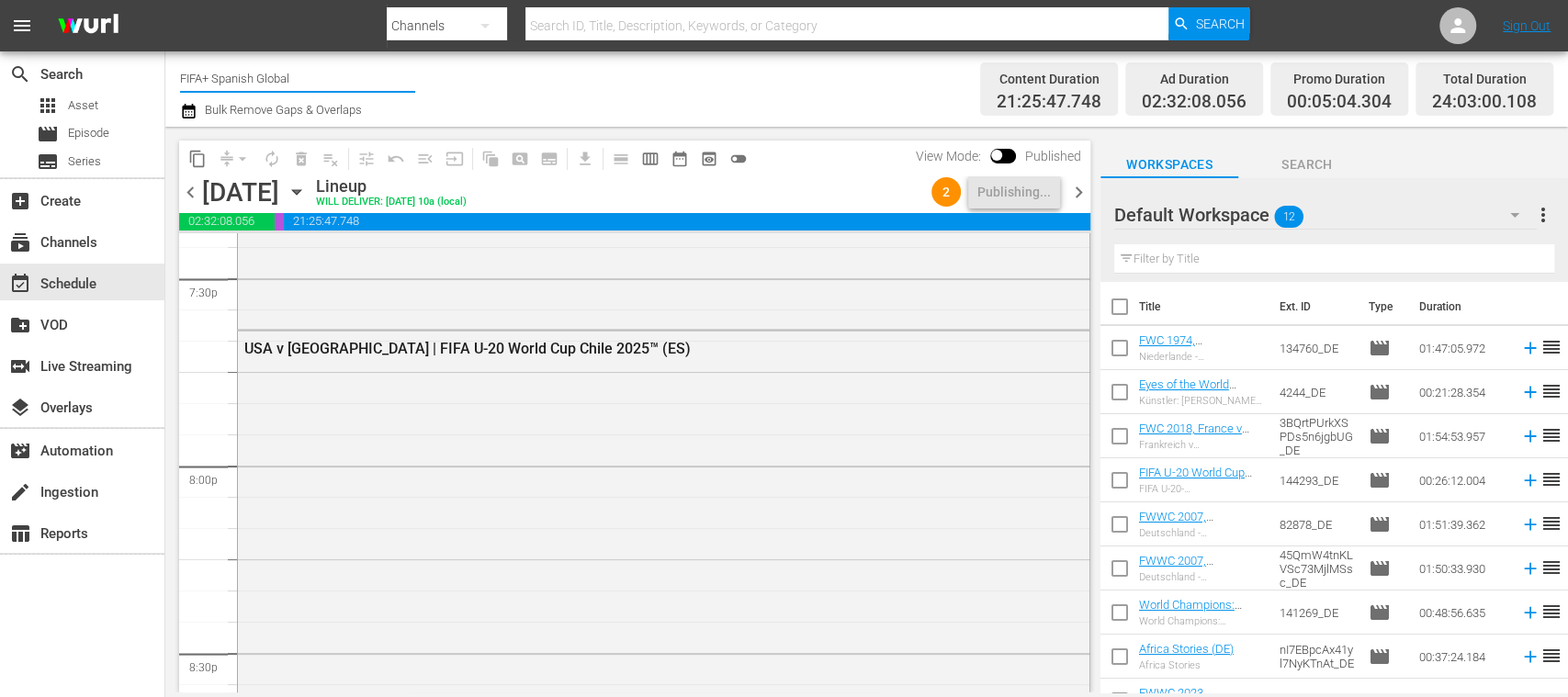
drag, startPoint x: 214, startPoint y: 80, endPoint x: 362, endPoint y: 80, distance: 148.0
click at [362, 80] on input "FIFA+ Spanish Global" at bounding box center [297, 78] width 235 height 45
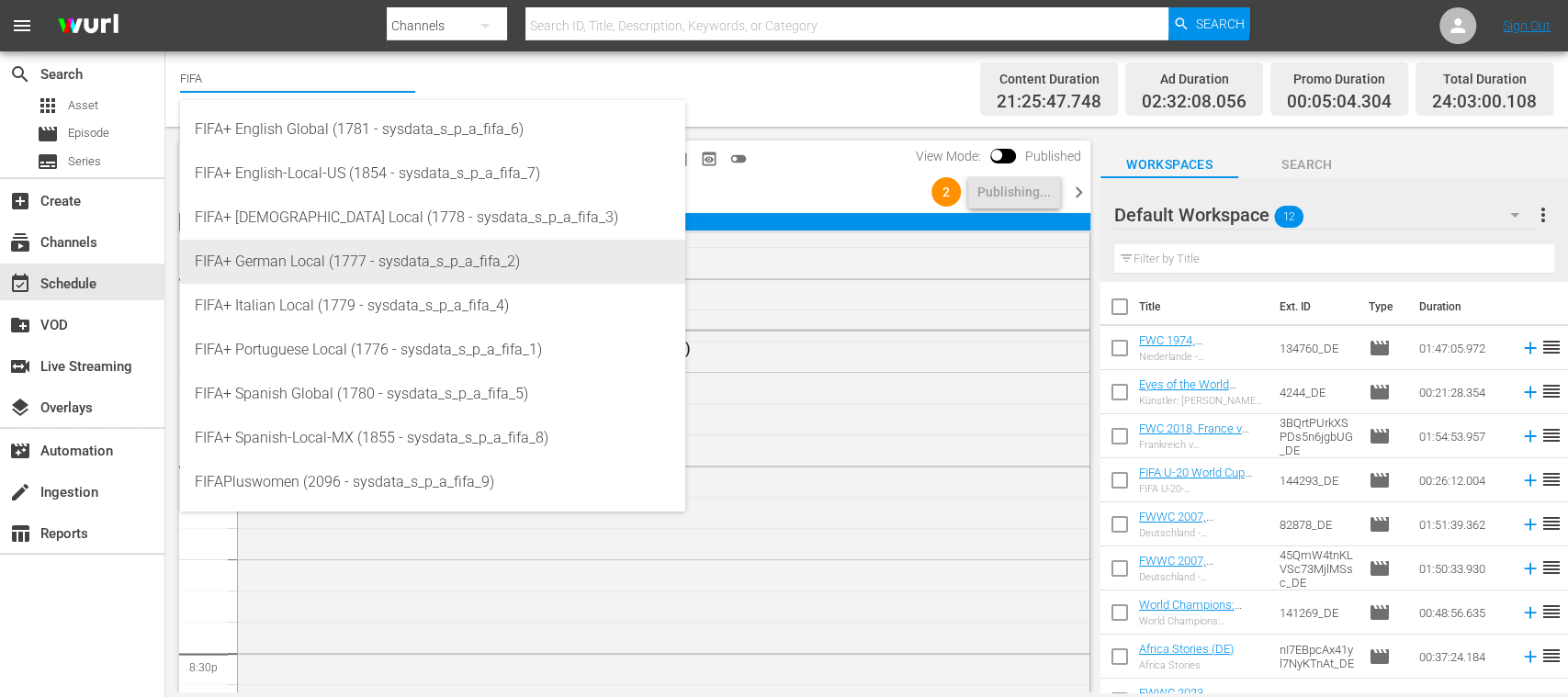
click at [330, 268] on div "FIFA+ German Local (1777 - sysdata_s_p_a_fifa_2)" at bounding box center [433, 261] width 475 height 45
type input "FIFA+ German Local (1777 - sysdata_s_p_a_fifa_2)"
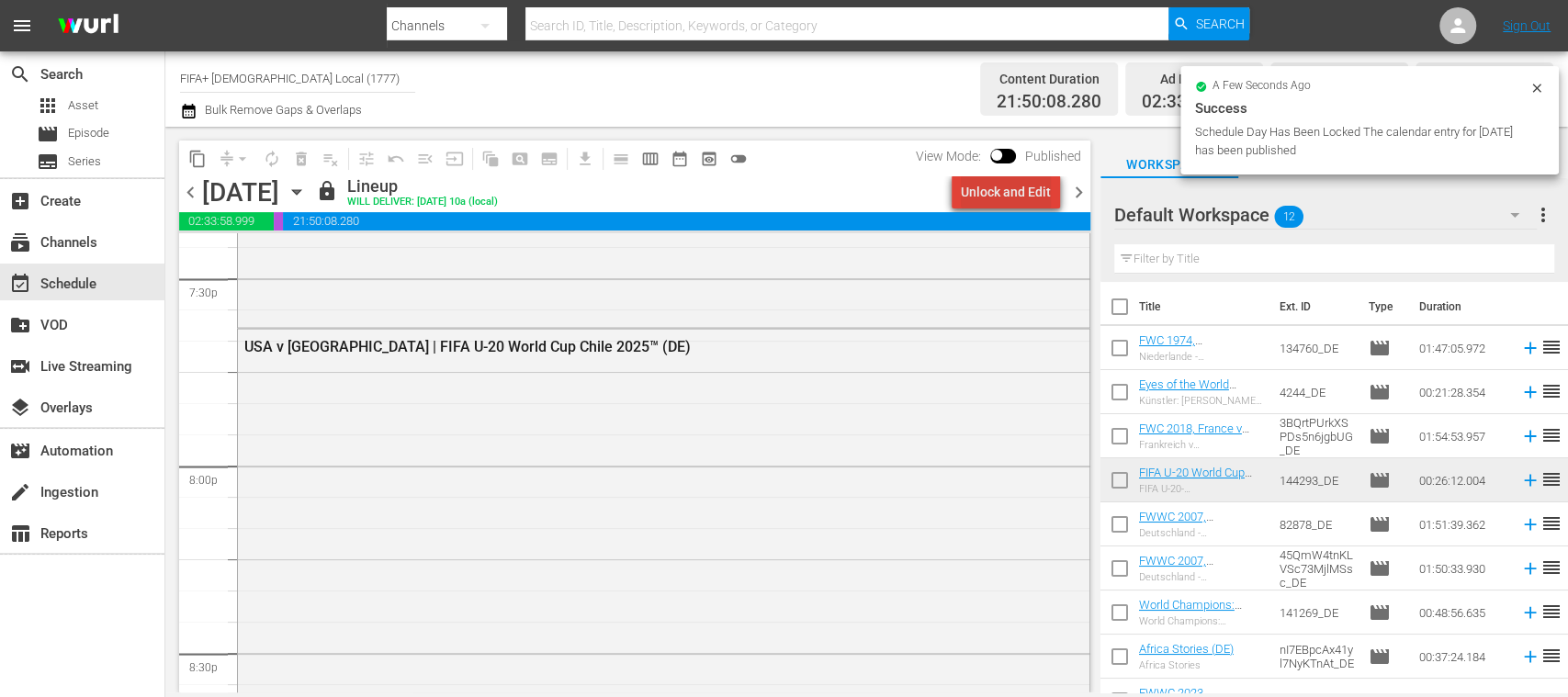
click at [1023, 199] on div "Unlock and Edit" at bounding box center [1006, 191] width 90 height 33
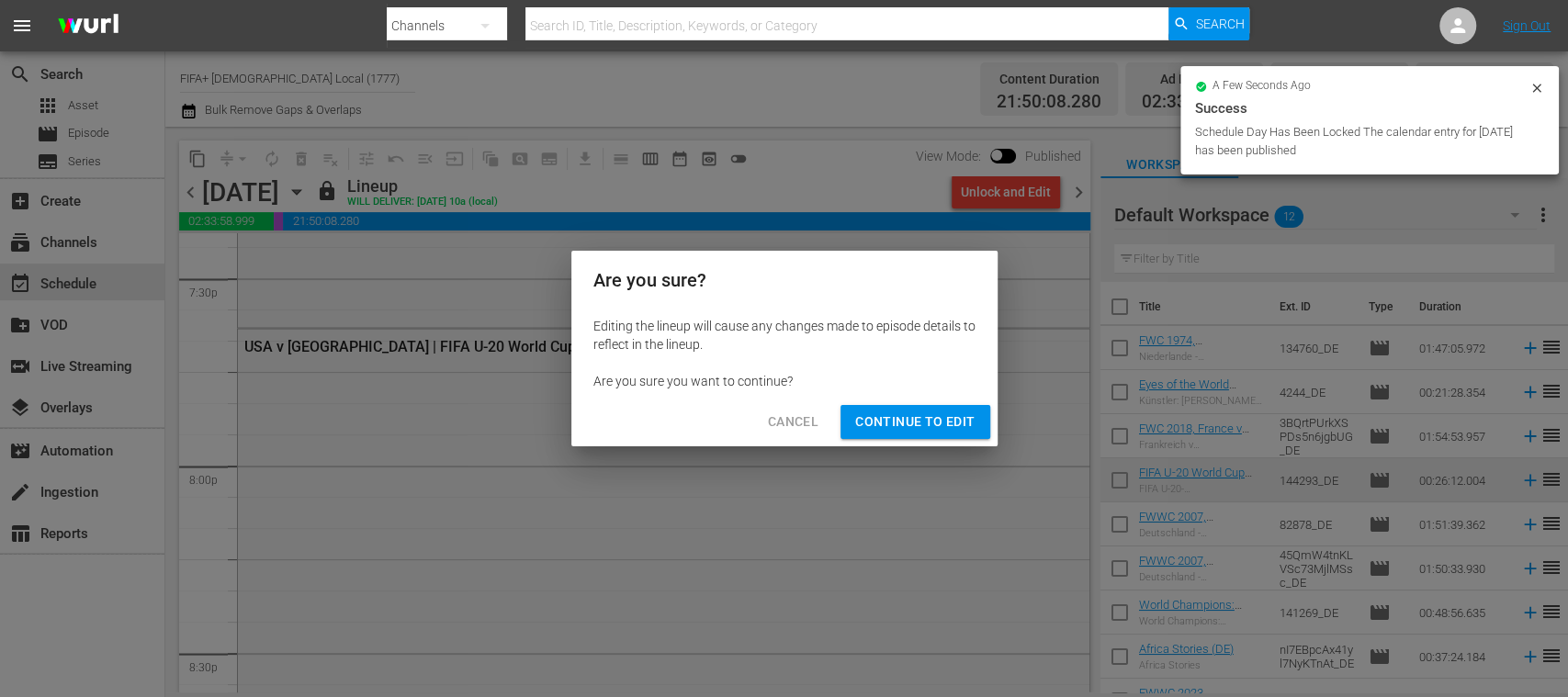
click at [944, 413] on span "Continue to Edit" at bounding box center [915, 422] width 119 height 23
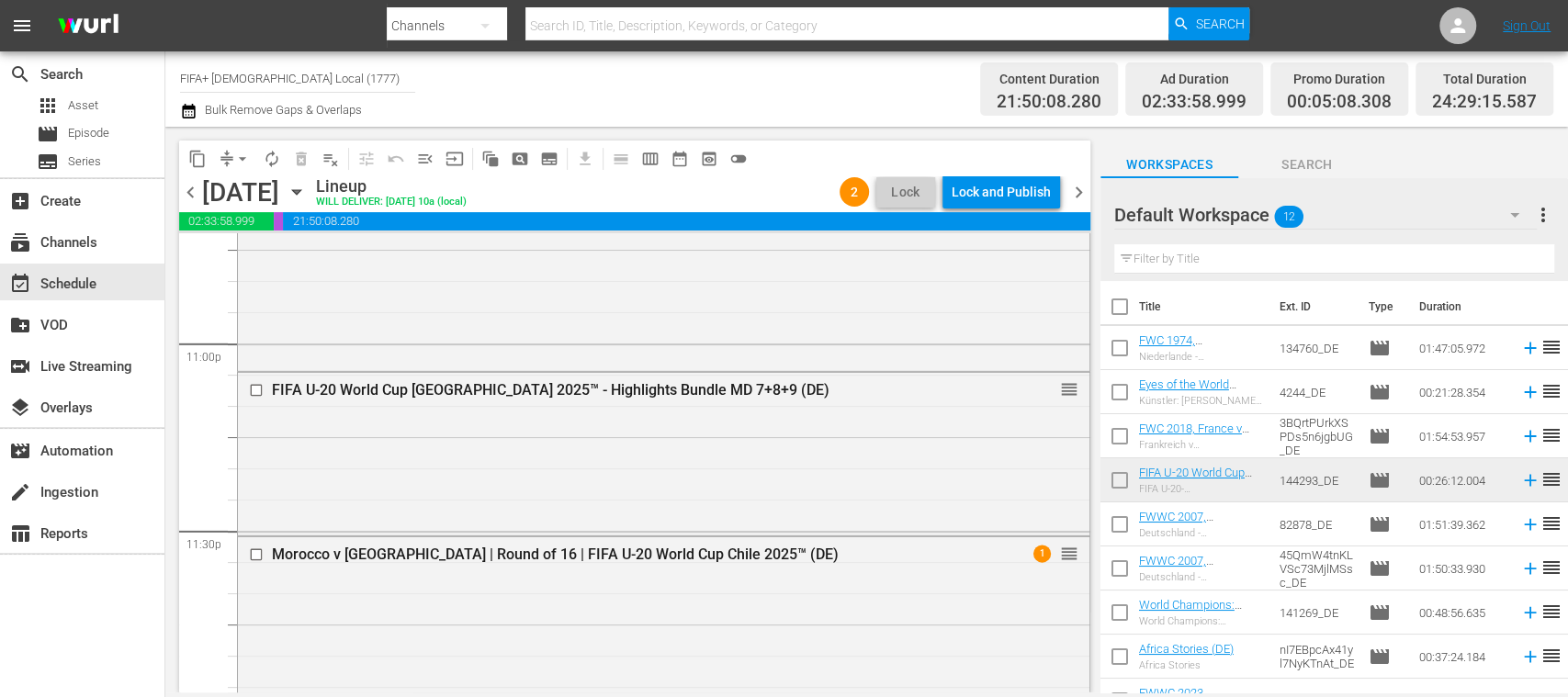
scroll to position [8523, 0]
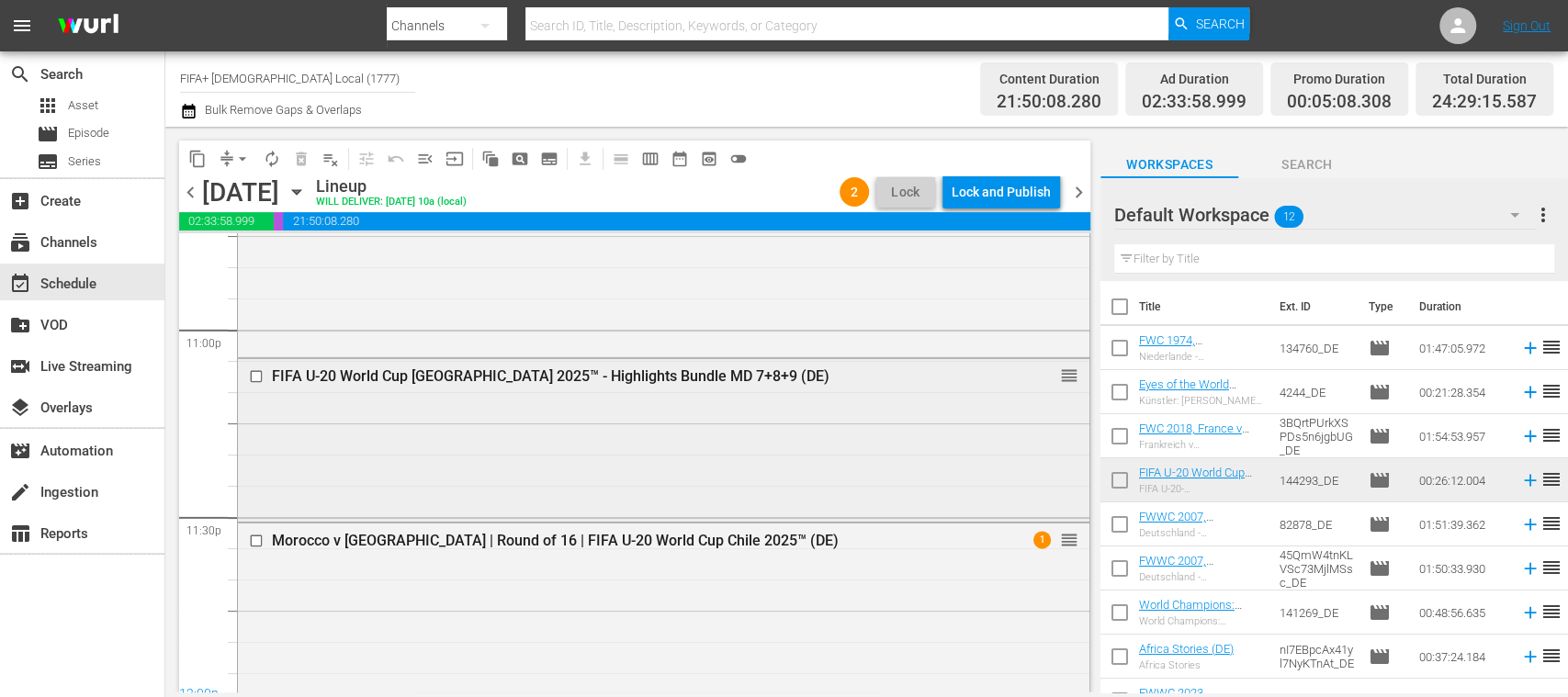
click at [256, 376] on input "checkbox" at bounding box center [258, 377] width 19 height 15
click at [302, 161] on span "delete_forever_outlined" at bounding box center [300, 158] width 18 height 18
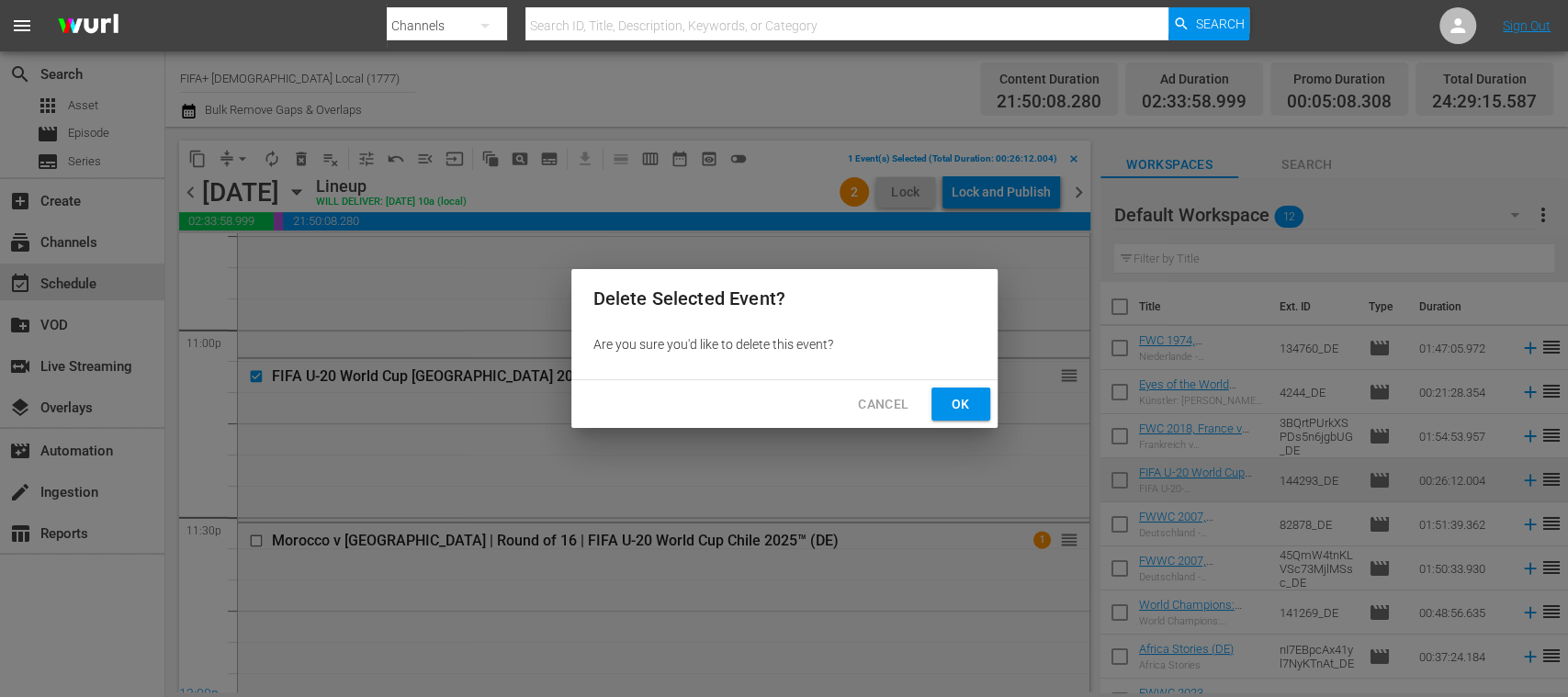
drag, startPoint x: 964, startPoint y: 412, endPoint x: 638, endPoint y: 466, distance: 330.4
click at [962, 412] on span "Ok" at bounding box center [960, 404] width 29 height 23
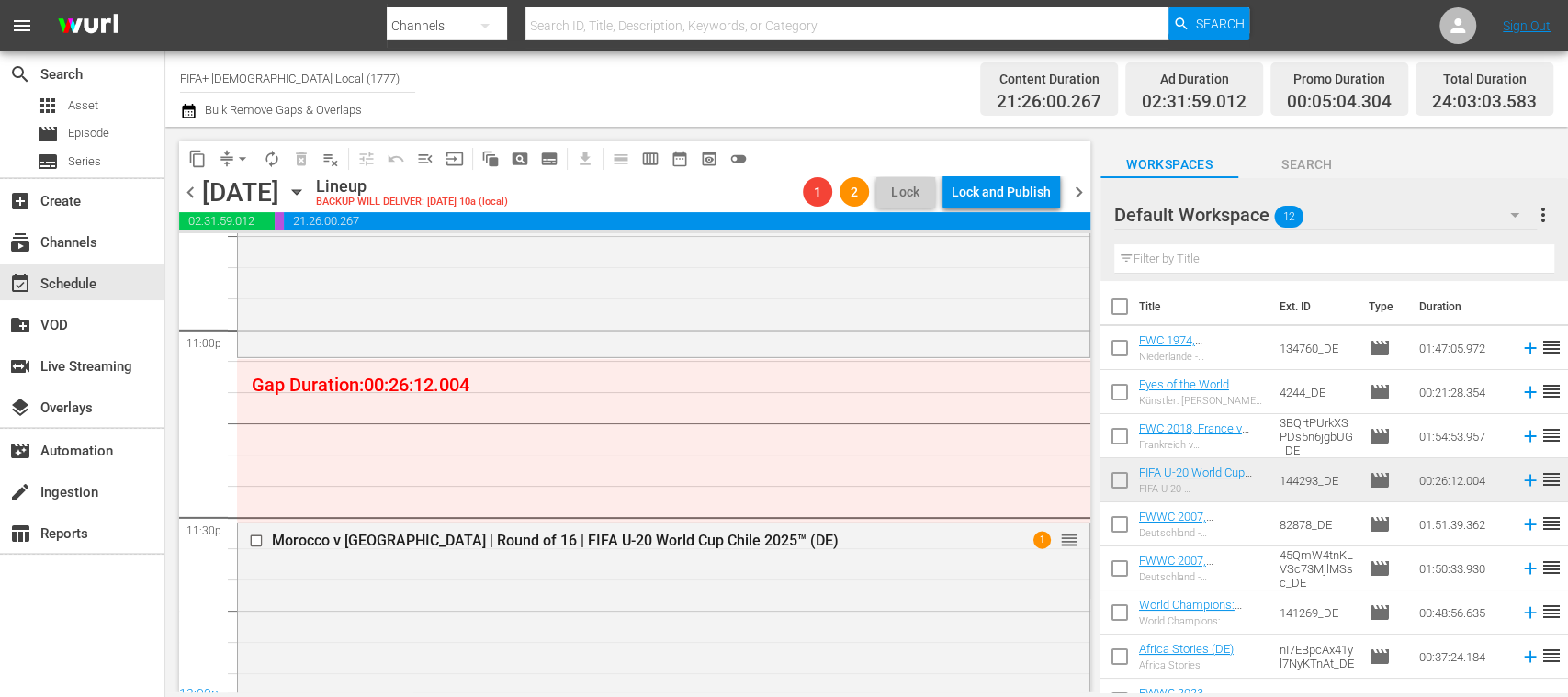
click at [245, 168] on span "arrow_drop_down" at bounding box center [241, 158] width 18 height 18
click at [283, 254] on li "Align to End of Previous Day" at bounding box center [243, 257] width 193 height 30
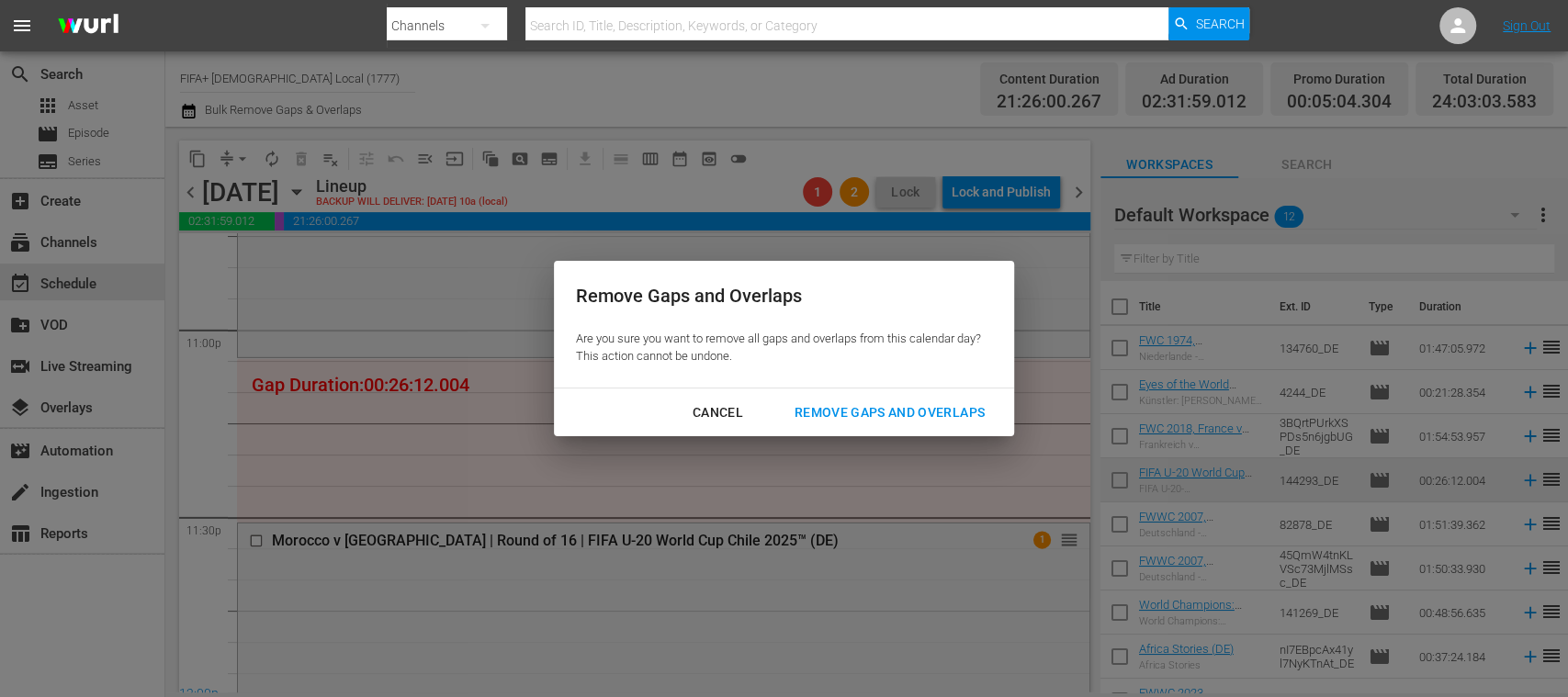
drag, startPoint x: 951, startPoint y: 406, endPoint x: 1069, endPoint y: 481, distance: 139.8
click at [950, 406] on div "Remove Gaps and Overlaps" at bounding box center [889, 413] width 220 height 23
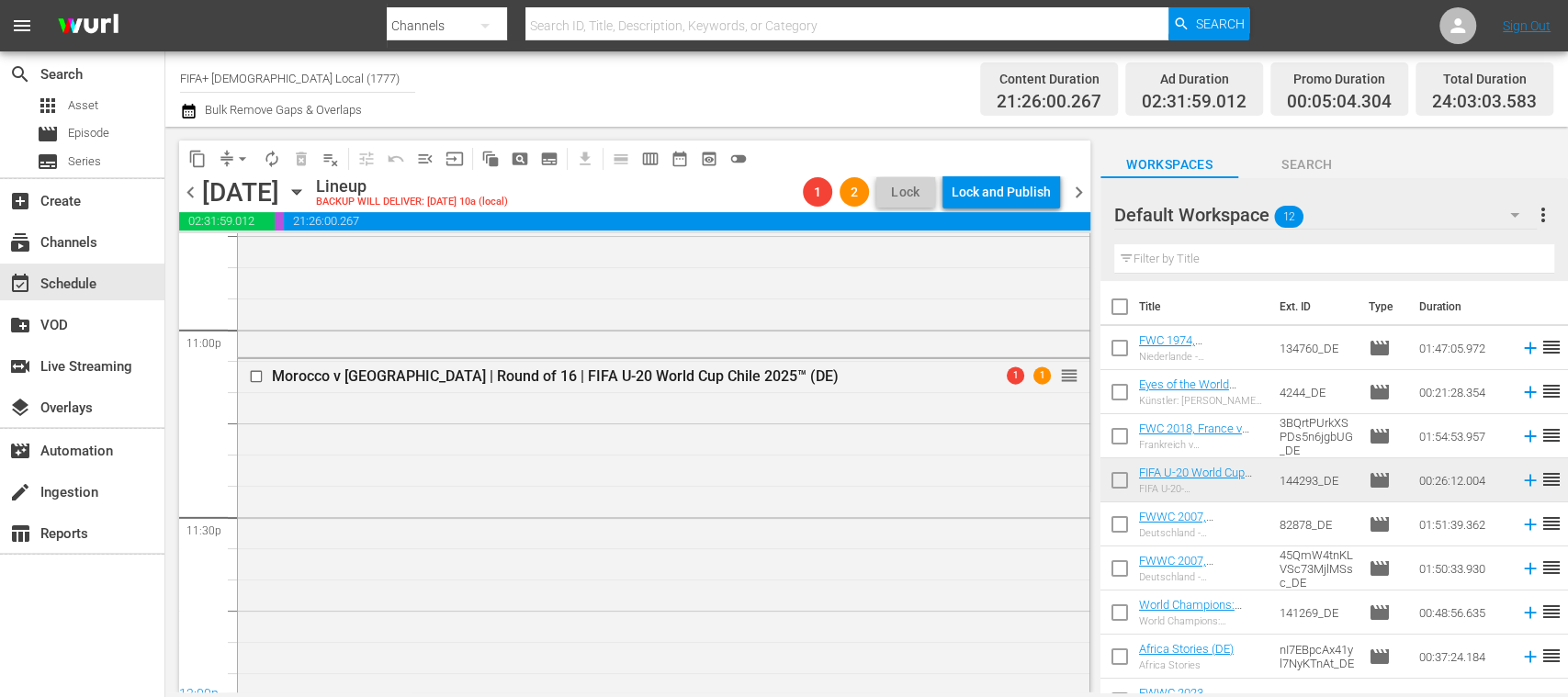
click at [1079, 195] on span "chevron_right" at bounding box center [1078, 192] width 23 height 23
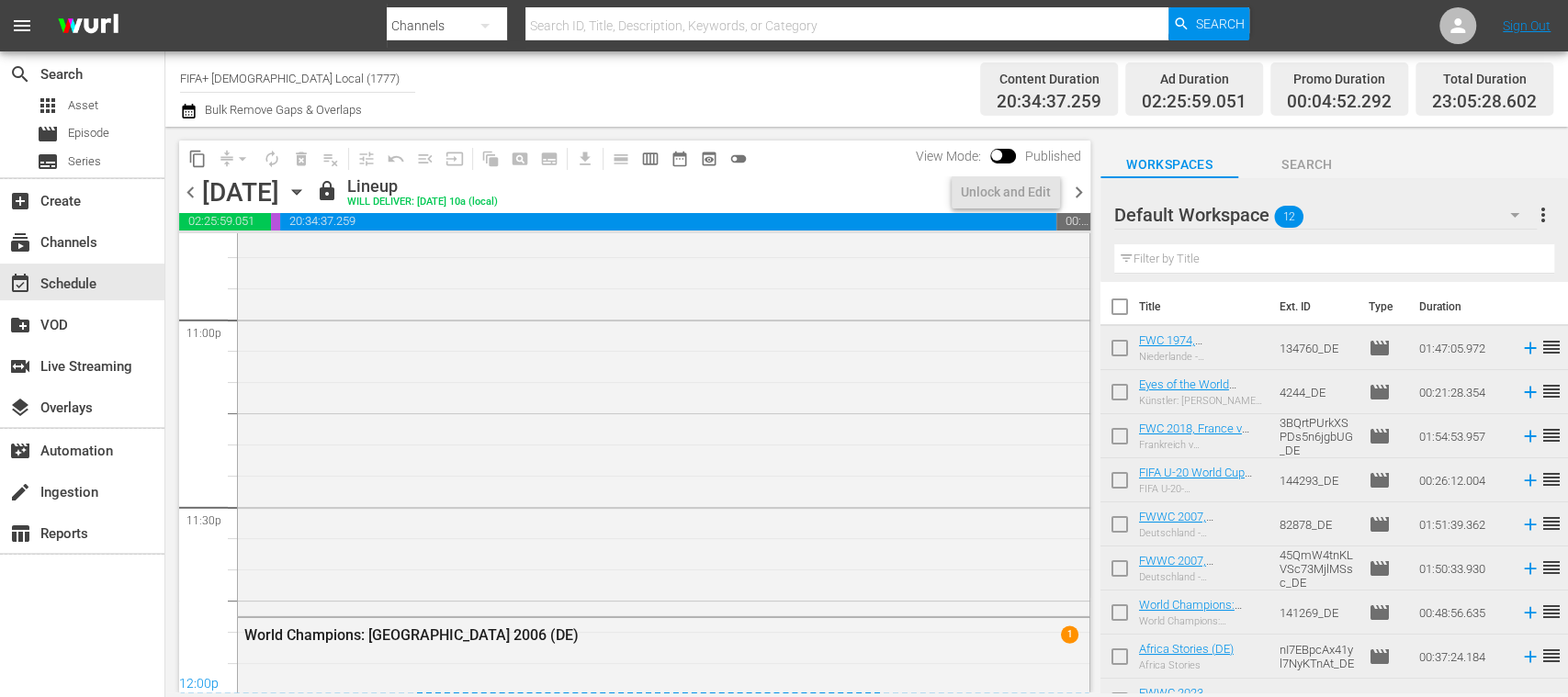
scroll to position [8617, 0]
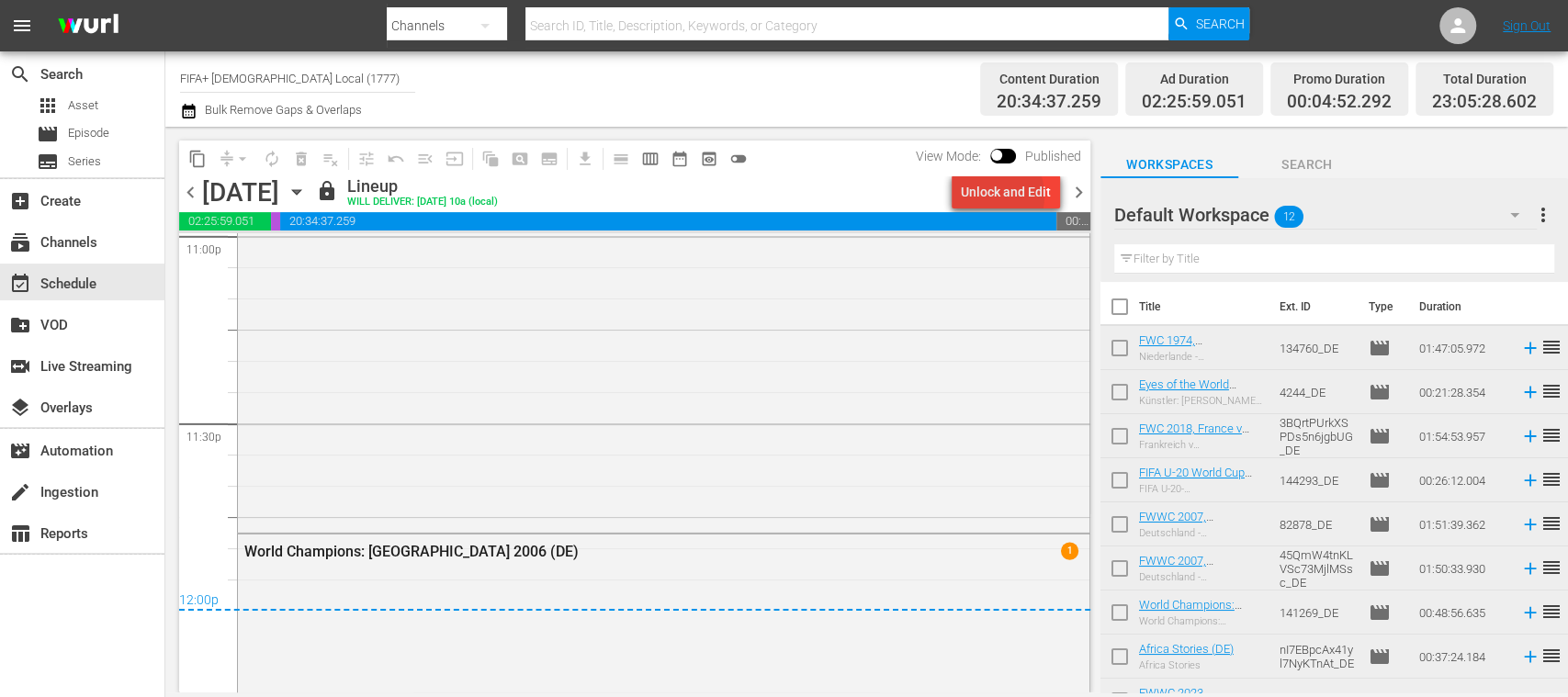
click at [993, 196] on div "Unlock and Edit" at bounding box center [1006, 191] width 90 height 33
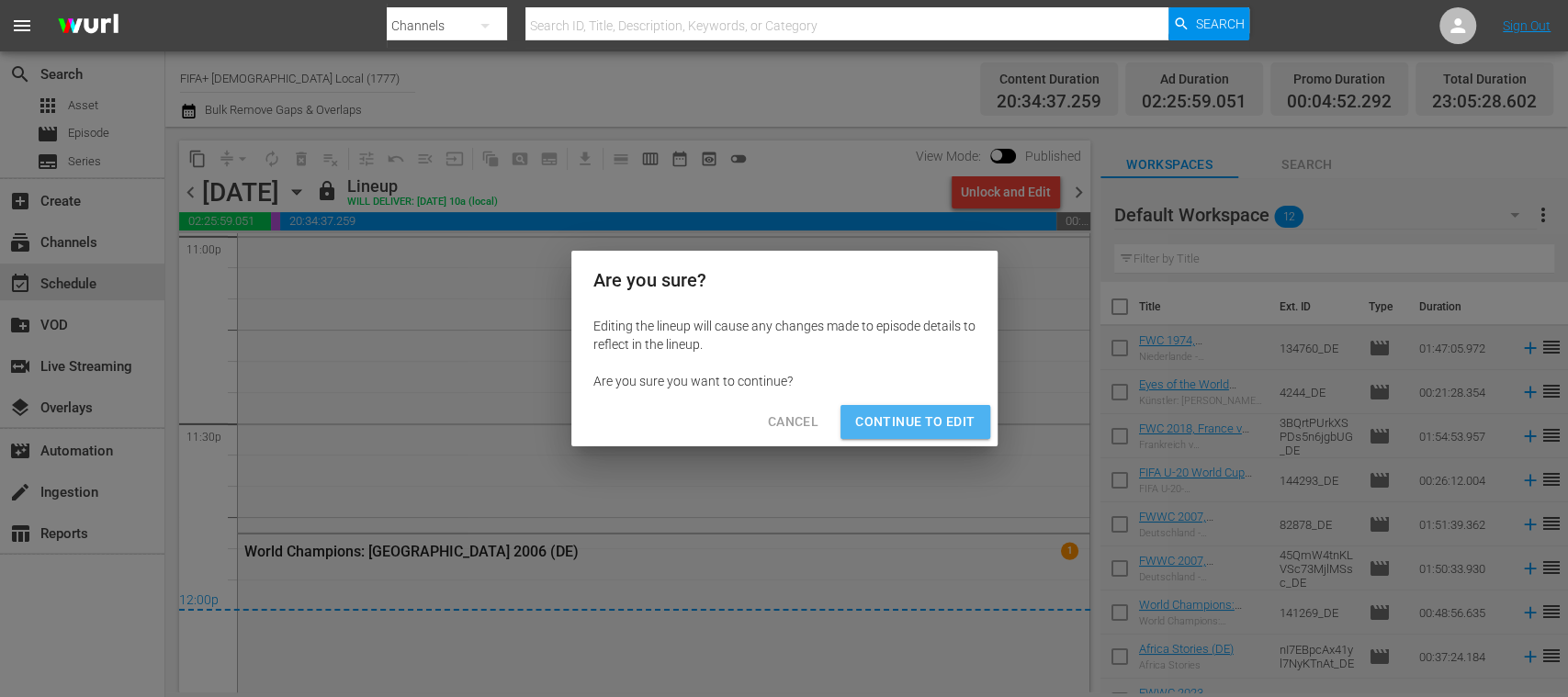
click at [935, 408] on button "Continue to Edit" at bounding box center [914, 422] width 149 height 34
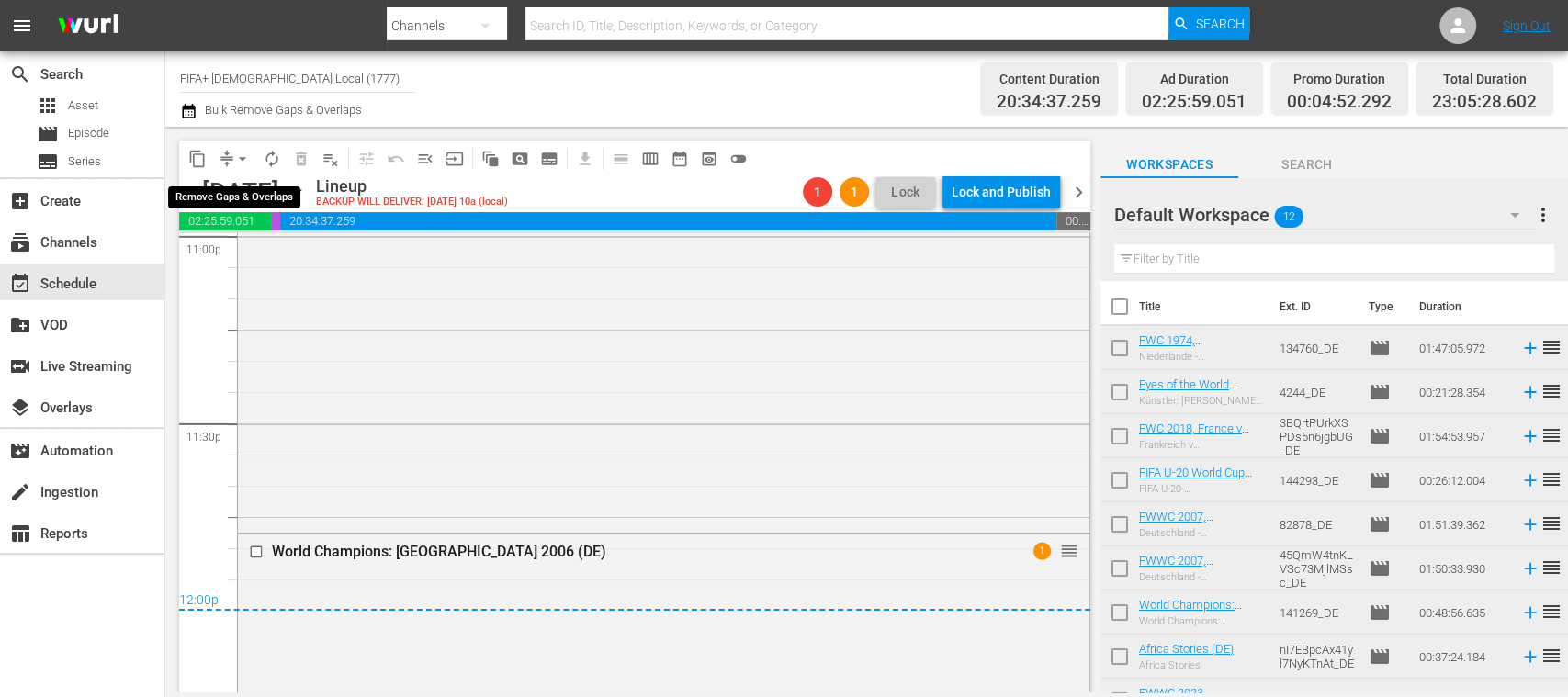
click at [245, 158] on span "arrow_drop_down" at bounding box center [241, 158] width 18 height 18
click at [276, 258] on li "Align to End of Previous Day" at bounding box center [243, 257] width 193 height 30
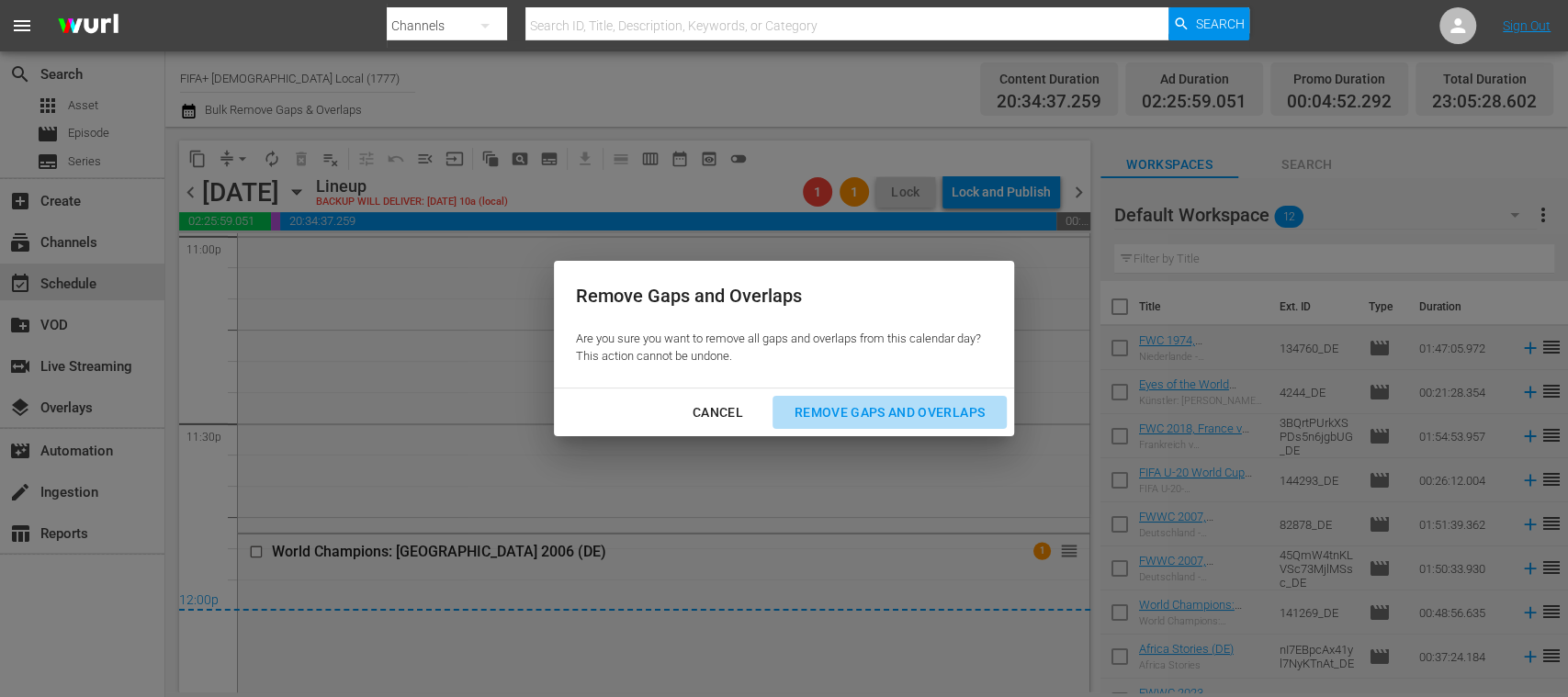
click at [935, 402] on div "Remove Gaps and Overlaps" at bounding box center [889, 413] width 220 height 23
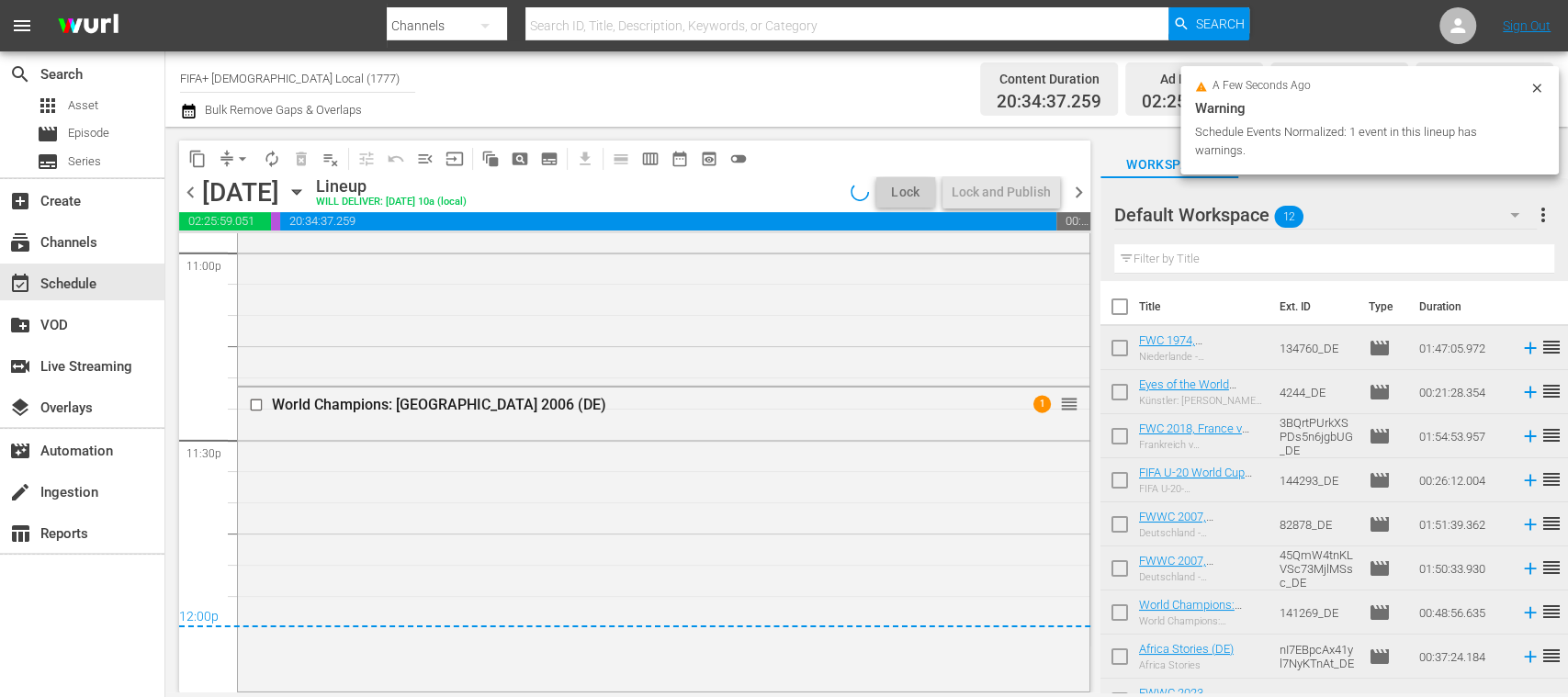
scroll to position [8600, 0]
click at [190, 193] on span "chevron_left" at bounding box center [190, 192] width 23 height 23
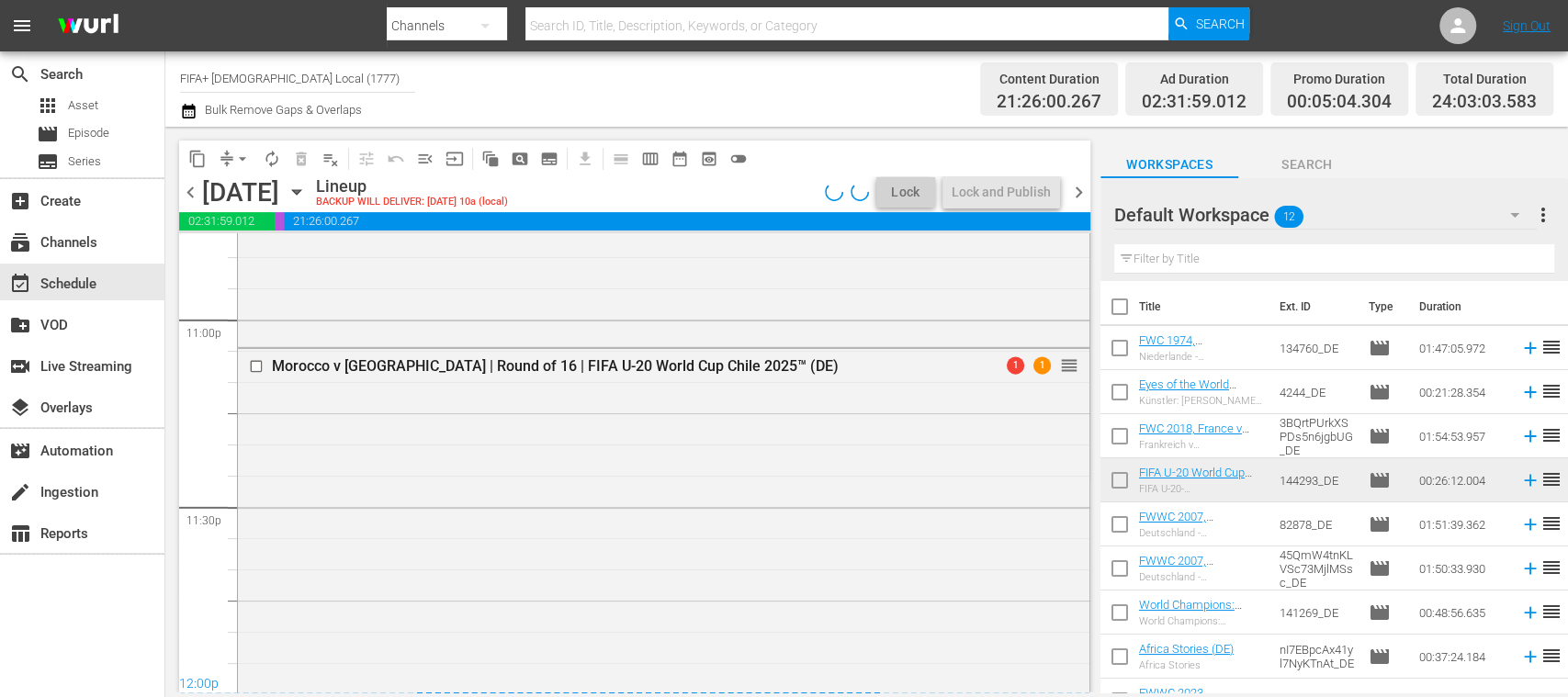
scroll to position [8523, 0]
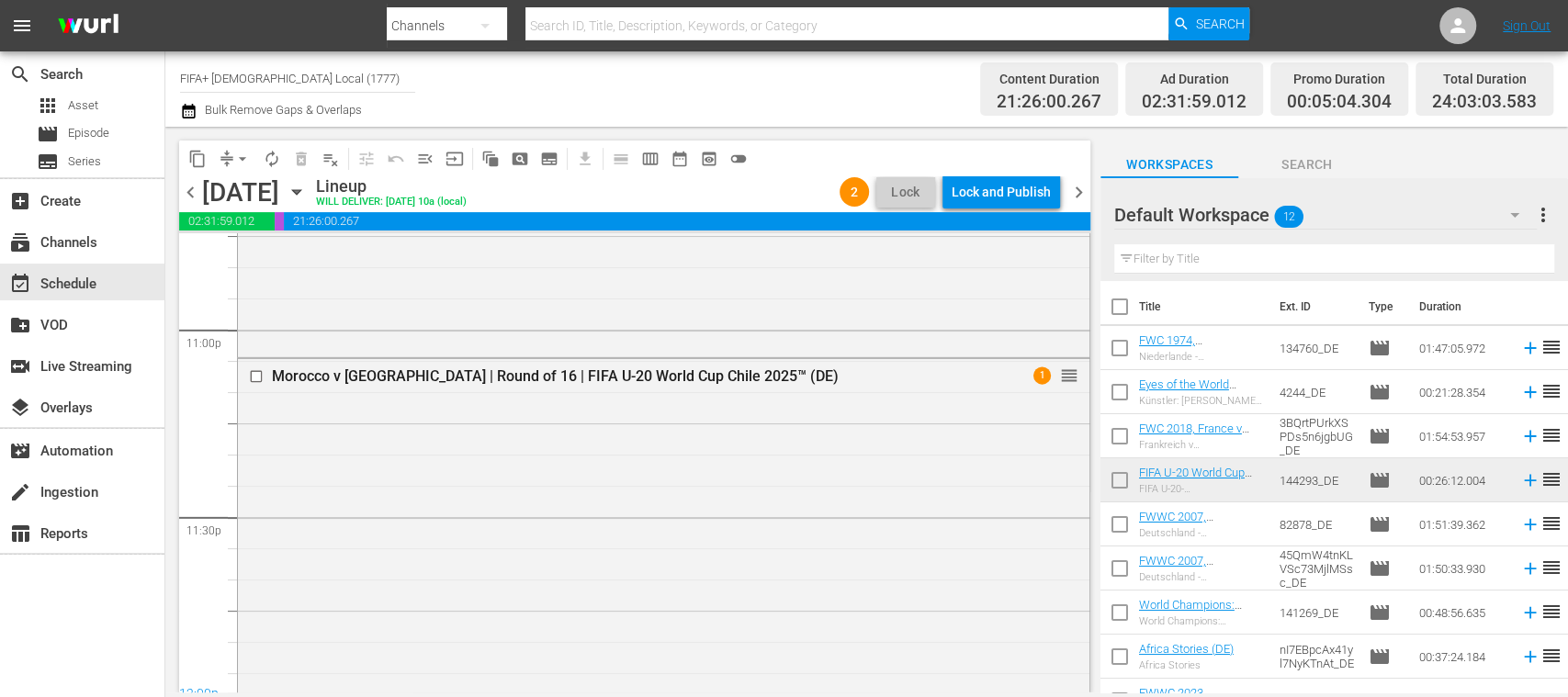
click at [1006, 193] on div "Lock and Publish" at bounding box center [1001, 191] width 99 height 33
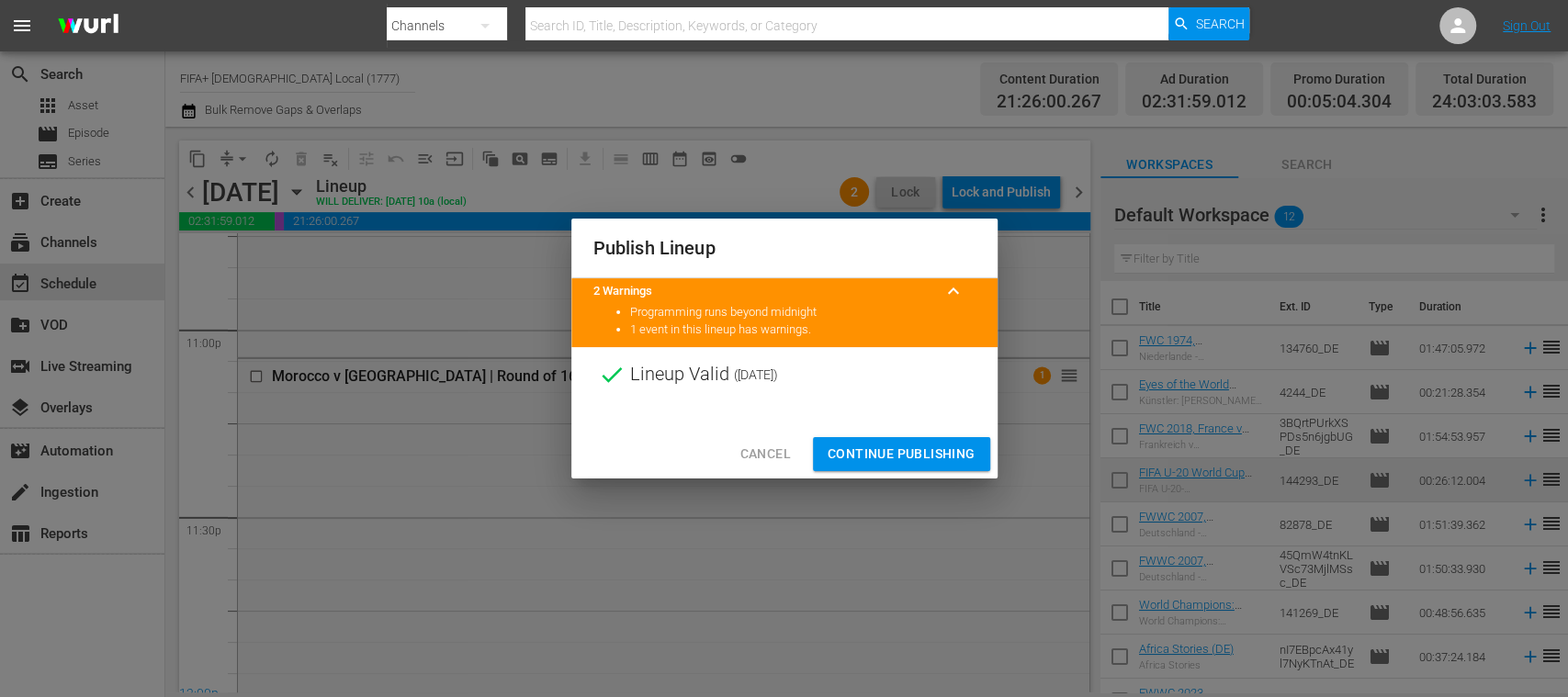
click at [959, 449] on span "Continue Publishing" at bounding box center [901, 454] width 148 height 23
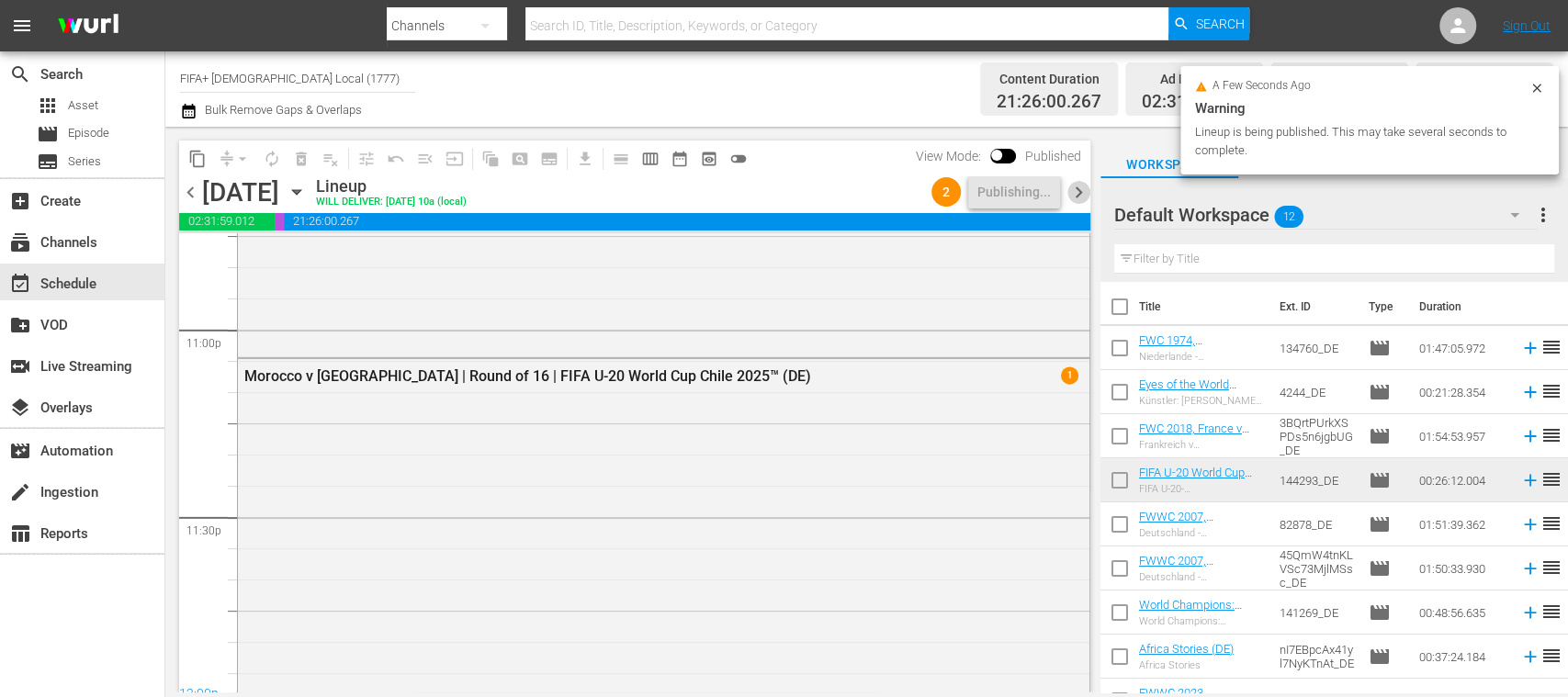
click at [1079, 199] on span "chevron_right" at bounding box center [1078, 192] width 23 height 23
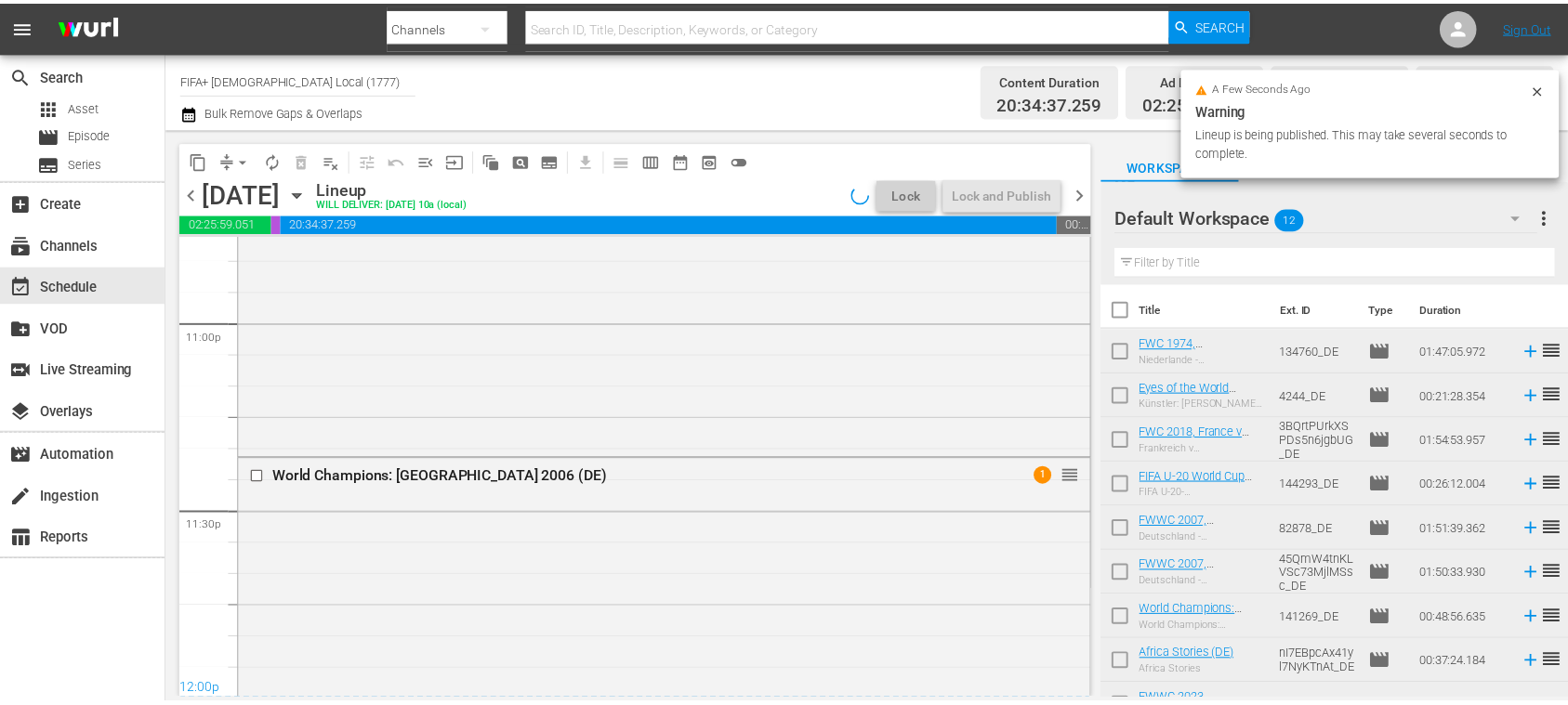
scroll to position [8699, 0]
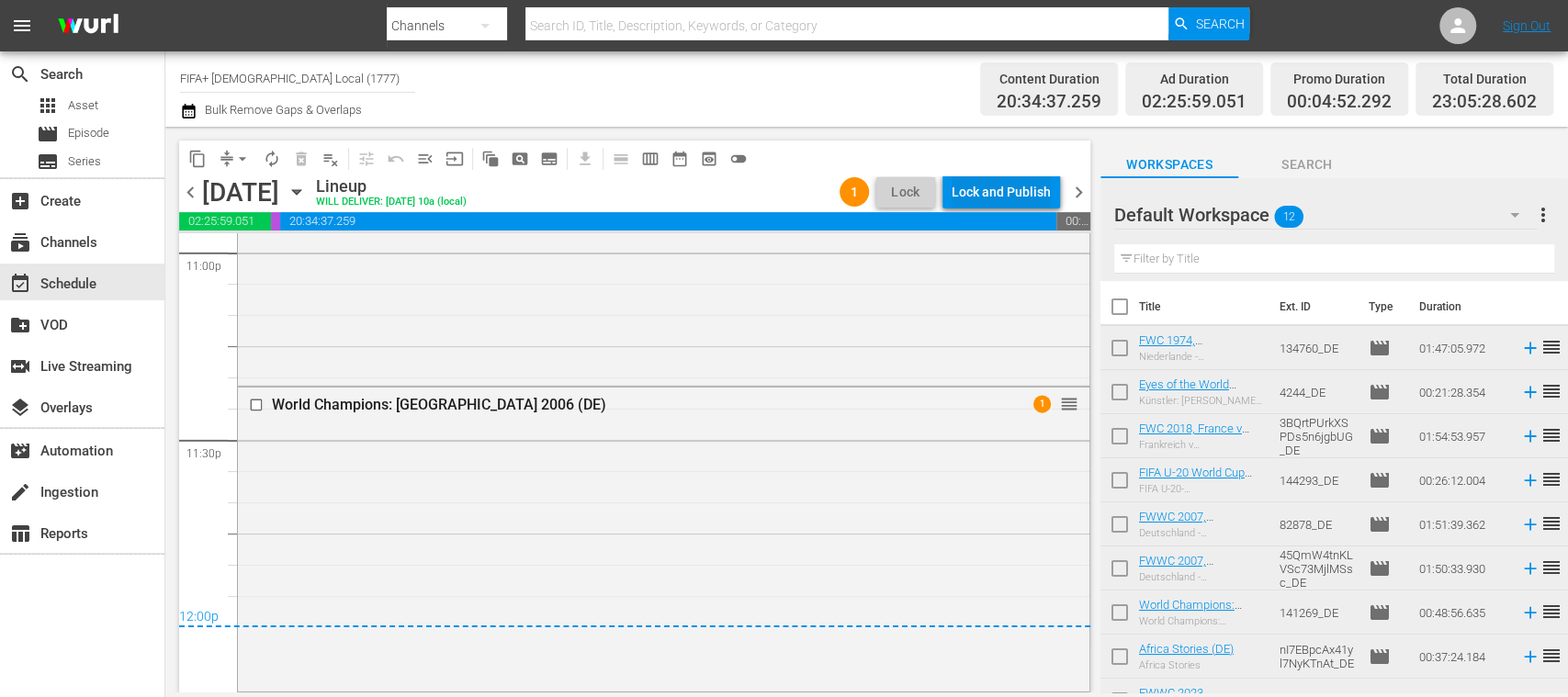
click at [1018, 193] on div "Lock and Publish" at bounding box center [1001, 191] width 99 height 33
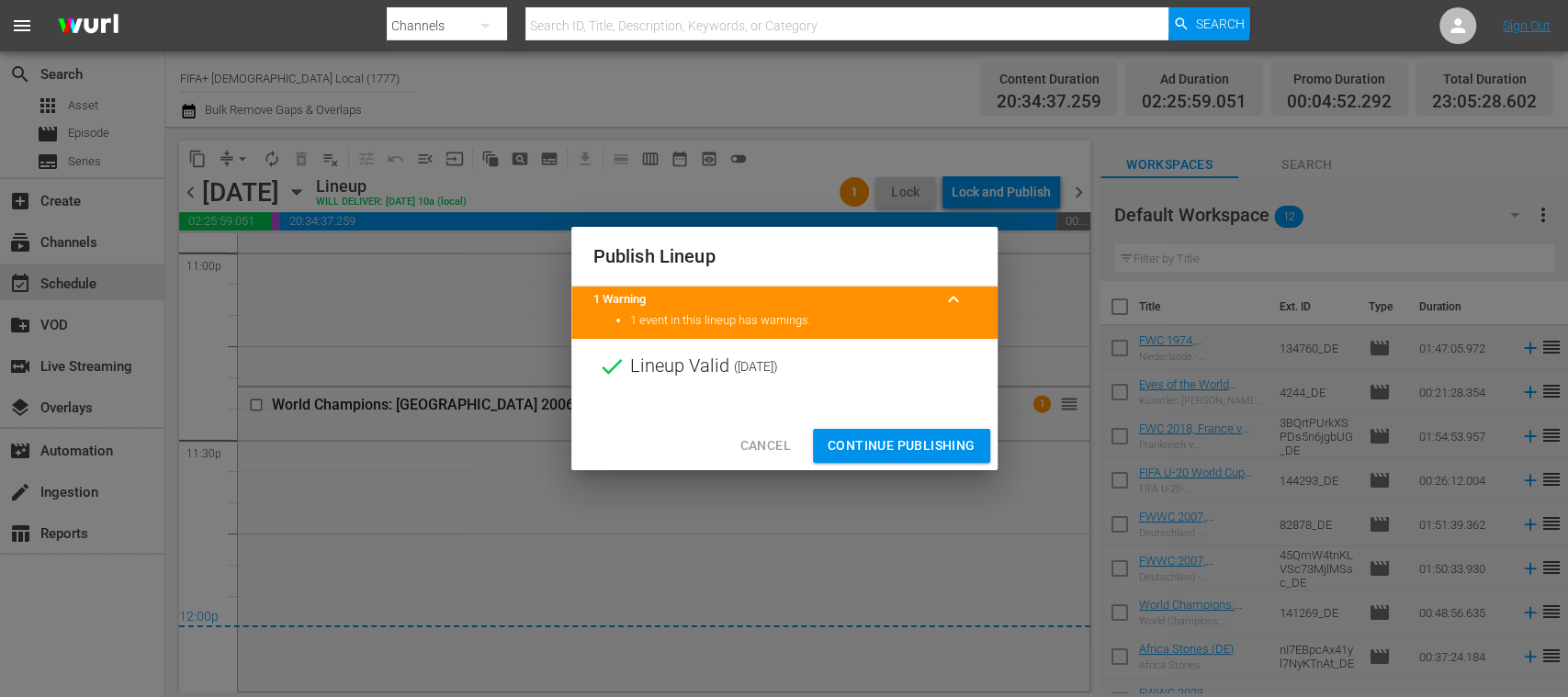
click at [918, 446] on span "Continue Publishing" at bounding box center [901, 446] width 148 height 23
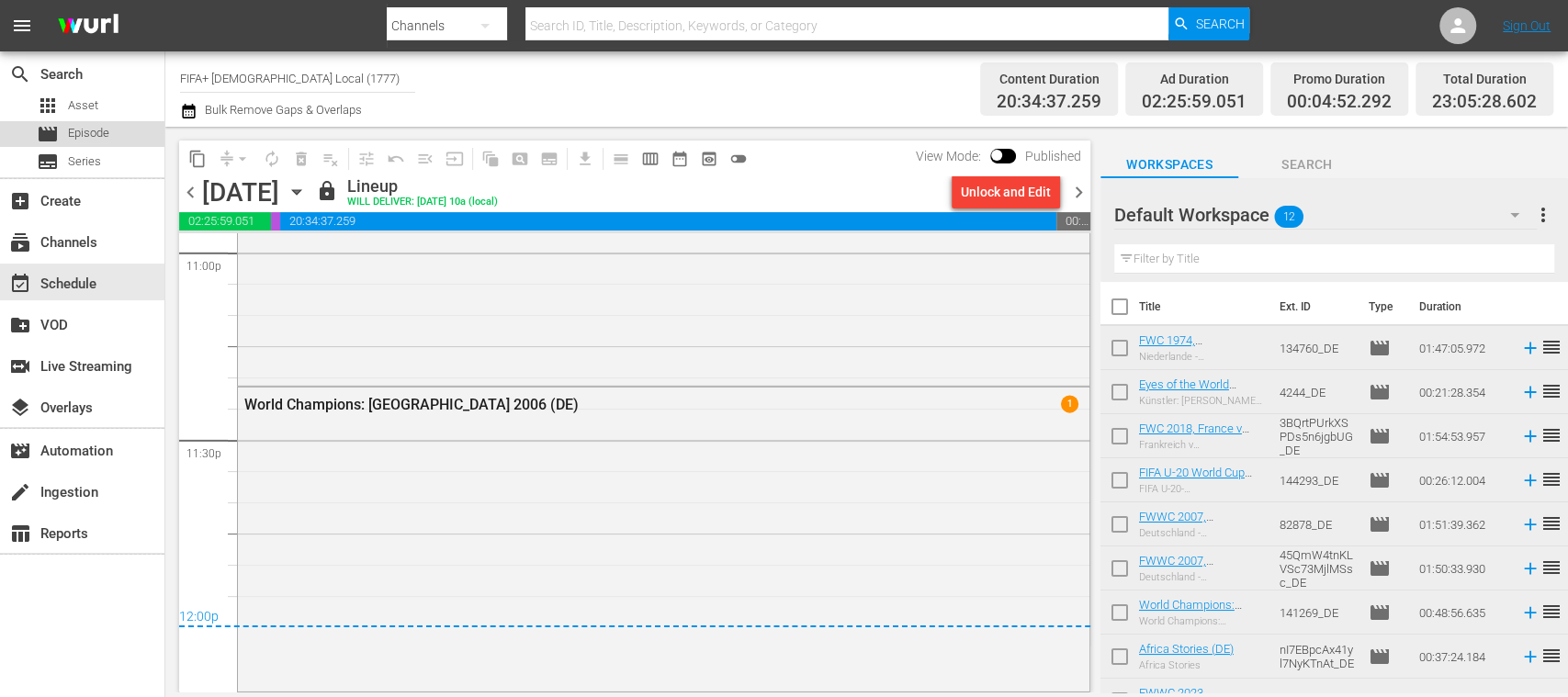
click at [87, 141] on span "Episode" at bounding box center [89, 133] width 42 height 18
